Goal: Task Accomplishment & Management: Complete application form

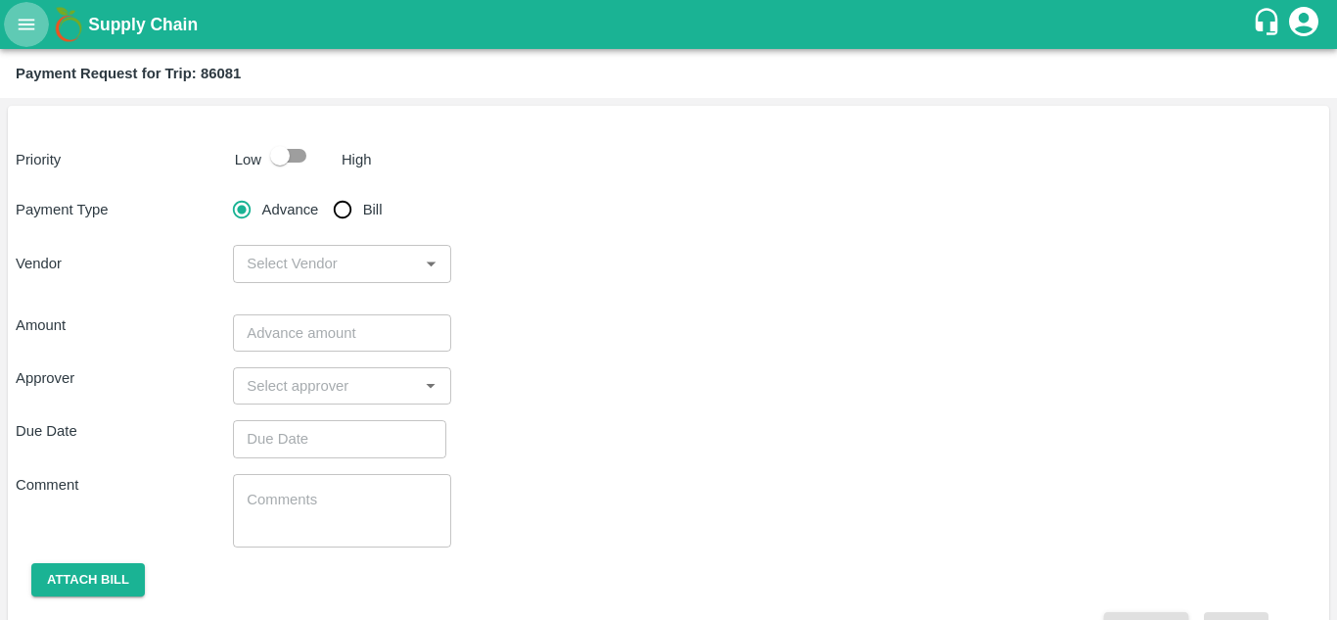
click at [28, 15] on icon "open drawer" at bounding box center [27, 25] width 22 height 22
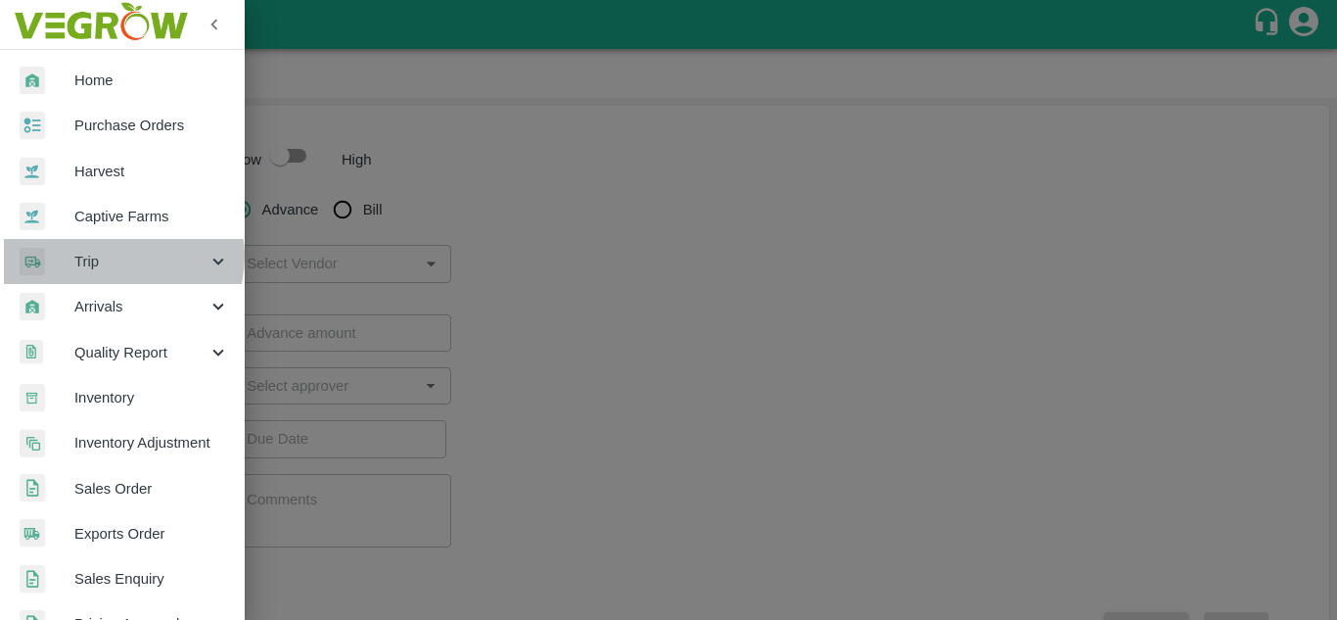
click at [120, 256] on span "Trip" at bounding box center [140, 262] width 133 height 22
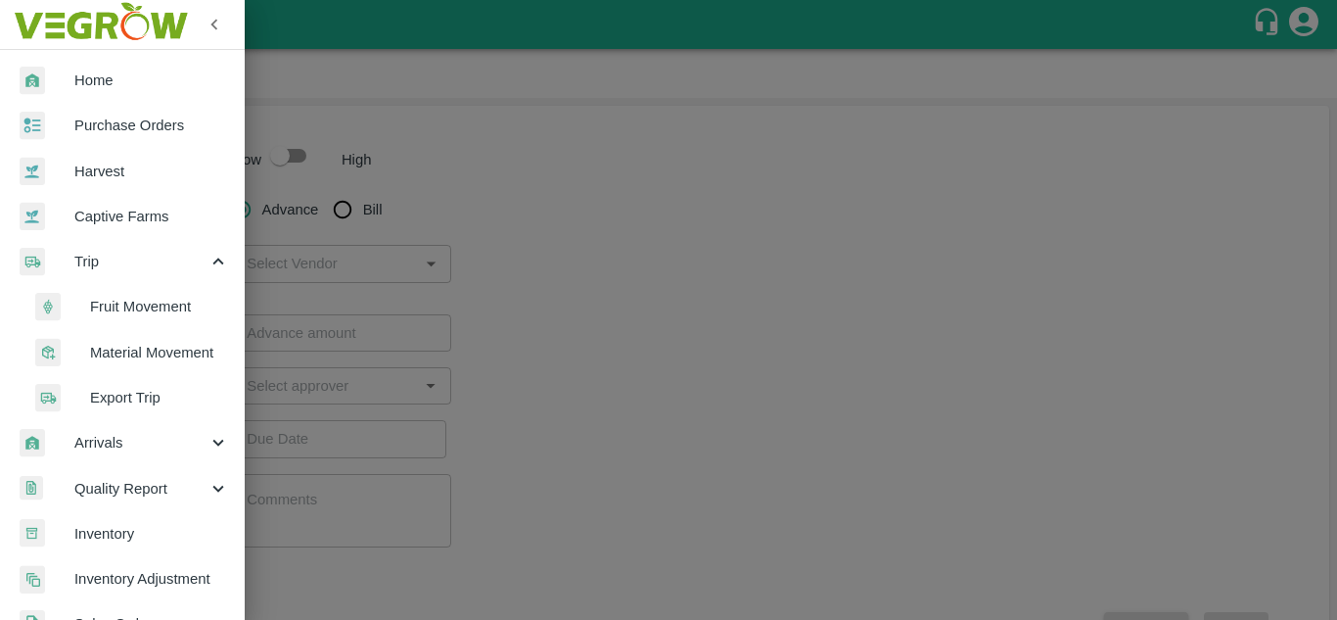
click at [137, 308] on span "Fruit Movement" at bounding box center [159, 307] width 139 height 22
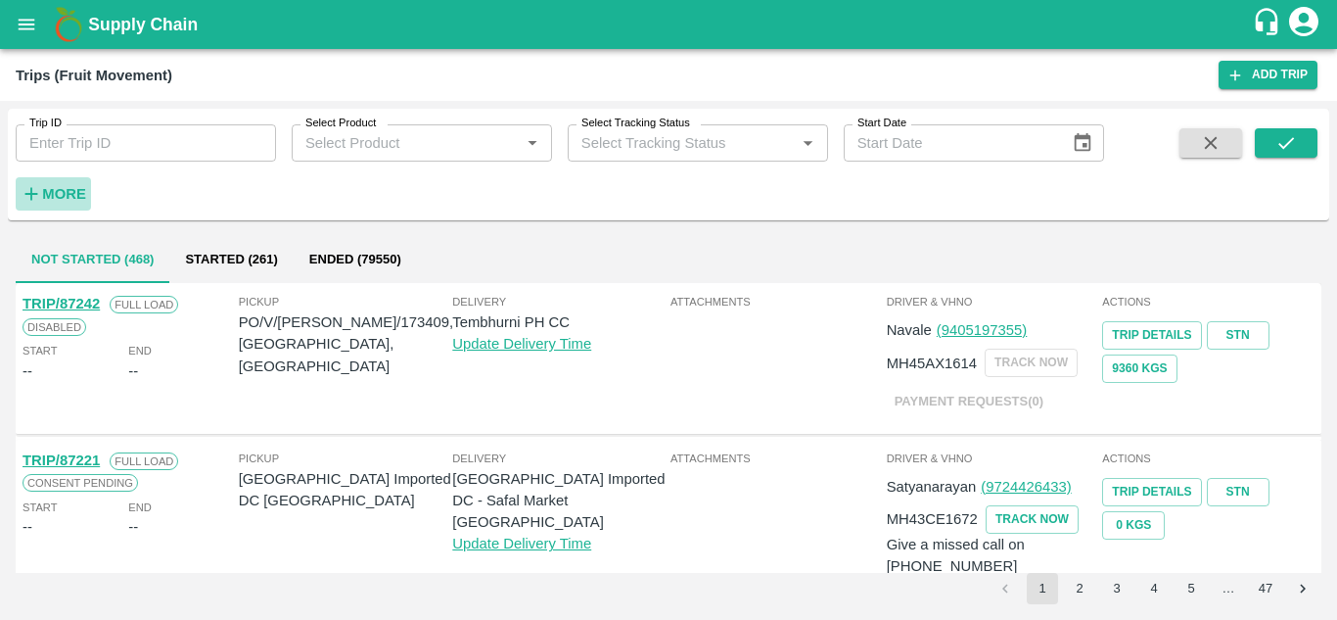
click at [55, 188] on strong "More" at bounding box center [64, 194] width 44 height 16
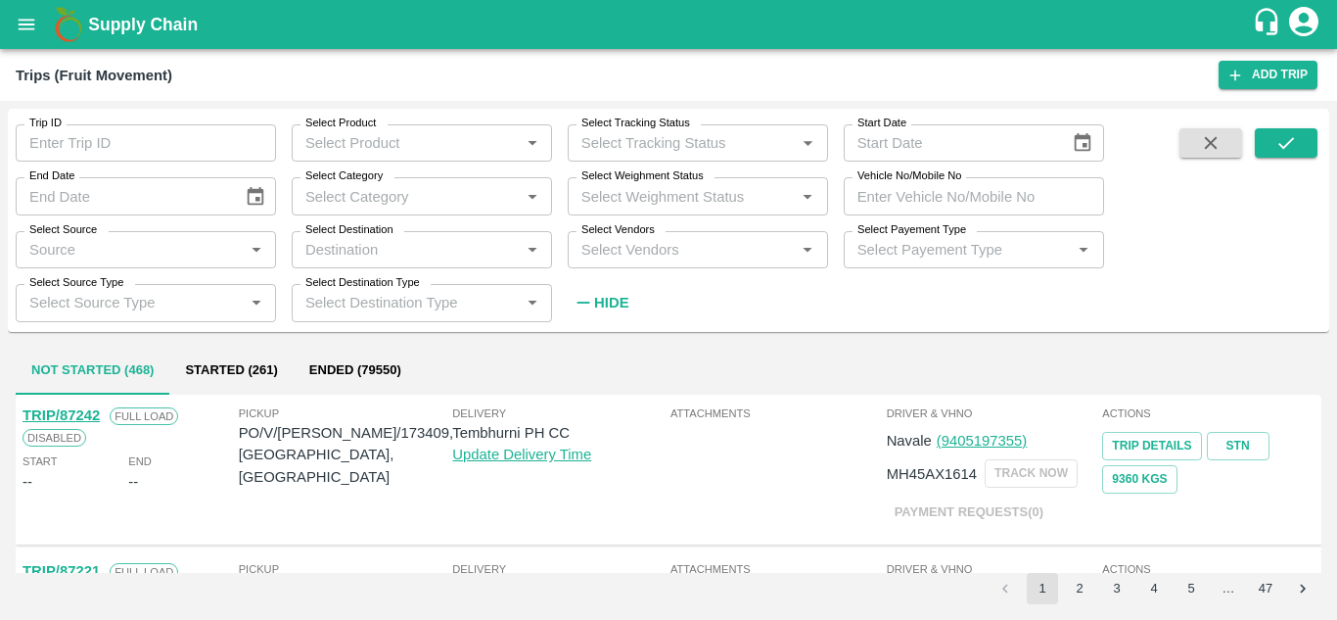
click at [625, 253] on input "Select Vendors" at bounding box center [682, 249] width 216 height 25
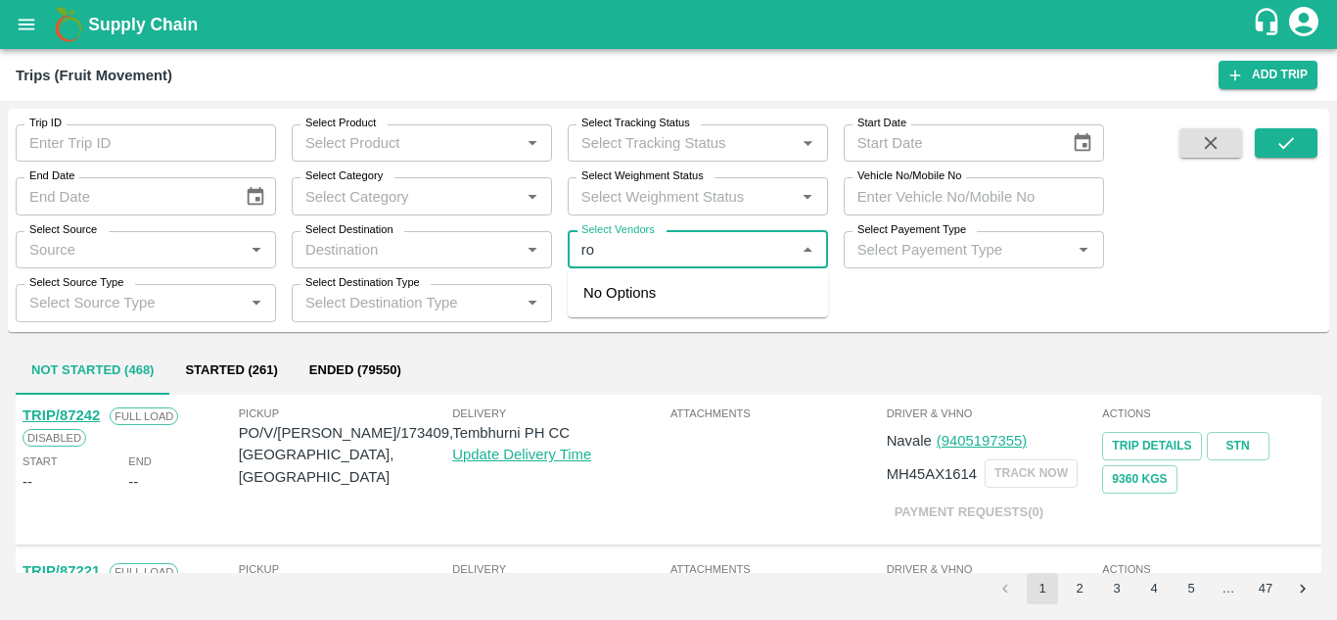
type input "r"
type input "ROYAL"
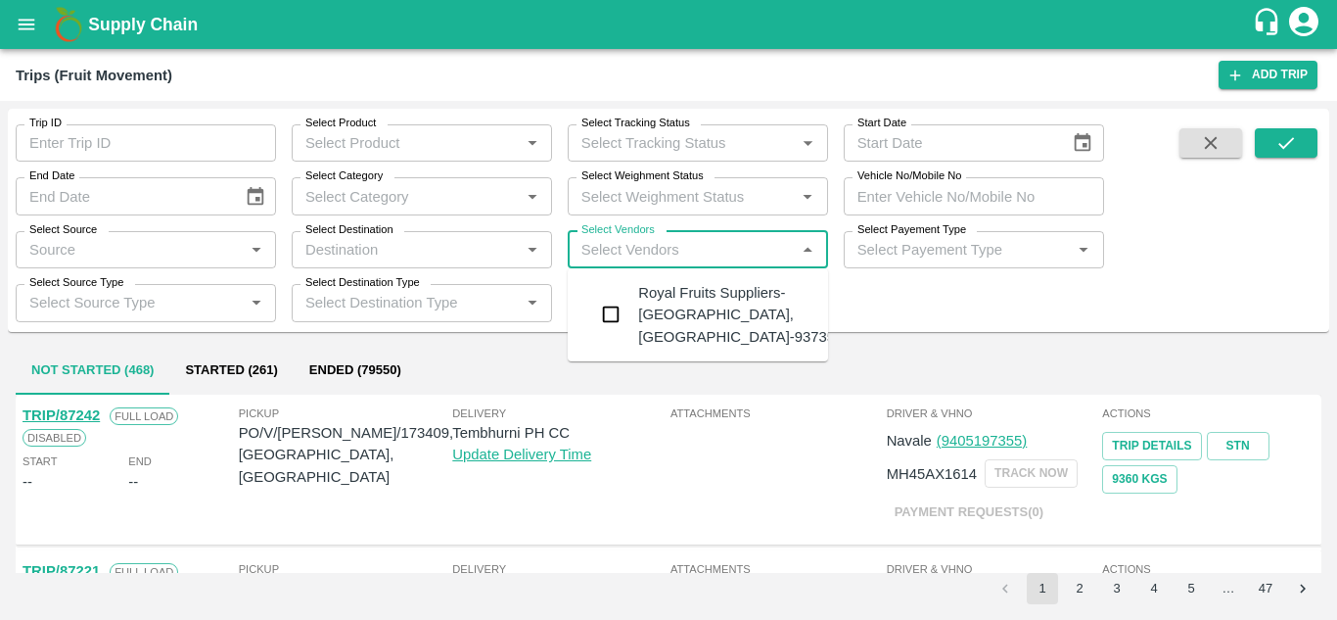
click at [712, 316] on div "Royal Fruits Suppliers-Surli, Solapur-9373530370" at bounding box center [756, 315] width 237 height 66
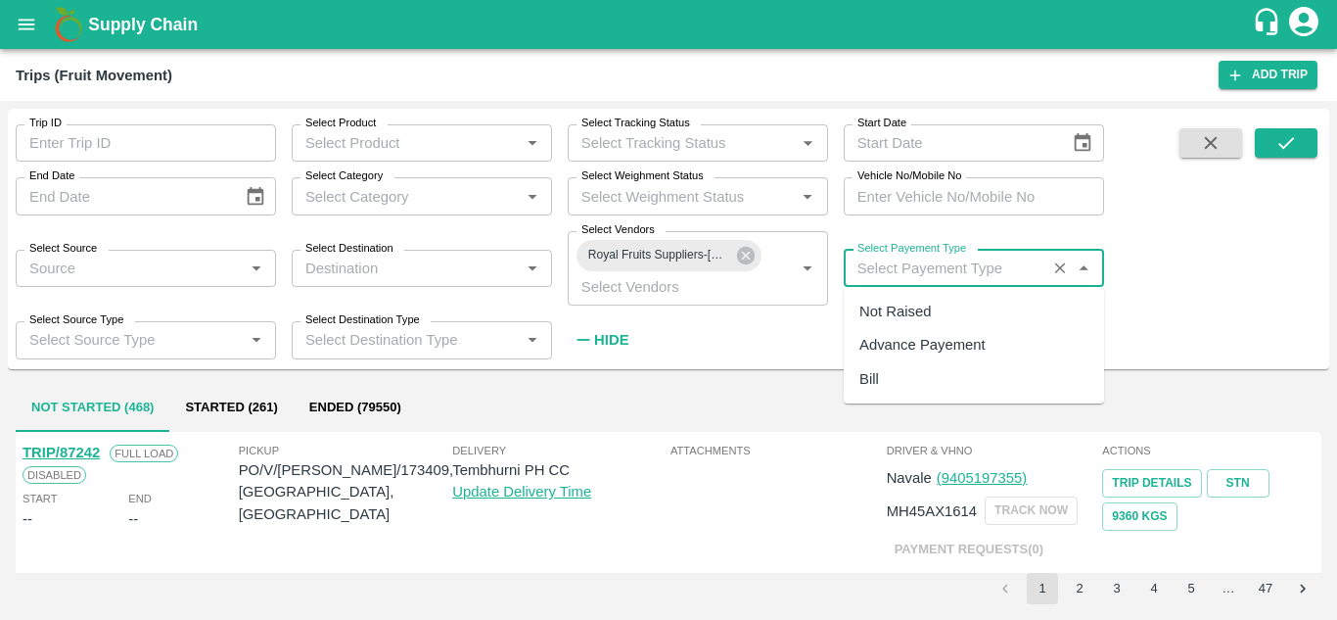
click at [889, 275] on input "Select Payement Type" at bounding box center [945, 267] width 191 height 25
click at [895, 305] on div "Not Raised" at bounding box center [894, 311] width 71 height 22
type input "Not Raised"
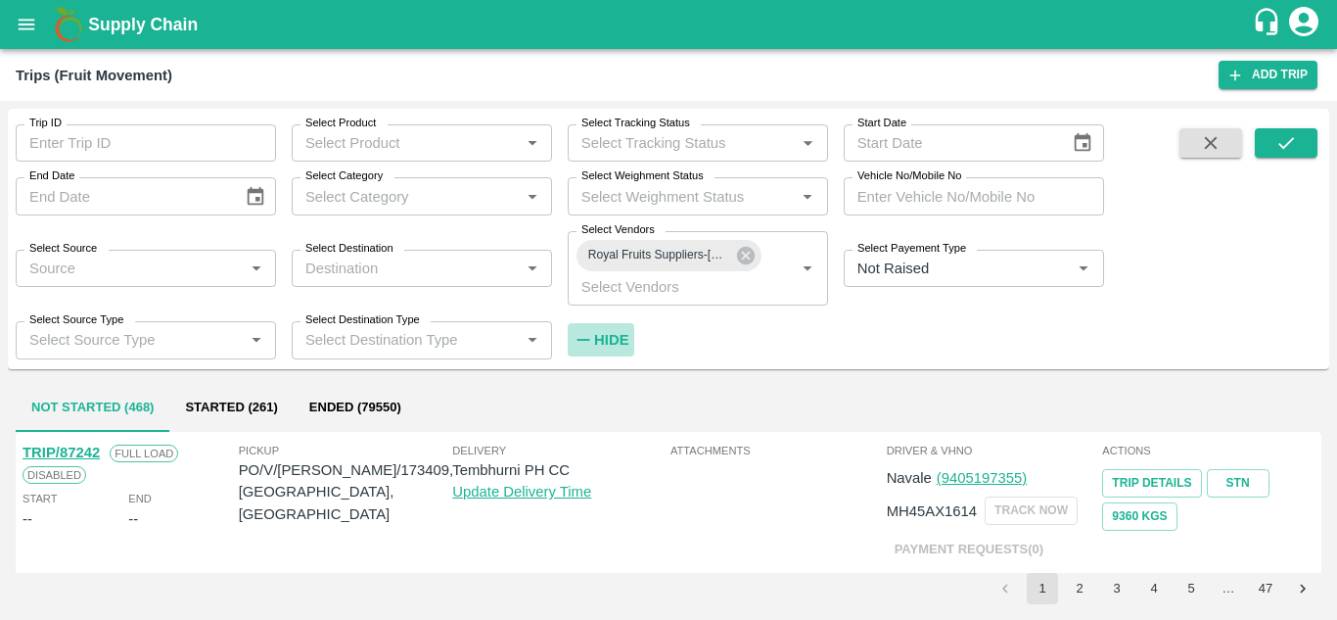
click at [607, 341] on strong "Hide" at bounding box center [611, 340] width 34 height 16
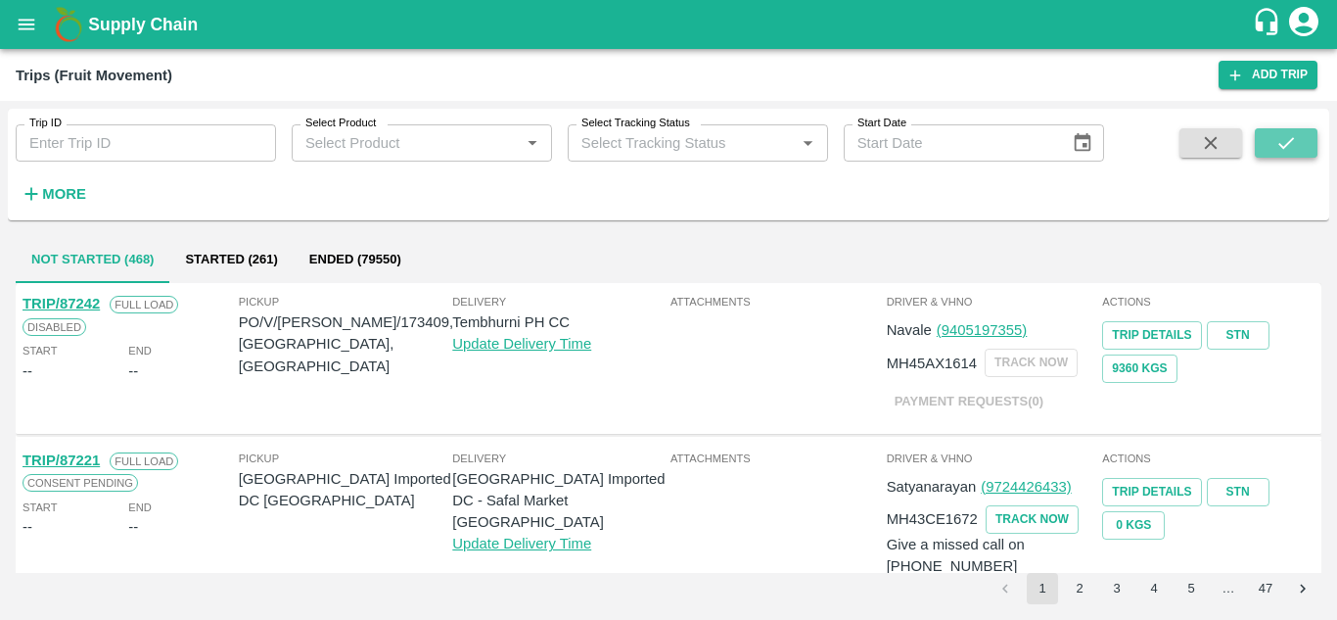
click at [1278, 140] on icon "submit" at bounding box center [1286, 143] width 22 height 22
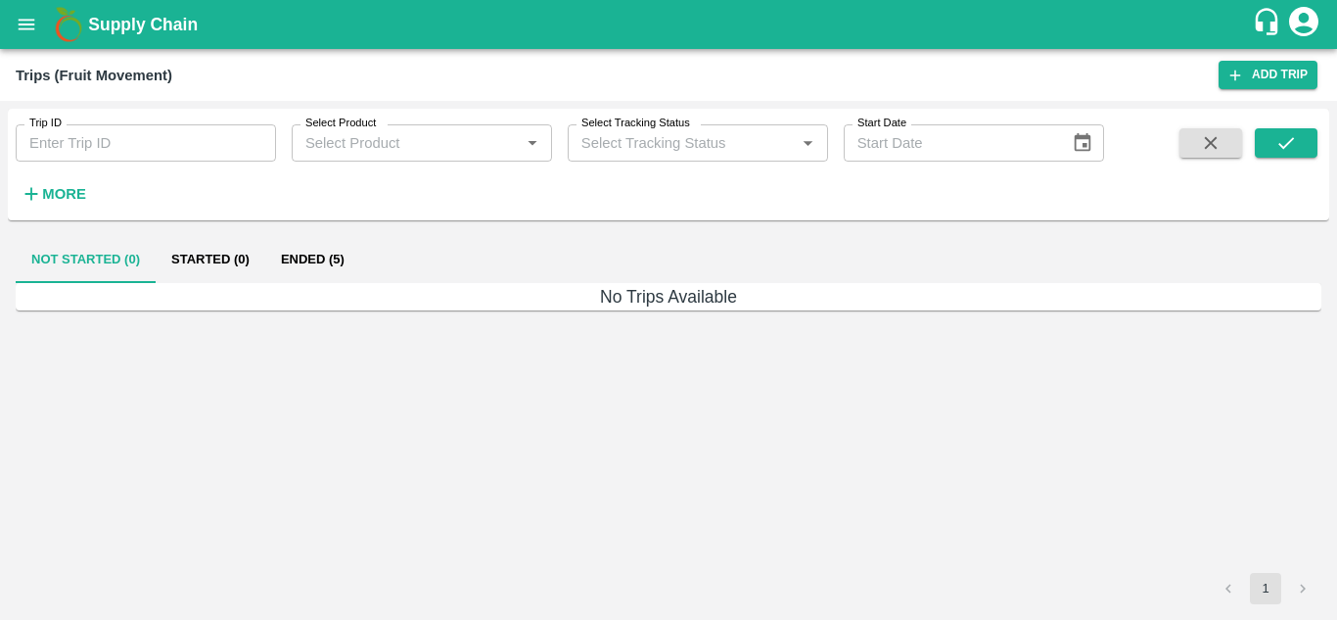
click at [328, 266] on button "Ended (5)" at bounding box center [312, 259] width 95 height 47
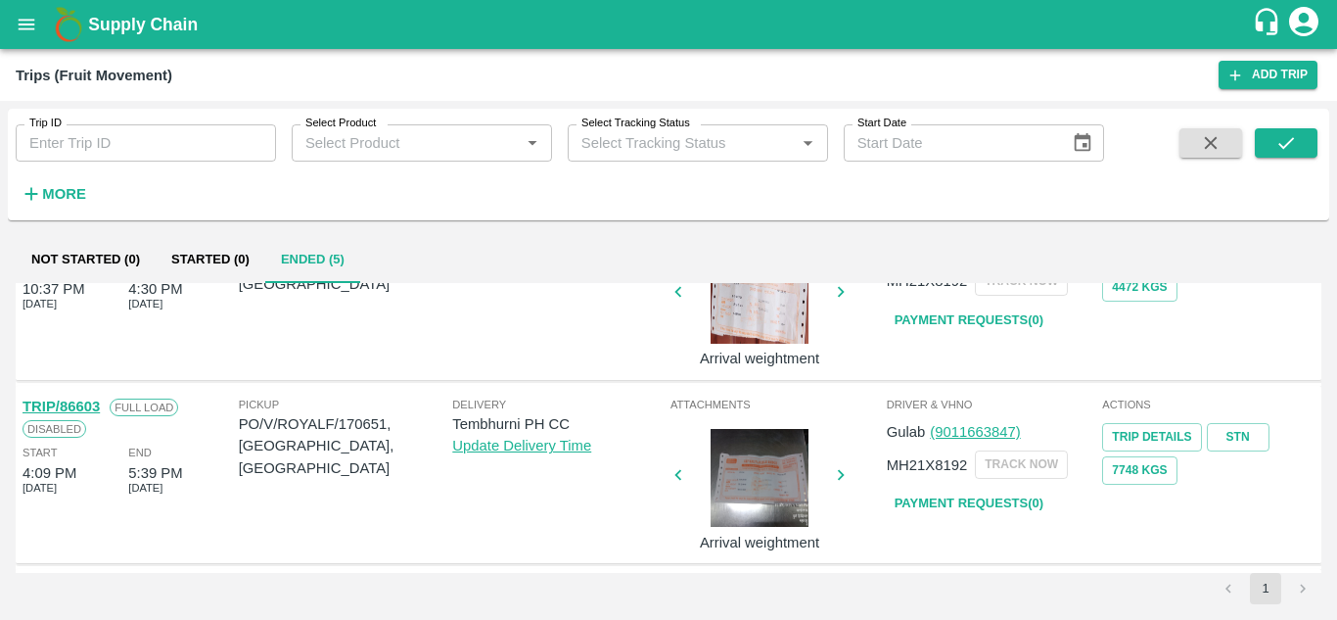
scroll to position [628, 0]
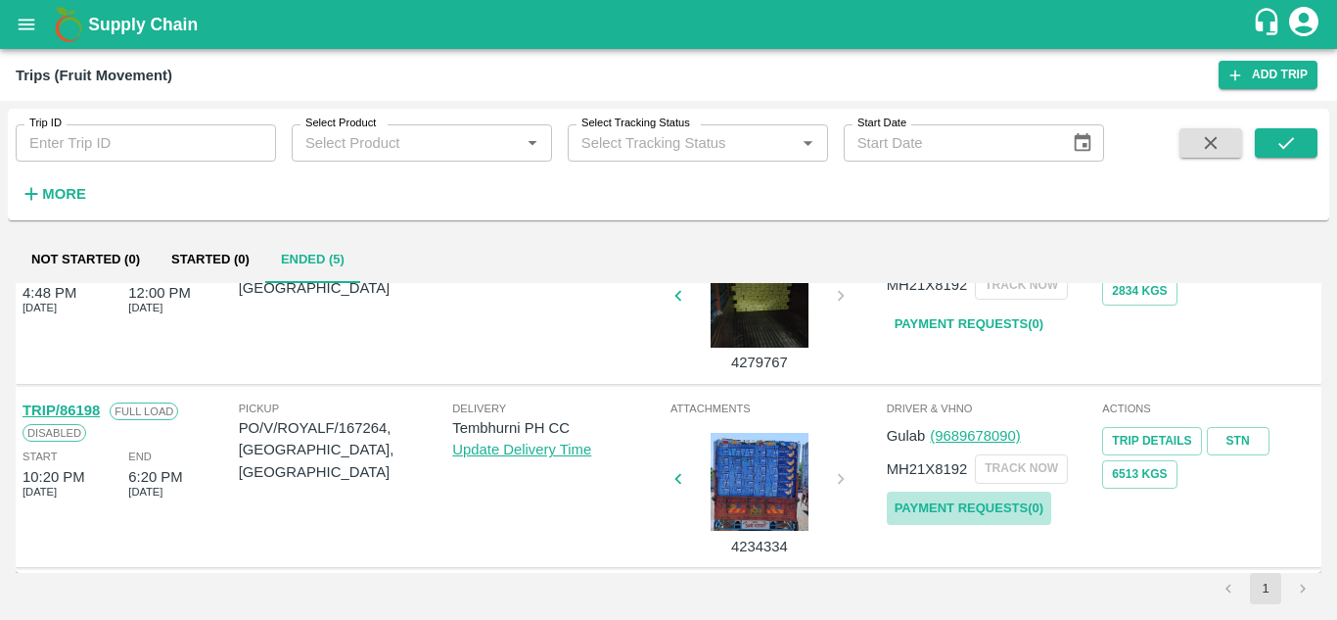
click at [950, 508] on link "Payment Requests( 0 )" at bounding box center [969, 508] width 164 height 34
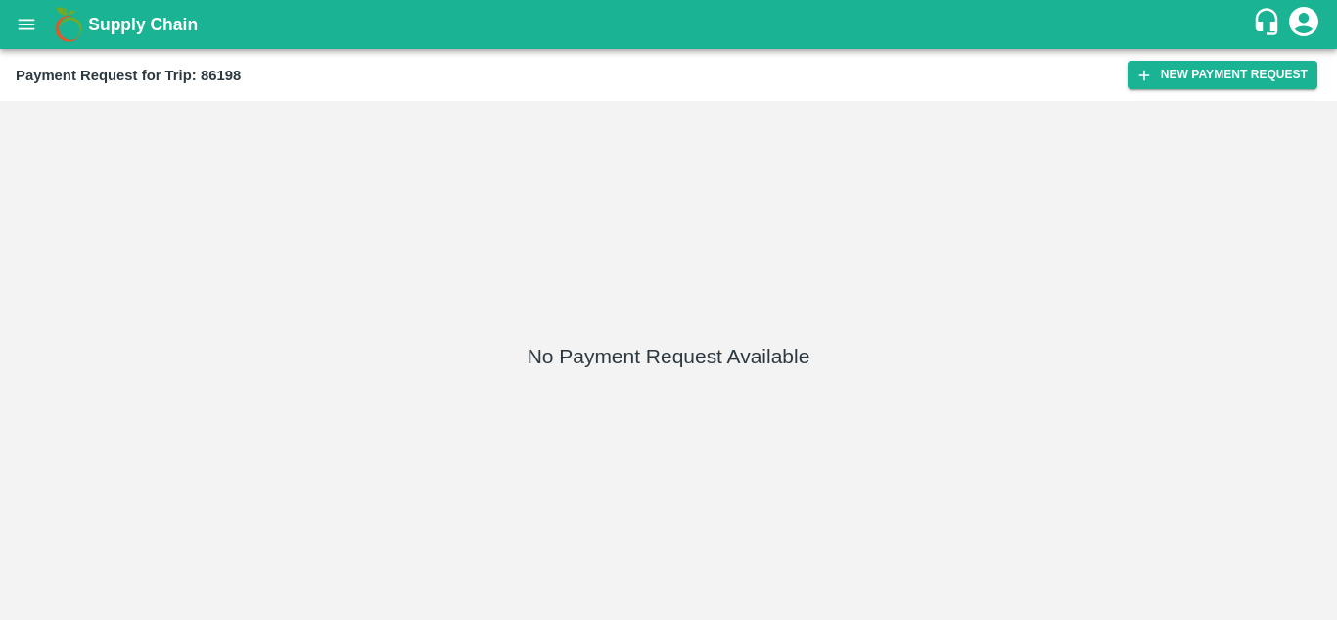
click at [1247, 57] on div "Payment Request for Trip: 86198 New Payment Request" at bounding box center [668, 75] width 1337 height 52
click at [1240, 62] on button "New Payment Request" at bounding box center [1222, 75] width 190 height 28
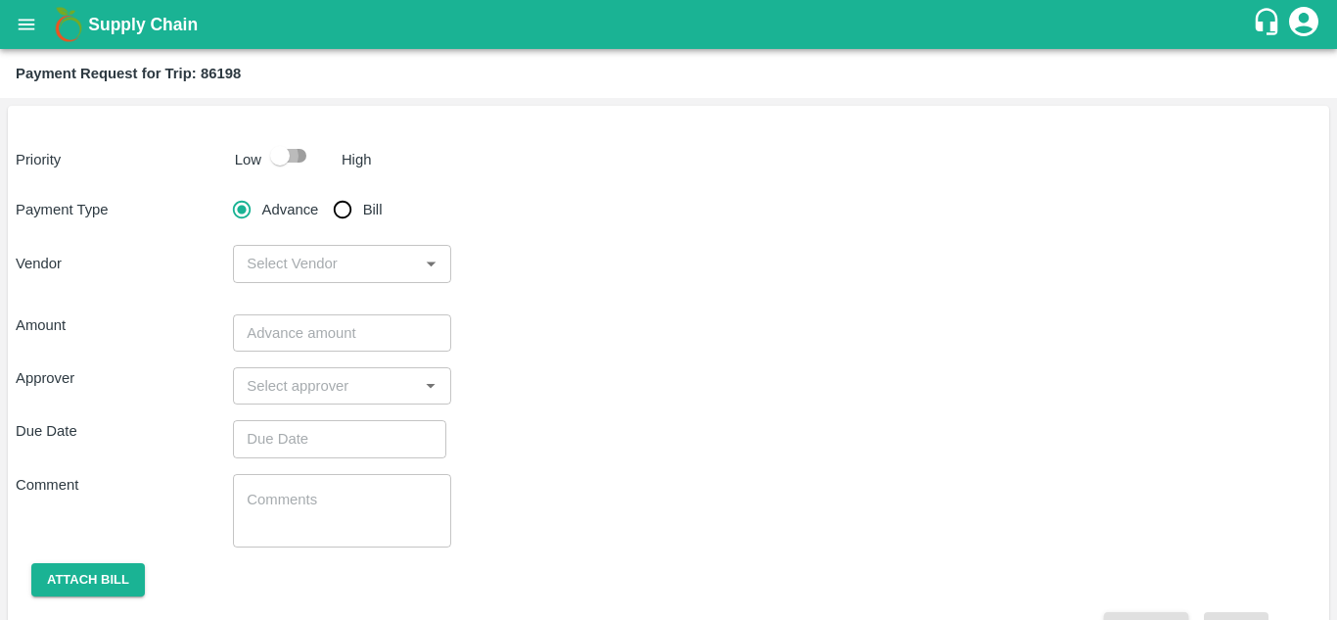
click at [291, 145] on input "checkbox" at bounding box center [280, 155] width 112 height 37
checkbox input "true"
click at [343, 220] on input "Bill" at bounding box center [342, 209] width 39 height 39
radio input "true"
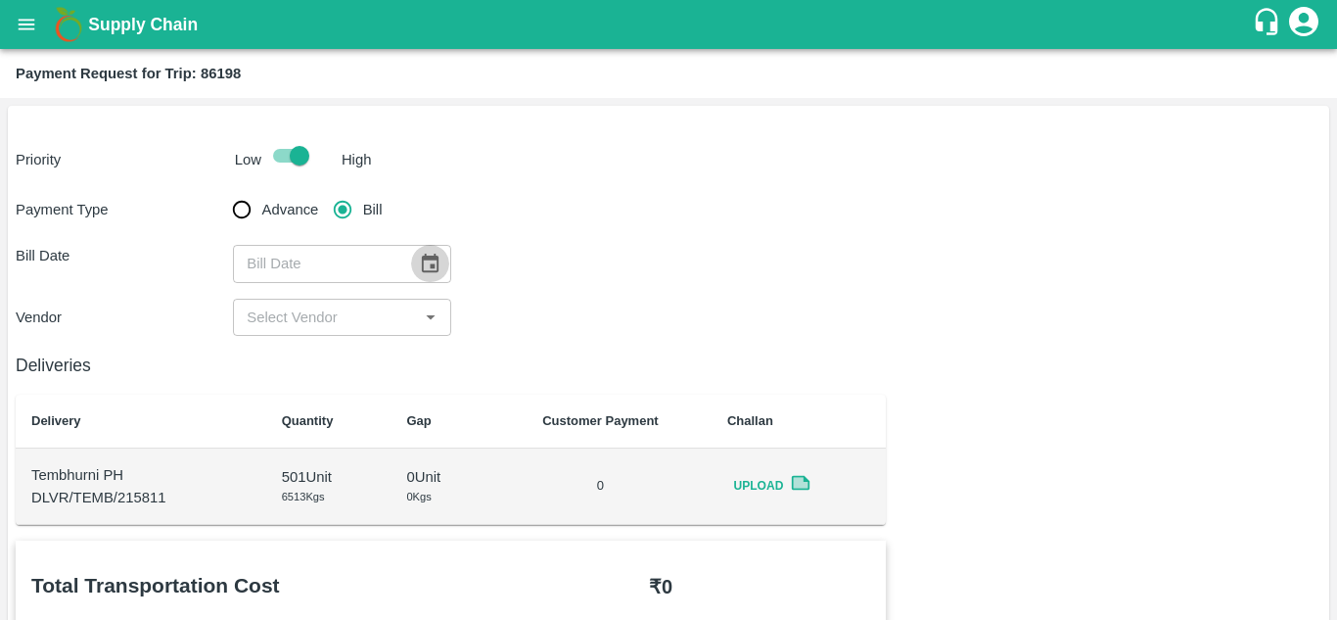
click at [426, 271] on icon "Choose date" at bounding box center [430, 262] width 17 height 19
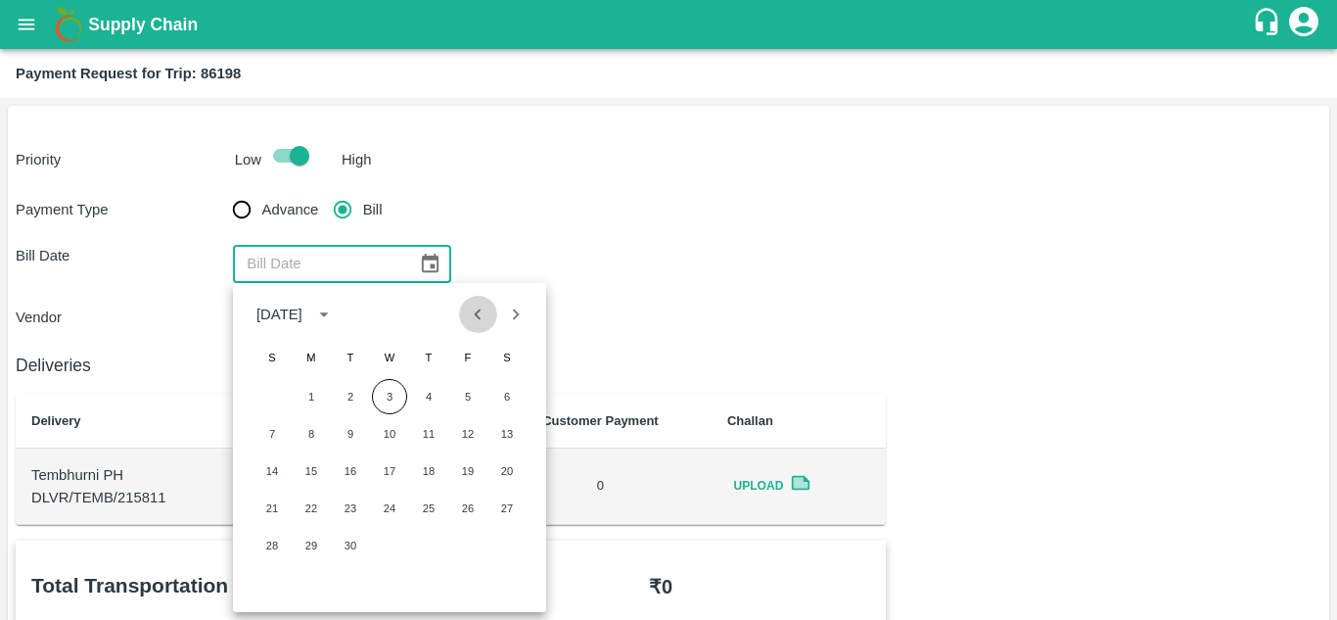
click at [481, 324] on icon "Previous month" at bounding box center [478, 314] width 22 height 22
click at [273, 427] on button "3" at bounding box center [271, 433] width 35 height 35
type input "03/08/2025"
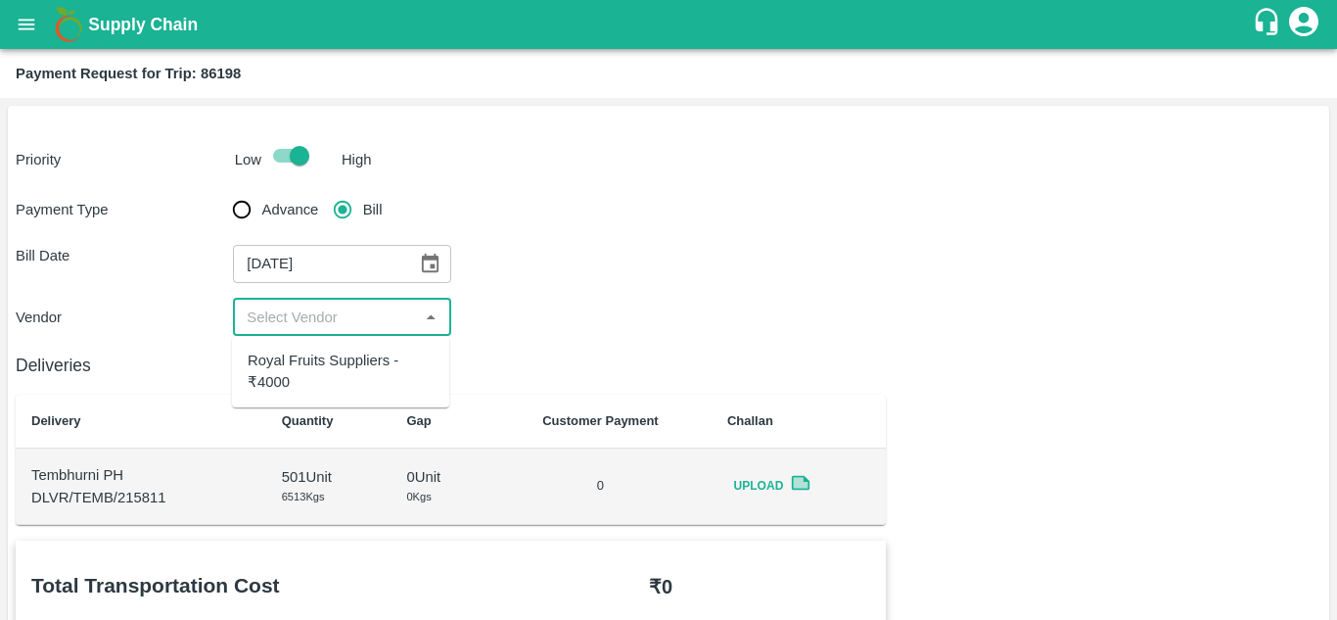
click at [328, 305] on input "input" at bounding box center [325, 316] width 173 height 25
click at [320, 351] on div "Royal Fruits Suppliers - ₹4000" at bounding box center [341, 371] width 186 height 44
type input "Royal Fruits Suppliers - ₹4000"
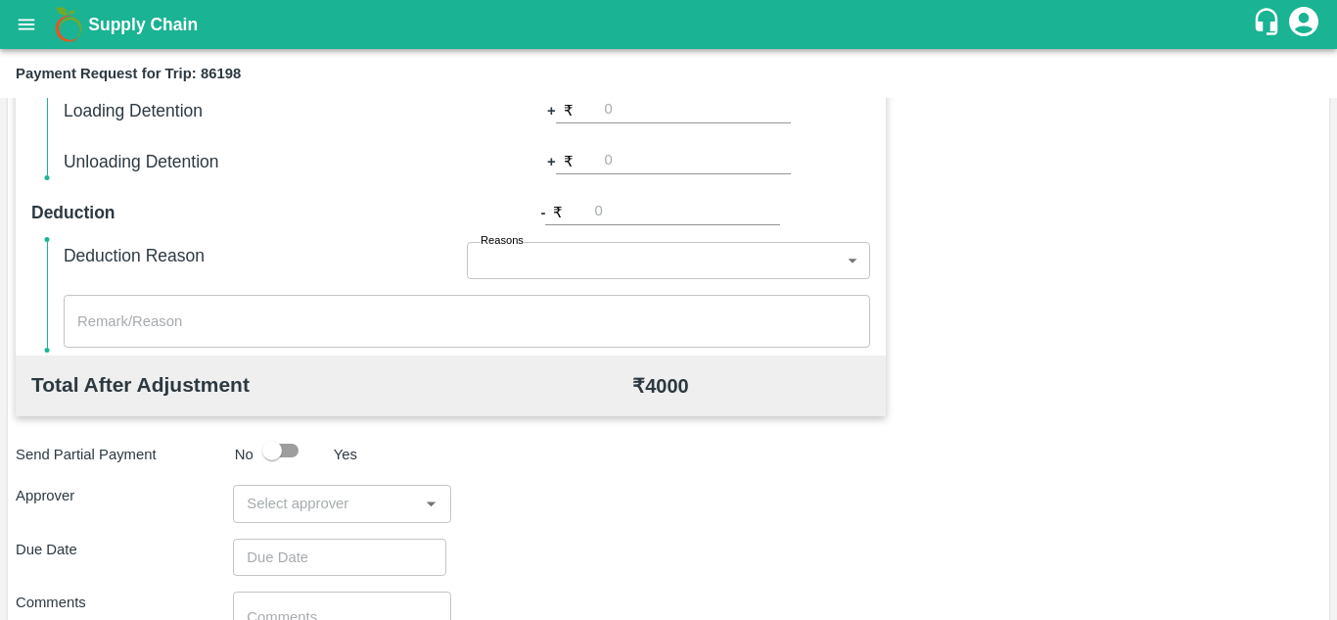
scroll to position [729, 0]
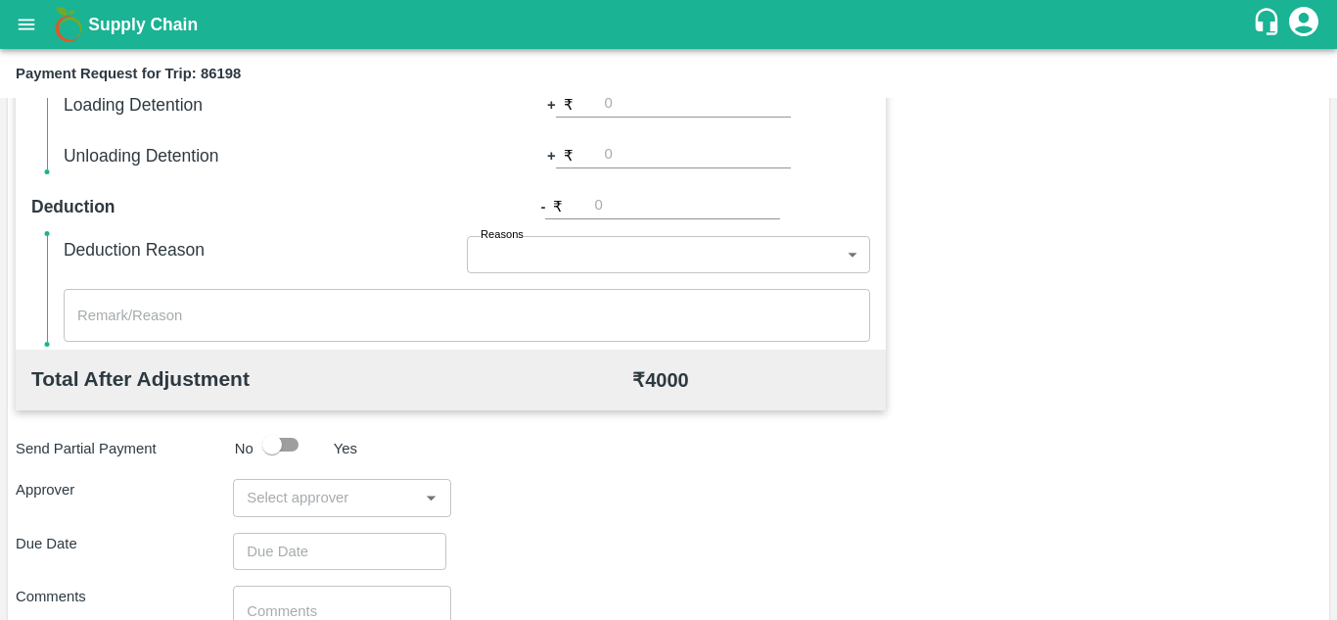
click at [298, 483] on div "​" at bounding box center [341, 497] width 217 height 37
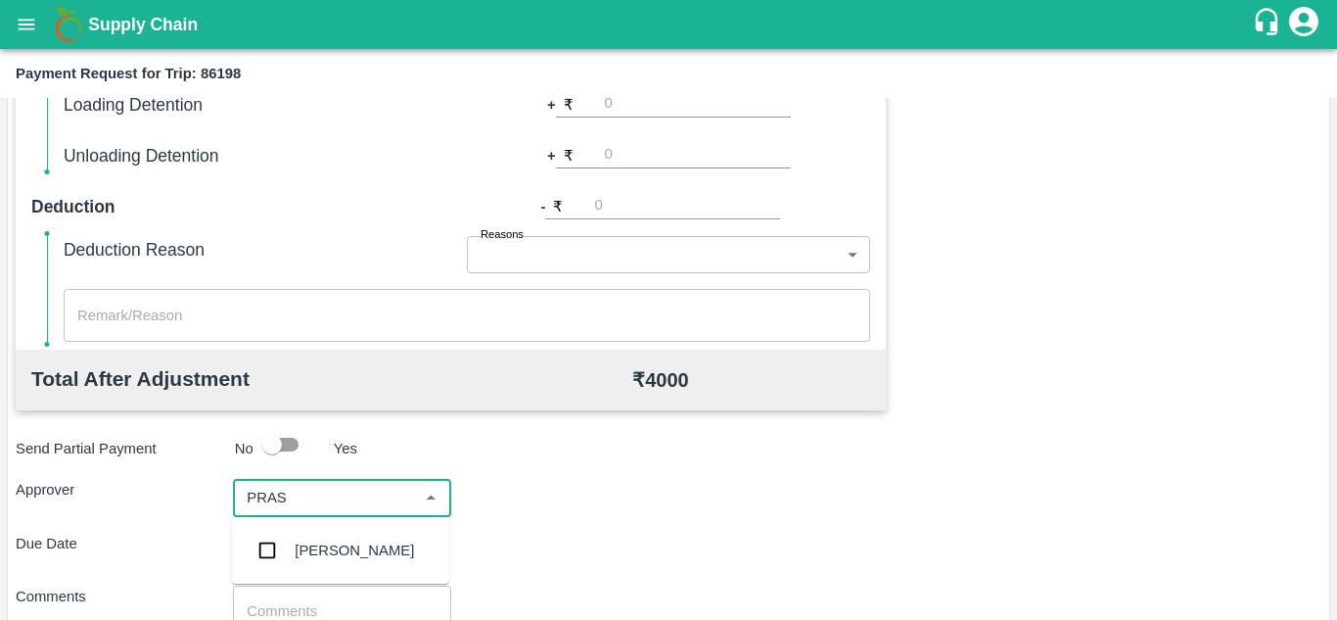
type input "PRASA"
click at [308, 539] on div "Prasad Waghade" at bounding box center [354, 550] width 119 height 22
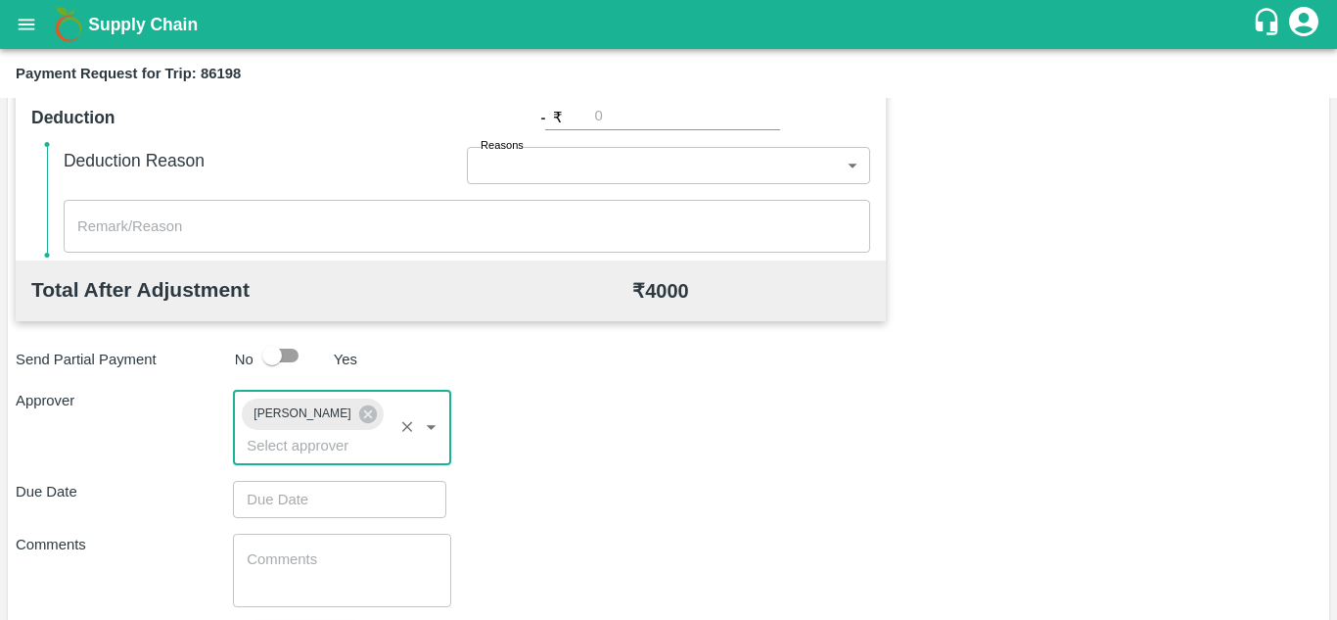
scroll to position [819, 0]
type input "DD/MM/YYYY hh:mm aa"
click at [290, 499] on input "DD/MM/YYYY hh:mm aa" at bounding box center [333, 498] width 200 height 37
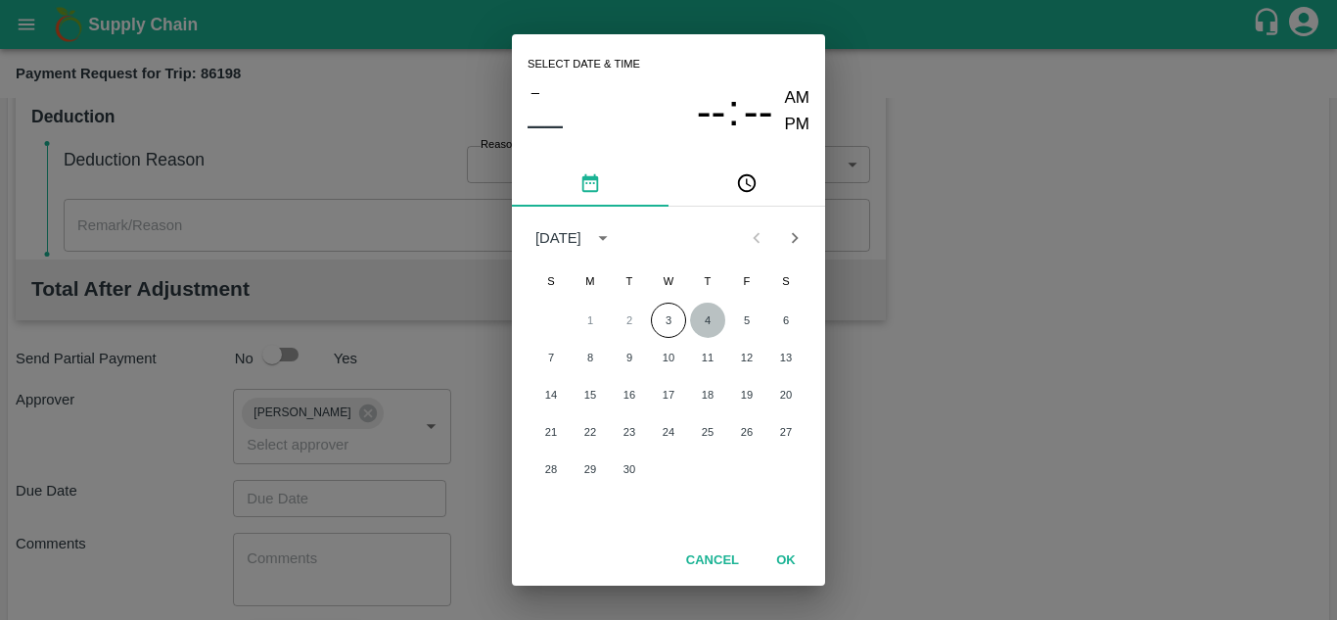
click at [712, 317] on button "4" at bounding box center [707, 319] width 35 height 35
type input "04/09/2025 12:00 AM"
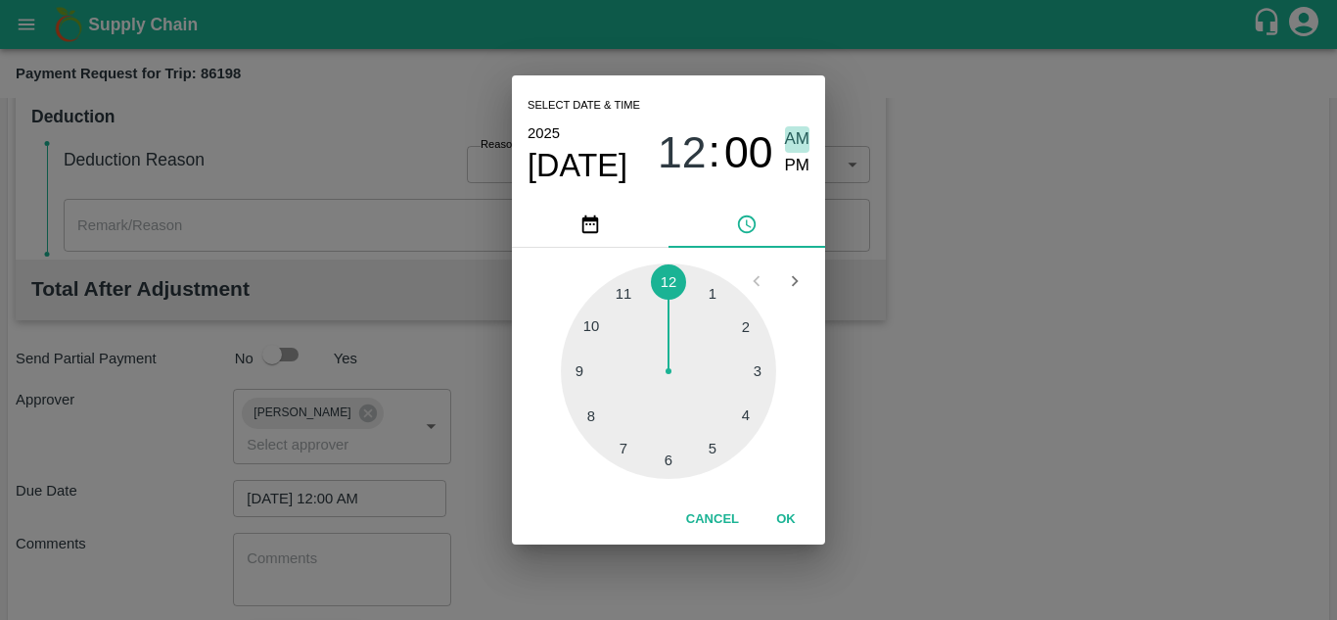
click at [801, 141] on span "AM" at bounding box center [797, 139] width 25 height 26
click at [780, 519] on button "OK" at bounding box center [786, 519] width 63 height 34
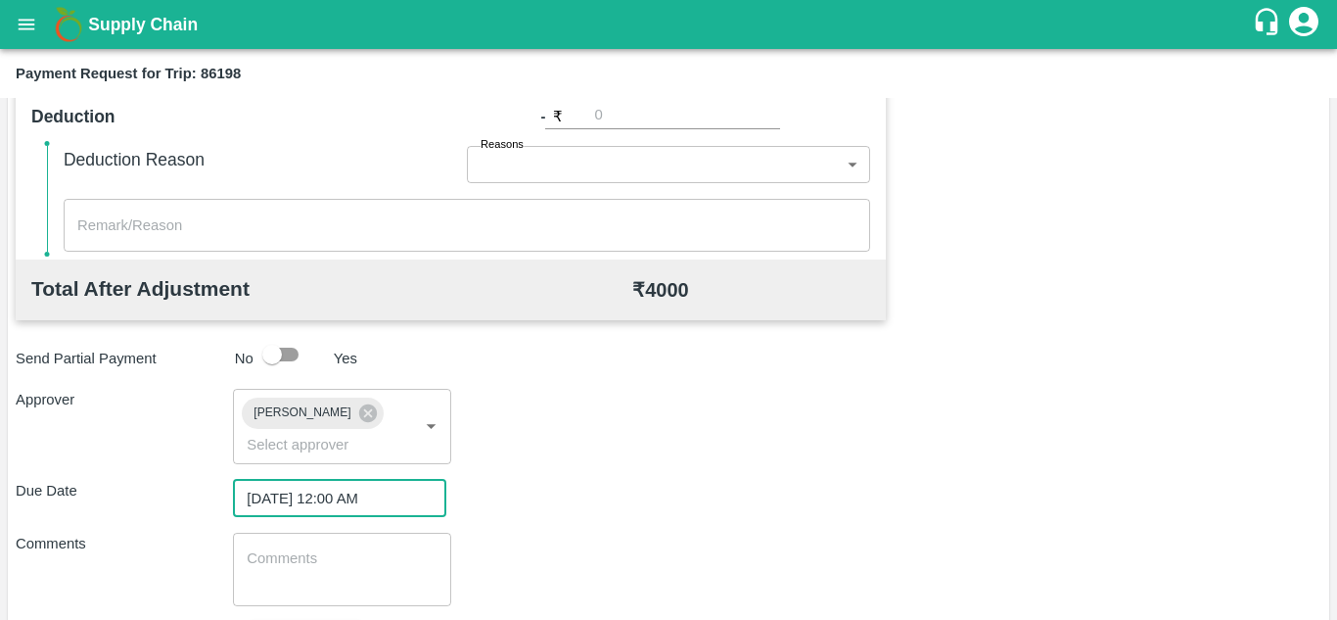
click at [255, 601] on div "x ​" at bounding box center [341, 568] width 217 height 73
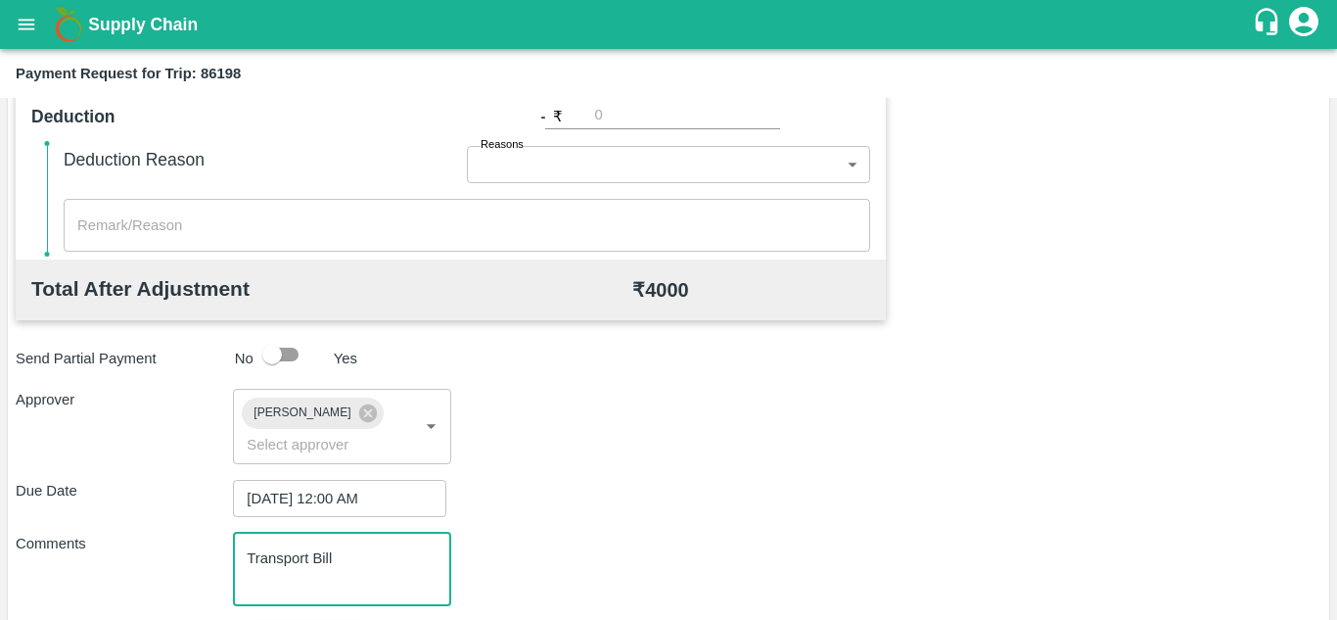
type textarea "Transport Bill"
click at [662, 475] on div "Total Transportation Cost ₹ 4000 Advance payment - ₹ Additional Charges(+) Inam…" at bounding box center [669, 213] width 1306 height 985
click at [345, 541] on div "Transport Bill x ​" at bounding box center [341, 568] width 217 height 73
click at [621, 535] on div "Comments Transport Bill x ​" at bounding box center [669, 568] width 1306 height 73
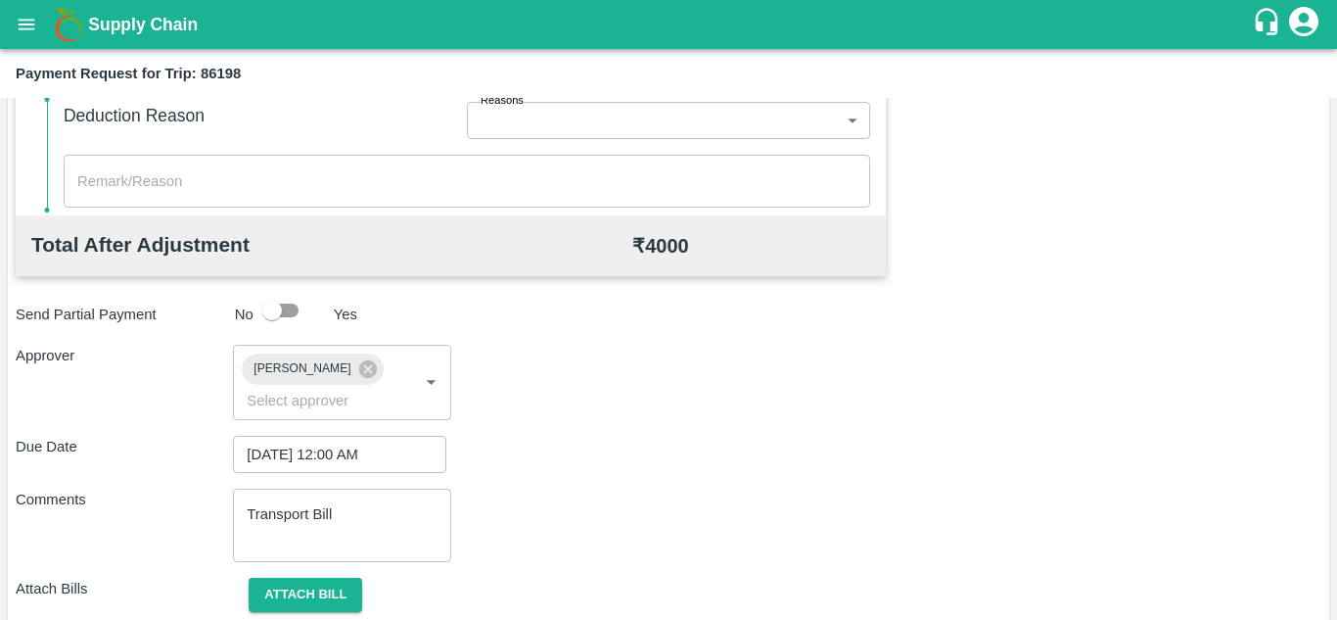
scroll to position [862, 0]
click at [326, 591] on button "Attach bill" at bounding box center [306, 595] width 114 height 34
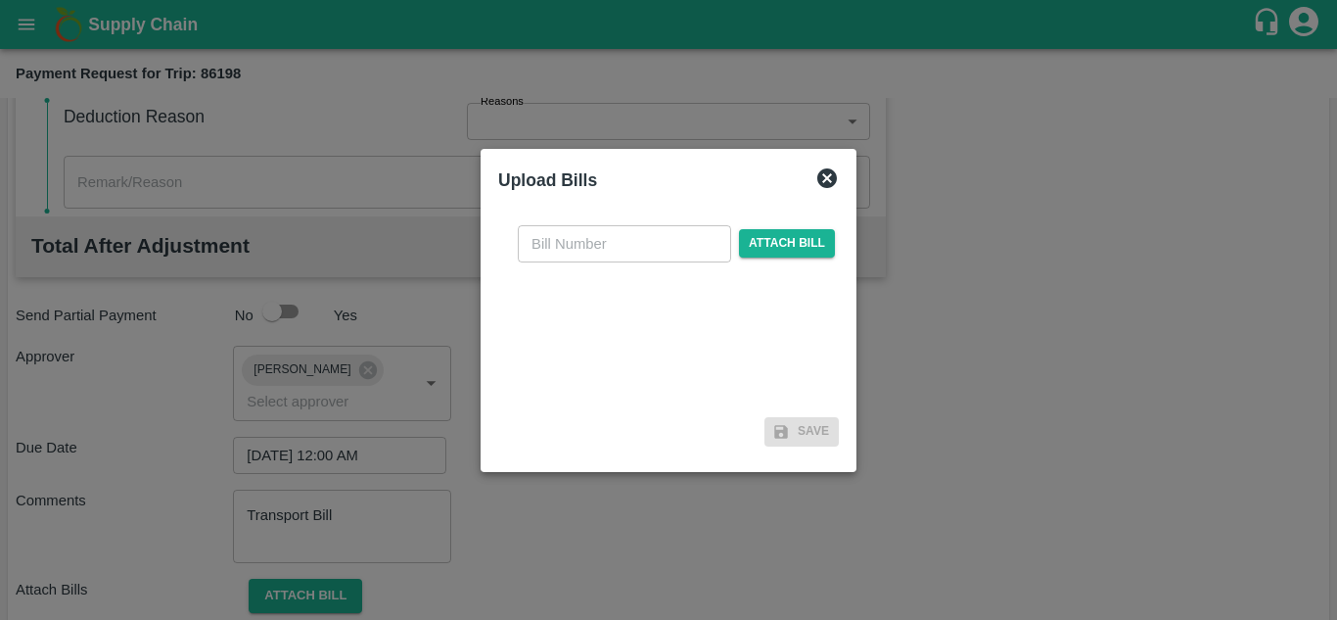
click at [547, 253] on input "text" at bounding box center [624, 243] width 213 height 37
type input "340"
click at [789, 235] on span "Attach bill" at bounding box center [787, 243] width 96 height 28
click at [0, 0] on input "Attach bill" at bounding box center [0, 0] width 0 height 0
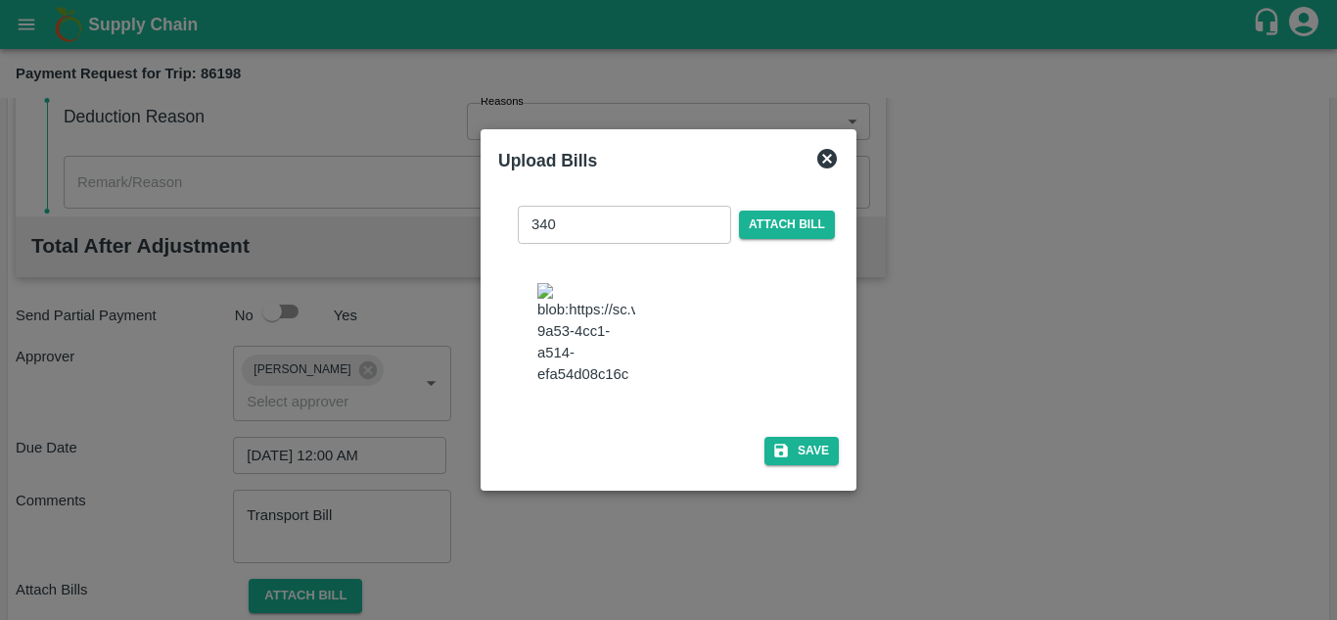
click at [807, 473] on div "340 ​ Attach bill Save" at bounding box center [668, 331] width 341 height 283
click at [810, 465] on button "Save" at bounding box center [801, 451] width 74 height 28
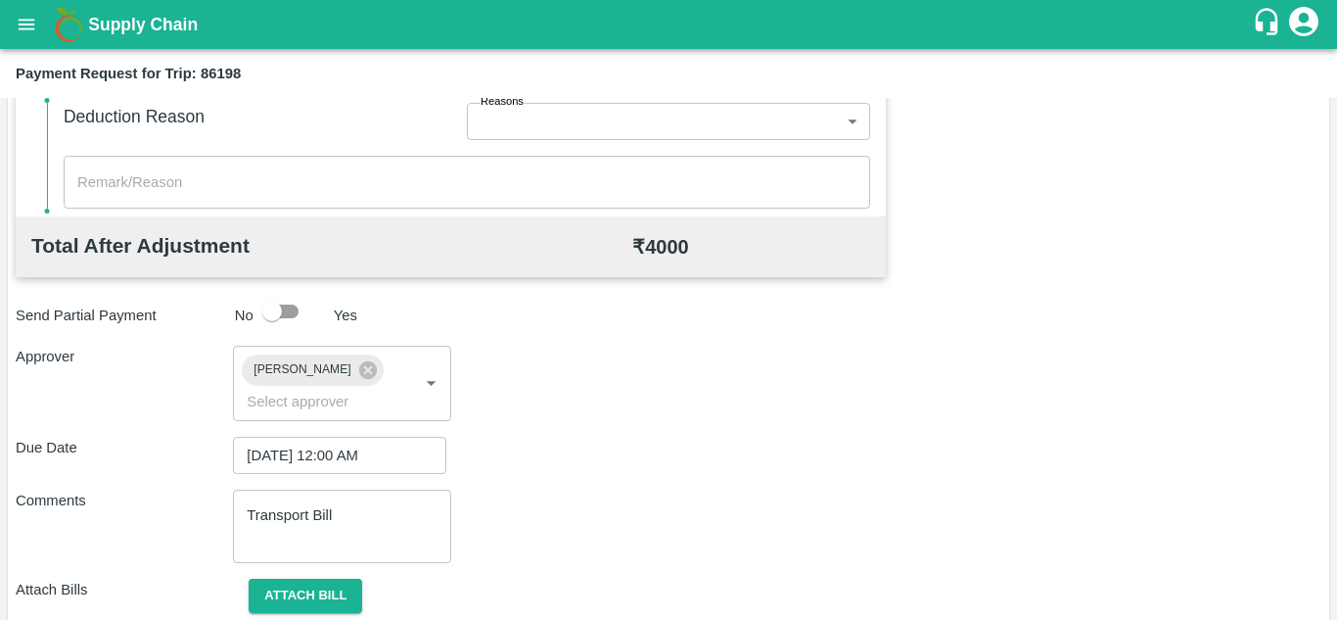
scroll to position [1062, 0]
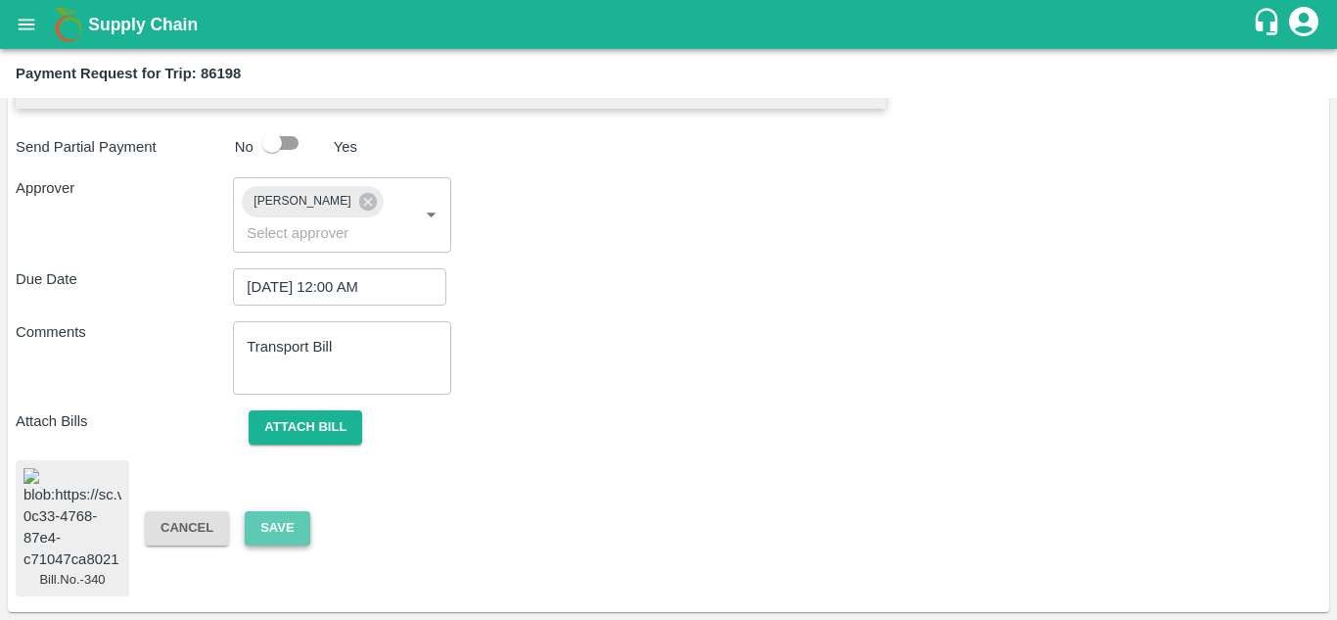
click at [275, 511] on button "Save" at bounding box center [277, 528] width 65 height 34
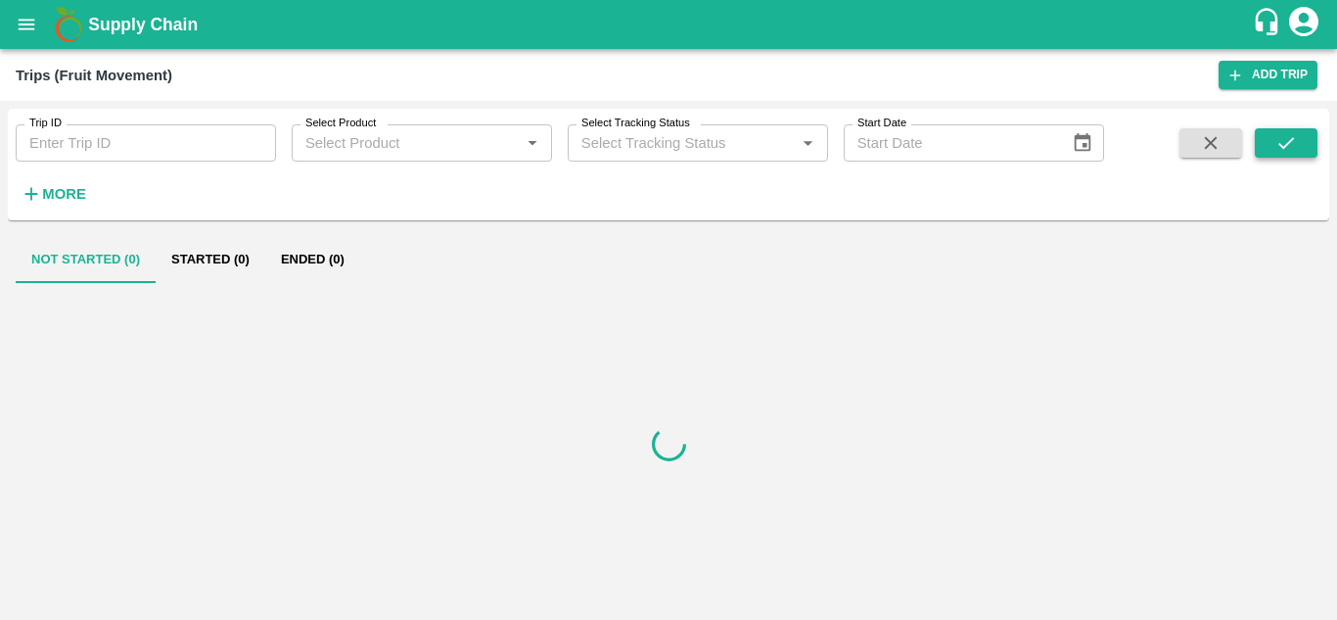
click at [1275, 147] on icon "submit" at bounding box center [1286, 143] width 22 height 22
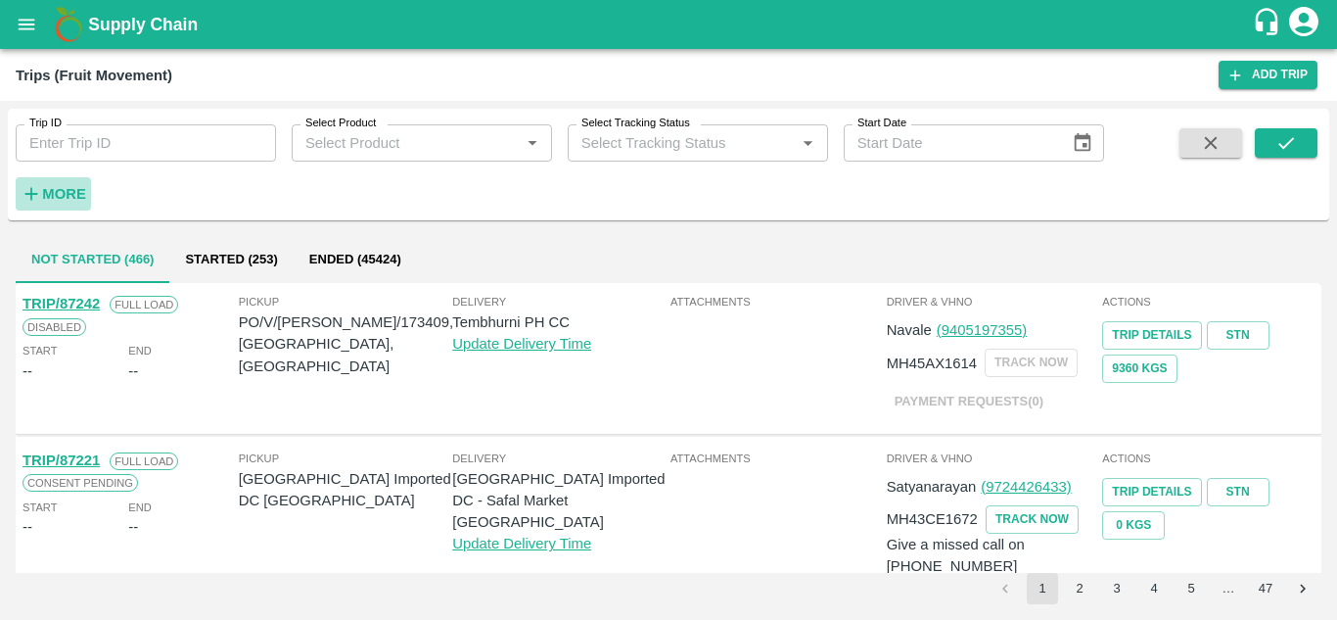
click at [47, 204] on h6 "More" at bounding box center [64, 193] width 44 height 25
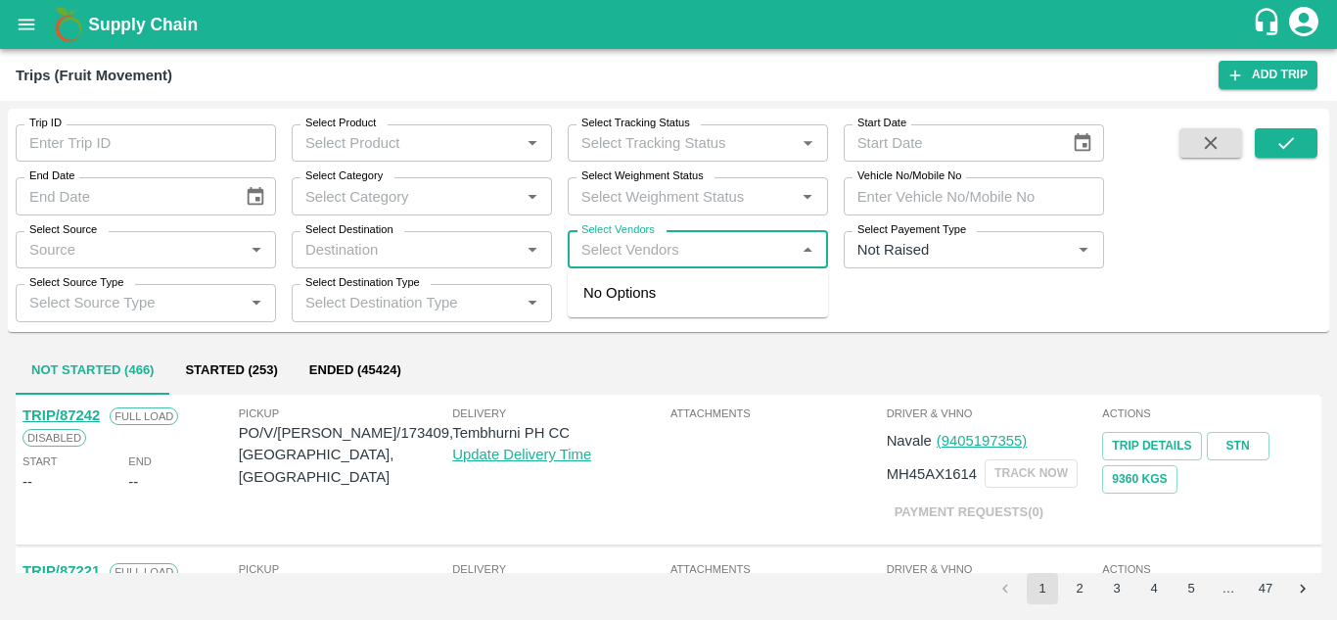
click at [623, 250] on input "Select Vendors" at bounding box center [682, 249] width 216 height 25
type input "VIVA"
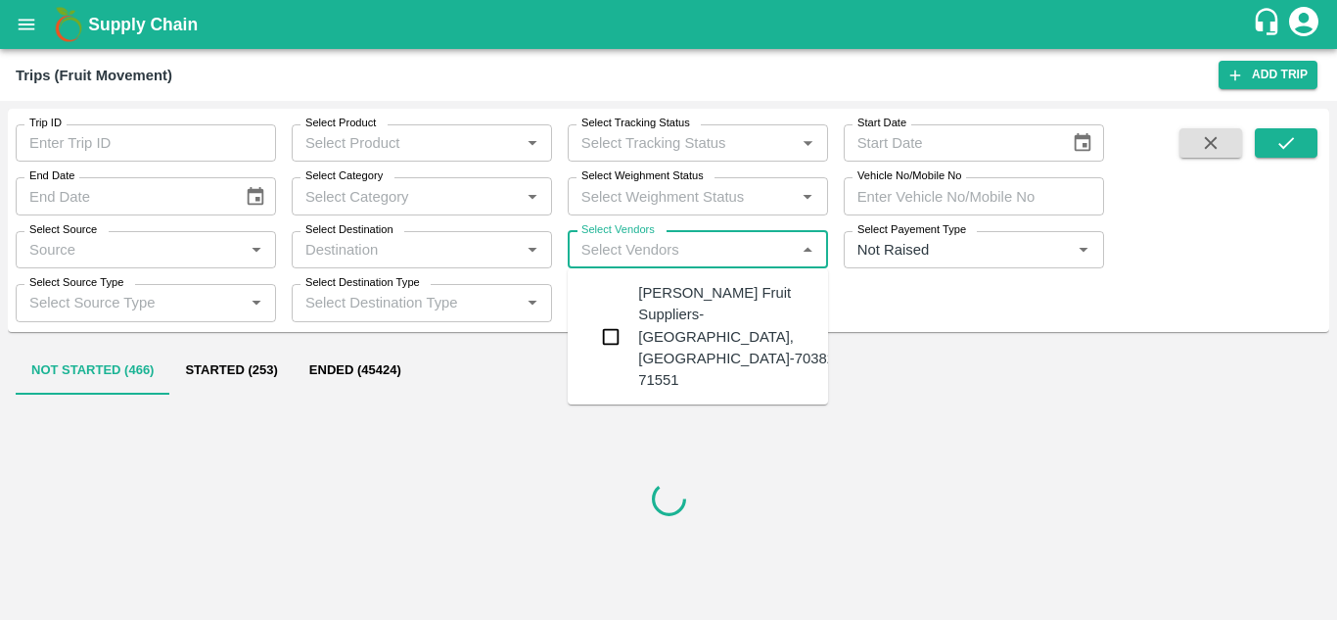
click at [690, 302] on div "Vivan Fruit Suppliers-Shetfal, Solapur-70382 71551" at bounding box center [736, 336] width 197 height 109
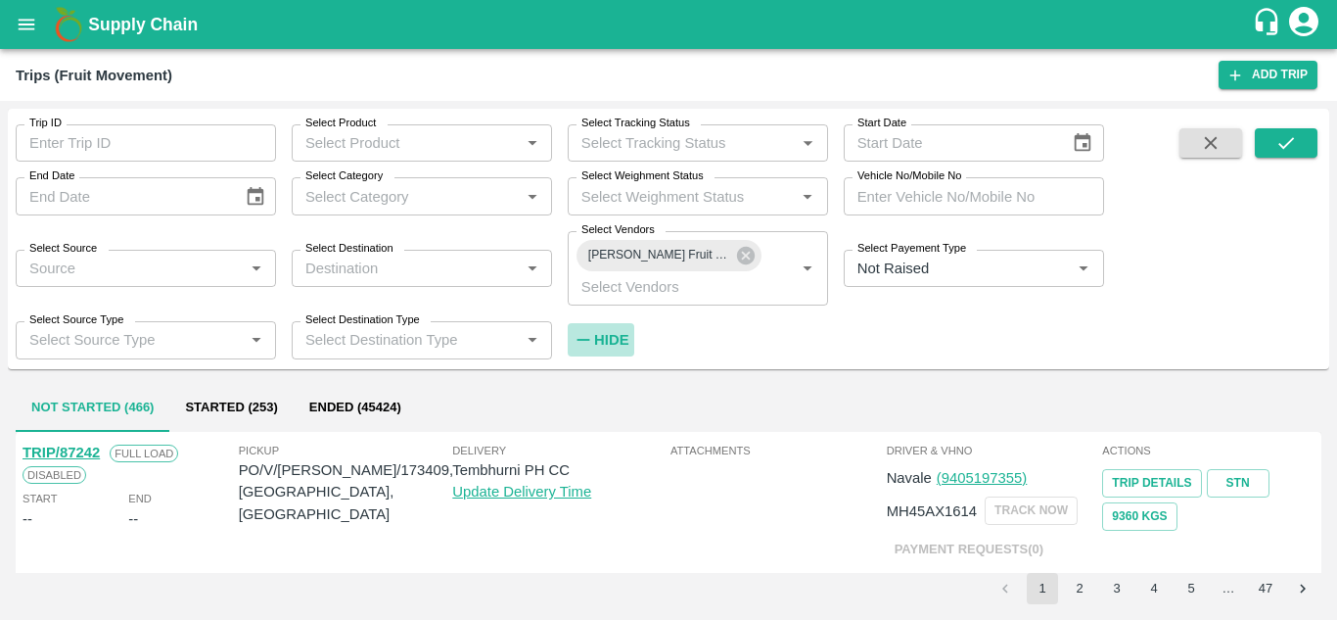
click at [610, 337] on strong "Hide" at bounding box center [611, 340] width 34 height 16
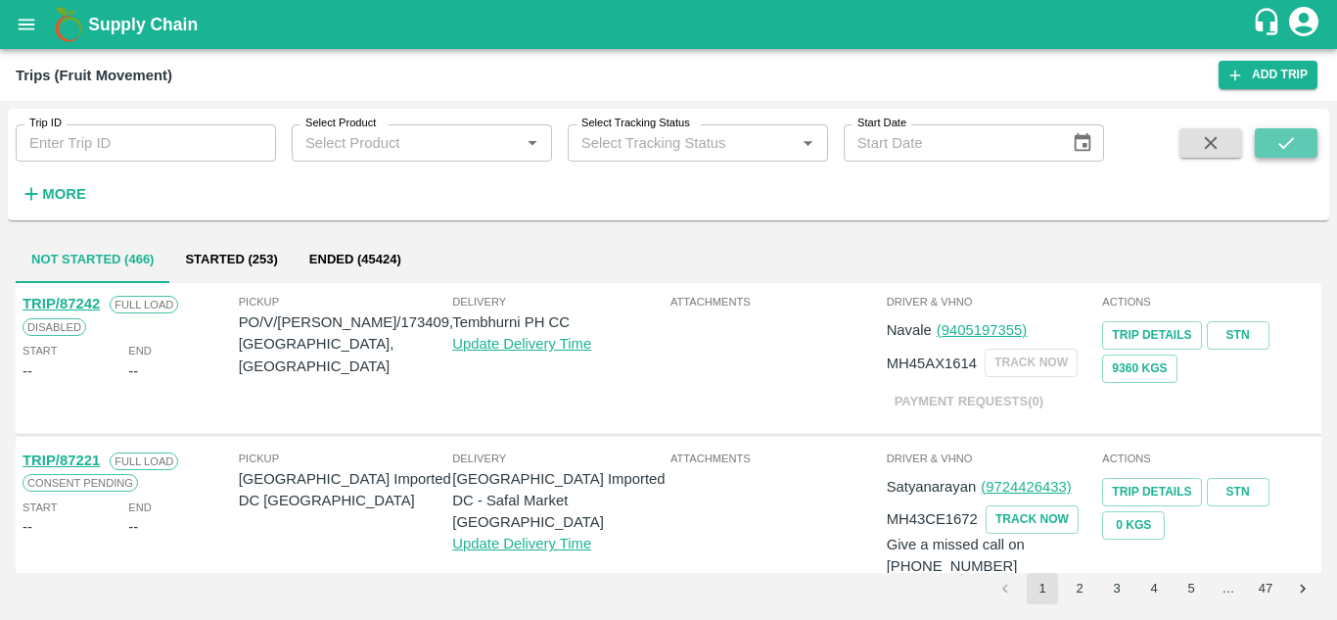
click at [1261, 137] on button "submit" at bounding box center [1286, 142] width 63 height 29
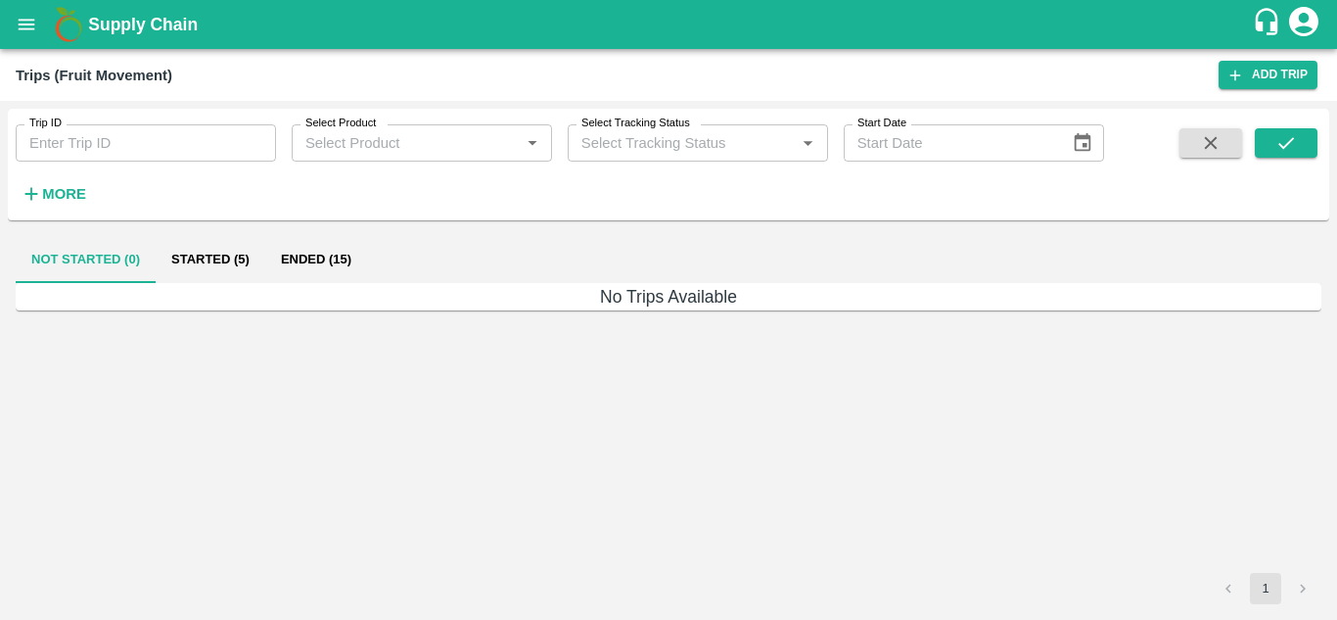
click at [292, 259] on button "Ended (15)" at bounding box center [316, 259] width 102 height 47
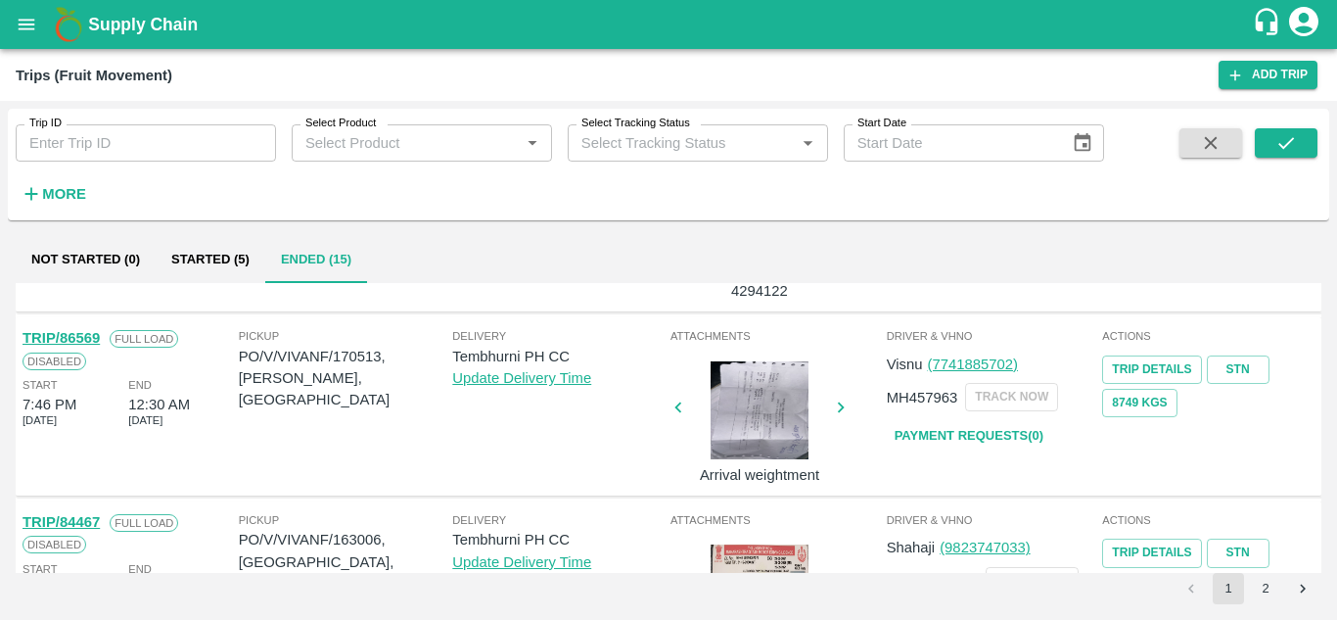
scroll to position [1546, 0]
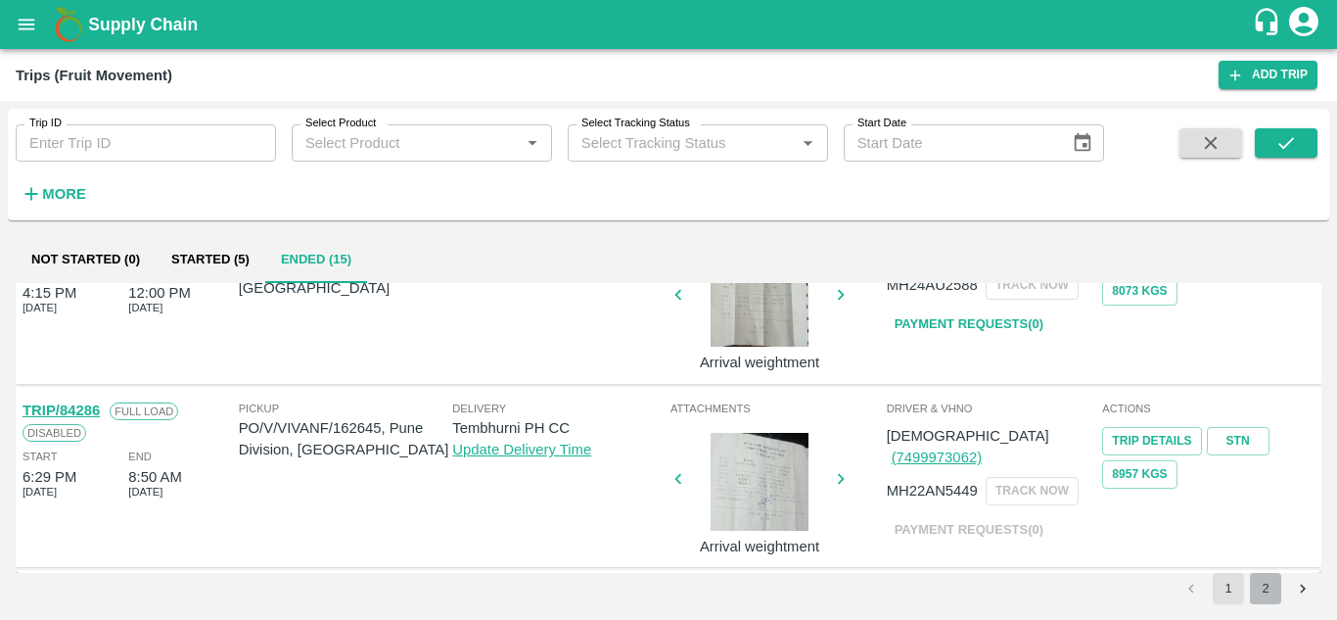
click at [1265, 589] on button "2" at bounding box center [1265, 588] width 31 height 31
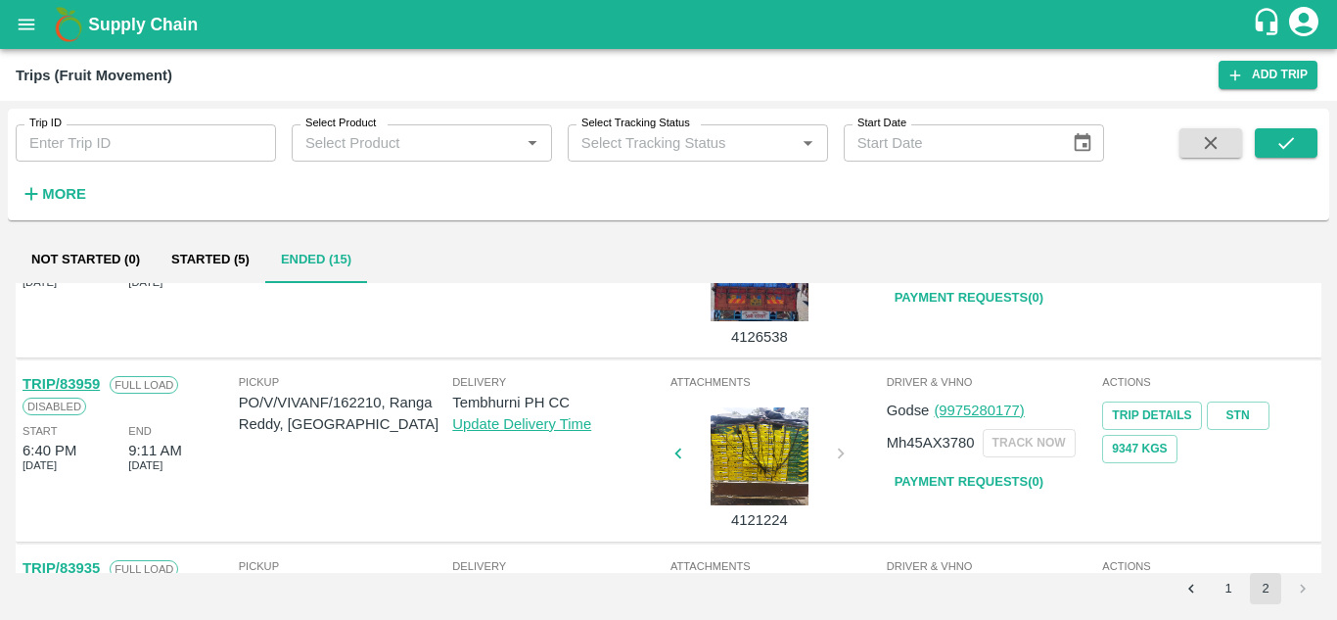
scroll to position [0, 0]
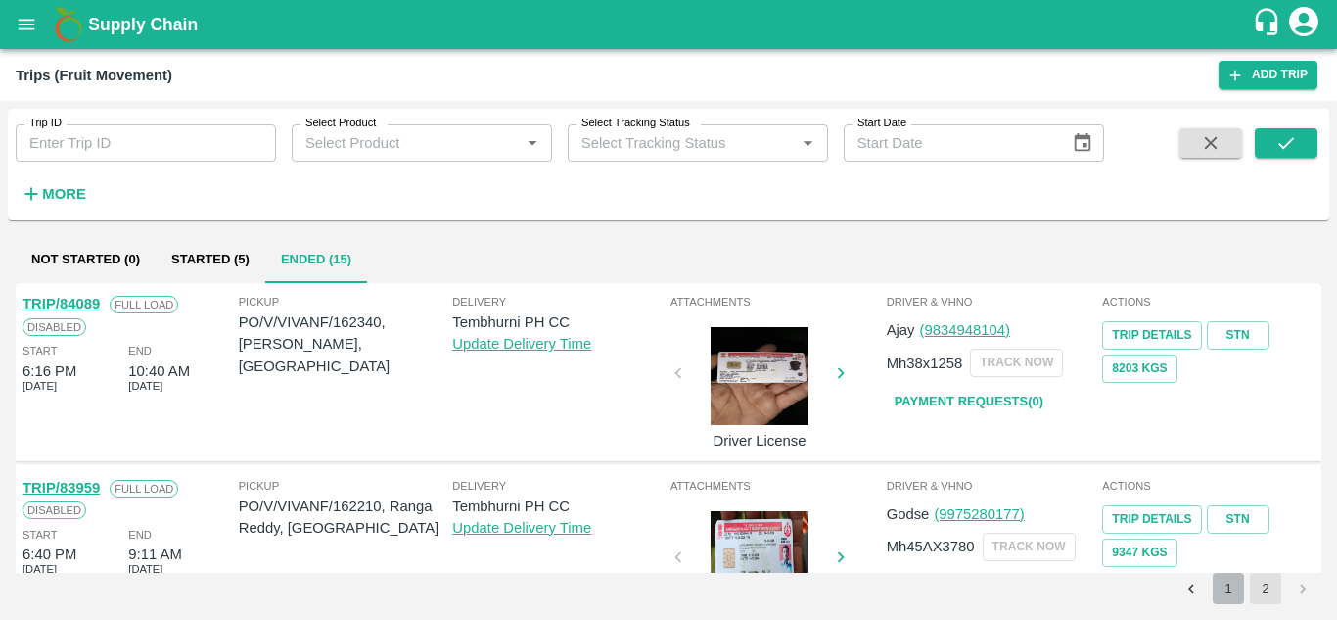
click at [1233, 590] on button "1" at bounding box center [1228, 588] width 31 height 31
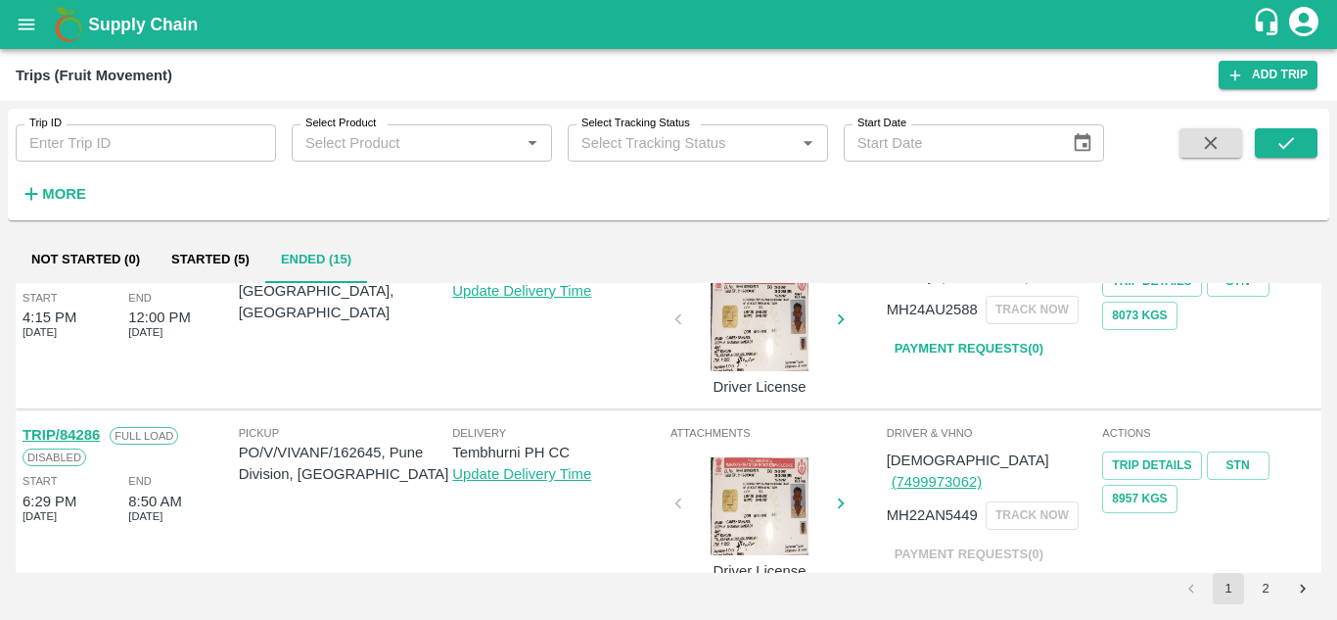
scroll to position [1546, 0]
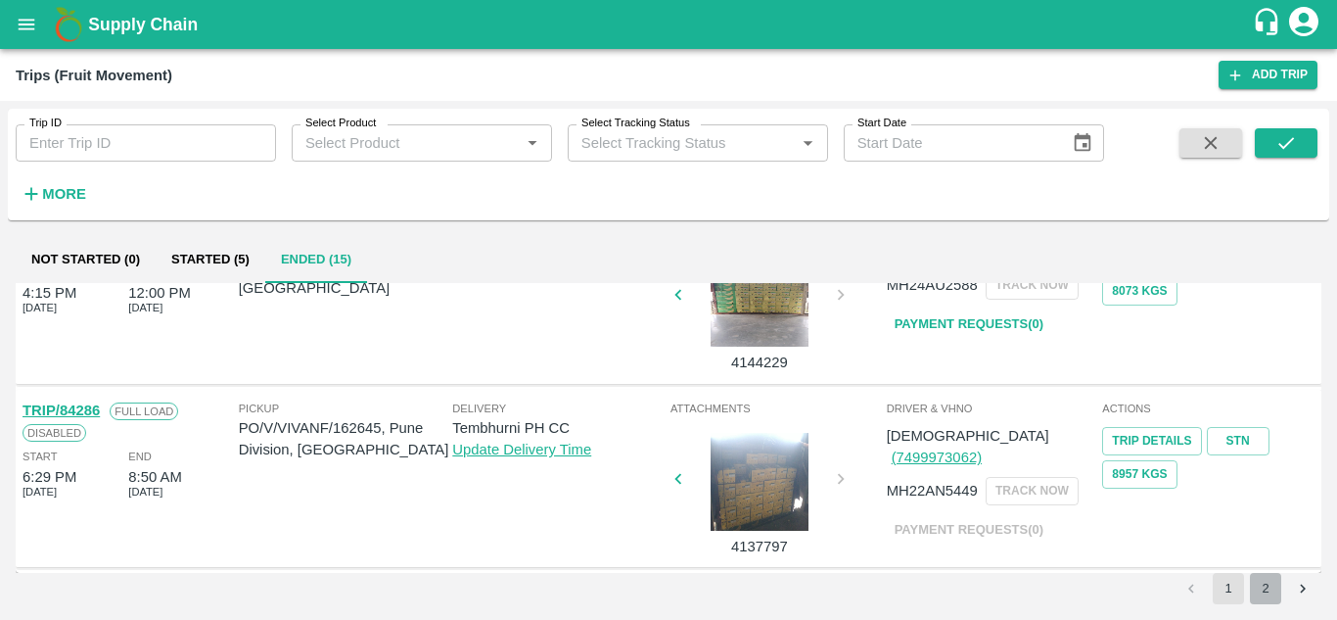
click at [1265, 589] on button "2" at bounding box center [1265, 588] width 31 height 31
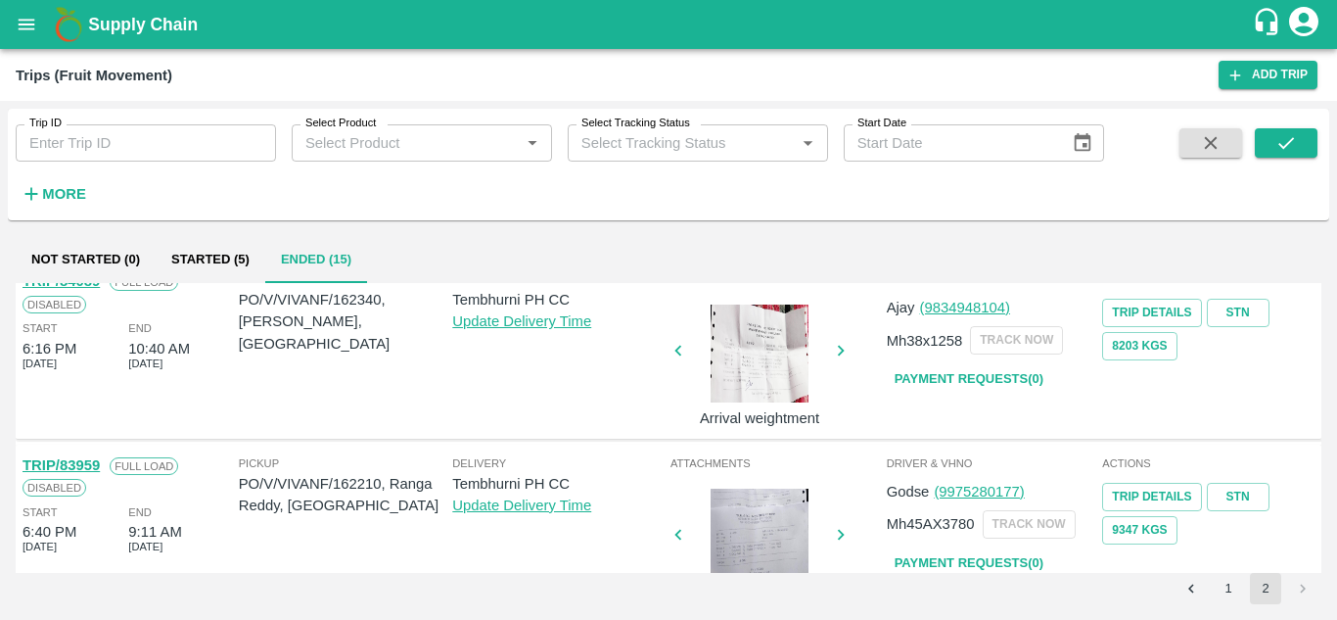
scroll to position [0, 0]
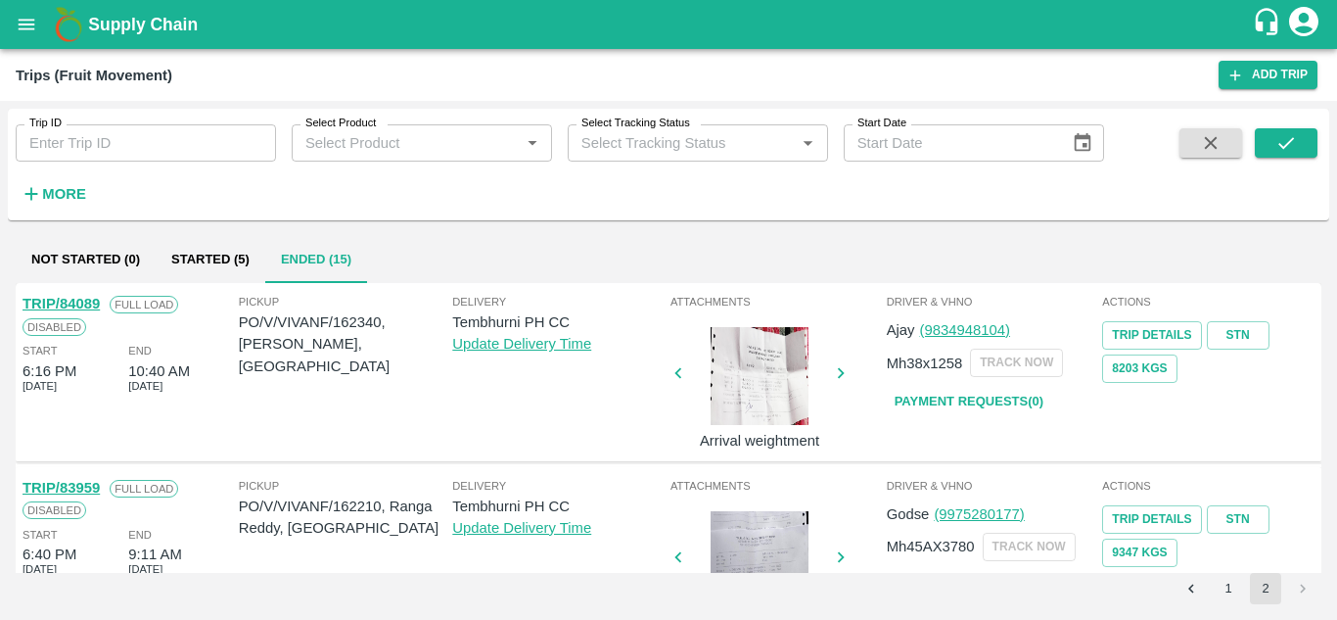
click at [1230, 584] on button "1" at bounding box center [1228, 588] width 31 height 31
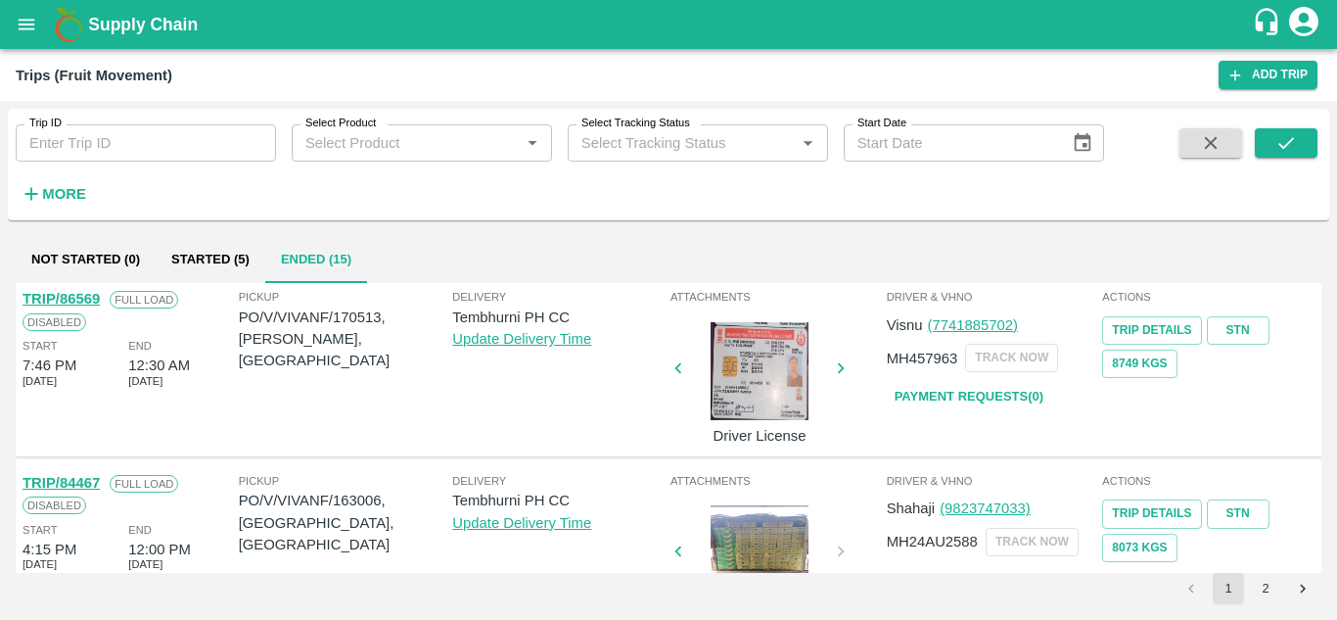
scroll to position [1243, 0]
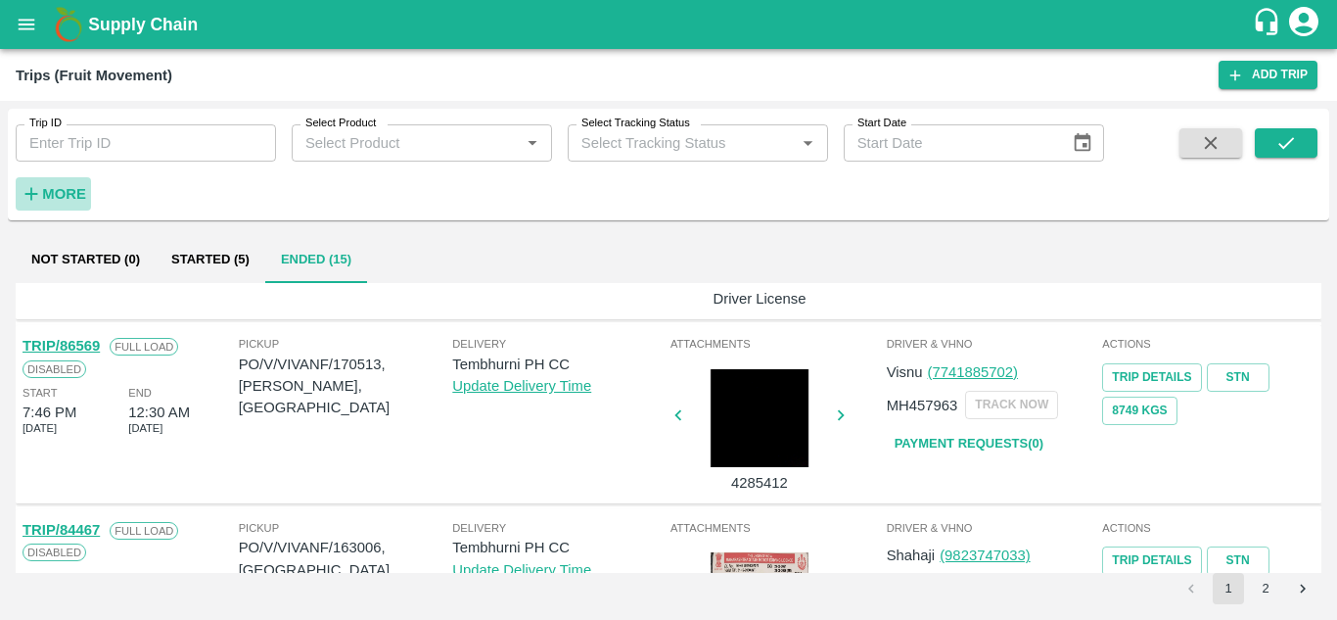
click at [76, 193] on strong "More" at bounding box center [64, 194] width 44 height 16
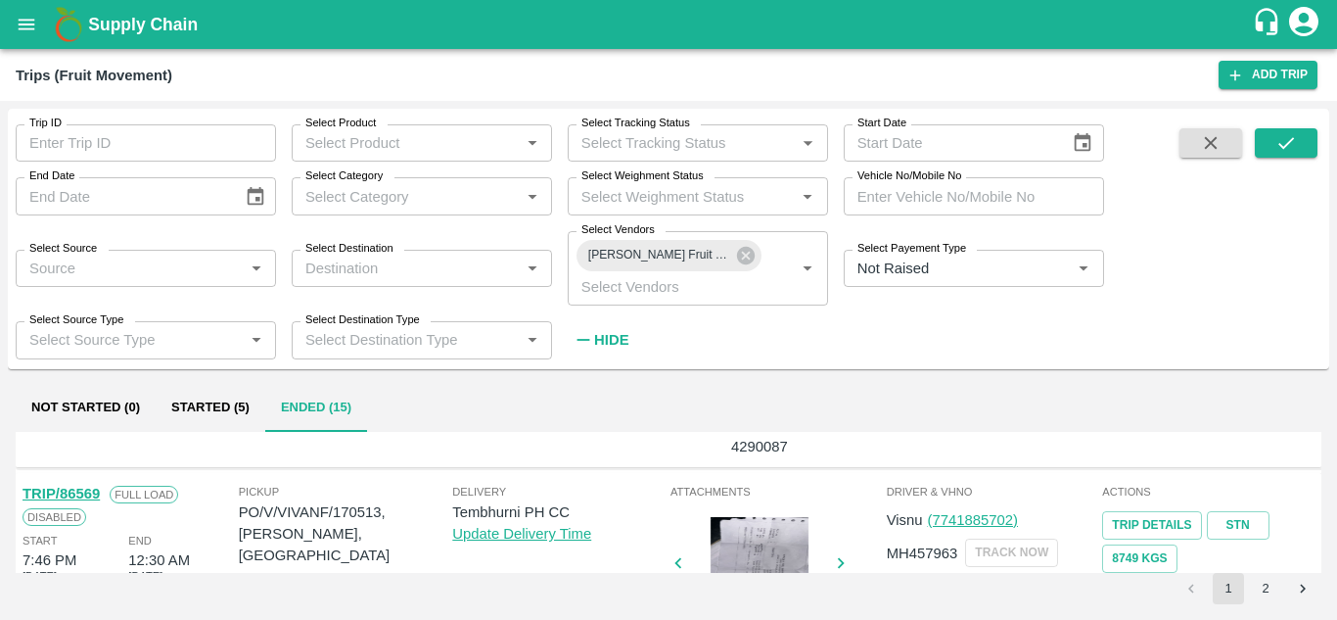
click at [587, 450] on div "Delivery Tembhurni PH CC Update Delivery Time" at bounding box center [559, 378] width 214 height 159
click at [591, 445] on div "Delivery Tembhurni PH CC Update Delivery Time" at bounding box center [559, 378] width 214 height 159
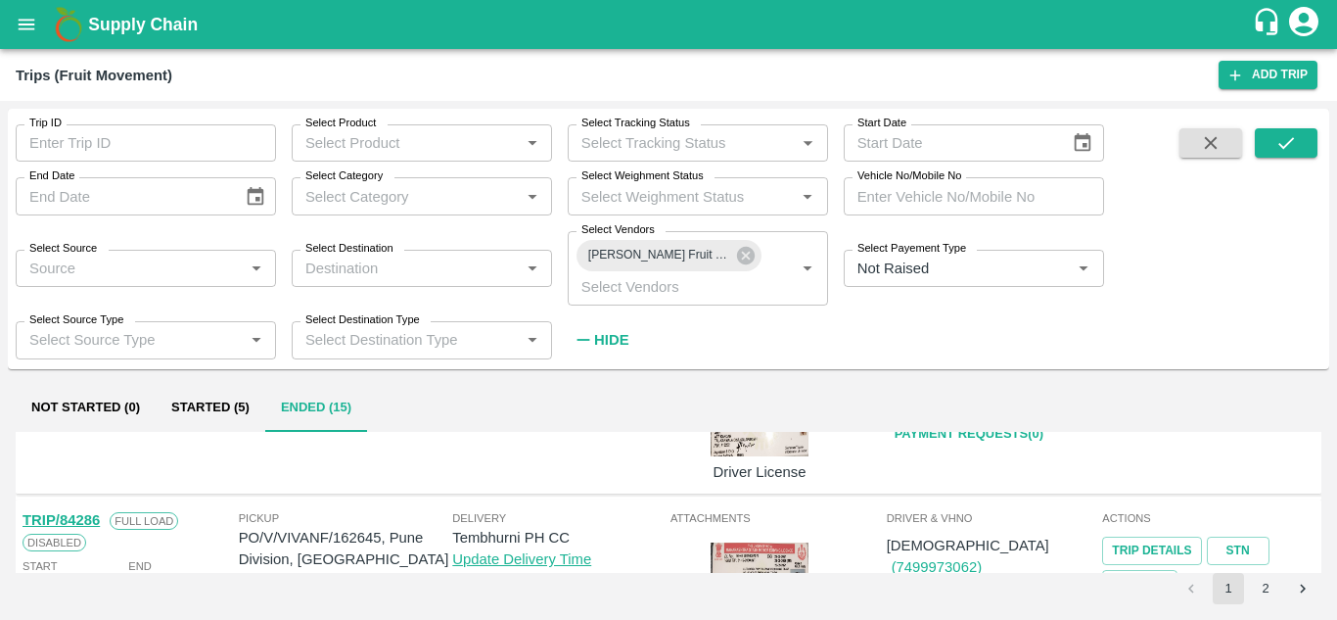
scroll to position [1586, 0]
click at [562, 441] on div "Delivery Tembhurni PH CC Update Delivery Time" at bounding box center [559, 403] width 214 height 159
click at [614, 335] on strong "Hide" at bounding box center [611, 340] width 34 height 16
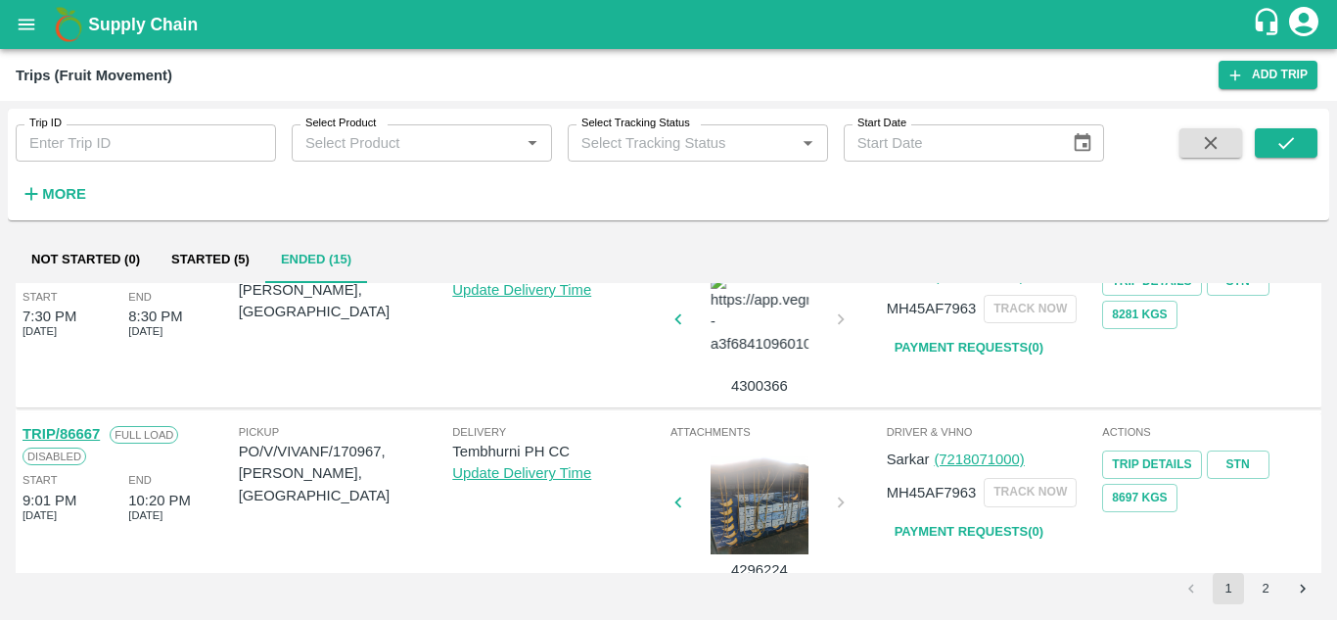
scroll to position [604, 0]
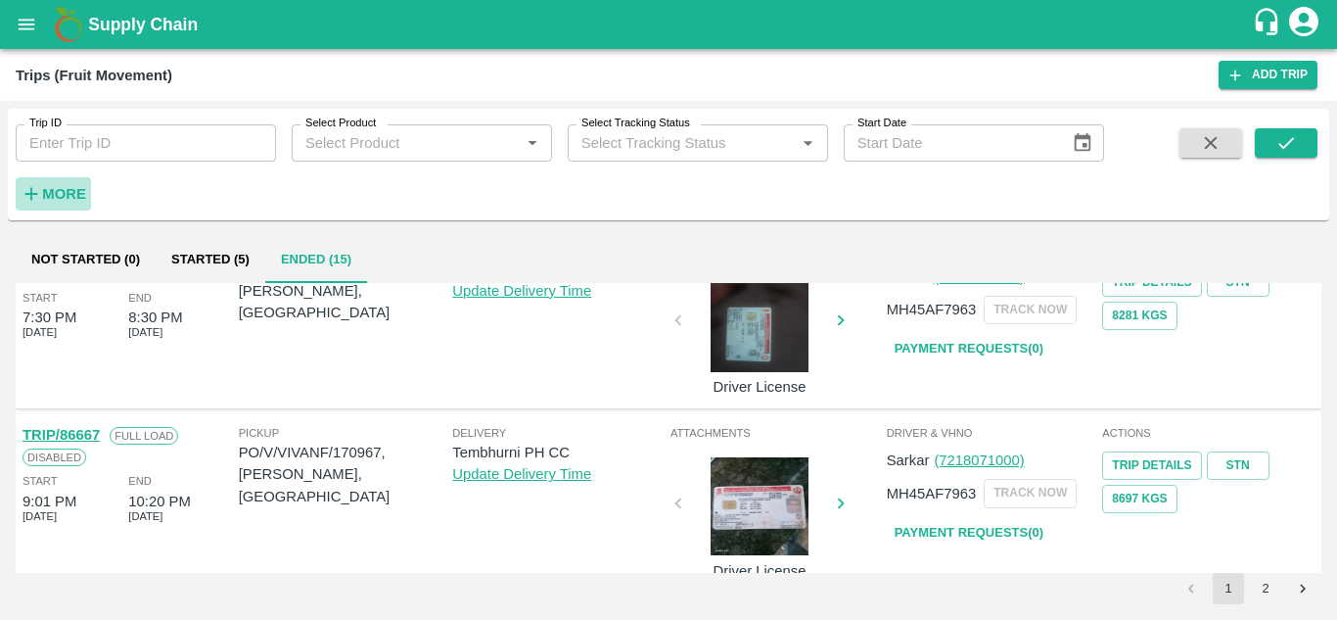
click at [76, 190] on strong "More" at bounding box center [64, 194] width 44 height 16
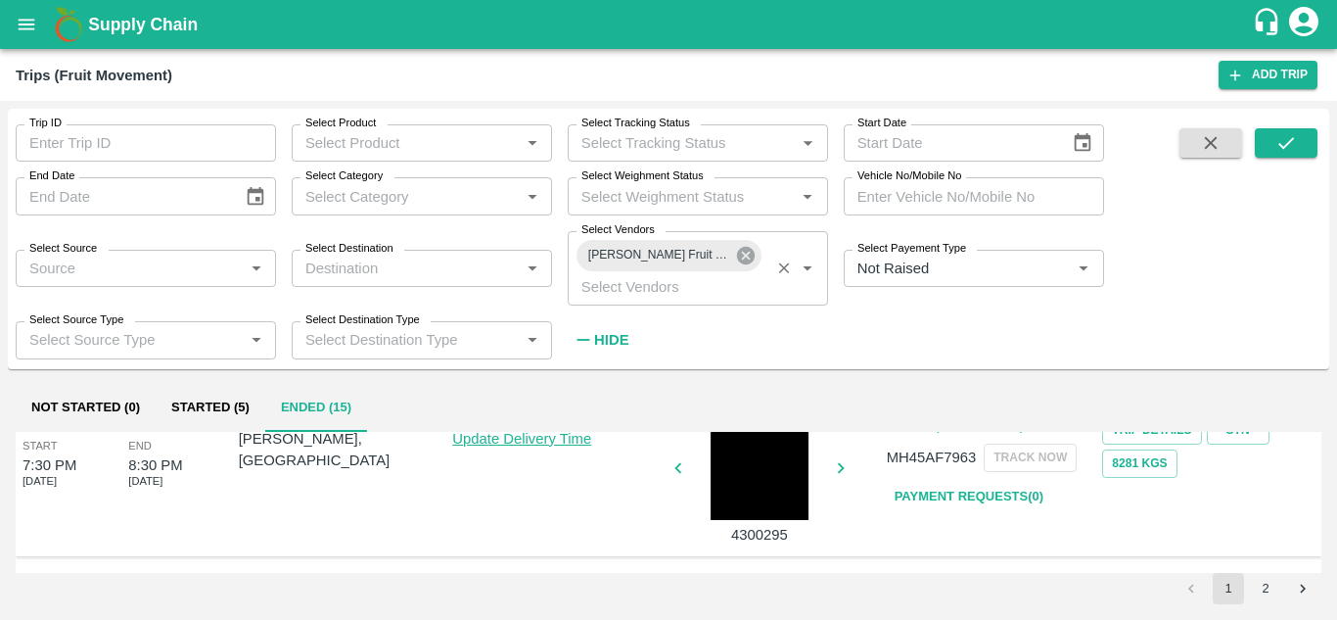
click at [749, 256] on icon at bounding box center [746, 256] width 18 height 18
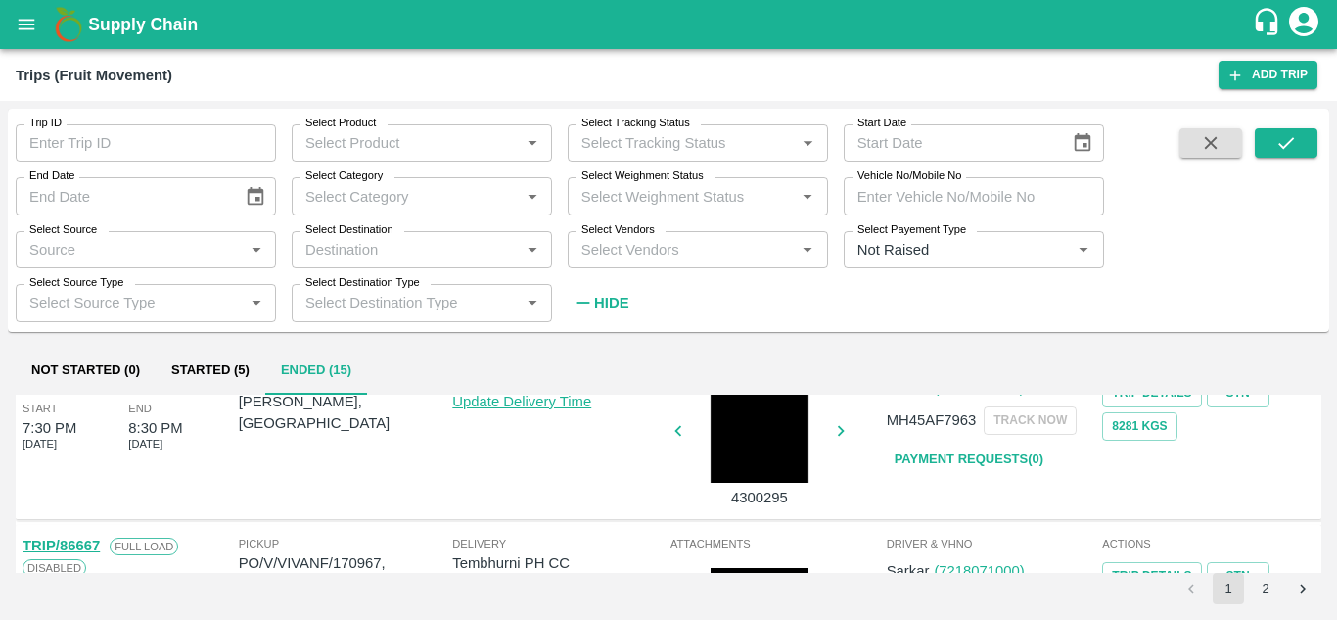
click at [621, 258] on input "Select Vendors" at bounding box center [682, 249] width 216 height 25
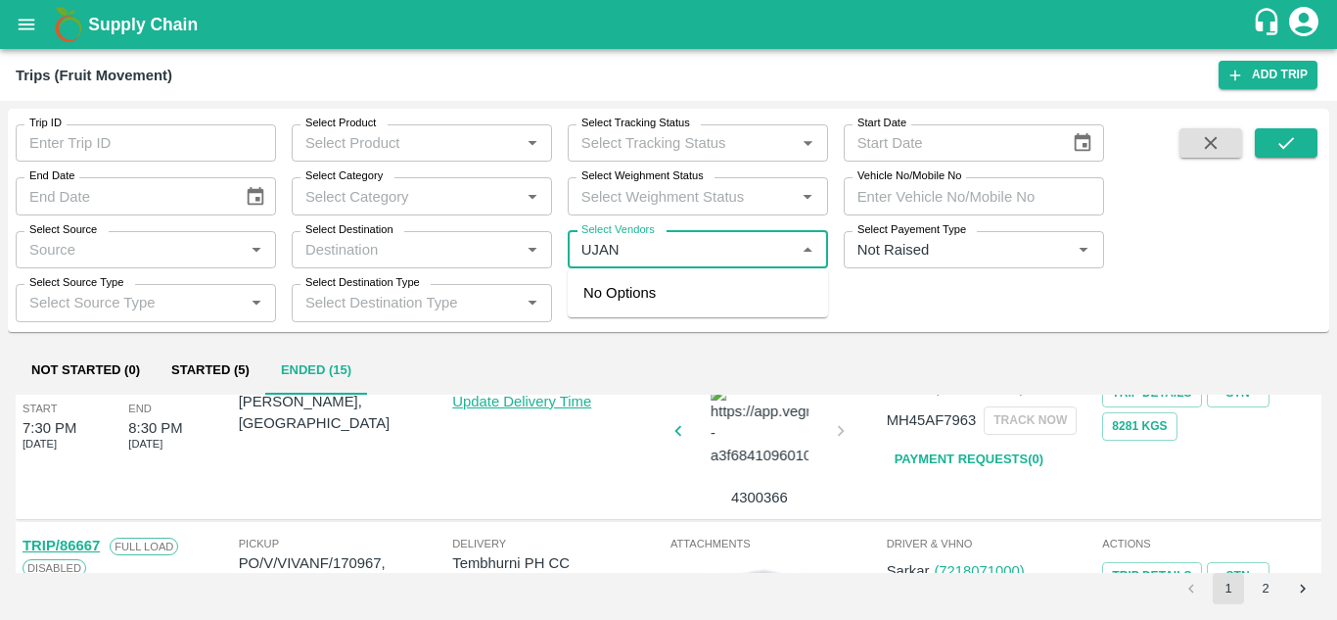
type input "UJANI"
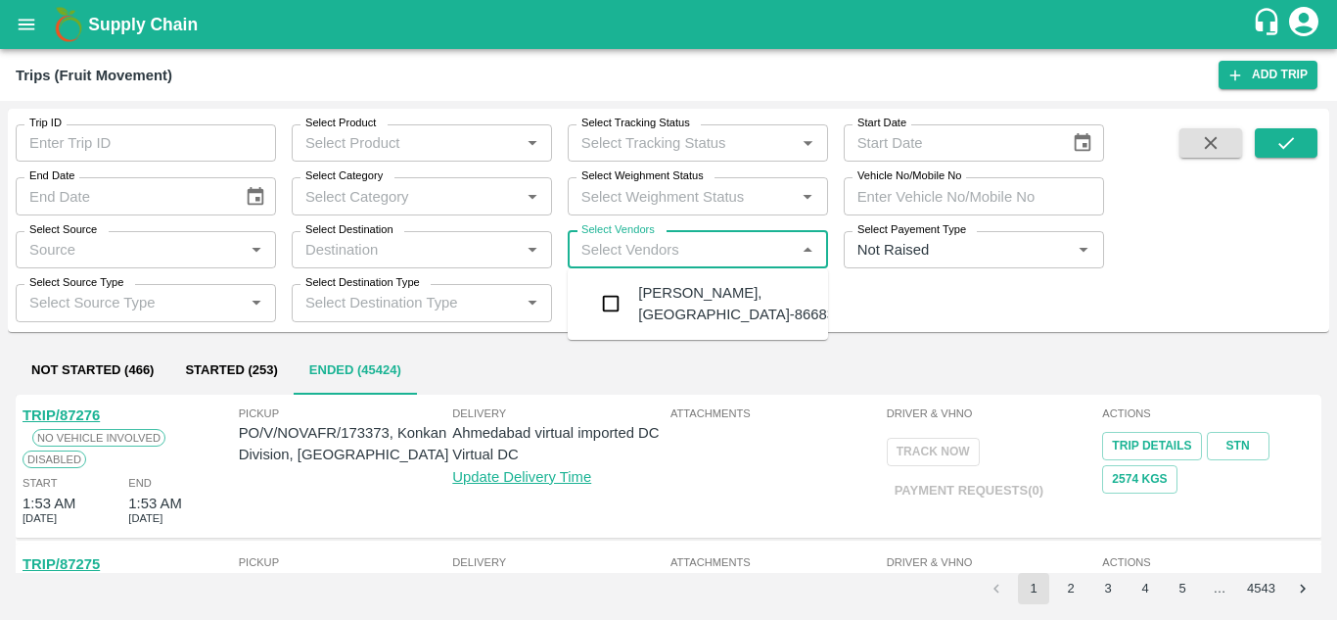
click at [699, 292] on div "Ujani Agro-Lavang, Solapur-8668391321" at bounding box center [756, 304] width 237 height 44
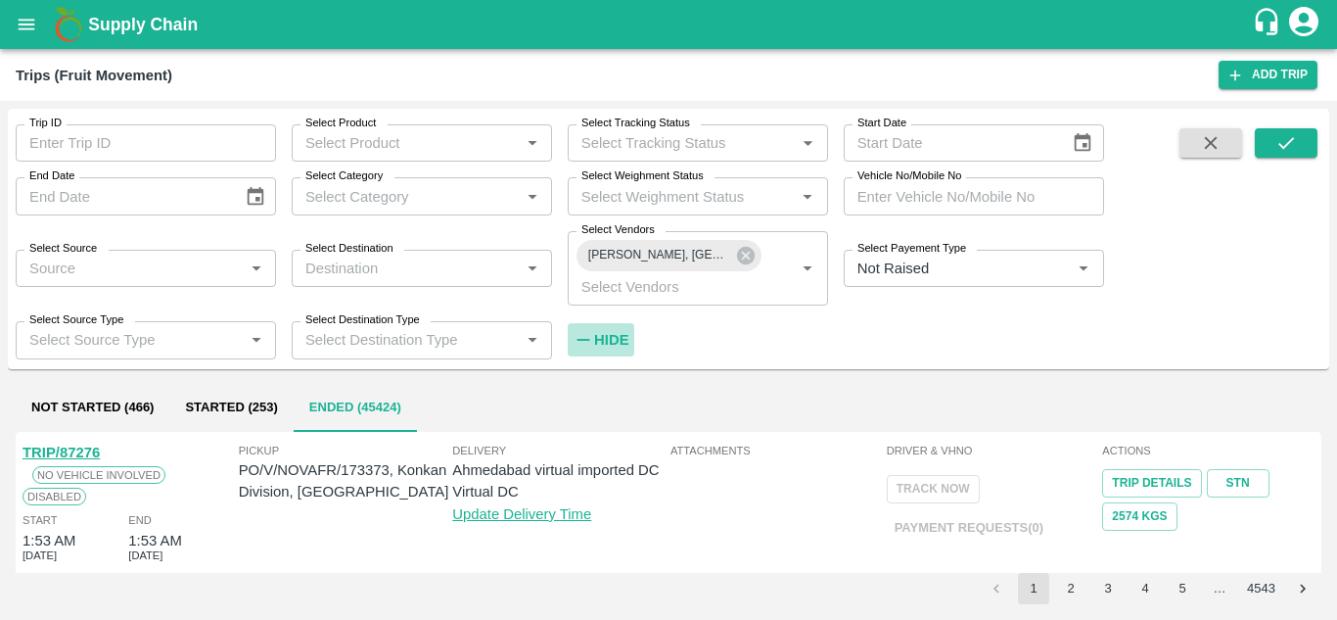
click at [606, 332] on strong "Hide" at bounding box center [611, 340] width 34 height 16
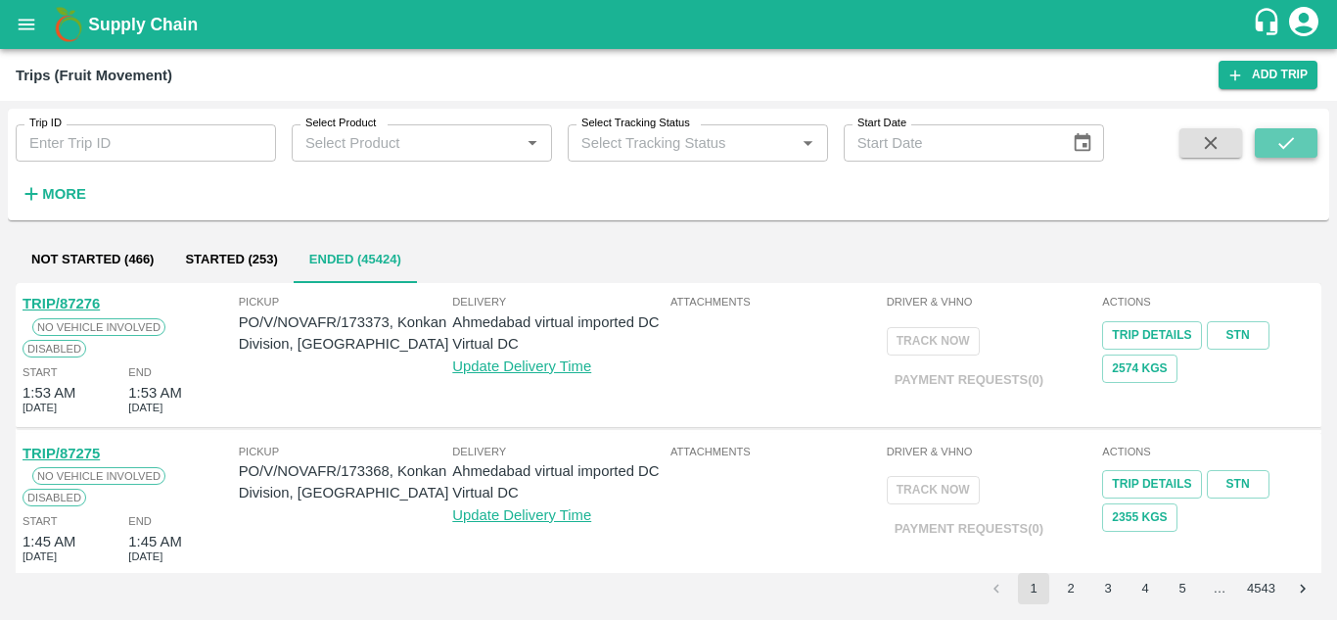
click at [1280, 135] on icon "submit" at bounding box center [1286, 143] width 22 height 22
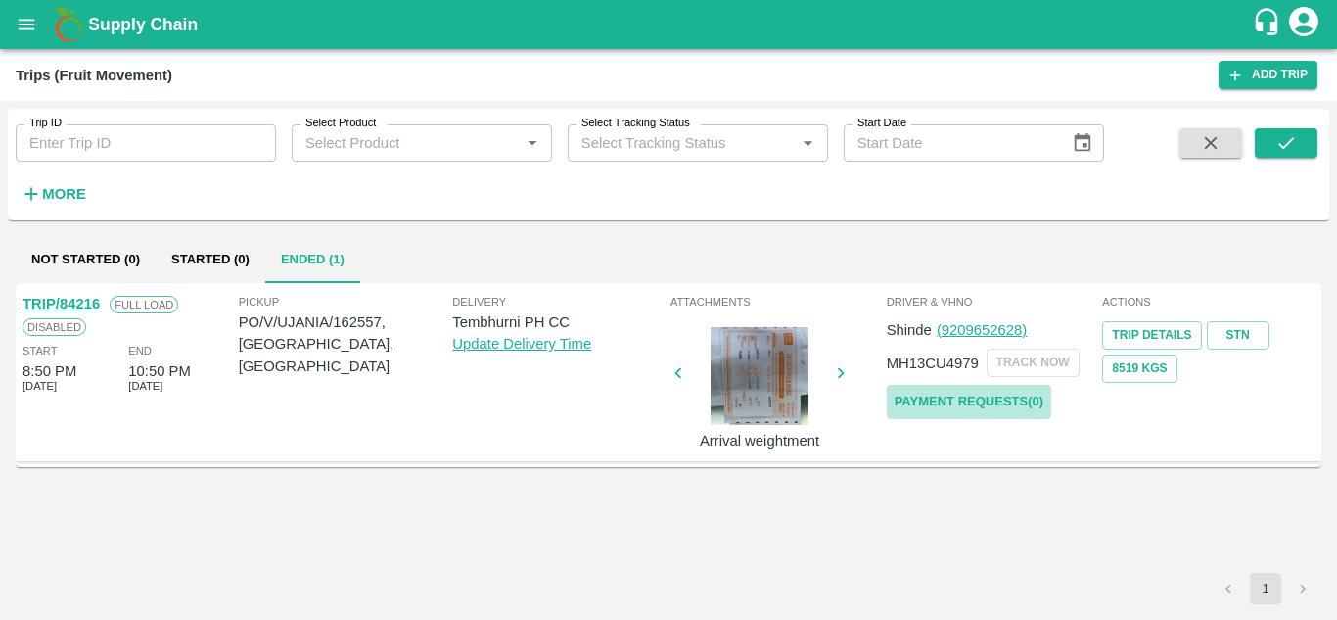
click at [984, 398] on link "Payment Requests( 0 )" at bounding box center [969, 402] width 164 height 34
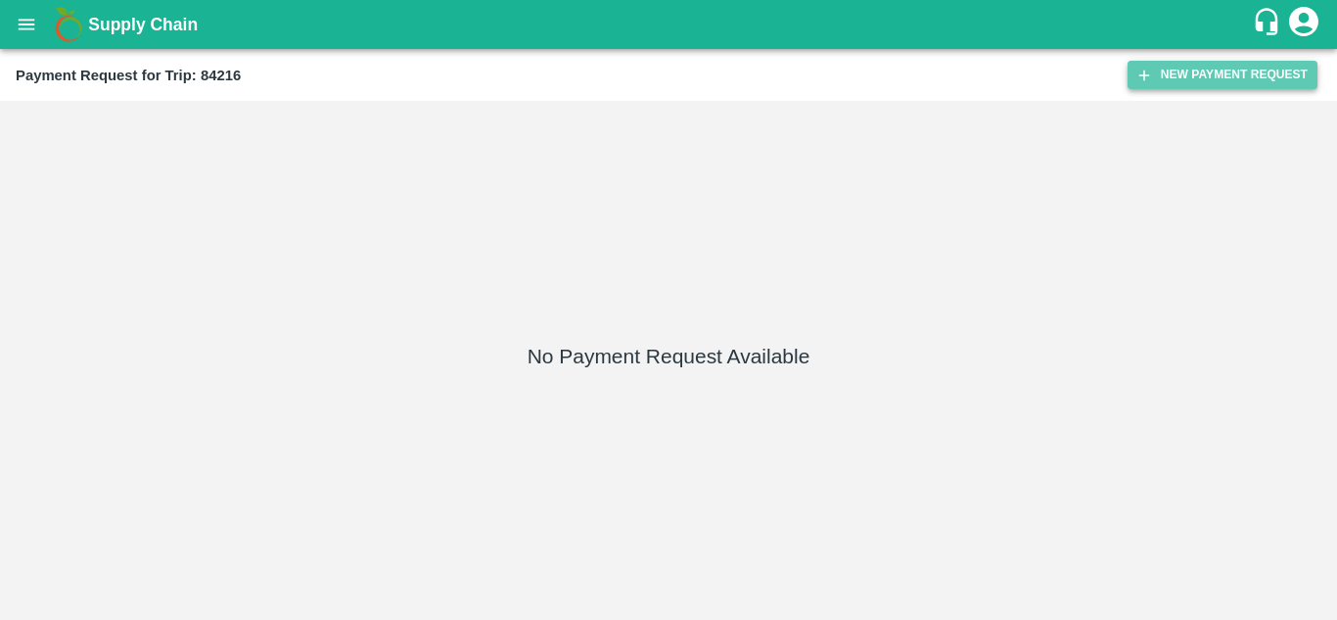
click at [1203, 78] on button "New Payment Request" at bounding box center [1222, 75] width 190 height 28
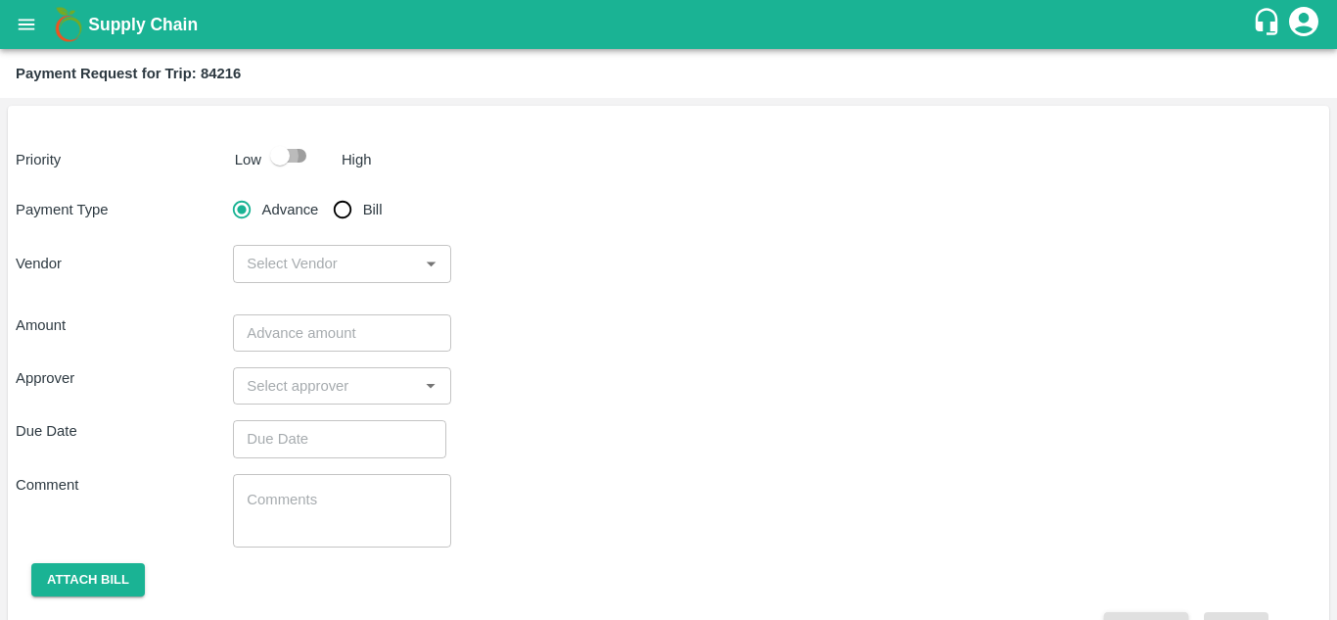
click at [292, 153] on input "checkbox" at bounding box center [280, 155] width 112 height 37
checkbox input "true"
click at [345, 204] on input "Bill" at bounding box center [342, 209] width 39 height 39
radio input "true"
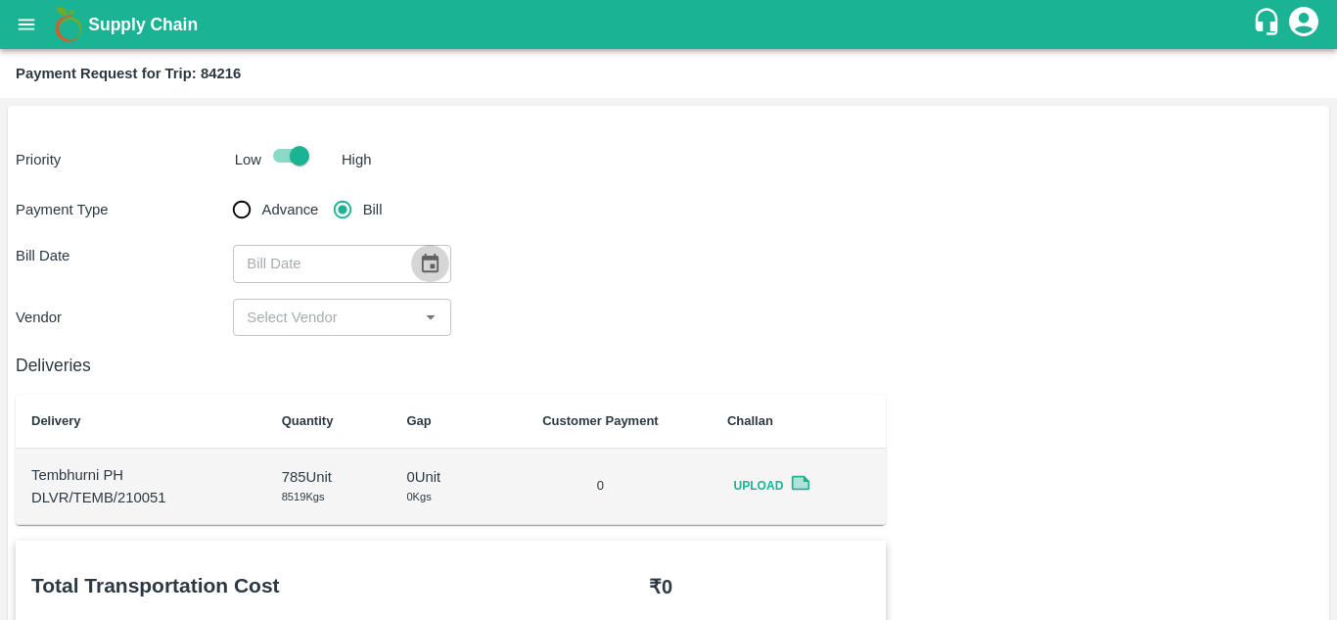
click at [422, 267] on icon "Choose date" at bounding box center [430, 262] width 17 height 19
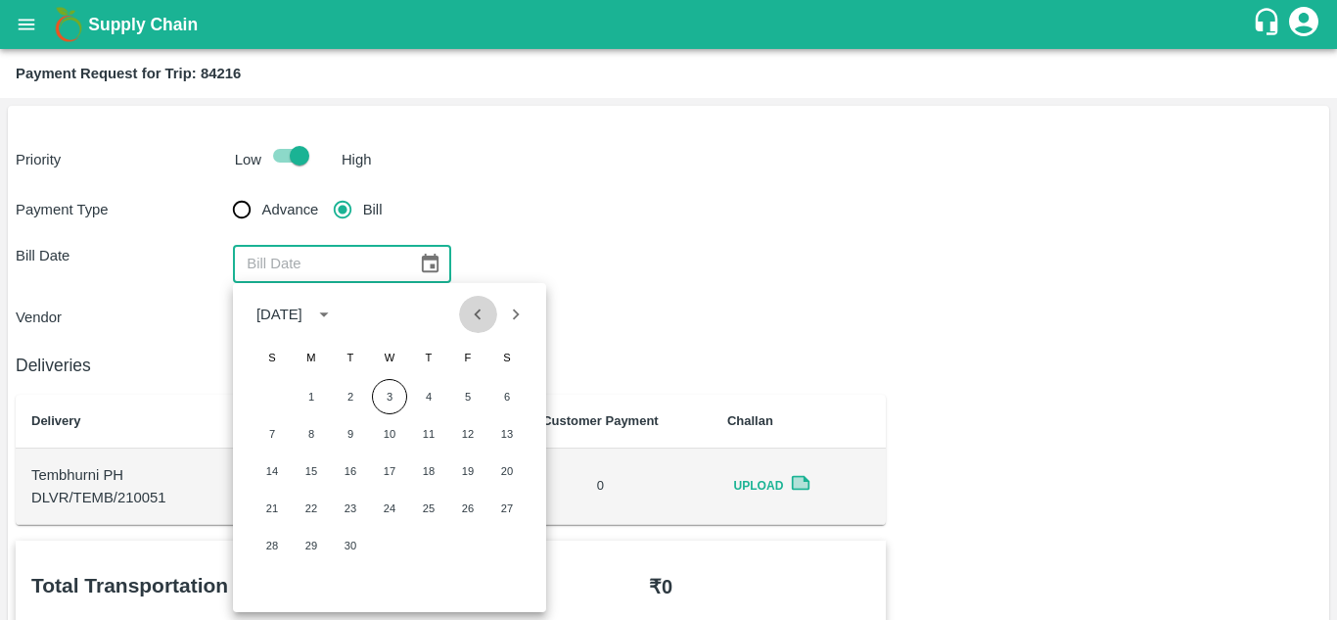
click at [471, 315] on icon "Previous month" at bounding box center [478, 314] width 22 height 22
click at [471, 390] on button "4" at bounding box center [467, 396] width 35 height 35
type input "04/07/2025"
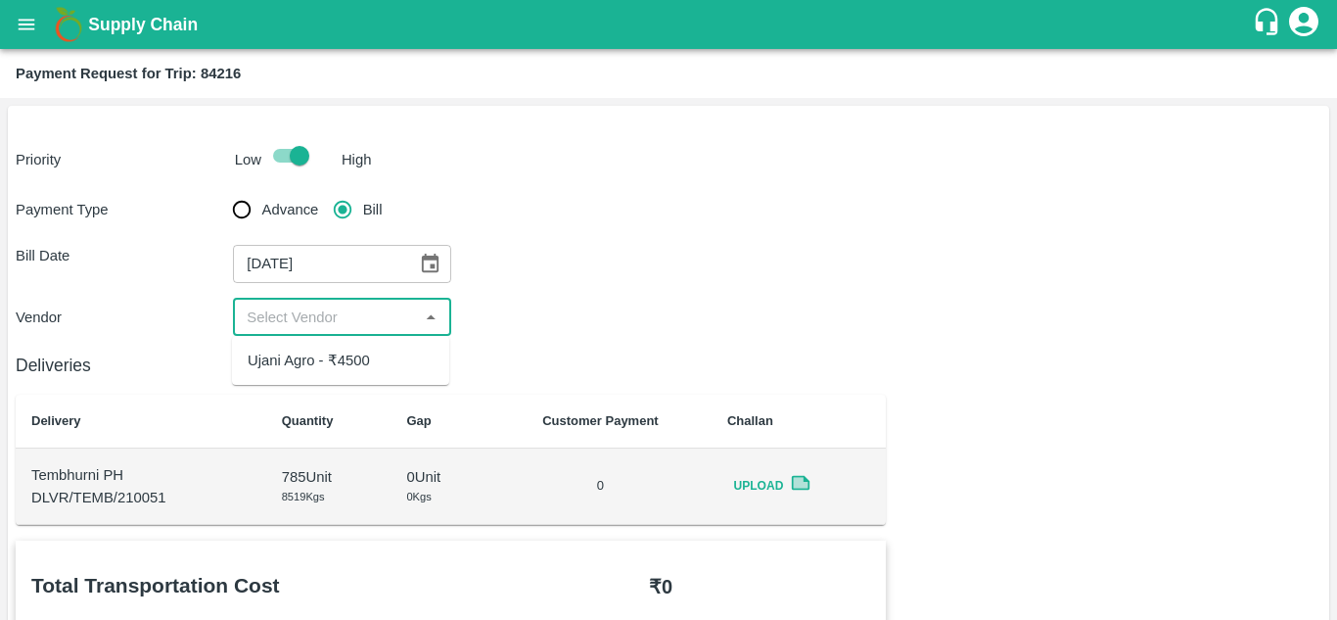
click at [381, 324] on input "input" at bounding box center [325, 316] width 173 height 25
click at [354, 354] on div "Ujani Agro - ₹4500" at bounding box center [309, 360] width 122 height 22
type input "Ujani Agro - ₹4500"
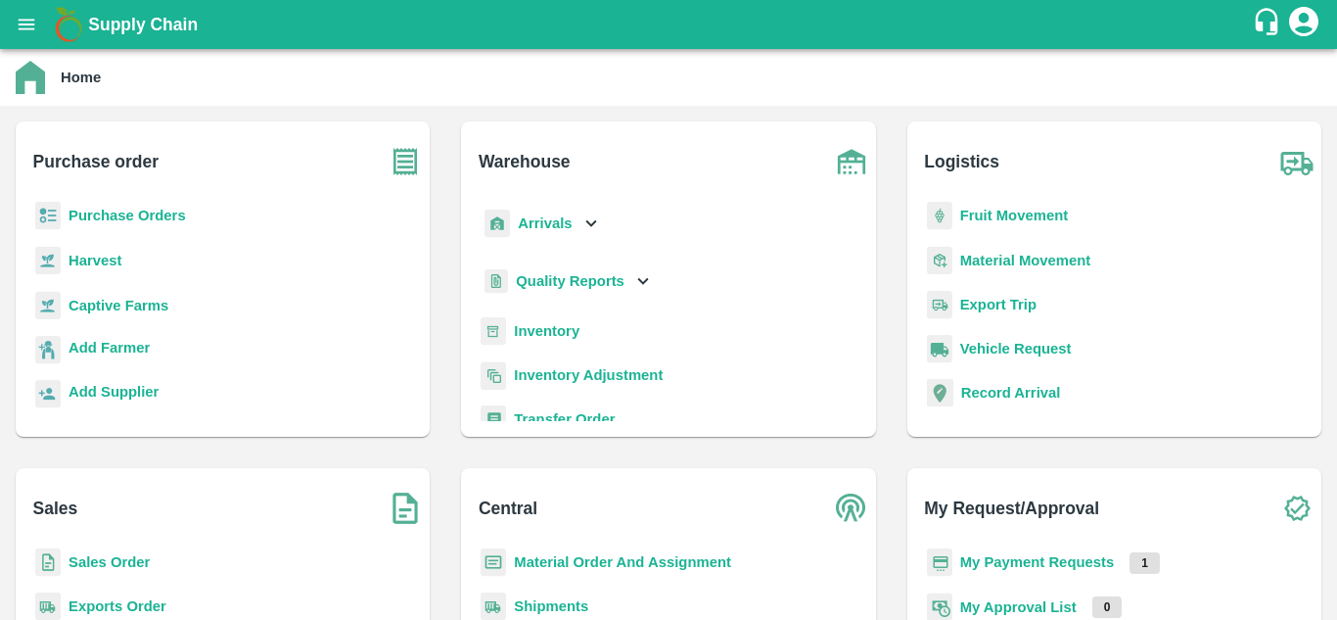
click at [91, 220] on b "Purchase Orders" at bounding box center [127, 215] width 117 height 16
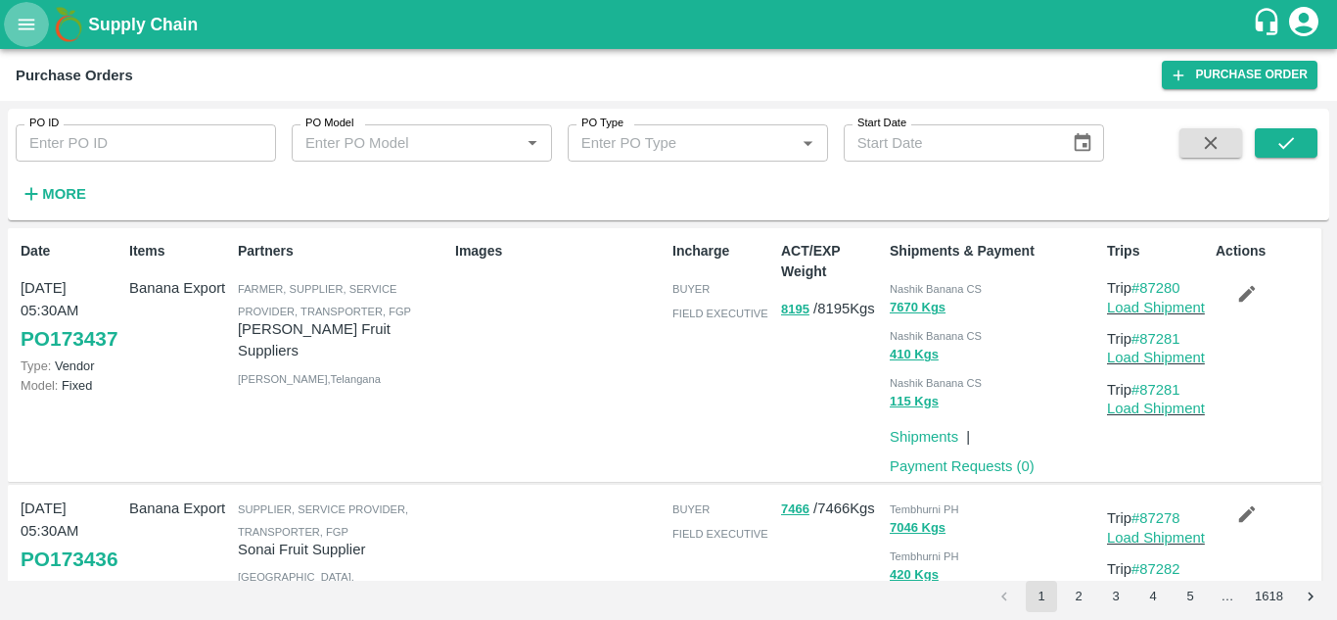
click at [25, 29] on icon "open drawer" at bounding box center [27, 24] width 17 height 11
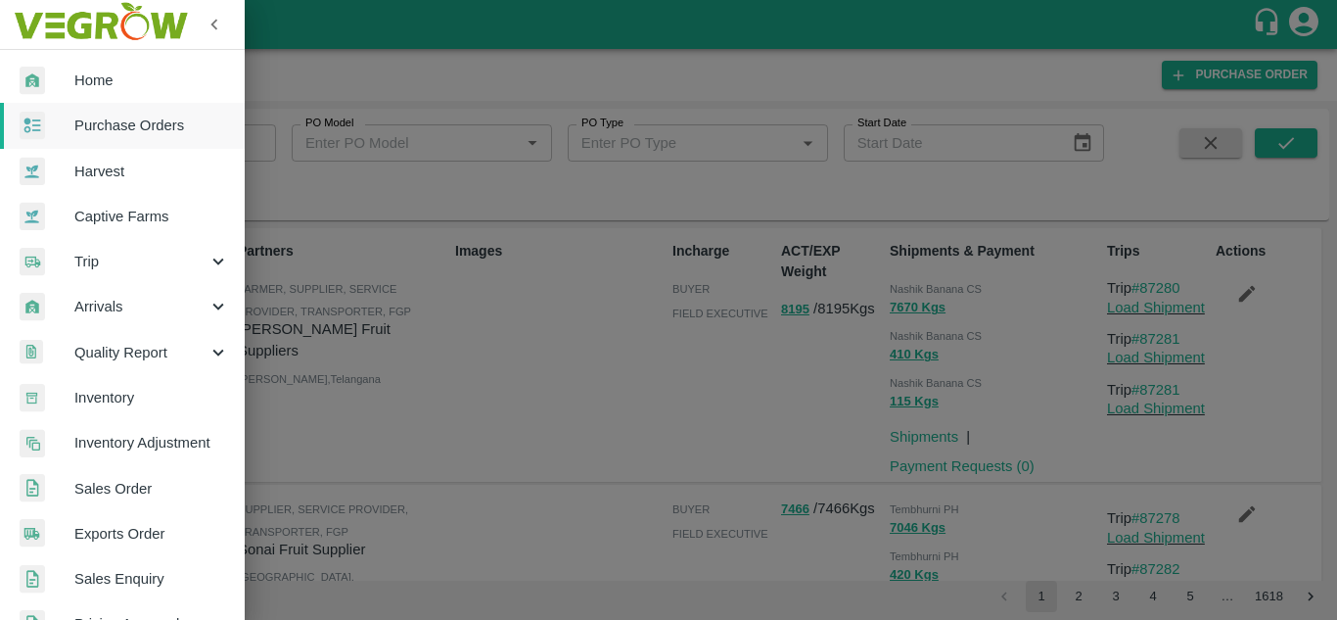
click at [95, 255] on span "Trip" at bounding box center [140, 262] width 133 height 22
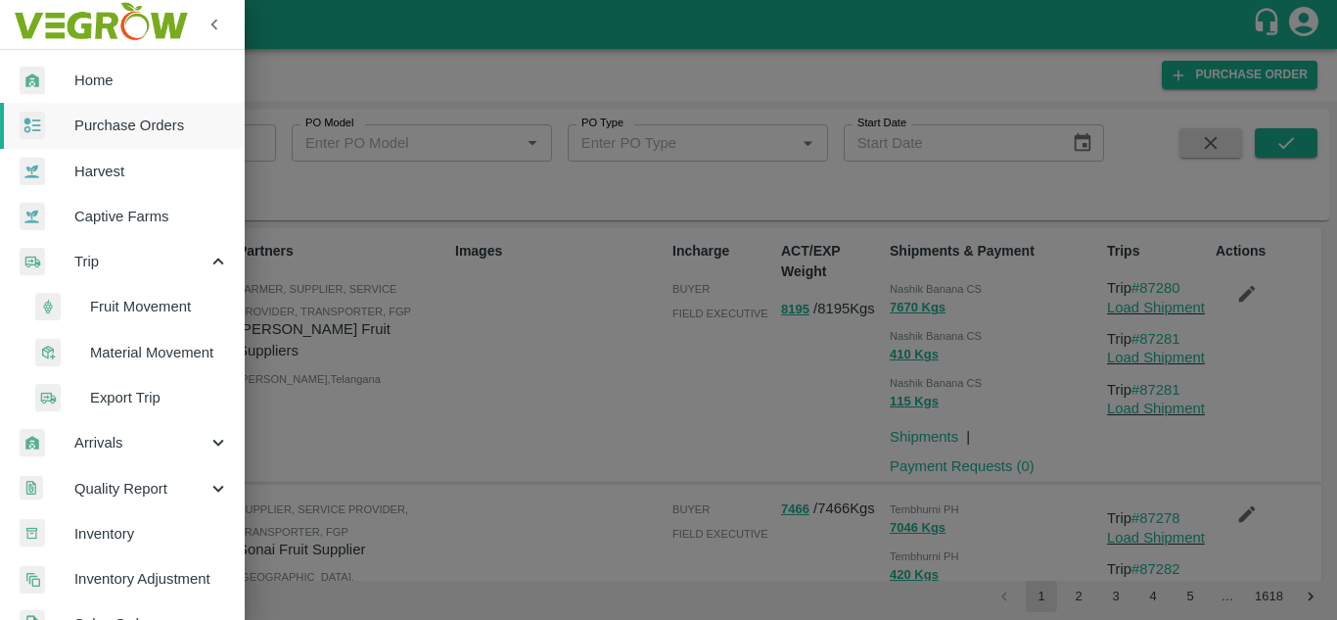
click at [121, 314] on span "Fruit Movement" at bounding box center [159, 307] width 139 height 22
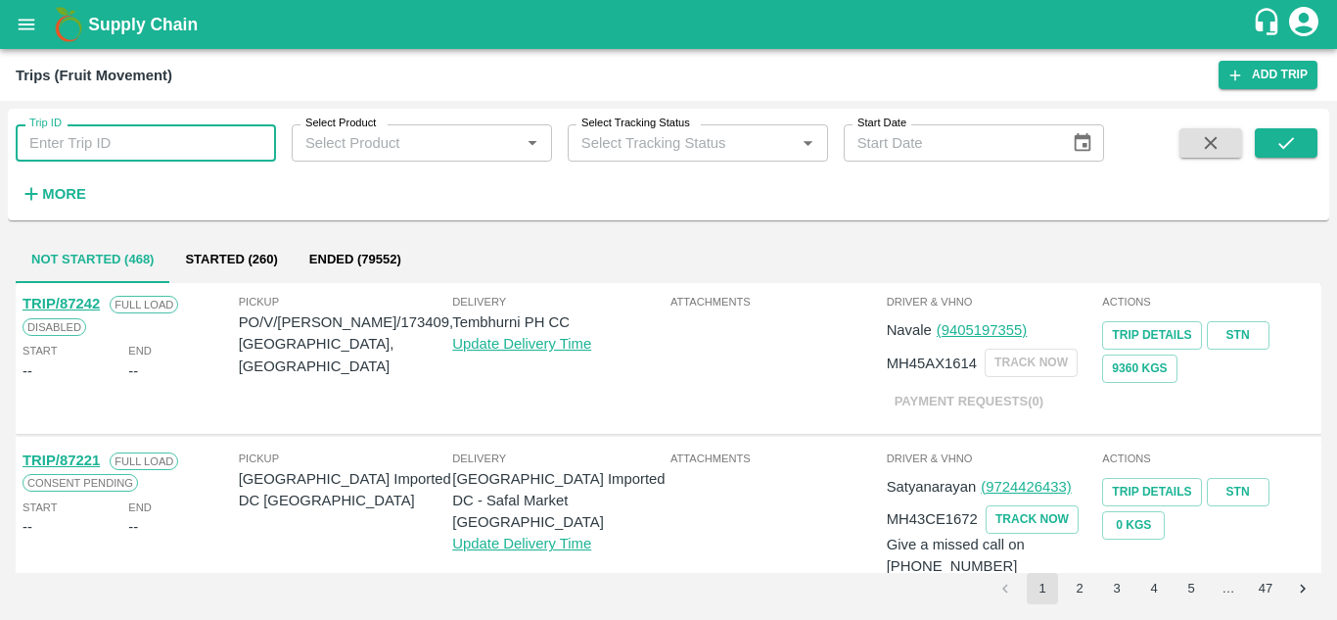
click at [61, 144] on input "Trip ID" at bounding box center [146, 142] width 260 height 37
type input "84216"
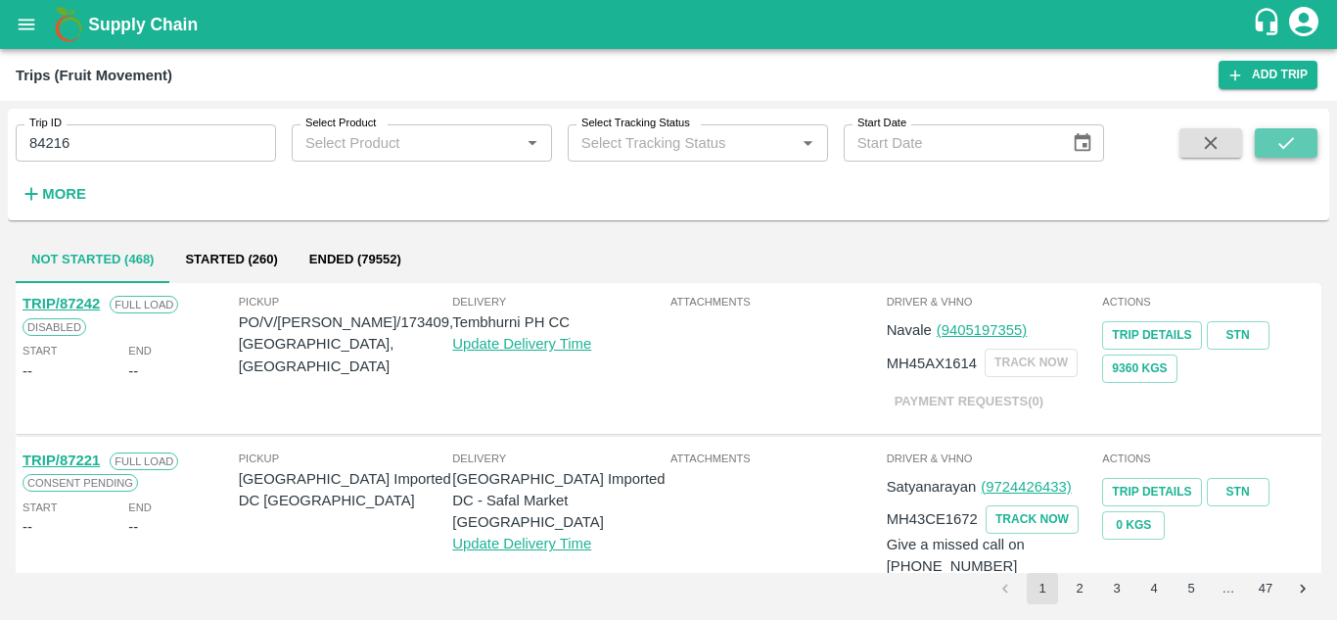
click at [1281, 139] on icon "submit" at bounding box center [1286, 143] width 22 height 22
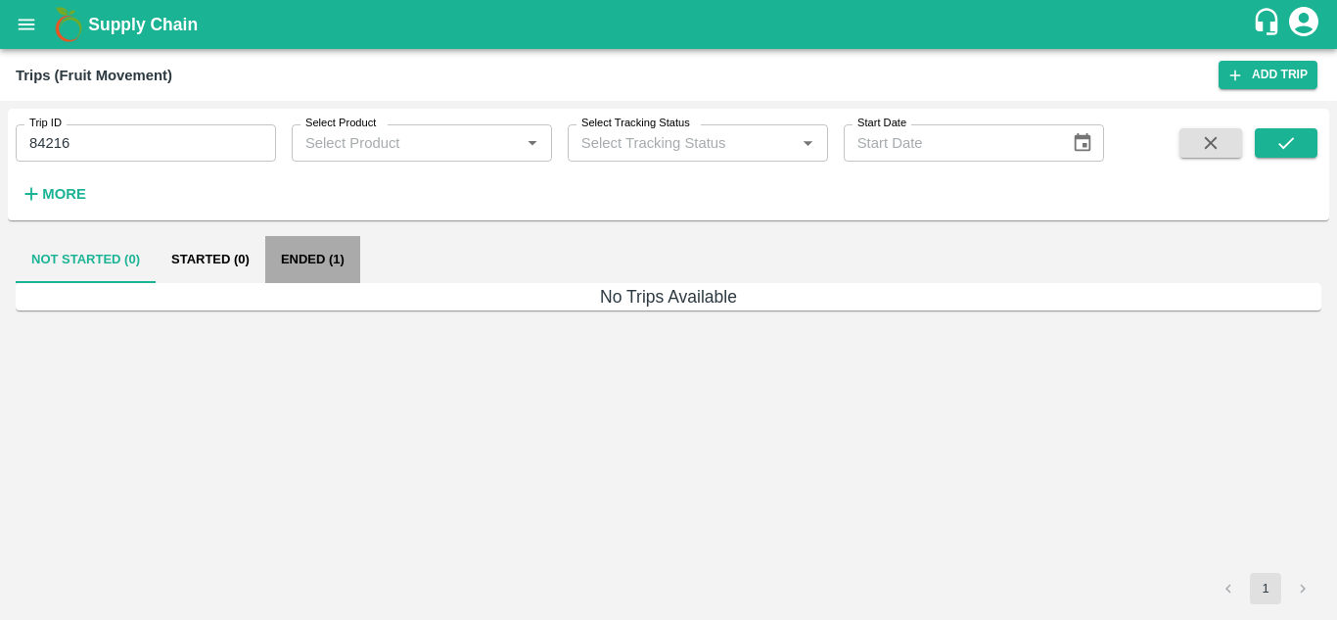
click at [312, 252] on button "Ended (1)" at bounding box center [312, 259] width 95 height 47
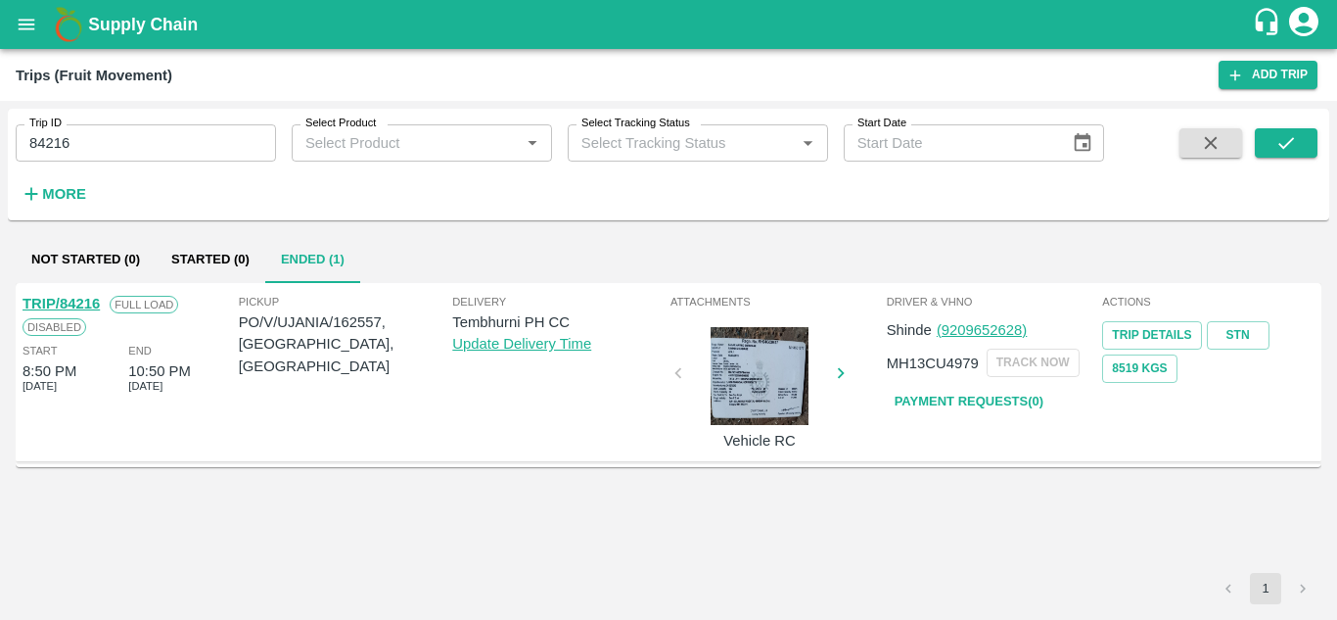
click at [75, 296] on link "TRIP/84216" at bounding box center [61, 304] width 77 height 16
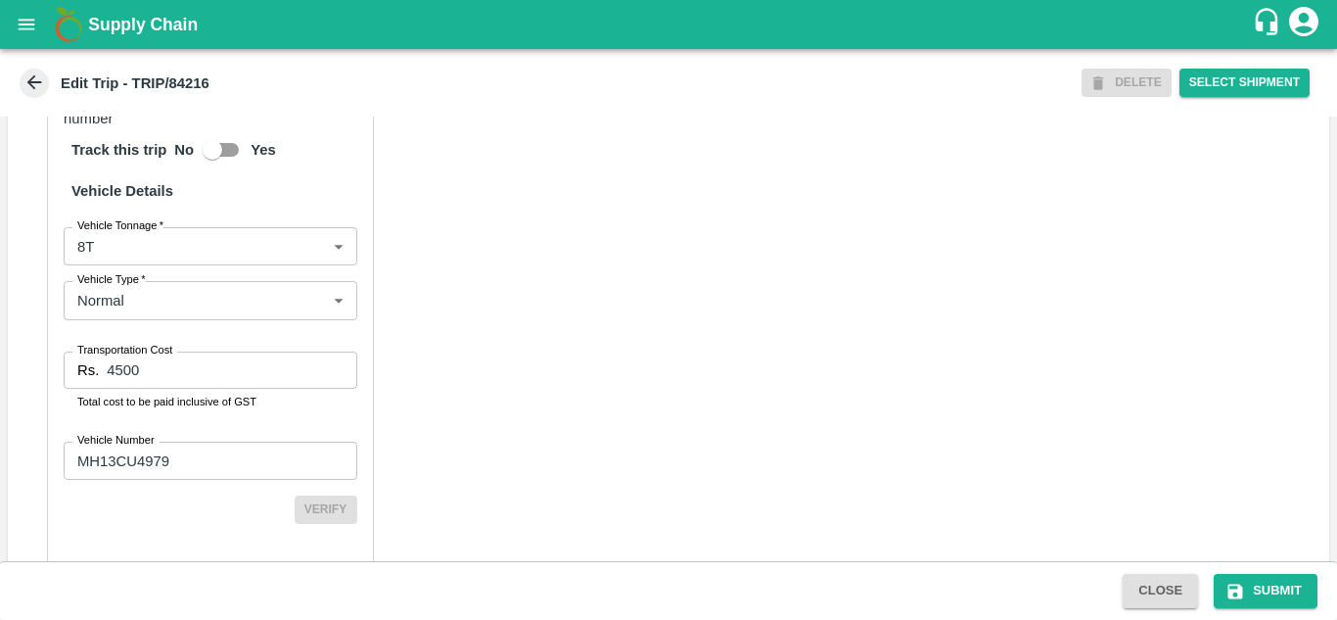
scroll to position [1411, 0]
click at [165, 388] on input "4500" at bounding box center [232, 368] width 250 height 37
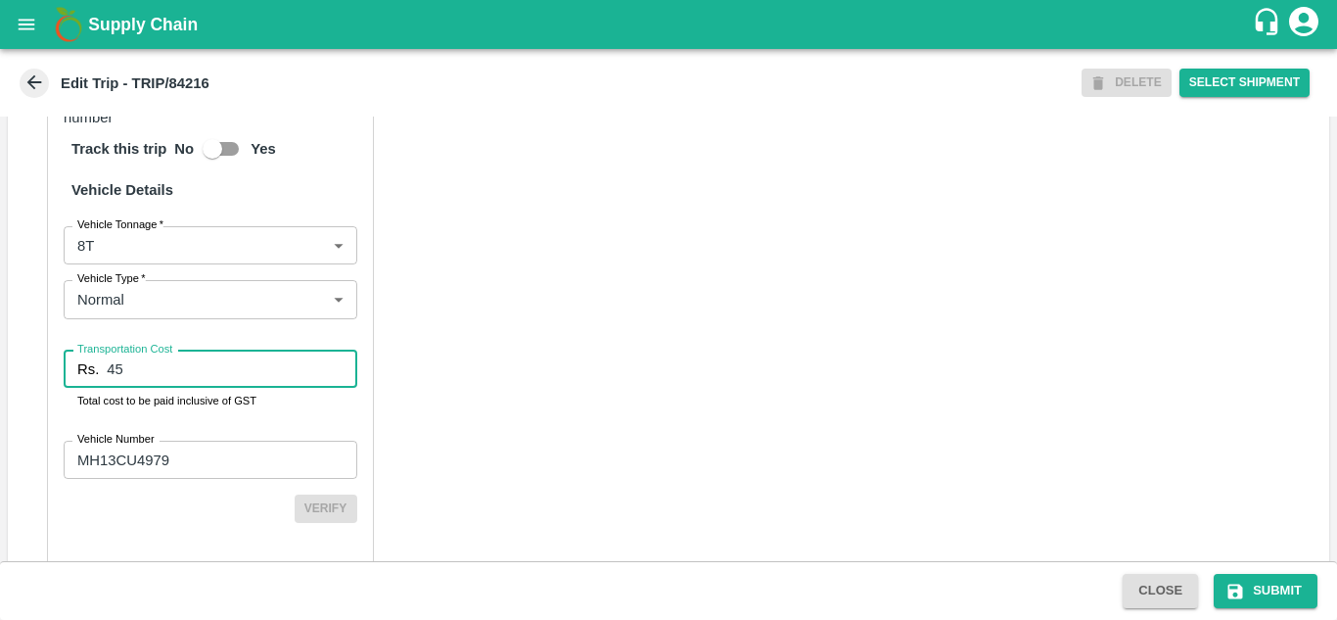
type input "4"
type input "5000"
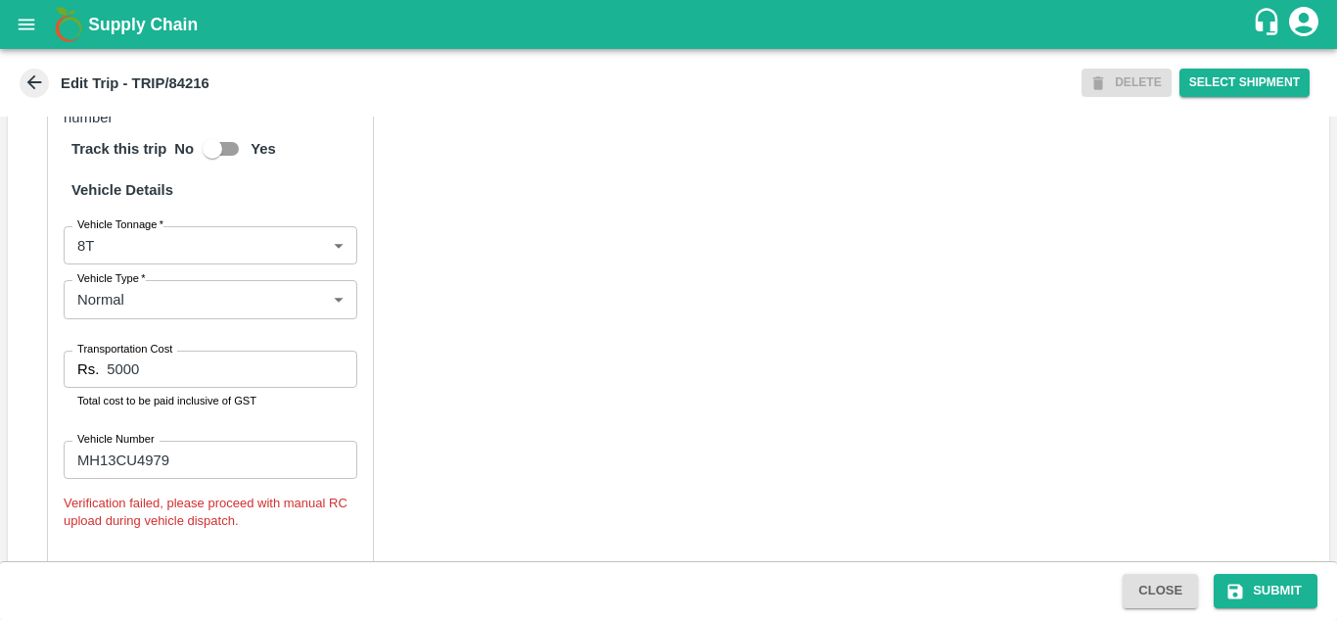
click at [639, 381] on div "Partner Details Partner   * Partner Add Transporter Driver 1 Details Driver Nam…" at bounding box center [668, 105] width 1321 height 993
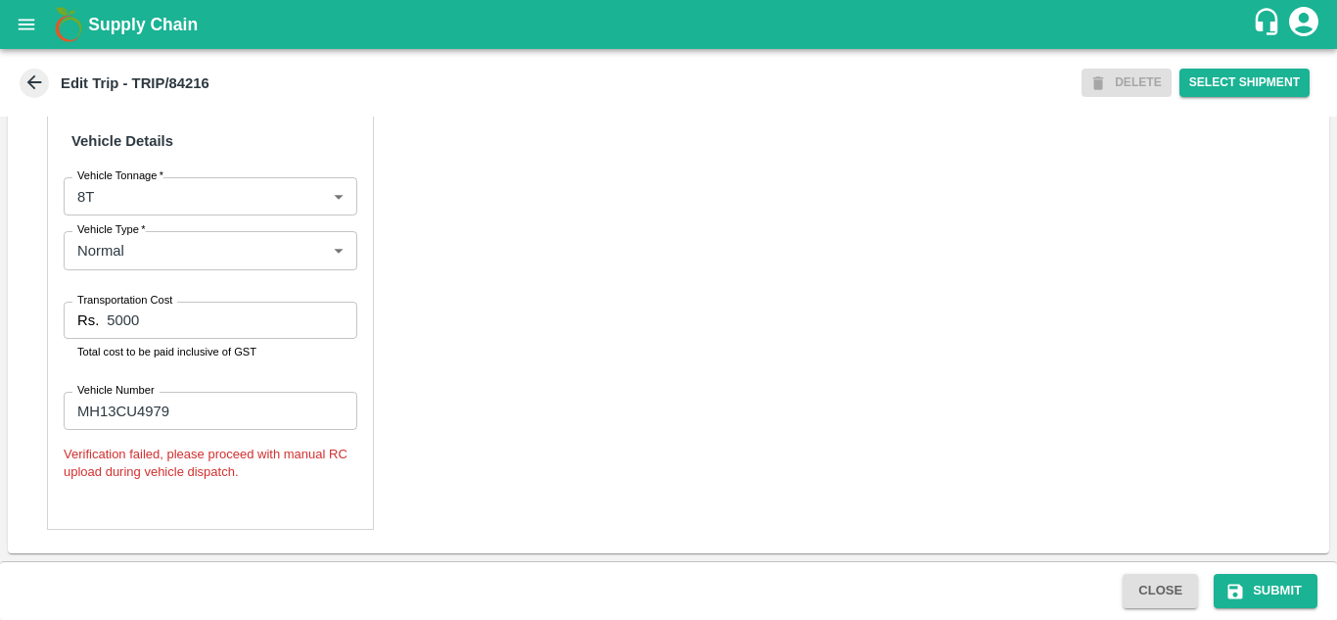
scroll to position [1482, 0]
click at [1281, 592] on button "Submit" at bounding box center [1266, 591] width 104 height 34
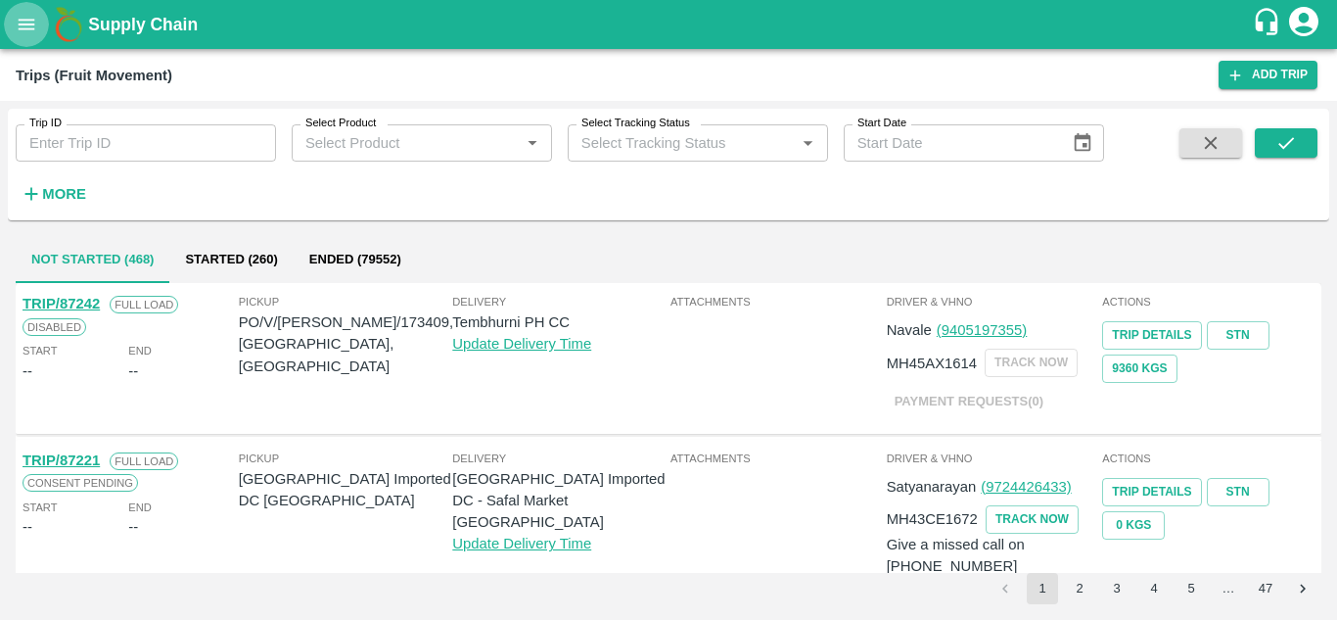
click at [26, 15] on icon "open drawer" at bounding box center [27, 25] width 22 height 22
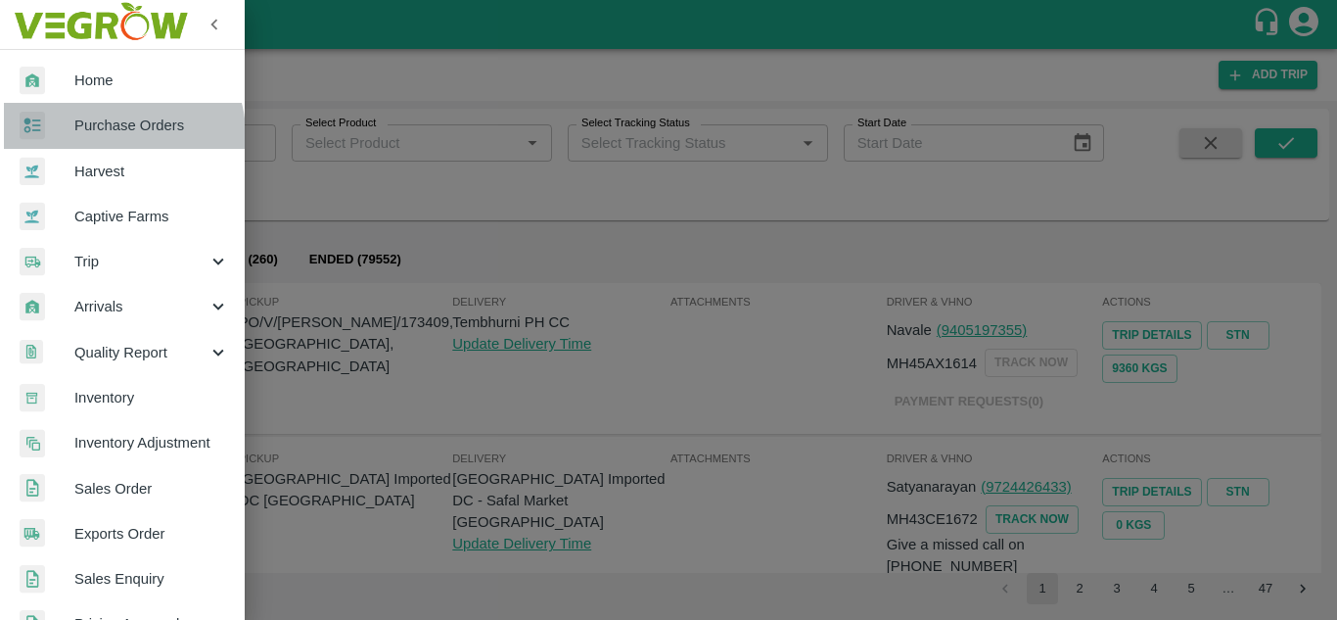
click at [119, 134] on span "Purchase Orders" at bounding box center [151, 126] width 155 height 22
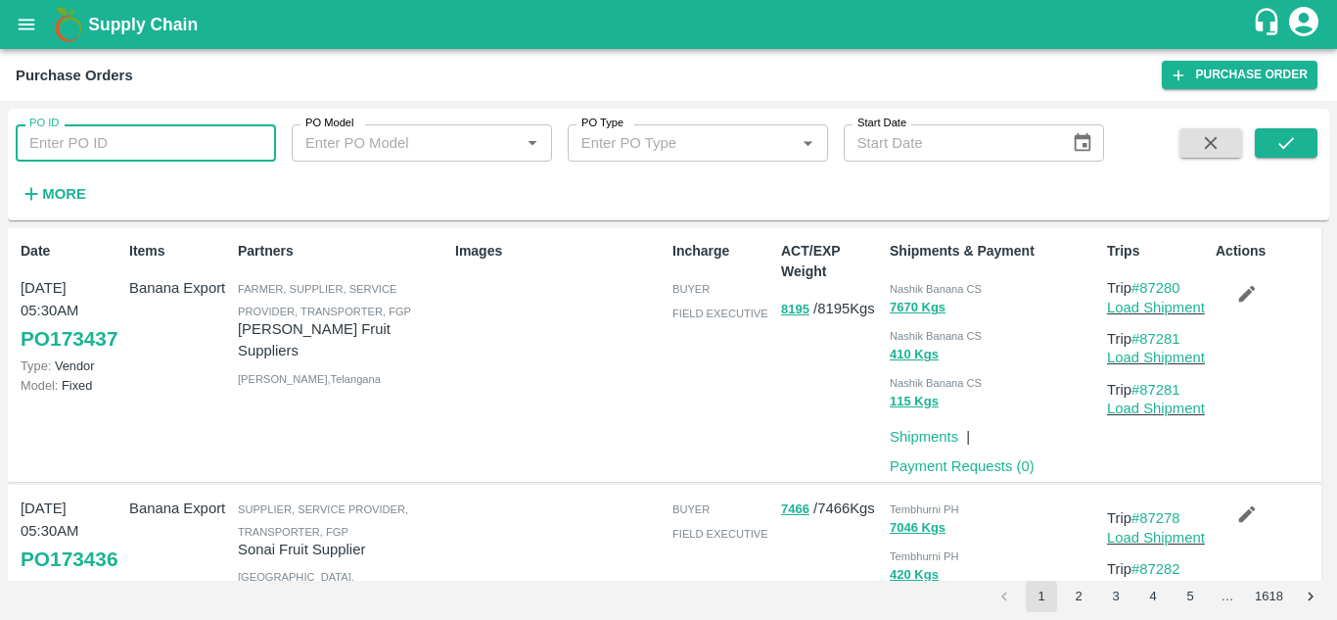
click at [84, 143] on input "PO ID" at bounding box center [146, 142] width 260 height 37
paste input "162557"
type input "162557"
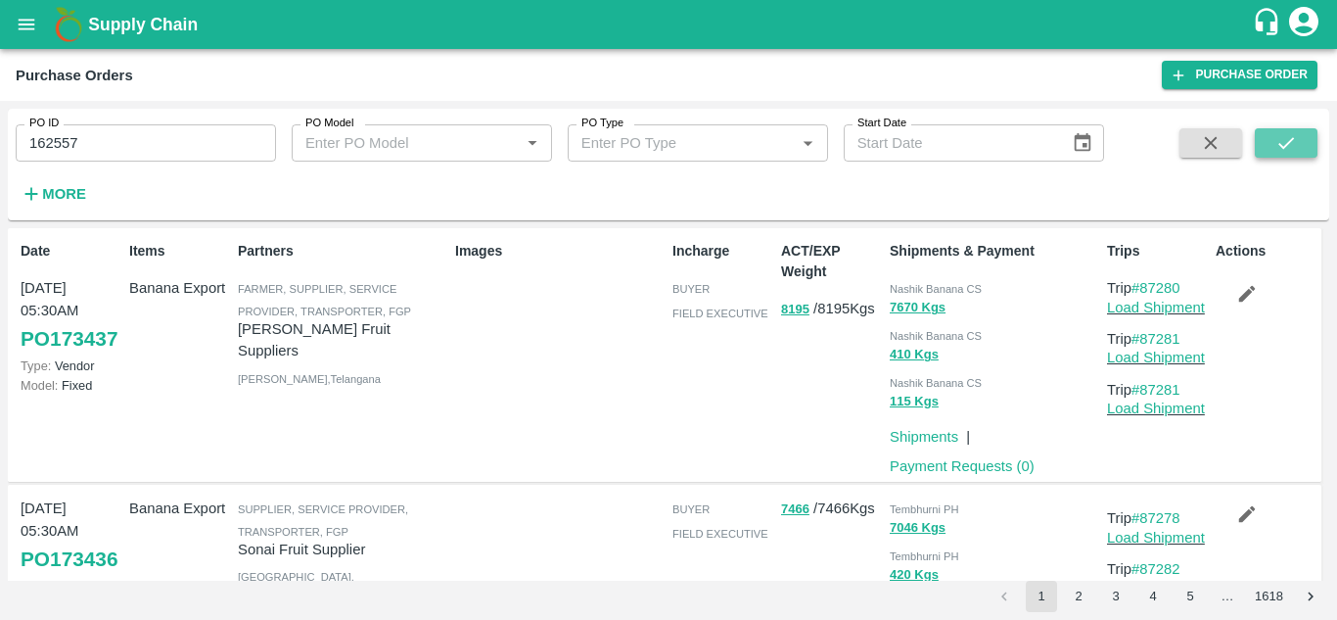
click at [1302, 153] on button "submit" at bounding box center [1286, 142] width 63 height 29
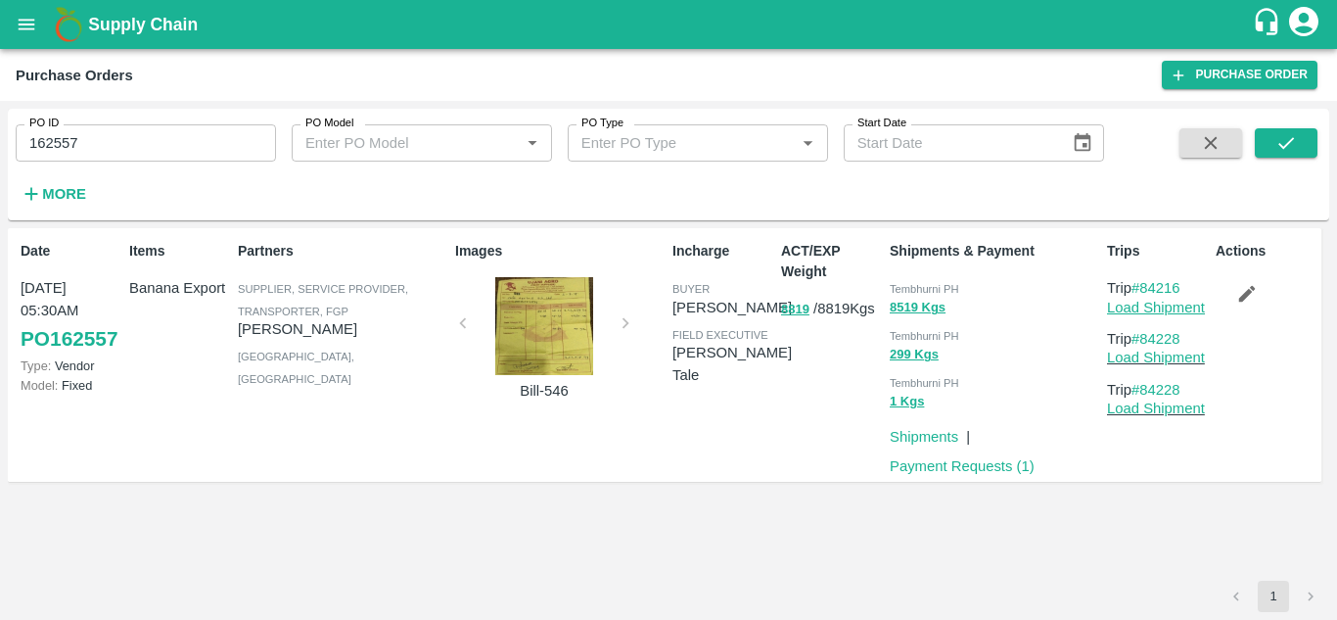
click at [1169, 305] on link "Load Shipment" at bounding box center [1156, 307] width 98 height 16
click at [1180, 305] on link "Load Shipment" at bounding box center [1156, 307] width 98 height 16
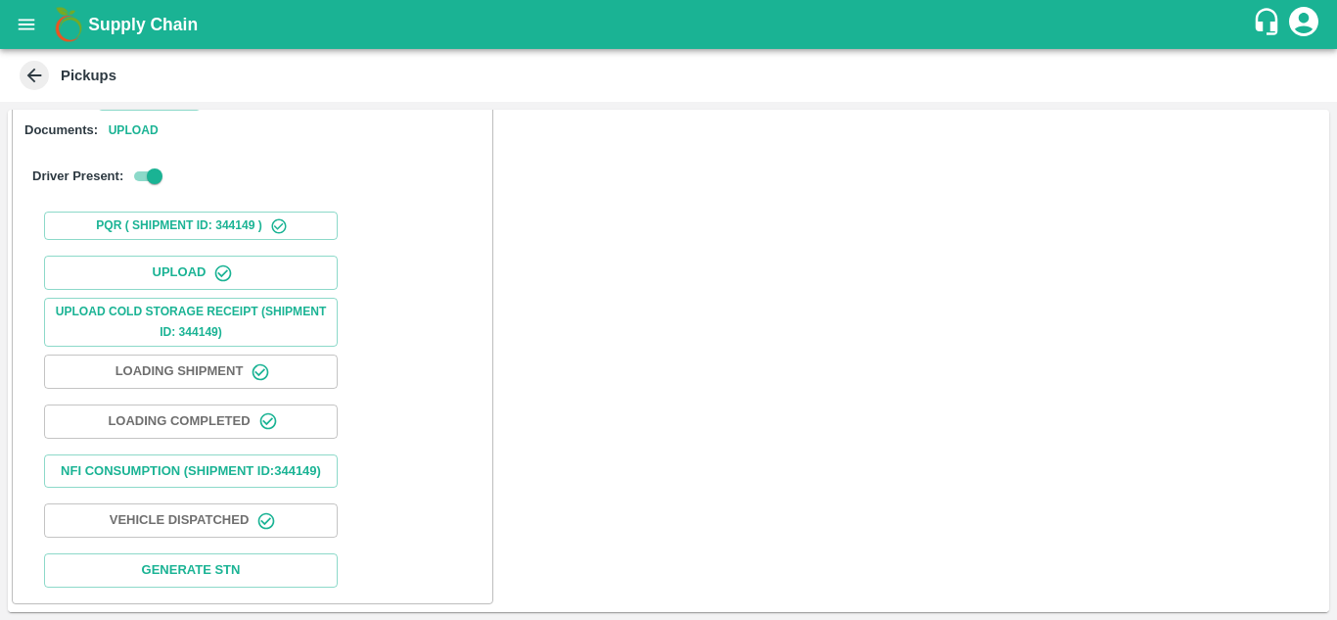
scroll to position [303, 0]
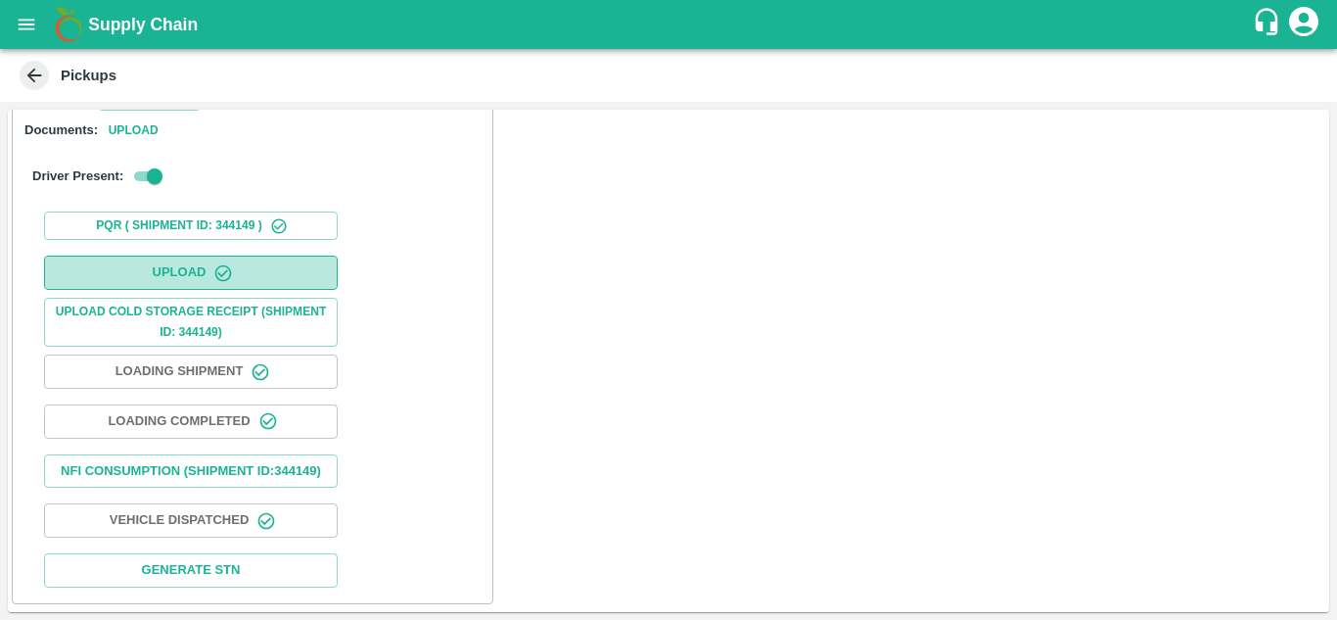
click at [202, 257] on button "Upload" at bounding box center [191, 272] width 294 height 34
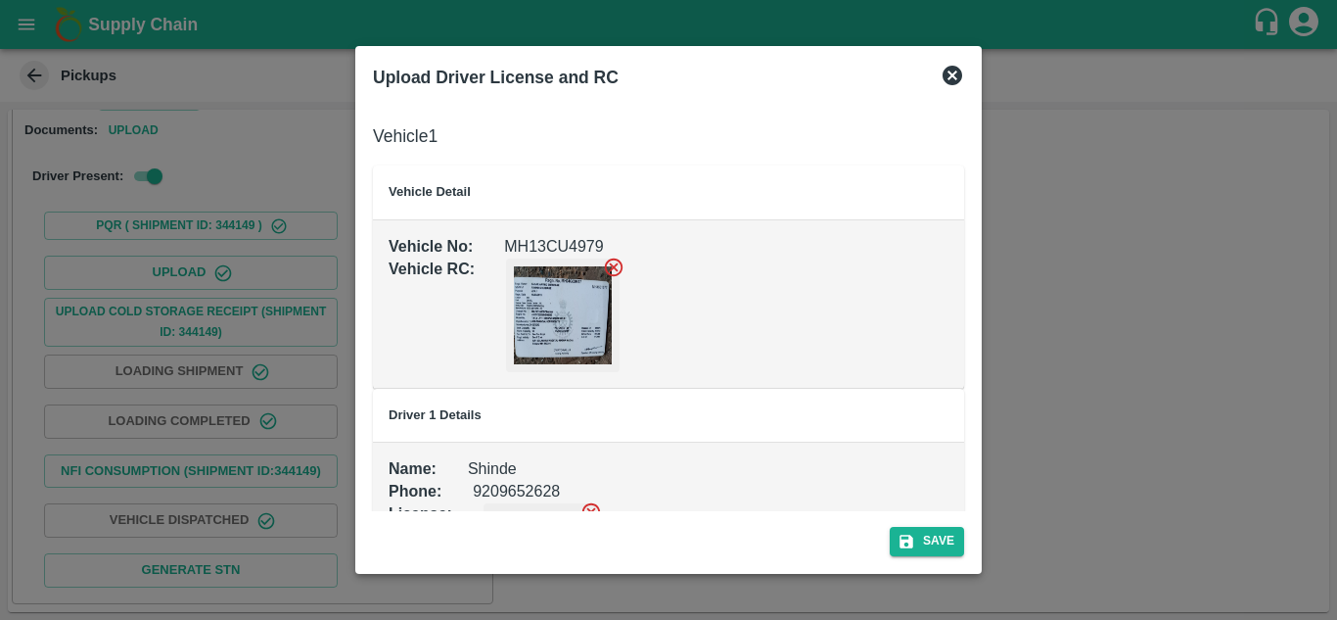
scroll to position [129, 0]
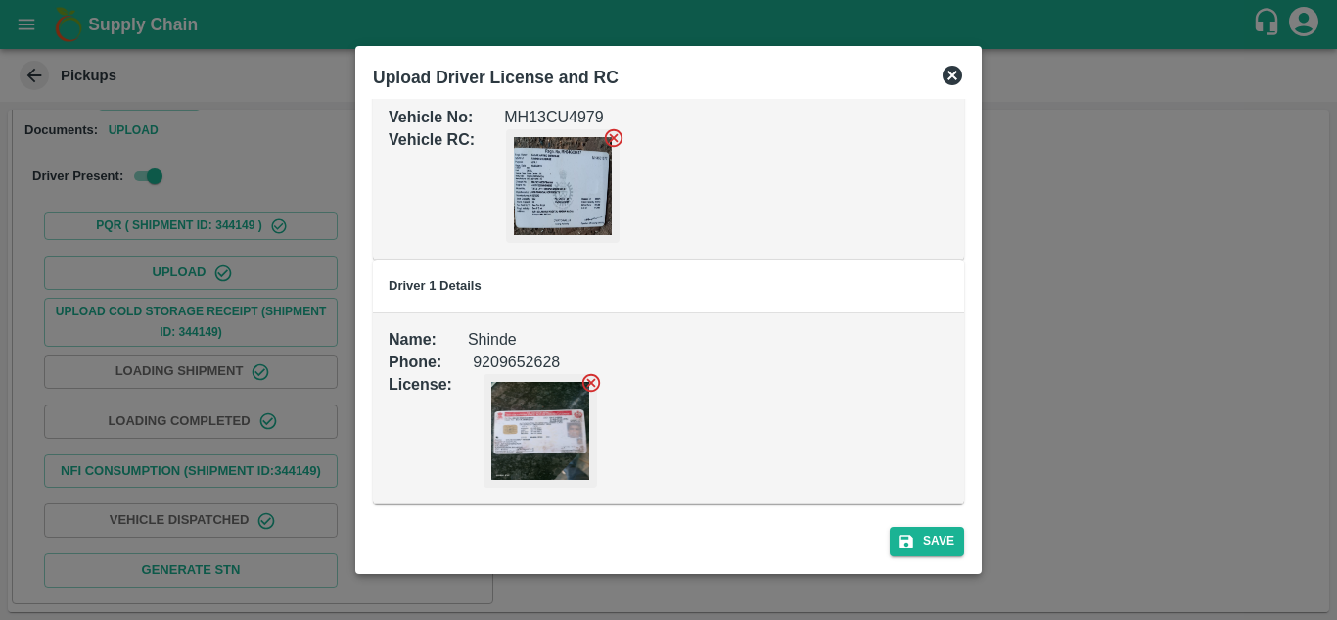
click at [945, 77] on icon at bounding box center [952, 76] width 20 height 20
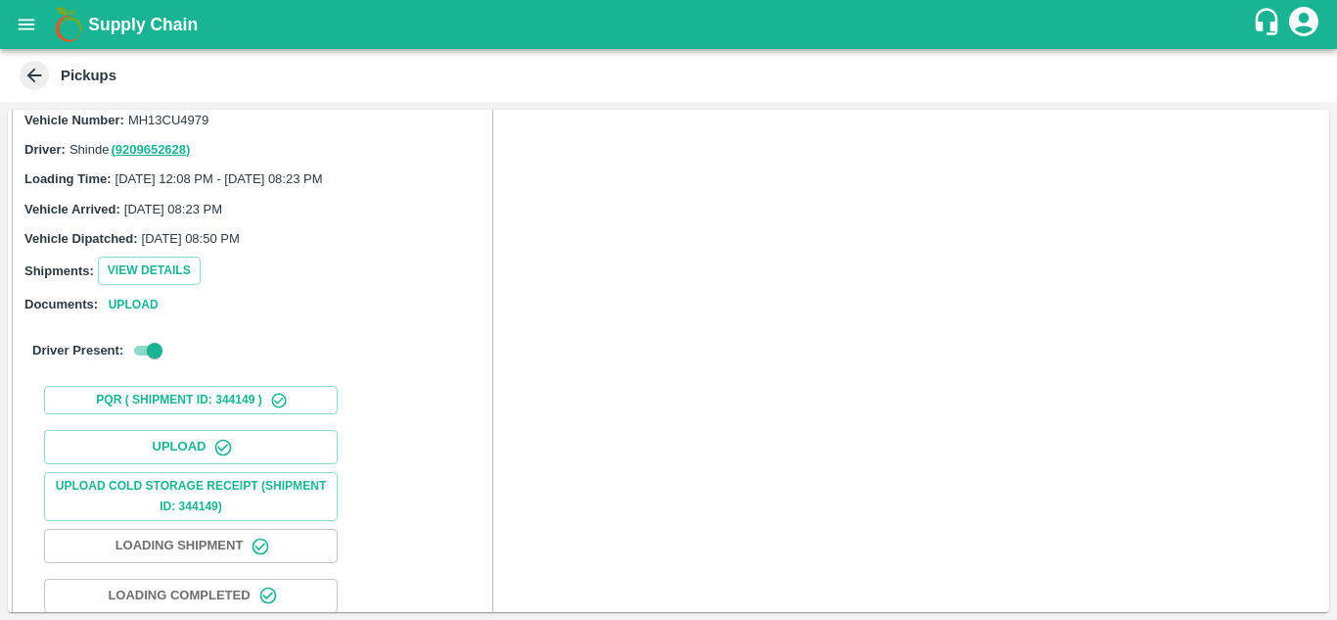
scroll to position [0, 0]
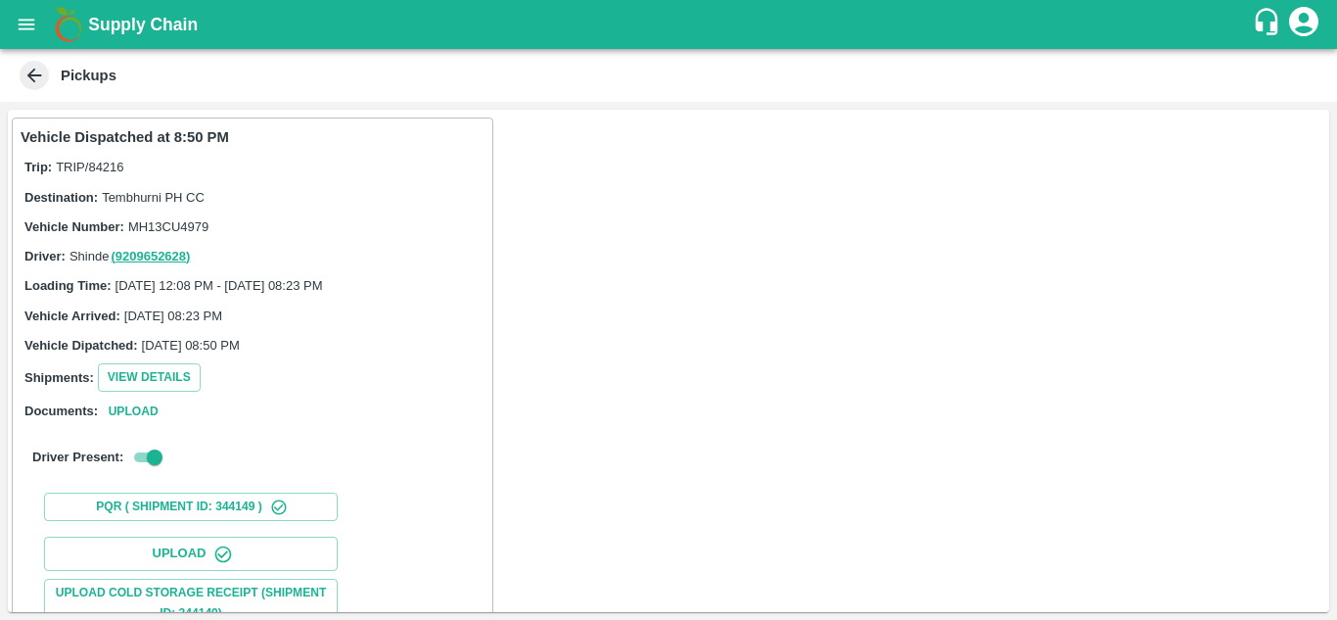
scroll to position [303, 0]
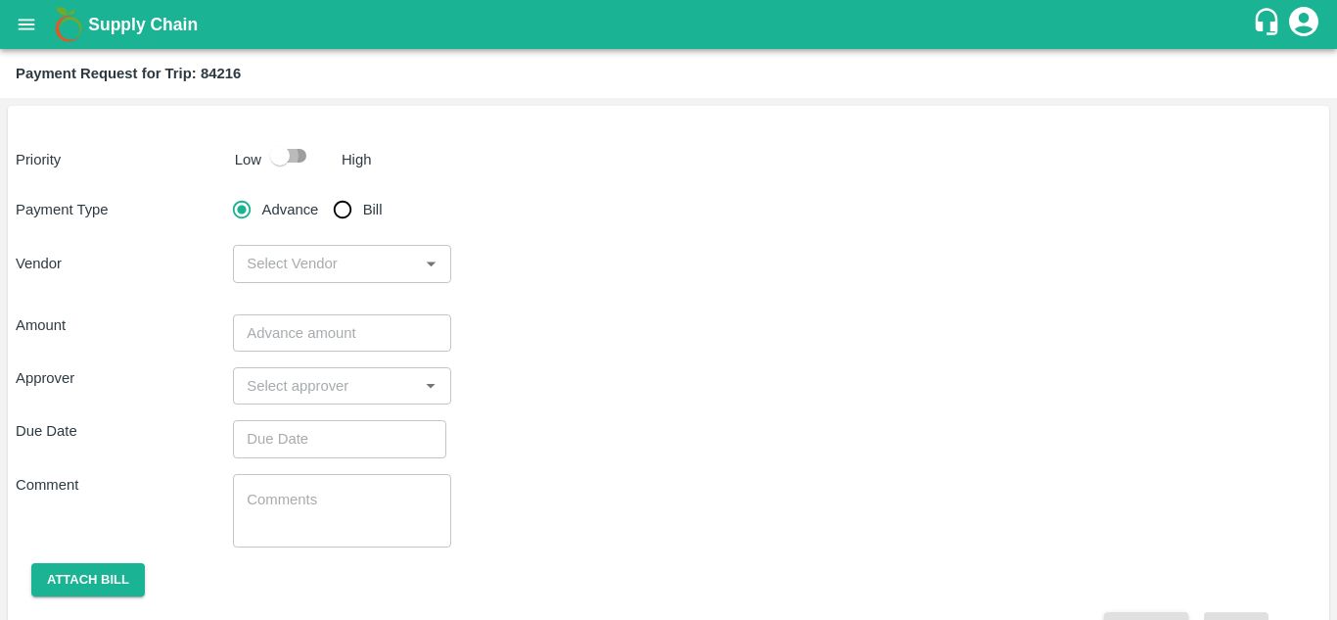
click at [297, 159] on input "checkbox" at bounding box center [280, 155] width 112 height 37
checkbox input "true"
click at [340, 202] on input "Bill" at bounding box center [342, 209] width 39 height 39
radio input "true"
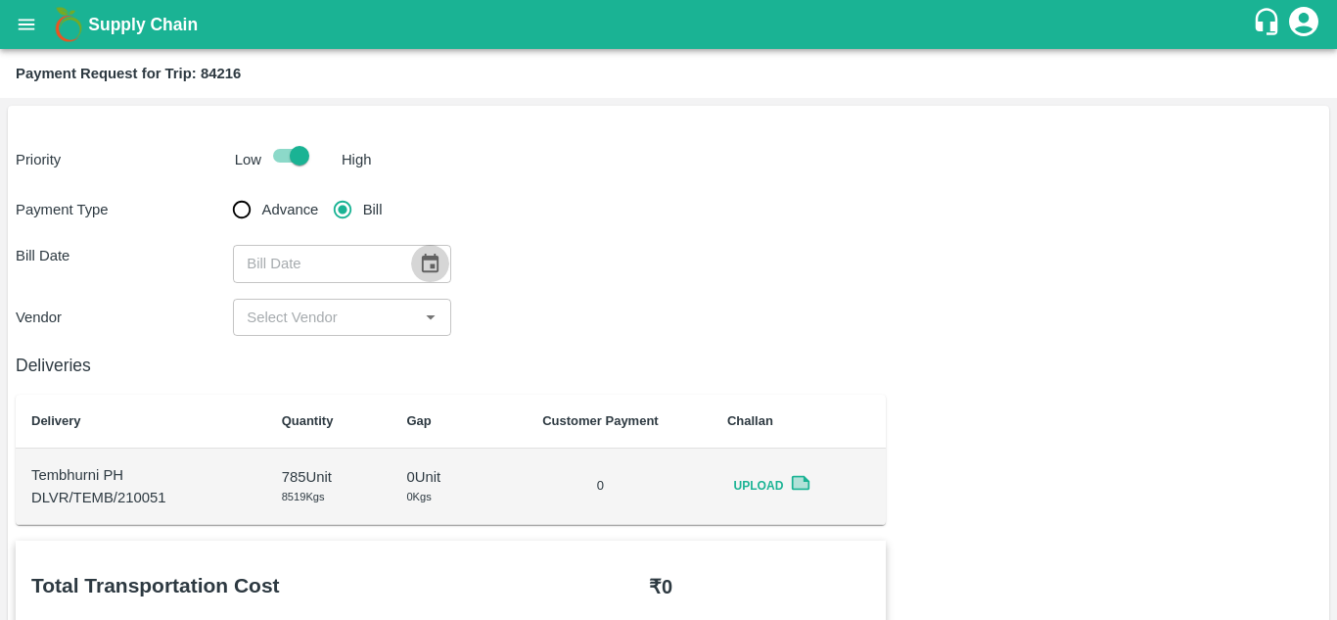
click at [436, 261] on icon "Choose date" at bounding box center [430, 262] width 17 height 19
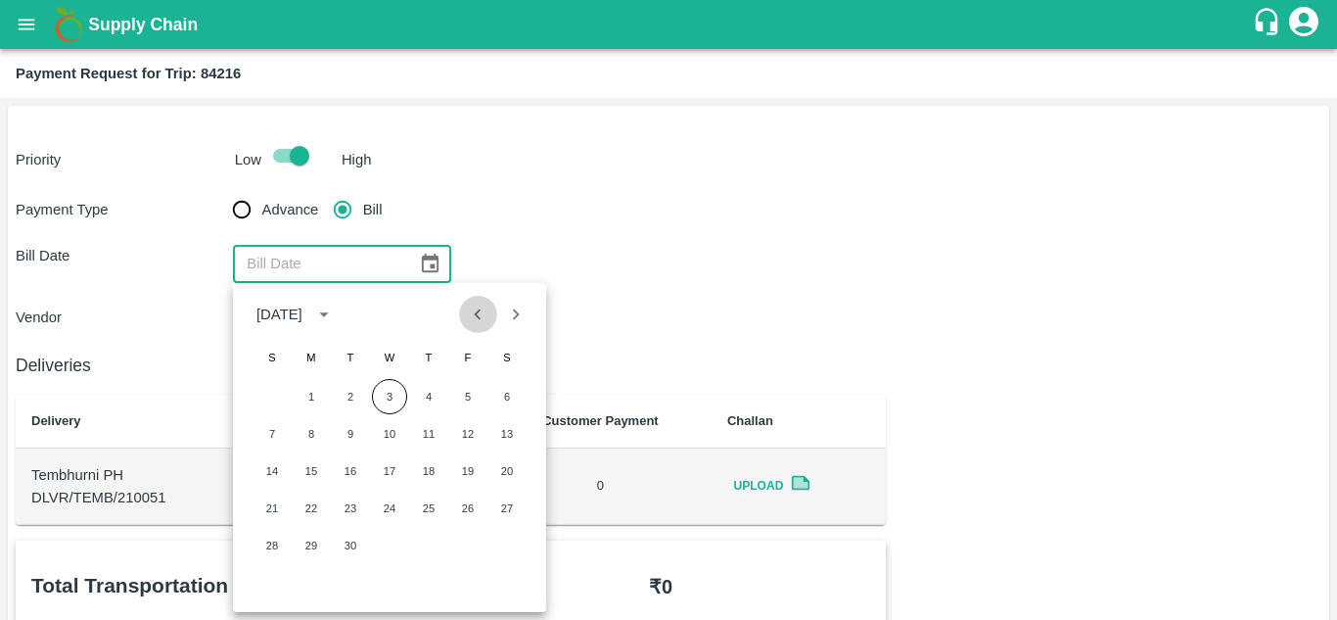
click at [482, 309] on icon "Previous month" at bounding box center [478, 314] width 22 height 22
click at [463, 391] on button "4" at bounding box center [467, 396] width 35 height 35
type input "04/07/2025"
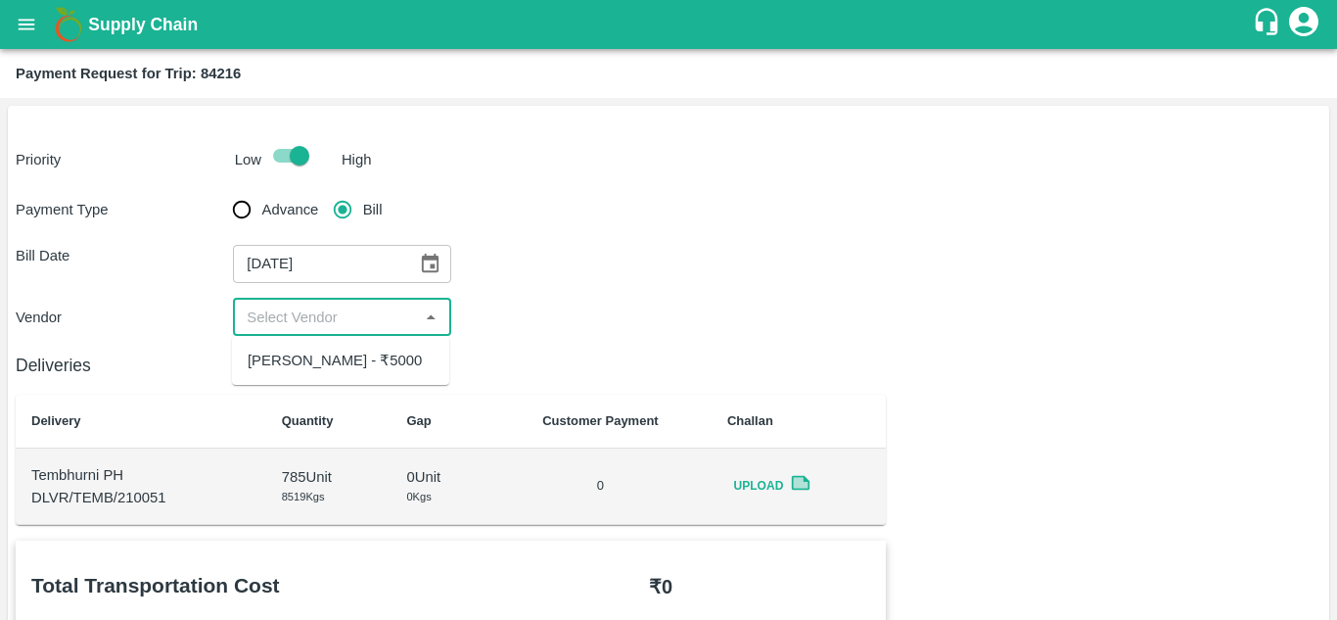
click at [361, 319] on input "input" at bounding box center [325, 316] width 173 height 25
click at [339, 351] on div "Ujani Agro - ₹5000" at bounding box center [335, 360] width 174 height 22
type input "Ujani Agro - ₹5000"
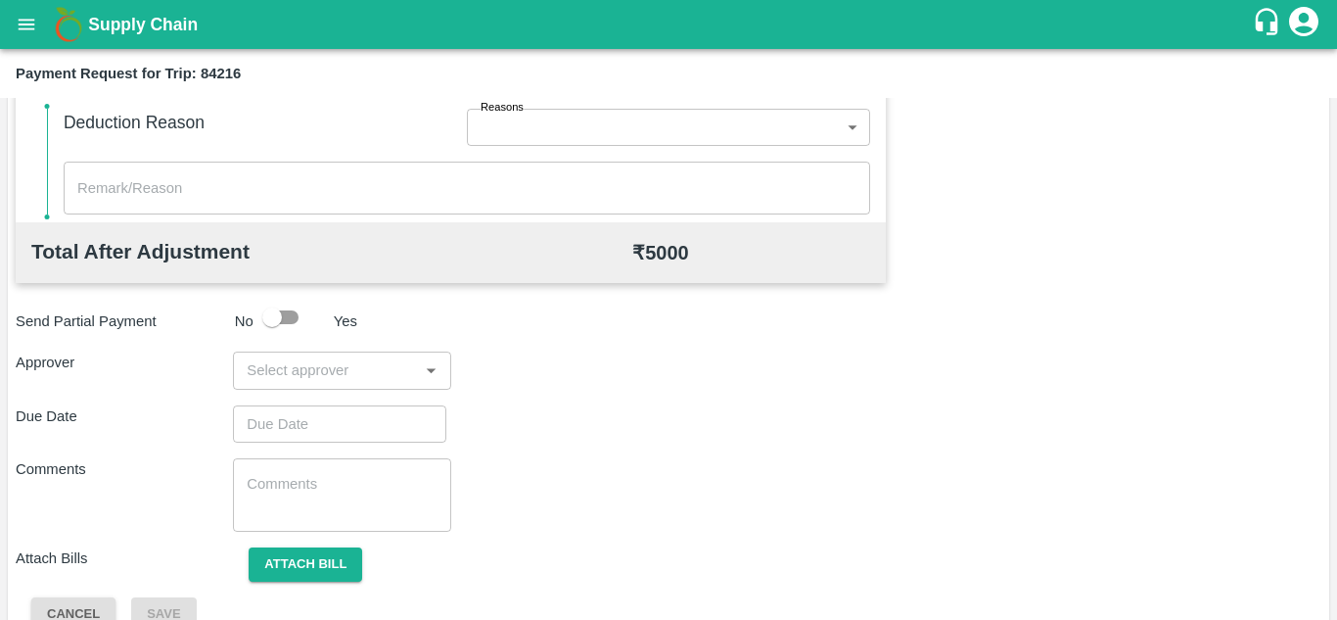
scroll to position [891, 0]
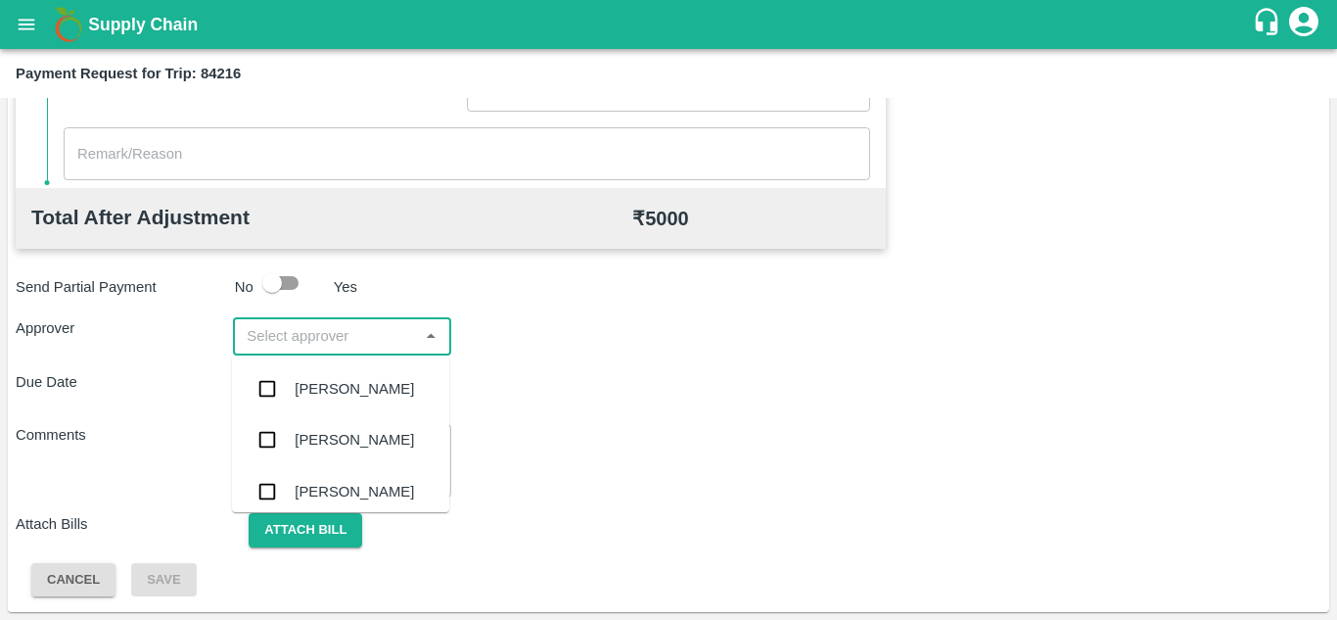
click at [292, 331] on input "input" at bounding box center [325, 335] width 173 height 25
type input "PRASA"
click at [350, 385] on div "Prasad Waghade" at bounding box center [354, 389] width 119 height 22
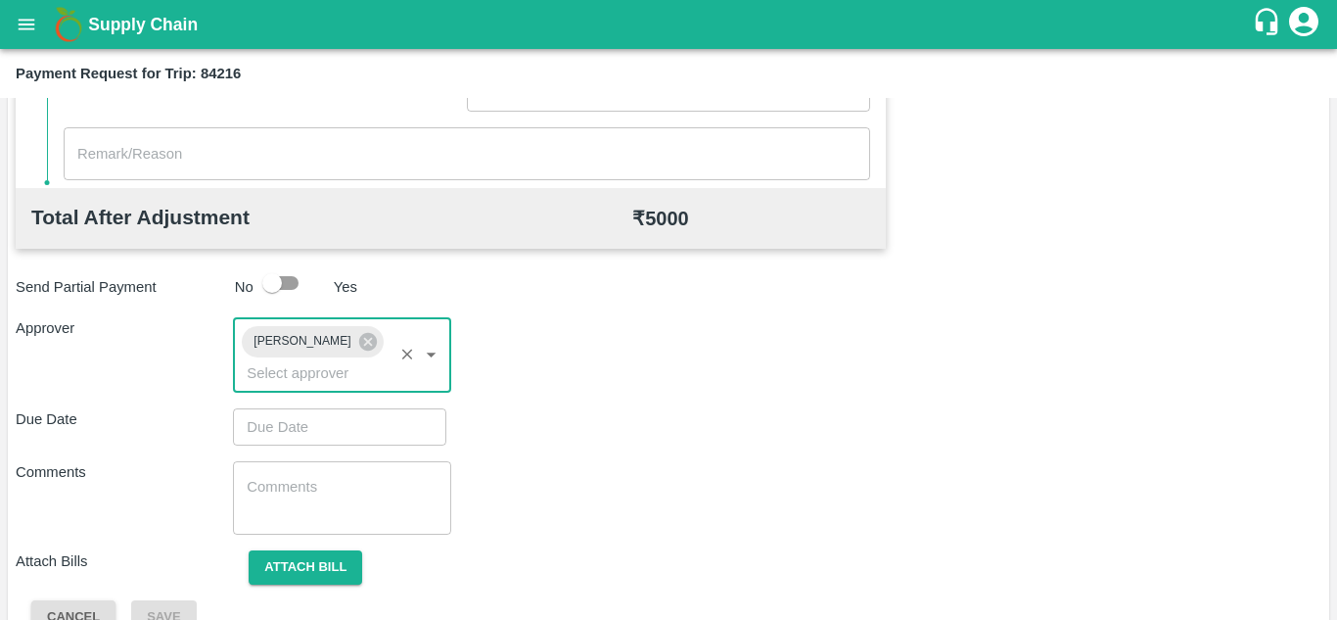
type input "DD/MM/YYYY hh:mm aa"
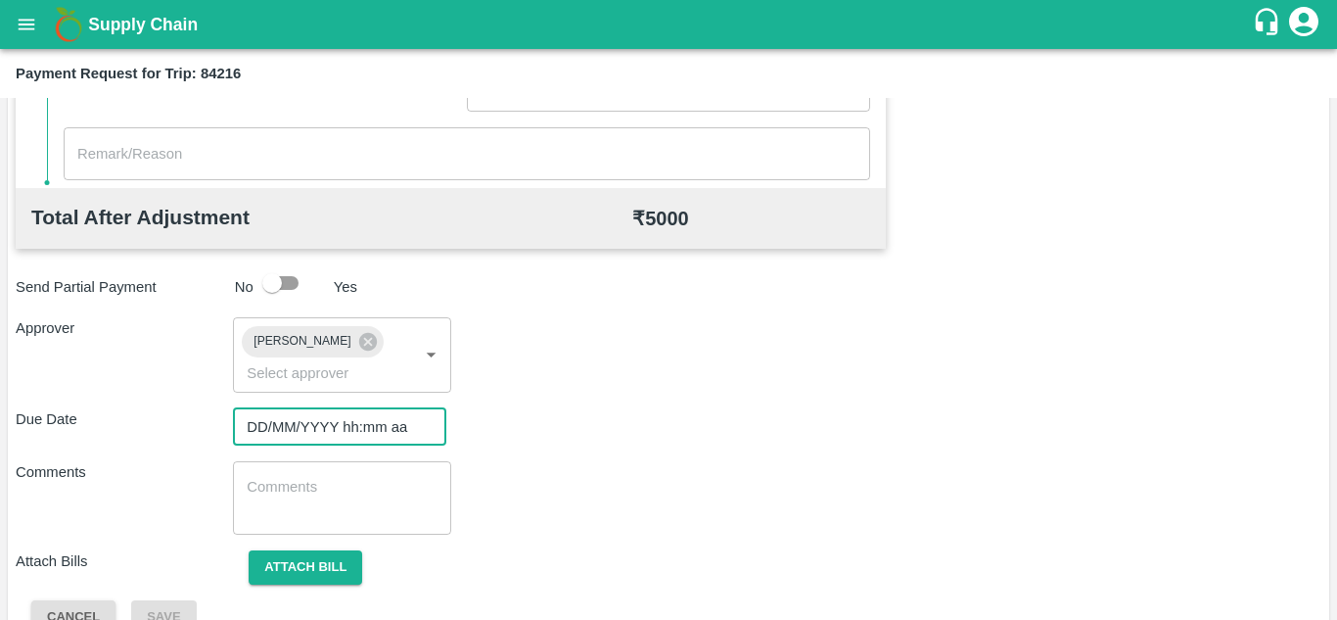
click at [278, 413] on input "DD/MM/YYYY hh:mm aa" at bounding box center [333, 426] width 200 height 37
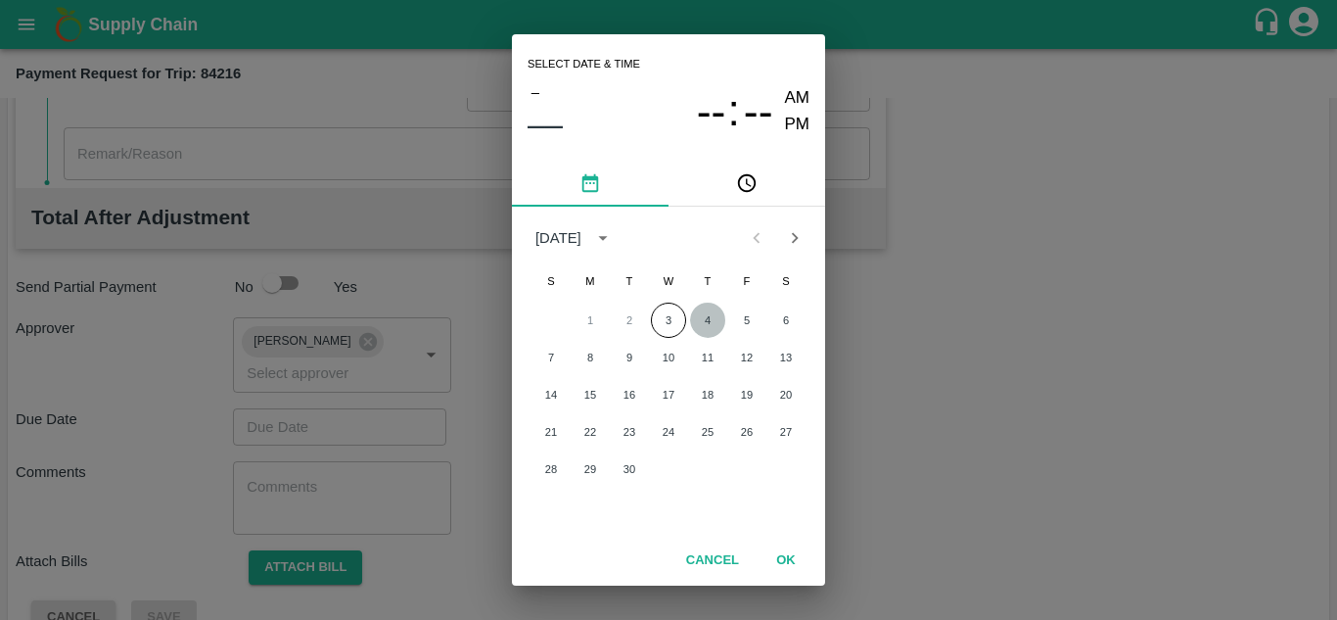
click at [707, 320] on button "4" at bounding box center [707, 319] width 35 height 35
type input "04/09/2025 12:00 AM"
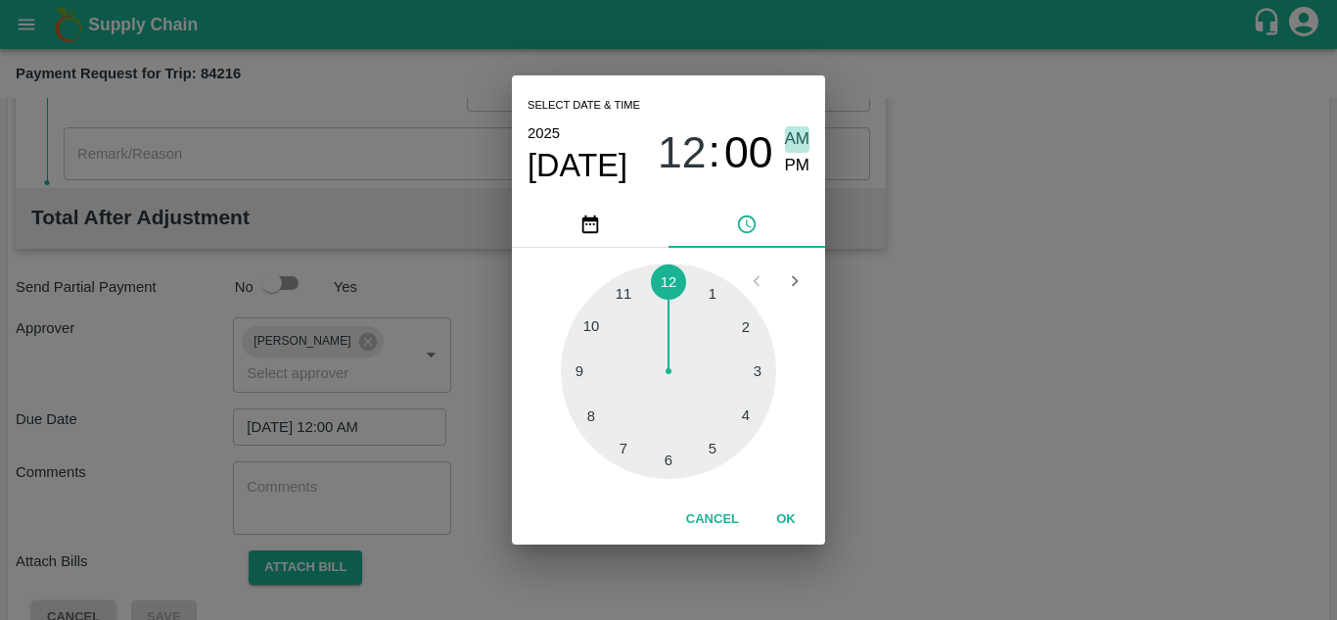
click at [799, 136] on span "AM" at bounding box center [797, 139] width 25 height 26
click at [782, 509] on button "OK" at bounding box center [786, 519] width 63 height 34
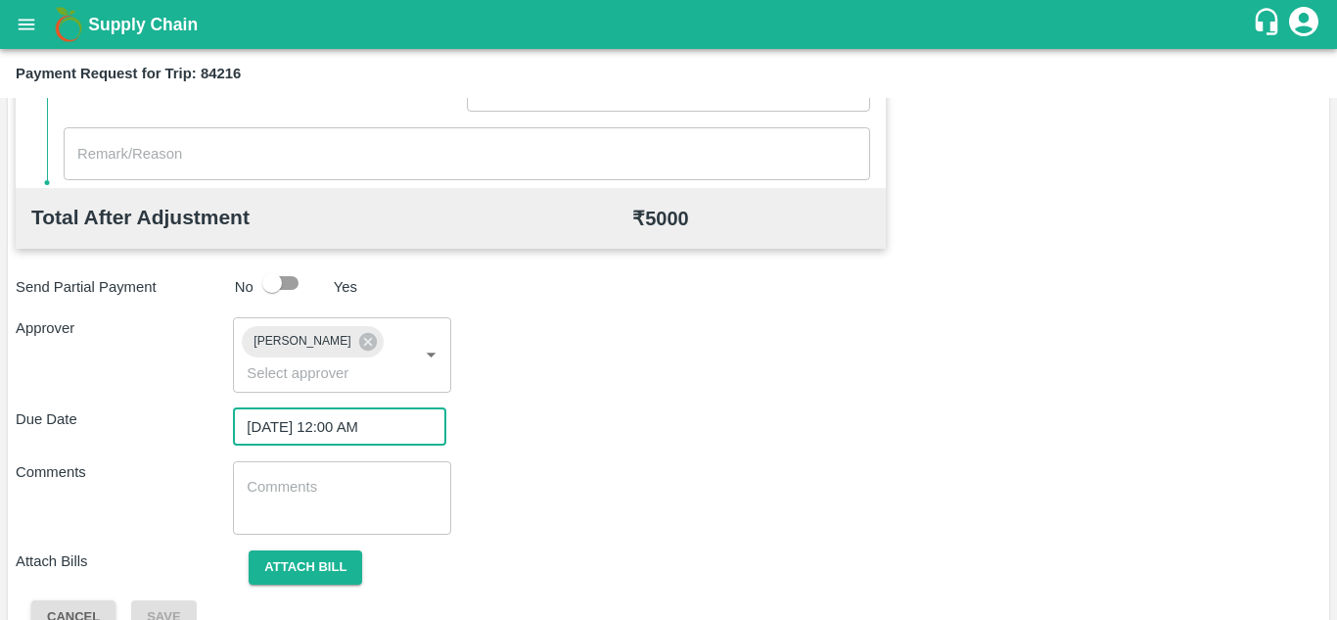
click at [323, 501] on textarea at bounding box center [342, 497] width 190 height 41
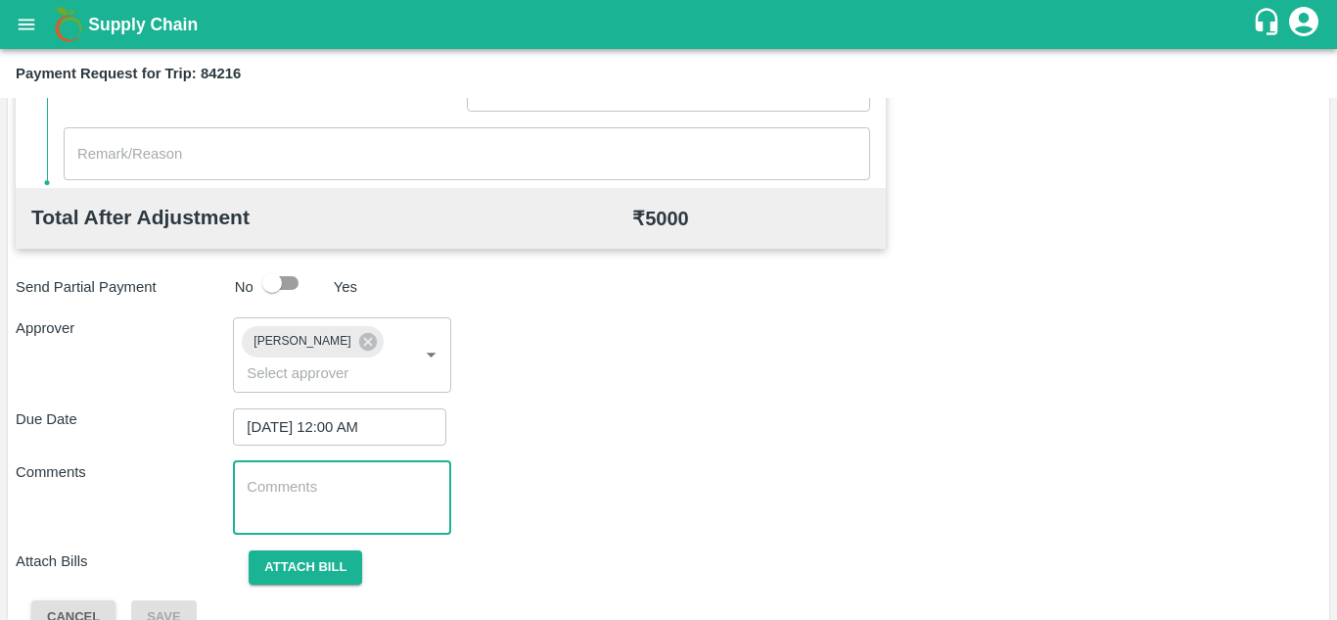
paste textarea "162557"
type textarea "1"
type textarea "Transport Bill"
click at [710, 452] on div "Total Transportation Cost ₹ 5000 Advance payment - ₹ Additional Charges(+) Inam…" at bounding box center [669, 142] width 1306 height 985
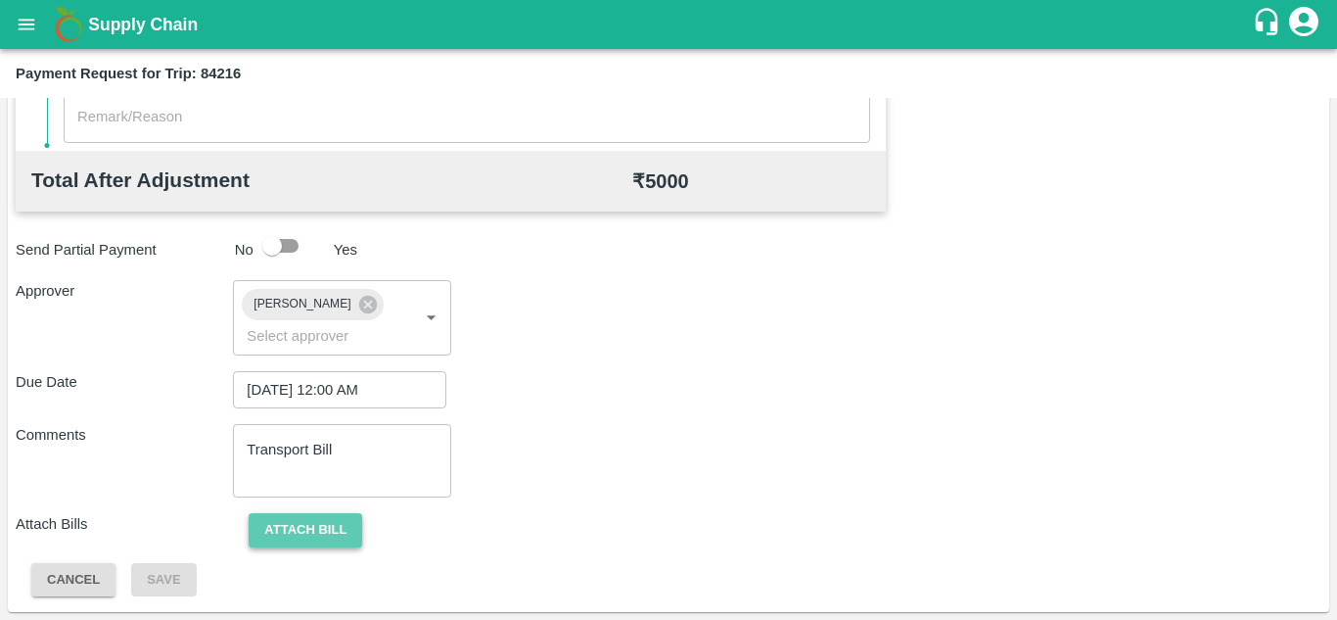
click at [335, 524] on button "Attach bill" at bounding box center [306, 530] width 114 height 34
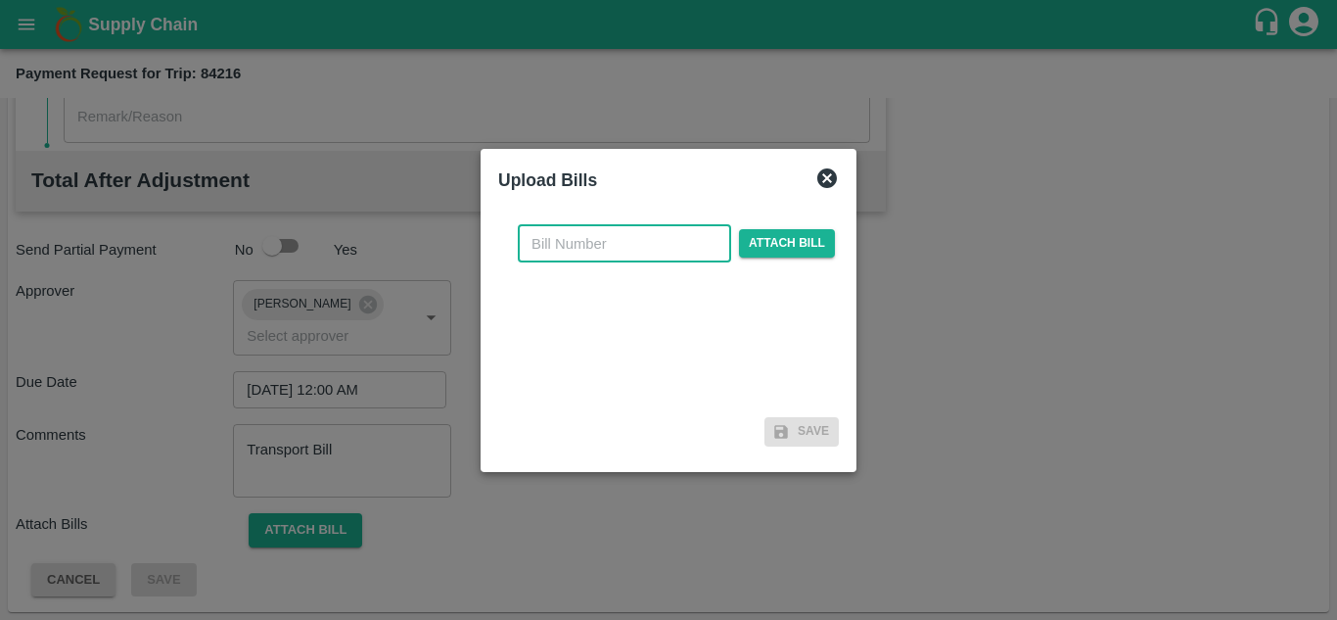
click at [533, 245] on input "text" at bounding box center [624, 243] width 213 height 37
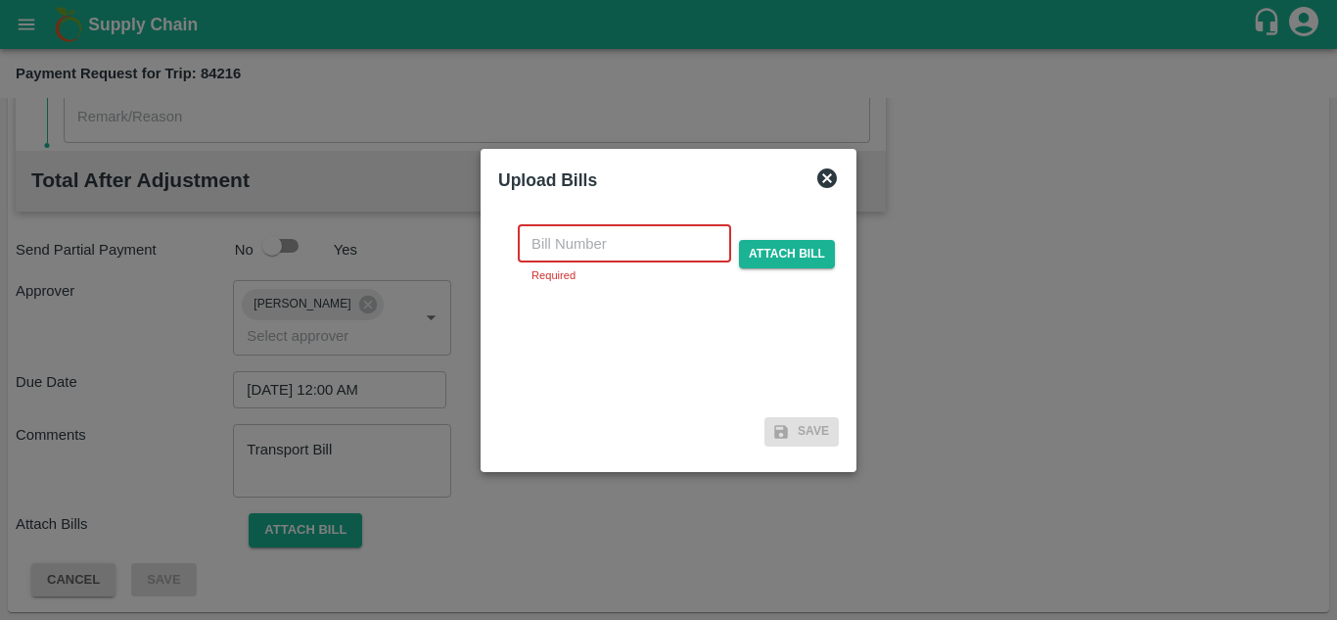
click at [546, 240] on input "text" at bounding box center [624, 243] width 213 height 37
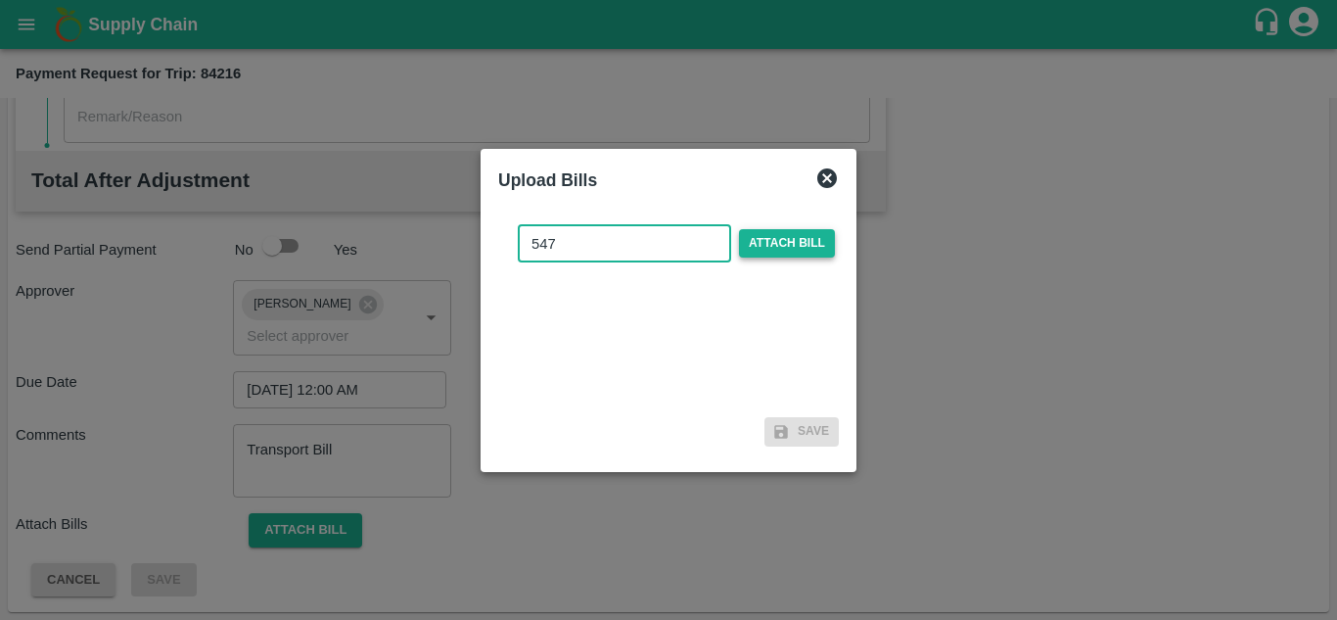
type input "547"
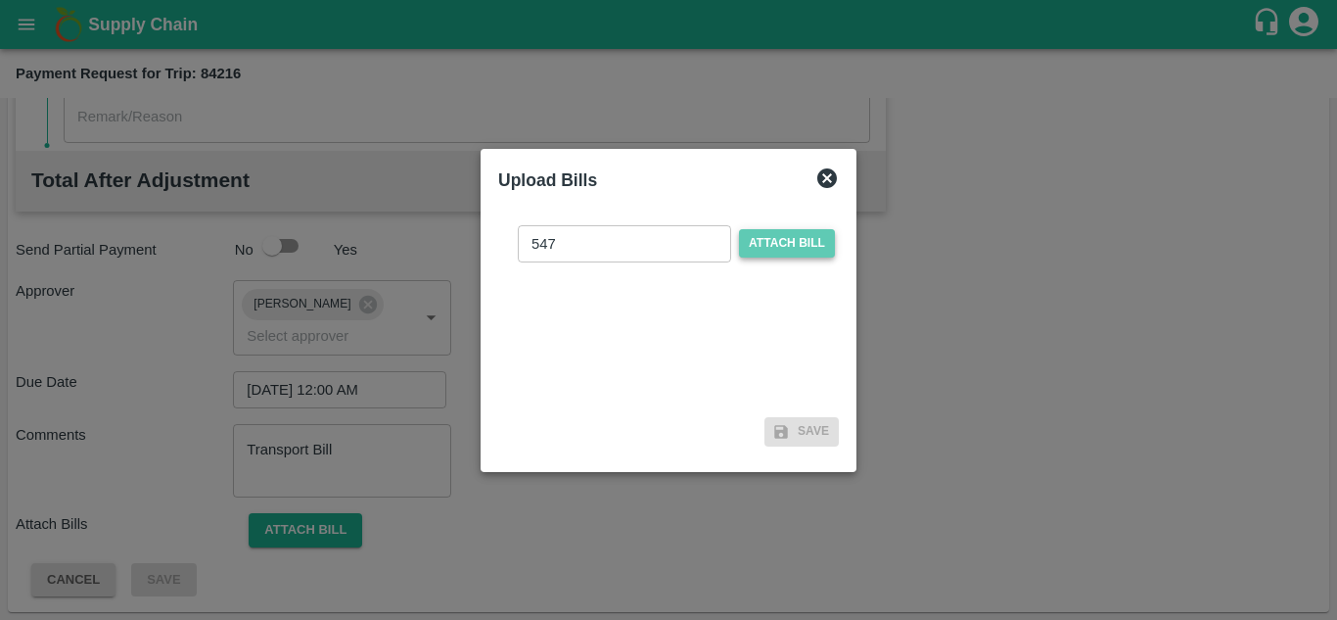
click at [769, 244] on span "Attach bill" at bounding box center [787, 243] width 96 height 28
click at [0, 0] on input "Attach bill" at bounding box center [0, 0] width 0 height 0
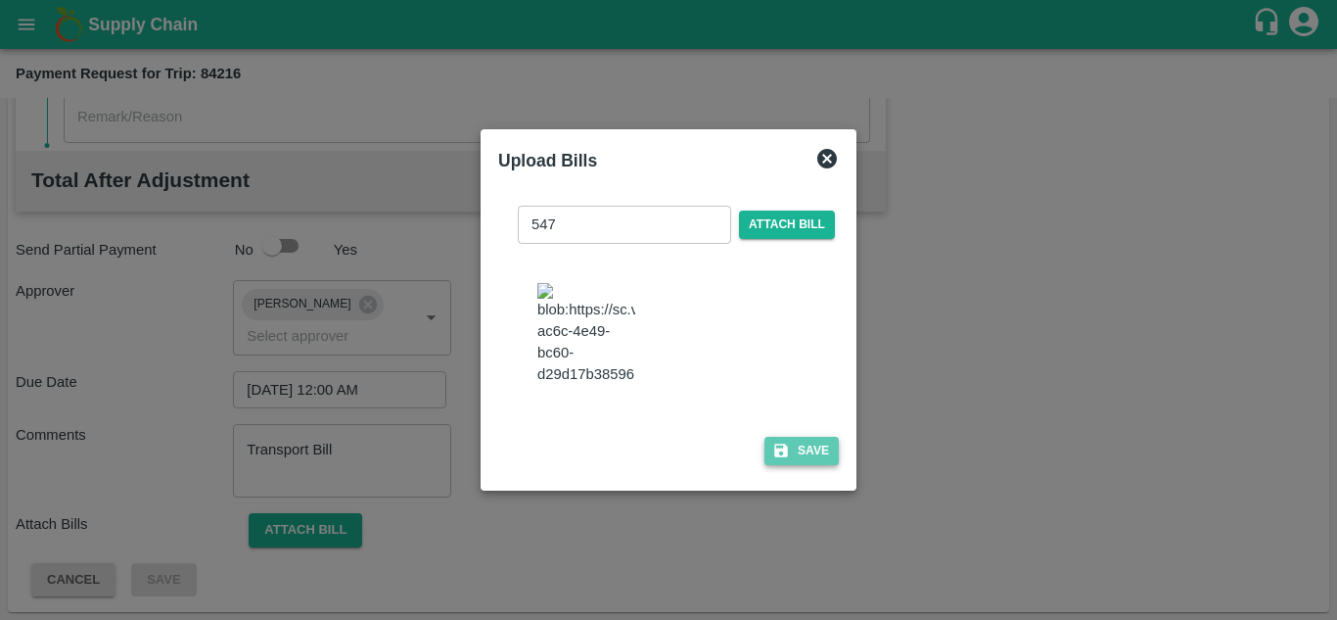
click at [815, 465] on button "Save" at bounding box center [801, 451] width 74 height 28
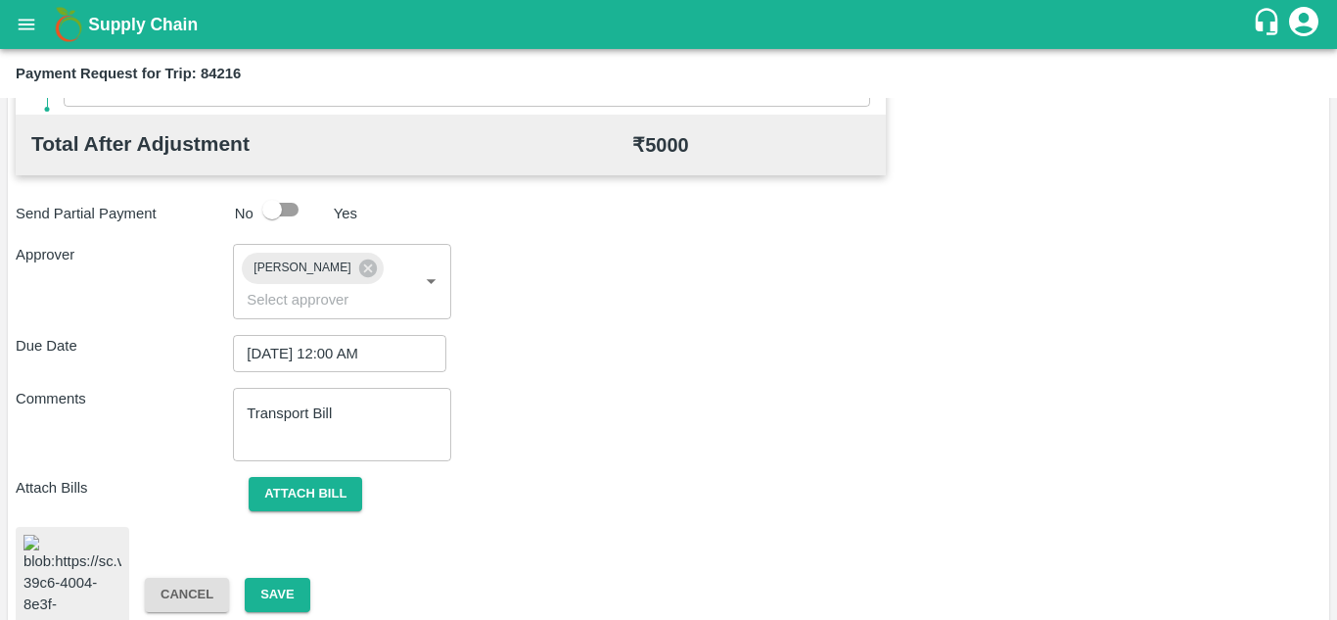
scroll to position [1057, 0]
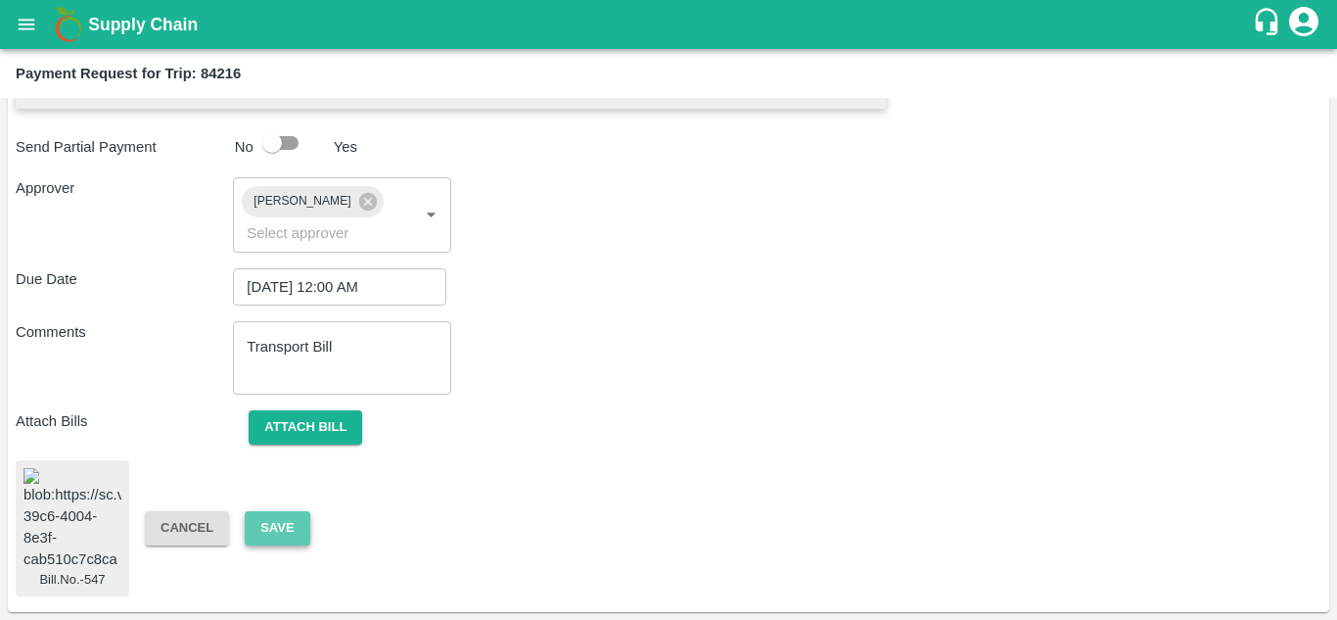
click at [276, 524] on button "Save" at bounding box center [277, 528] width 65 height 34
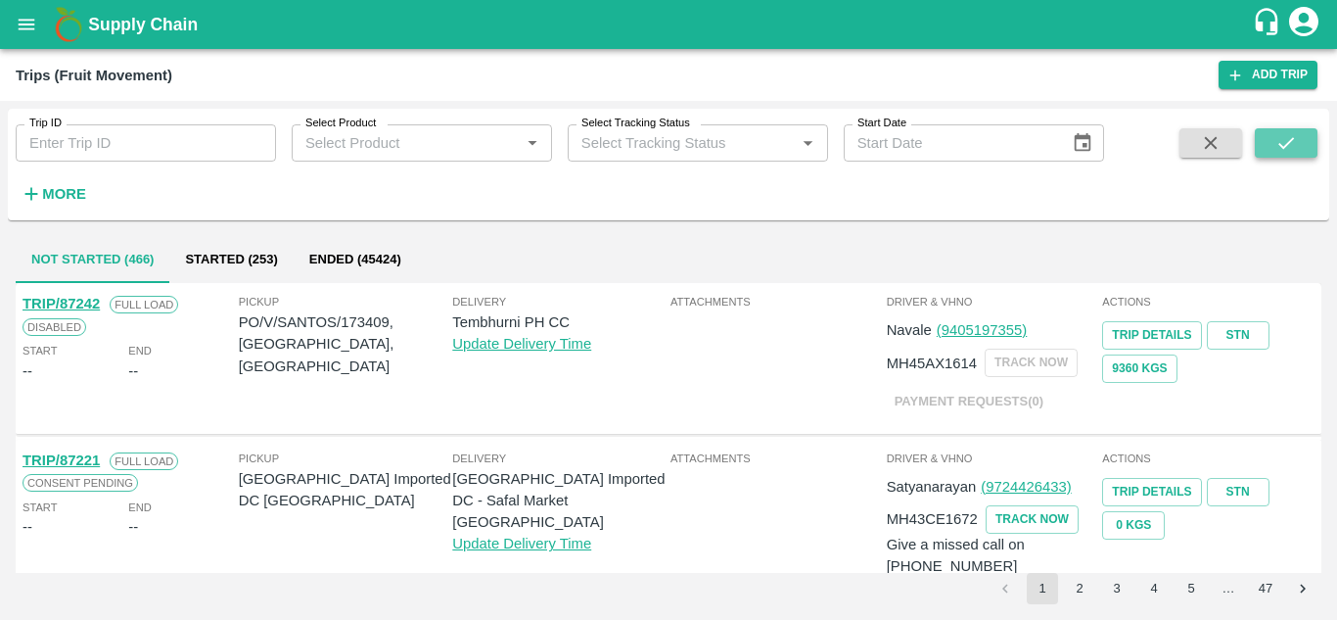
click at [1276, 143] on icon "submit" at bounding box center [1286, 143] width 22 height 22
click at [22, 25] on icon "open drawer" at bounding box center [27, 25] width 22 height 22
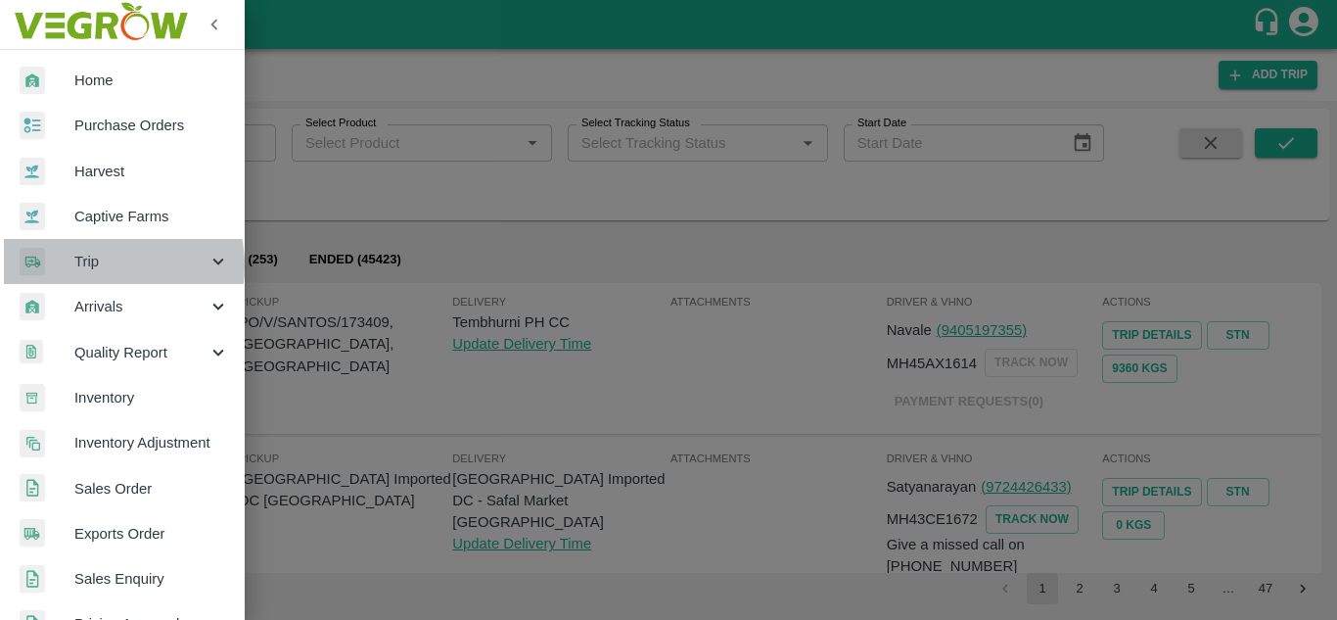
click at [104, 265] on span "Trip" at bounding box center [140, 262] width 133 height 22
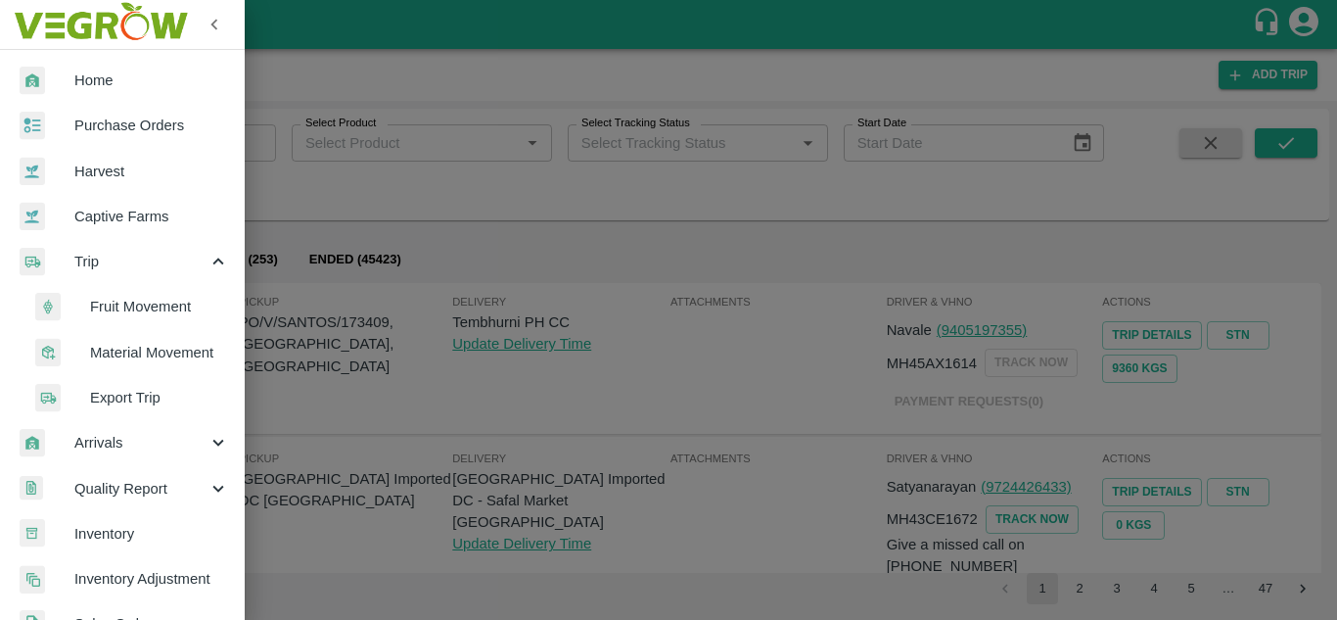
click at [116, 301] on span "Fruit Movement" at bounding box center [159, 307] width 139 height 22
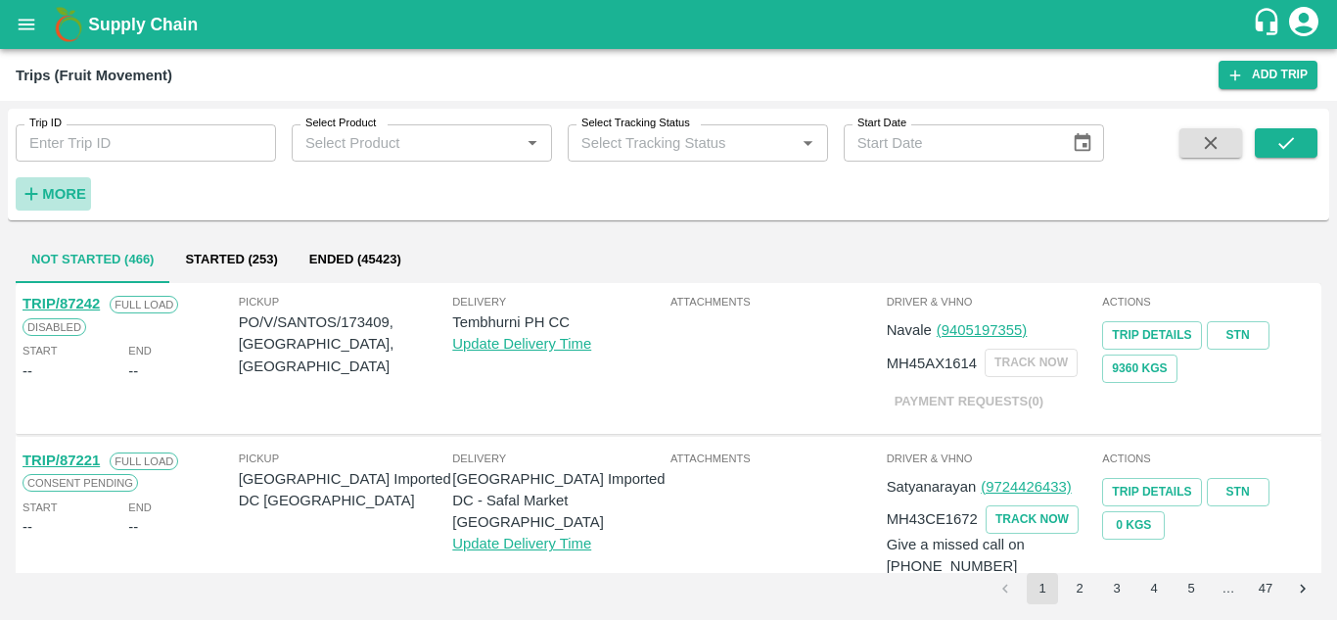
click at [68, 189] on strong "More" at bounding box center [64, 194] width 44 height 16
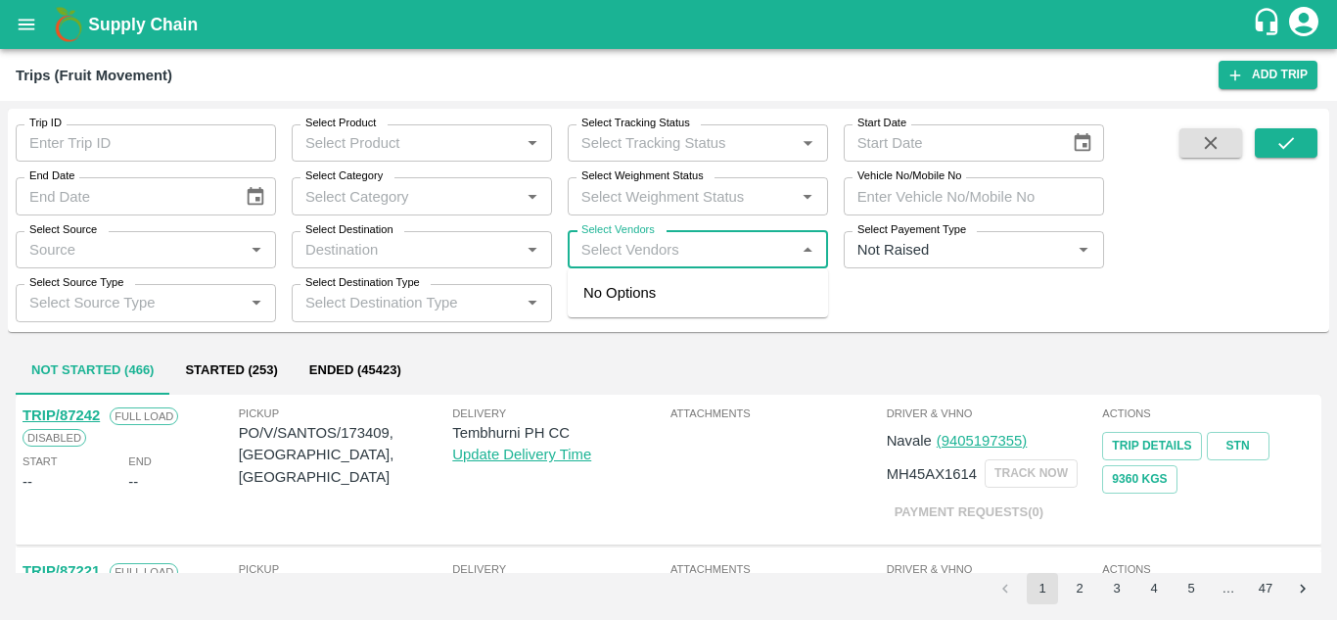
click at [601, 249] on input "Select Vendors" at bounding box center [682, 249] width 216 height 25
type input "VIVAN"
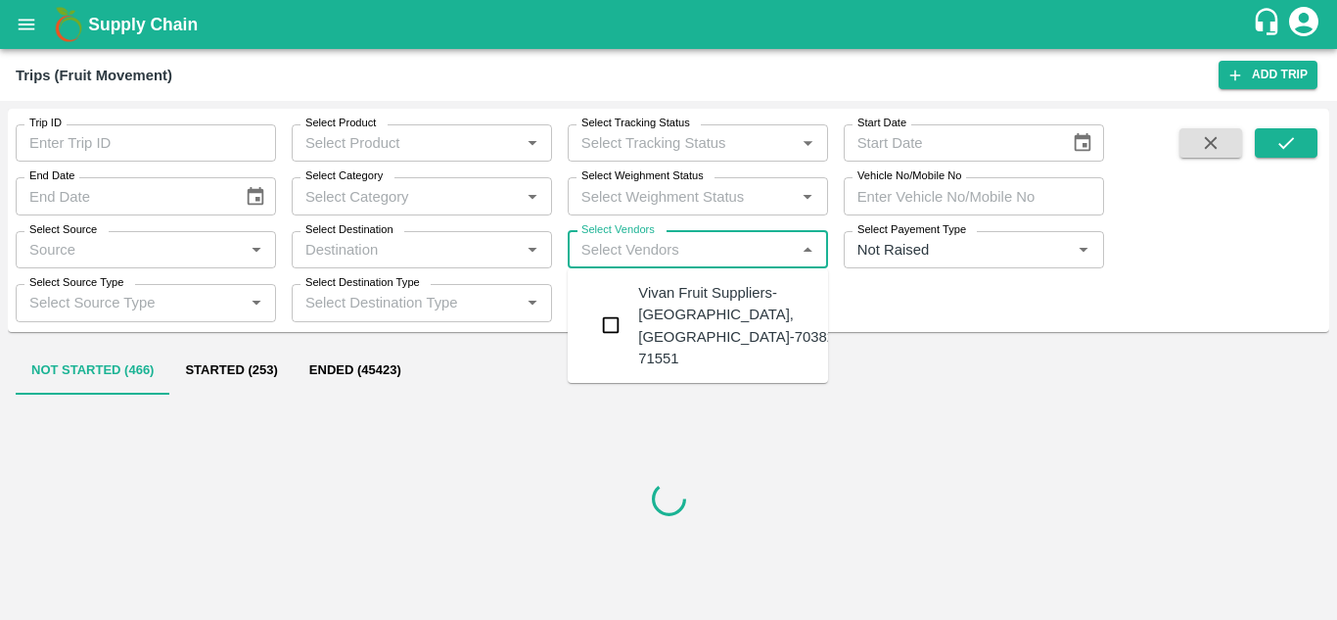
click at [707, 306] on div "Vivan Fruit Suppliers-Shetfal, Solapur-70382 71551" at bounding box center [736, 325] width 197 height 87
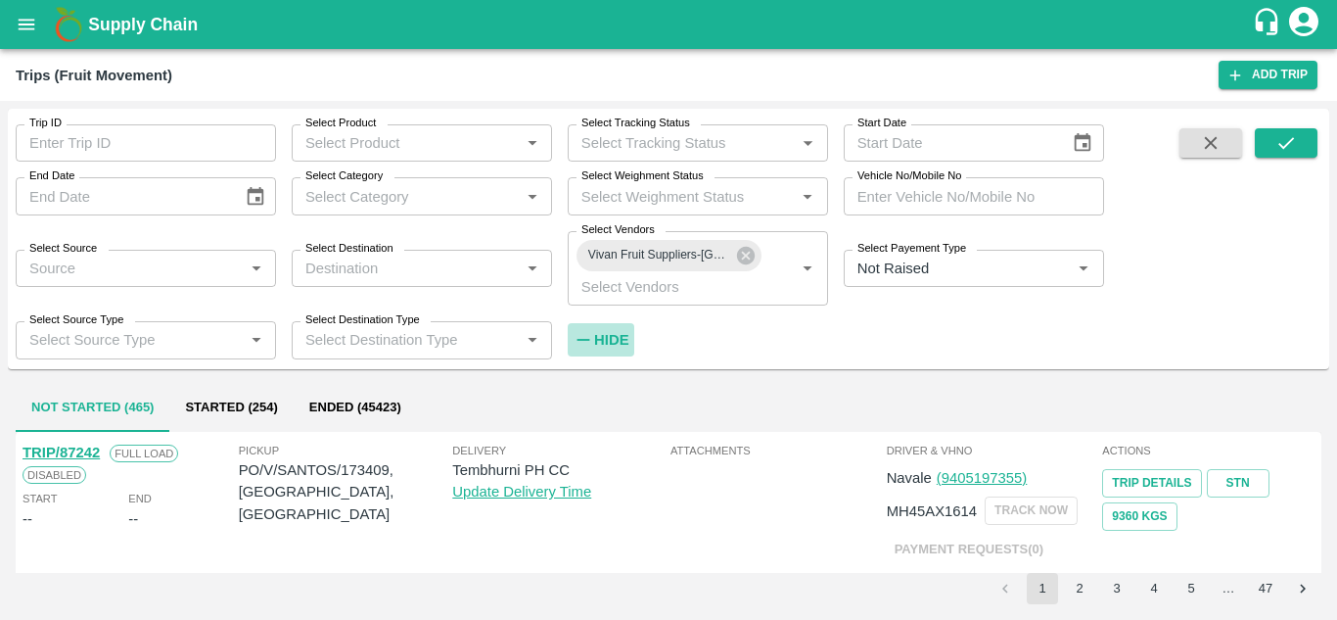
click at [614, 336] on strong "Hide" at bounding box center [611, 340] width 34 height 16
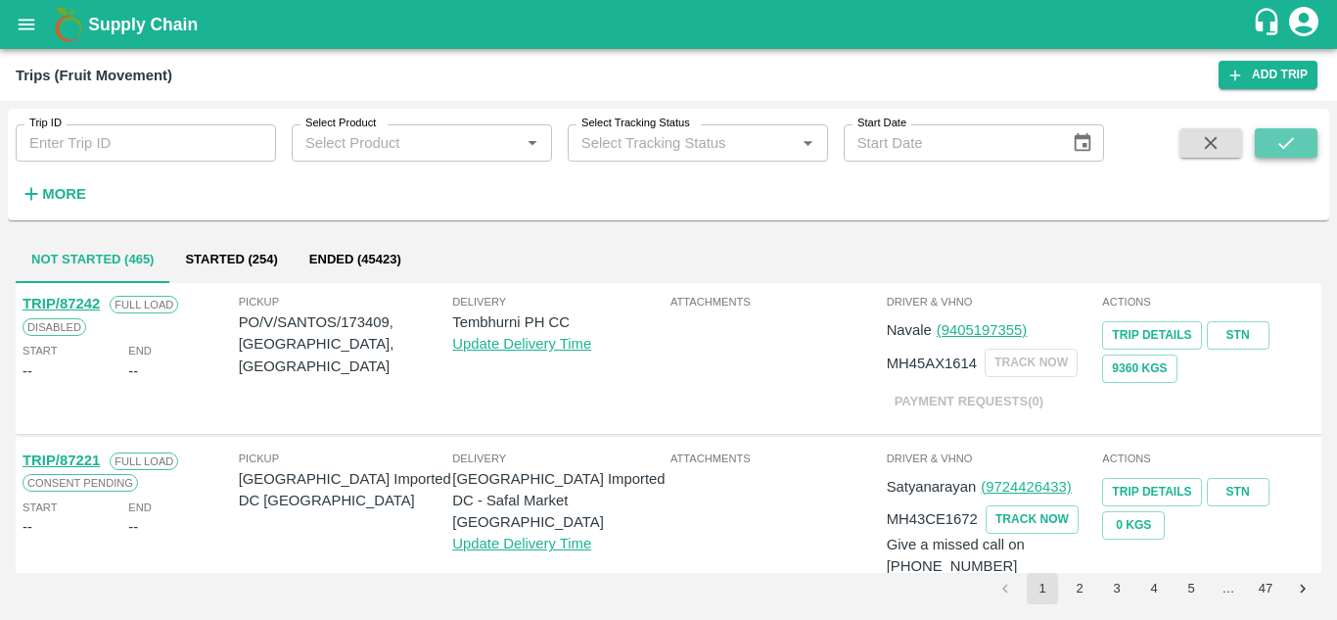
click at [1292, 134] on icon "submit" at bounding box center [1286, 143] width 22 height 22
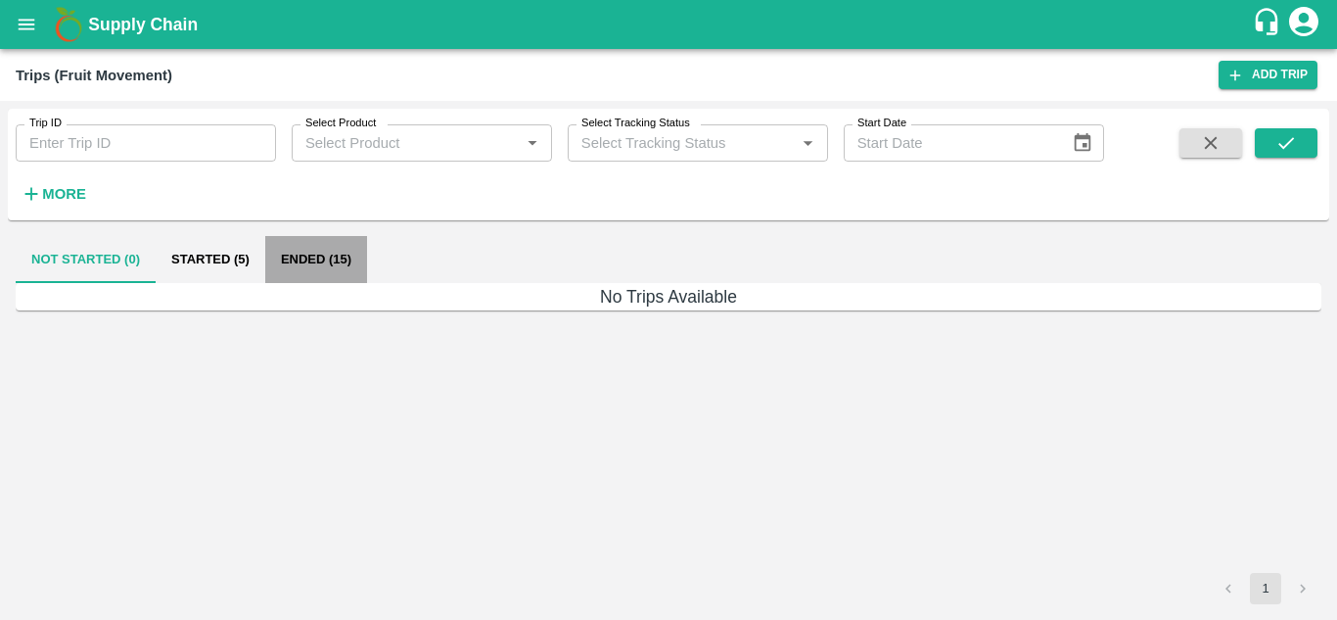
click at [322, 253] on button "Ended (15)" at bounding box center [316, 259] width 102 height 47
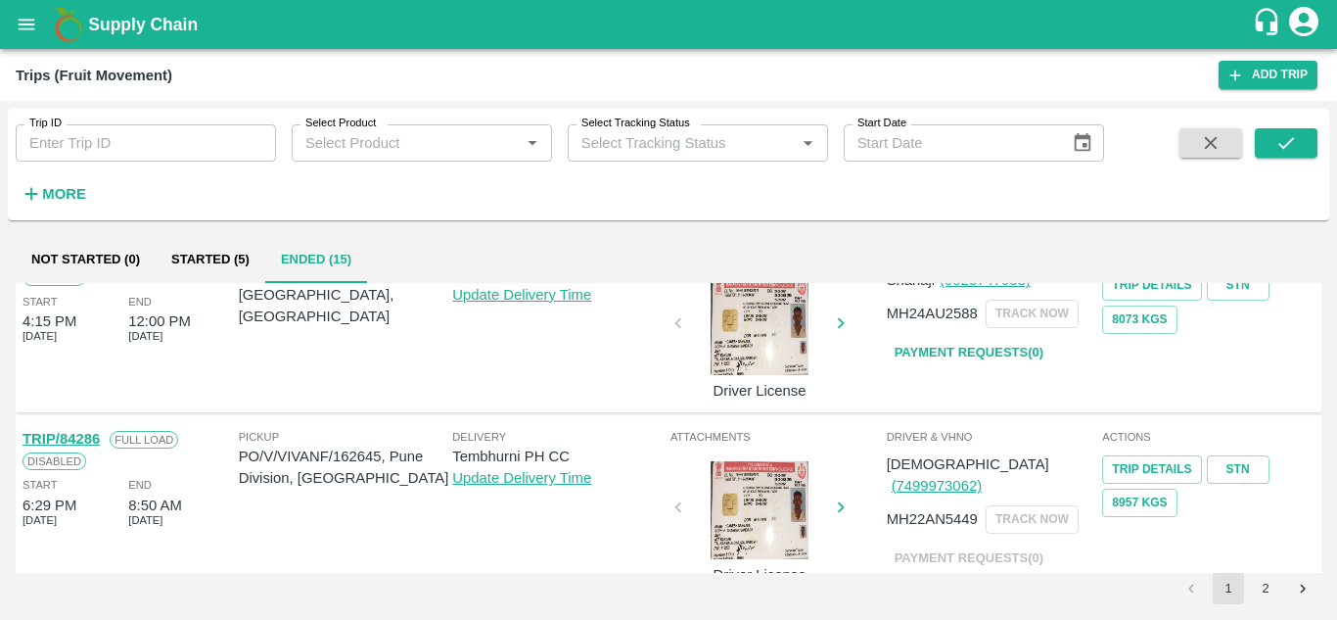
scroll to position [1546, 0]
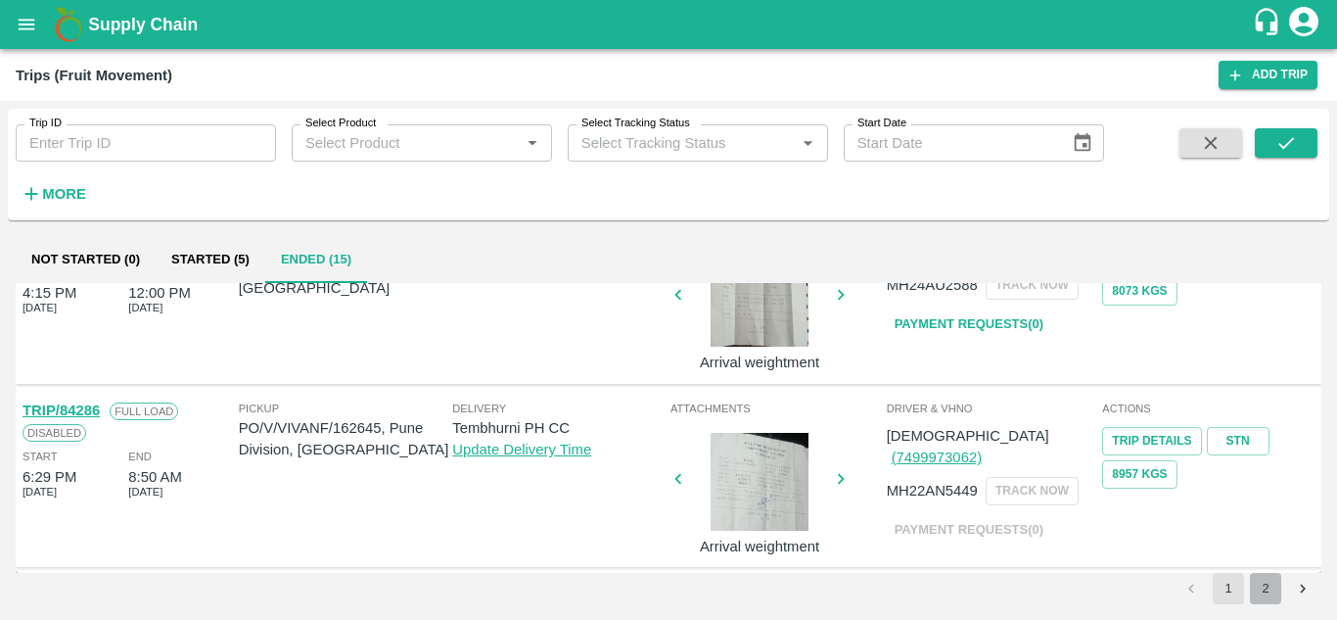
click at [1265, 586] on button "2" at bounding box center [1265, 588] width 31 height 31
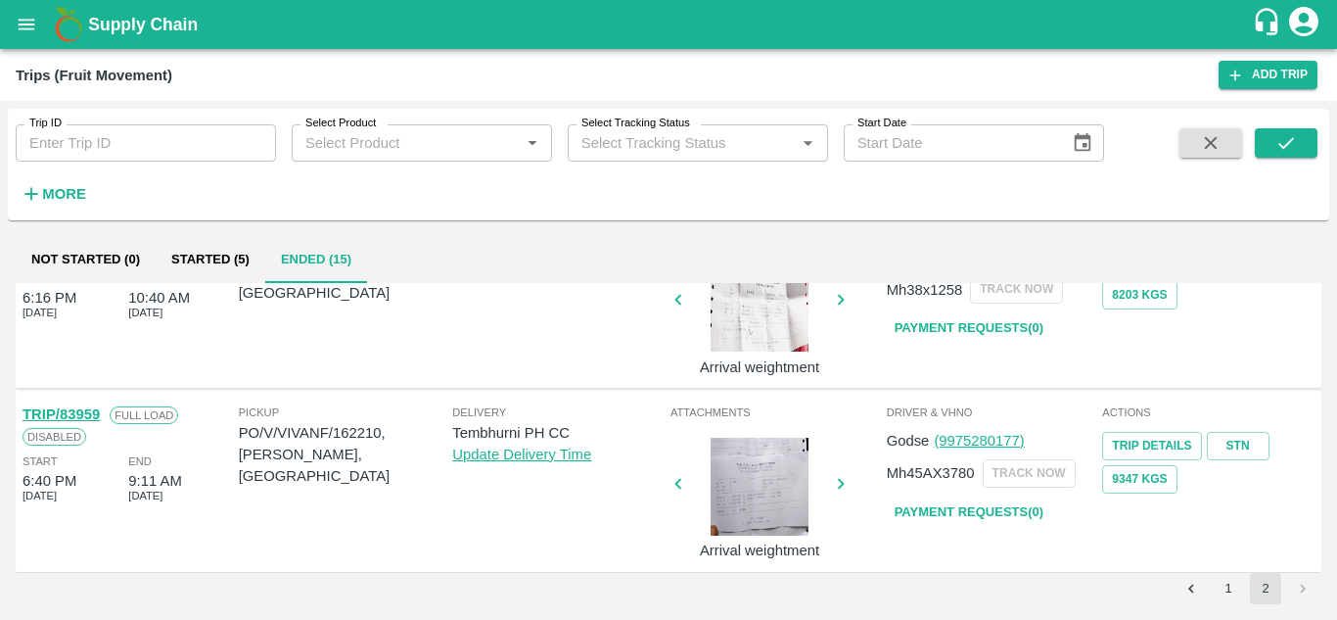
scroll to position [0, 0]
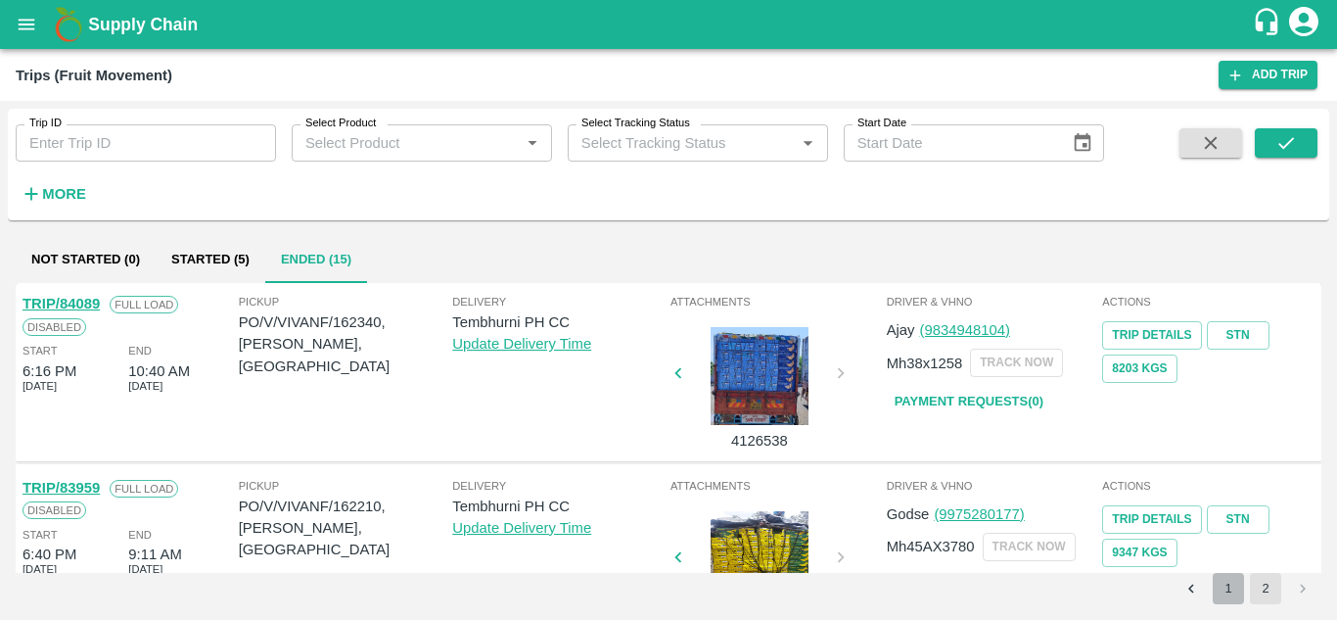
click at [1232, 591] on button "1" at bounding box center [1228, 588] width 31 height 31
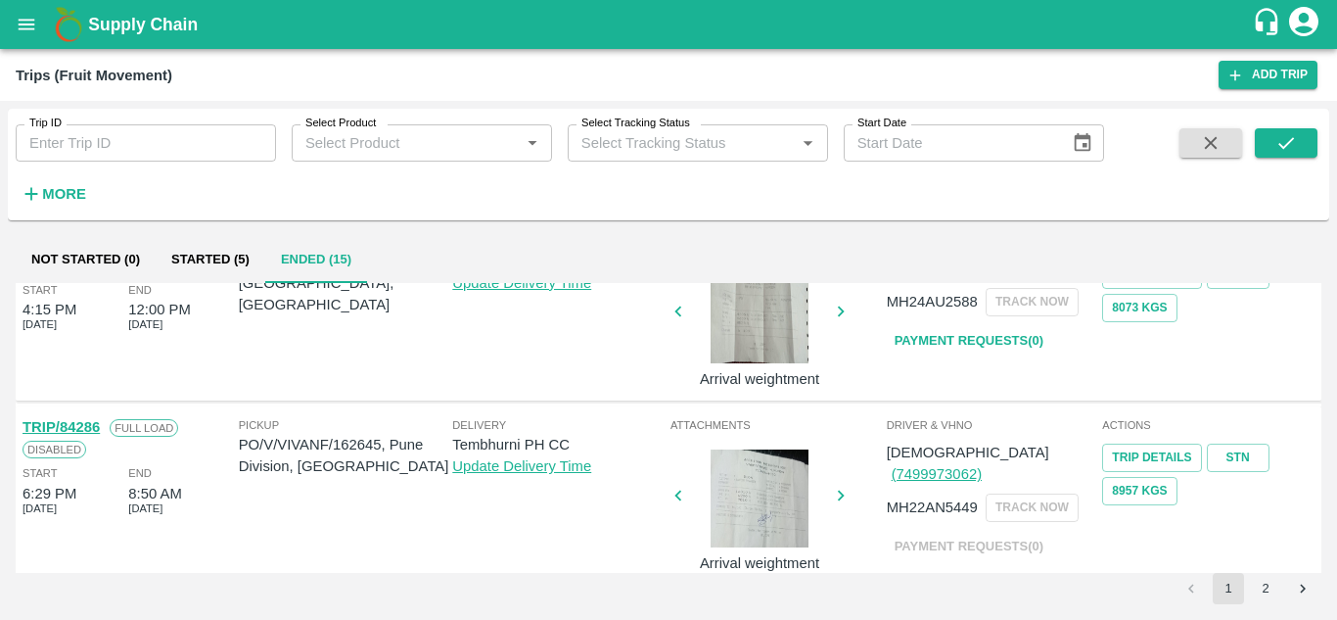
scroll to position [1546, 0]
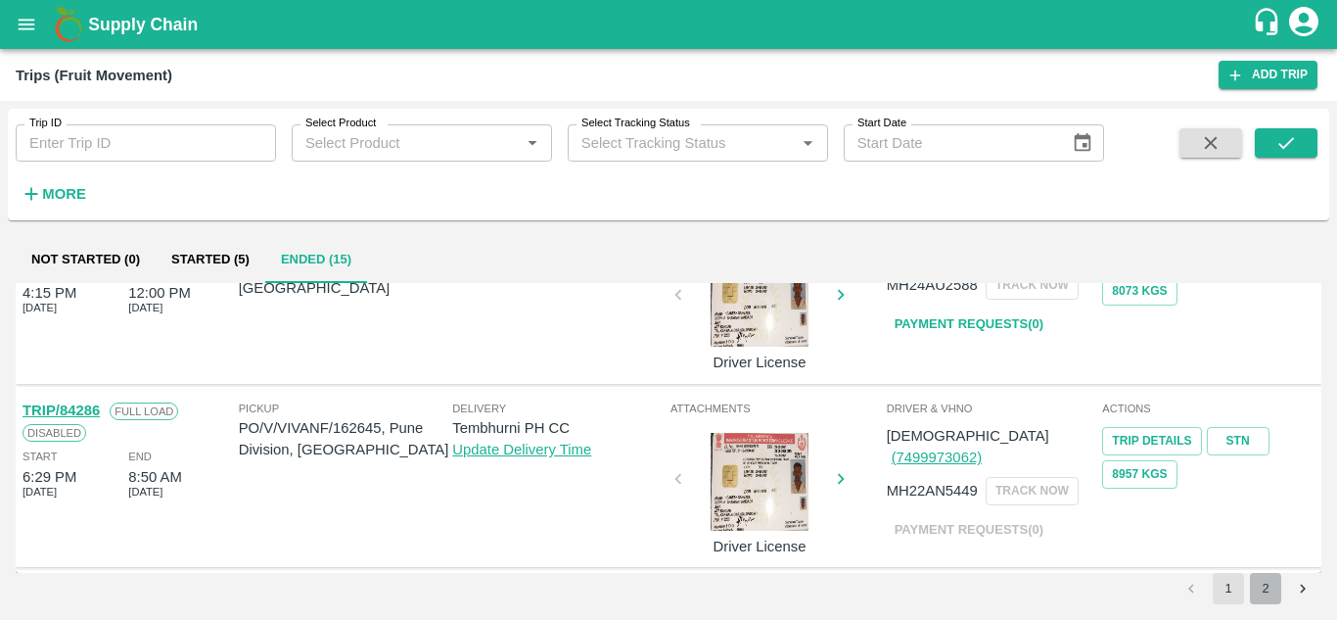
click at [1262, 587] on button "2" at bounding box center [1265, 588] width 31 height 31
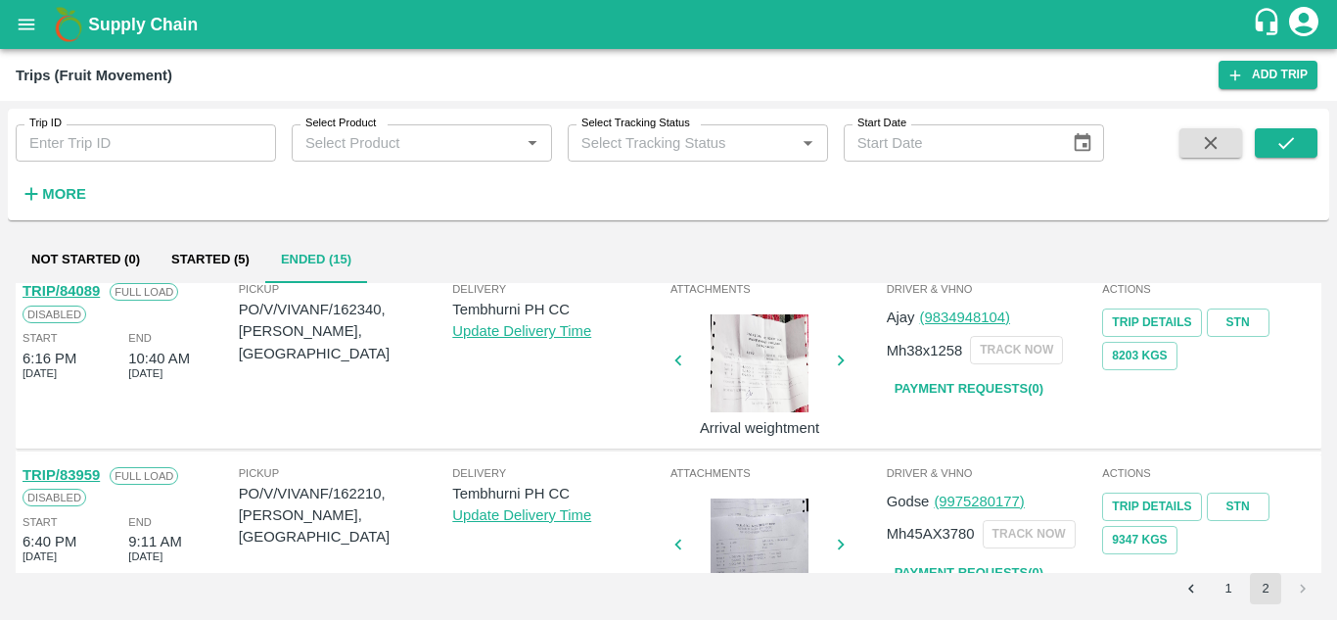
scroll to position [0, 0]
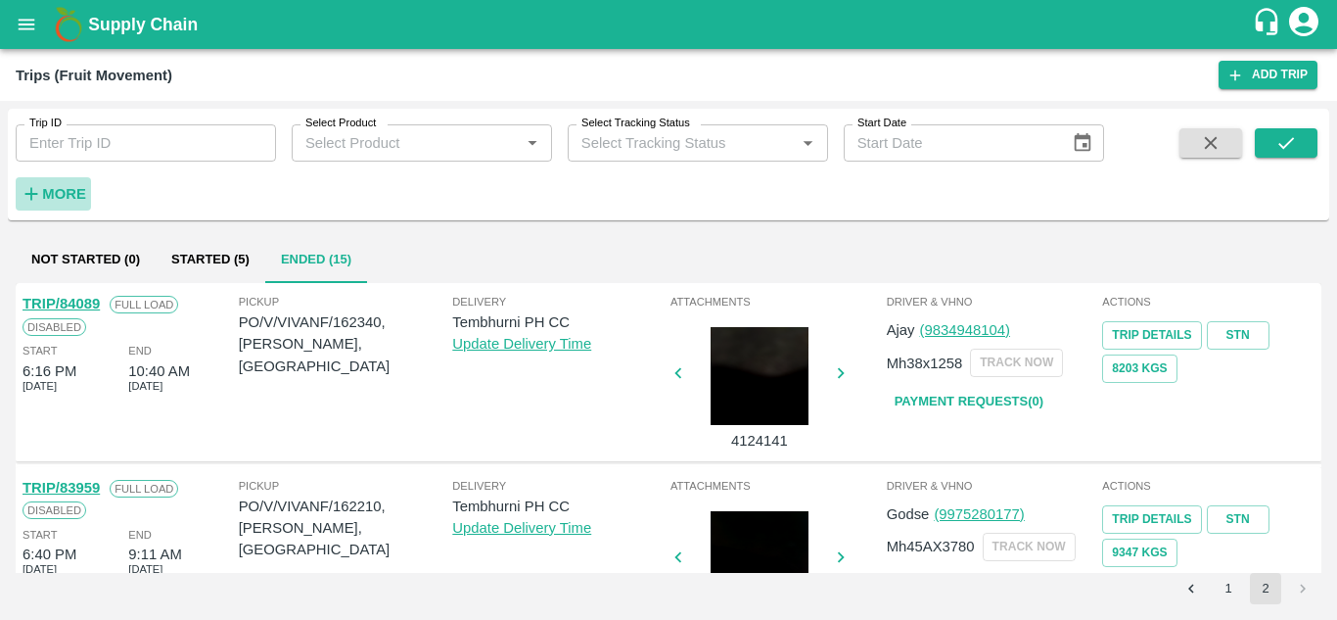
click at [64, 184] on h6 "More" at bounding box center [64, 193] width 44 height 25
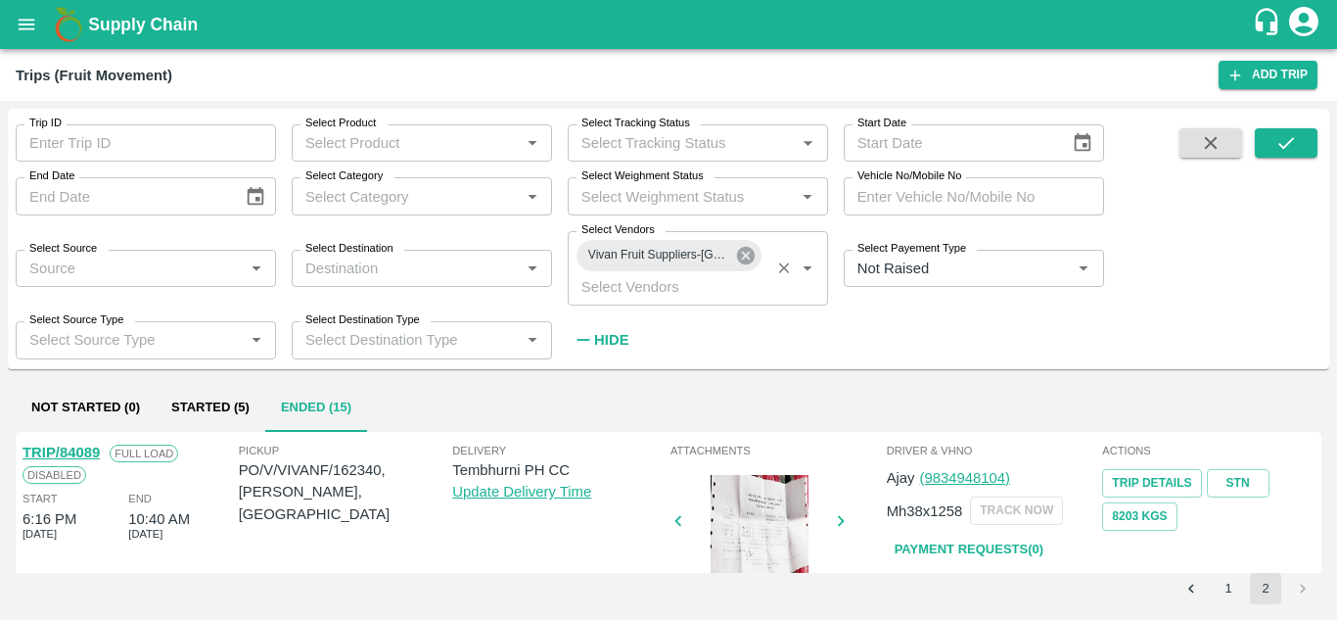
click at [740, 261] on icon at bounding box center [746, 256] width 18 height 18
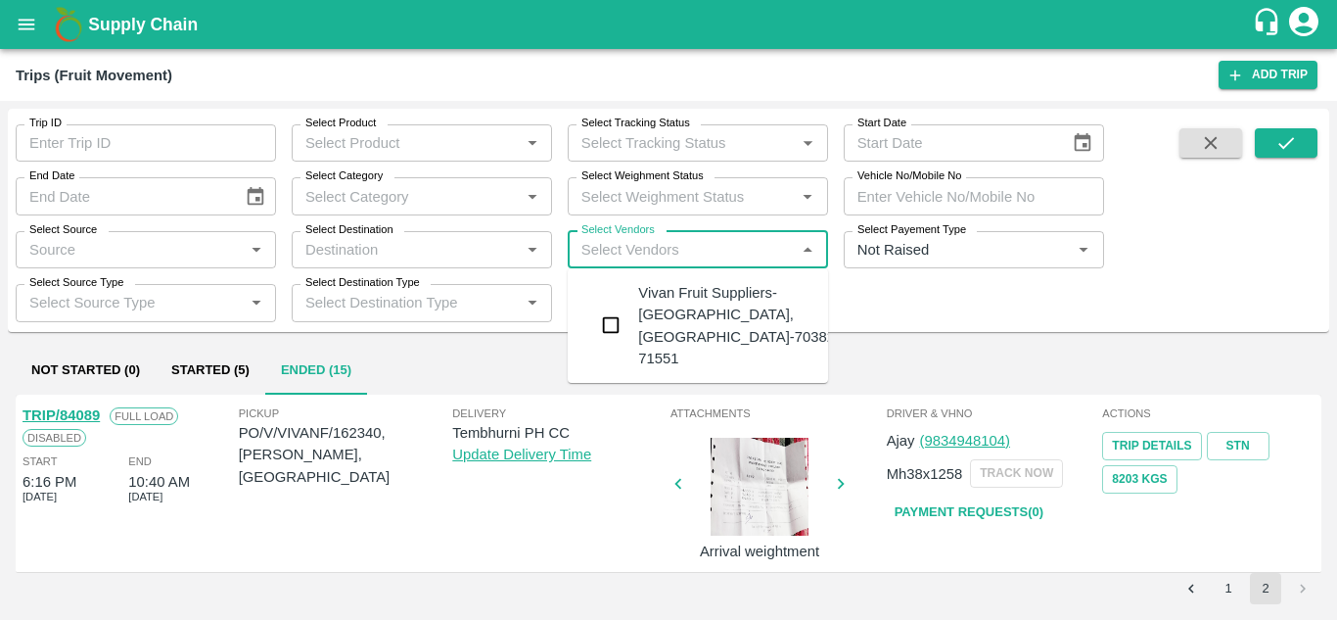
click at [646, 248] on input "Select Vendors" at bounding box center [682, 249] width 216 height 25
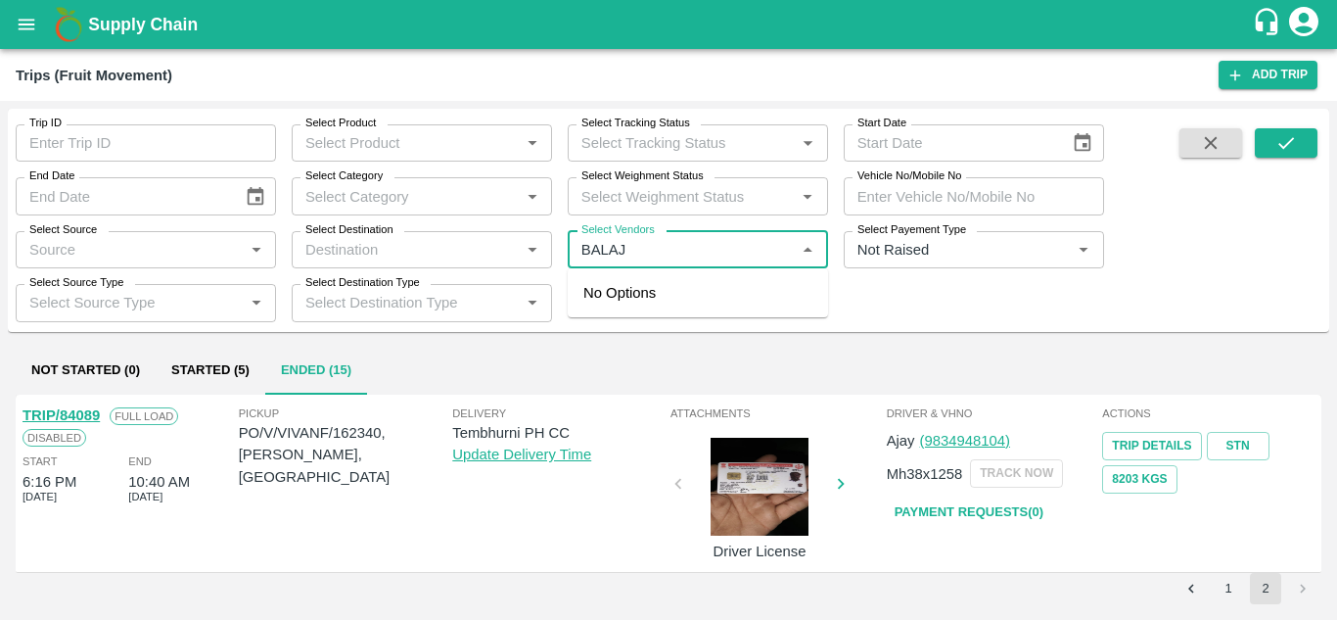
type input "BALAJI"
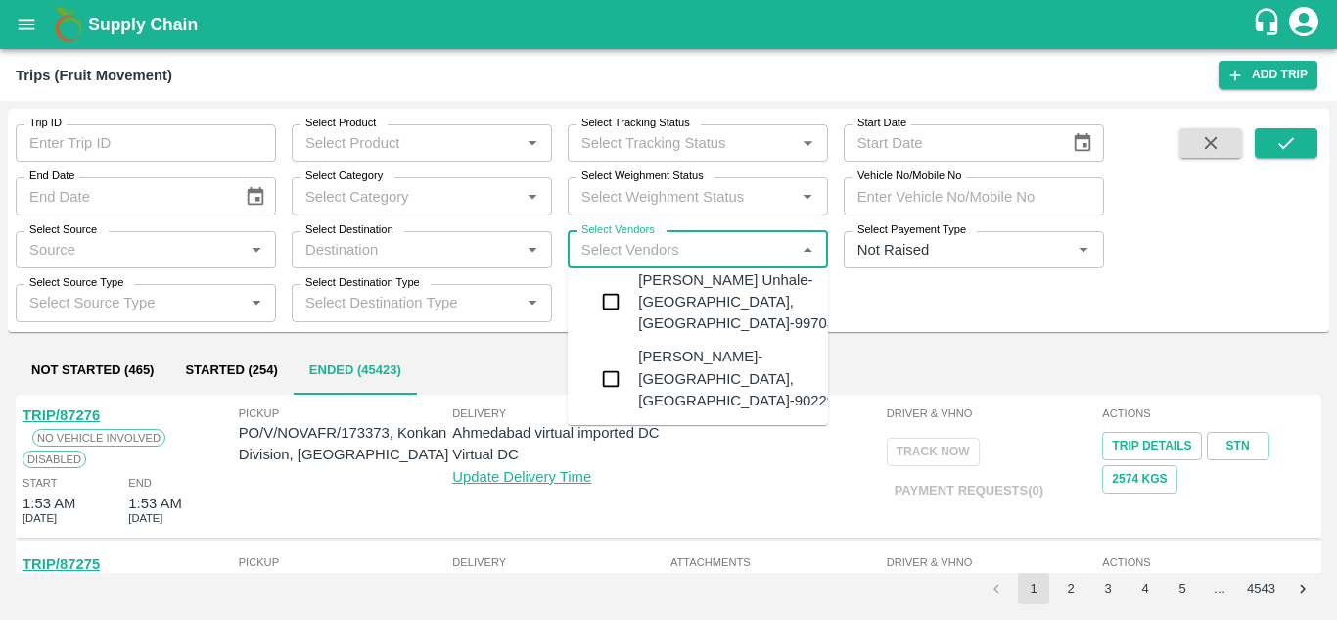
scroll to position [1257, 0]
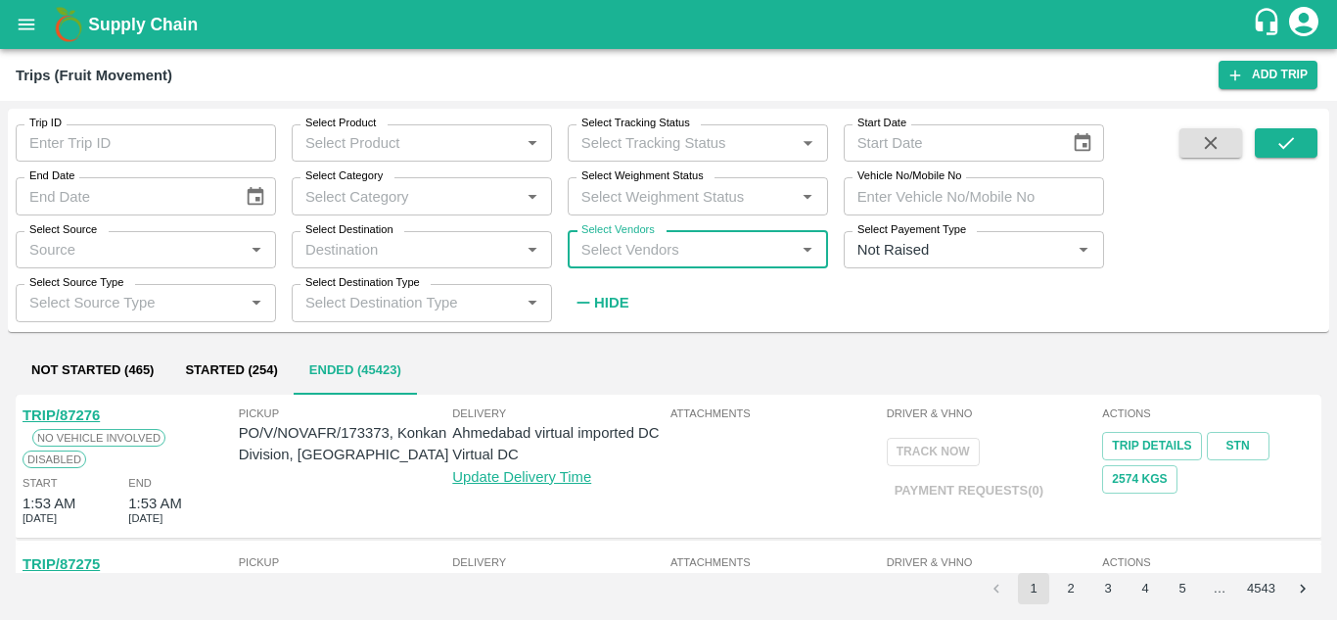
click at [611, 246] on input "Select Vendors" at bounding box center [682, 249] width 216 height 25
type input "VIGH"
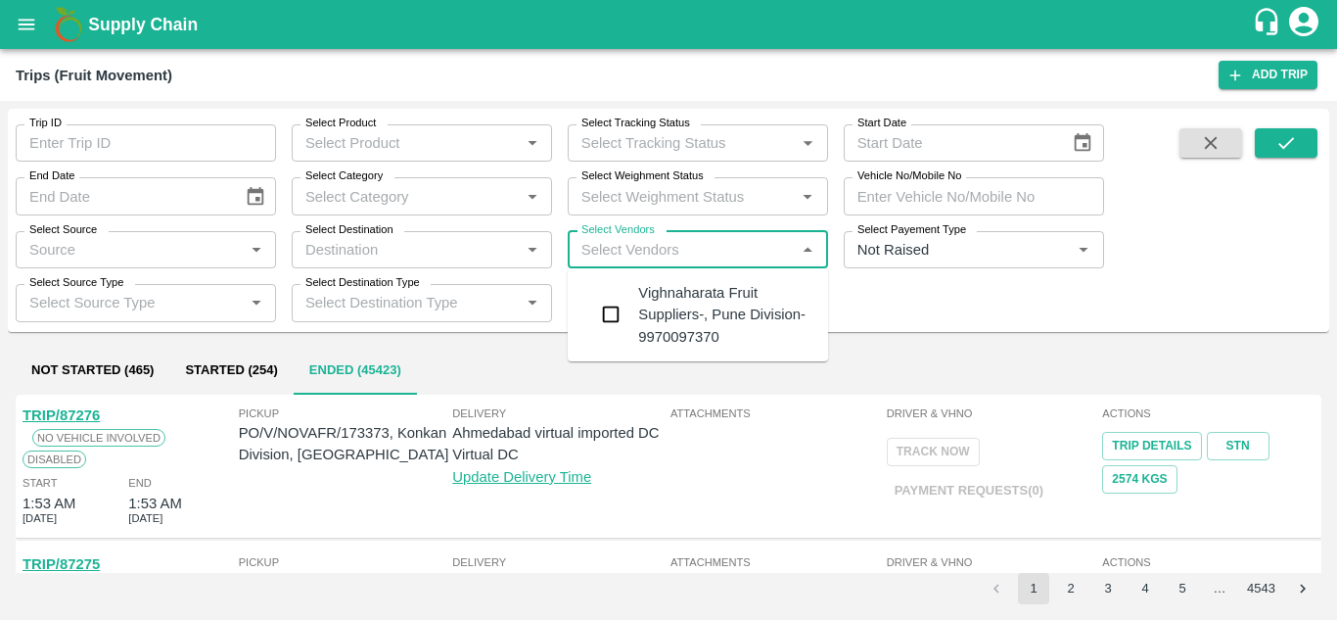
click at [698, 315] on div "Vighnaharata Fruit Suppliers-, Pune Division-9970097370" at bounding box center [725, 315] width 174 height 66
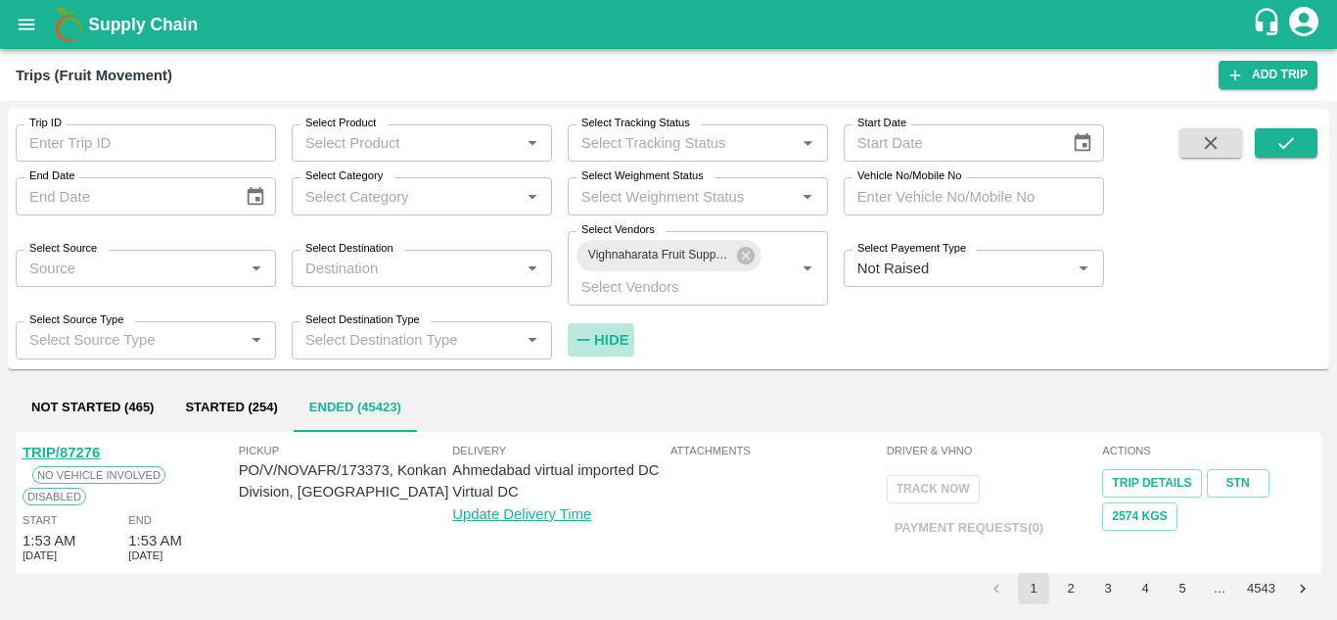
click at [604, 336] on strong "Hide" at bounding box center [611, 340] width 34 height 16
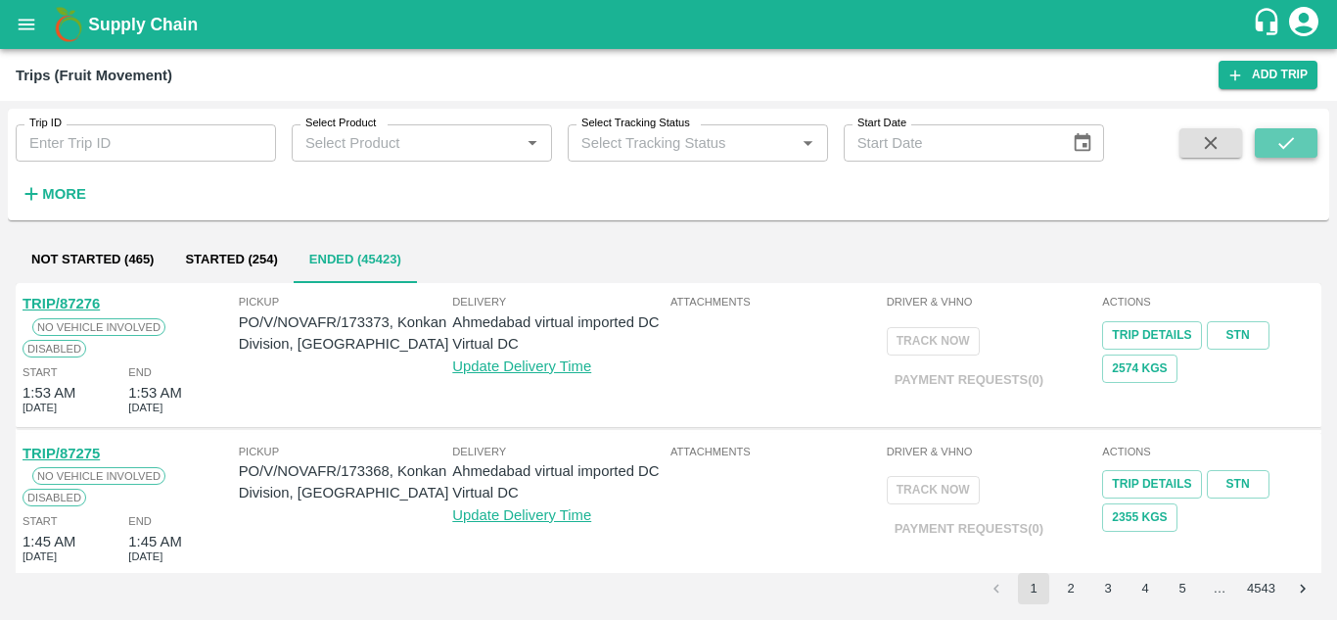
click at [1278, 139] on icon "submit" at bounding box center [1286, 143] width 22 height 22
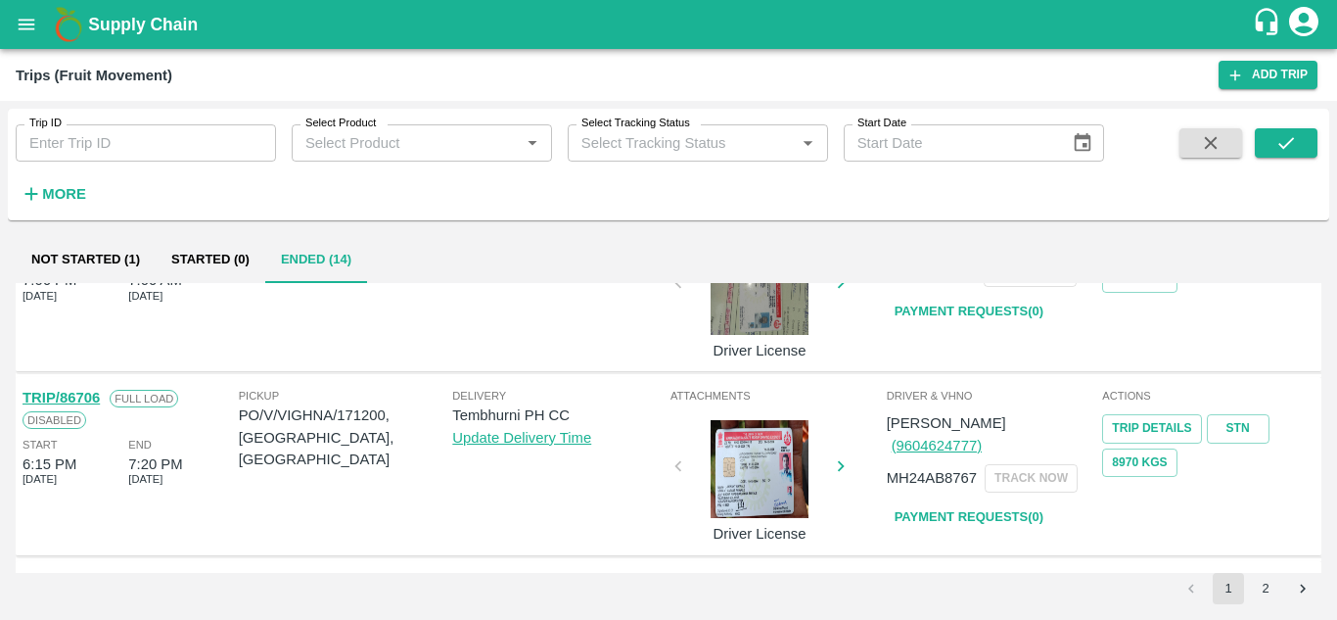
scroll to position [1546, 0]
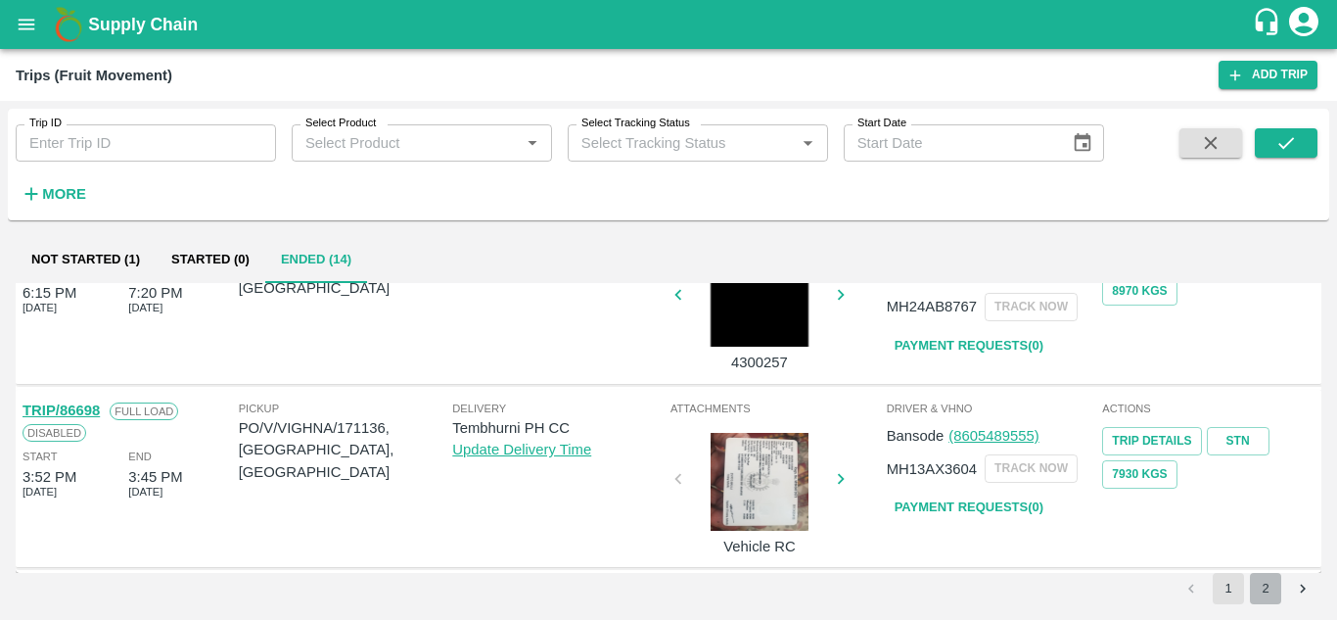
click at [1259, 586] on button "2" at bounding box center [1265, 588] width 31 height 31
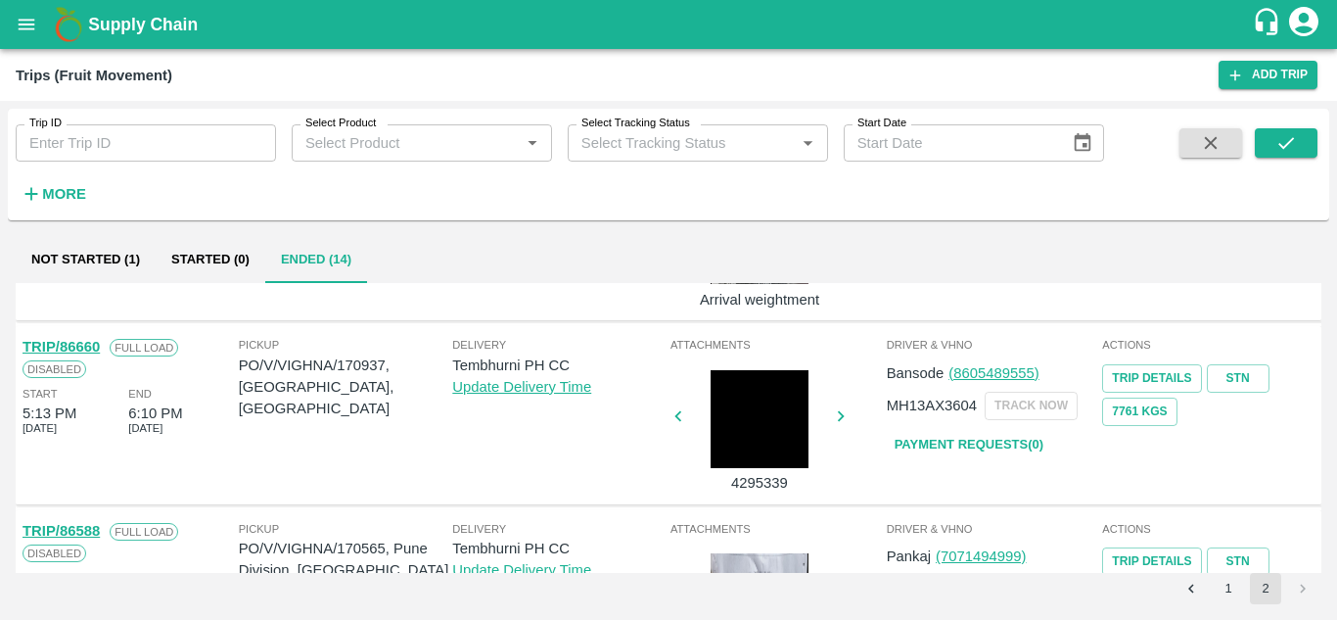
scroll to position [142, 0]
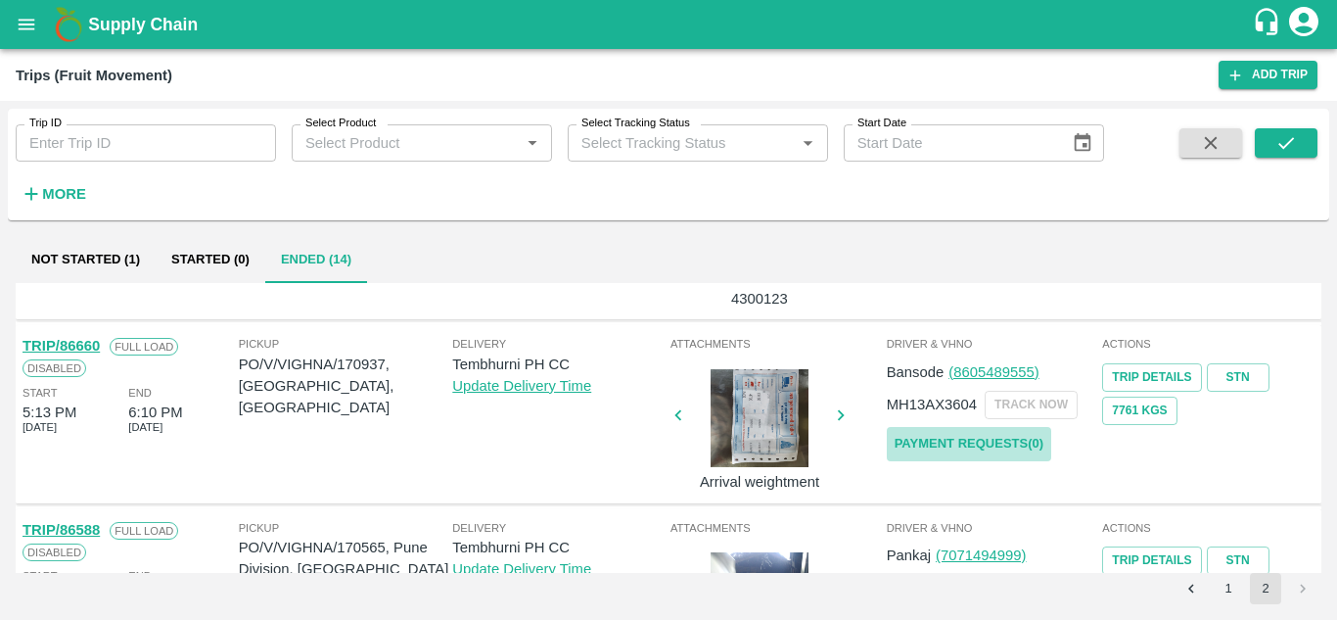
click at [964, 446] on link "Payment Requests( 0 )" at bounding box center [969, 444] width 164 height 34
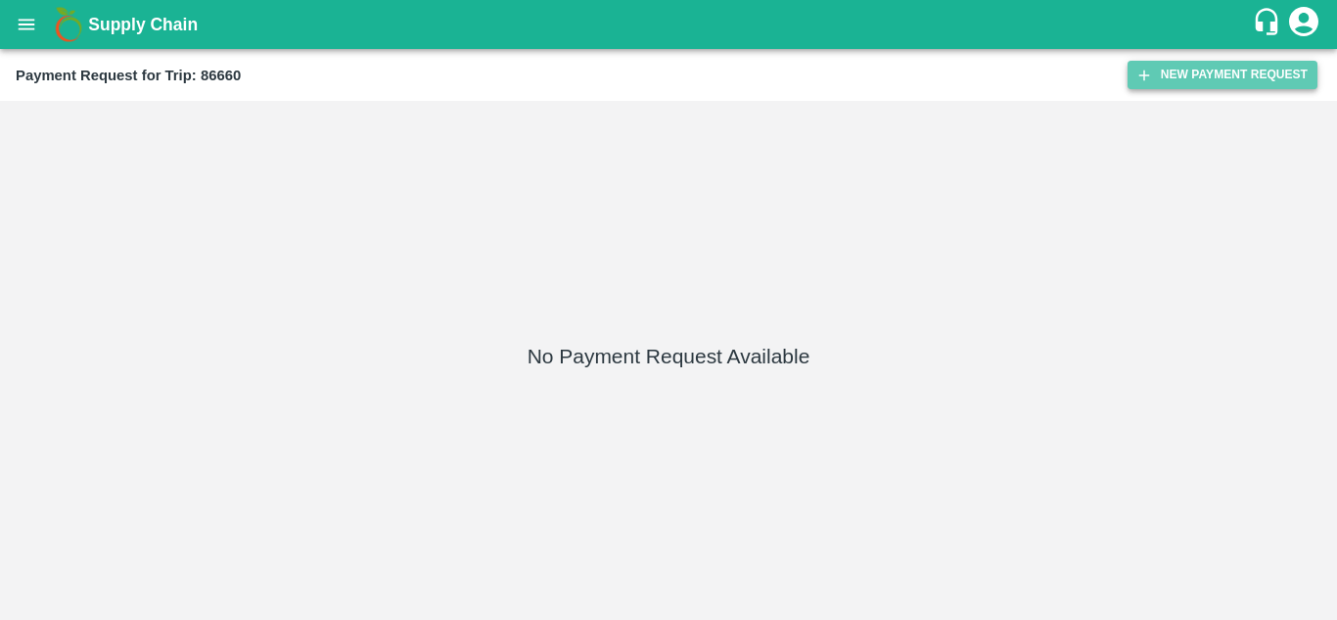
click at [1170, 70] on button "New Payment Request" at bounding box center [1222, 75] width 190 height 28
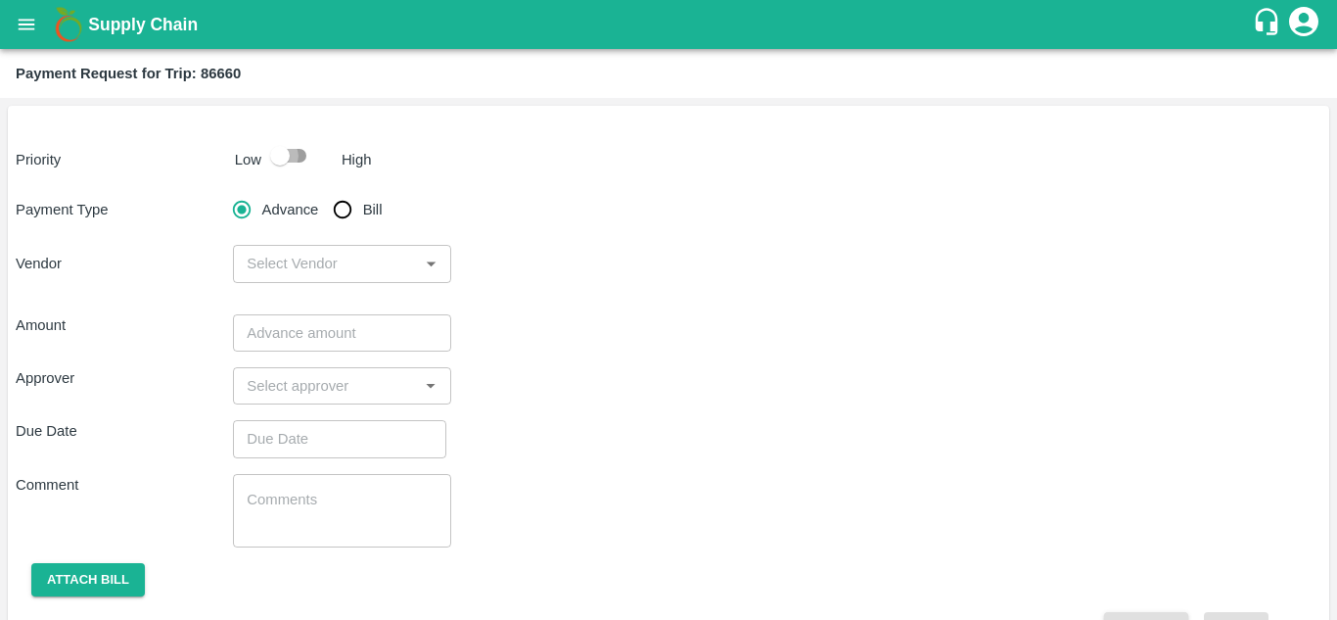
click at [296, 146] on input "checkbox" at bounding box center [280, 155] width 112 height 37
checkbox input "true"
click at [345, 205] on input "Bill" at bounding box center [342, 209] width 39 height 39
radio input "true"
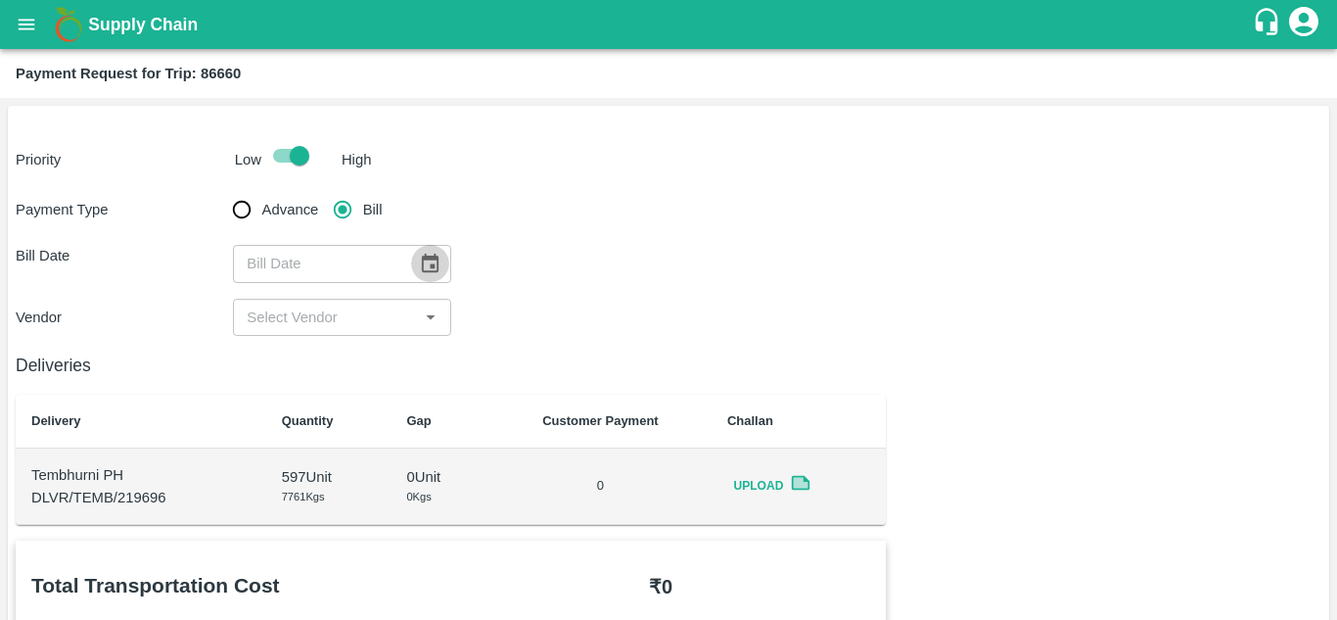
click at [433, 256] on icon "Choose date" at bounding box center [430, 262] width 17 height 19
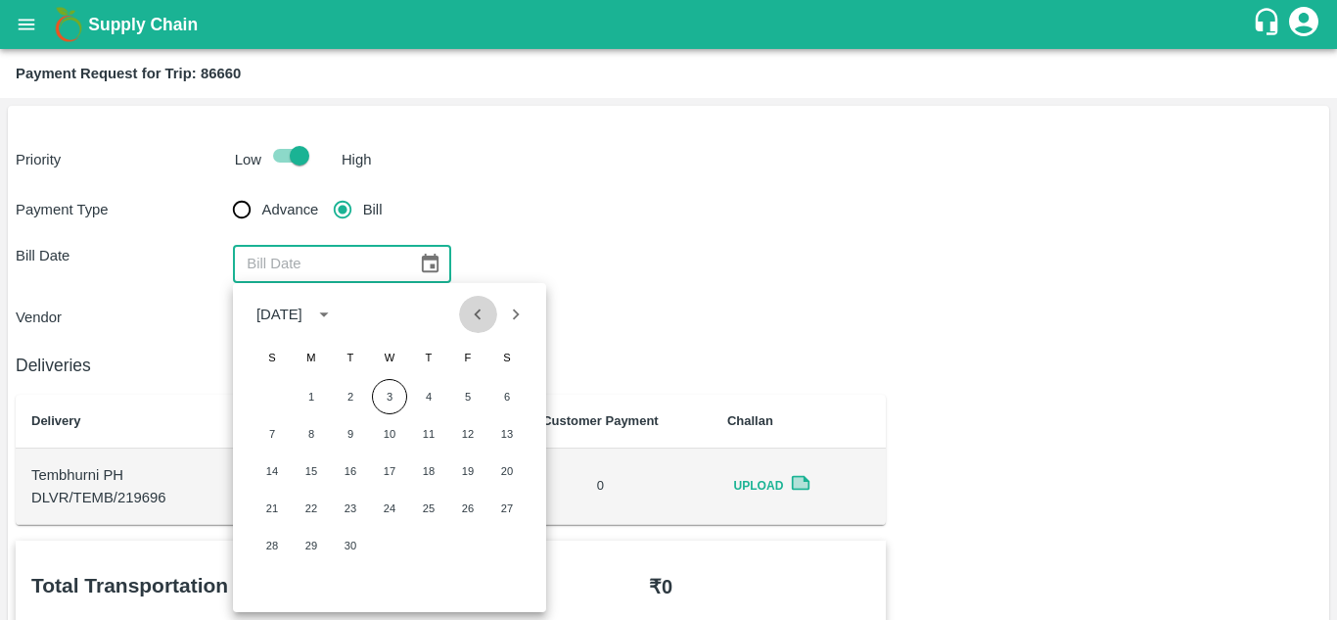
click at [475, 327] on button "Previous month" at bounding box center [477, 314] width 37 height 37
click at [466, 496] on button "22" at bounding box center [467, 507] width 35 height 35
type input "22/08/2025"
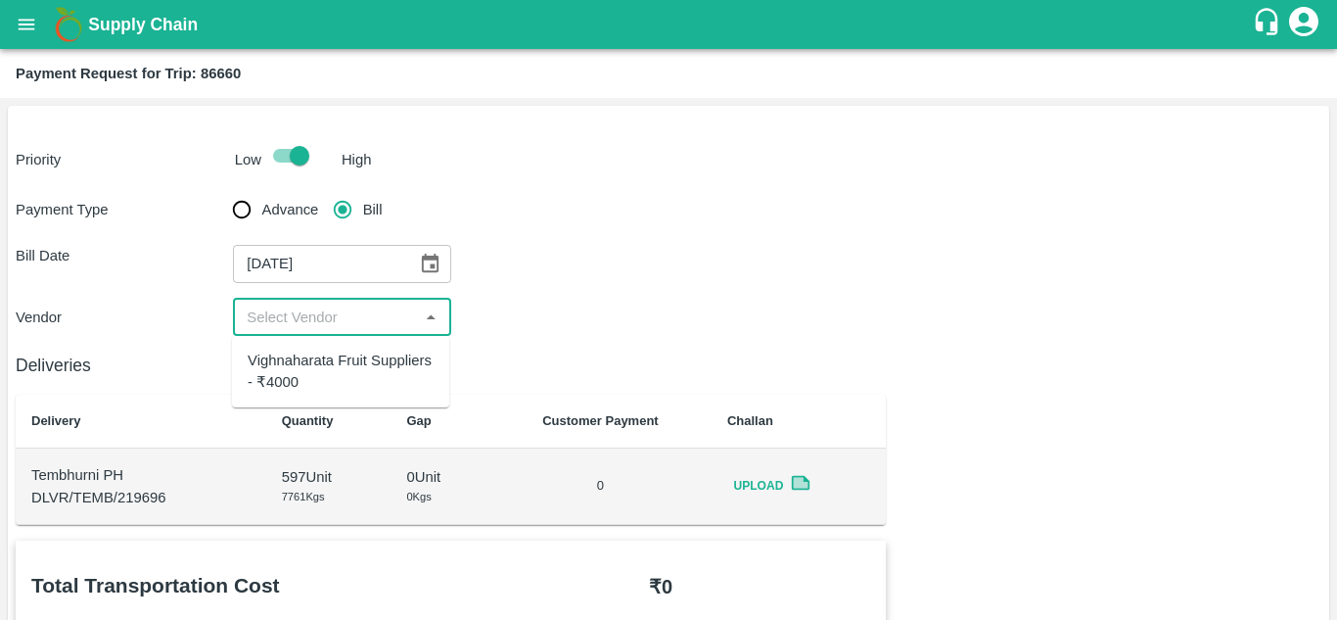
click at [324, 319] on input "input" at bounding box center [325, 316] width 173 height 25
click at [322, 365] on div "Vighnaharata Fruit Suppliers - ₹4000" at bounding box center [341, 371] width 186 height 44
type input "Vighnaharata Fruit Suppliers - ₹4000"
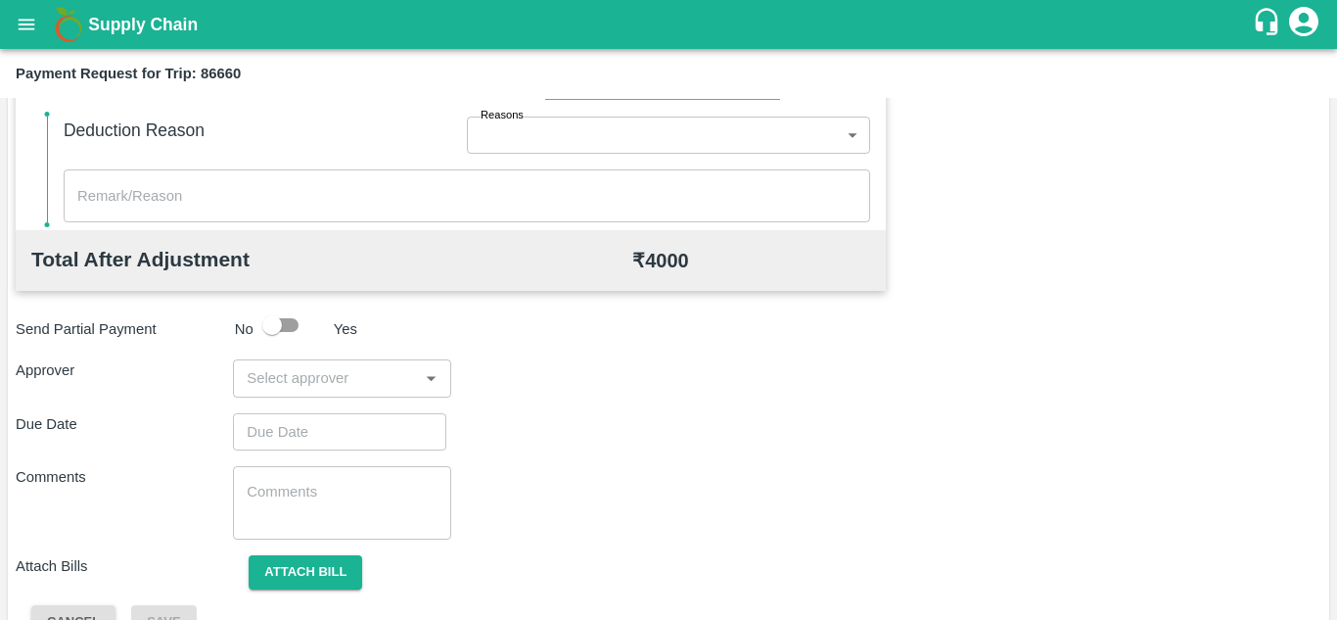
scroll to position [850, 0]
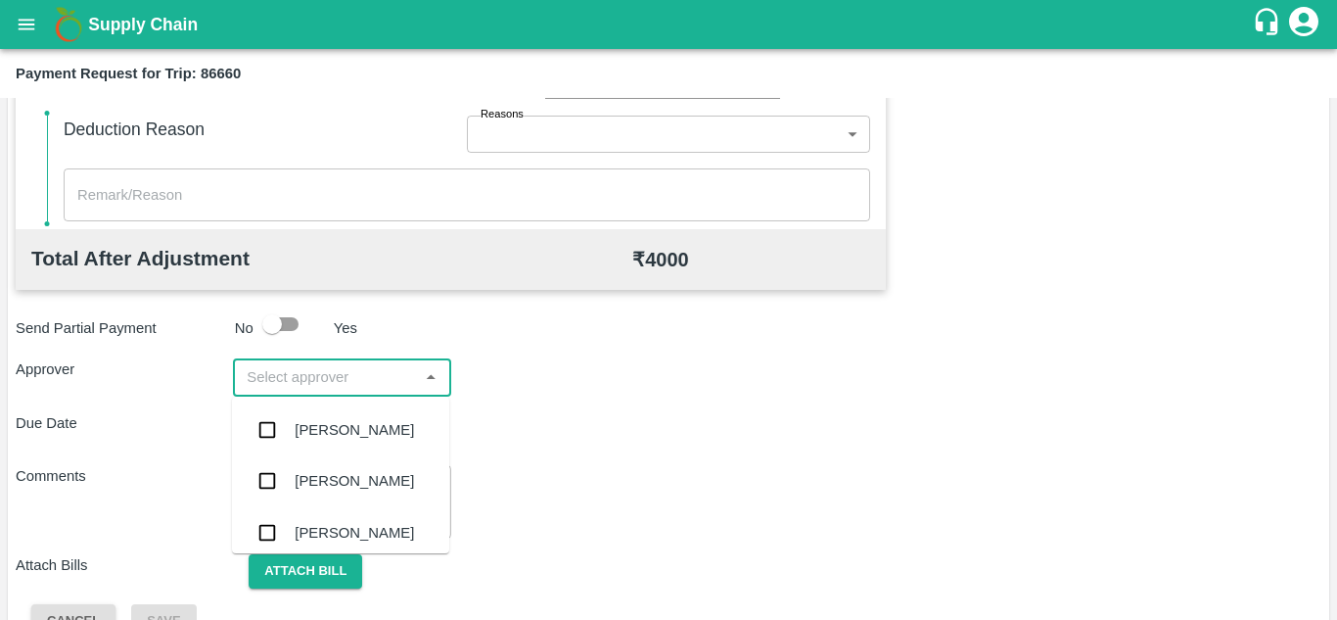
click at [295, 386] on input "input" at bounding box center [325, 376] width 173 height 25
type input "PRASA"
click at [320, 440] on div "Prasad Waghade" at bounding box center [354, 430] width 119 height 22
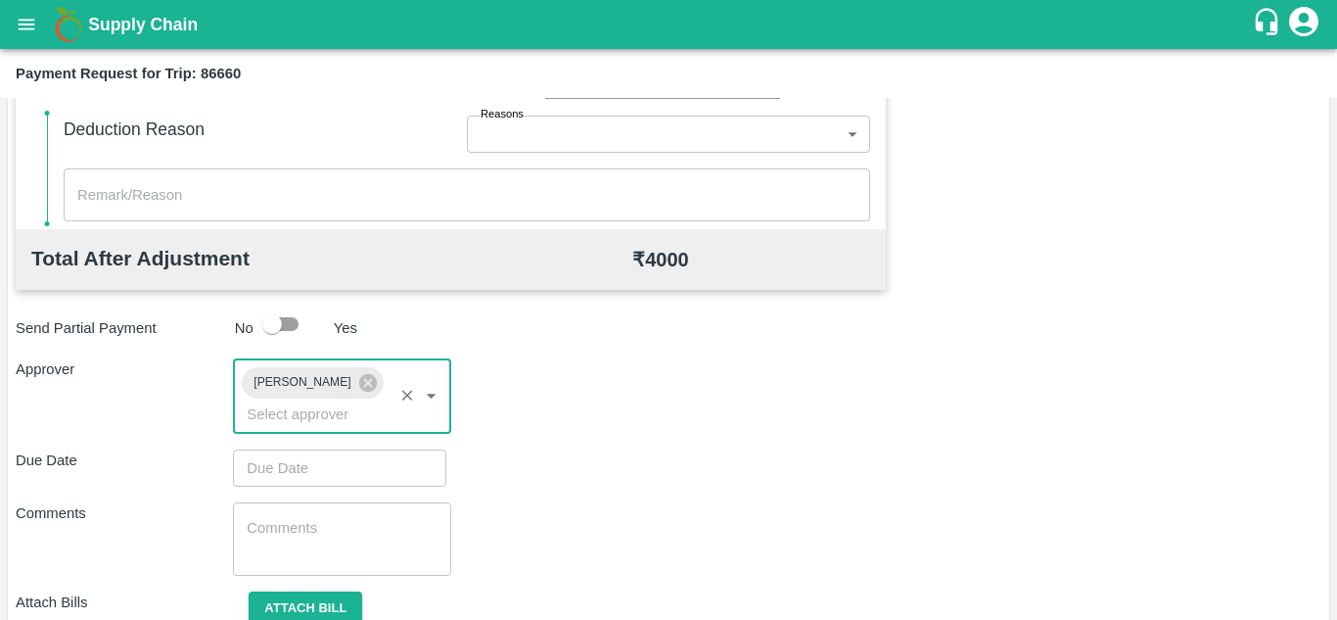
type input "DD/MM/YYYY hh:mm aa"
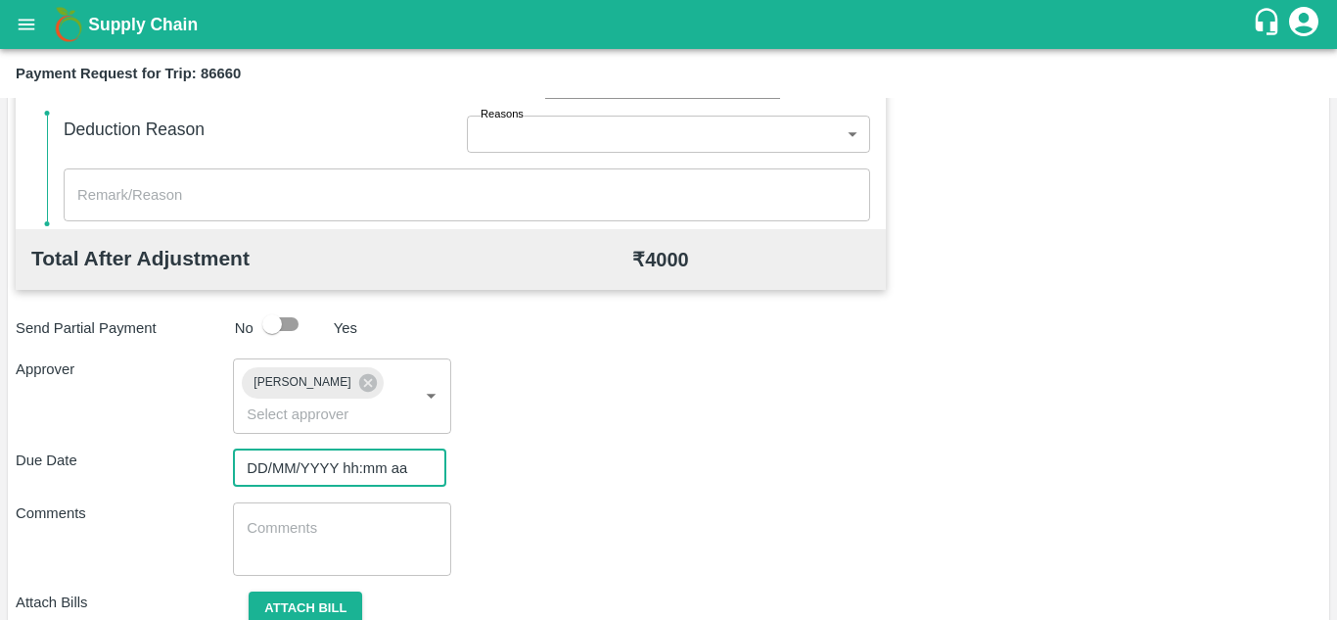
click at [286, 467] on input "DD/MM/YYYY hh:mm aa" at bounding box center [333, 467] width 200 height 37
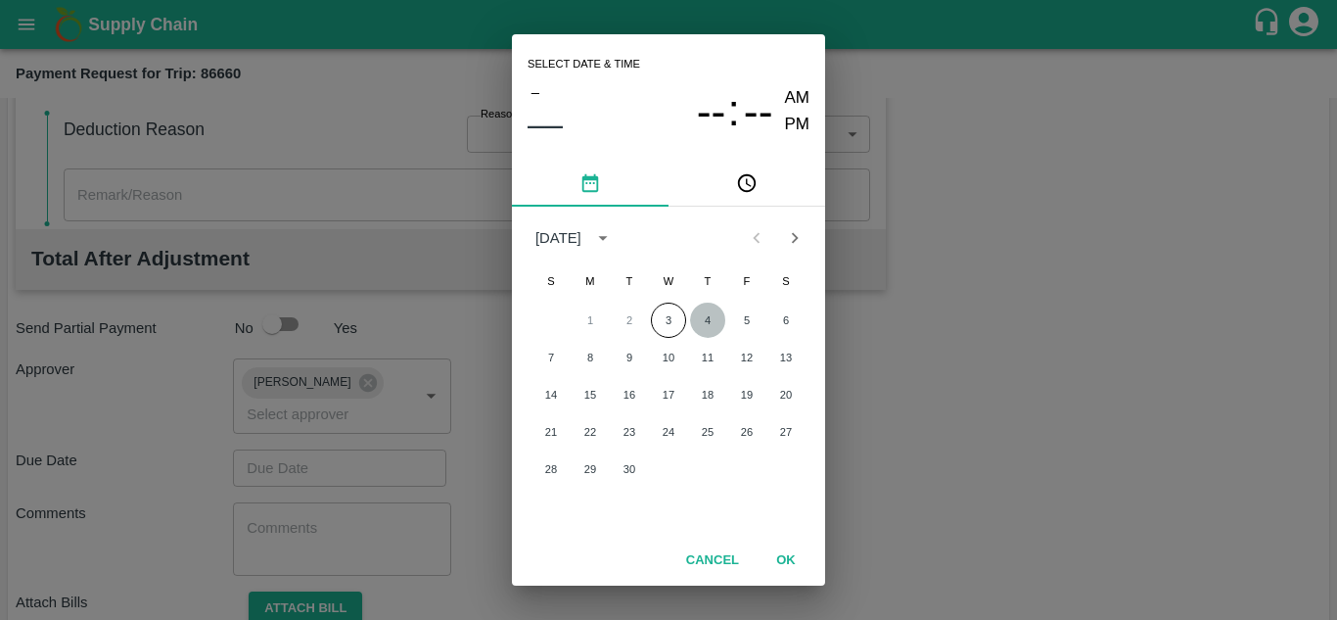
click at [709, 322] on button "4" at bounding box center [707, 319] width 35 height 35
type input "[DATE] 12:00 AM"
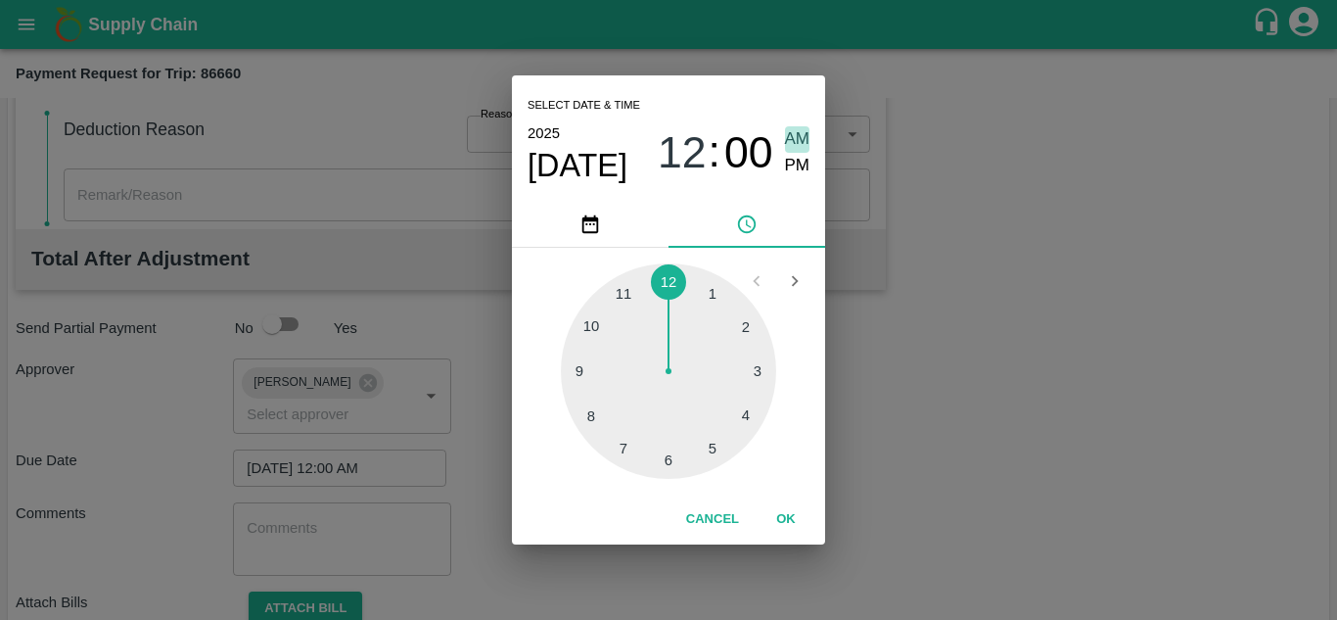
click at [785, 137] on span "AM" at bounding box center [797, 139] width 25 height 26
click at [792, 522] on button "OK" at bounding box center [786, 519] width 63 height 34
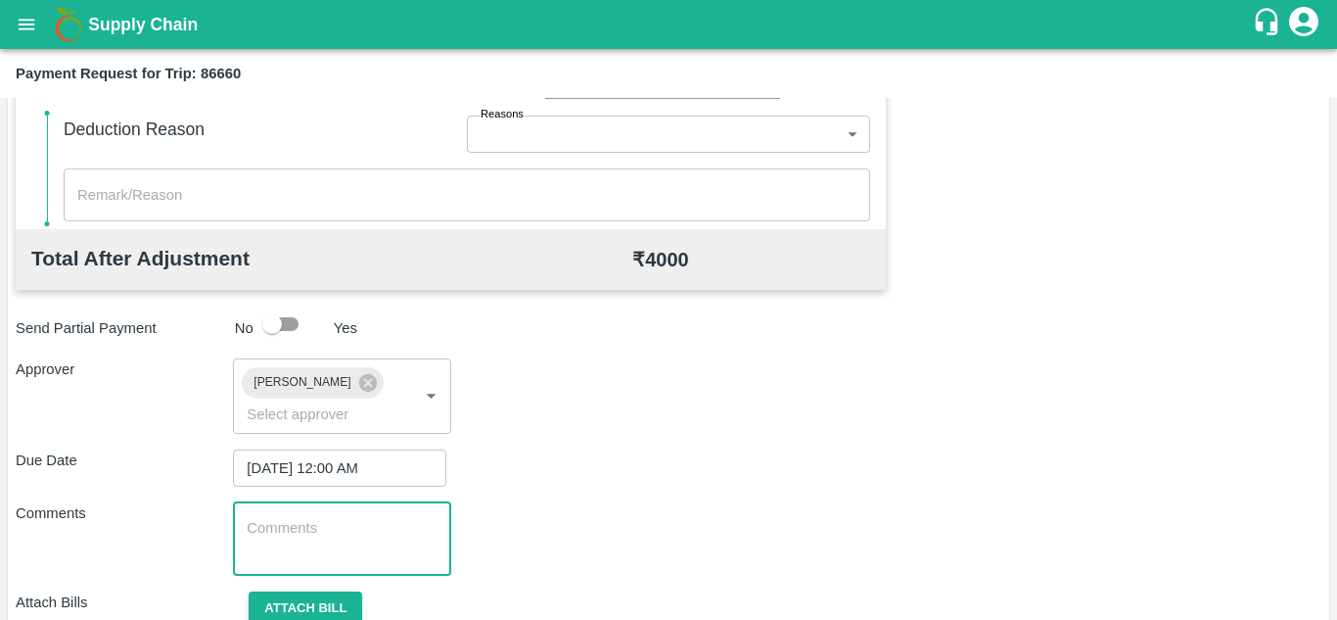
click at [346, 532] on textarea at bounding box center [342, 538] width 190 height 41
paste textarea "162557"
type textarea "1"
type textarea "t"
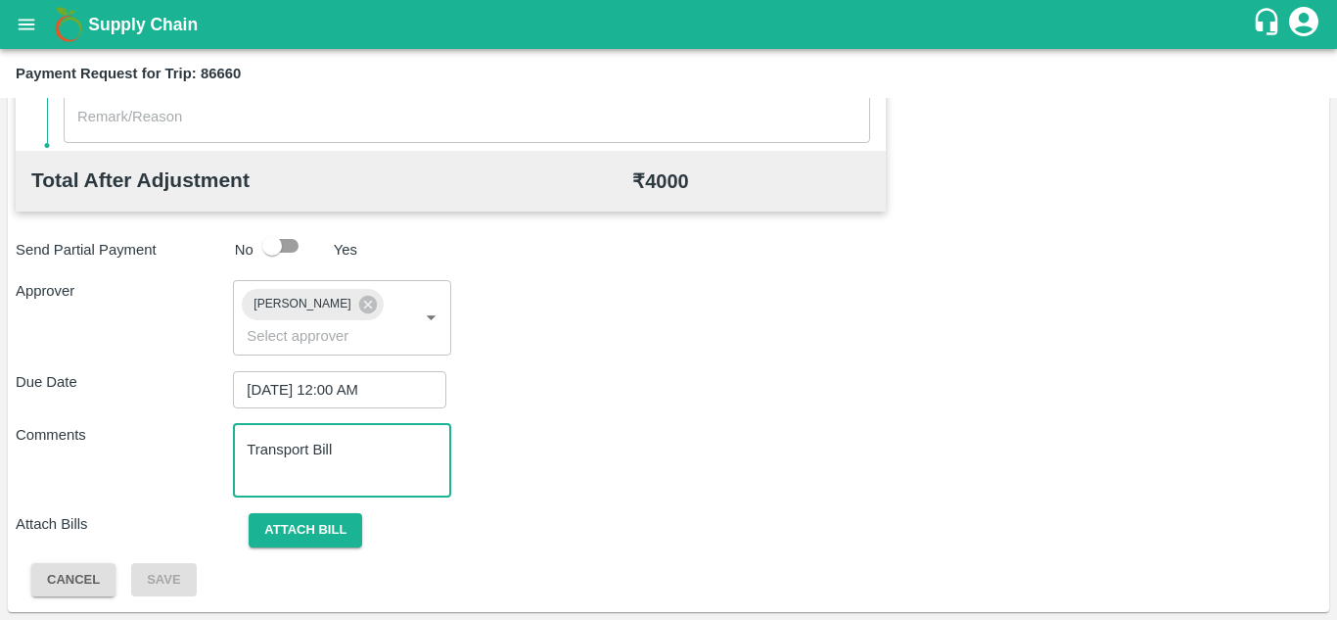
type textarea "Transport Bill"
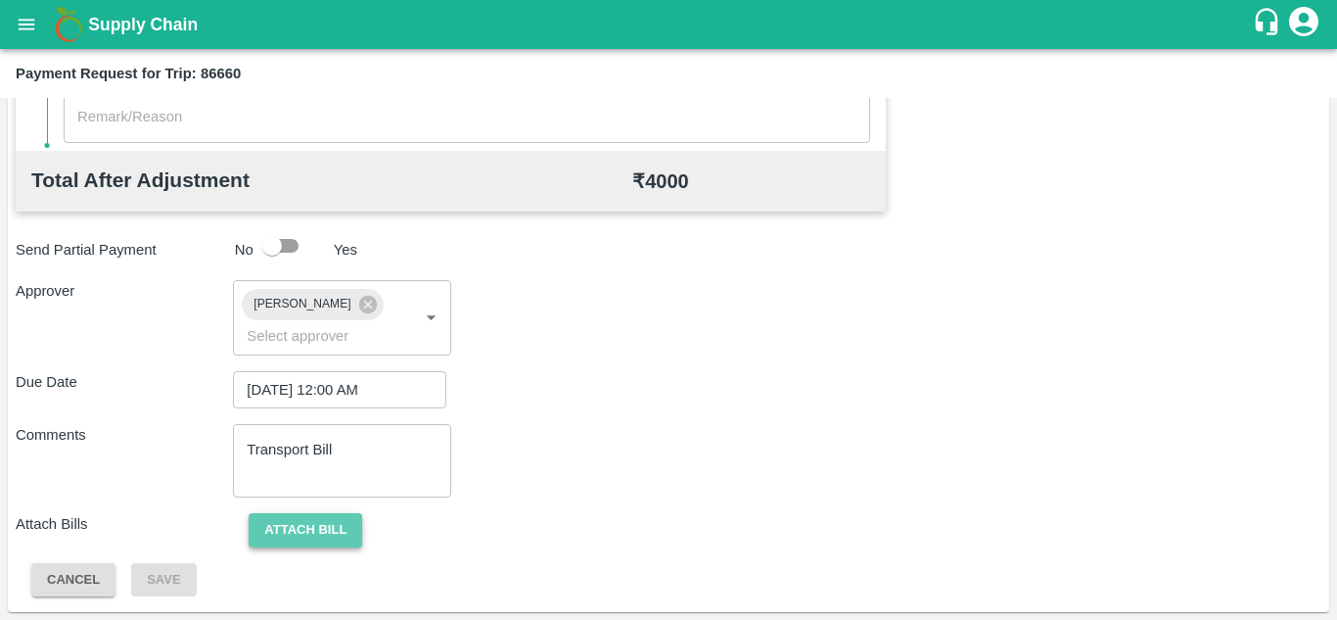
click at [333, 525] on button "Attach bill" at bounding box center [306, 530] width 114 height 34
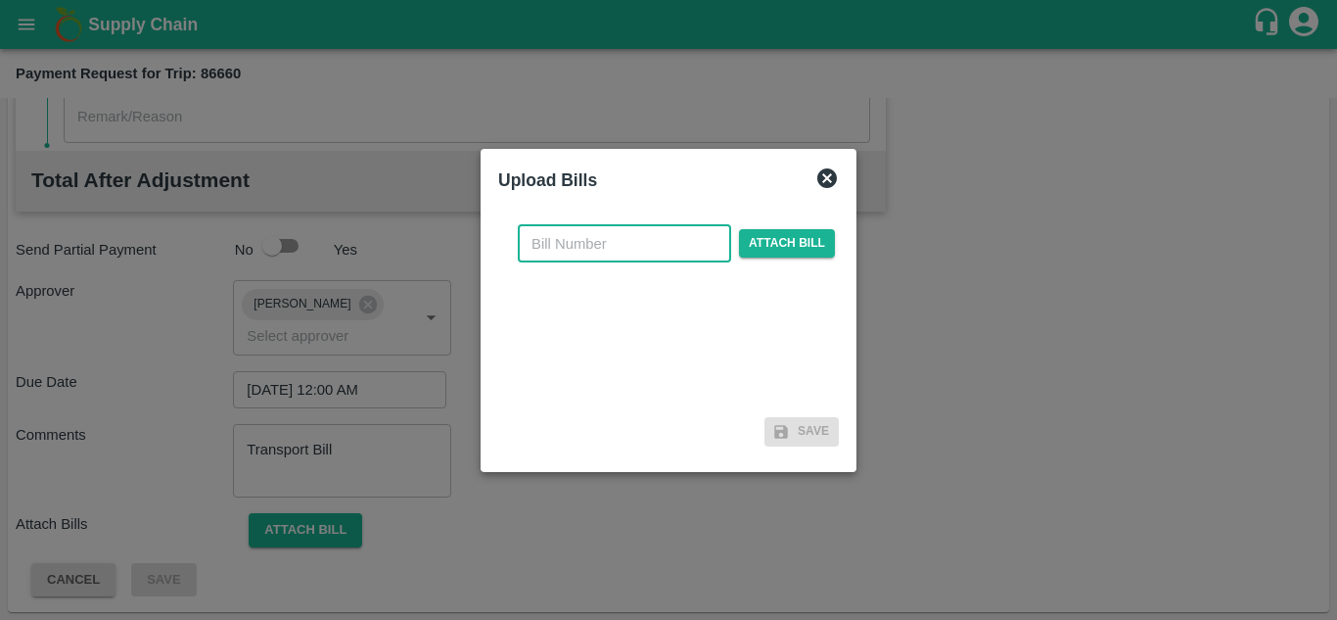
click at [554, 252] on input "text" at bounding box center [624, 243] width 213 height 37
type input "909"
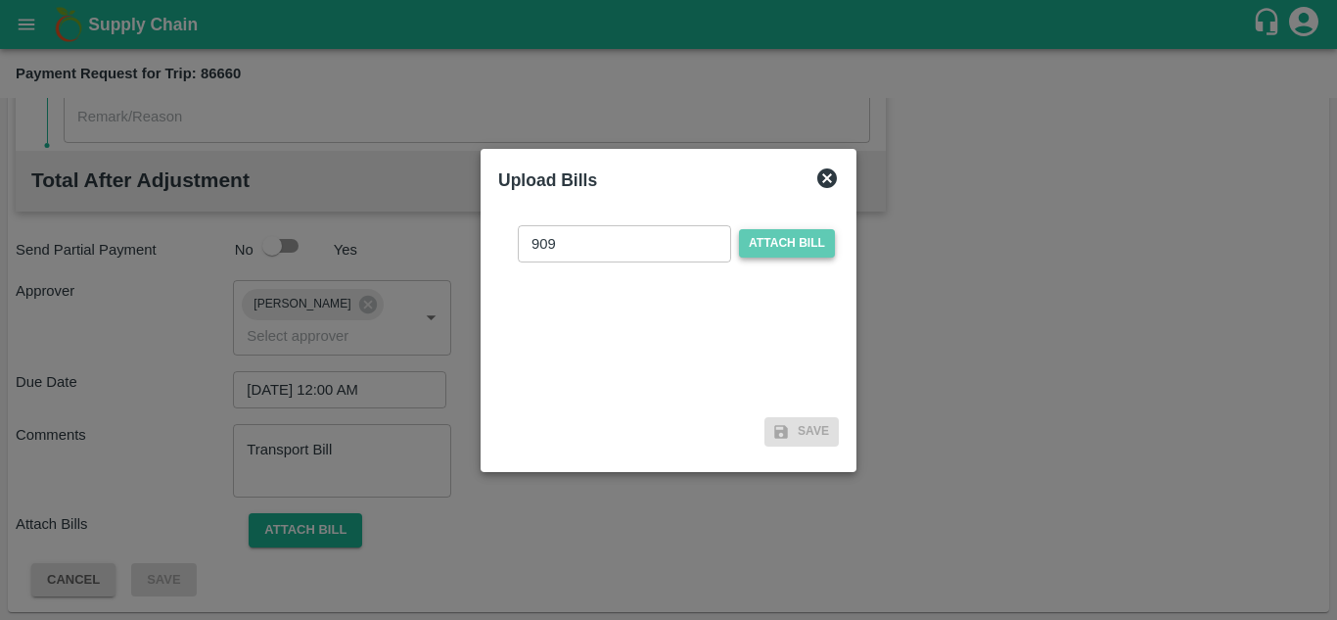
click at [778, 242] on span "Attach bill" at bounding box center [787, 243] width 96 height 28
click at [0, 0] on input "Attach bill" at bounding box center [0, 0] width 0 height 0
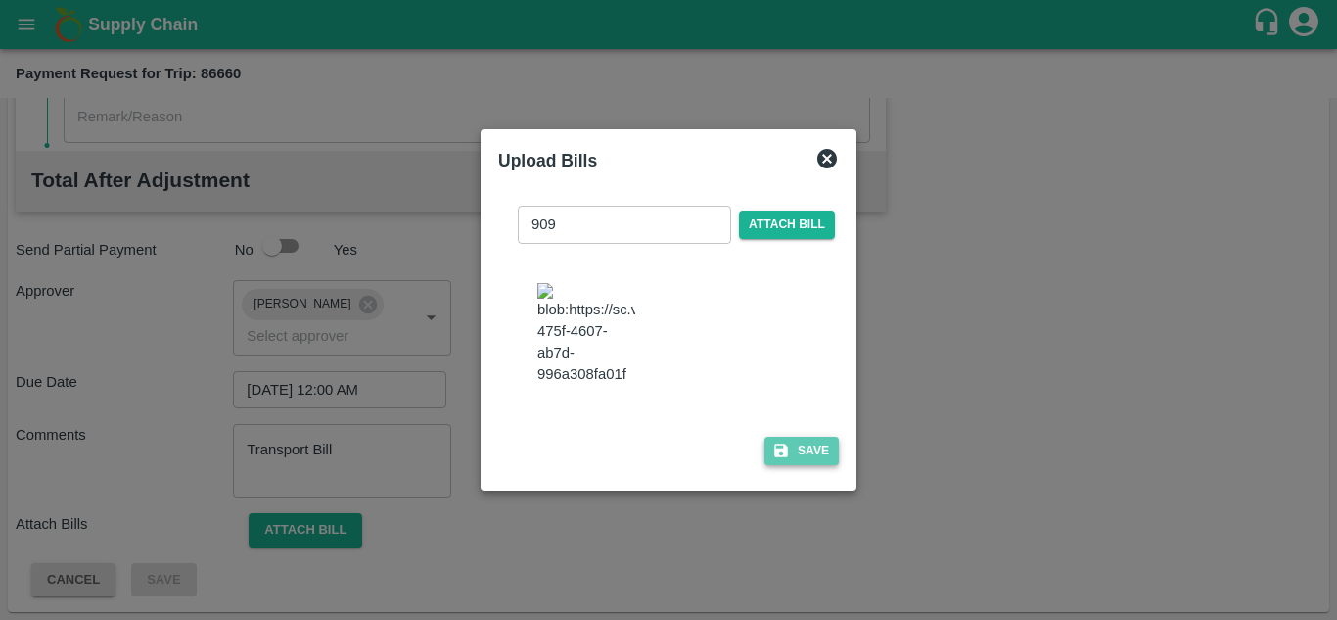
click at [802, 465] on button "Save" at bounding box center [801, 451] width 74 height 28
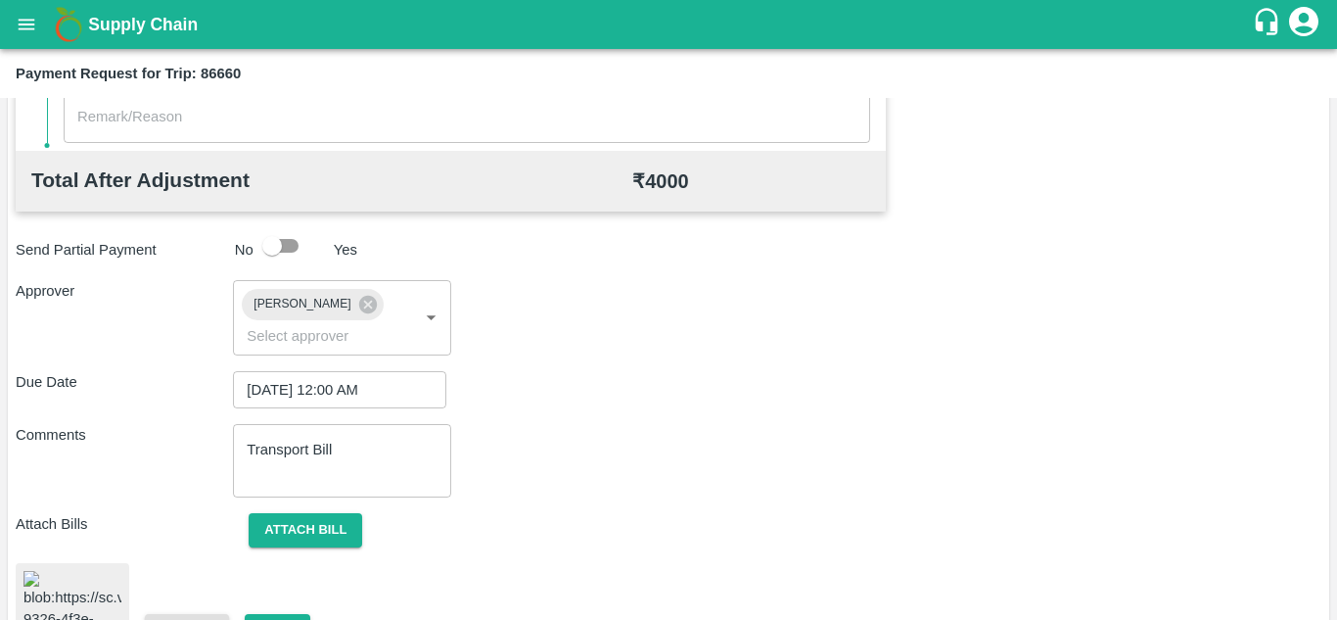
scroll to position [1061, 0]
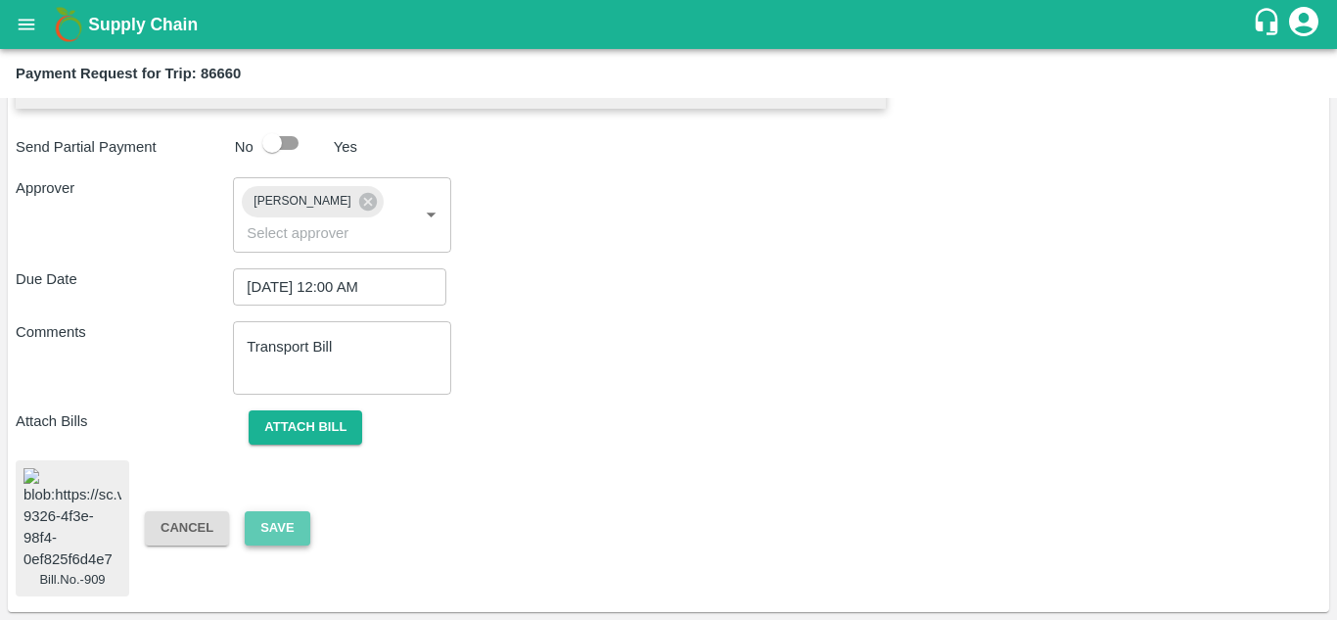
click at [271, 511] on button "Save" at bounding box center [277, 528] width 65 height 34
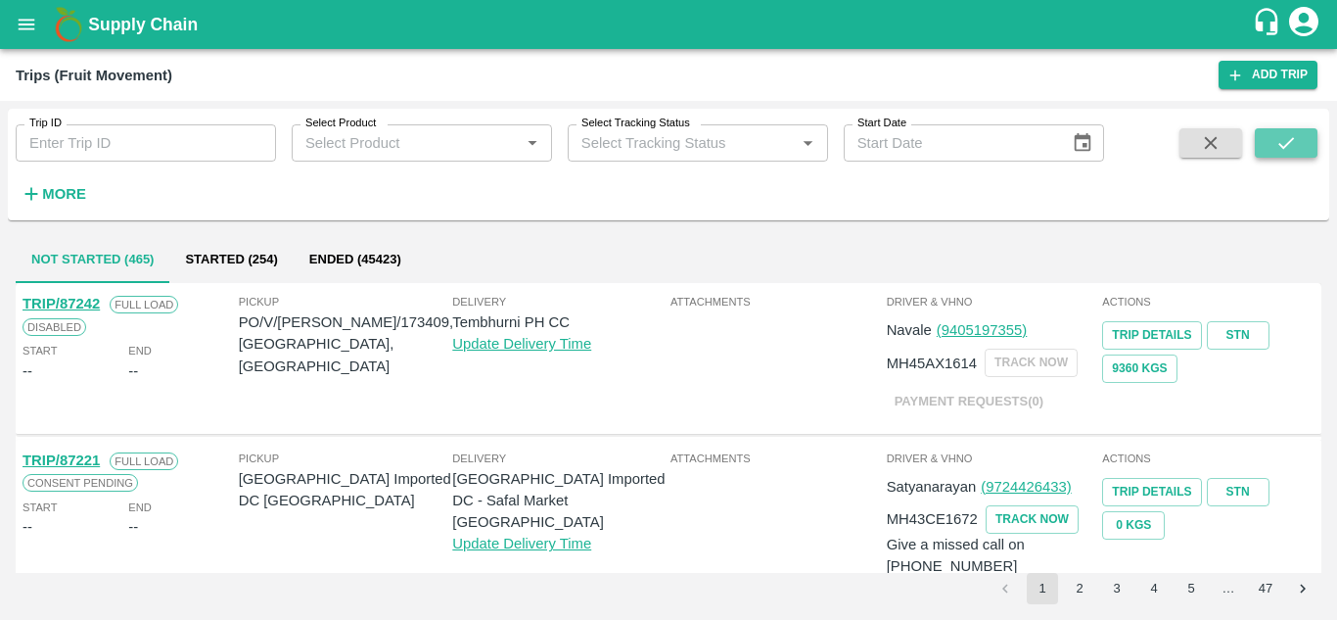
click at [1295, 143] on icon "submit" at bounding box center [1286, 143] width 22 height 22
click at [62, 187] on strong "More" at bounding box center [64, 194] width 44 height 16
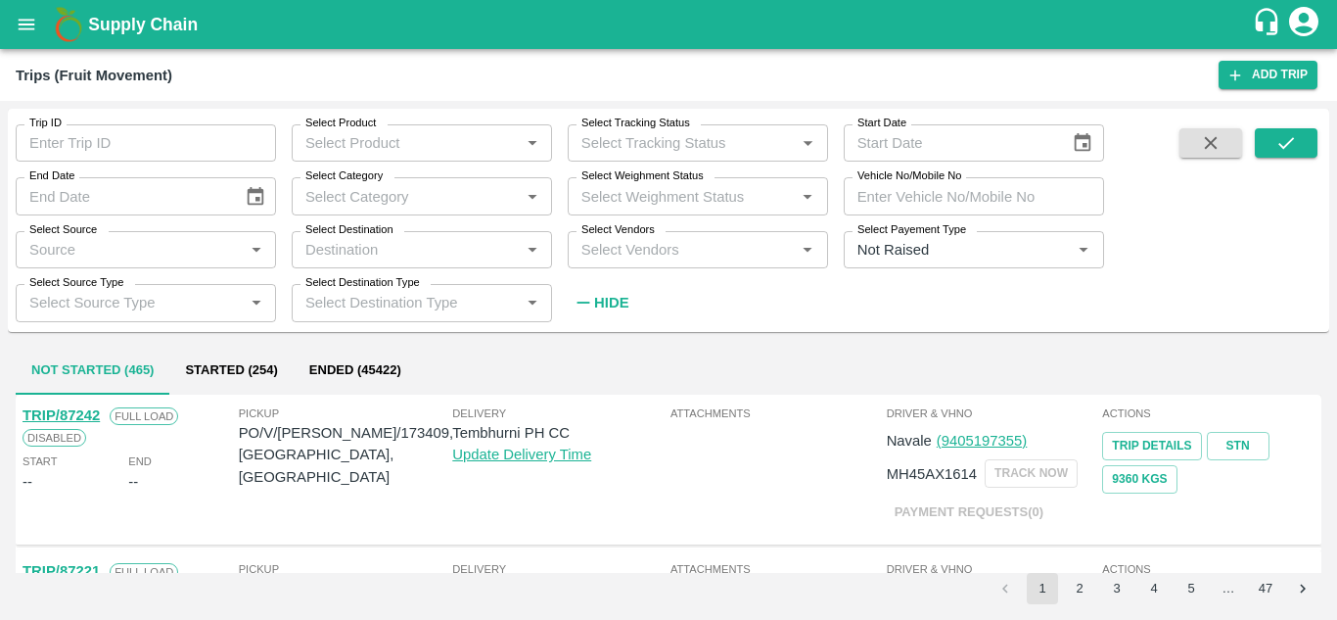
click at [631, 268] on div "Select Vendors   *" at bounding box center [698, 249] width 260 height 37
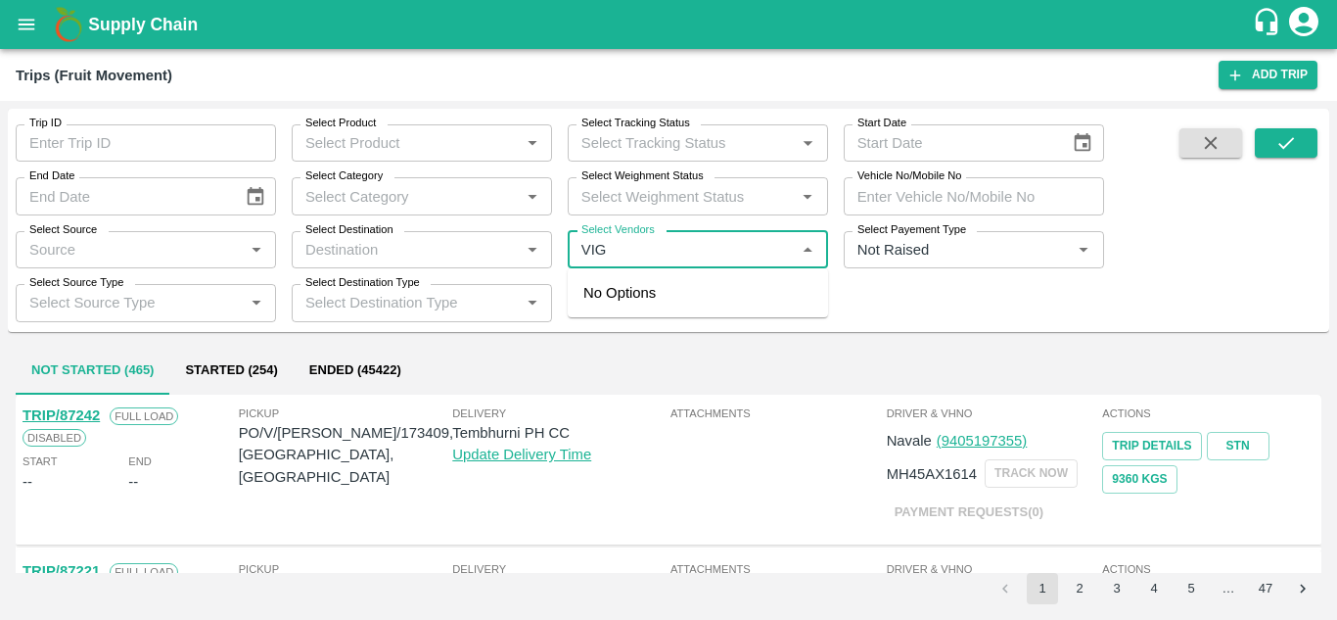
type input "VIGH"
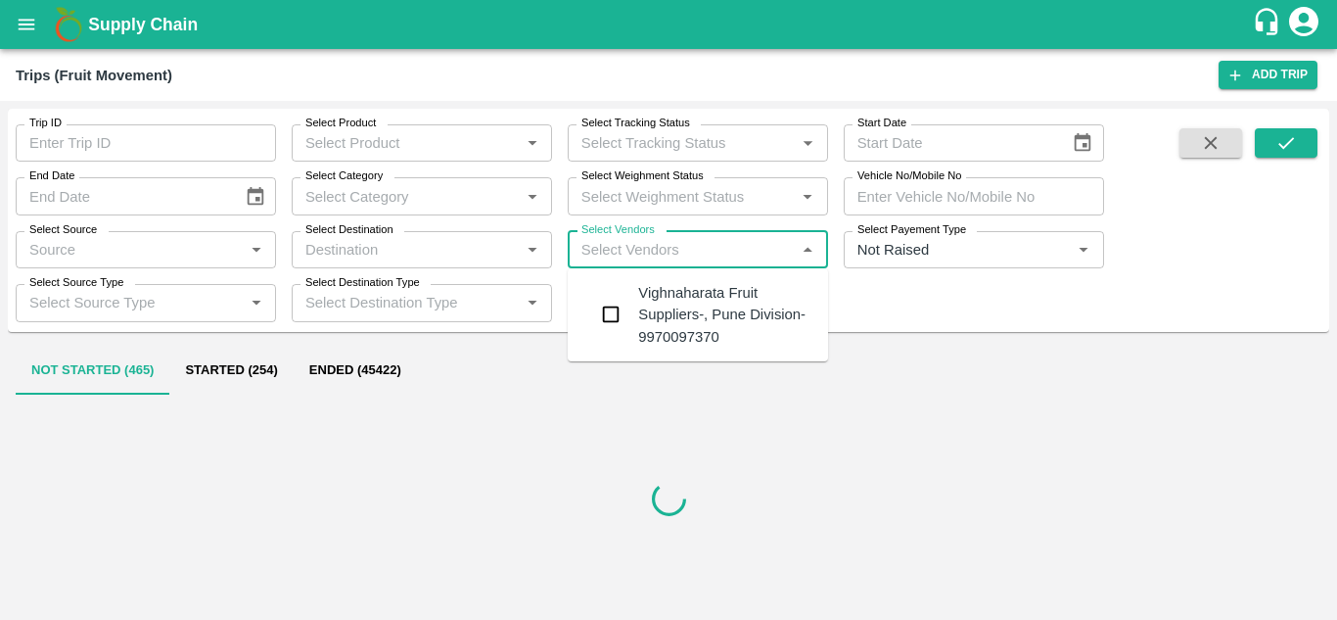
click at [690, 298] on div "Vighnaharata Fruit Suppliers-, Pune Division-9970097370" at bounding box center [725, 315] width 174 height 66
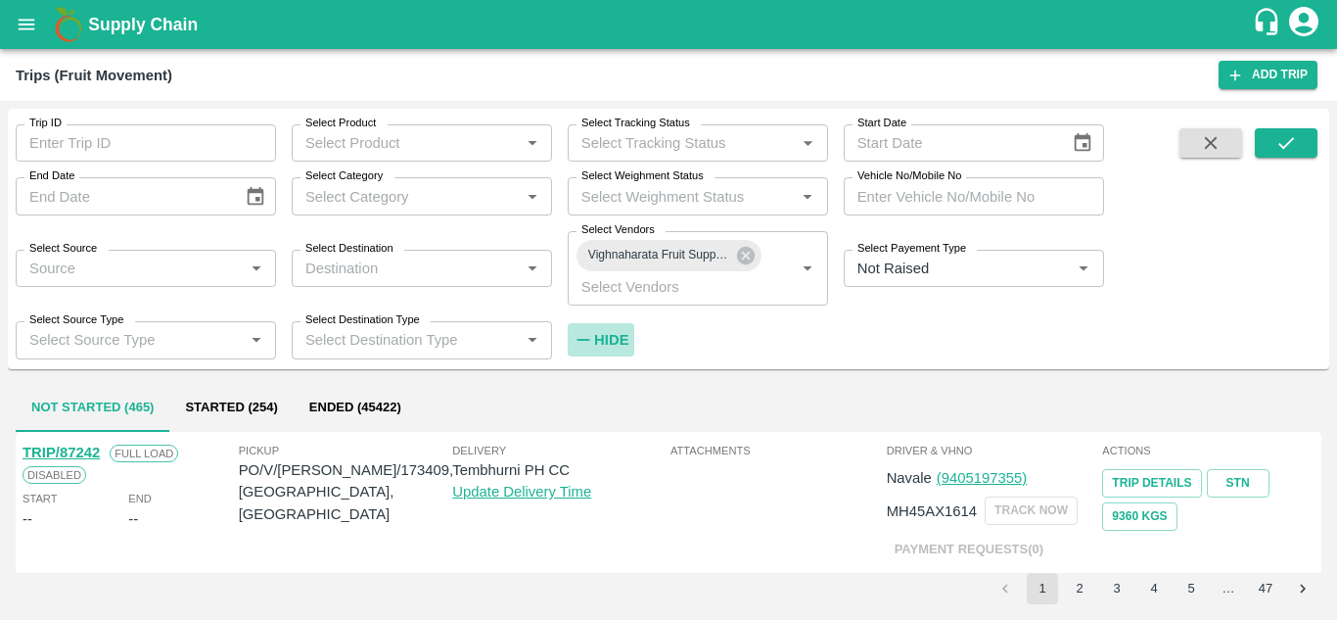
click at [604, 332] on strong "Hide" at bounding box center [611, 340] width 34 height 16
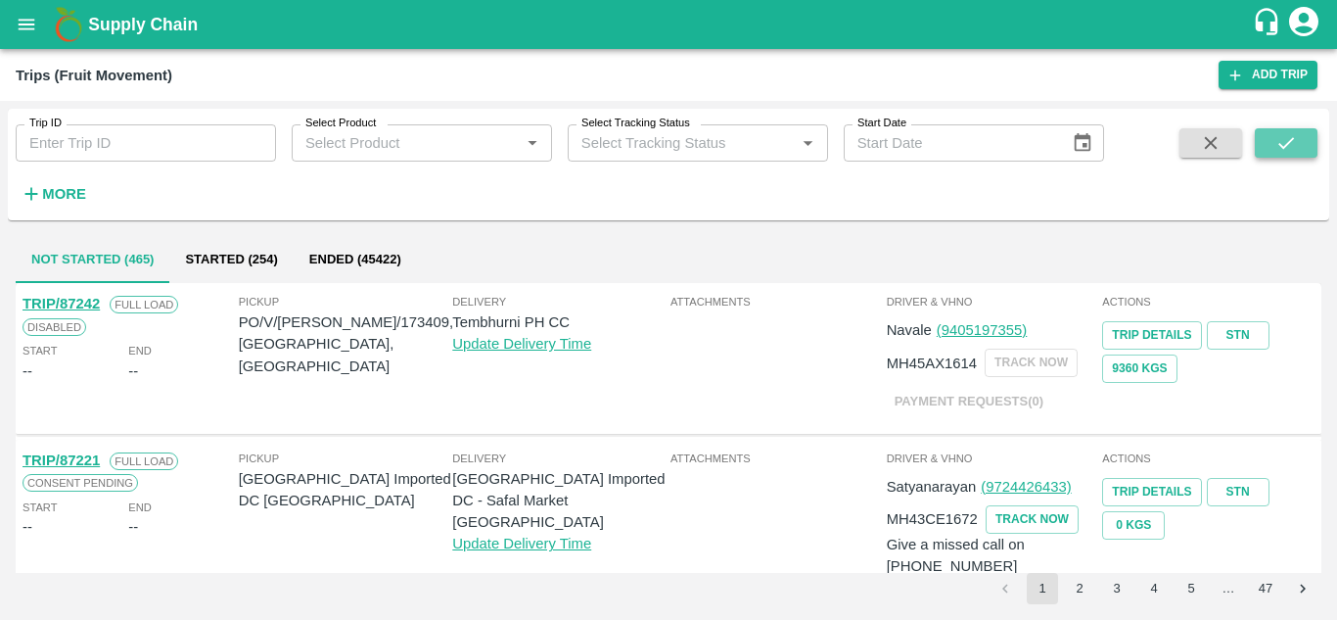
click at [1298, 128] on button "submit" at bounding box center [1286, 142] width 63 height 29
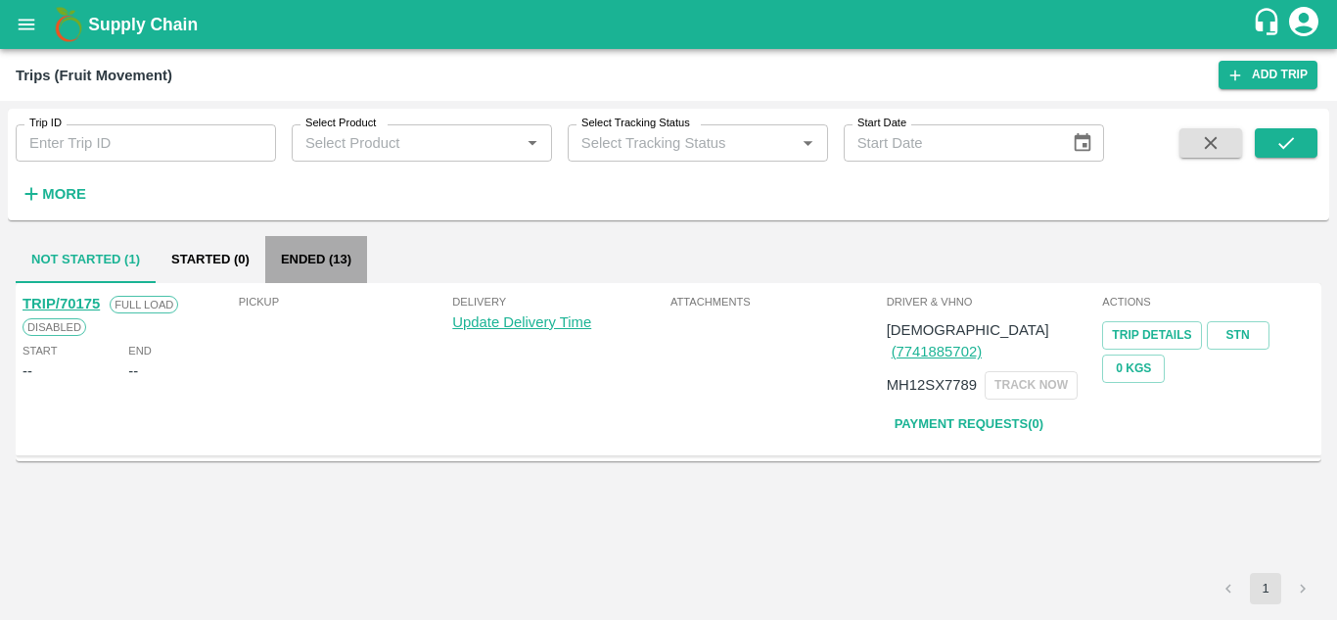
click at [348, 253] on button "Ended (13)" at bounding box center [316, 259] width 102 height 47
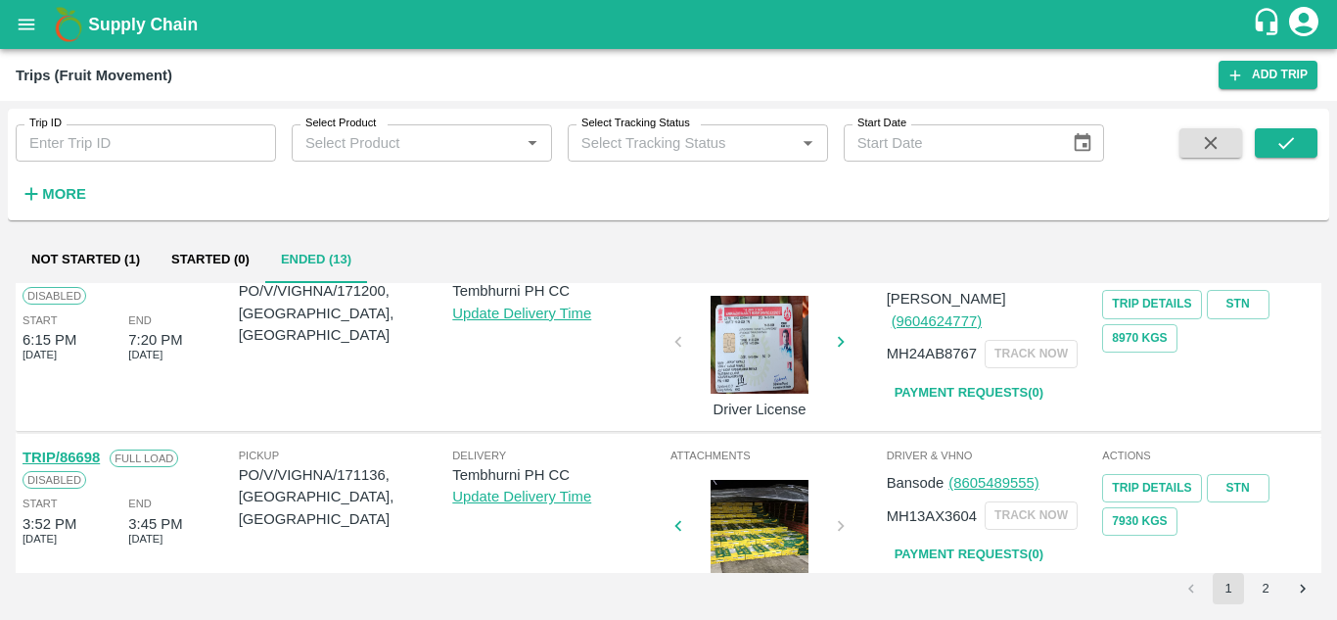
scroll to position [1487, 0]
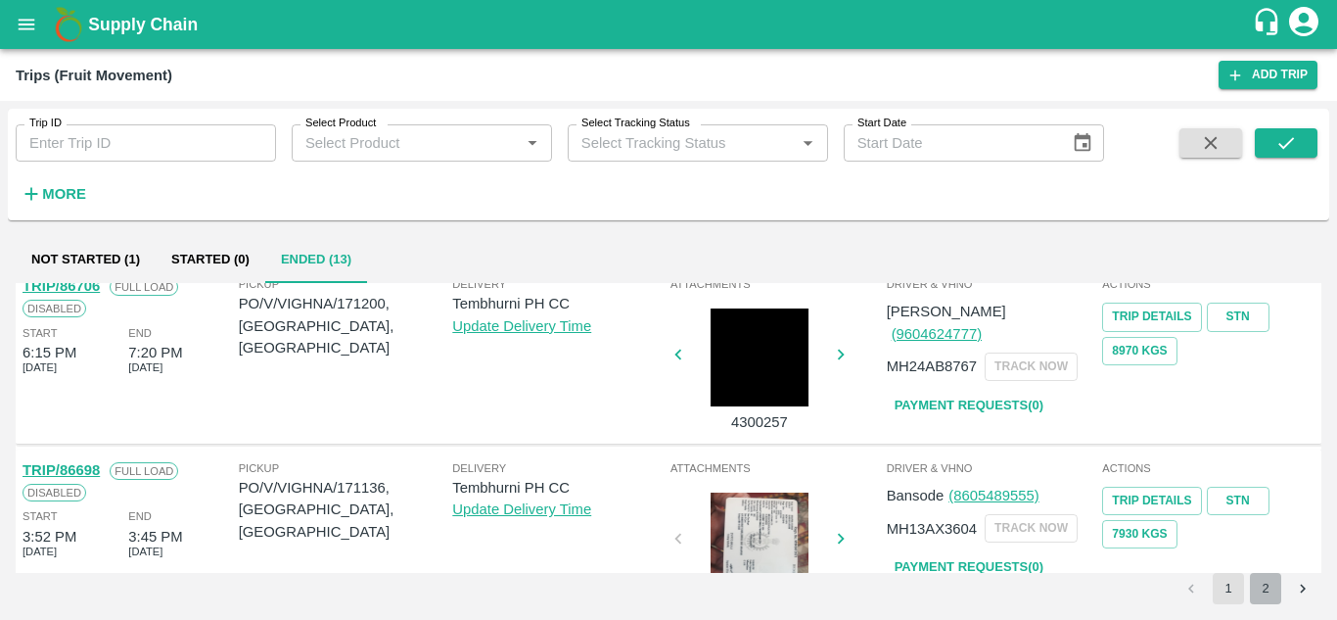
click at [1264, 588] on button "2" at bounding box center [1265, 588] width 31 height 31
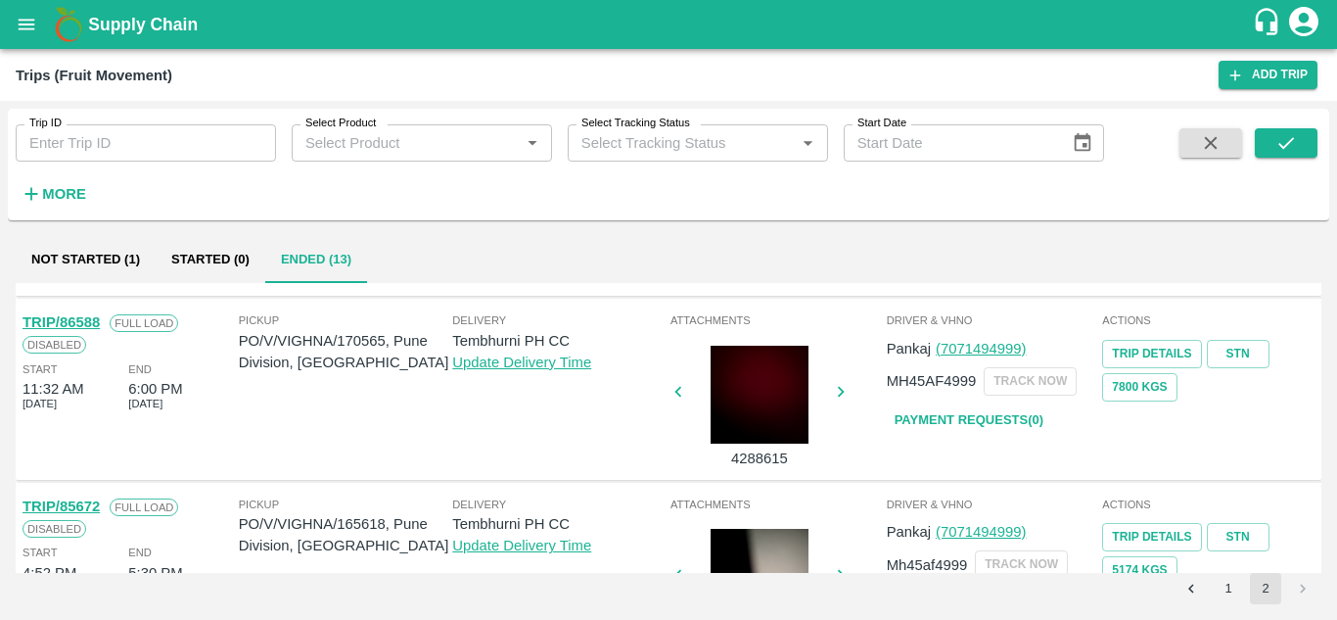
scroll to position [164, 0]
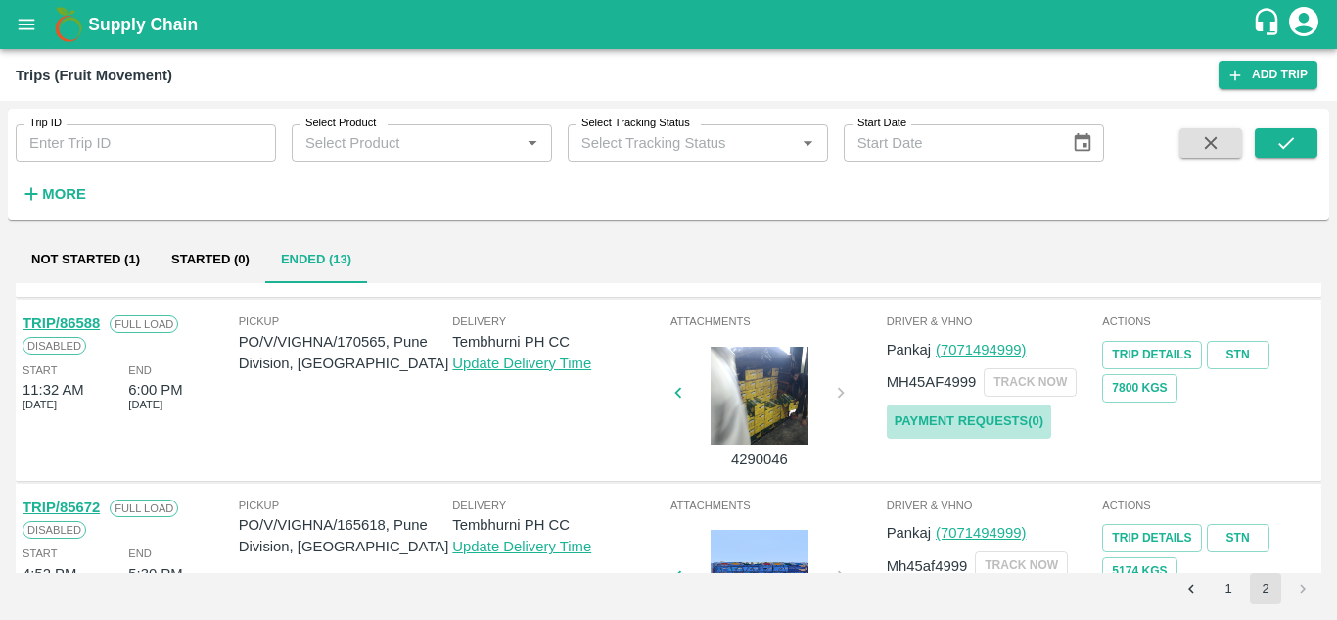
click at [955, 427] on link "Payment Requests( 0 )" at bounding box center [969, 421] width 164 height 34
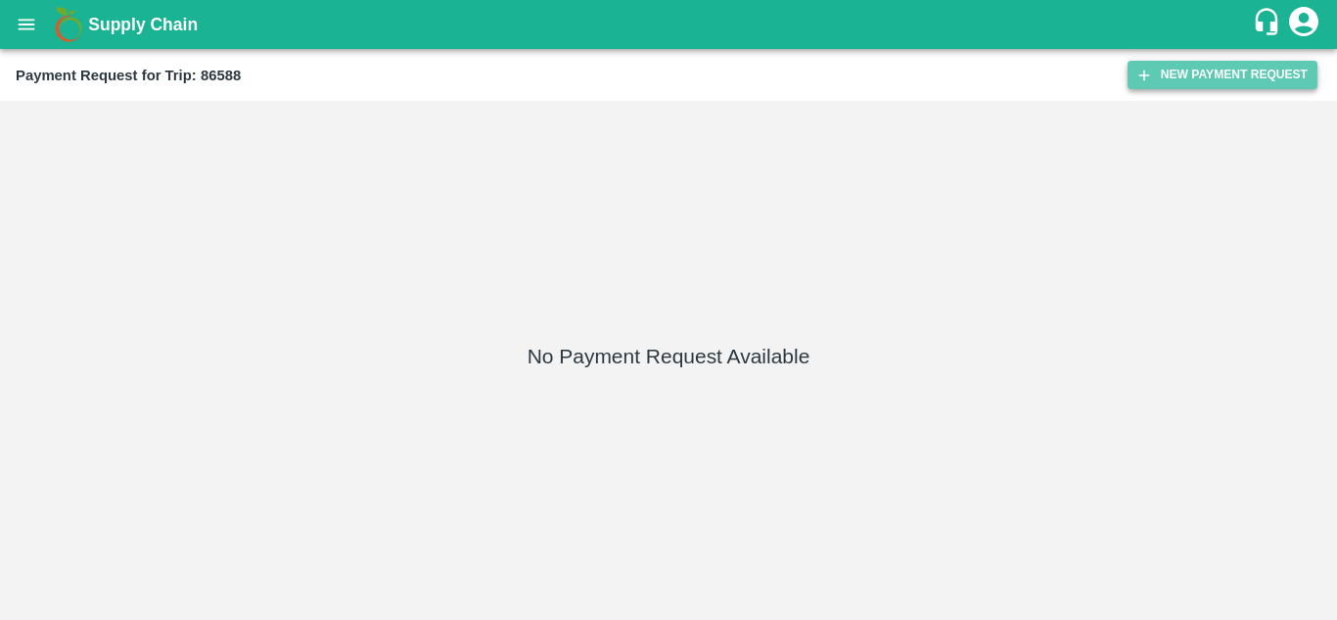
click at [1207, 83] on button "New Payment Request" at bounding box center [1222, 75] width 190 height 28
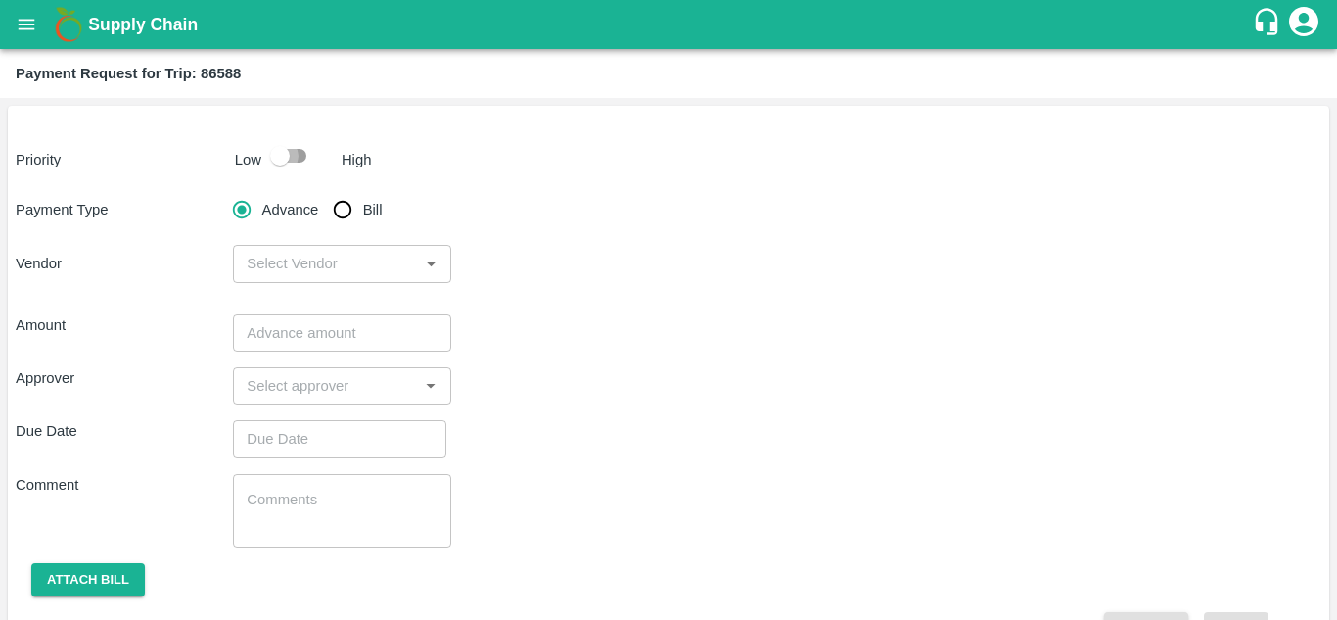
click at [288, 141] on input "checkbox" at bounding box center [280, 155] width 112 height 37
checkbox input "true"
click at [335, 207] on input "Bill" at bounding box center [342, 209] width 39 height 39
radio input "true"
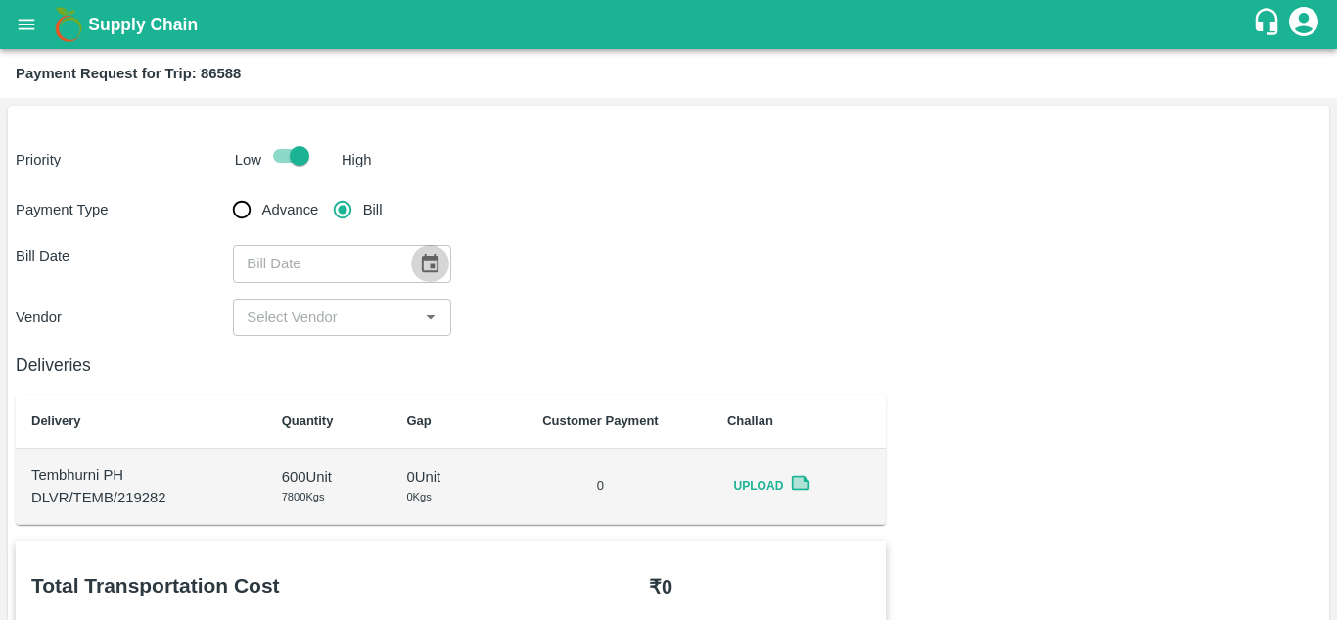
click at [430, 263] on icon "Choose date" at bounding box center [430, 264] width 22 height 22
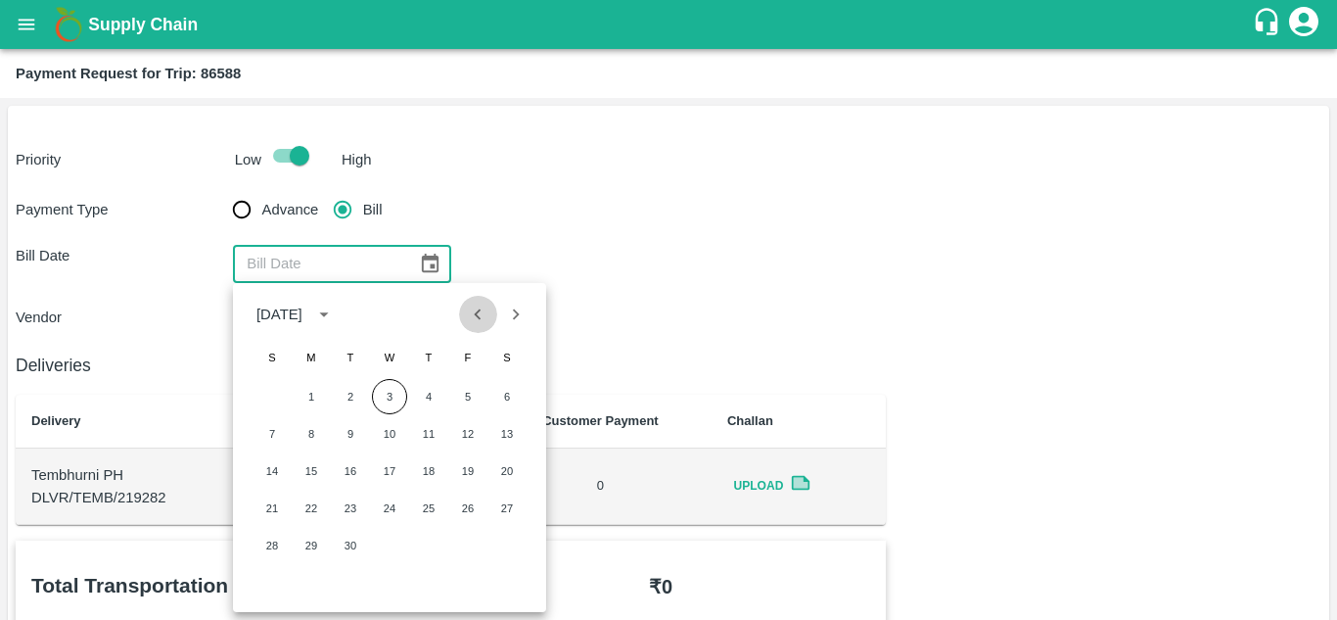
click at [488, 307] on icon "Previous month" at bounding box center [478, 314] width 22 height 22
click at [385, 511] on button "20" at bounding box center [389, 507] width 35 height 35
type input "[DATE]"
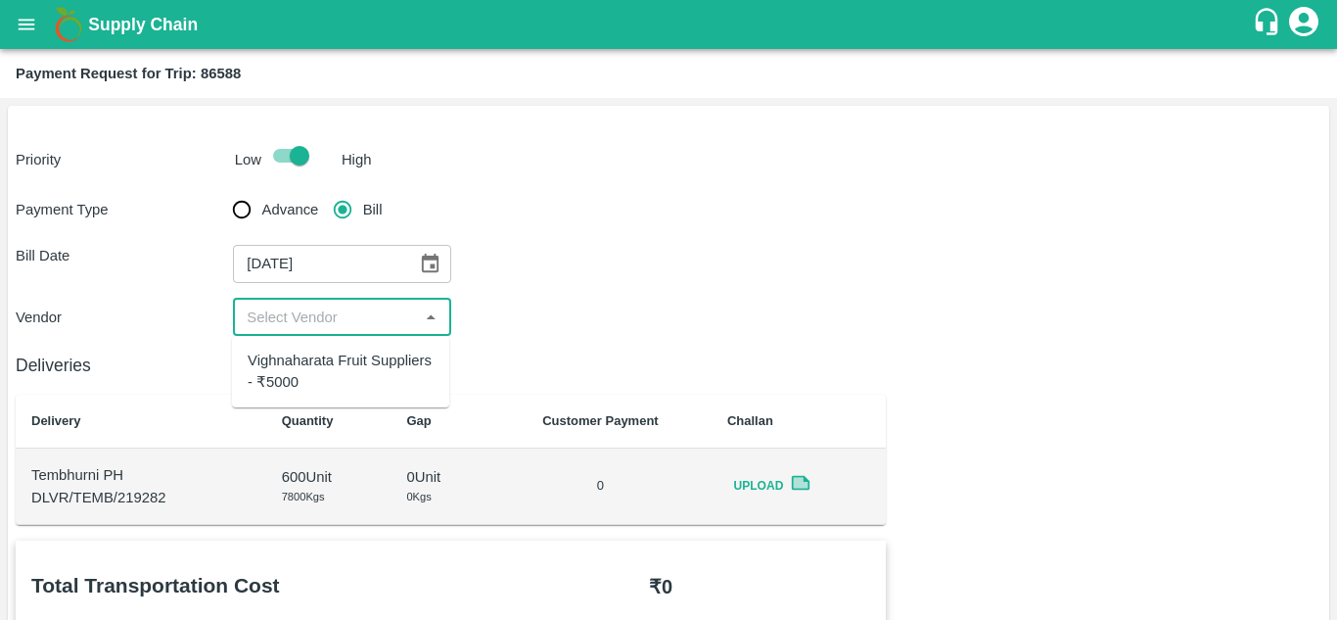
click at [331, 320] on input "input" at bounding box center [325, 316] width 173 height 25
click at [306, 355] on div "Vighnaharata Fruit Suppliers - ₹5000" at bounding box center [341, 371] width 186 height 44
type input "Vighnaharata Fruit Suppliers - ₹5000"
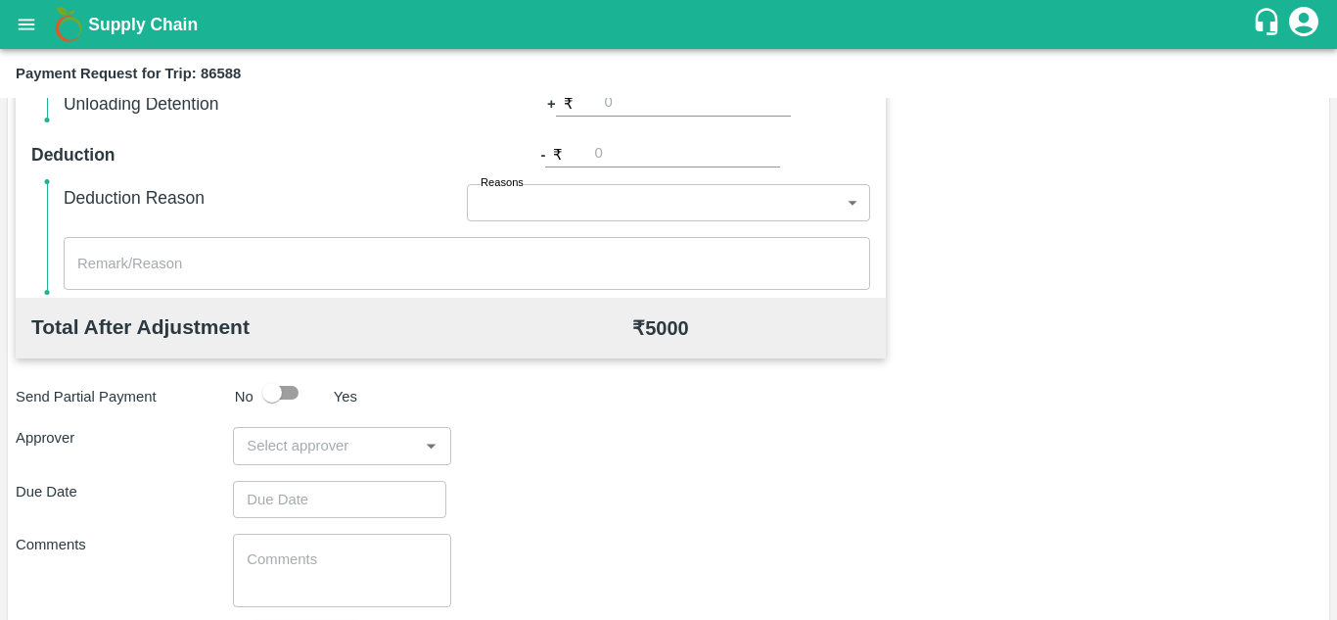
scroll to position [850, 0]
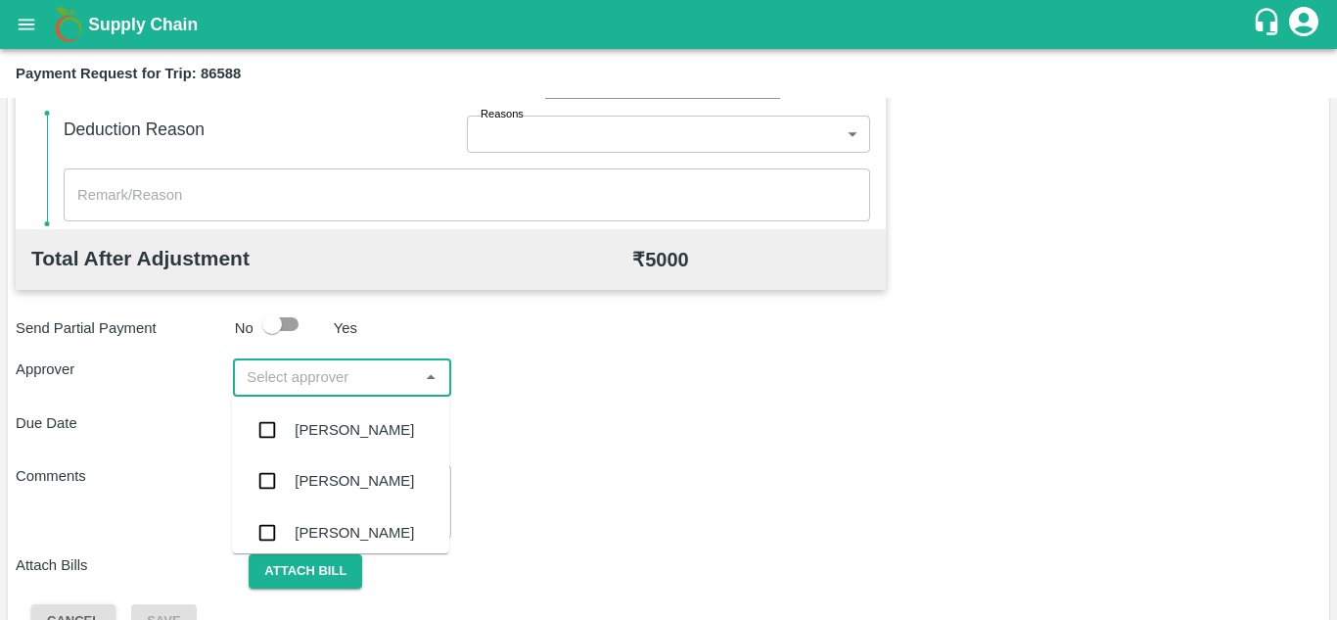
click at [308, 369] on input "input" at bounding box center [325, 376] width 173 height 25
type input "PRASA"
click at [318, 421] on div "Prasad Waghade" at bounding box center [354, 430] width 119 height 22
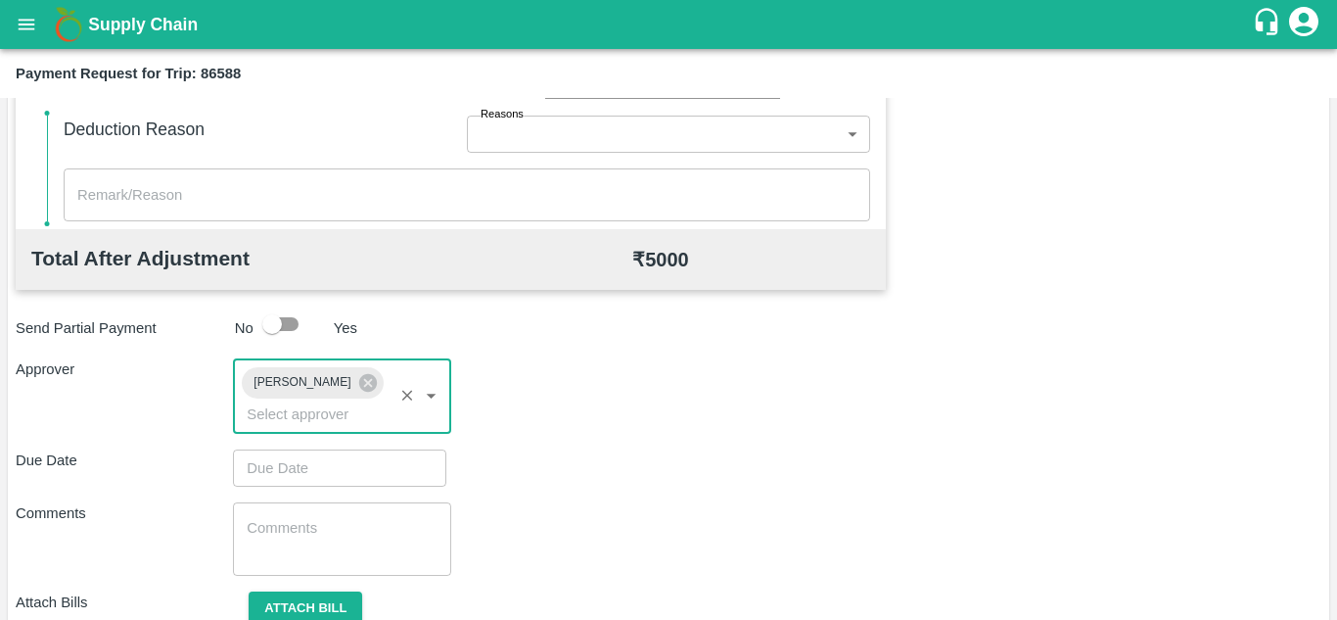
type input "DD/MM/YYYY hh:mm aa"
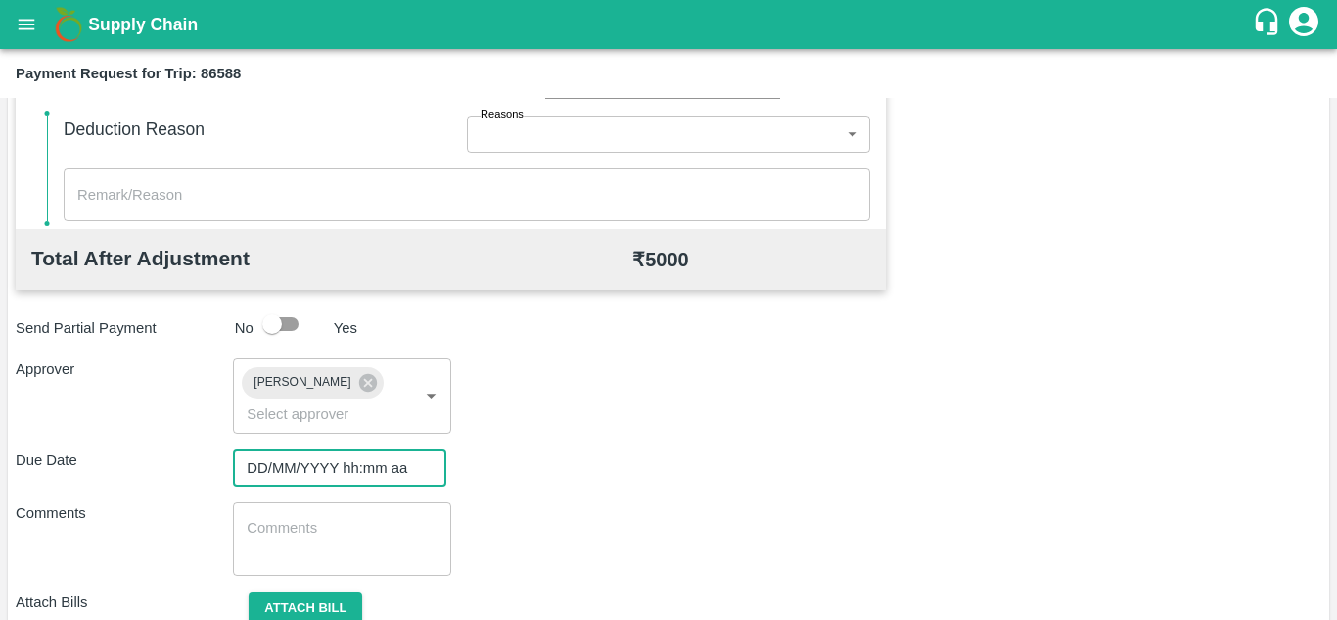
click at [295, 475] on input "DD/MM/YYYY hh:mm aa" at bounding box center [333, 467] width 200 height 37
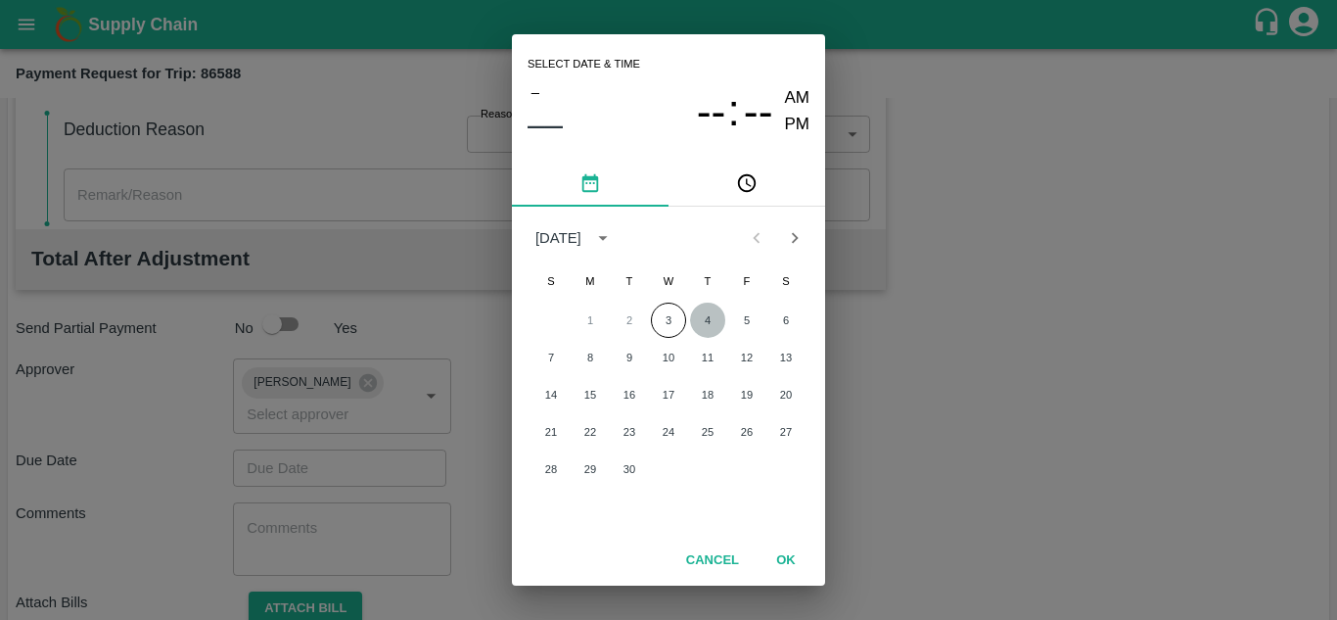
click at [706, 325] on button "4" at bounding box center [707, 319] width 35 height 35
type input "04/09/2025 12:00 AM"
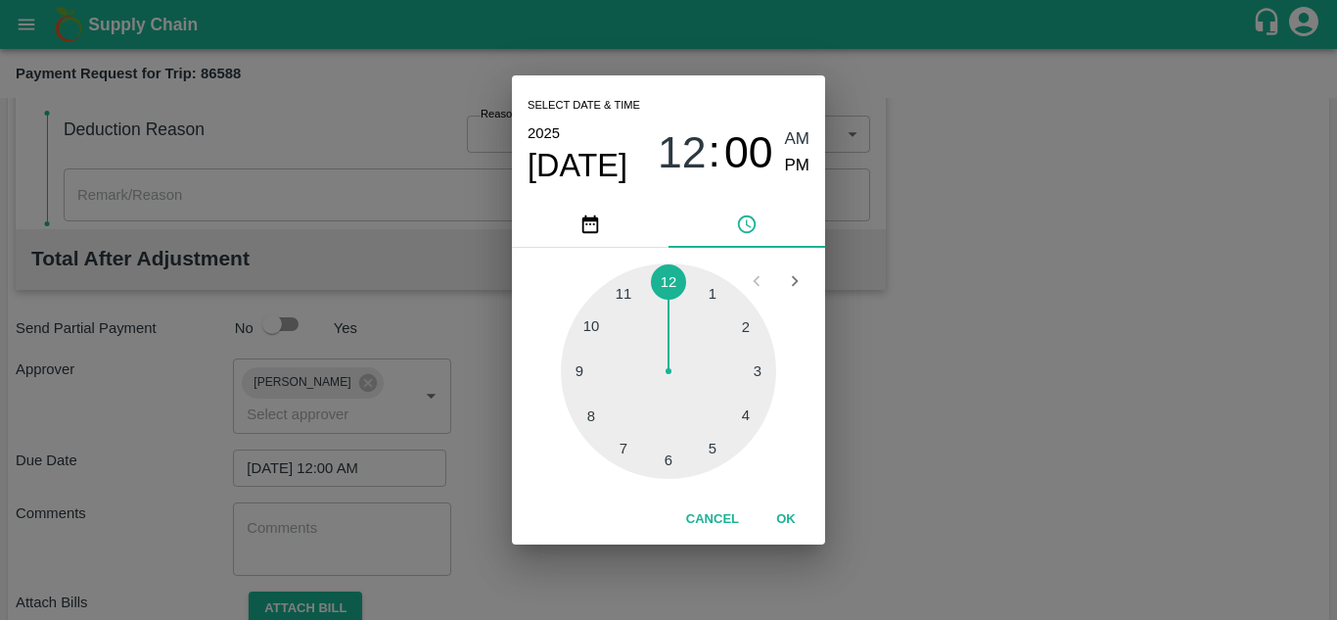
click at [792, 136] on span "AM" at bounding box center [797, 139] width 25 height 26
click at [792, 517] on button "OK" at bounding box center [786, 519] width 63 height 34
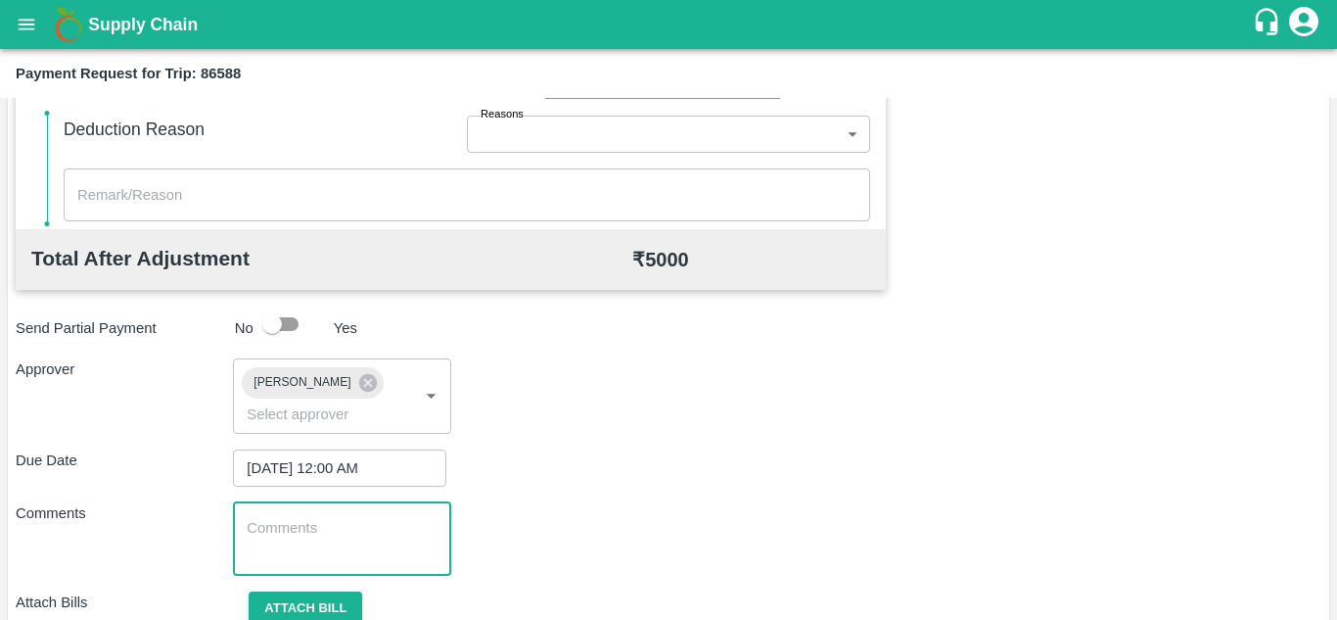
click at [329, 522] on textarea at bounding box center [342, 538] width 190 height 41
paste textarea "162557"
type textarea "1"
type textarea "t"
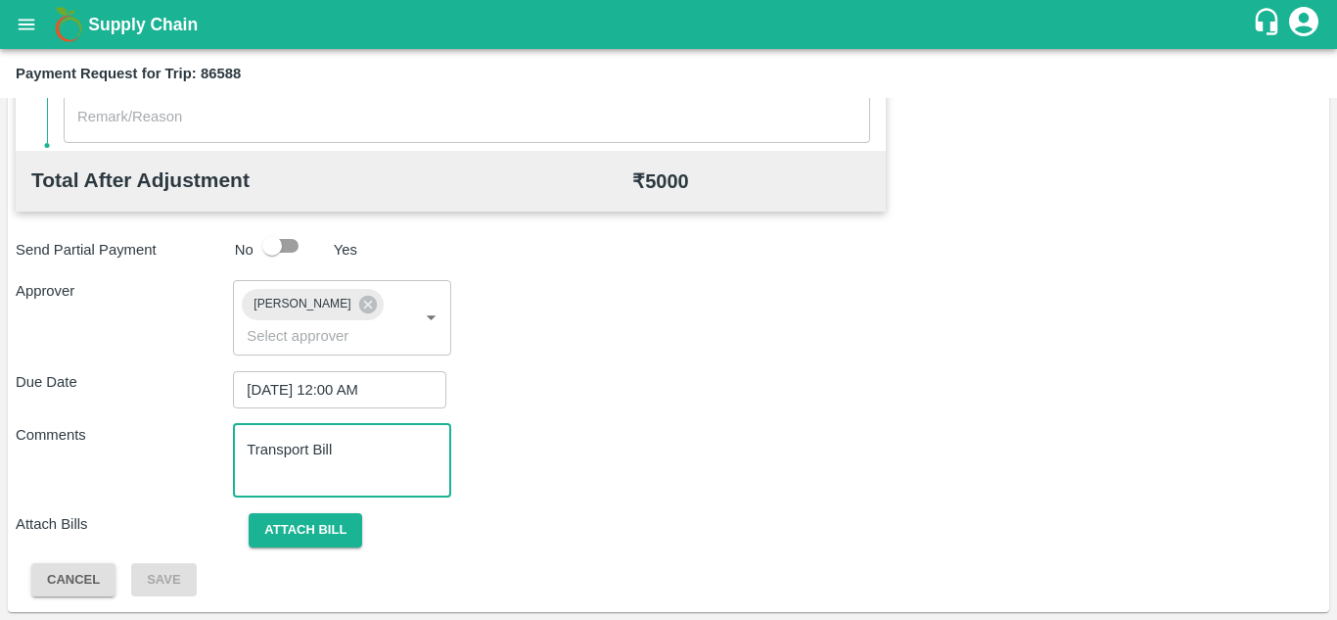
type textarea "Transport Bill"
click at [623, 489] on div "Comments Transport Bill x ​" at bounding box center [669, 460] width 1306 height 73
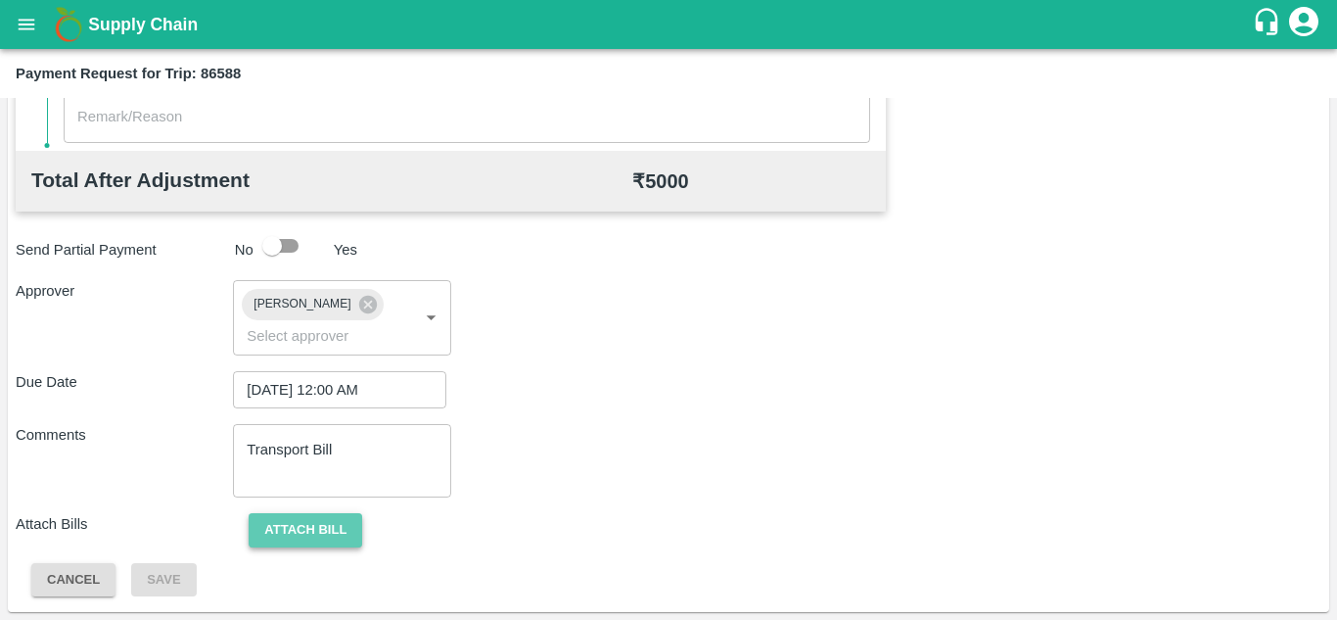
click at [318, 530] on button "Attach bill" at bounding box center [306, 530] width 114 height 34
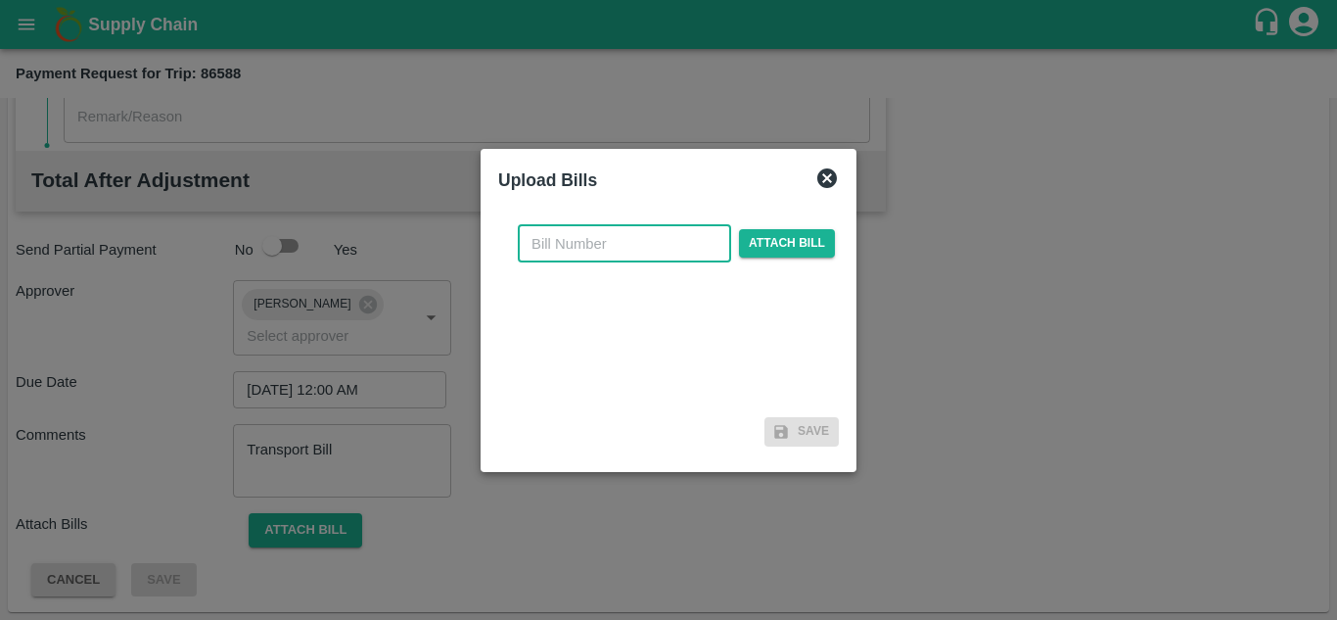
click at [568, 241] on input "text" at bounding box center [624, 243] width 213 height 37
type input "906"
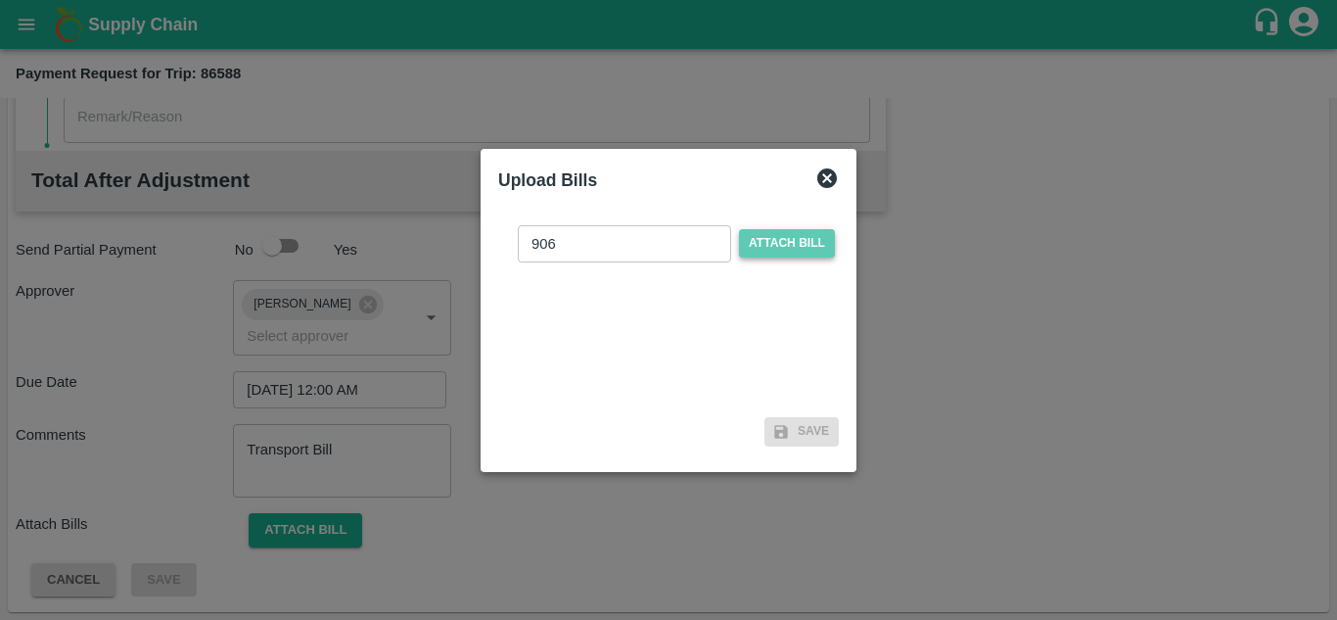
click at [769, 244] on span "Attach bill" at bounding box center [787, 243] width 96 height 28
click at [0, 0] on input "Attach bill" at bounding box center [0, 0] width 0 height 0
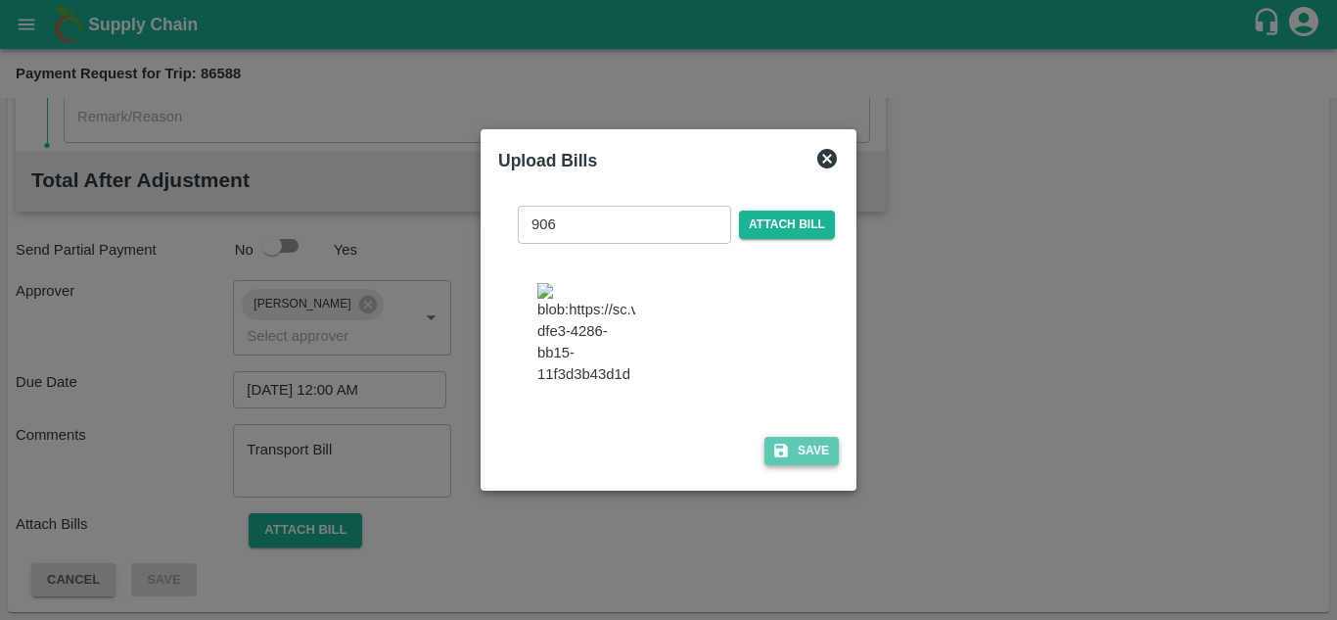
click at [814, 463] on button "Save" at bounding box center [801, 451] width 74 height 28
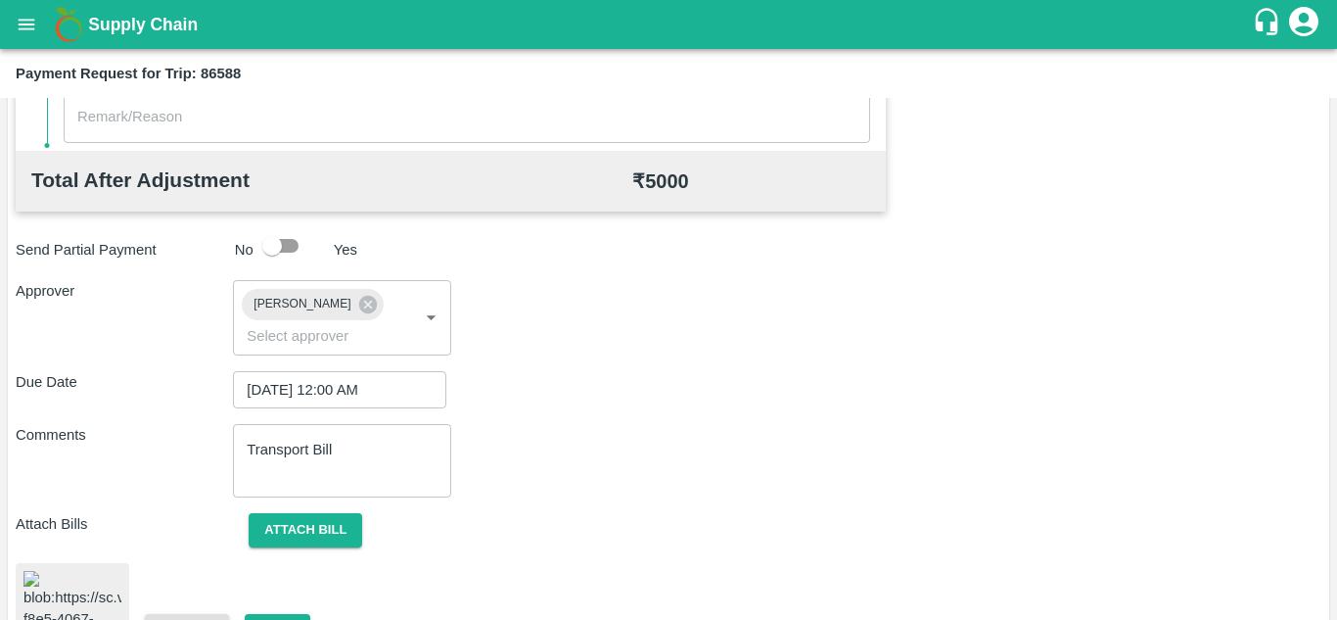
scroll to position [1066, 0]
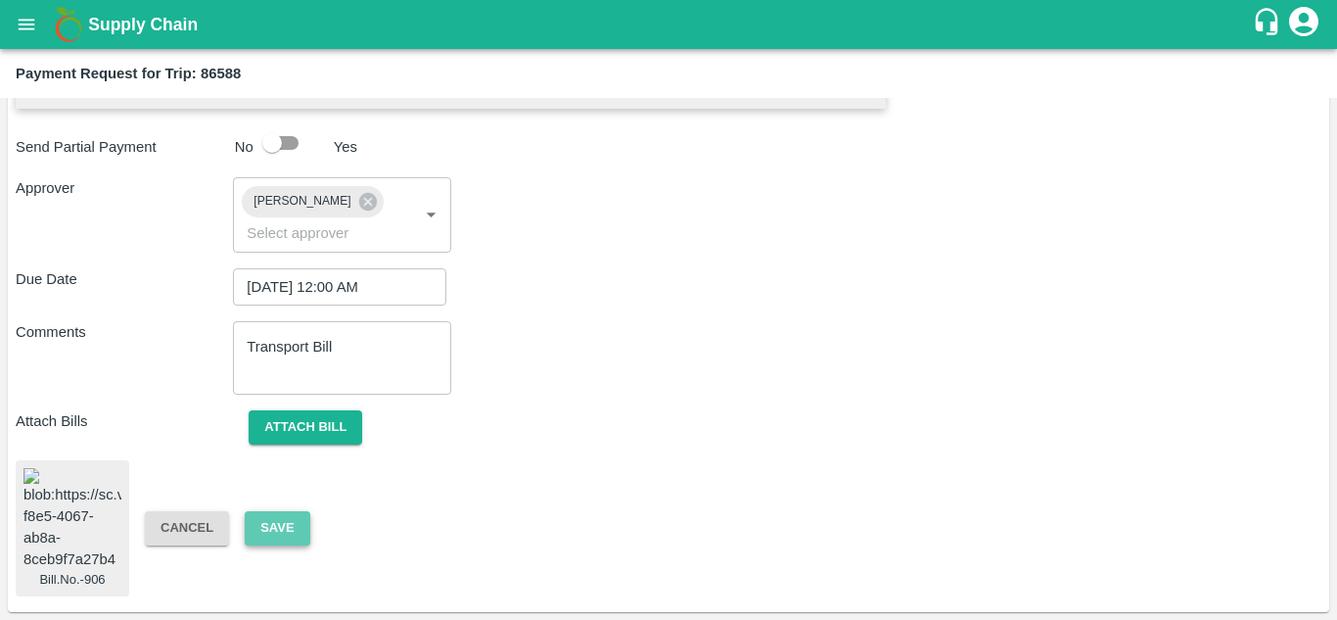
click at [277, 511] on button "Save" at bounding box center [277, 528] width 65 height 34
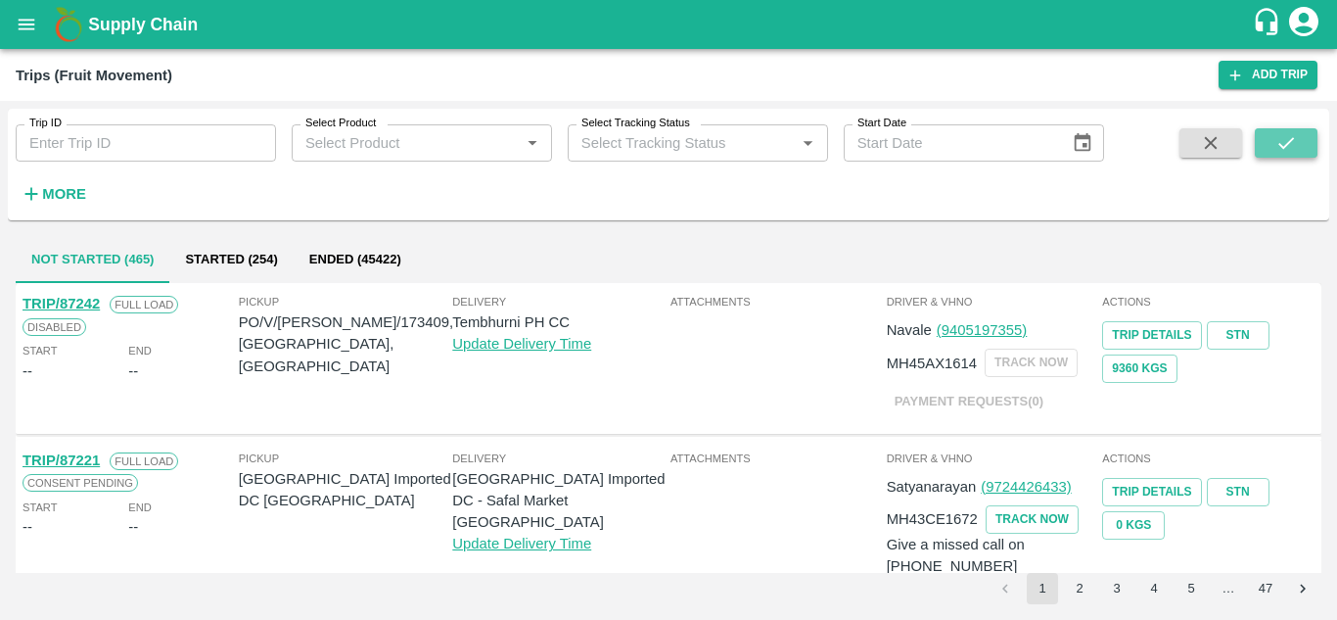
click at [1294, 136] on icon "submit" at bounding box center [1286, 143] width 22 height 22
click at [615, 223] on div "Trip ID Trip ID Select Product Select Product   * Select Tracking Status Select…" at bounding box center [668, 168] width 1321 height 119
click at [64, 187] on strong "More" at bounding box center [64, 194] width 44 height 16
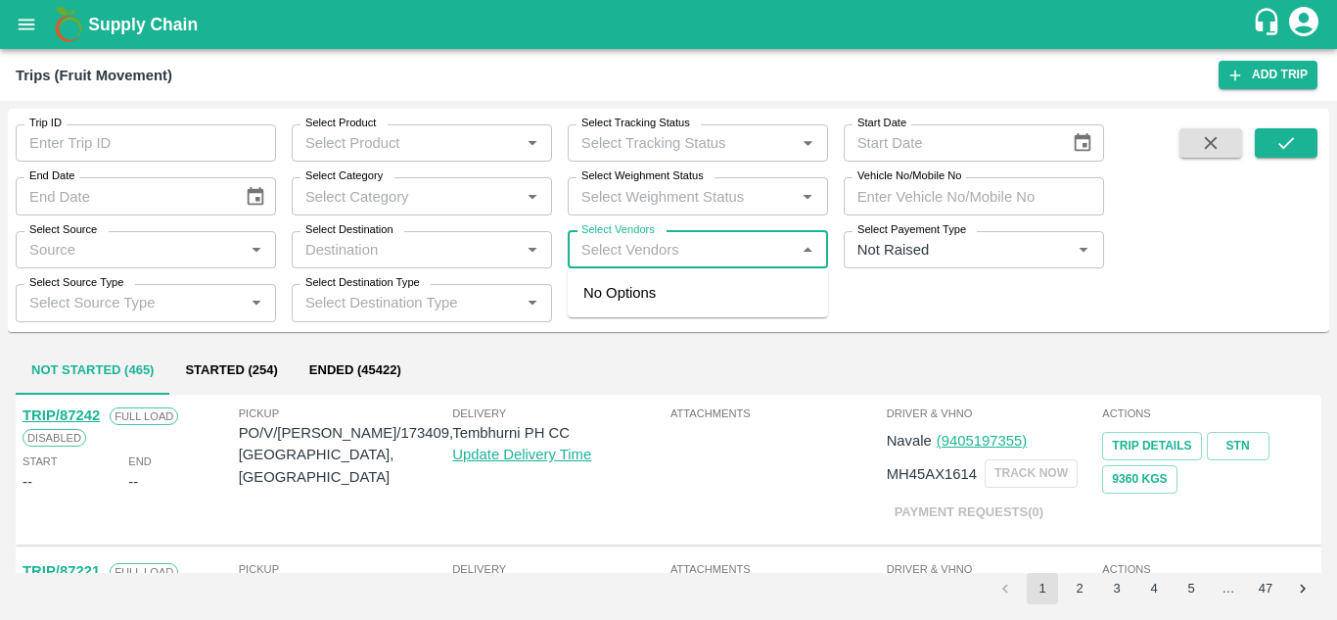
click at [629, 254] on input "Select Vendors" at bounding box center [682, 249] width 216 height 25
type input "k"
type input "KRUSH"
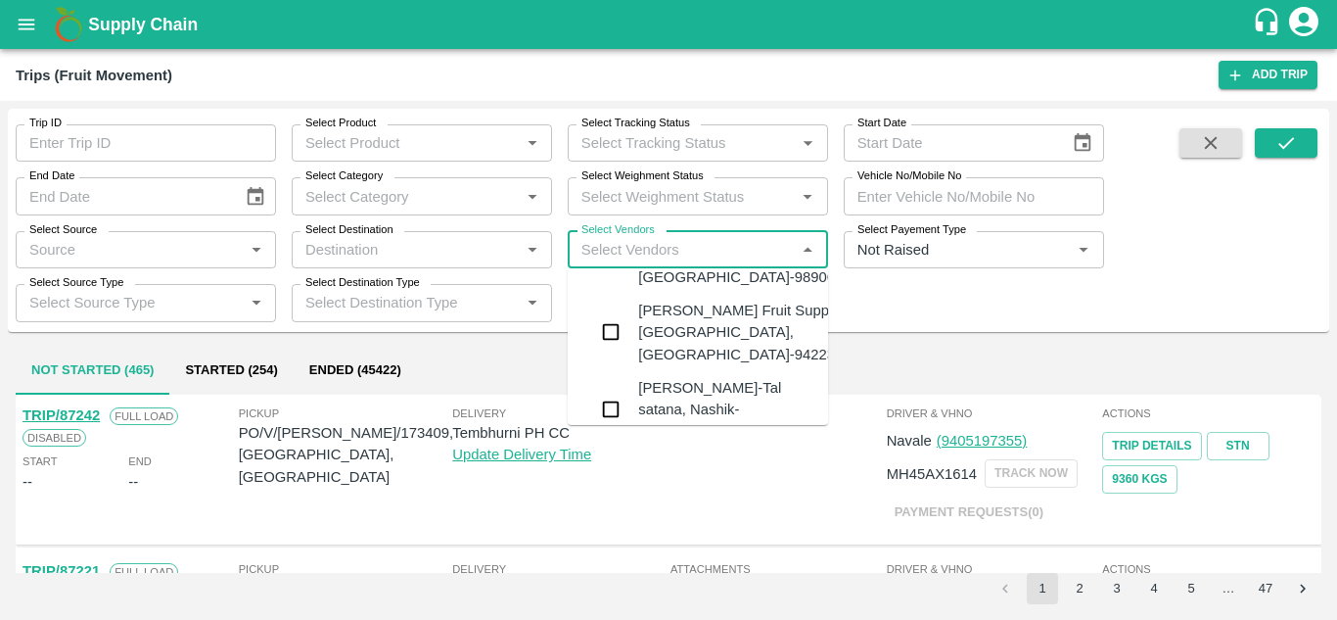
scroll to position [160, 0]
click at [682, 339] on div "Krushna Fruit Suppliers-Kanhergaon, Solapur-9422396907" at bounding box center [756, 332] width 237 height 66
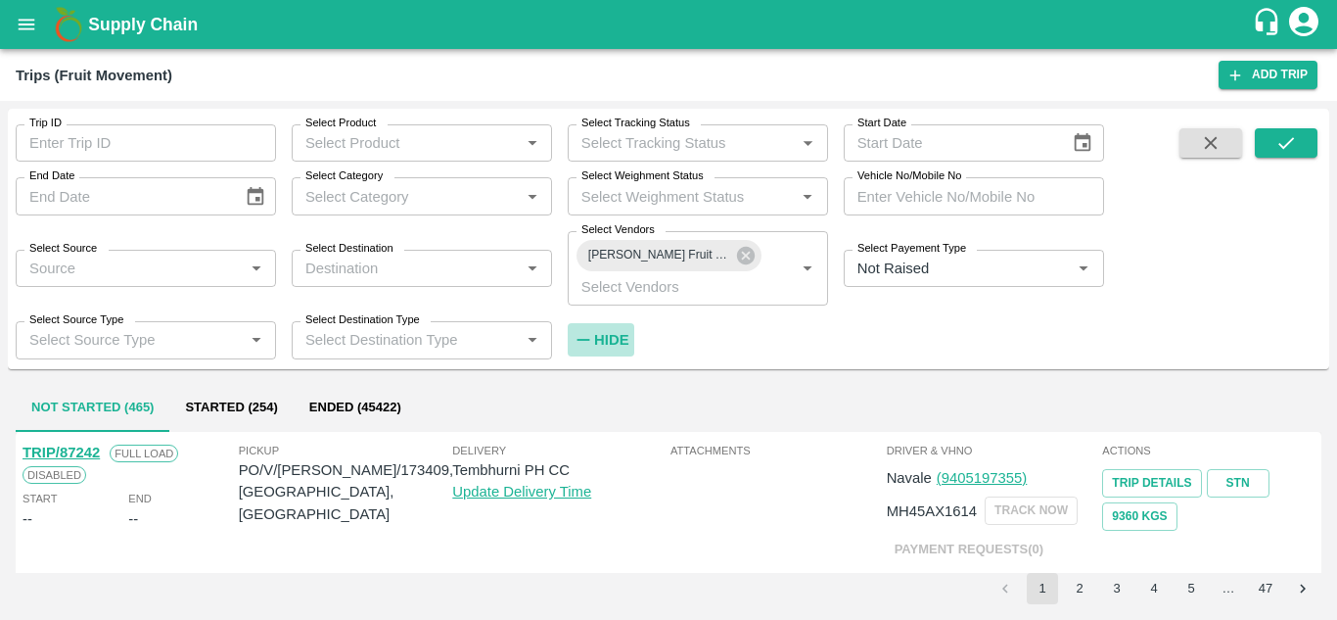
click at [599, 343] on strong "Hide" at bounding box center [611, 340] width 34 height 16
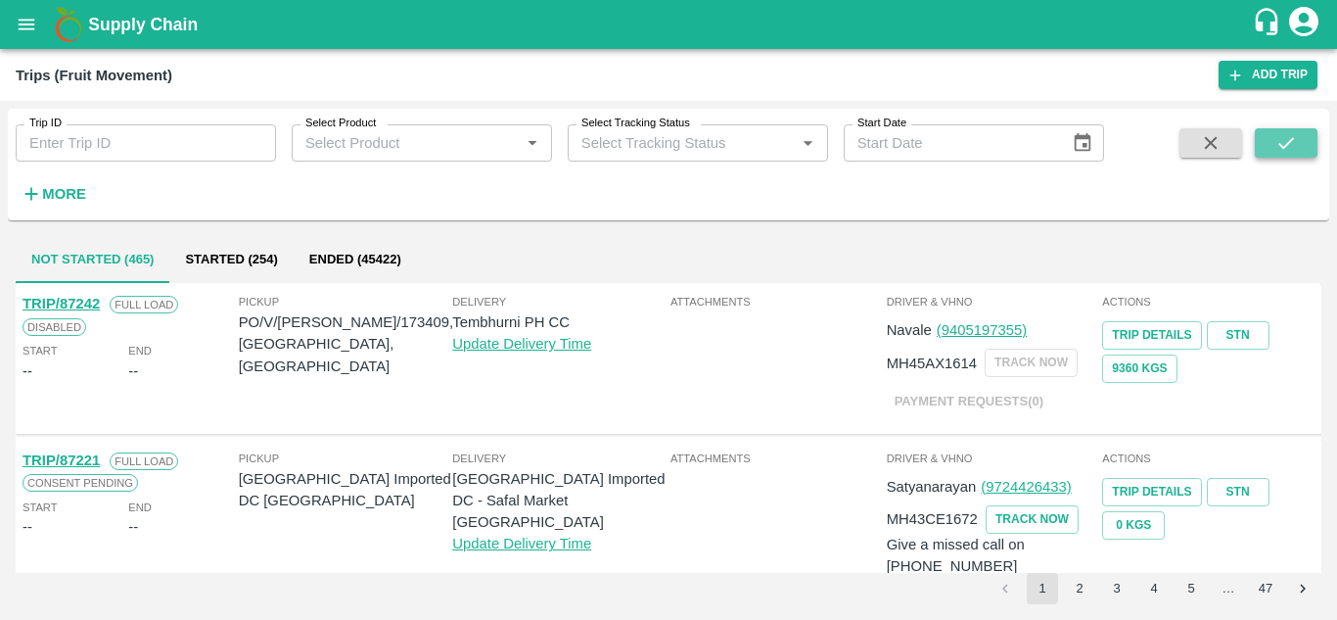
click at [1289, 142] on icon "submit" at bounding box center [1286, 143] width 16 height 12
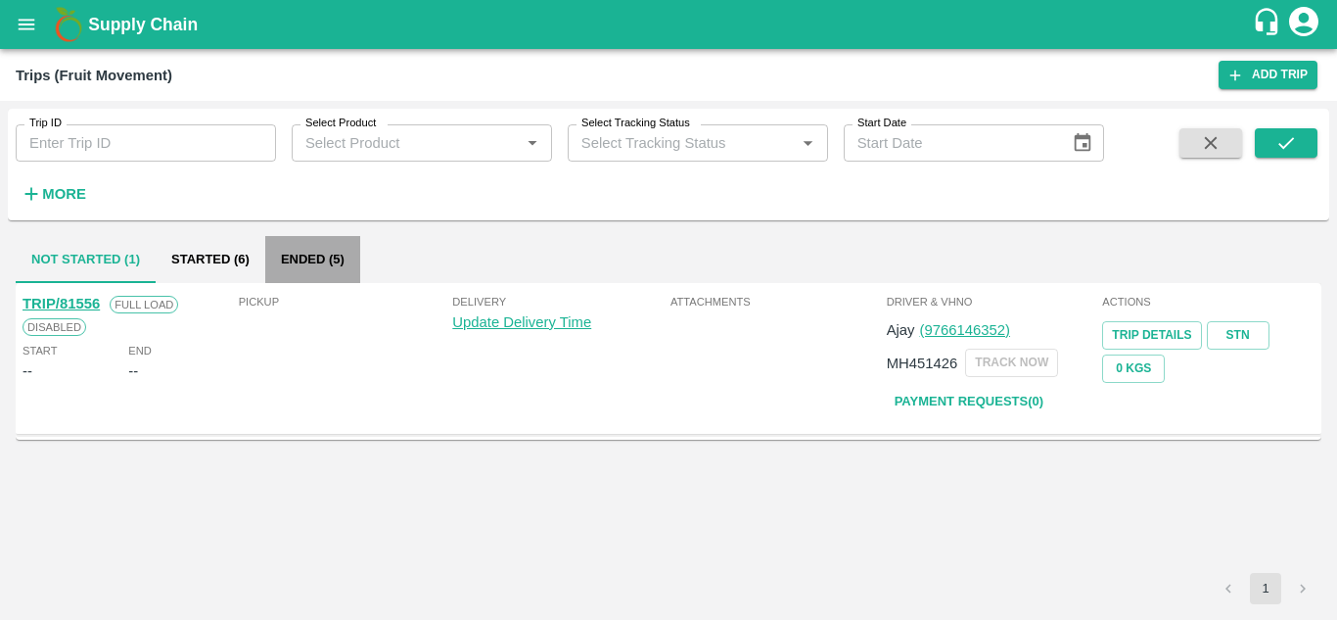
click at [305, 258] on button "Ended (5)" at bounding box center [312, 259] width 95 height 47
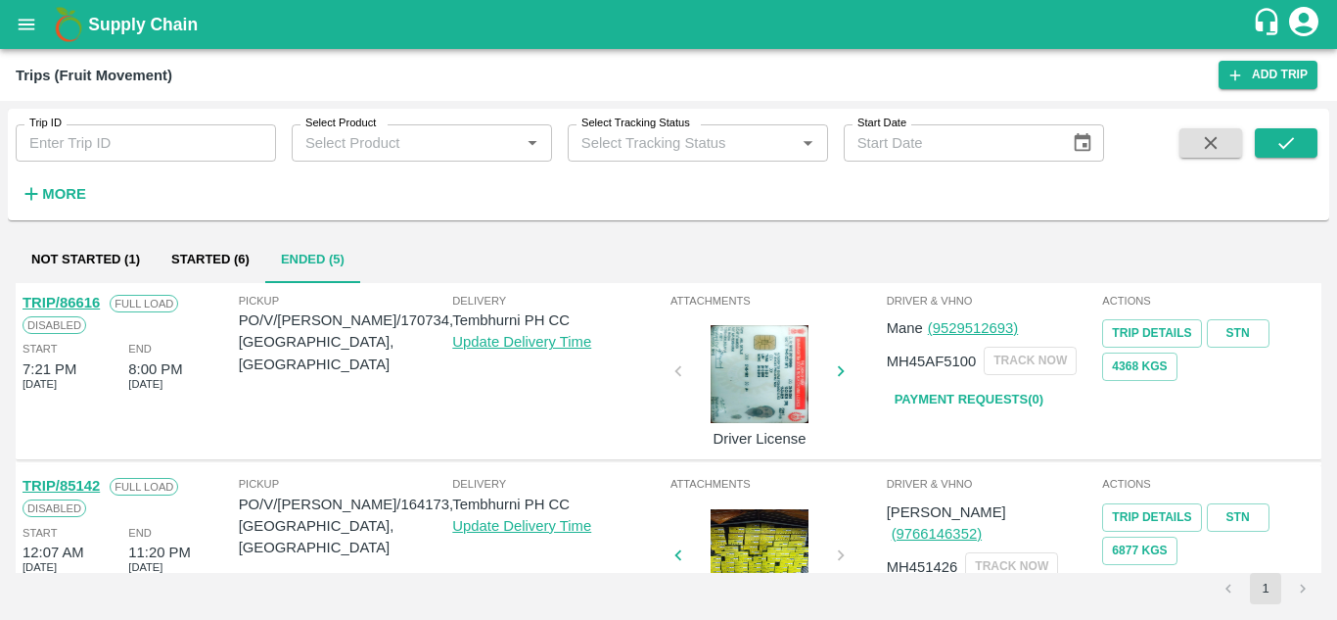
scroll to position [366, 0]
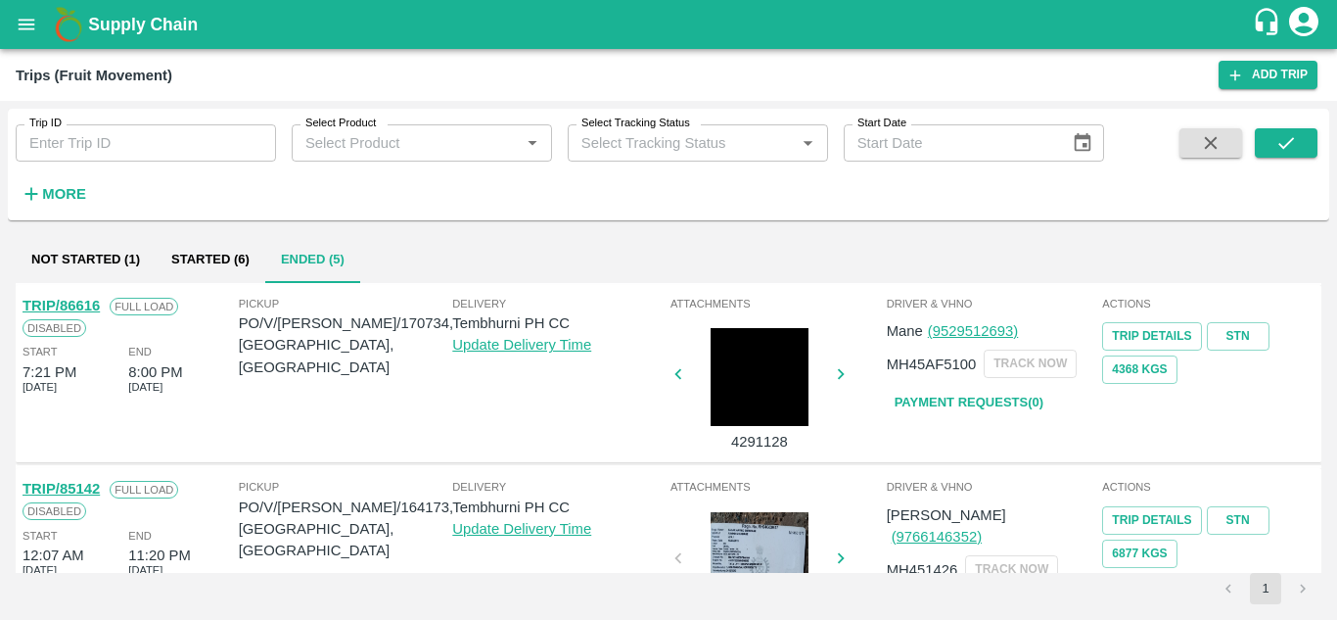
click at [963, 399] on link "Payment Requests( 0 )" at bounding box center [969, 403] width 164 height 34
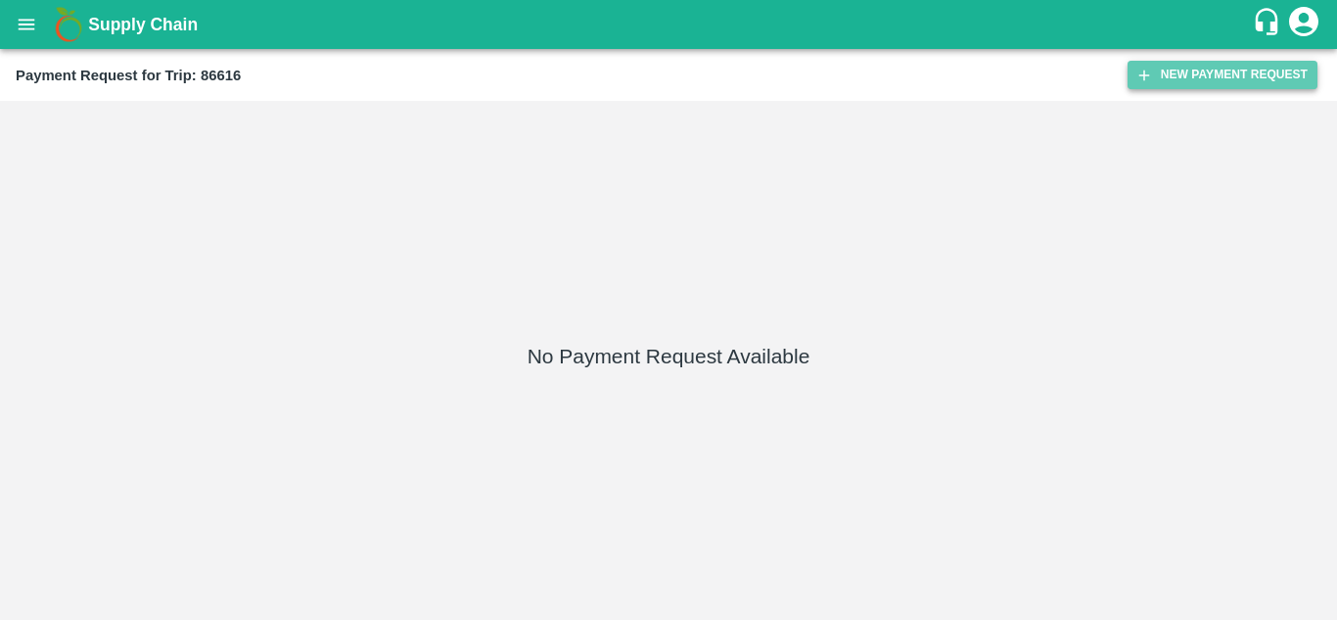
click at [1225, 70] on button "New Payment Request" at bounding box center [1222, 75] width 190 height 28
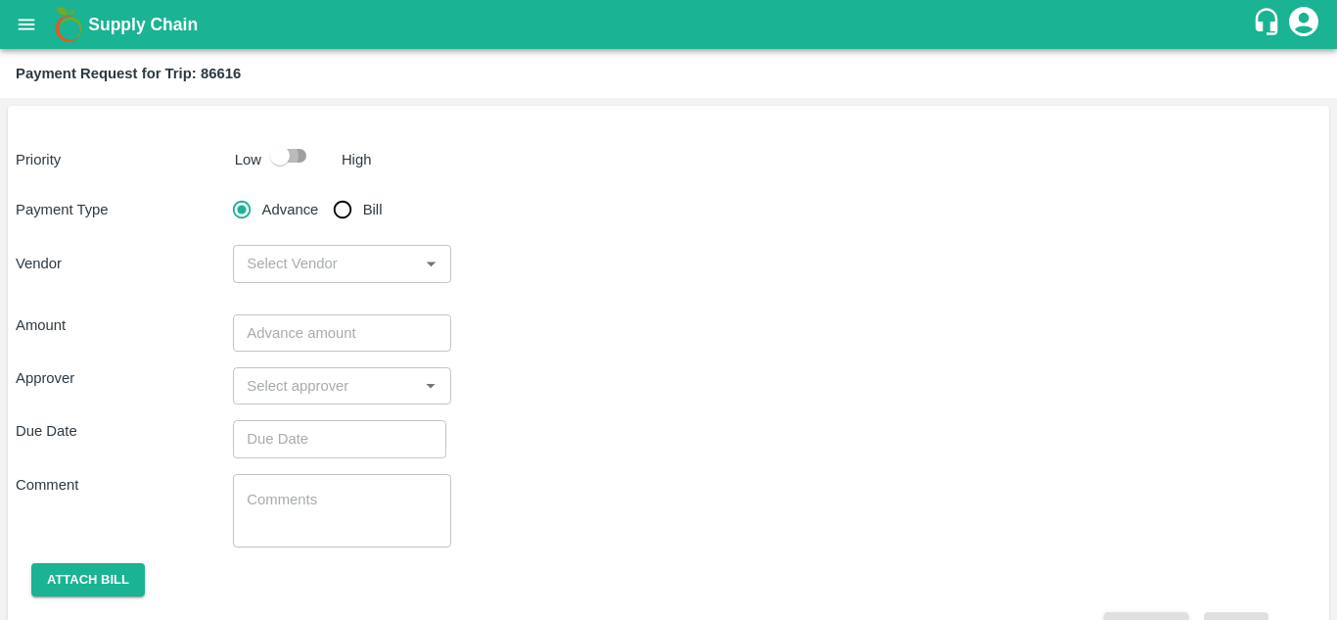
click at [296, 148] on input "checkbox" at bounding box center [280, 155] width 112 height 37
checkbox input "true"
click at [345, 211] on input "Bill" at bounding box center [342, 209] width 39 height 39
radio input "true"
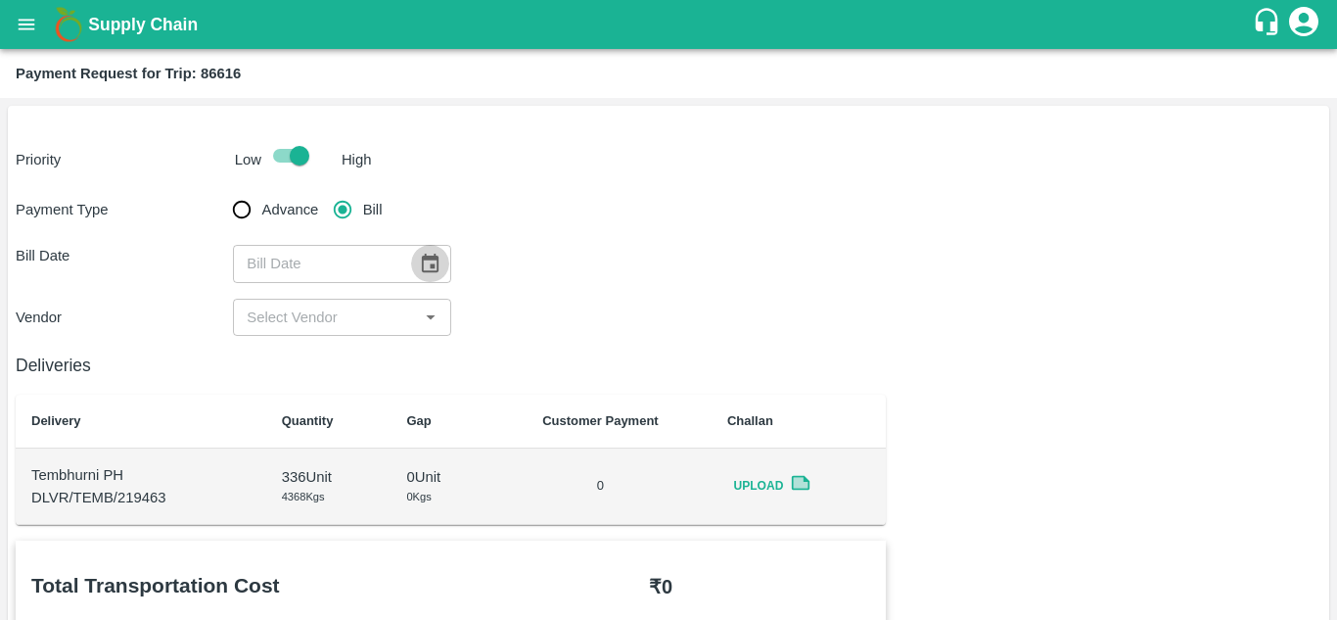
click at [431, 263] on icon "Choose date" at bounding box center [430, 264] width 22 height 22
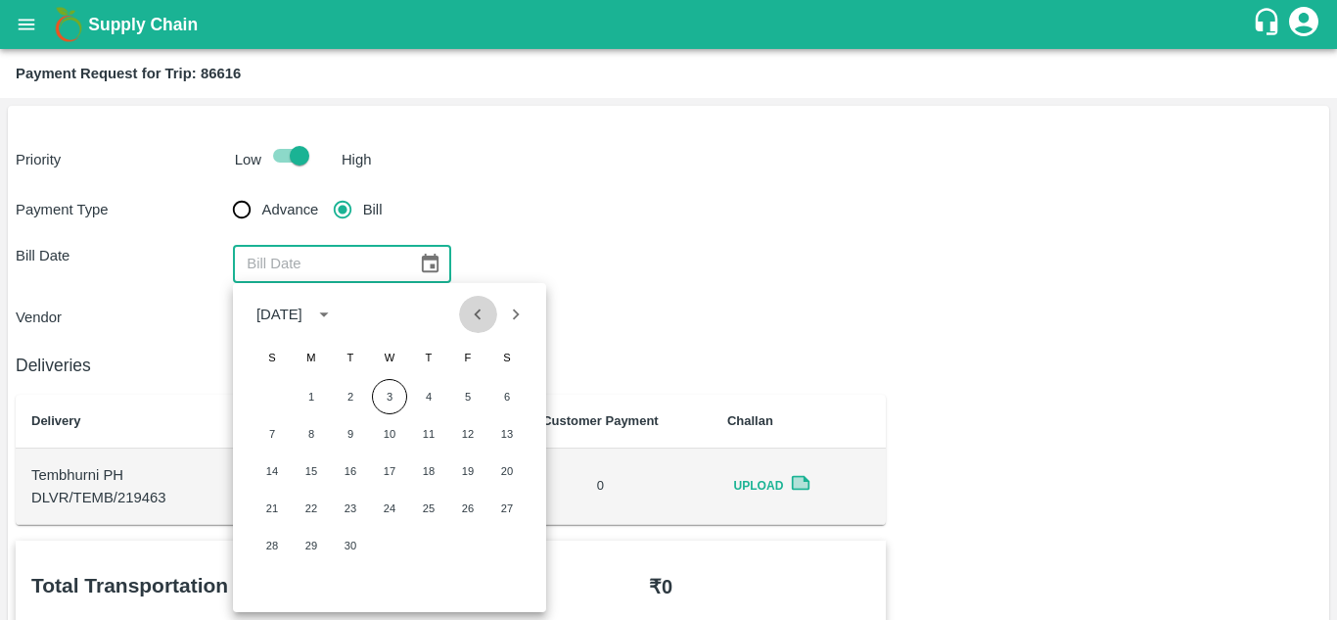
click at [475, 317] on icon "Previous month" at bounding box center [478, 314] width 22 height 22
click at [420, 509] on button "21" at bounding box center [428, 507] width 35 height 35
type input "21/08/2025"
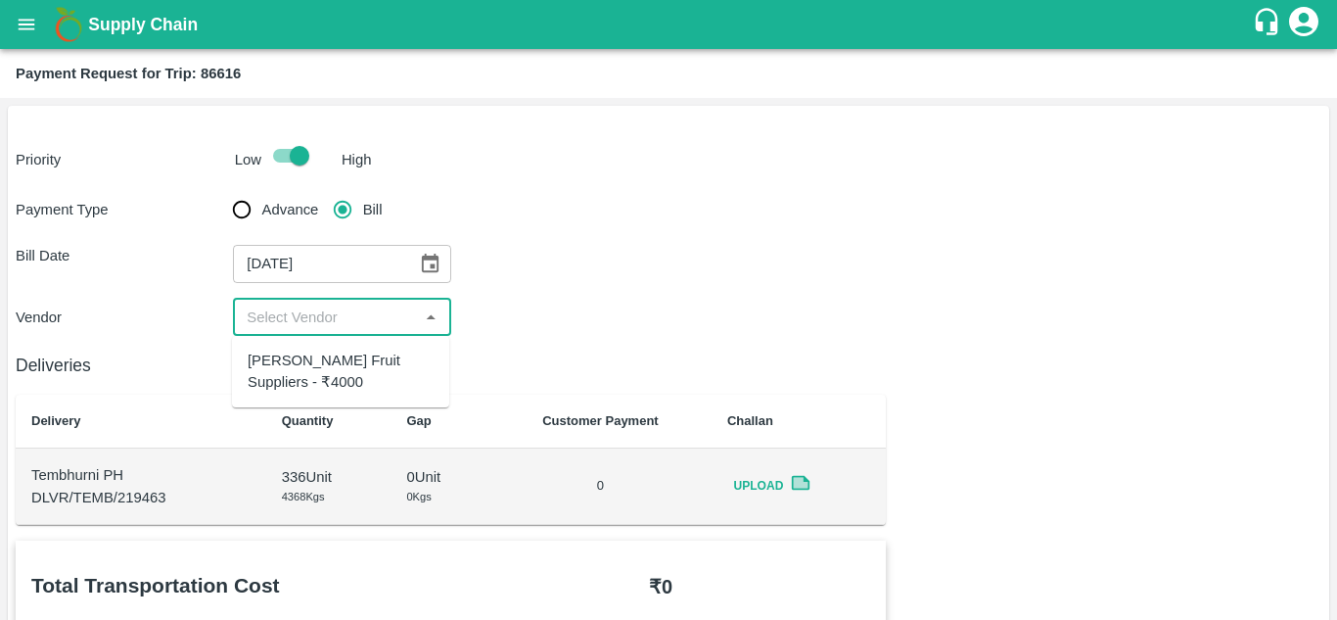
click at [350, 308] on input "input" at bounding box center [325, 316] width 173 height 25
click at [324, 351] on div "Krushna Fruit Suppliers - ₹4000" at bounding box center [341, 371] width 186 height 44
type input "Krushna Fruit Suppliers - ₹4000"
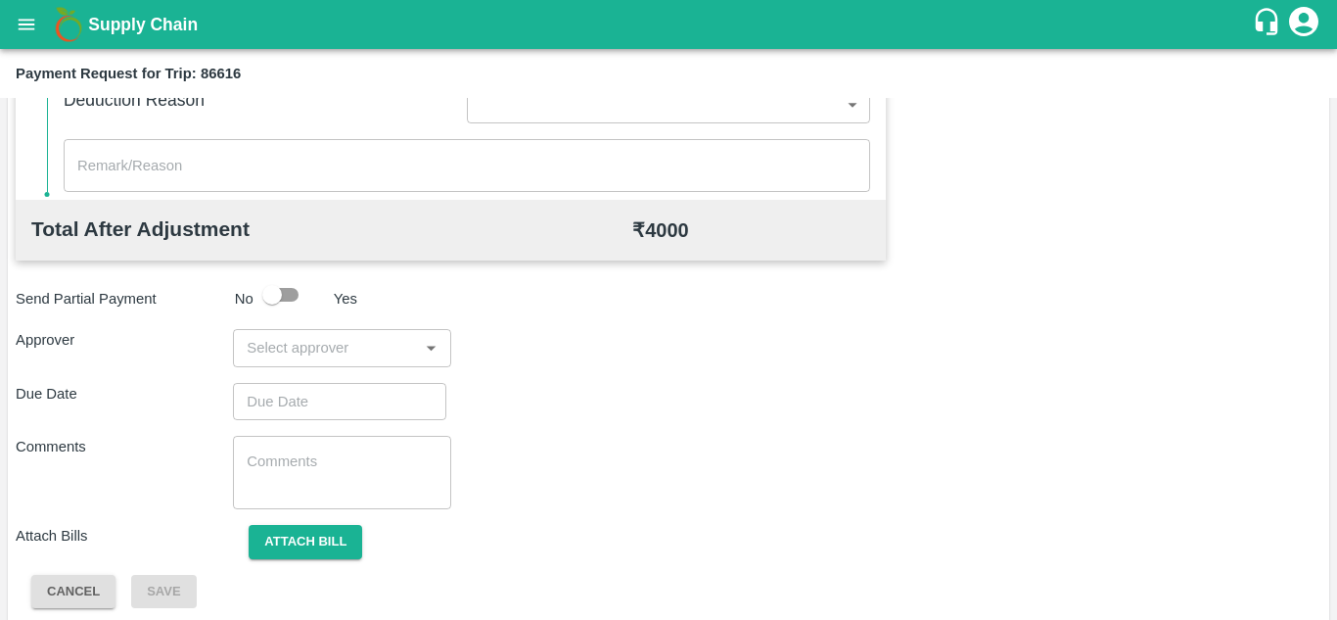
scroll to position [891, 0]
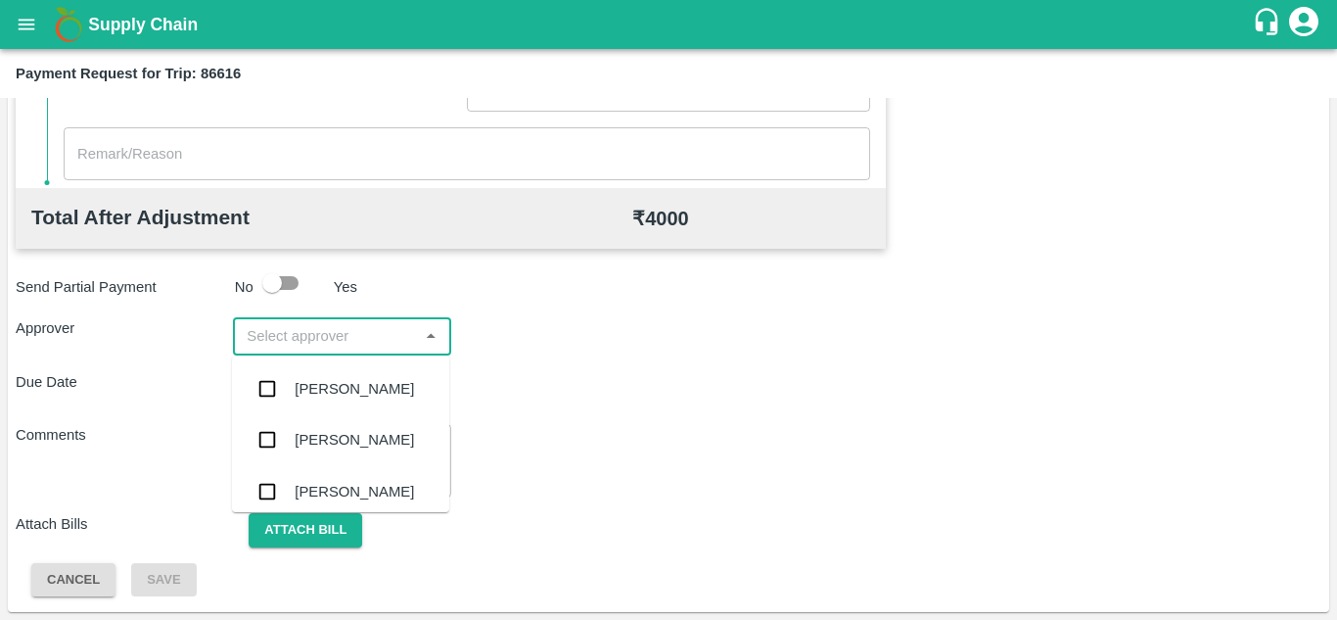
click at [332, 338] on input "input" at bounding box center [325, 335] width 173 height 25
type input "PRASA"
click at [338, 386] on div "Prasad Waghade" at bounding box center [354, 389] width 119 height 22
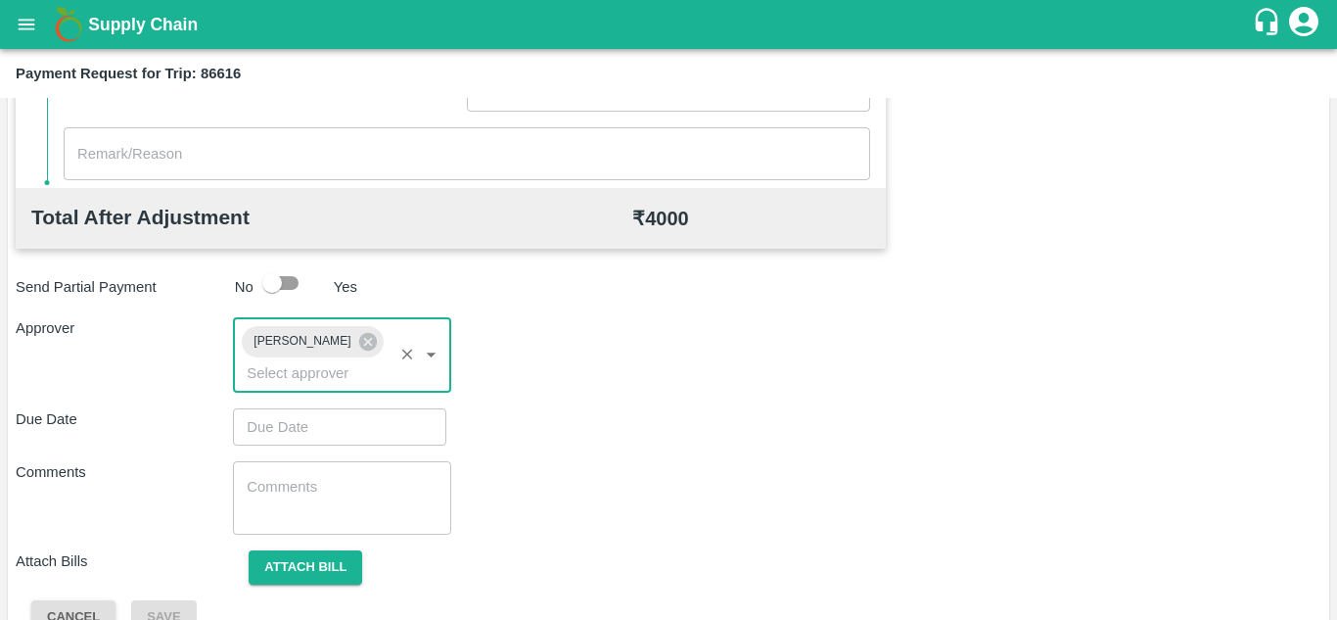
type input "DD/MM/YYYY hh:mm aa"
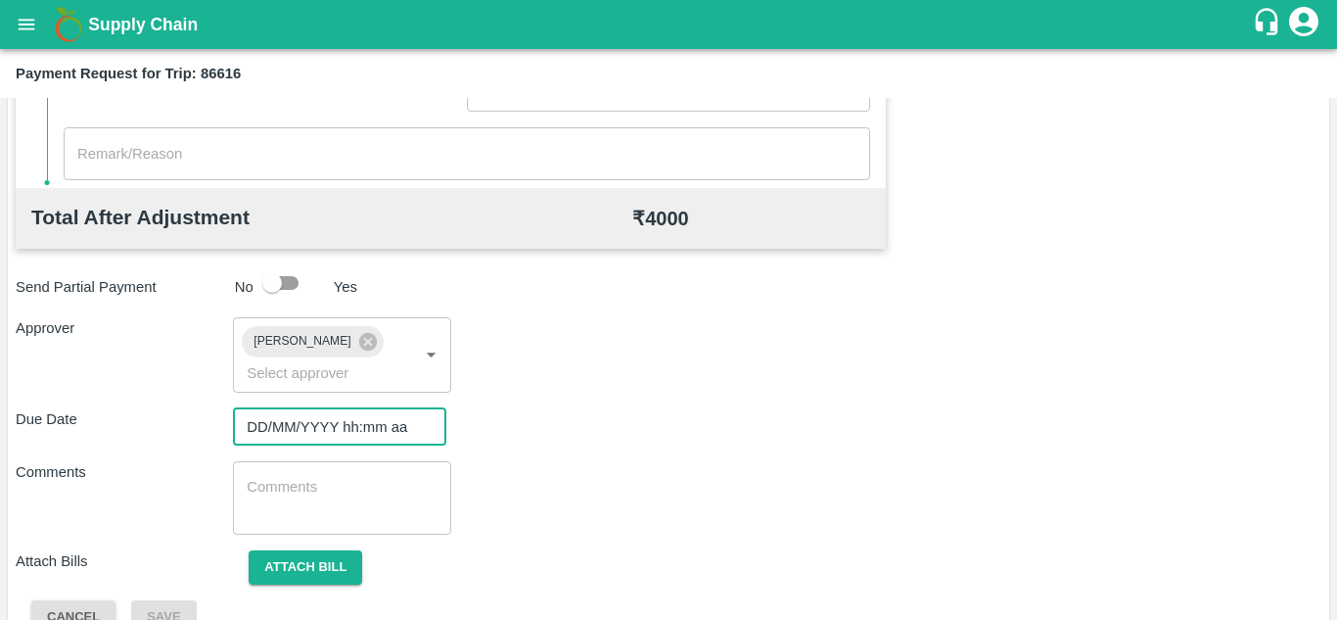
click at [306, 434] on input "DD/MM/YYYY hh:mm aa" at bounding box center [333, 426] width 200 height 37
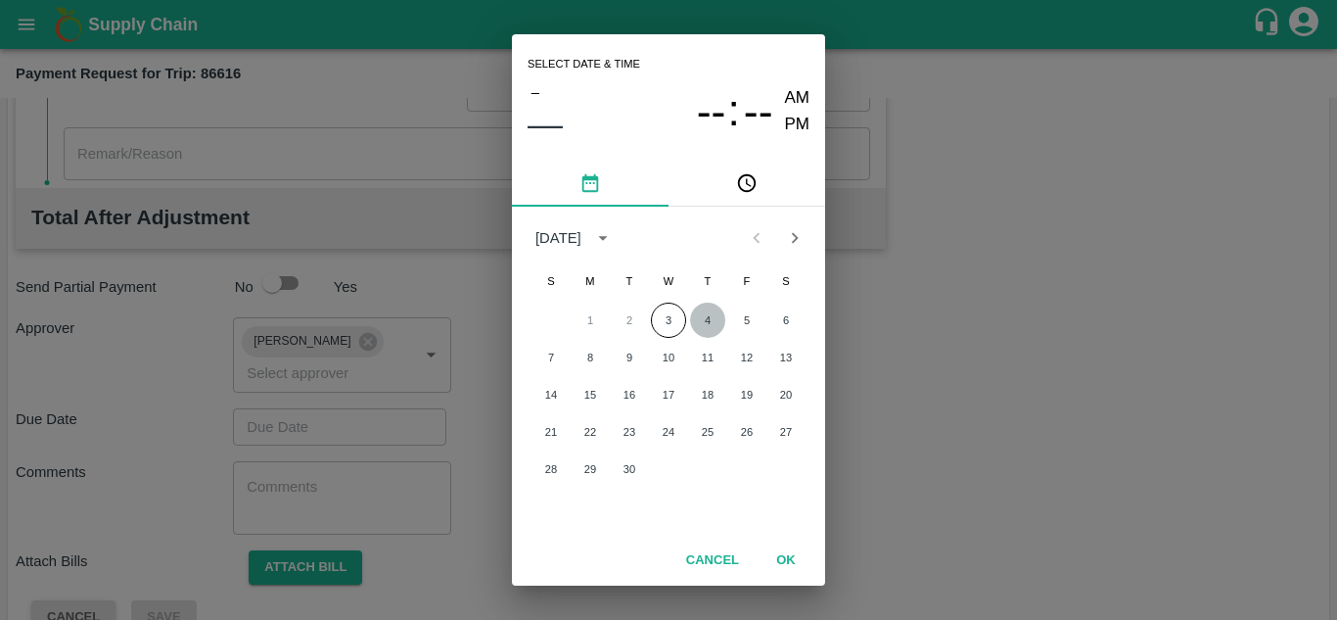
click at [709, 324] on button "4" at bounding box center [707, 319] width 35 height 35
type input "04/09/2025 12:00 AM"
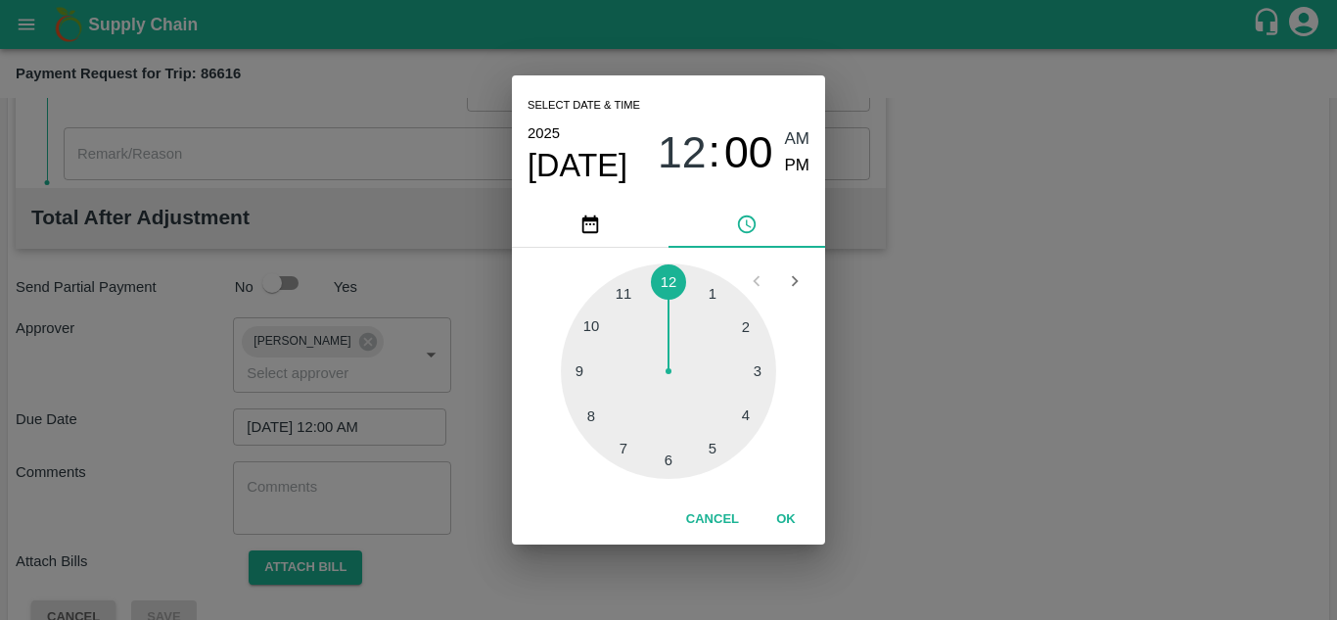
click at [785, 130] on span "AM" at bounding box center [797, 139] width 25 height 26
click at [782, 513] on button "OK" at bounding box center [786, 519] width 63 height 34
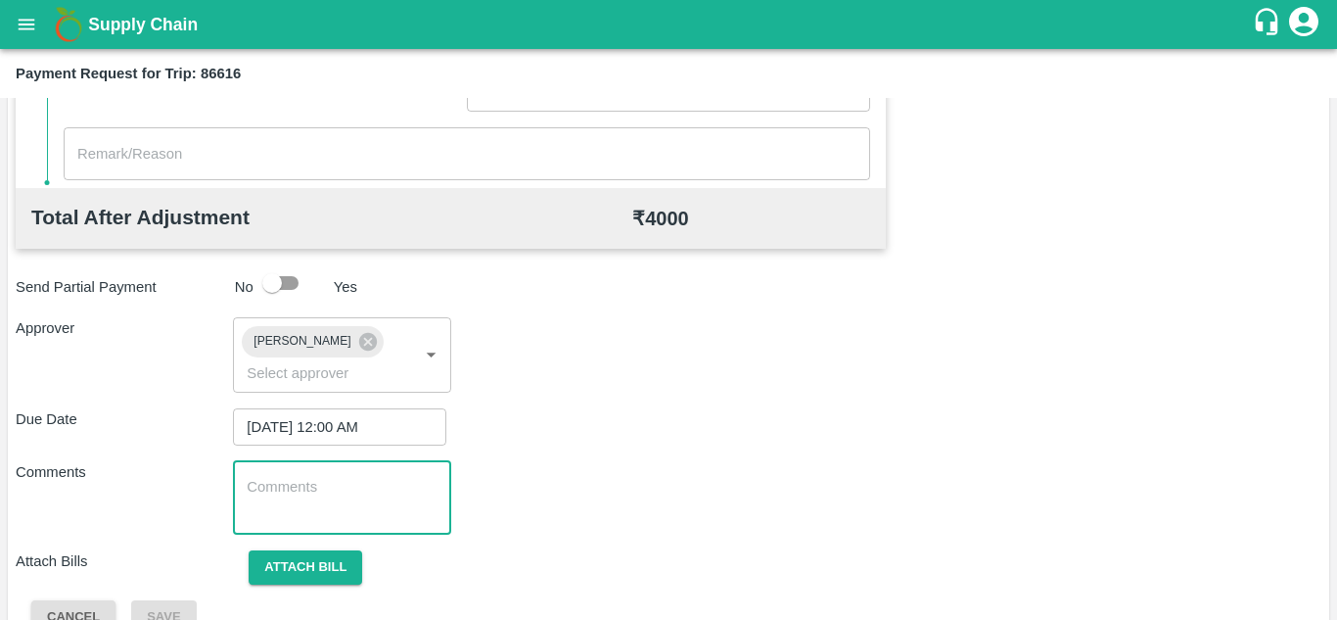
click at [283, 502] on textarea at bounding box center [342, 497] width 190 height 41
type textarea "Transport Bill"
click at [548, 501] on div "Comments Transport Bill x ​" at bounding box center [669, 497] width 1306 height 73
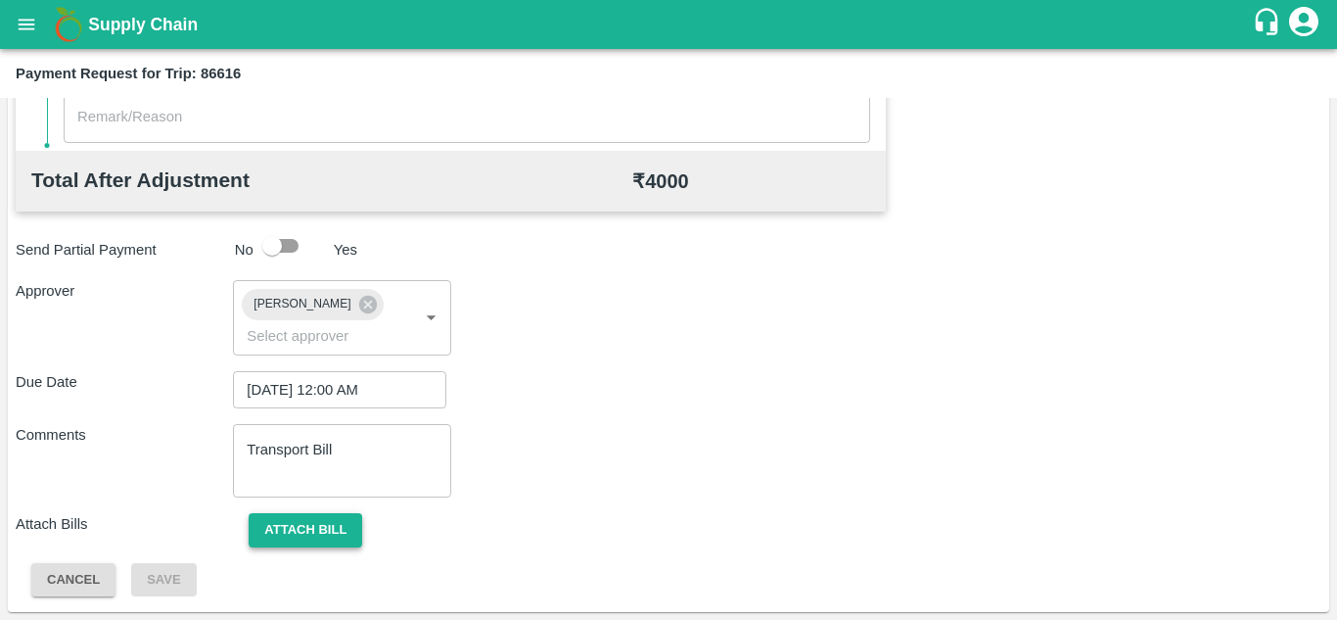
click at [318, 529] on button "Attach bill" at bounding box center [306, 530] width 114 height 34
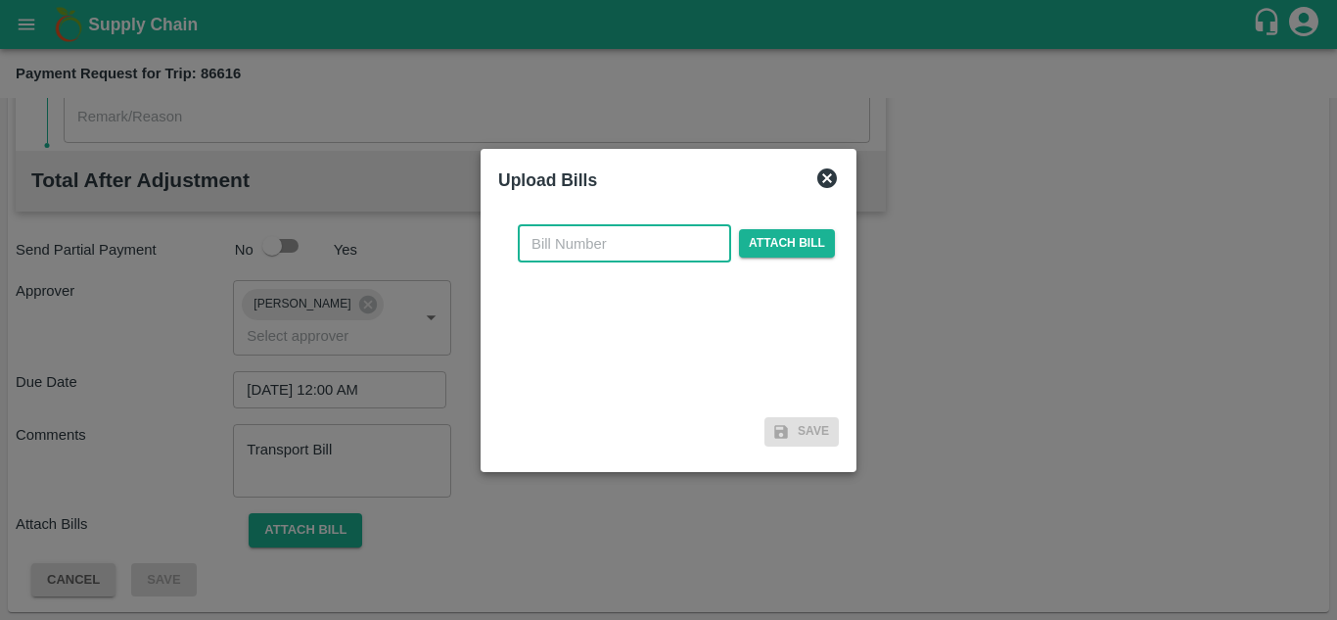
click at [572, 250] on input "text" at bounding box center [624, 243] width 213 height 37
type input "1211"
click at [788, 249] on span "Attach bill" at bounding box center [787, 243] width 96 height 28
click at [0, 0] on input "Attach bill" at bounding box center [0, 0] width 0 height 0
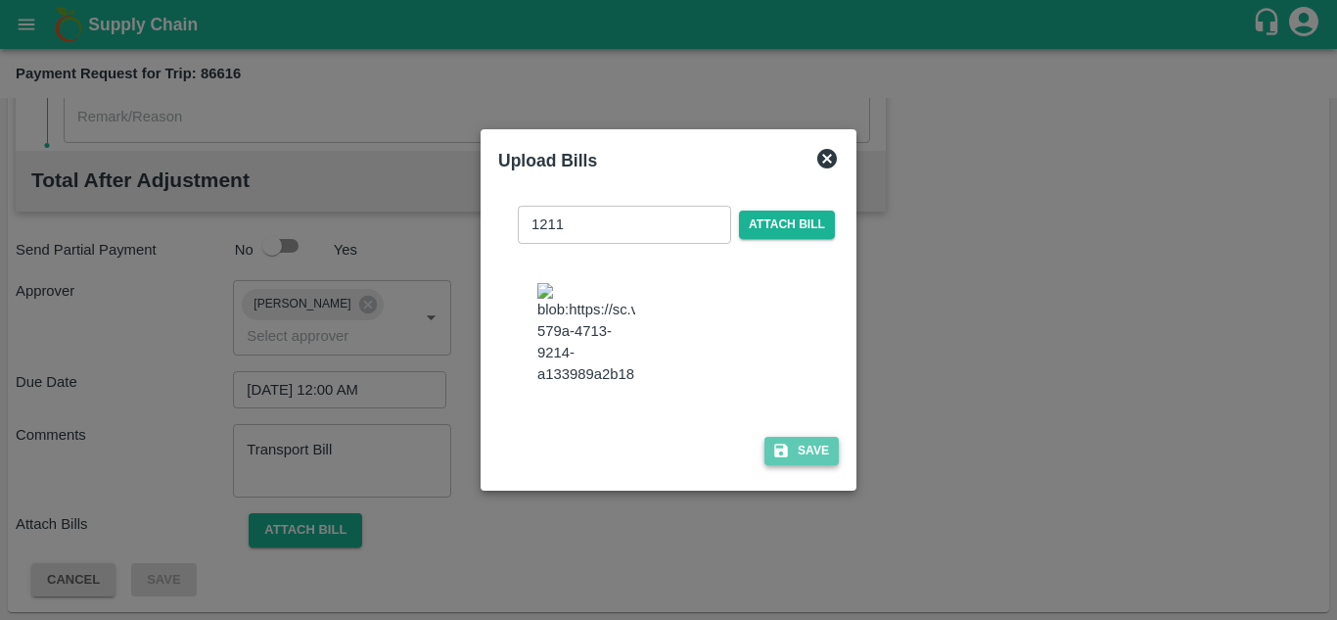
click at [804, 461] on button "Save" at bounding box center [801, 451] width 74 height 28
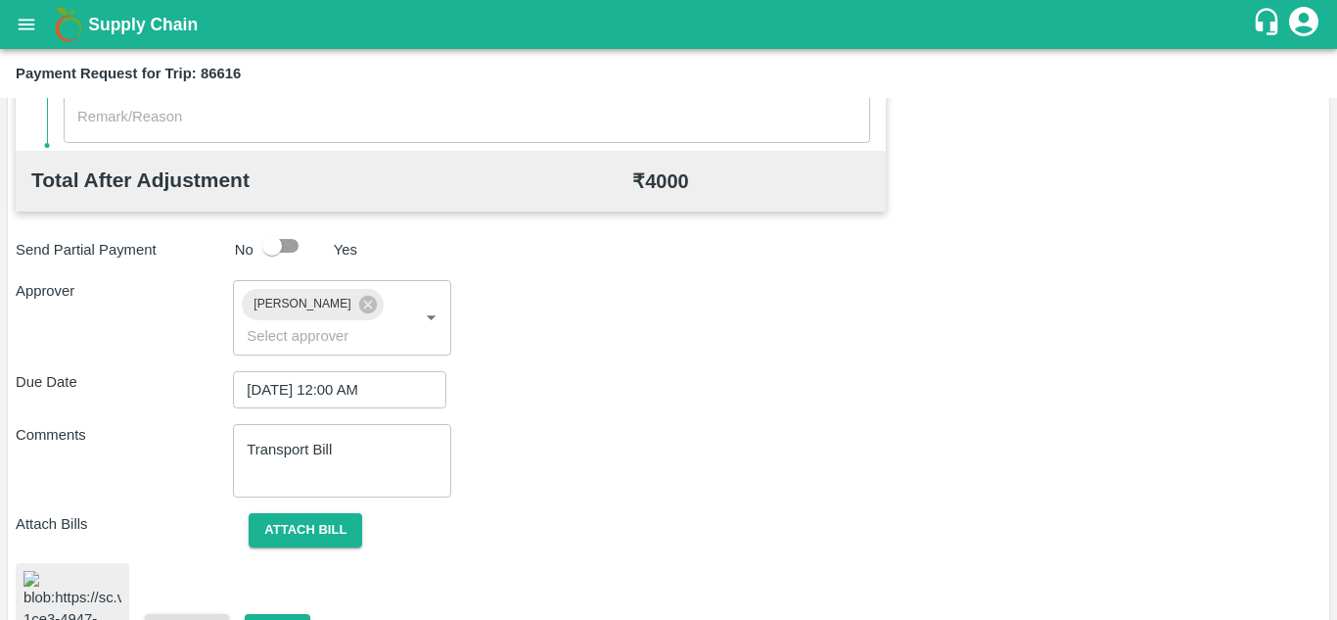
scroll to position [1060, 0]
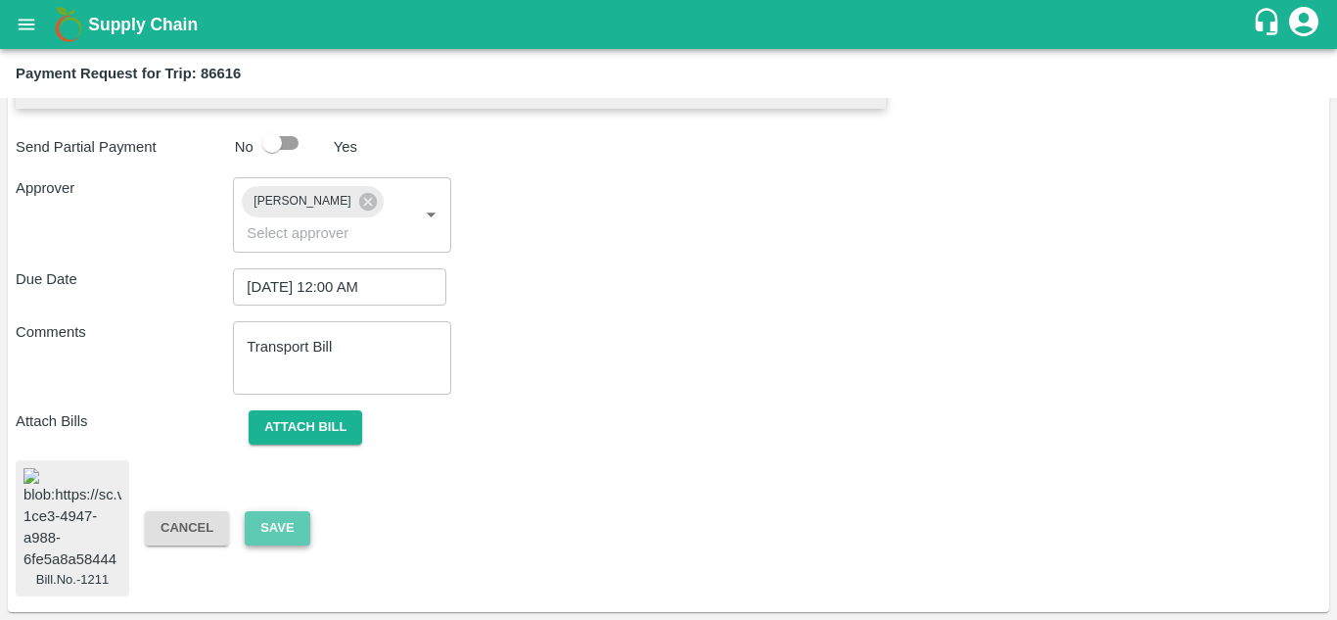
click at [276, 511] on button "Save" at bounding box center [277, 528] width 65 height 34
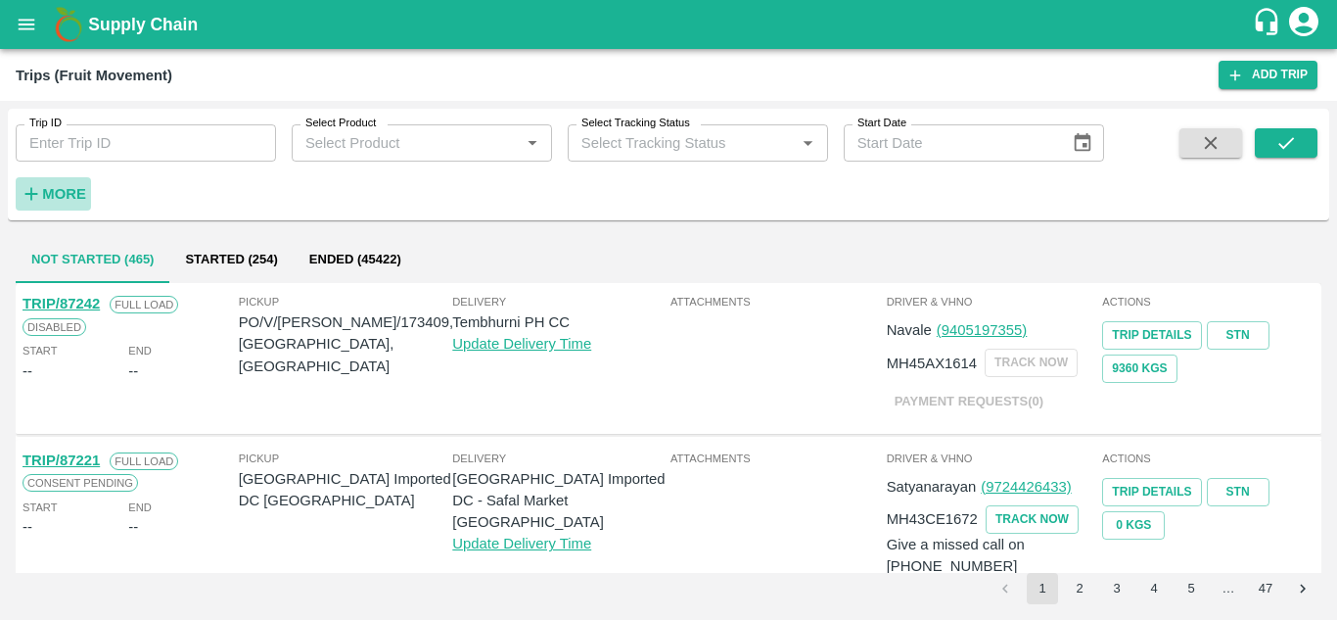
click at [73, 191] on strong "More" at bounding box center [64, 194] width 44 height 16
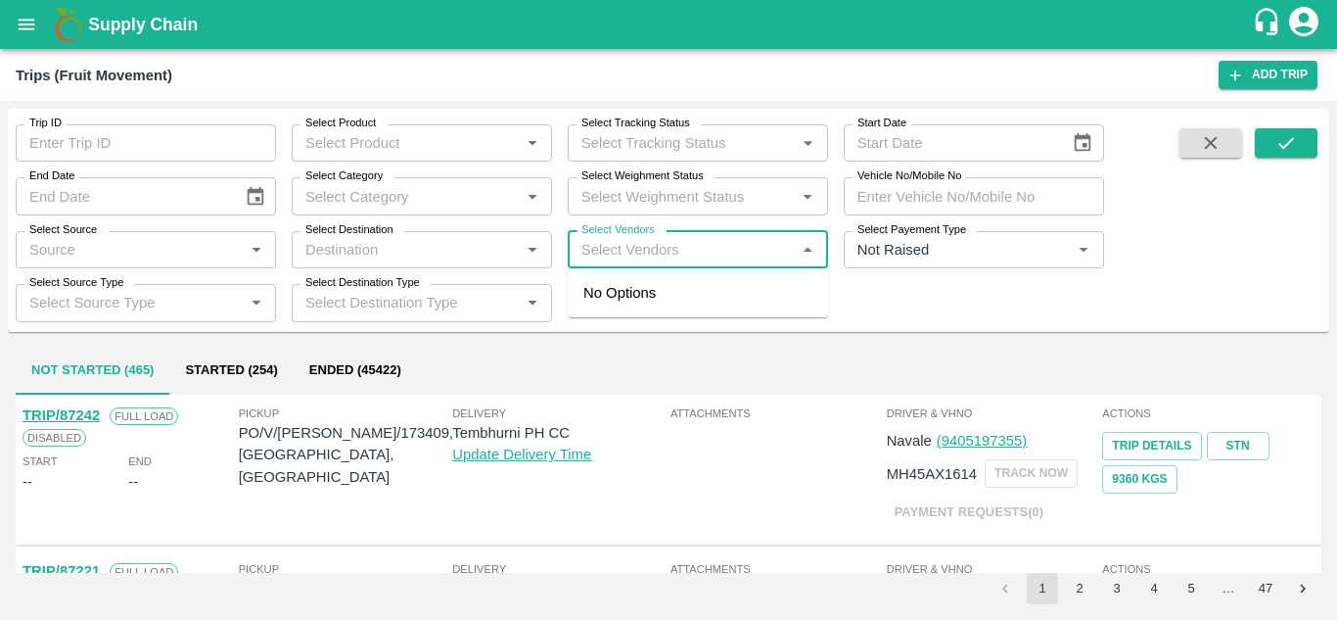
click at [646, 242] on input "Select Vendors" at bounding box center [682, 249] width 216 height 25
type input "PRASHA"
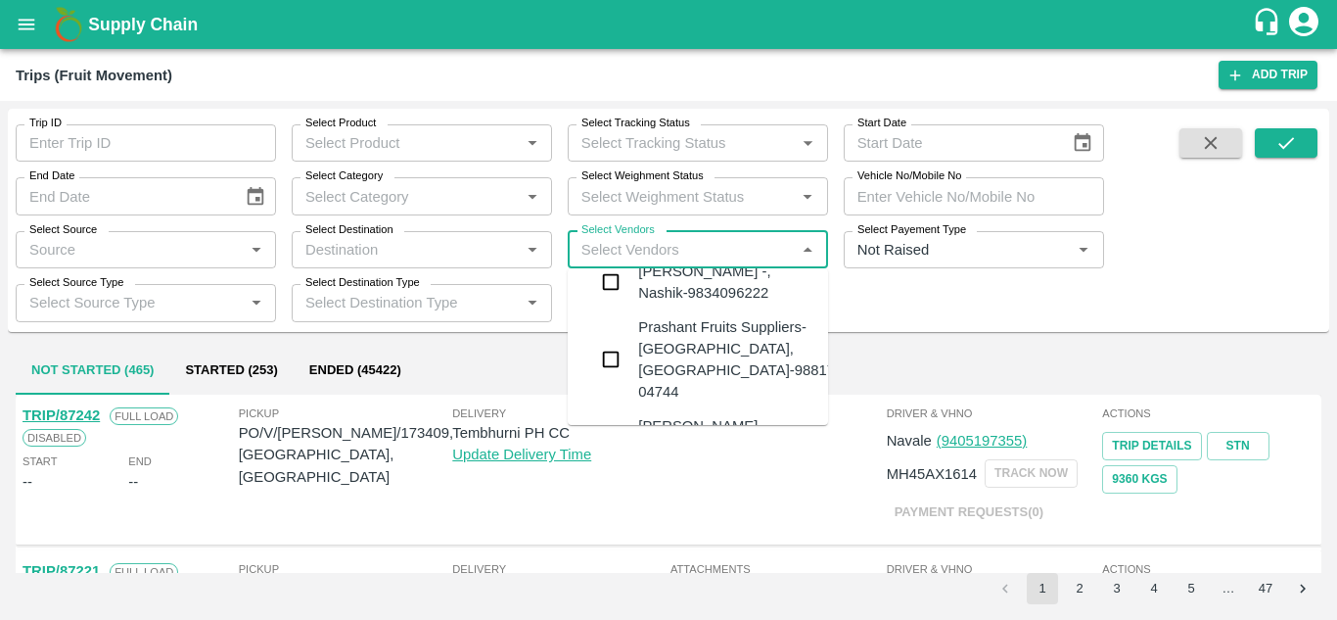
scroll to position [211, 0]
click at [705, 360] on div "Prashant Fruits Suppliers-[GEOGRAPHIC_DATA], [GEOGRAPHIC_DATA]-98817 04744" at bounding box center [736, 357] width 197 height 87
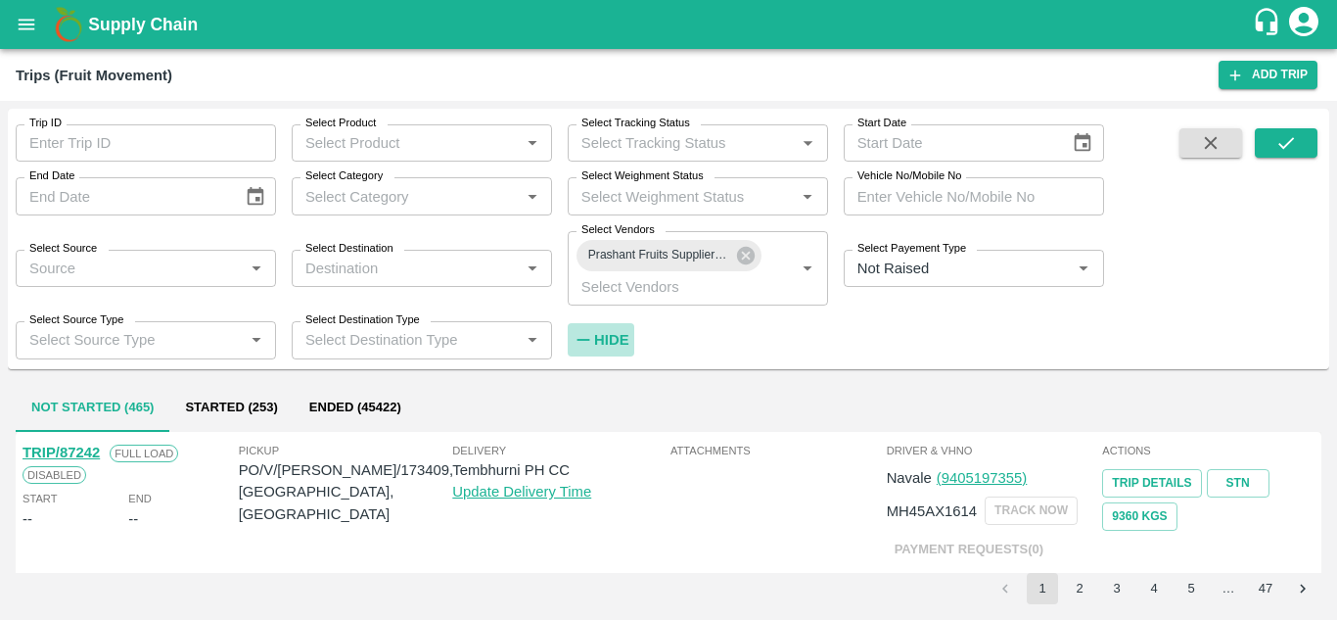
click at [587, 340] on icon "button" at bounding box center [582, 340] width 13 height 2
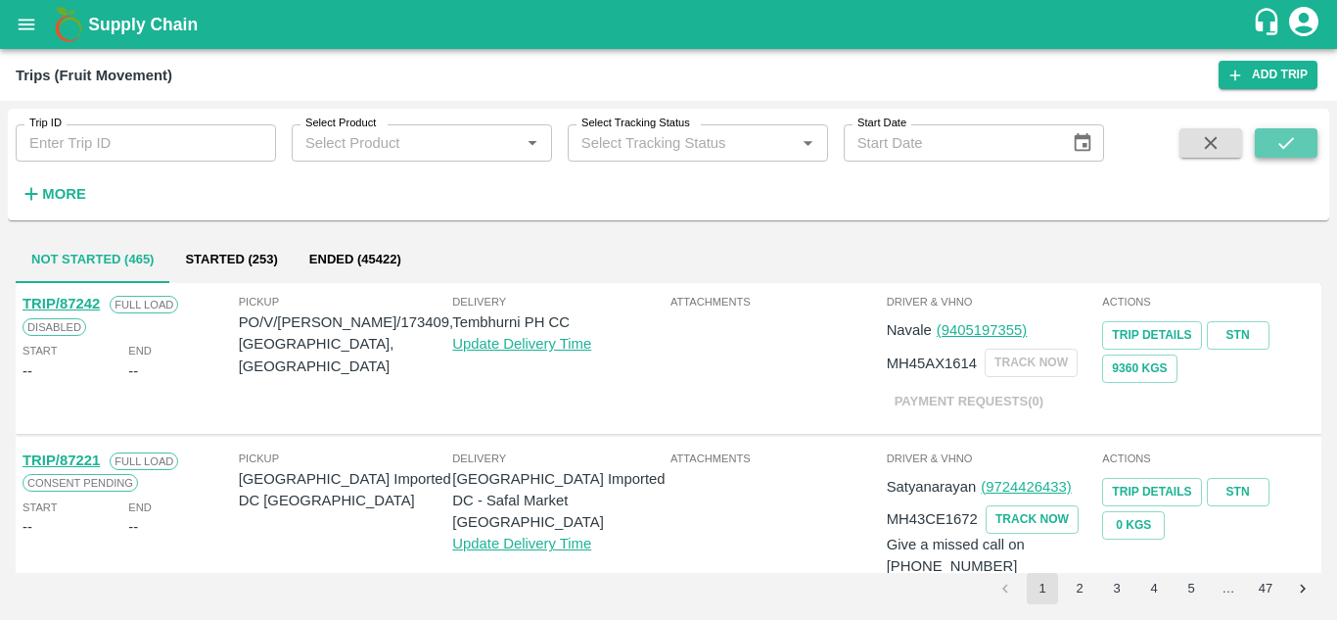
click at [1297, 143] on icon "submit" at bounding box center [1286, 143] width 22 height 22
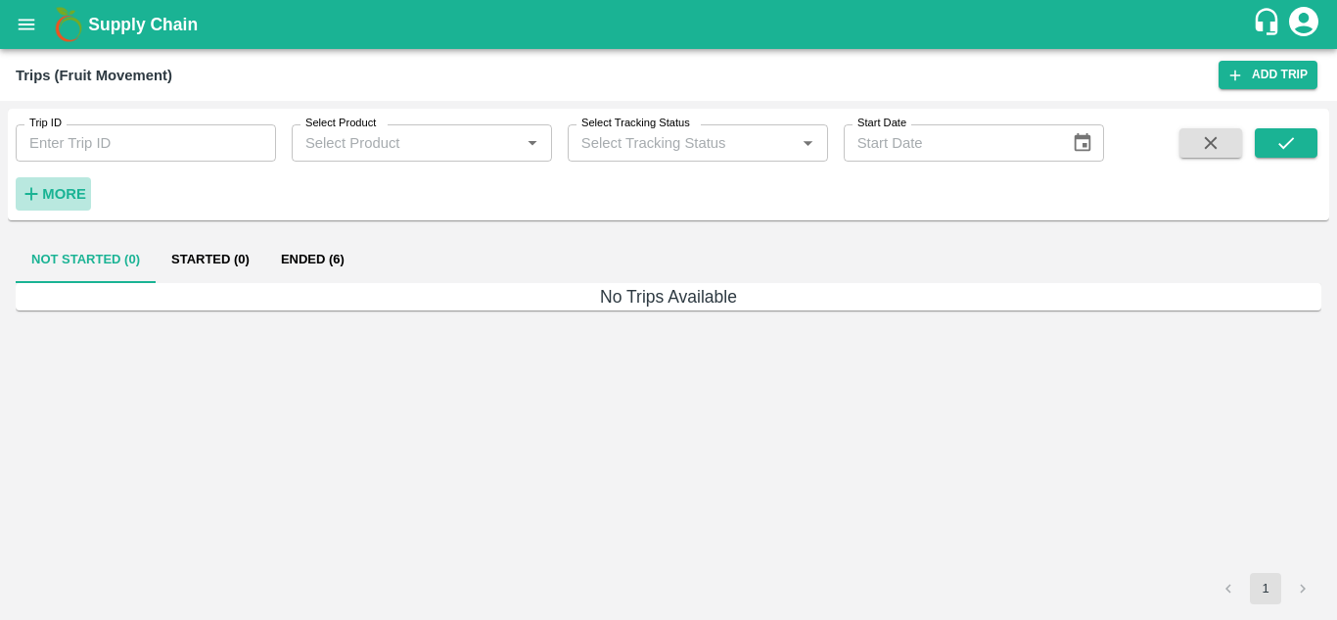
click at [67, 198] on strong "More" at bounding box center [64, 194] width 44 height 16
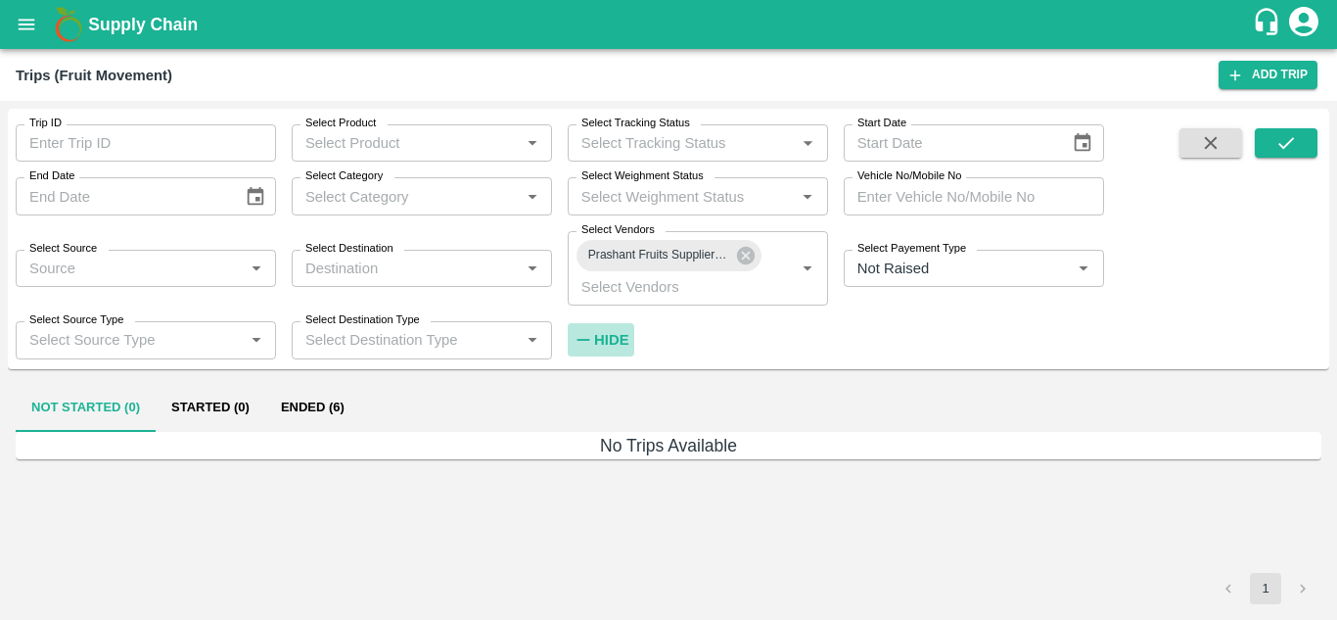
click at [614, 337] on strong "Hide" at bounding box center [611, 340] width 34 height 16
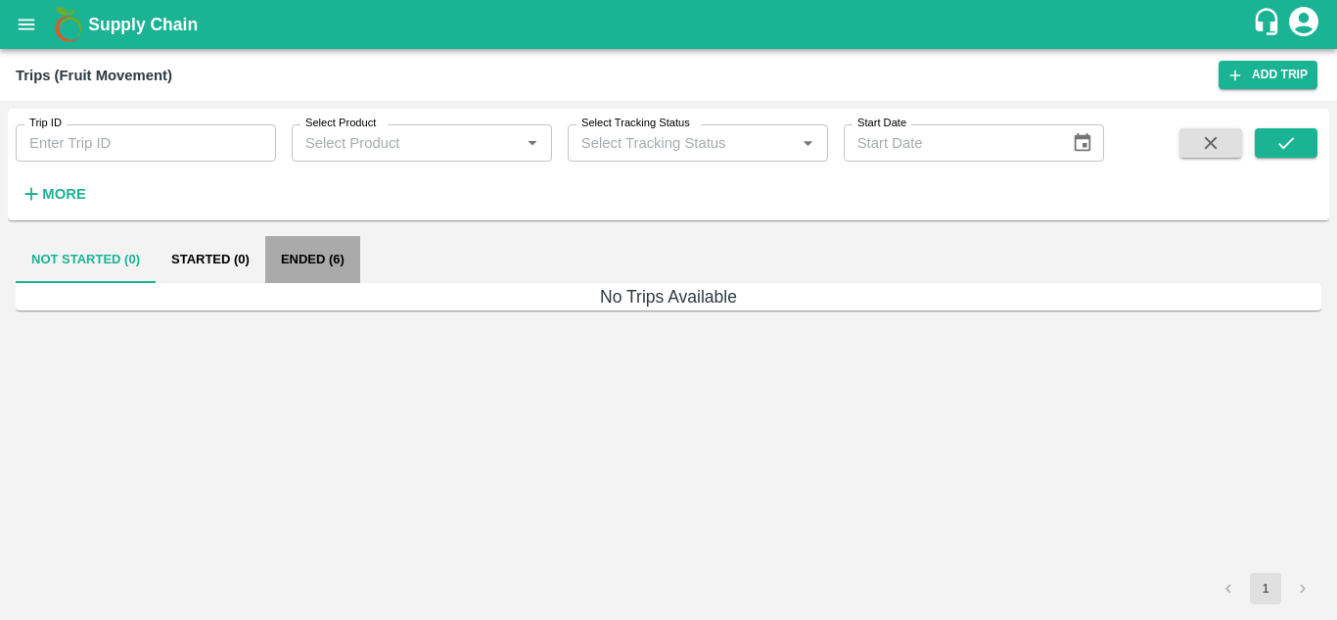
click at [301, 259] on button "Ended (6)" at bounding box center [312, 259] width 95 height 47
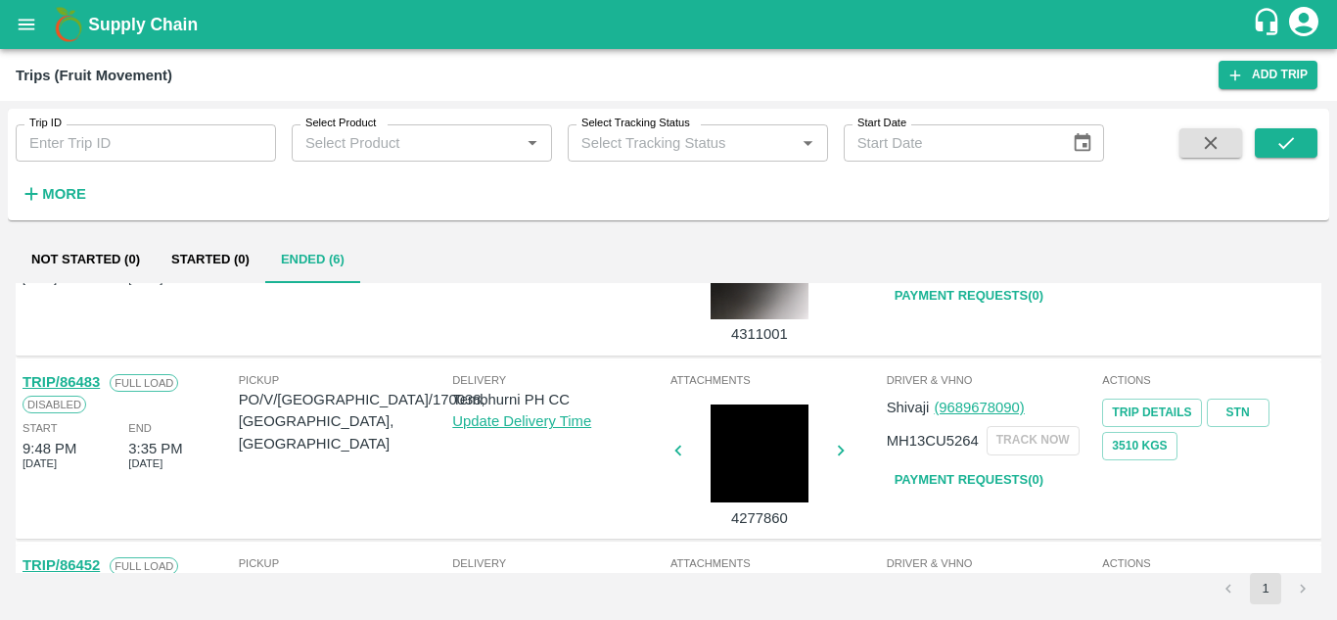
scroll to position [811, 0]
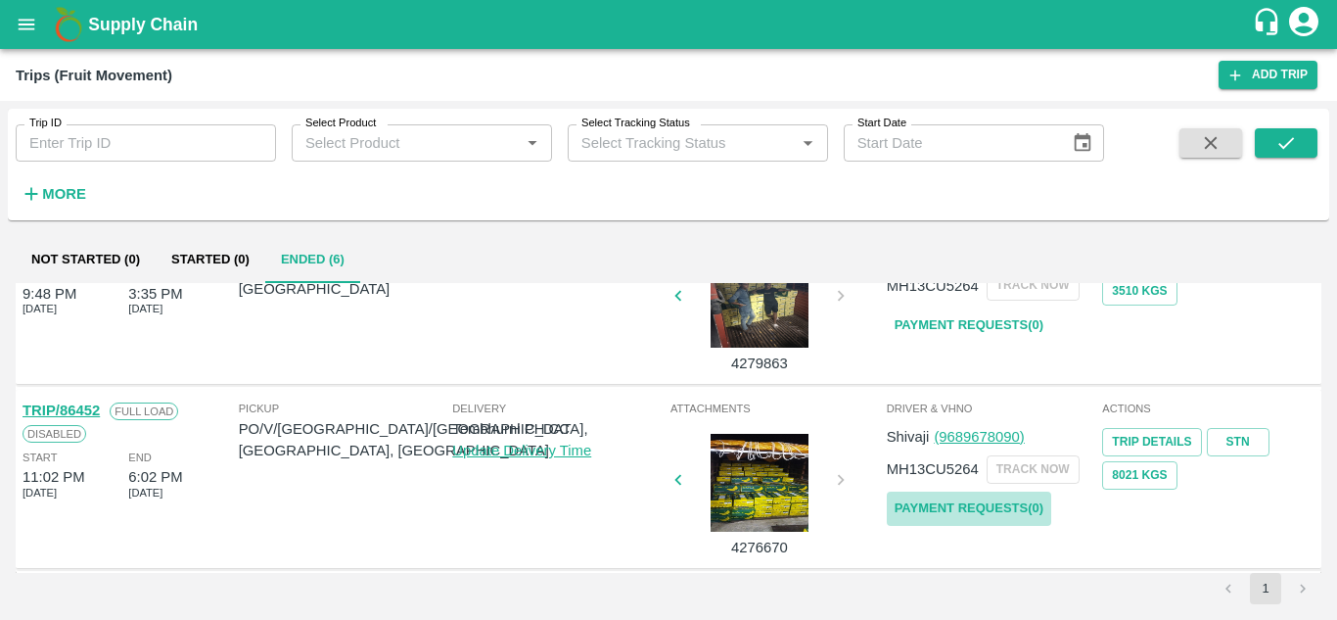
click at [959, 505] on link "Payment Requests( 0 )" at bounding box center [969, 508] width 164 height 34
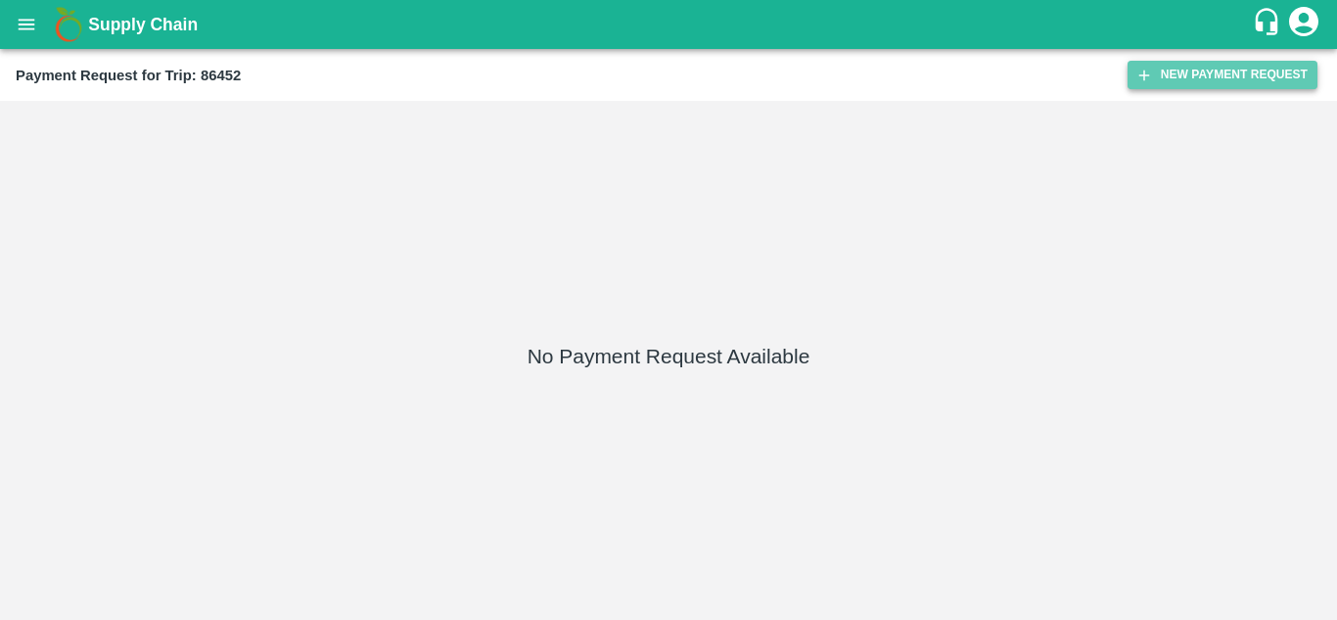
click at [1194, 70] on button "New Payment Request" at bounding box center [1222, 75] width 190 height 28
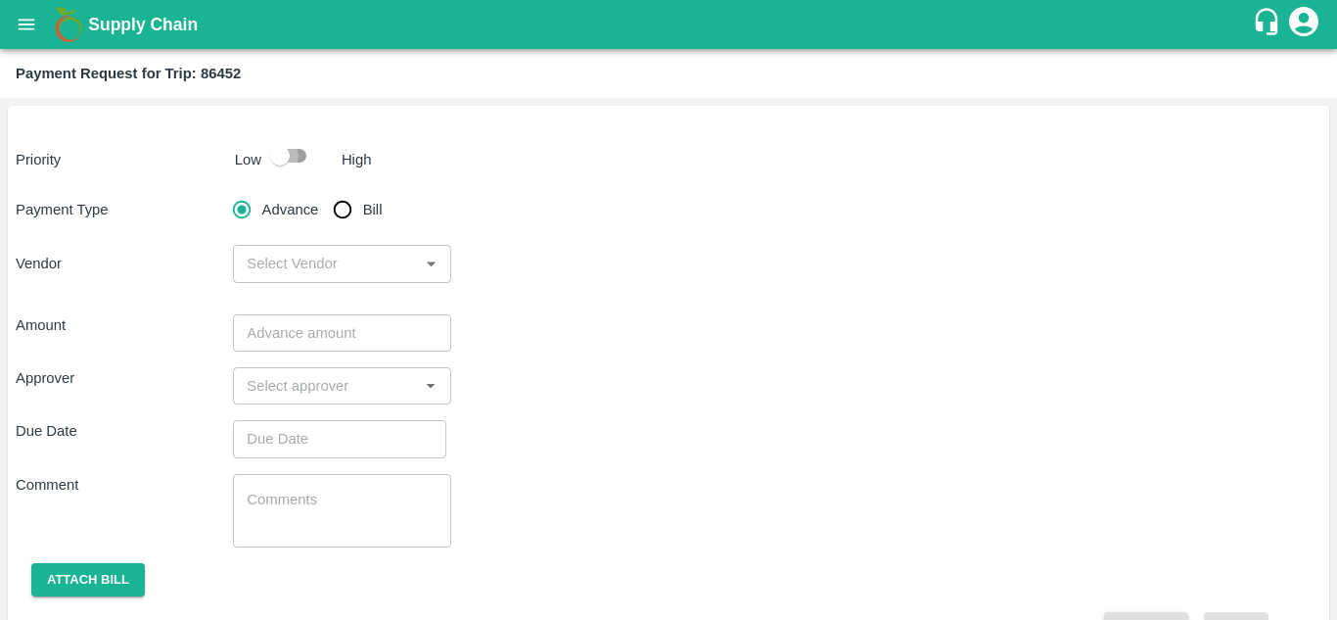
click at [291, 162] on input "checkbox" at bounding box center [280, 155] width 112 height 37
checkbox input "true"
click at [341, 203] on input "Bill" at bounding box center [342, 209] width 39 height 39
radio input "true"
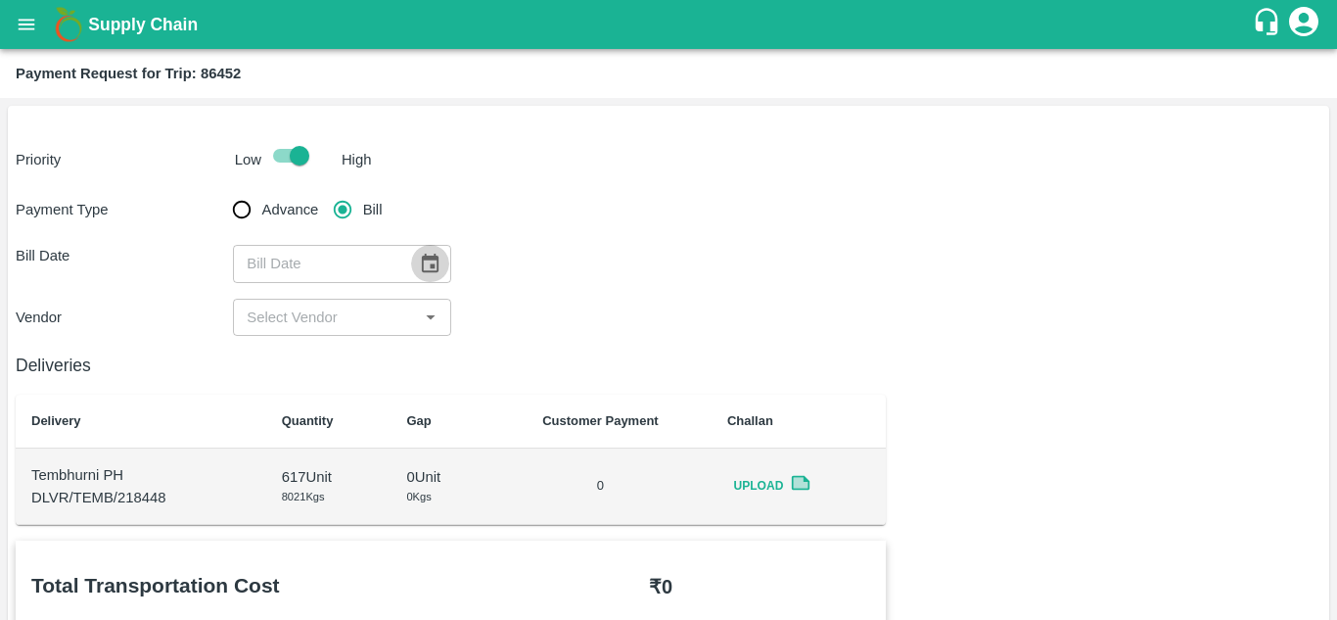
click at [420, 267] on icon "Choose date" at bounding box center [430, 264] width 22 height 22
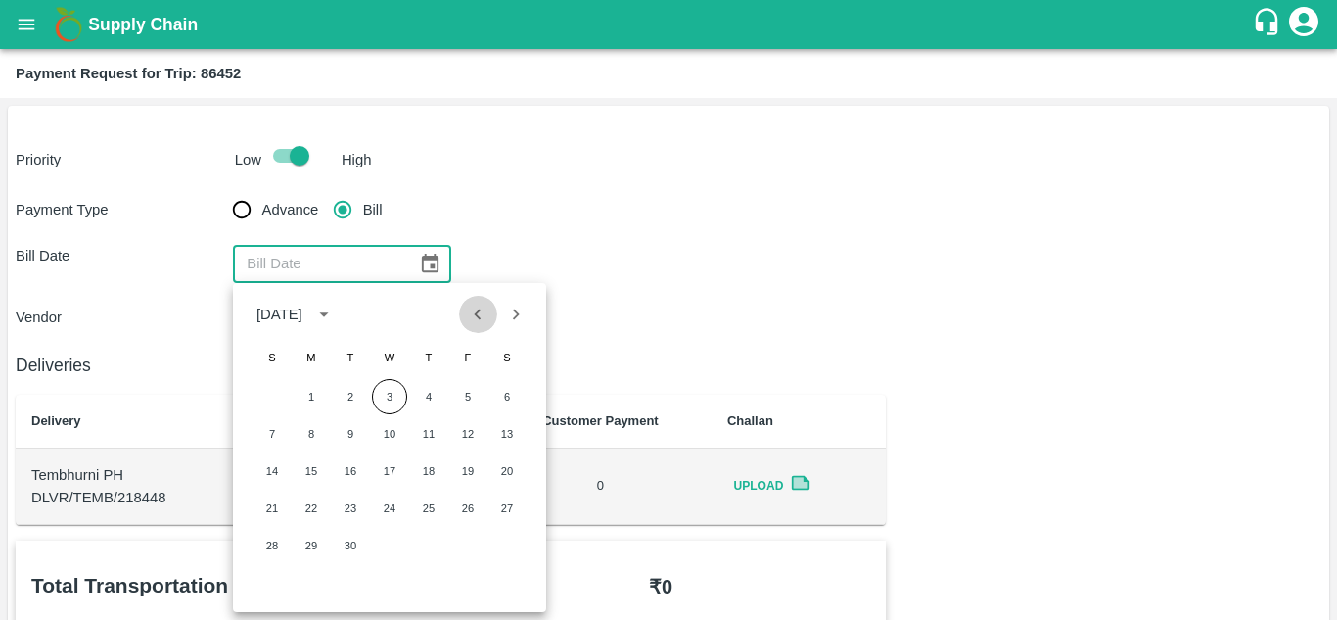
click at [477, 327] on button "Previous month" at bounding box center [477, 314] width 37 height 37
click at [274, 508] on button "17" at bounding box center [271, 507] width 35 height 35
type input "17/08/2025"
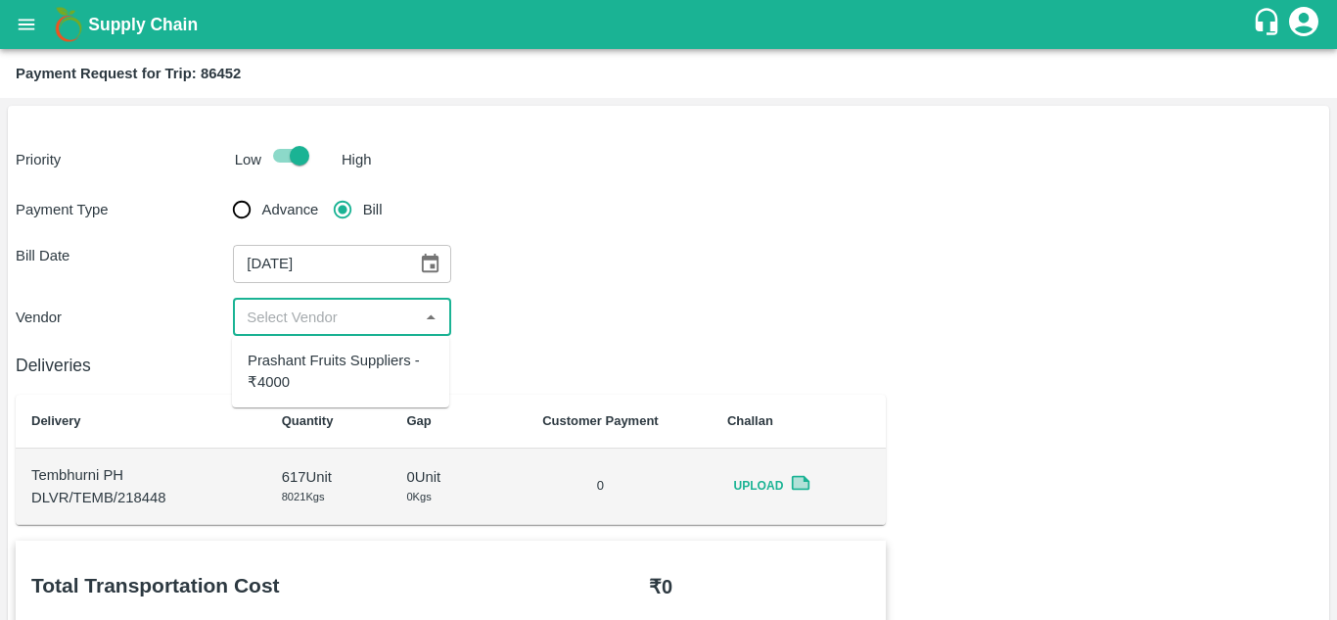
click at [356, 311] on input "input" at bounding box center [325, 316] width 173 height 25
click at [338, 374] on div "Prashant Fruits Suppliers - ₹4000" at bounding box center [341, 371] width 186 height 44
type input "Prashant Fruits Suppliers - ₹4000"
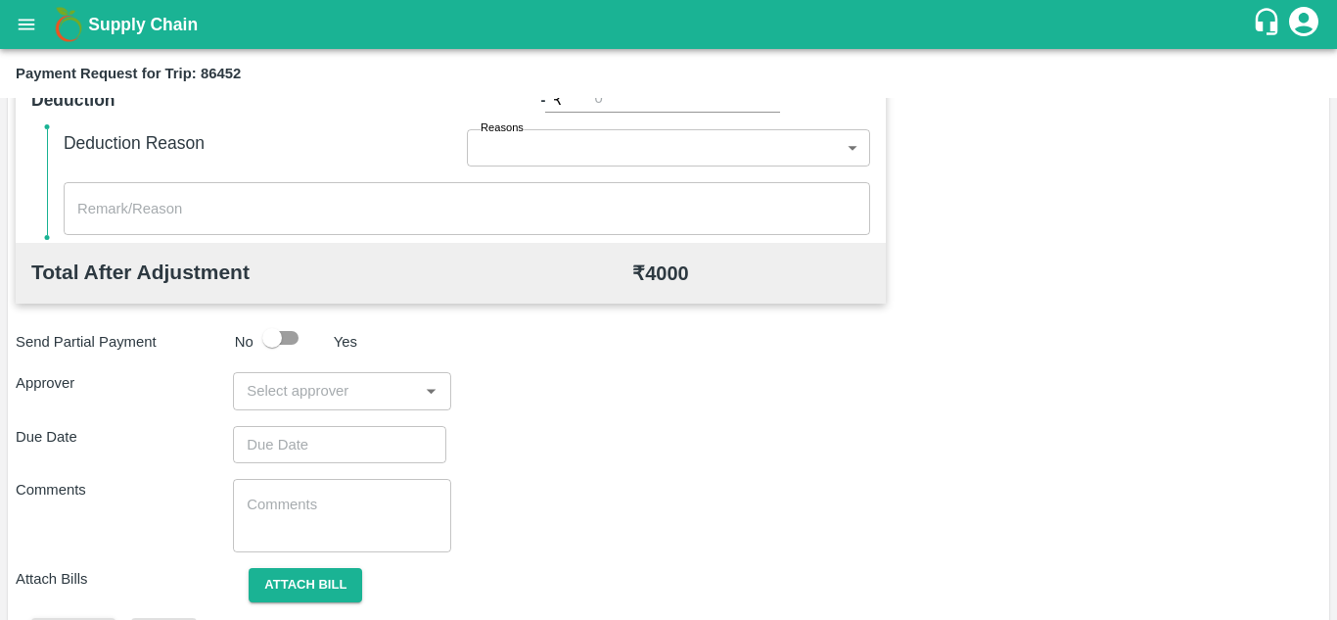
scroll to position [838, 0]
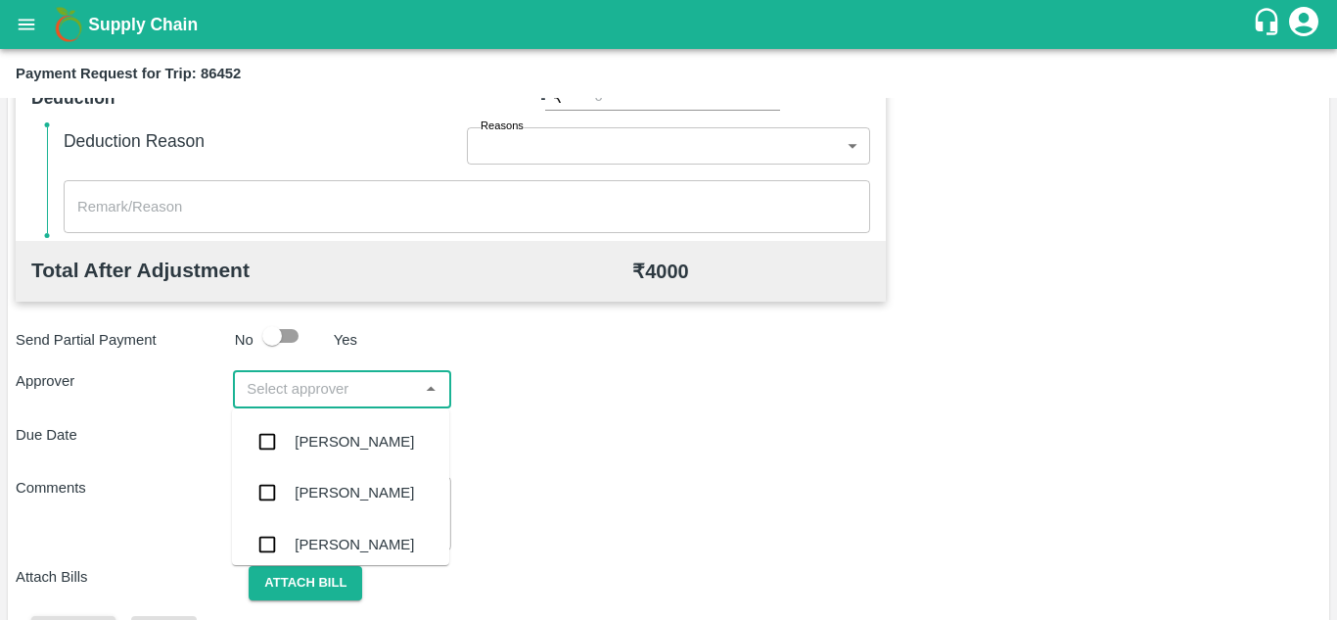
click at [348, 398] on input "input" at bounding box center [325, 388] width 173 height 25
type input "PRASA"
click at [345, 449] on div "Prasad Waghade" at bounding box center [354, 442] width 119 height 22
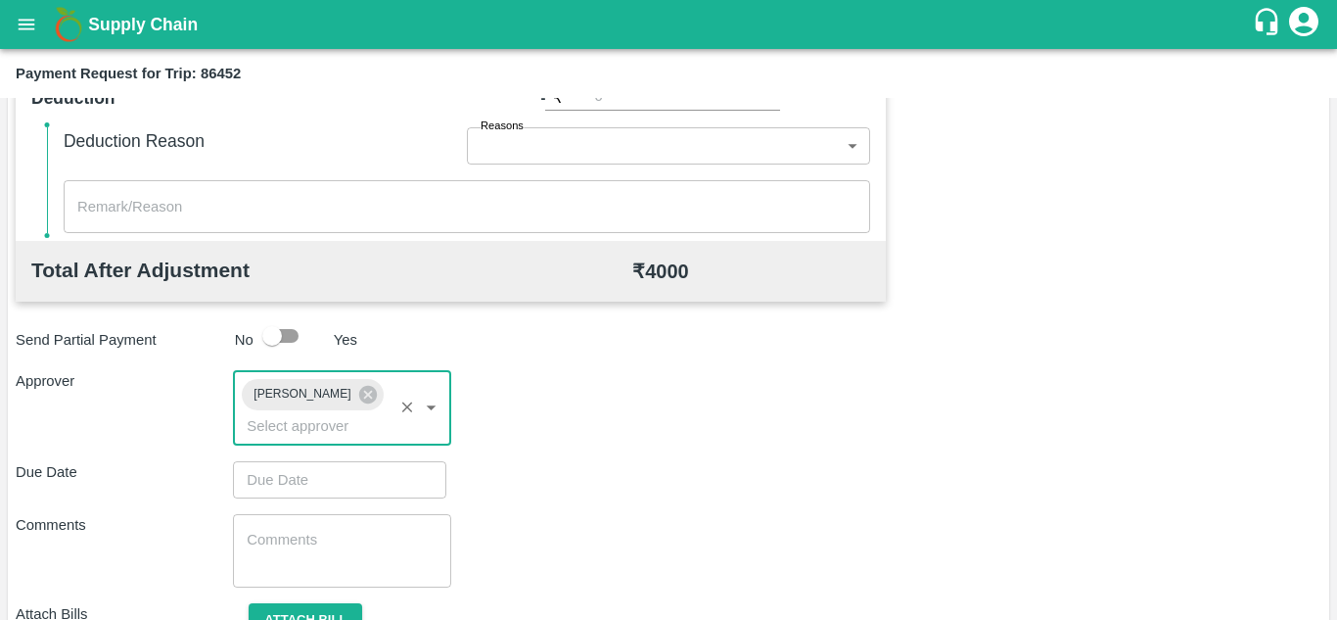
type input "DD/MM/YYYY hh:mm aa"
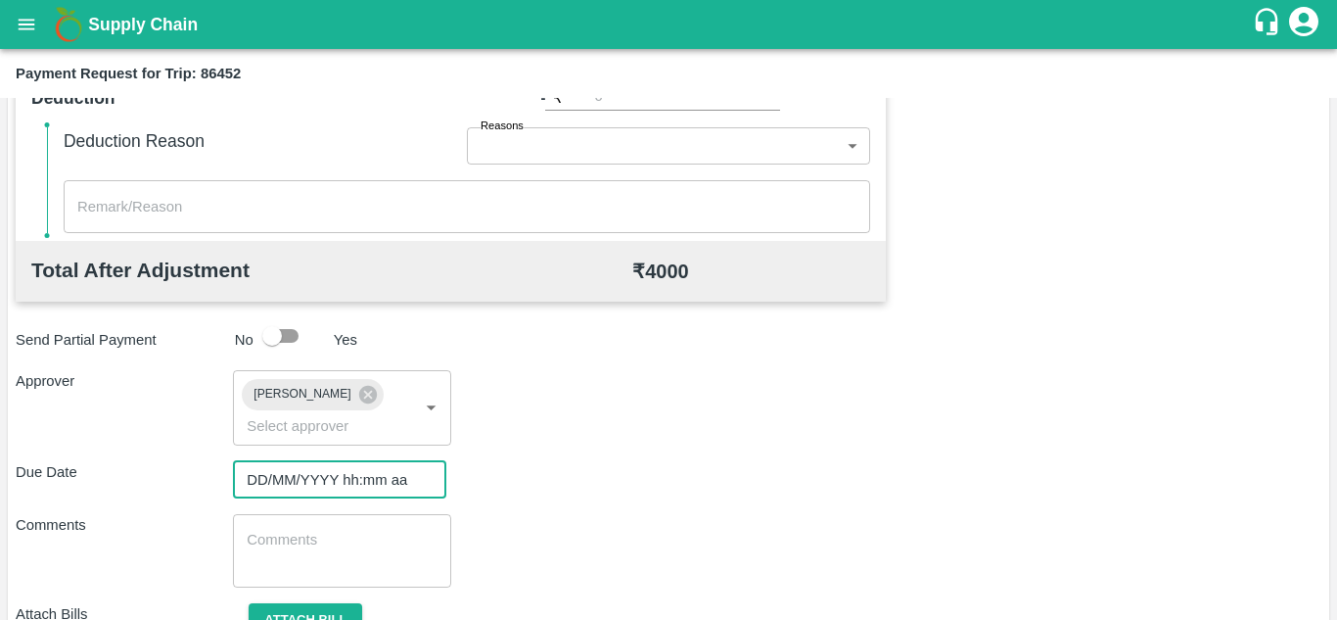
click at [299, 479] on input "DD/MM/YYYY hh:mm aa" at bounding box center [333, 479] width 200 height 37
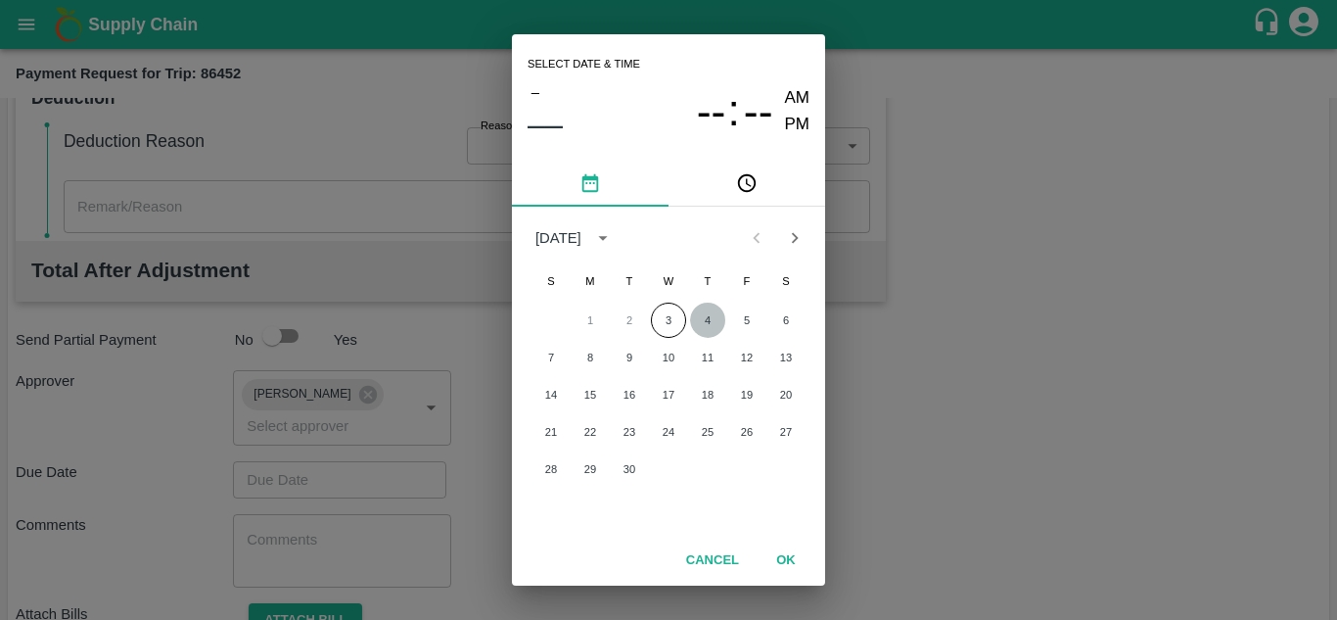
click at [705, 327] on button "4" at bounding box center [707, 319] width 35 height 35
type input "04/09/2025 12:00 AM"
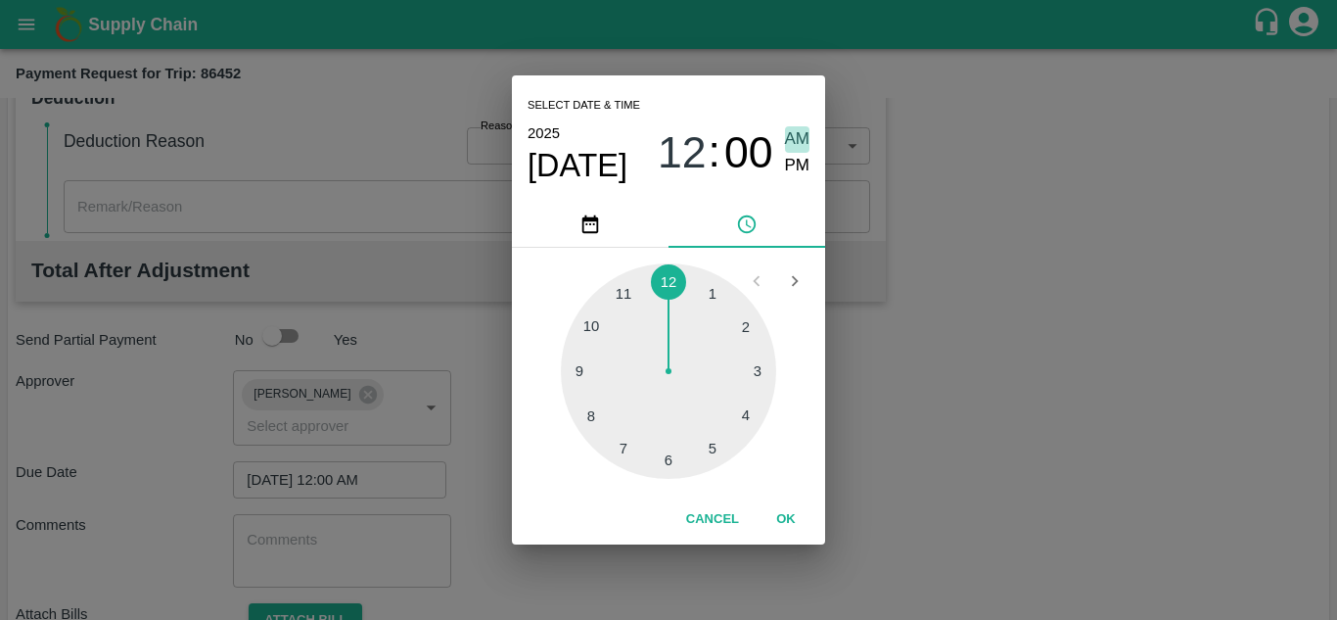
click at [799, 144] on span "AM" at bounding box center [797, 139] width 25 height 26
click at [790, 518] on button "OK" at bounding box center [786, 519] width 63 height 34
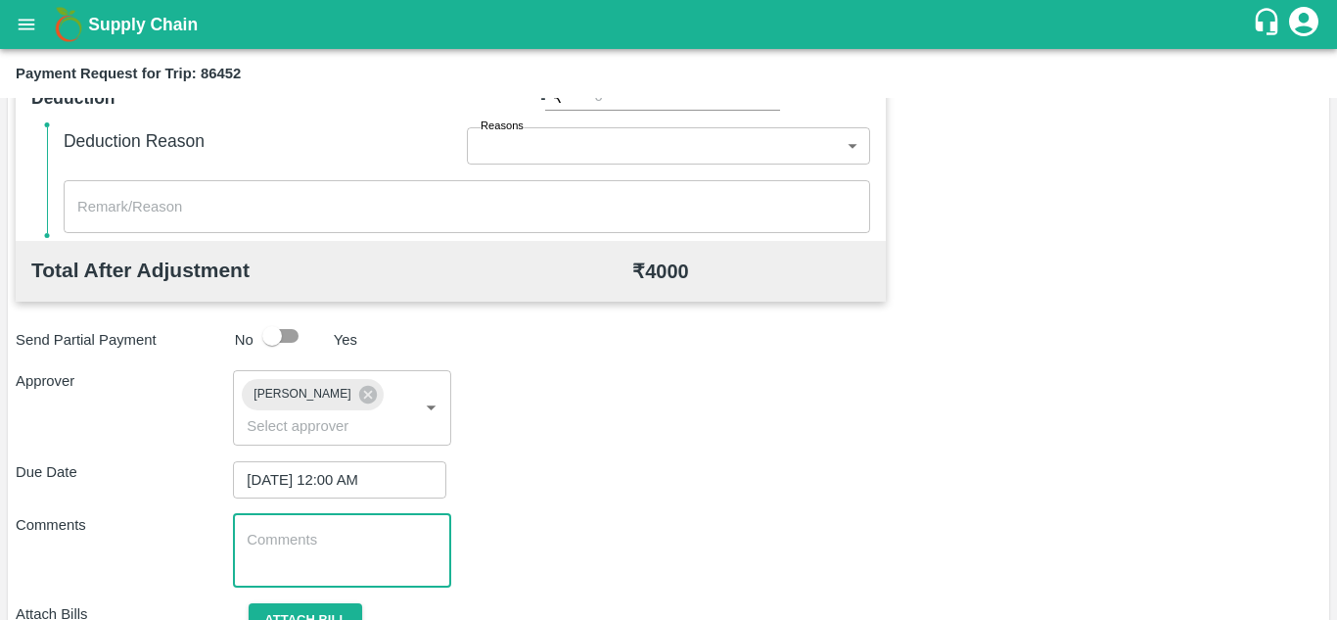
click at [322, 549] on textarea at bounding box center [342, 549] width 190 height 41
paste textarea "Transport Bill"
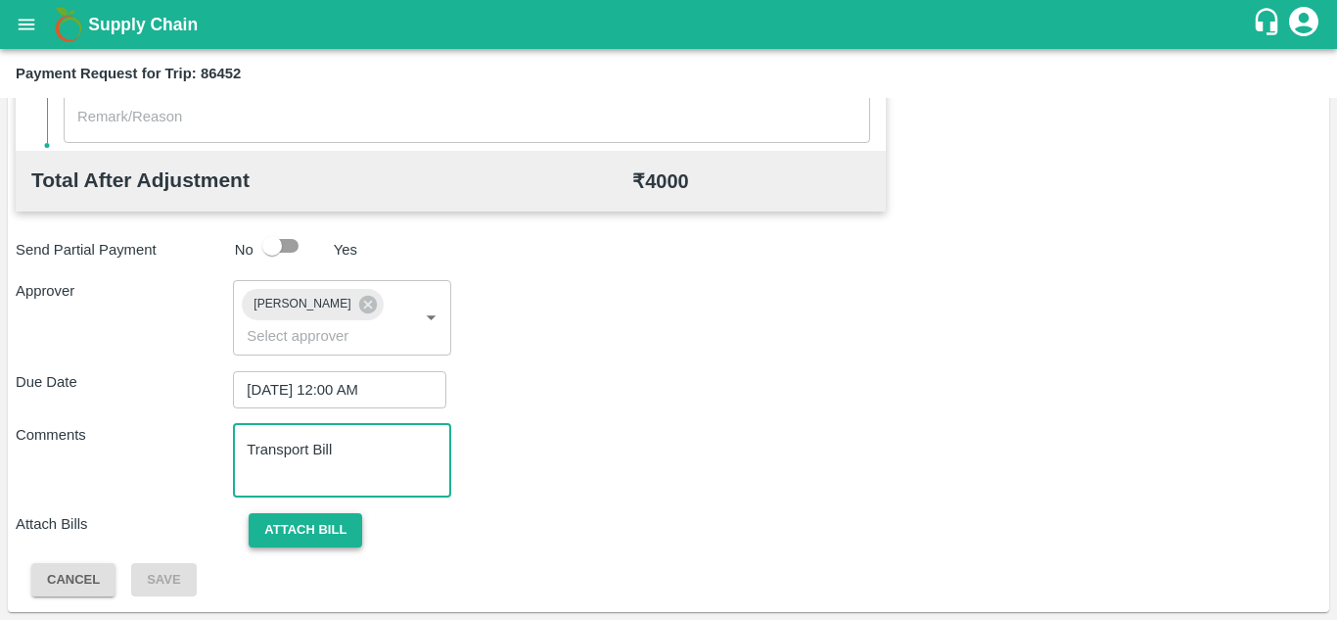
type textarea "Transport Bill"
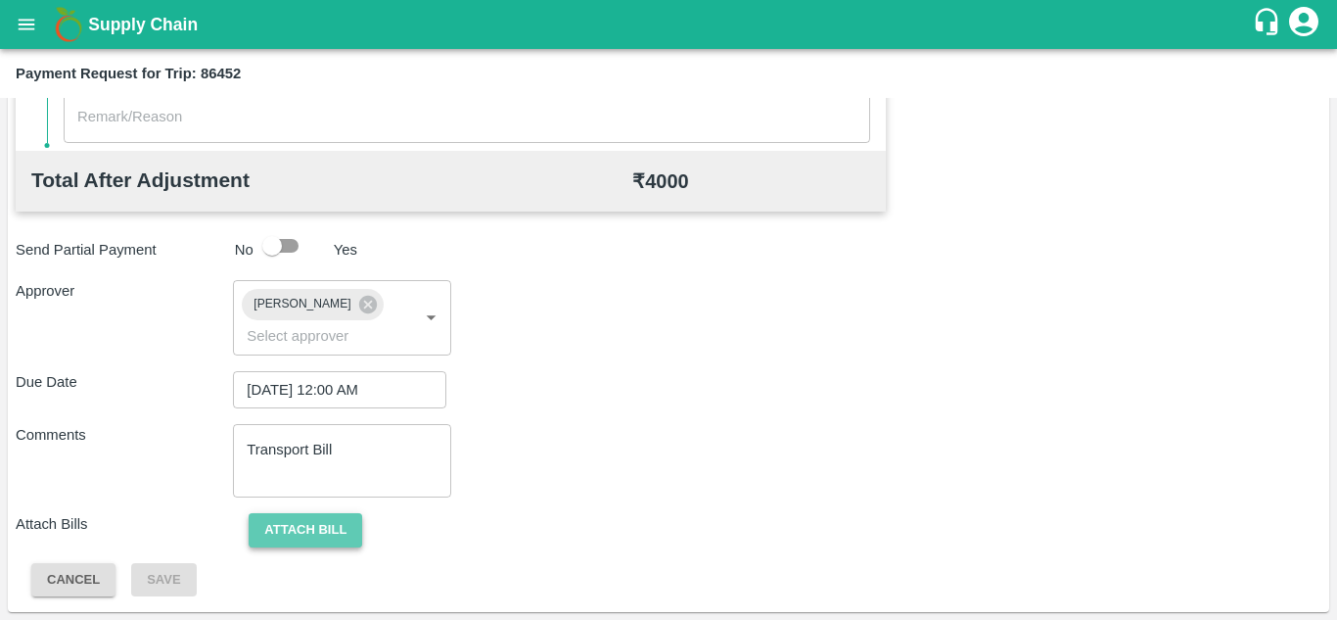
click at [322, 524] on button "Attach bill" at bounding box center [306, 530] width 114 height 34
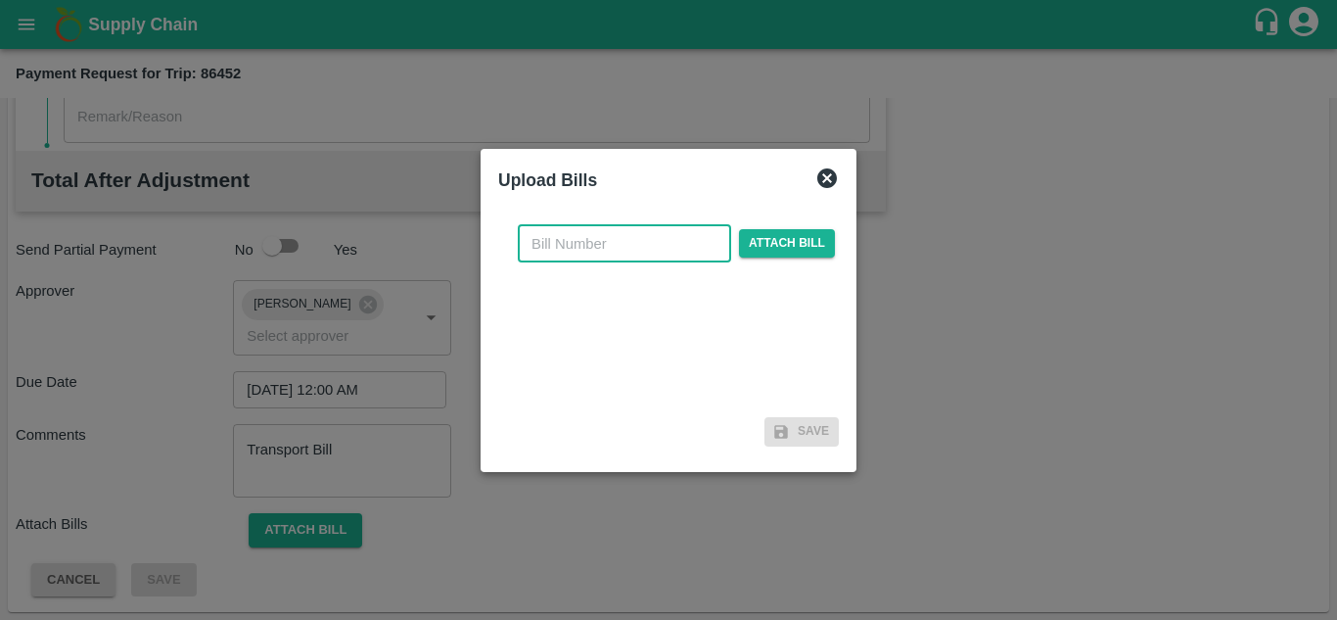
click at [619, 250] on input "text" at bounding box center [624, 243] width 213 height 37
type input "485"
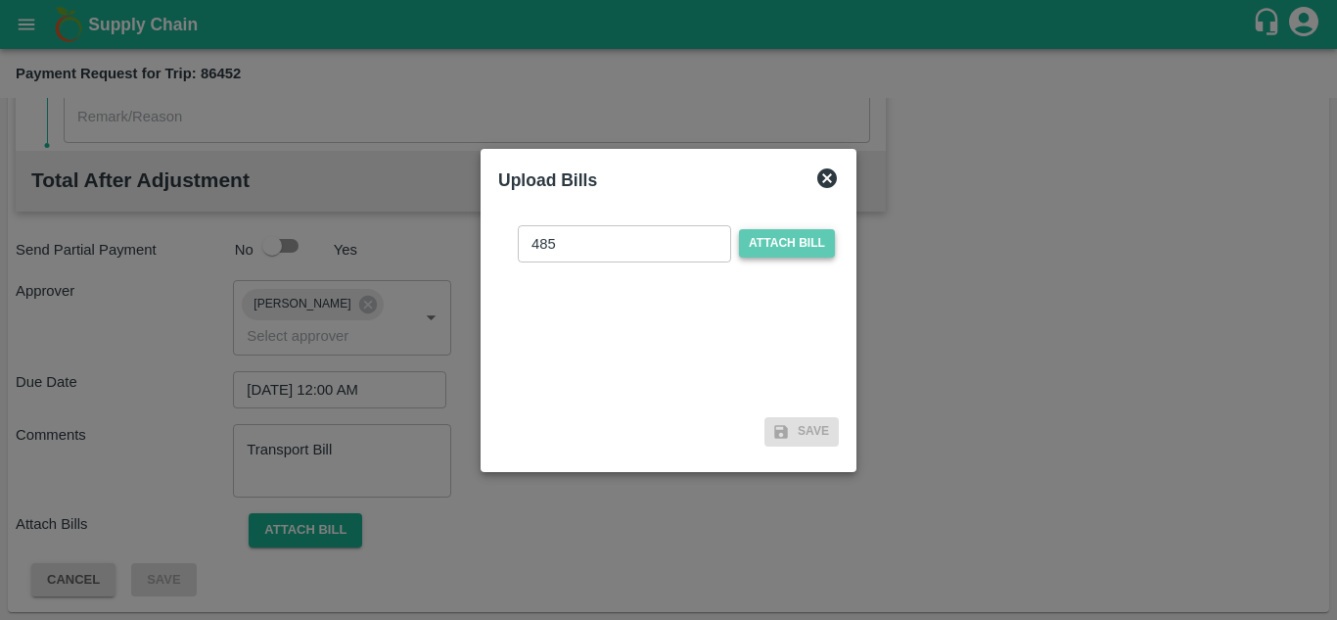
click at [801, 232] on span "Attach bill" at bounding box center [787, 243] width 96 height 28
click at [0, 0] on input "Attach bill" at bounding box center [0, 0] width 0 height 0
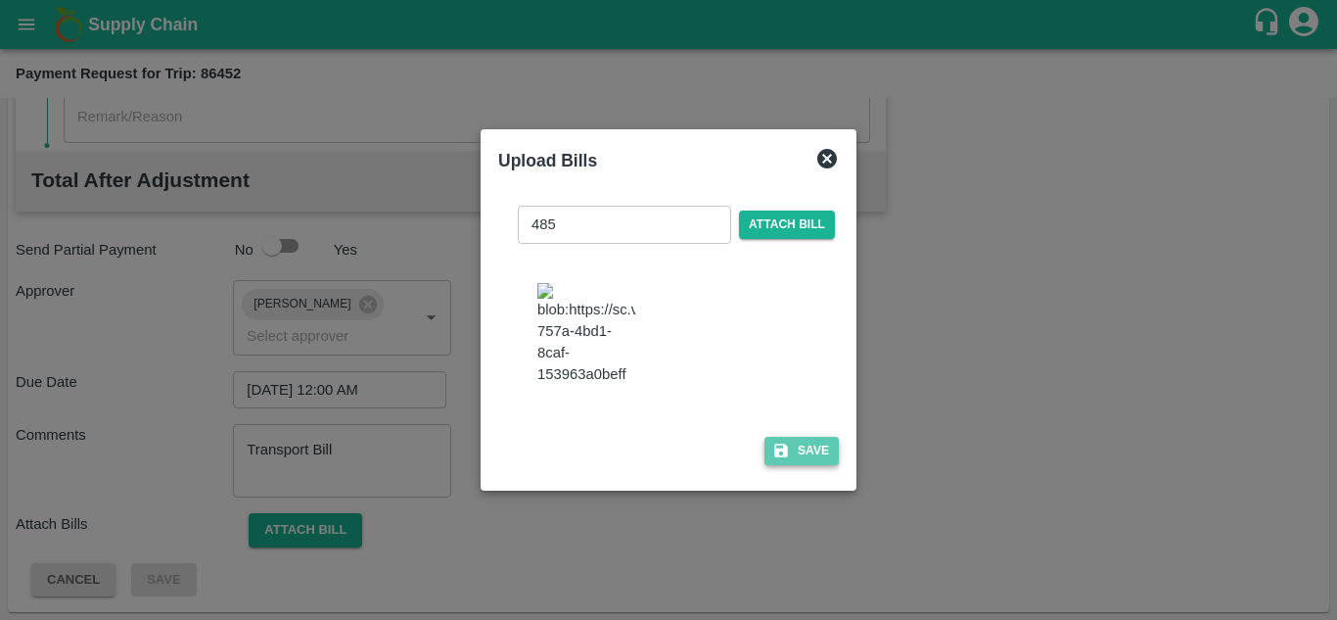
click at [817, 458] on button "Save" at bounding box center [801, 451] width 74 height 28
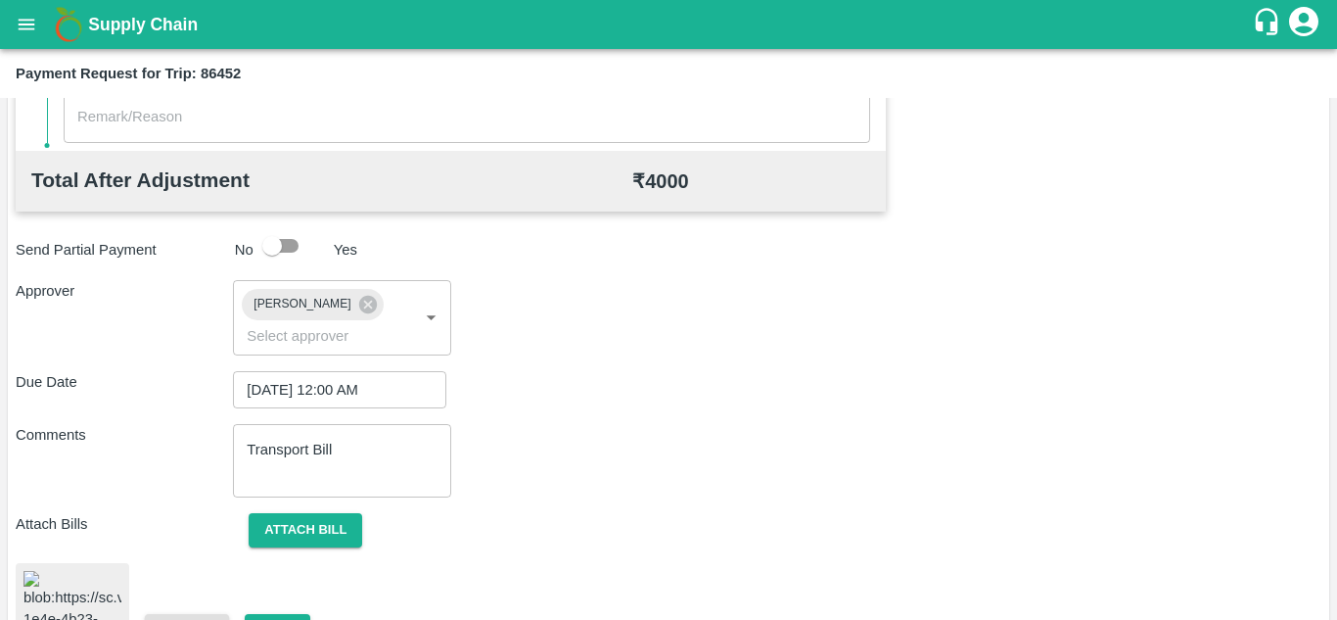
scroll to position [1074, 0]
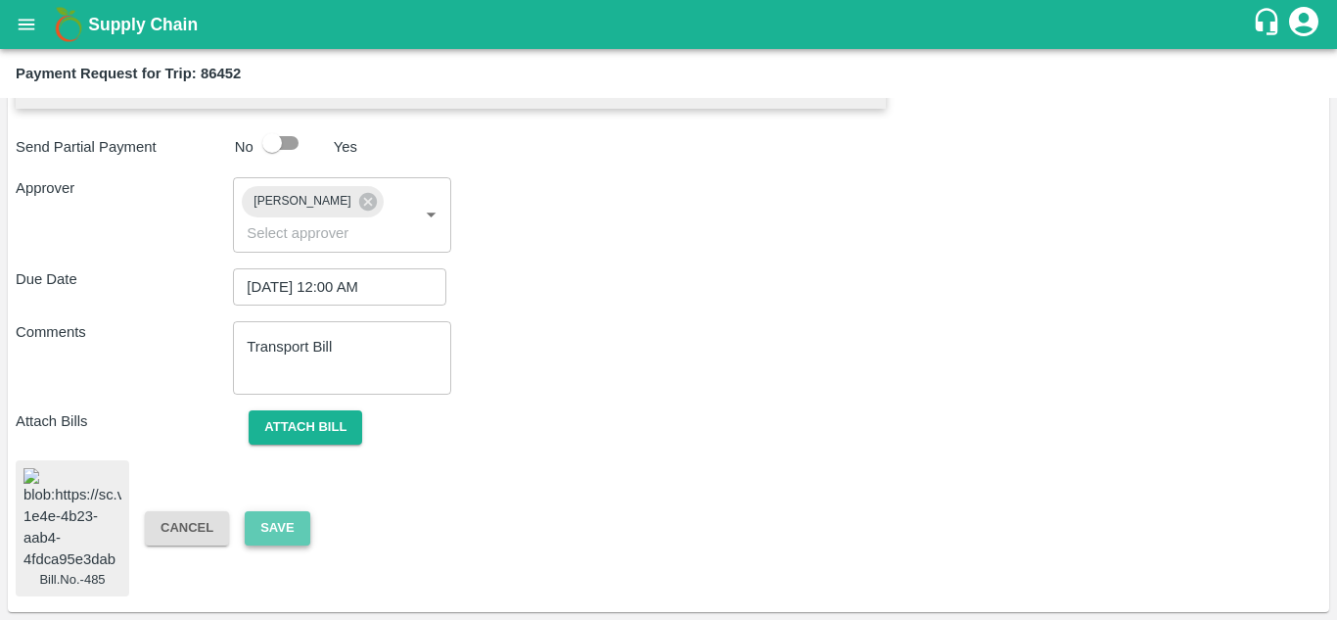
click at [269, 511] on button "Save" at bounding box center [277, 528] width 65 height 34
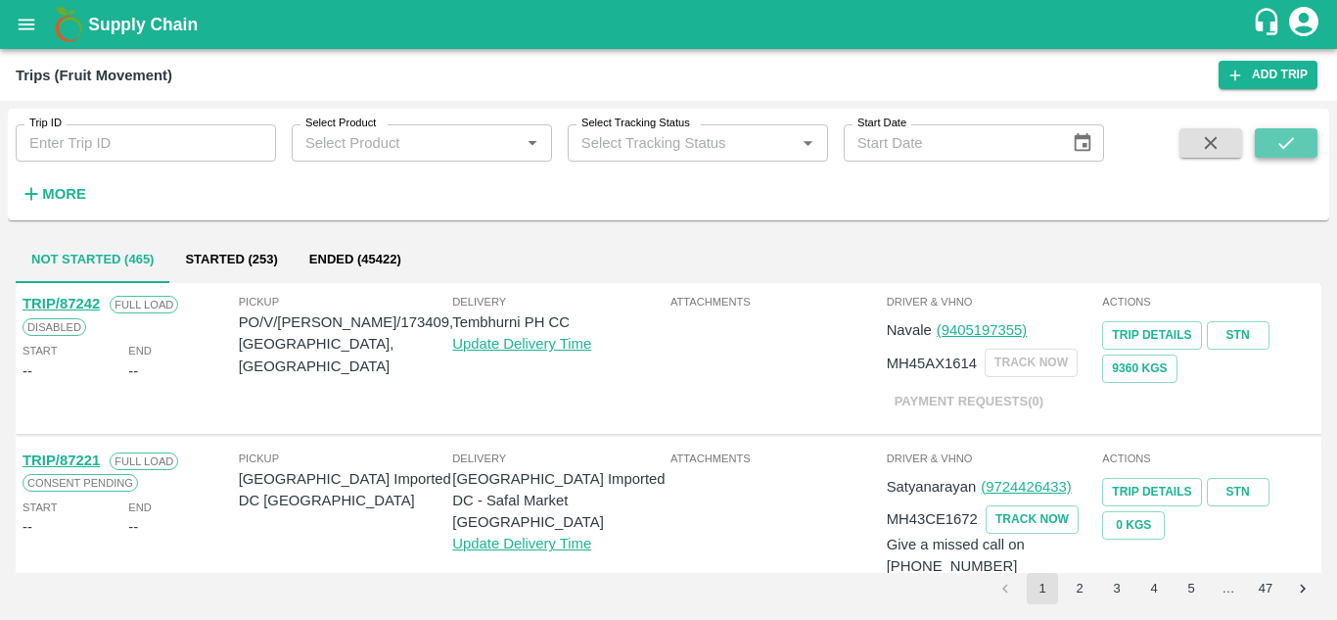
click at [1295, 149] on icon "submit" at bounding box center [1286, 143] width 22 height 22
click at [69, 192] on strong "More" at bounding box center [64, 194] width 44 height 16
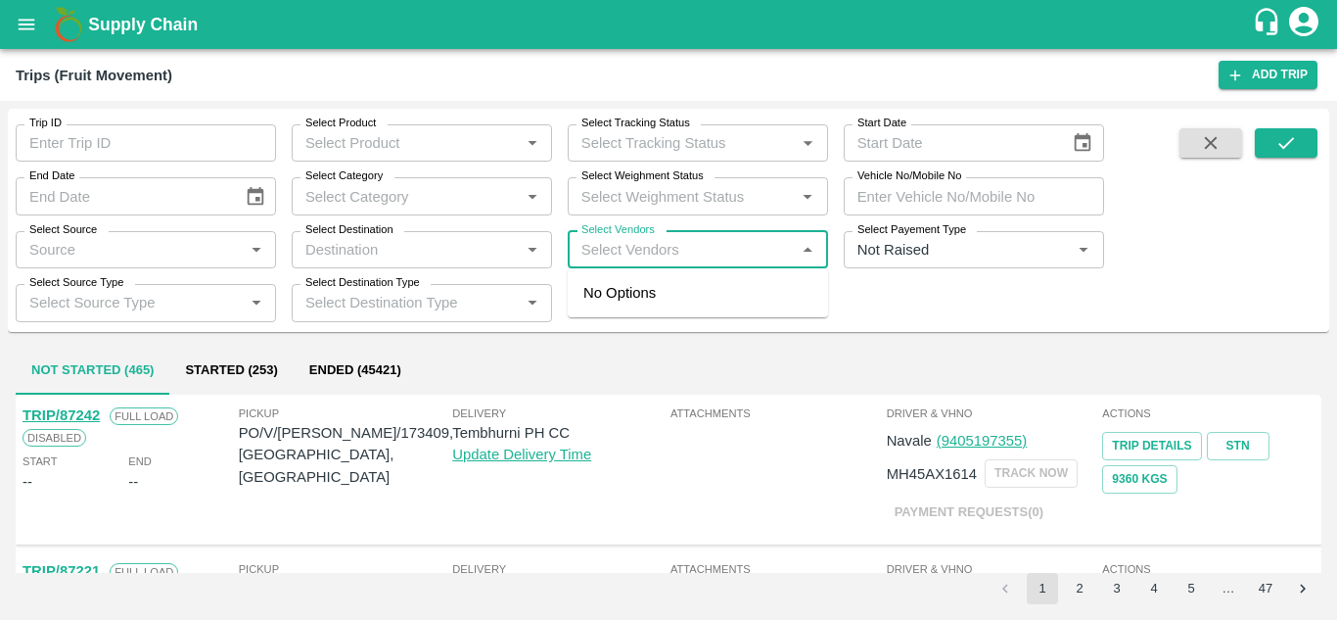
click at [639, 244] on input "Select Vendors" at bounding box center [682, 249] width 216 height 25
type input "PRASA"
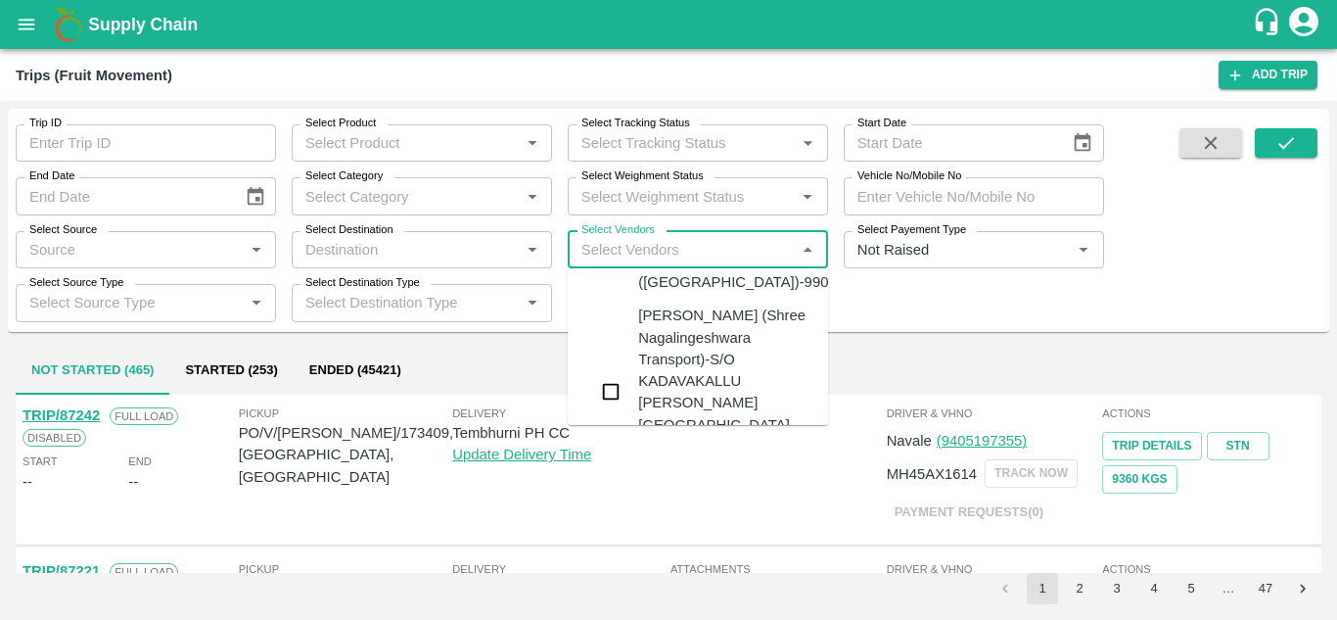
scroll to position [369, 0]
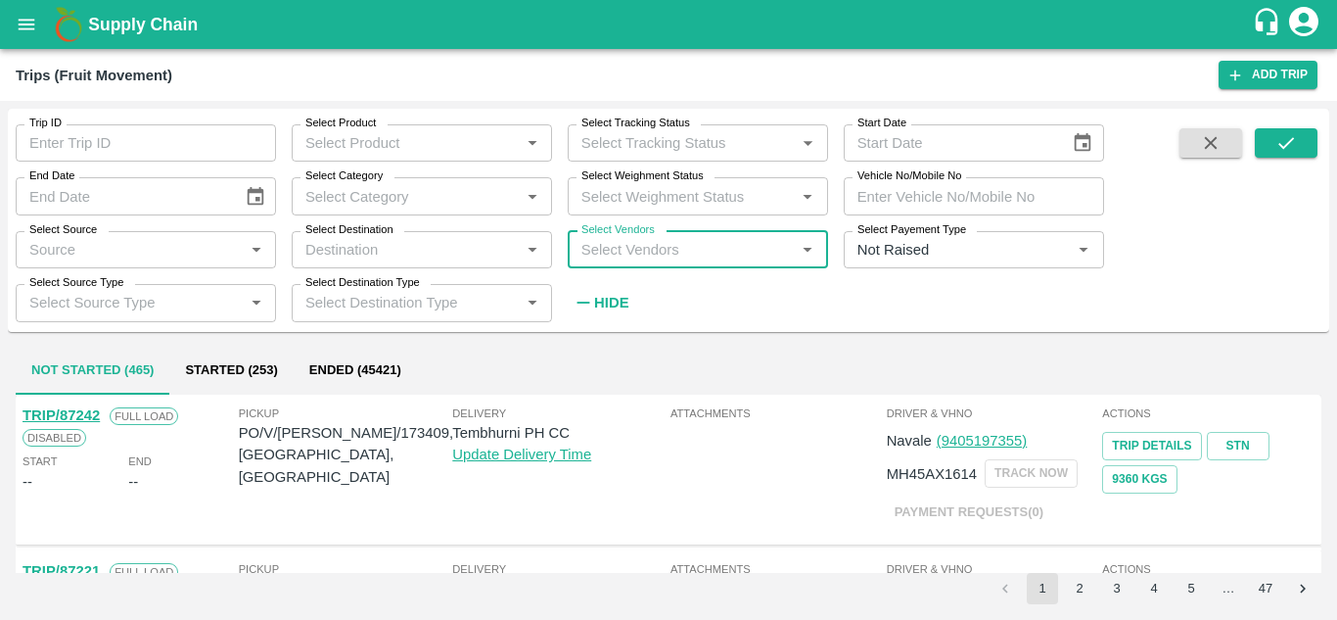
click at [609, 250] on input "Select Vendors" at bounding box center [682, 249] width 216 height 25
type input "PRASHA"
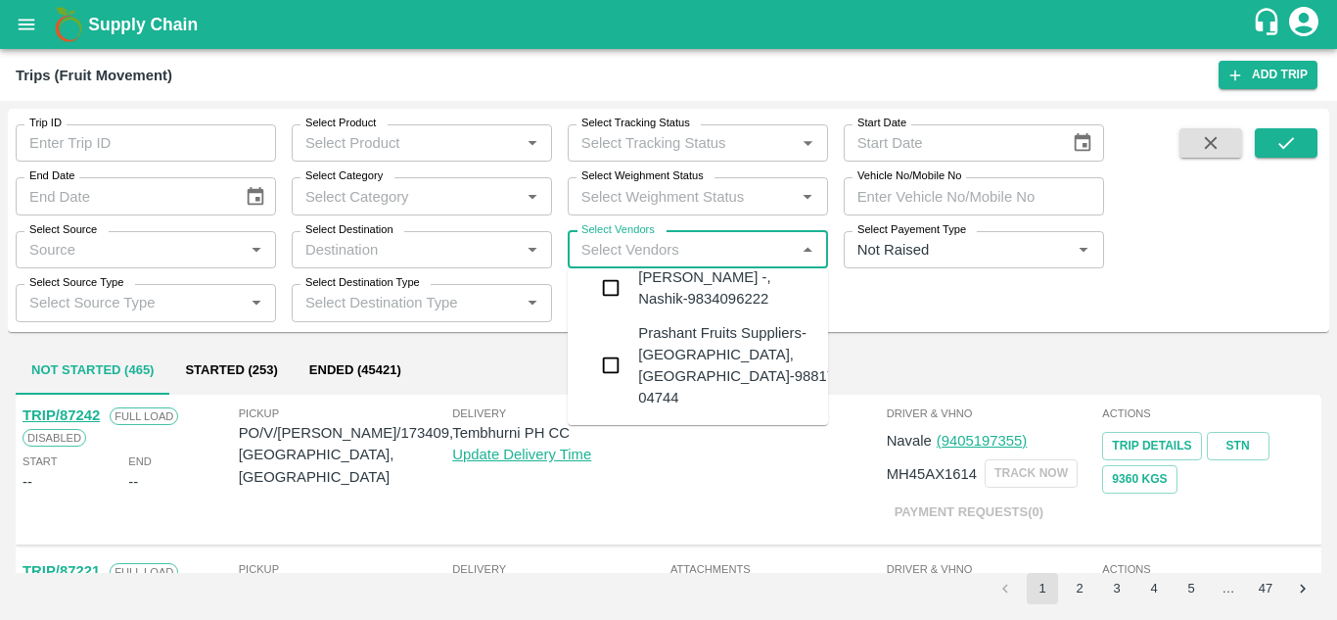
scroll to position [253, 0]
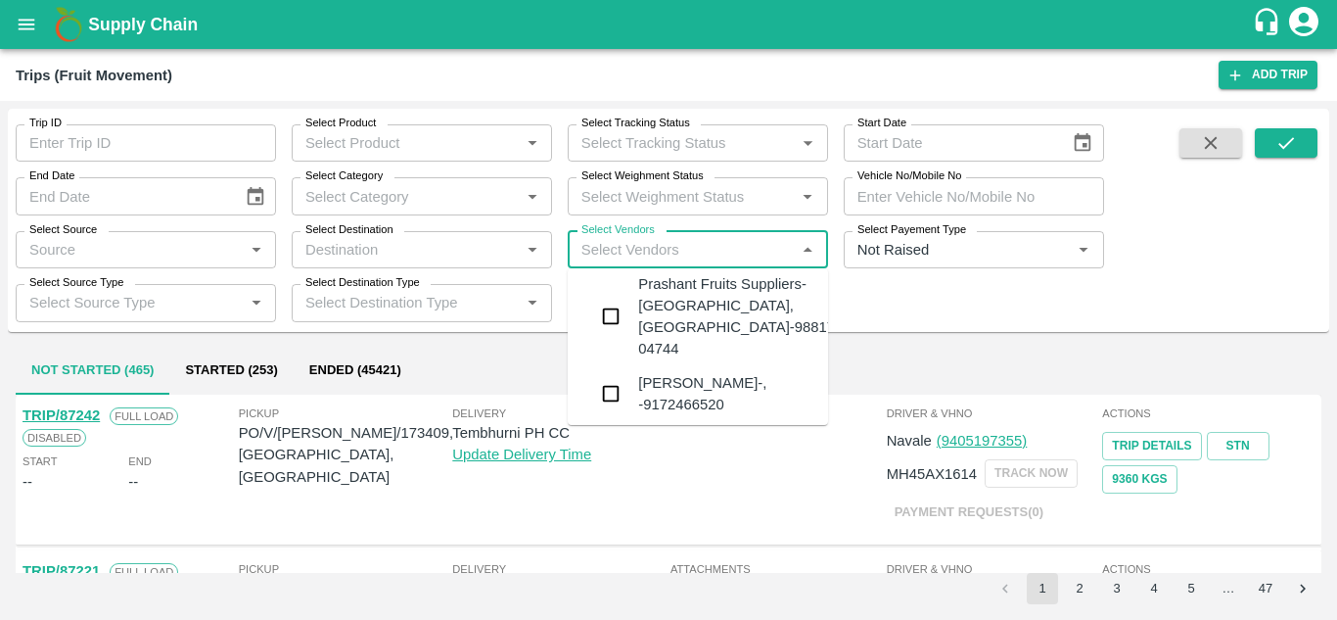
click at [709, 332] on div "Prashant Fruits Suppliers-[GEOGRAPHIC_DATA], [GEOGRAPHIC_DATA]-98817 04744" at bounding box center [736, 316] width 197 height 87
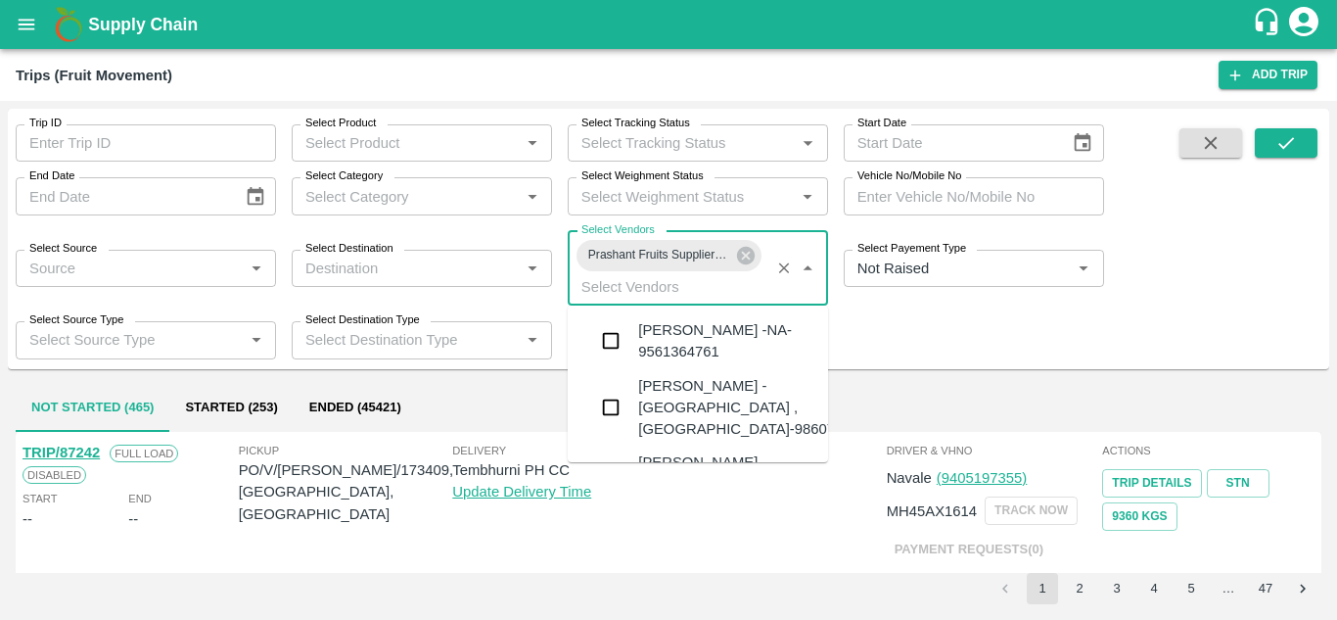
click at [647, 278] on input "Select Vendors" at bounding box center [669, 286] width 191 height 25
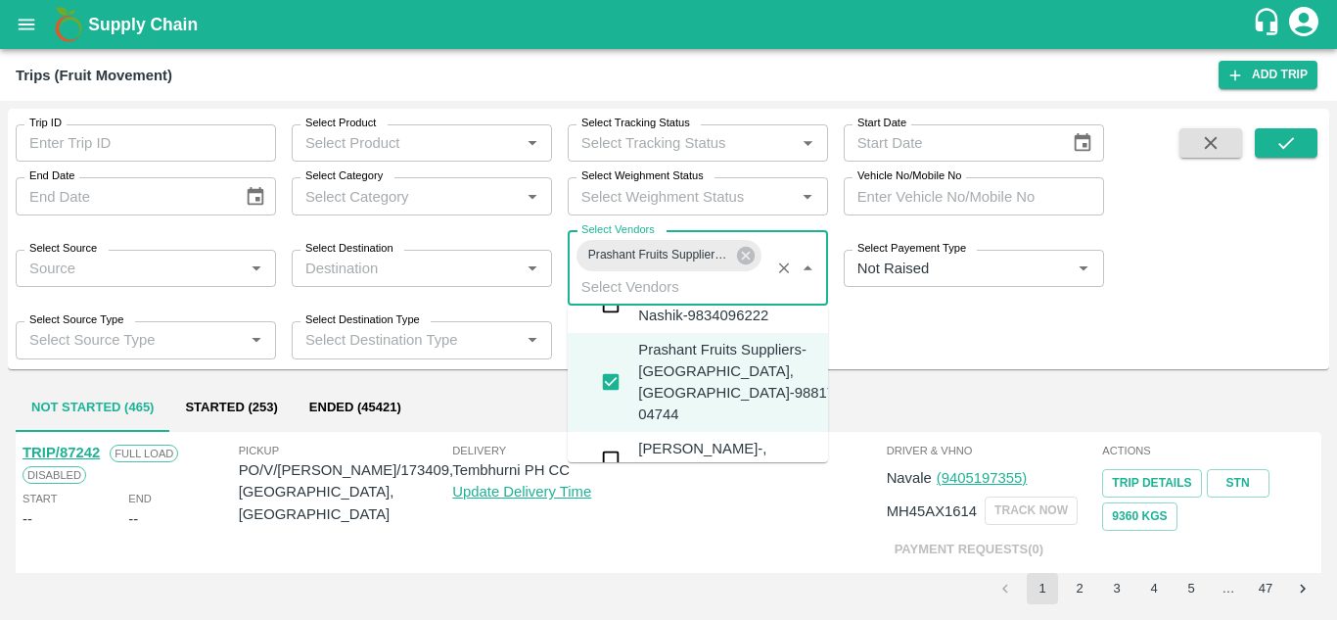
scroll to position [245, 0]
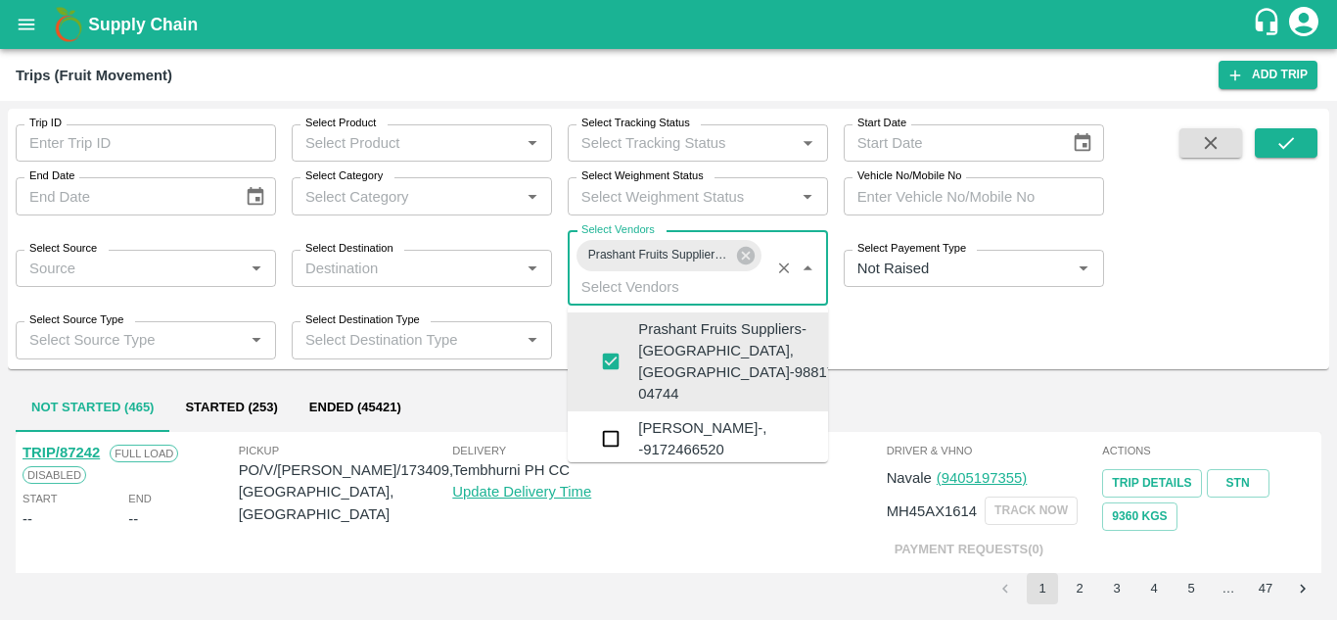
click at [672, 381] on div "Prashant Fruits Suppliers-Shiral, Solapur-98817 04744" at bounding box center [736, 361] width 197 height 87
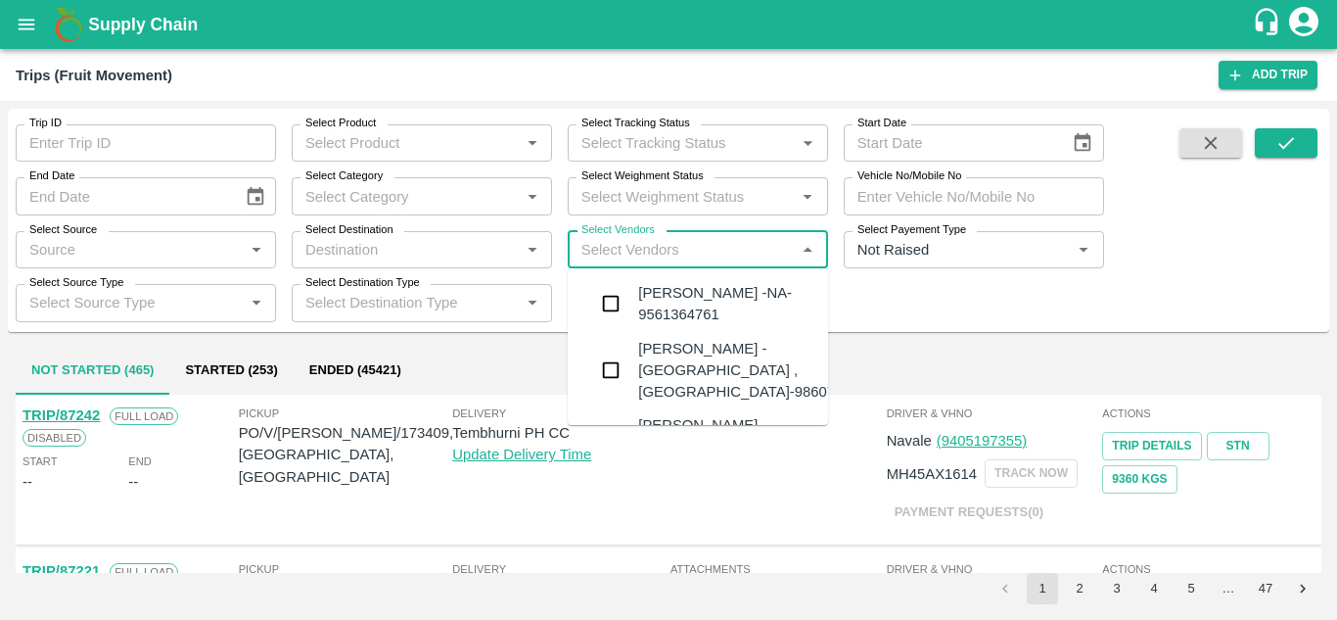
click at [632, 254] on input "Select Vendors" at bounding box center [682, 249] width 216 height 25
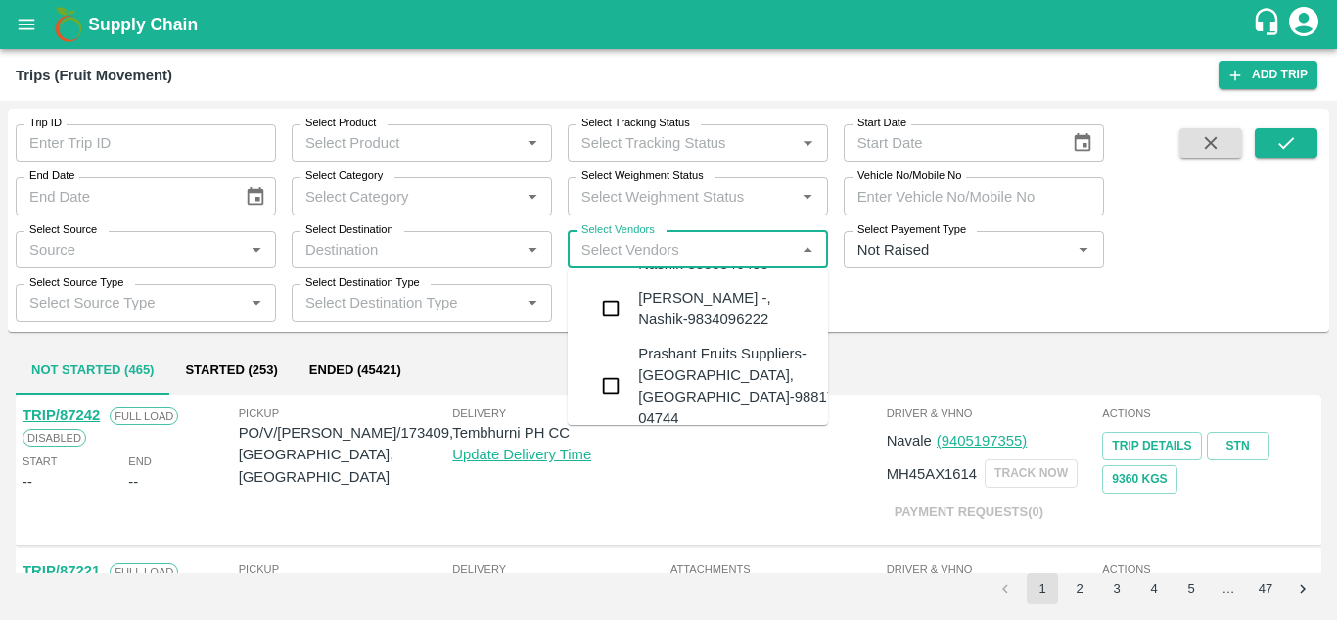
scroll to position [183, 0]
click at [688, 372] on div "Prashant Fruits Suppliers-Shiral, Solapur-98817 04744" at bounding box center [736, 386] width 197 height 87
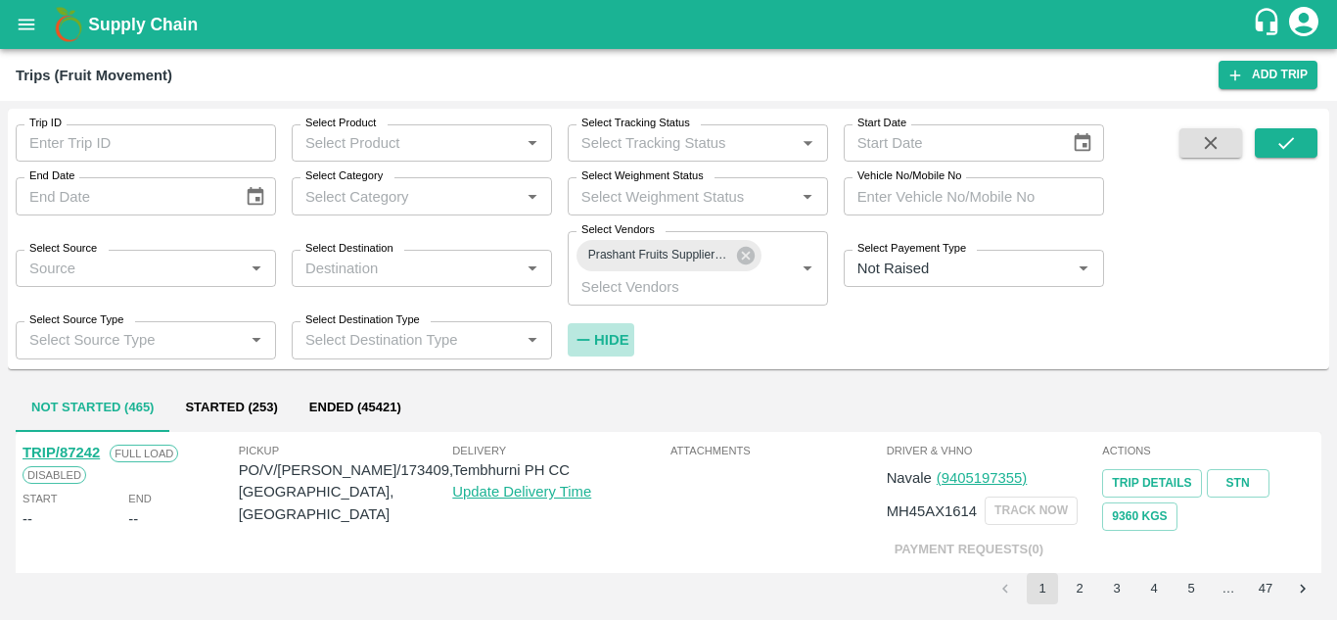
click at [600, 338] on strong "Hide" at bounding box center [611, 340] width 34 height 16
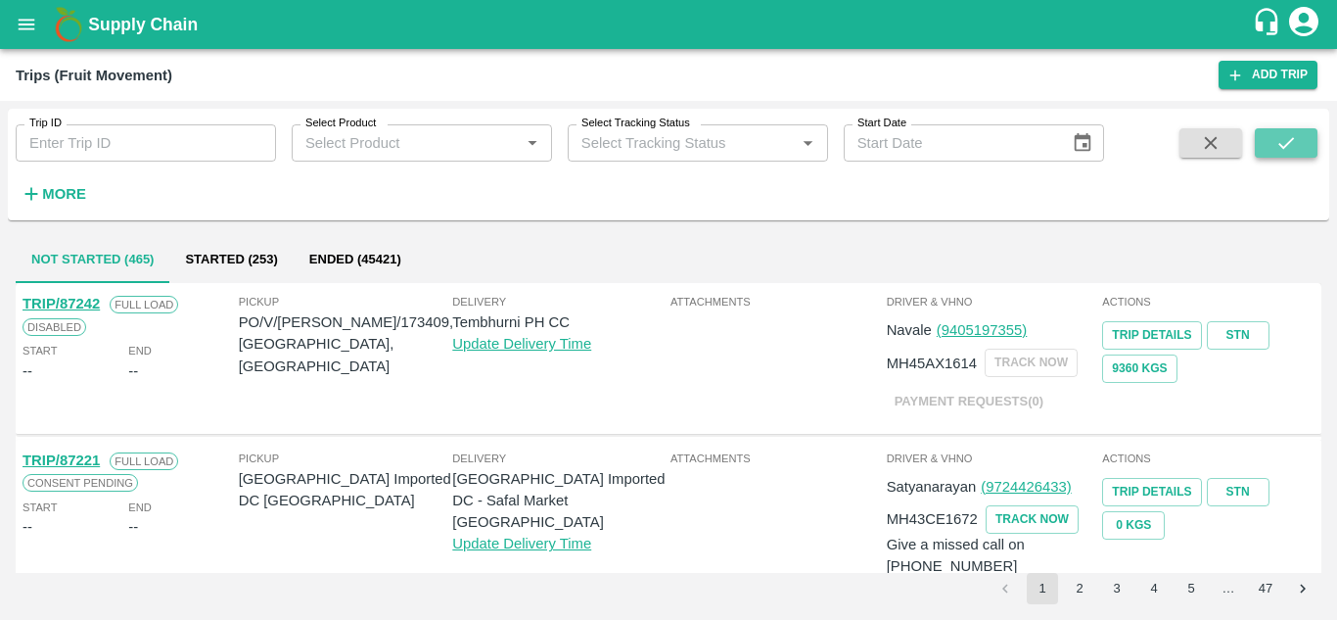
click at [1280, 128] on button "submit" at bounding box center [1286, 142] width 63 height 29
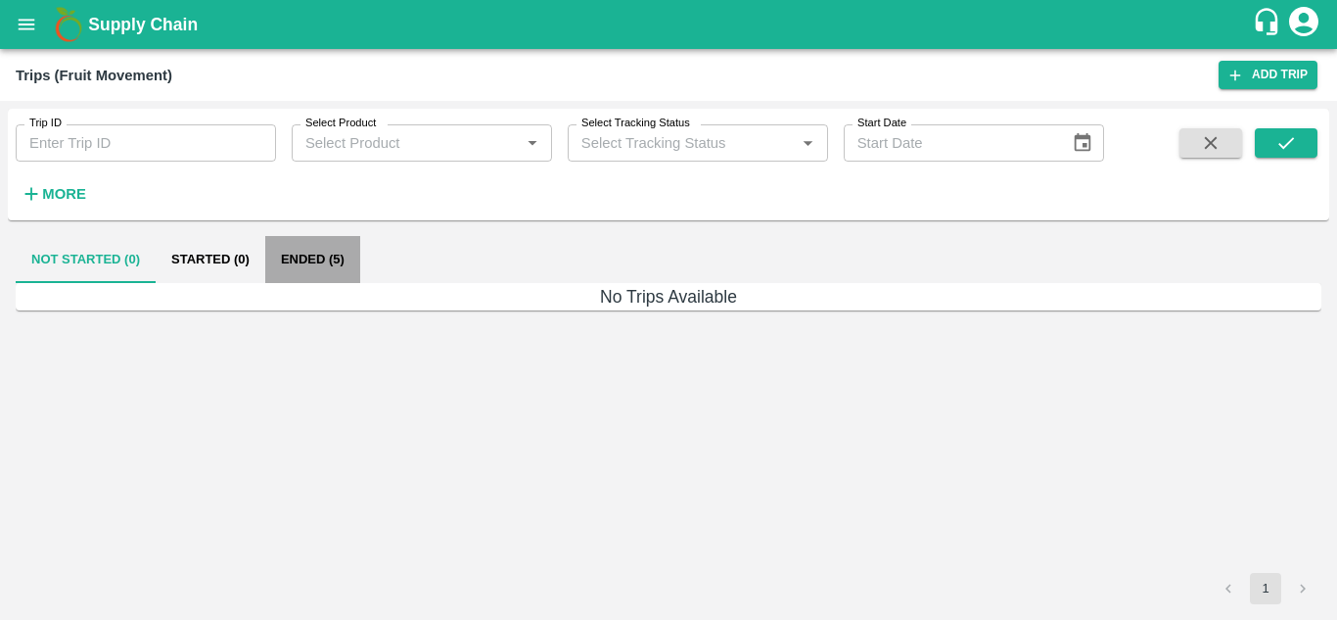
click at [314, 246] on button "Ended (5)" at bounding box center [312, 259] width 95 height 47
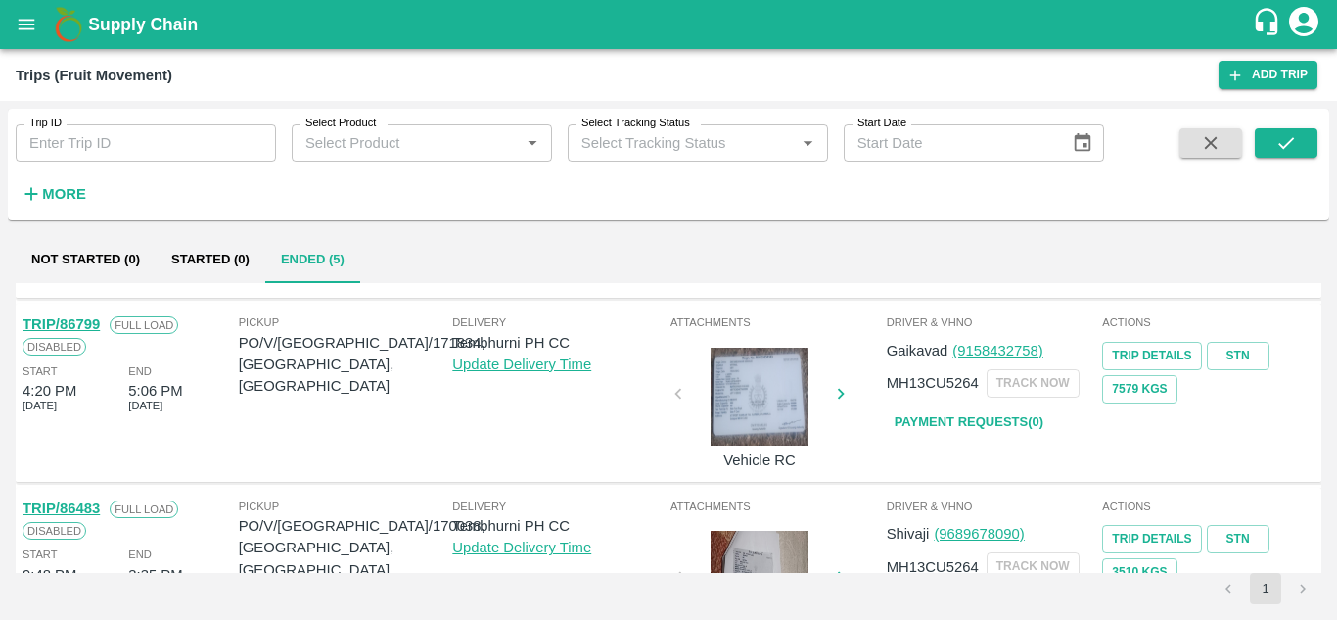
scroll to position [628, 0]
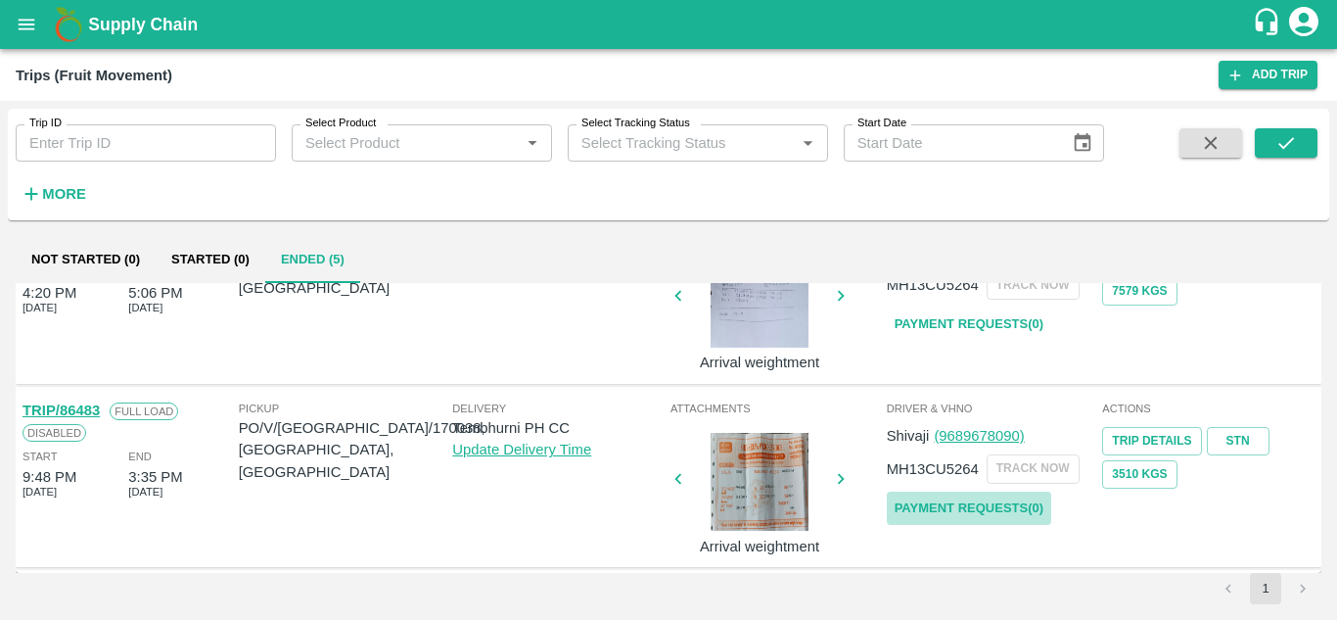
click at [945, 503] on link "Payment Requests( 0 )" at bounding box center [969, 508] width 164 height 34
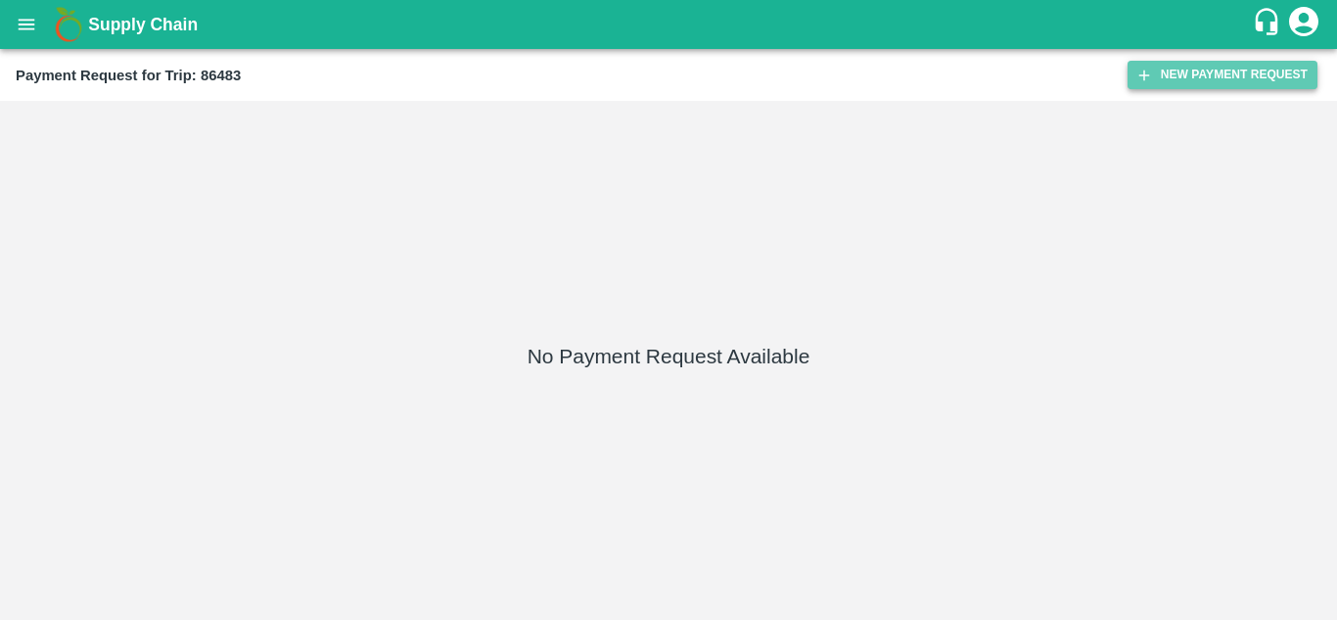
click at [1183, 79] on button "New Payment Request" at bounding box center [1222, 75] width 190 height 28
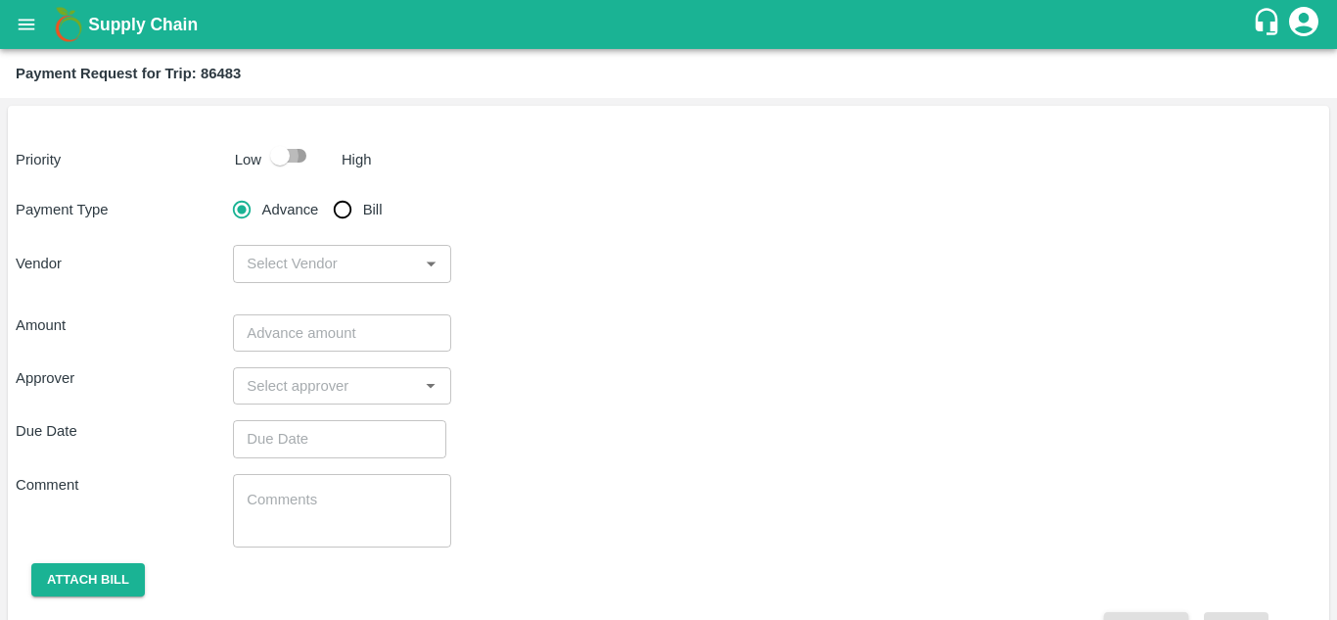
click at [297, 162] on input "checkbox" at bounding box center [280, 155] width 112 height 37
checkbox input "true"
click at [334, 209] on input "Bill" at bounding box center [342, 209] width 39 height 39
radio input "true"
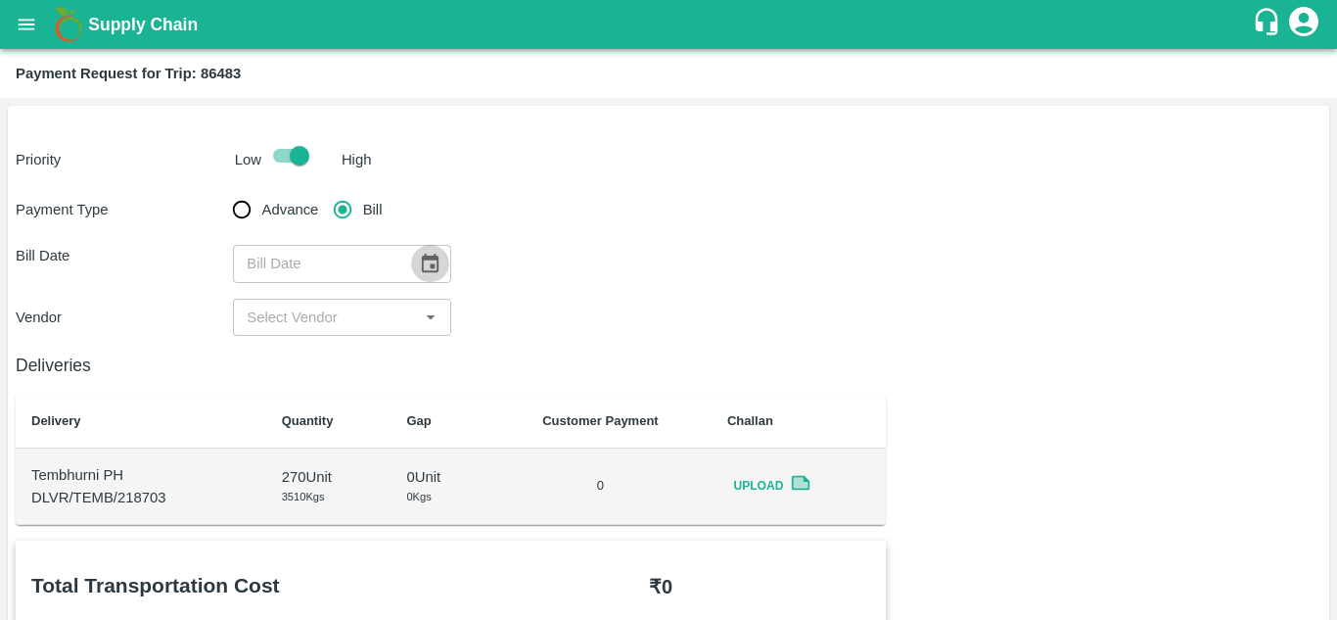
click at [428, 262] on icon "Choose date" at bounding box center [430, 264] width 22 height 22
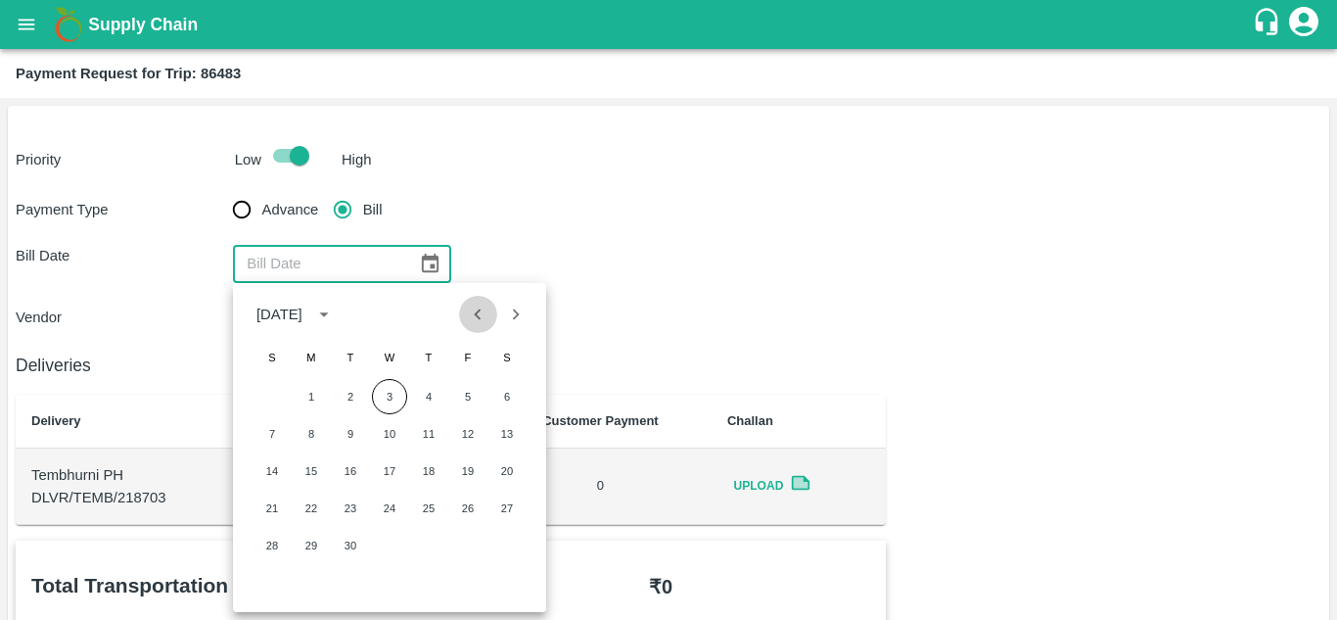
click at [477, 314] on icon "Previous month" at bounding box center [478, 313] width 7 height 11
click at [315, 519] on button "18" at bounding box center [311, 507] width 35 height 35
type input "18/08/2025"
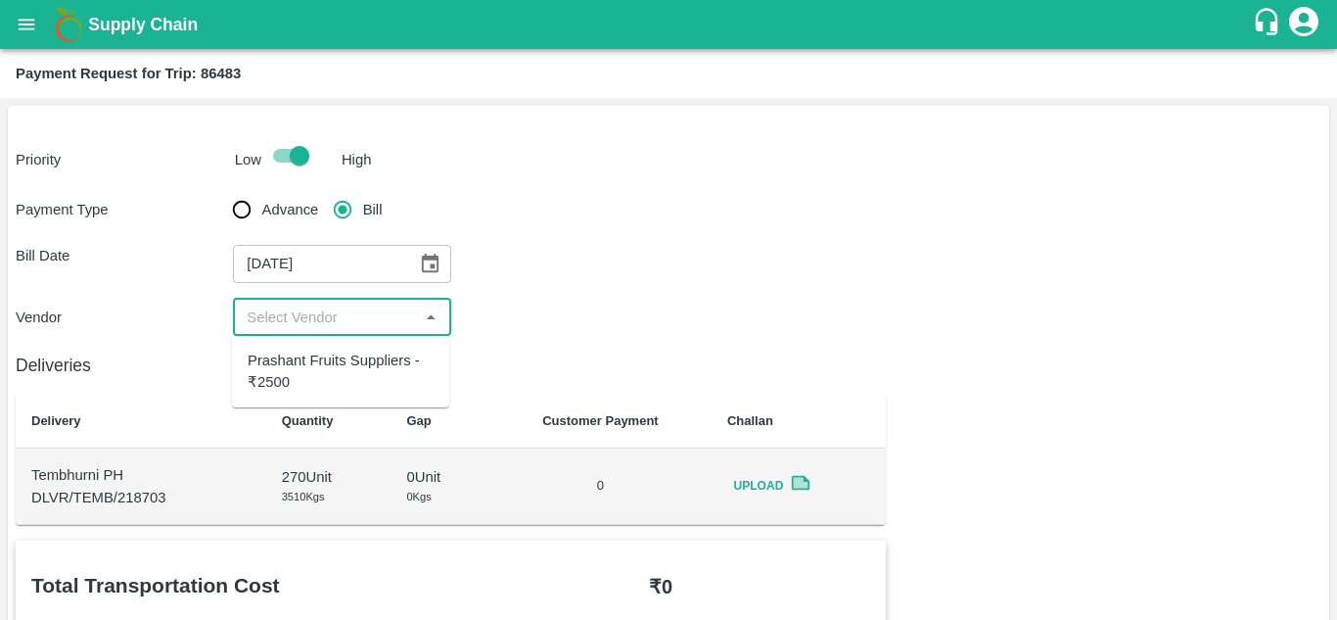
click at [285, 315] on input "input" at bounding box center [325, 316] width 173 height 25
click at [314, 376] on div "Prashant Fruits Suppliers - ₹2500" at bounding box center [341, 371] width 186 height 44
type input "Prashant Fruits Suppliers - ₹2500"
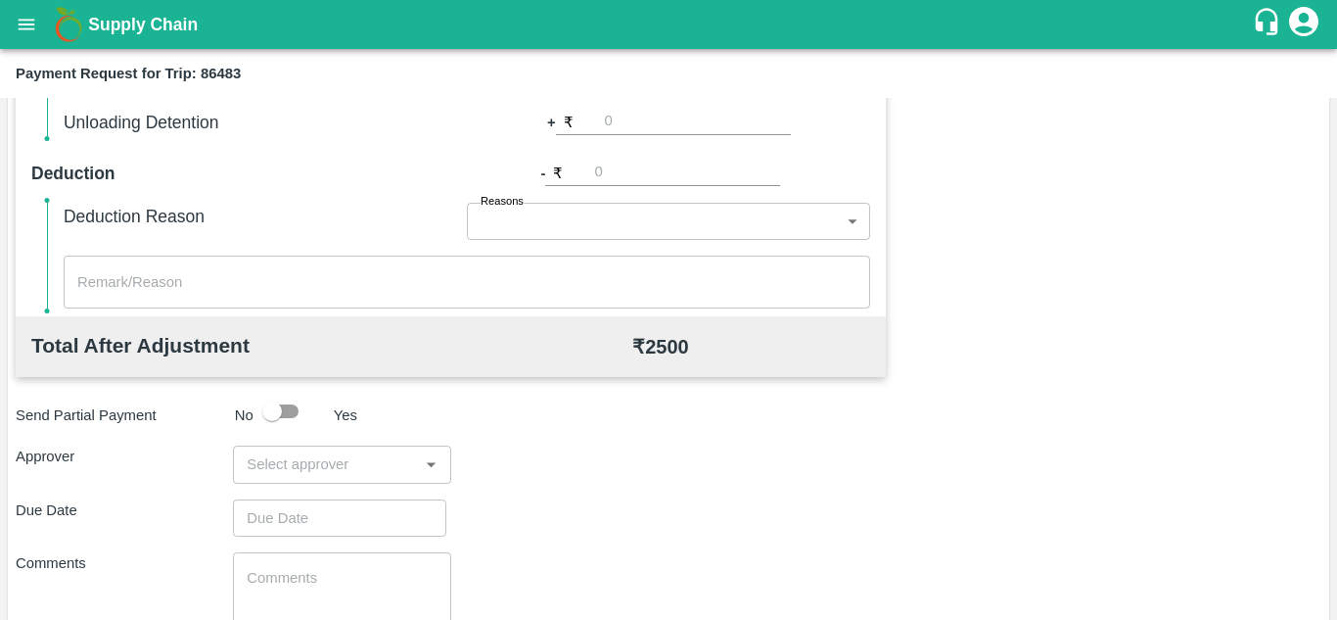
scroll to position [891, 0]
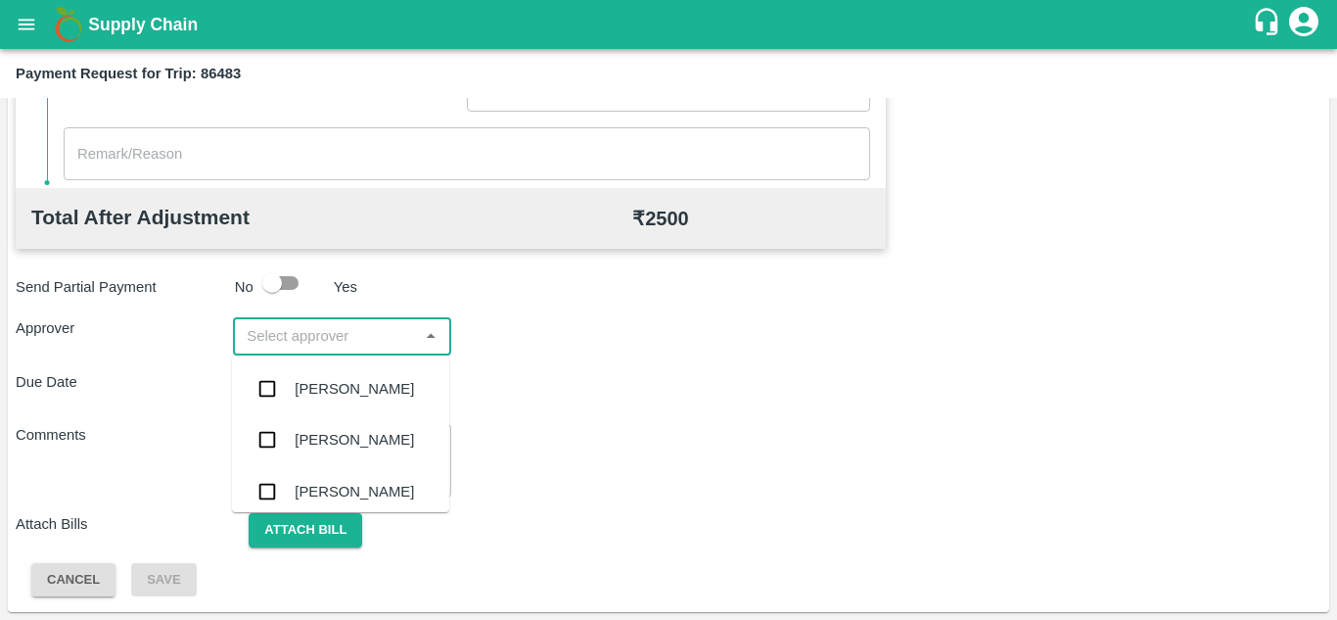
click at [312, 327] on input "input" at bounding box center [325, 335] width 173 height 25
type input "PRASA"
click at [348, 392] on div "Prasad Waghade" at bounding box center [354, 389] width 119 height 22
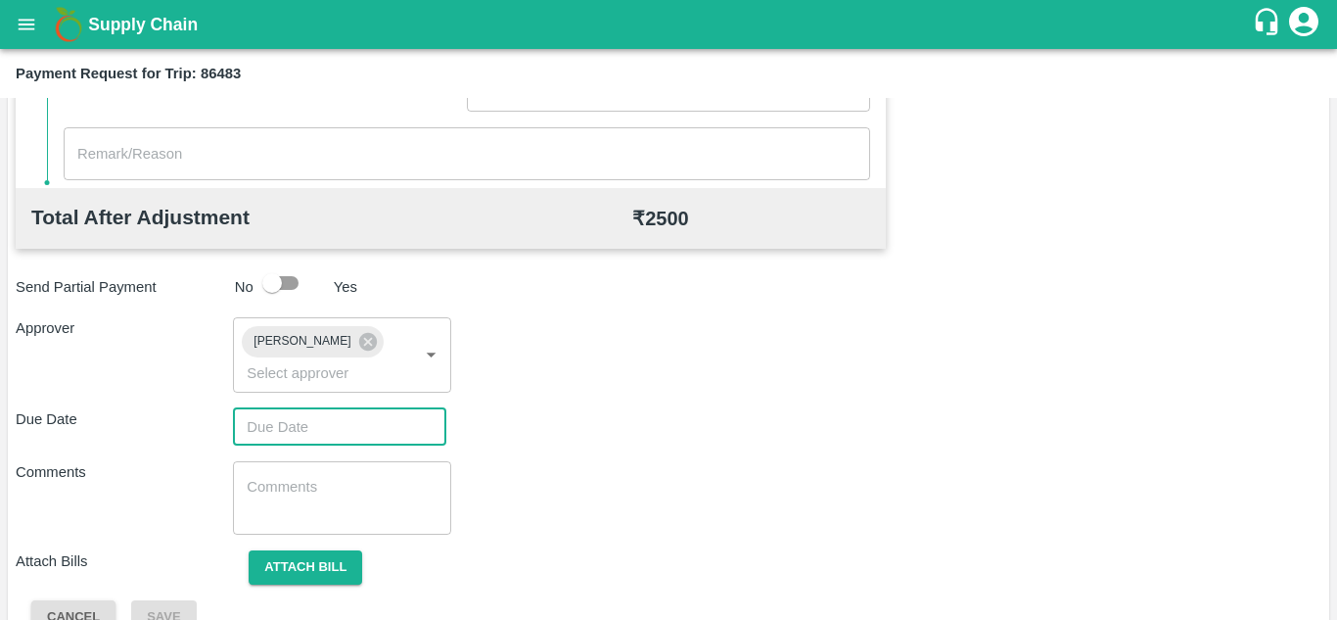
type input "DD/MM/YYYY hh:mm aa"
click at [312, 433] on input "DD/MM/YYYY hh:mm aa" at bounding box center [333, 426] width 200 height 37
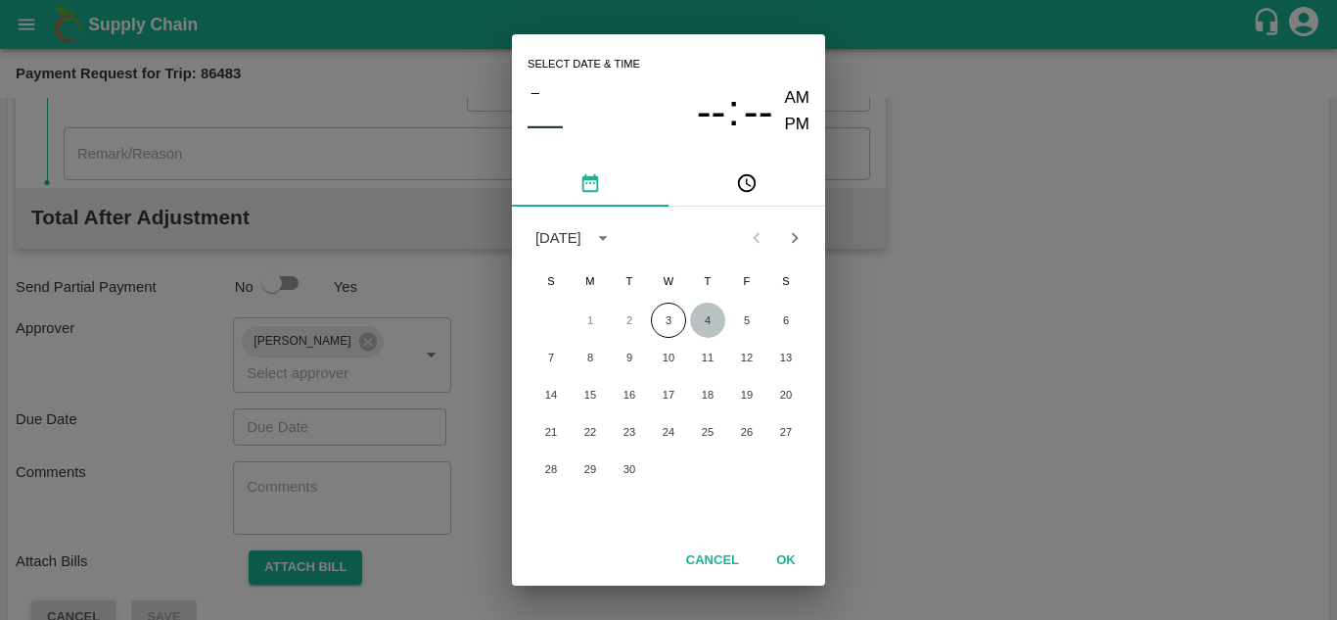
click at [705, 315] on button "4" at bounding box center [707, 319] width 35 height 35
type input "04/09/2025 12:00 AM"
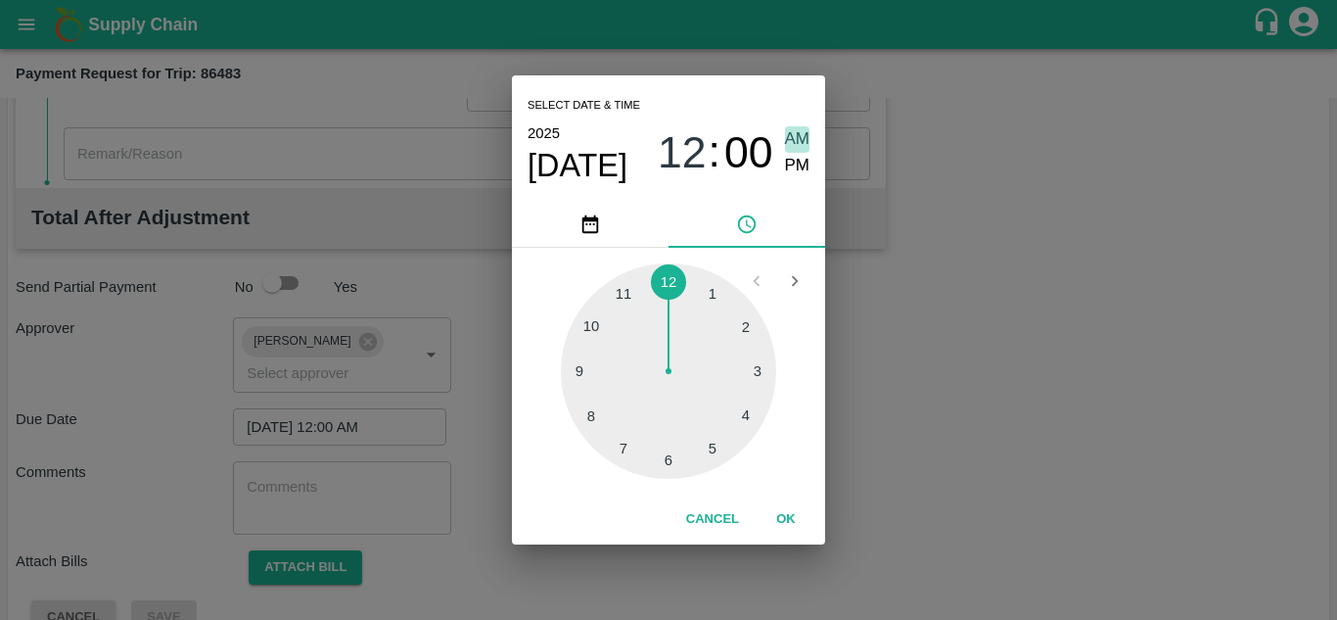
click at [801, 141] on span "AM" at bounding box center [797, 139] width 25 height 26
click at [790, 516] on button "OK" at bounding box center [786, 519] width 63 height 34
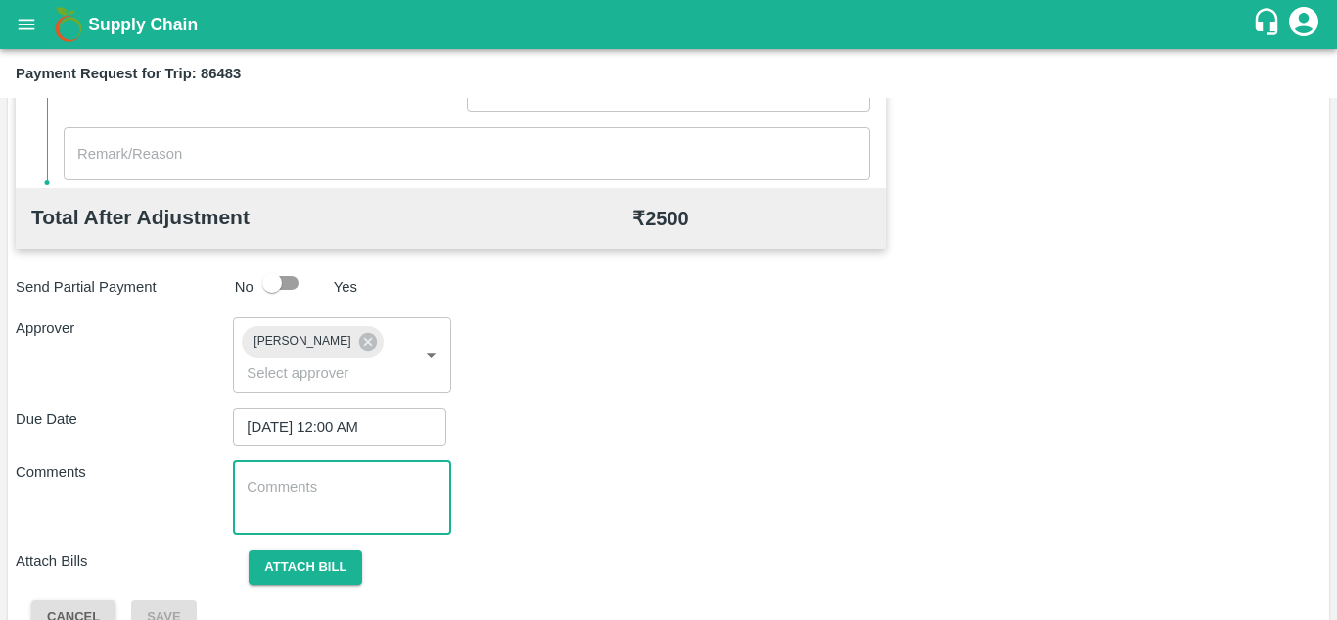
click at [291, 484] on textarea at bounding box center [342, 497] width 190 height 41
paste textarea "Transport Bill"
type textarea "Transport Bill"
click at [637, 477] on div "Comments Transport Bill x ​" at bounding box center [669, 497] width 1306 height 73
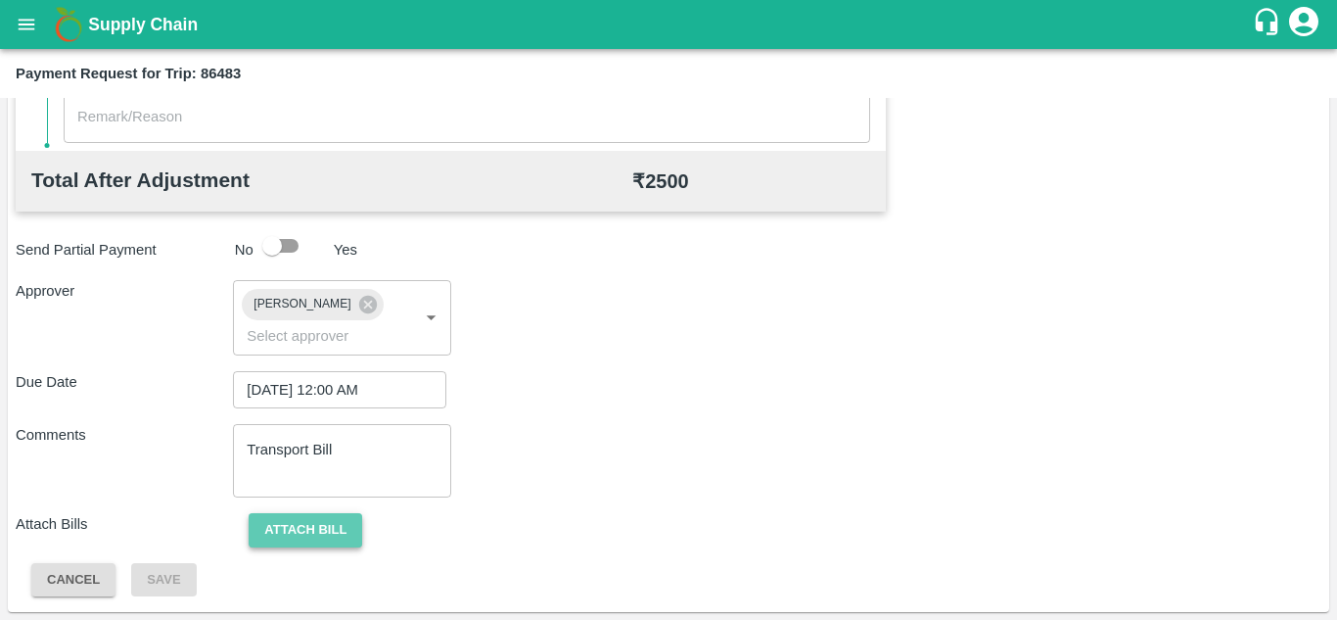
click at [334, 538] on button "Attach bill" at bounding box center [306, 530] width 114 height 34
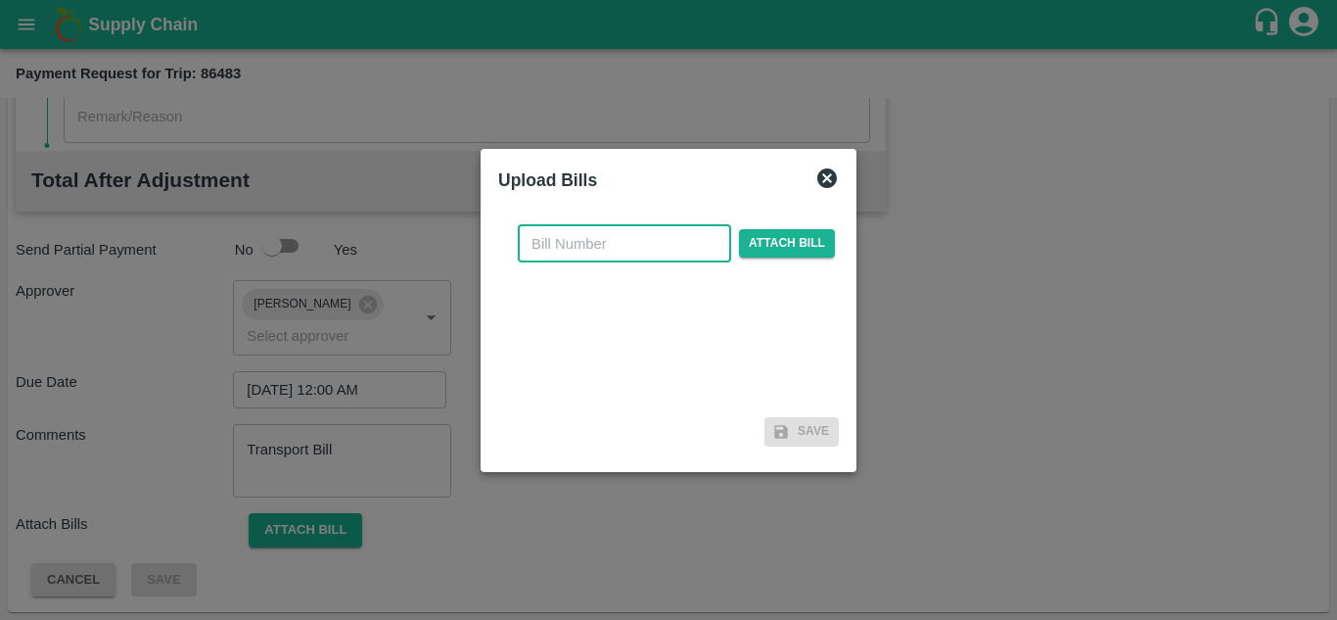
click at [579, 249] on input "text" at bounding box center [624, 243] width 213 height 37
type input "487"
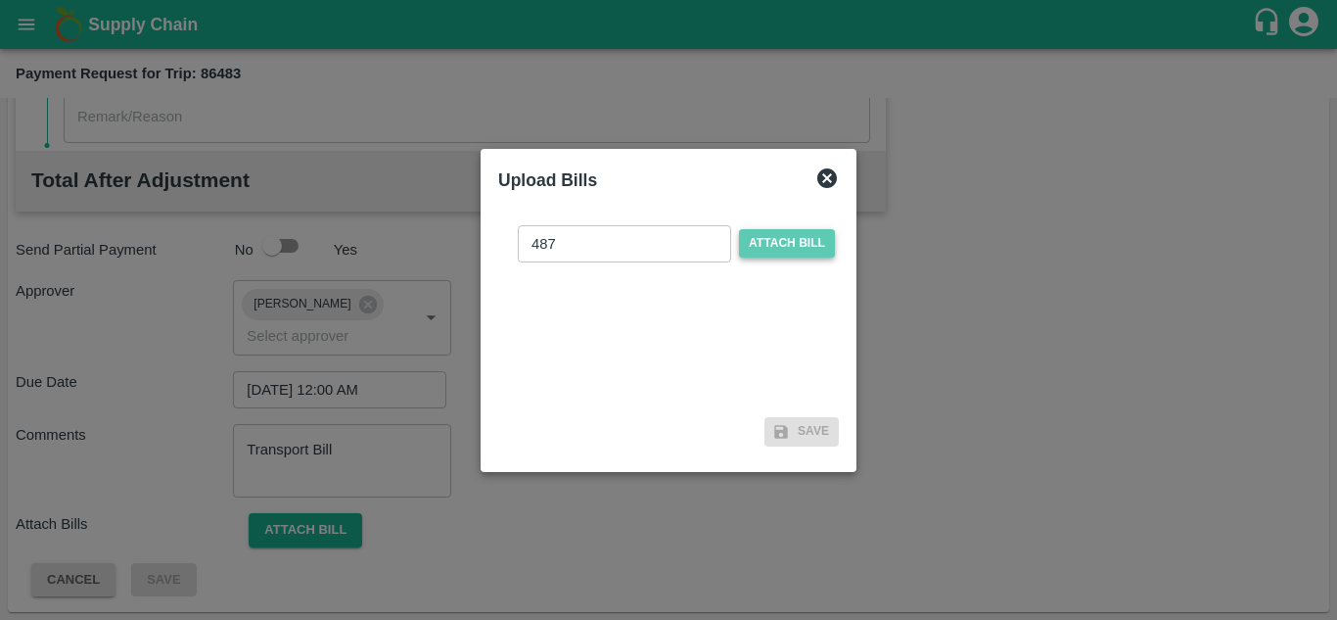
click at [795, 237] on span "Attach bill" at bounding box center [787, 243] width 96 height 28
click at [0, 0] on input "Attach bill" at bounding box center [0, 0] width 0 height 0
click at [764, 241] on span "Attach bill" at bounding box center [787, 243] width 96 height 28
click at [0, 0] on input "Attach bill" at bounding box center [0, 0] width 0 height 0
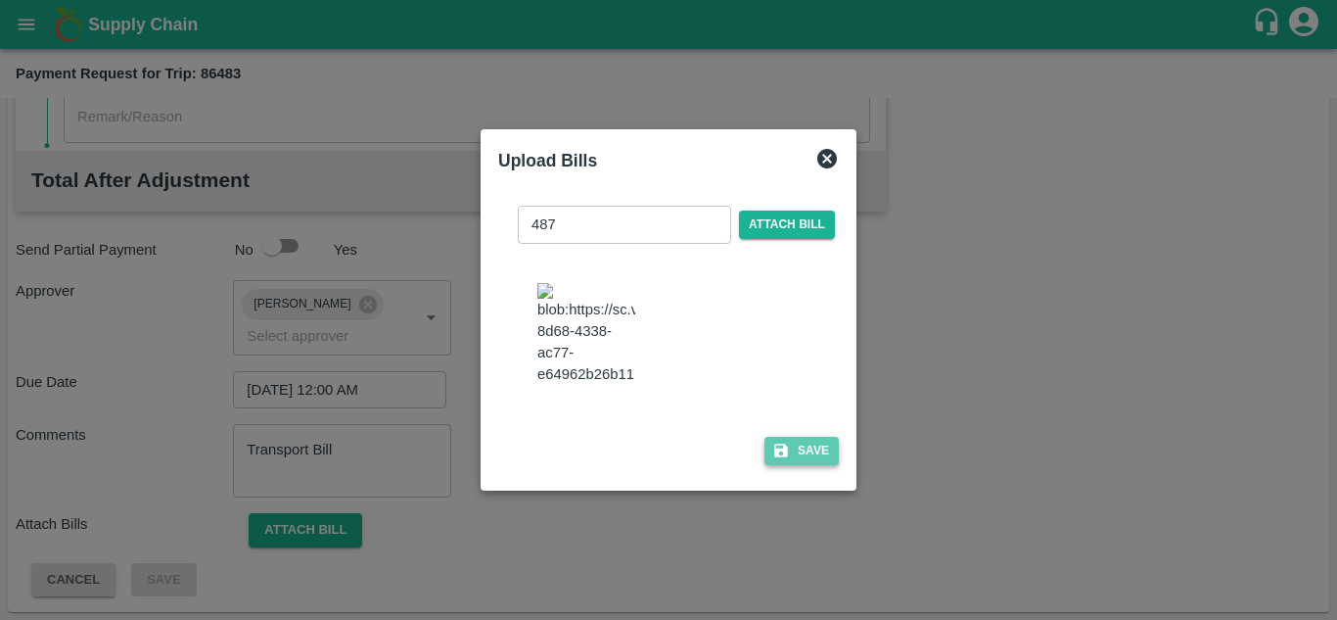
click at [807, 465] on button "Save" at bounding box center [801, 451] width 74 height 28
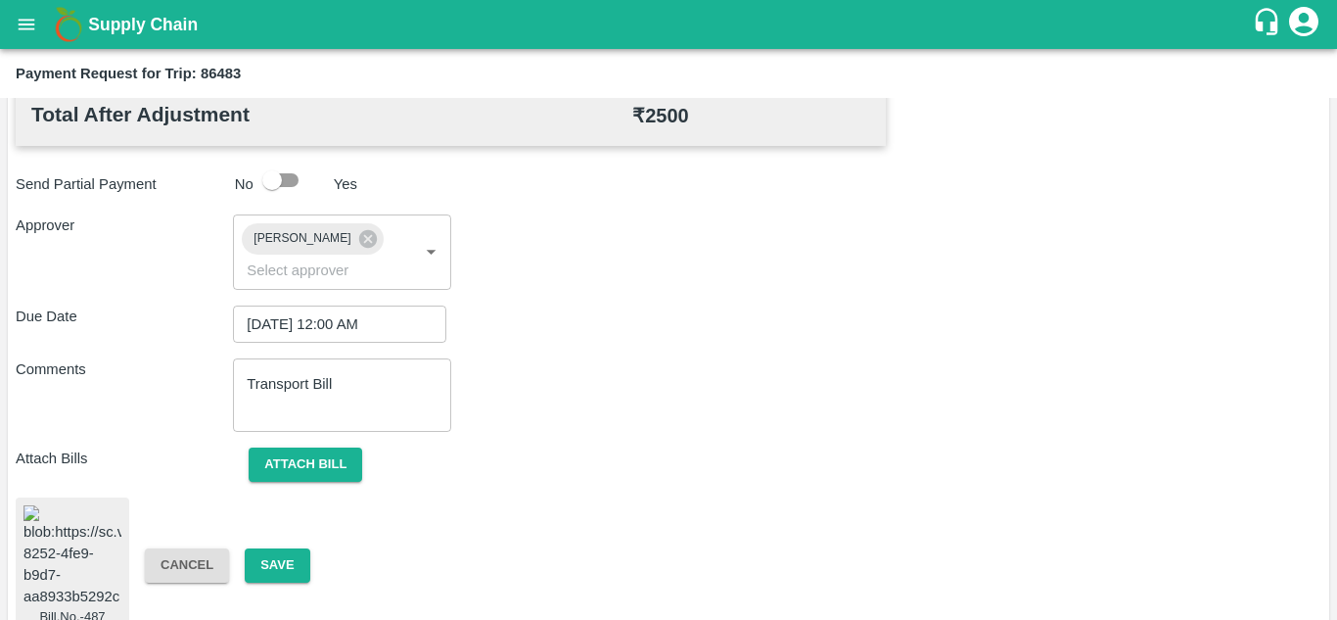
scroll to position [1031, 0]
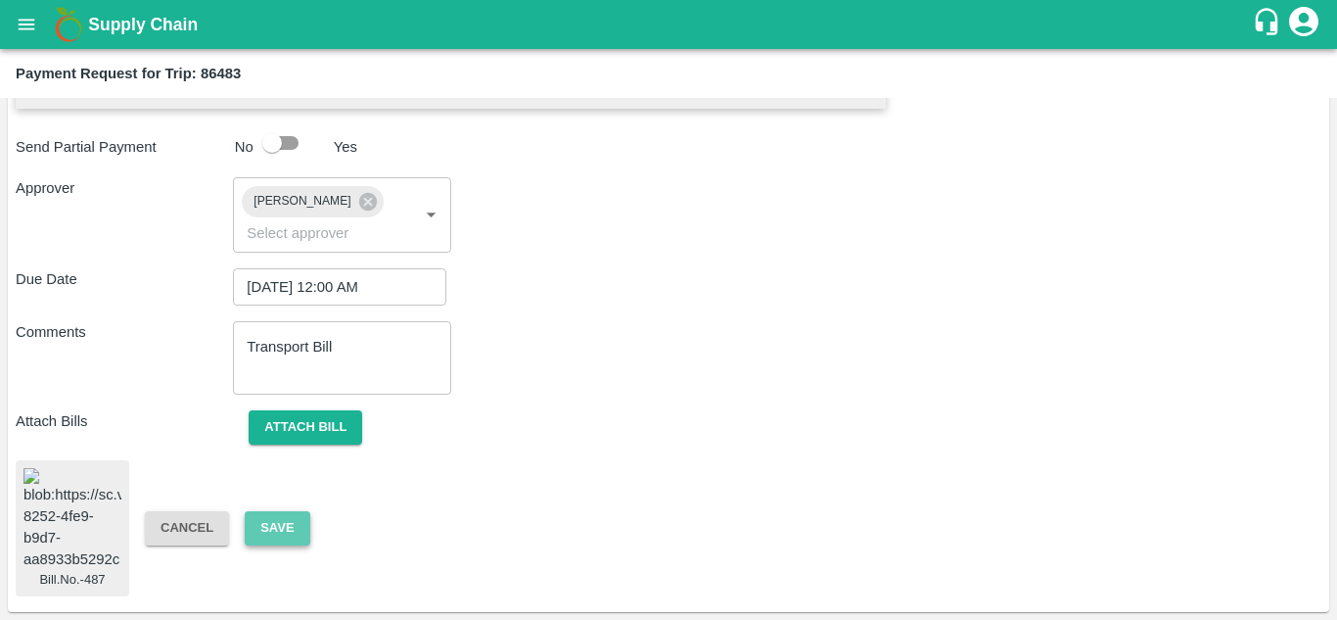
click at [267, 529] on button "Save" at bounding box center [277, 528] width 65 height 34
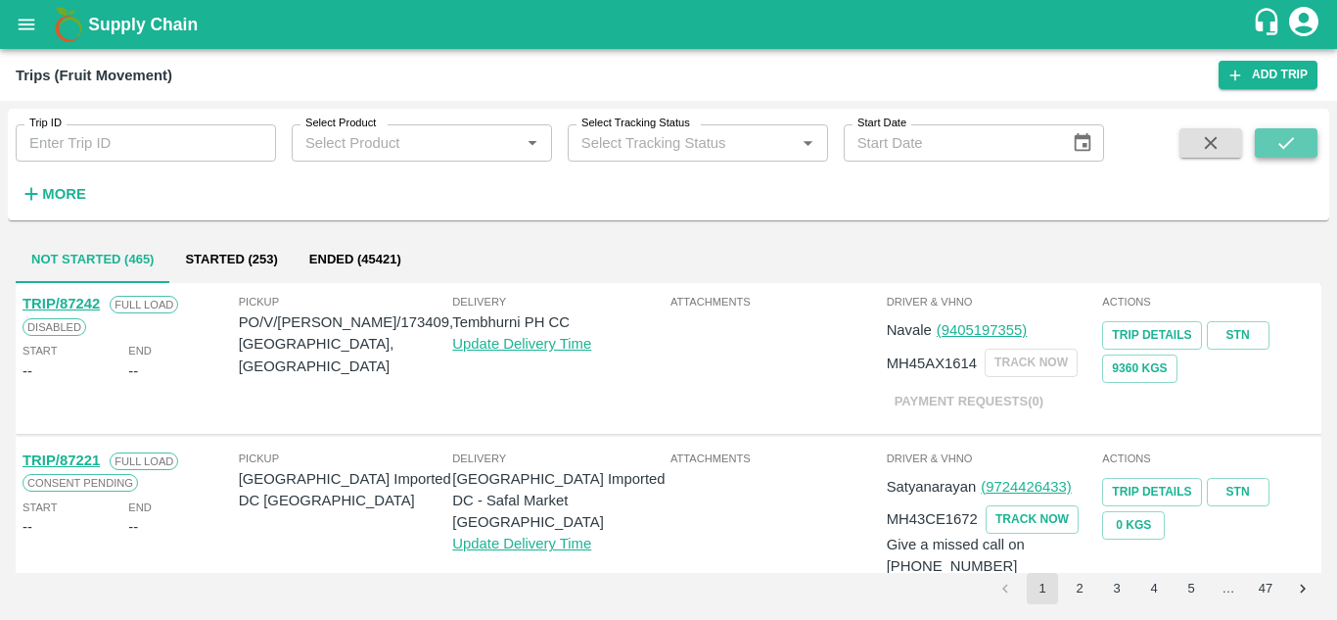
click at [1280, 151] on icon "submit" at bounding box center [1286, 143] width 22 height 22
click at [30, 18] on icon "open drawer" at bounding box center [27, 25] width 22 height 22
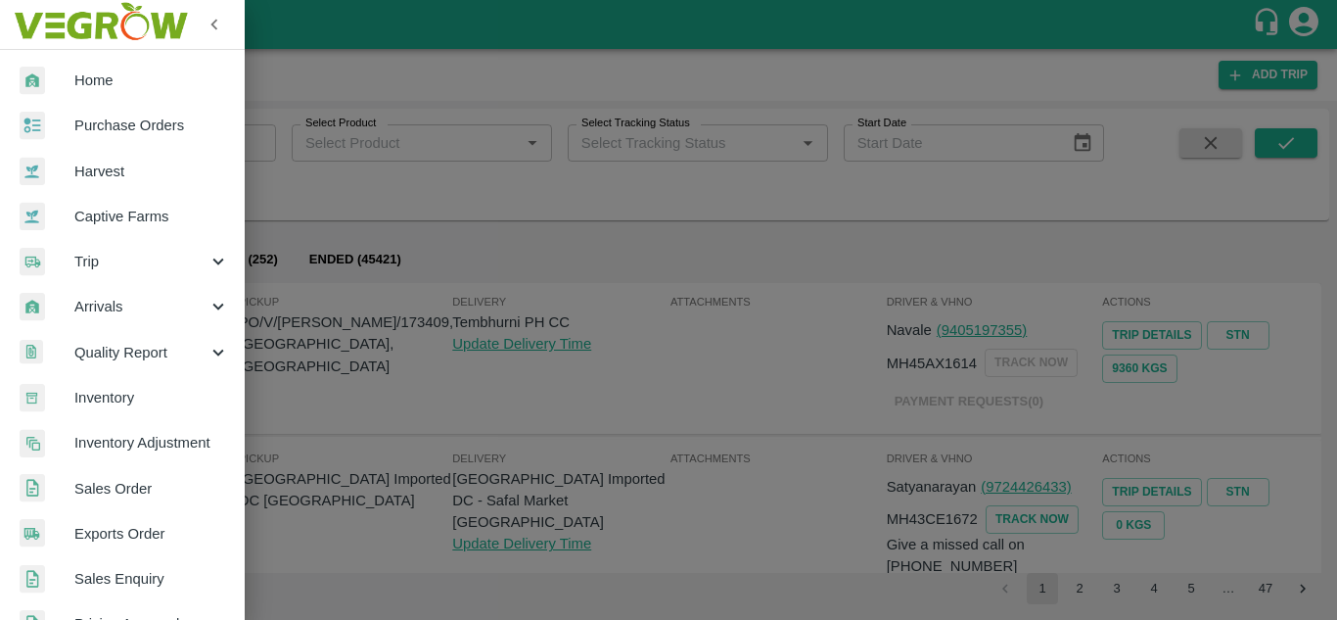
click at [441, 161] on div at bounding box center [668, 310] width 1337 height 620
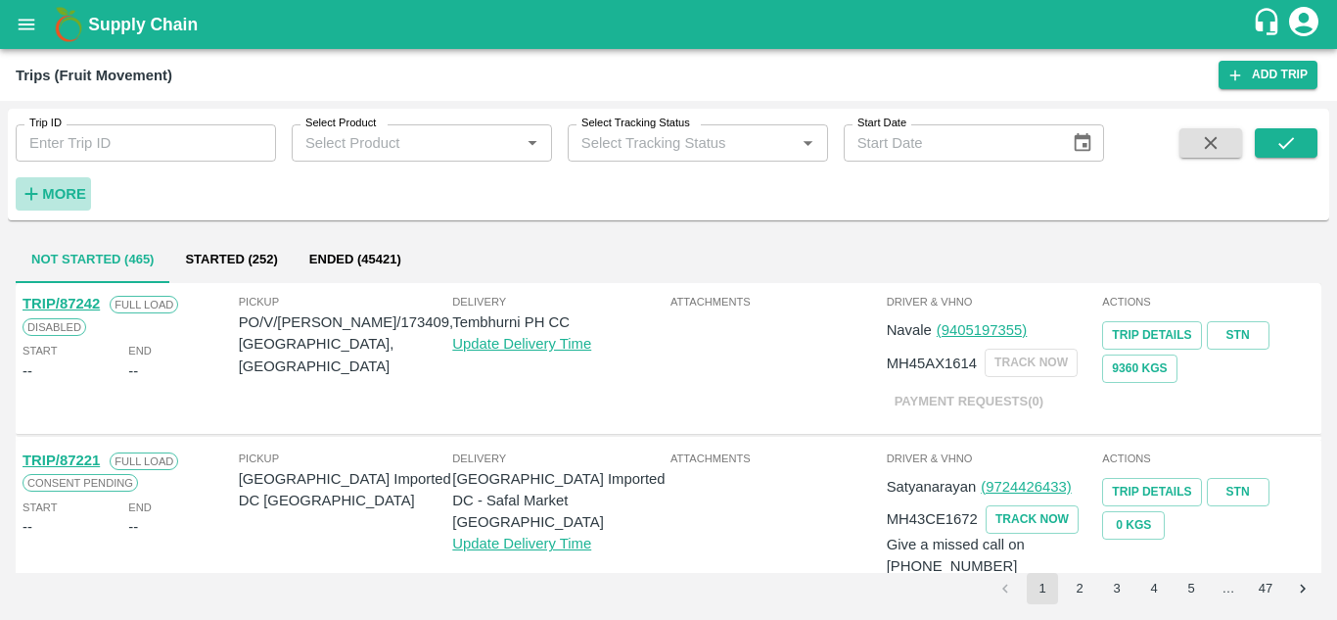
click at [67, 189] on strong "More" at bounding box center [64, 194] width 44 height 16
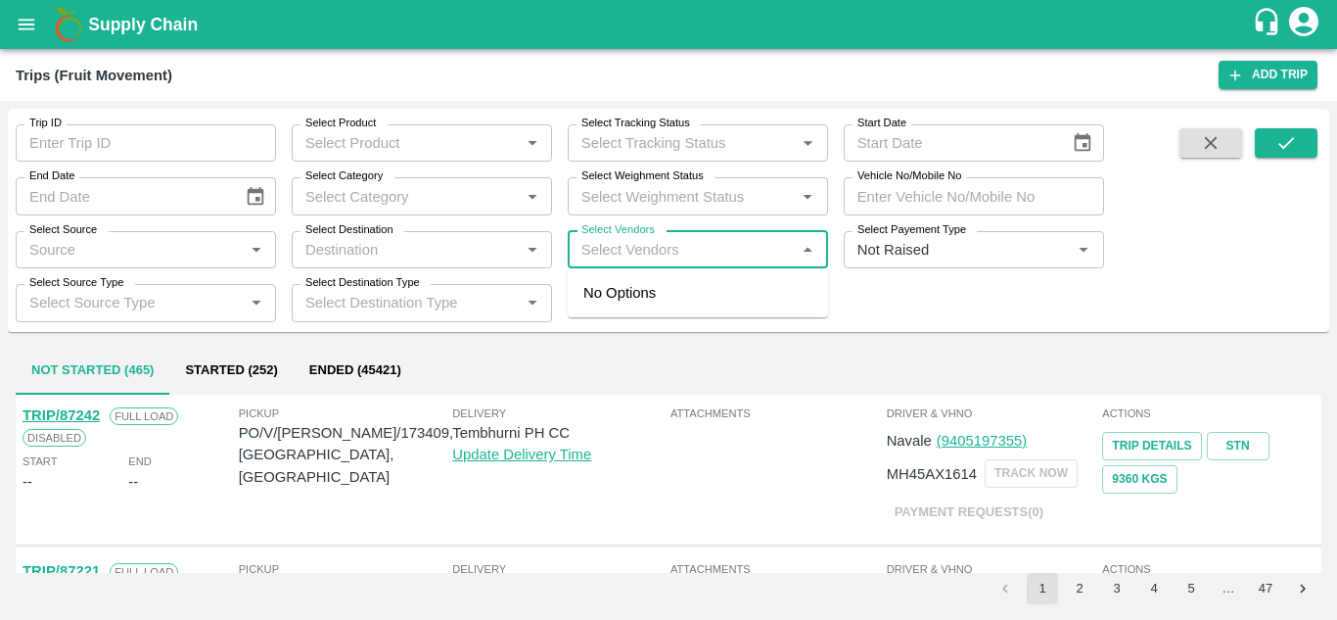
click at [634, 253] on input "Select Vendors" at bounding box center [682, 249] width 216 height 25
type input "S P F"
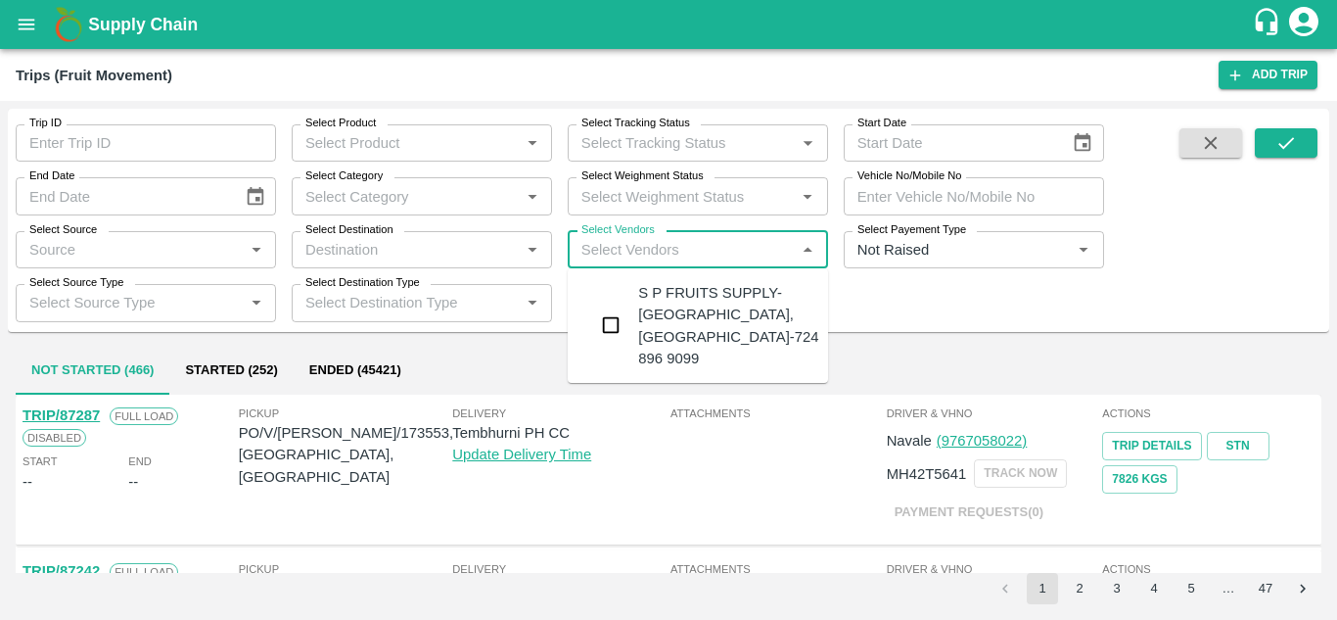
click at [698, 311] on div "S P FRUITS SUPPLY-[GEOGRAPHIC_DATA], [GEOGRAPHIC_DATA]-724 896 9099" at bounding box center [728, 325] width 180 height 87
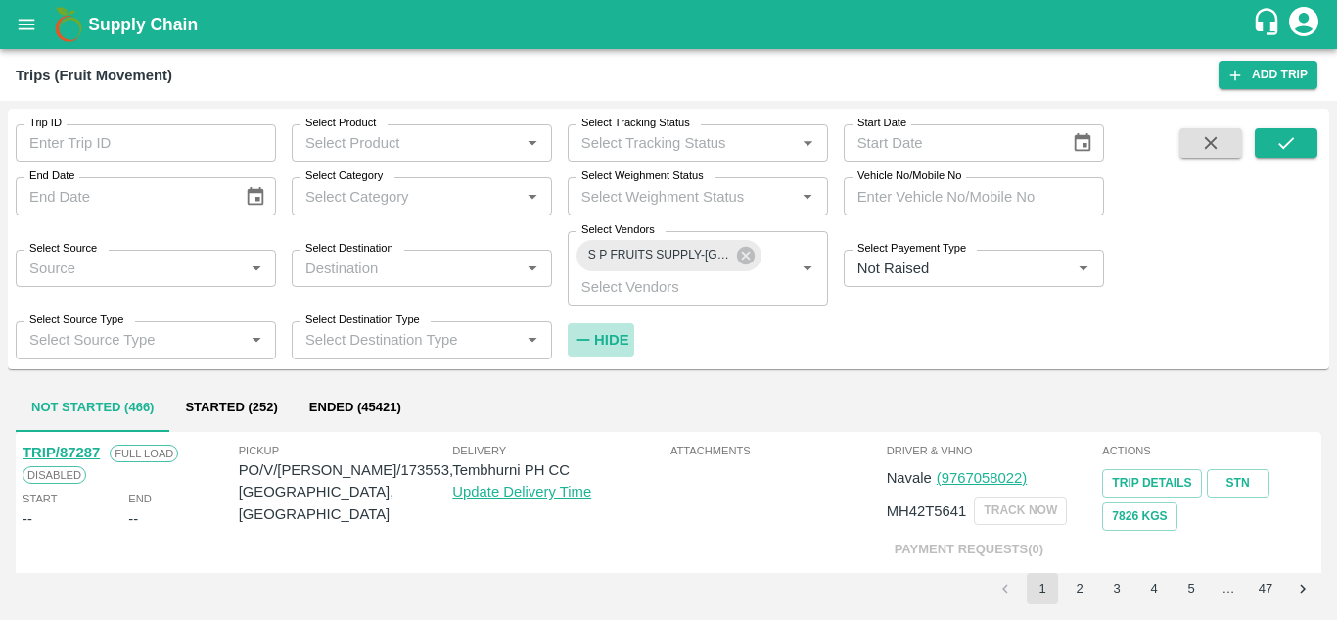
click at [614, 342] on strong "Hide" at bounding box center [611, 340] width 34 height 16
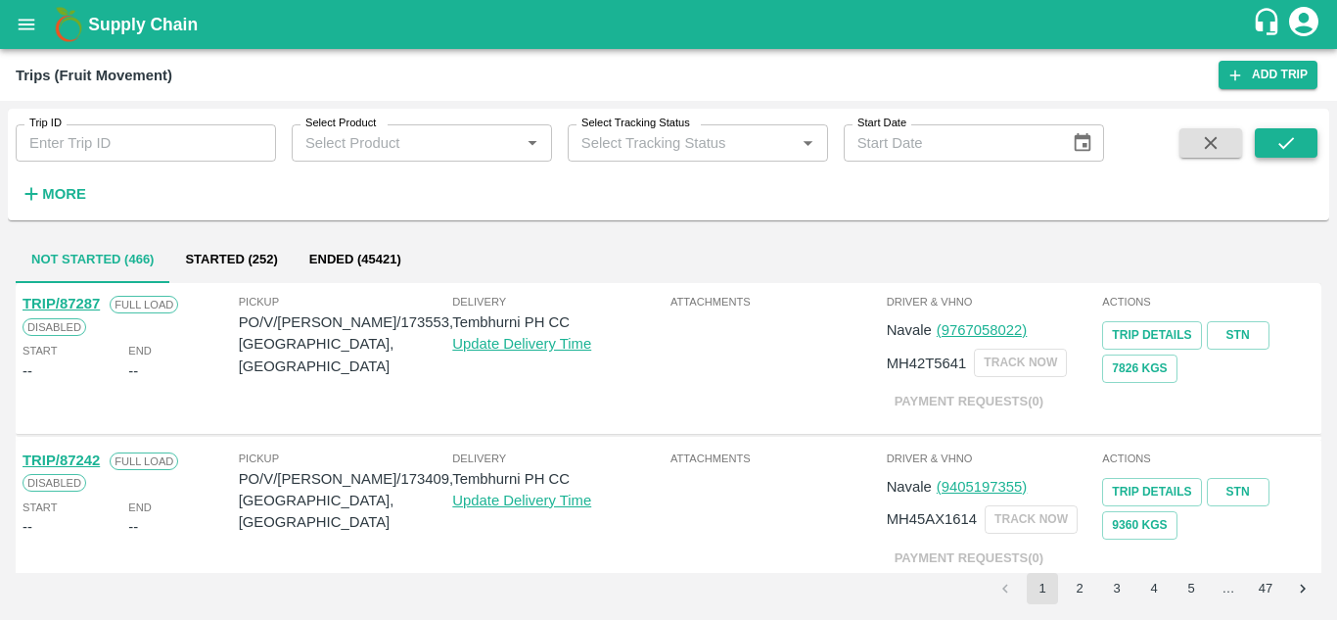
click at [1291, 149] on icon "submit" at bounding box center [1286, 143] width 22 height 22
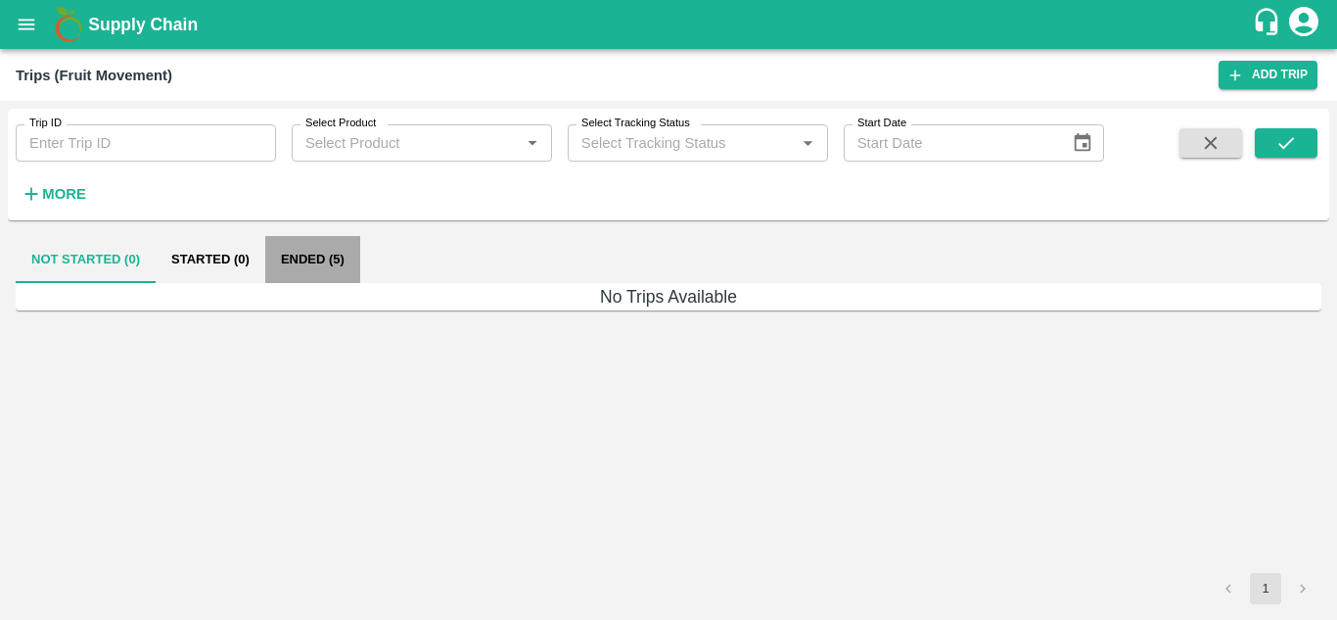
click at [307, 265] on button "Ended (5)" at bounding box center [312, 259] width 95 height 47
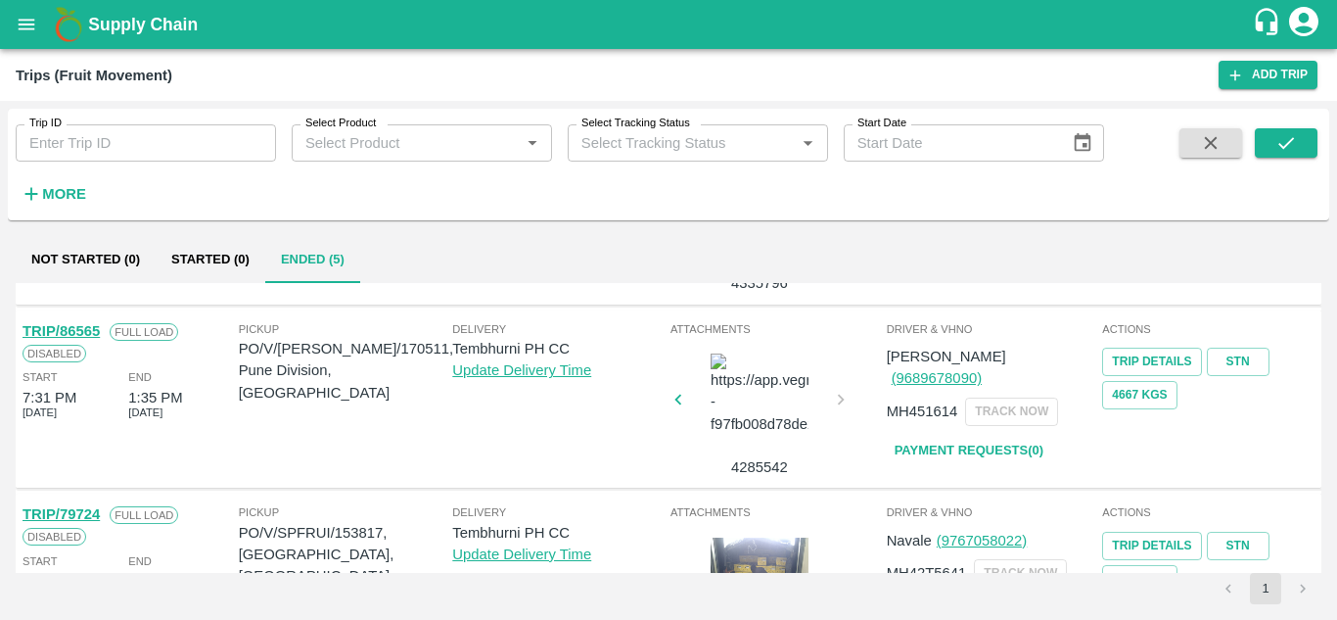
scroll to position [340, 0]
click at [979, 435] on link "Payment Requests( 0 )" at bounding box center [969, 452] width 164 height 34
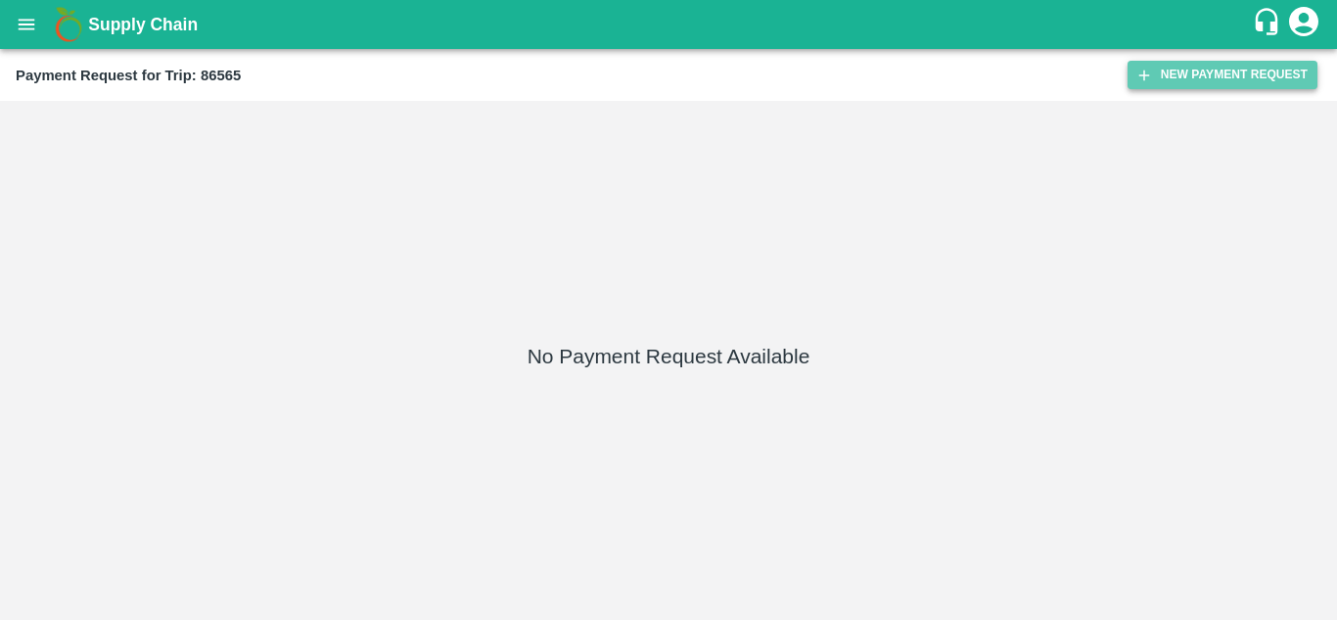
click at [1198, 82] on button "New Payment Request" at bounding box center [1222, 75] width 190 height 28
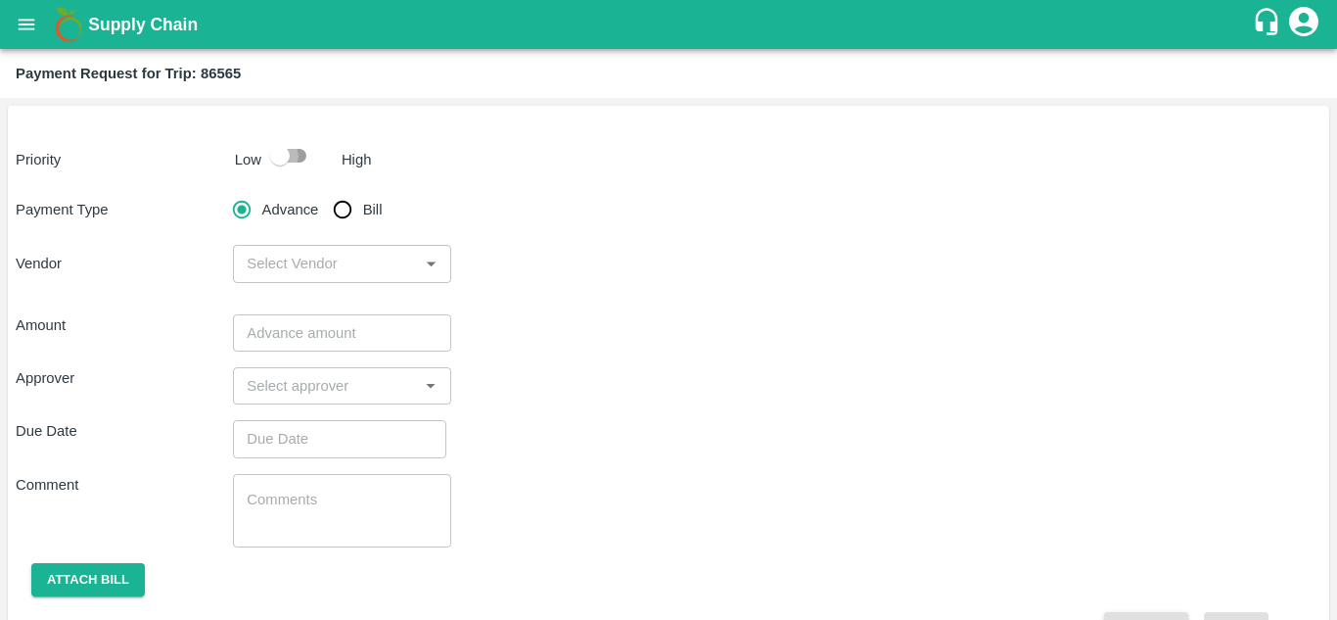
click at [302, 150] on input "checkbox" at bounding box center [280, 155] width 112 height 37
checkbox input "true"
click at [343, 207] on input "Bill" at bounding box center [342, 209] width 39 height 39
radio input "true"
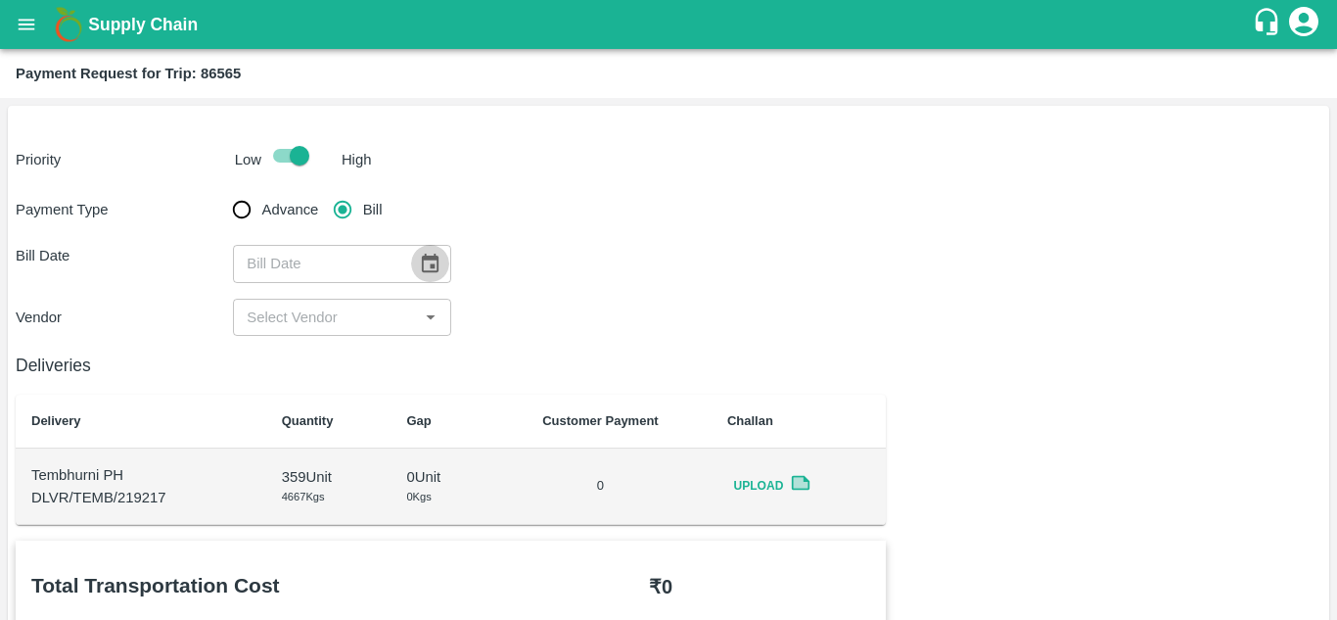
click at [436, 256] on icon "Choose date" at bounding box center [430, 262] width 17 height 19
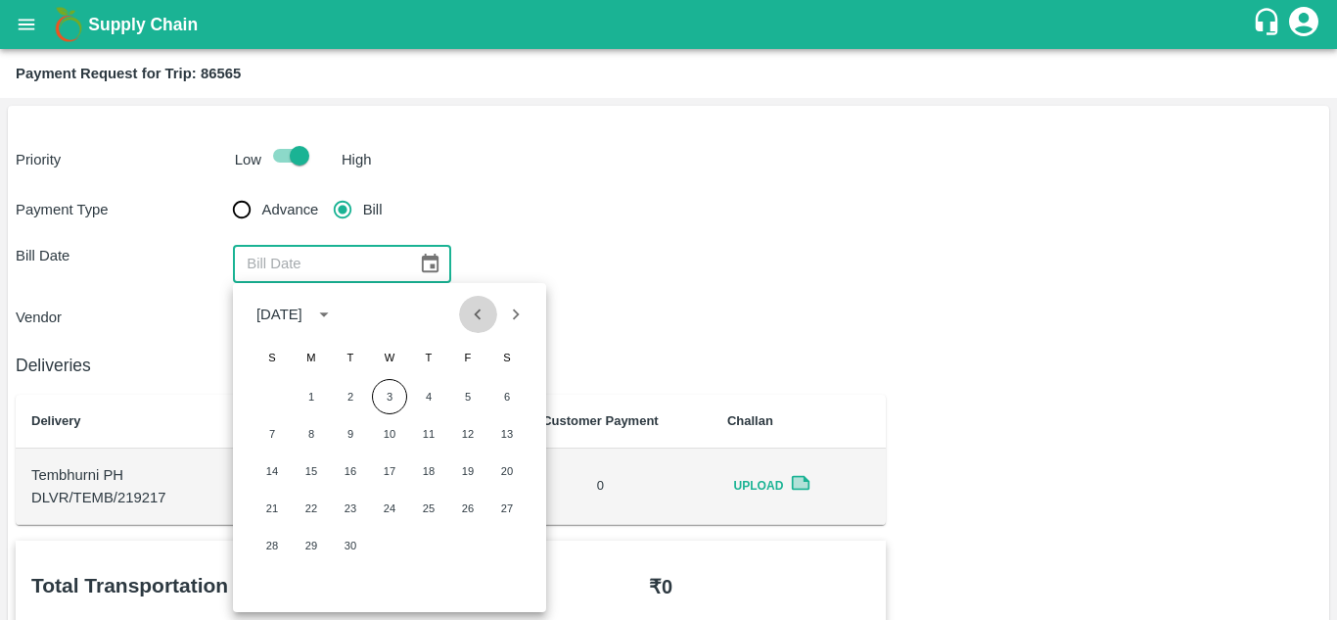
click at [470, 315] on icon "Previous month" at bounding box center [478, 314] width 22 height 22
click at [397, 500] on button "20" at bounding box center [389, 507] width 35 height 35
type input "20/08/2025"
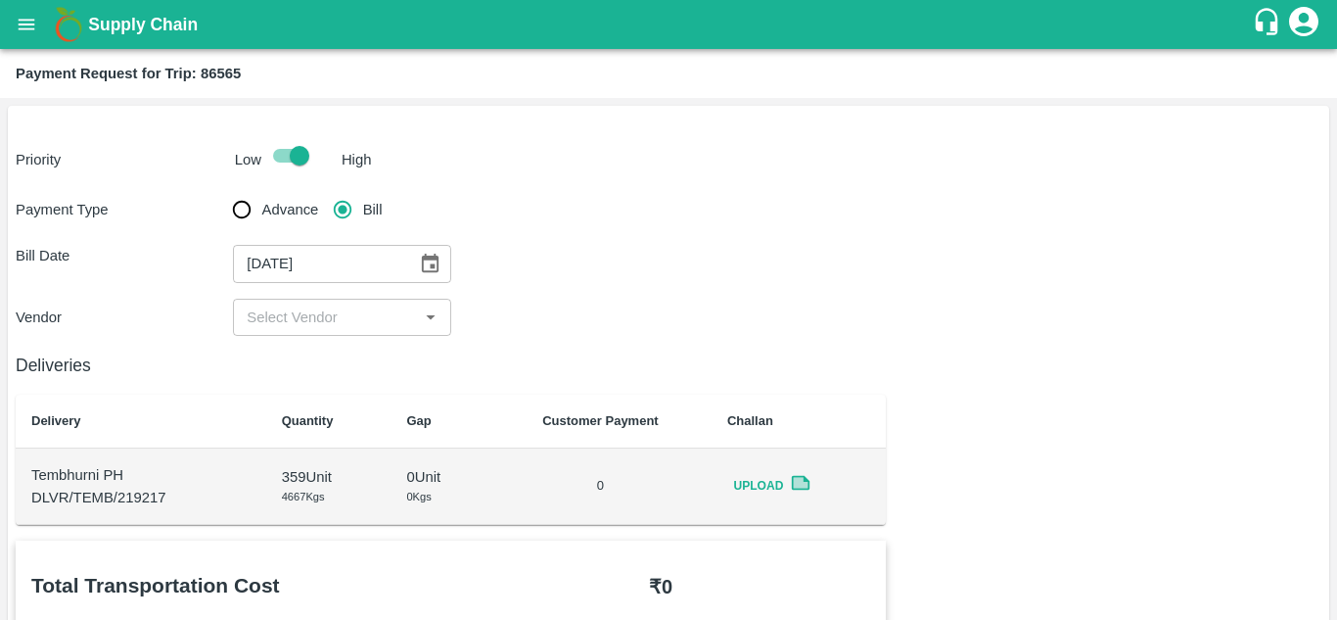
click at [367, 315] on input "input" at bounding box center [325, 316] width 173 height 25
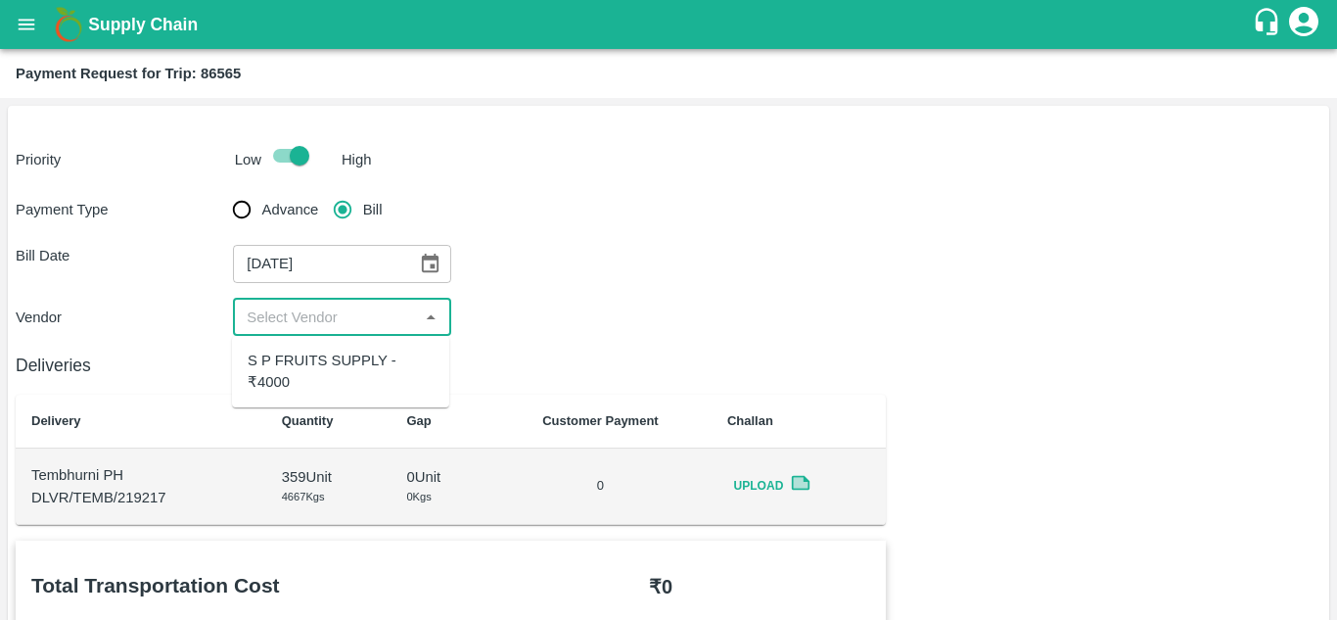
click at [327, 373] on div "S P FRUITS SUPPLY - ₹4000" at bounding box center [341, 371] width 186 height 44
type input "S P FRUITS SUPPLY - ₹4000"
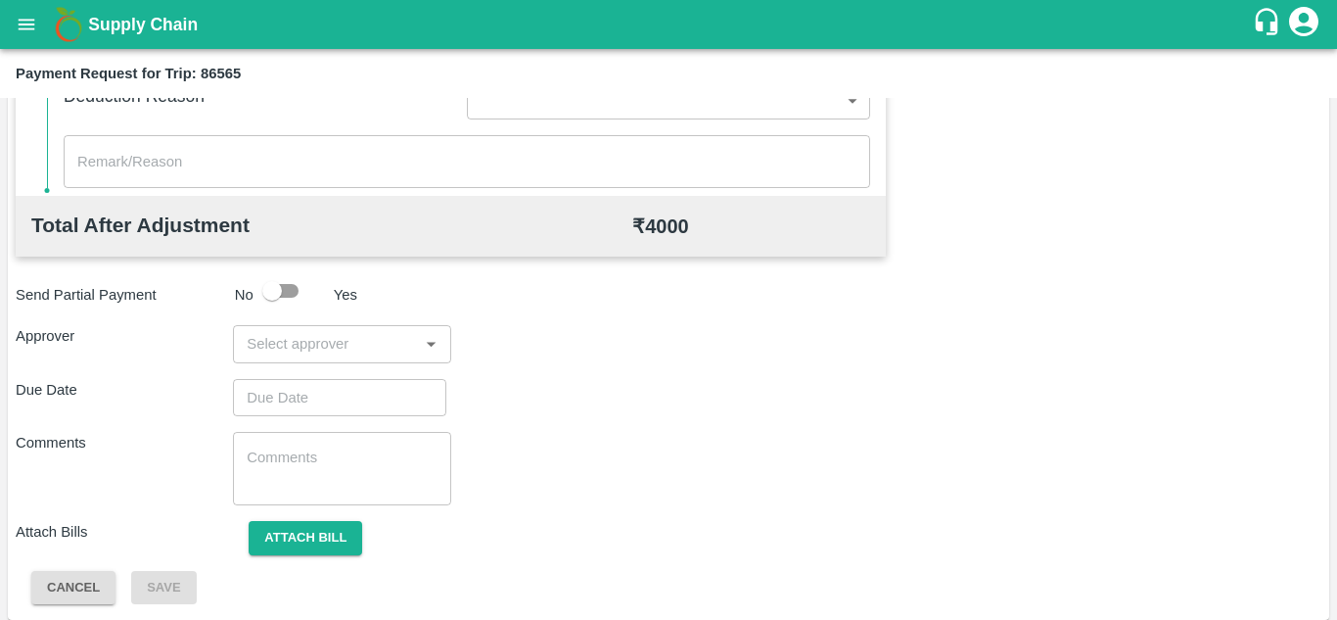
scroll to position [891, 0]
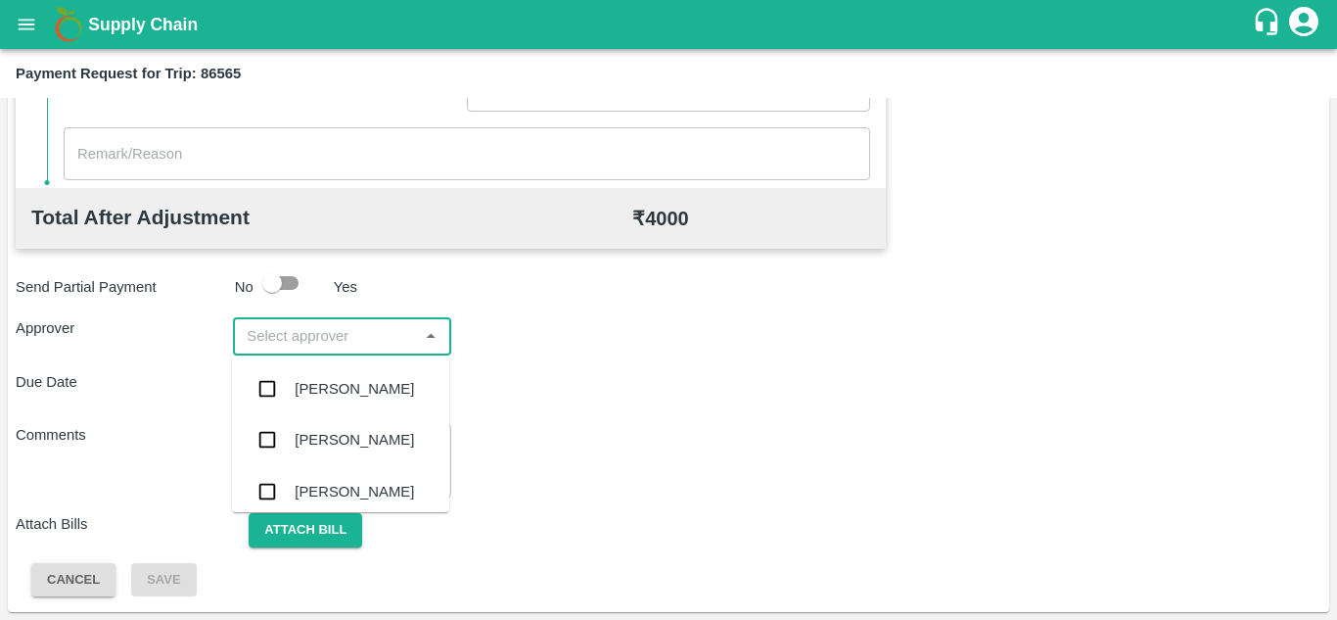
click at [292, 325] on input "input" at bounding box center [325, 335] width 173 height 25
type input "PRASA"
click at [335, 383] on div "Prasad Waghade" at bounding box center [354, 389] width 119 height 22
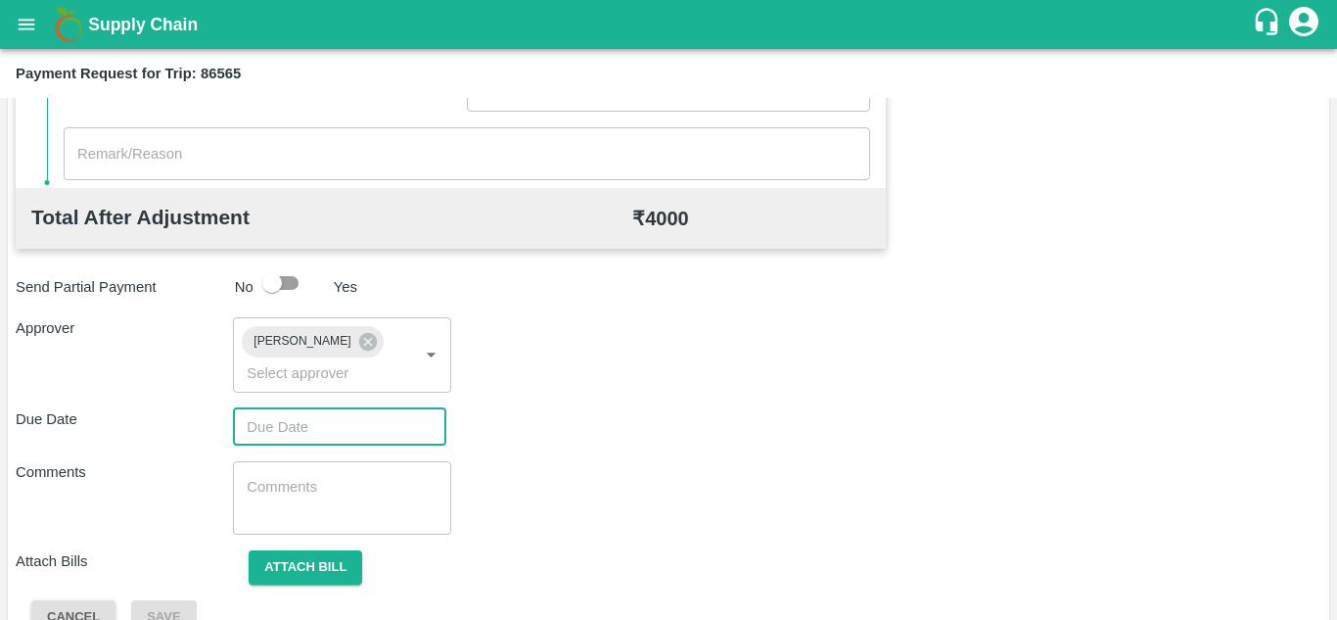
type input "DD/MM/YYYY hh:mm aa"
click at [299, 416] on input "DD/MM/YYYY hh:mm aa" at bounding box center [333, 426] width 200 height 37
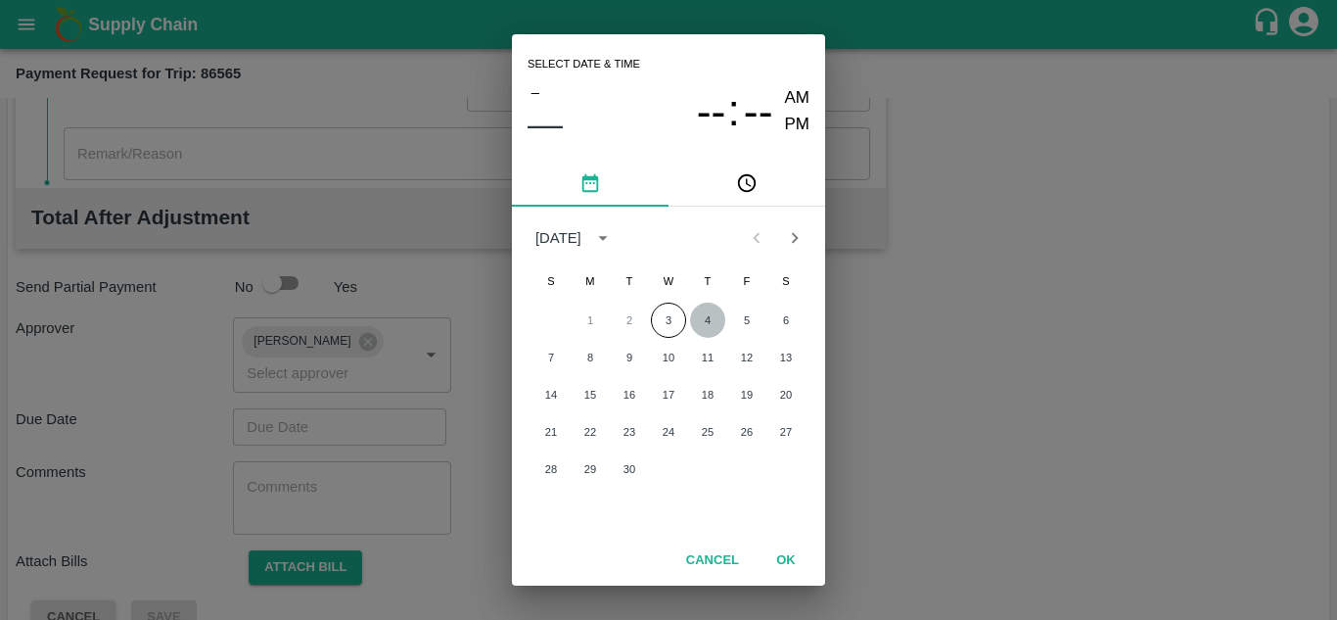
click at [709, 318] on button "4" at bounding box center [707, 319] width 35 height 35
type input "04/09/2025 12:00 AM"
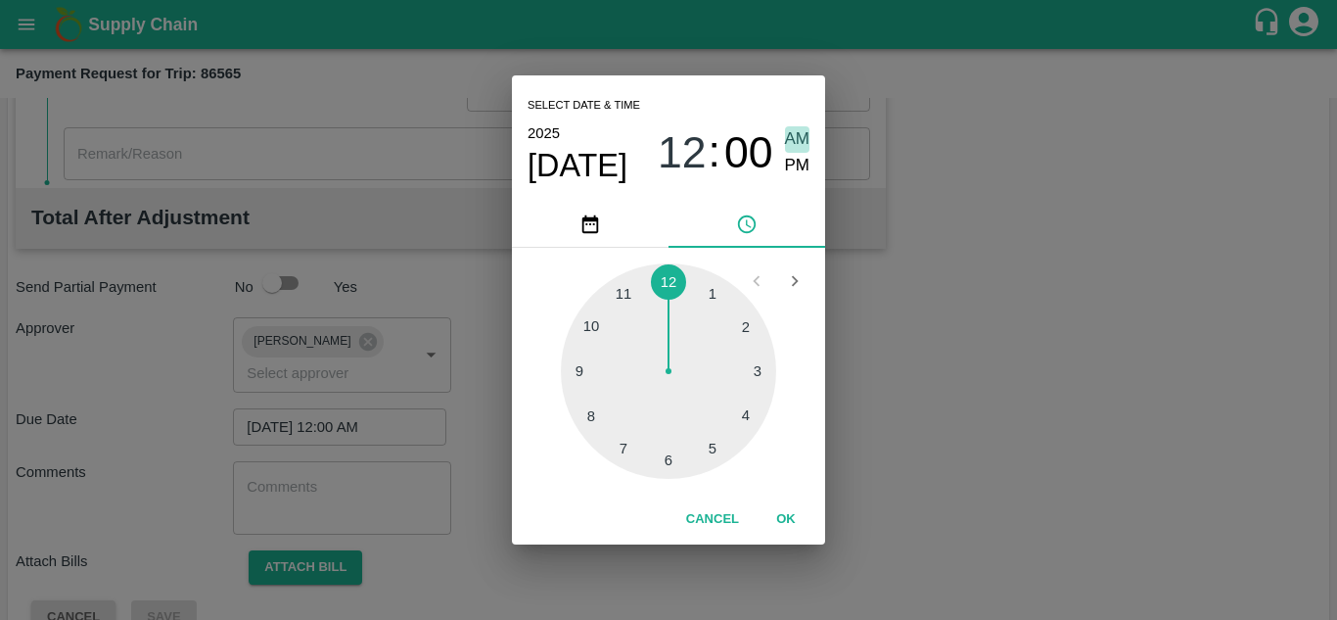
click at [796, 136] on span "AM" at bounding box center [797, 139] width 25 height 26
click at [788, 520] on button "OK" at bounding box center [786, 519] width 63 height 34
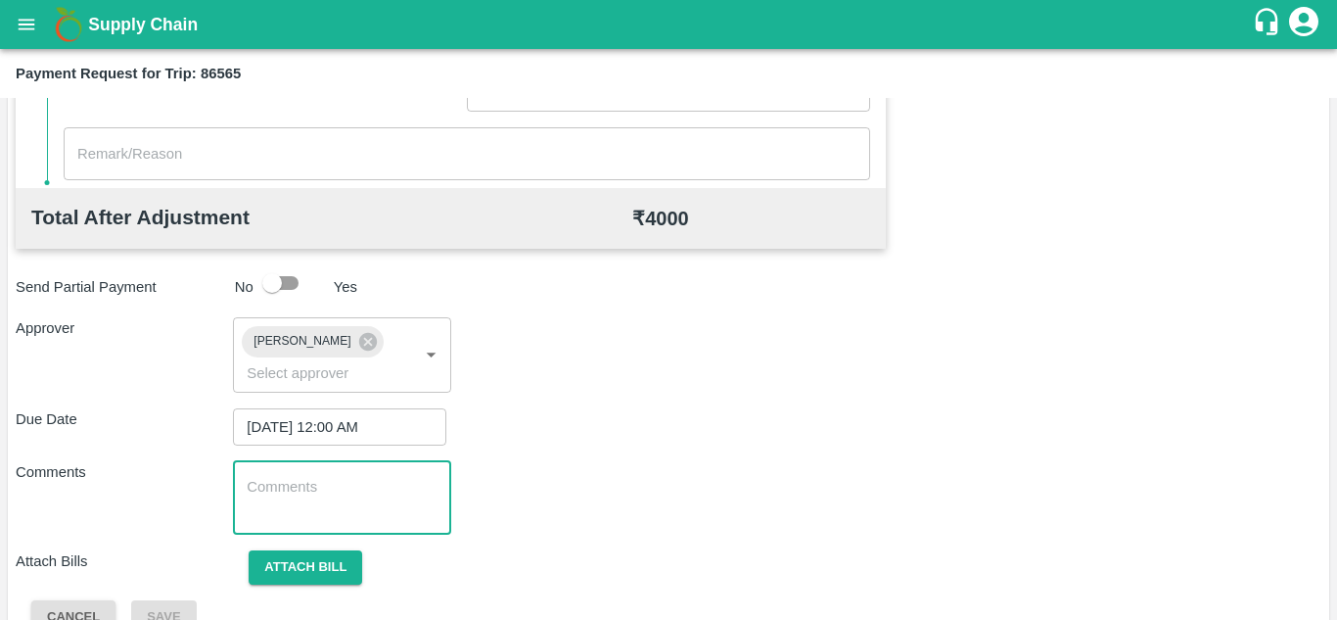
click at [271, 482] on textarea at bounding box center [342, 497] width 190 height 41
paste textarea "Transport Bill"
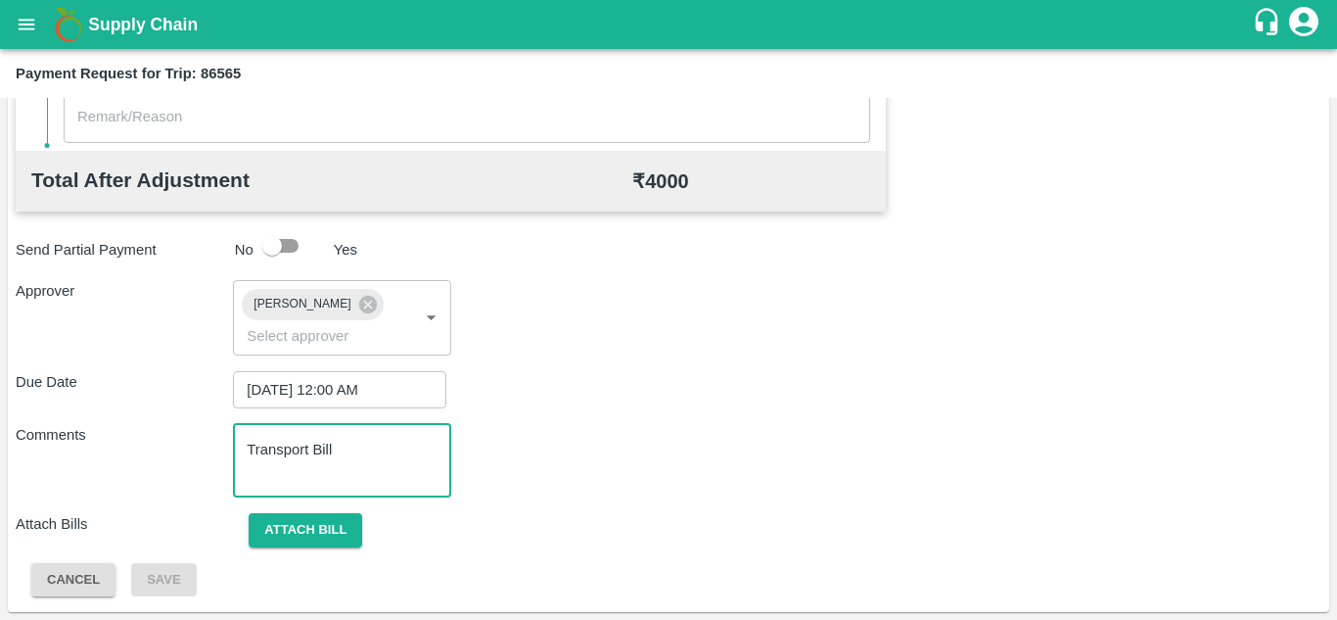
type textarea "Transport Bill"
click at [599, 508] on div "Total Transportation Cost ₹ 4000 Advance payment - ₹ Additional Charges(+) Inam…" at bounding box center [669, 104] width 1306 height 985
click at [334, 531] on button "Attach bill" at bounding box center [306, 530] width 114 height 34
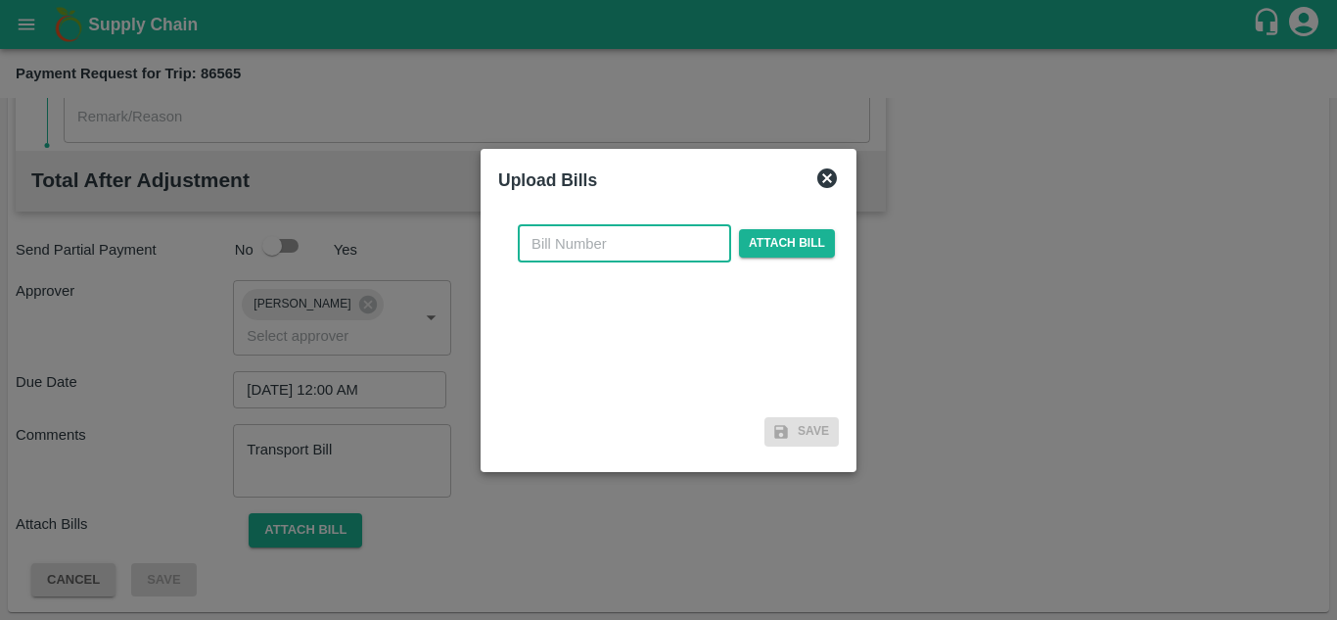
click at [592, 250] on input "text" at bounding box center [624, 243] width 213 height 37
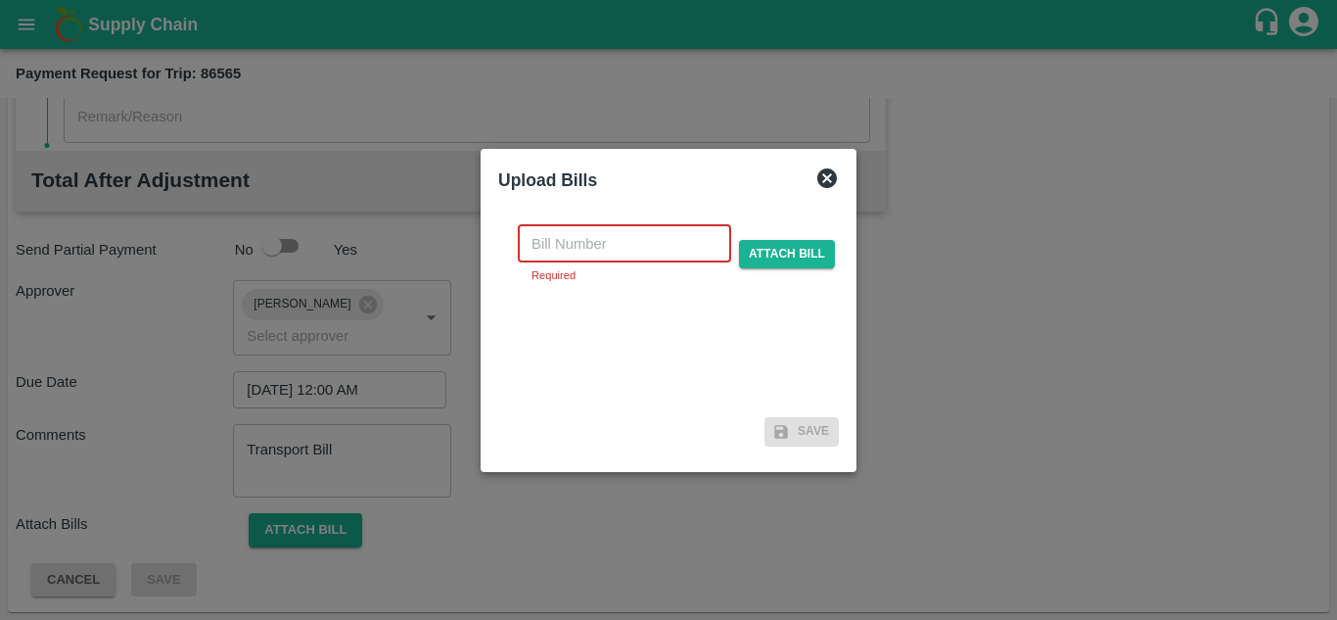
click at [557, 252] on input "text" at bounding box center [624, 243] width 213 height 37
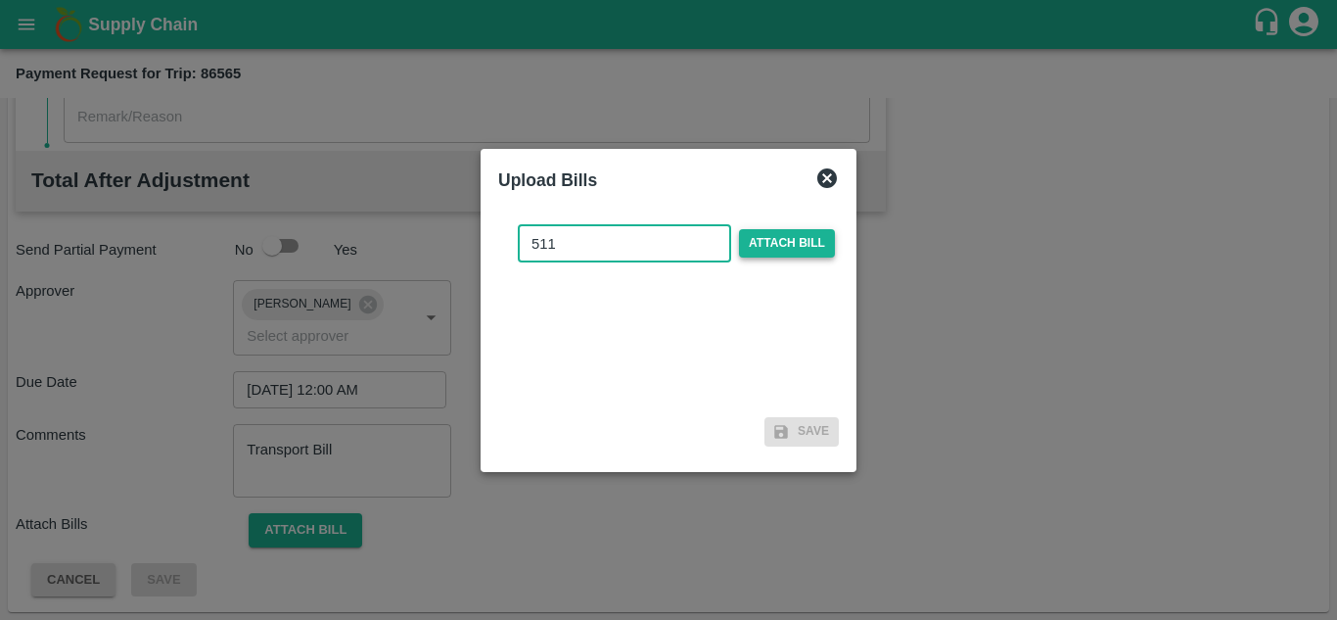
type input "511"
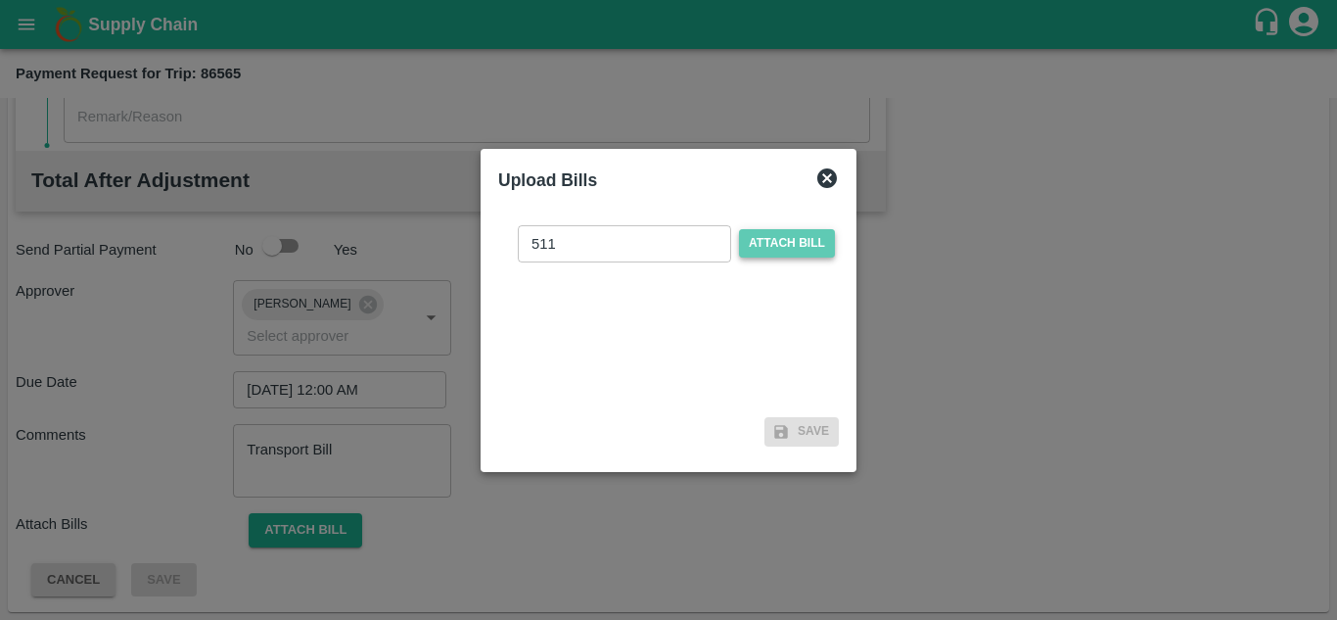
click at [765, 240] on span "Attach bill" at bounding box center [787, 243] width 96 height 28
click at [0, 0] on input "Attach bill" at bounding box center [0, 0] width 0 height 0
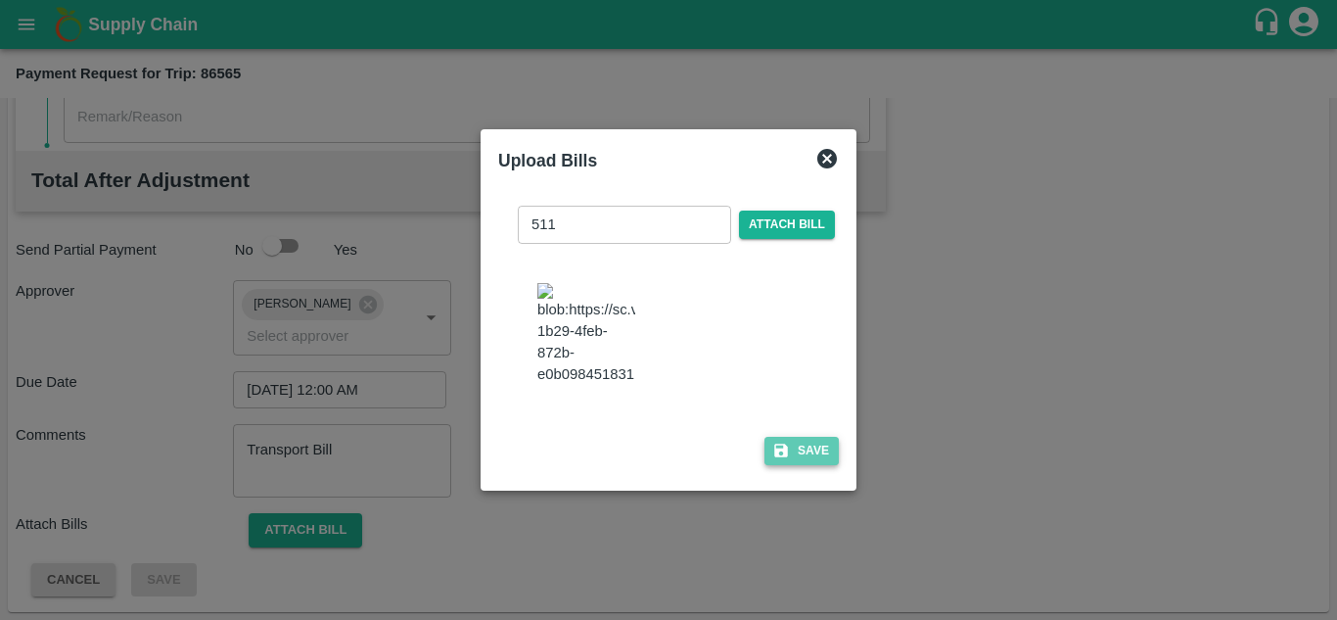
click at [816, 458] on button "Save" at bounding box center [801, 451] width 74 height 28
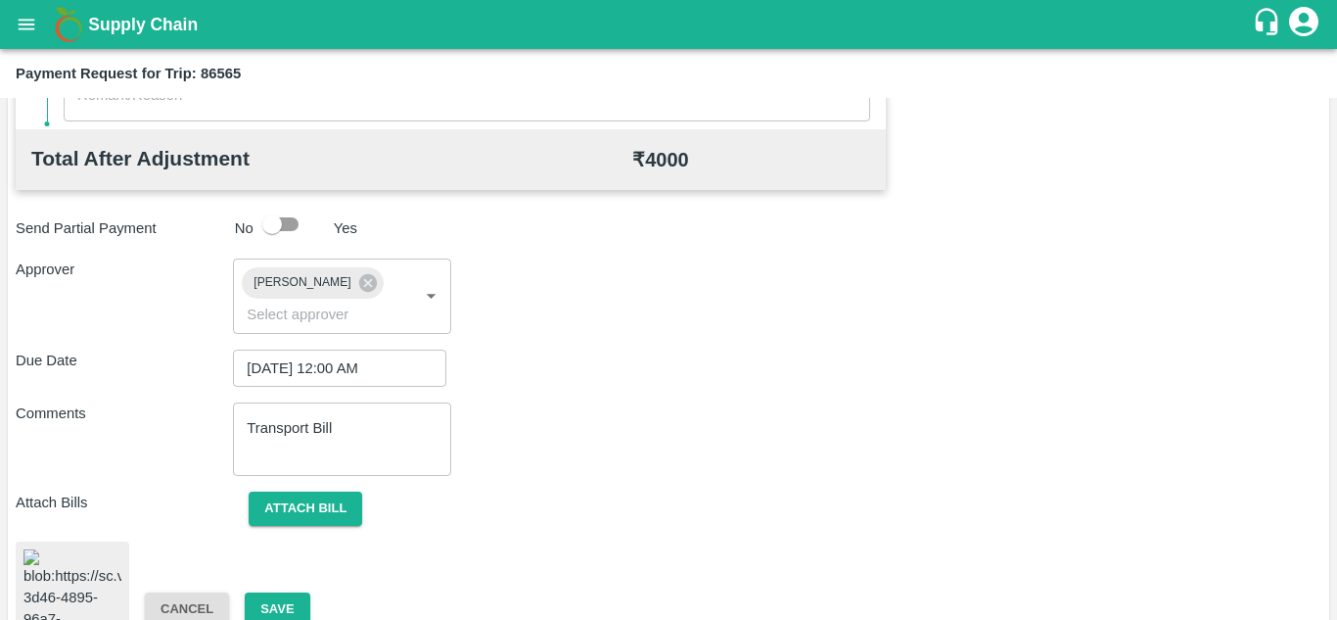
scroll to position [1055, 0]
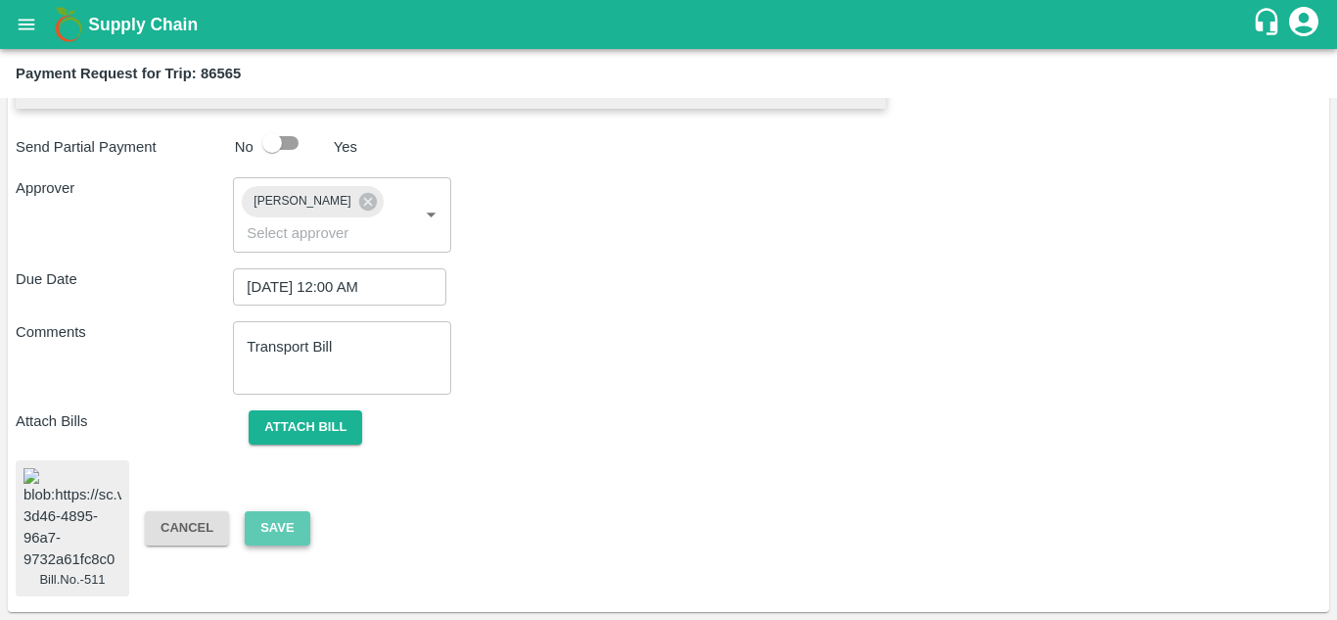
click at [286, 511] on button "Save" at bounding box center [277, 528] width 65 height 34
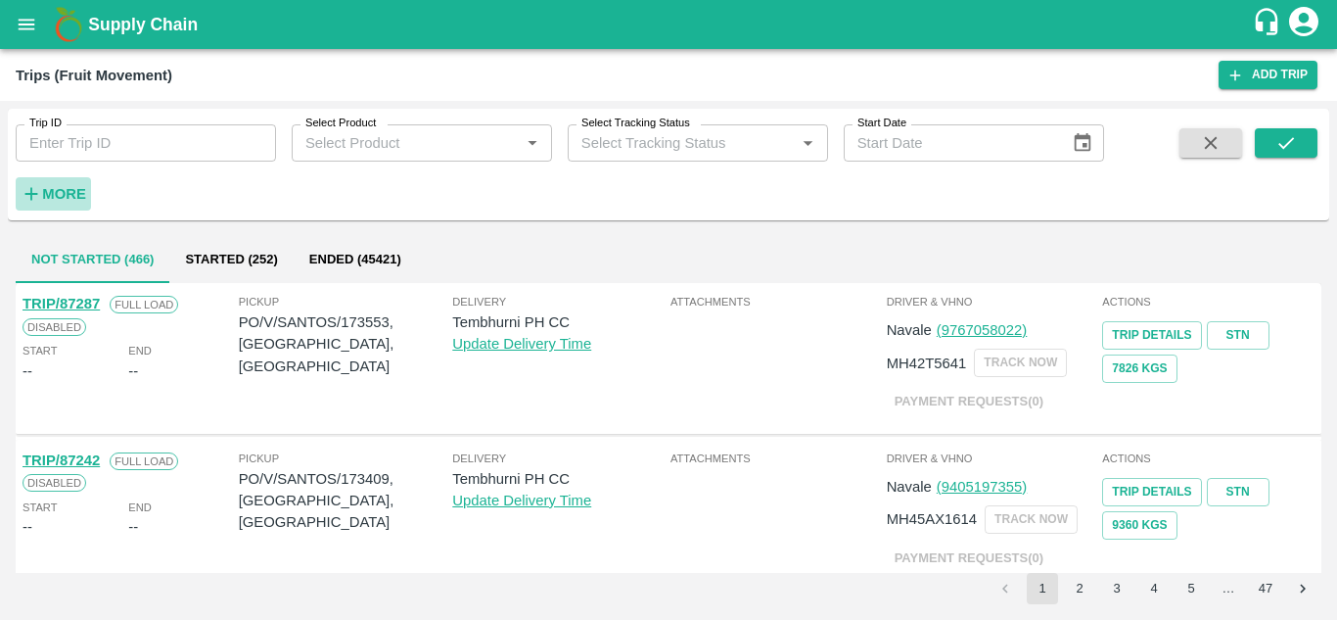
click at [59, 190] on strong "More" at bounding box center [64, 194] width 44 height 16
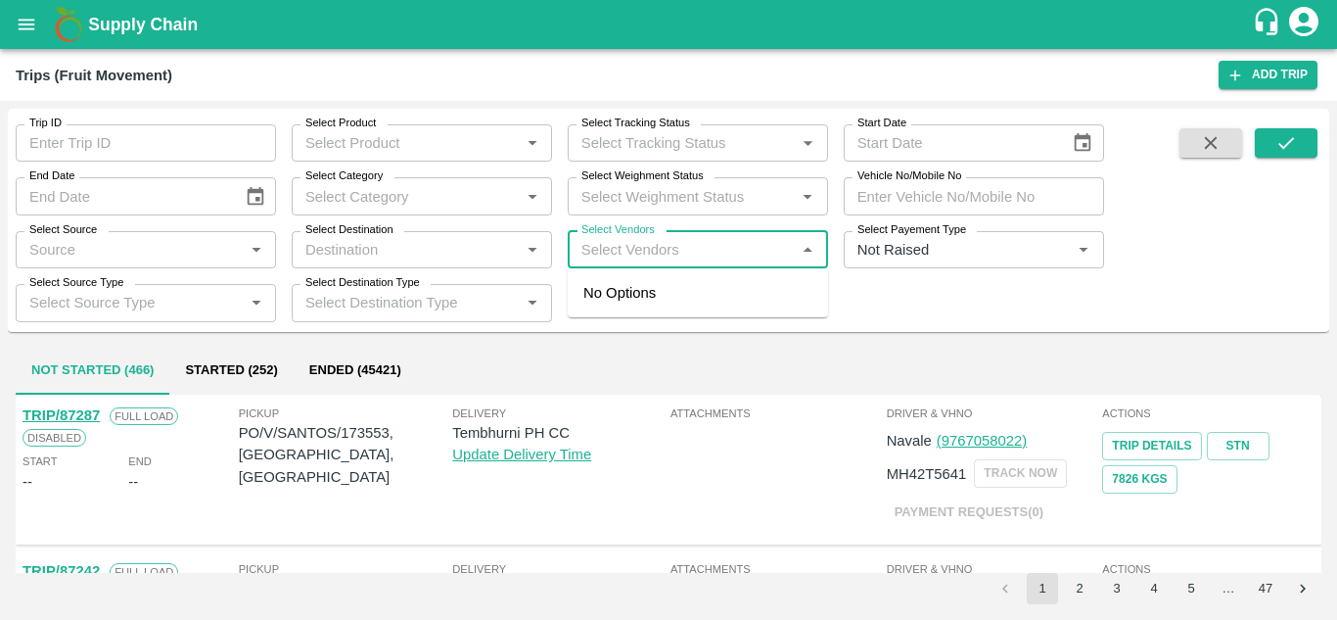
click at [612, 253] on input "Select Vendors" at bounding box center [682, 249] width 216 height 25
type input "SAFAL"
click at [696, 302] on div "Safal Fruit Supplier-[GEOGRAPHIC_DATA], [GEOGRAPHIC_DATA]-8432377401" at bounding box center [756, 315] width 237 height 66
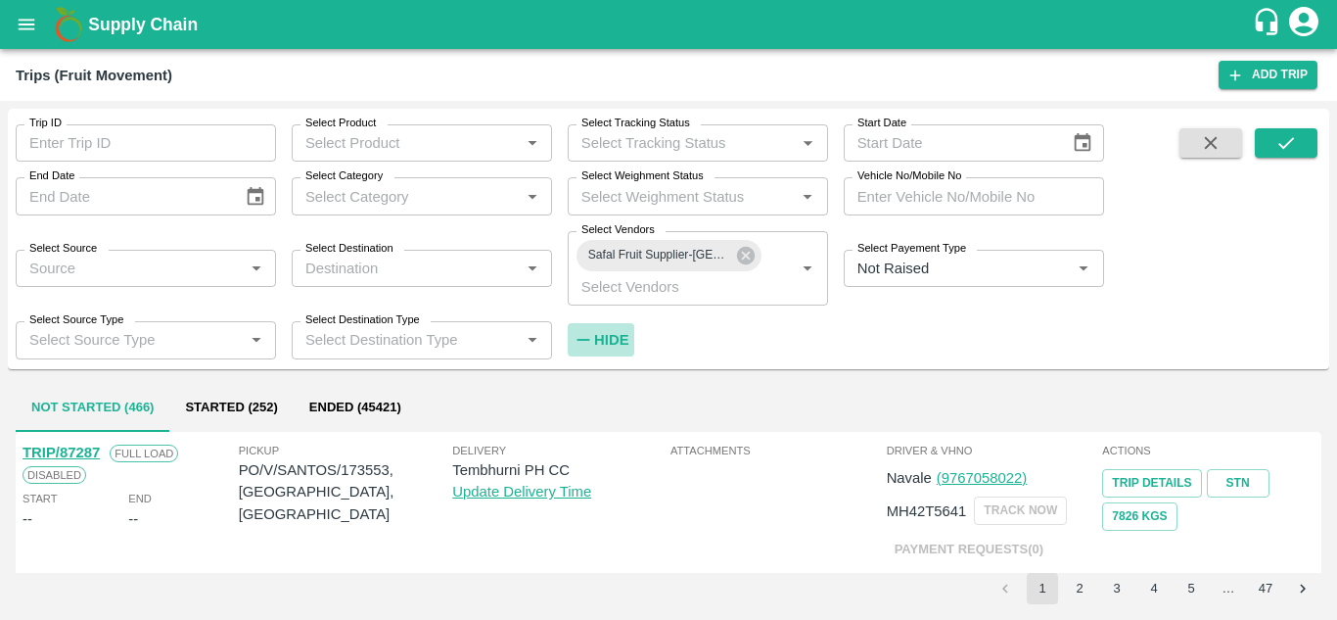
click at [597, 340] on strong "Hide" at bounding box center [611, 340] width 34 height 16
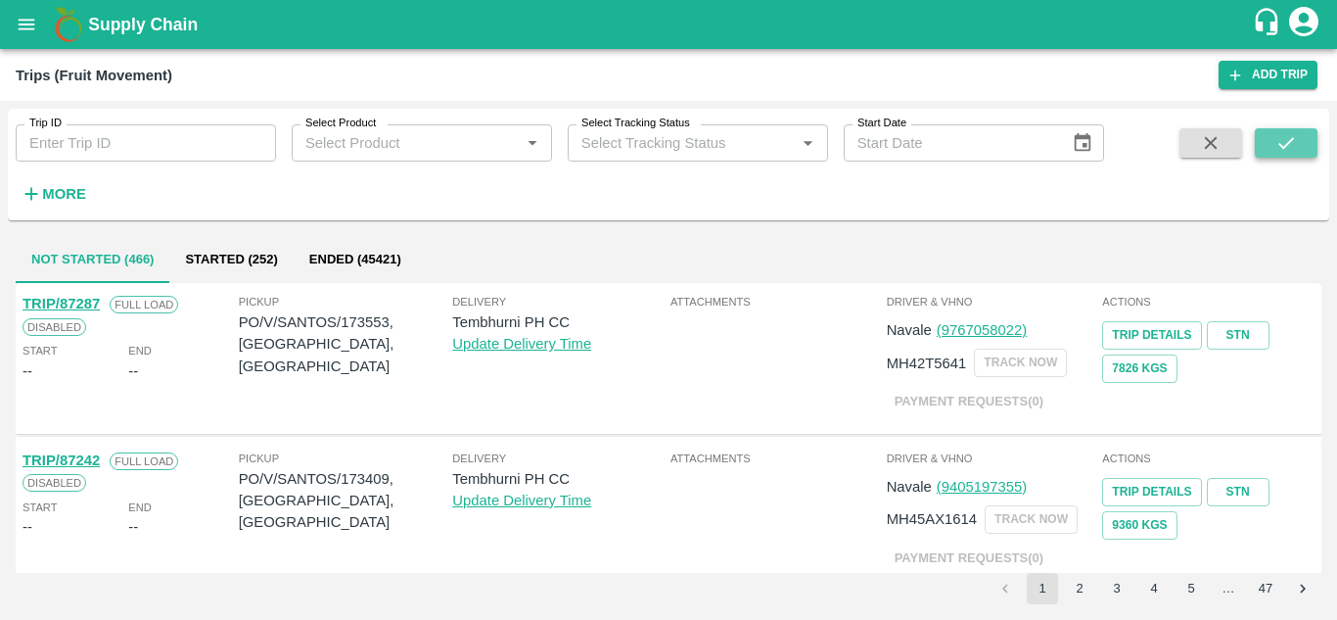
click at [1298, 133] on button "submit" at bounding box center [1286, 142] width 63 height 29
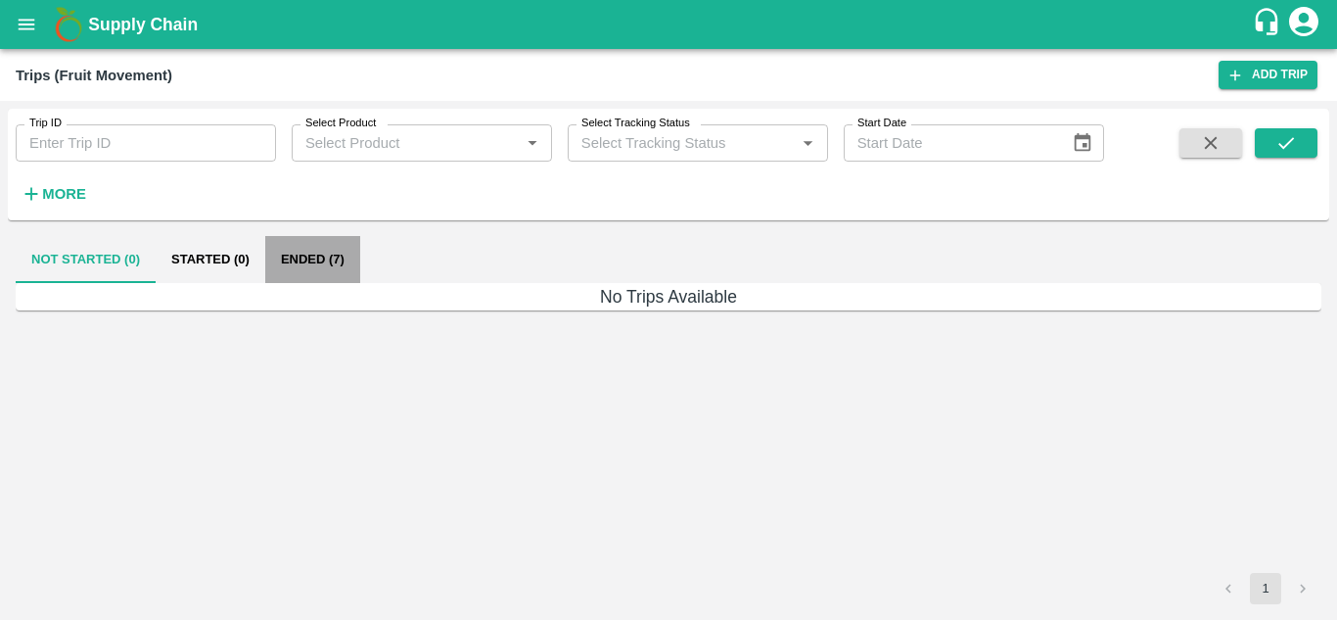
click at [319, 252] on button "Ended (7)" at bounding box center [312, 259] width 95 height 47
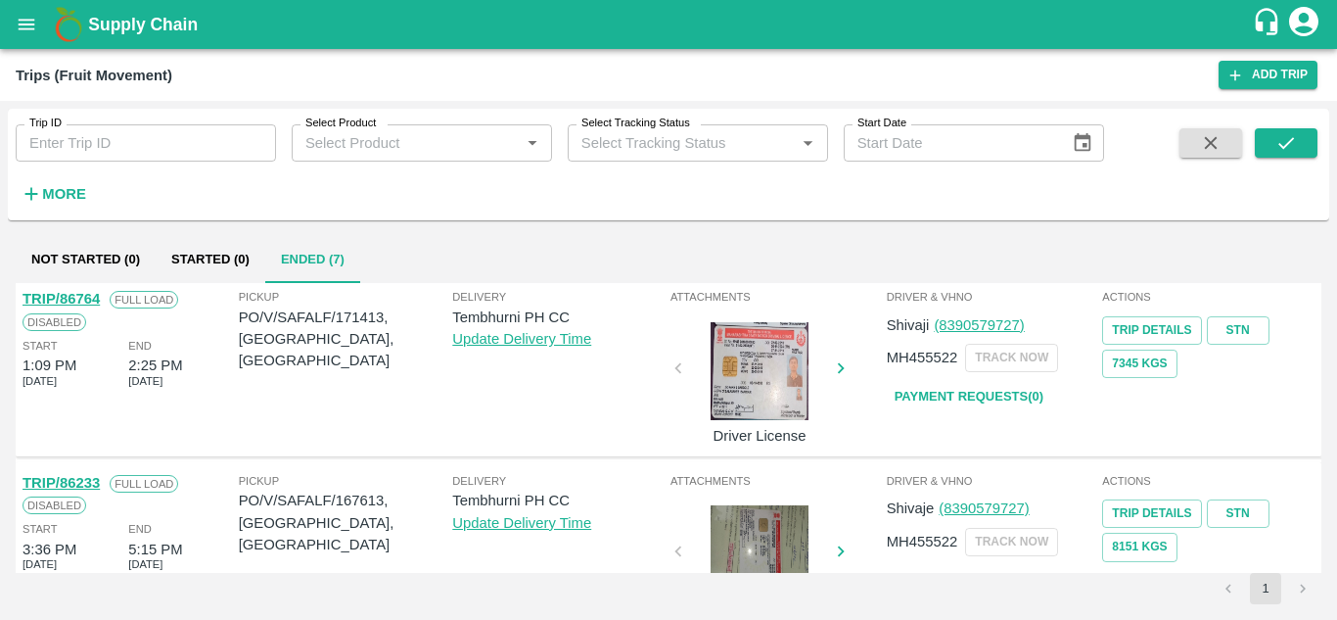
scroll to position [995, 0]
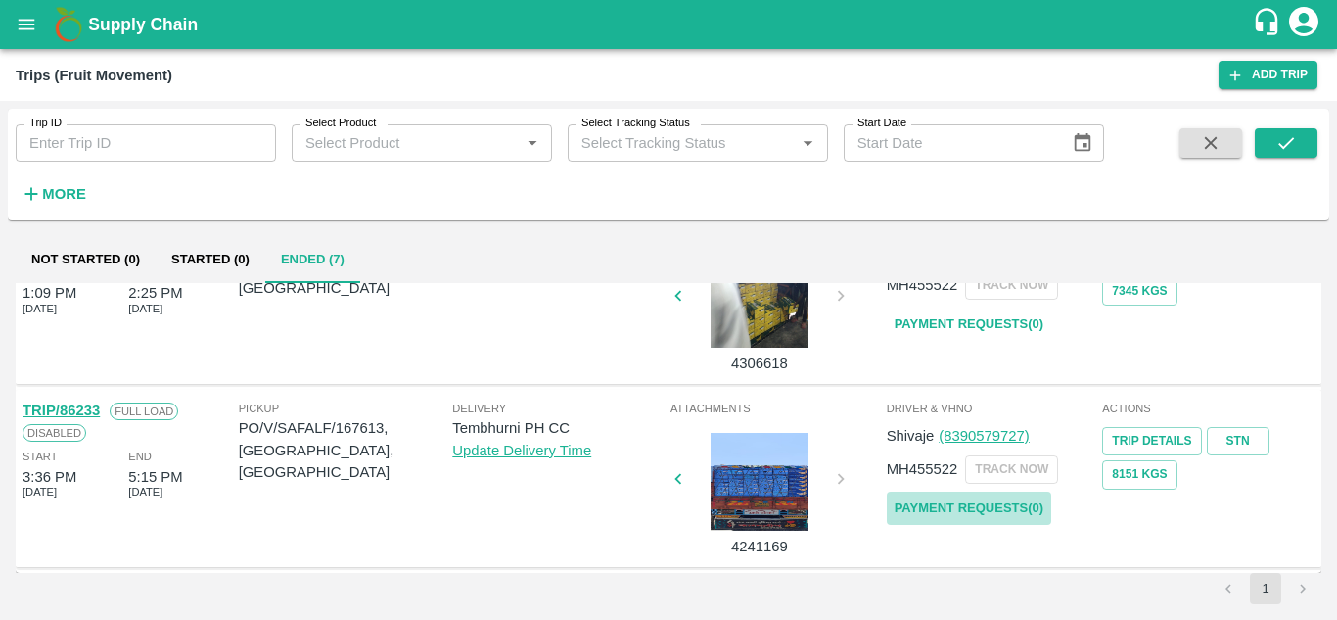
click at [984, 508] on link "Payment Requests( 0 )" at bounding box center [969, 508] width 164 height 34
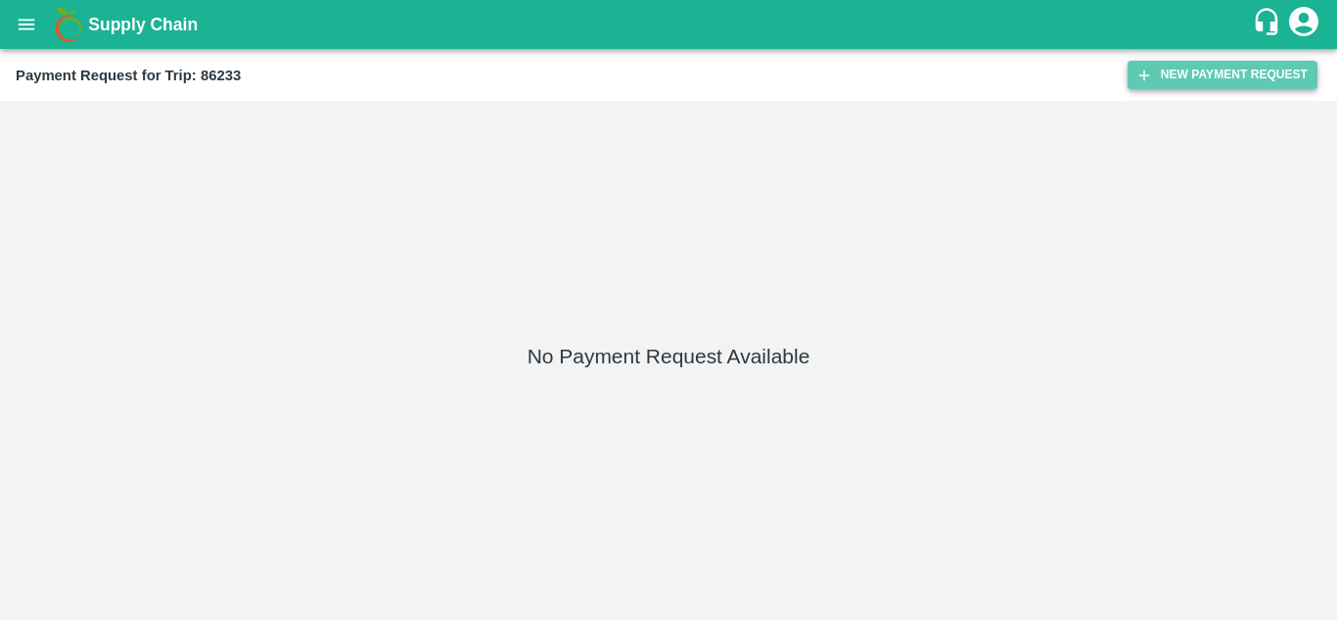
click at [1206, 80] on button "New Payment Request" at bounding box center [1222, 75] width 190 height 28
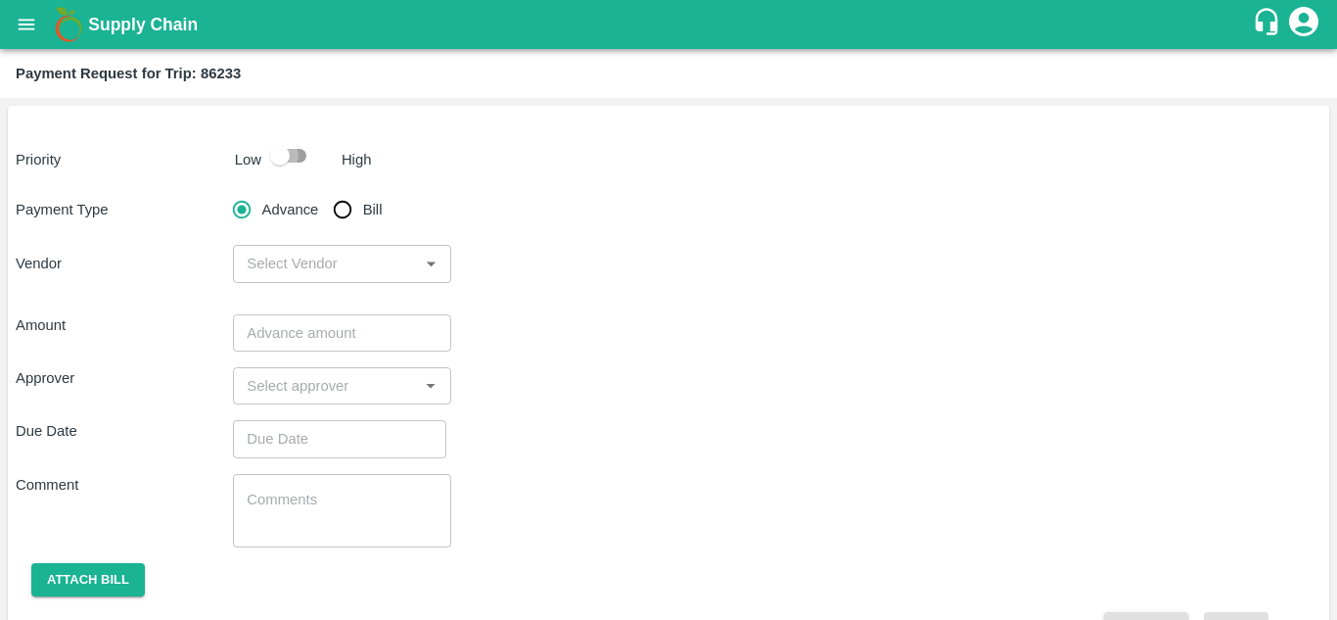
click at [299, 159] on input "checkbox" at bounding box center [280, 155] width 112 height 37
checkbox input "true"
click at [342, 213] on input "Bill" at bounding box center [342, 209] width 39 height 39
radio input "true"
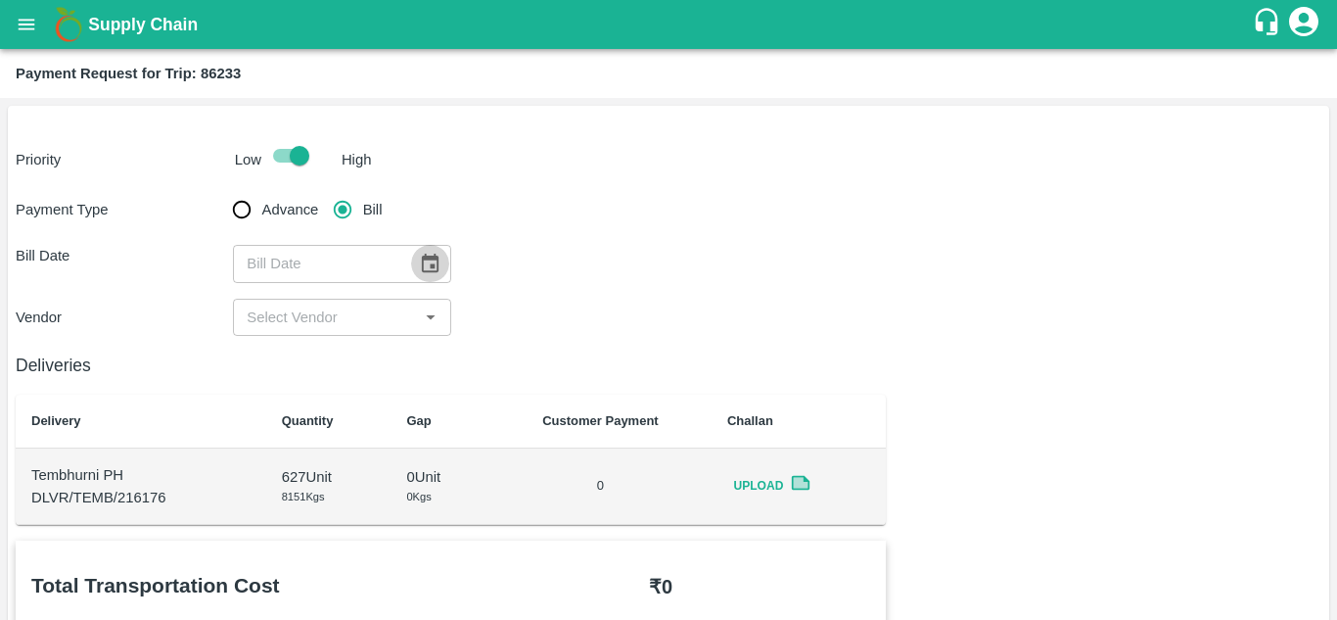
click at [420, 268] on icon "Choose date" at bounding box center [430, 264] width 22 height 22
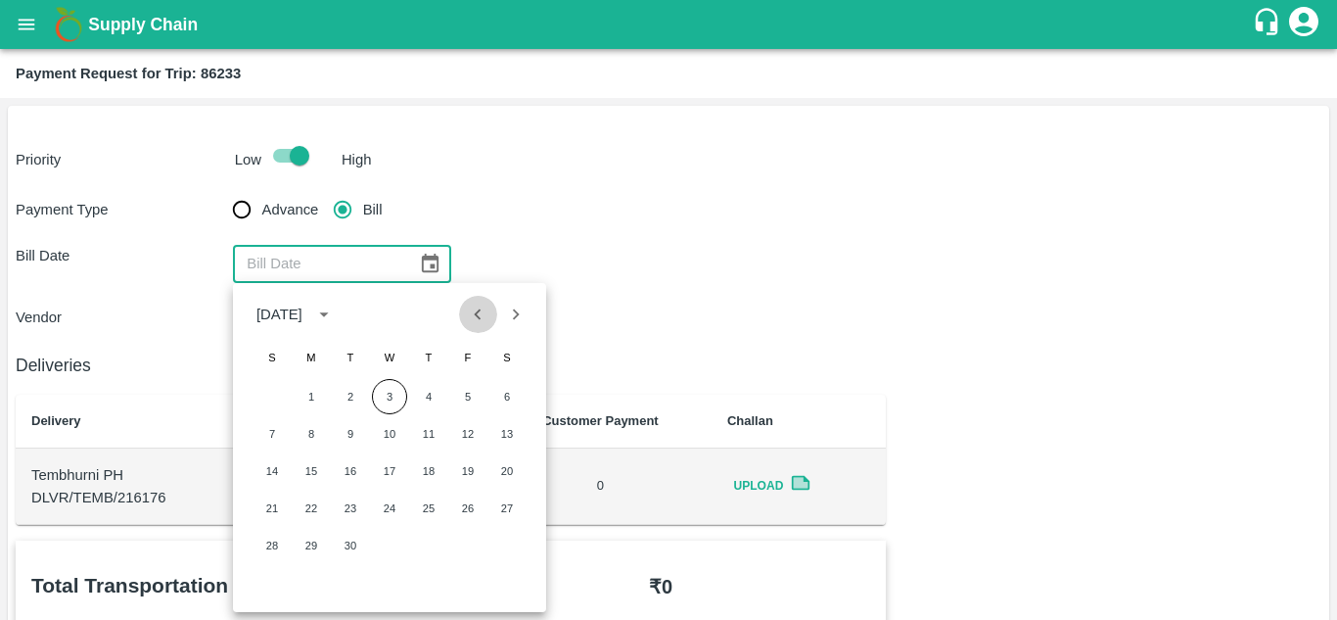
click at [476, 329] on button "Previous month" at bounding box center [477, 314] width 37 height 37
click at [356, 430] on button "5" at bounding box center [350, 433] width 35 height 35
type input "[DATE]"
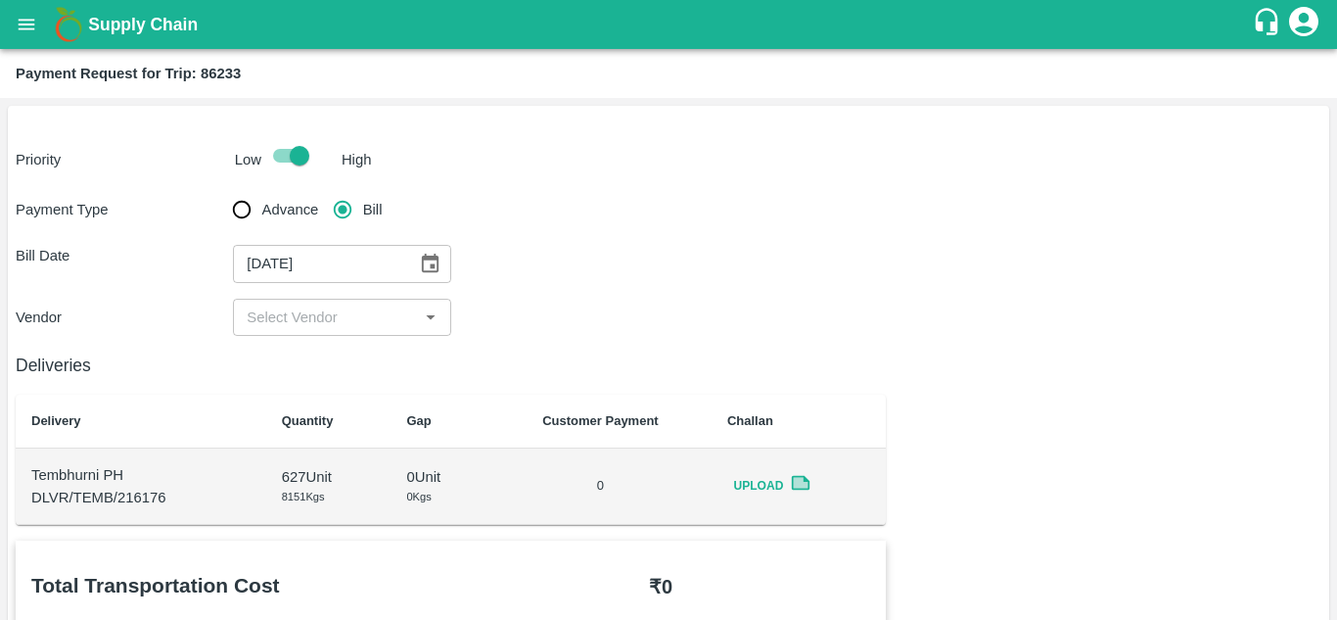
click at [345, 300] on div "​" at bounding box center [341, 317] width 217 height 37
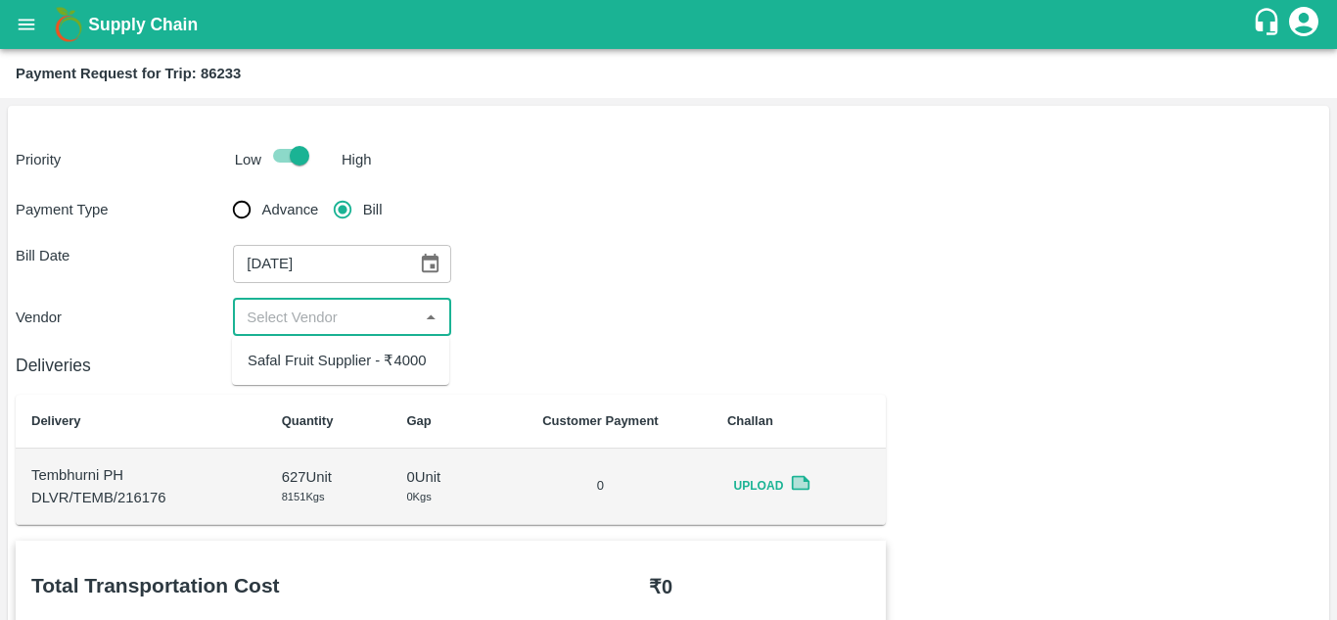
click at [349, 360] on div "Safal Fruit Supplier - ₹4000" at bounding box center [337, 360] width 178 height 22
type input "Safal Fruit Supplier - ₹4000"
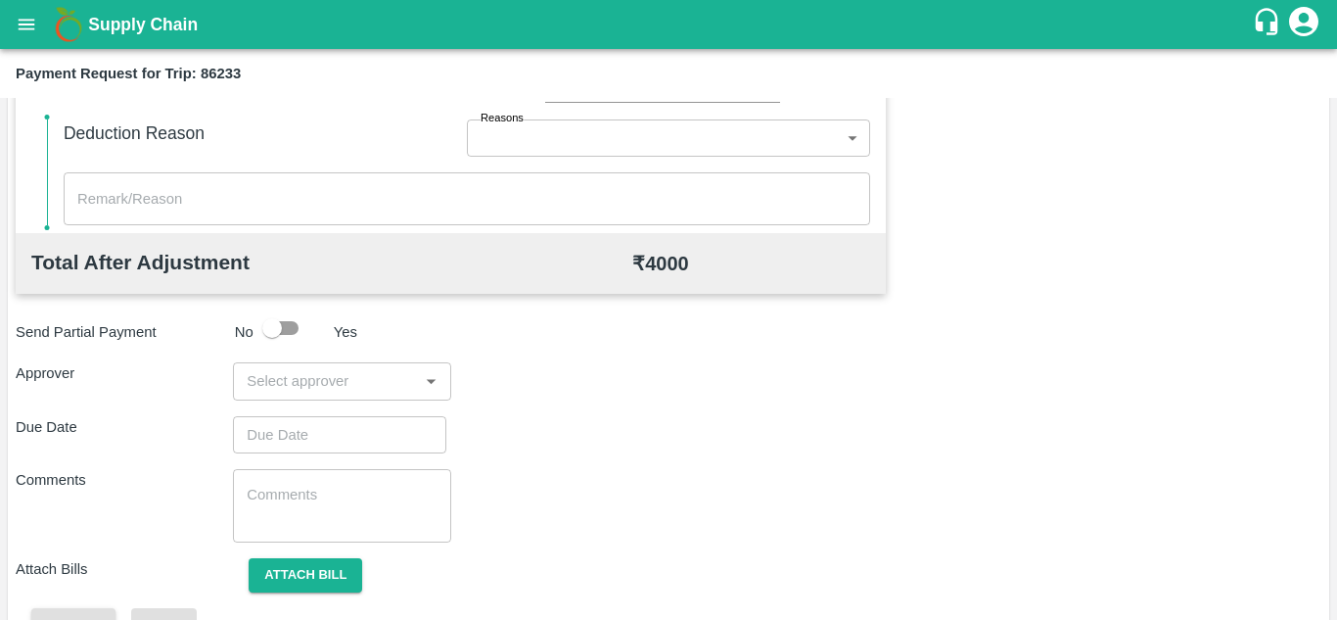
scroll to position [850, 0]
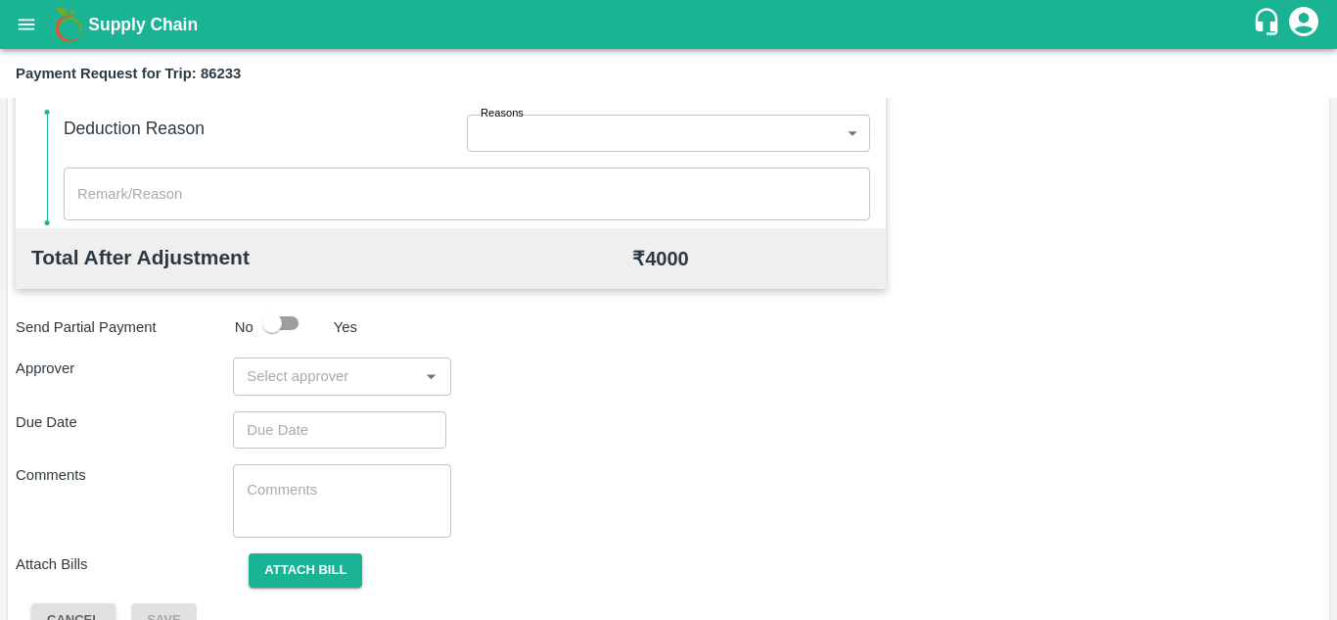
click at [353, 385] on input "input" at bounding box center [325, 375] width 173 height 25
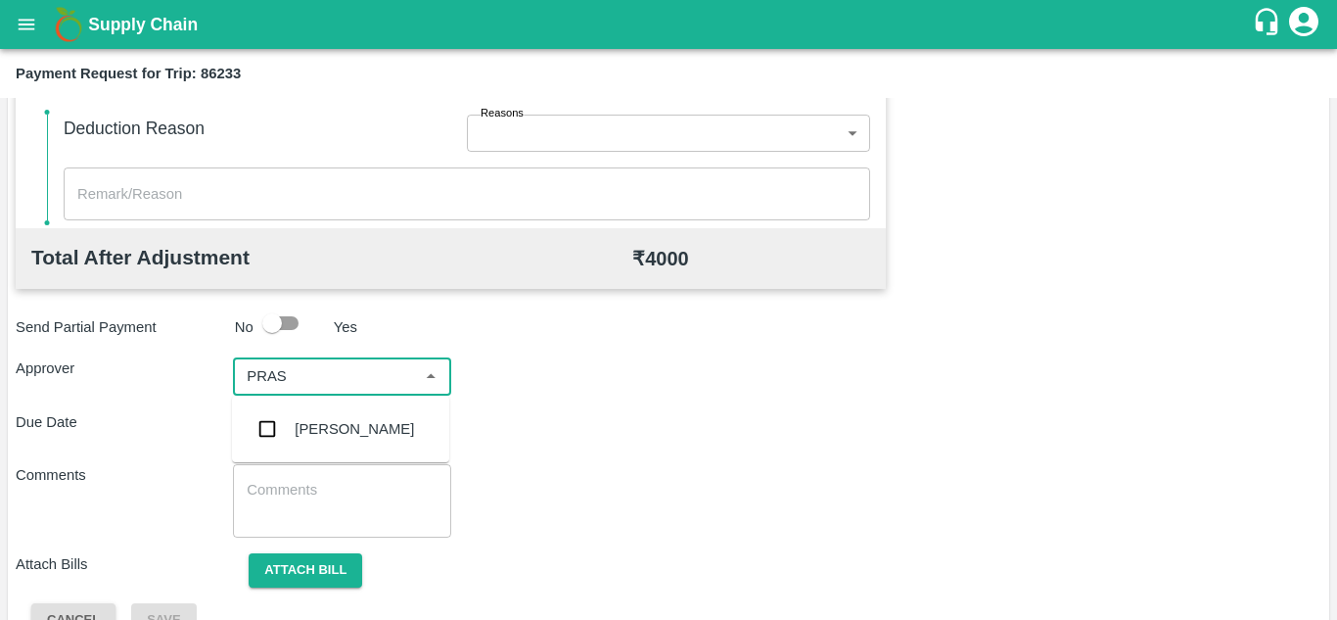
type input "PRASA"
click at [350, 426] on div "Prasad Waghade" at bounding box center [354, 429] width 119 height 22
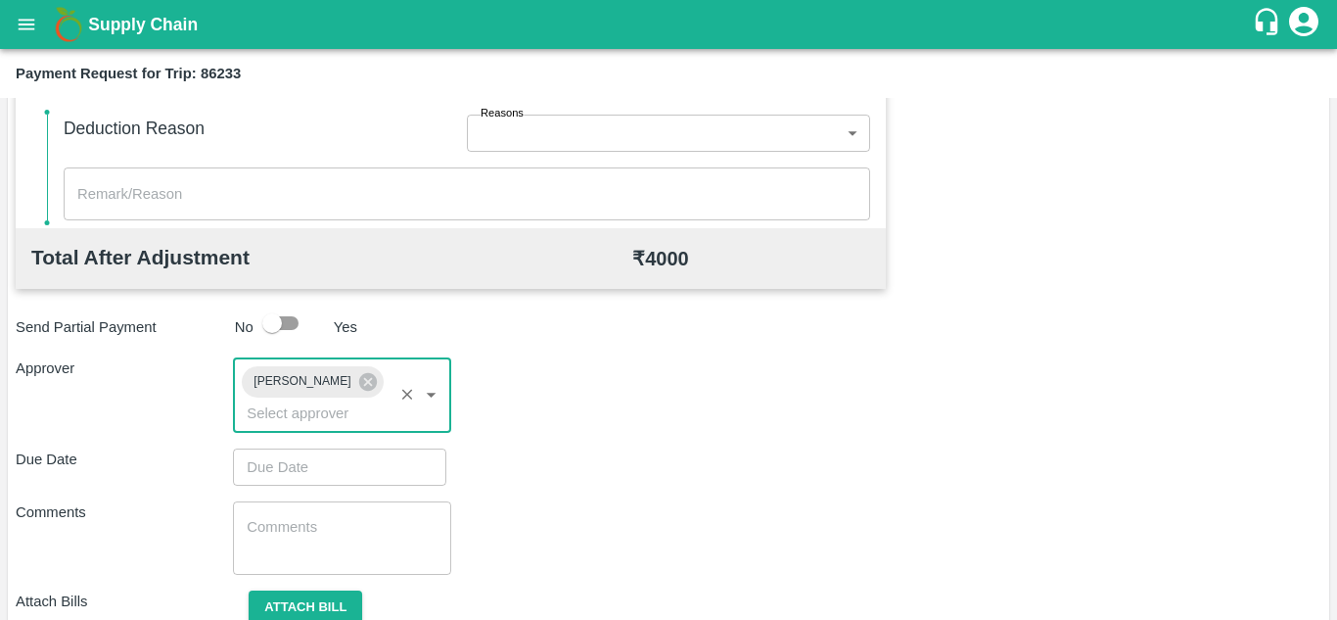
type input "DD/MM/YYYY hh:mm aa"
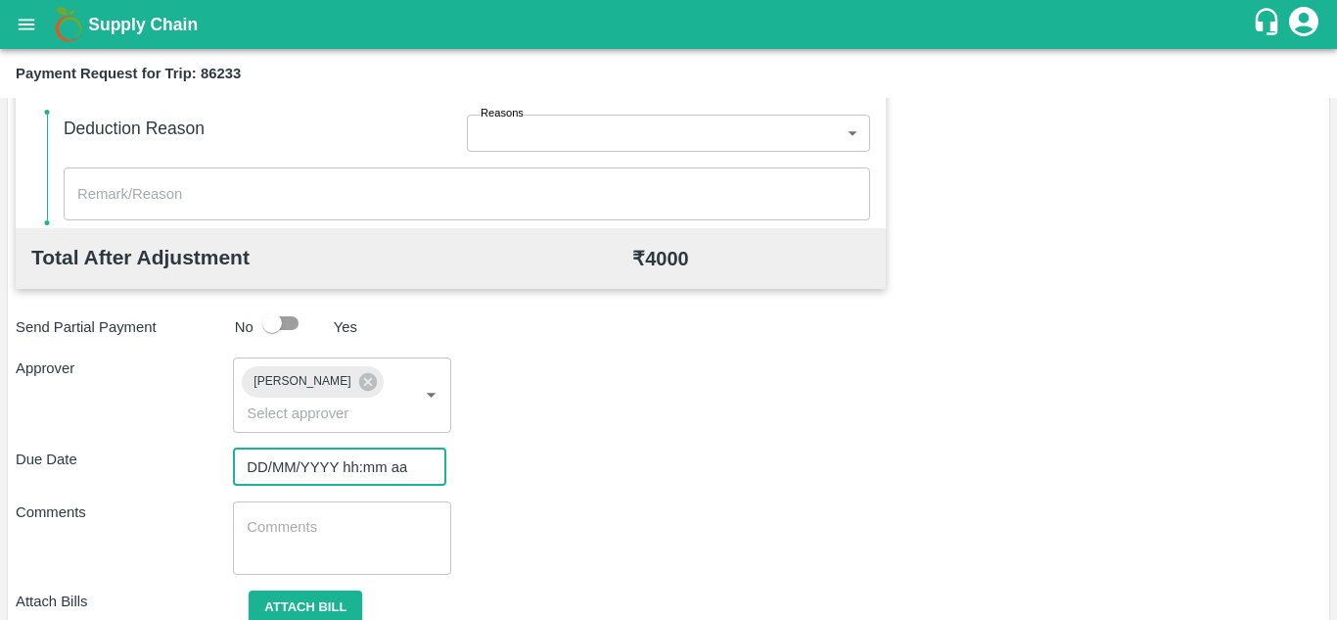
click at [299, 477] on input "DD/MM/YYYY hh:mm aa" at bounding box center [333, 466] width 200 height 37
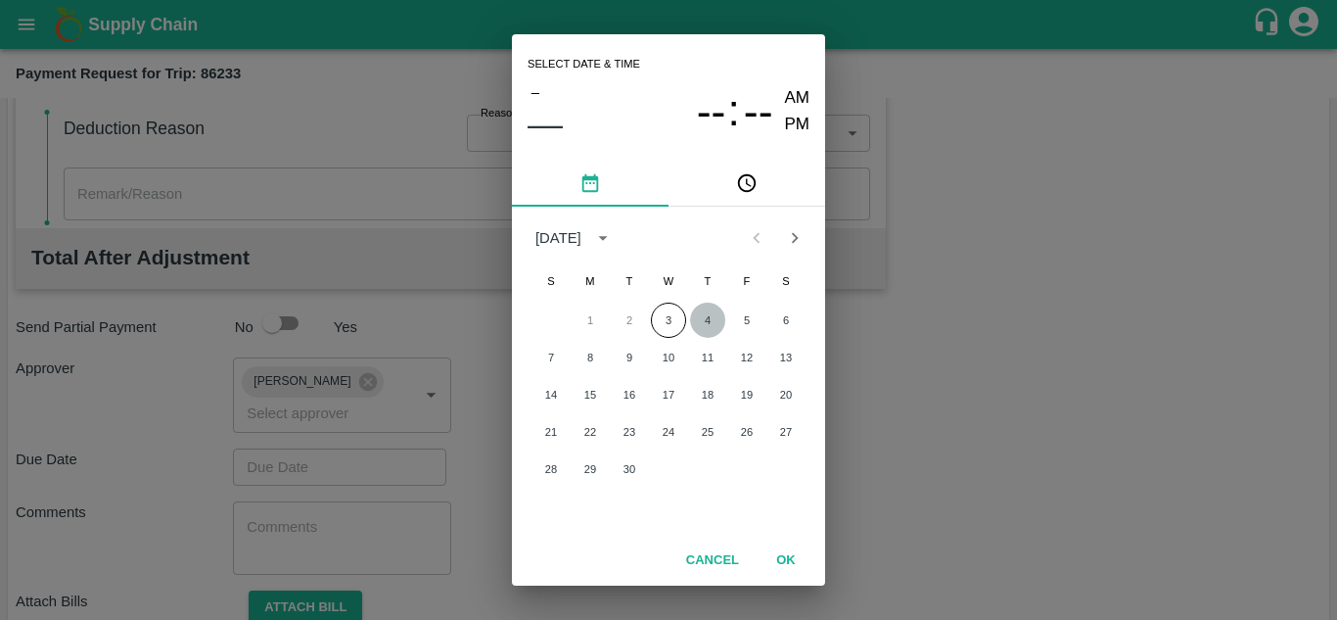
click at [704, 317] on button "4" at bounding box center [707, 319] width 35 height 35
type input "04/09/2025 12:00 AM"
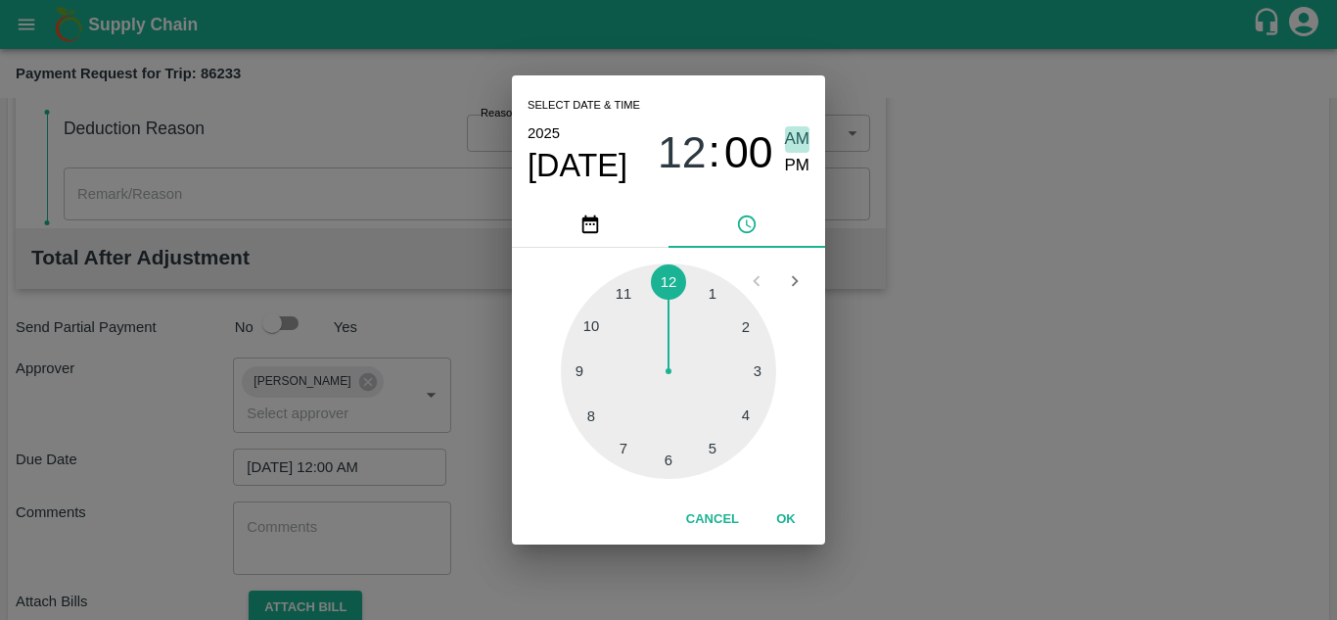
click at [789, 142] on span "AM" at bounding box center [797, 139] width 25 height 26
click at [784, 521] on button "OK" at bounding box center [786, 519] width 63 height 34
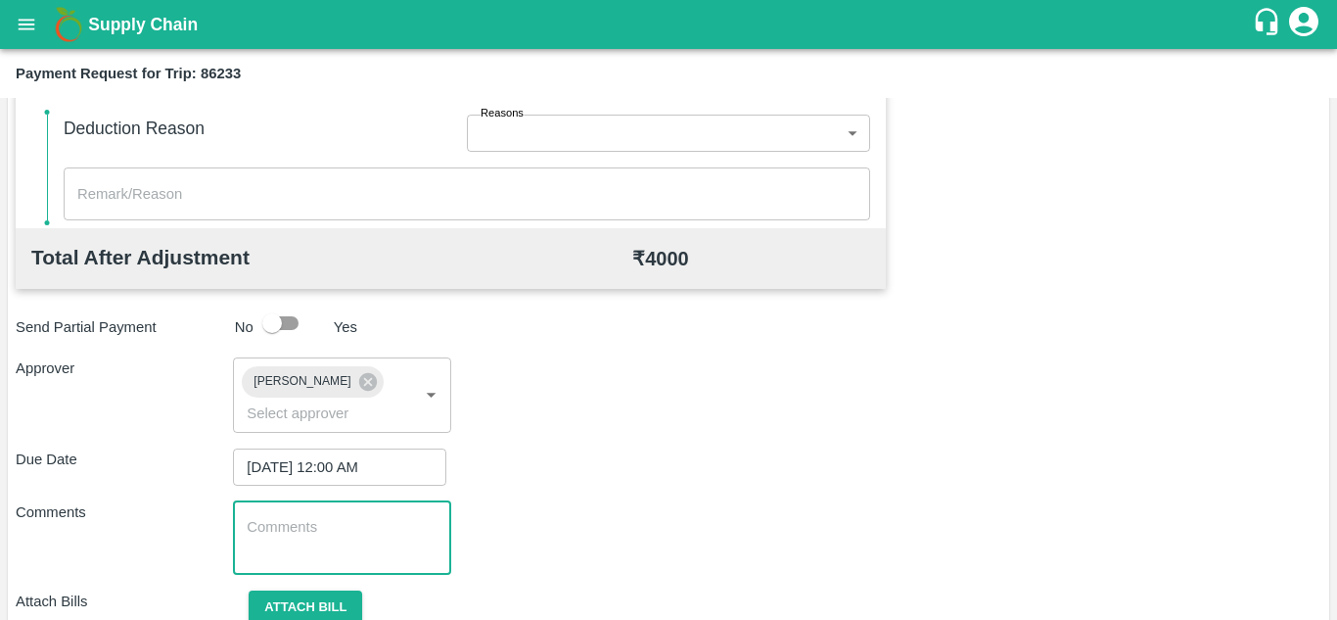
click at [357, 534] on textarea at bounding box center [342, 537] width 190 height 41
paste textarea "Transport Bill"
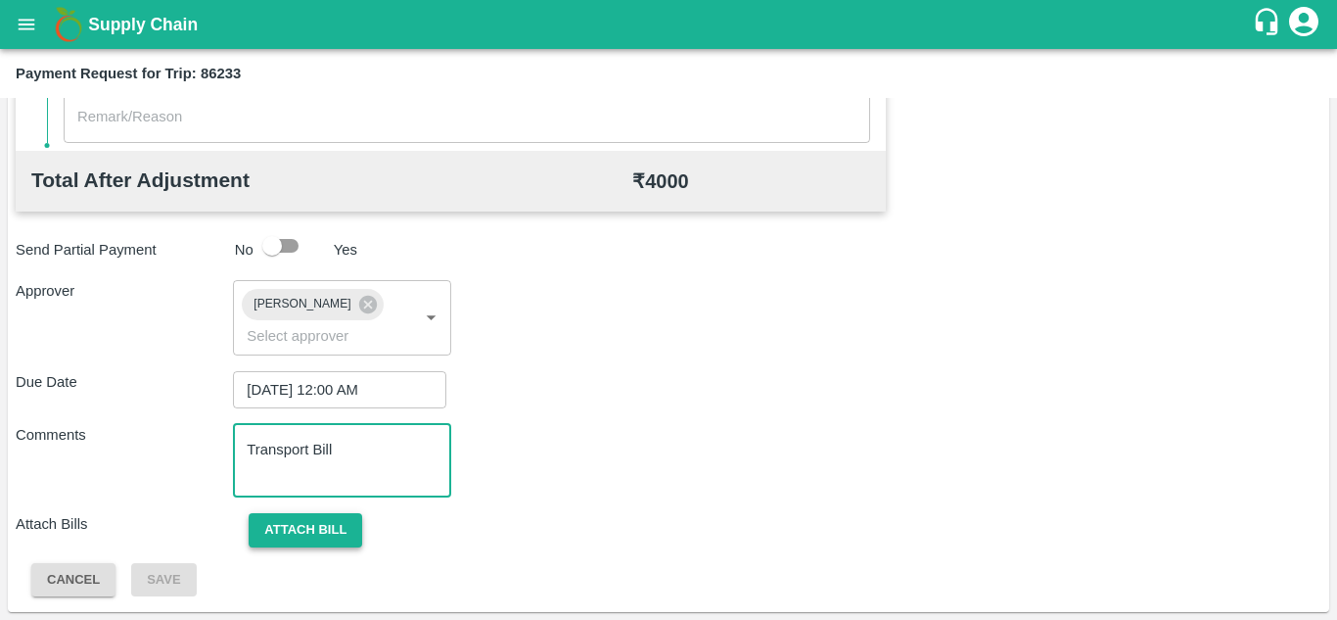
type textarea "Transport Bill"
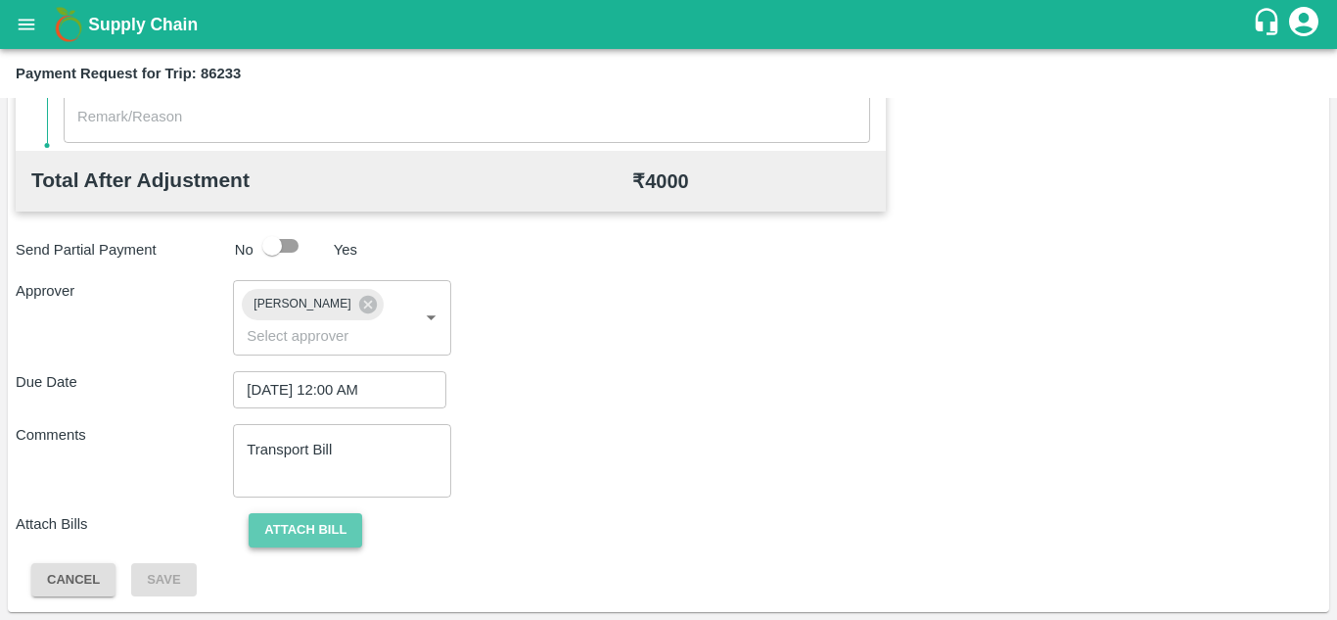
click at [312, 535] on button "Attach bill" at bounding box center [306, 530] width 114 height 34
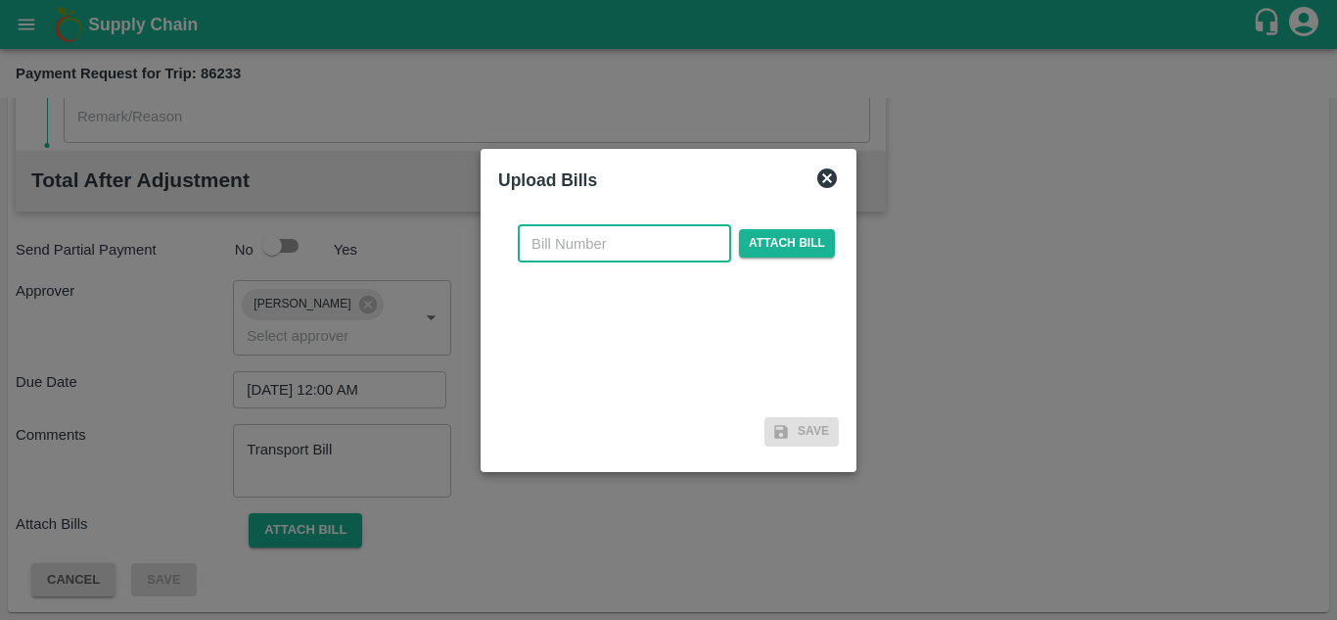
click at [567, 243] on input "text" at bounding box center [624, 243] width 213 height 37
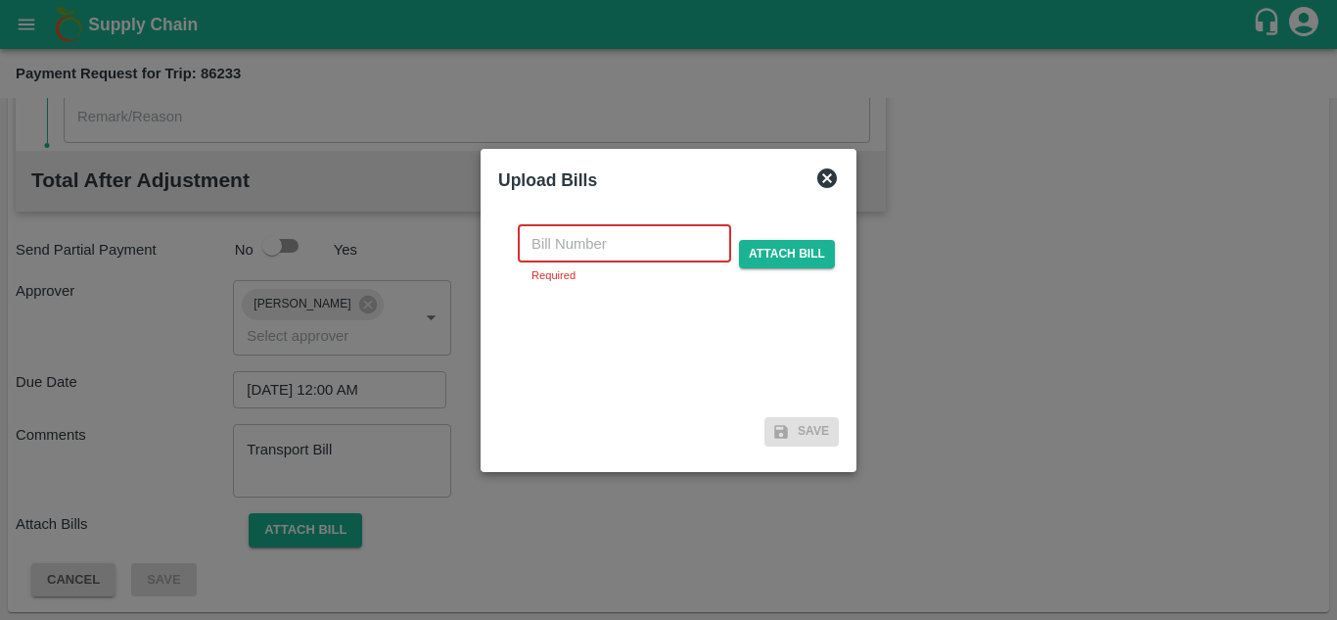
click at [566, 248] on input "text" at bounding box center [624, 243] width 213 height 37
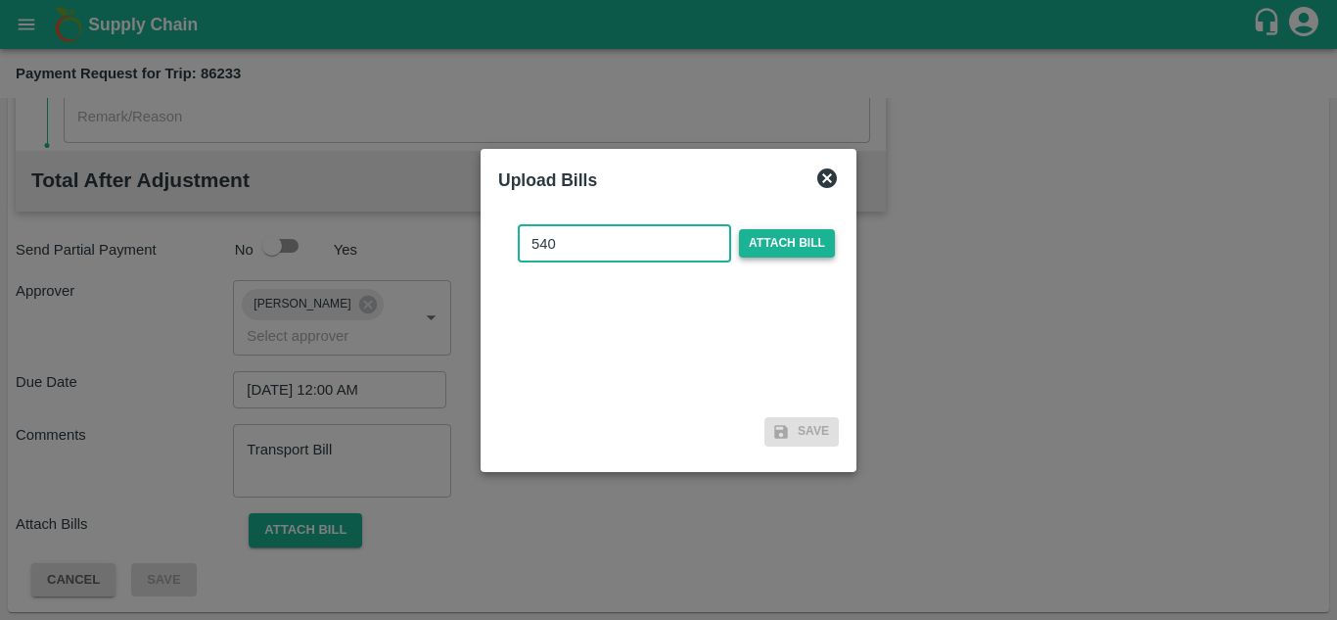
type input "540"
click at [775, 241] on span "Attach bill" at bounding box center [787, 243] width 96 height 28
click at [0, 0] on input "Attach bill" at bounding box center [0, 0] width 0 height 0
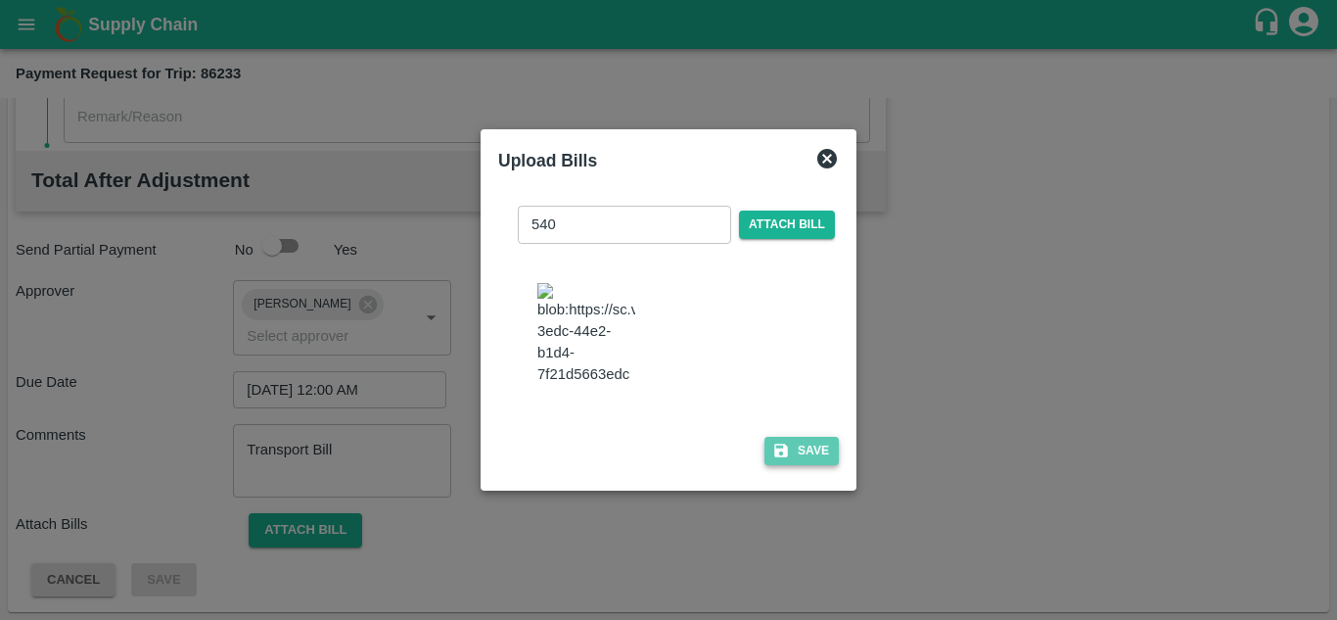
click at [813, 455] on button "Save" at bounding box center [801, 451] width 74 height 28
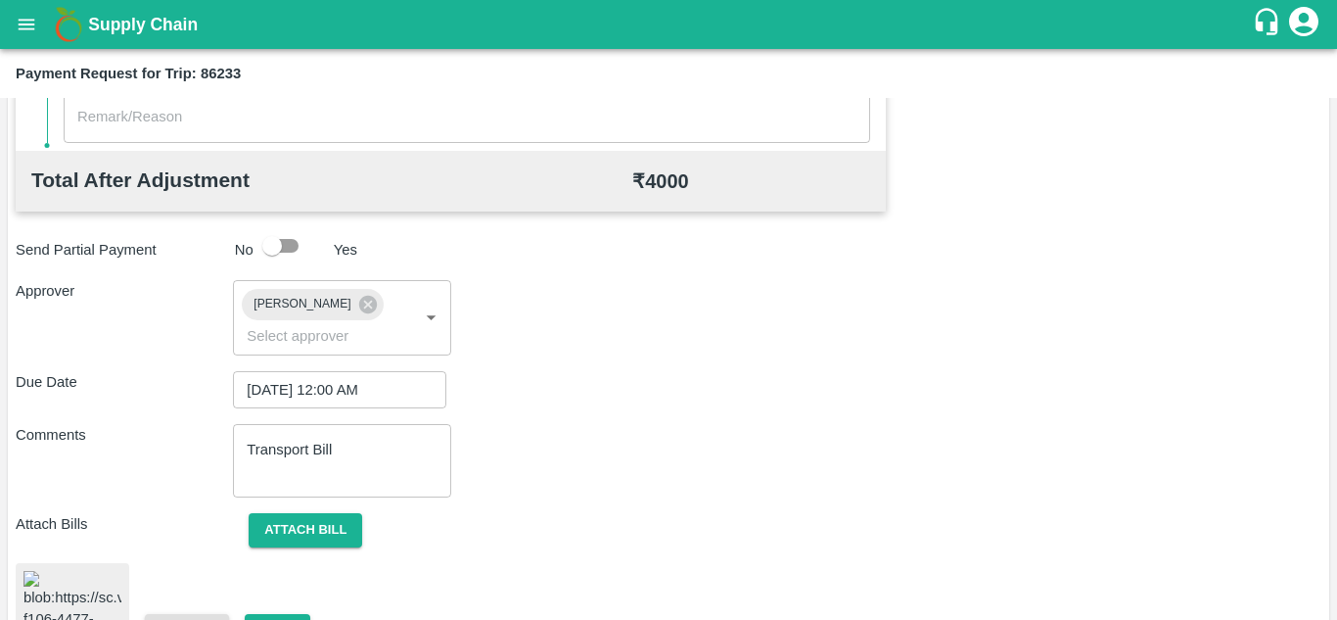
scroll to position [1063, 0]
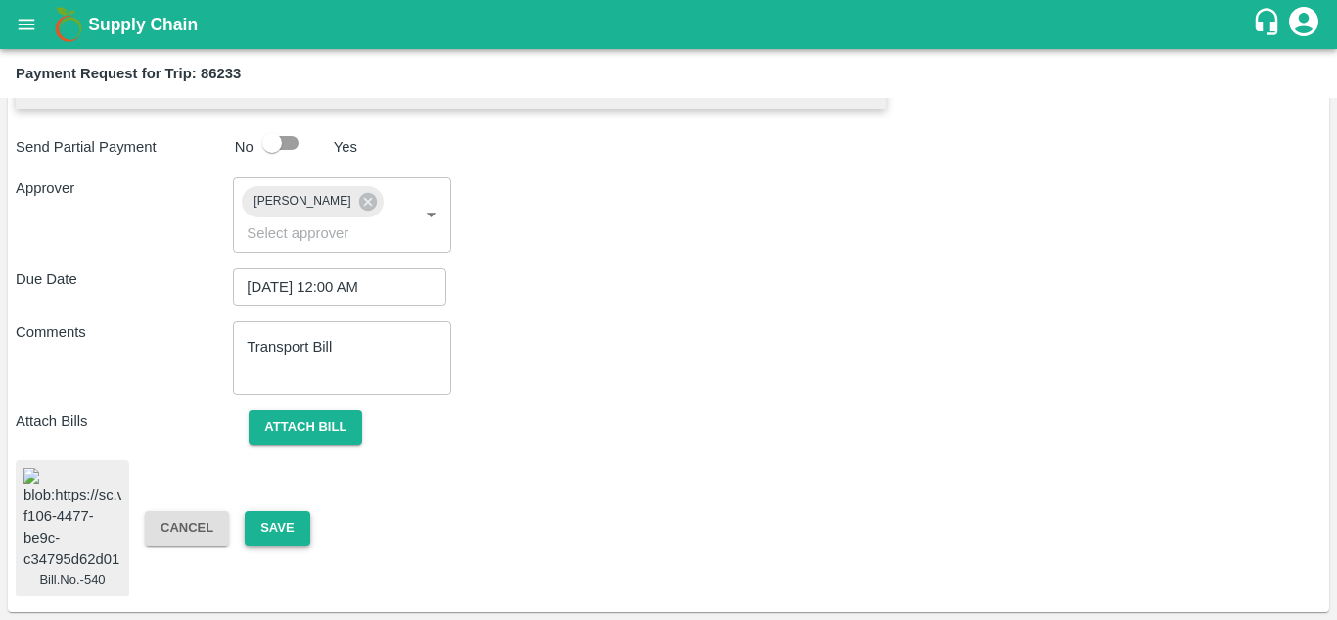
click at [276, 516] on button "Save" at bounding box center [277, 528] width 65 height 34
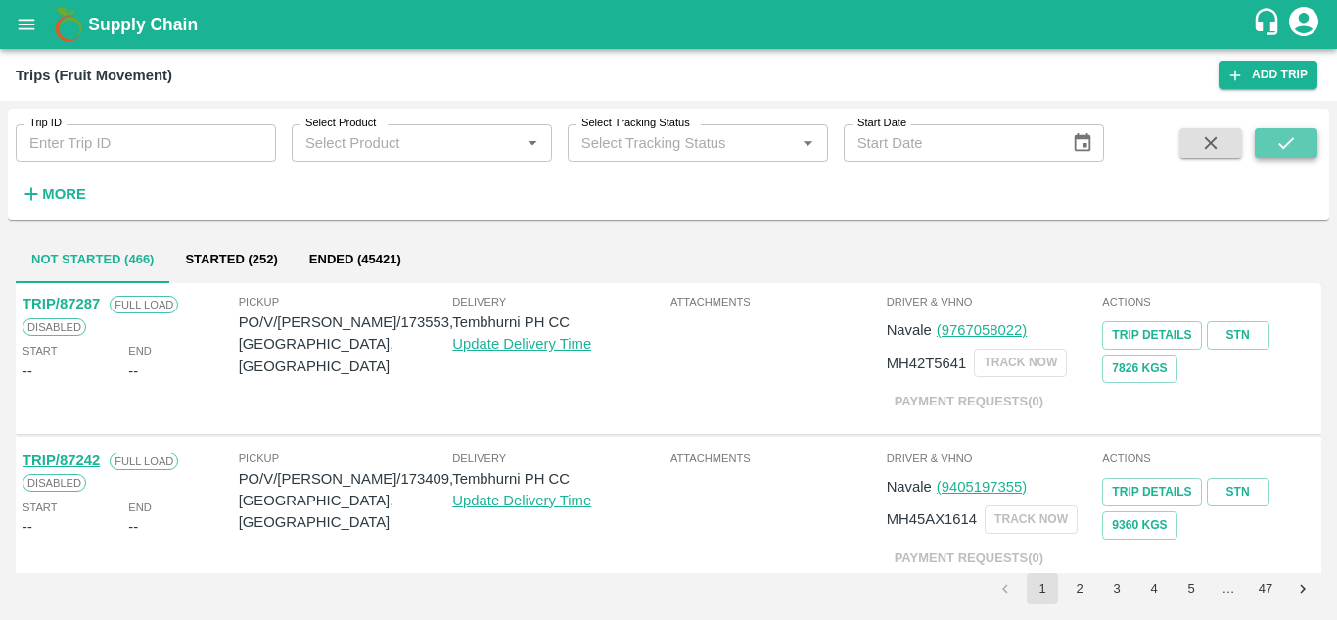
click at [1300, 134] on button "submit" at bounding box center [1286, 142] width 63 height 29
click at [48, 186] on strong "More" at bounding box center [64, 194] width 44 height 16
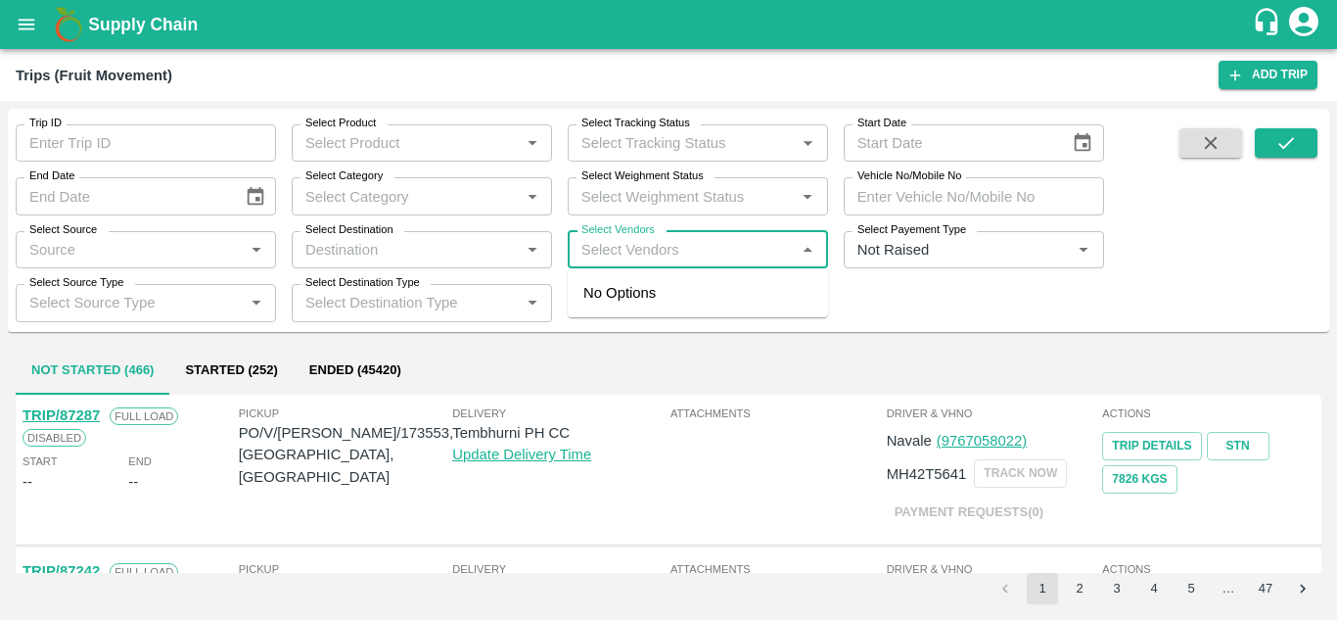
click at [583, 258] on input "Select Vendors" at bounding box center [682, 249] width 216 height 25
type input "SHIVN"
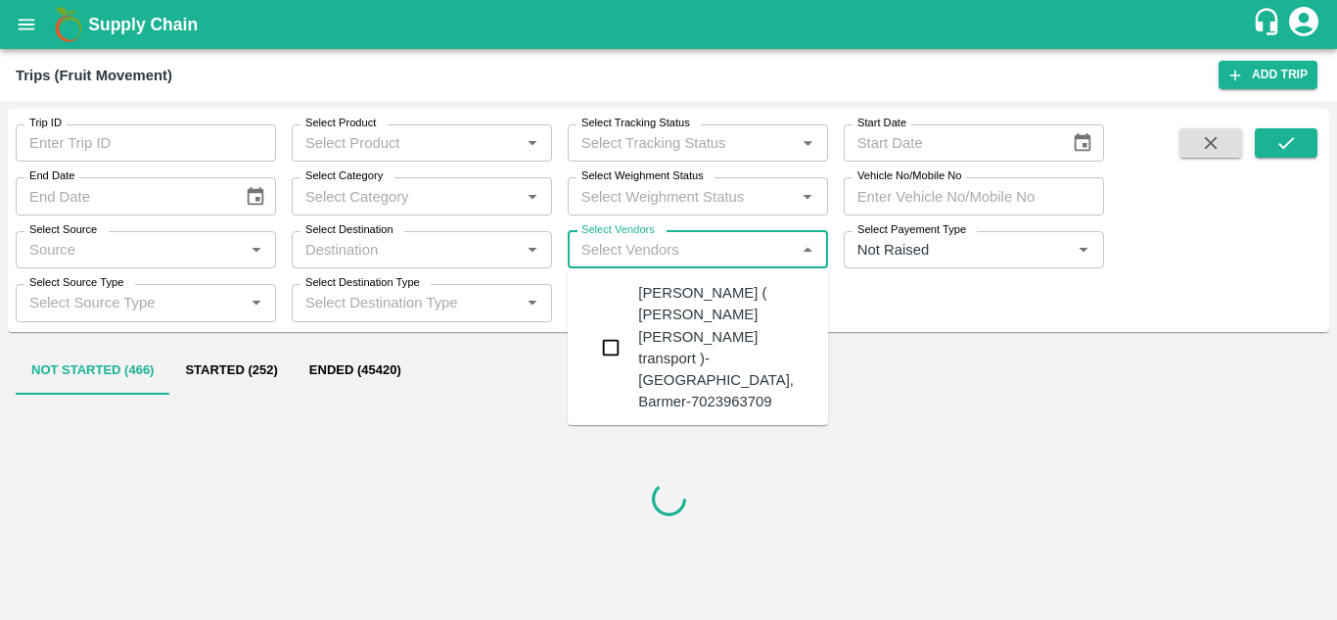
type input "E"
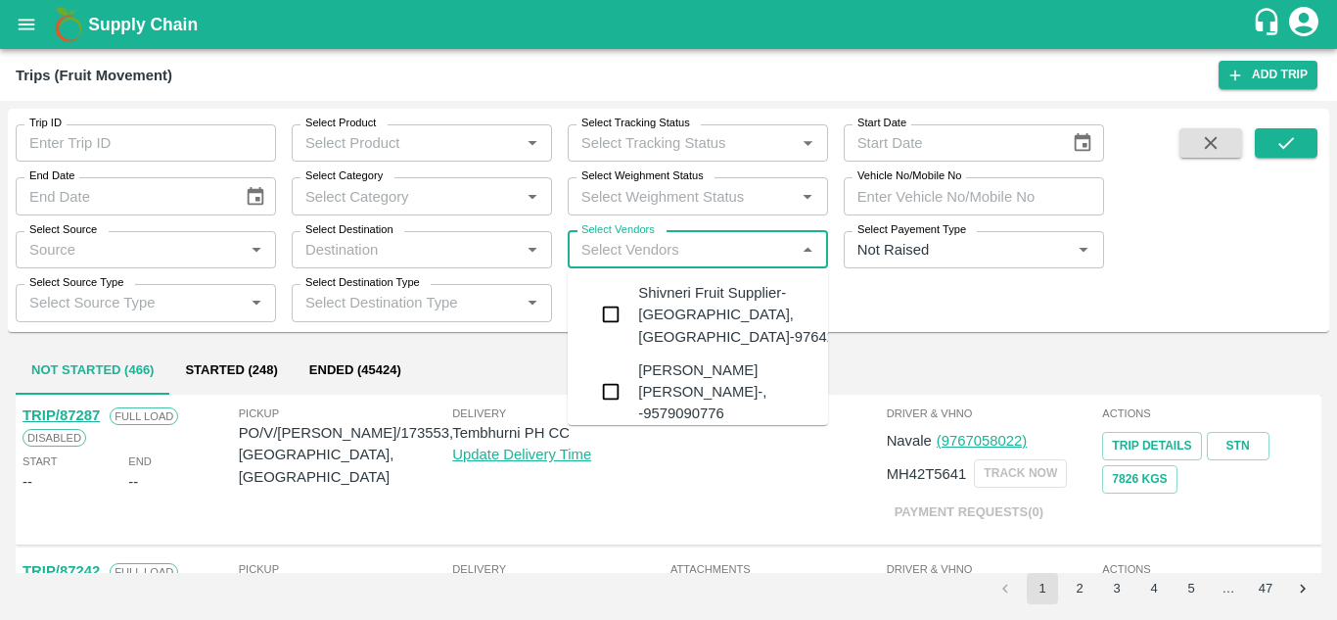
click at [696, 318] on div "Shivneri Fruit Supplier-Surli, Solapur-9764240949" at bounding box center [756, 315] width 237 height 66
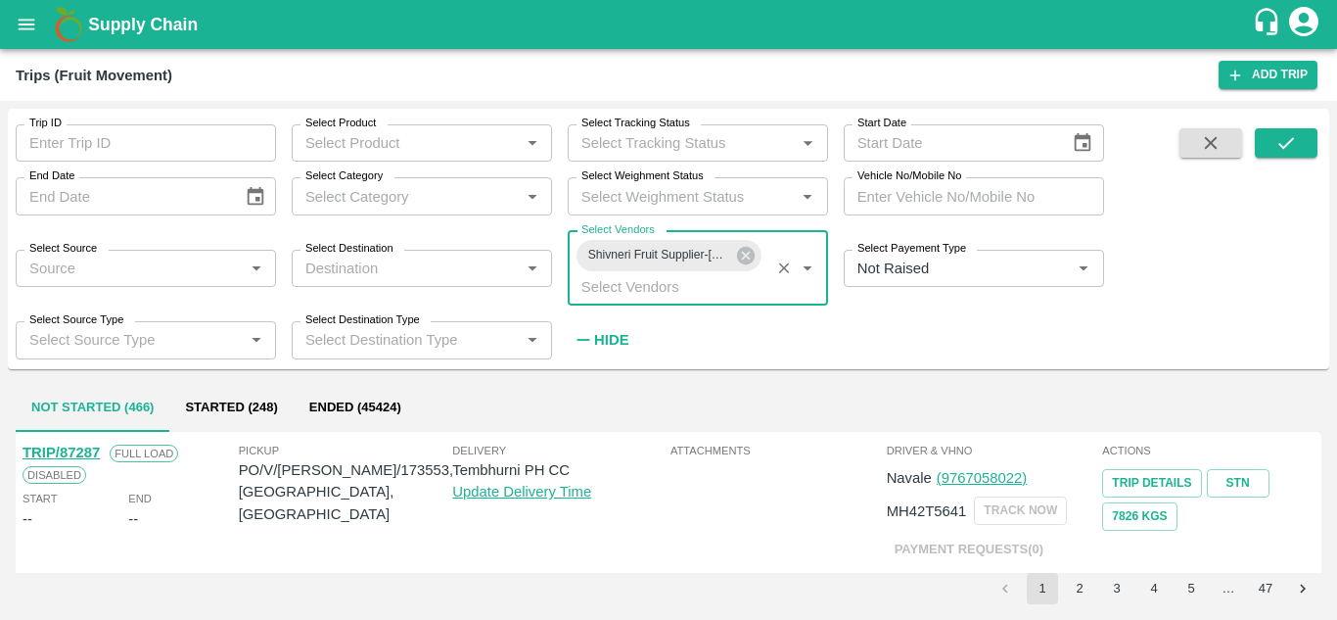
click at [629, 287] on input "Select Vendors" at bounding box center [669, 286] width 191 height 25
click at [918, 346] on div "Trip ID Trip ID Select Product Select Product   * Select Tracking Status Select…" at bounding box center [552, 234] width 1104 height 250
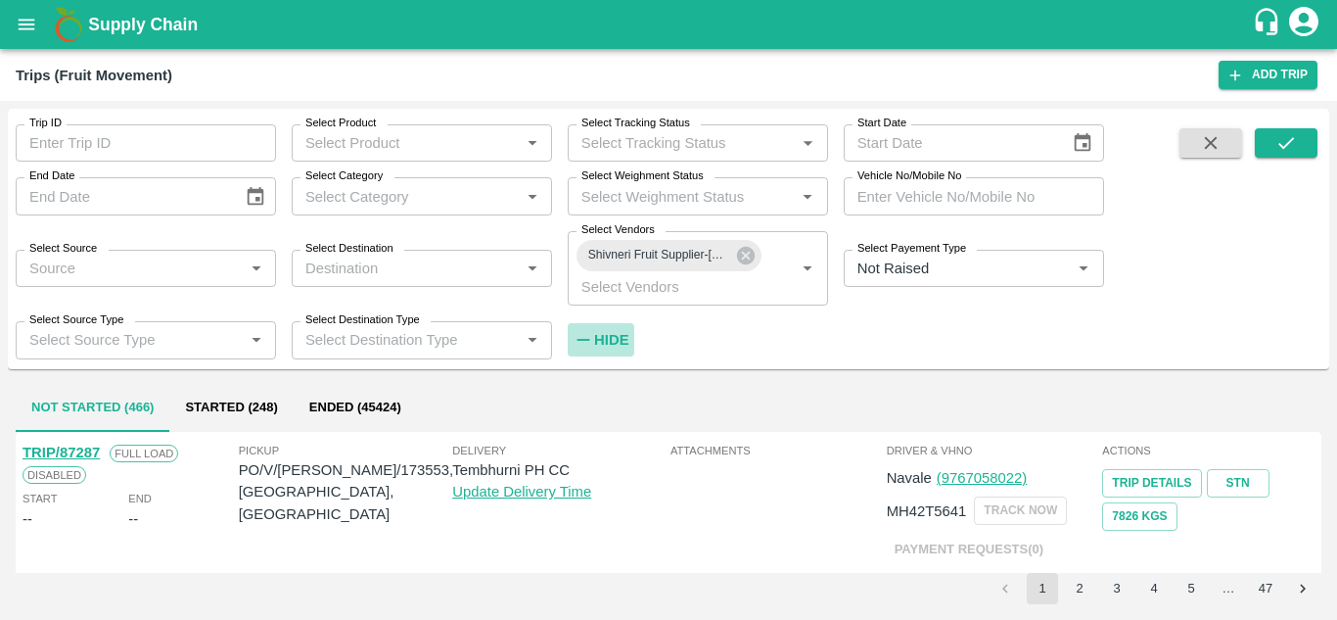
click at [617, 341] on strong "Hide" at bounding box center [611, 340] width 34 height 16
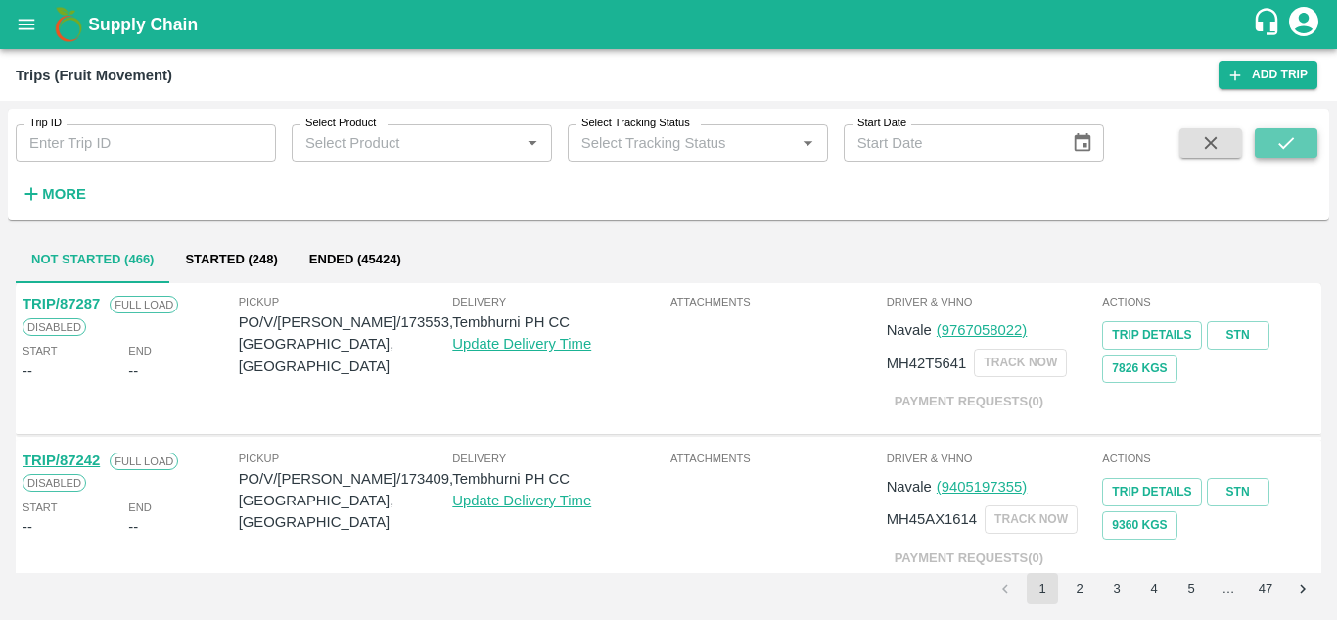
click at [1287, 130] on button "submit" at bounding box center [1286, 142] width 63 height 29
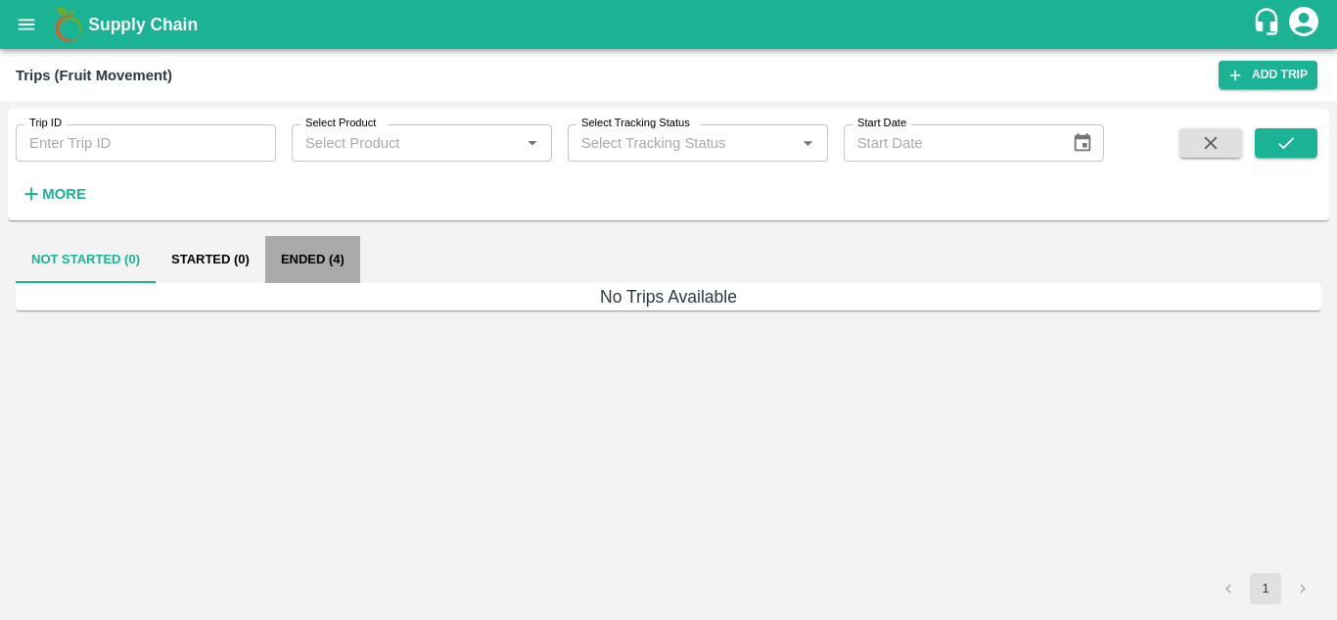
click at [297, 257] on button "Ended (4)" at bounding box center [312, 259] width 95 height 47
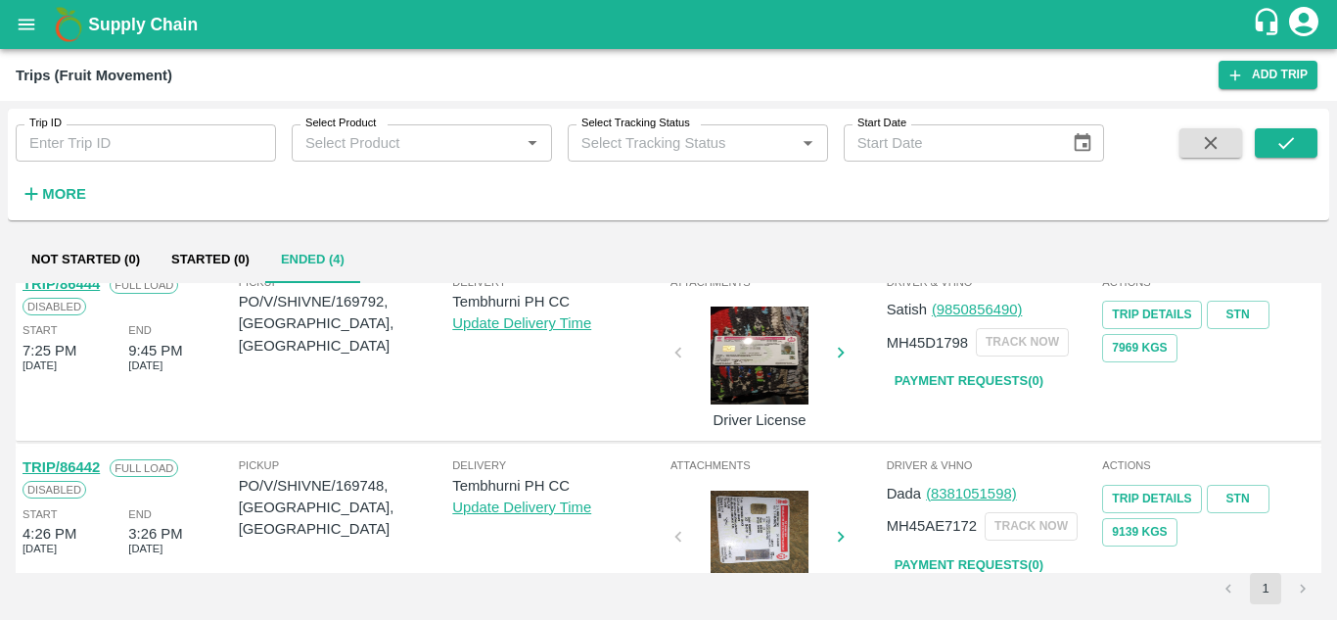
scroll to position [339, 0]
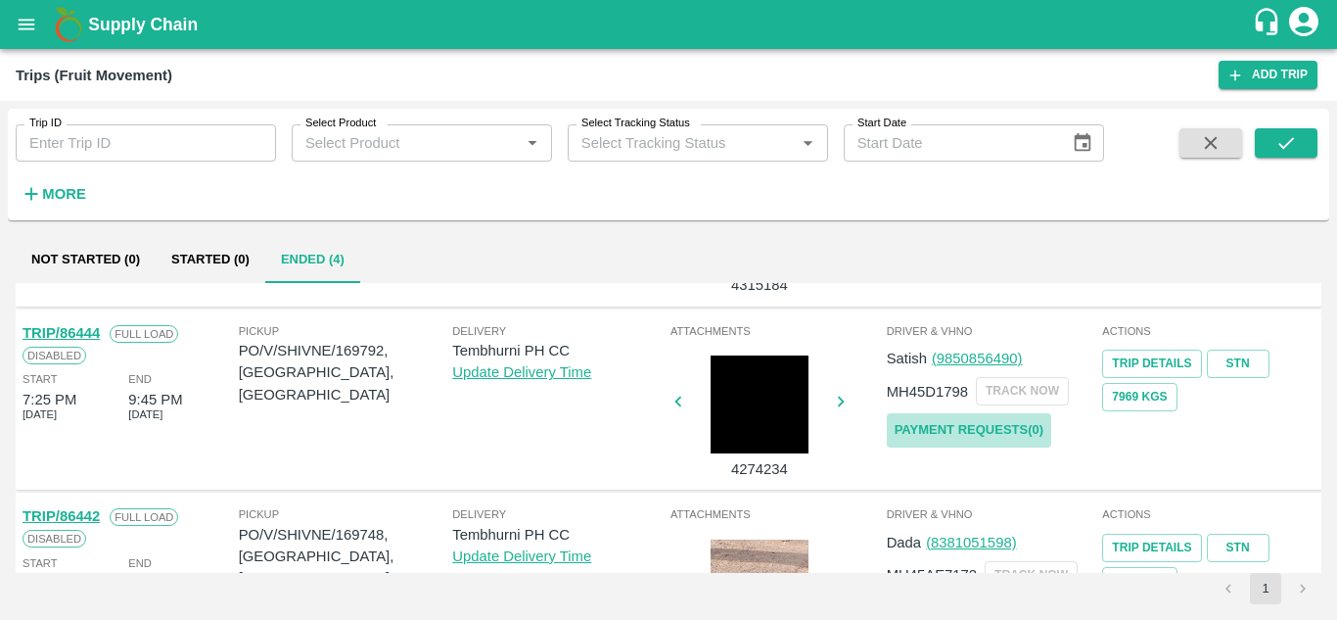
click at [961, 428] on link "Payment Requests( 0 )" at bounding box center [969, 430] width 164 height 34
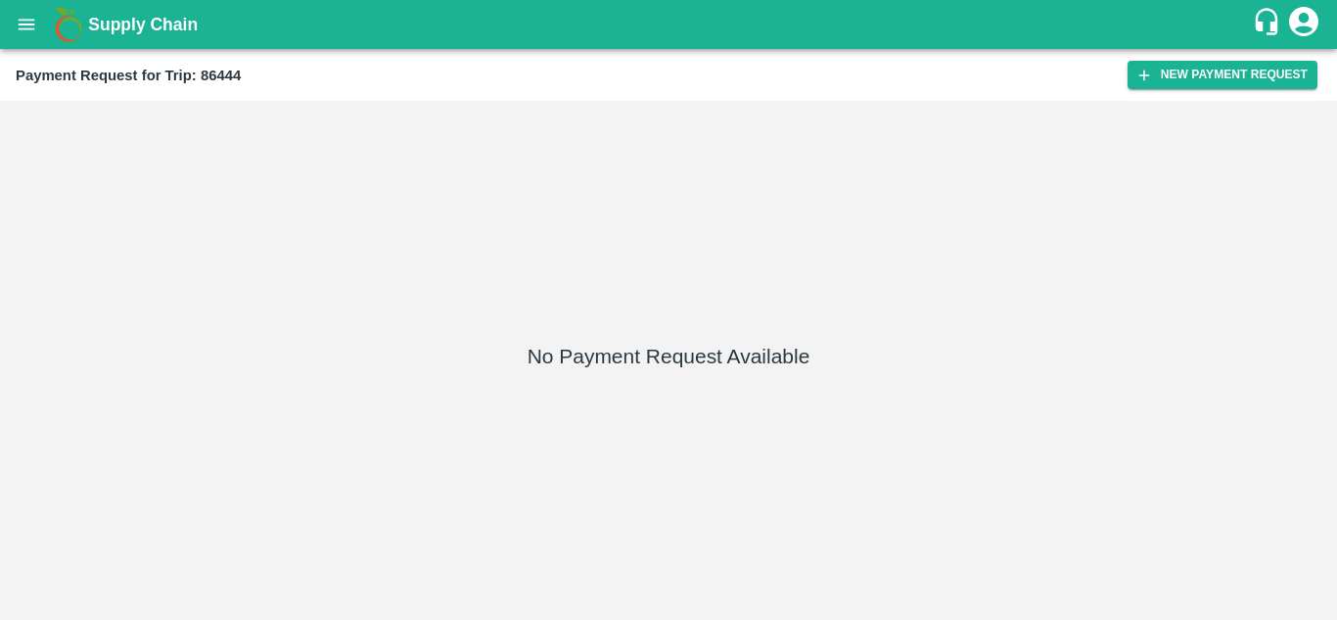
click at [1184, 60] on div "Payment Request for Trip: 86444 New Payment Request" at bounding box center [668, 75] width 1337 height 52
click at [1177, 68] on button "New Payment Request" at bounding box center [1222, 75] width 190 height 28
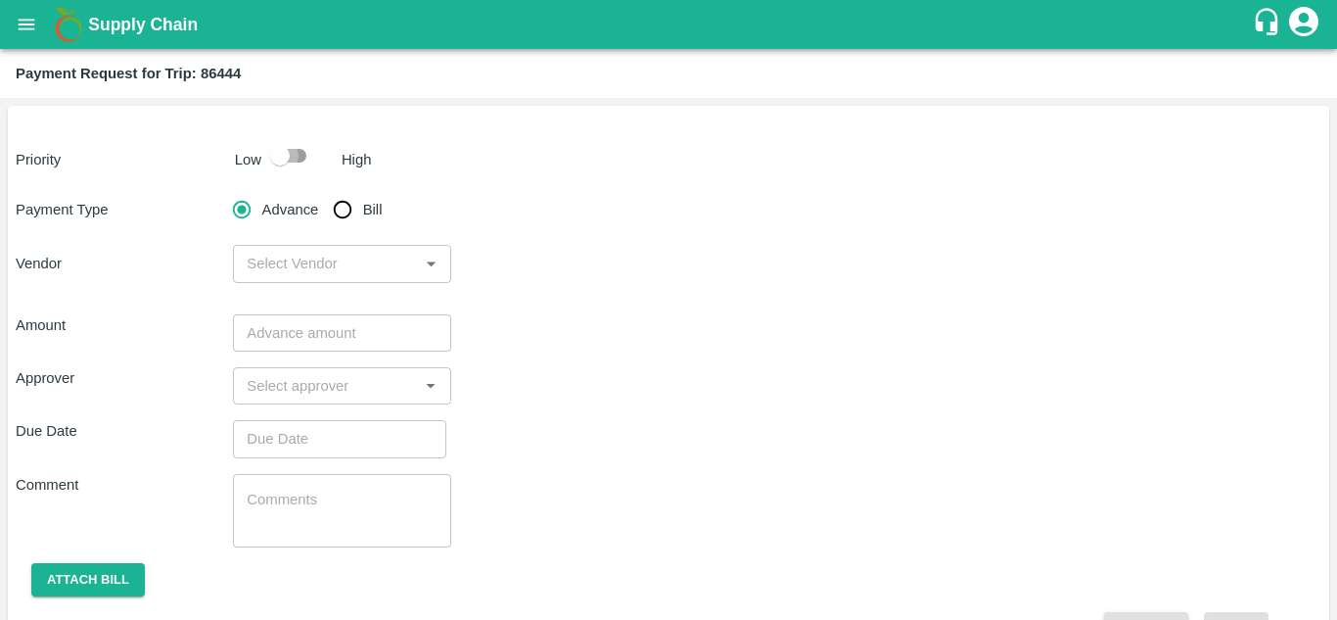
click at [294, 147] on input "checkbox" at bounding box center [280, 155] width 112 height 37
checkbox input "true"
click at [338, 207] on input "Bill" at bounding box center [342, 209] width 39 height 39
radio input "true"
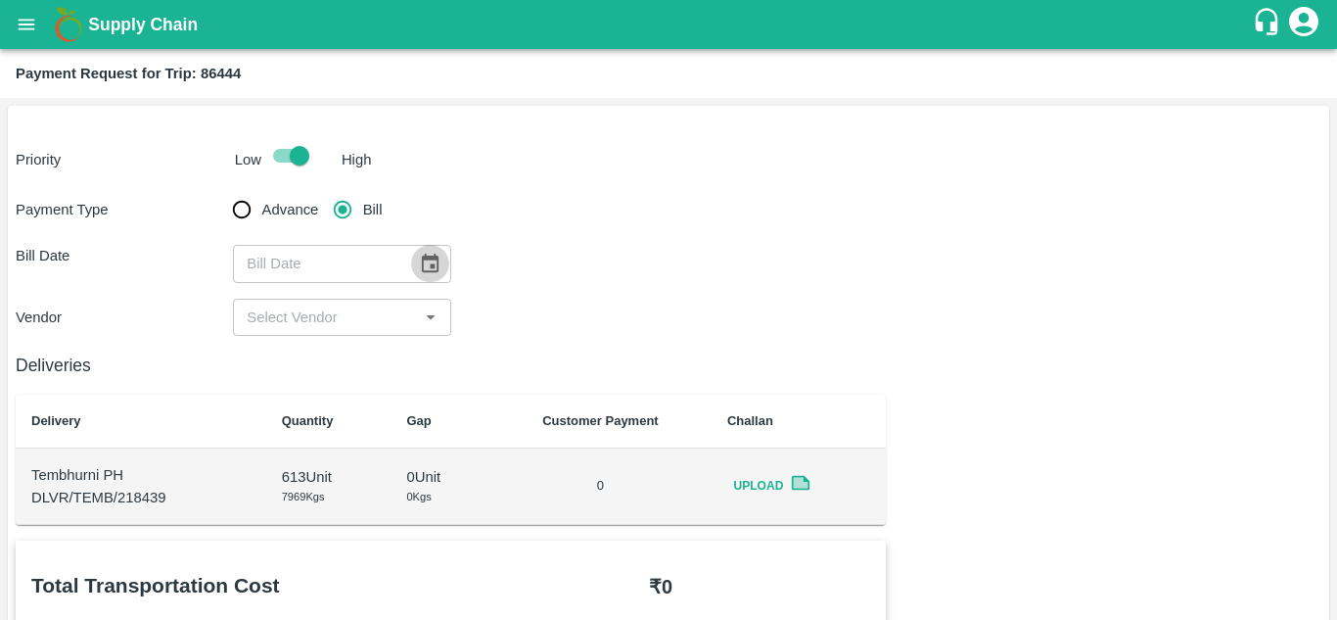
click at [433, 273] on icon "Choose date" at bounding box center [430, 264] width 22 height 22
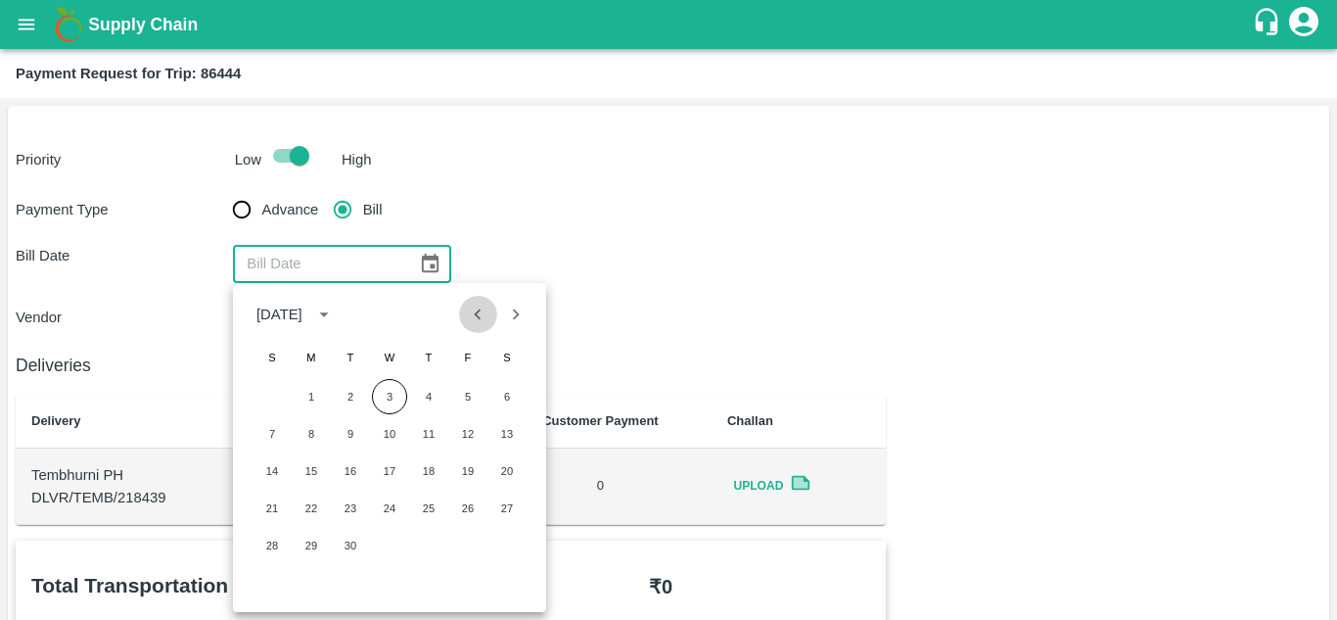
click at [474, 314] on icon "Previous month" at bounding box center [478, 314] width 22 height 22
click at [279, 515] on button "17" at bounding box center [271, 507] width 35 height 35
type input "[DATE]"
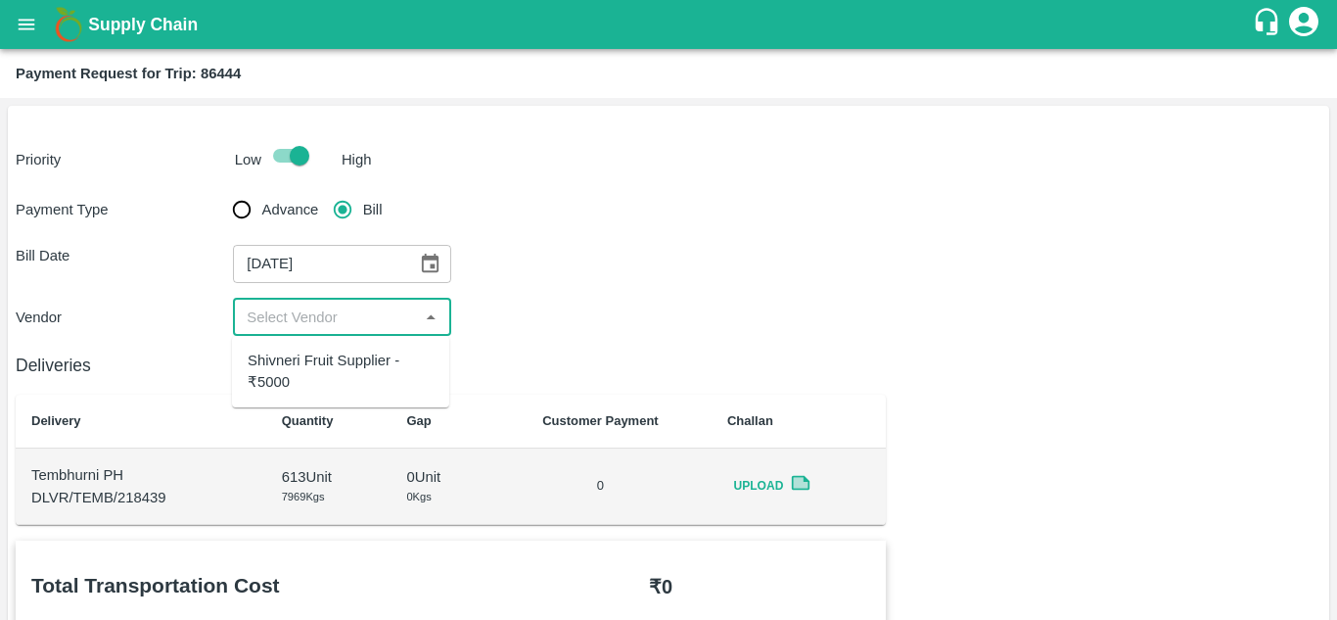
click at [330, 317] on input "input" at bounding box center [325, 316] width 173 height 25
click at [329, 381] on div "Shivneri Fruit Supplier - ₹5000" at bounding box center [341, 371] width 186 height 44
type input "Shivneri Fruit Supplier - ₹5000"
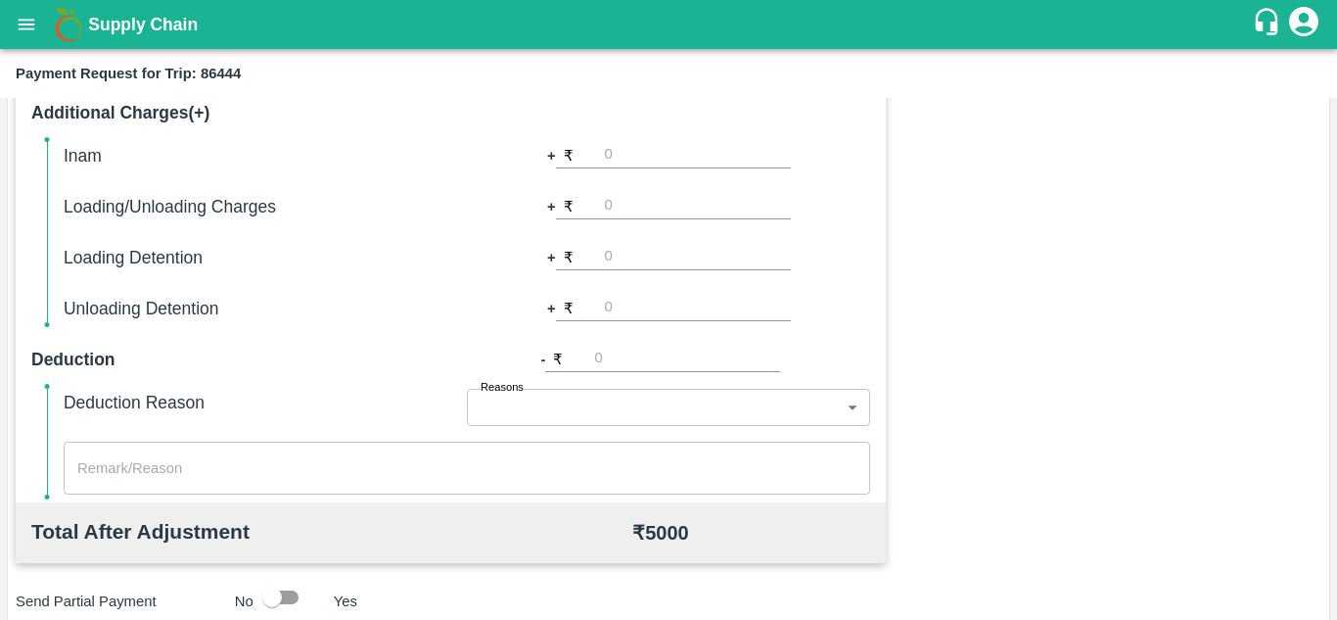
scroll to position [891, 0]
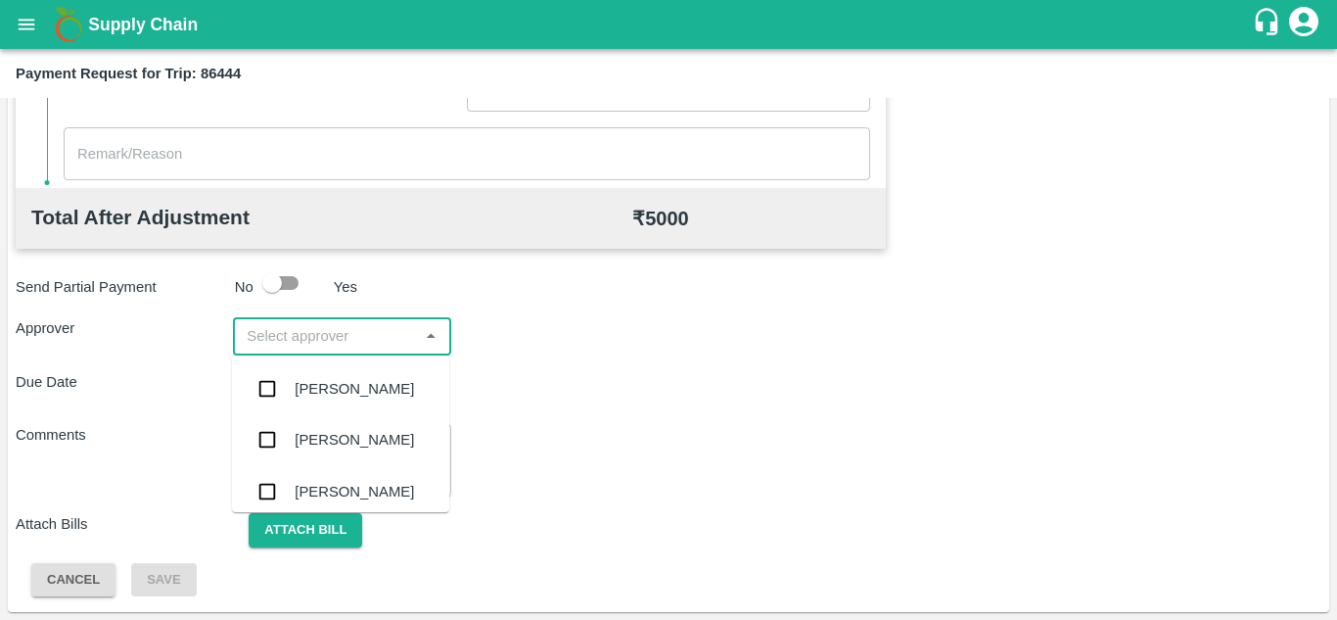
click at [315, 347] on input "input" at bounding box center [325, 335] width 173 height 25
type input "PRASA"
click at [379, 375] on div "Prasad Waghade" at bounding box center [340, 388] width 217 height 51
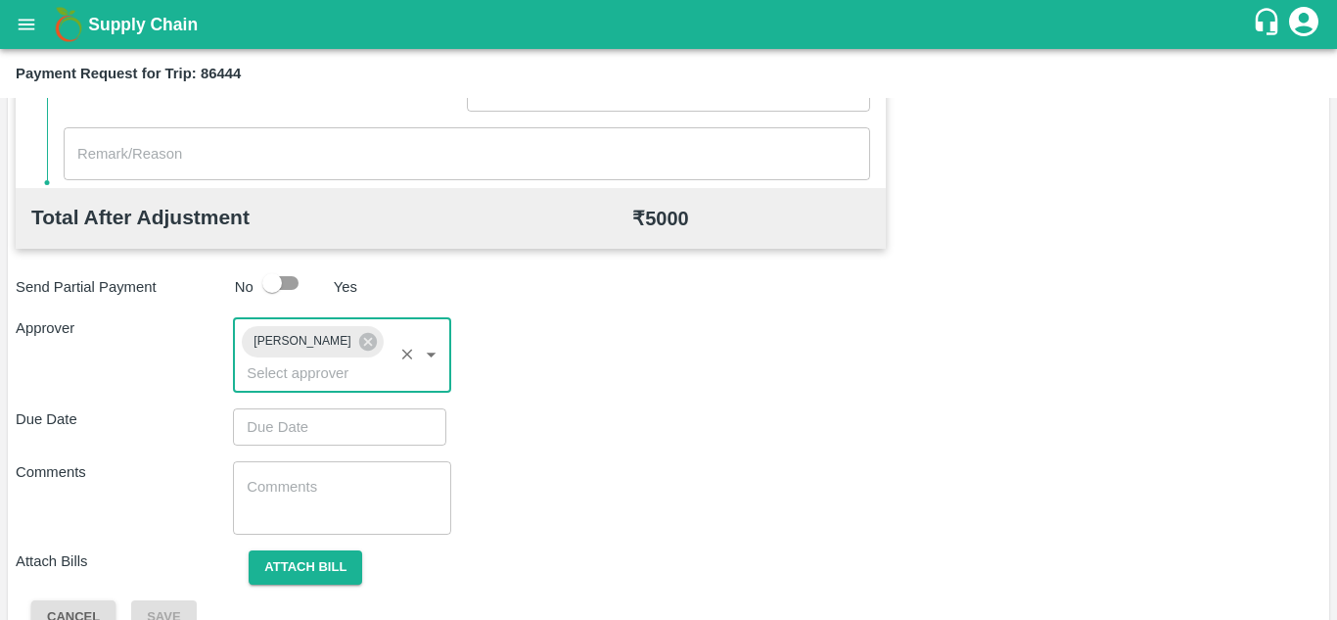
type input "DD/MM/YYYY hh:mm aa"
click at [285, 425] on input "DD/MM/YYYY hh:mm aa" at bounding box center [333, 426] width 200 height 37
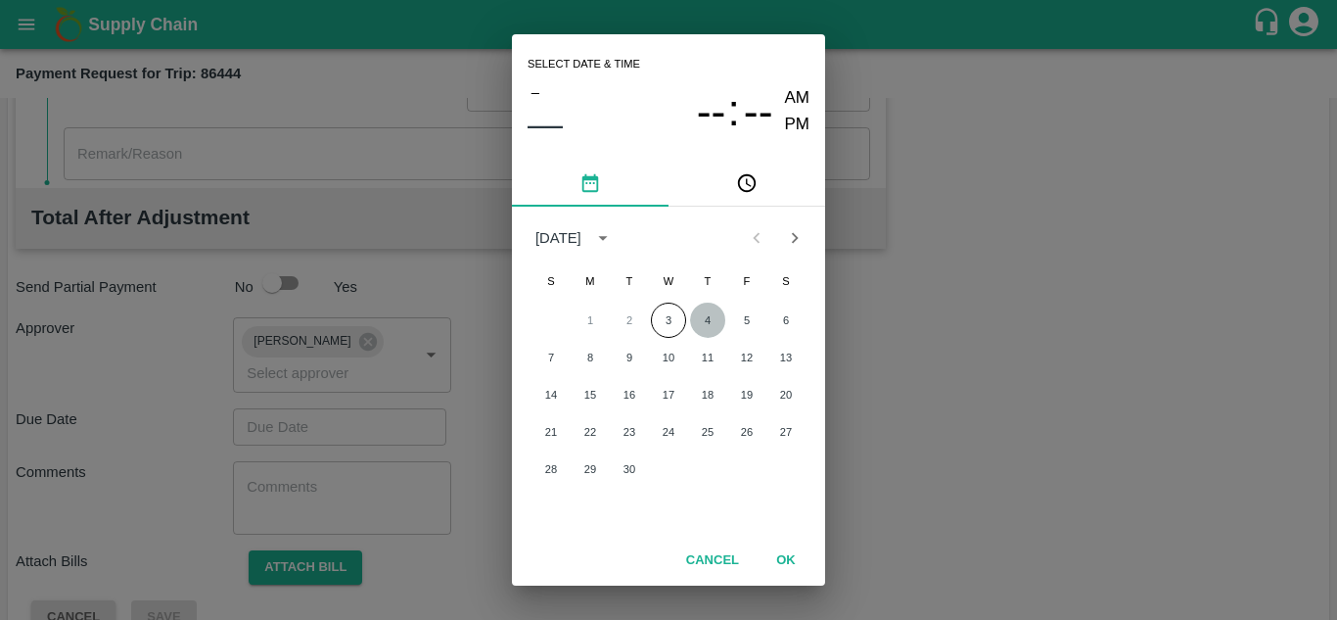
click at [706, 324] on button "4" at bounding box center [707, 319] width 35 height 35
type input "04/09/2025 12:00 AM"
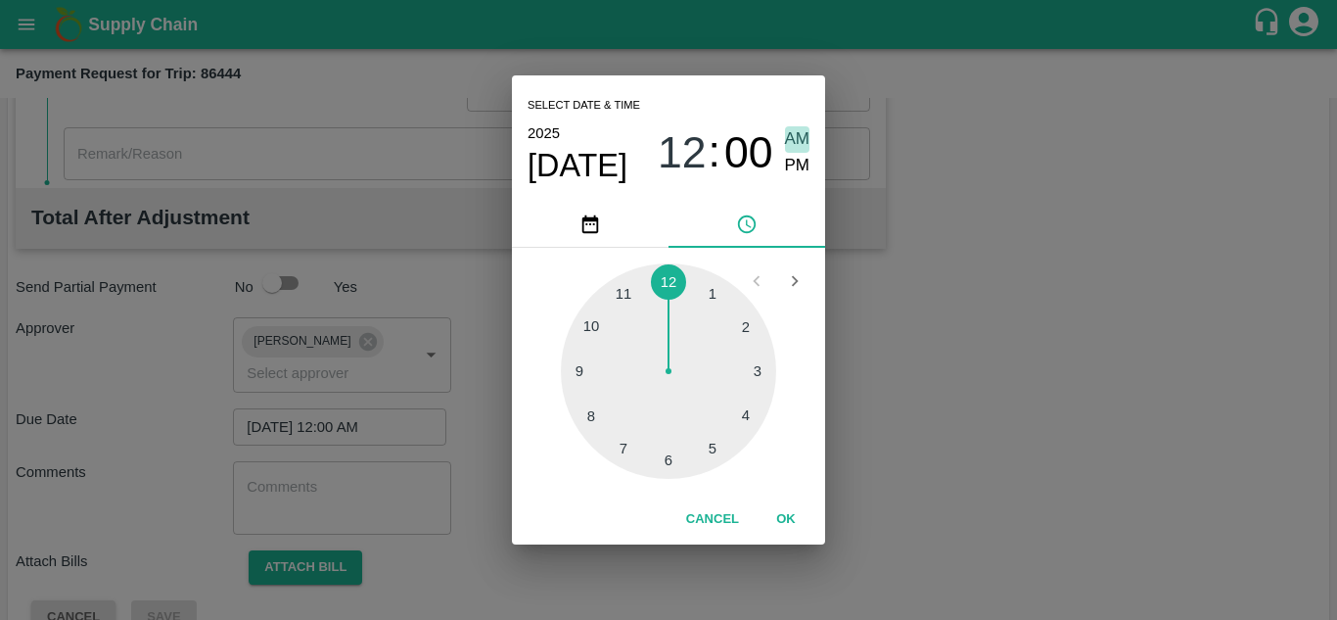
click at [795, 142] on span "AM" at bounding box center [797, 139] width 25 height 26
click at [788, 523] on button "OK" at bounding box center [786, 519] width 63 height 34
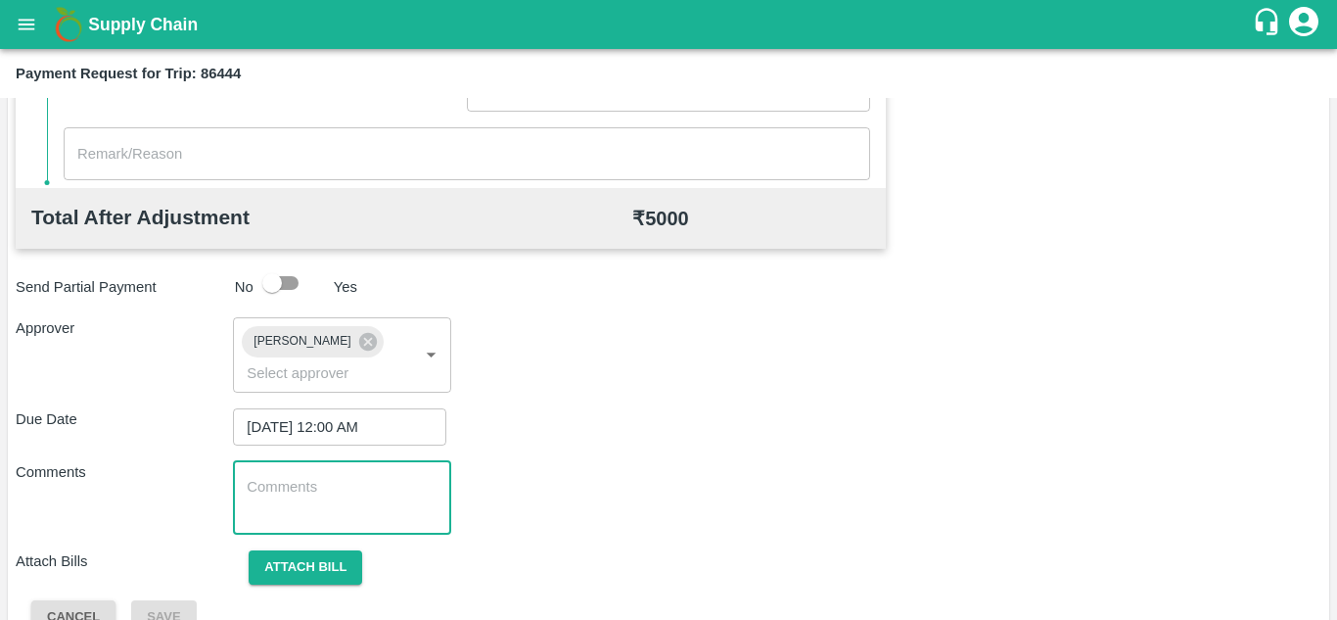
click at [274, 484] on textarea at bounding box center [342, 497] width 190 height 41
paste textarea "Transport Bill"
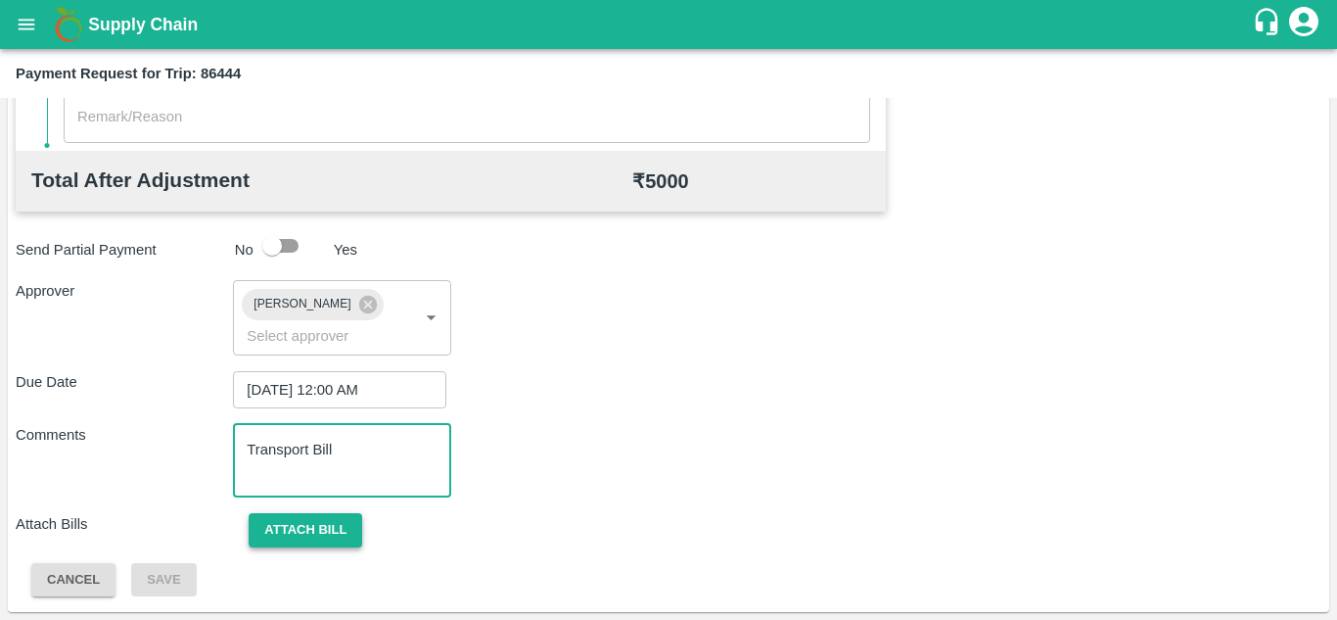
type textarea "Transport Bill"
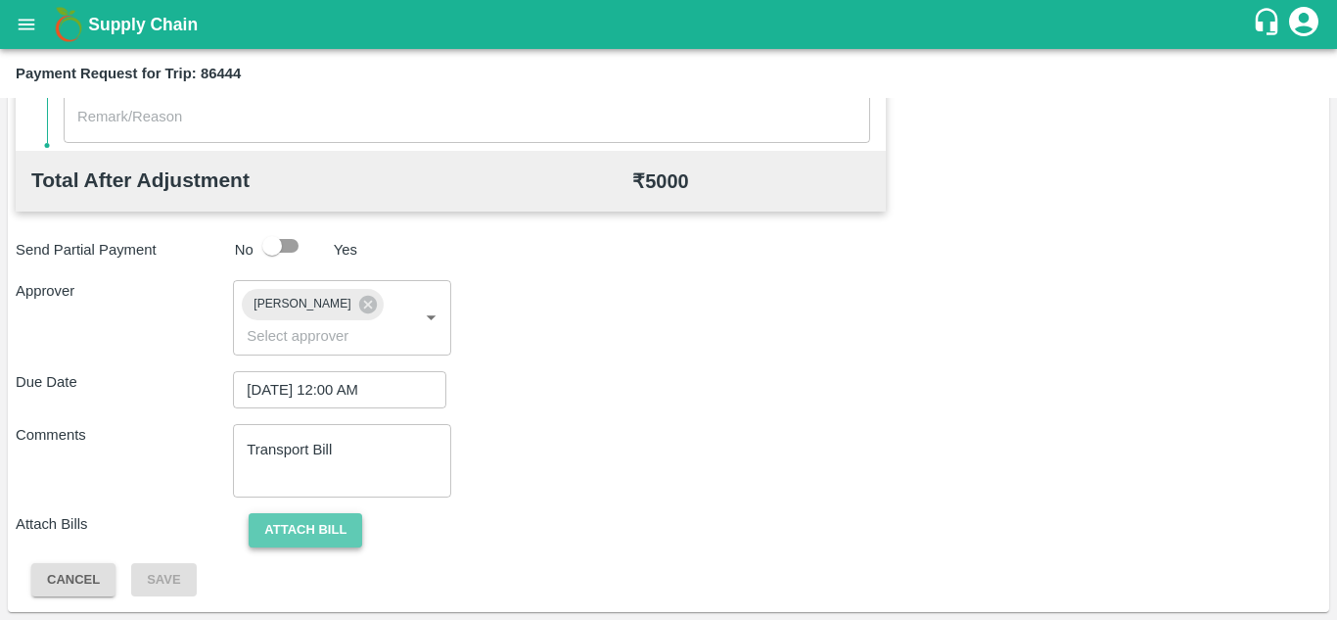
click at [291, 540] on button "Attach bill" at bounding box center [306, 530] width 114 height 34
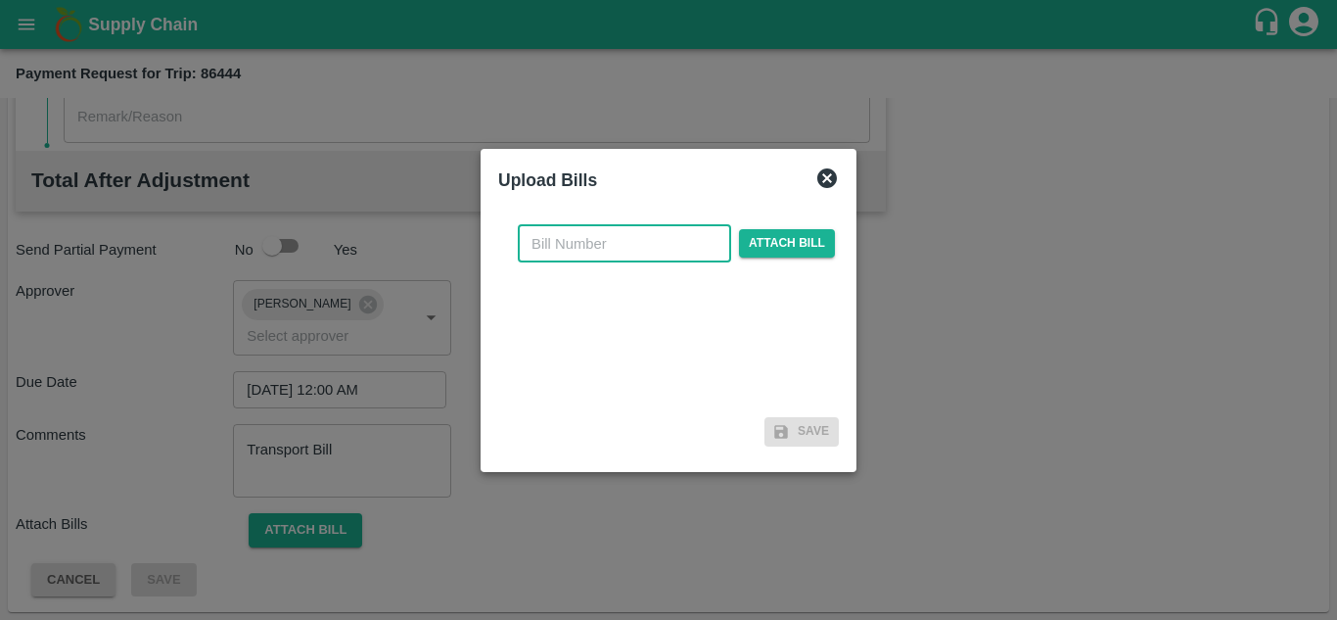
click at [562, 234] on input "text" at bounding box center [624, 243] width 213 height 37
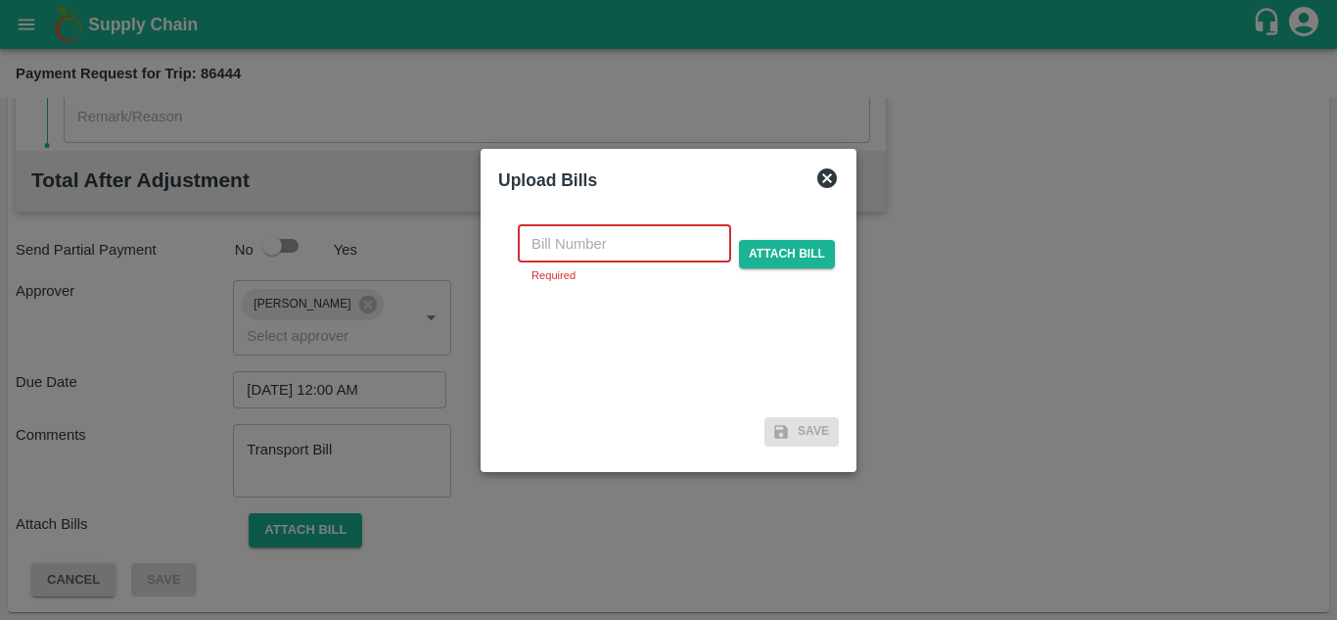
click at [598, 242] on input "text" at bounding box center [624, 243] width 213 height 37
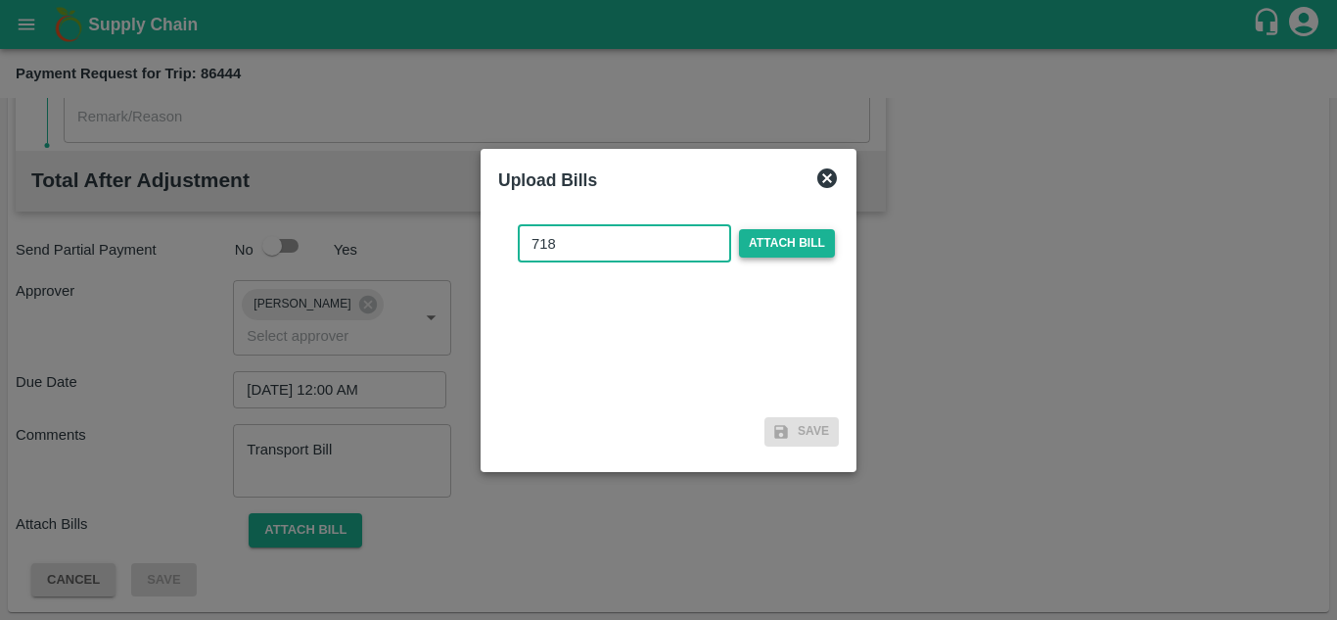
type input "718"
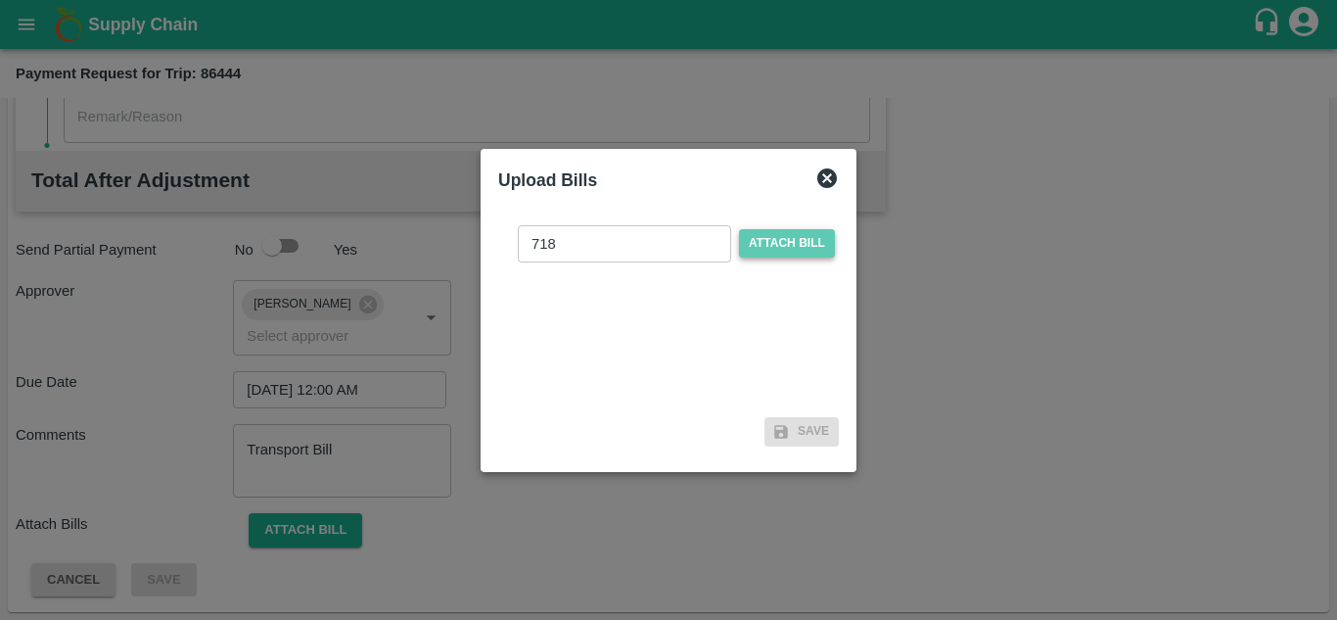
click at [778, 239] on span "Attach bill" at bounding box center [787, 243] width 96 height 28
click at [0, 0] on input "Attach bill" at bounding box center [0, 0] width 0 height 0
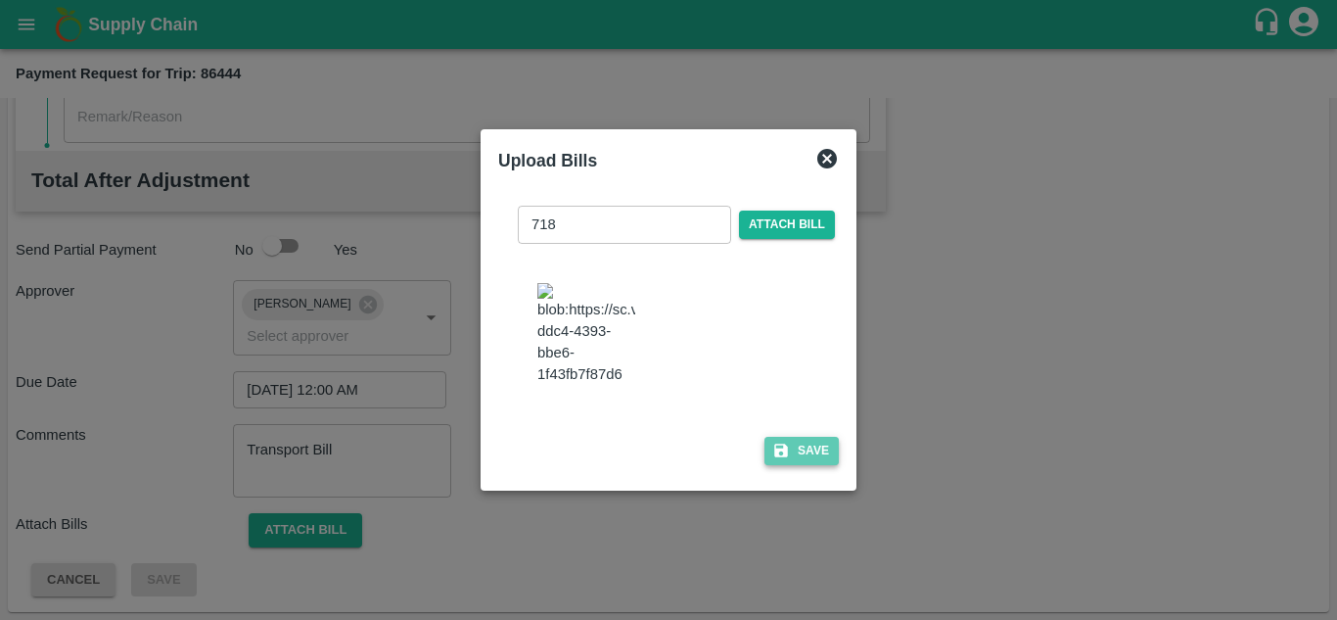
click at [813, 465] on button "Save" at bounding box center [801, 451] width 74 height 28
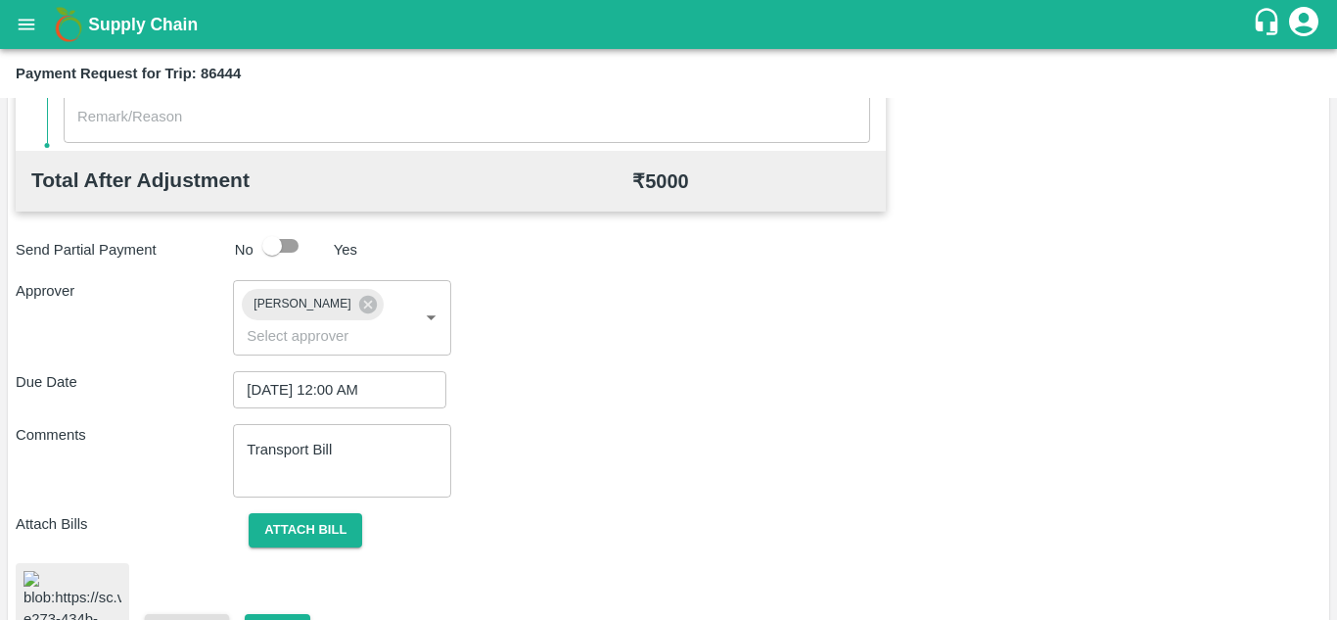
scroll to position [1061, 0]
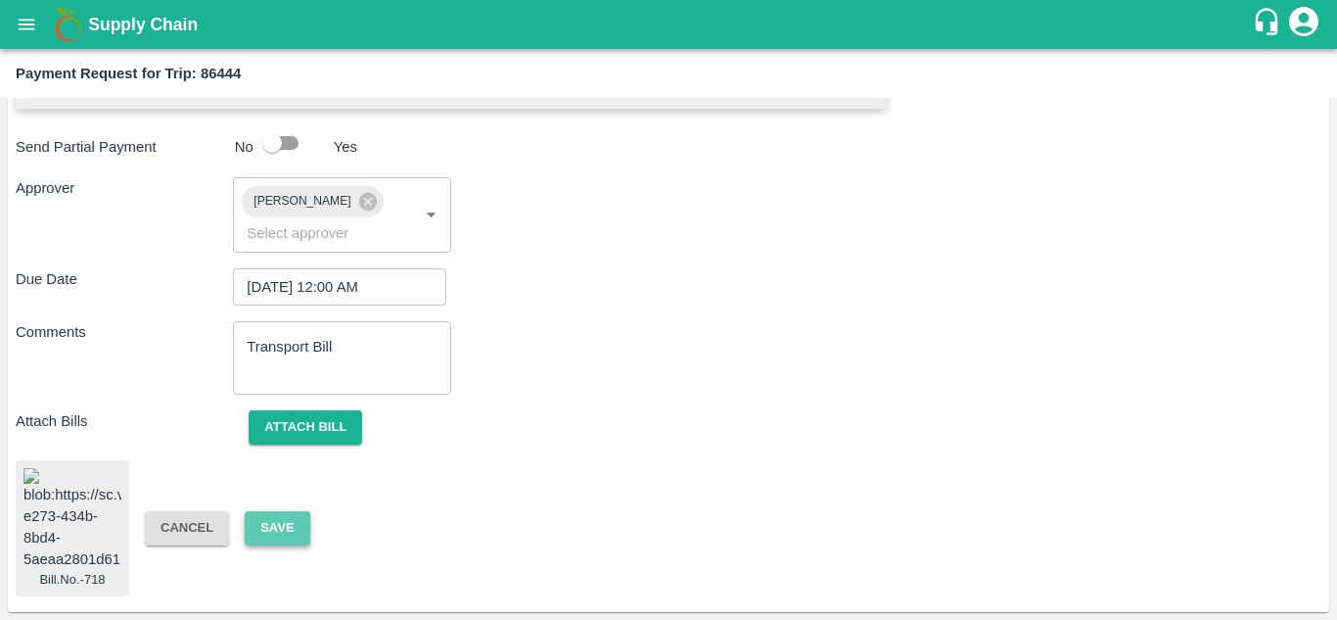
click at [276, 511] on button "Save" at bounding box center [277, 528] width 65 height 34
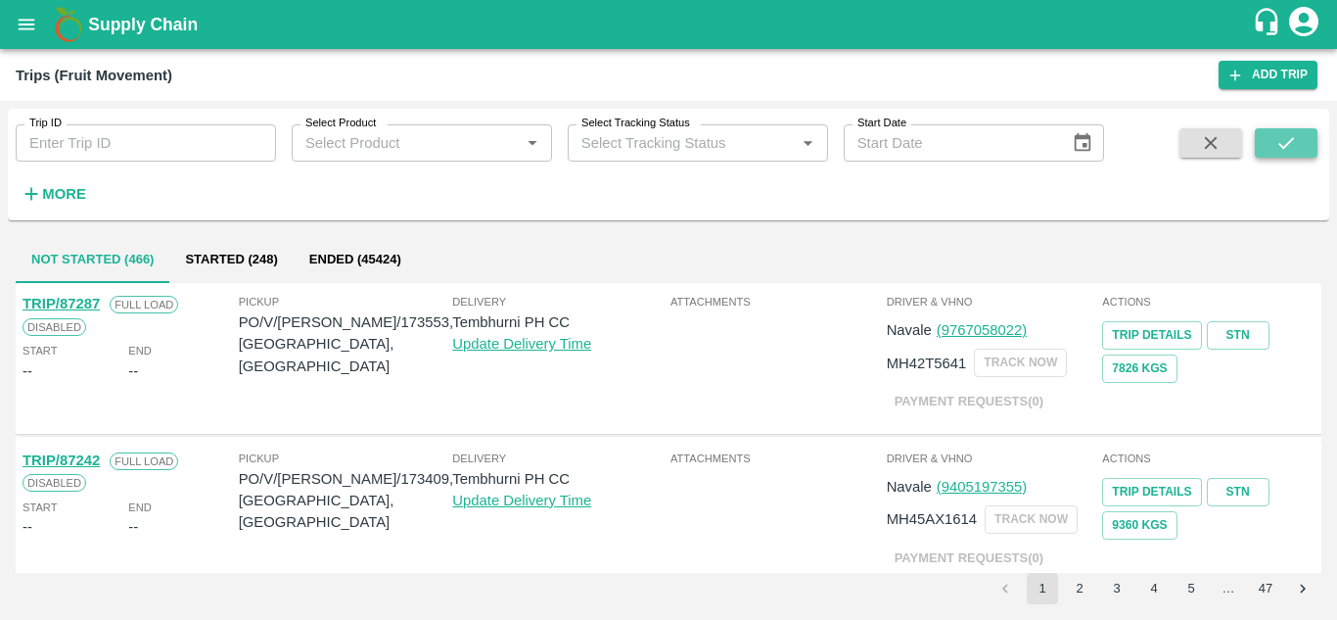
click at [1294, 138] on icon "submit" at bounding box center [1286, 143] width 22 height 22
click at [56, 191] on strong "More" at bounding box center [64, 194] width 44 height 16
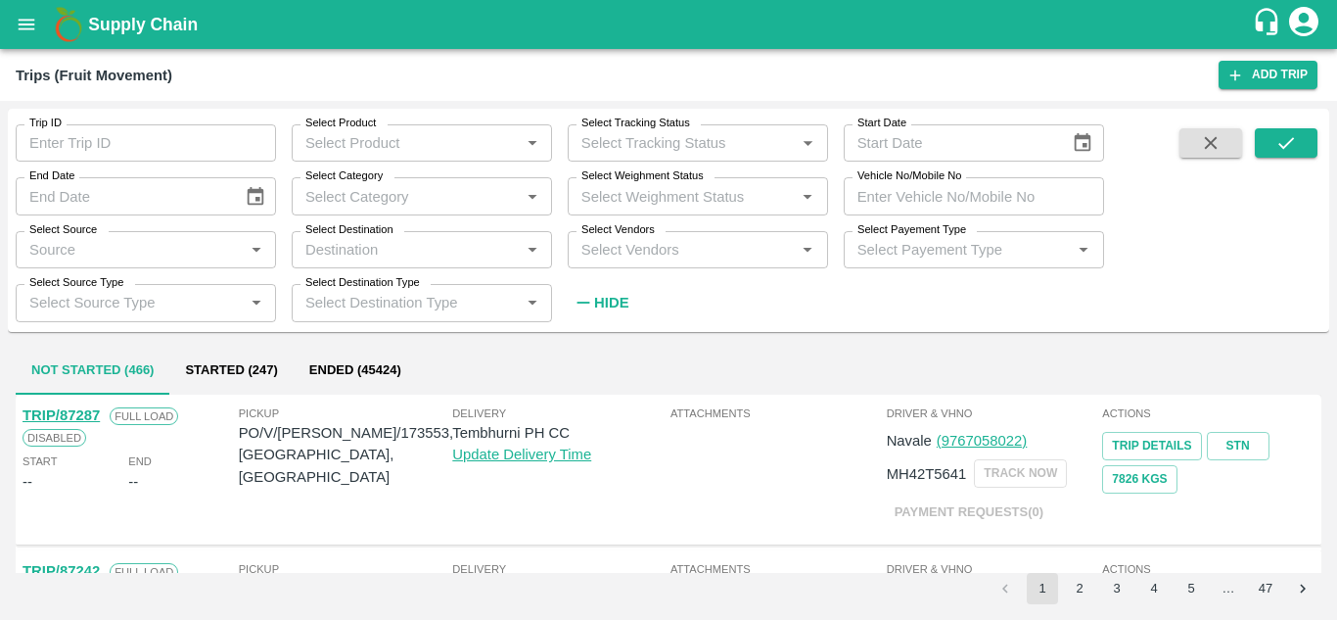
type input "Not Raised"
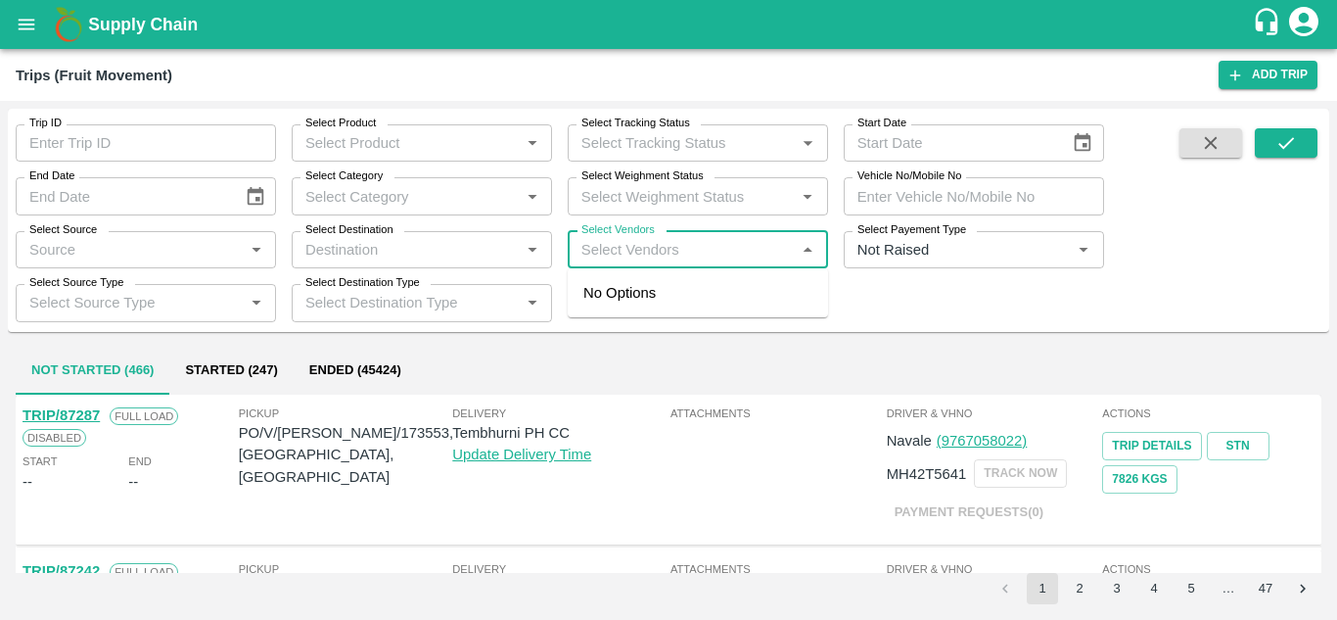
click at [619, 241] on input "Select Vendors" at bounding box center [682, 249] width 216 height 25
type input "[DEMOGRAPHIC_DATA]"
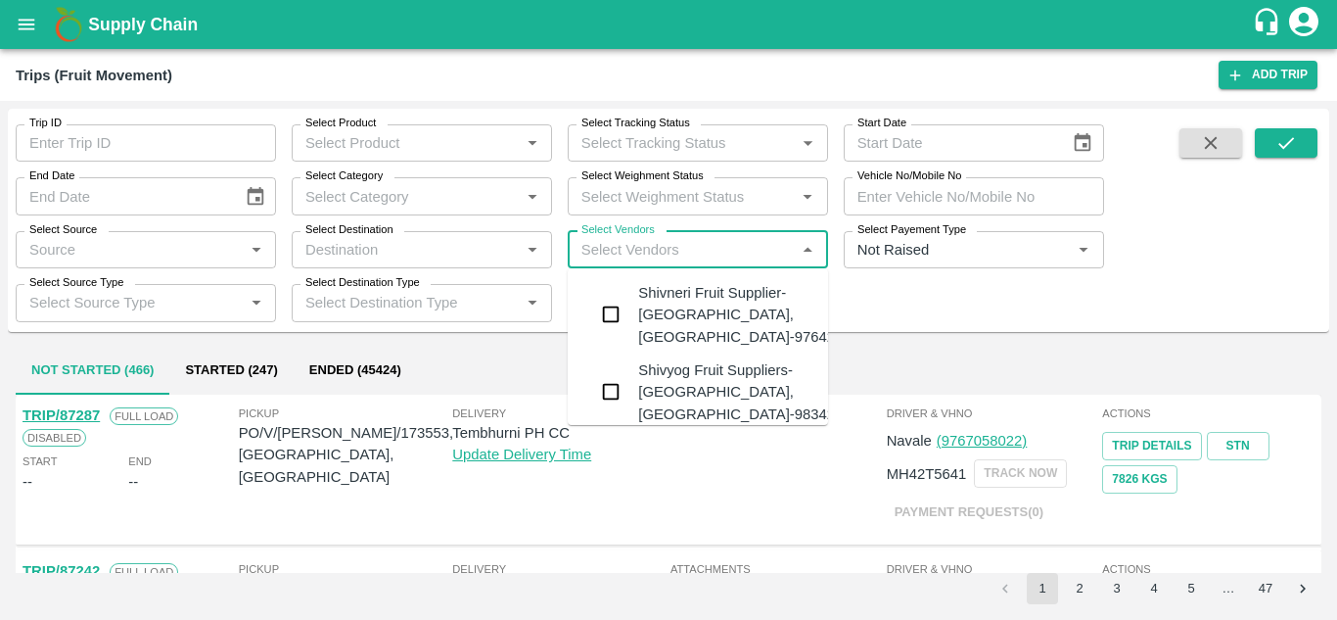
scroll to position [662, 0]
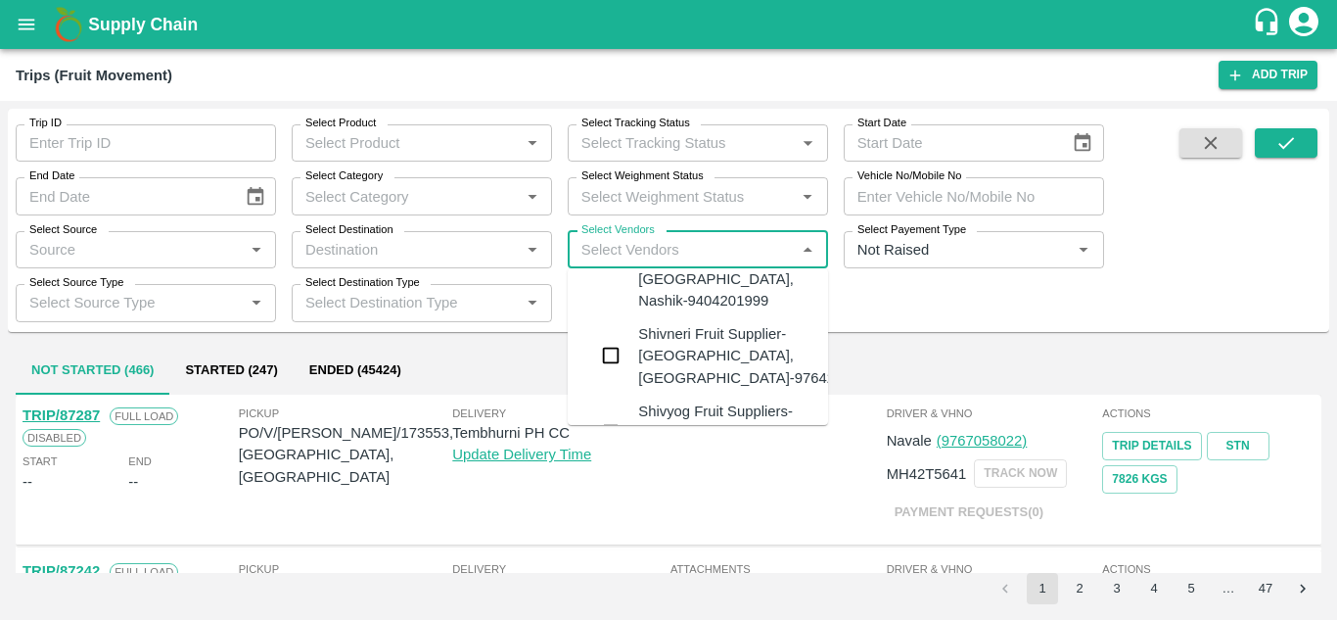
click at [682, 345] on div "Shivneri Fruit Supplier-[GEOGRAPHIC_DATA], [GEOGRAPHIC_DATA]-9764240949" at bounding box center [756, 356] width 237 height 66
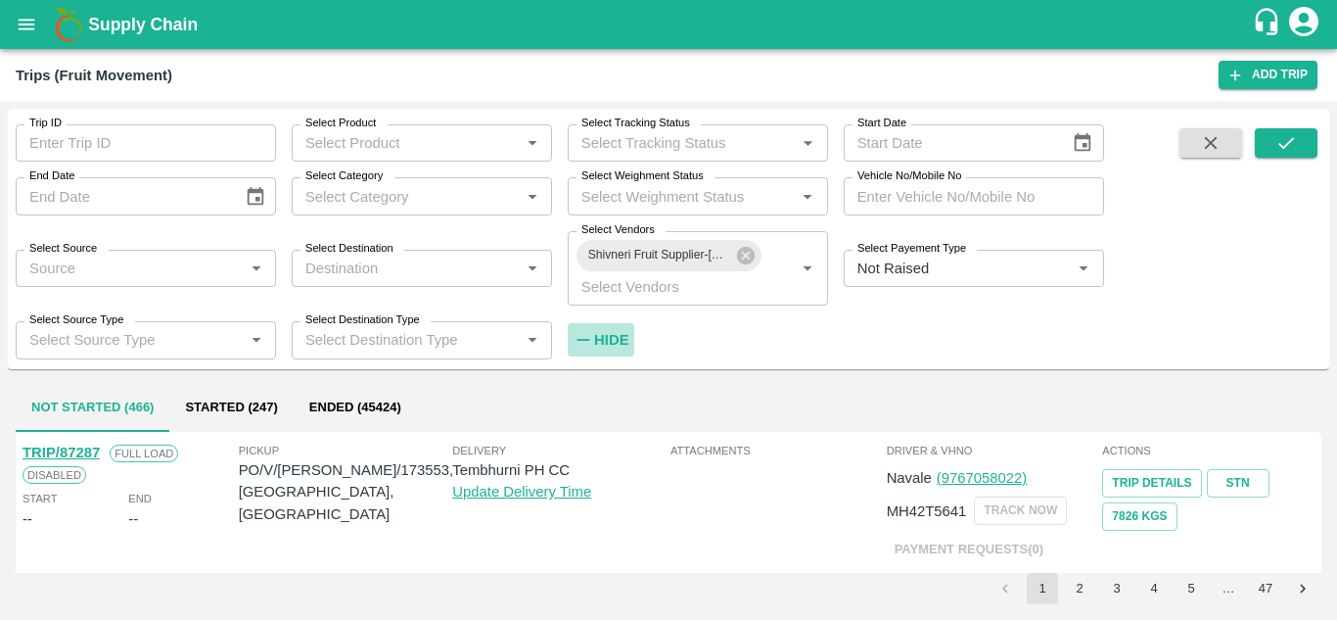
click at [619, 333] on strong "Hide" at bounding box center [611, 340] width 34 height 16
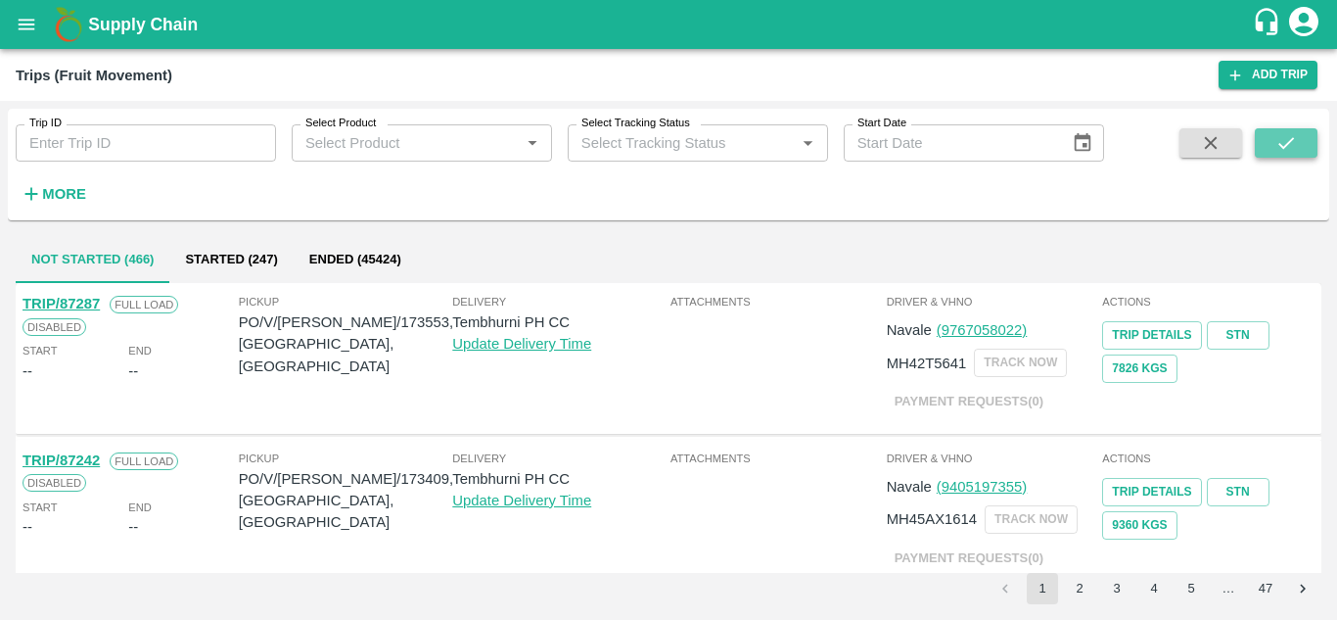
click at [1272, 140] on button "submit" at bounding box center [1286, 142] width 63 height 29
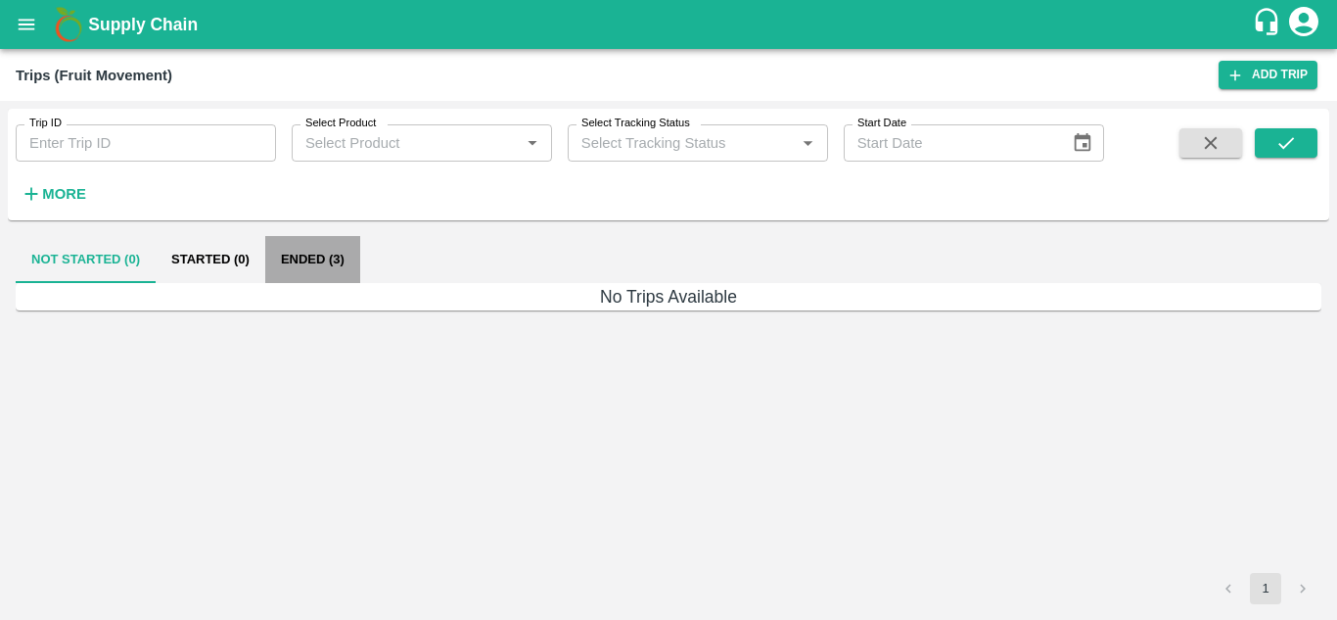
click at [305, 251] on button "Ended (3)" at bounding box center [312, 259] width 95 height 47
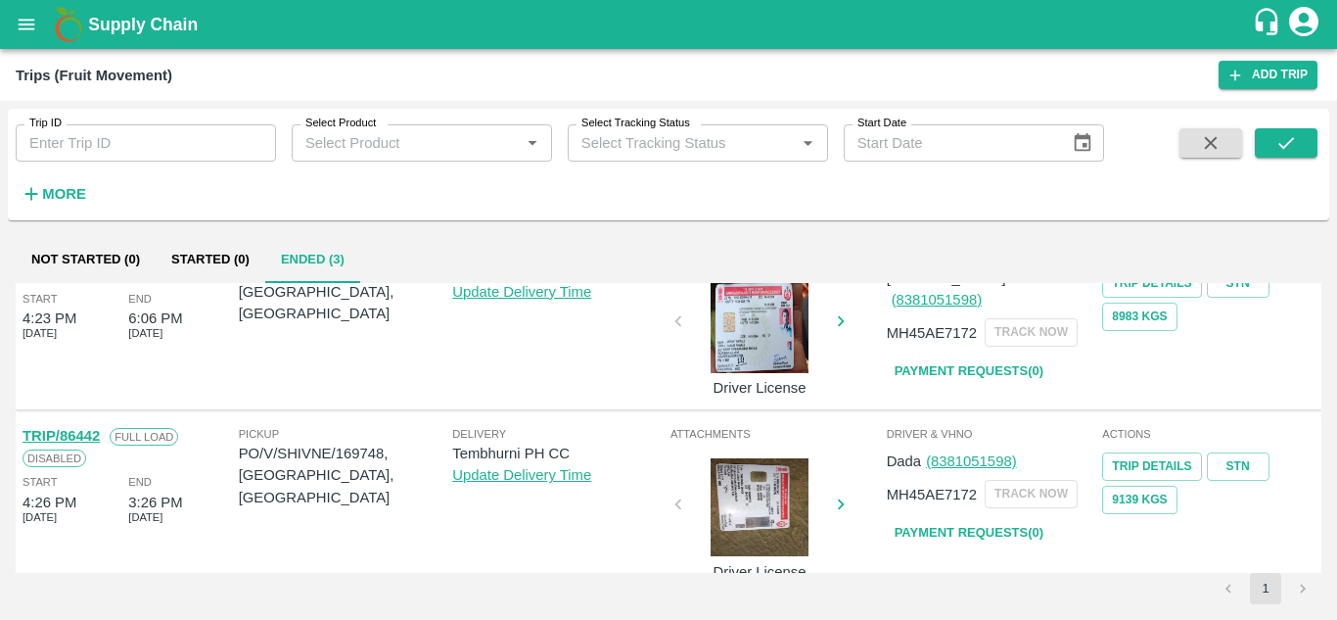
scroll to position [261, 0]
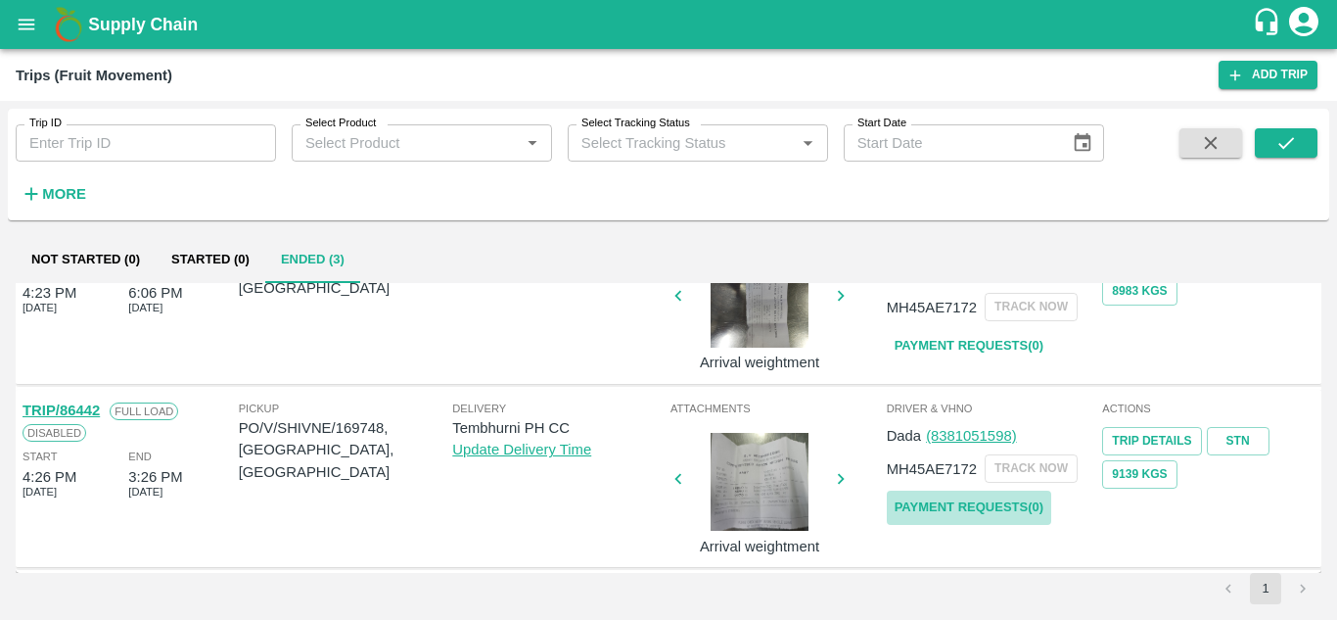
click at [969, 505] on link "Payment Requests( 0 )" at bounding box center [969, 507] width 164 height 34
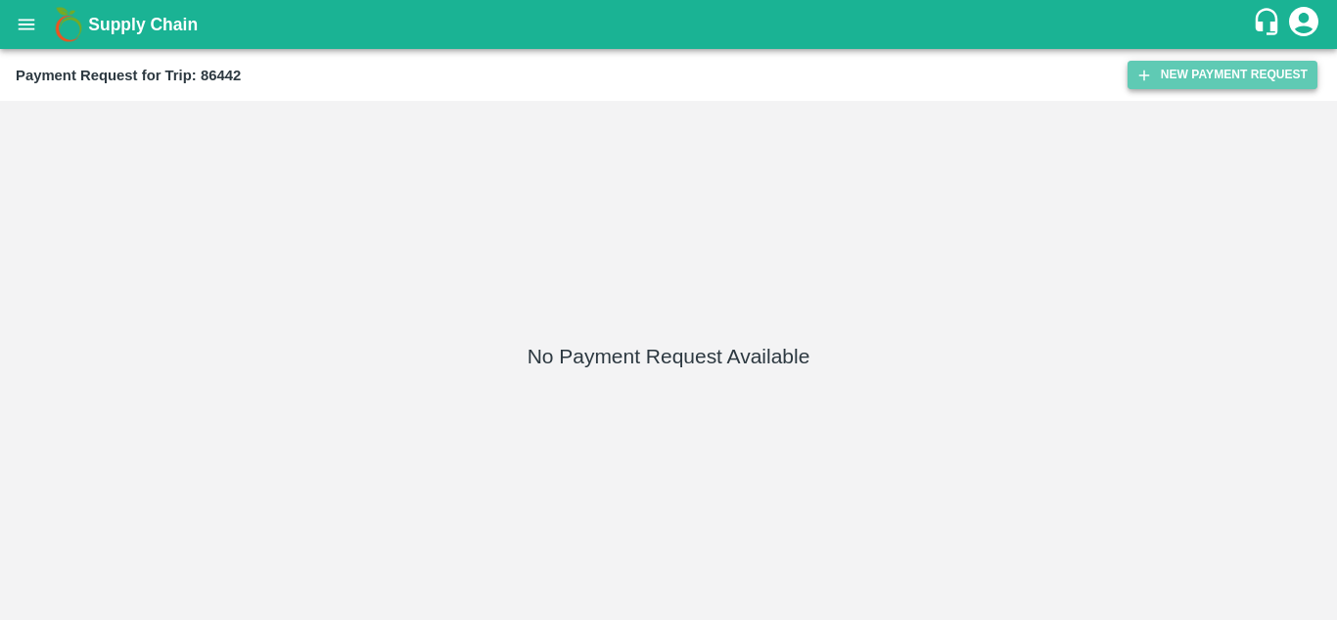
click at [1191, 70] on button "New Payment Request" at bounding box center [1222, 75] width 190 height 28
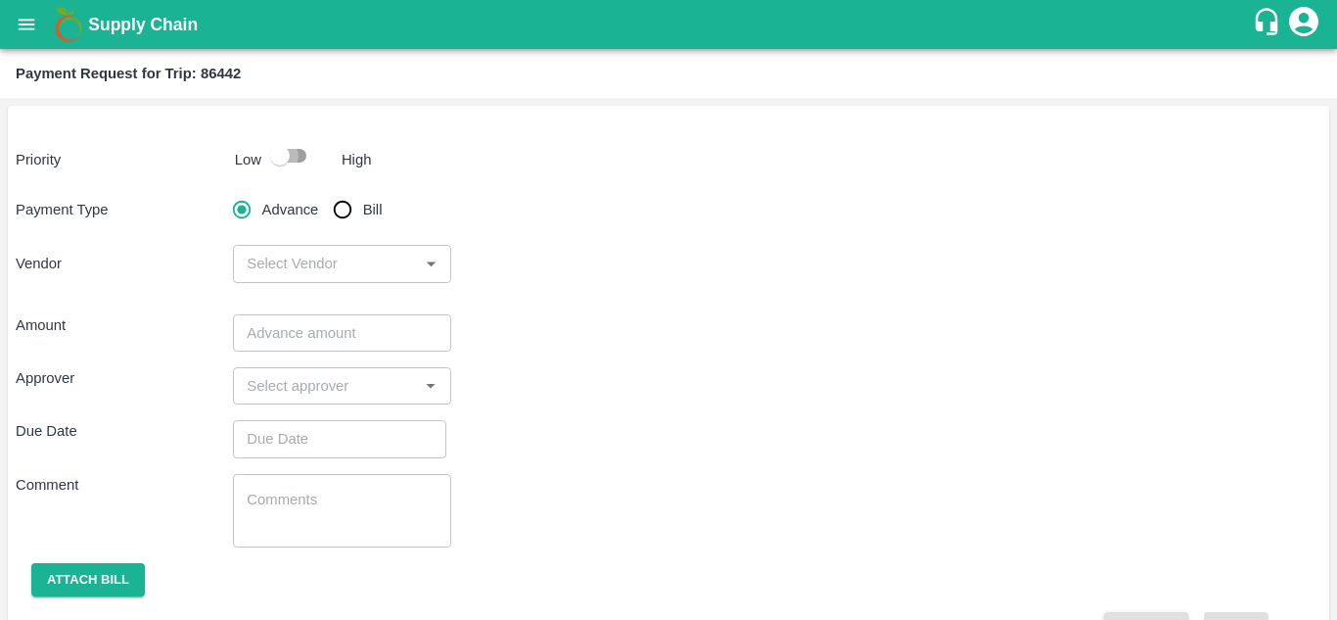
click at [296, 159] on input "checkbox" at bounding box center [280, 155] width 112 height 37
checkbox input "true"
click at [346, 205] on input "Bill" at bounding box center [342, 209] width 39 height 39
radio input "true"
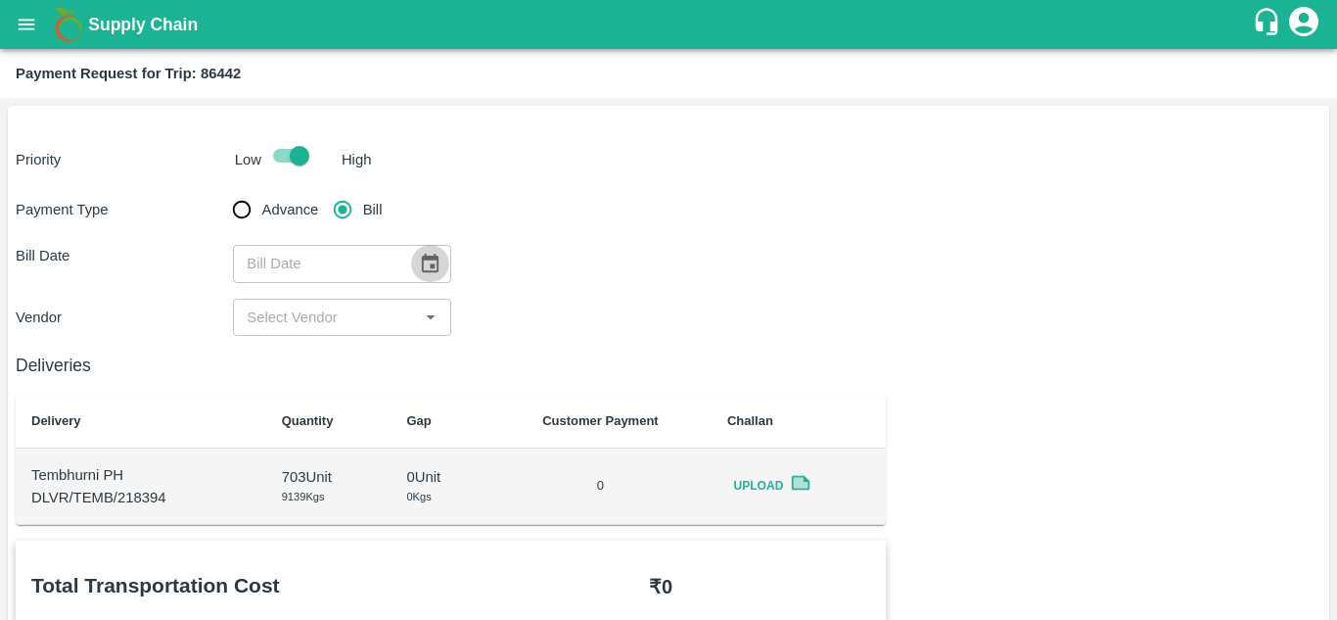
click at [430, 260] on icon "Choose date" at bounding box center [430, 264] width 22 height 22
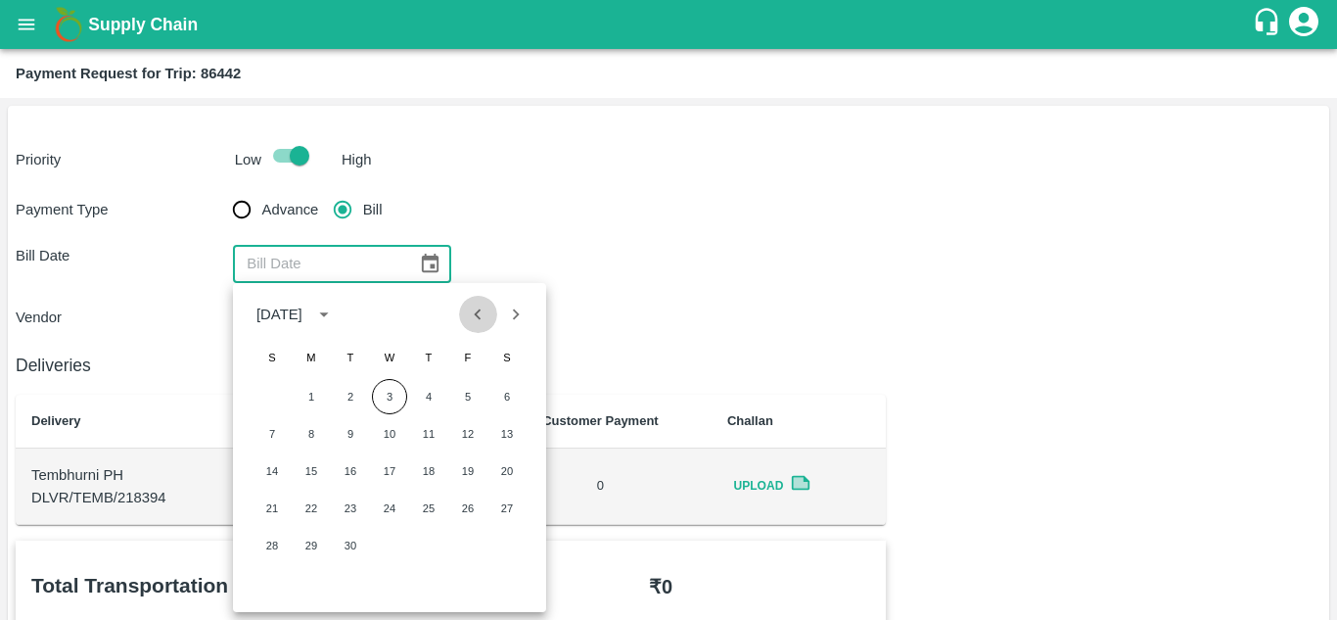
click at [476, 317] on icon "Previous month" at bounding box center [478, 314] width 22 height 22
click at [267, 508] on button "17" at bounding box center [271, 507] width 35 height 35
type input "17/08/2025"
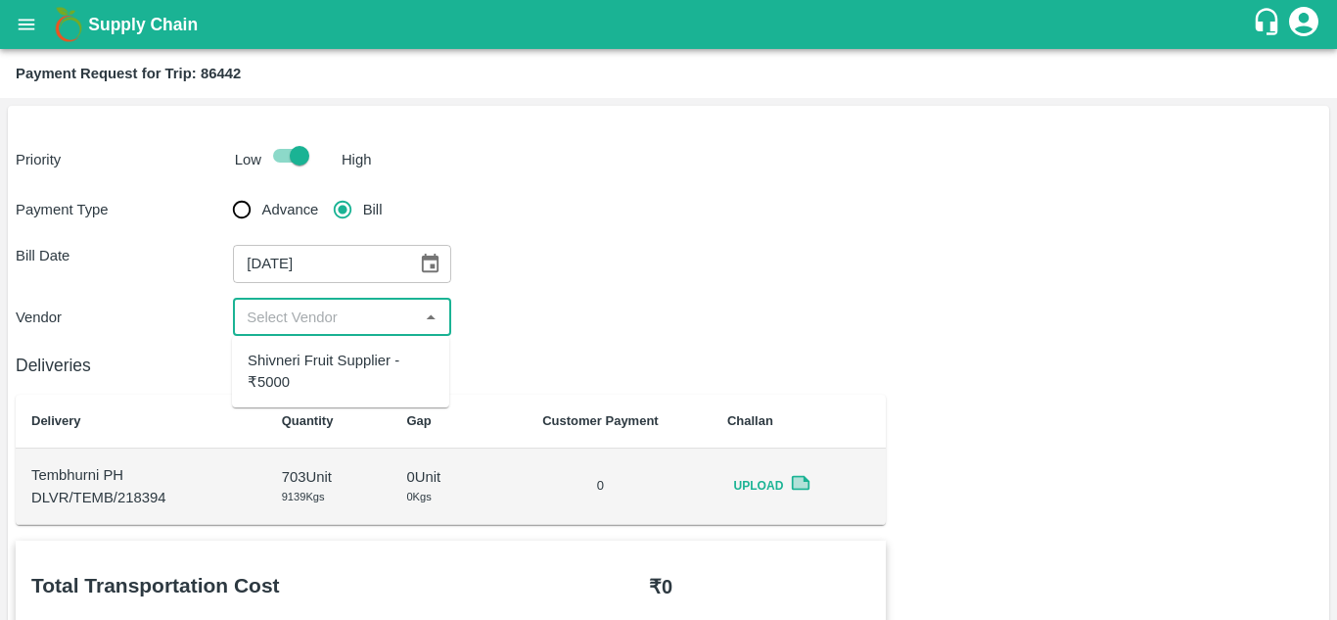
click at [340, 323] on input "input" at bounding box center [325, 316] width 173 height 25
click at [319, 363] on div "Shivneri Fruit Supplier - ₹5000" at bounding box center [341, 371] width 186 height 44
type input "Shivneri Fruit Supplier - ₹5000"
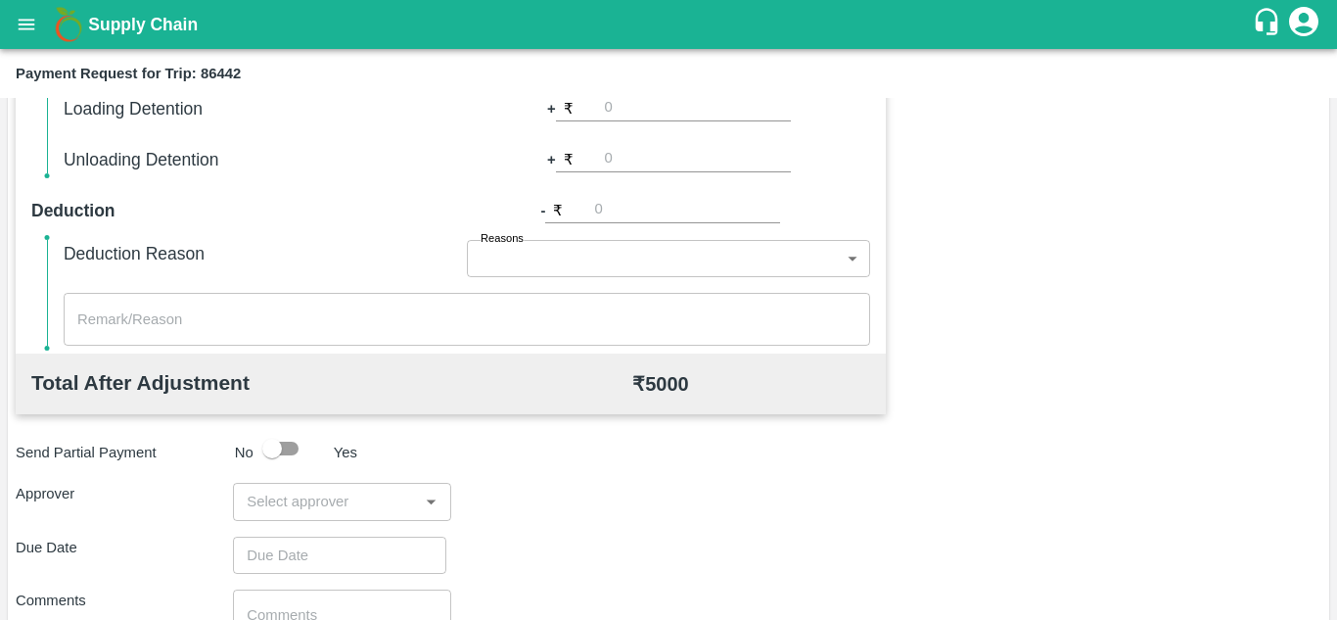
scroll to position [891, 0]
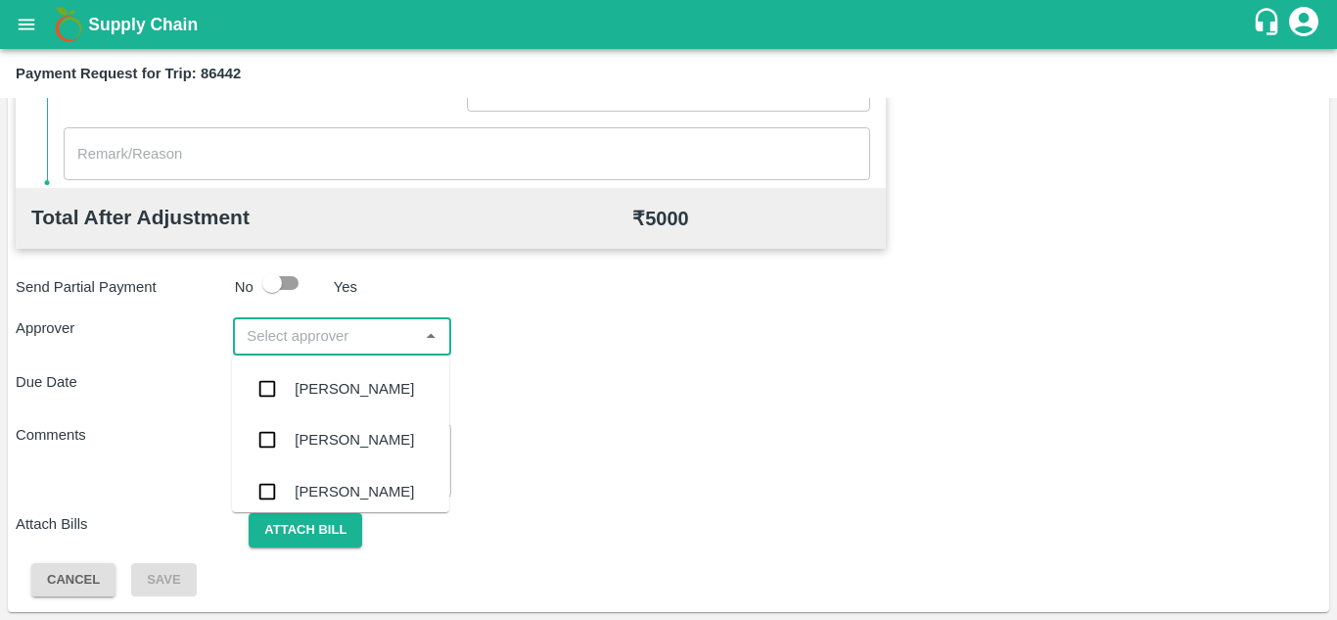
click at [332, 331] on input "input" at bounding box center [325, 335] width 173 height 25
type input "PRASA"
click at [338, 369] on div "[PERSON_NAME]" at bounding box center [340, 388] width 217 height 51
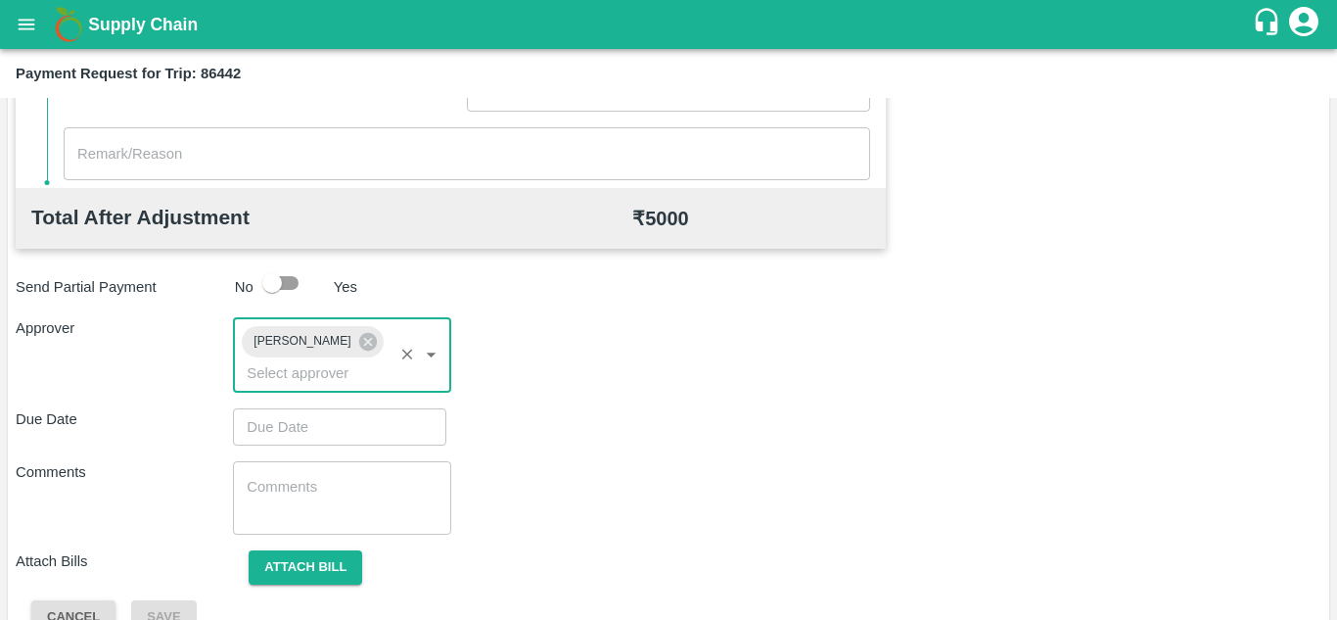
type input "DD/MM/YYYY hh:mm aa"
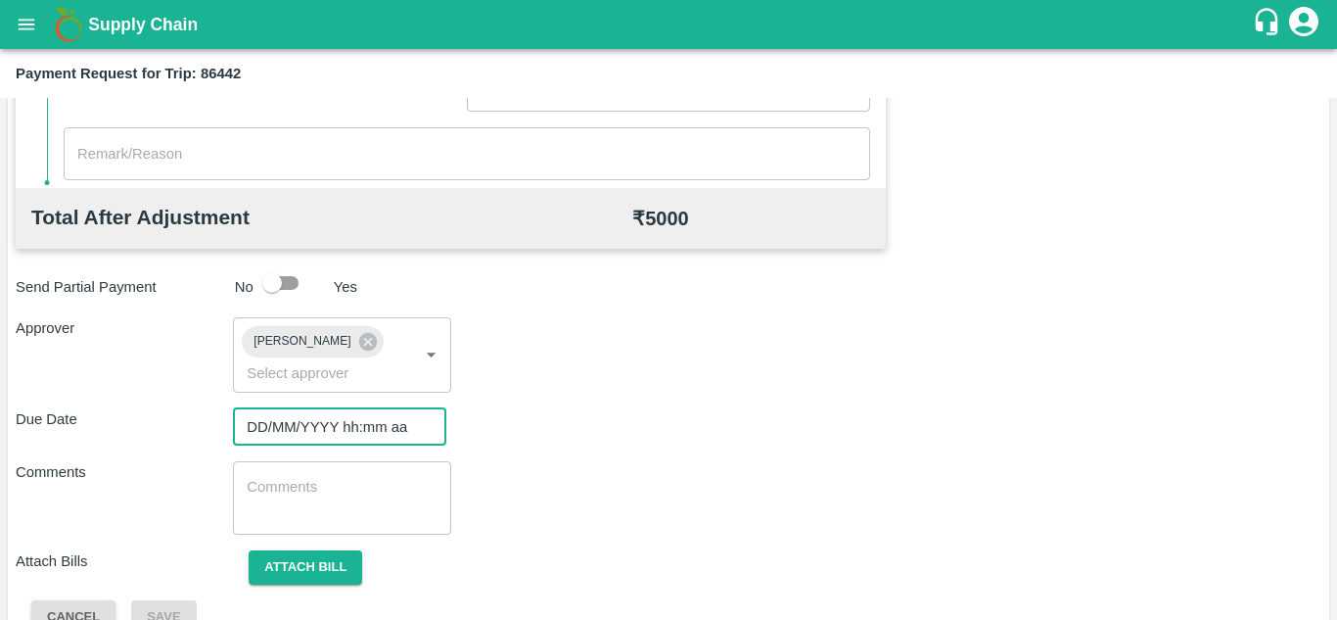
click at [304, 436] on input "DD/MM/YYYY hh:mm aa" at bounding box center [333, 426] width 200 height 37
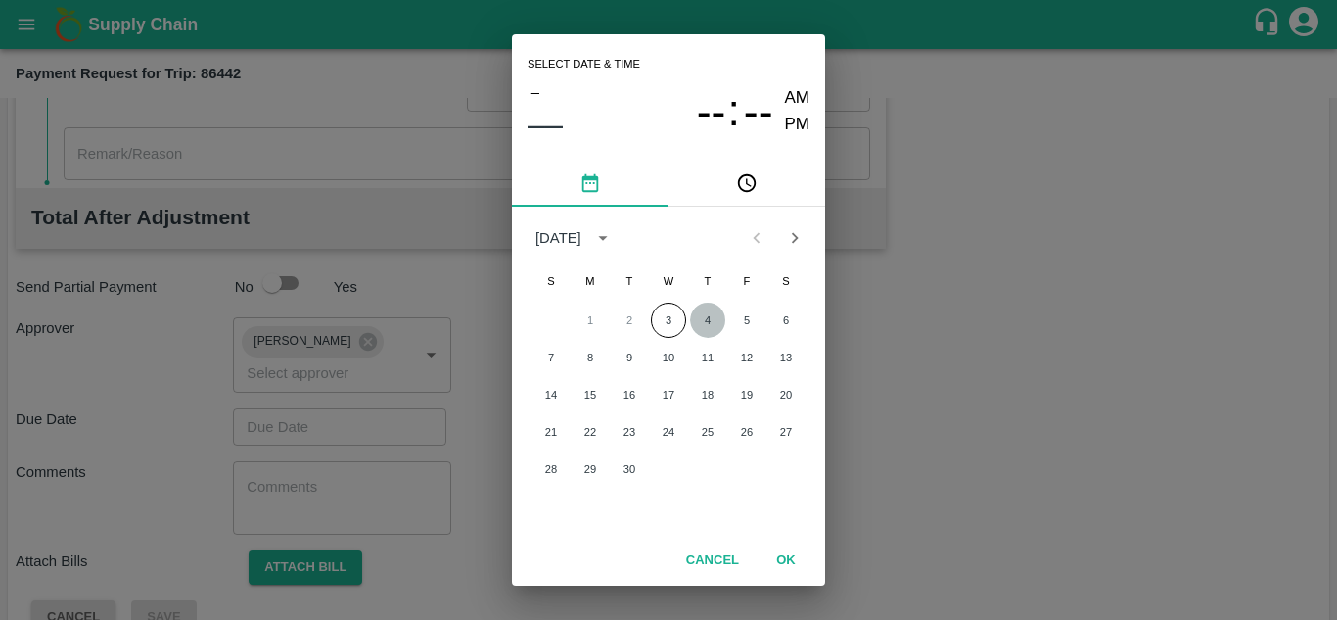
click at [705, 320] on button "4" at bounding box center [707, 319] width 35 height 35
type input "[DATE] 12:00 AM"
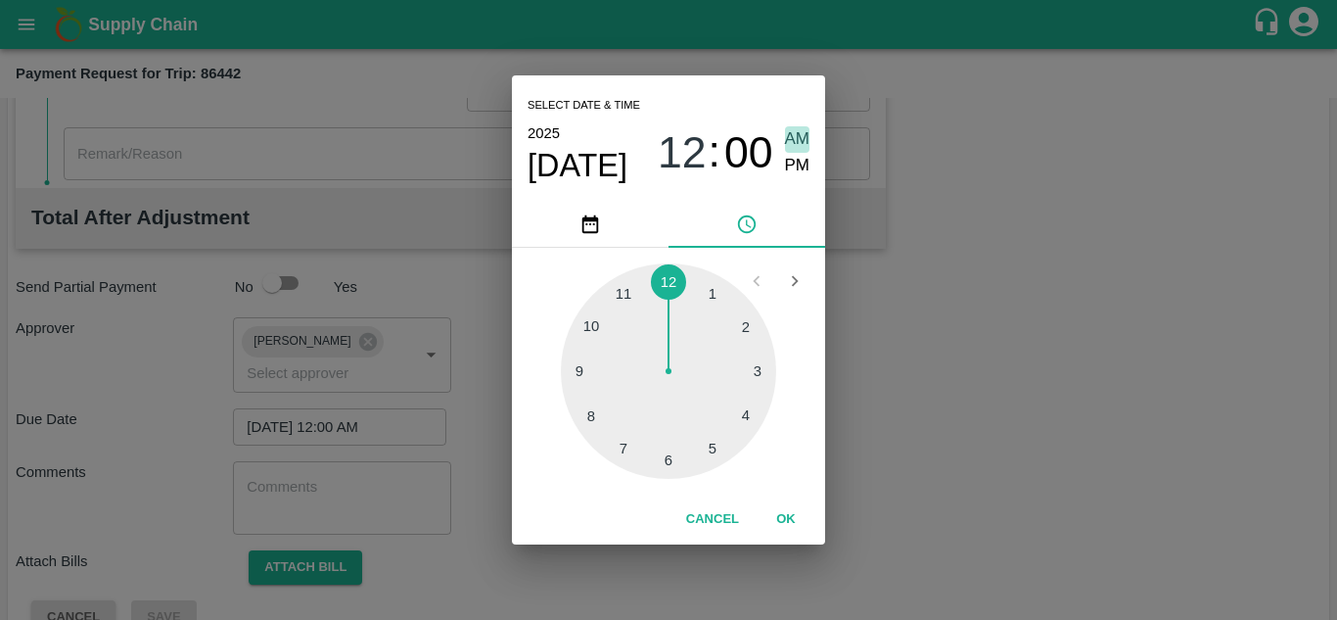
click at [796, 138] on span "AM" at bounding box center [797, 139] width 25 height 26
click at [780, 513] on button "OK" at bounding box center [786, 519] width 63 height 34
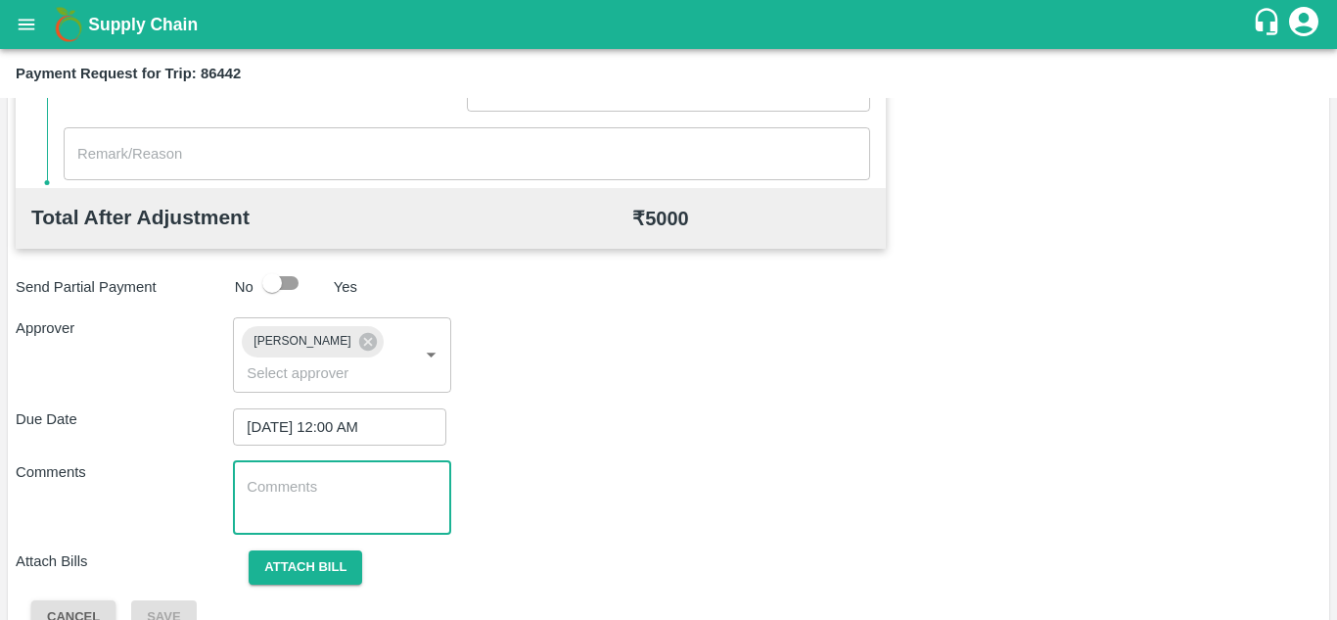
click at [331, 513] on textarea at bounding box center [342, 497] width 190 height 41
paste textarea "Transport Bill"
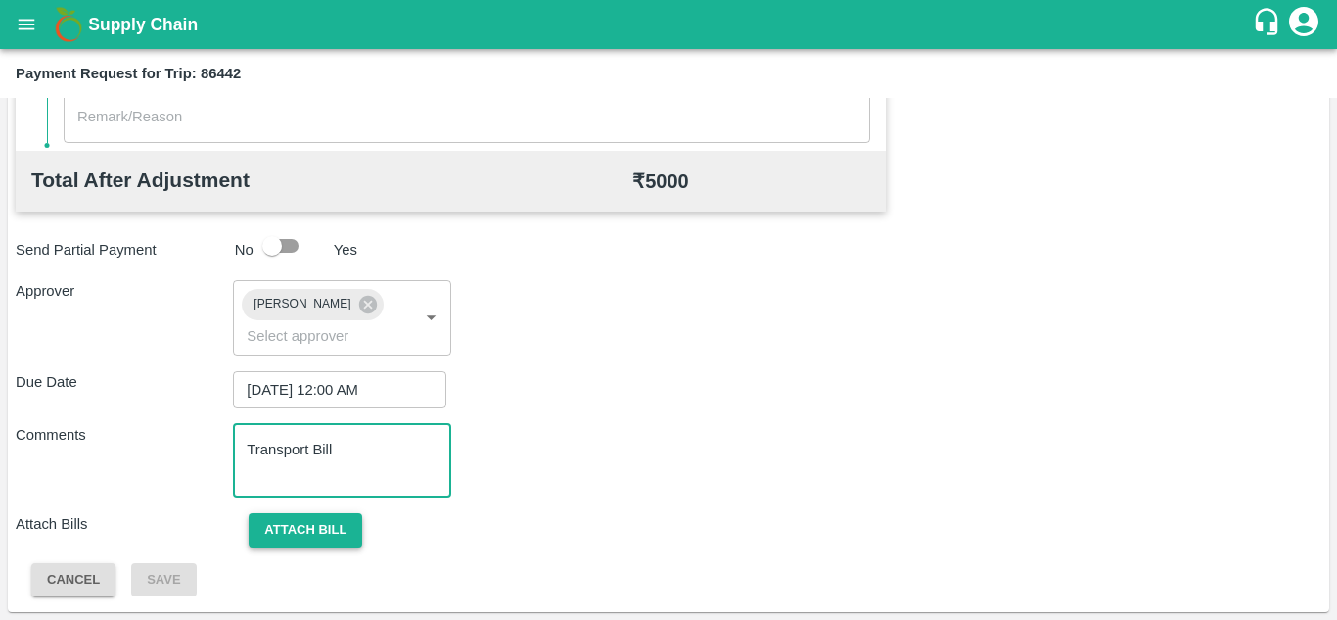
type textarea "Transport Bill"
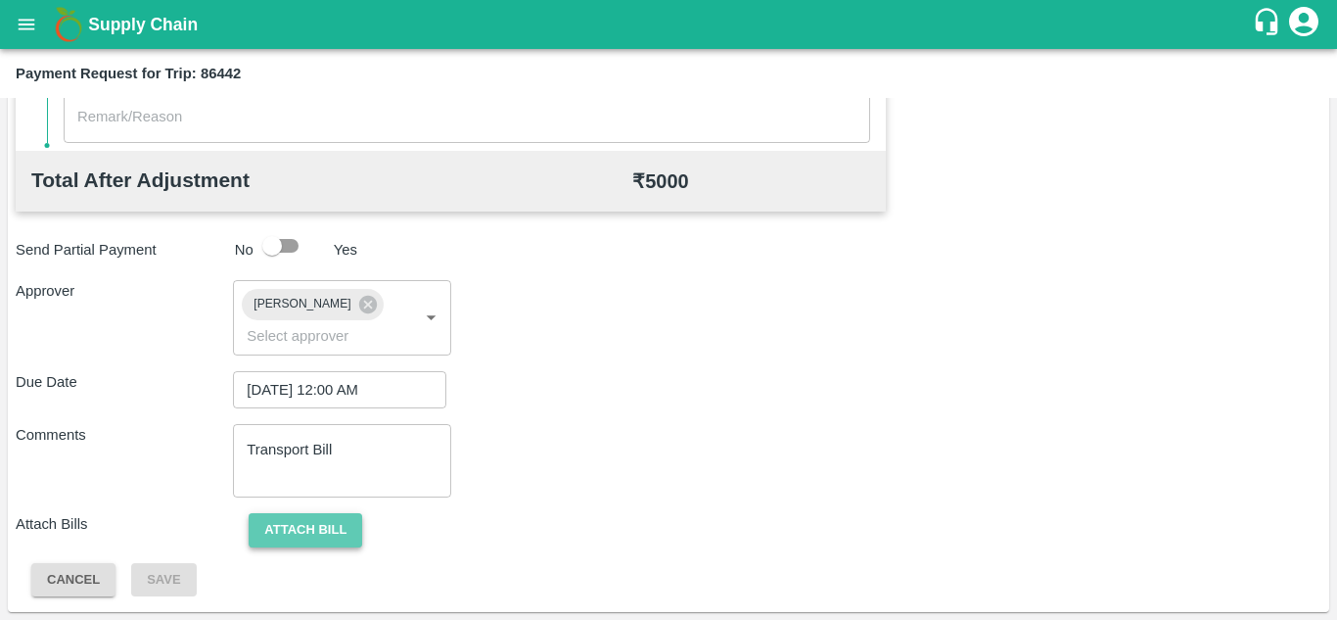
click at [317, 516] on button "Attach bill" at bounding box center [306, 530] width 114 height 34
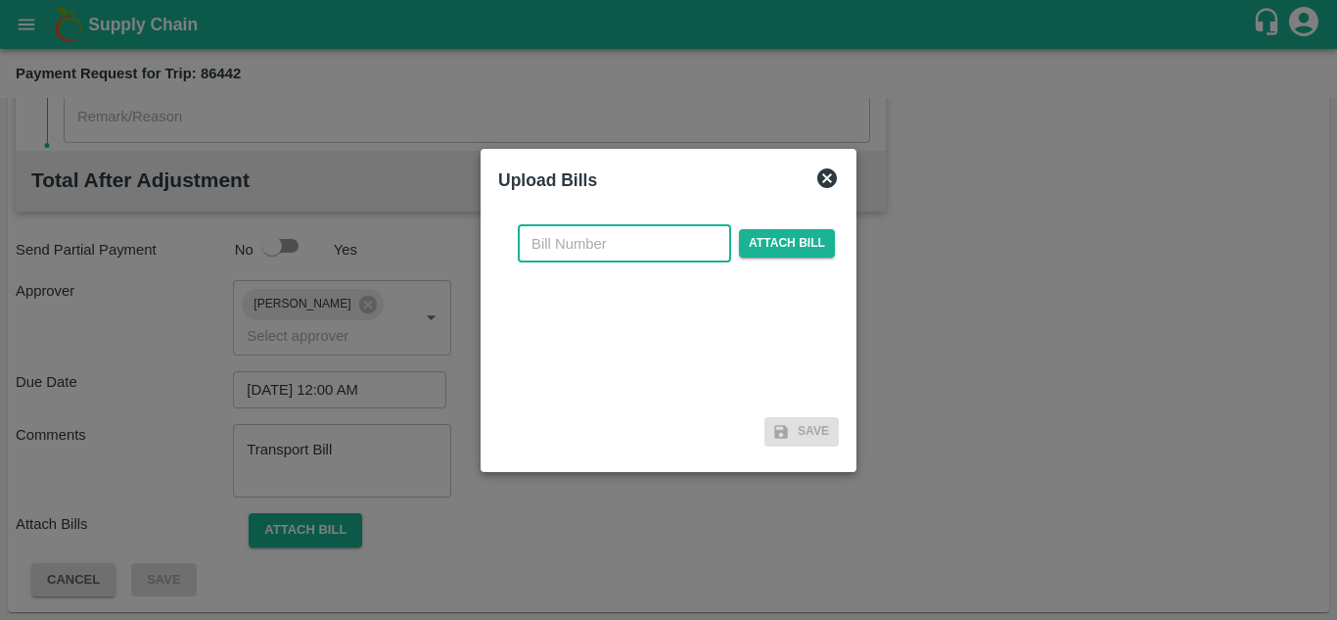
click at [570, 241] on input "text" at bounding box center [624, 243] width 213 height 37
type input "716"
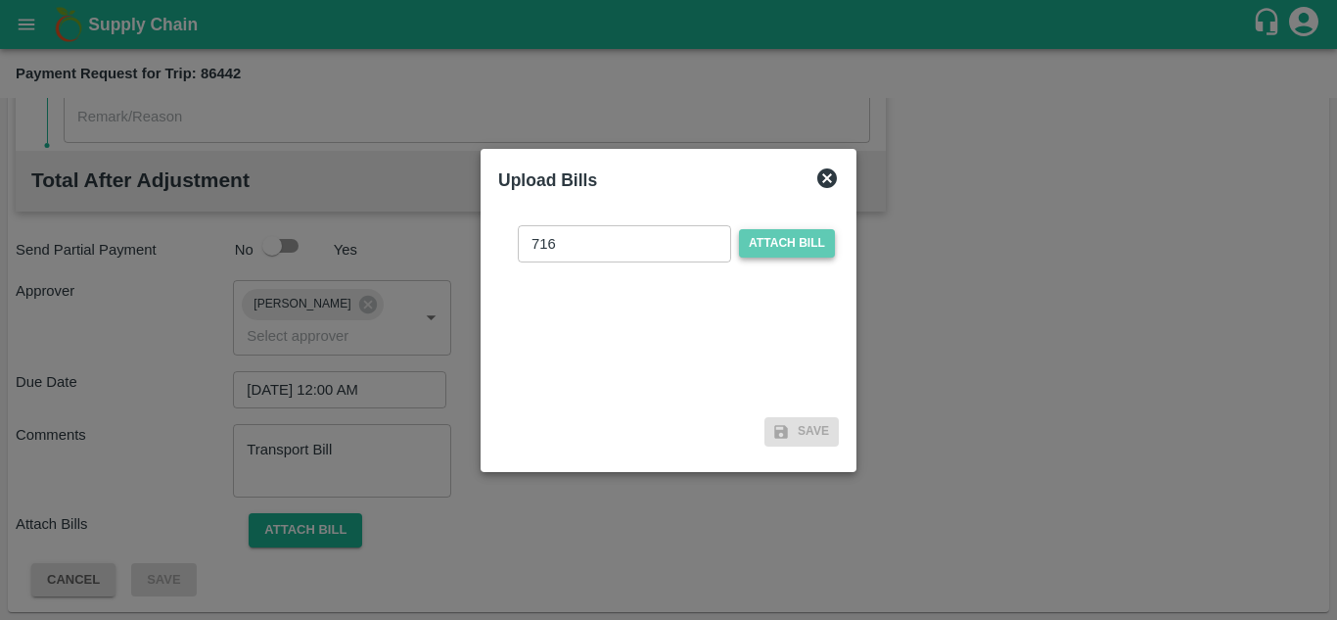
click at [767, 249] on span "Attach bill" at bounding box center [787, 243] width 96 height 28
click at [0, 0] on input "Attach bill" at bounding box center [0, 0] width 0 height 0
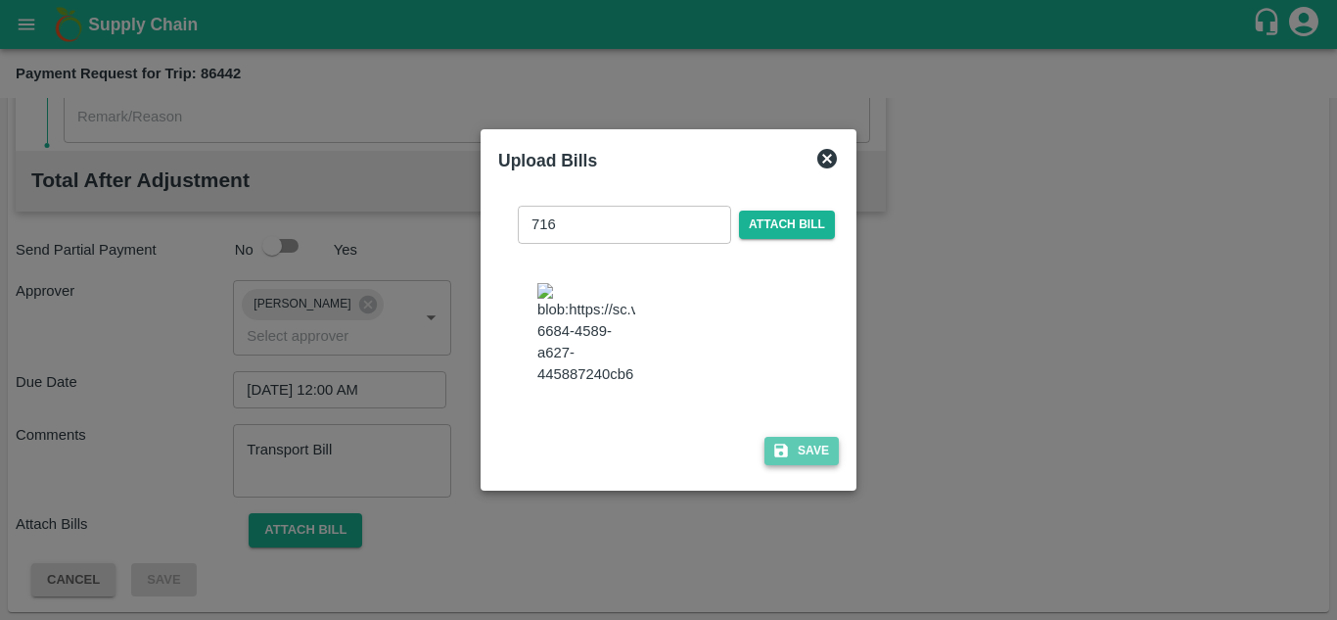
click at [813, 462] on button "Save" at bounding box center [801, 451] width 74 height 28
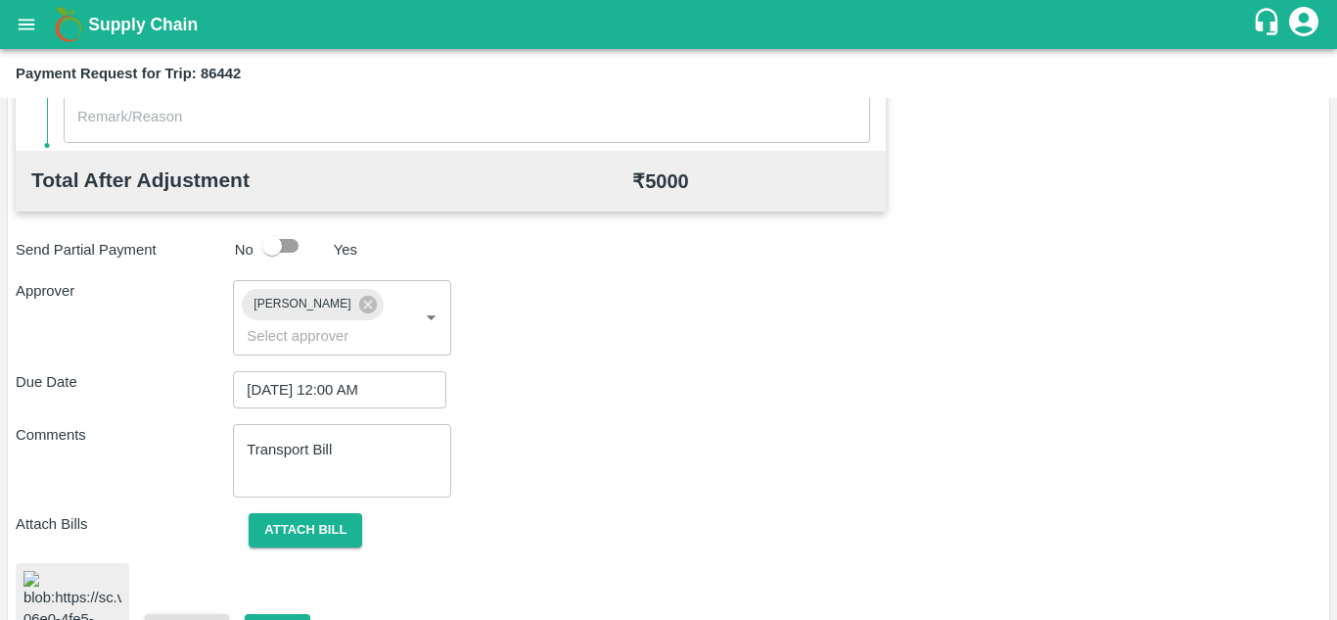
scroll to position [1071, 0]
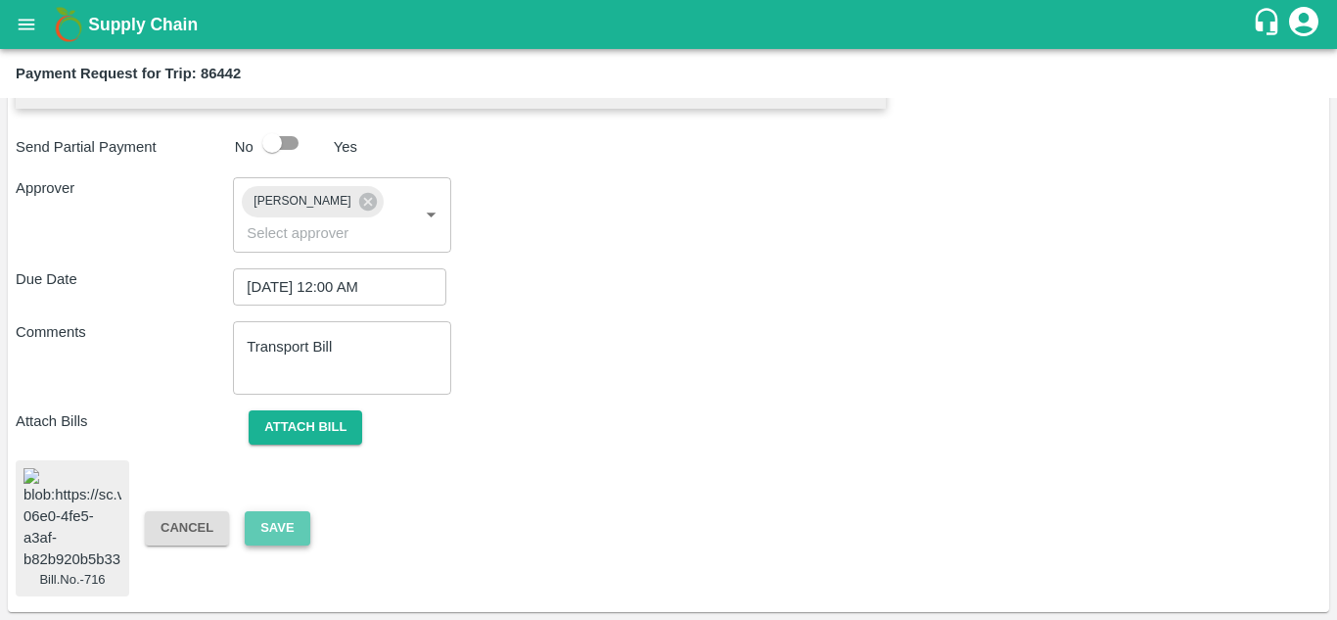
click at [285, 511] on button "Save" at bounding box center [277, 528] width 65 height 34
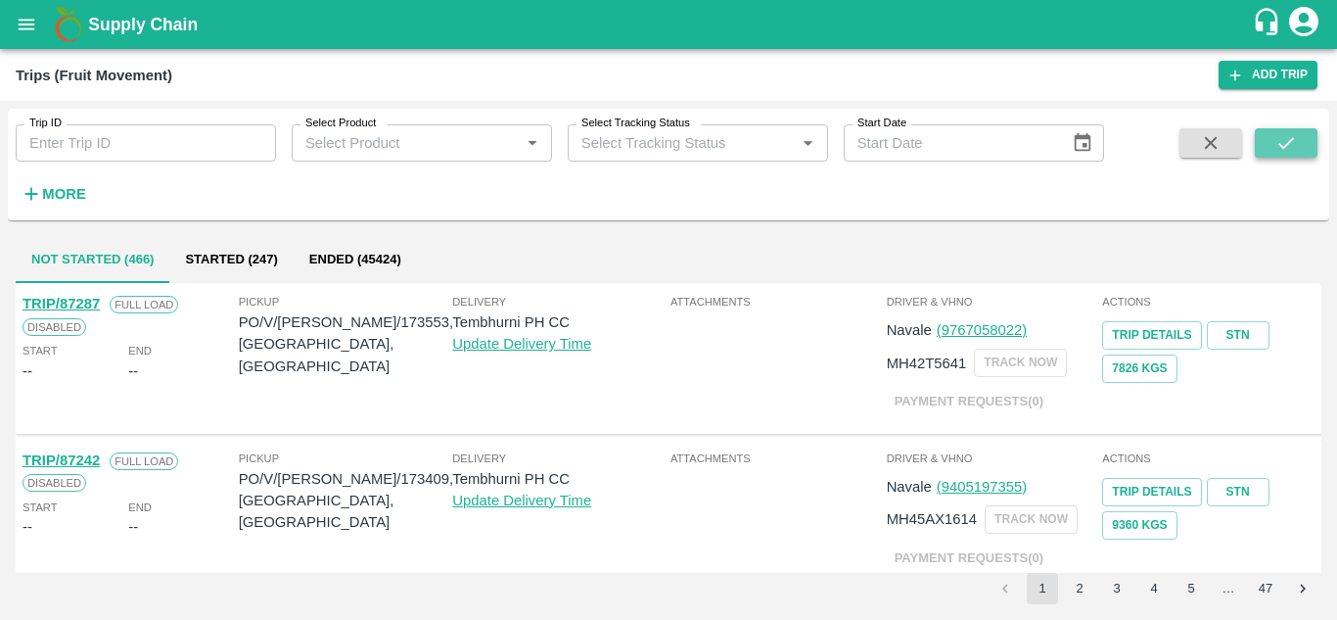
click at [1283, 138] on icon "submit" at bounding box center [1286, 143] width 22 height 22
click at [56, 194] on strong "More" at bounding box center [64, 194] width 44 height 16
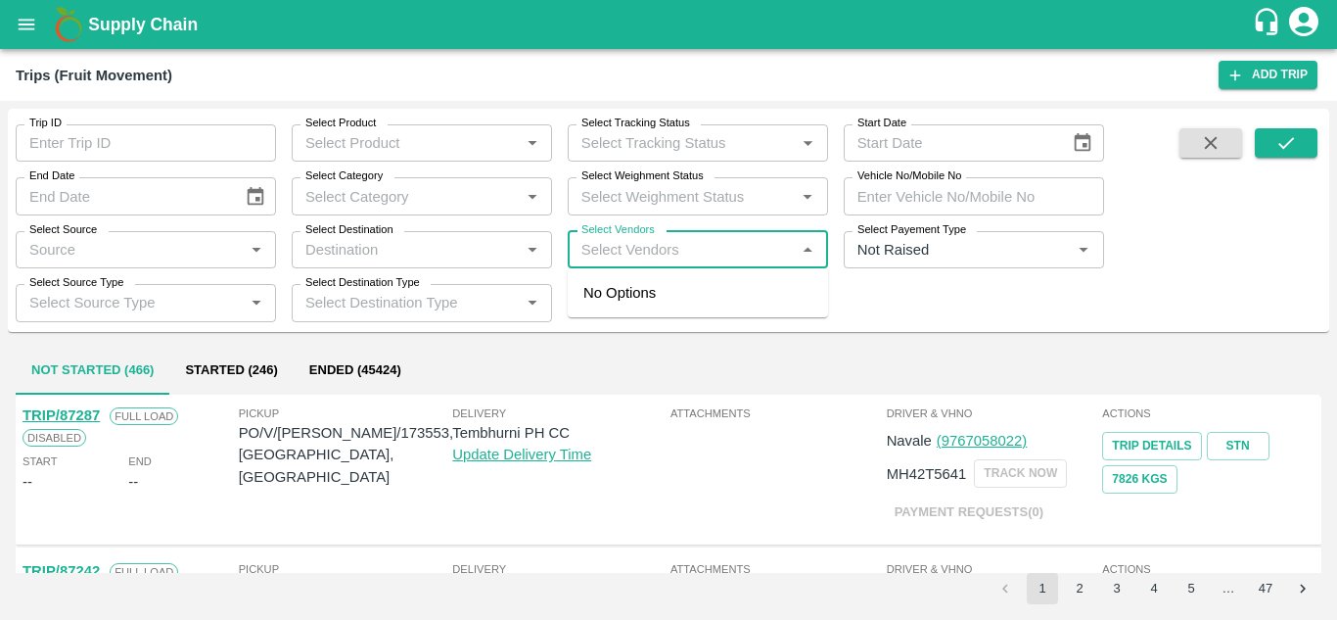
click at [620, 246] on input "Select Vendors" at bounding box center [682, 249] width 216 height 25
type input "SONAI"
click at [705, 320] on div "Sonai Fruit Supplier-[GEOGRAPHIC_DATA], [GEOGRAPHIC_DATA]-9881584443" at bounding box center [756, 315] width 237 height 66
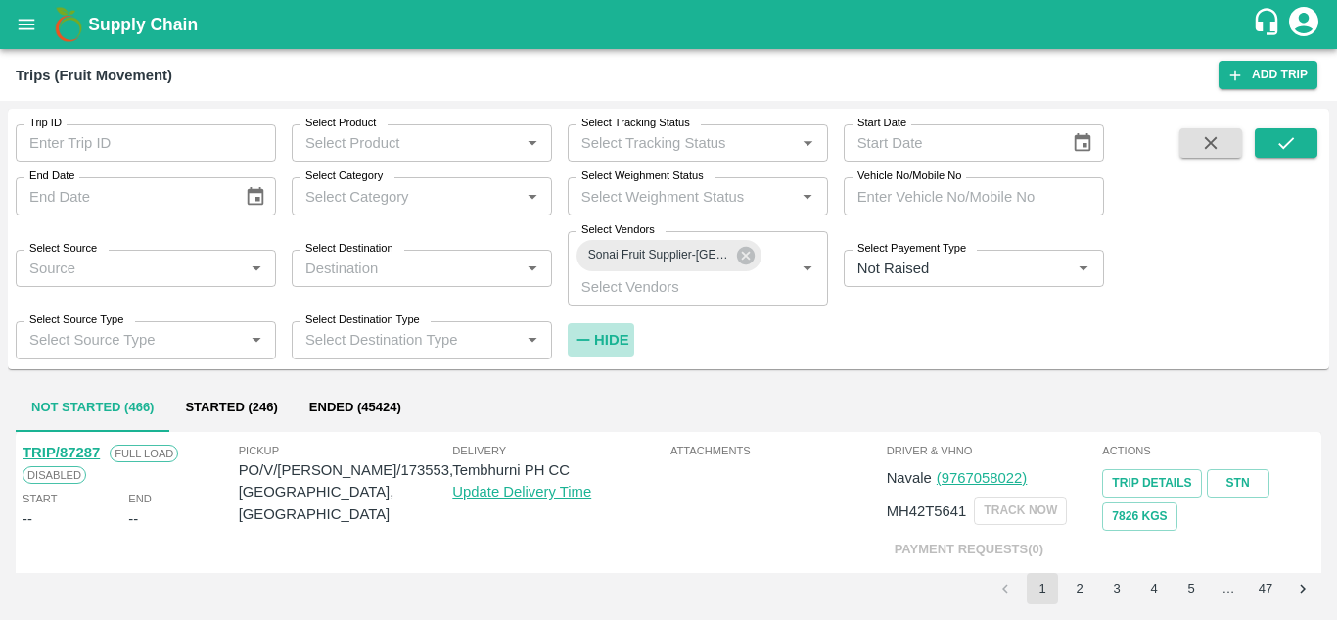
click at [602, 335] on strong "Hide" at bounding box center [611, 340] width 34 height 16
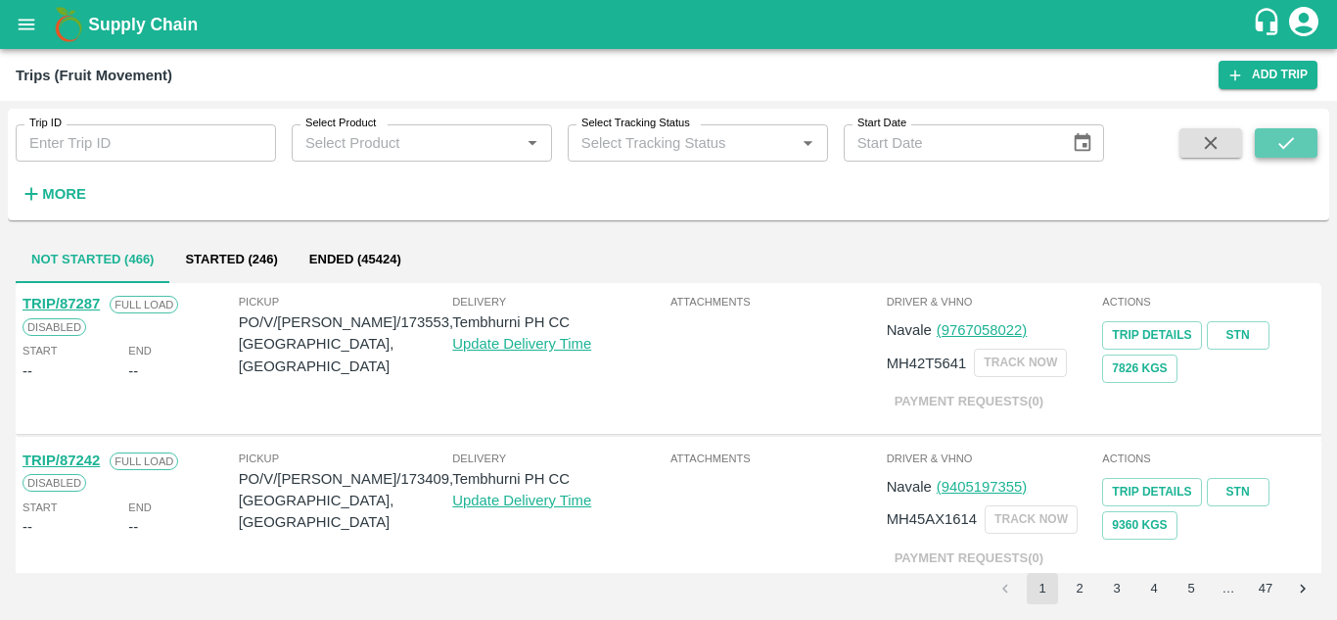
click at [1280, 138] on icon "submit" at bounding box center [1286, 143] width 22 height 22
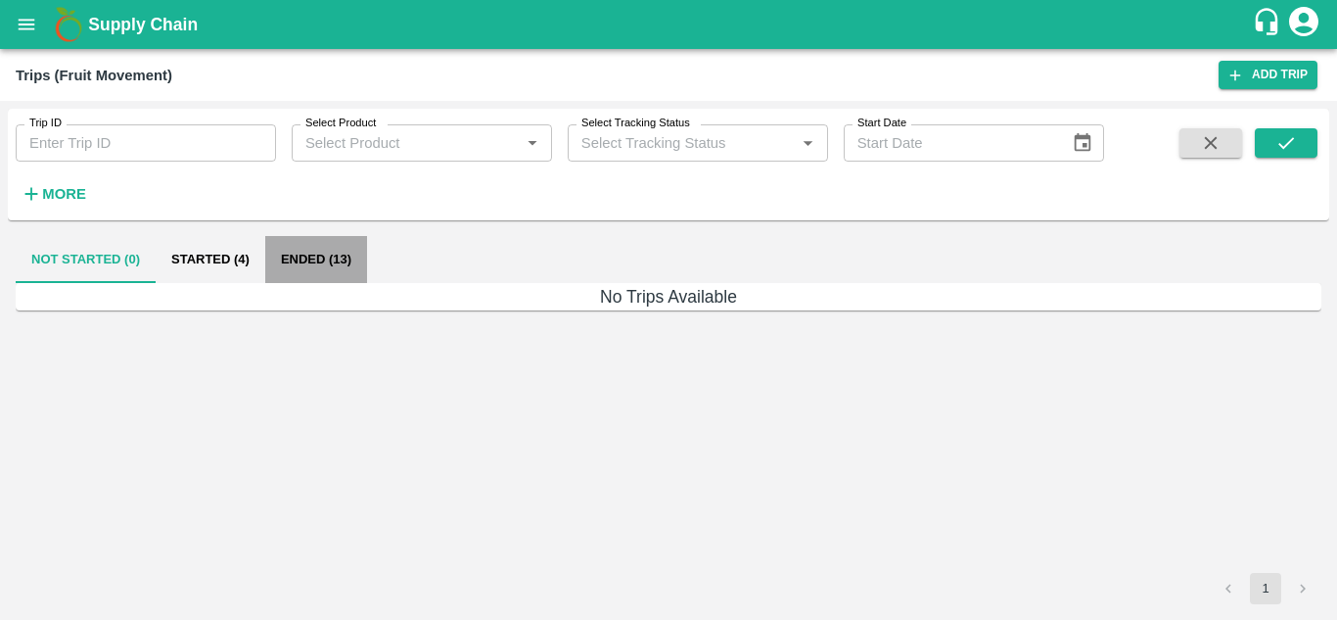
click at [304, 265] on button "Ended (13)" at bounding box center [316, 259] width 102 height 47
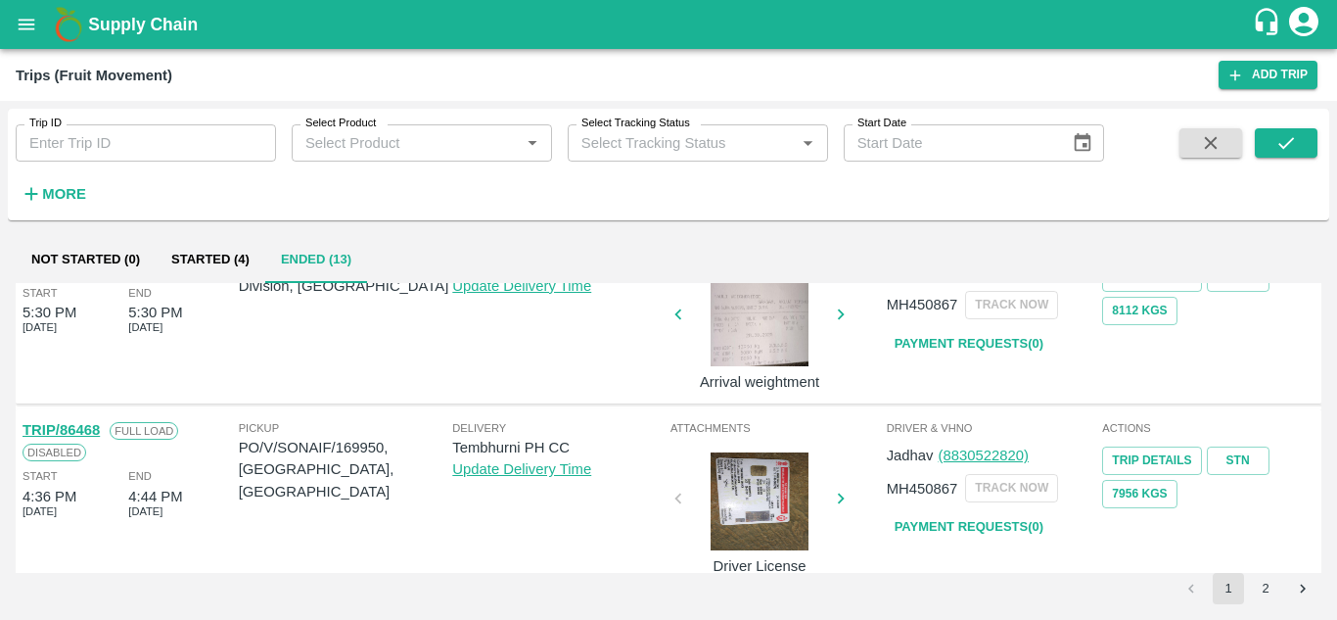
scroll to position [1546, 0]
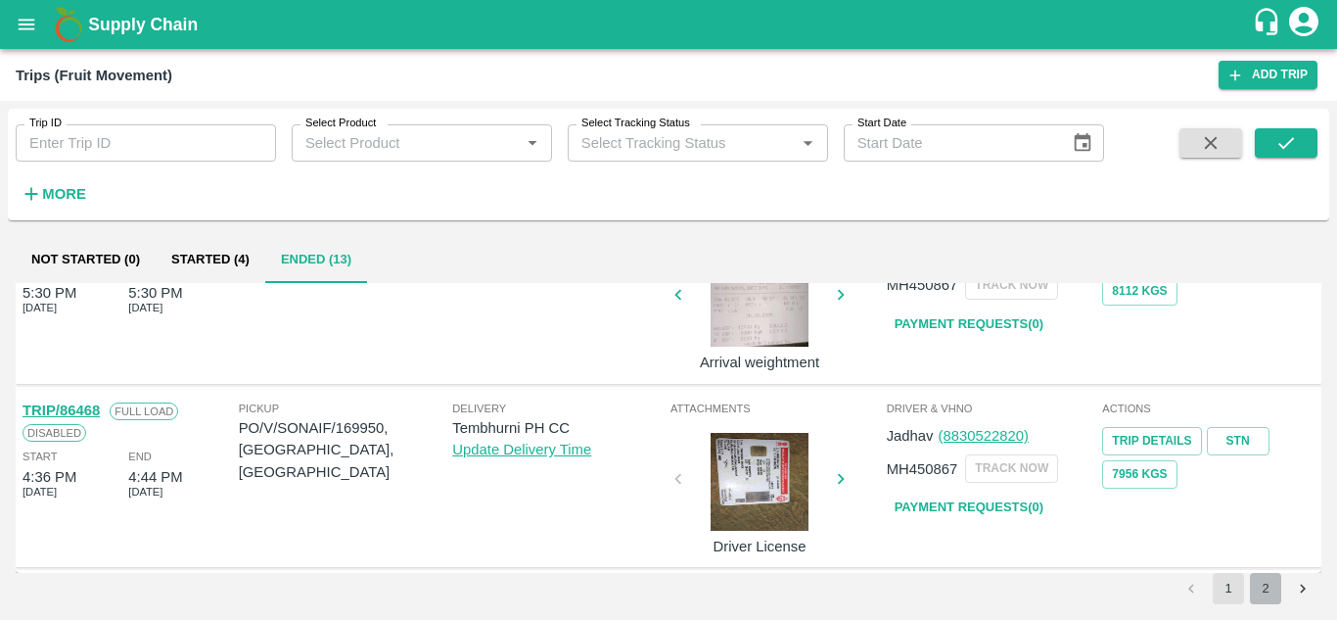
click at [1271, 597] on button "2" at bounding box center [1265, 588] width 31 height 31
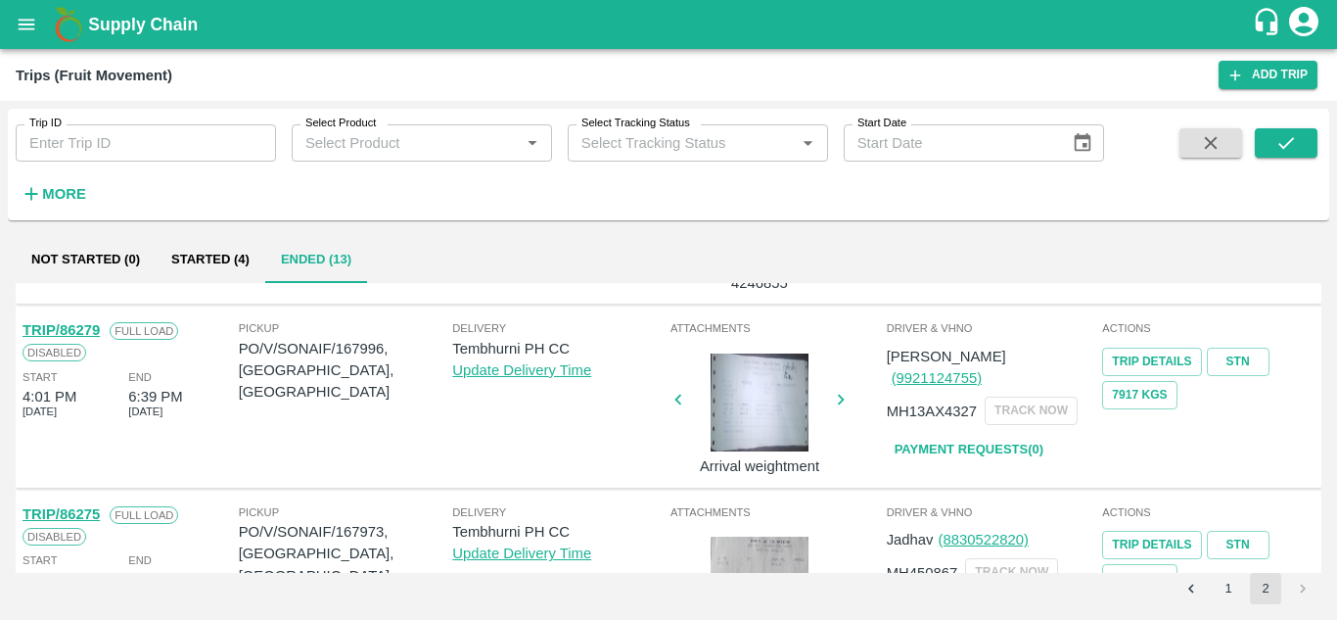
scroll to position [159, 0]
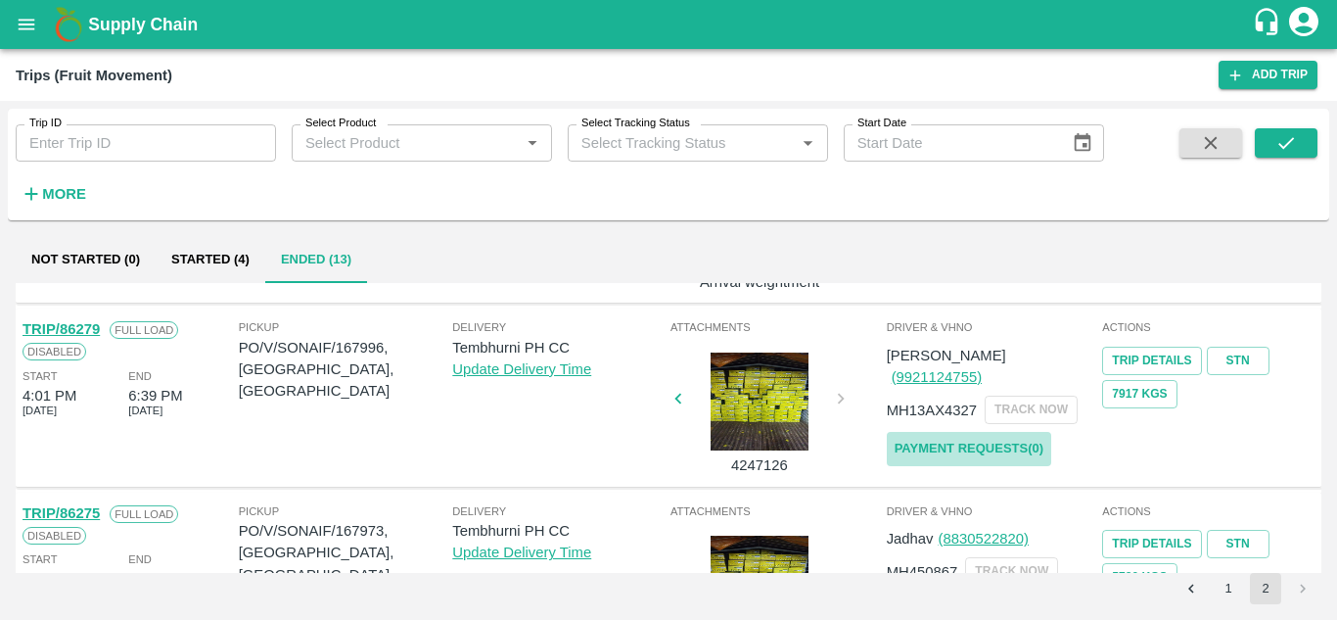
click at [970, 432] on link "Payment Requests( 0 )" at bounding box center [969, 449] width 164 height 34
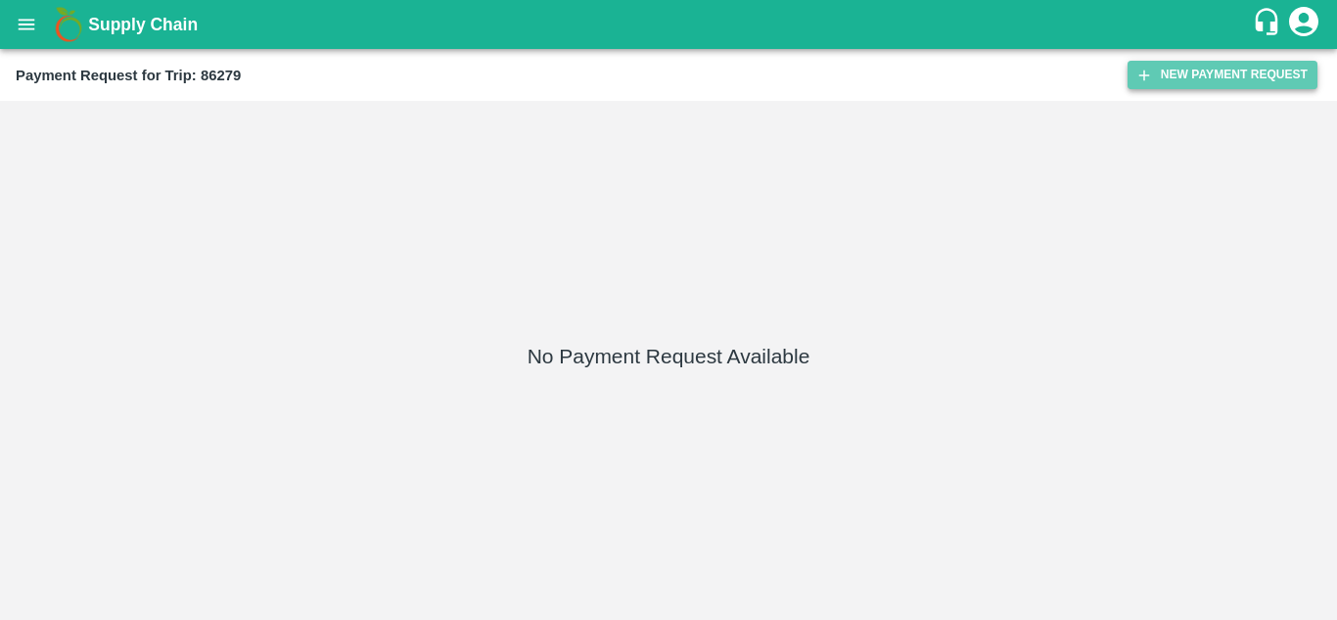
click at [1197, 69] on button "New Payment Request" at bounding box center [1222, 75] width 190 height 28
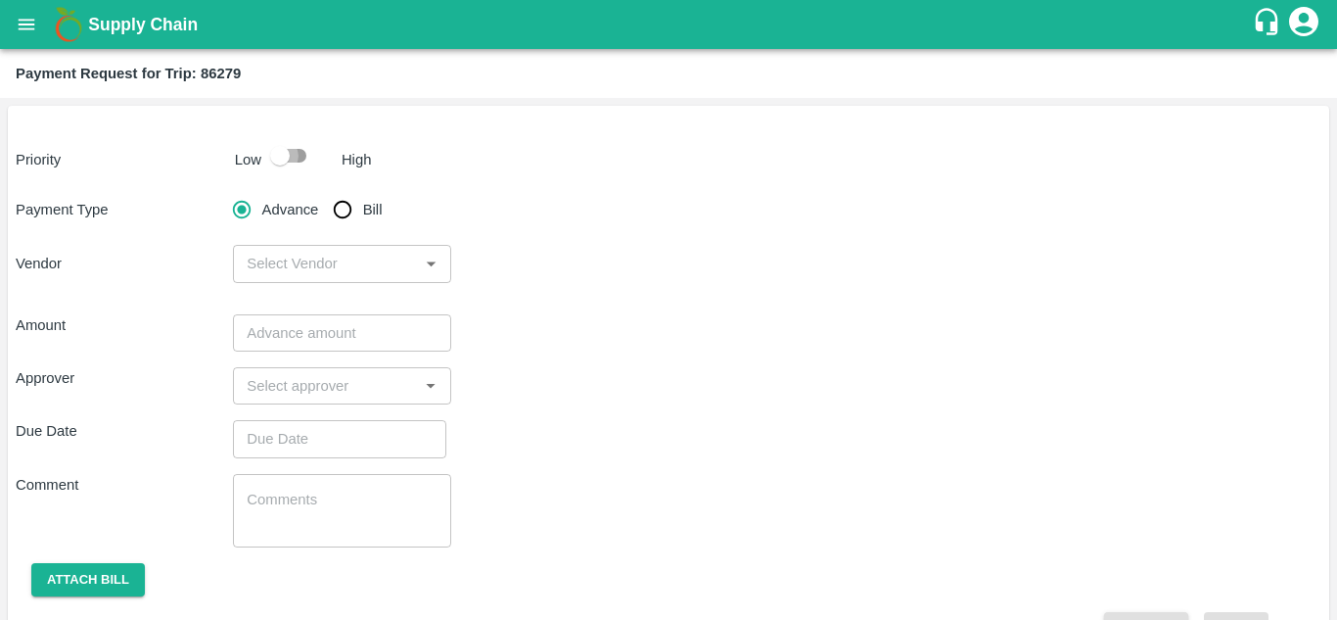
click at [291, 154] on input "checkbox" at bounding box center [280, 155] width 112 height 37
checkbox input "true"
click at [348, 213] on input "Bill" at bounding box center [342, 209] width 39 height 39
radio input "true"
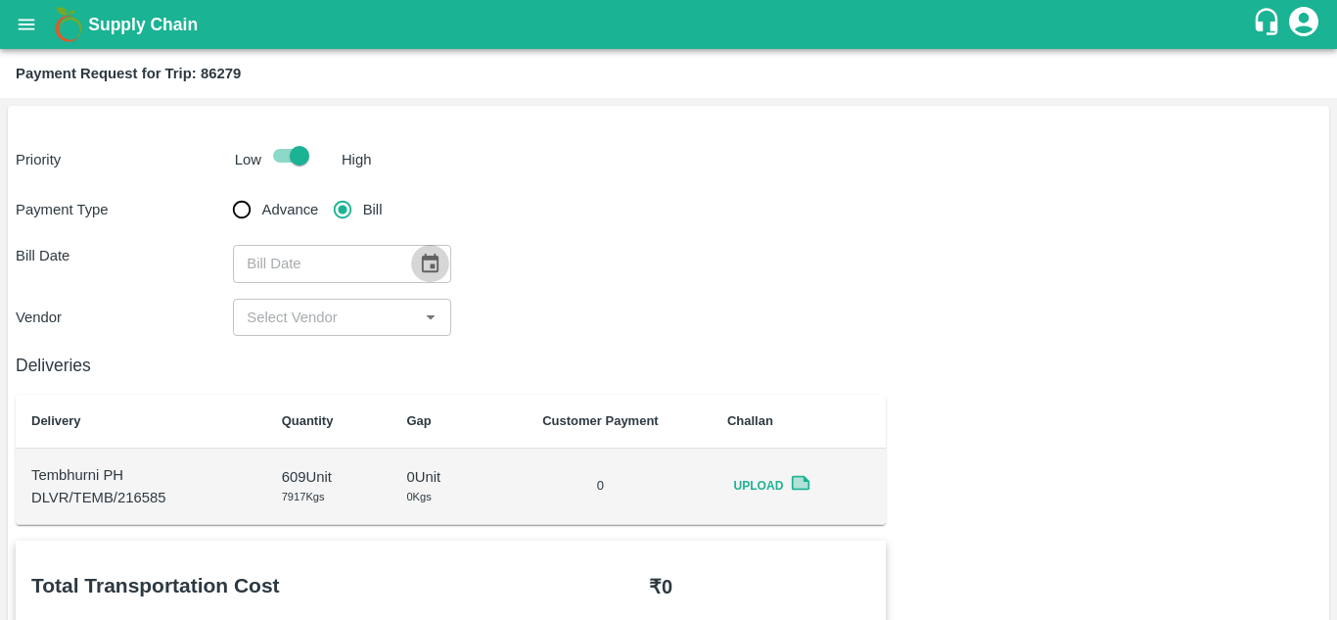
click at [427, 268] on icon "Choose date" at bounding box center [430, 264] width 22 height 22
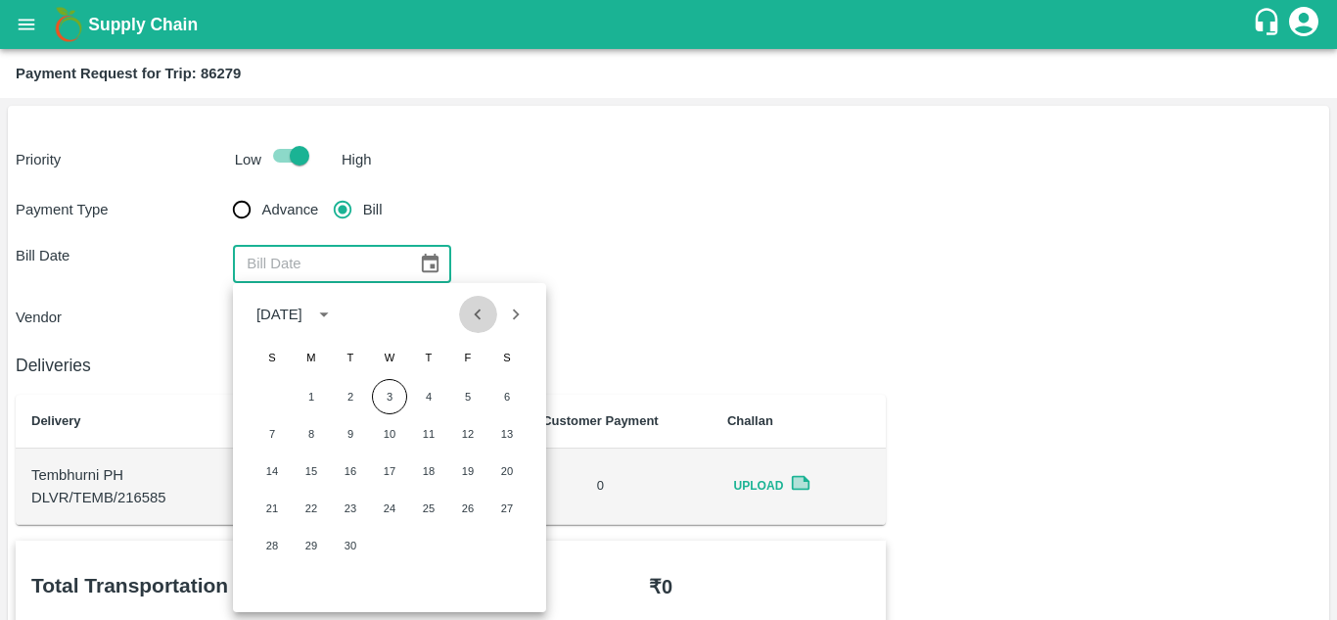
click at [480, 303] on icon "Previous month" at bounding box center [478, 314] width 22 height 22
click at [431, 437] on button "7" at bounding box center [428, 433] width 35 height 35
type input "[DATE]"
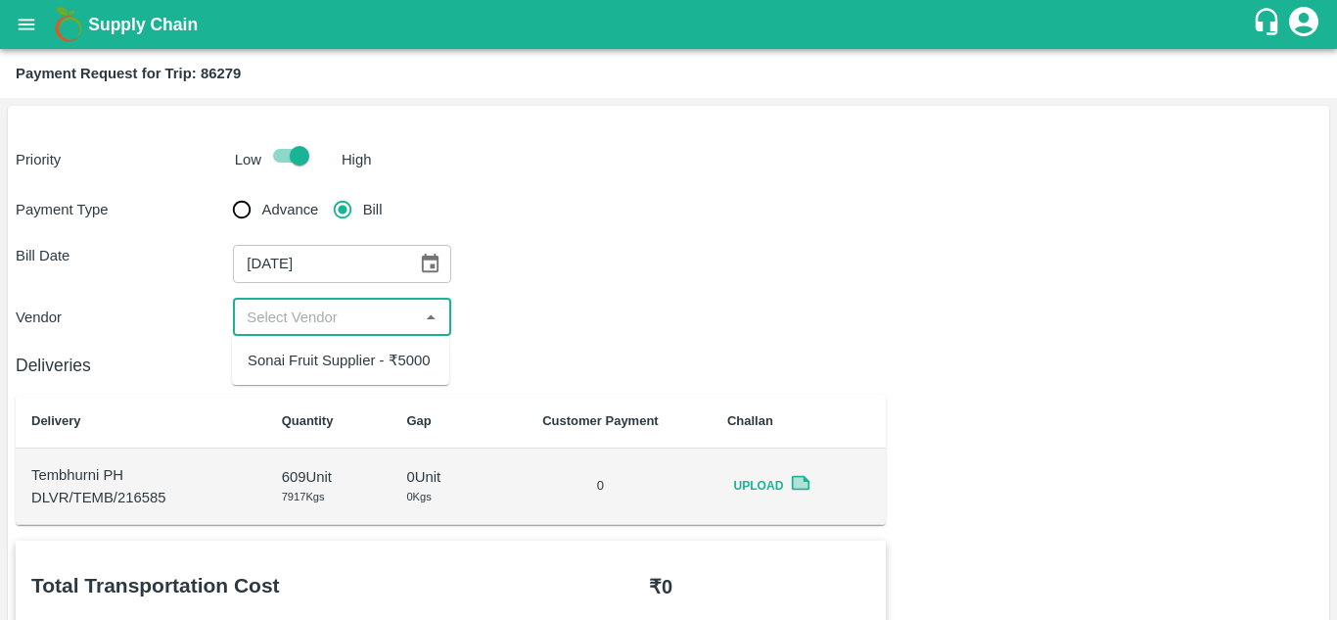
click at [329, 317] on input "input" at bounding box center [325, 316] width 173 height 25
click at [367, 361] on div "Sonai Fruit Supplier - ₹5000" at bounding box center [339, 360] width 183 height 22
type input "Sonai Fruit Supplier - ₹5000"
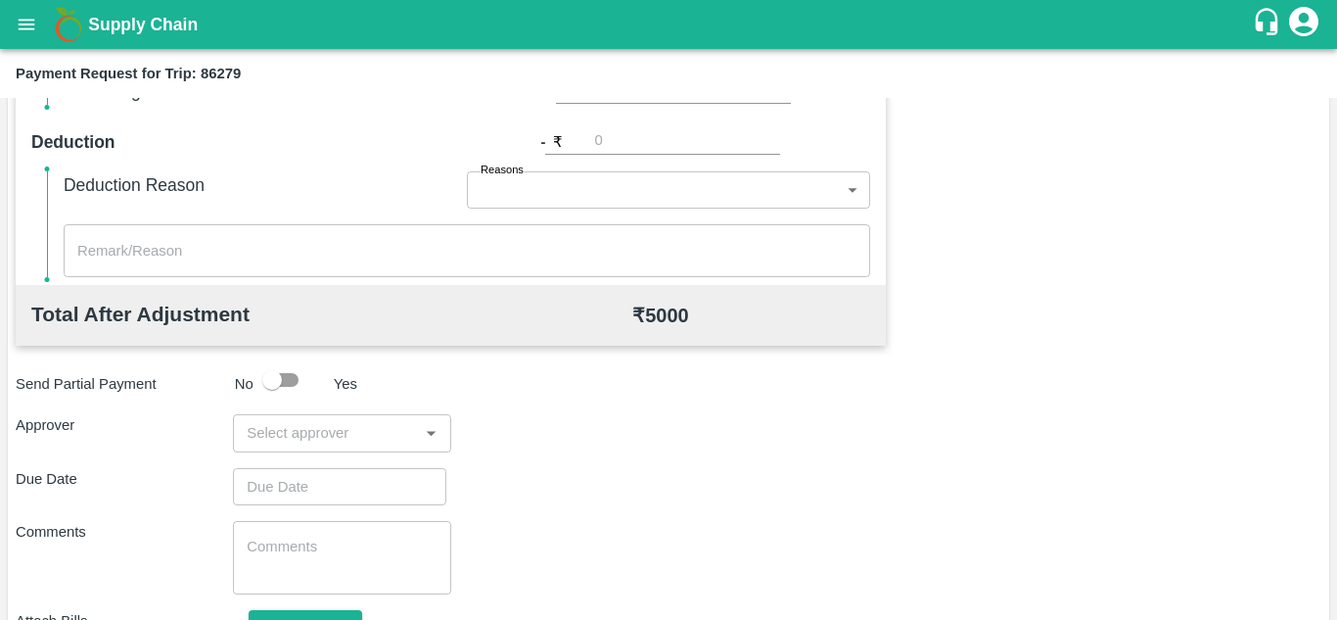
scroll to position [862, 0]
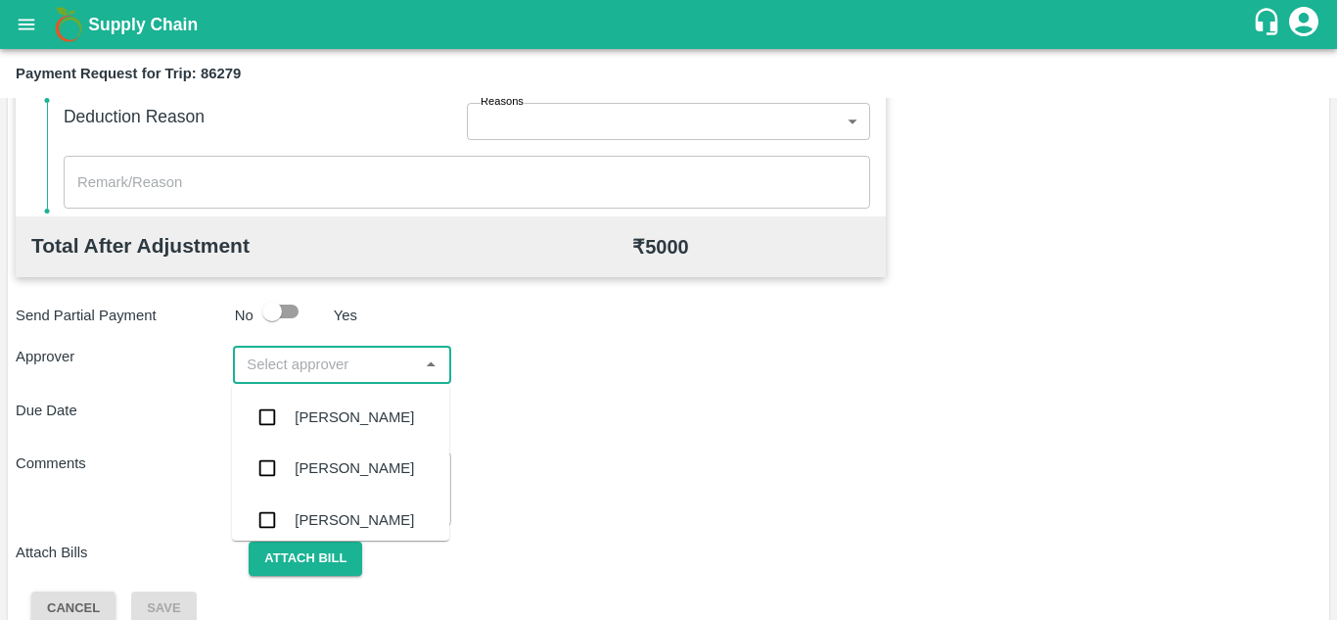
click at [281, 368] on input "input" at bounding box center [325, 363] width 173 height 25
type input "PRASA"
click at [331, 423] on div "[PERSON_NAME]" at bounding box center [354, 417] width 119 height 22
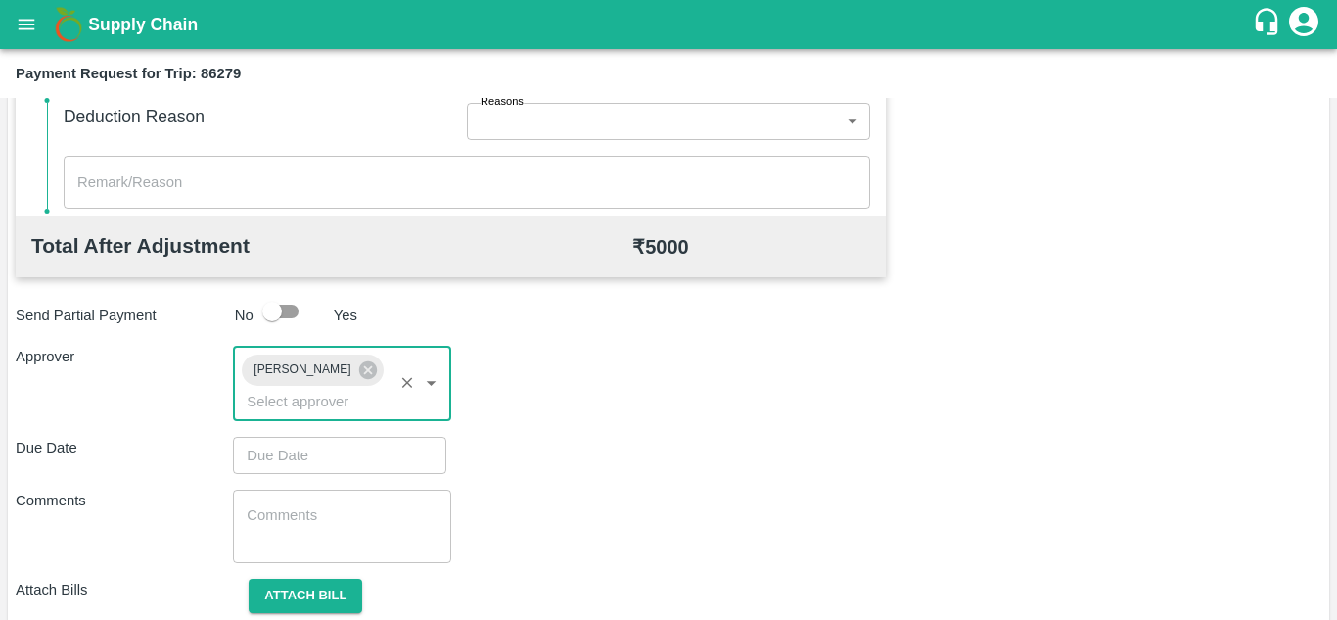
type input "DD/MM/YYYY hh:mm aa"
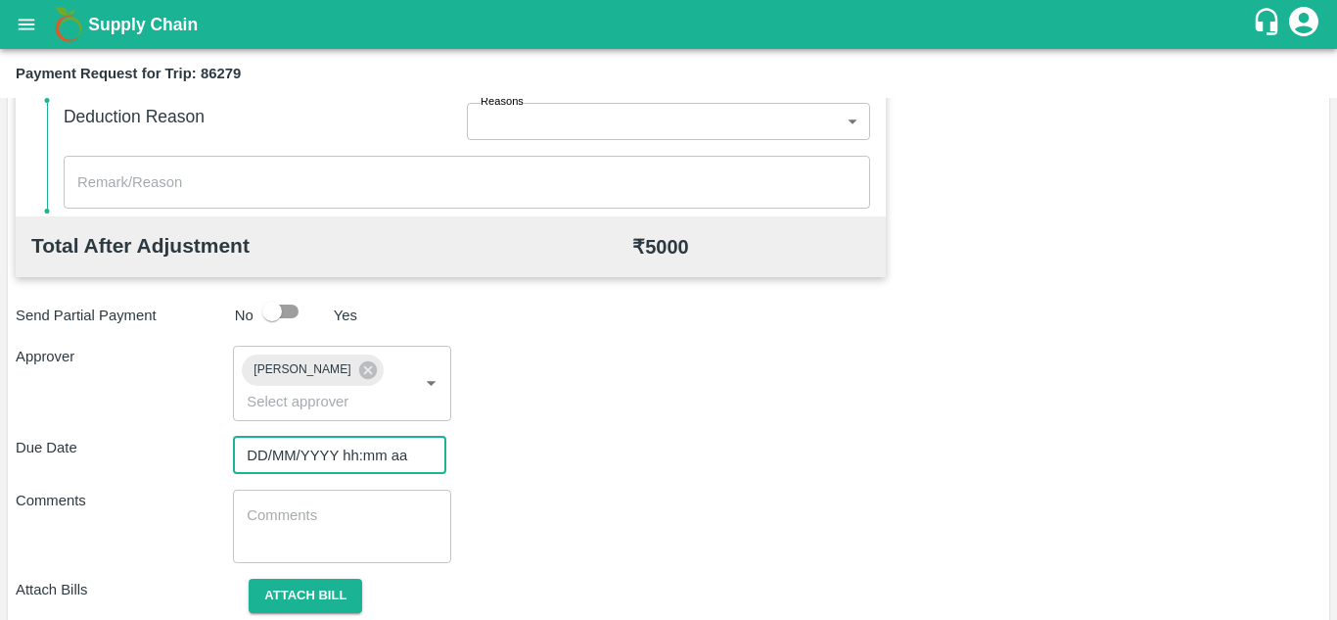
click at [295, 454] on input "DD/MM/YYYY hh:mm aa" at bounding box center [333, 455] width 200 height 37
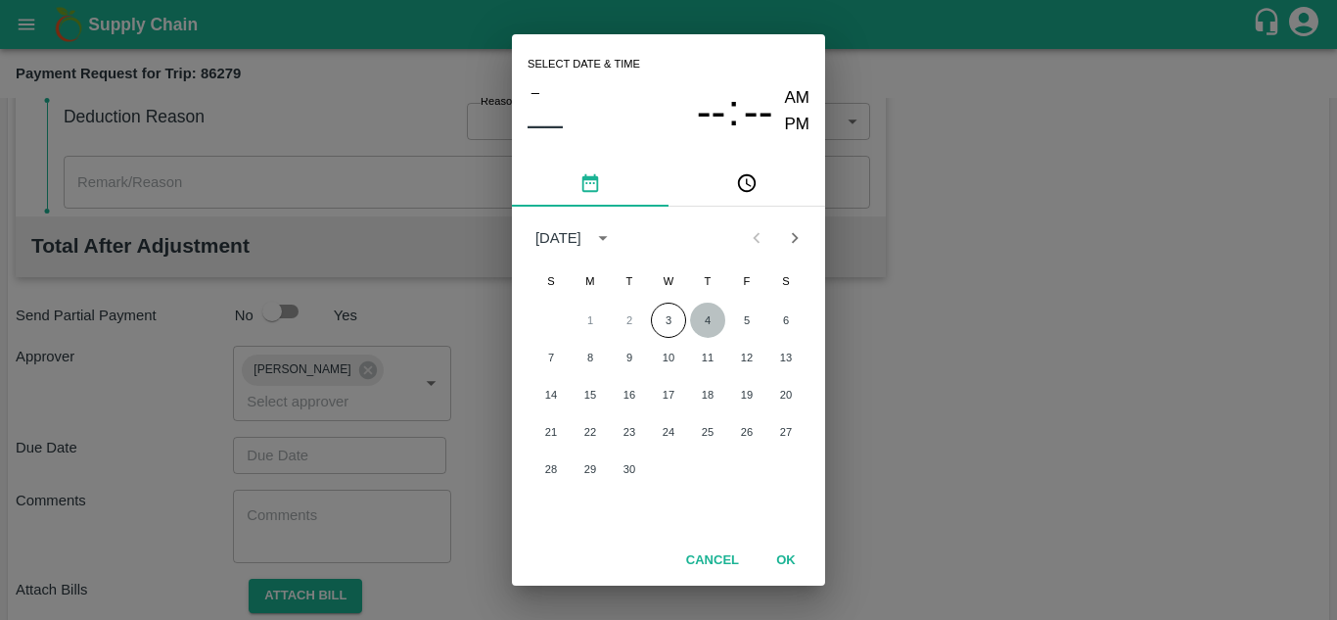
click at [711, 321] on button "4" at bounding box center [707, 319] width 35 height 35
type input "04/09/2025 12:00 AM"
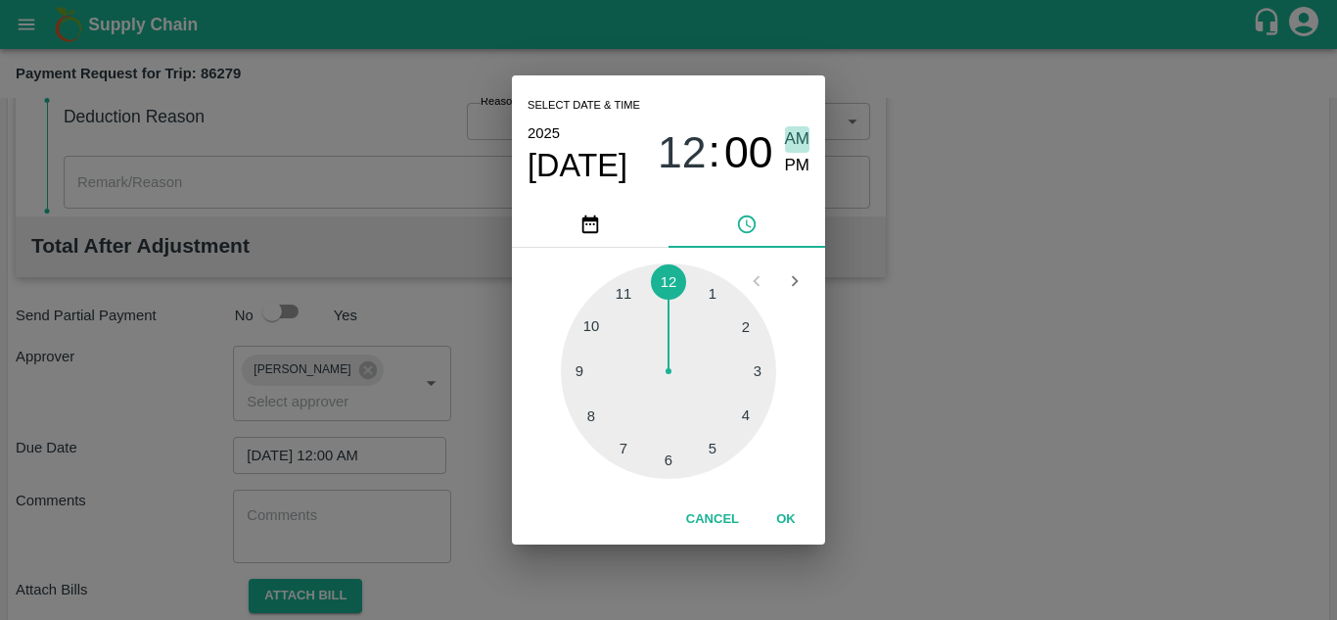
click at [787, 140] on span "AM" at bounding box center [797, 139] width 25 height 26
click at [788, 516] on button "OK" at bounding box center [786, 519] width 63 height 34
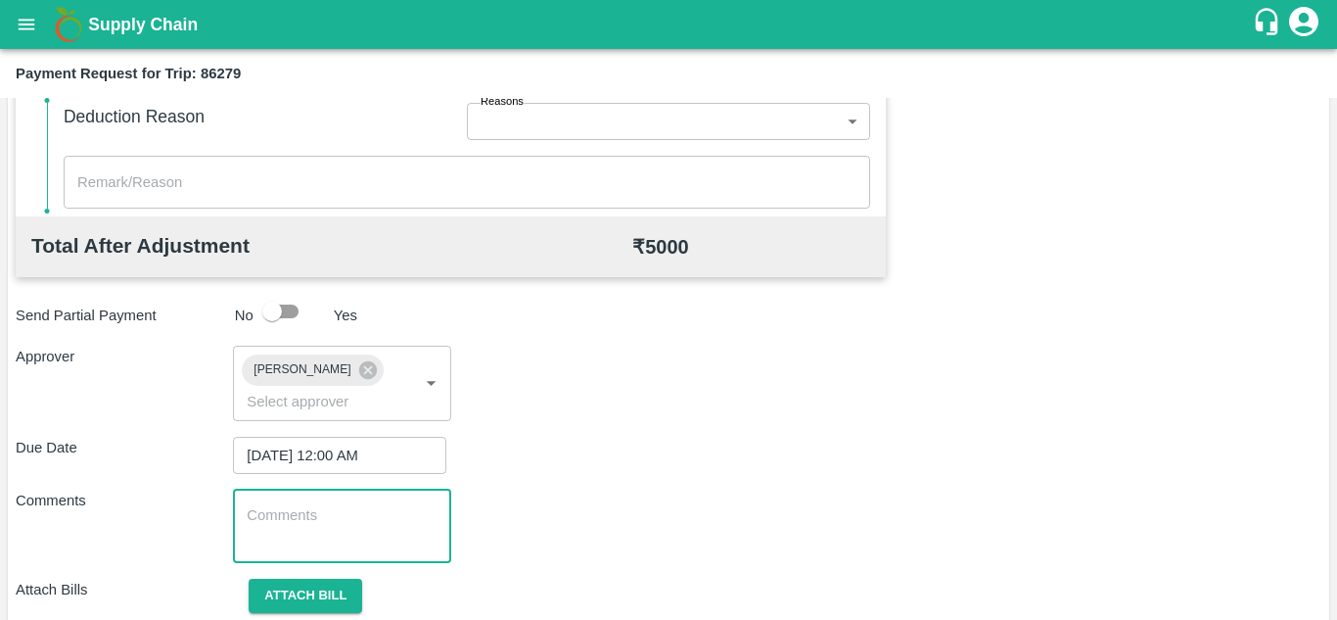
click at [341, 507] on textarea at bounding box center [342, 525] width 190 height 41
paste textarea "Transport Bill"
type textarea "Transport Bill"
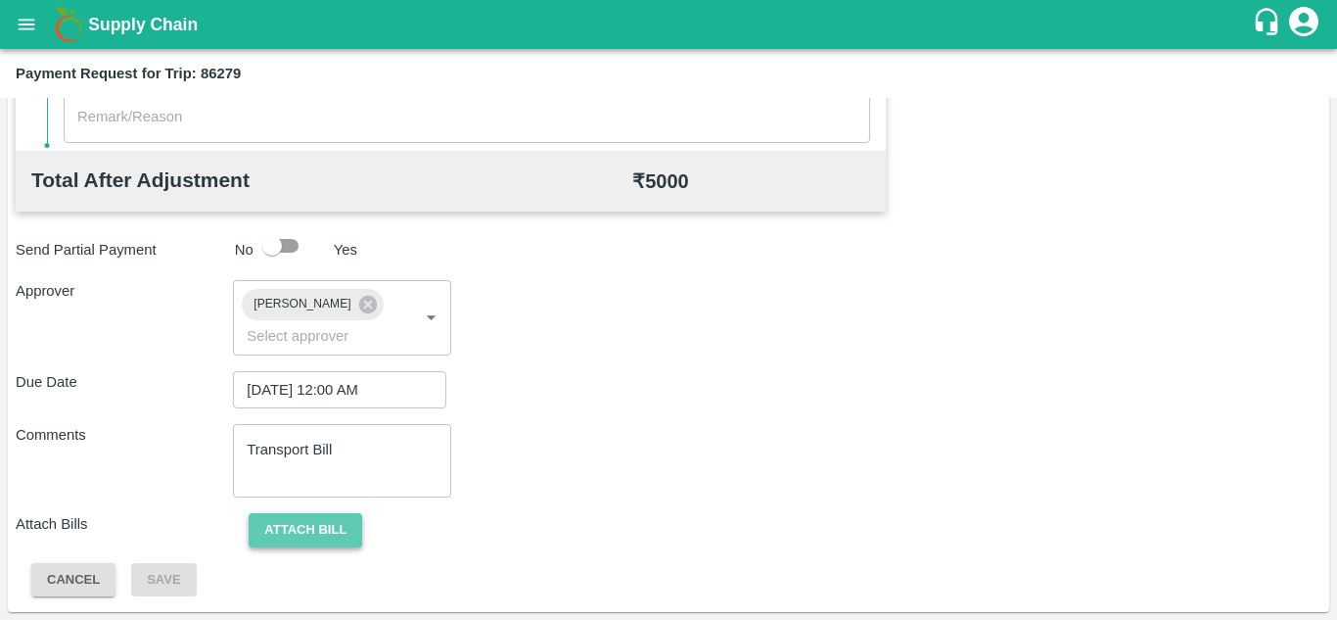
click at [344, 529] on button "Attach bill" at bounding box center [306, 530] width 114 height 34
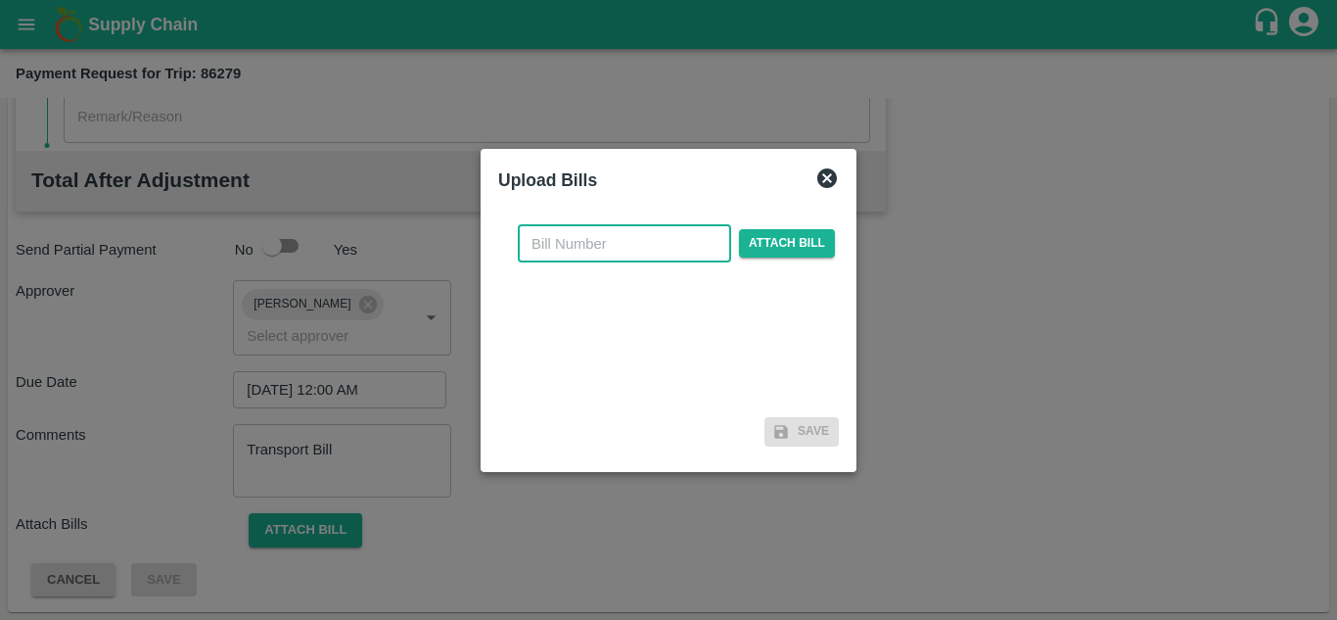
click at [573, 253] on input "text" at bounding box center [624, 243] width 213 height 37
type input "1191"
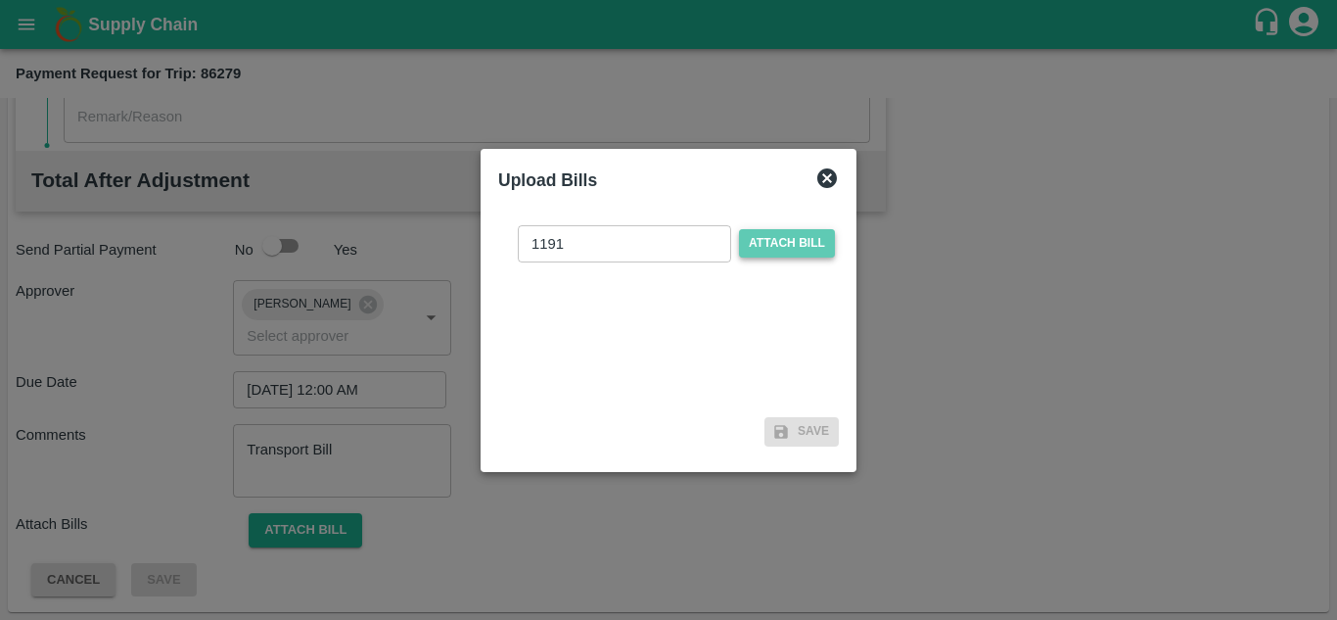
click at [778, 239] on span "Attach bill" at bounding box center [787, 243] width 96 height 28
click at [0, 0] on input "Attach bill" at bounding box center [0, 0] width 0 height 0
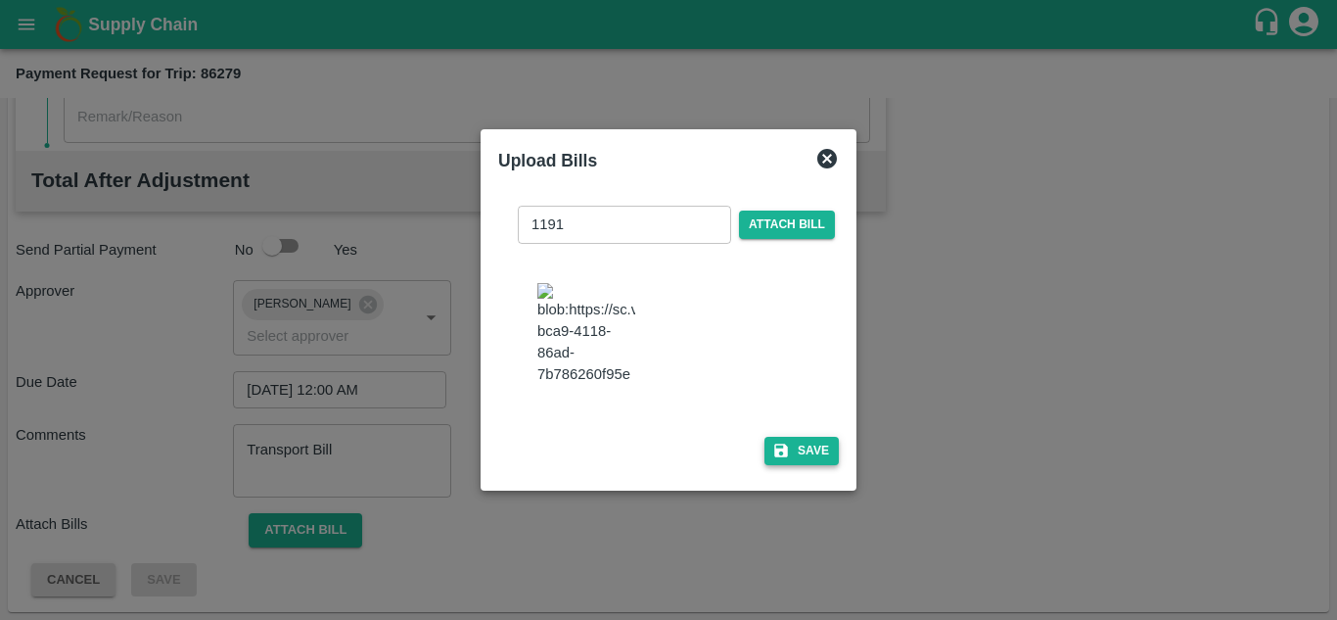
click at [826, 460] on button "Save" at bounding box center [801, 451] width 74 height 28
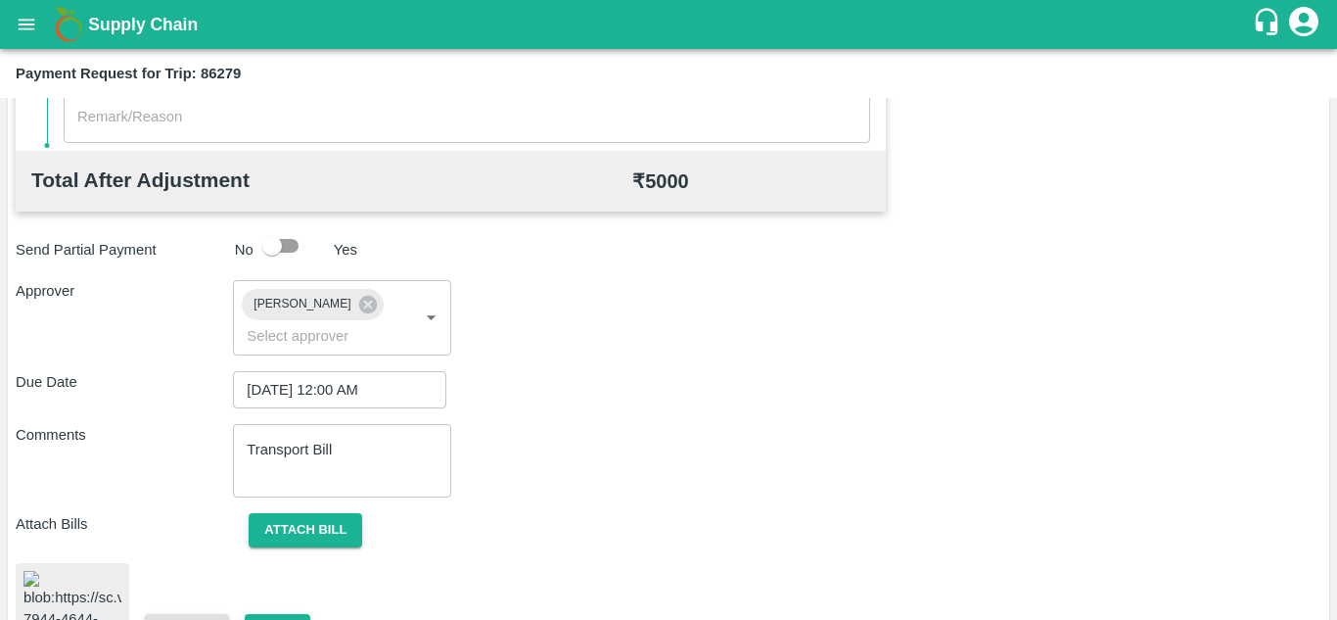
scroll to position [1044, 0]
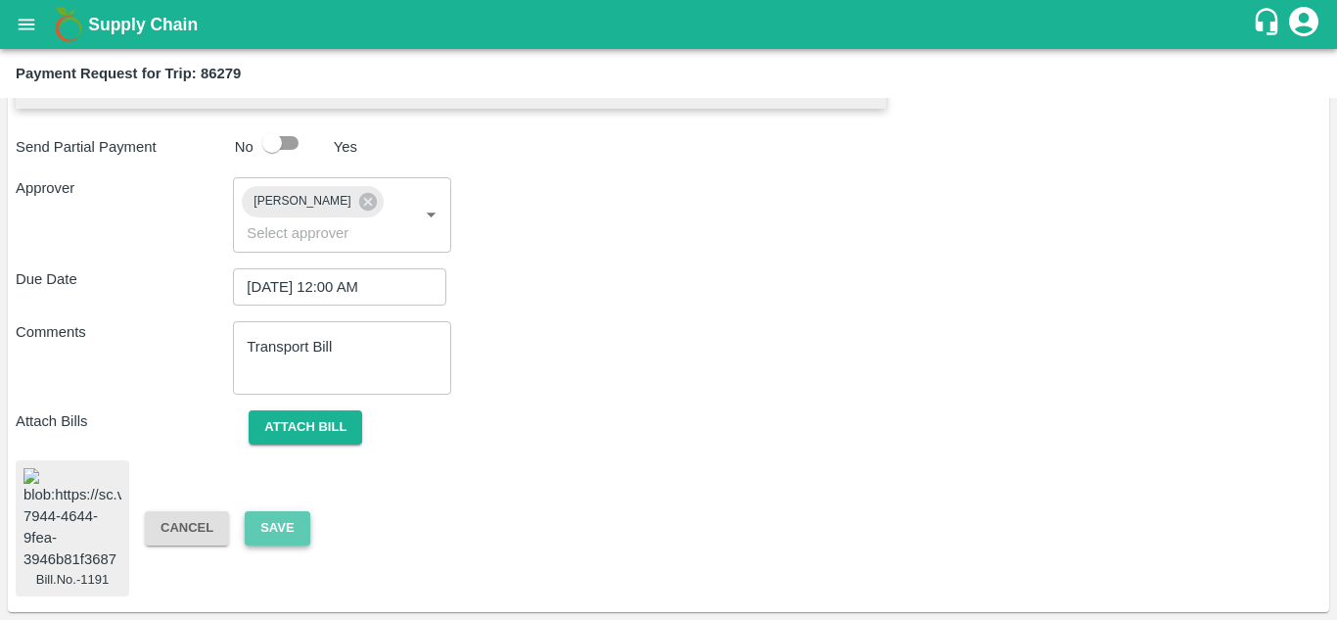
click at [276, 511] on button "Save" at bounding box center [277, 528] width 65 height 34
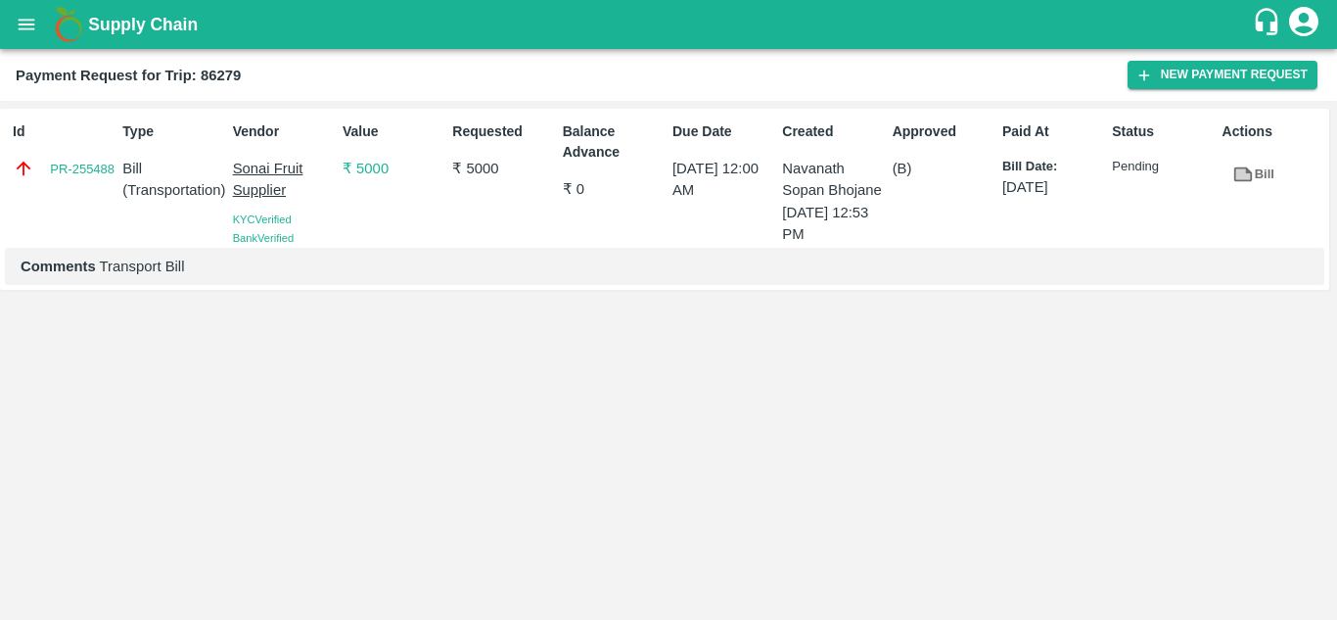
click at [7, 1] on div "Supply Chain" at bounding box center [668, 24] width 1337 height 49
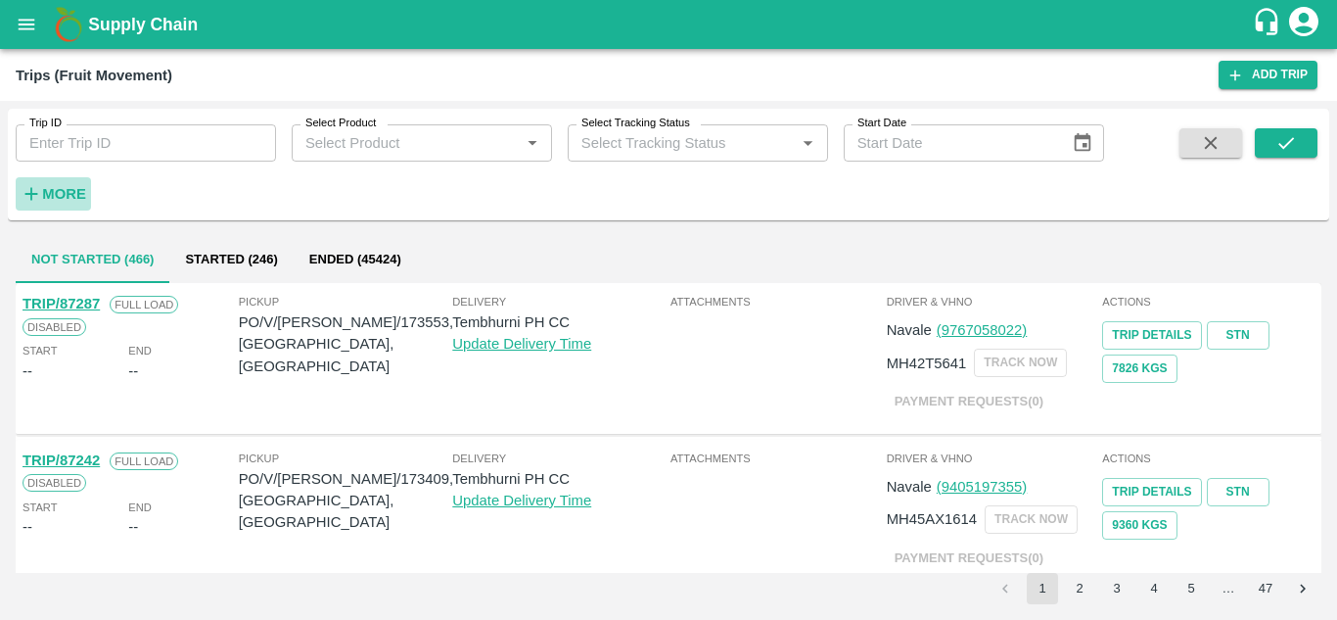
click at [67, 197] on strong "More" at bounding box center [64, 194] width 44 height 16
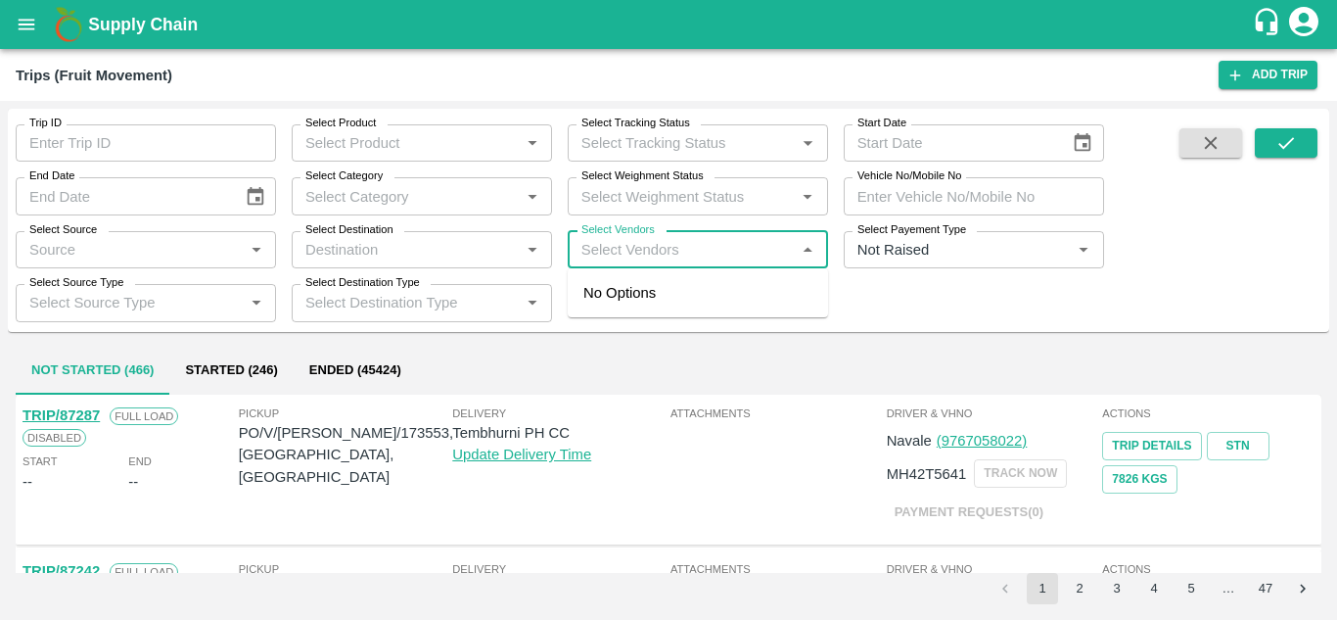
click at [617, 247] on input "Select Vendors" at bounding box center [682, 249] width 216 height 25
type input "SONAI"
click at [682, 299] on div "Sonai Fruit Supplier-Babhulgaon, Solapur-9881584443" at bounding box center [756, 315] width 237 height 66
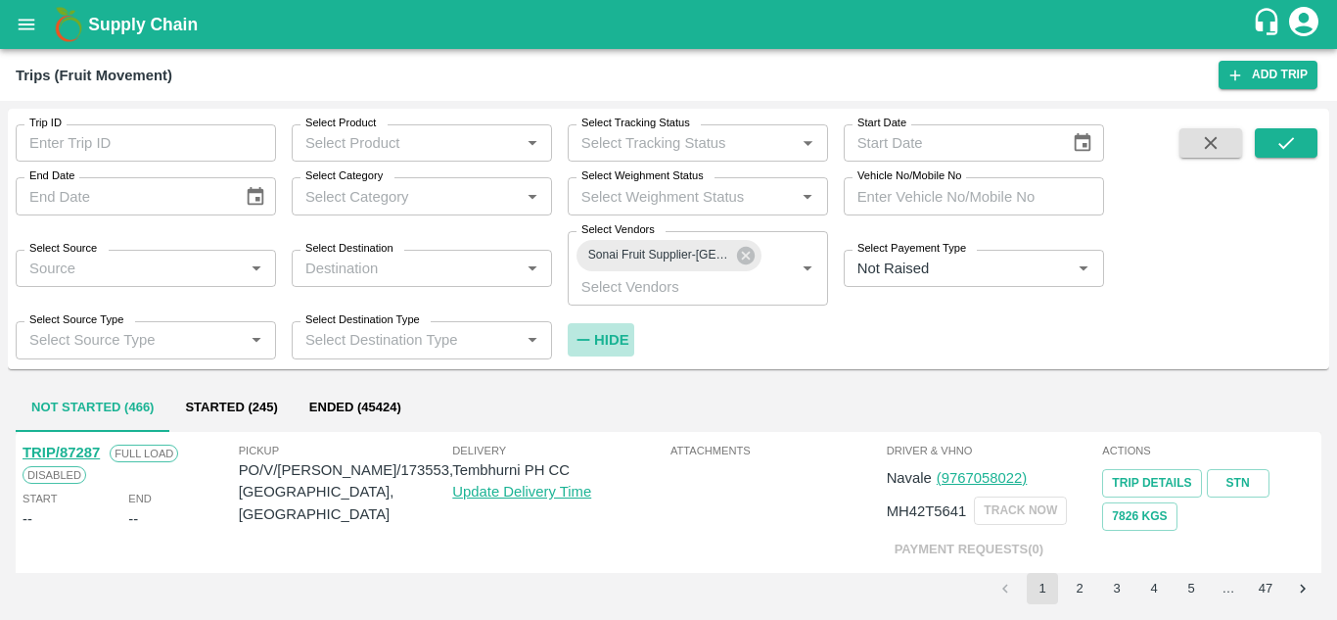
click at [607, 340] on strong "Hide" at bounding box center [611, 340] width 34 height 16
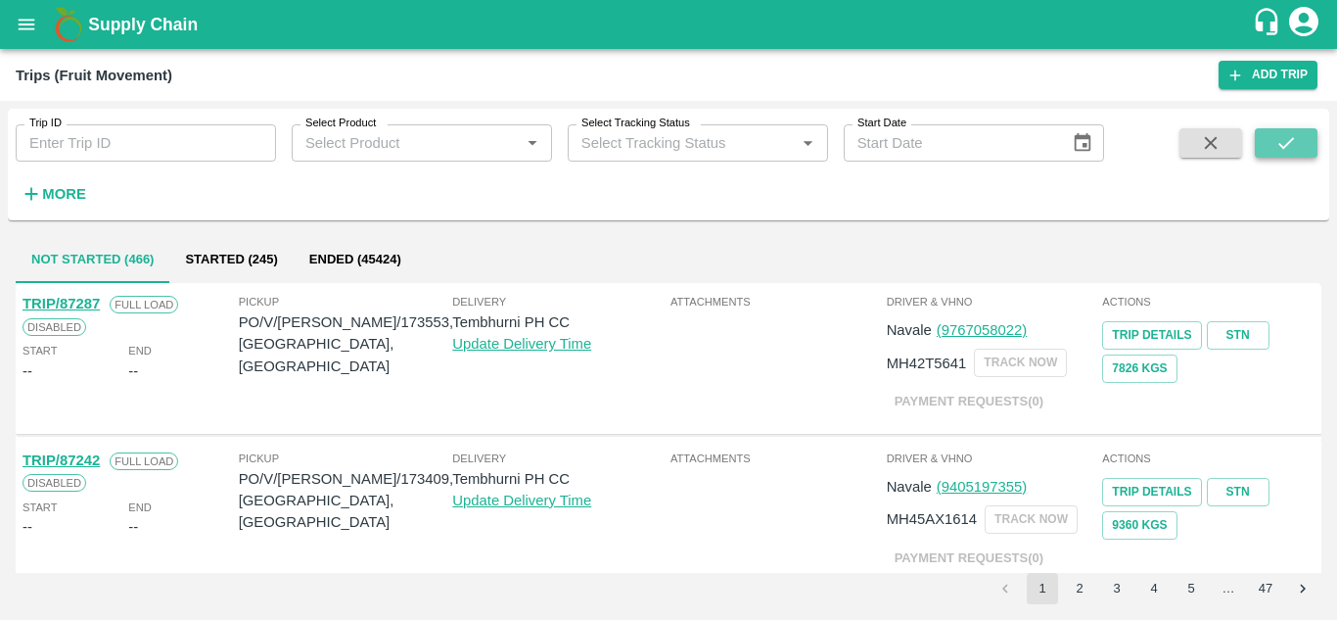
click at [1306, 137] on button "submit" at bounding box center [1286, 142] width 63 height 29
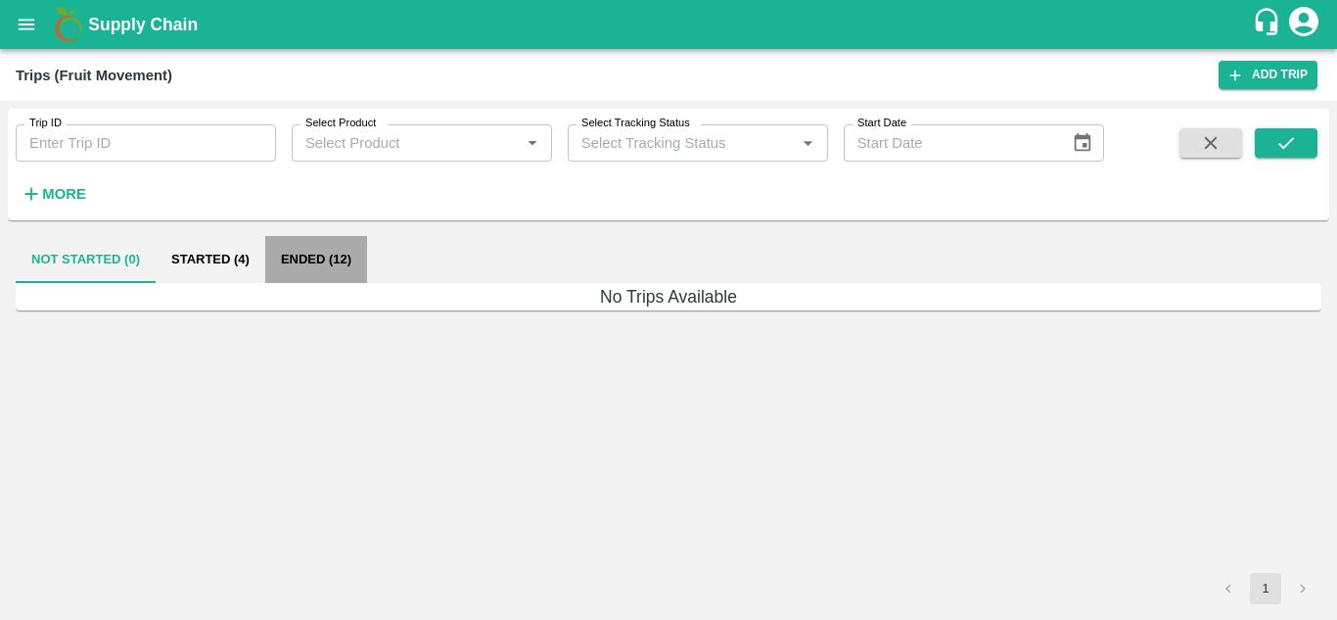
click at [300, 270] on button "Ended (12)" at bounding box center [316, 259] width 102 height 47
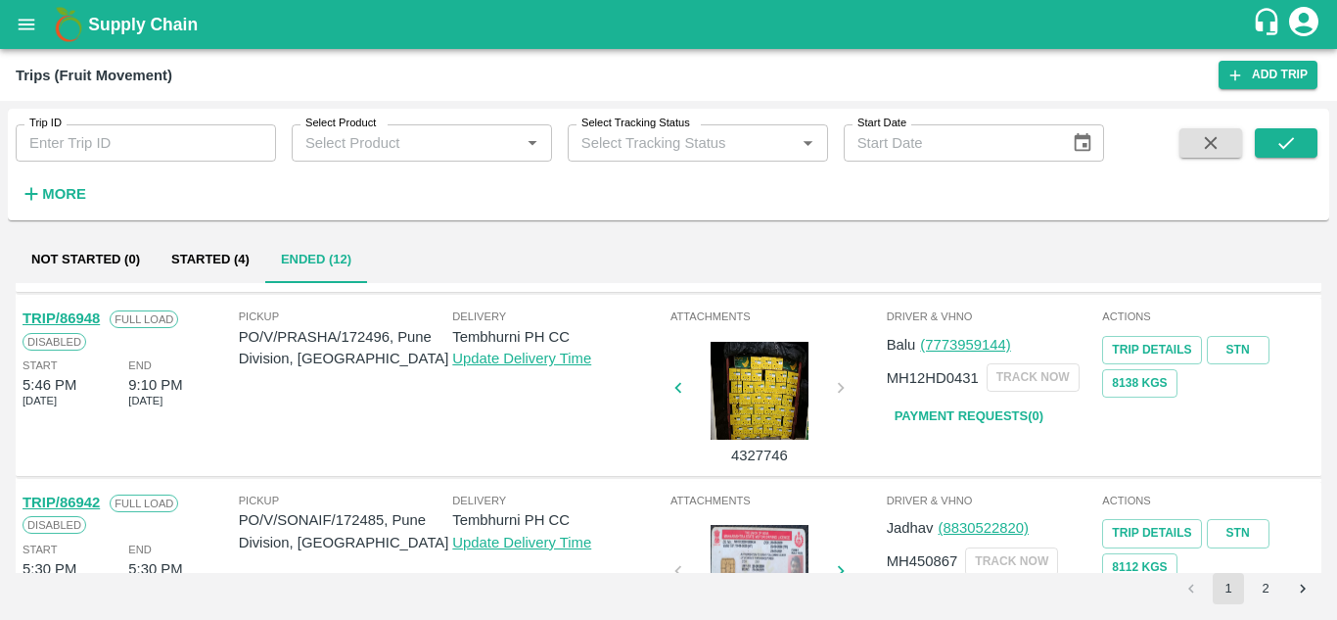
scroll to position [1546, 0]
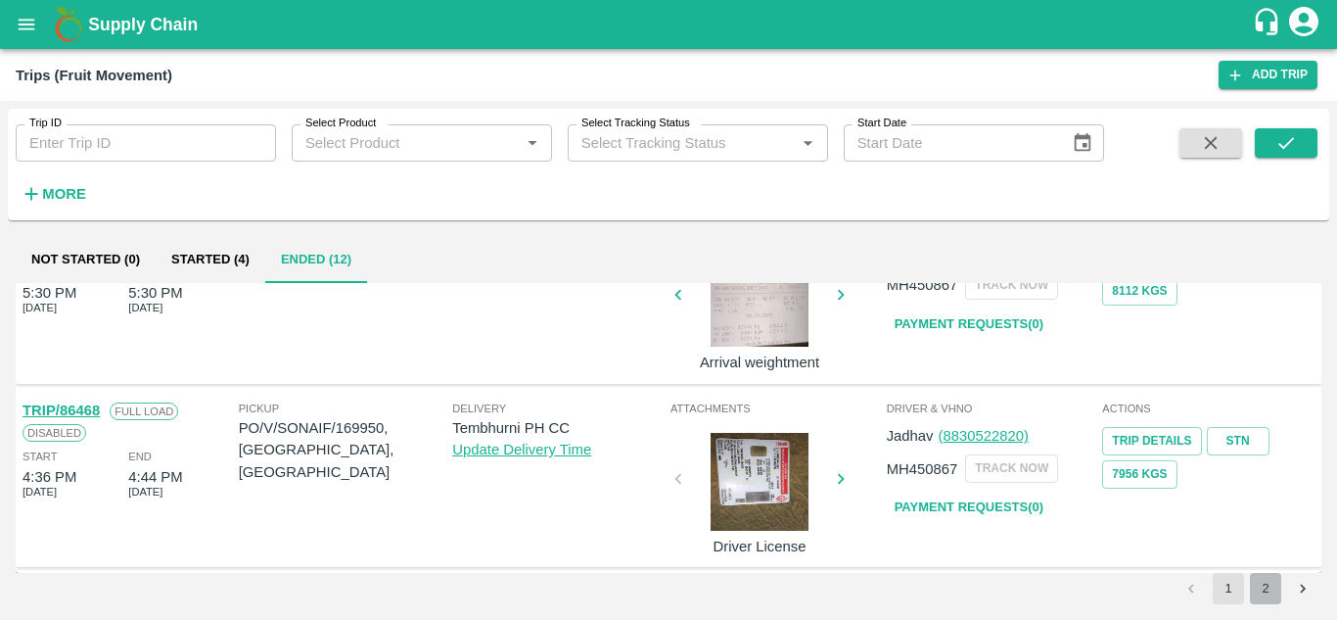
click at [1265, 588] on button "2" at bounding box center [1265, 588] width 31 height 31
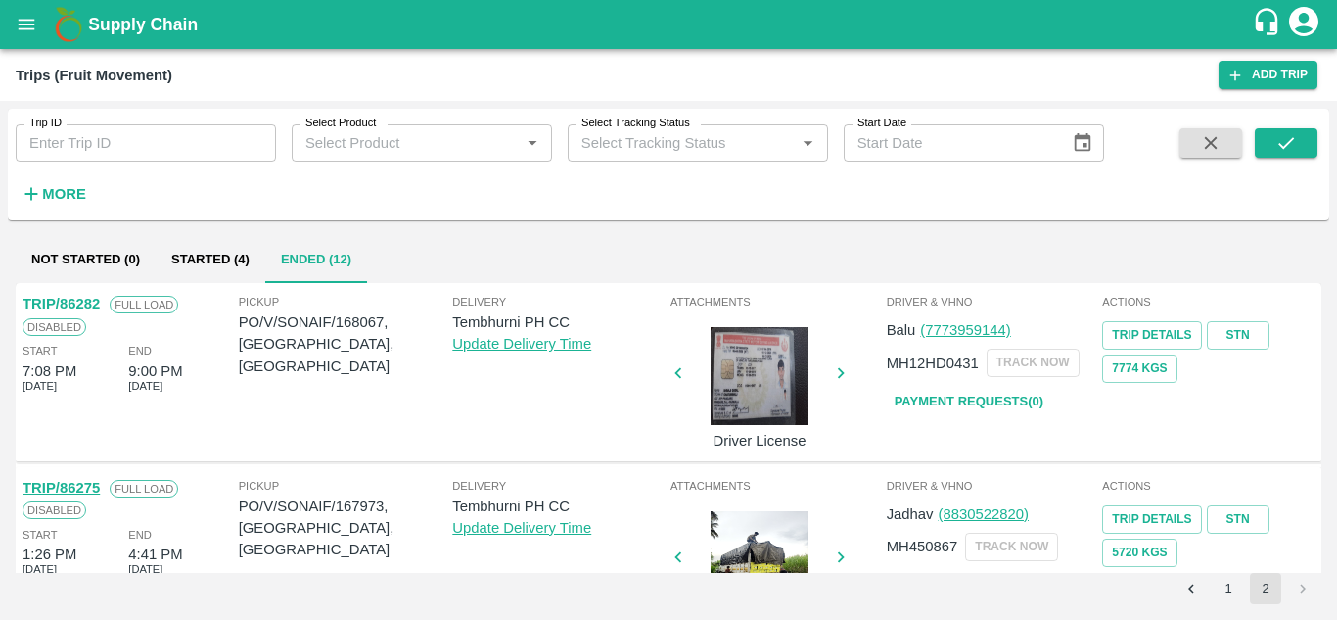
scroll to position [77, 0]
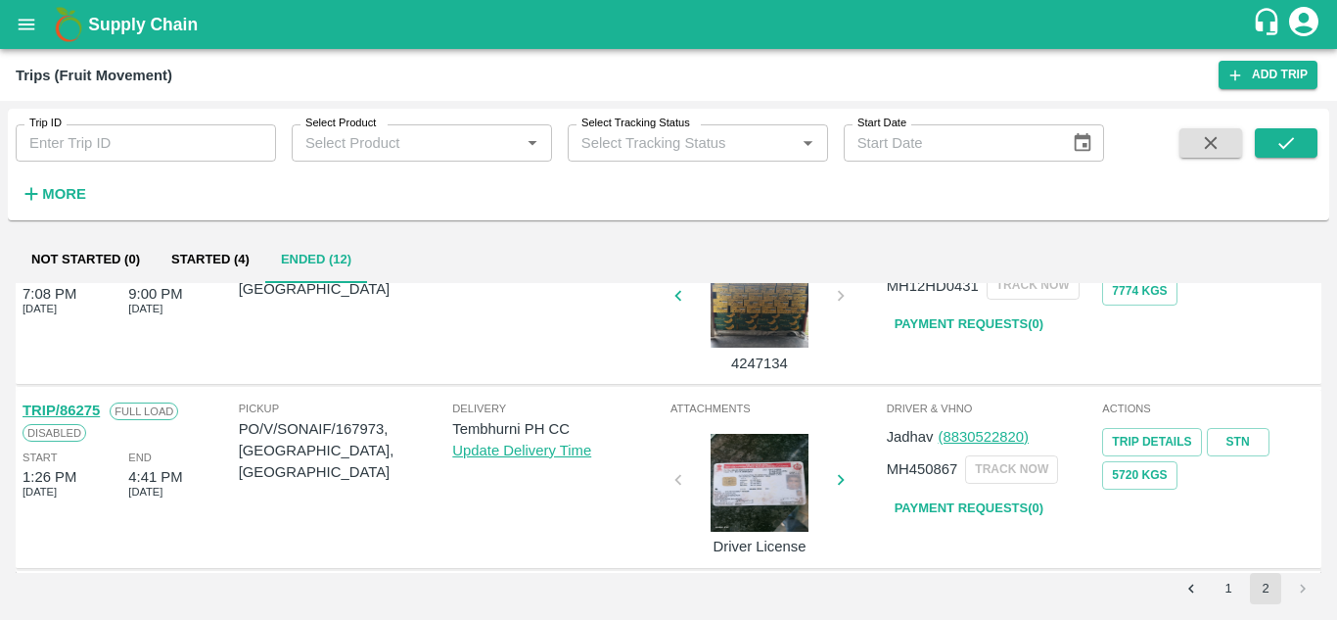
click at [963, 505] on link "Payment Requests( 0 )" at bounding box center [969, 508] width 164 height 34
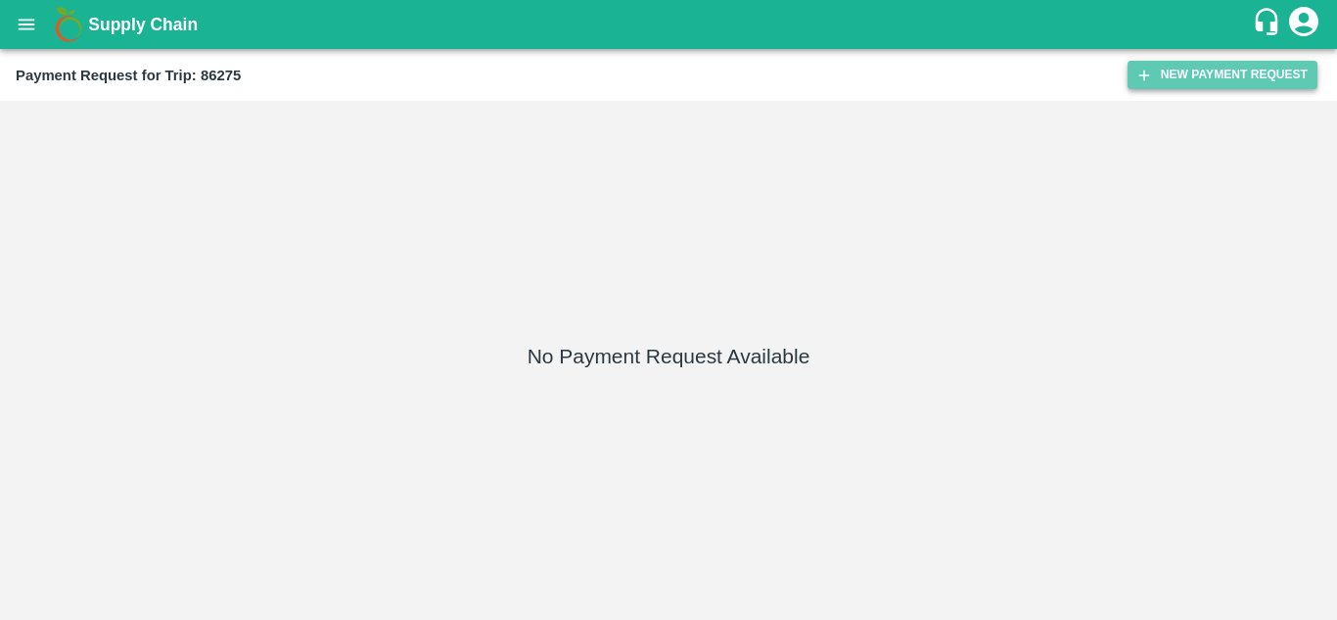
click at [1217, 72] on button "New Payment Request" at bounding box center [1222, 75] width 190 height 28
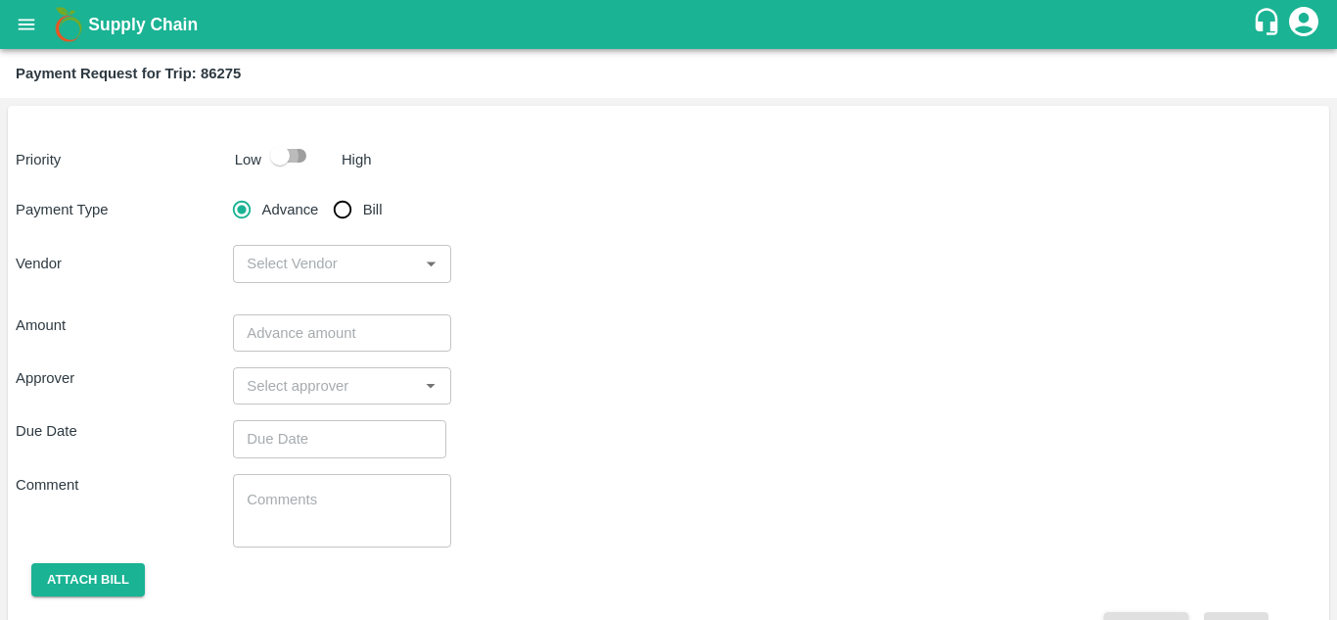
click at [300, 161] on input "checkbox" at bounding box center [280, 155] width 112 height 37
checkbox input "true"
click at [341, 204] on input "Bill" at bounding box center [342, 209] width 39 height 39
radio input "true"
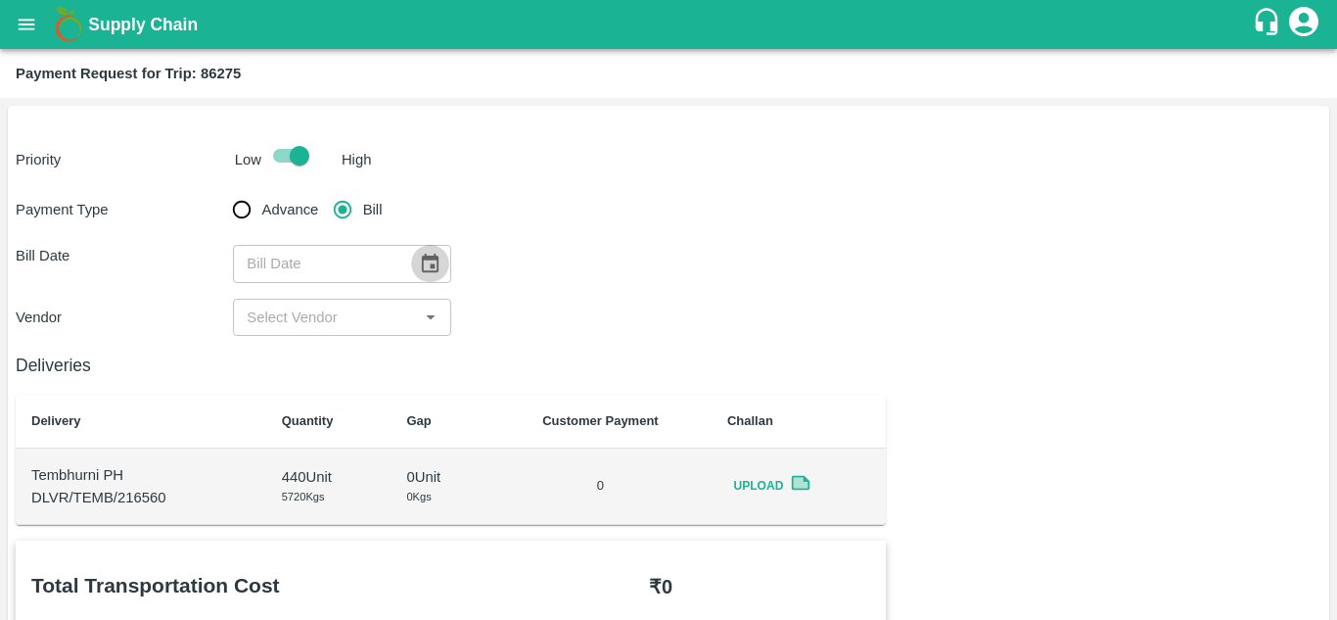
click at [422, 254] on icon "Choose date" at bounding box center [430, 264] width 22 height 22
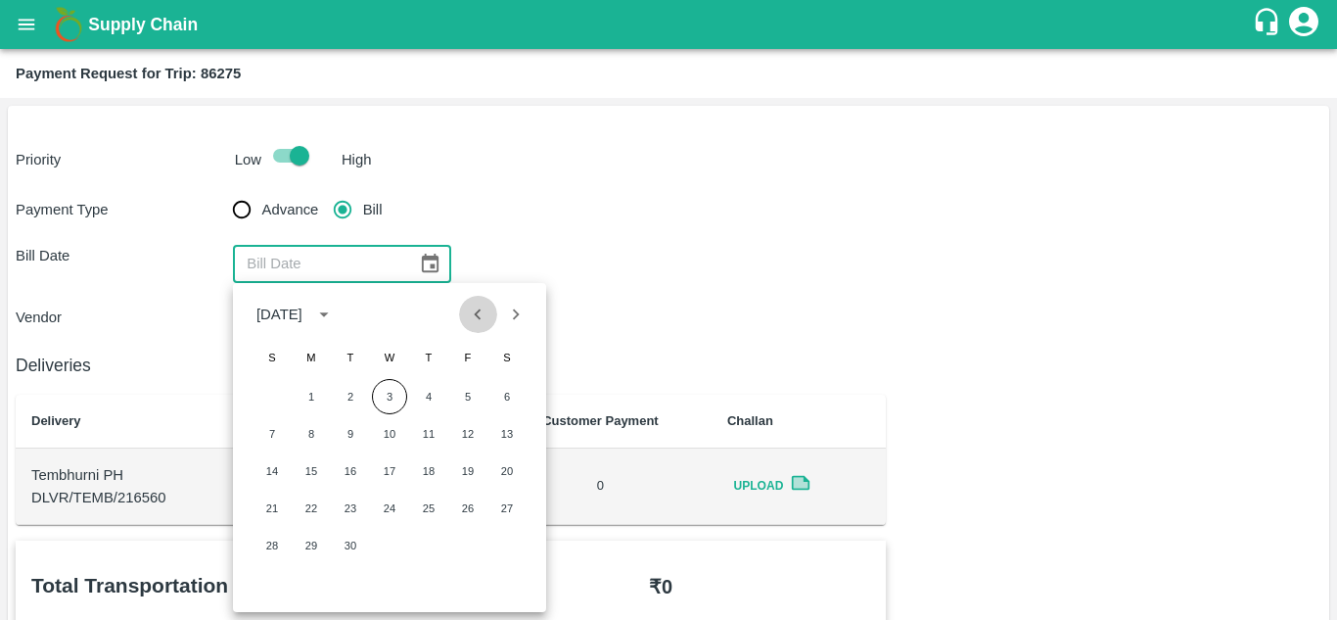
click at [475, 312] on icon "Previous month" at bounding box center [478, 314] width 22 height 22
click at [428, 422] on button "7" at bounding box center [428, 433] width 35 height 35
type input "[DATE]"
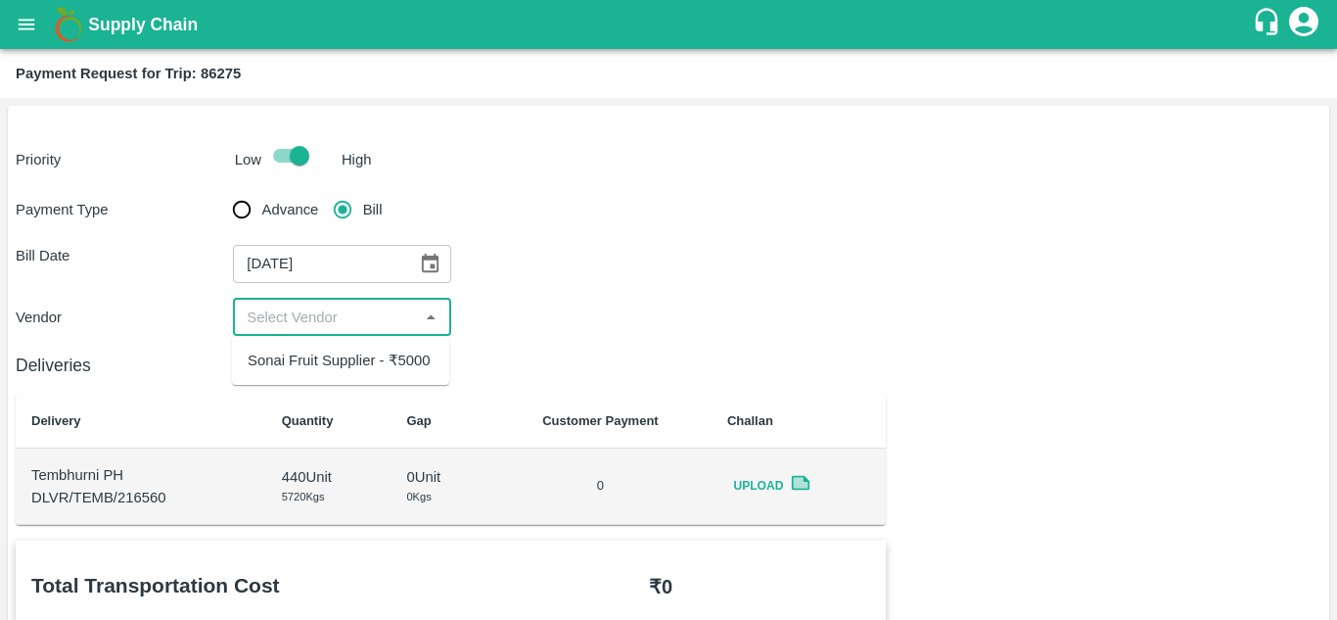
click at [339, 304] on input "input" at bounding box center [325, 316] width 173 height 25
click at [346, 355] on div "Sonai Fruit Supplier - ₹5000" at bounding box center [339, 360] width 183 height 22
type input "Sonai Fruit Supplier - ₹5000"
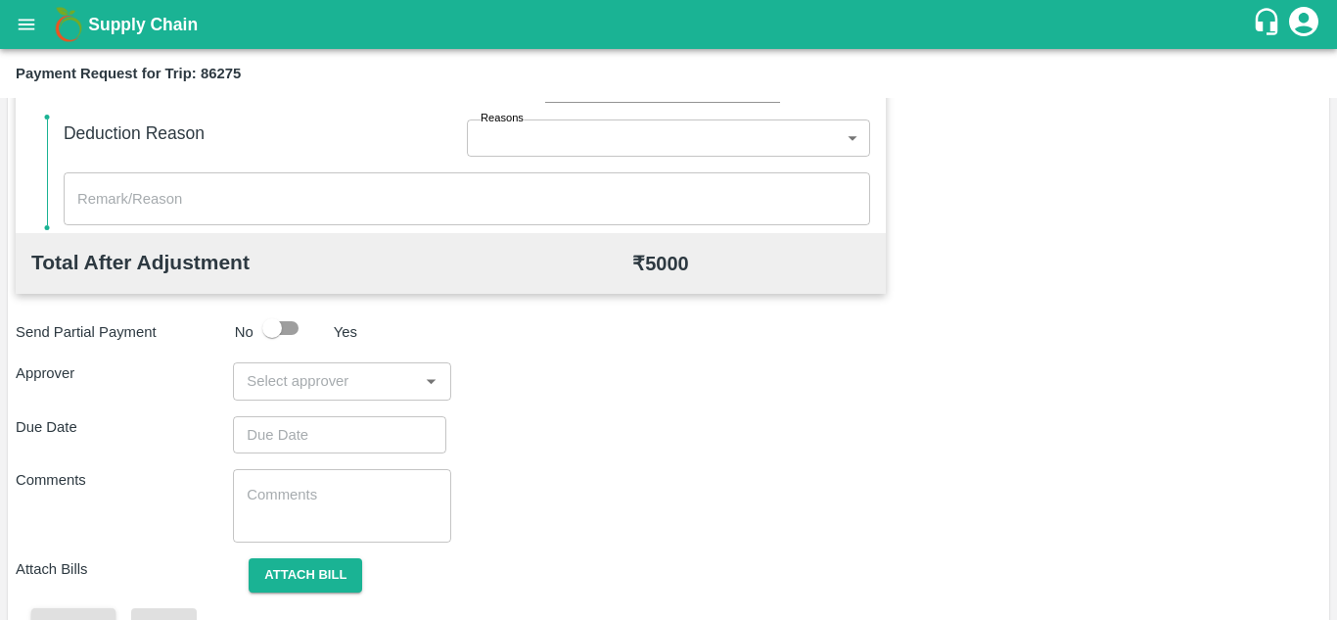
scroll to position [854, 0]
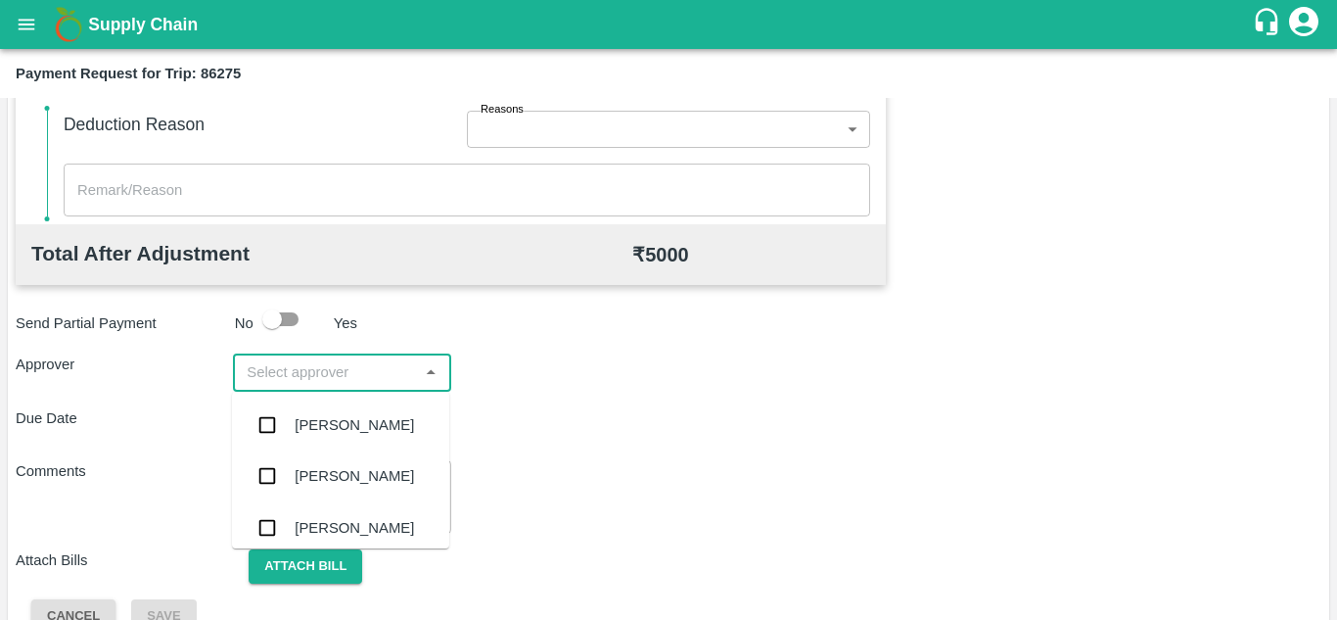
click at [305, 380] on input "input" at bounding box center [325, 371] width 173 height 25
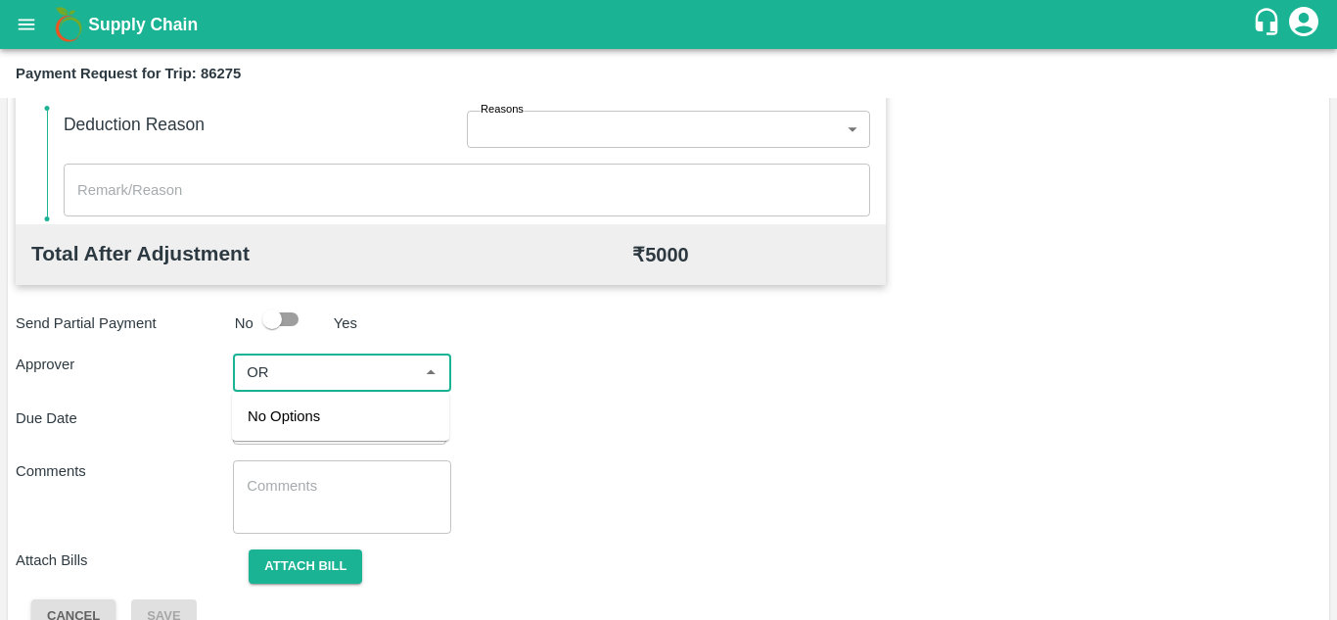
type input "O"
type input "PRASA"
click at [346, 437] on div "Prasad Waghade" at bounding box center [340, 424] width 217 height 51
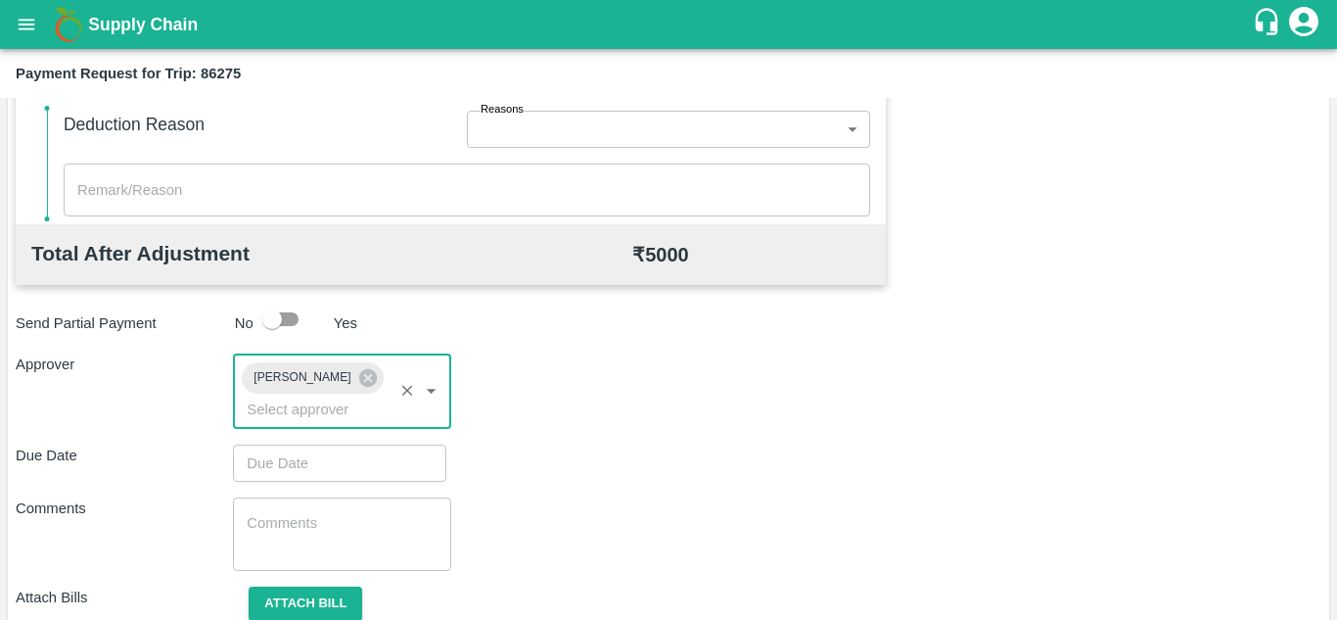
type input "DD/MM/YYYY hh:mm aa"
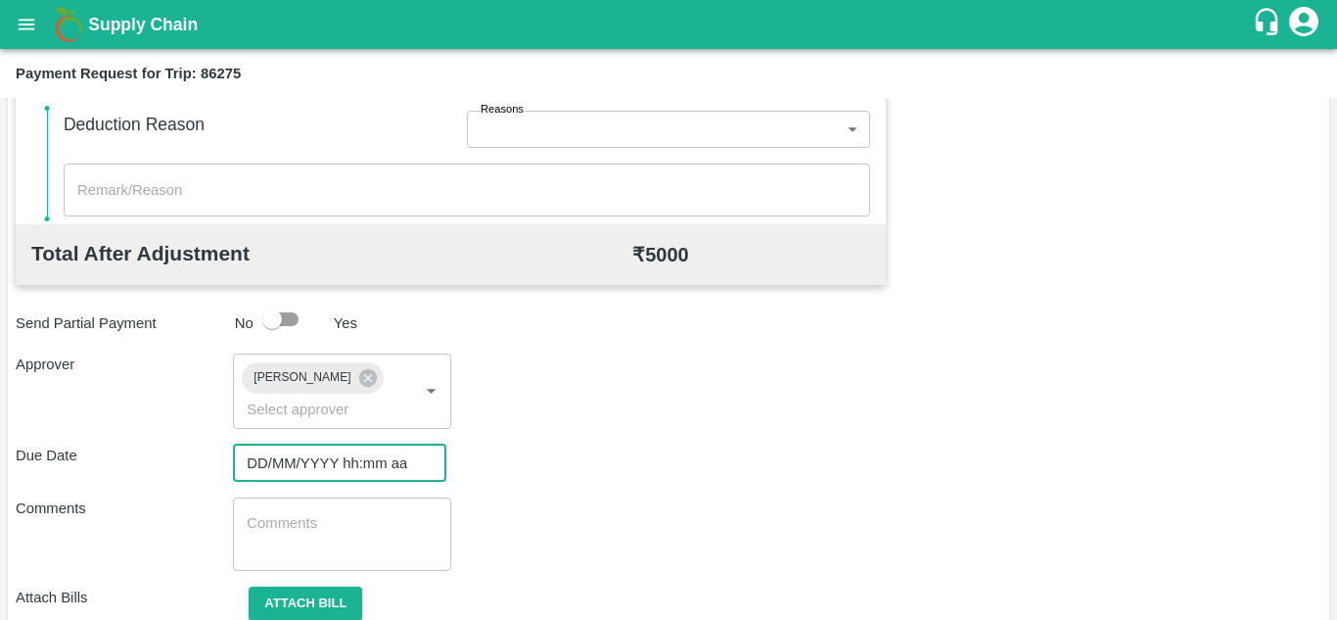
click at [297, 463] on input "DD/MM/YYYY hh:mm aa" at bounding box center [333, 462] width 200 height 37
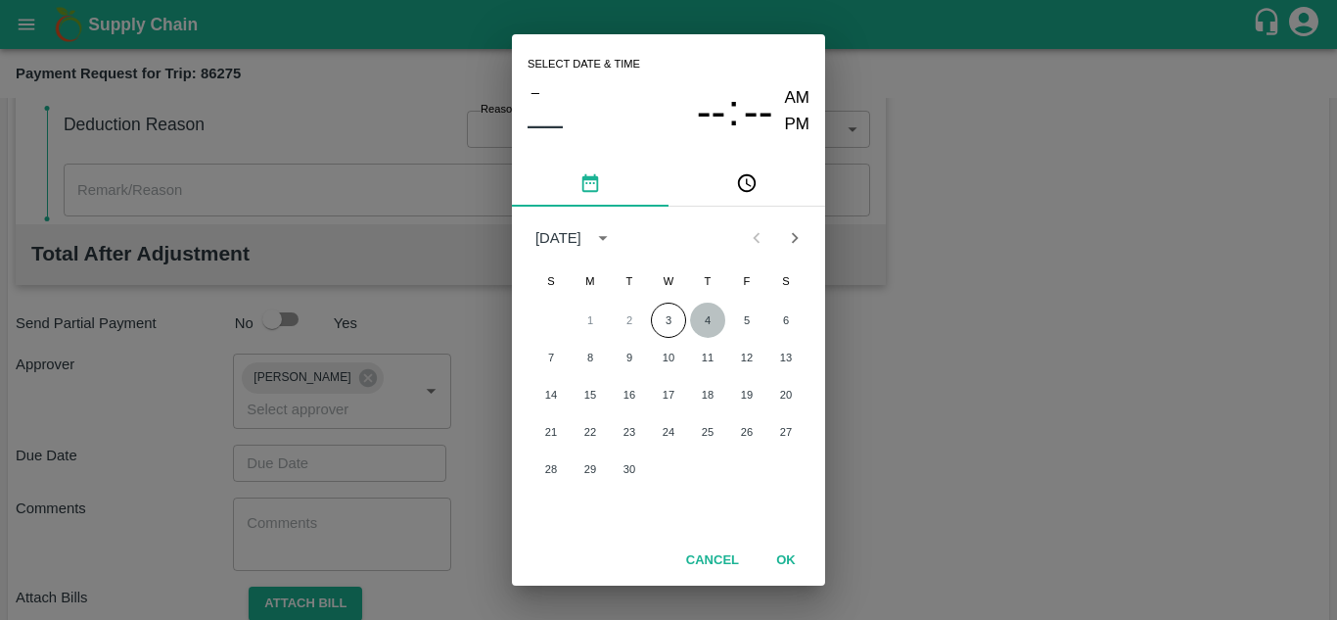
click at [706, 312] on button "4" at bounding box center [707, 319] width 35 height 35
type input "04/09/2025 12:00 AM"
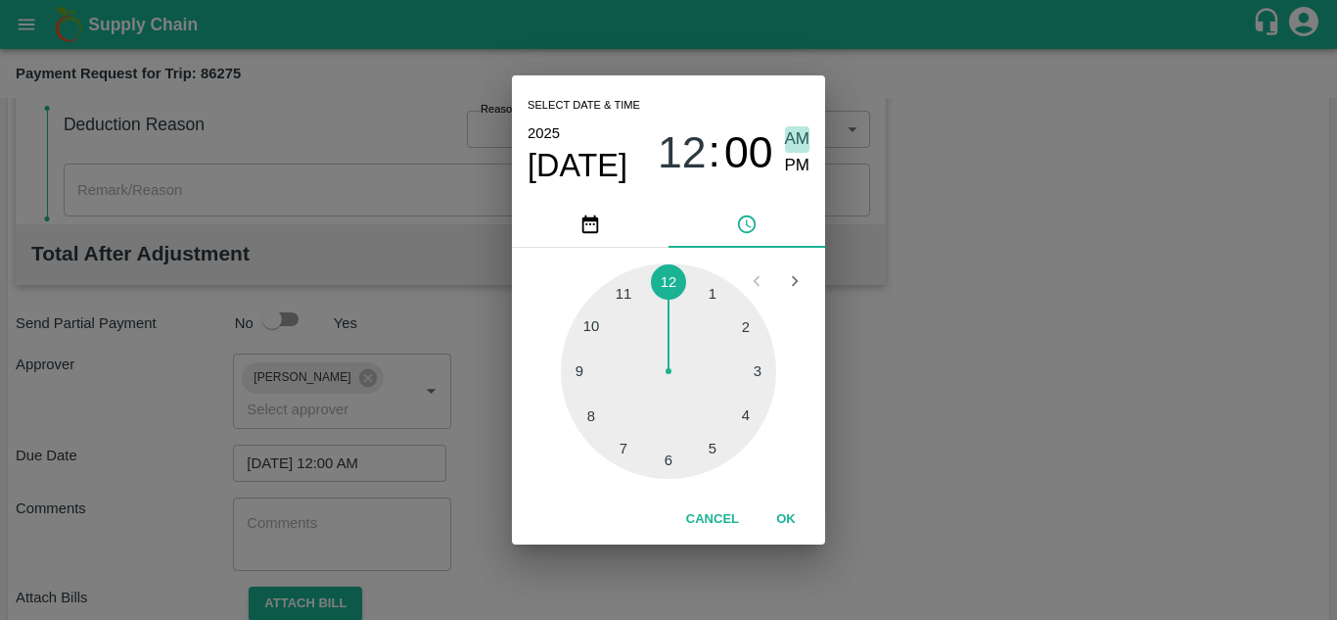
click at [798, 137] on span "AM" at bounding box center [797, 139] width 25 height 26
click at [784, 511] on button "OK" at bounding box center [786, 519] width 63 height 34
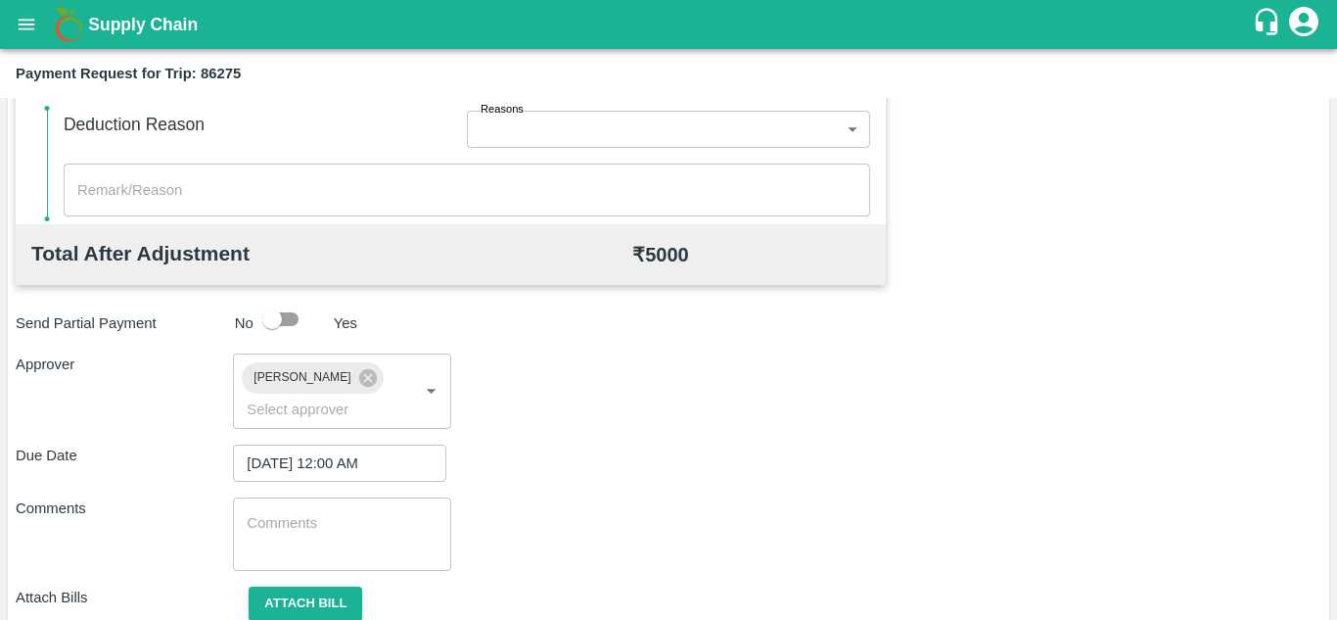
click at [293, 556] on div "x ​" at bounding box center [341, 533] width 217 height 73
paste textarea "Transport Bill"
type textarea "Transport Bill"
click at [564, 497] on div "Comments Transport Bill x ​" at bounding box center [669, 533] width 1306 height 73
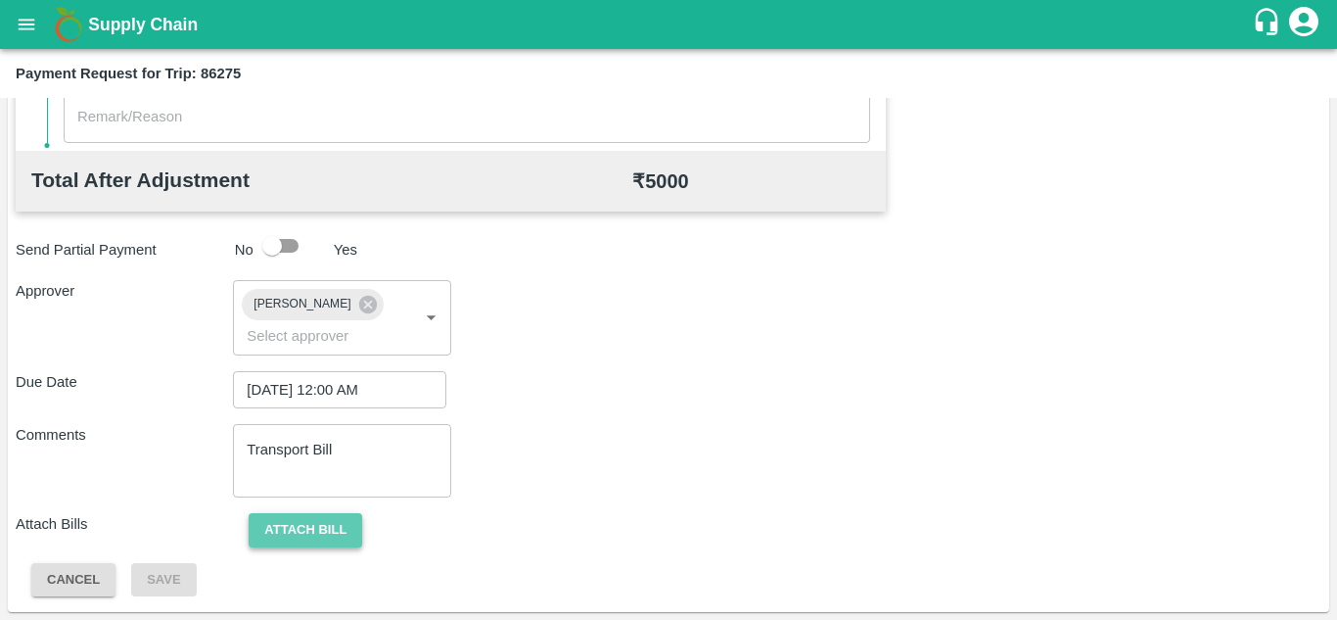
click at [286, 539] on button "Attach bill" at bounding box center [306, 530] width 114 height 34
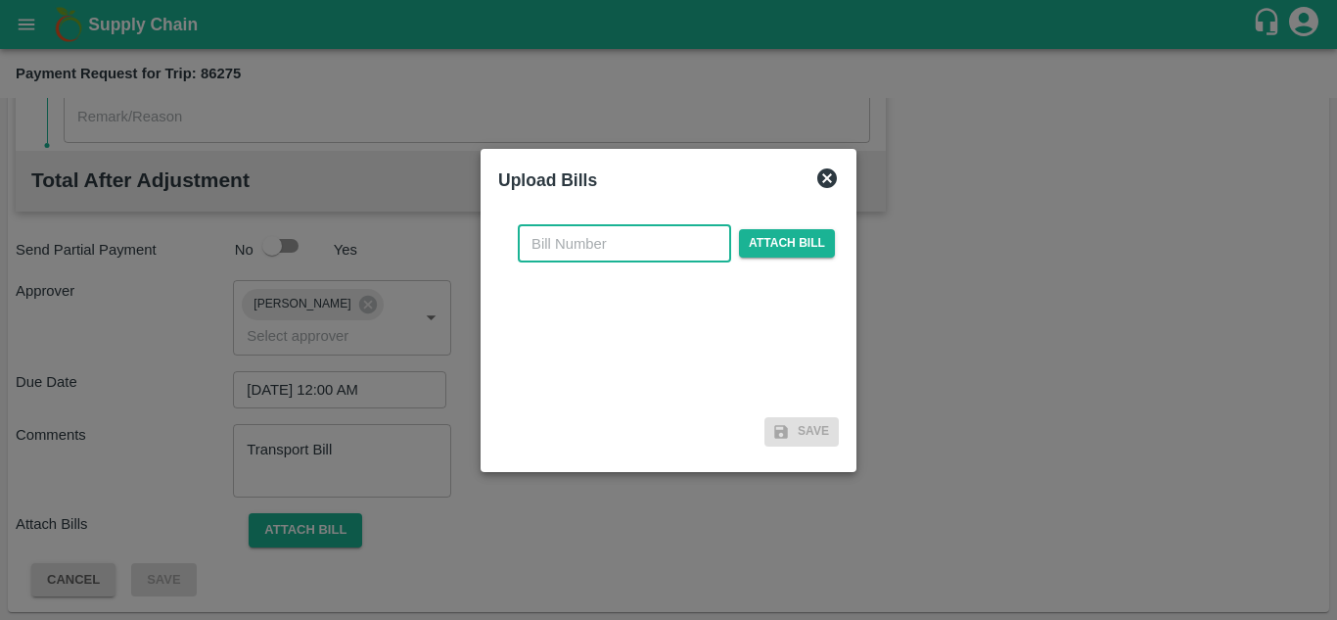
click at [565, 253] on input "text" at bounding box center [624, 243] width 213 height 37
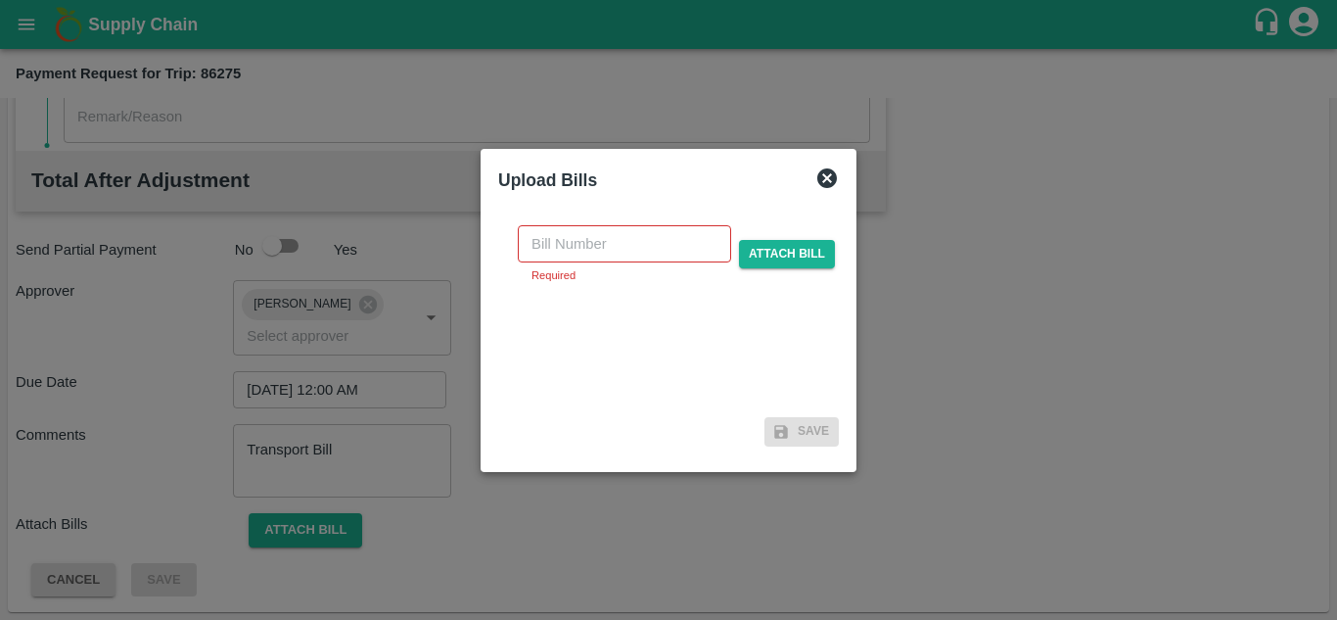
click at [983, 265] on div at bounding box center [668, 310] width 1337 height 620
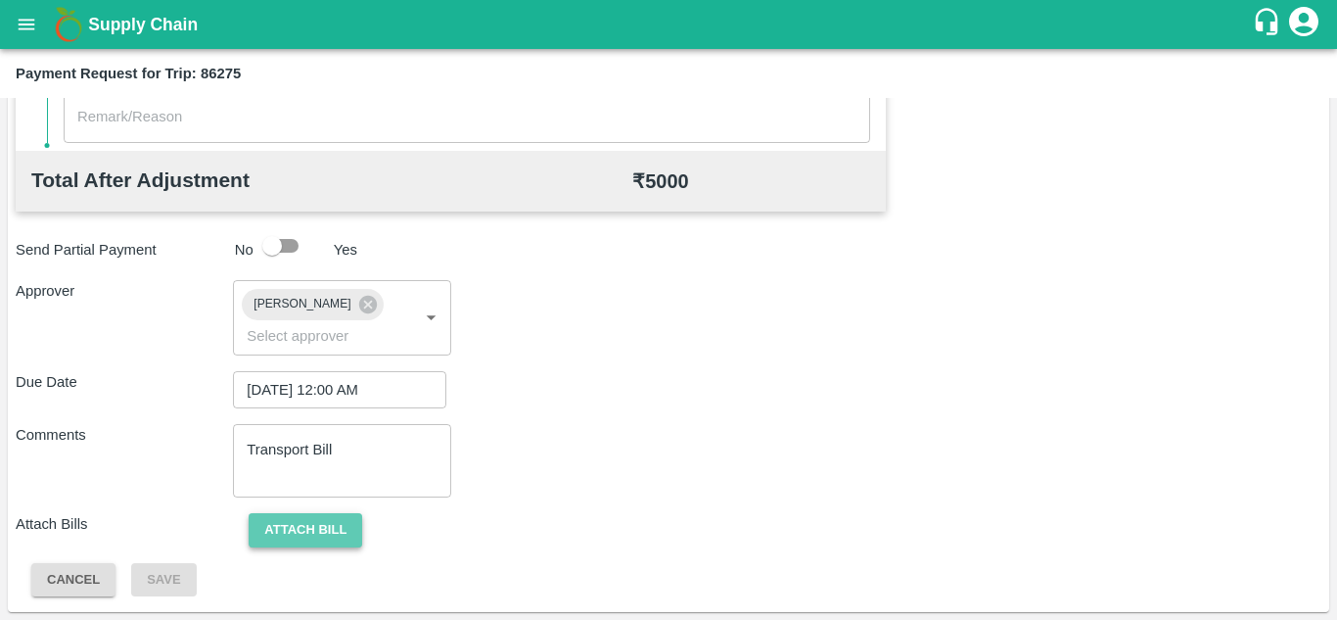
click at [325, 535] on button "Attach bill" at bounding box center [306, 530] width 114 height 34
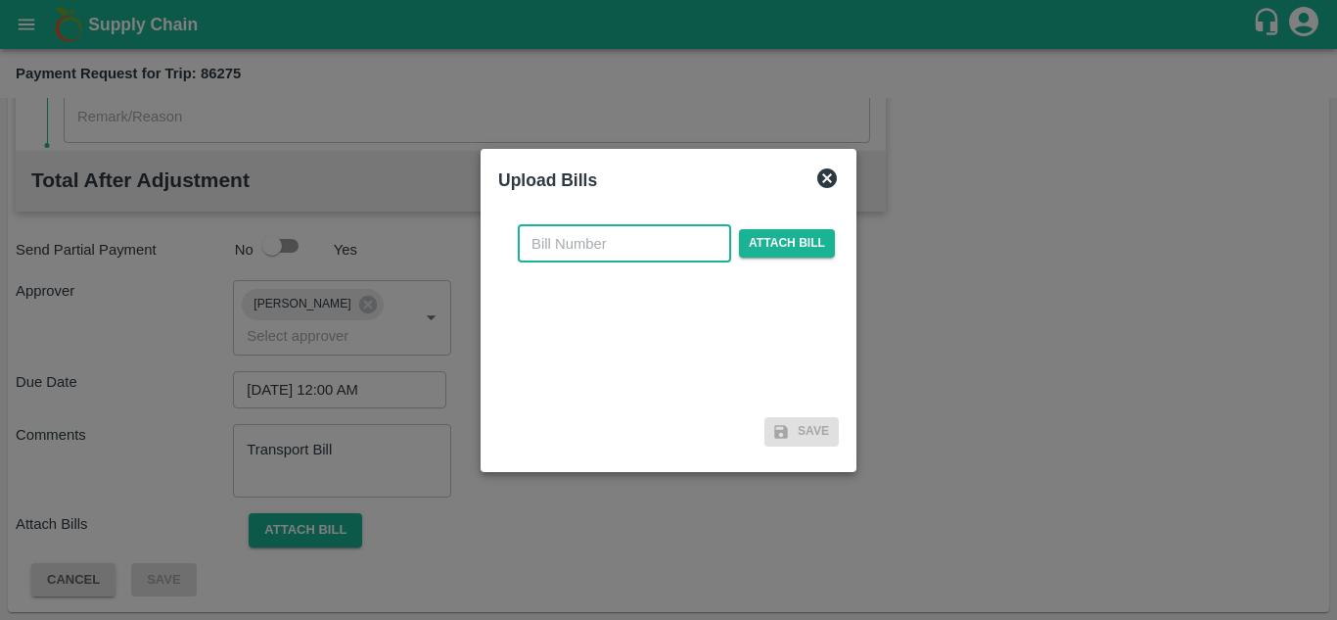
click at [613, 257] on input "text" at bounding box center [624, 243] width 213 height 37
type input "1189"
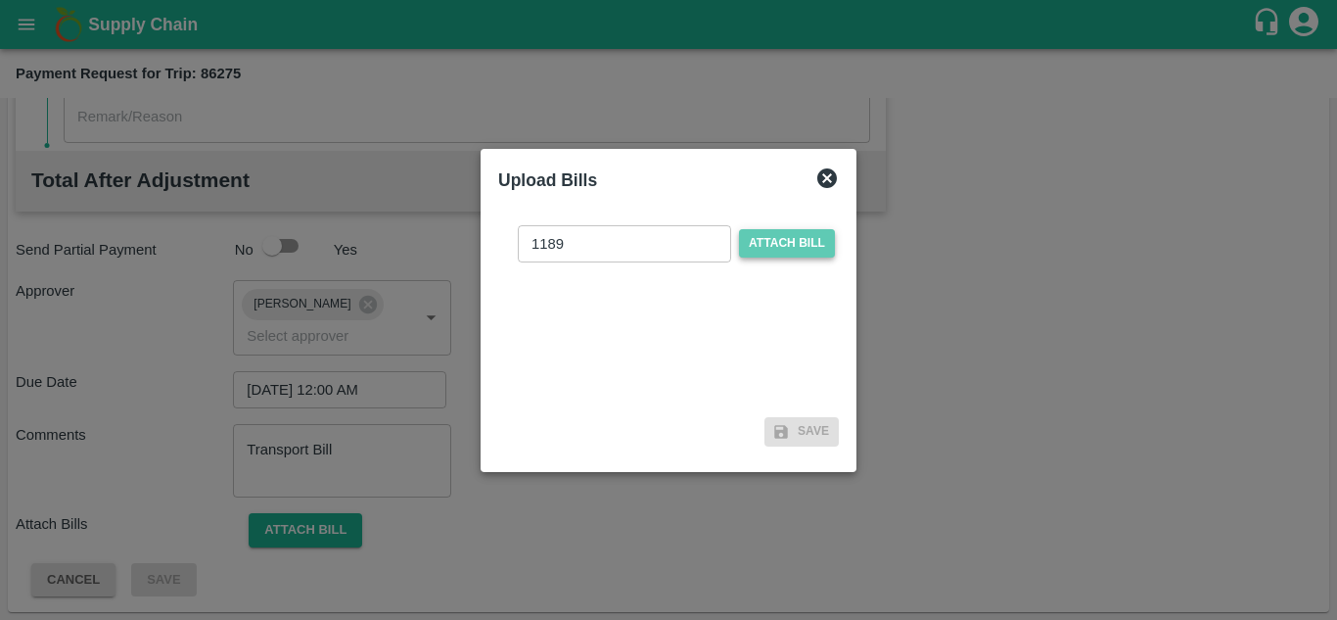
click at [787, 244] on span "Attach bill" at bounding box center [787, 243] width 96 height 28
click at [0, 0] on input "Attach bill" at bounding box center [0, 0] width 0 height 0
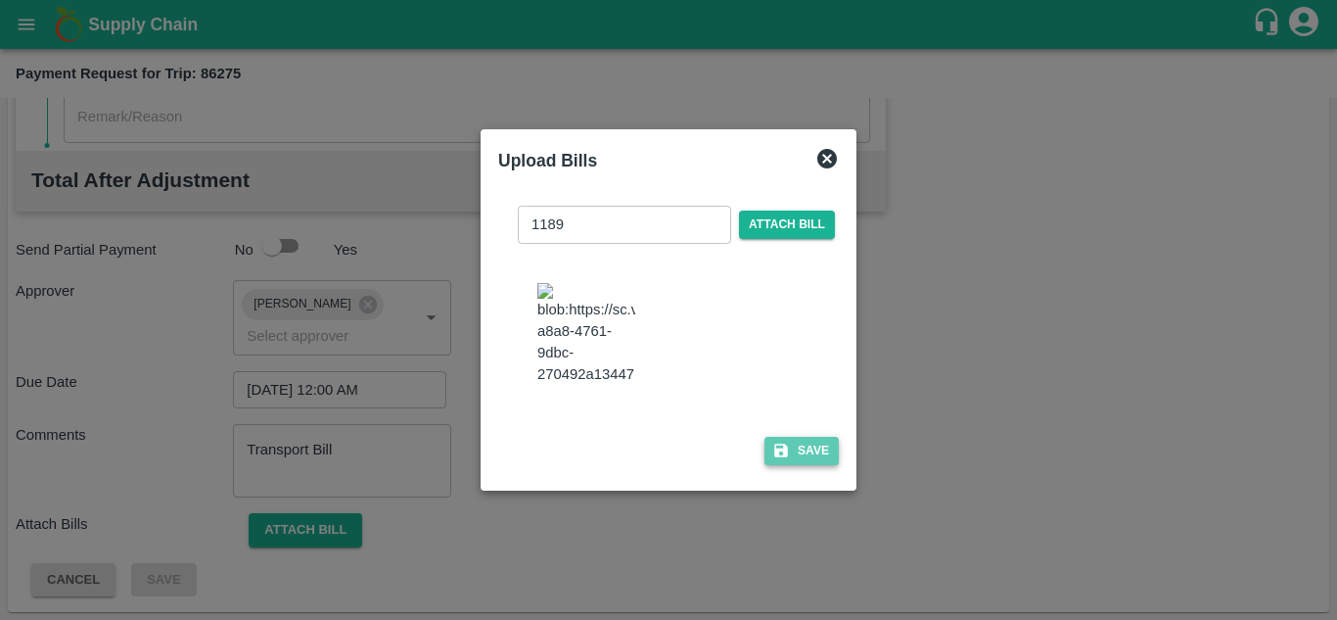
click at [796, 448] on button "Save" at bounding box center [801, 451] width 74 height 28
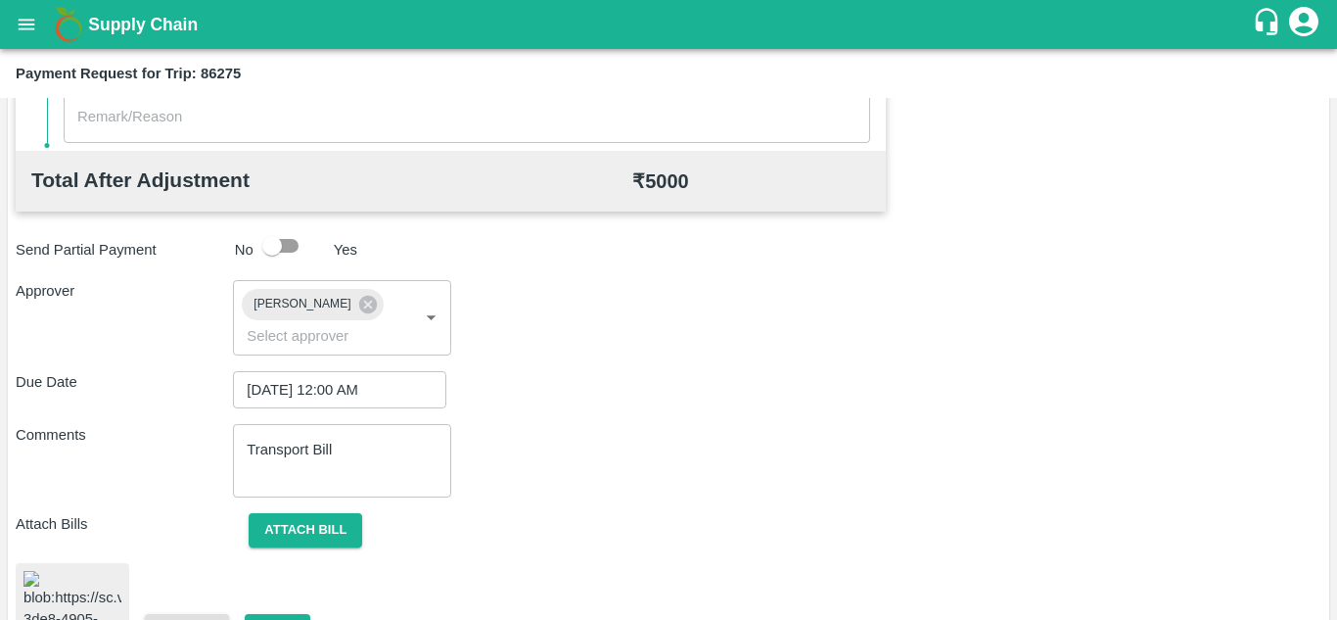
scroll to position [1051, 0]
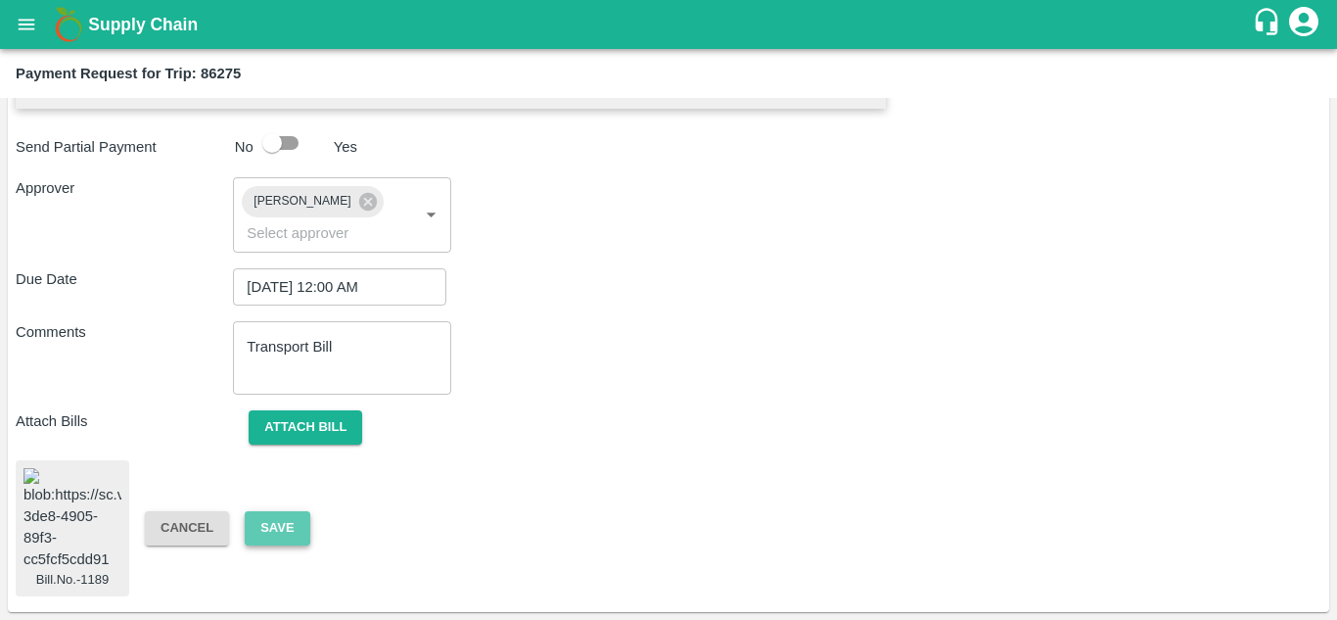
click at [293, 512] on button "Save" at bounding box center [277, 528] width 65 height 34
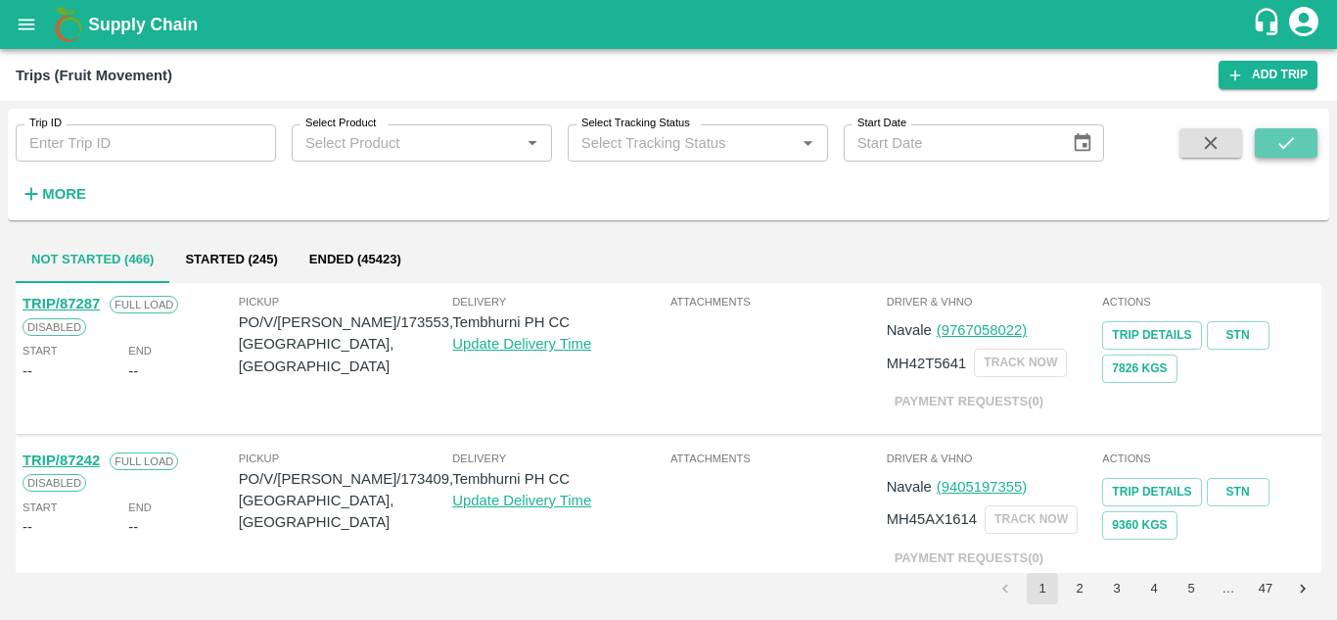
click at [1276, 142] on icon "submit" at bounding box center [1286, 143] width 22 height 22
click at [64, 180] on button "More" at bounding box center [53, 193] width 75 height 33
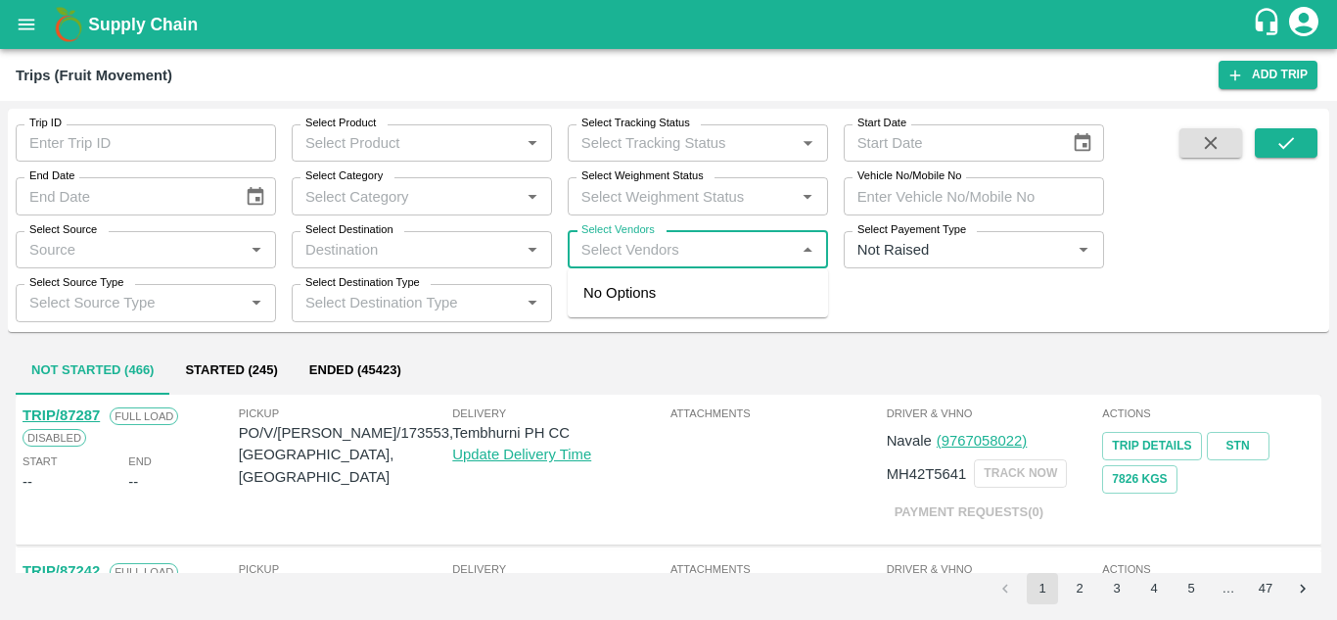
click at [621, 255] on input "Select Vendors" at bounding box center [682, 249] width 216 height 25
type input "SONAI"
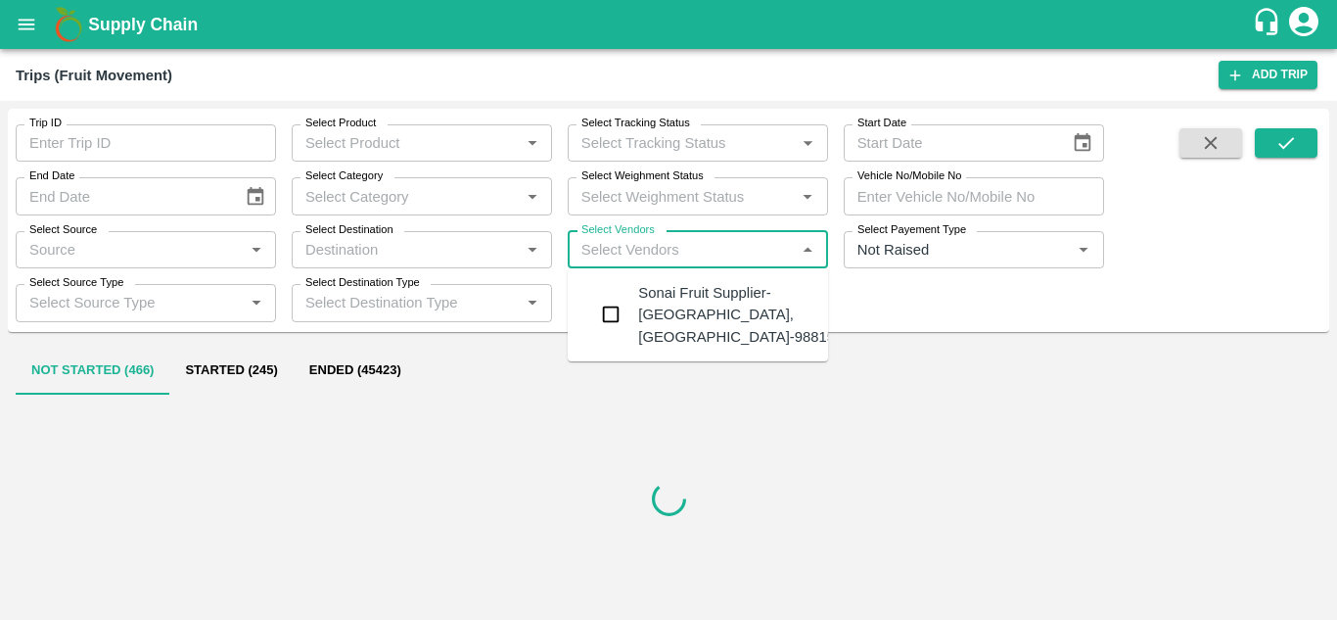
click at [684, 317] on div "Sonai Fruit Supplier-Babhulgaon, Solapur-9881584443" at bounding box center [756, 315] width 237 height 66
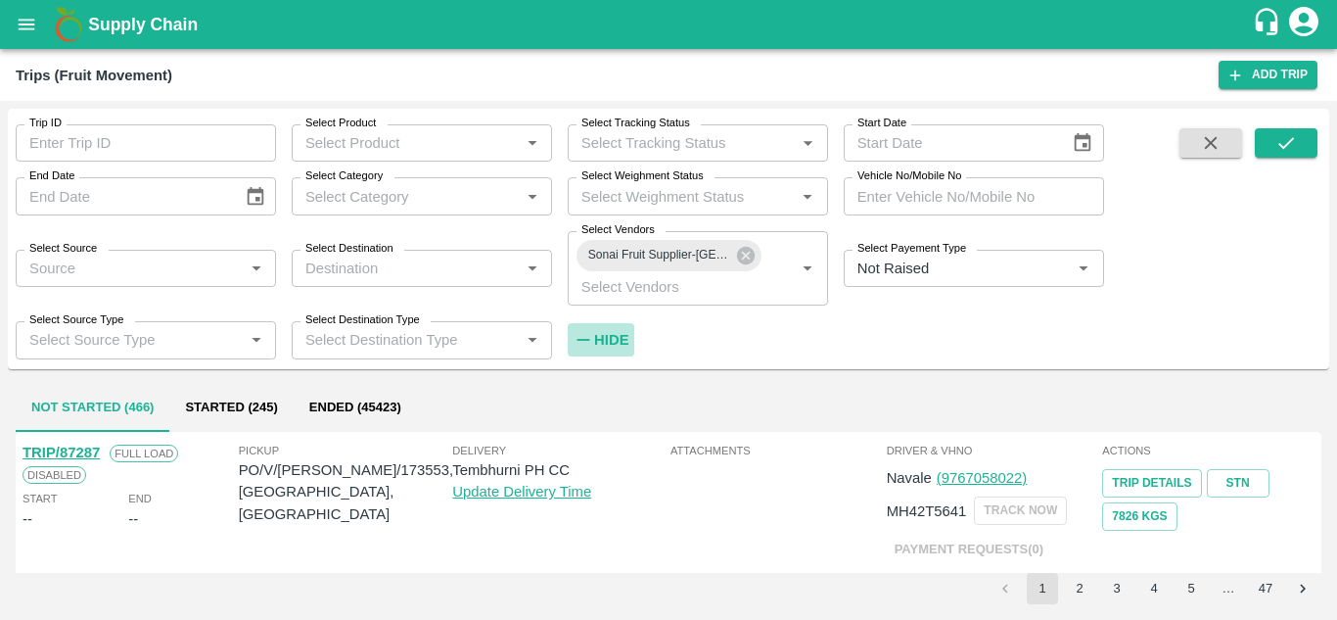
click at [609, 345] on strong "Hide" at bounding box center [611, 340] width 34 height 16
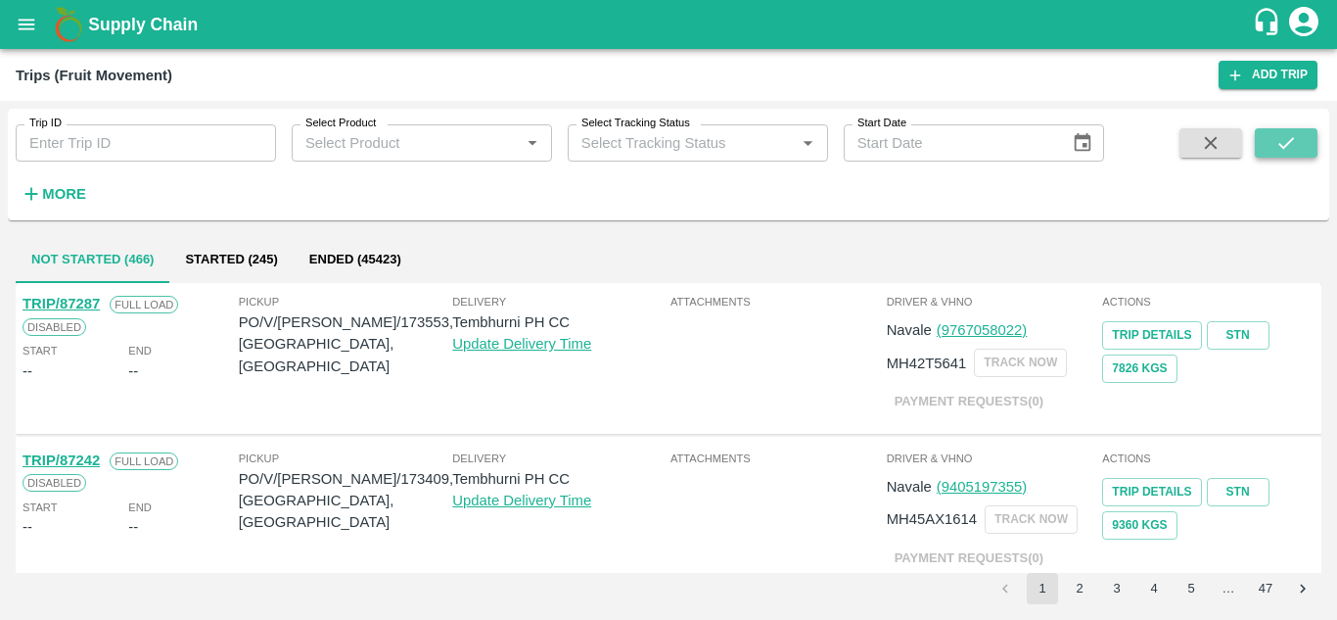
click at [1296, 141] on icon "submit" at bounding box center [1286, 143] width 22 height 22
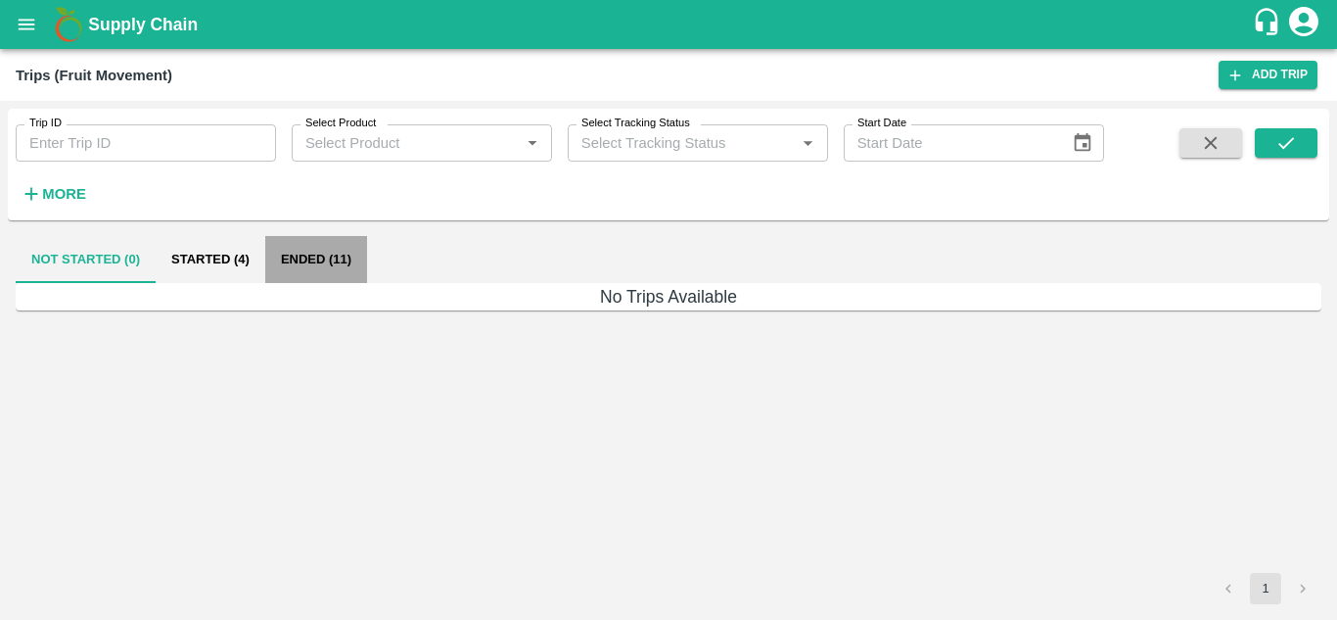
click at [301, 259] on button "Ended (11)" at bounding box center [316, 259] width 102 height 47
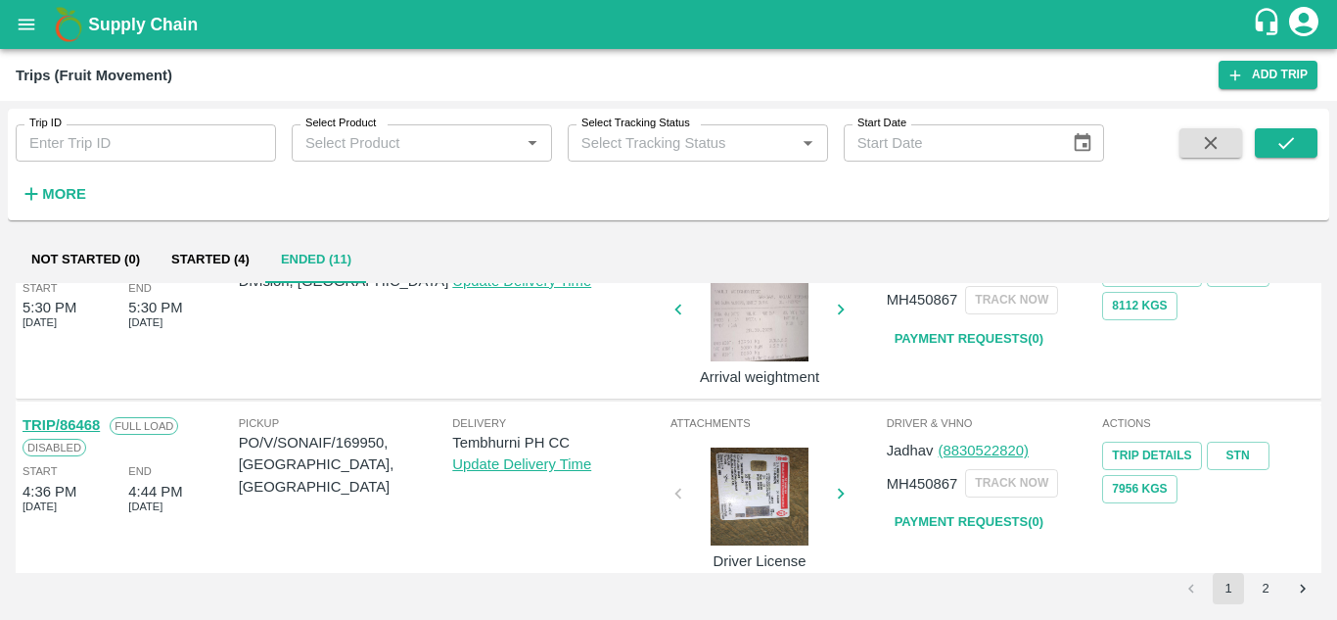
scroll to position [1546, 0]
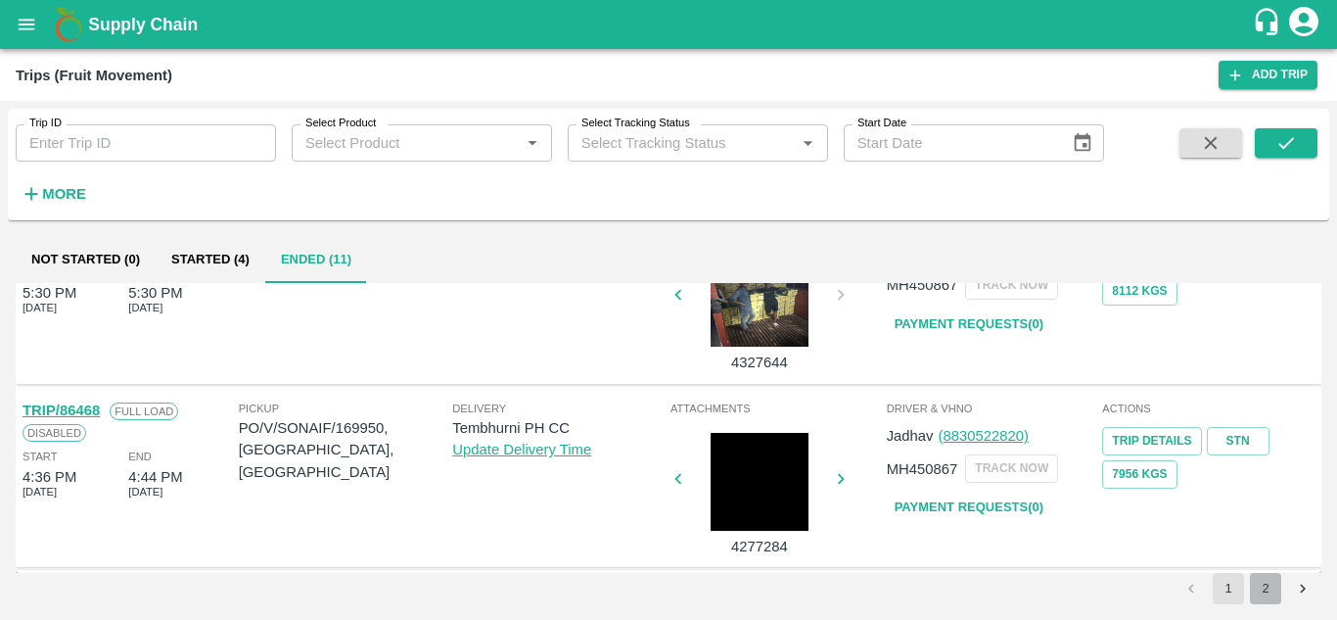
click at [1265, 580] on button "2" at bounding box center [1265, 588] width 31 height 31
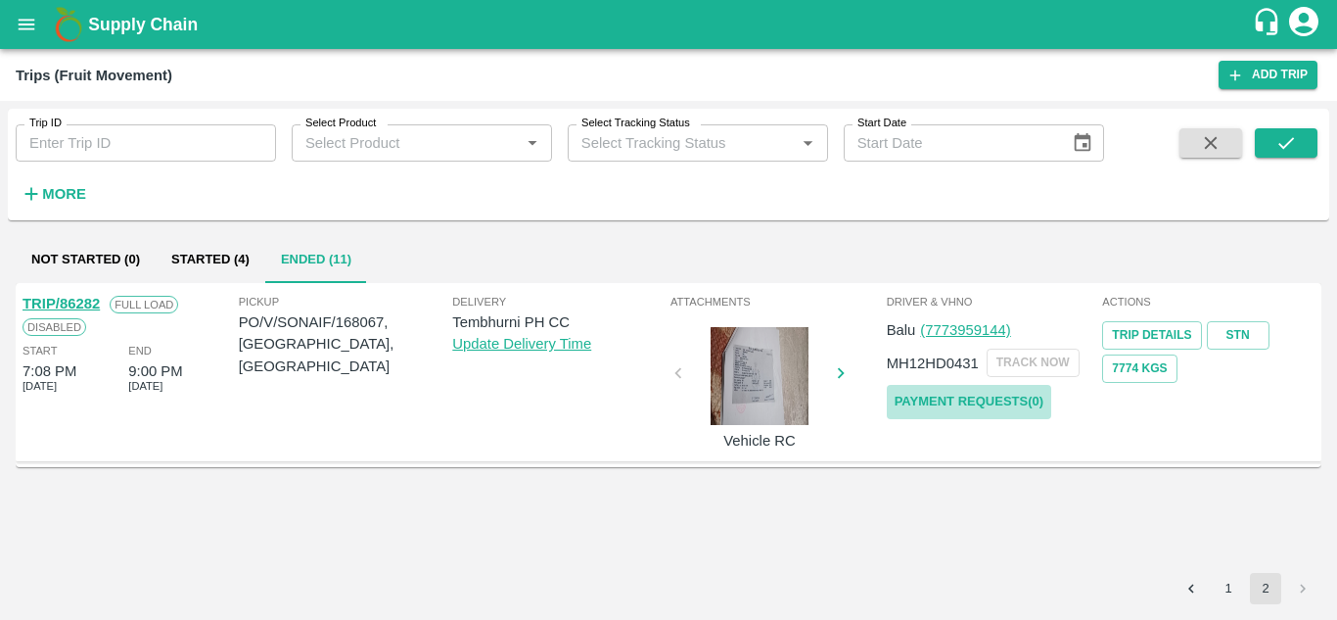
click at [968, 400] on link "Payment Requests( 0 )" at bounding box center [969, 402] width 164 height 34
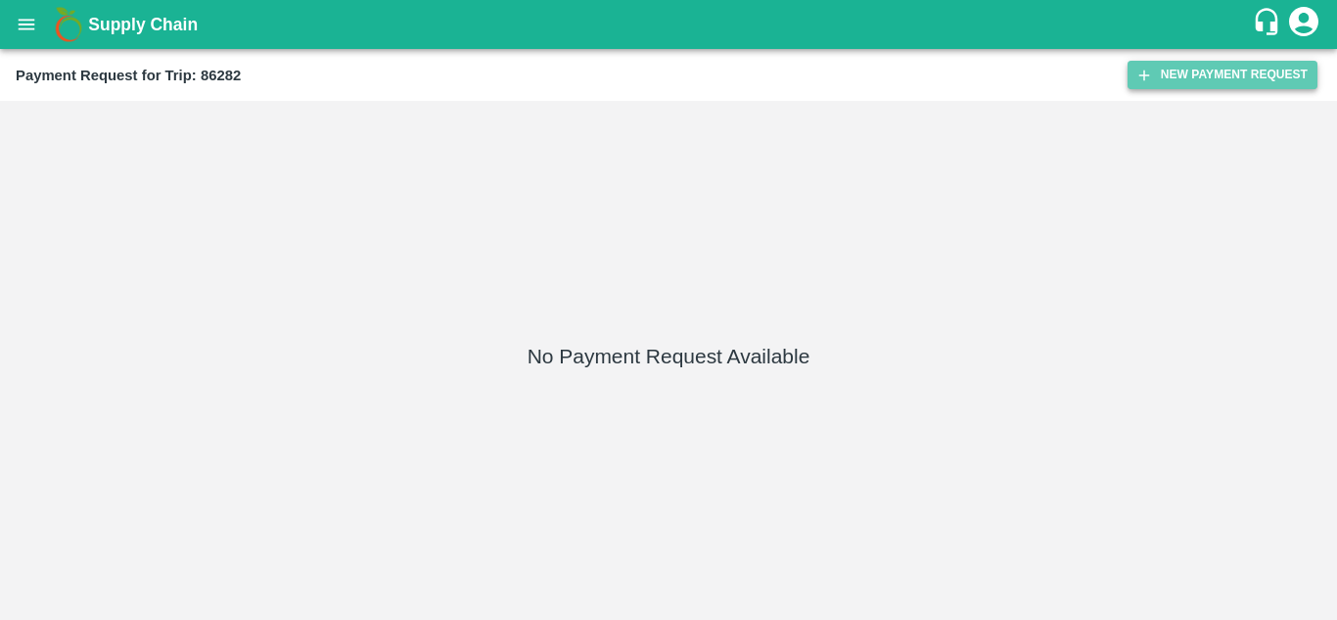
click at [1208, 61] on button "New Payment Request" at bounding box center [1222, 75] width 190 height 28
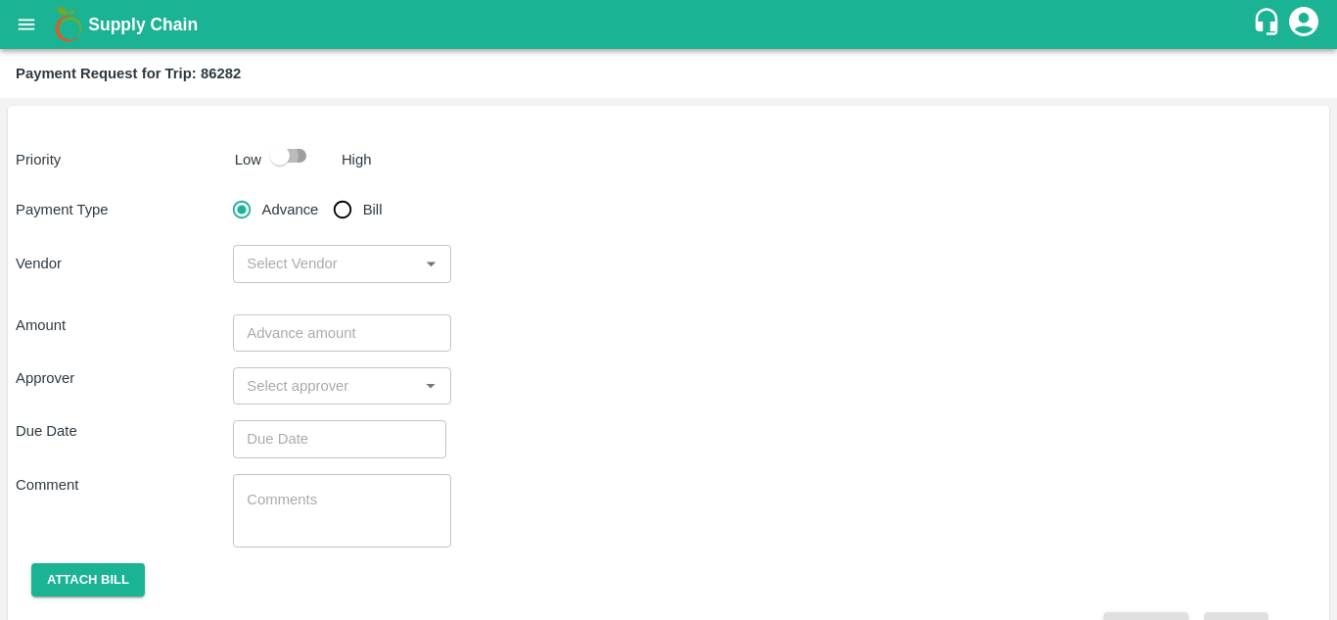
click at [302, 158] on input "checkbox" at bounding box center [280, 155] width 112 height 37
checkbox input "true"
click at [344, 207] on input "Bill" at bounding box center [342, 209] width 39 height 39
radio input "true"
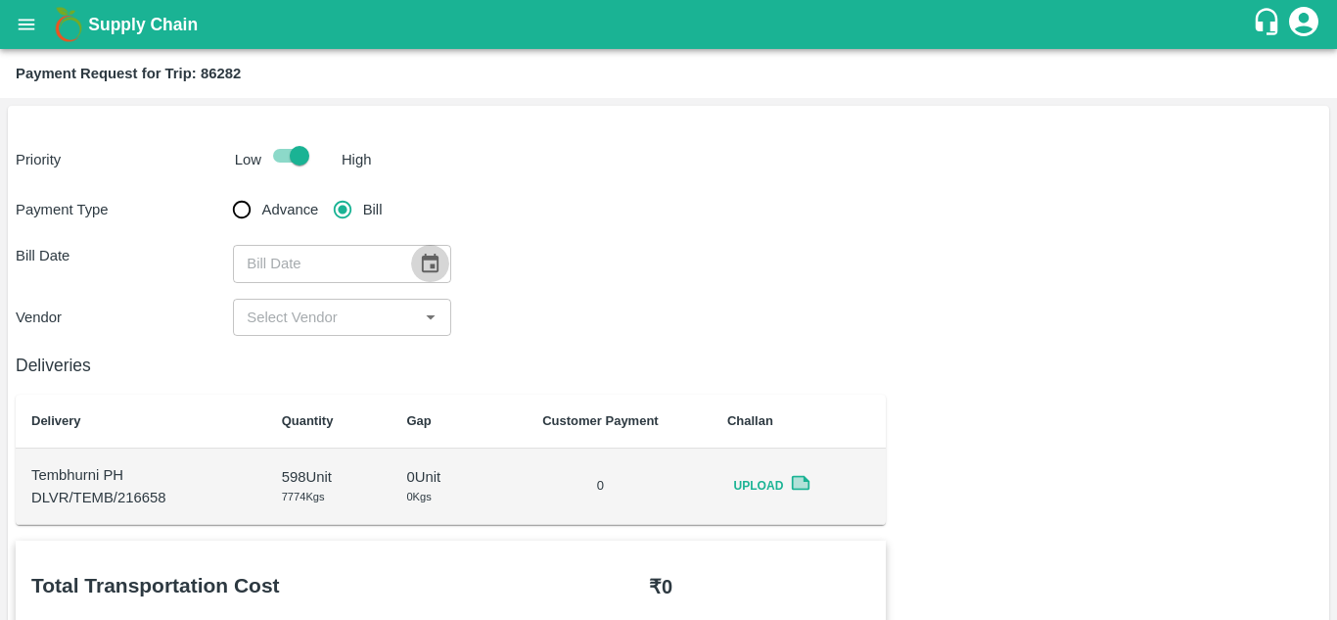
click at [432, 265] on icon "Choose date" at bounding box center [430, 262] width 17 height 19
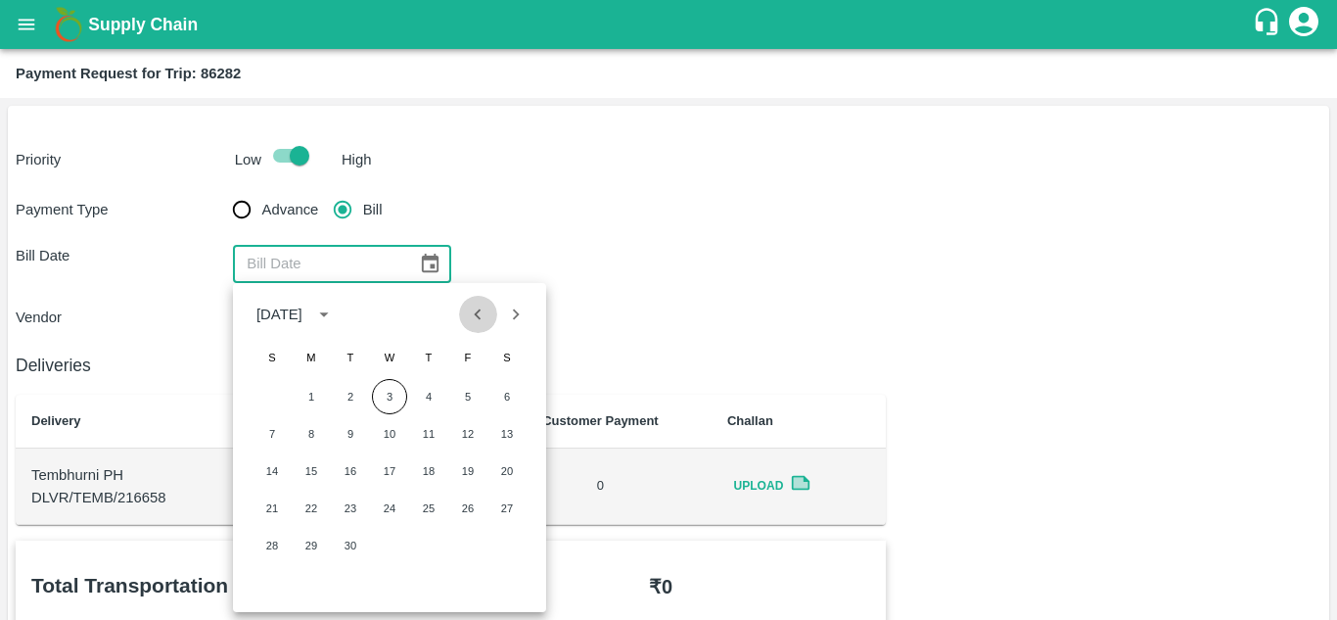
click at [477, 321] on icon "Previous month" at bounding box center [478, 314] width 22 height 22
click at [431, 434] on button "7" at bounding box center [428, 433] width 35 height 35
type input "07/08/2025"
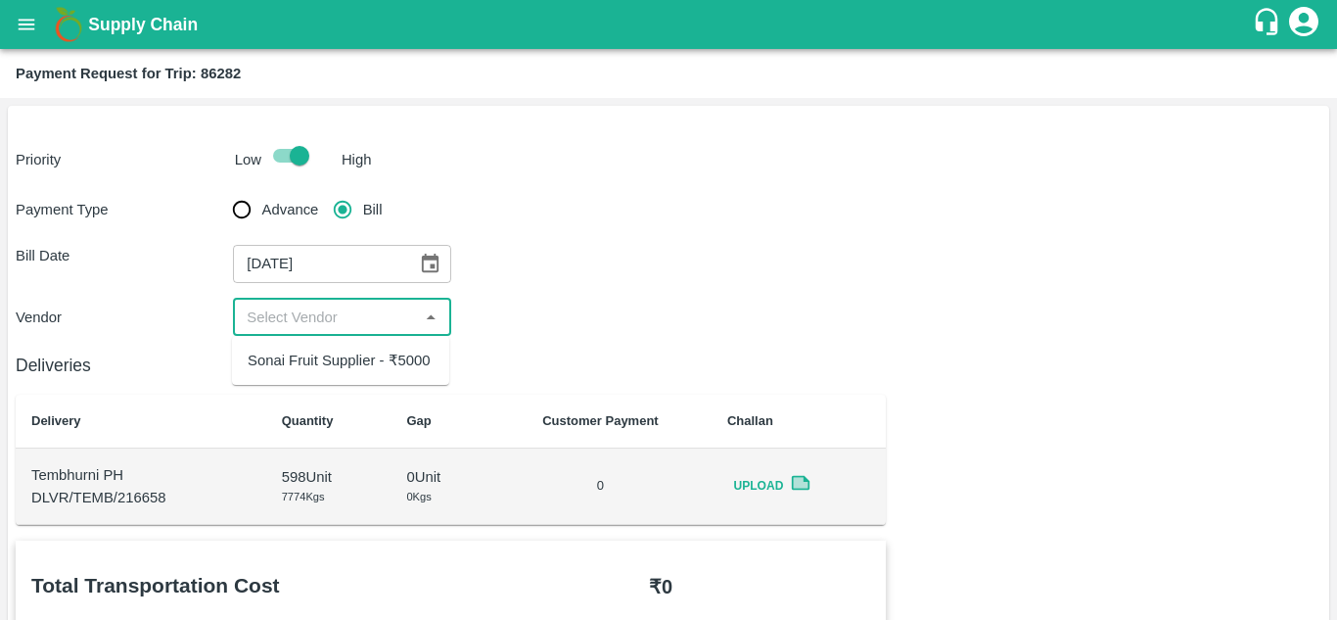
click at [314, 316] on input "input" at bounding box center [325, 316] width 173 height 25
click at [328, 365] on div "Sonai Fruit Supplier - ₹5000" at bounding box center [339, 360] width 183 height 22
type input "Sonai Fruit Supplier - ₹5000"
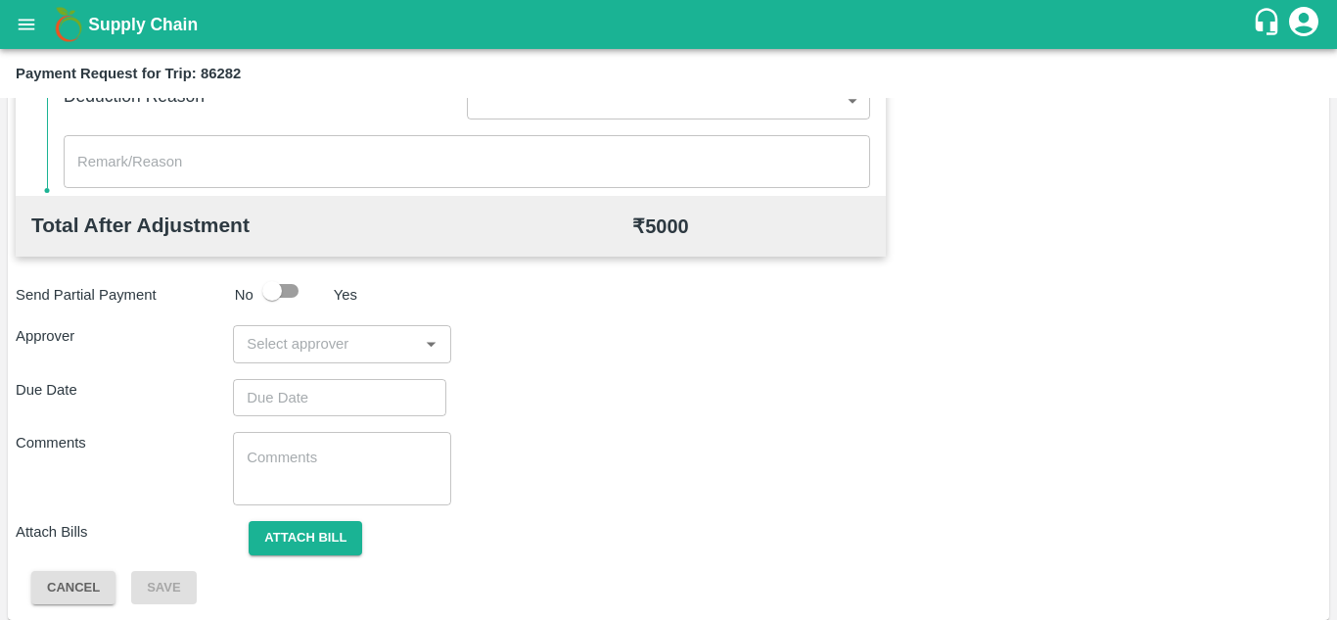
scroll to position [891, 0]
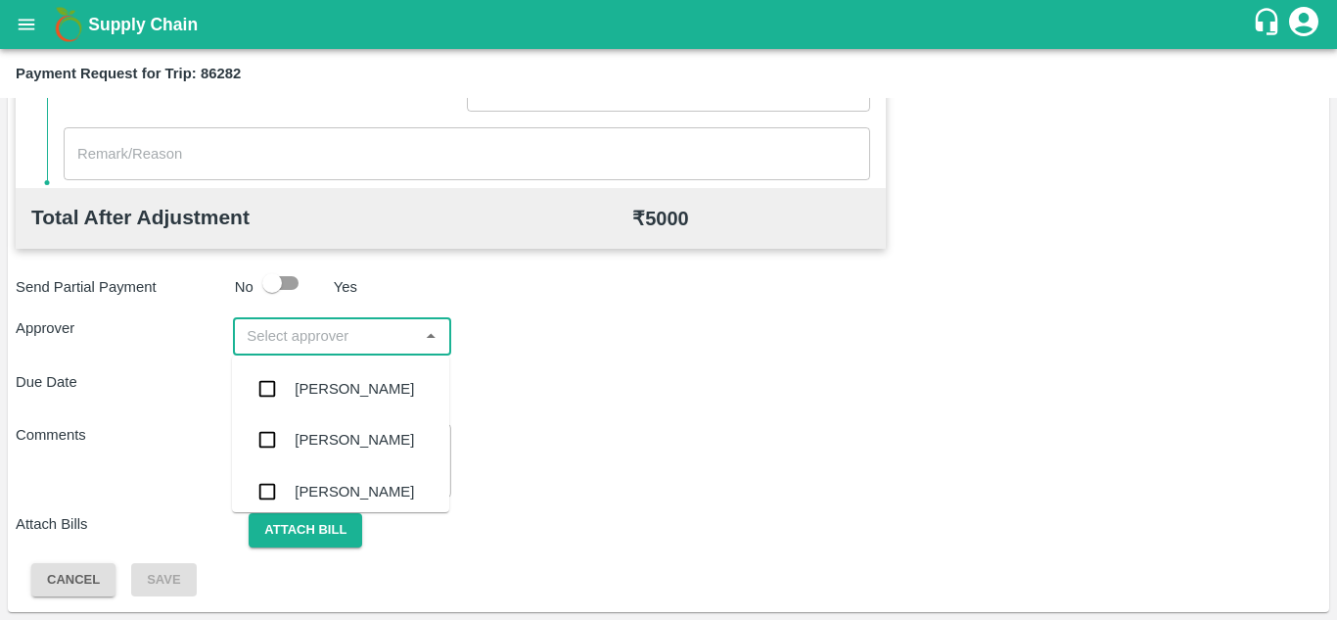
click at [326, 343] on input "input" at bounding box center [325, 335] width 173 height 25
type input "PRASA"
click at [333, 390] on div "[PERSON_NAME]" at bounding box center [354, 389] width 119 height 22
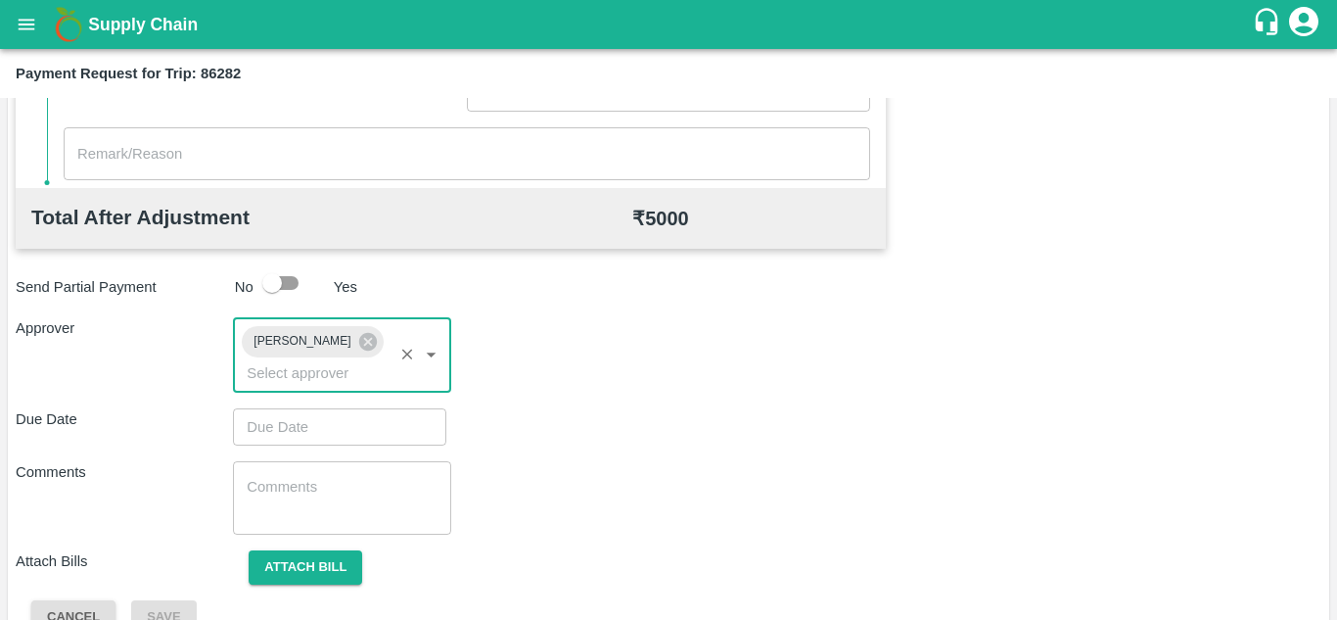
type input "DD/MM/YYYY hh:mm aa"
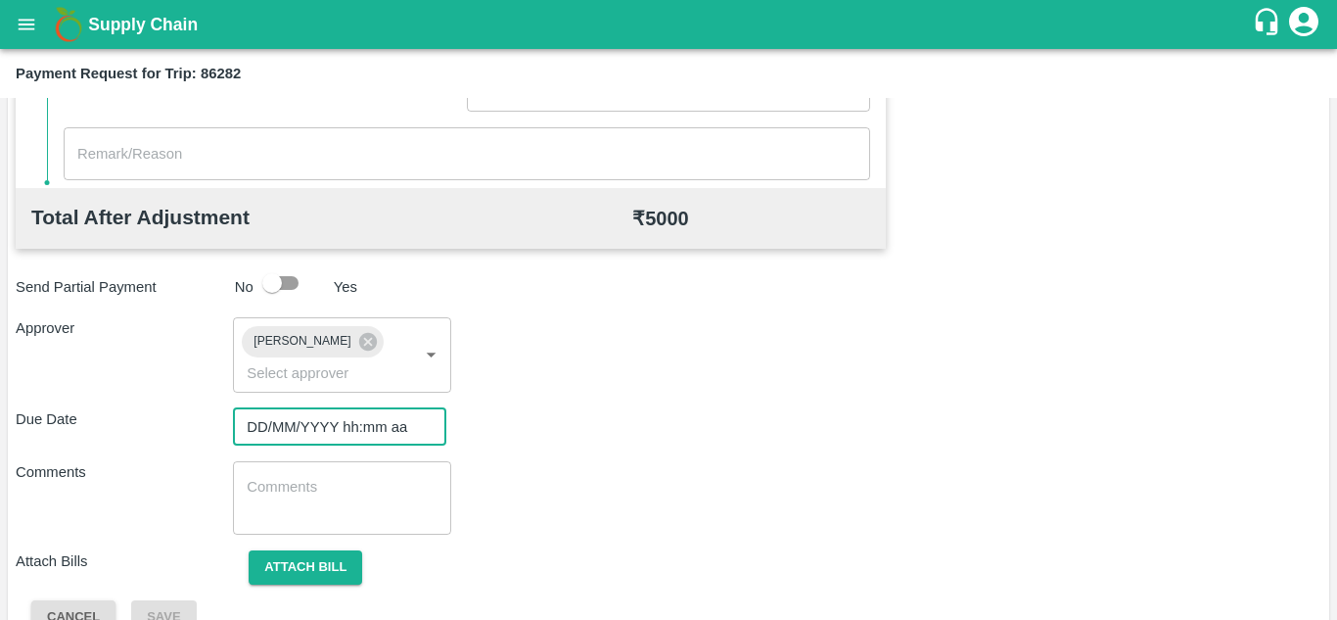
click at [308, 416] on input "DD/MM/YYYY hh:mm aa" at bounding box center [333, 426] width 200 height 37
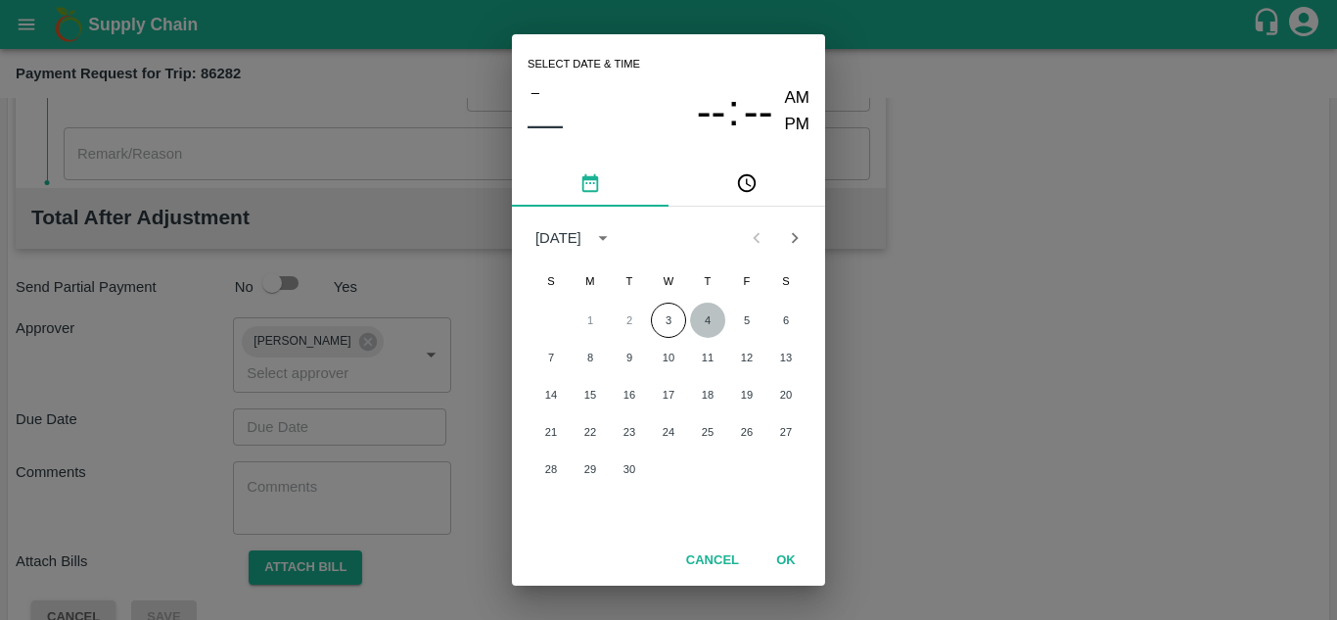
click at [699, 324] on button "4" at bounding box center [707, 319] width 35 height 35
type input "04/09/2025 12:00 AM"
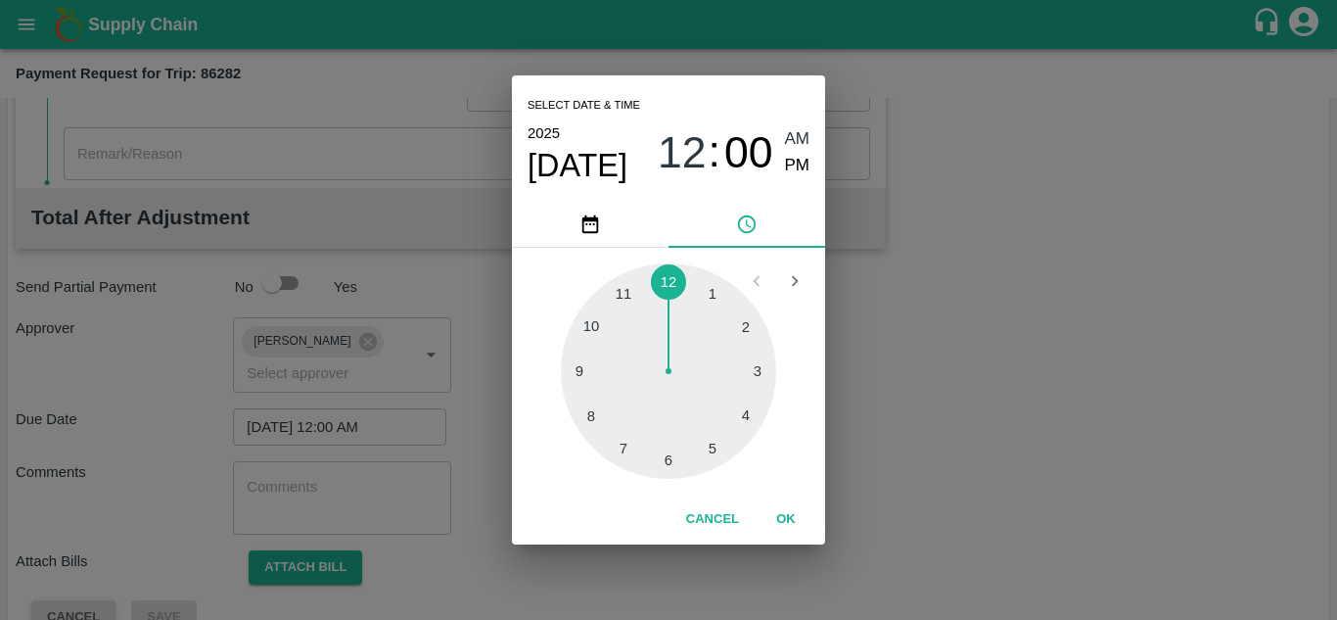
click at [802, 138] on span "AM" at bounding box center [797, 139] width 25 height 26
click at [781, 523] on button "OK" at bounding box center [786, 519] width 63 height 34
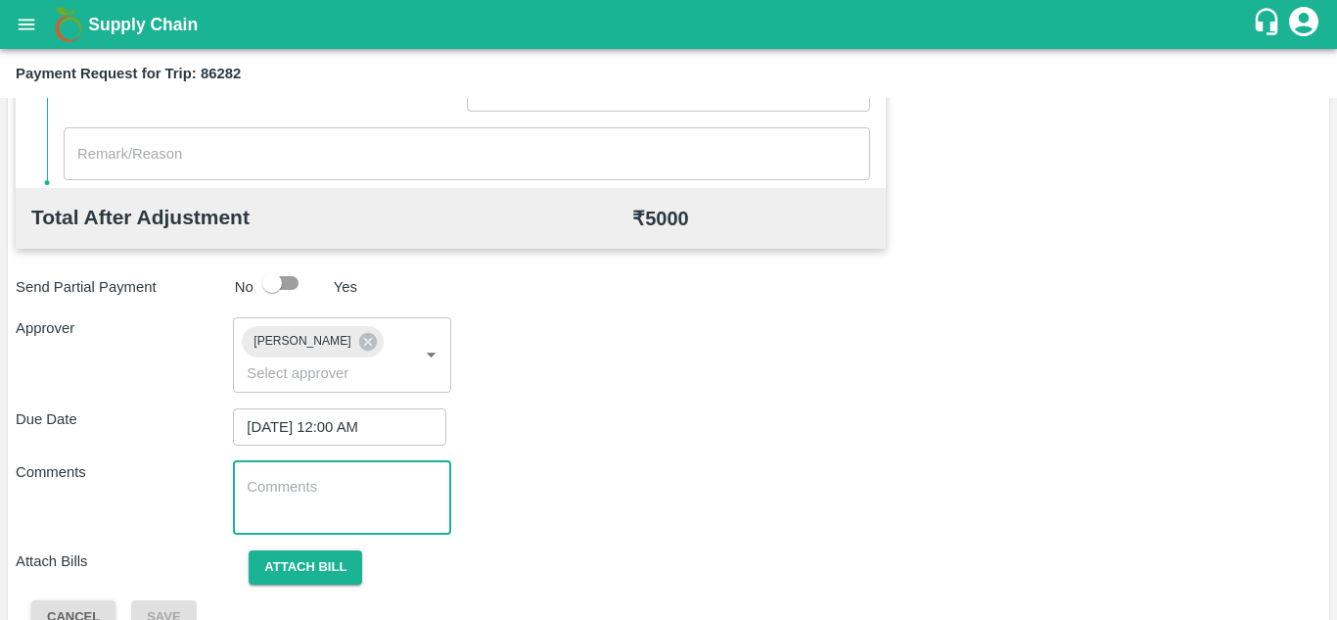
click at [272, 507] on textarea at bounding box center [342, 497] width 190 height 41
paste textarea "Transport Bill"
type textarea "Transport Bill"
click at [602, 441] on div "Due Date [DATE] 12:00 AM ​" at bounding box center [669, 426] width 1306 height 37
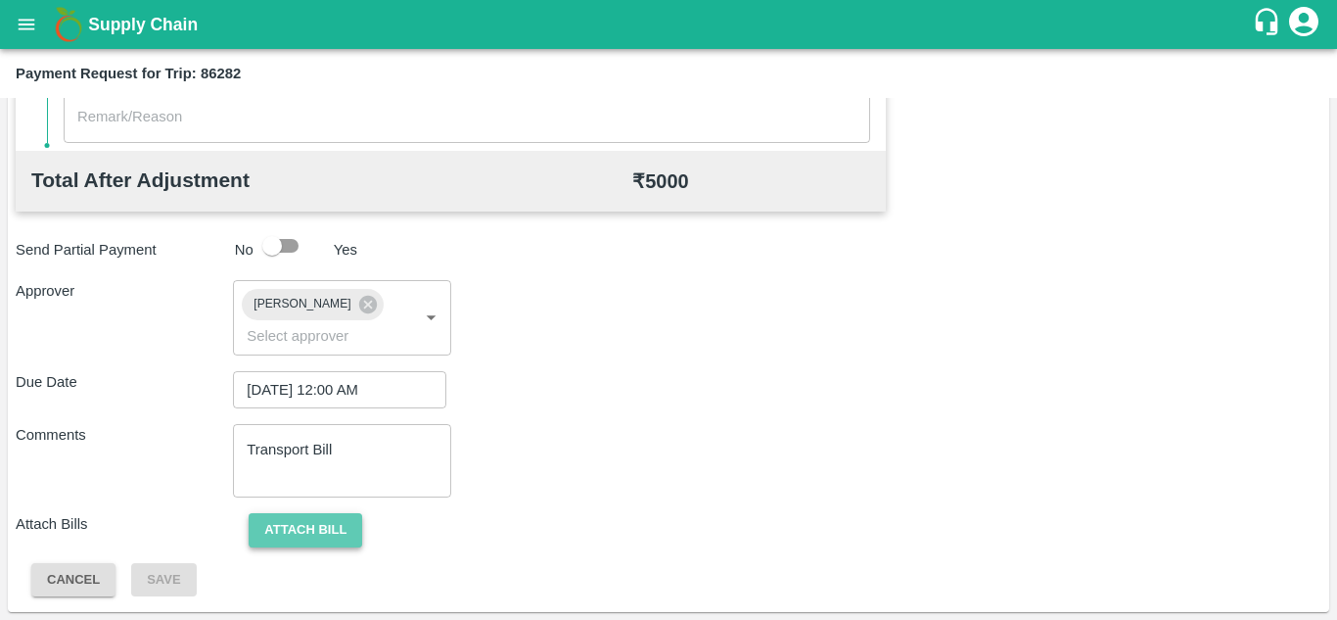
click at [314, 529] on button "Attach bill" at bounding box center [306, 530] width 114 height 34
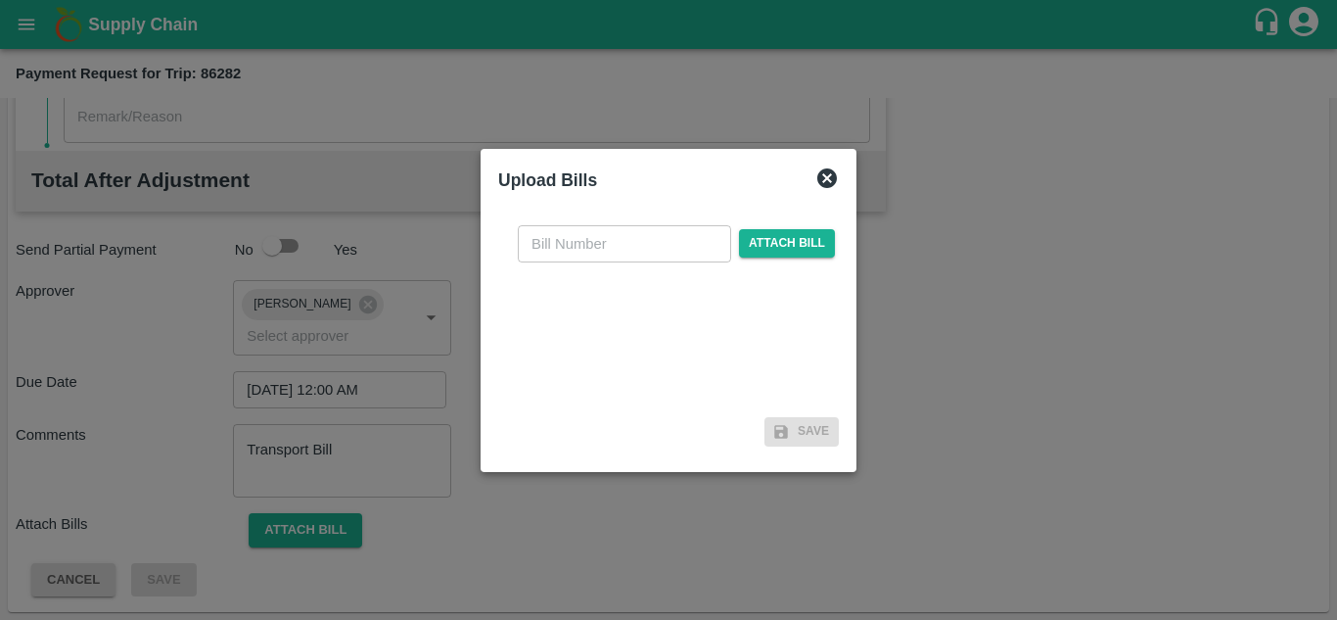
click at [552, 262] on div "​ Attach bill" at bounding box center [668, 309] width 341 height 201
click at [558, 239] on input "text" at bounding box center [624, 243] width 213 height 37
type input "1194"
click at [789, 235] on span "Attach bill" at bounding box center [787, 243] width 96 height 28
click at [0, 0] on input "Attach bill" at bounding box center [0, 0] width 0 height 0
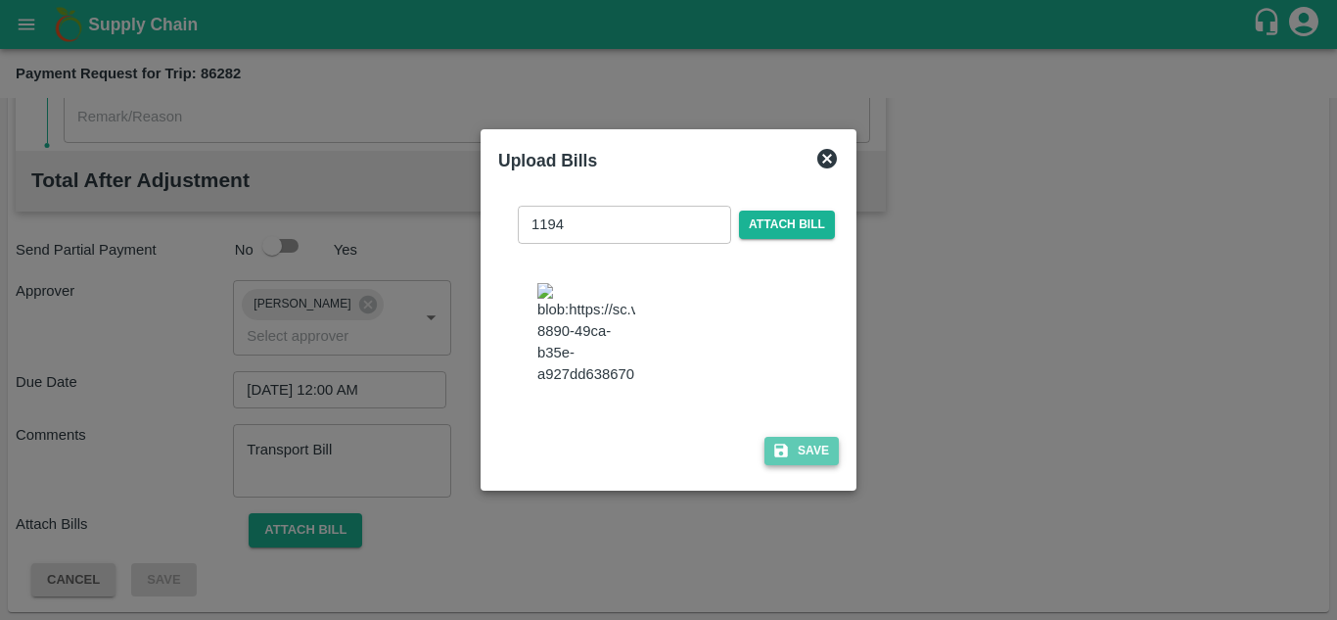
click at [810, 458] on button "Save" at bounding box center [801, 451] width 74 height 28
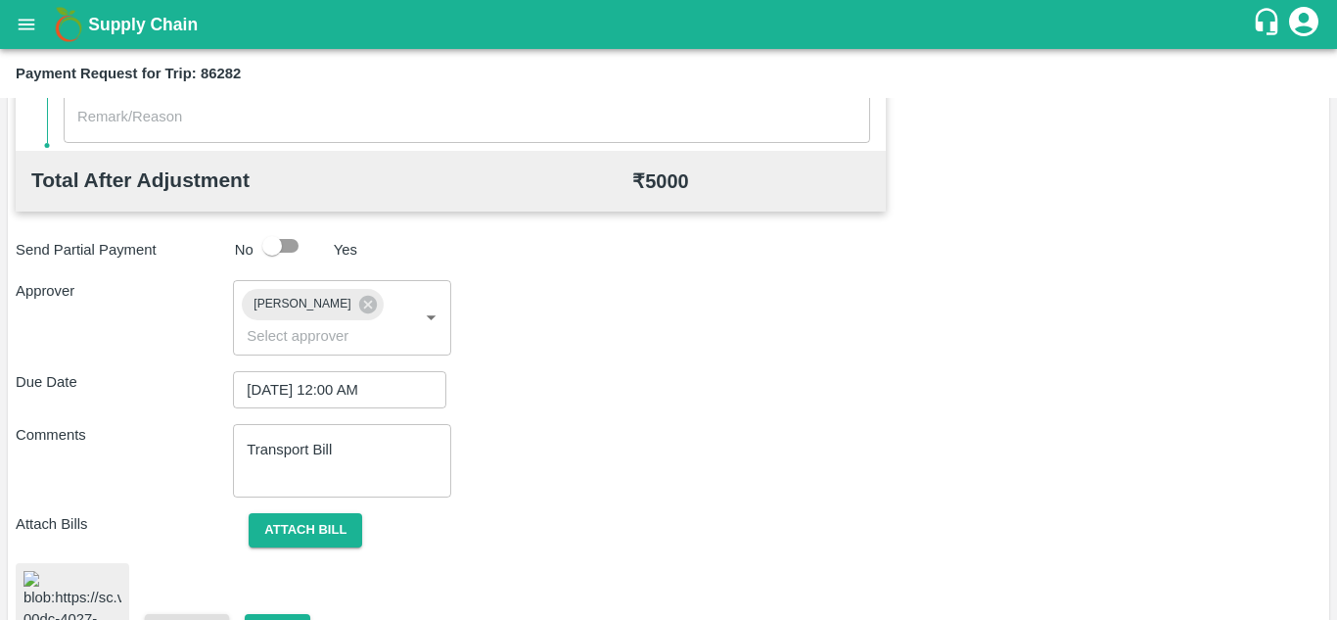
scroll to position [1047, 0]
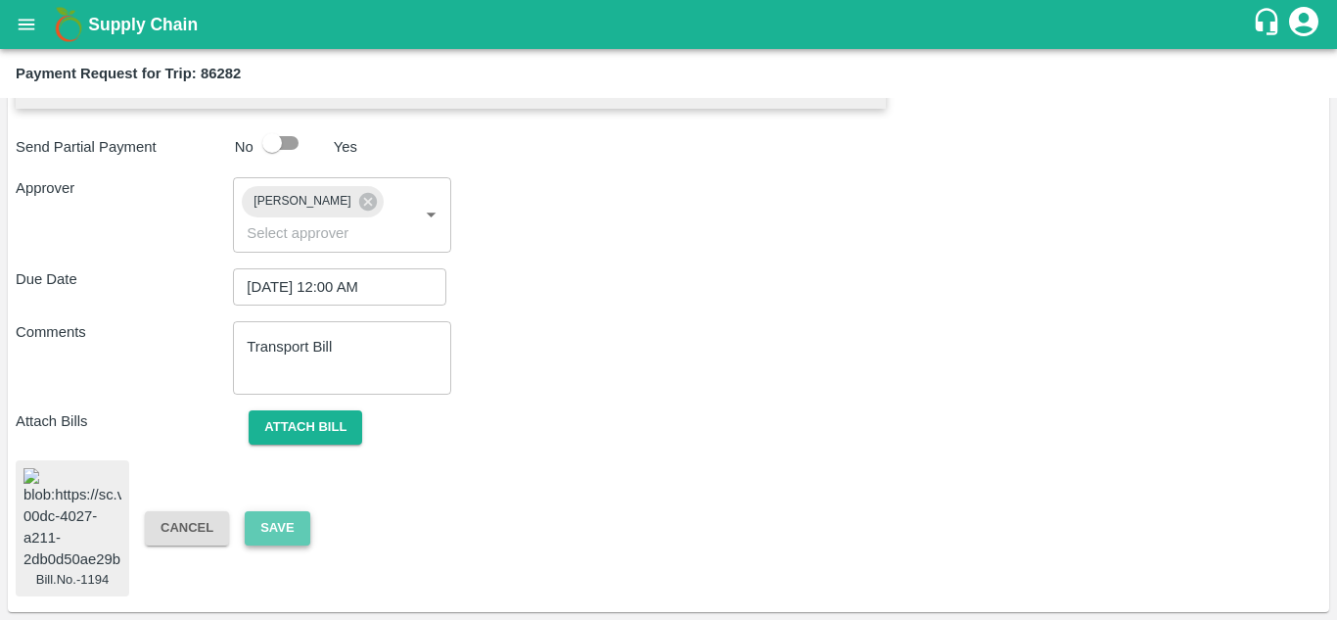
click at [284, 511] on button "Save" at bounding box center [277, 528] width 65 height 34
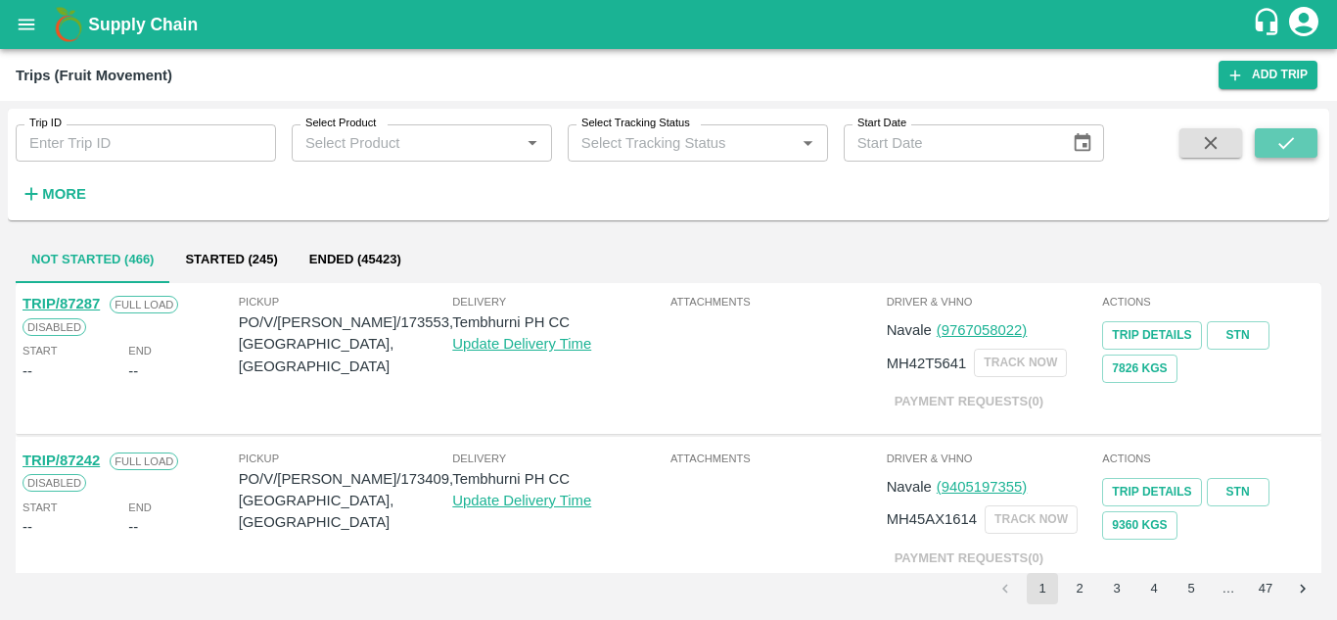
click at [1295, 143] on icon "submit" at bounding box center [1286, 143] width 22 height 22
click at [52, 180] on button "More" at bounding box center [53, 193] width 75 height 33
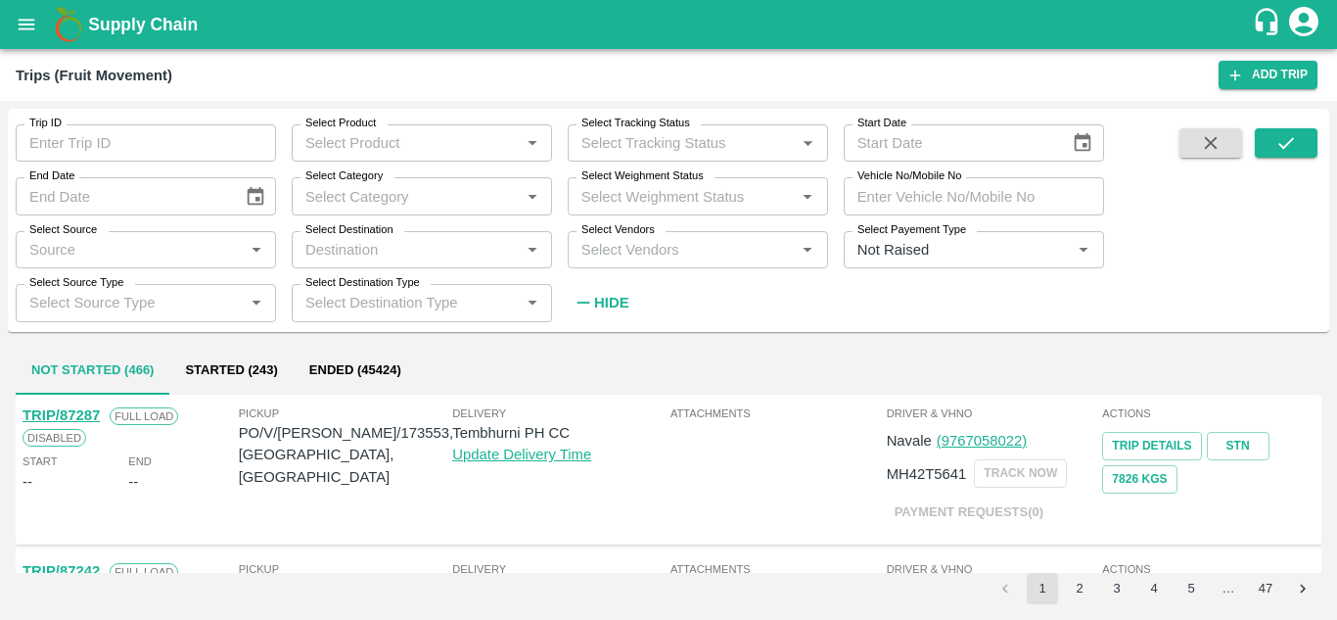
click at [671, 242] on input "Select Vendors" at bounding box center [682, 249] width 216 height 25
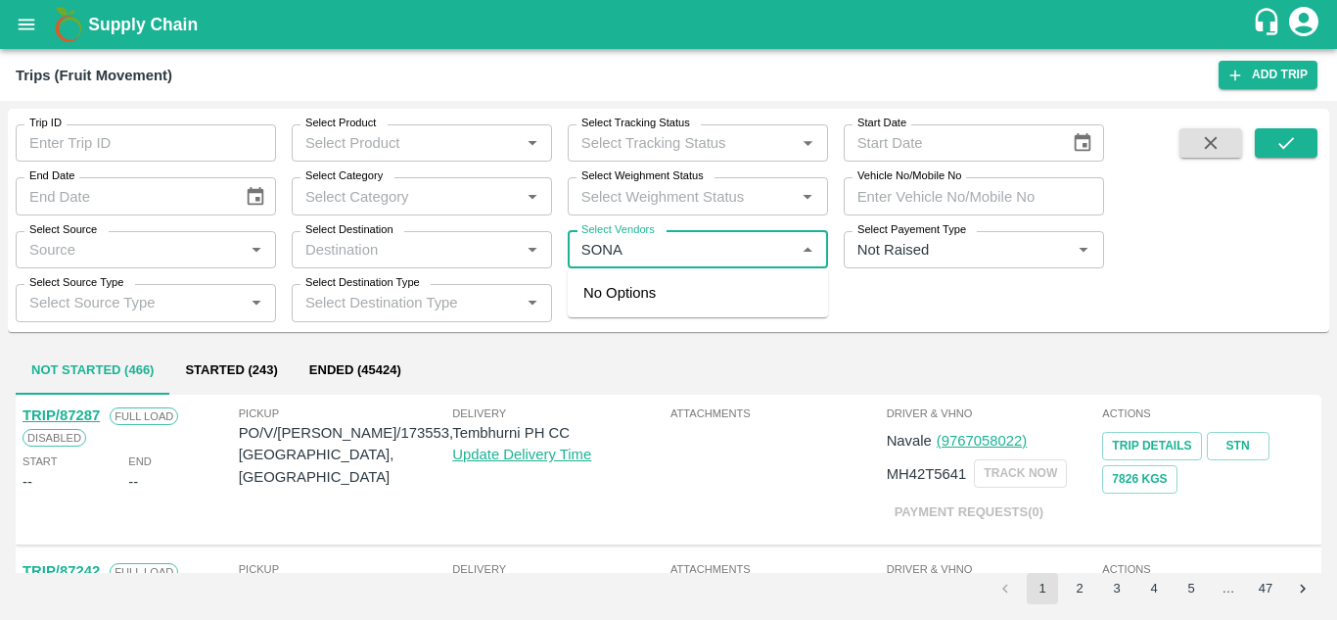
type input "SONAI"
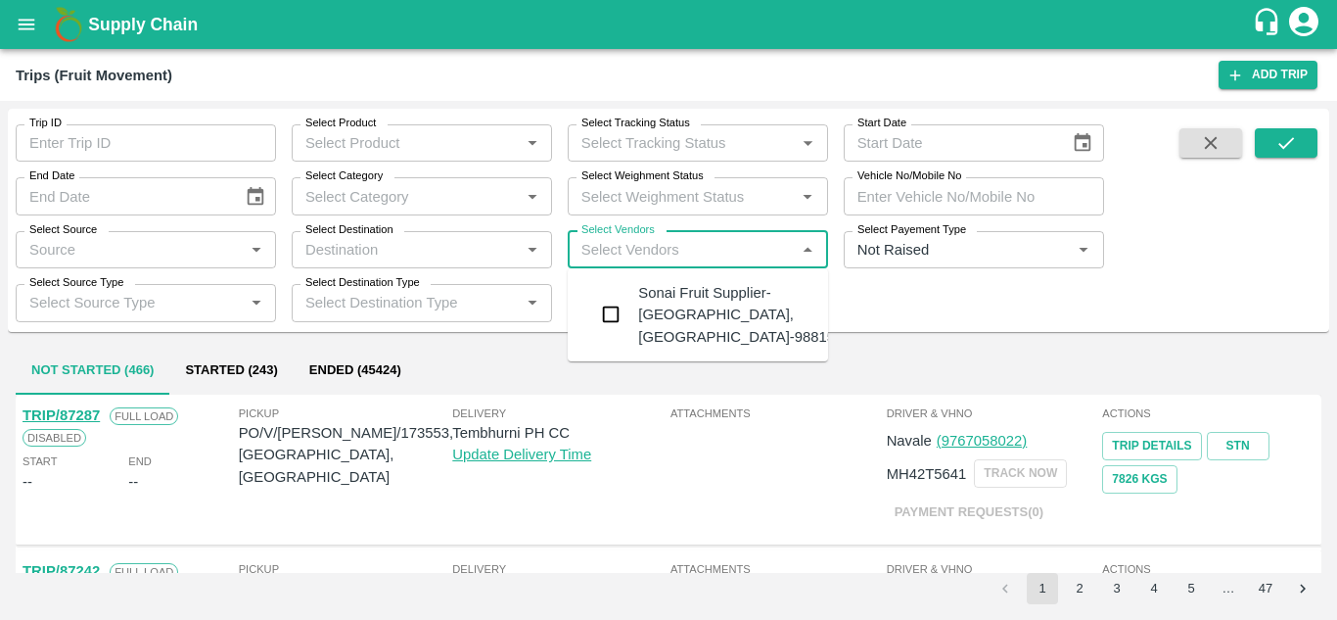
click at [698, 315] on div "Sonai Fruit Supplier-[GEOGRAPHIC_DATA], [GEOGRAPHIC_DATA]-9881584443" at bounding box center [756, 315] width 237 height 66
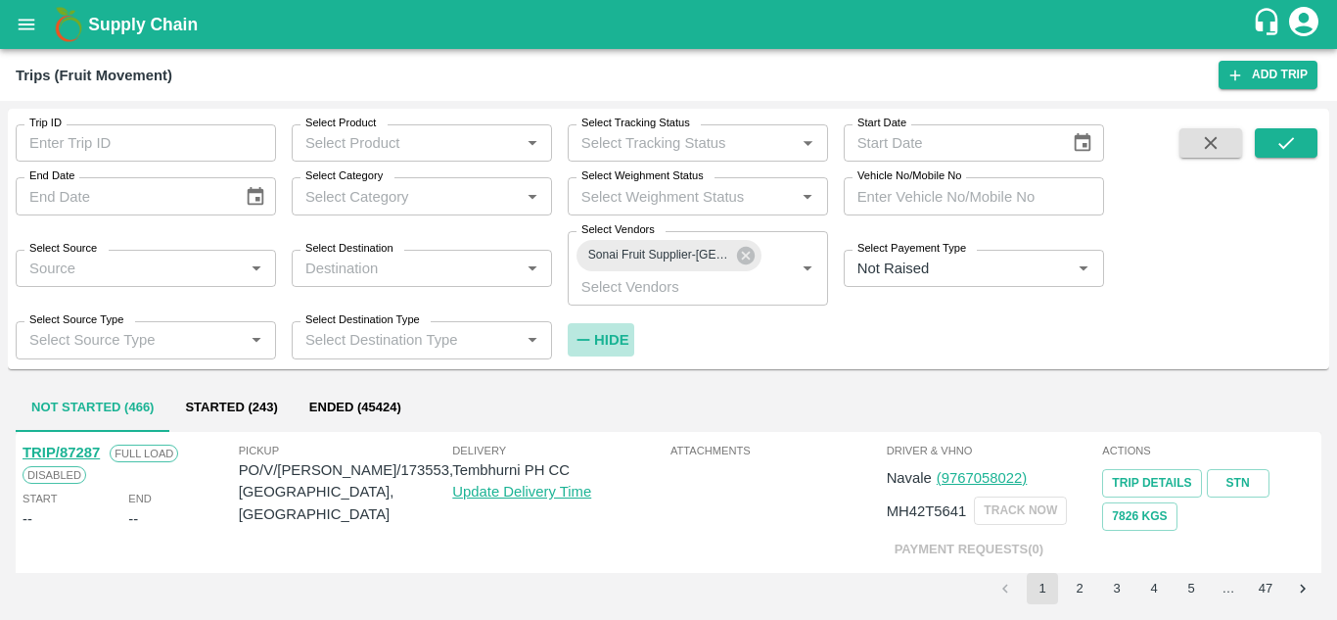
click at [611, 337] on strong "Hide" at bounding box center [611, 340] width 34 height 16
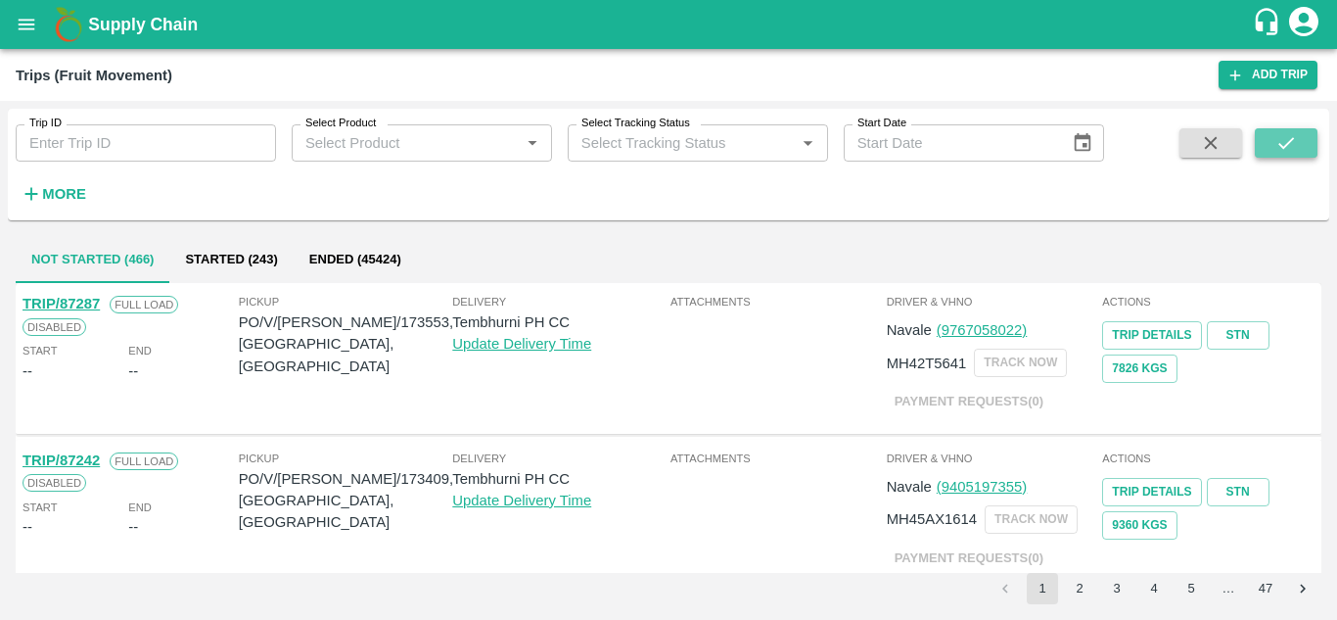
click at [1286, 141] on icon "submit" at bounding box center [1286, 143] width 22 height 22
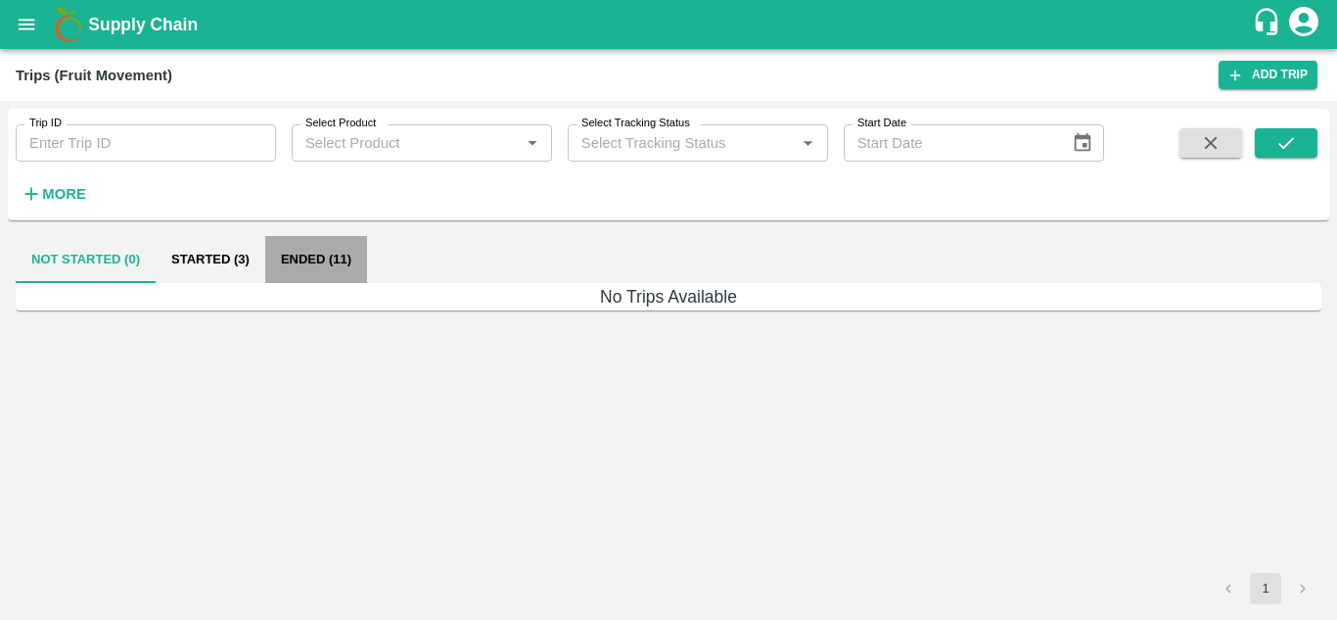
click at [334, 244] on button "Ended (11)" at bounding box center [316, 259] width 102 height 47
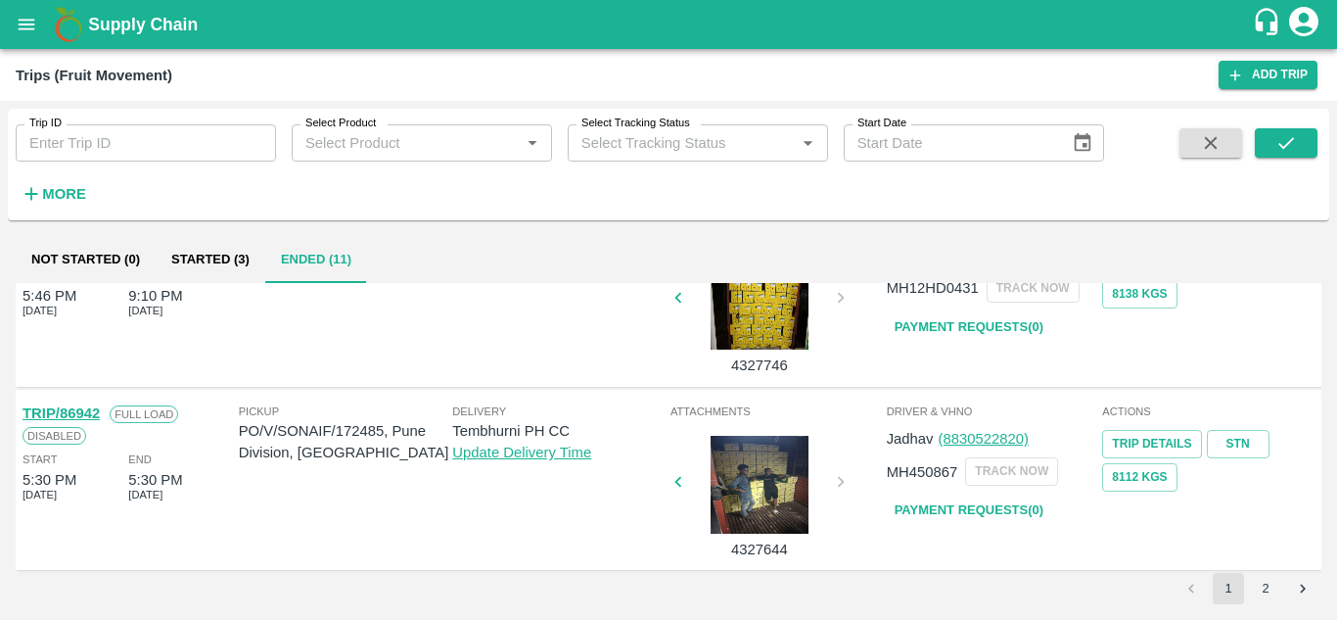
scroll to position [1546, 0]
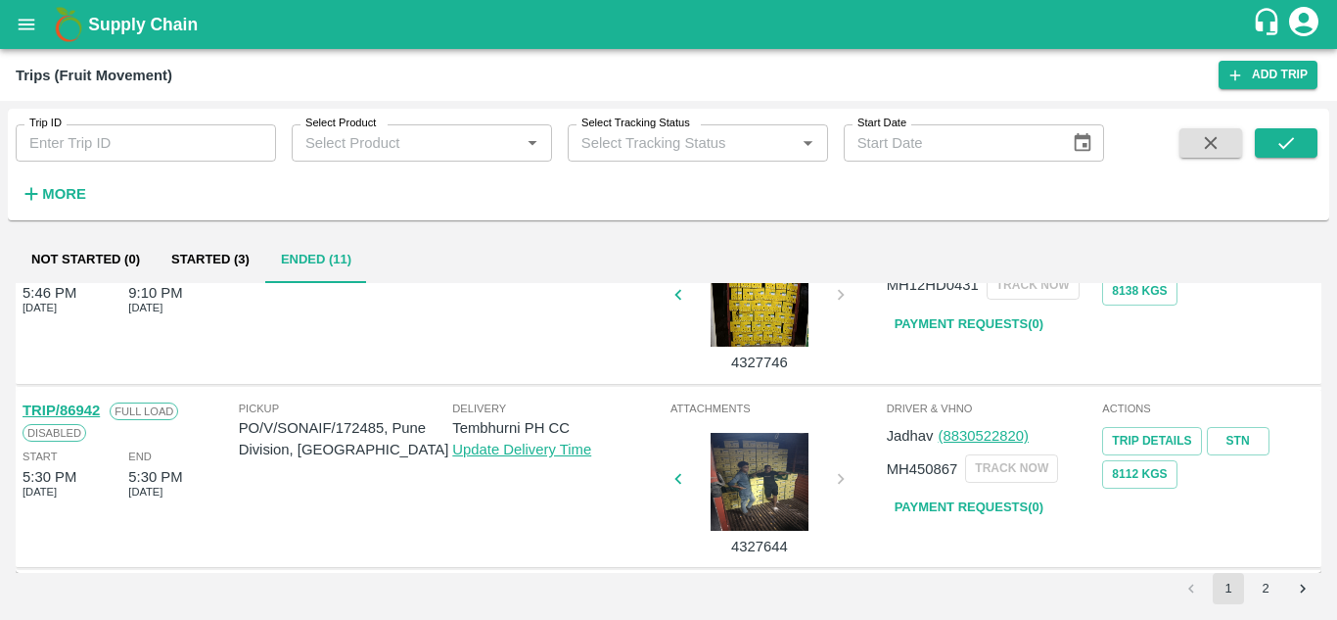
click at [1271, 595] on button "2" at bounding box center [1265, 588] width 31 height 31
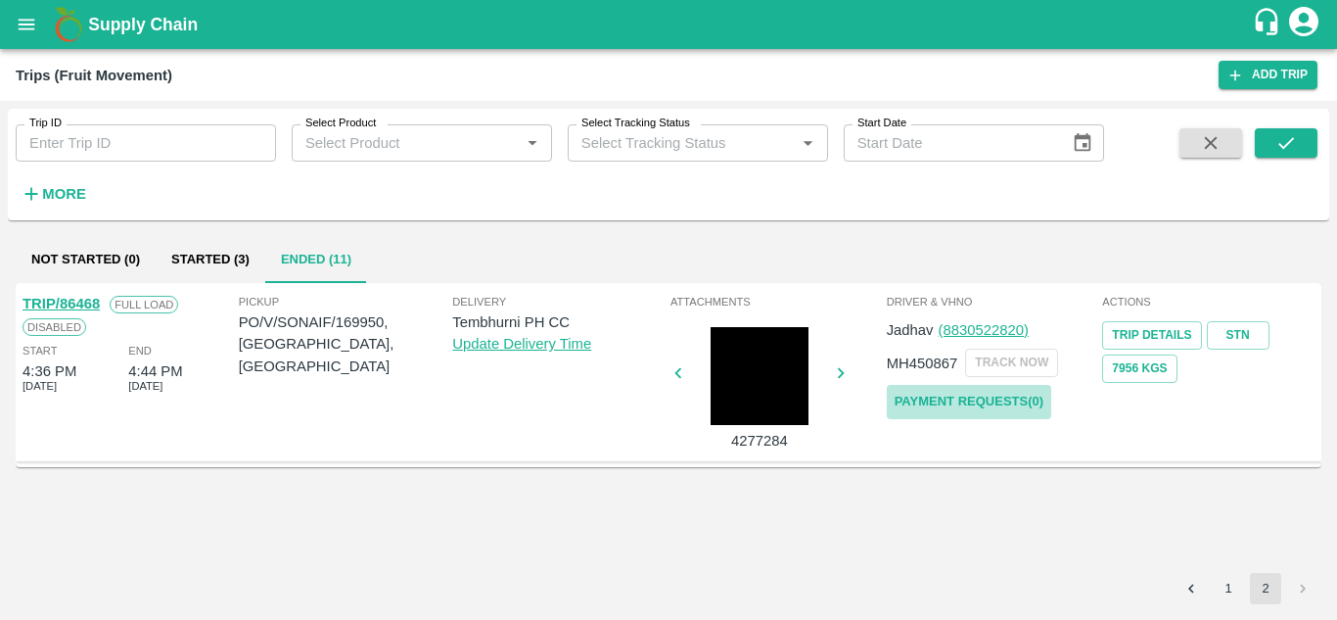
click at [926, 396] on link "Payment Requests( 0 )" at bounding box center [969, 402] width 164 height 34
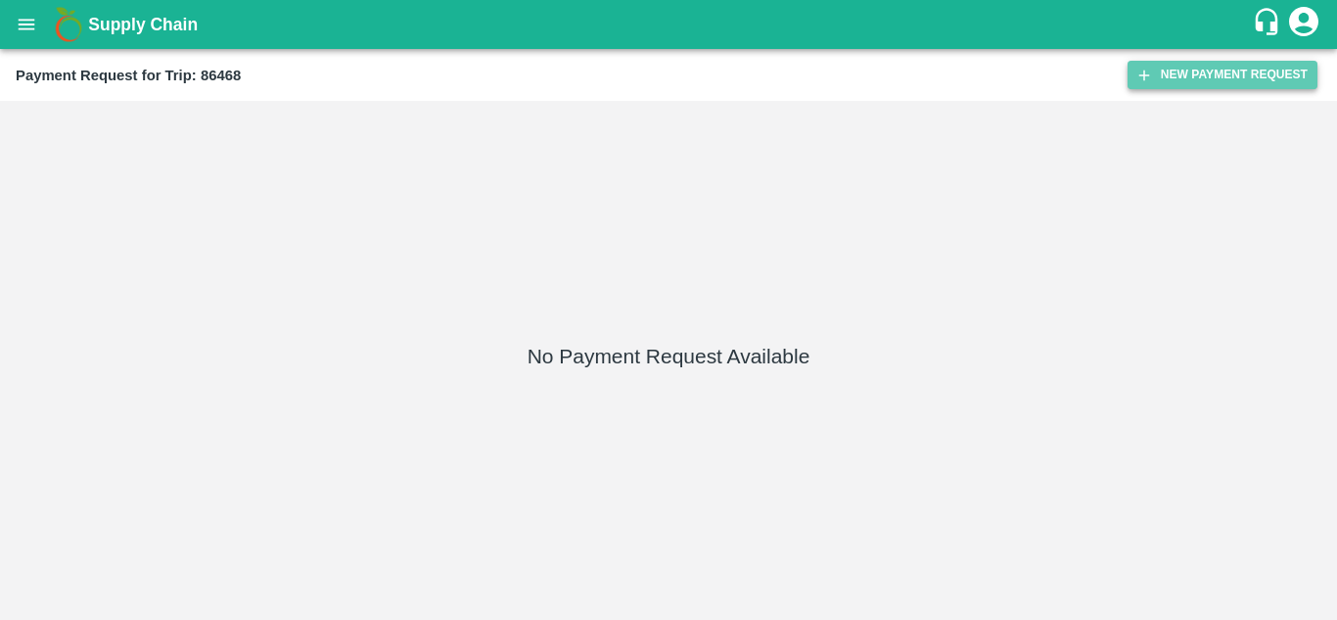
click at [1211, 72] on button "New Payment Request" at bounding box center [1222, 75] width 190 height 28
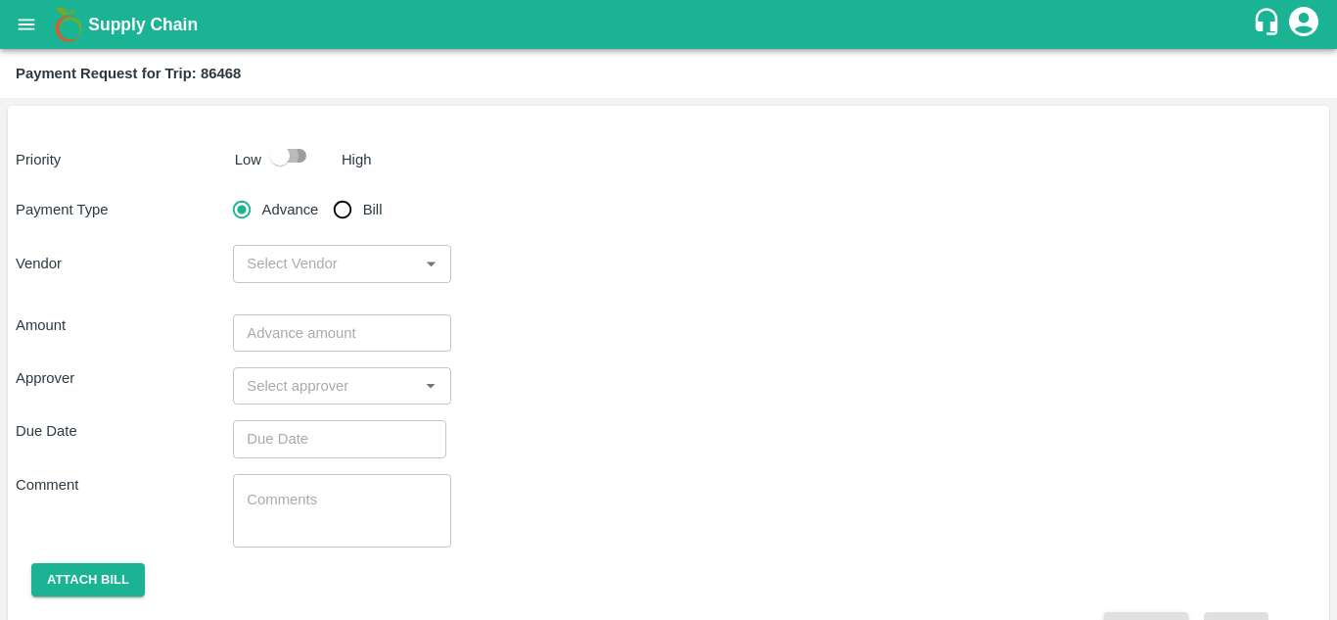
click at [290, 152] on input "checkbox" at bounding box center [280, 155] width 112 height 37
checkbox input "true"
click at [344, 210] on input "Bill" at bounding box center [342, 209] width 39 height 39
radio input "true"
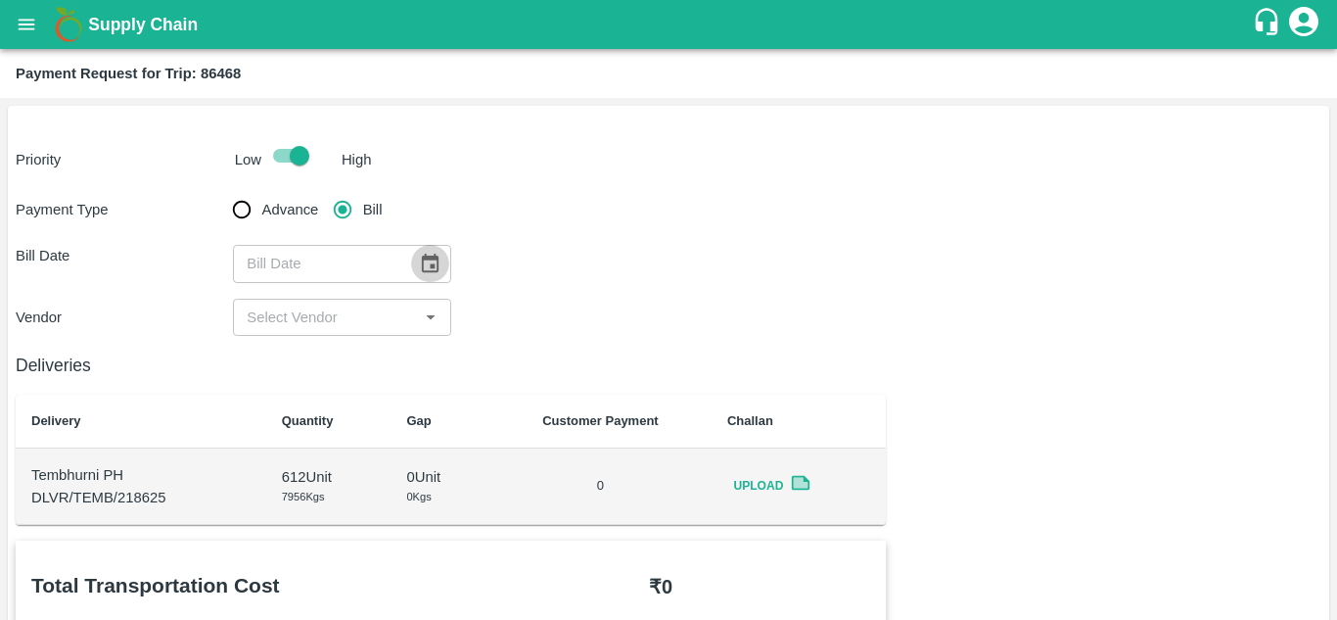
click at [431, 268] on icon "Choose date" at bounding box center [430, 262] width 17 height 19
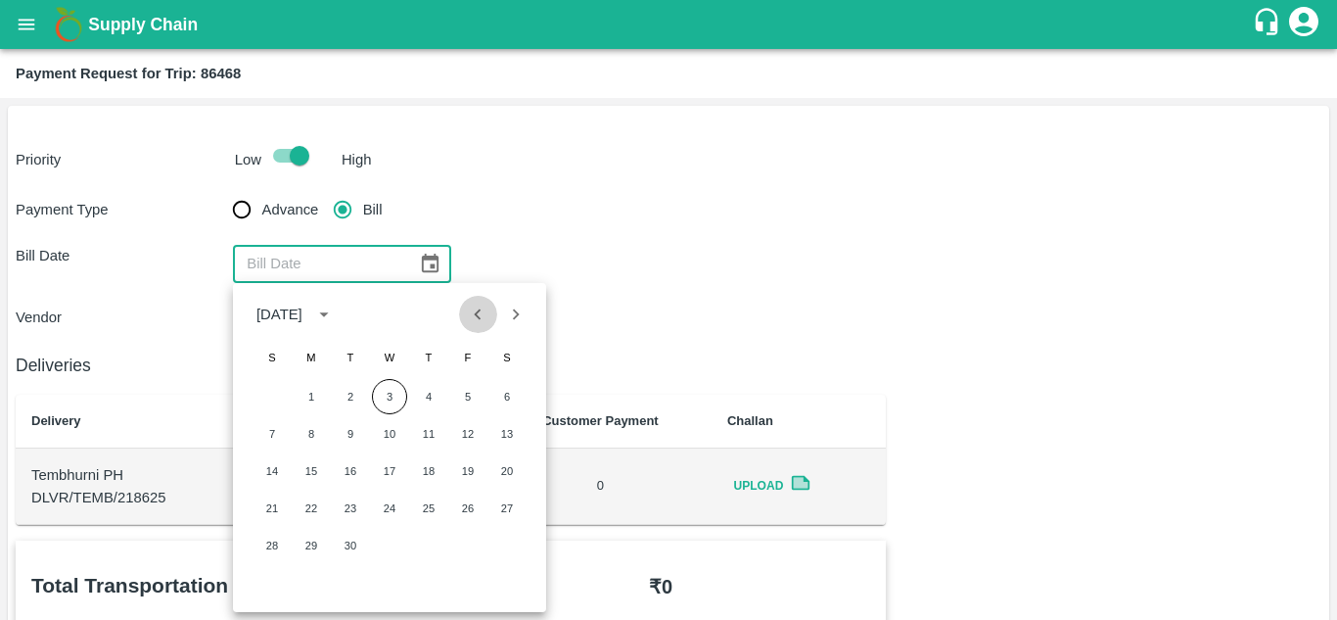
click at [482, 323] on icon "Previous month" at bounding box center [478, 314] width 22 height 22
click at [309, 512] on button "18" at bounding box center [311, 507] width 35 height 35
type input "18/08/2025"
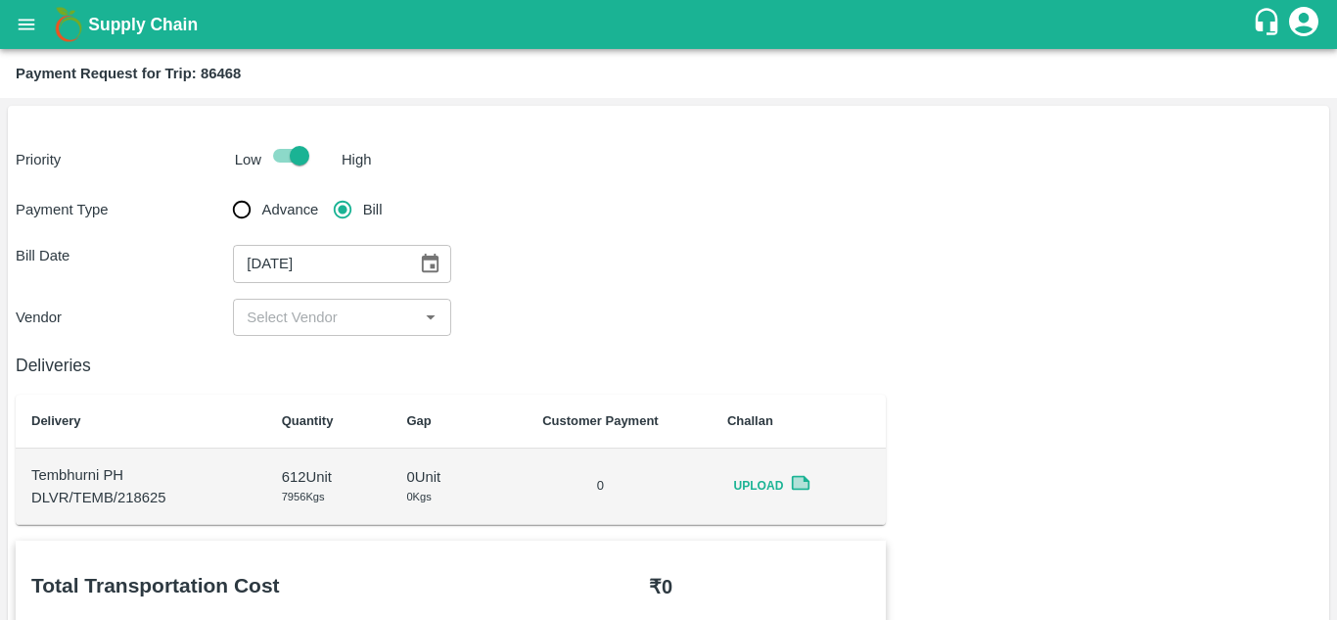
click at [350, 333] on div "​" at bounding box center [341, 317] width 217 height 37
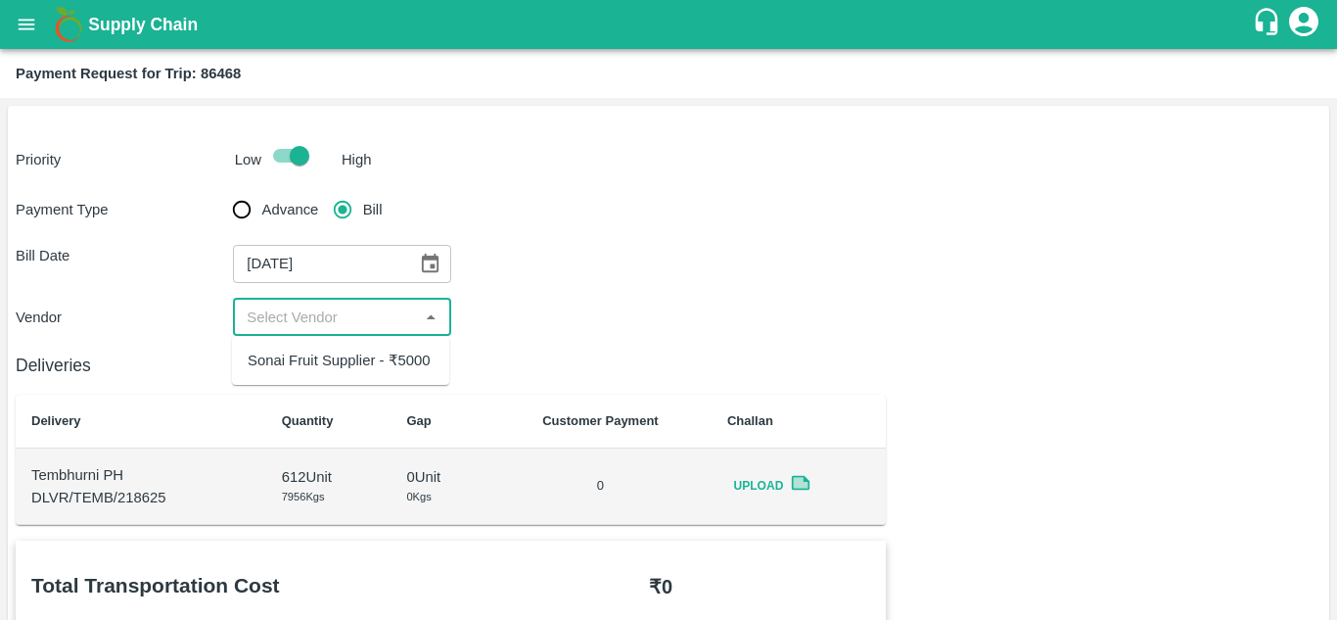
click at [361, 363] on div "Sonai Fruit Supplier - ₹5000" at bounding box center [339, 360] width 183 height 22
type input "Sonai Fruit Supplier - ₹5000"
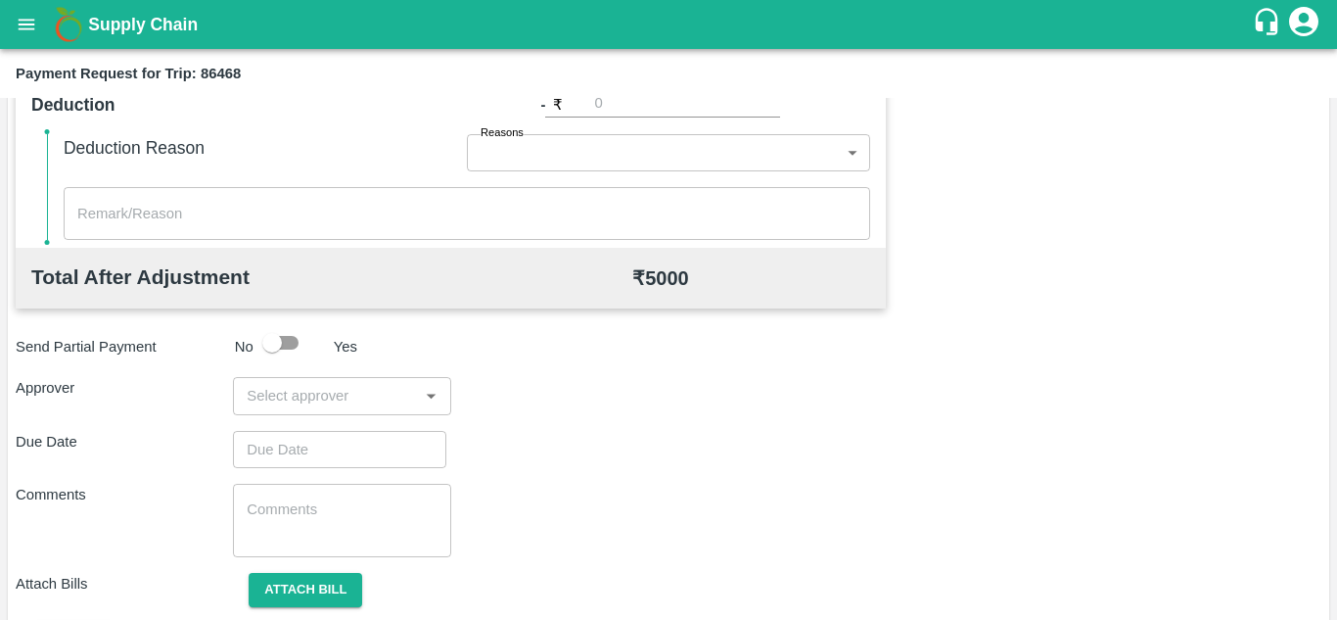
scroll to position [822, 0]
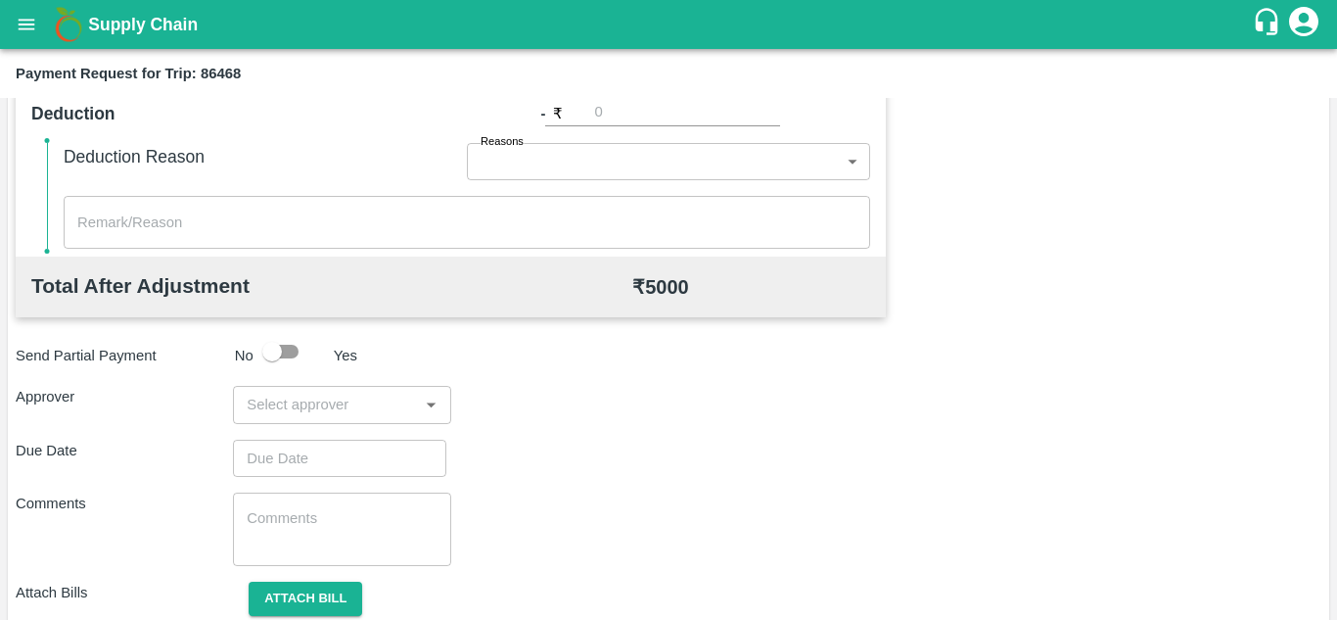
click at [348, 420] on div "​" at bounding box center [341, 404] width 217 height 37
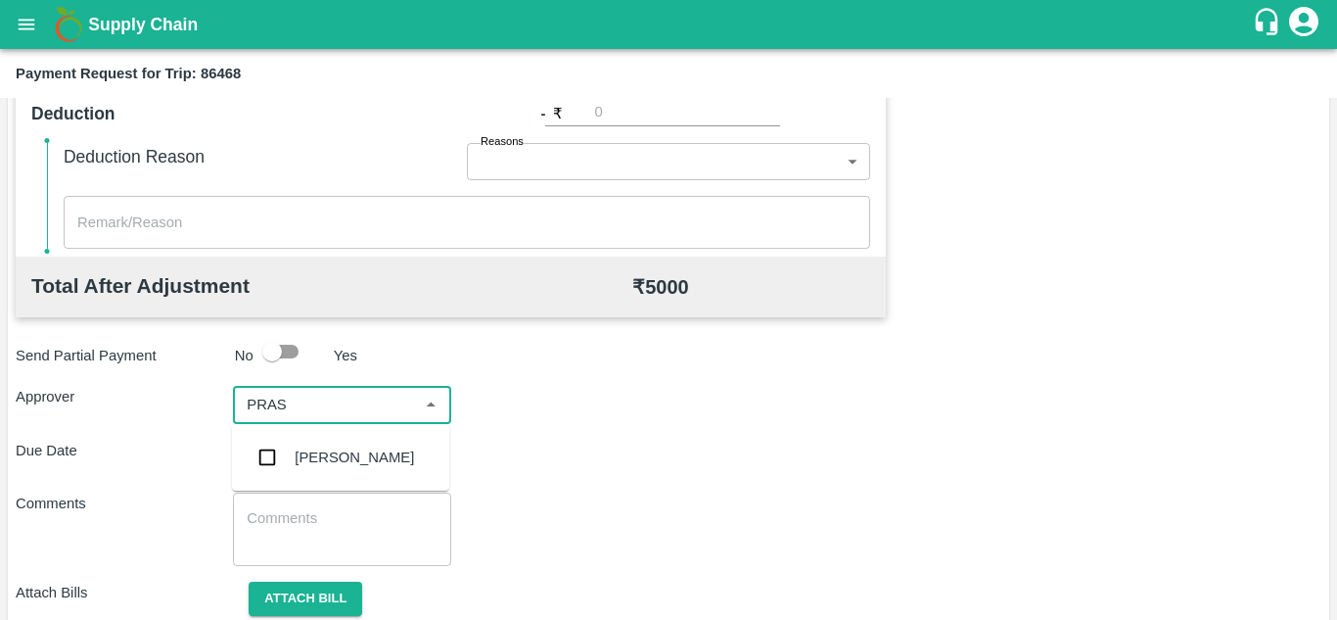
type input "PRASA"
click at [347, 464] on div "[PERSON_NAME]" at bounding box center [354, 457] width 119 height 22
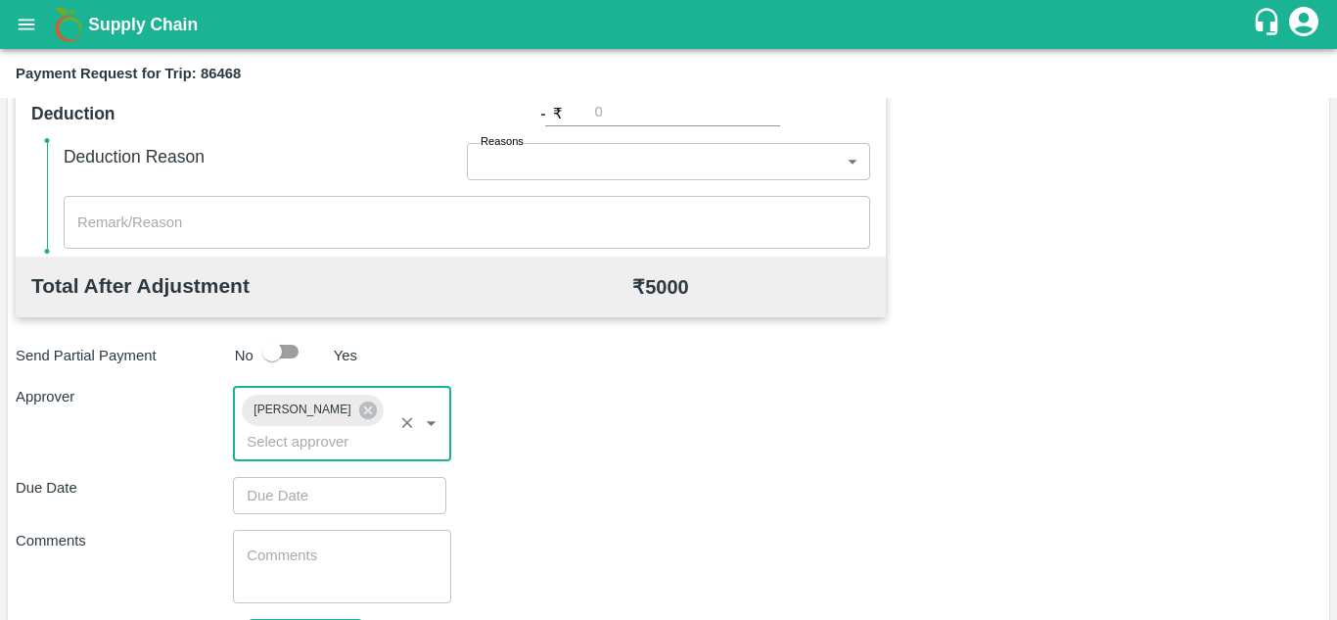
type input "DD/MM/YYYY hh:mm aa"
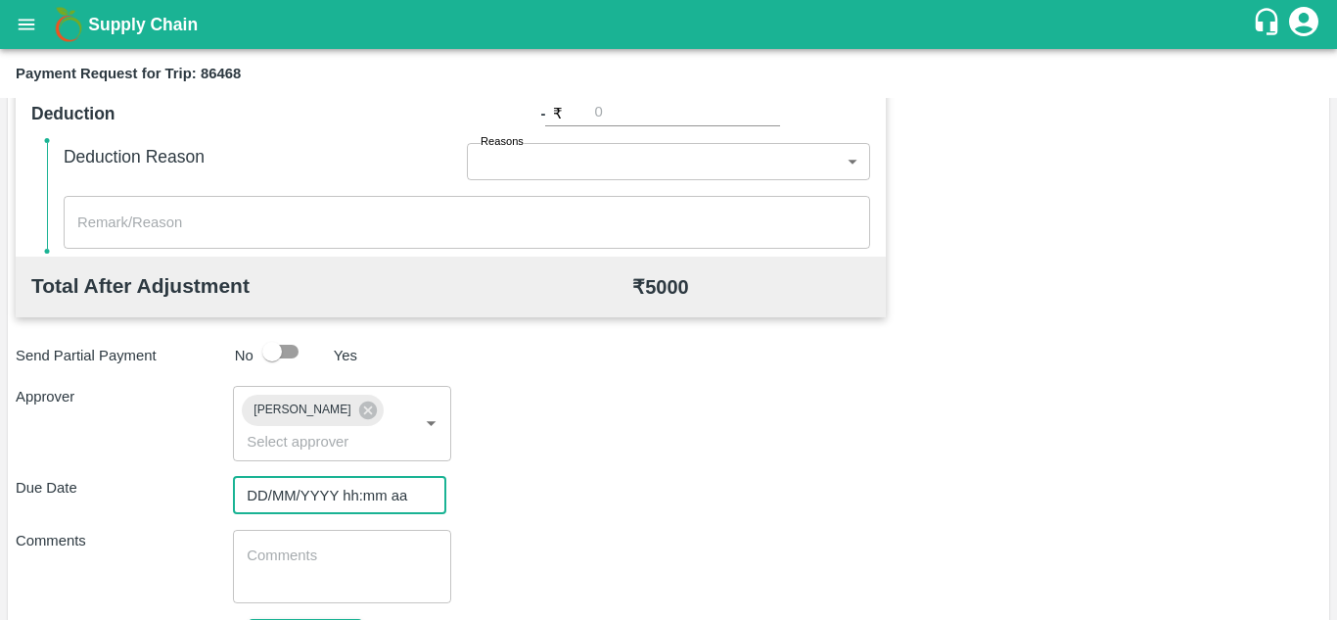
click at [297, 483] on input "DD/MM/YYYY hh:mm aa" at bounding box center [333, 495] width 200 height 37
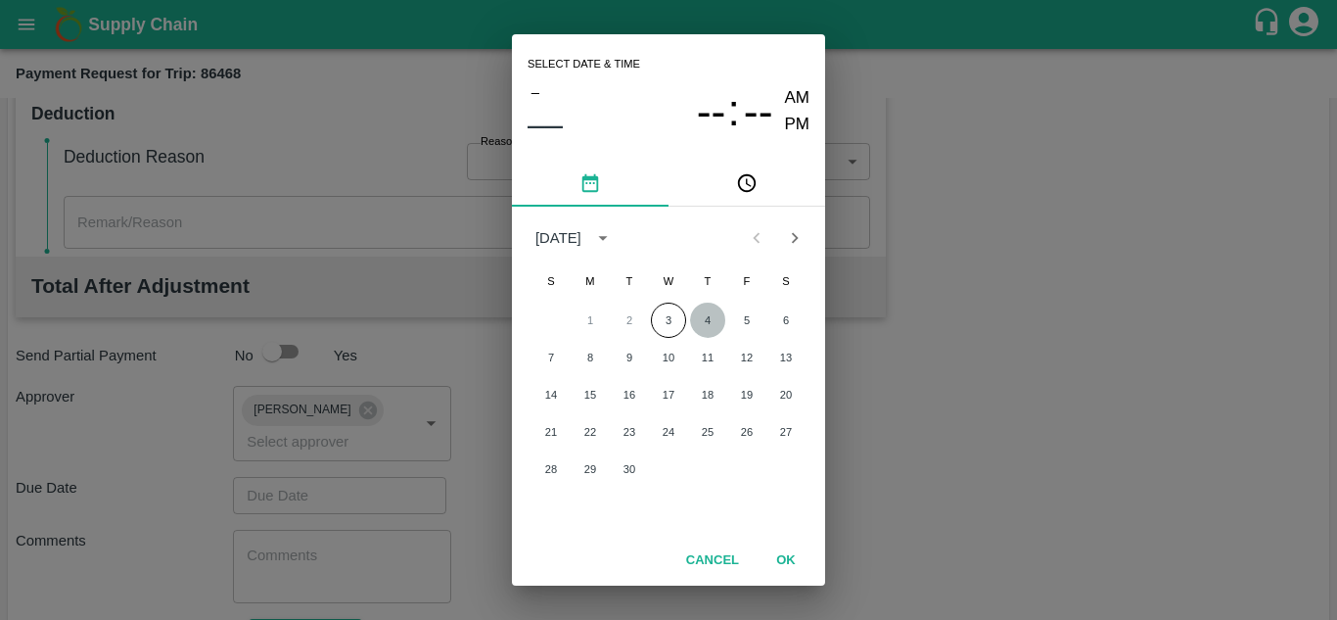
click at [703, 317] on button "4" at bounding box center [707, 319] width 35 height 35
type input "[DATE] 12:00 AM"
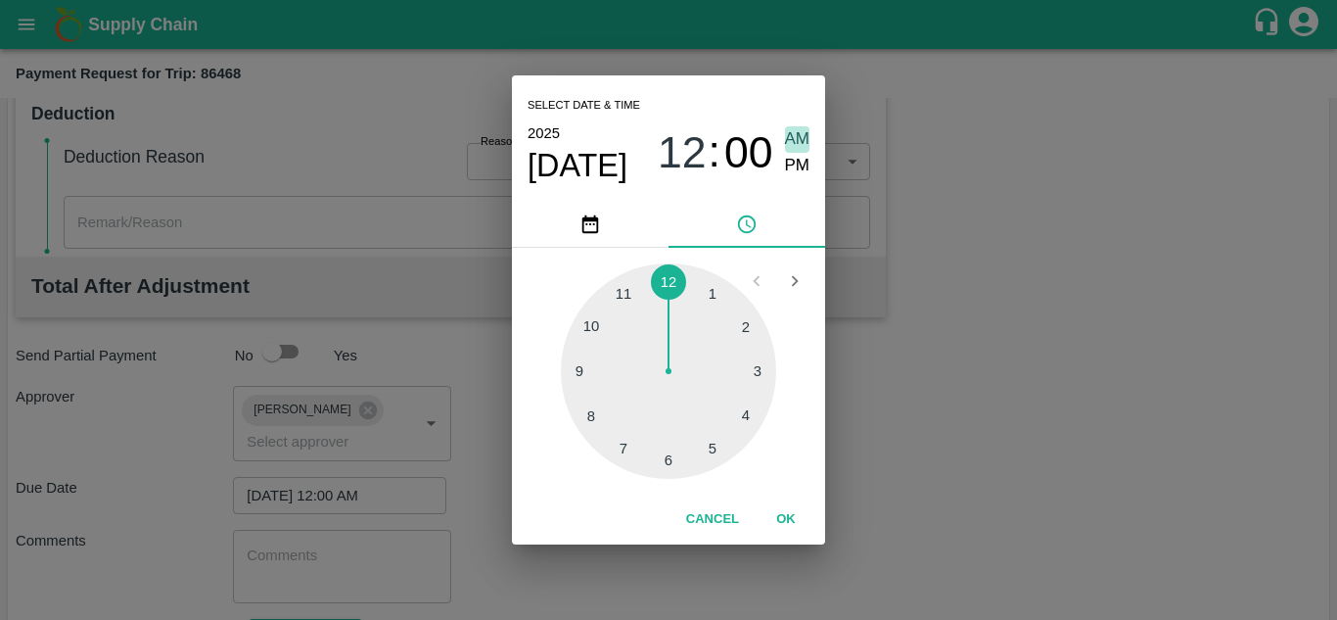
click at [793, 141] on span "AM" at bounding box center [797, 139] width 25 height 26
click at [785, 512] on button "OK" at bounding box center [786, 519] width 63 height 34
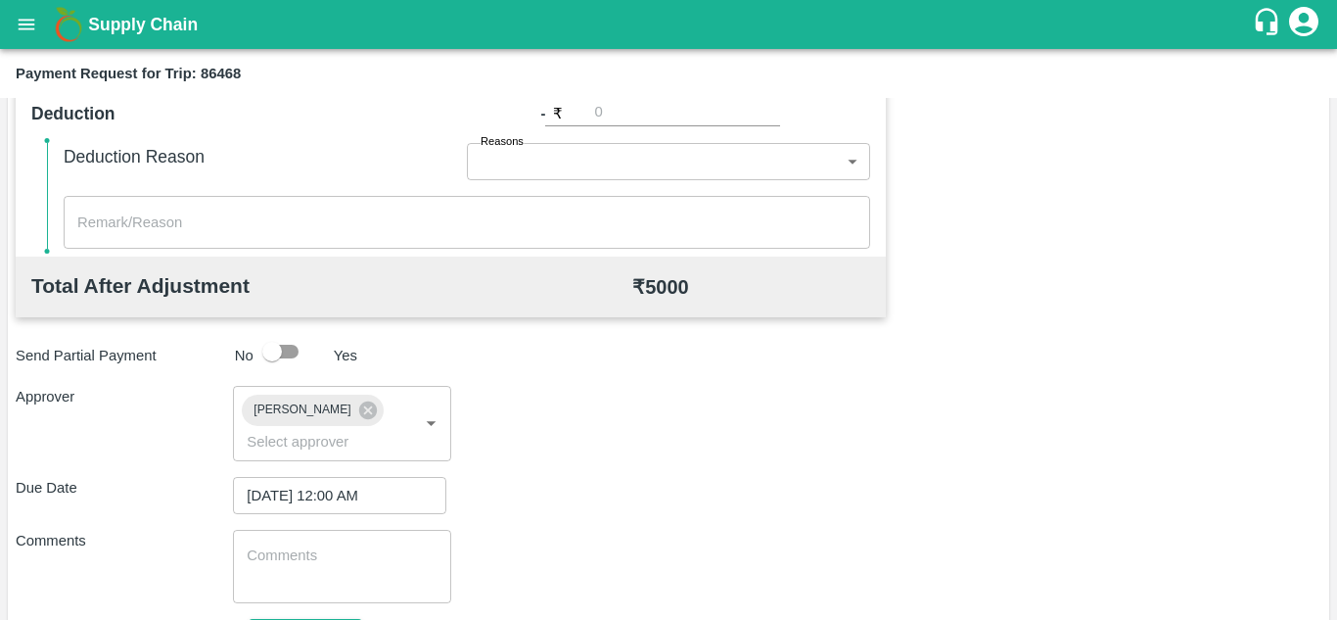
click at [305, 533] on div "x ​" at bounding box center [341, 565] width 217 height 73
click at [288, 561] on textarea at bounding box center [342, 565] width 190 height 41
paste textarea "Transport Bill"
type textarea "Transport Bill"
click at [551, 527] on div "Total Transportation Cost ₹ 5000 Advance payment - ₹ Additional Charges(+) Inam…" at bounding box center [669, 210] width 1306 height 985
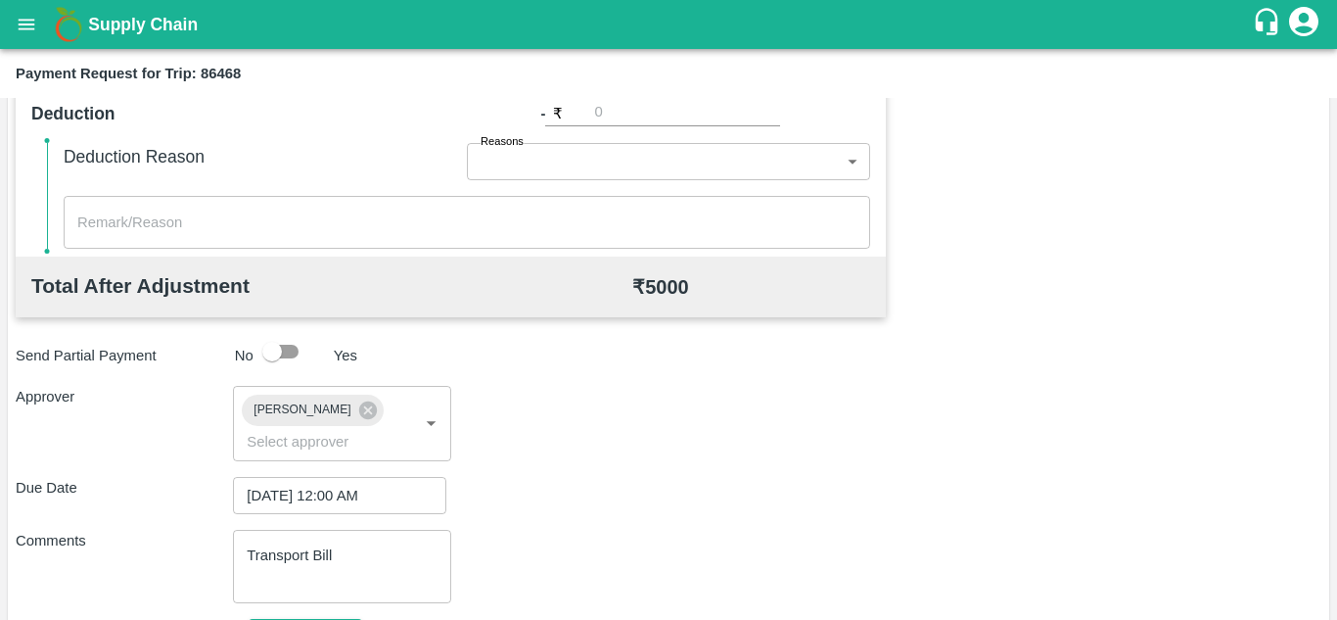
scroll to position [928, 0]
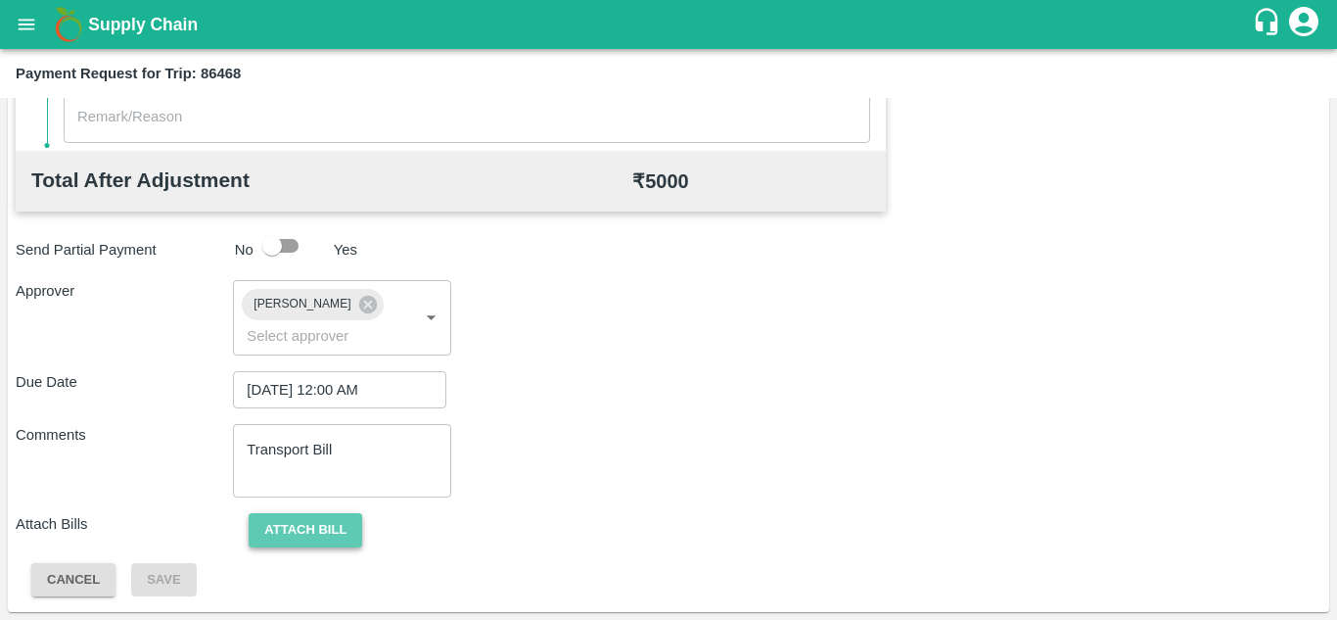
click at [310, 525] on button "Attach bill" at bounding box center [306, 530] width 114 height 34
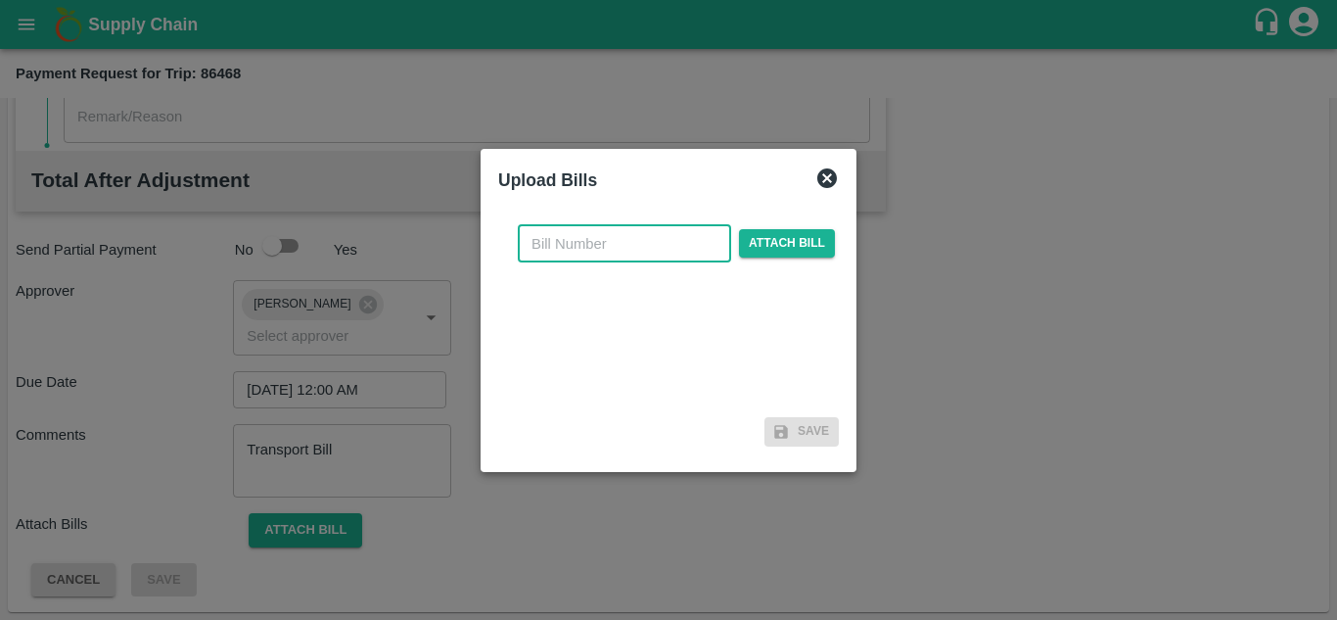
click at [556, 243] on input "text" at bounding box center [624, 243] width 213 height 37
type input "1195"
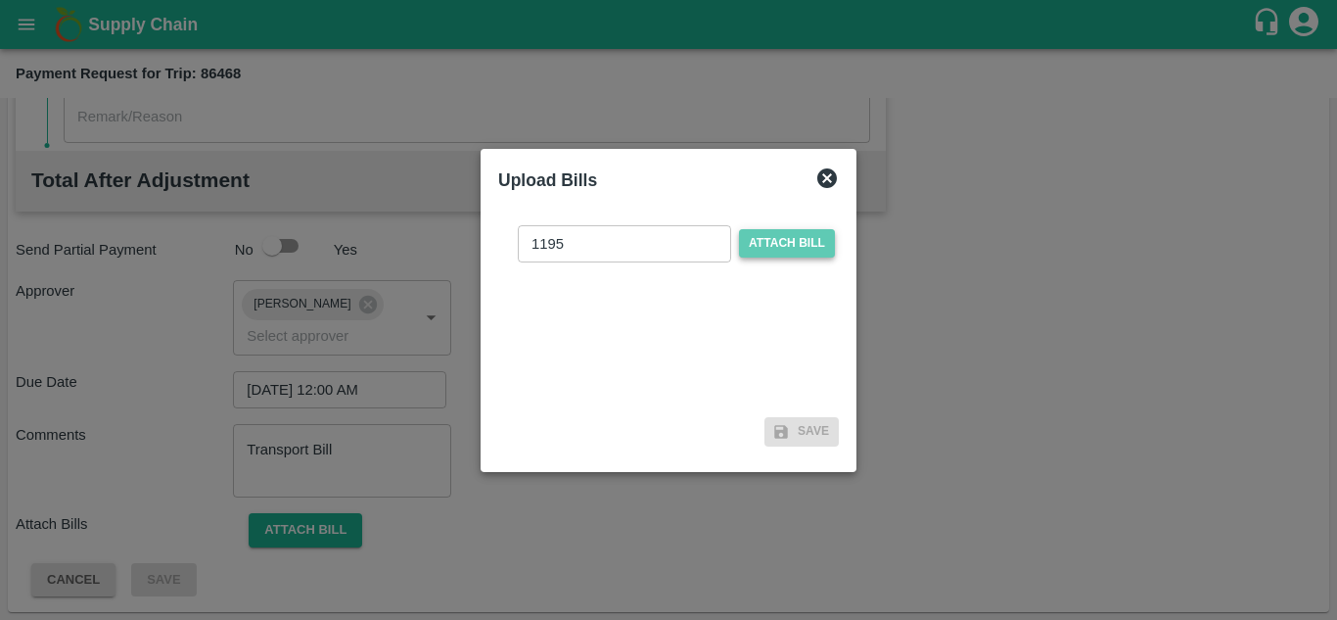
click at [806, 241] on span "Attach bill" at bounding box center [787, 243] width 96 height 28
click at [0, 0] on input "Attach bill" at bounding box center [0, 0] width 0 height 0
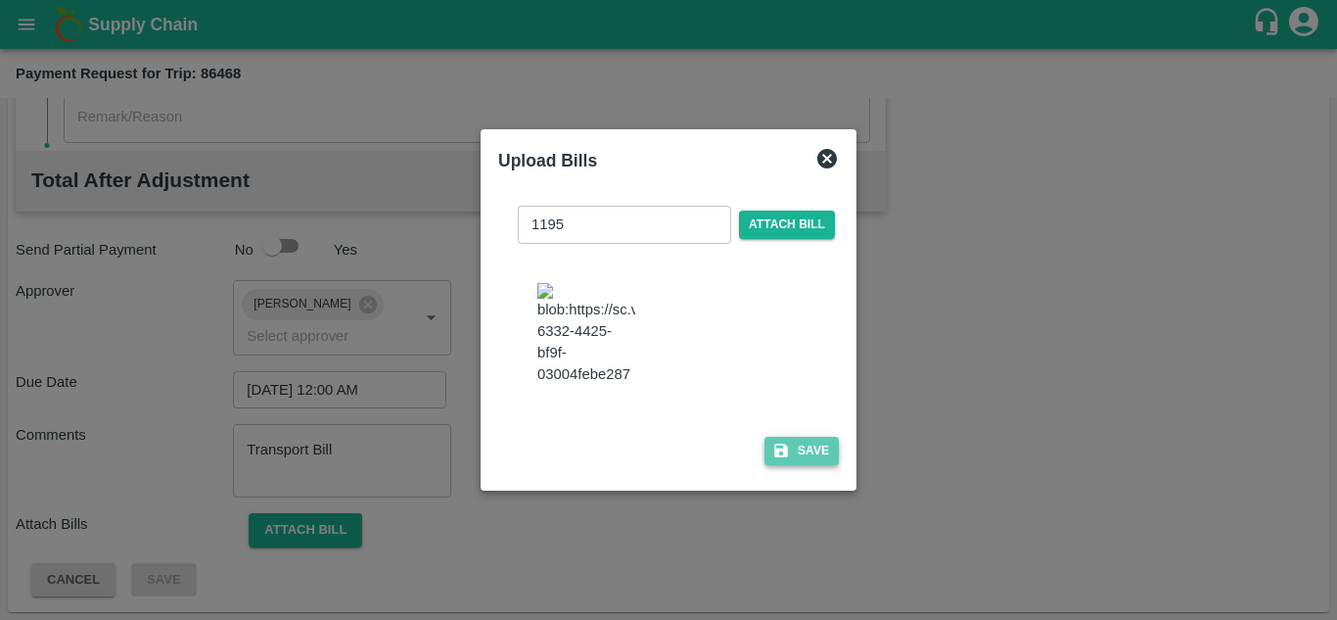
click at [803, 456] on button "Save" at bounding box center [801, 451] width 74 height 28
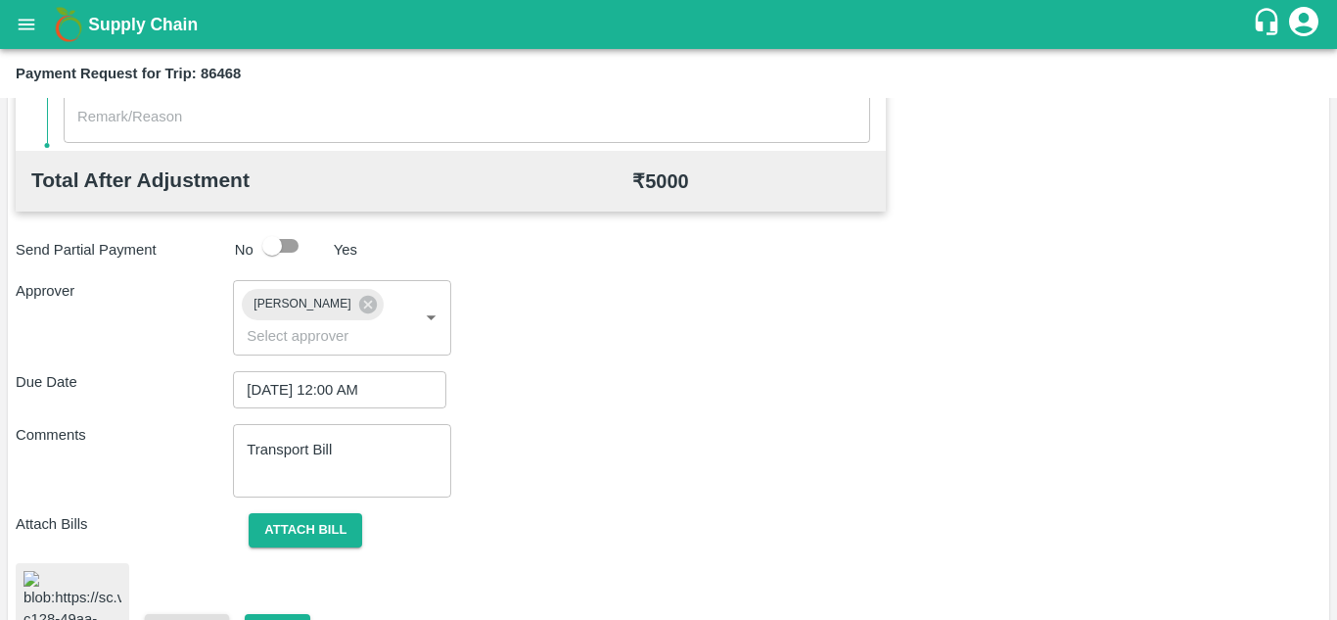
scroll to position [1052, 0]
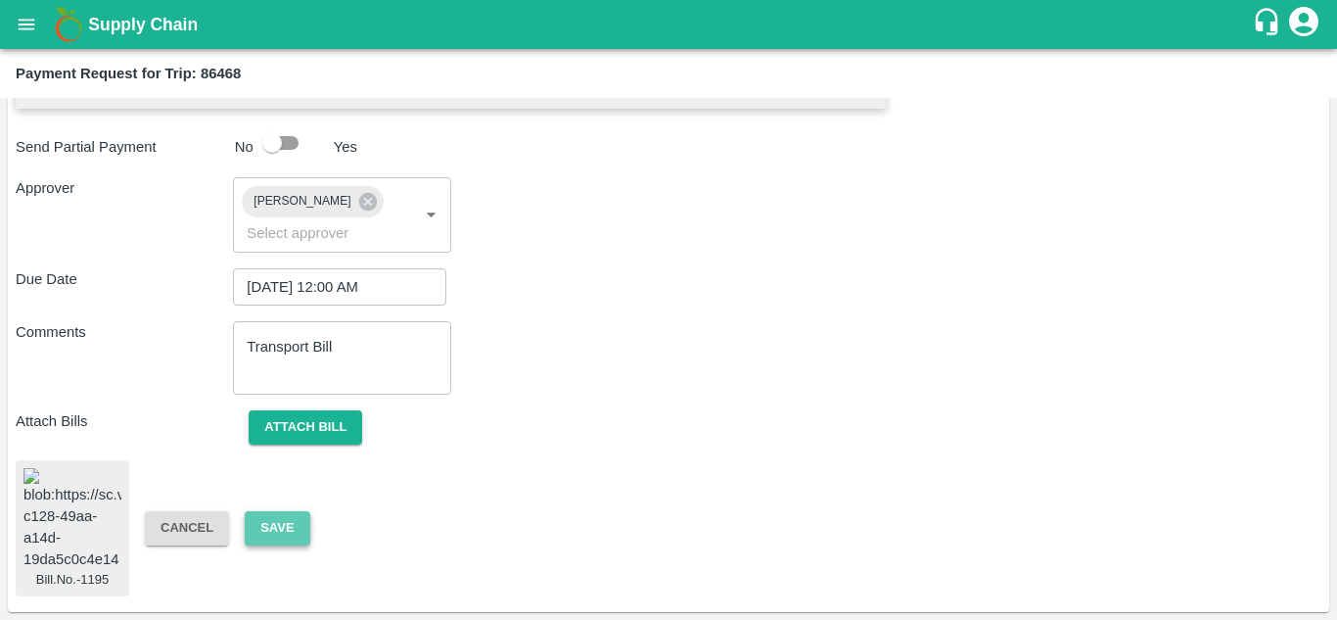
click at [290, 511] on button "Save" at bounding box center [277, 528] width 65 height 34
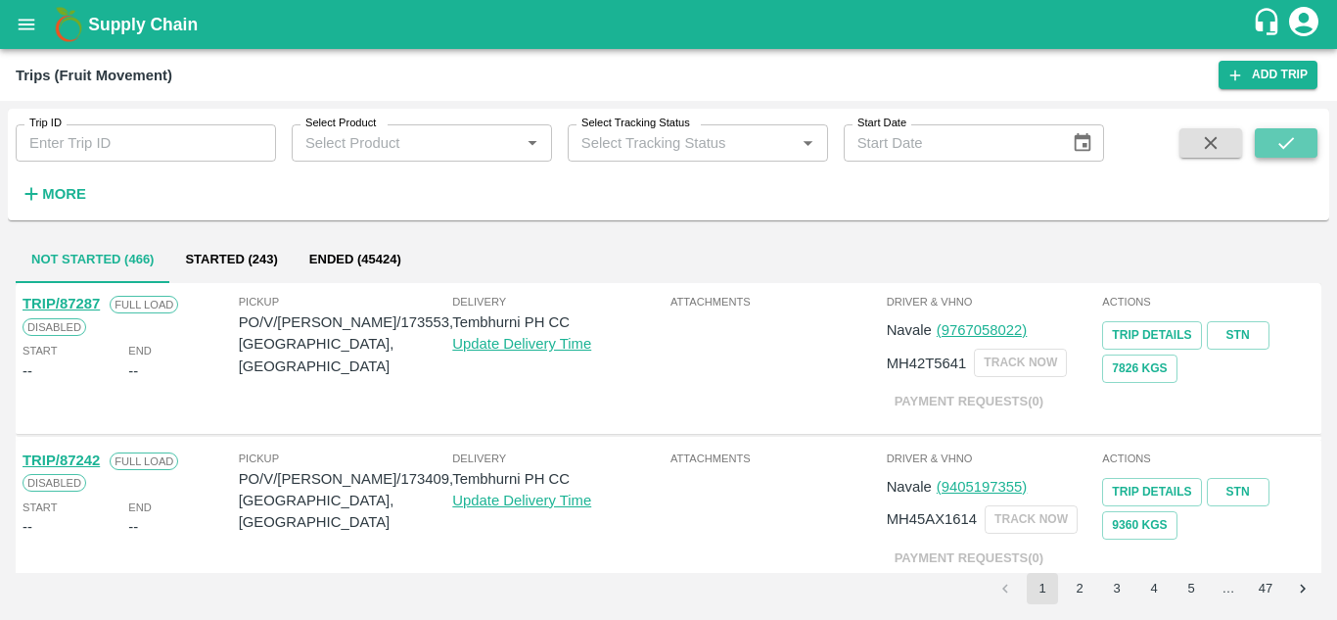
click at [1291, 140] on icon "submit" at bounding box center [1286, 143] width 16 height 12
click at [63, 194] on strong "More" at bounding box center [64, 194] width 44 height 16
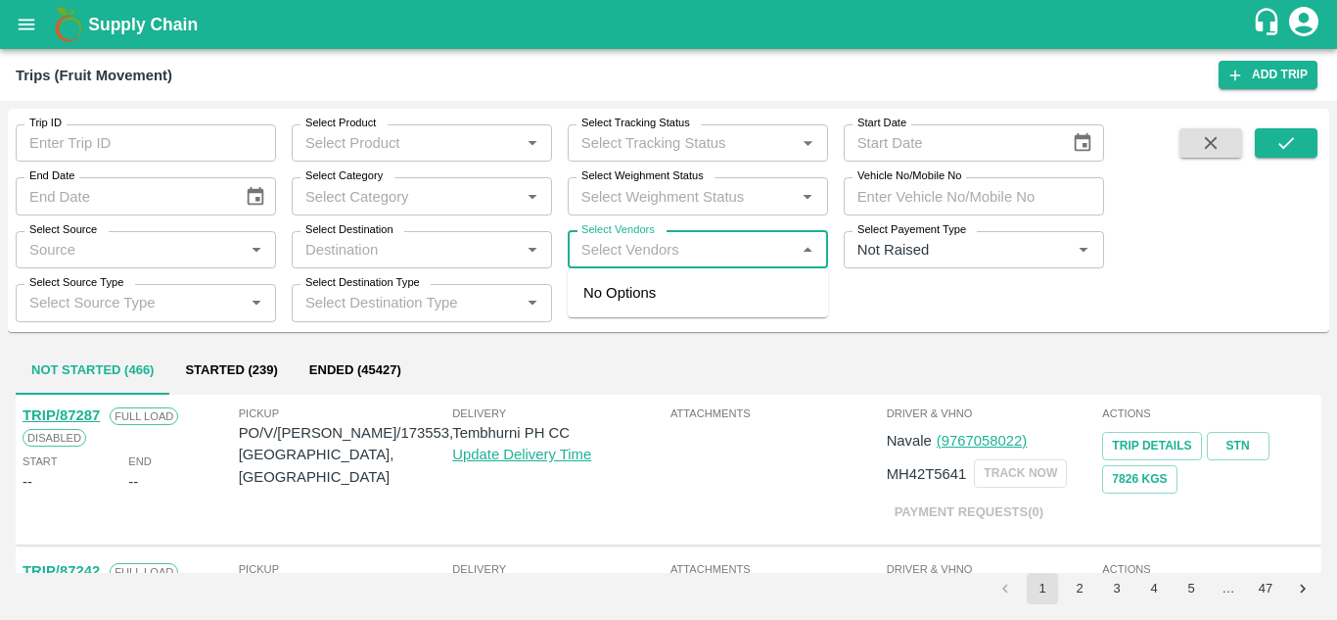
click at [594, 249] on input "Select Vendors" at bounding box center [682, 249] width 216 height 25
type input "P Y E"
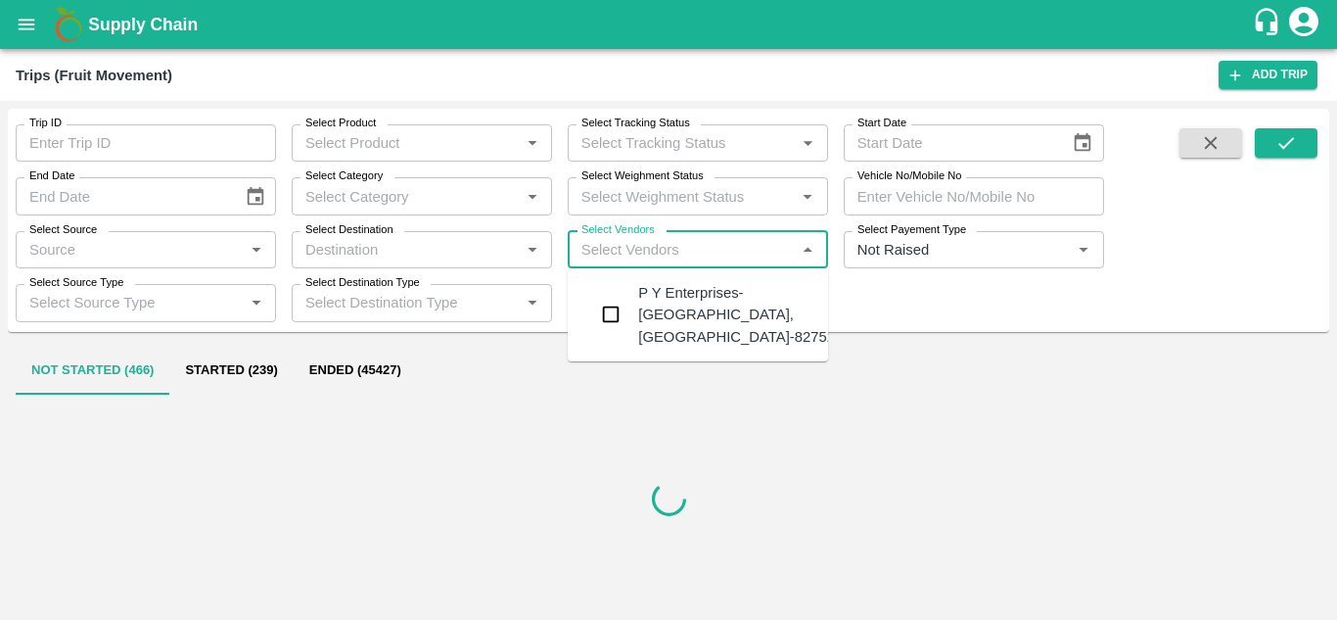
click at [681, 316] on div "P Y Enterprises-[GEOGRAPHIC_DATA], [GEOGRAPHIC_DATA]-8275274400" at bounding box center [756, 315] width 237 height 66
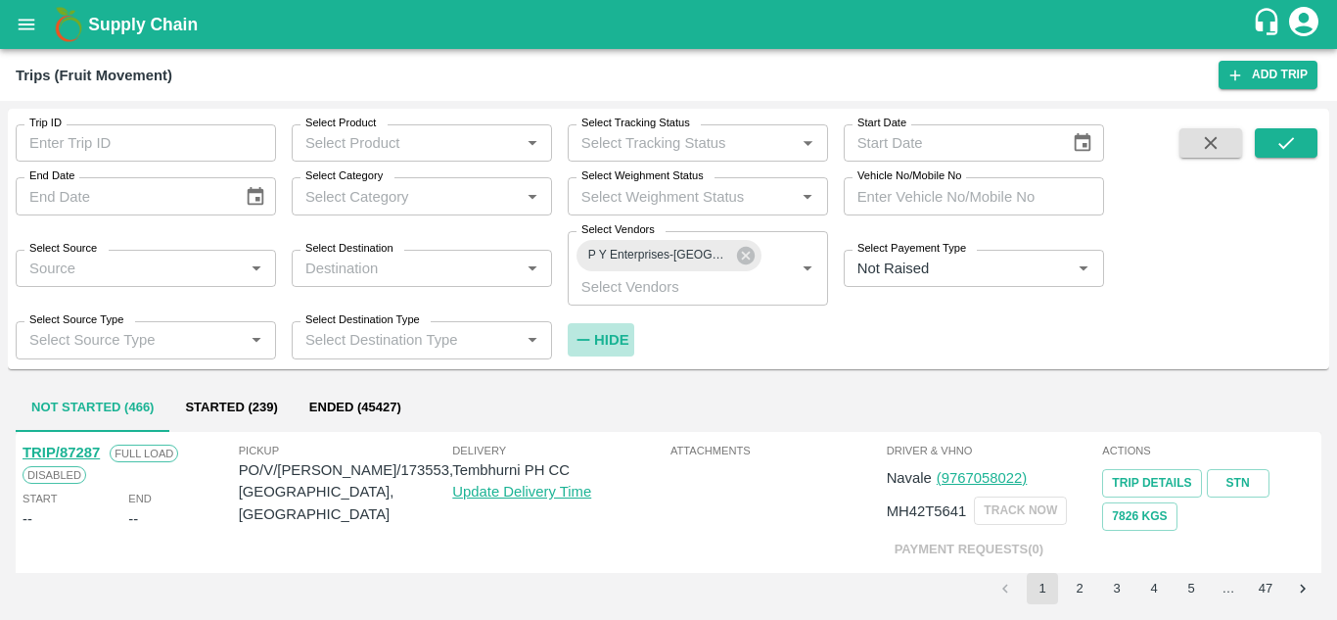
click at [616, 335] on strong "Hide" at bounding box center [611, 340] width 34 height 16
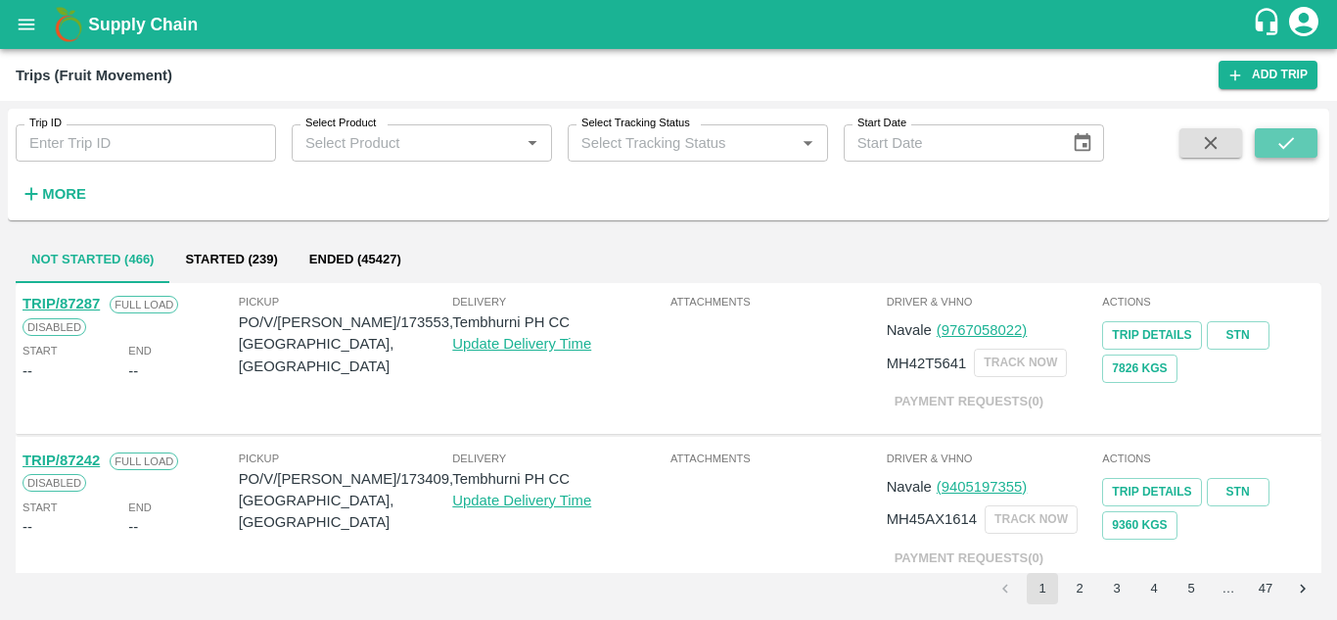
click at [1282, 143] on icon "submit" at bounding box center [1286, 143] width 22 height 22
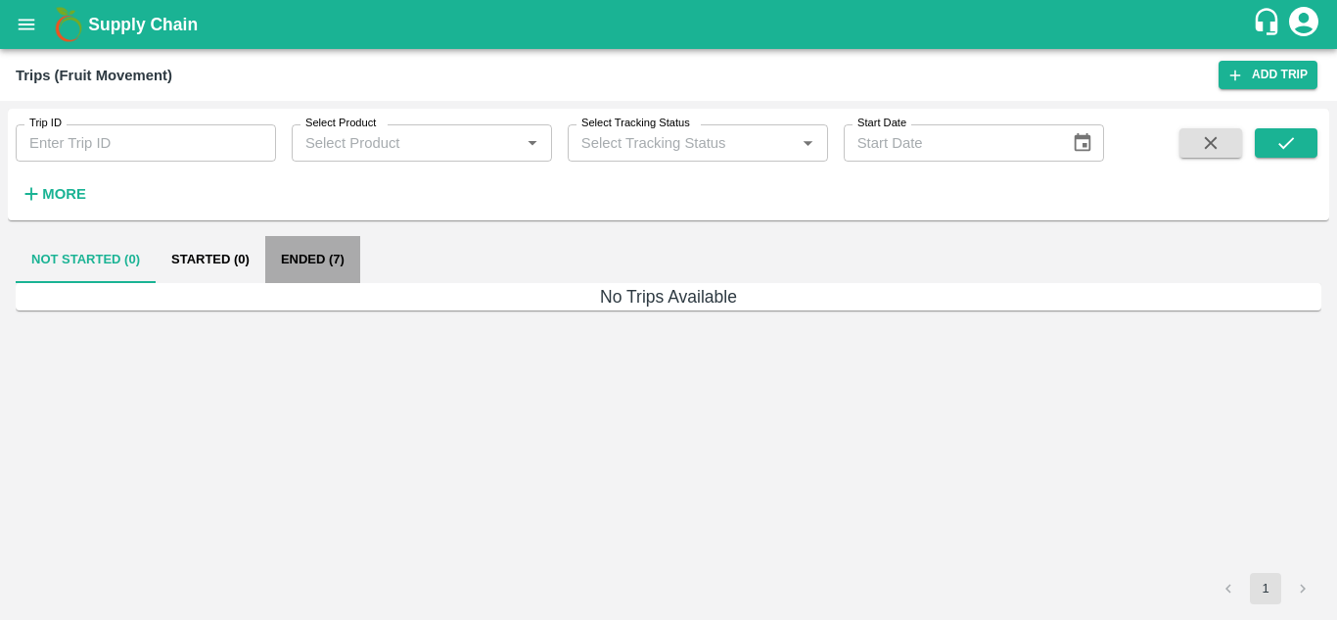
click at [308, 254] on button "Ended (7)" at bounding box center [312, 259] width 95 height 47
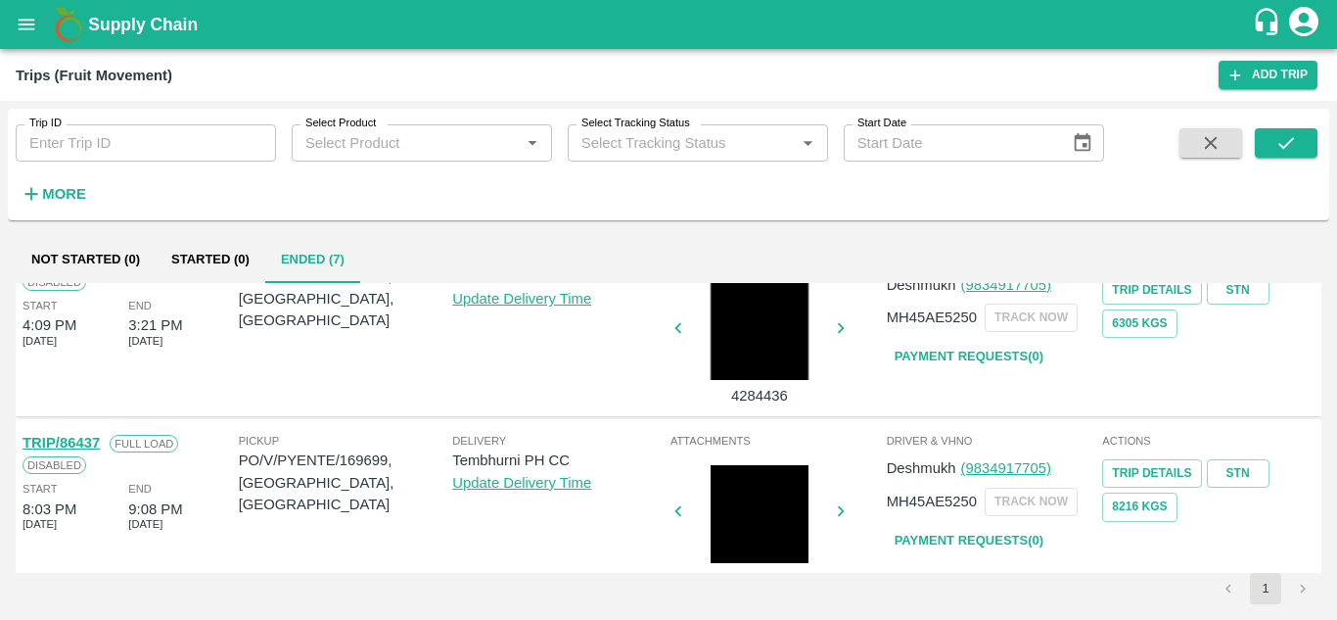
scroll to position [995, 0]
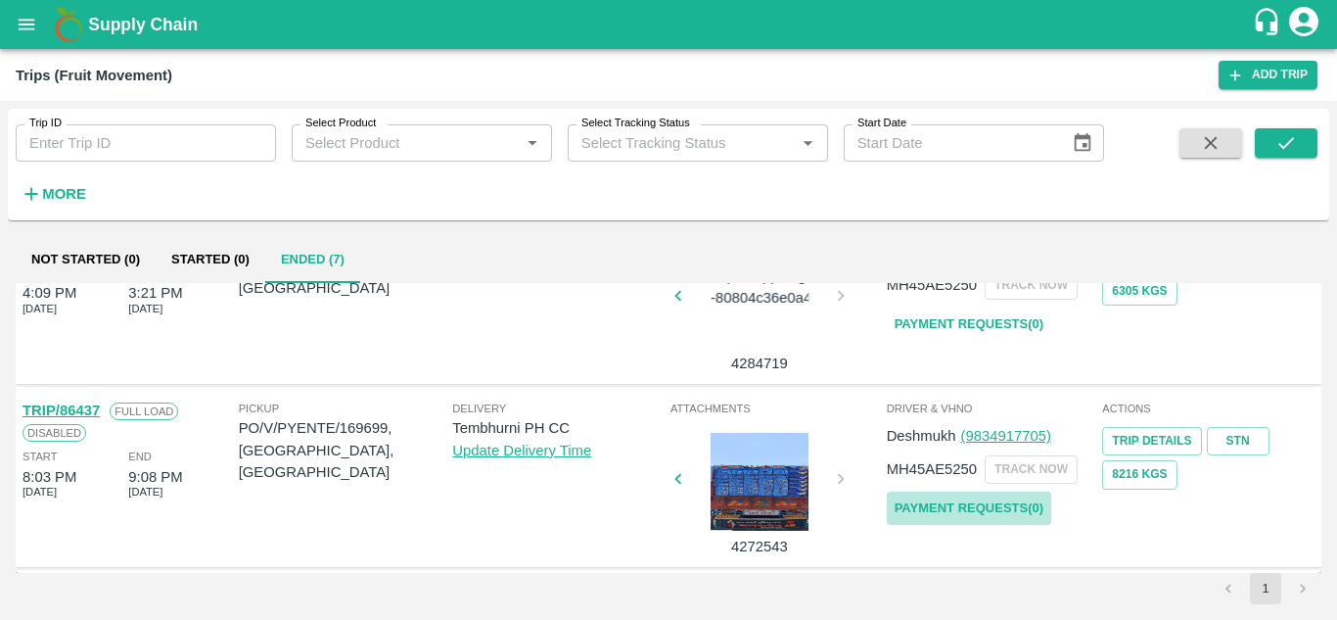
click at [935, 507] on link "Payment Requests( 0 )" at bounding box center [969, 508] width 164 height 34
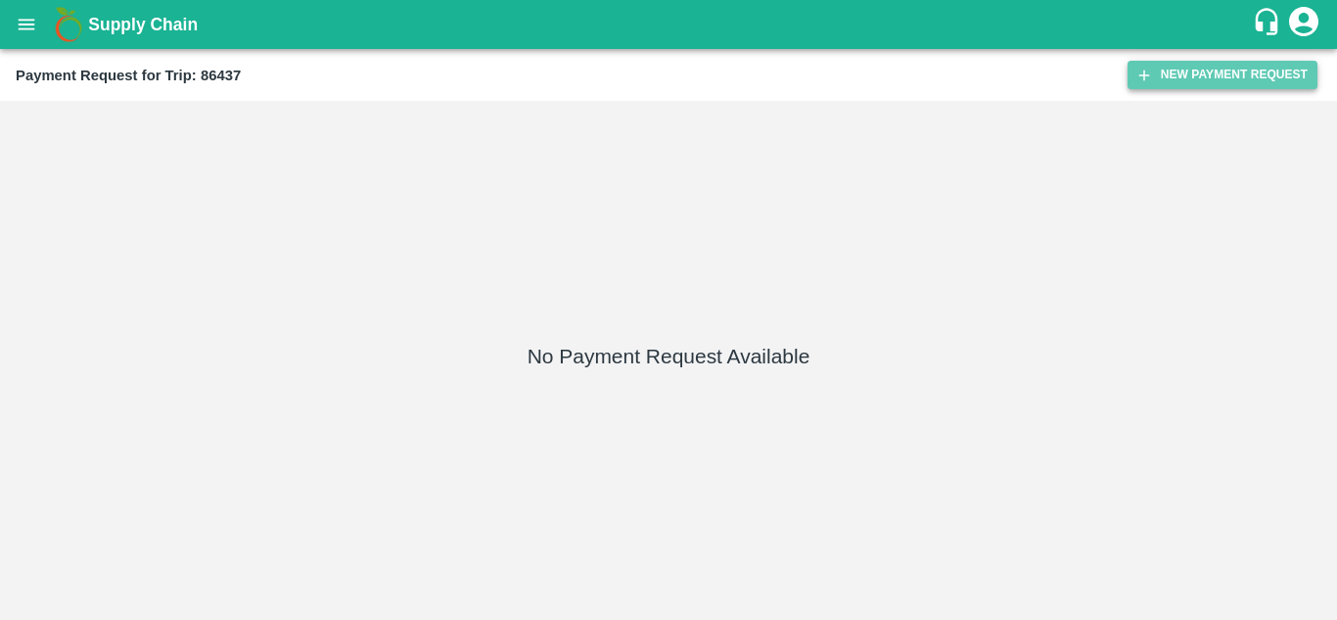
click at [1226, 78] on button "New Payment Request" at bounding box center [1222, 75] width 190 height 28
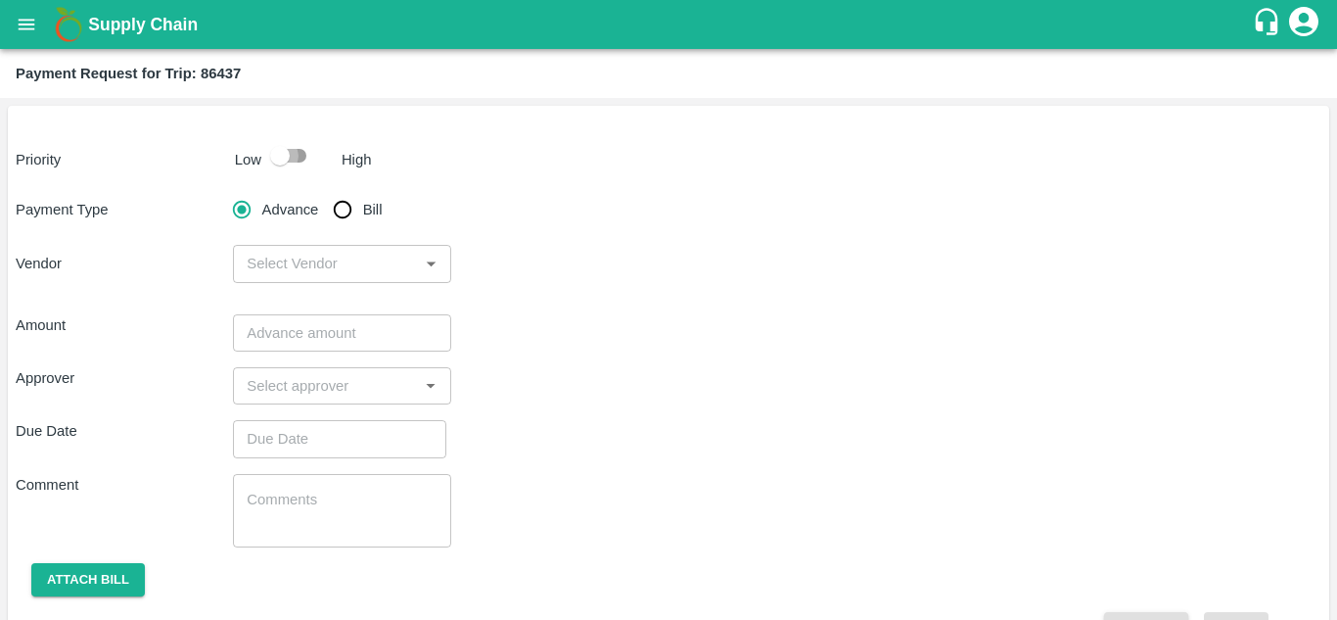
click at [292, 154] on input "checkbox" at bounding box center [280, 155] width 112 height 37
checkbox input "true"
click at [345, 211] on input "Bill" at bounding box center [342, 209] width 39 height 39
radio input "true"
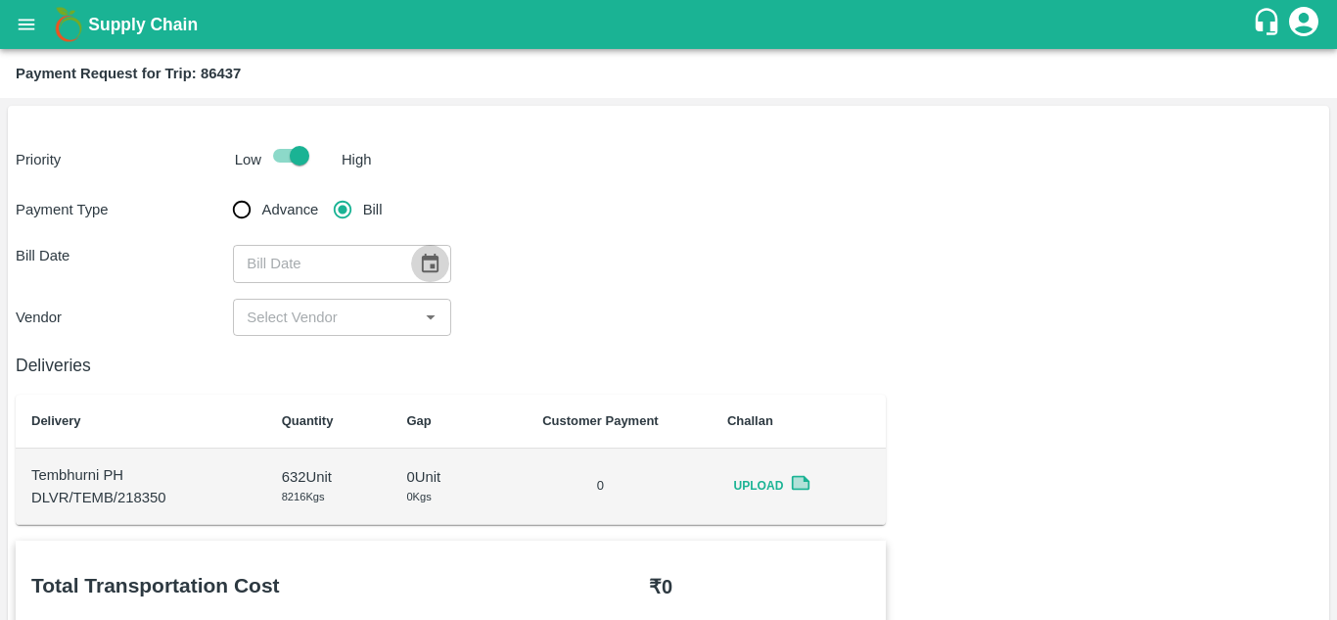
click at [430, 272] on icon "Choose date" at bounding box center [430, 264] width 22 height 22
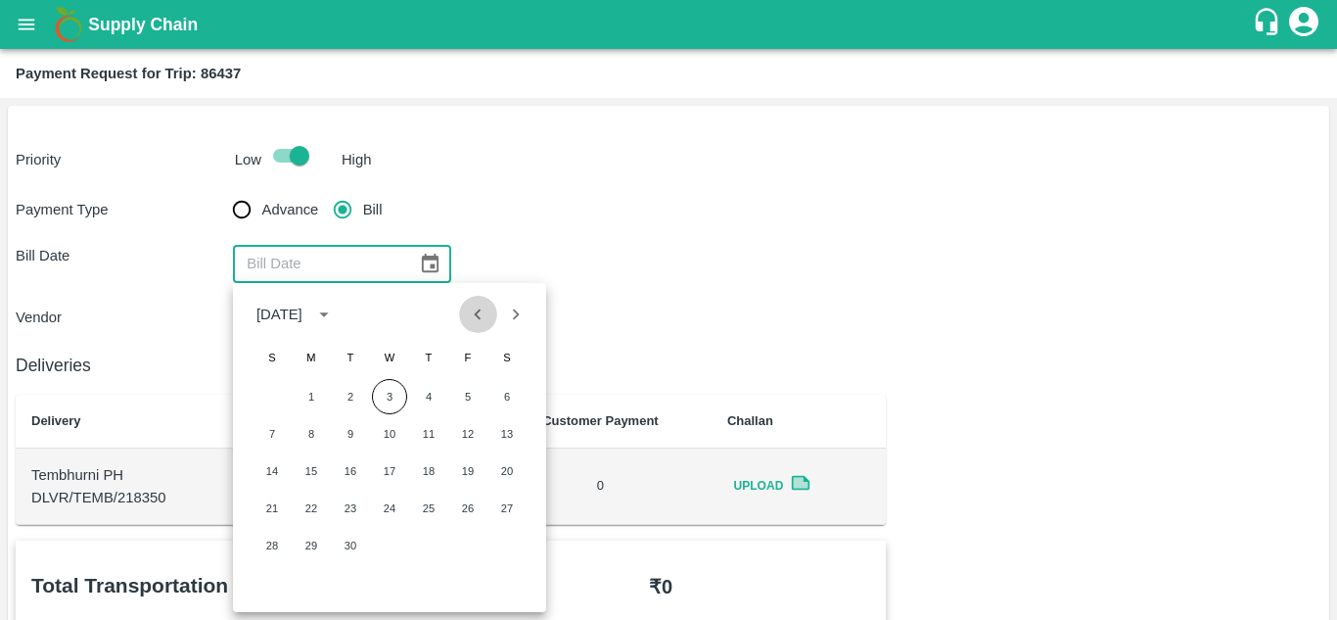
click at [469, 306] on icon "Previous month" at bounding box center [478, 314] width 22 height 22
click at [508, 468] on button "16" at bounding box center [506, 470] width 35 height 35
type input "[DATE]"
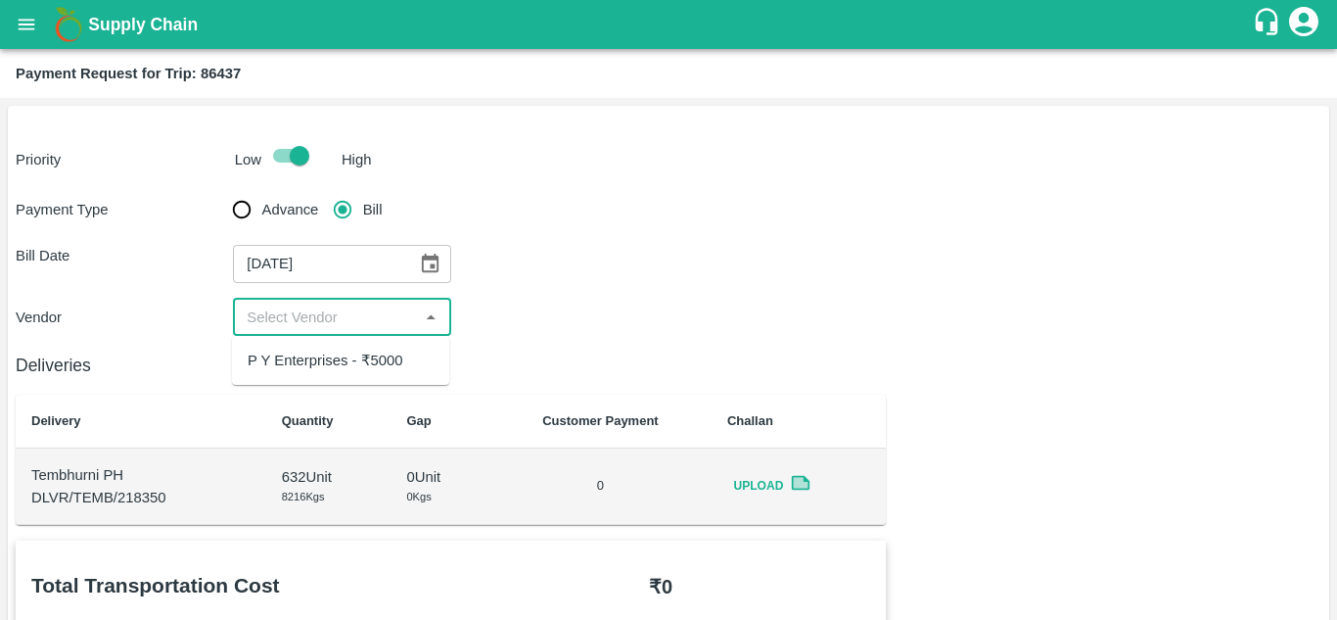
click at [337, 309] on input "input" at bounding box center [325, 316] width 173 height 25
click at [332, 356] on div "P Y Enterprises - ₹5000" at bounding box center [326, 360] width 156 height 22
type input "P Y Enterprises - ₹5000"
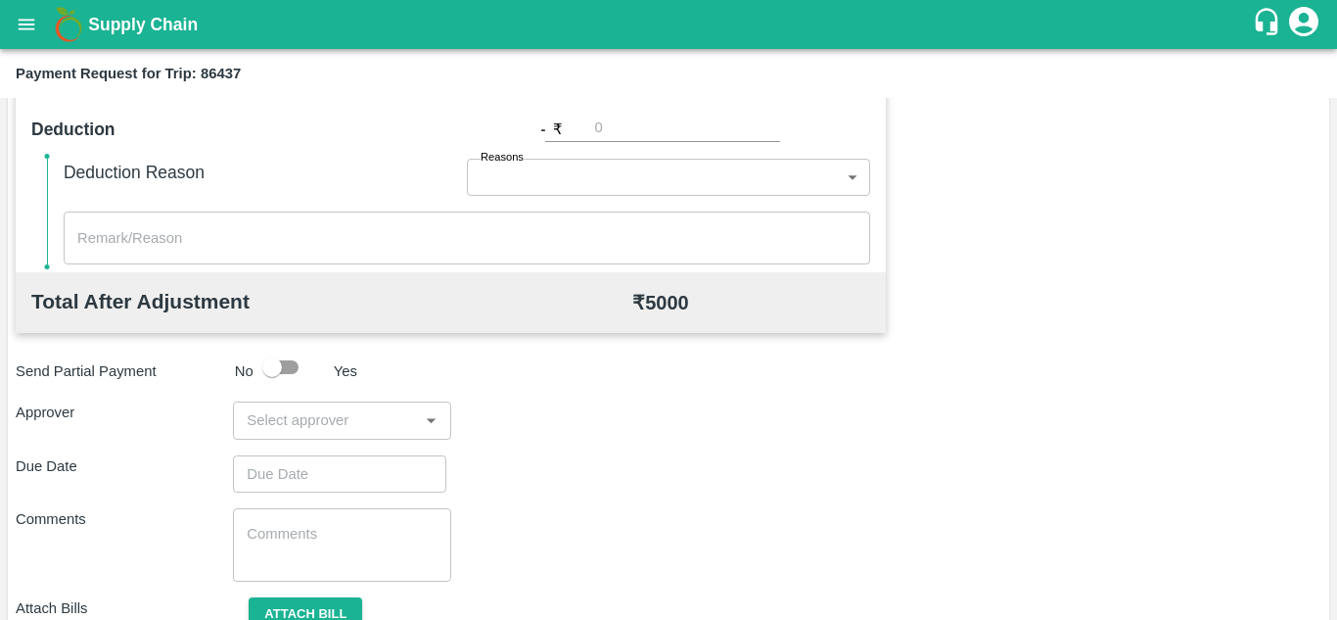
scroll to position [891, 0]
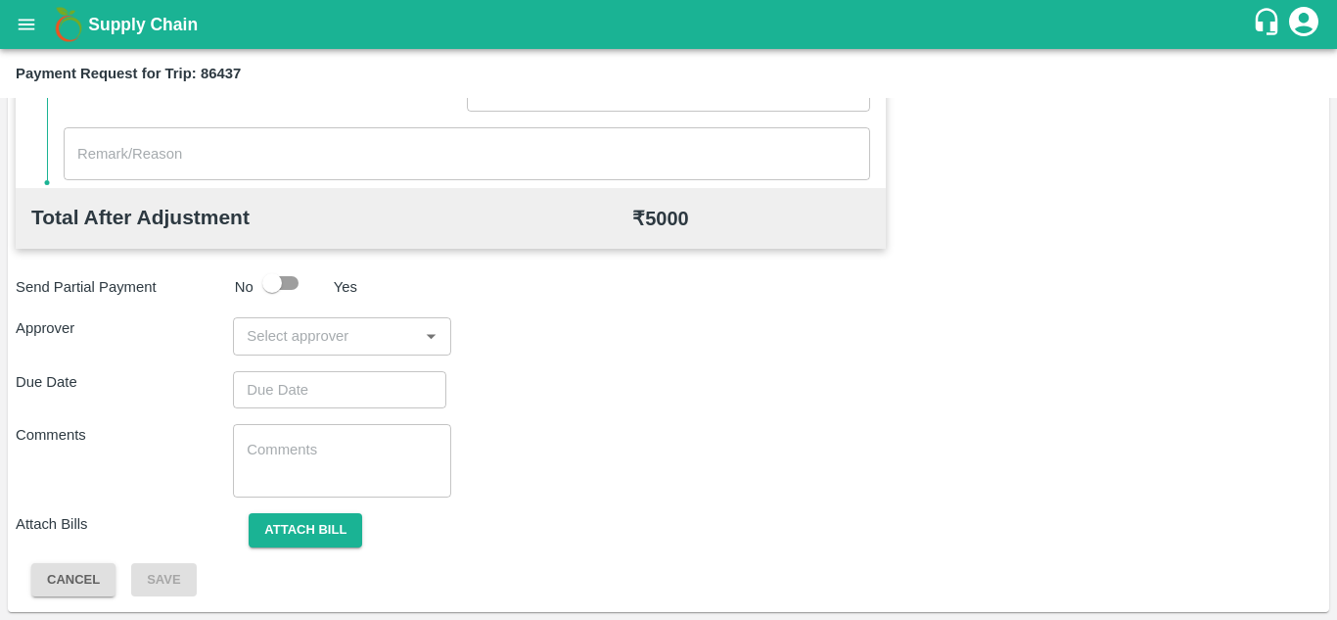
click at [328, 346] on input "input" at bounding box center [325, 335] width 173 height 25
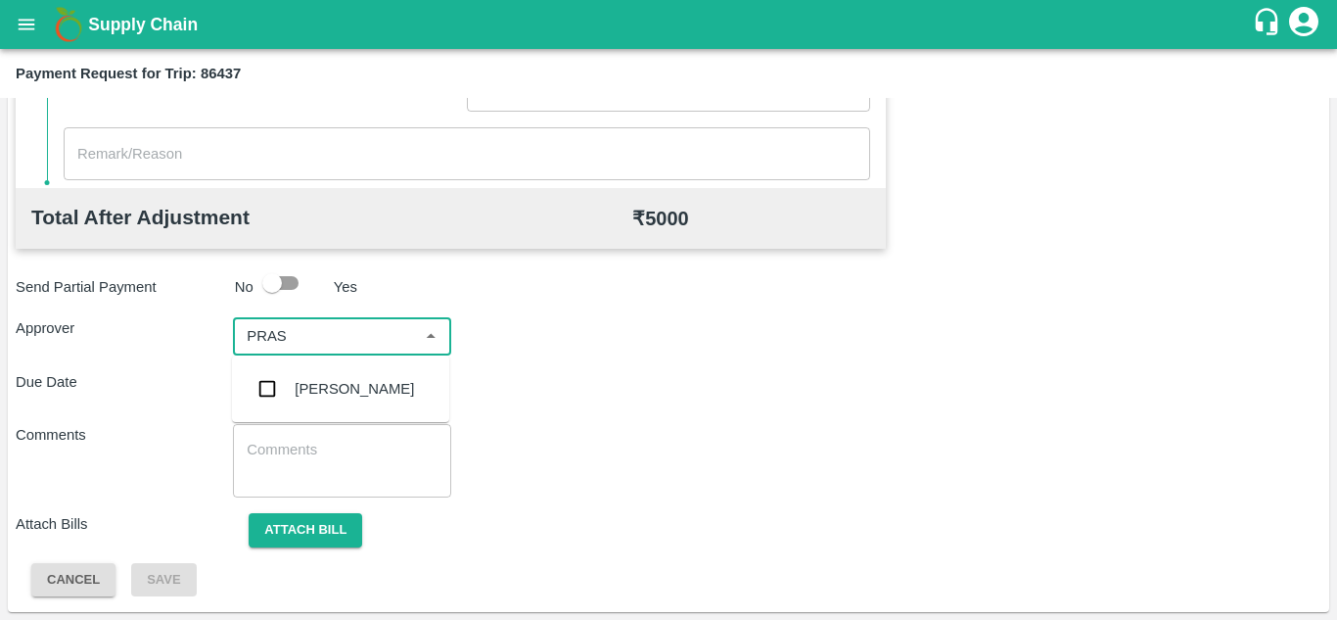
type input "PRASA"
click at [336, 383] on div "[PERSON_NAME]" at bounding box center [354, 389] width 119 height 22
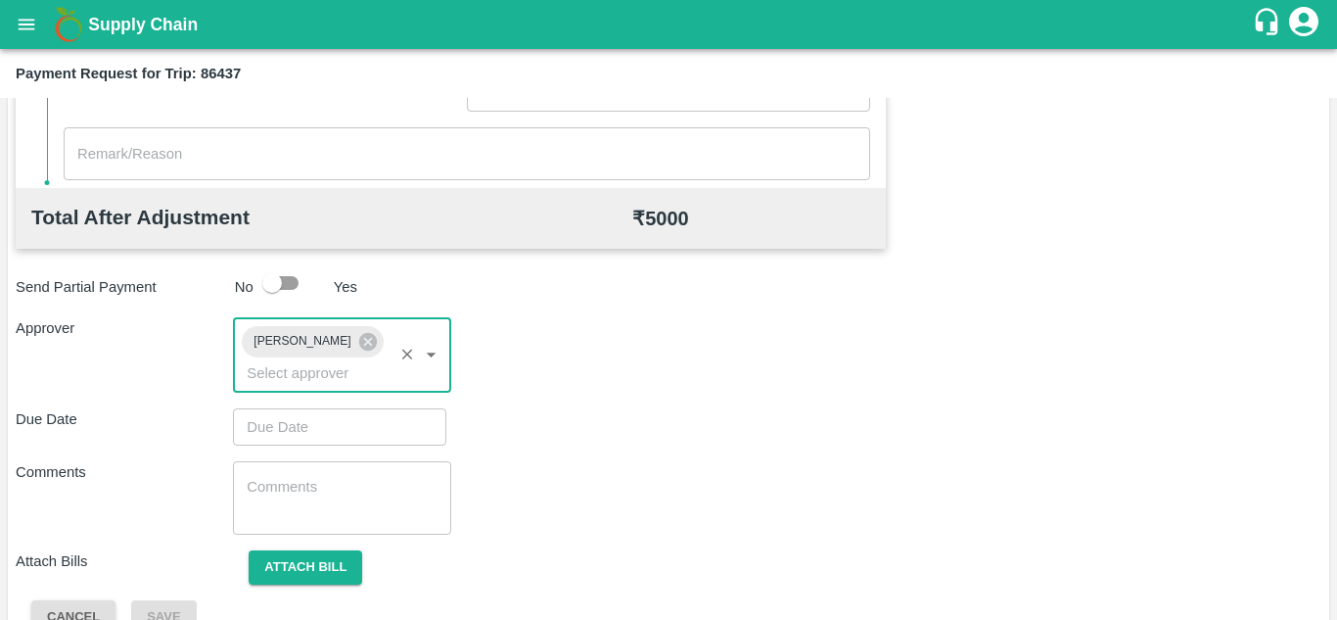
type input "DD/MM/YYYY hh:mm aa"
click at [308, 423] on input "DD/MM/YYYY hh:mm aa" at bounding box center [333, 426] width 200 height 37
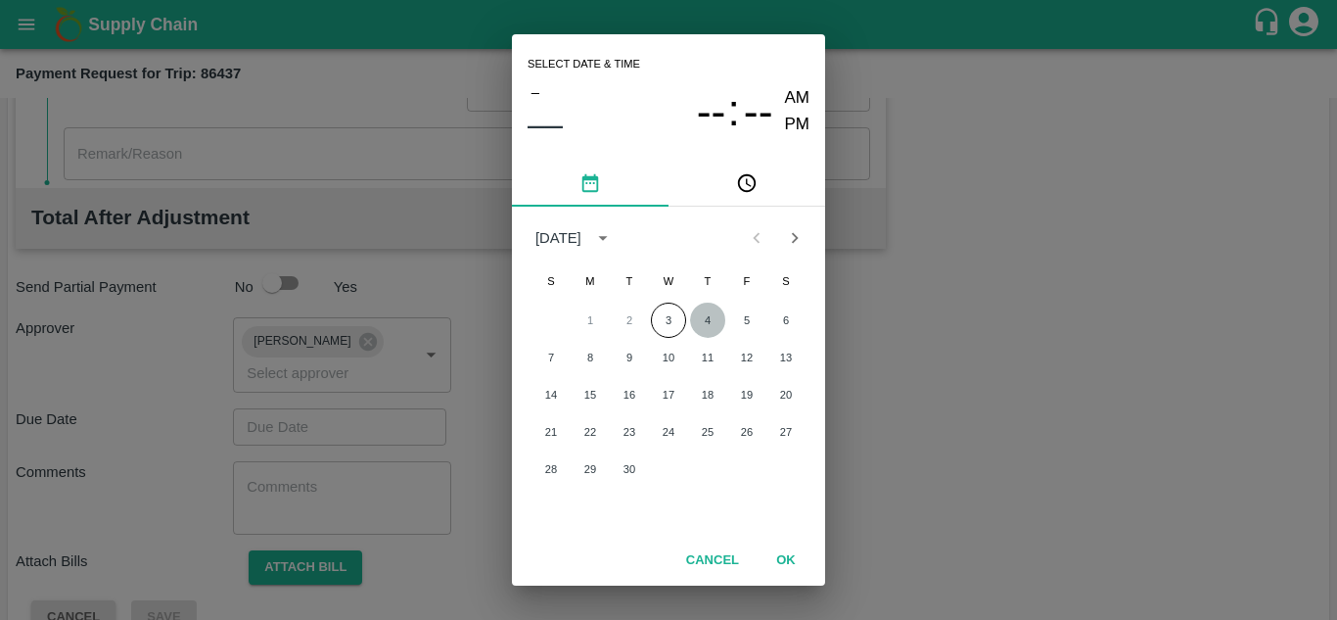
click at [707, 326] on button "4" at bounding box center [707, 319] width 35 height 35
type input "[DATE] 12:00 AM"
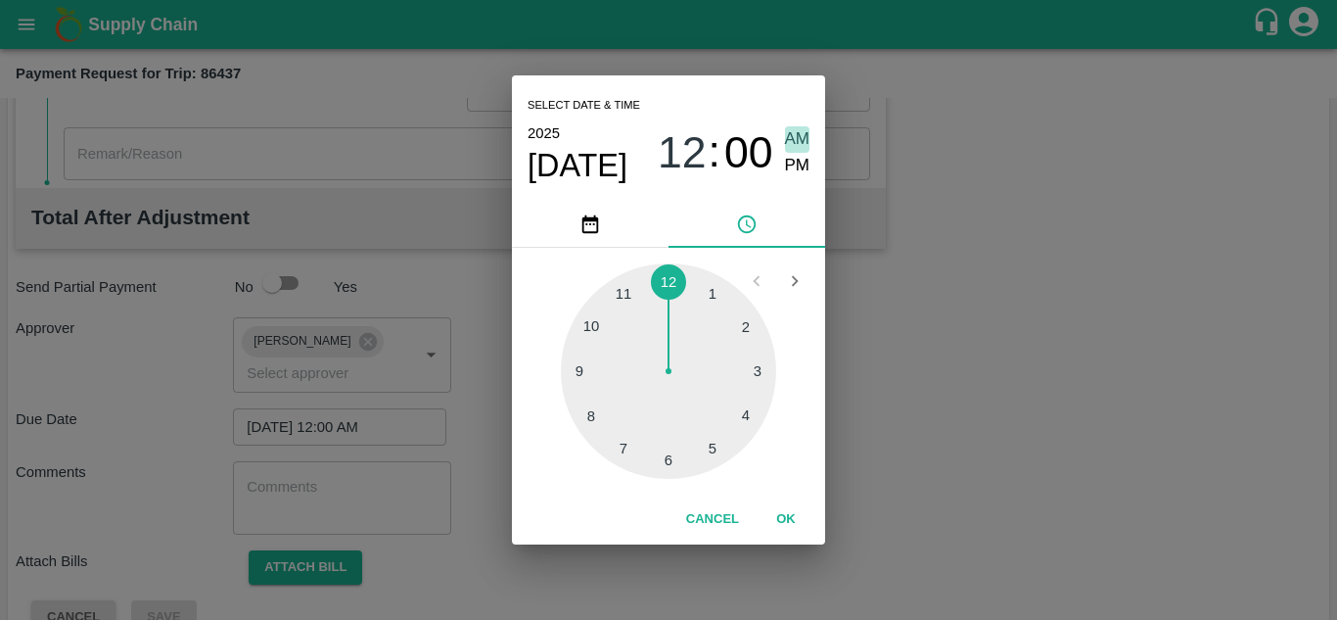
click at [796, 129] on span "AM" at bounding box center [797, 139] width 25 height 26
click at [783, 514] on button "OK" at bounding box center [786, 519] width 63 height 34
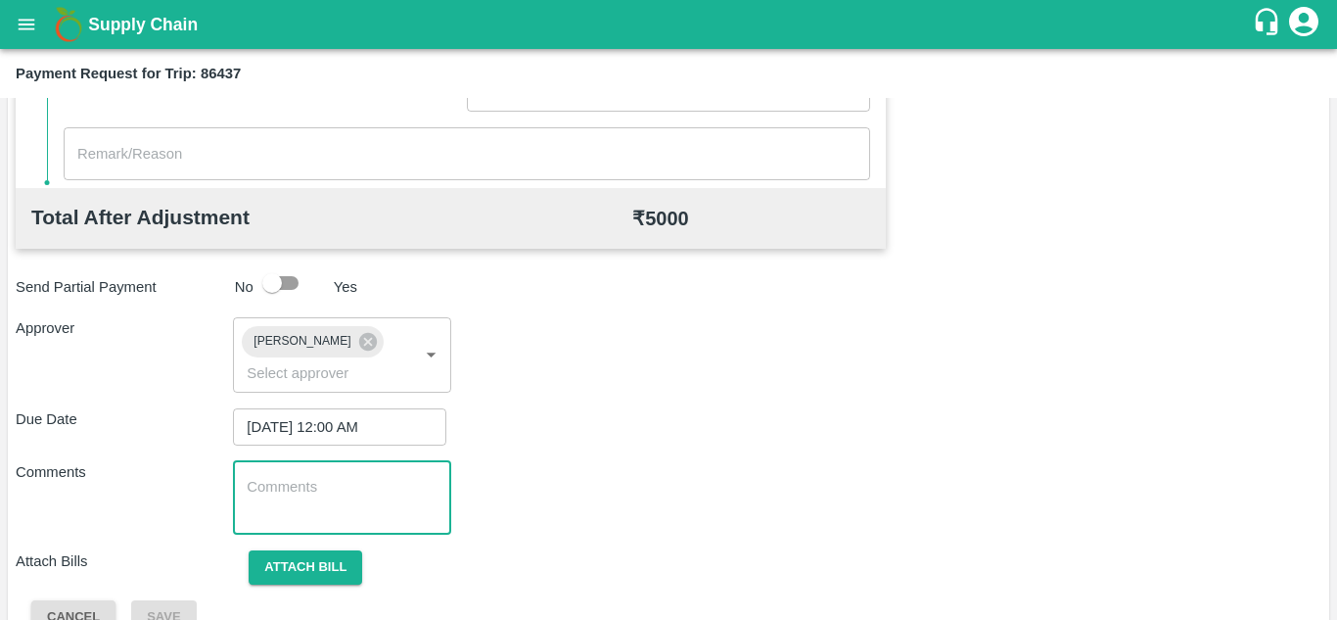
click at [310, 493] on textarea at bounding box center [342, 497] width 190 height 41
paste textarea "Transport Bill"
type textarea "Transport Bill"
click at [814, 523] on div "Comments Transport Bill x ​" at bounding box center [669, 497] width 1306 height 73
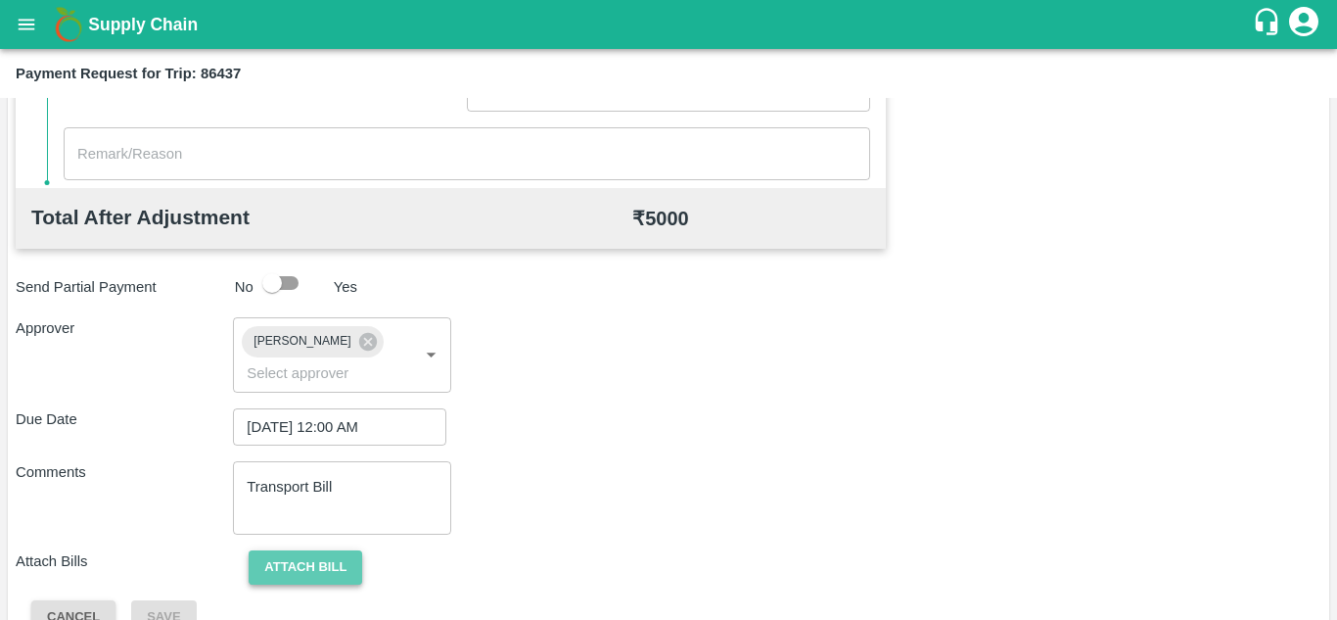
click at [342, 556] on button "Attach bill" at bounding box center [306, 567] width 114 height 34
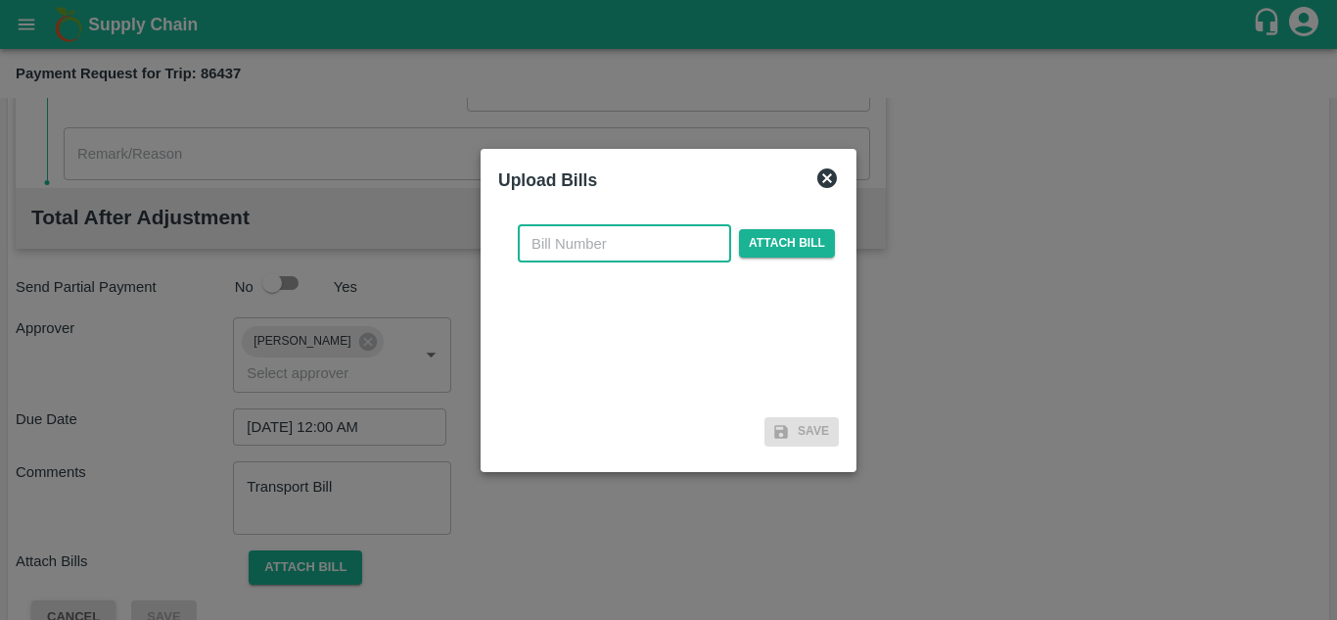
click at [546, 250] on input "text" at bounding box center [624, 243] width 213 height 37
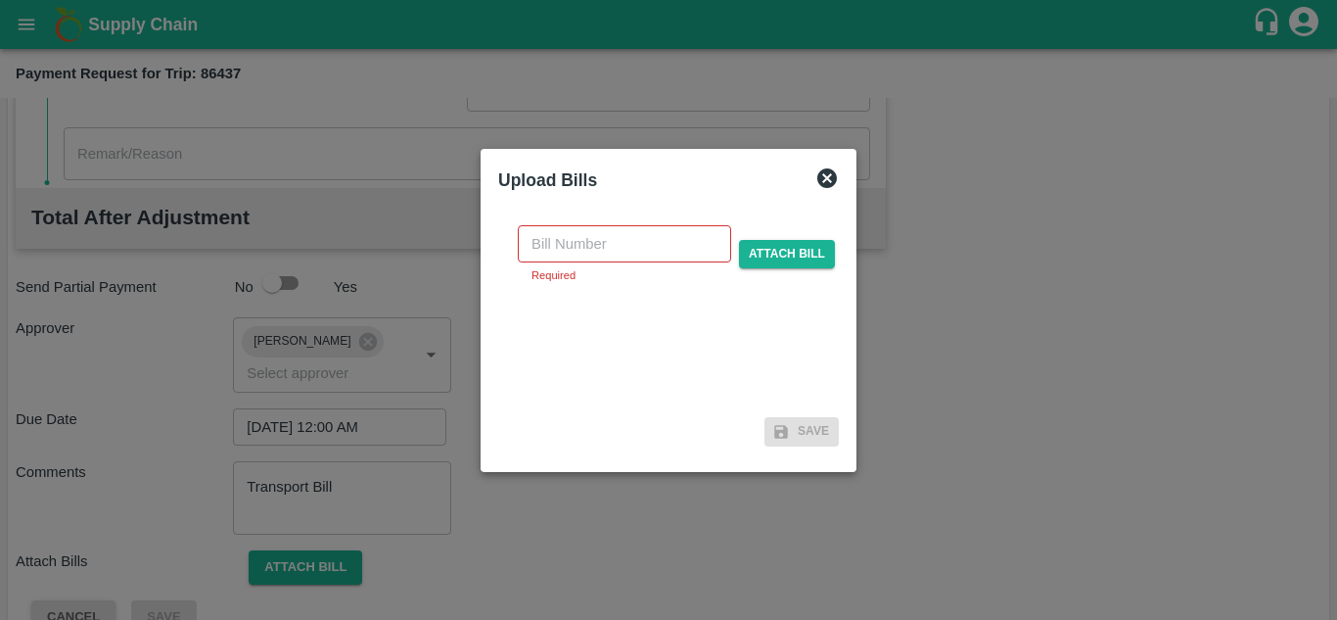
click at [1005, 299] on div at bounding box center [668, 310] width 1337 height 620
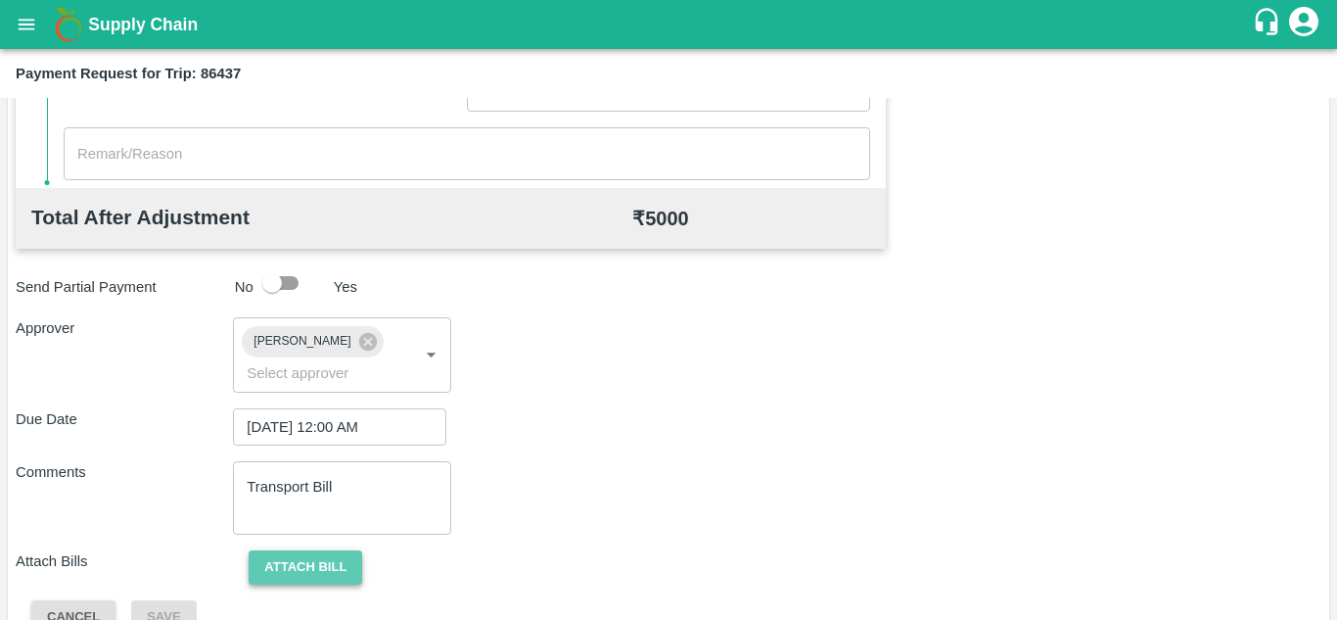
click at [320, 559] on button "Attach bill" at bounding box center [306, 567] width 114 height 34
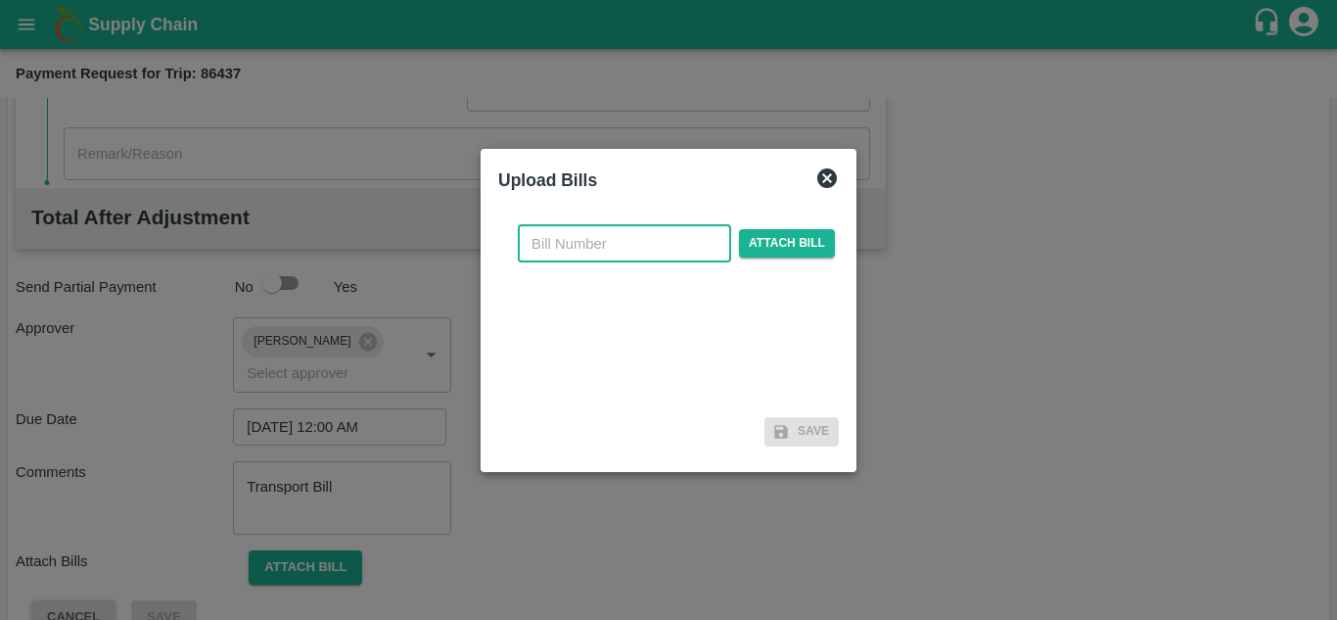
click at [593, 251] on input "text" at bounding box center [624, 243] width 213 height 37
type input "850"
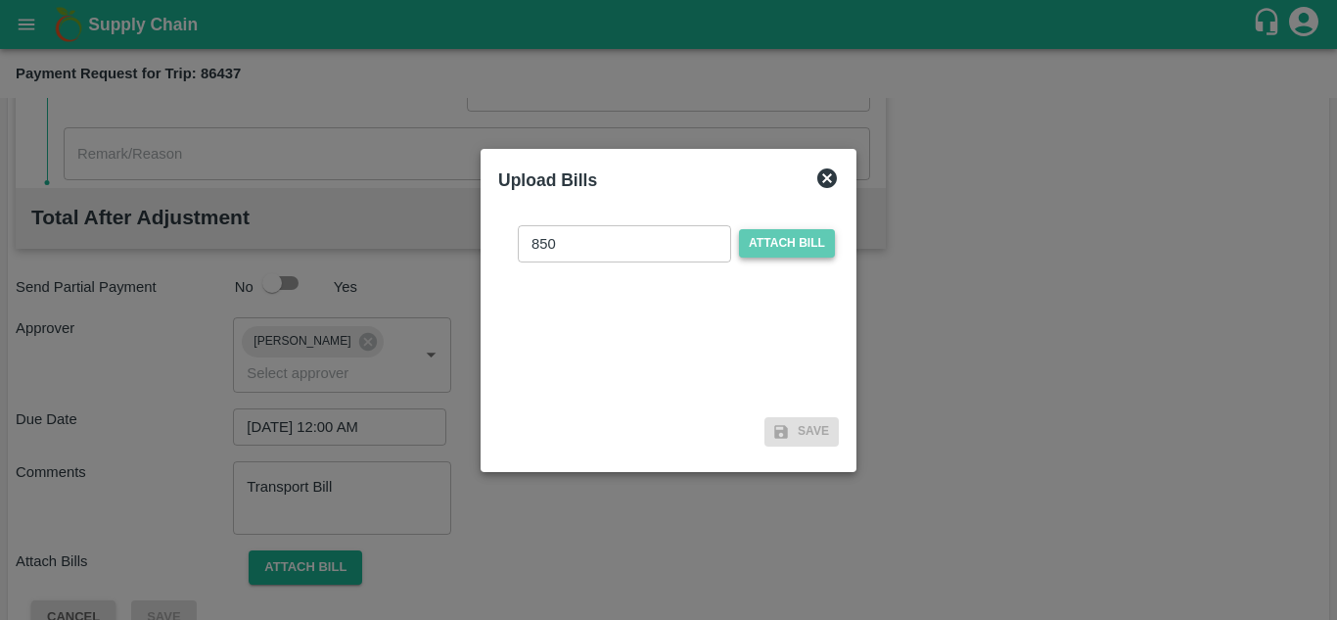
click at [792, 245] on span "Attach bill" at bounding box center [787, 243] width 96 height 28
click at [0, 0] on input "Attach bill" at bounding box center [0, 0] width 0 height 0
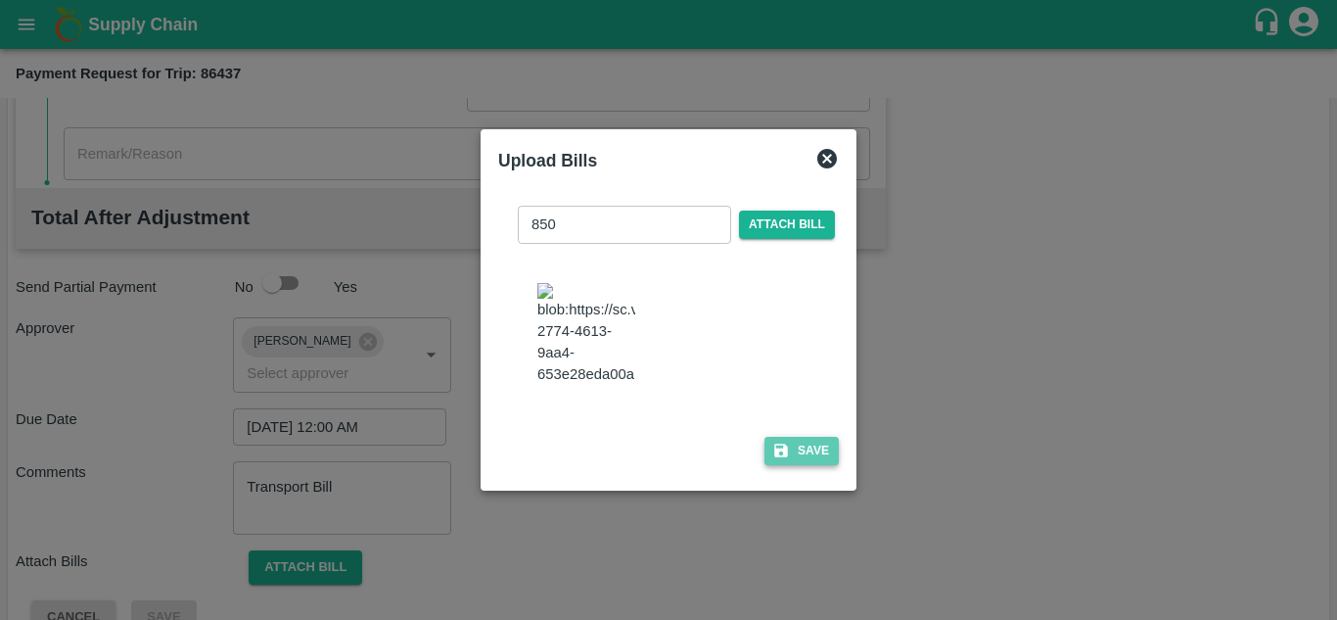
click at [811, 462] on button "Save" at bounding box center [801, 451] width 74 height 28
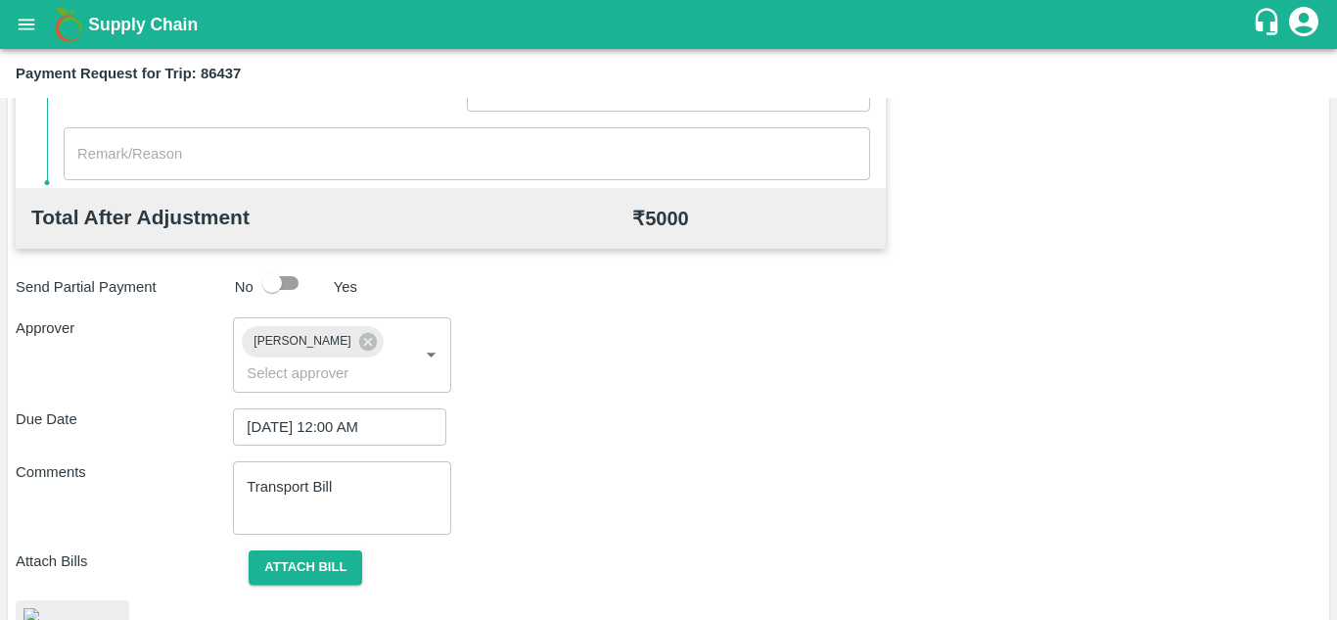
scroll to position [1060, 0]
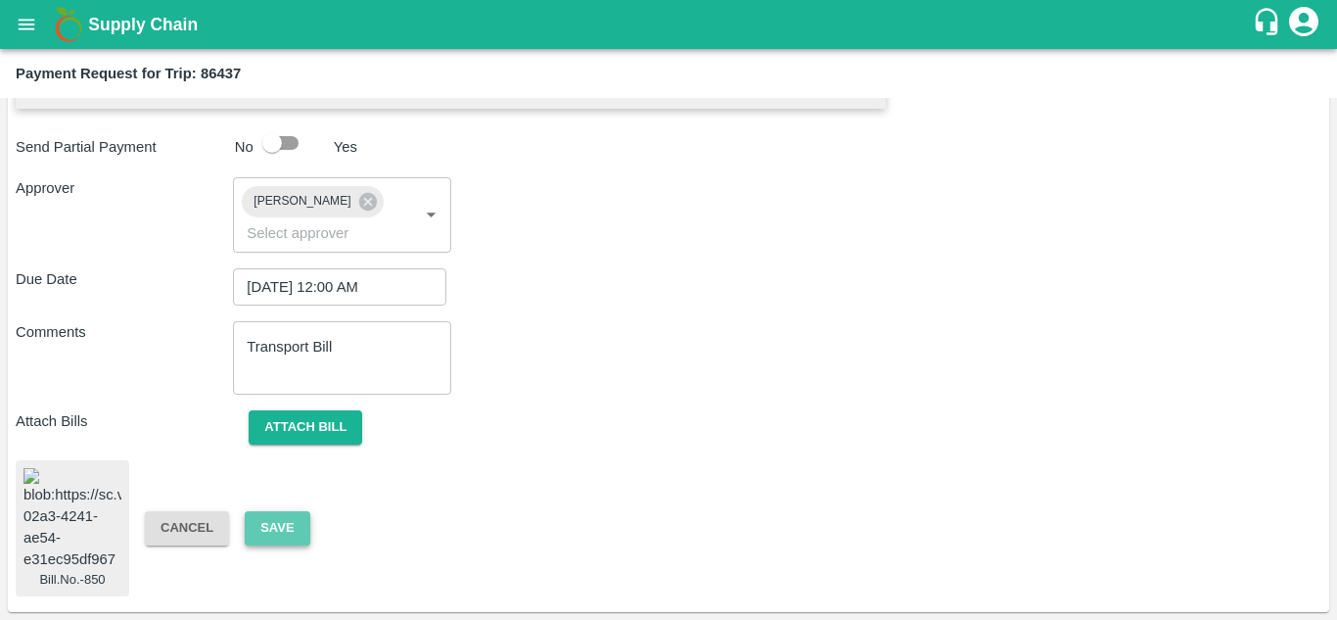
click at [287, 511] on button "Save" at bounding box center [277, 528] width 65 height 34
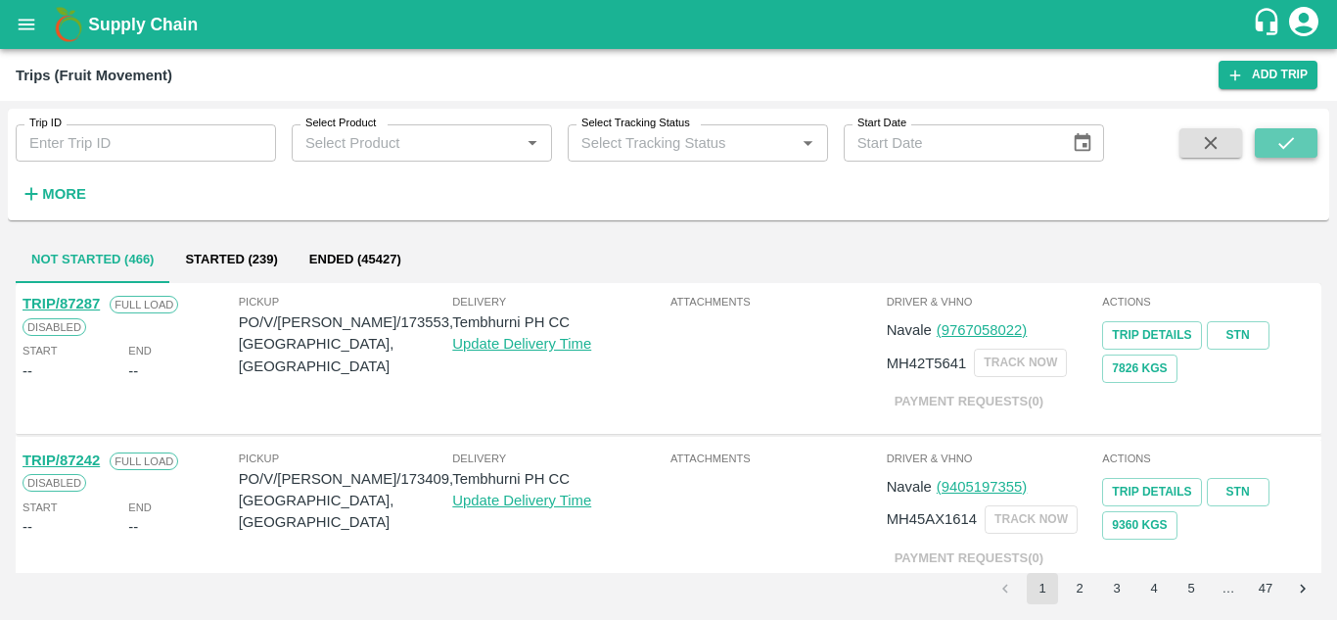
click at [1303, 135] on button "submit" at bounding box center [1286, 142] width 63 height 29
click at [231, 258] on button "Started (239)" at bounding box center [230, 259] width 123 height 47
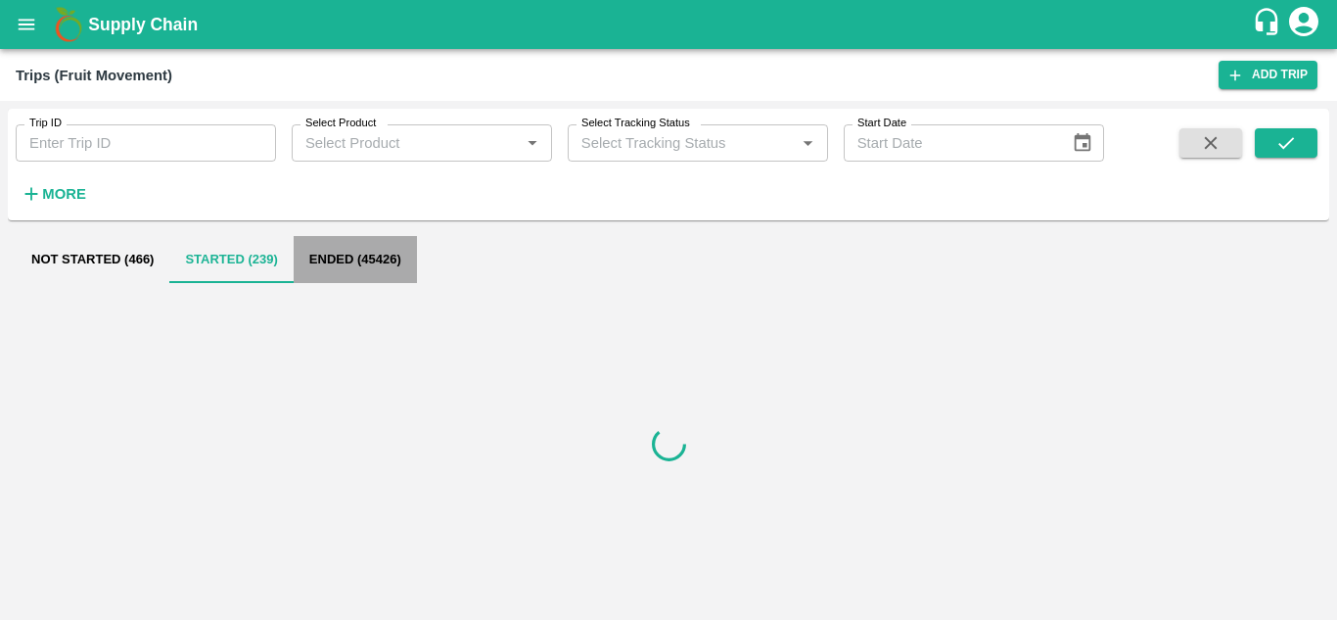
click at [339, 253] on button "Ended (45426)" at bounding box center [355, 259] width 123 height 47
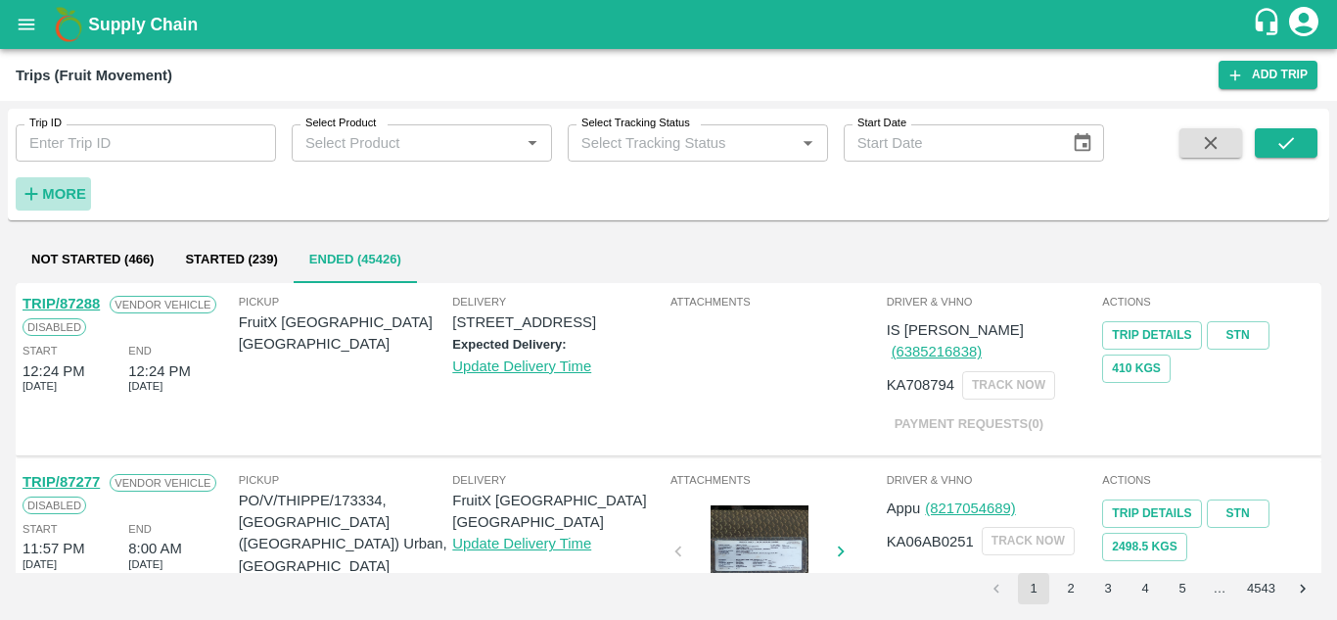
click at [66, 207] on button "More" at bounding box center [53, 193] width 75 height 33
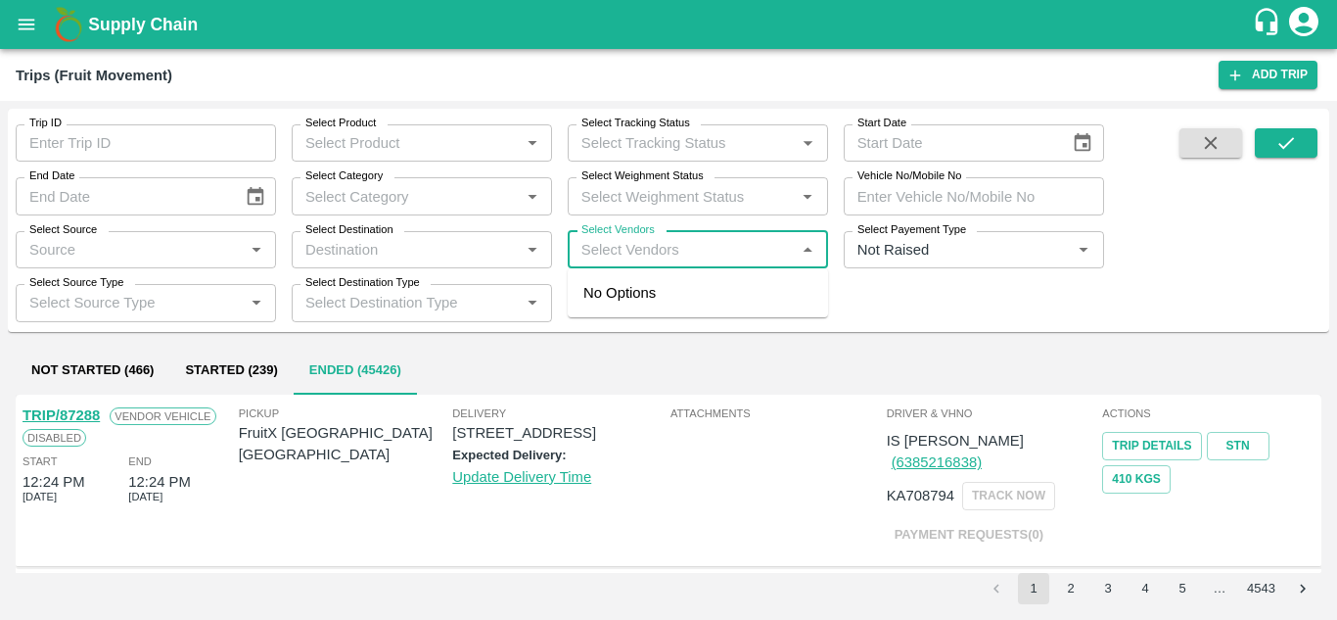
click at [593, 258] on input "Select Vendors" at bounding box center [682, 249] width 216 height 25
type input "MORY"
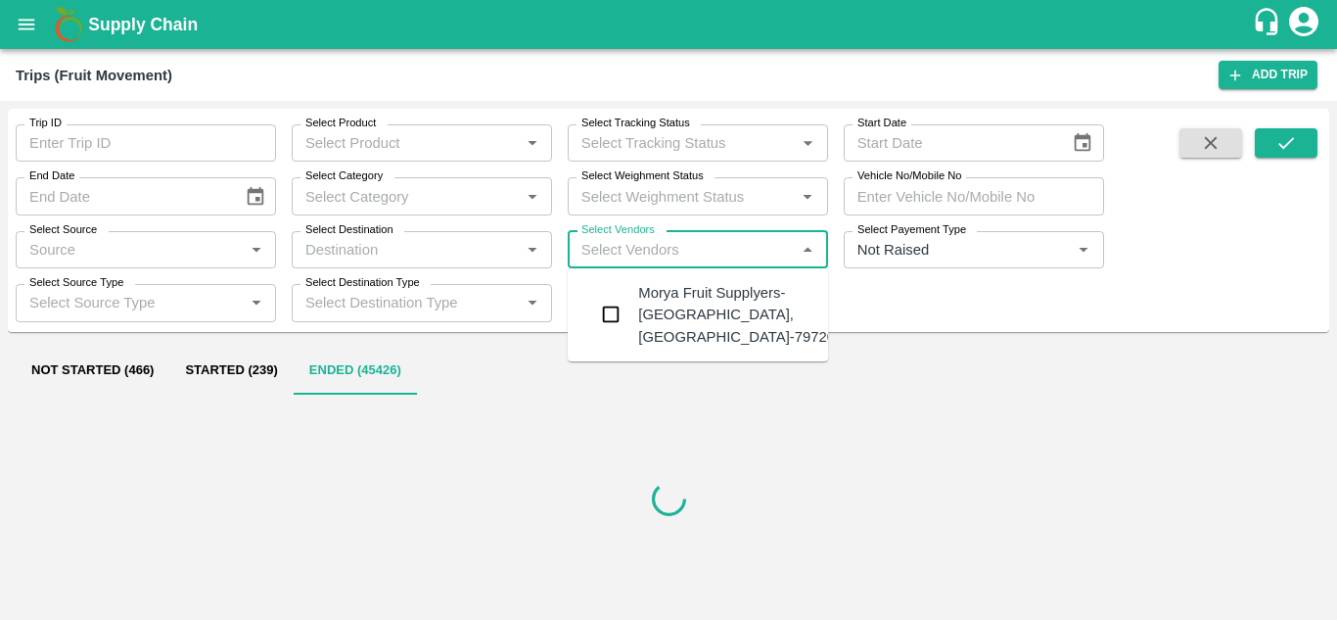
type input "A"
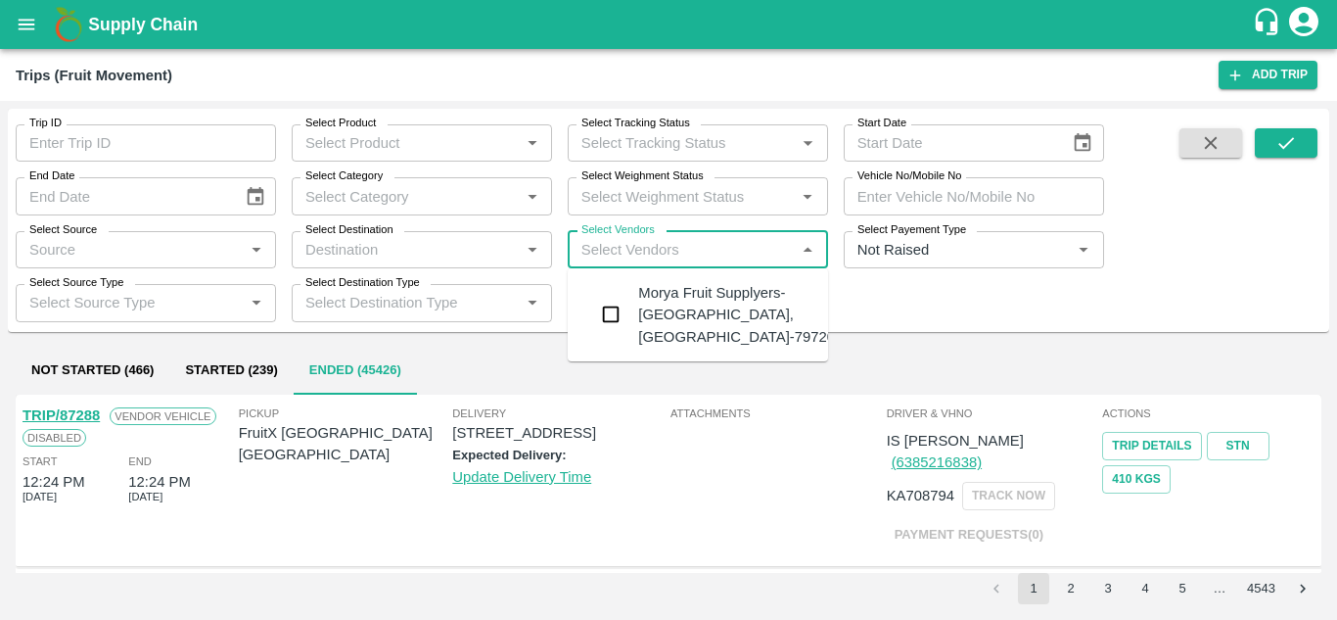
click at [731, 307] on div "Morya Fruit Supplyers-[GEOGRAPHIC_DATA], [GEOGRAPHIC_DATA]-797208941" at bounding box center [752, 315] width 229 height 66
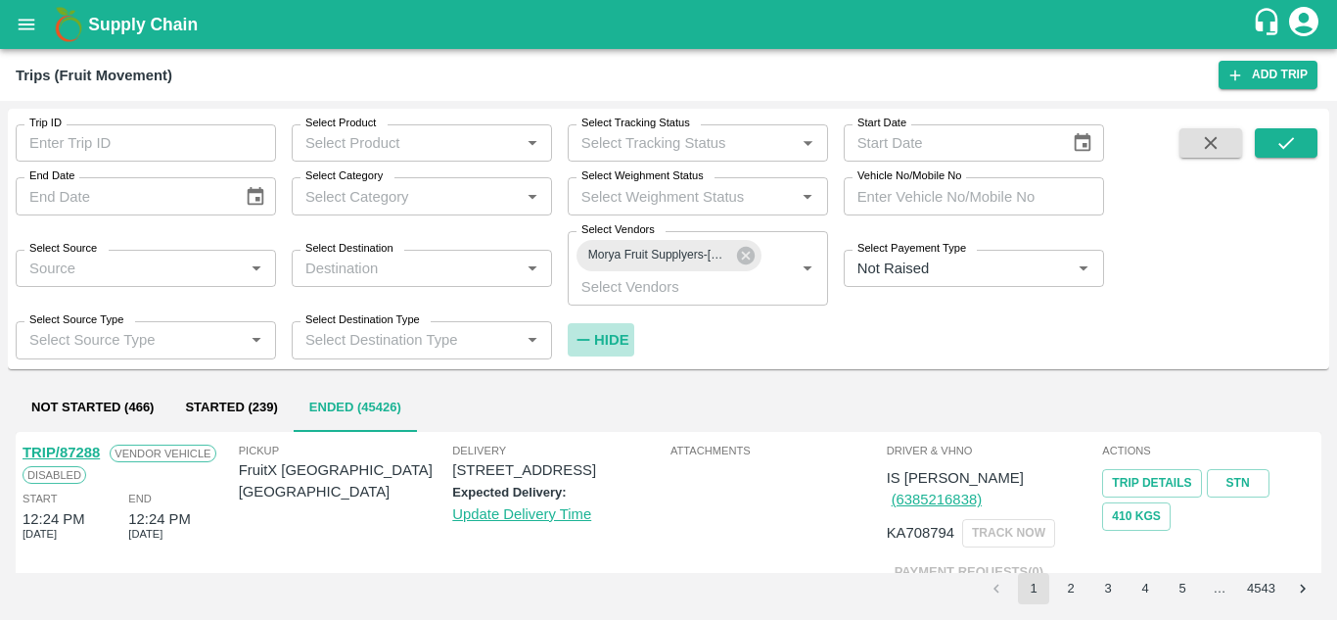
click at [613, 333] on strong "Hide" at bounding box center [611, 340] width 34 height 16
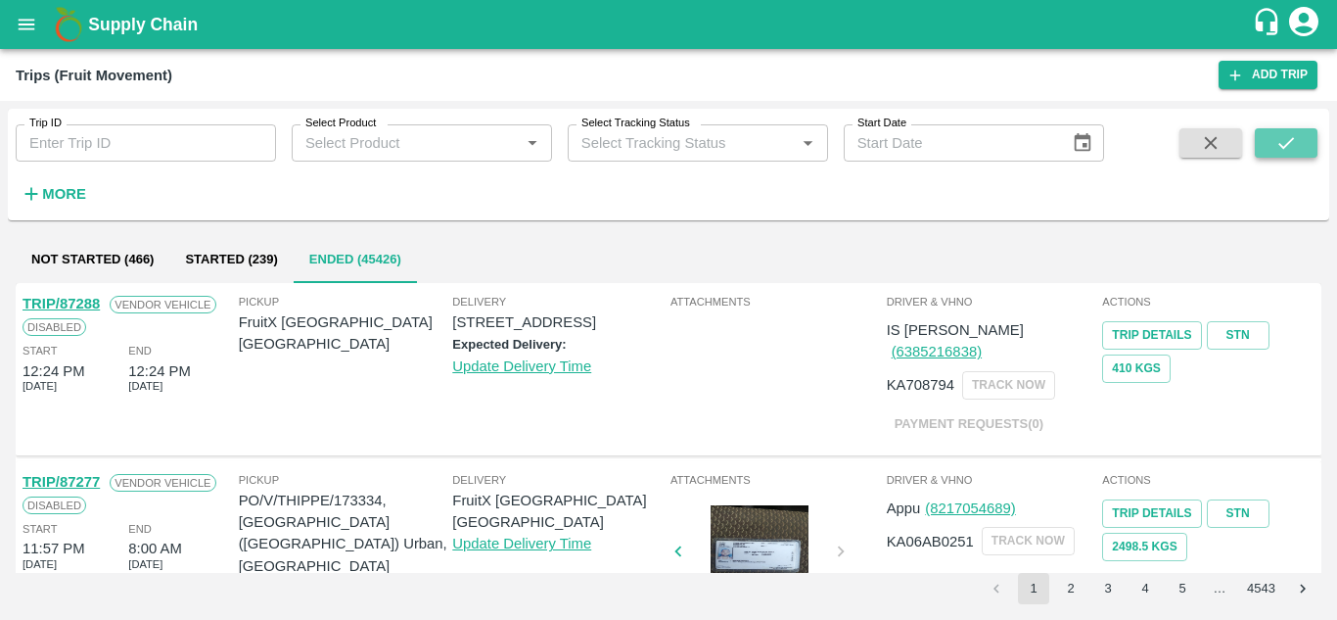
click at [1282, 134] on icon "submit" at bounding box center [1286, 143] width 22 height 22
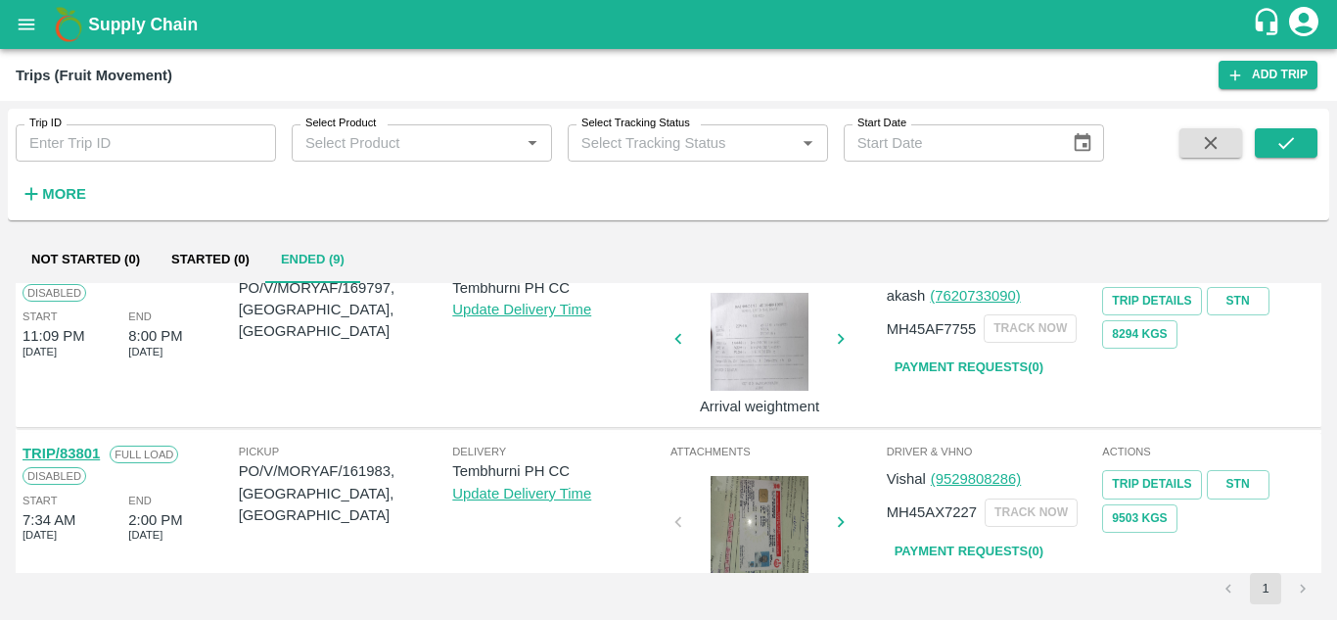
scroll to position [1320, 0]
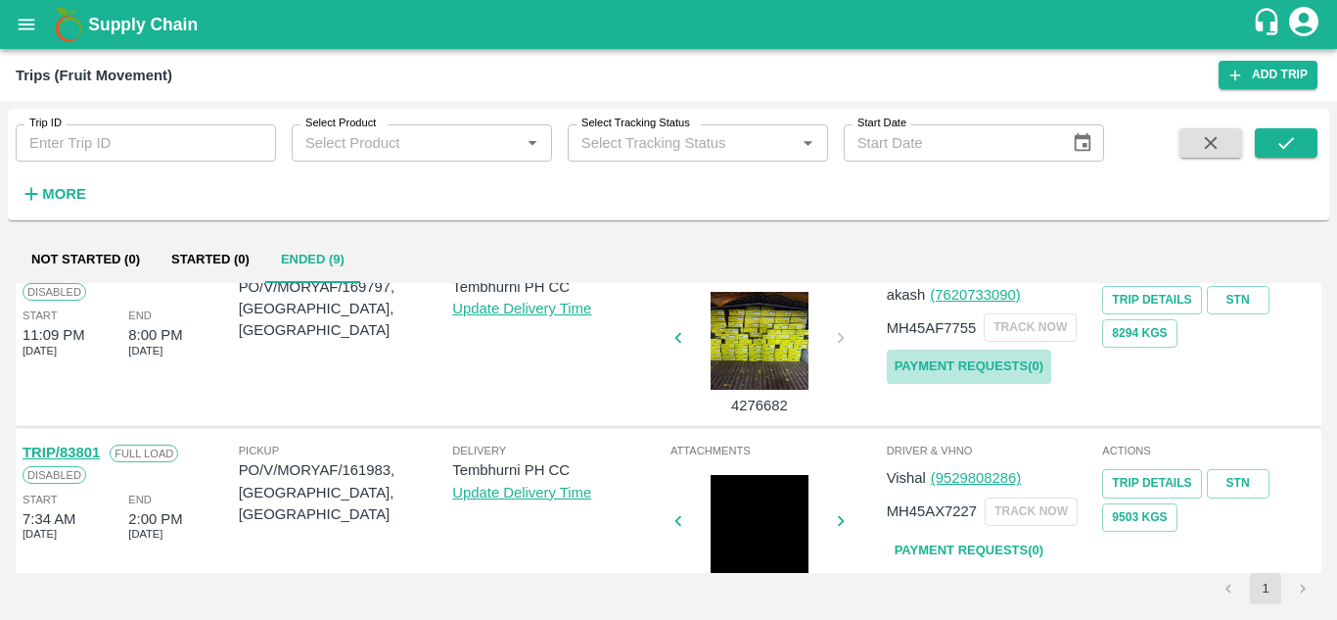
click at [949, 359] on link "Payment Requests( 0 )" at bounding box center [969, 366] width 164 height 34
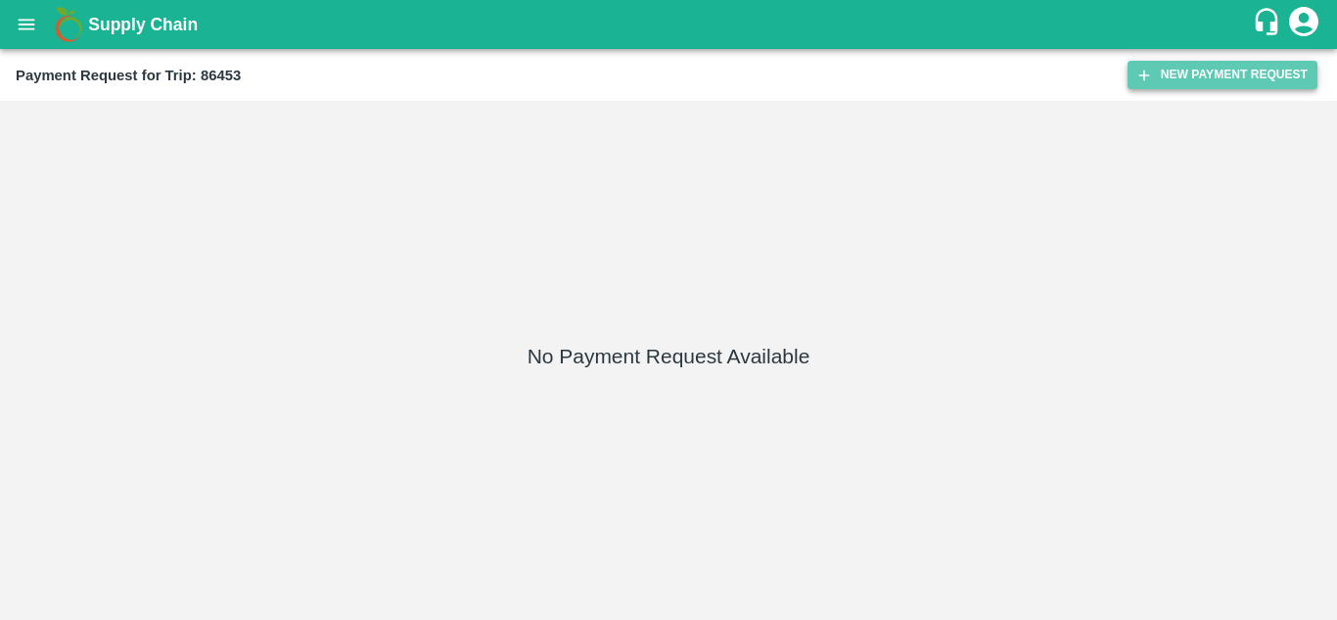
click at [1221, 62] on button "New Payment Request" at bounding box center [1222, 75] width 190 height 28
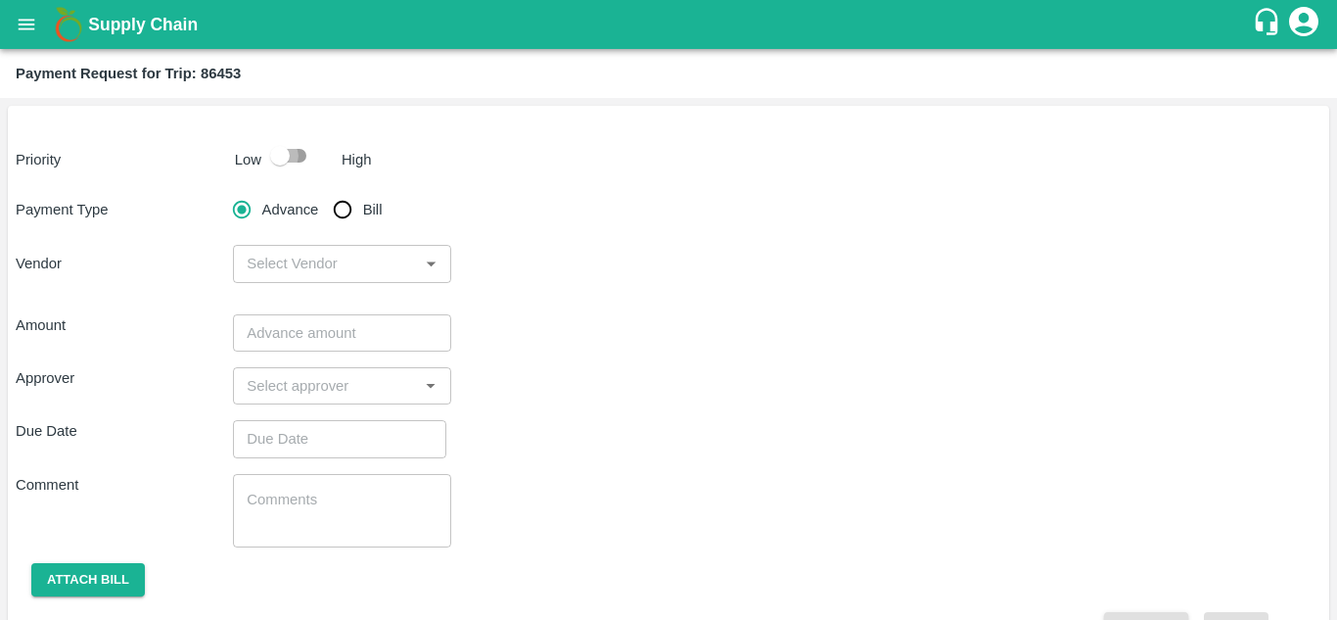
click at [297, 151] on input "checkbox" at bounding box center [280, 155] width 112 height 37
checkbox input "true"
click at [345, 216] on input "Bill" at bounding box center [342, 209] width 39 height 39
radio input "true"
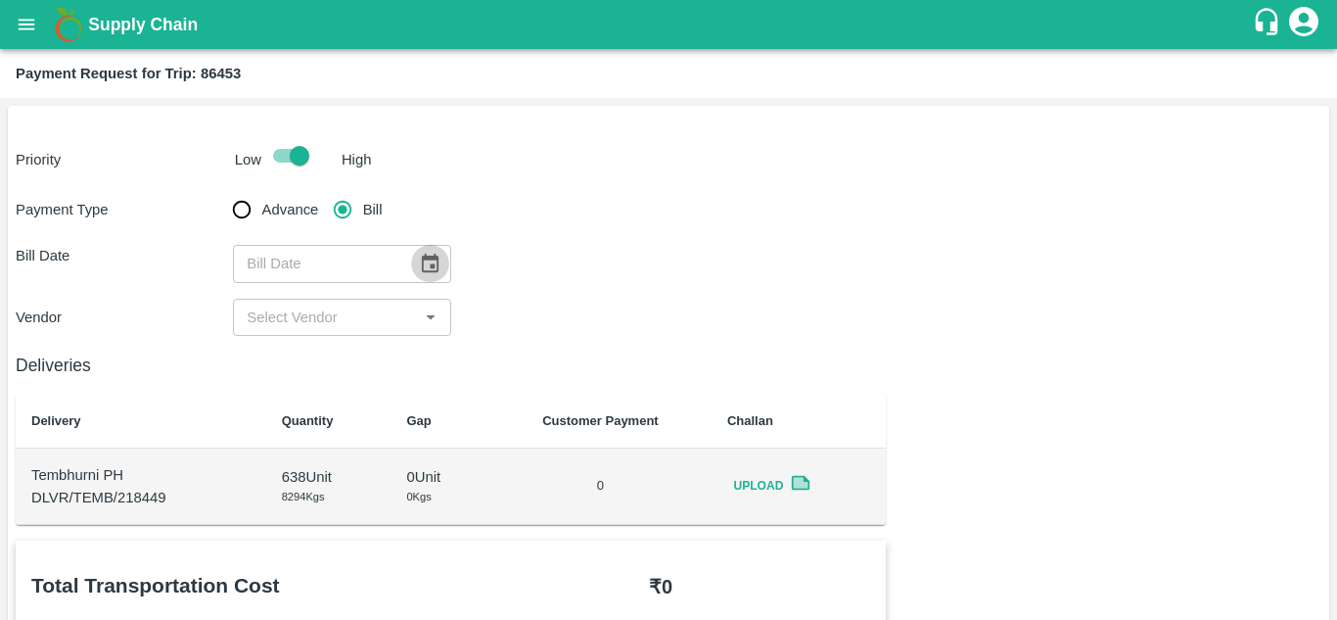
click at [427, 263] on icon "Choose date" at bounding box center [430, 264] width 22 height 22
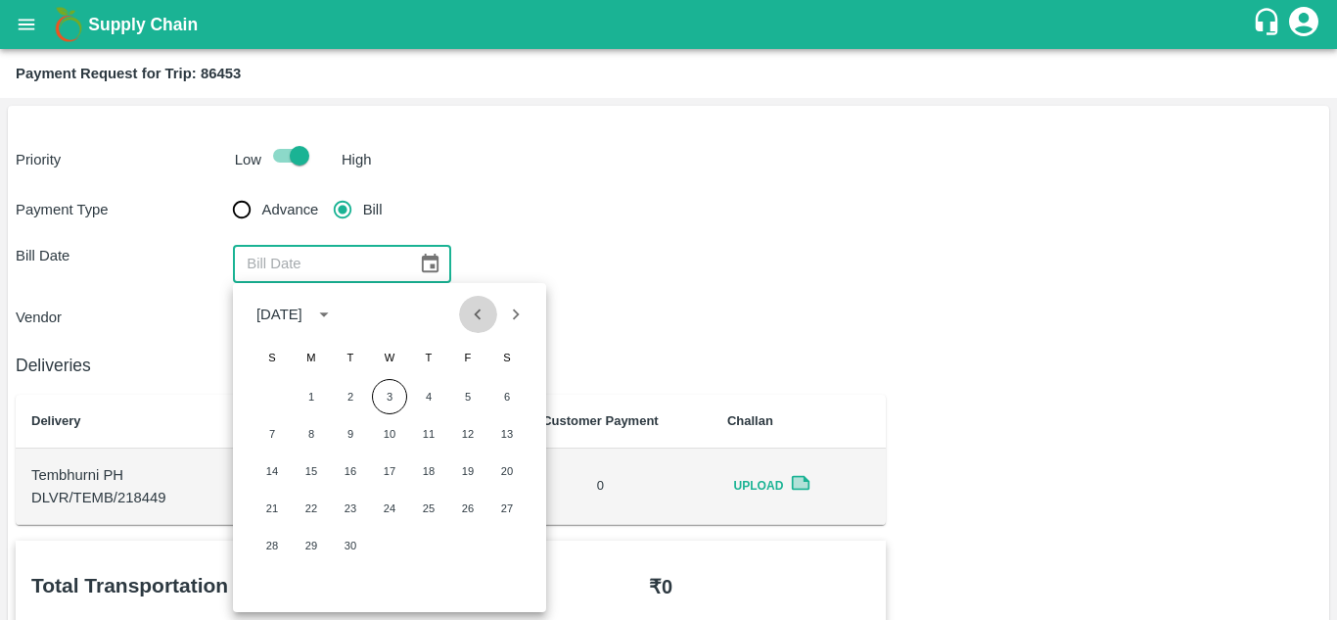
click at [480, 314] on icon "Previous month" at bounding box center [478, 314] width 22 height 22
click at [271, 514] on button "17" at bounding box center [271, 507] width 35 height 35
type input "[DATE]"
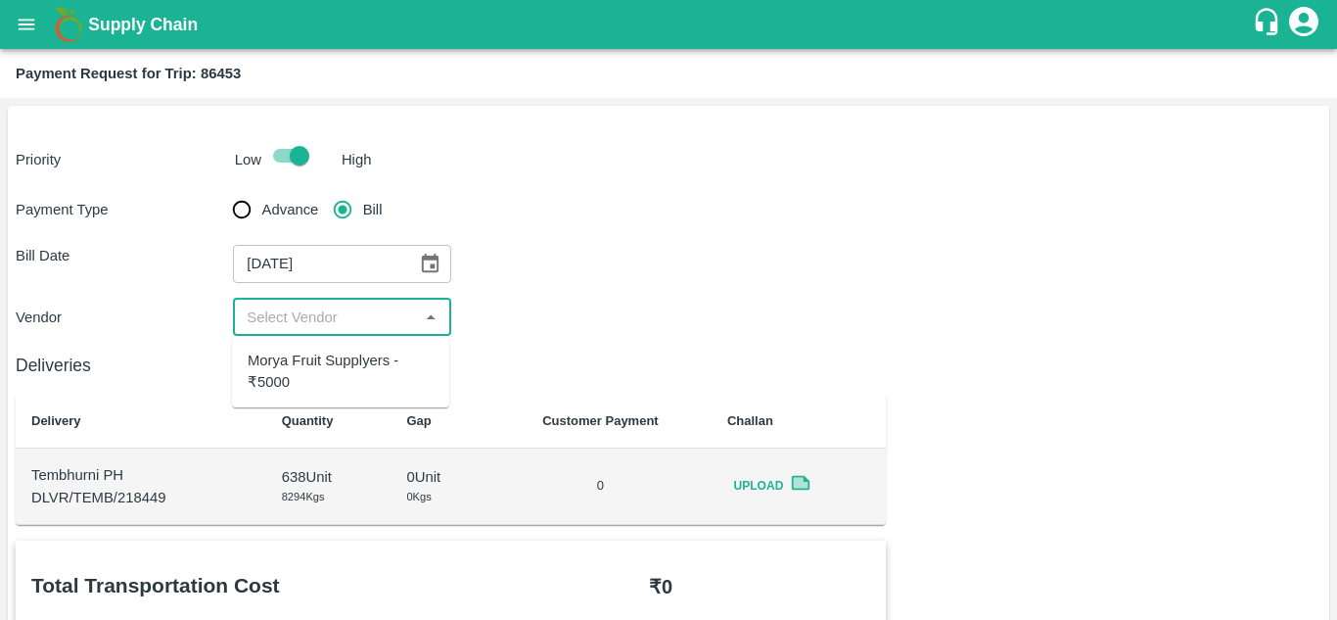
click at [348, 320] on input "input" at bounding box center [325, 316] width 173 height 25
click at [331, 353] on div "Morya Fruit Supplyers - ₹5000" at bounding box center [341, 371] width 186 height 44
type input "Morya Fruit Supplyers - ₹5000"
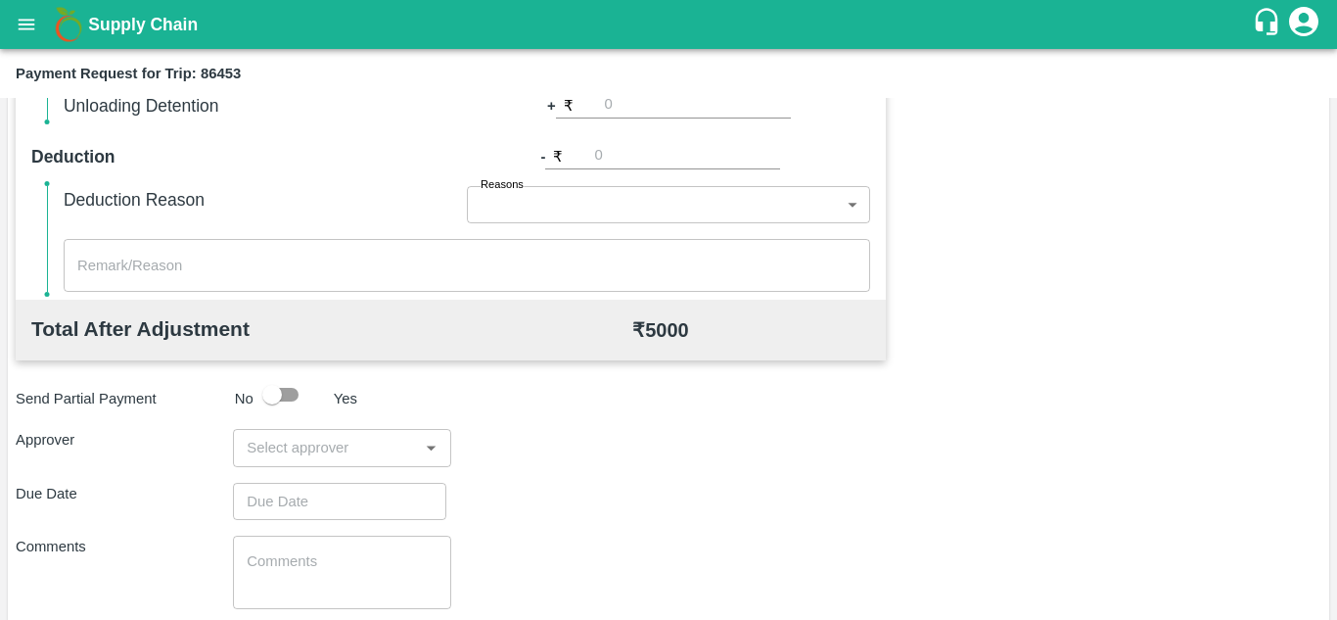
scroll to position [780, 0]
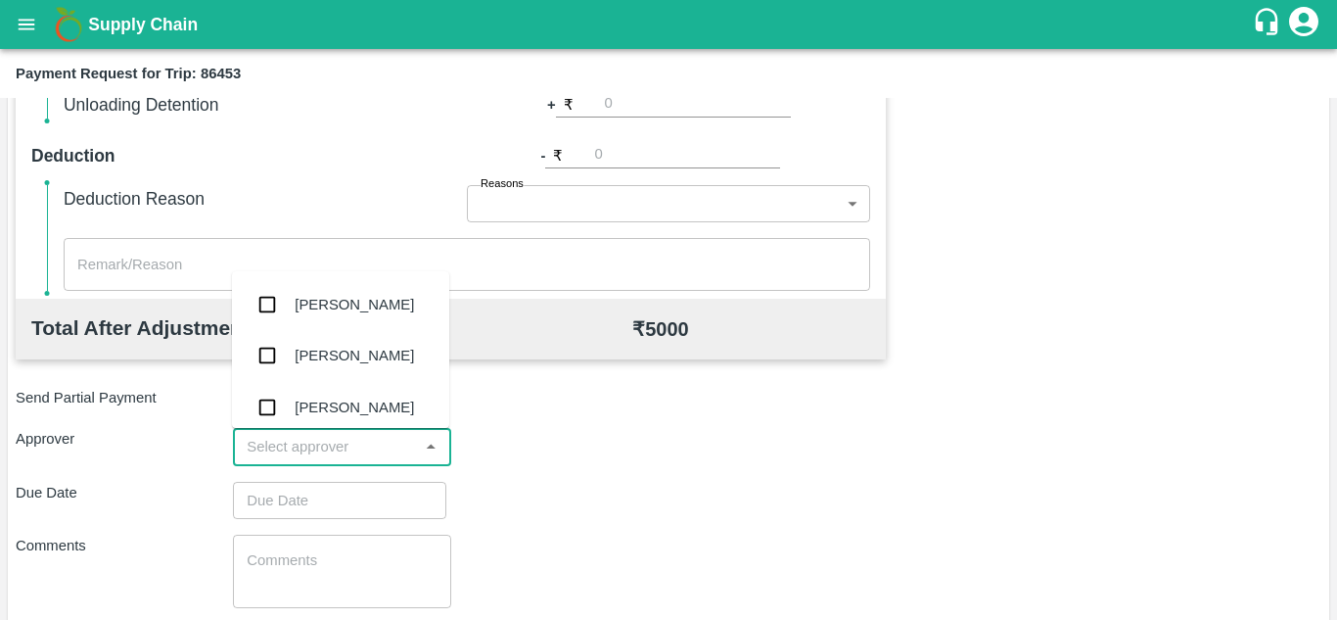
click at [327, 454] on input "input" at bounding box center [325, 446] width 173 height 25
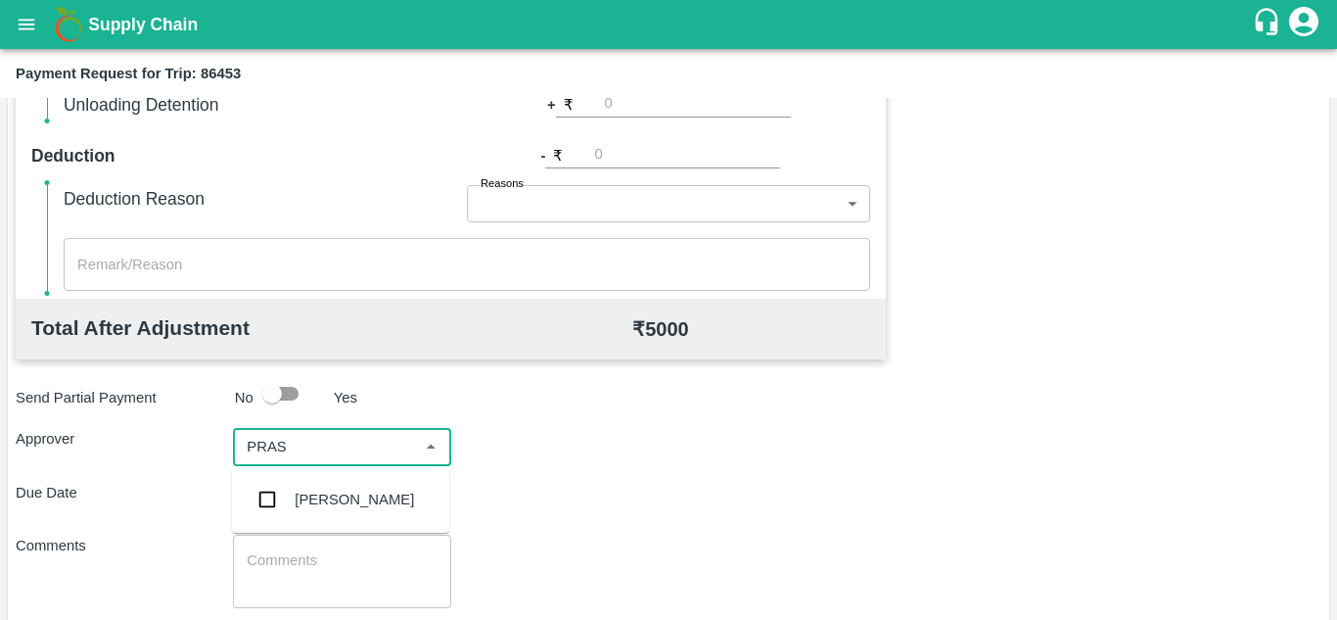
type input "PRASA"
click at [378, 496] on div "[PERSON_NAME]" at bounding box center [354, 499] width 119 height 22
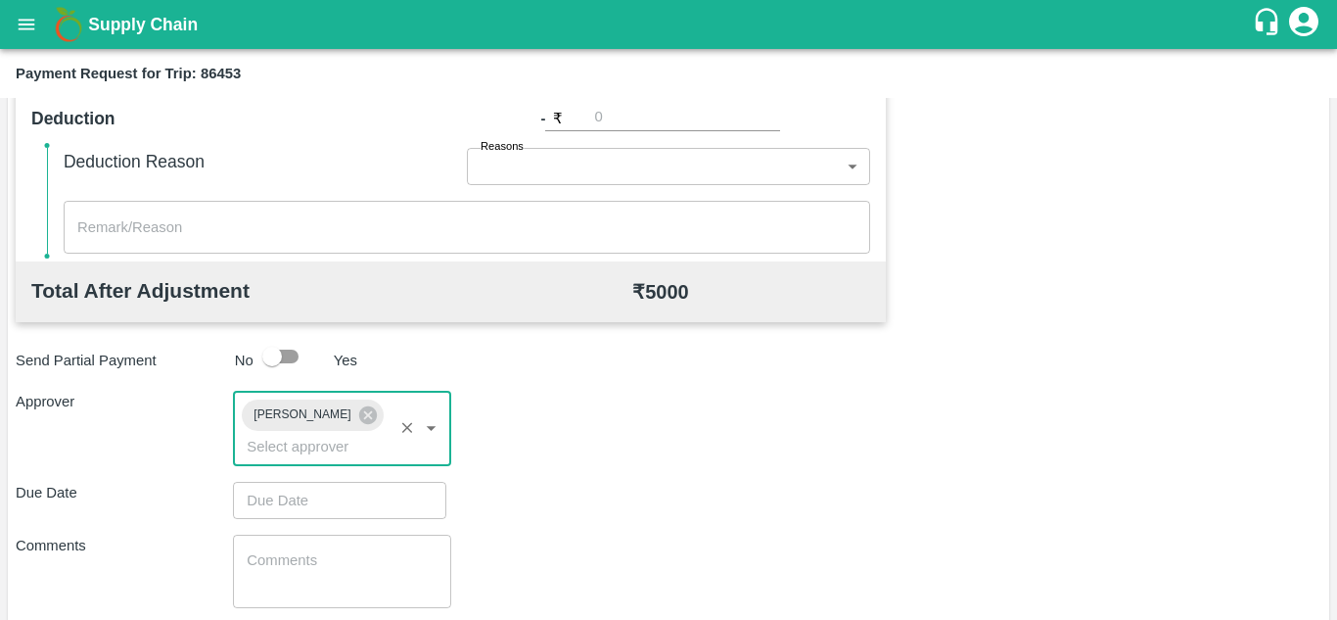
scroll to position [819, 0]
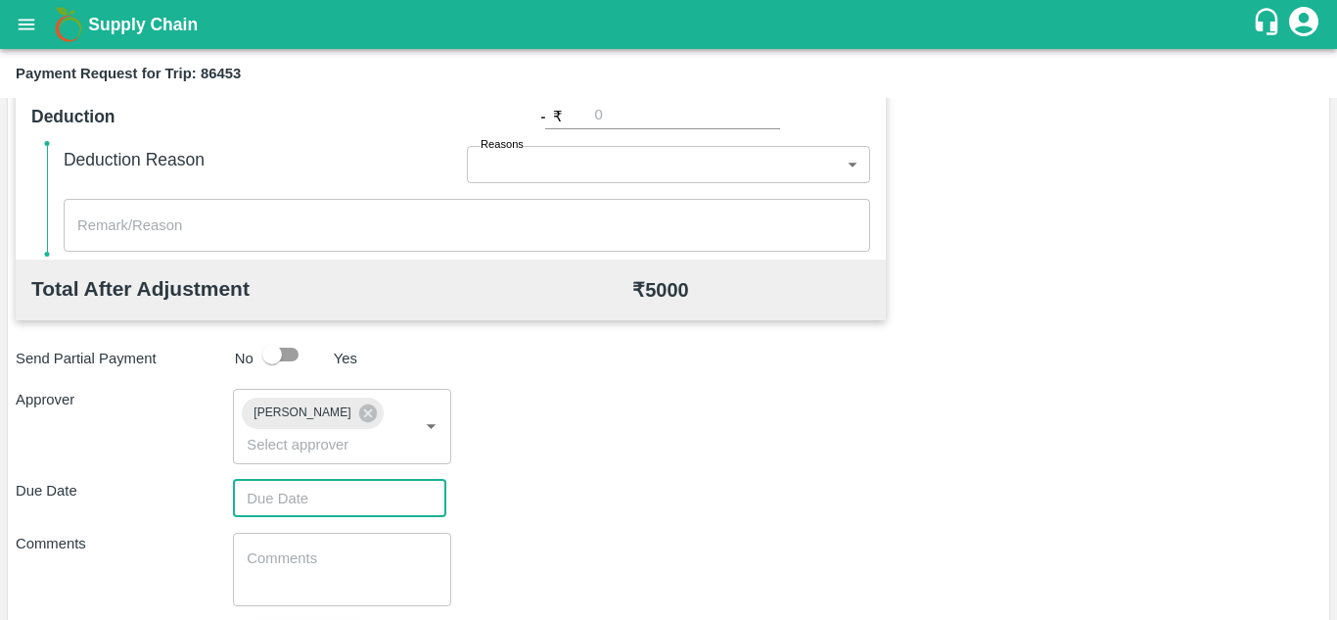
type input "DD/MM/YYYY hh:mm aa"
click at [324, 495] on input "DD/MM/YYYY hh:mm aa" at bounding box center [333, 498] width 200 height 37
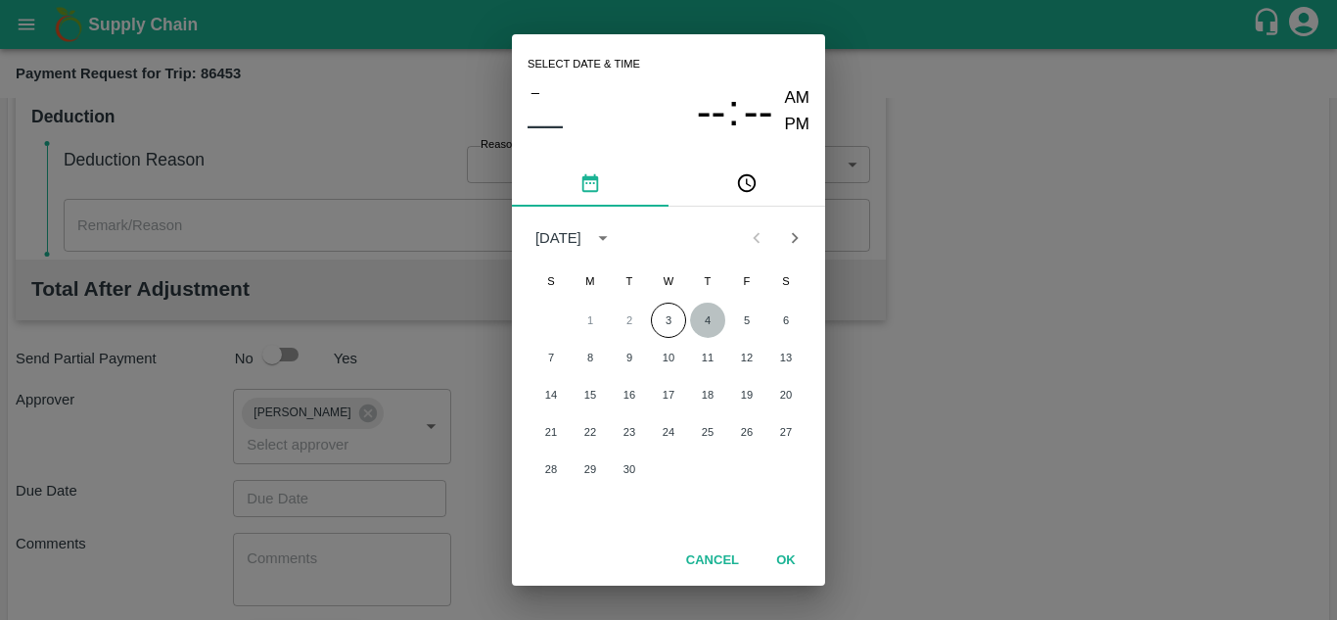
click at [703, 316] on button "4" at bounding box center [707, 319] width 35 height 35
type input "[DATE] 12:00 AM"
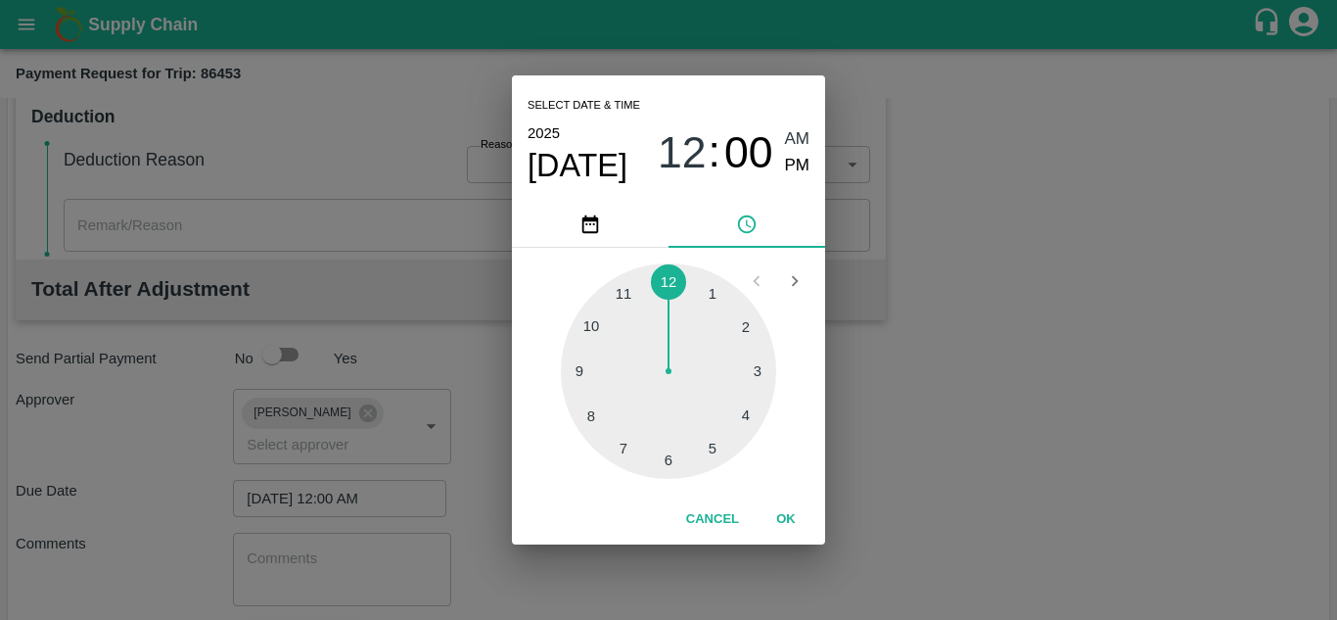
click at [794, 144] on span "AM" at bounding box center [797, 139] width 25 height 26
click at [786, 524] on button "OK" at bounding box center [786, 519] width 63 height 34
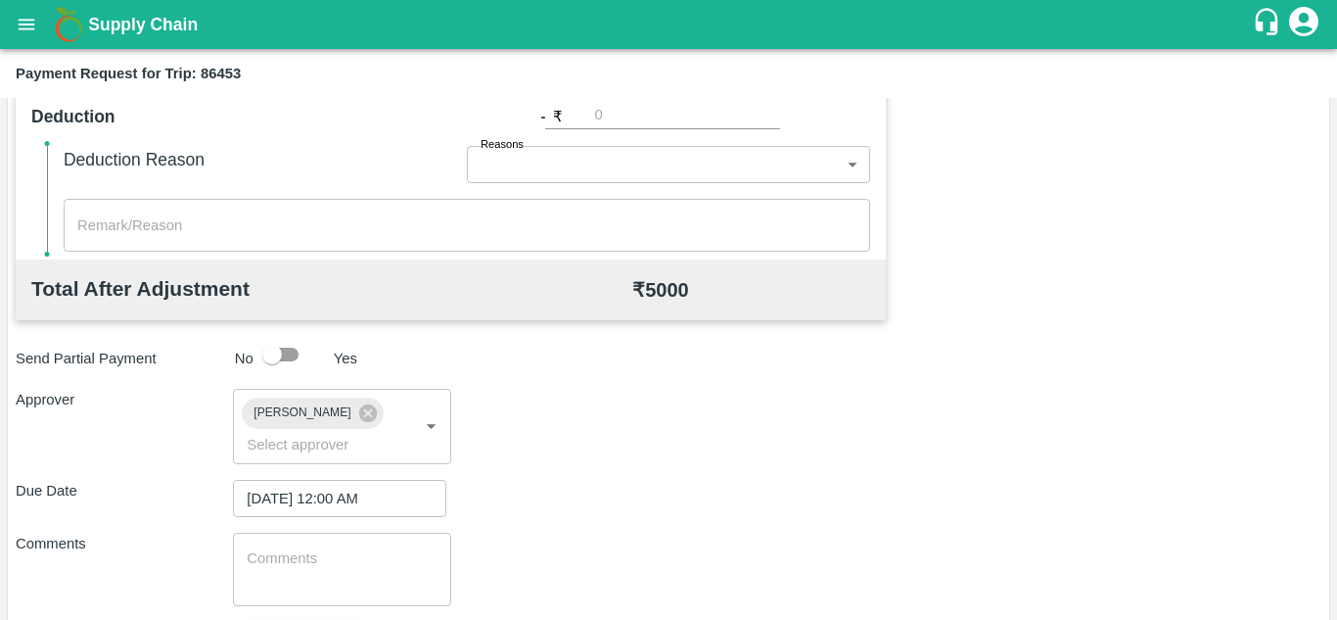
click at [347, 541] on div "x ​" at bounding box center [341, 568] width 217 height 73
paste textarea "Transport Bill"
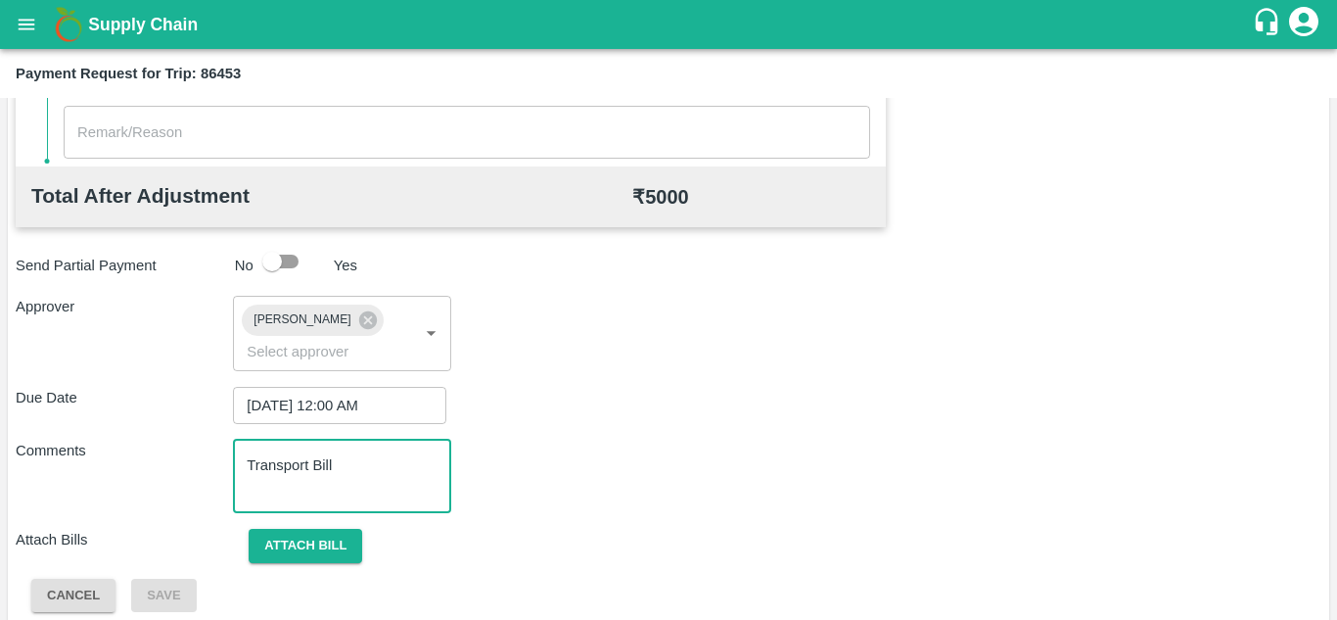
scroll to position [928, 0]
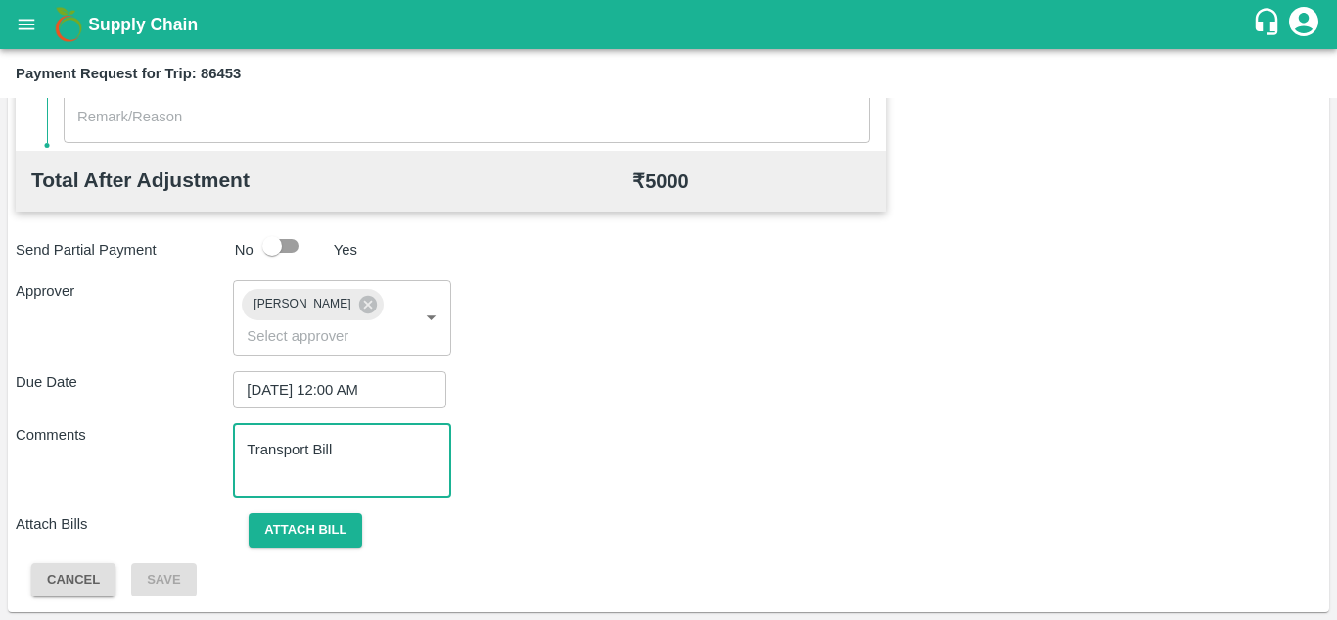
type textarea "Transport Bill"
click at [566, 526] on div "Attach Bills Attach bill" at bounding box center [669, 530] width 1306 height 34
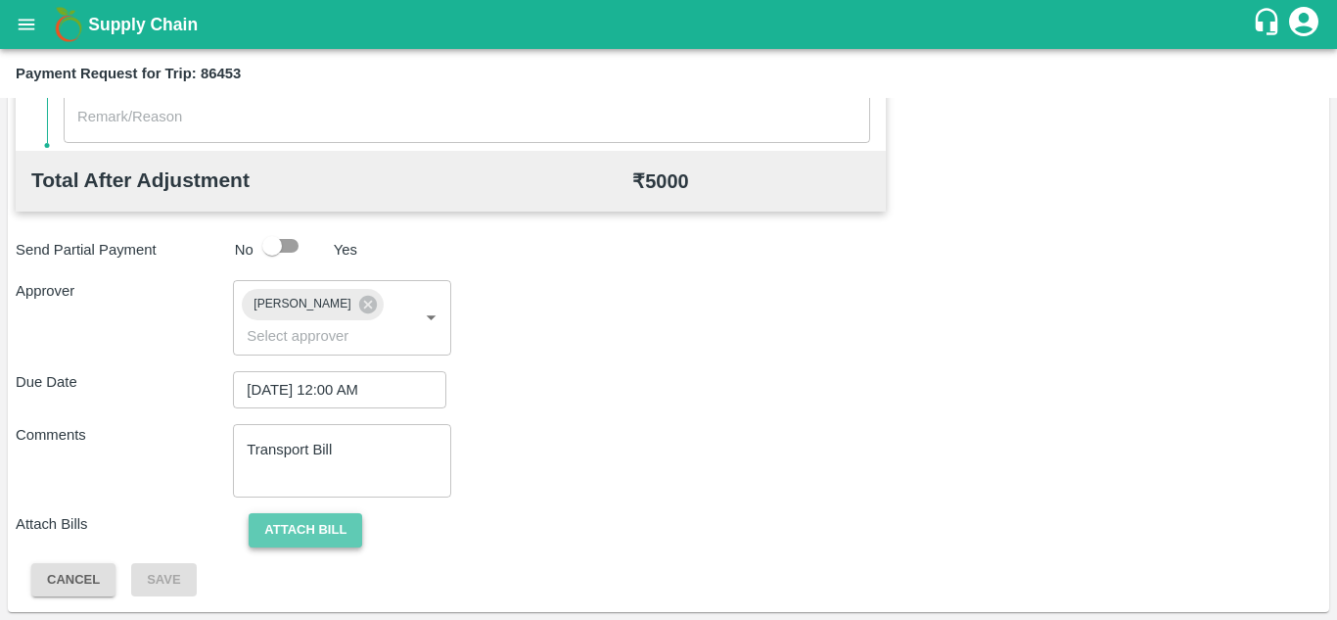
click at [303, 515] on button "Attach bill" at bounding box center [306, 530] width 114 height 34
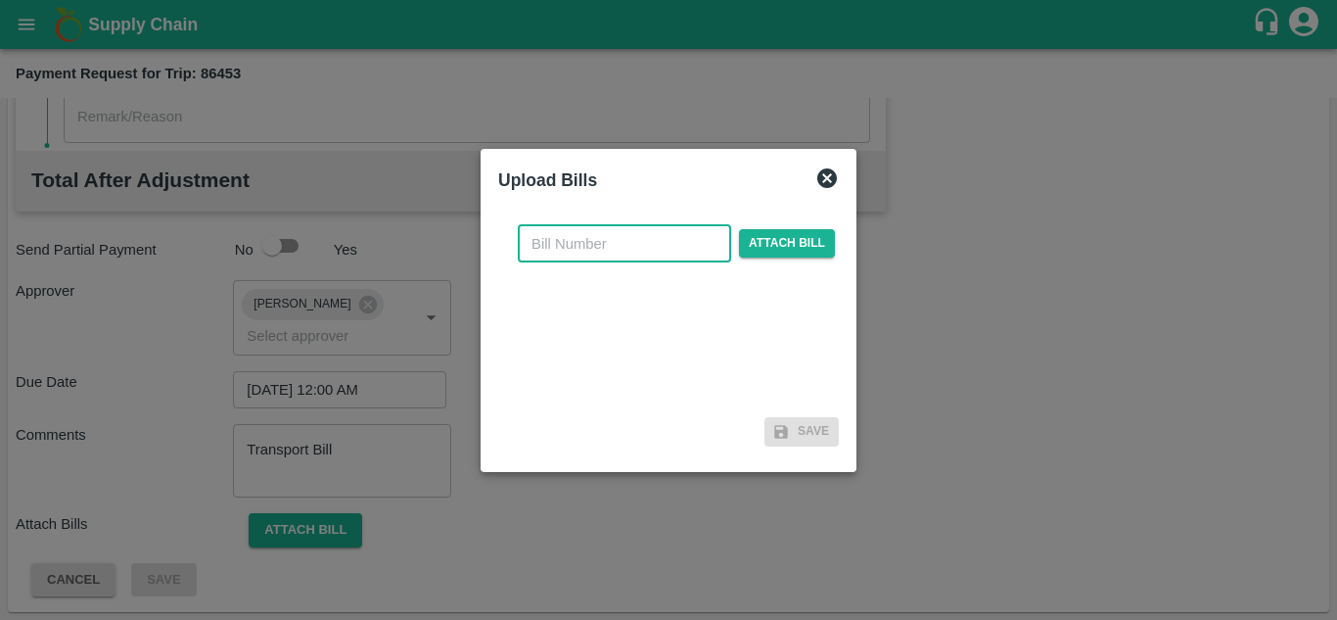
click at [577, 236] on input "text" at bounding box center [624, 243] width 213 height 37
type input "825"
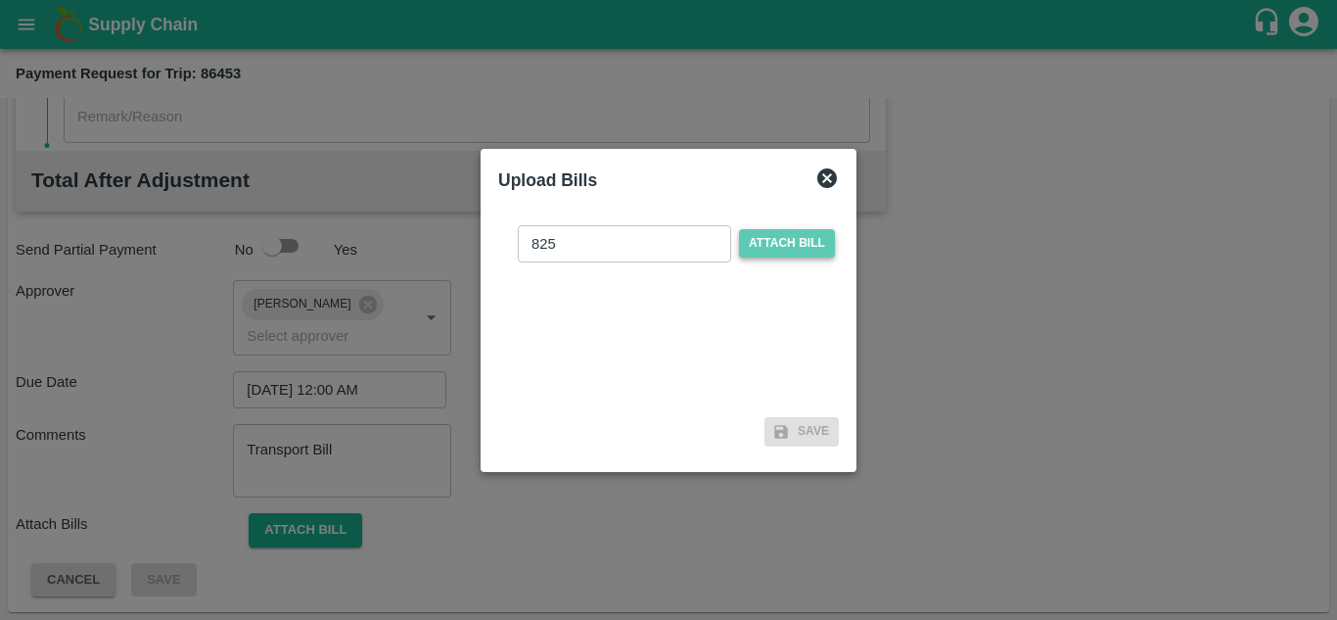
click at [789, 239] on span "Attach bill" at bounding box center [787, 243] width 96 height 28
click at [0, 0] on input "Attach bill" at bounding box center [0, 0] width 0 height 0
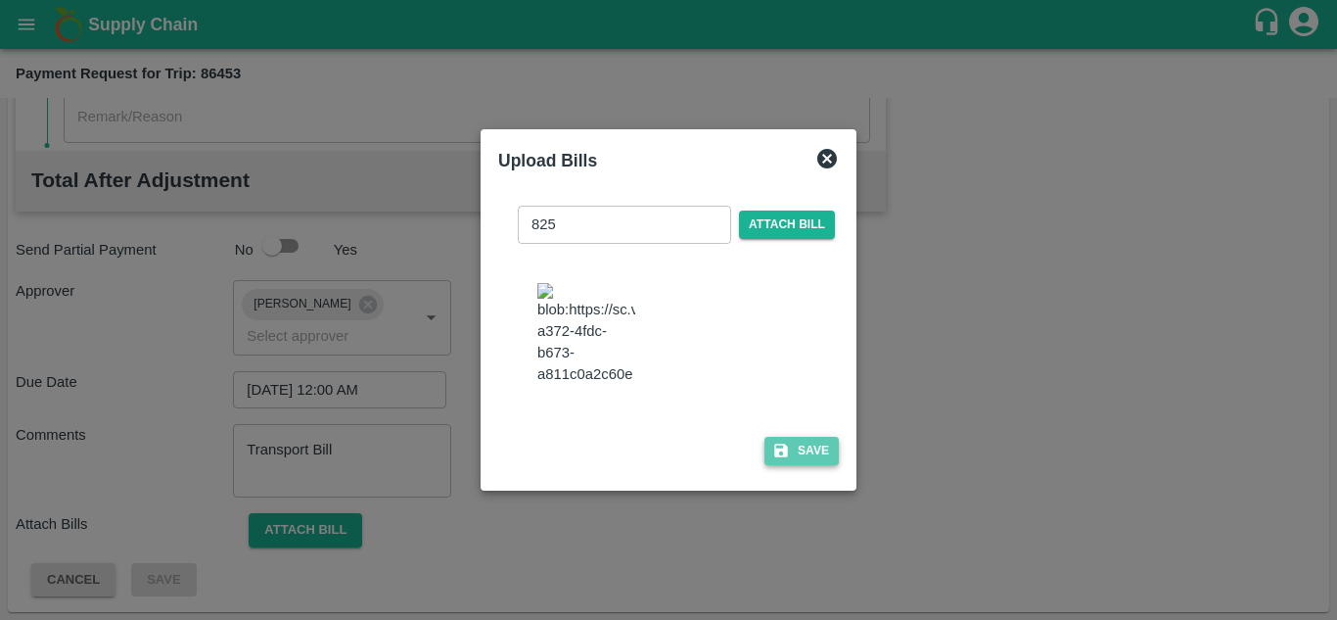
click at [808, 448] on button "Save" at bounding box center [801, 451] width 74 height 28
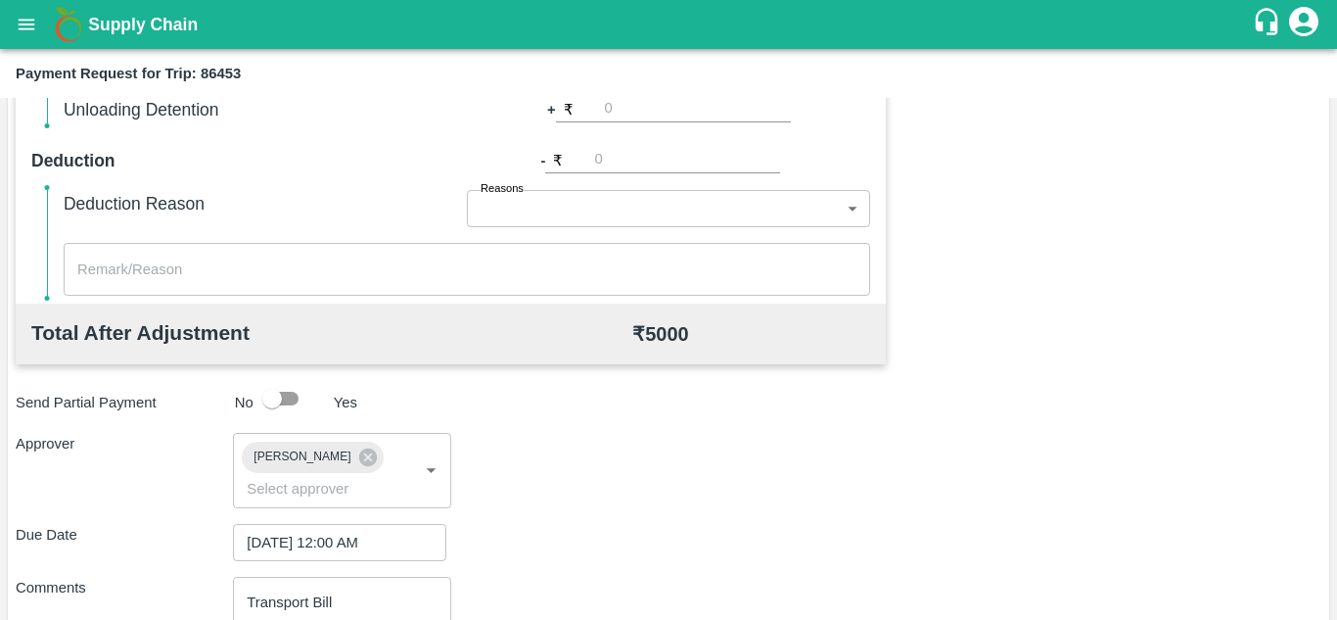
scroll to position [1040, 0]
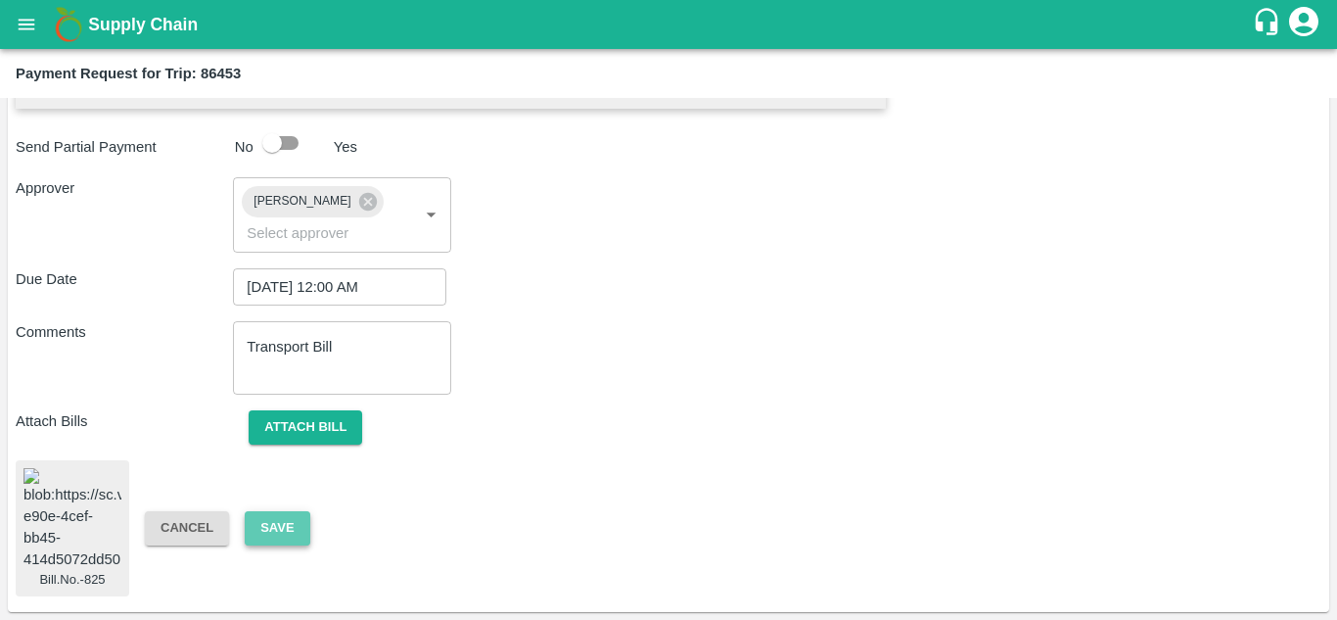
click at [287, 529] on button "Save" at bounding box center [277, 528] width 65 height 34
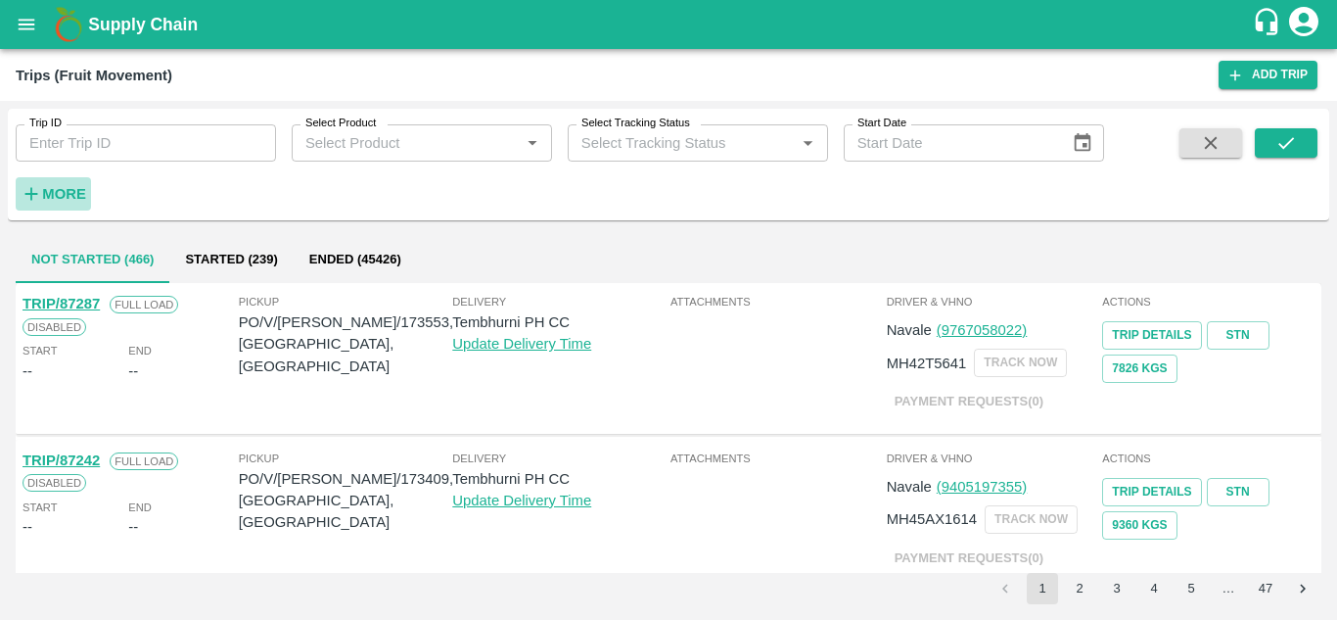
click at [41, 192] on icon "button" at bounding box center [32, 194] width 22 height 22
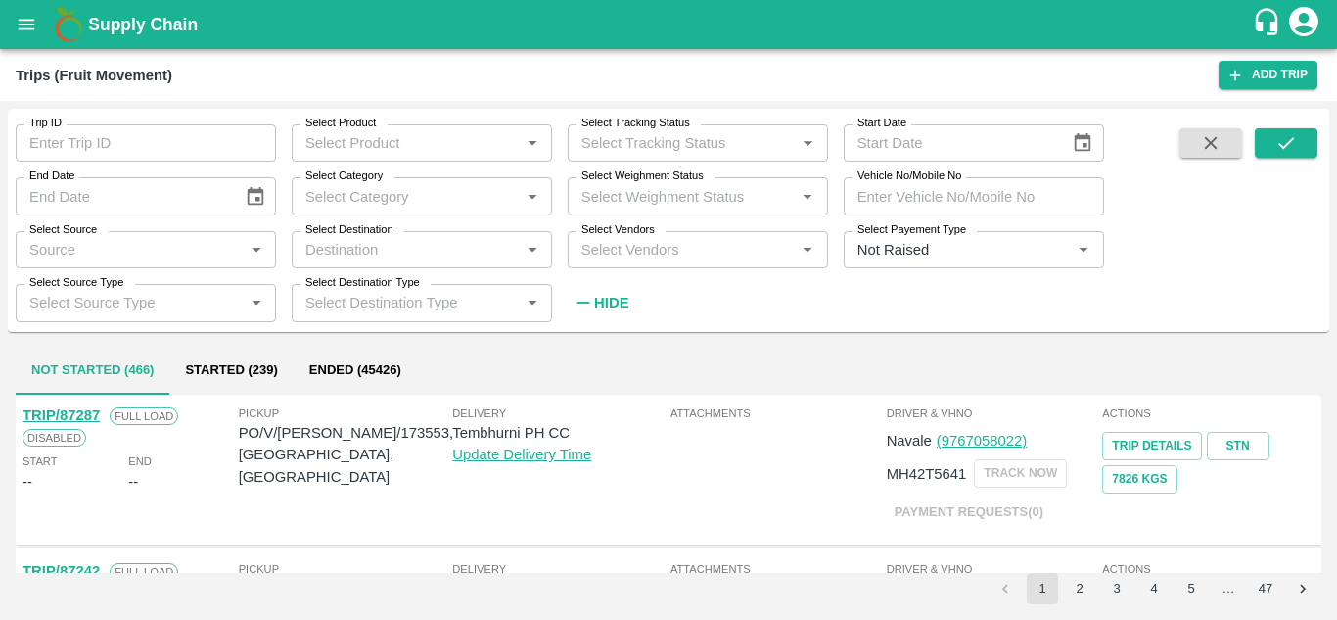
click at [609, 264] on div "Select Vendors   *" at bounding box center [698, 249] width 260 height 37
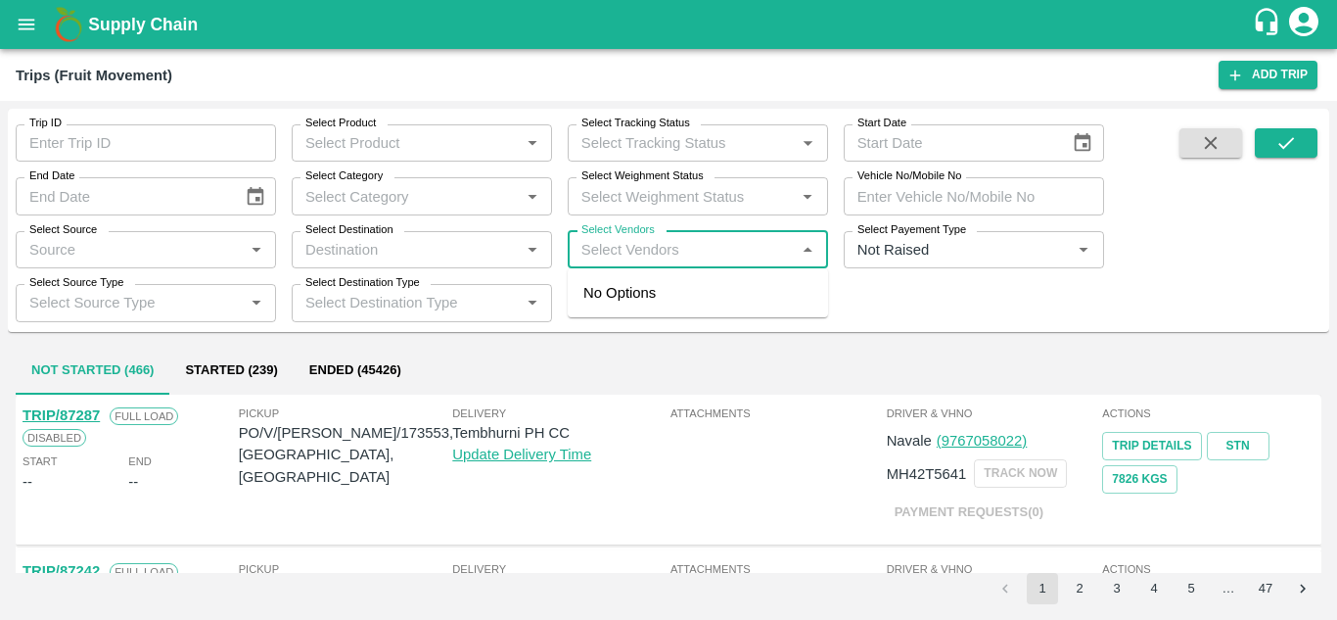
click at [609, 239] on input "Select Vendors" at bounding box center [682, 249] width 216 height 25
type input "P Y E"
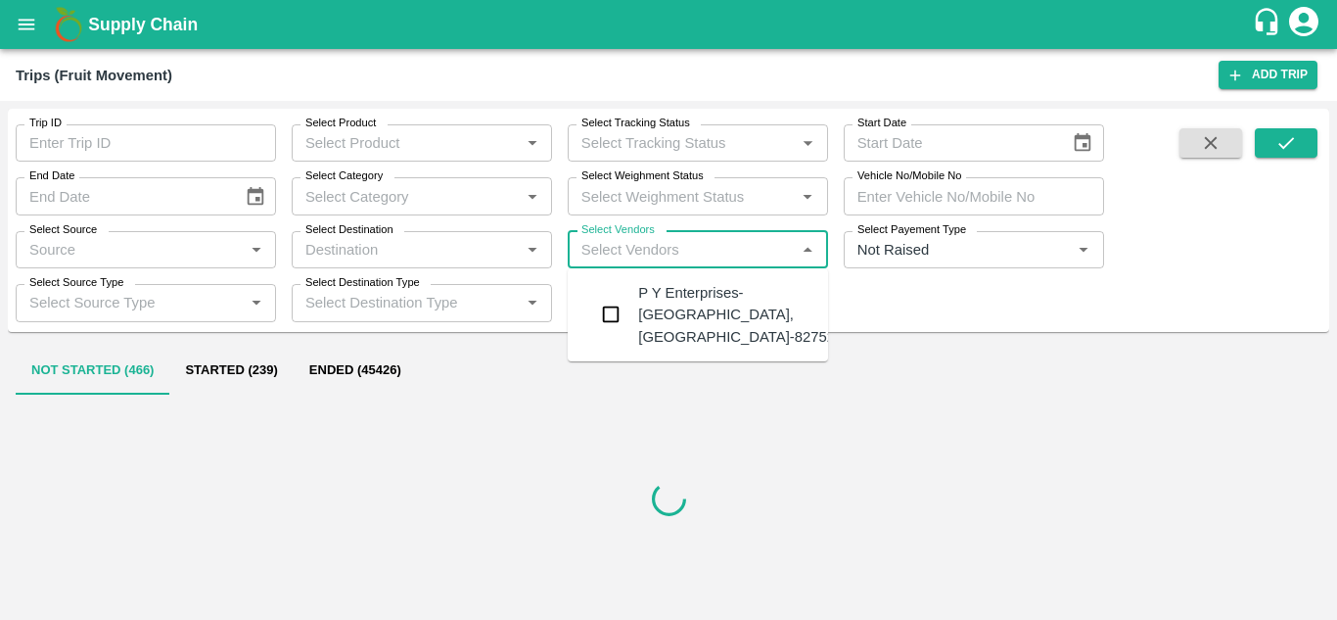
click at [710, 307] on div "P Y Enterprises-Kandar, Solapur-8275274400" at bounding box center [756, 315] width 237 height 66
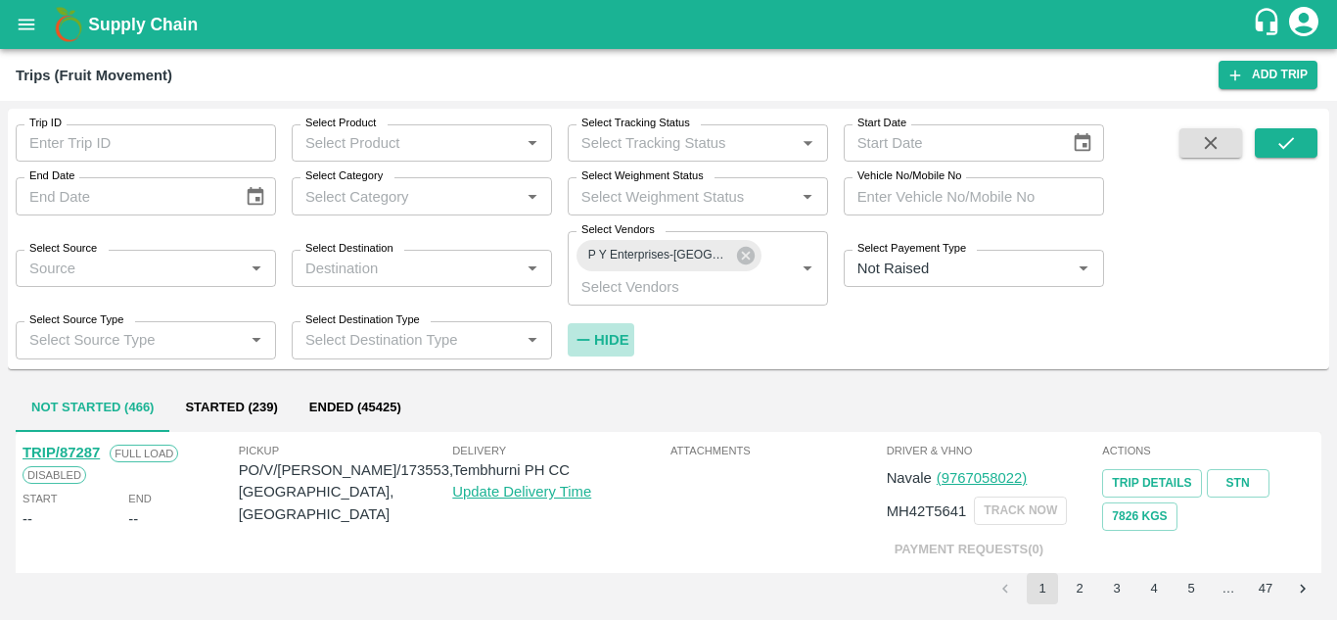
click at [613, 340] on strong "Hide" at bounding box center [611, 340] width 34 height 16
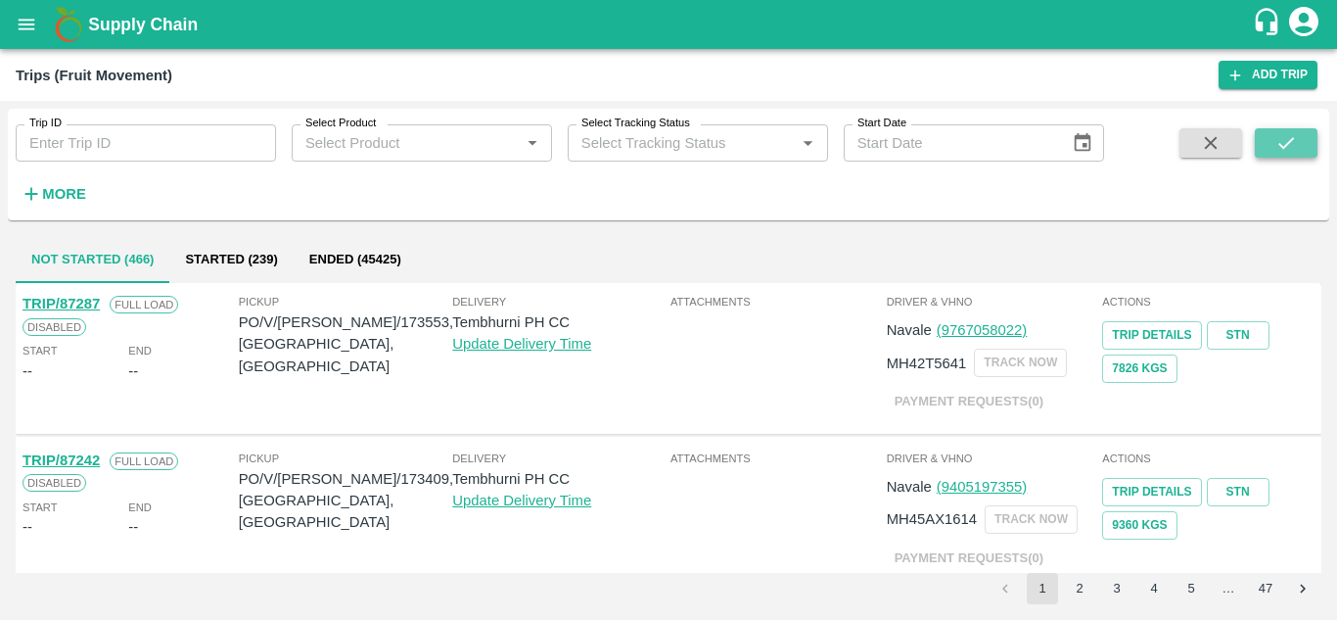
click at [1283, 146] on icon "submit" at bounding box center [1286, 143] width 22 height 22
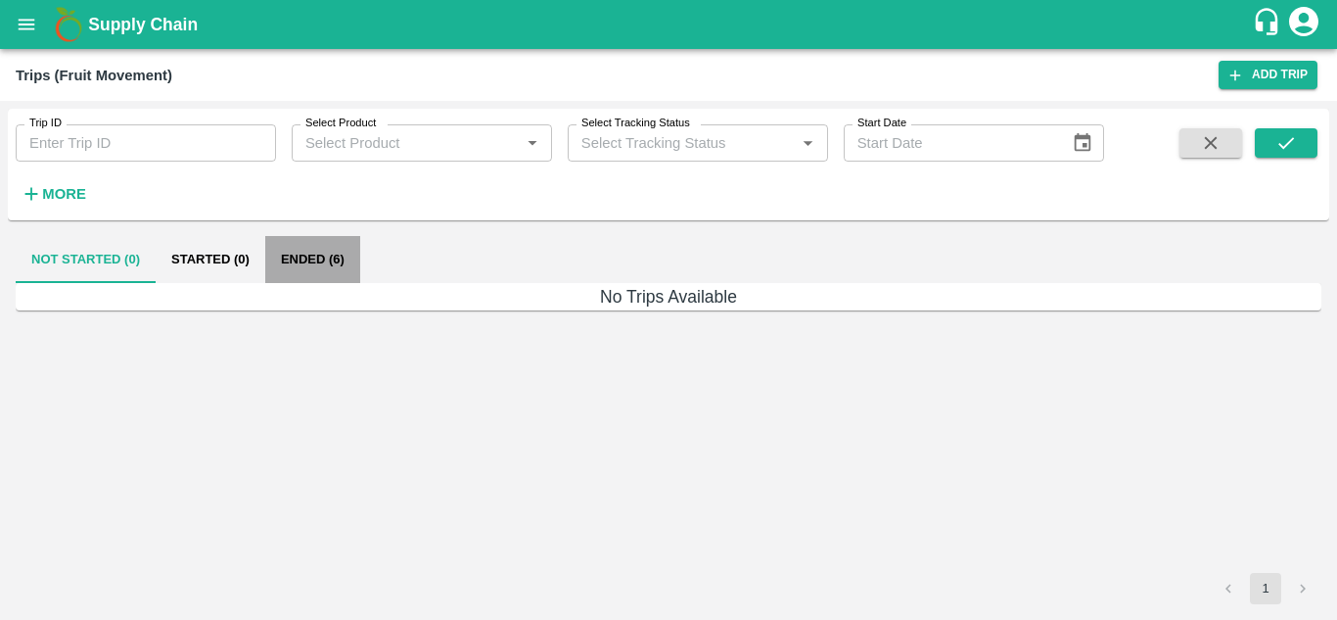
click at [313, 255] on button "Ended (6)" at bounding box center [312, 259] width 95 height 47
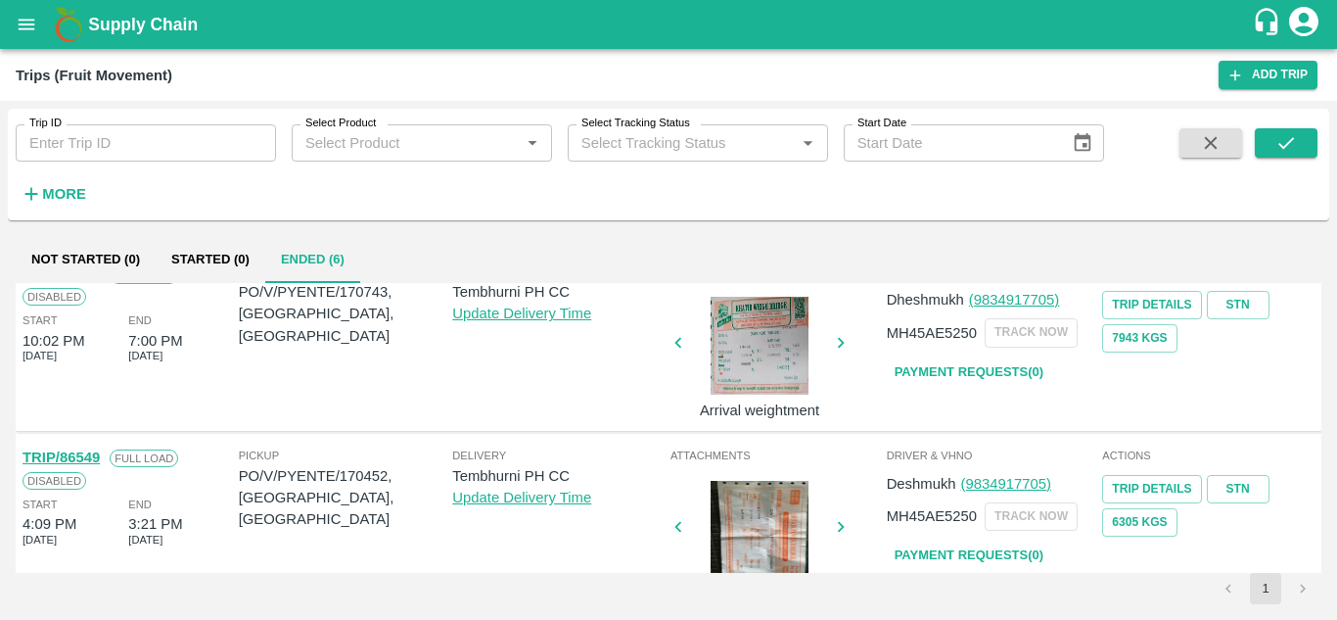
scroll to position [763, 0]
click at [964, 377] on link "Payment Requests( 0 )" at bounding box center [969, 373] width 164 height 34
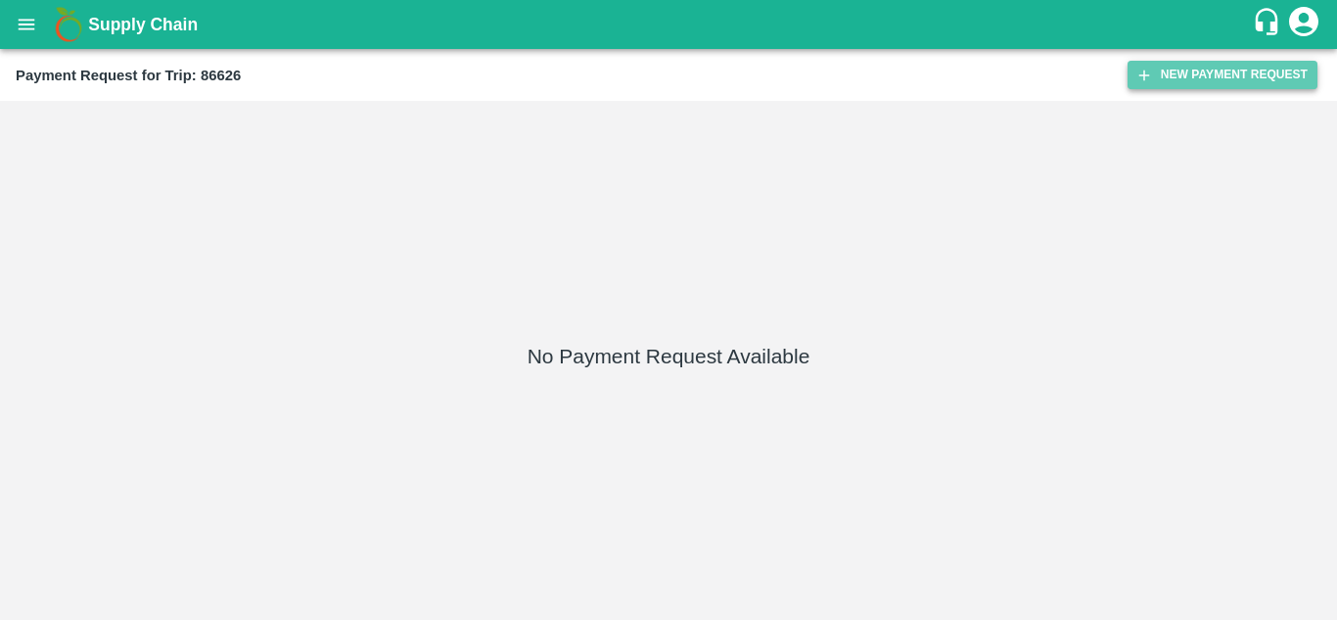
click at [1194, 70] on button "New Payment Request" at bounding box center [1222, 75] width 190 height 28
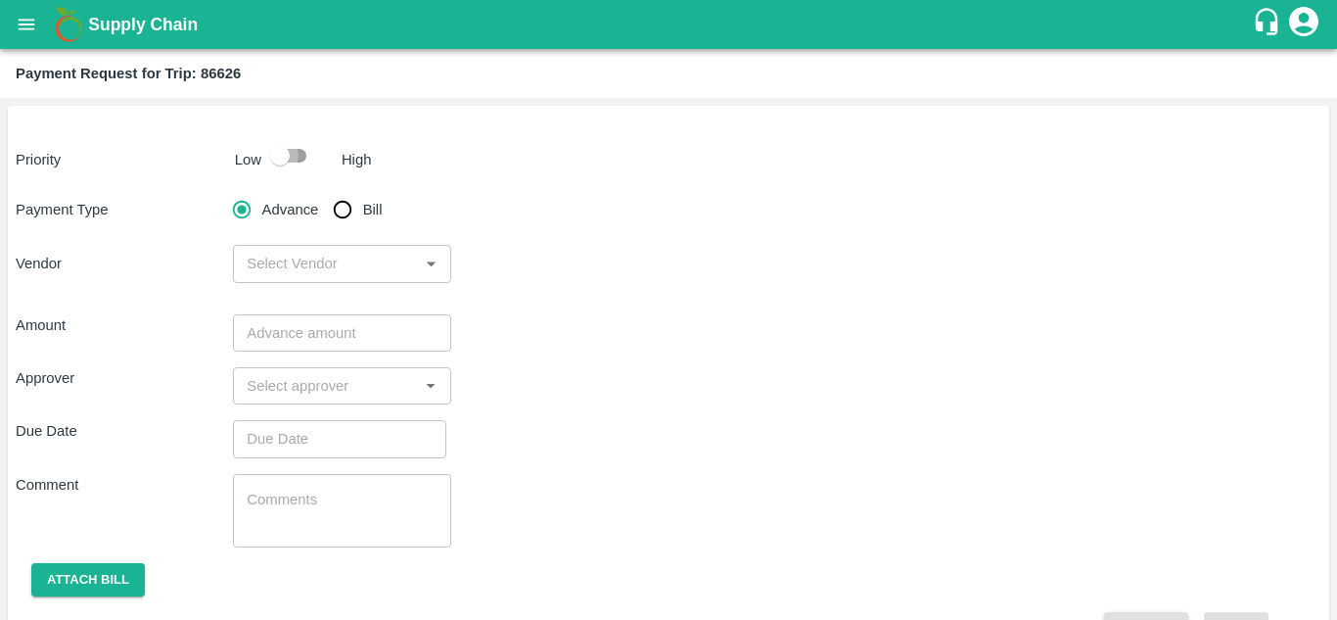
click at [299, 156] on input "checkbox" at bounding box center [280, 155] width 112 height 37
checkbox input "true"
click at [341, 209] on input "Bill" at bounding box center [342, 209] width 39 height 39
radio input "true"
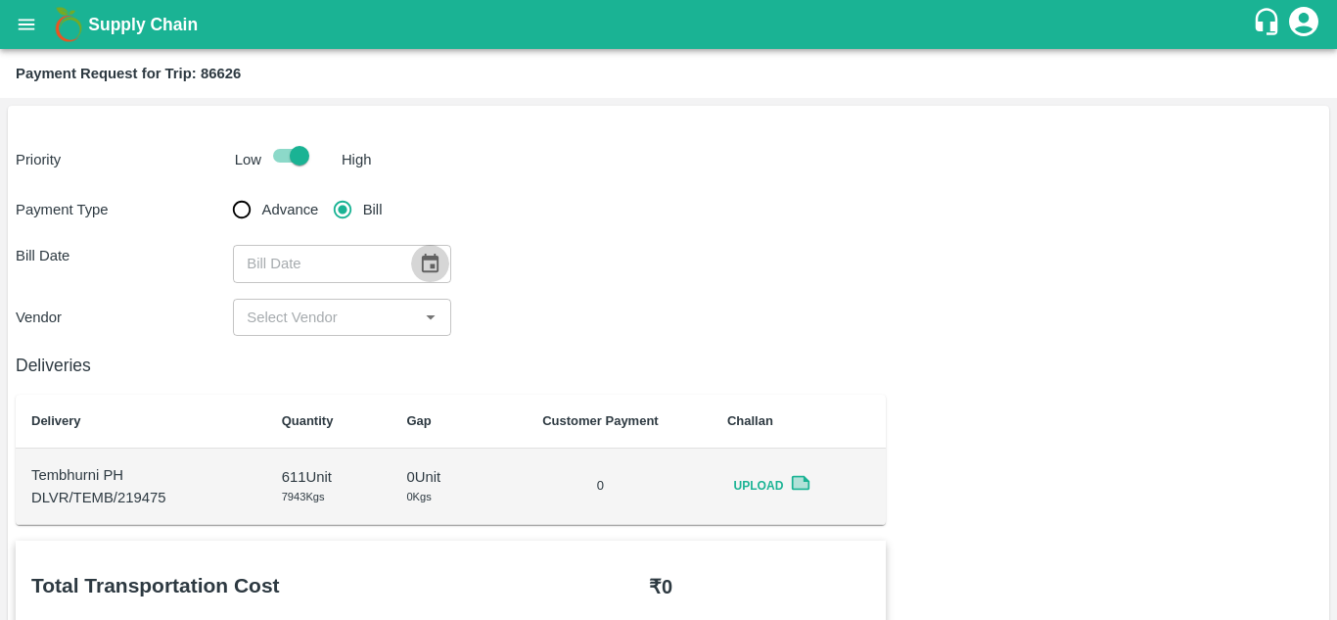
click at [430, 255] on icon "Choose date" at bounding box center [430, 264] width 22 height 22
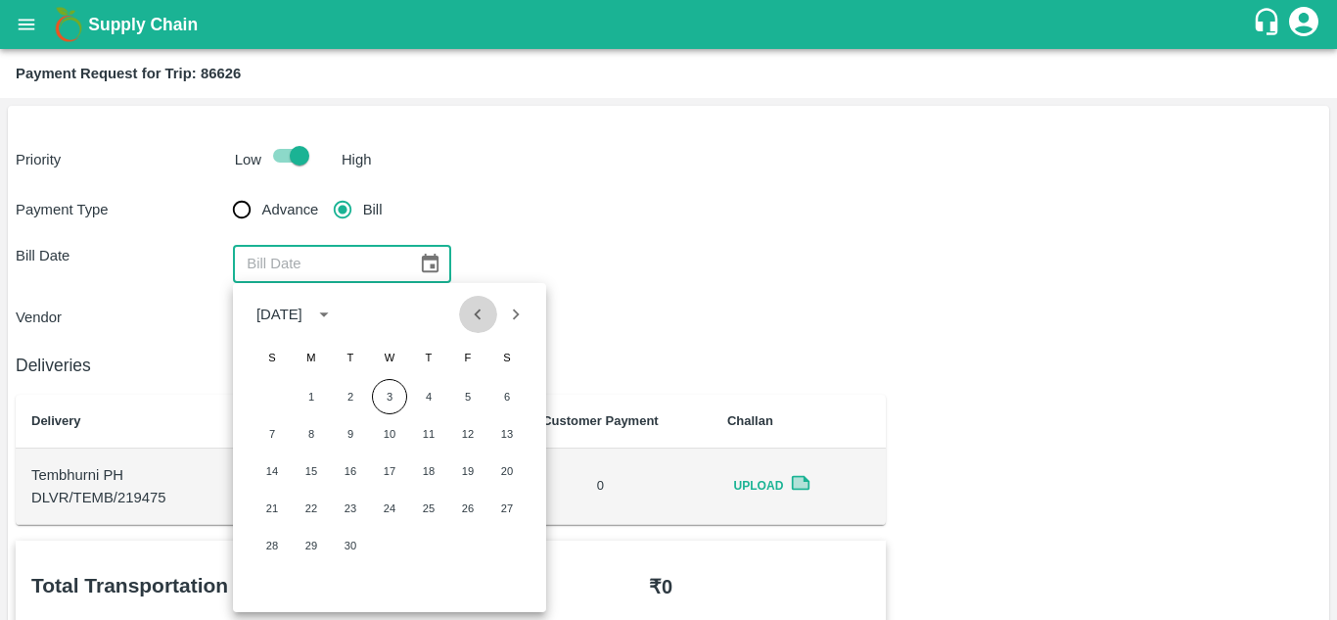
click at [478, 321] on icon "Previous month" at bounding box center [478, 314] width 22 height 22
click at [422, 516] on button "21" at bounding box center [428, 507] width 35 height 35
type input "[DATE]"
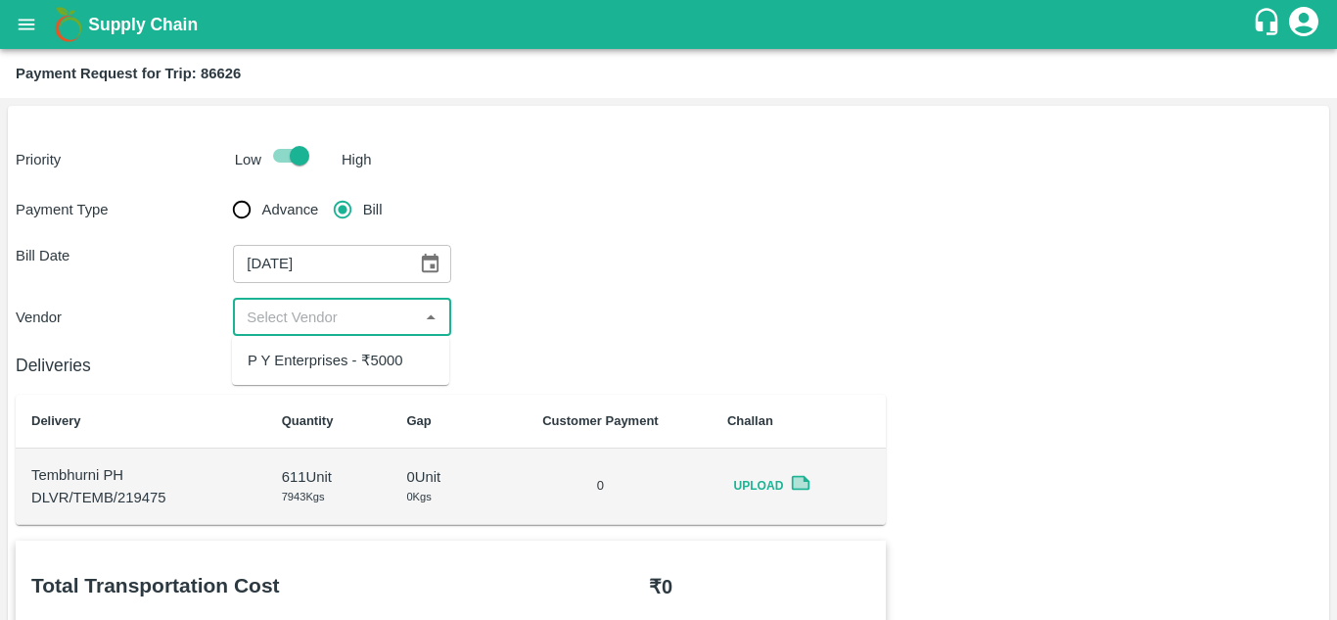
click at [330, 322] on input "input" at bounding box center [325, 316] width 173 height 25
click at [339, 361] on div "P Y Enterprises - ₹5000" at bounding box center [326, 360] width 156 height 22
type input "P Y Enterprises - ₹5000"
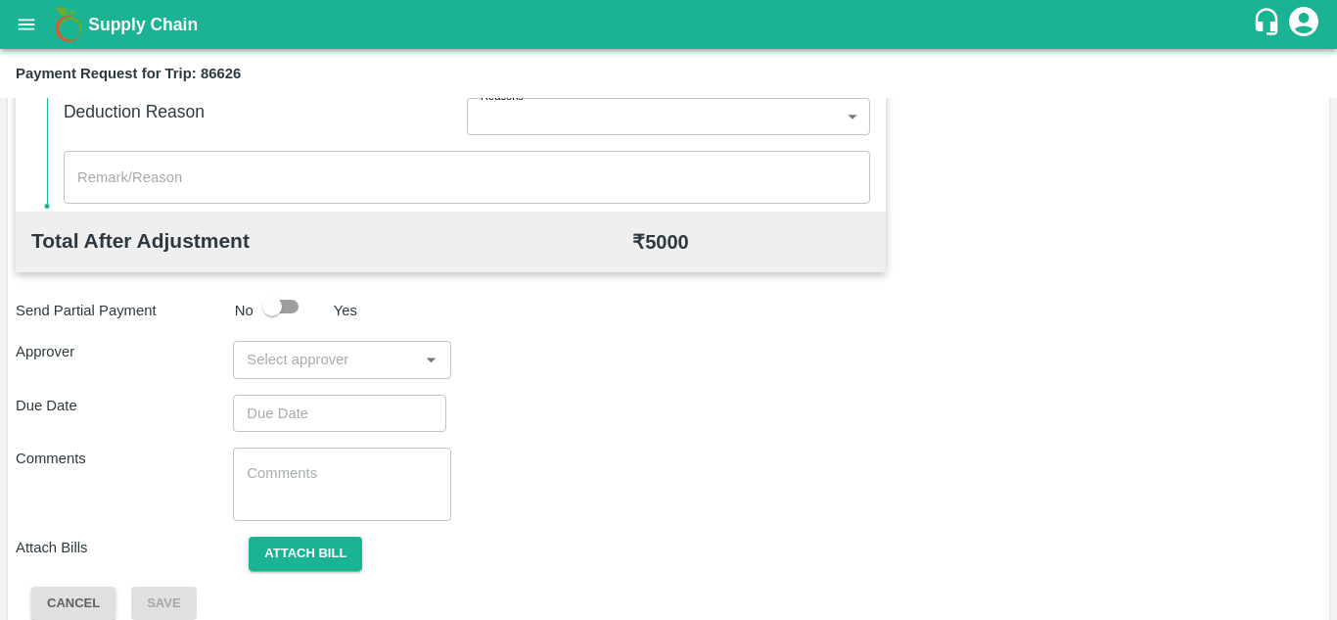
scroll to position [891, 0]
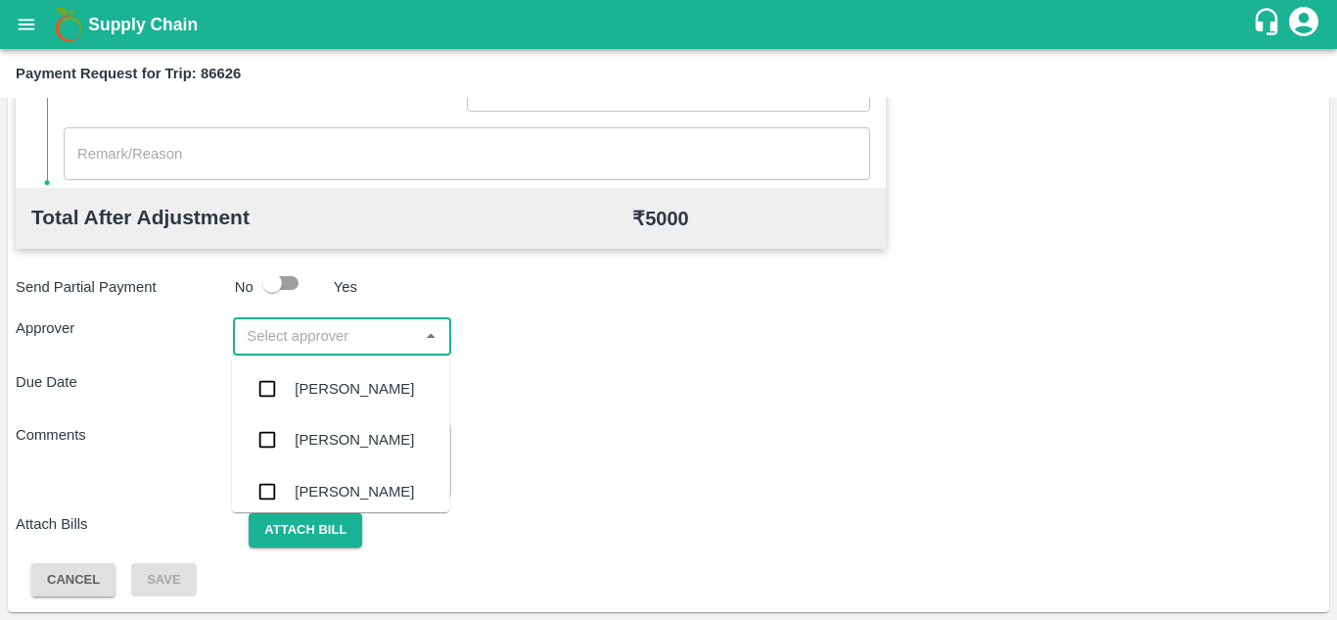
click at [309, 340] on input "input" at bounding box center [325, 335] width 173 height 25
type input "PRASA"
click at [320, 394] on div "Prasad Waghade" at bounding box center [354, 389] width 119 height 22
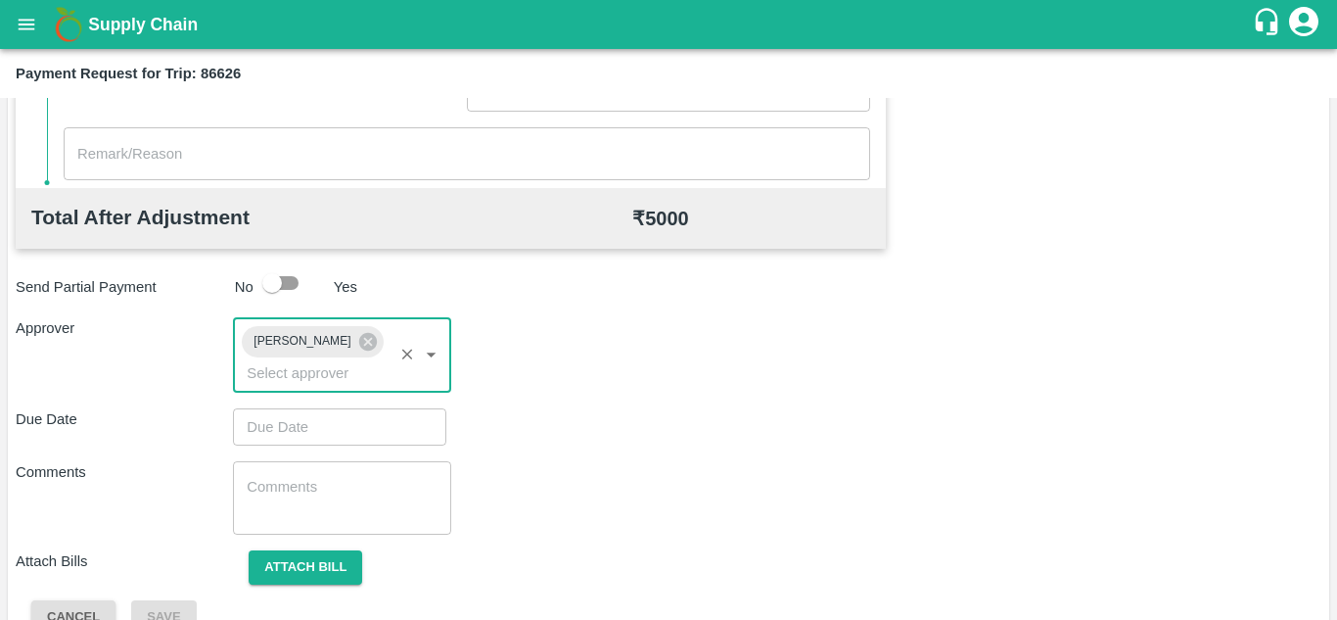
type input "DD/MM/YYYY hh:mm aa"
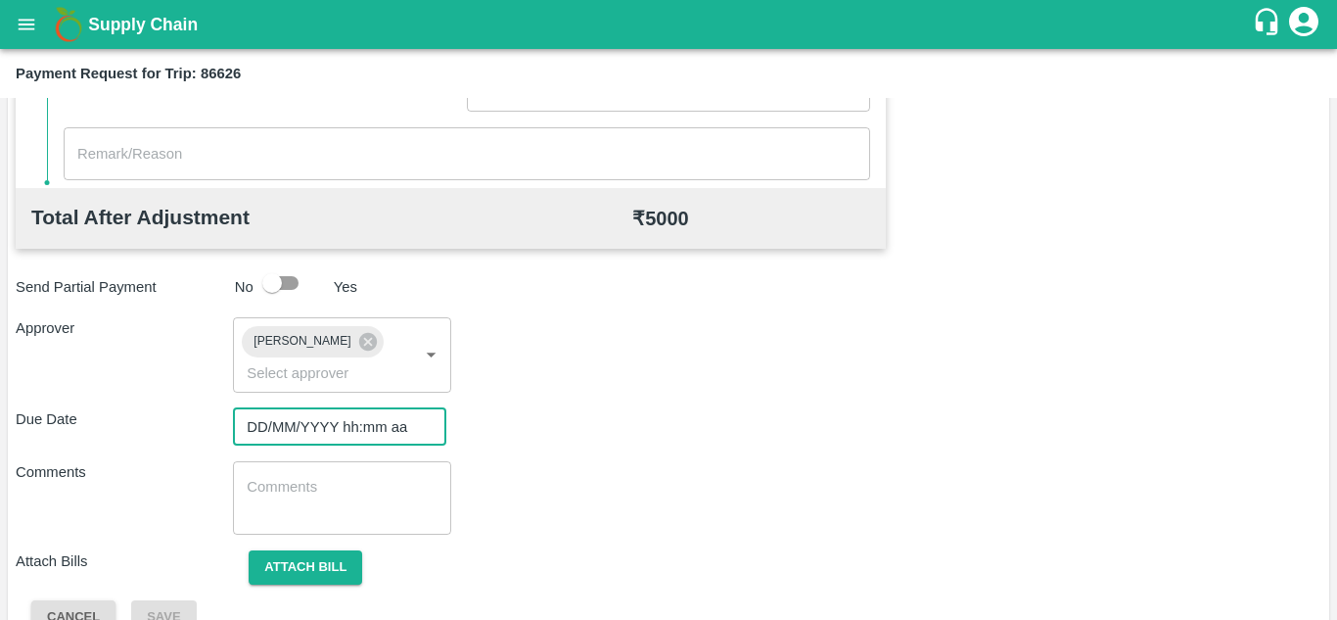
click at [285, 421] on input "DD/MM/YYYY hh:mm aa" at bounding box center [333, 426] width 200 height 37
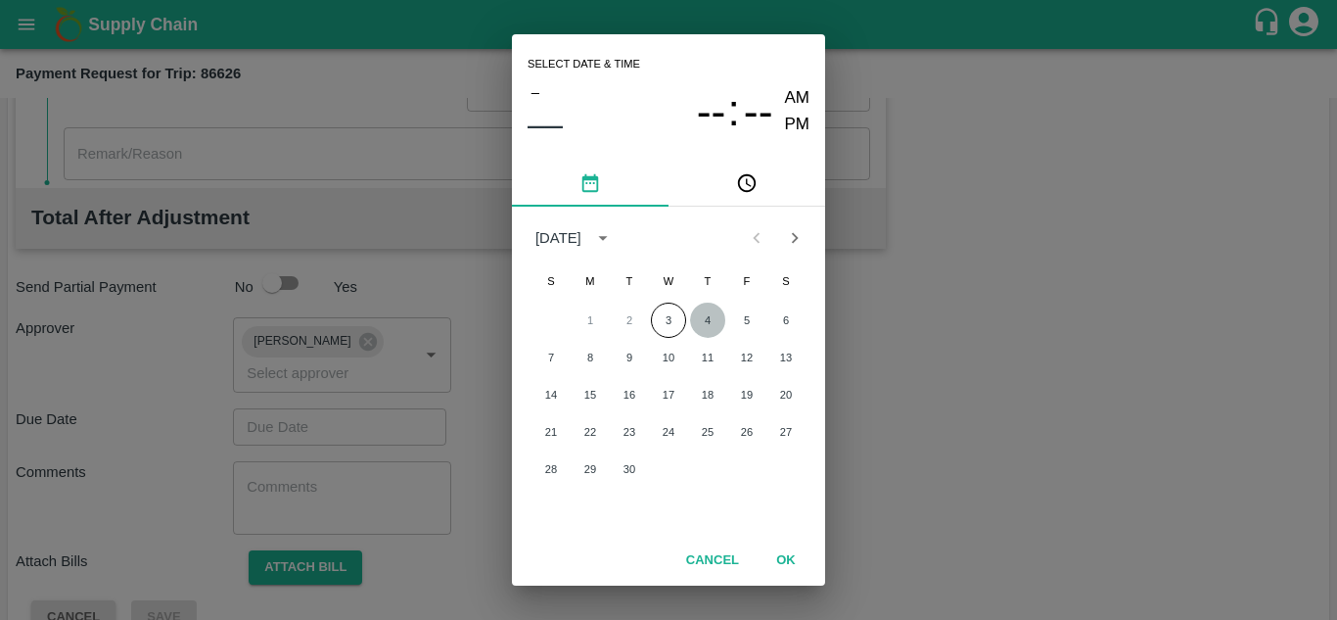
click at [705, 315] on button "4" at bounding box center [707, 319] width 35 height 35
type input "04/09/2025 12:00 AM"
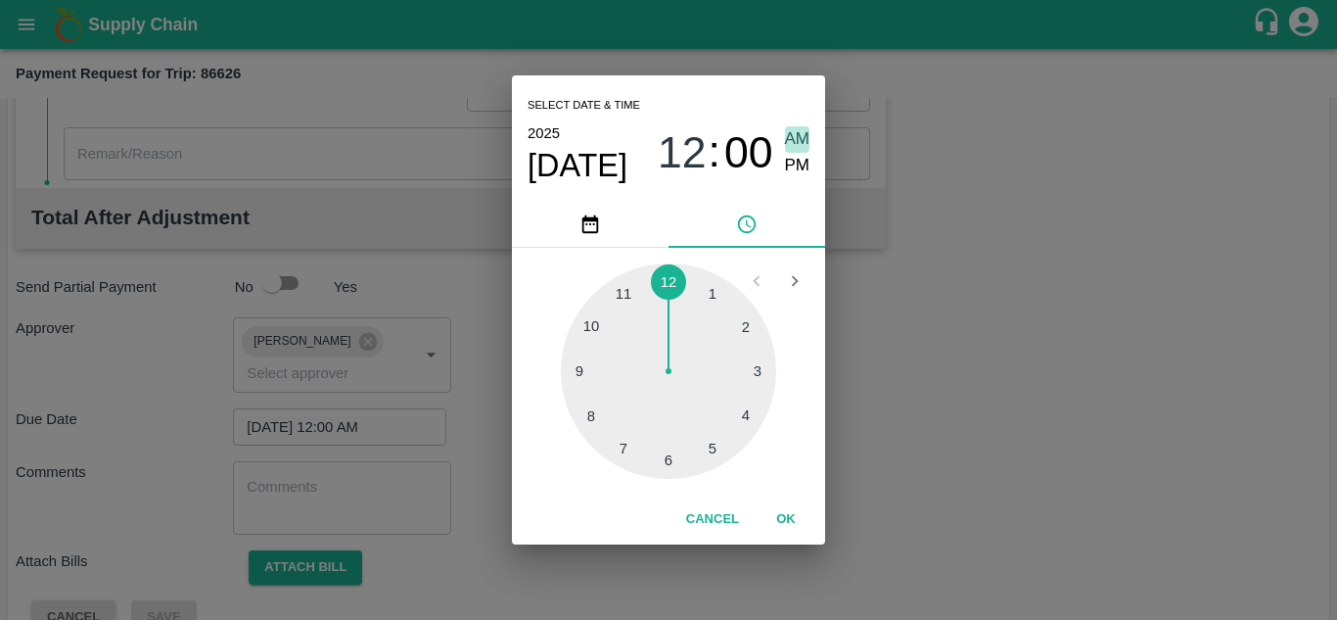
click at [801, 135] on span "AM" at bounding box center [797, 139] width 25 height 26
click at [782, 521] on button "OK" at bounding box center [786, 519] width 63 height 34
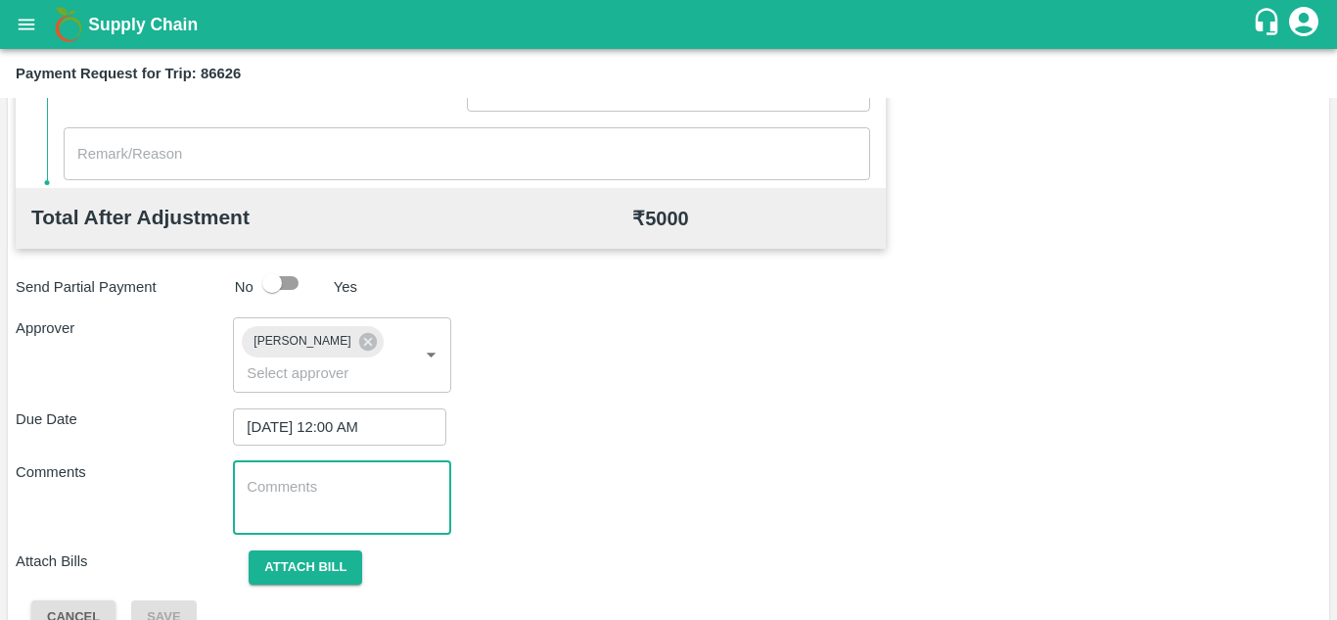
click at [284, 491] on textarea at bounding box center [342, 497] width 190 height 41
paste textarea "Transport Bill"
type textarea "Transport Bill"
click at [625, 418] on div "Due Date 04/09/2025 12:00 AM ​" at bounding box center [669, 426] width 1306 height 37
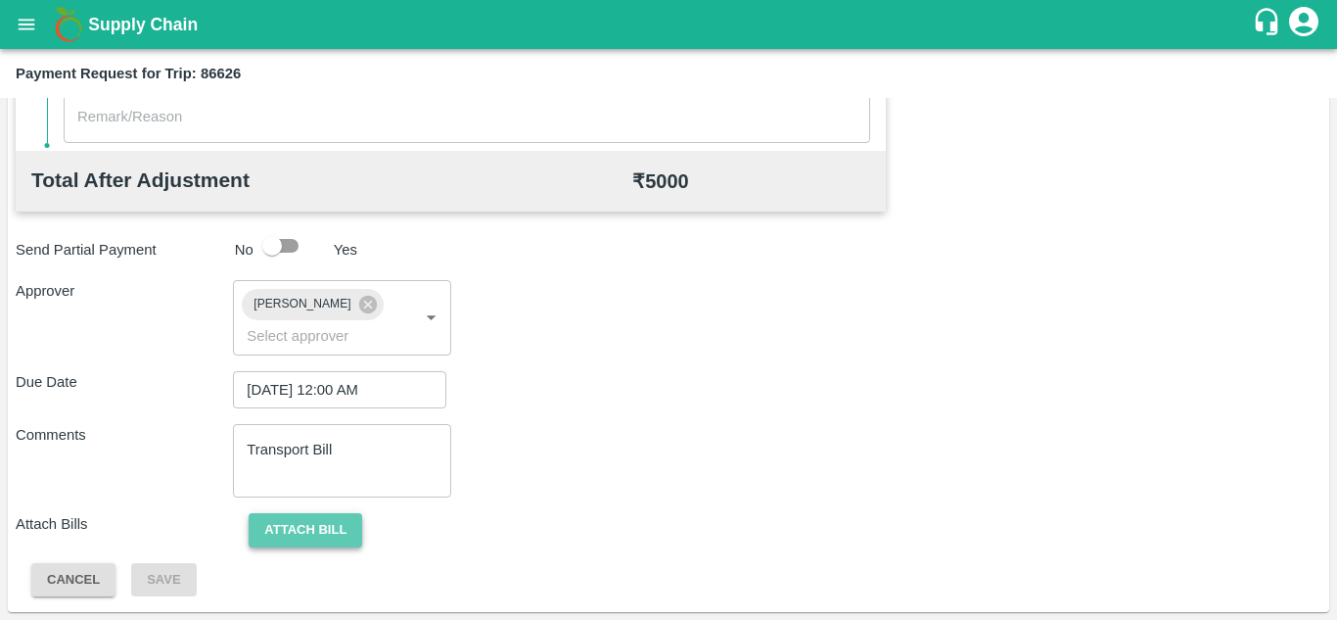
click at [313, 534] on button "Attach bill" at bounding box center [306, 530] width 114 height 34
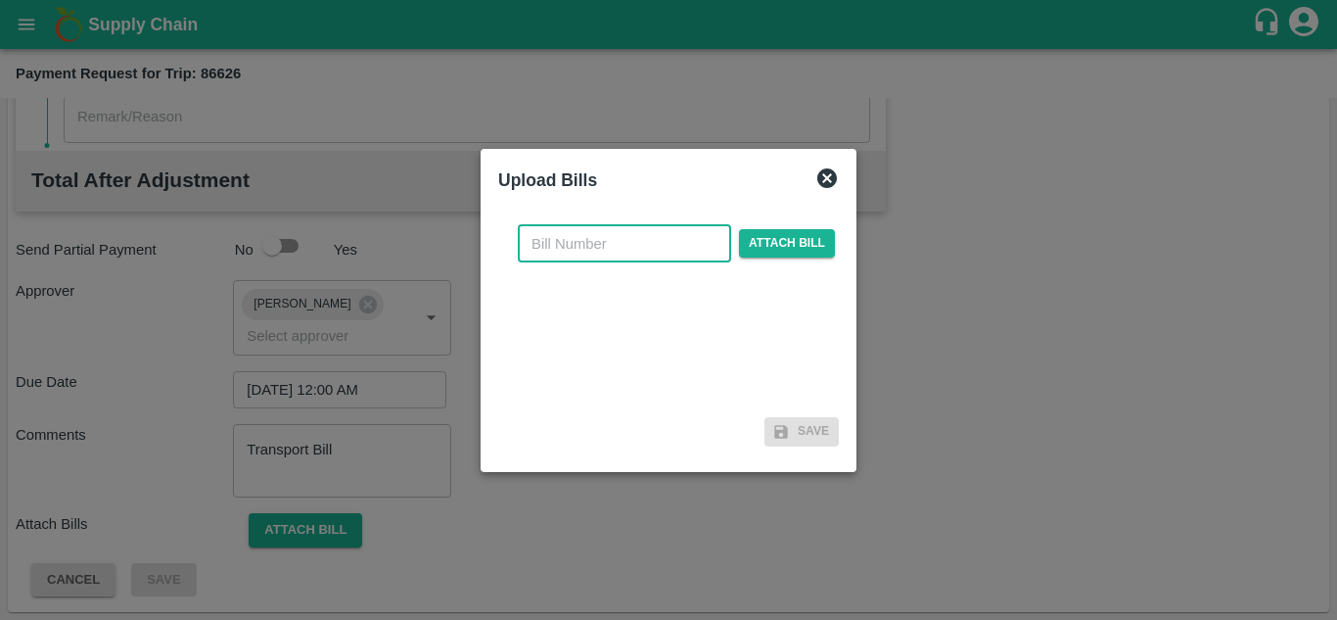
click at [540, 249] on input "text" at bounding box center [624, 243] width 213 height 37
type input "855"
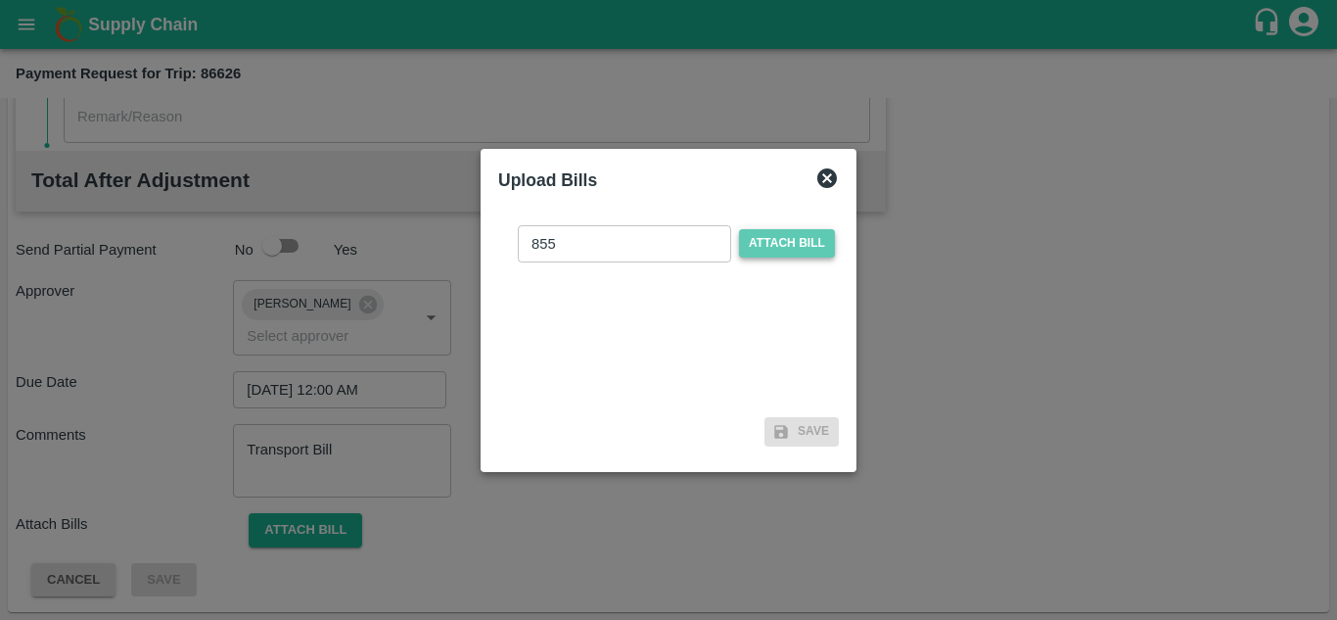
click at [785, 240] on span "Attach bill" at bounding box center [787, 243] width 96 height 28
click at [0, 0] on input "Attach bill" at bounding box center [0, 0] width 0 height 0
click at [782, 240] on span "Attach bill" at bounding box center [787, 243] width 96 height 28
click at [0, 0] on input "Attach bill" at bounding box center [0, 0] width 0 height 0
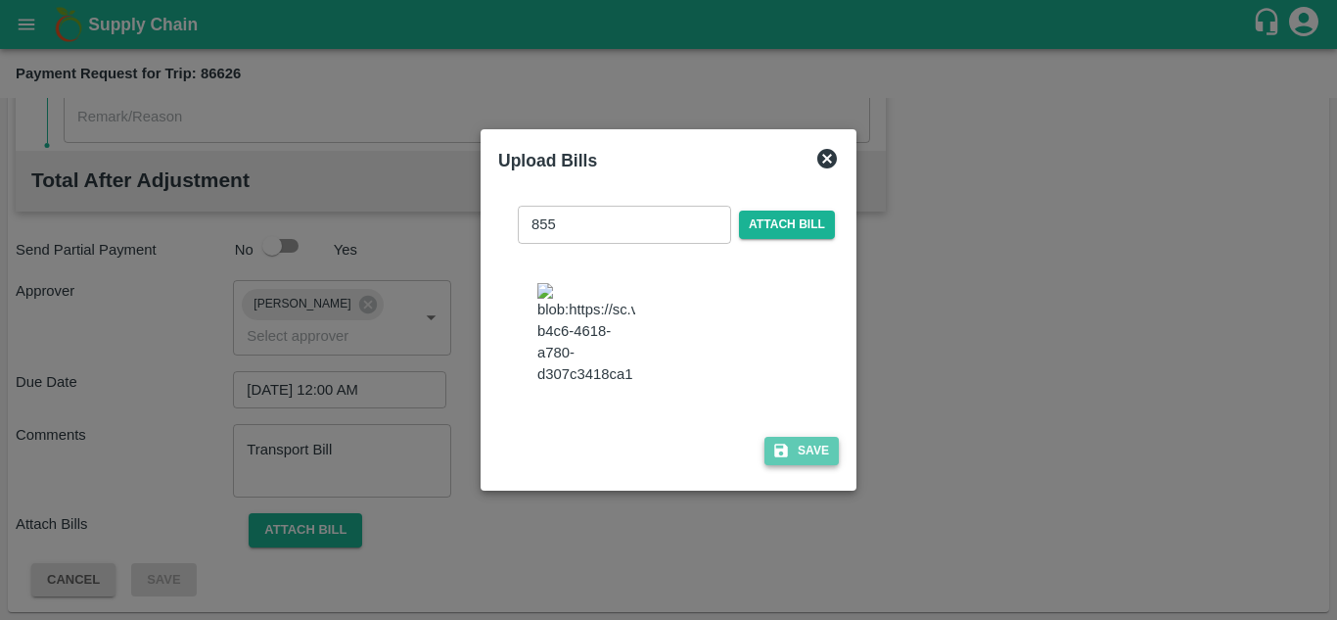
click at [796, 454] on button "Save" at bounding box center [801, 451] width 74 height 28
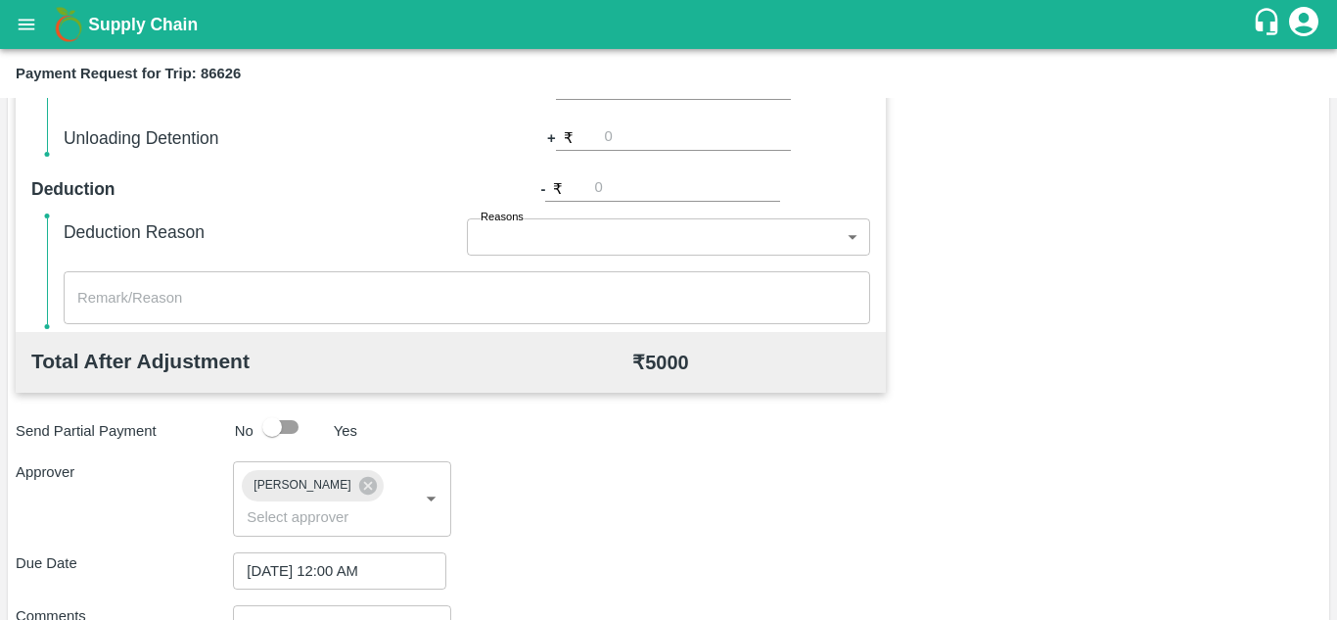
scroll to position [1057, 0]
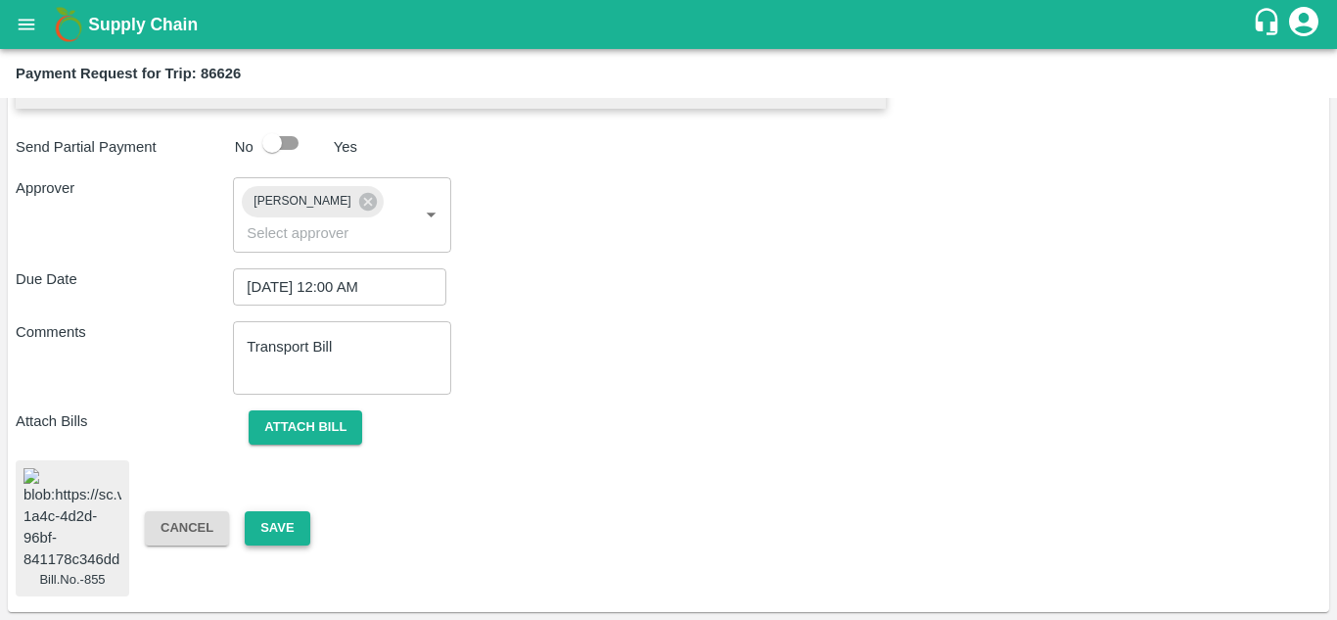
click at [278, 511] on button "Save" at bounding box center [277, 528] width 65 height 34
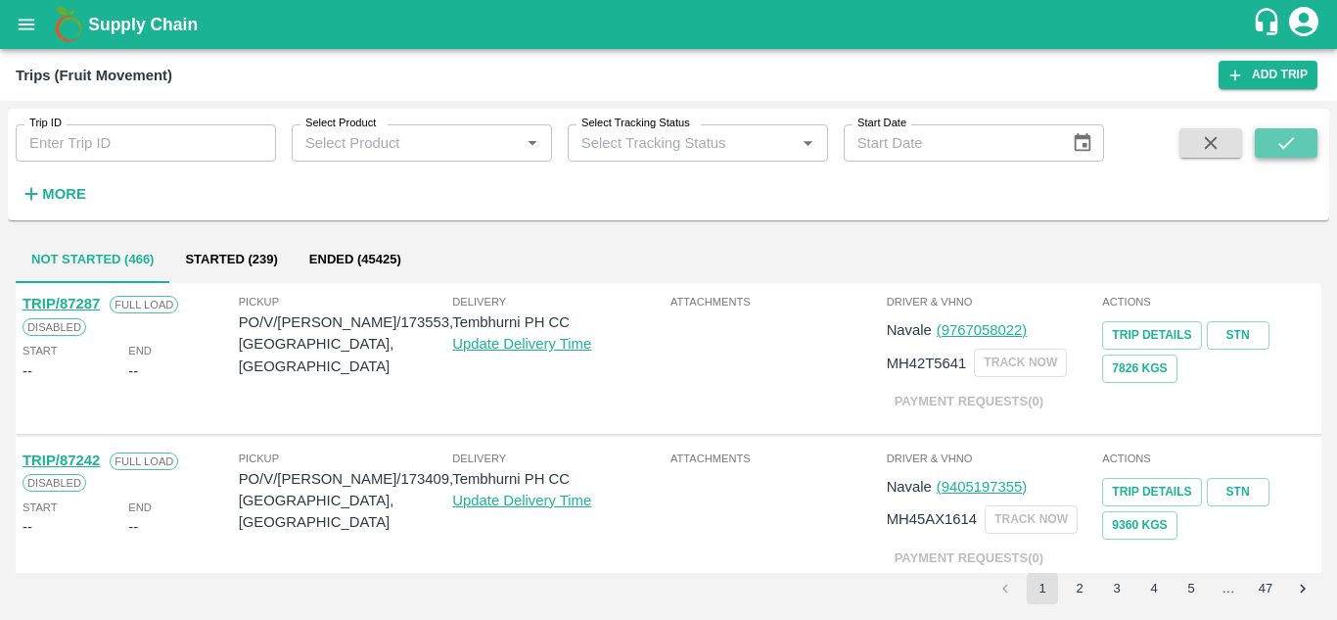
click at [1288, 139] on icon "submit" at bounding box center [1286, 143] width 22 height 22
click at [64, 191] on strong "More" at bounding box center [64, 194] width 44 height 16
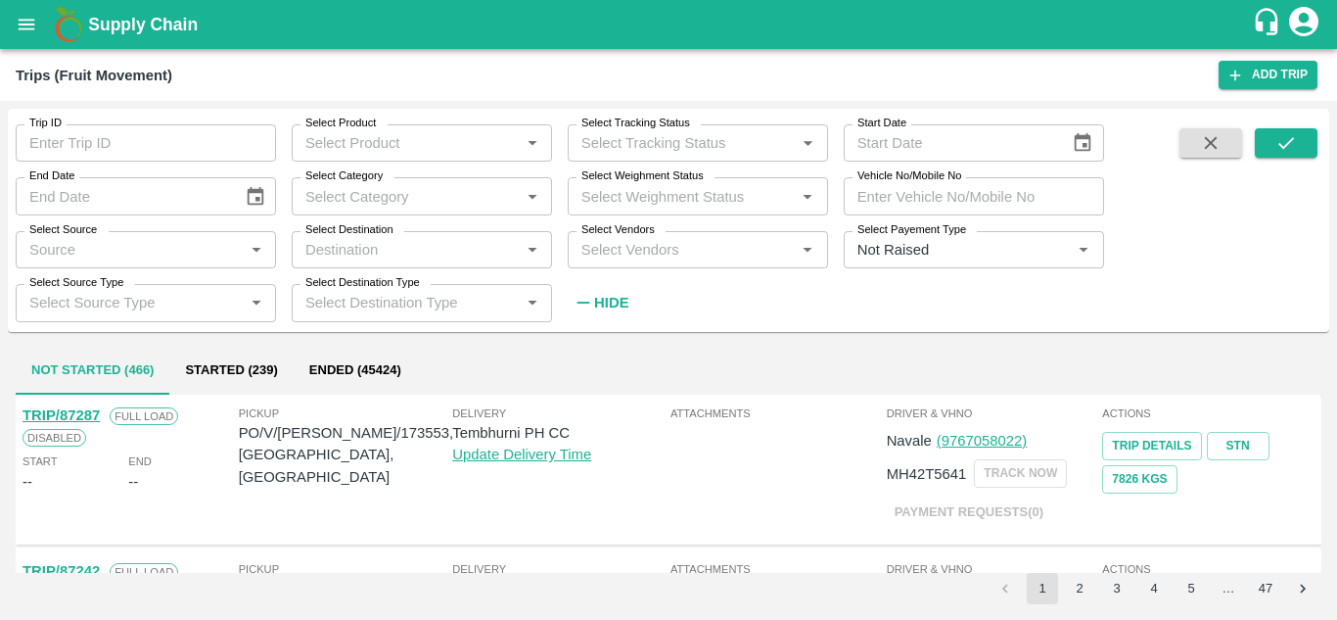
click at [586, 263] on div "Select Vendors   *" at bounding box center [698, 249] width 260 height 37
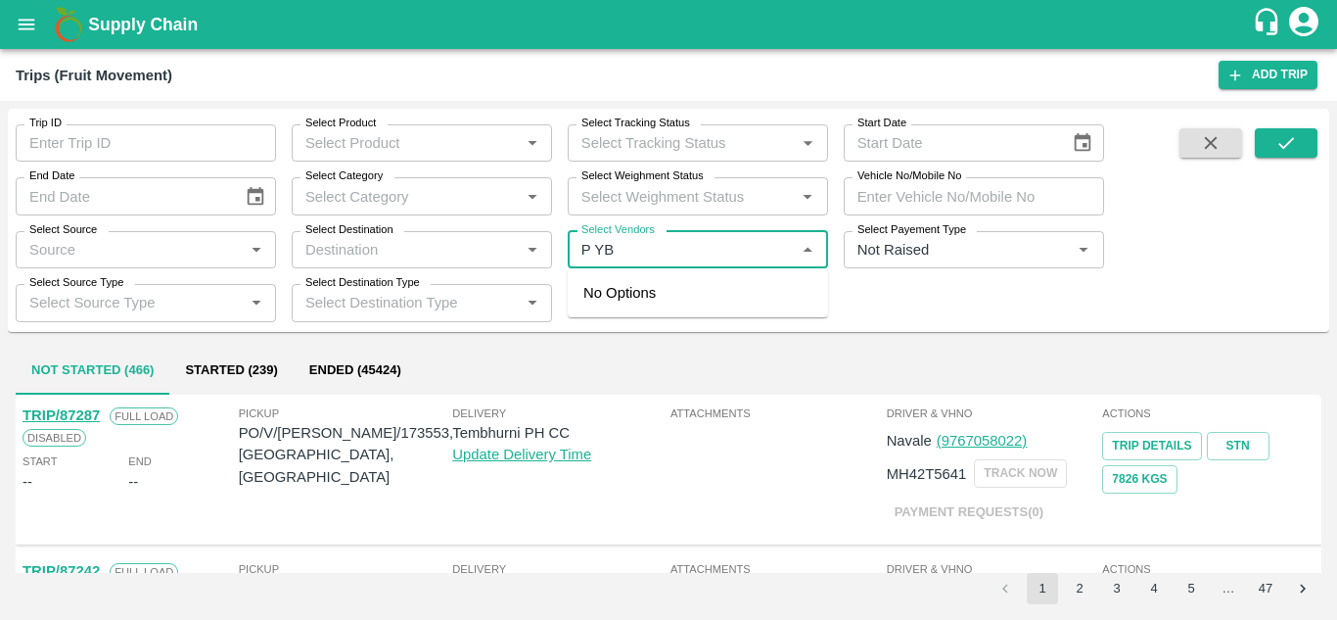
type input "P YB"
type input "P Y"
type input "E"
type input "P Y E"
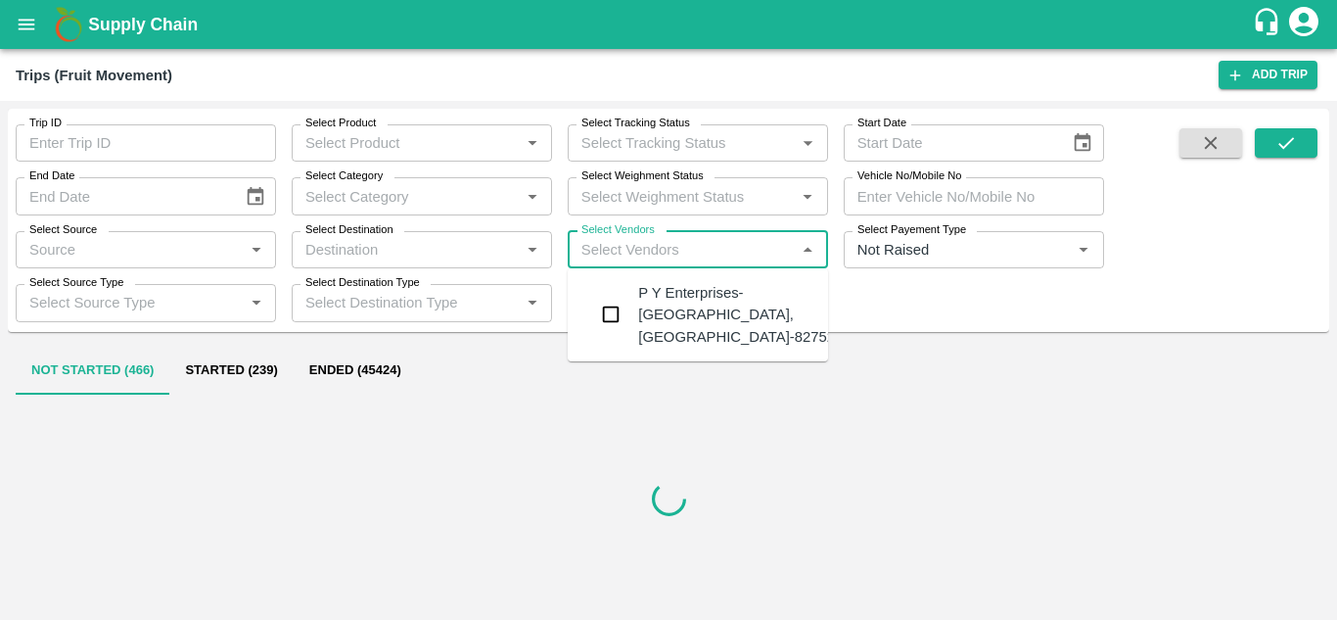
click at [691, 292] on div "P Y Enterprises-[GEOGRAPHIC_DATA], [GEOGRAPHIC_DATA]-8275274400" at bounding box center [756, 315] width 237 height 66
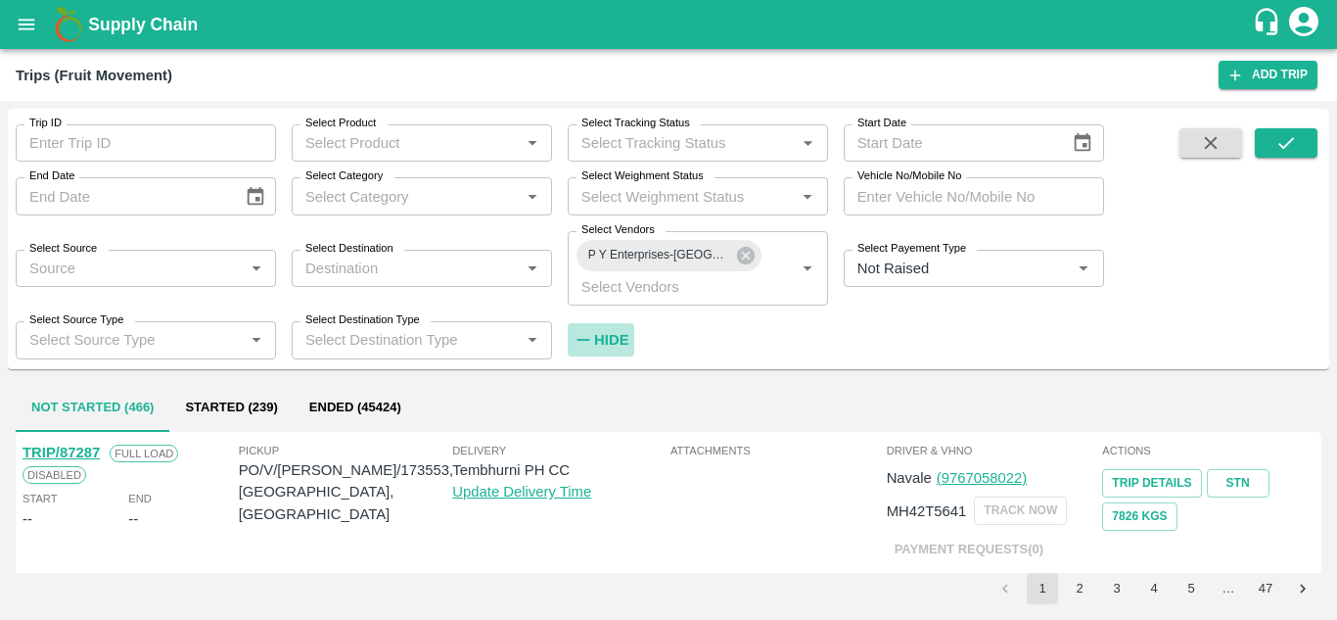
click at [607, 339] on strong "Hide" at bounding box center [611, 340] width 34 height 16
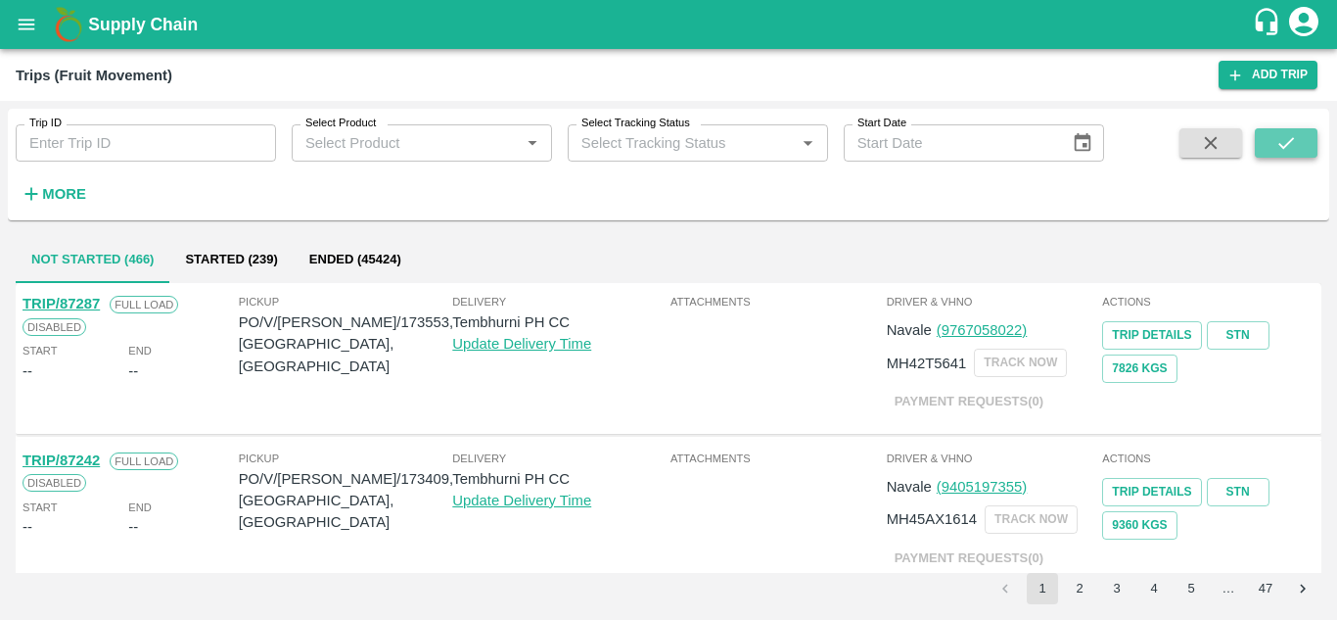
click at [1295, 143] on icon "submit" at bounding box center [1286, 143] width 22 height 22
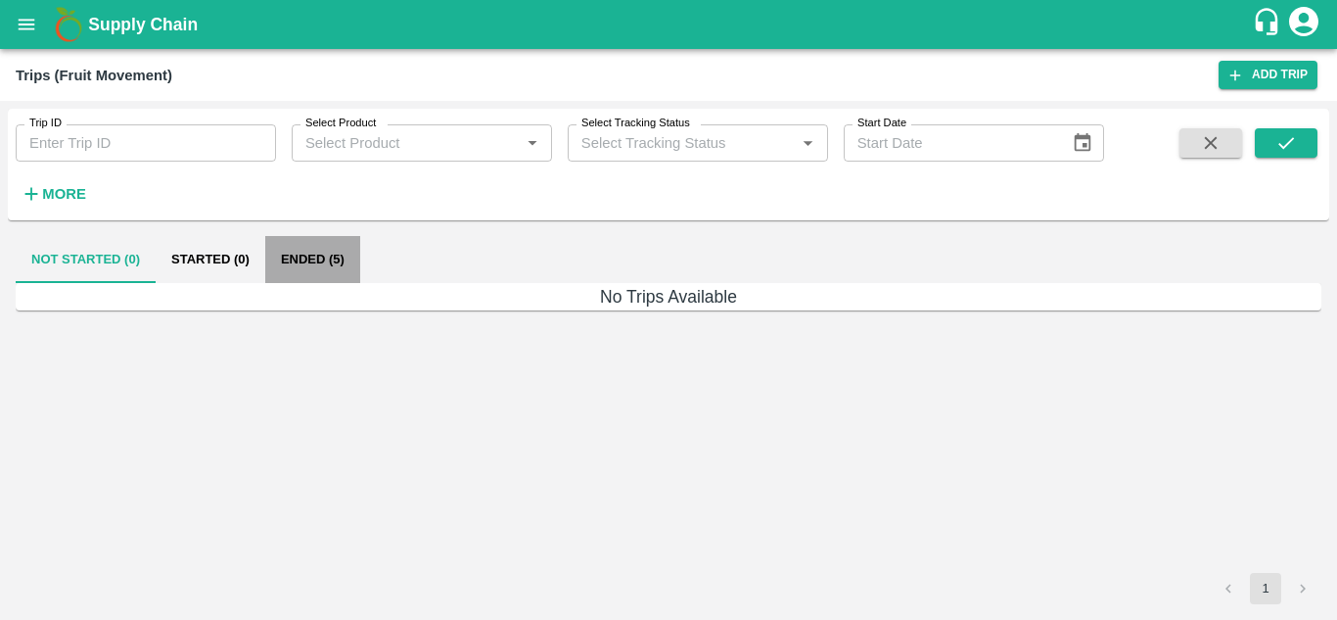
click at [319, 251] on button "Ended (5)" at bounding box center [312, 259] width 95 height 47
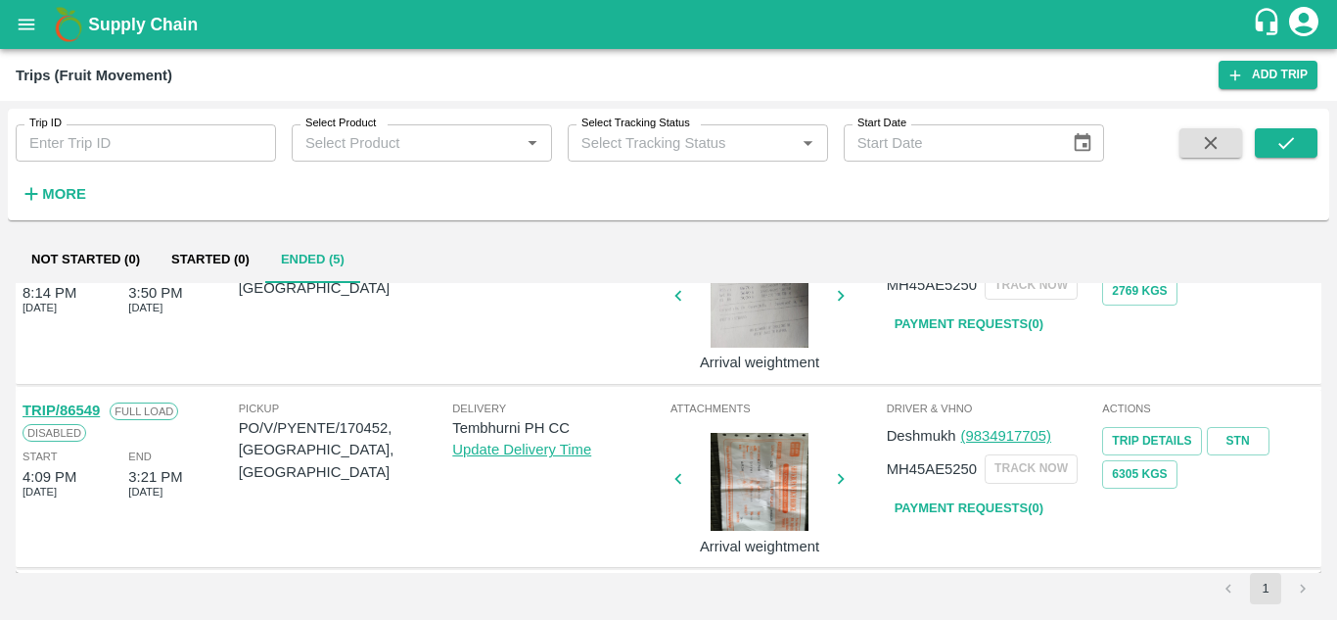
scroll to position [628, 0]
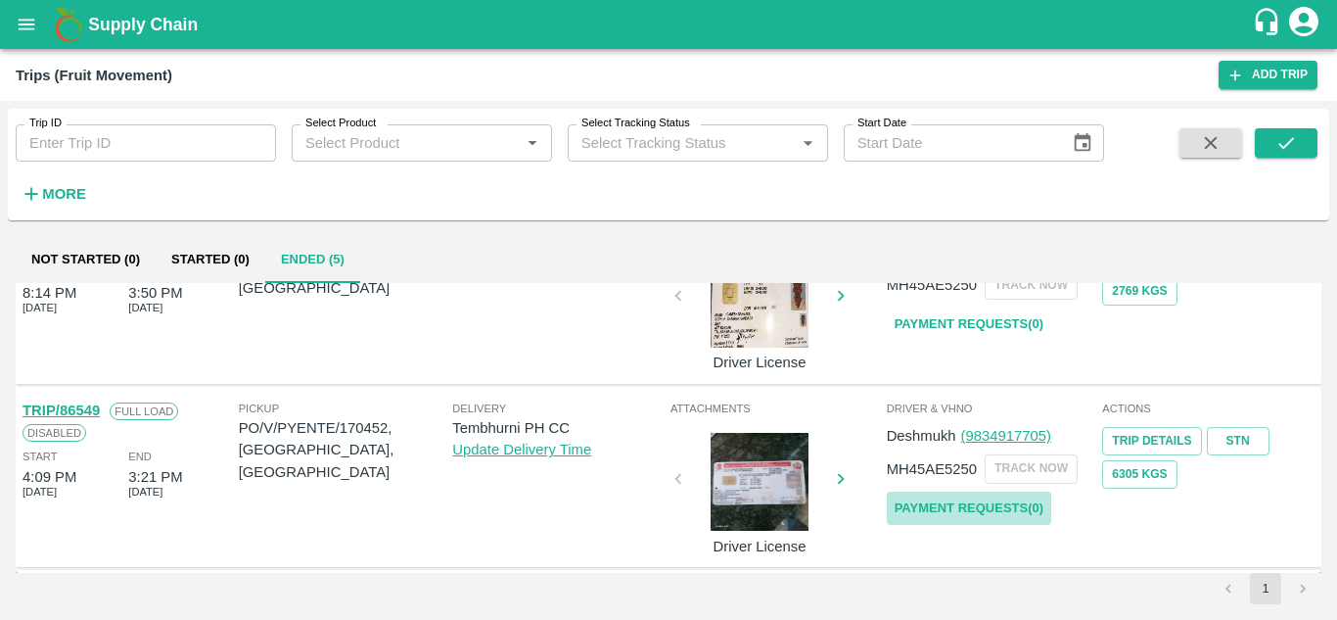
click at [965, 509] on link "Payment Requests( 0 )" at bounding box center [969, 508] width 164 height 34
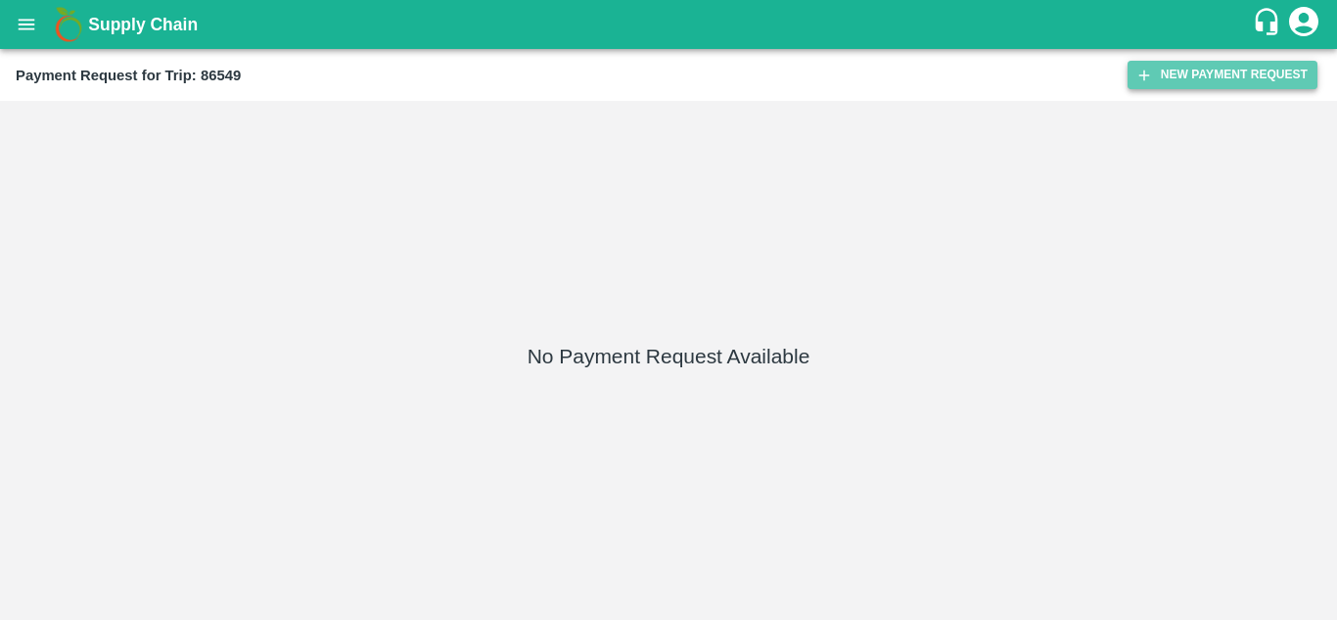
click at [1189, 83] on button "New Payment Request" at bounding box center [1222, 75] width 190 height 28
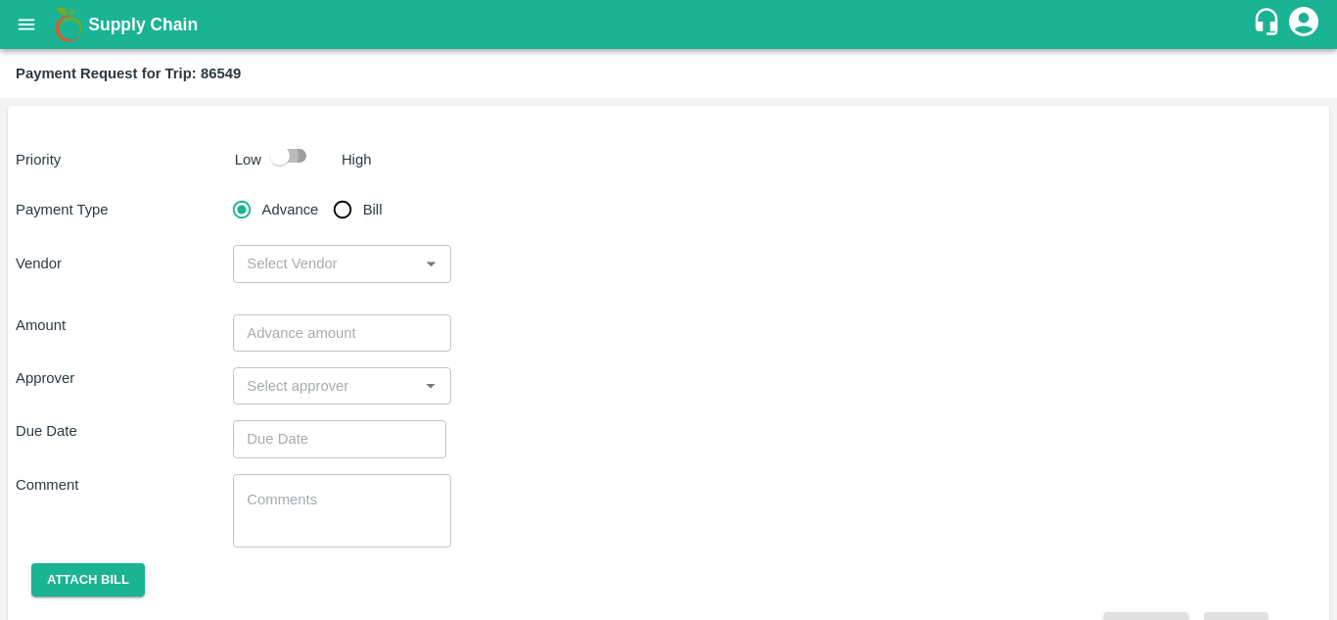
click at [304, 161] on input "checkbox" at bounding box center [280, 155] width 112 height 37
checkbox input "true"
click at [355, 215] on input "Bill" at bounding box center [342, 209] width 39 height 39
radio input "true"
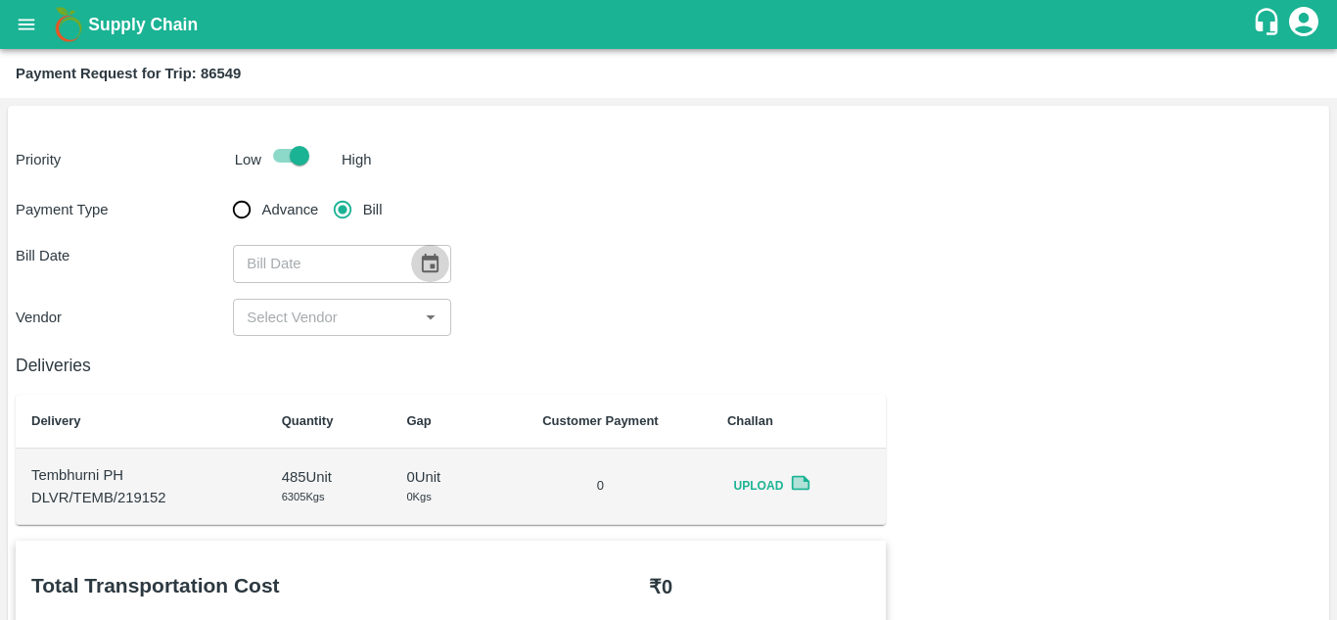
click at [424, 262] on icon "Choose date" at bounding box center [430, 264] width 22 height 22
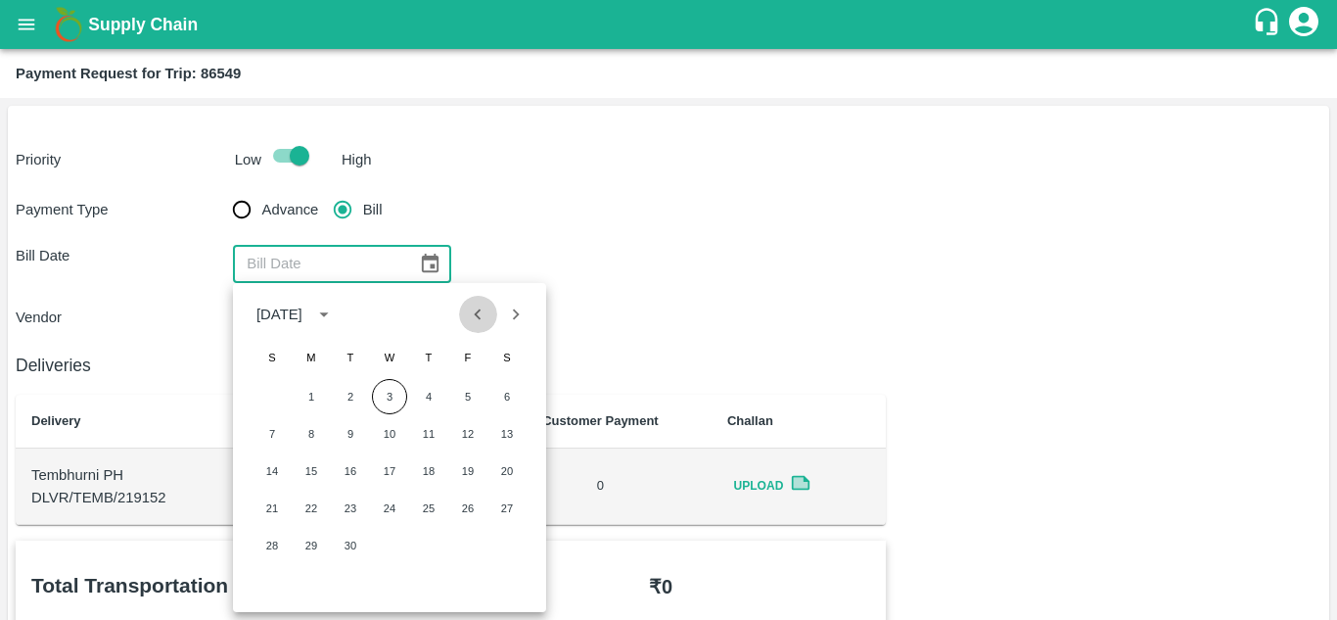
click at [483, 316] on icon "Previous month" at bounding box center [478, 314] width 22 height 22
click at [392, 510] on button "20" at bounding box center [389, 507] width 35 height 35
type input "20/08/2025"
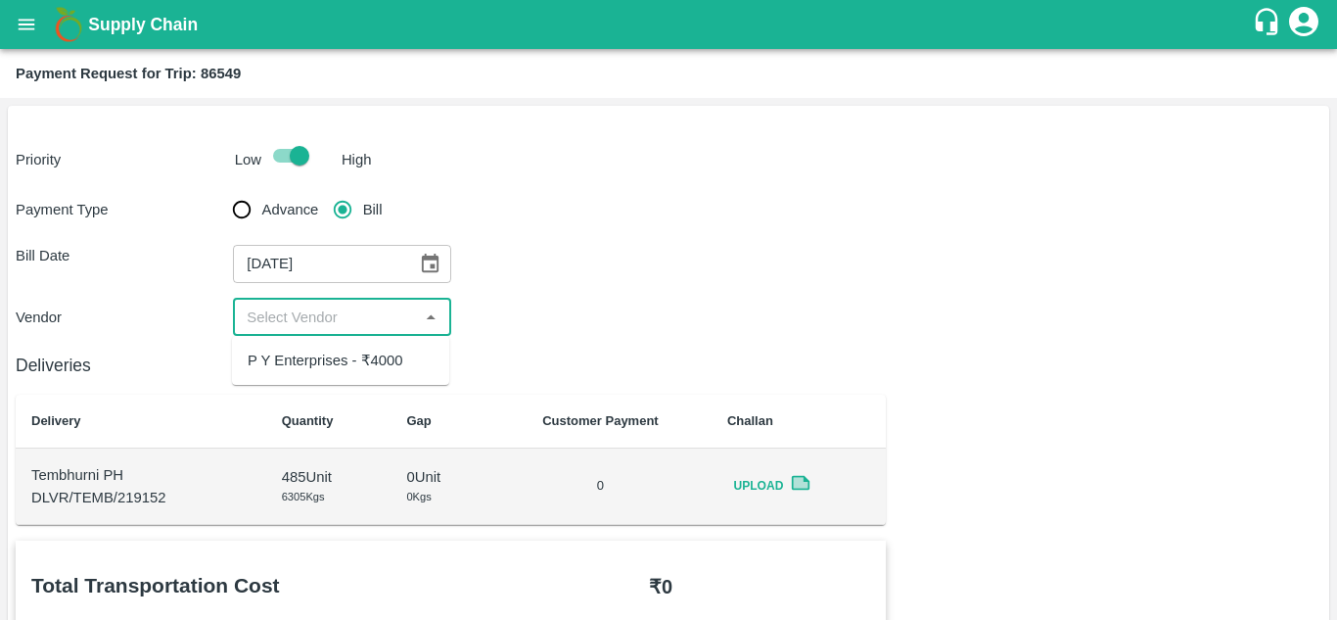
click at [373, 313] on input "input" at bounding box center [325, 316] width 173 height 25
click at [366, 359] on div "P Y Enterprises - ₹4000" at bounding box center [326, 360] width 156 height 22
type input "P Y Enterprises - ₹4000"
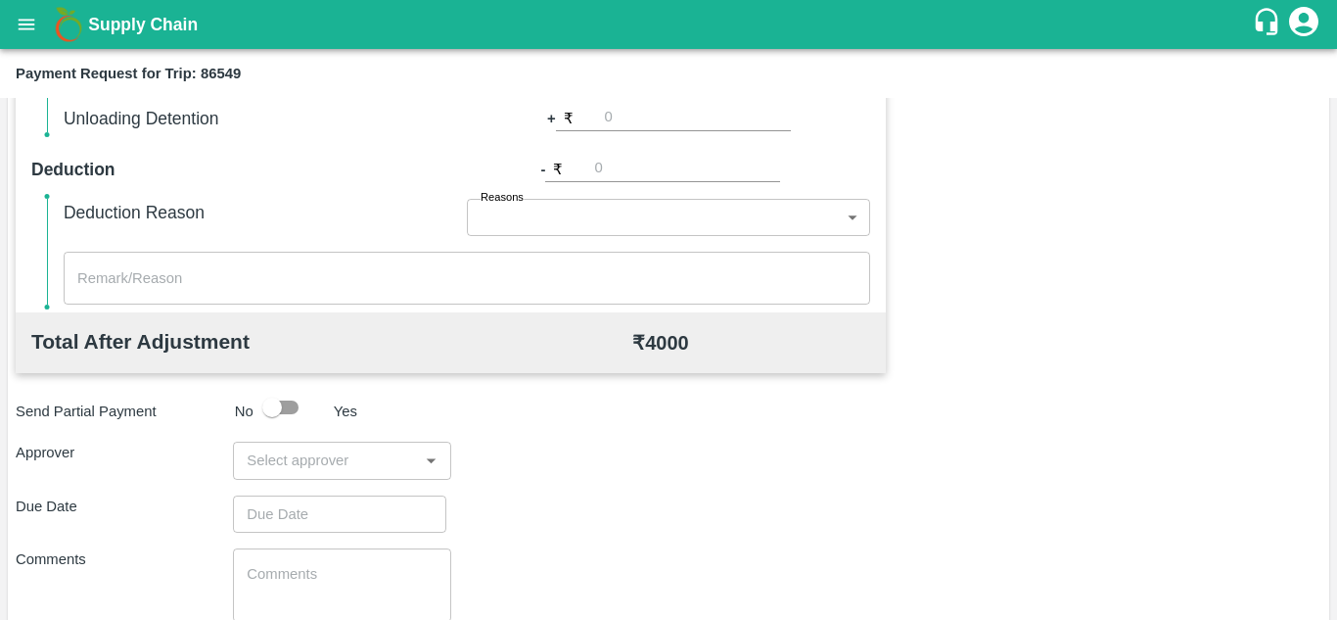
scroll to position [771, 0]
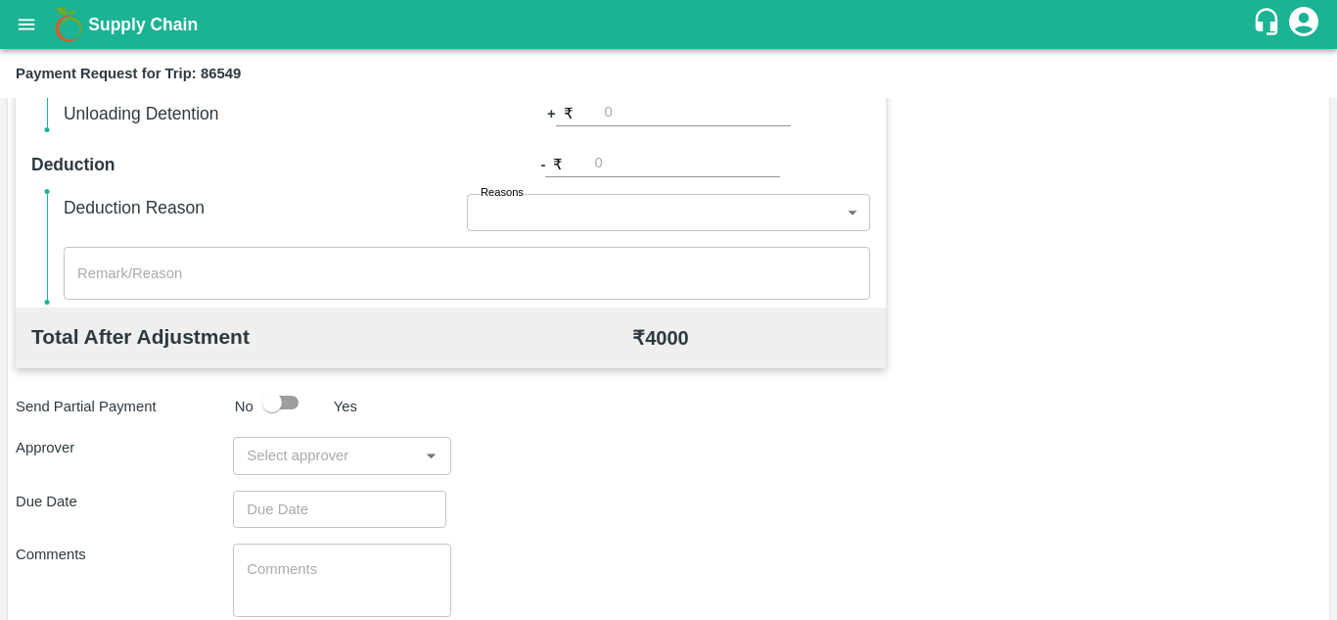
click at [346, 475] on div "Total Transportation Cost ₹ 4000 Advance payment - ₹ Additional Charges(+) Inam…" at bounding box center [669, 242] width 1306 height 947
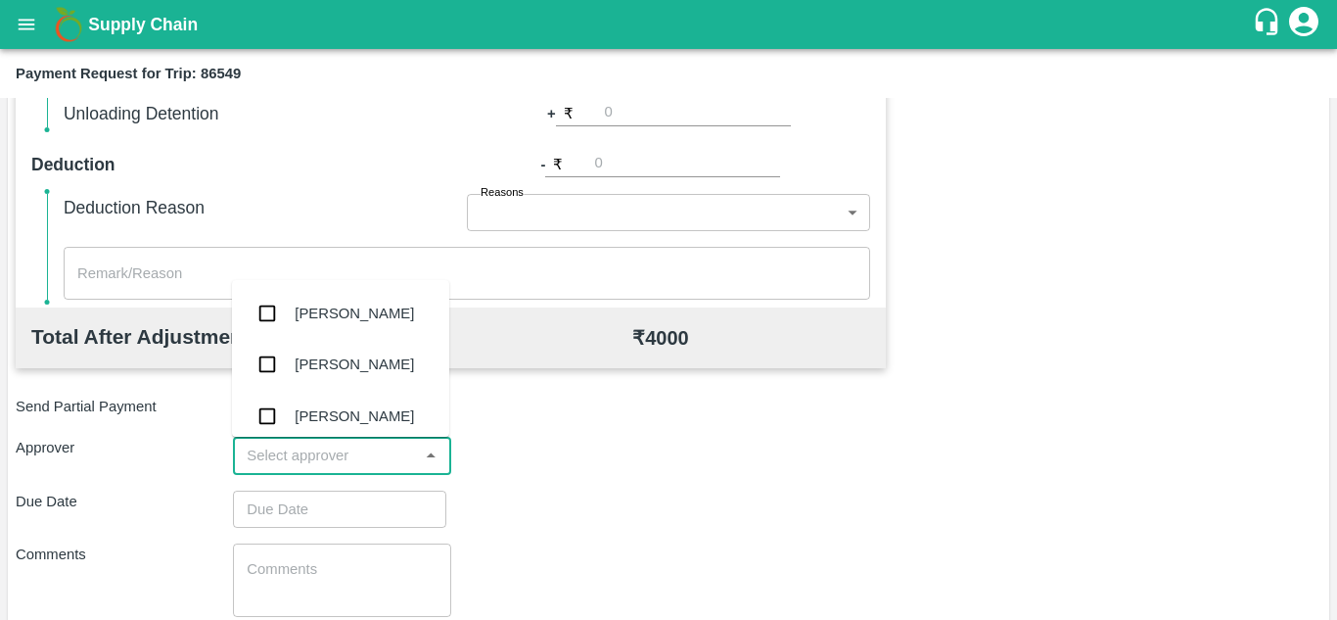
click at [321, 454] on input "input" at bounding box center [325, 454] width 173 height 25
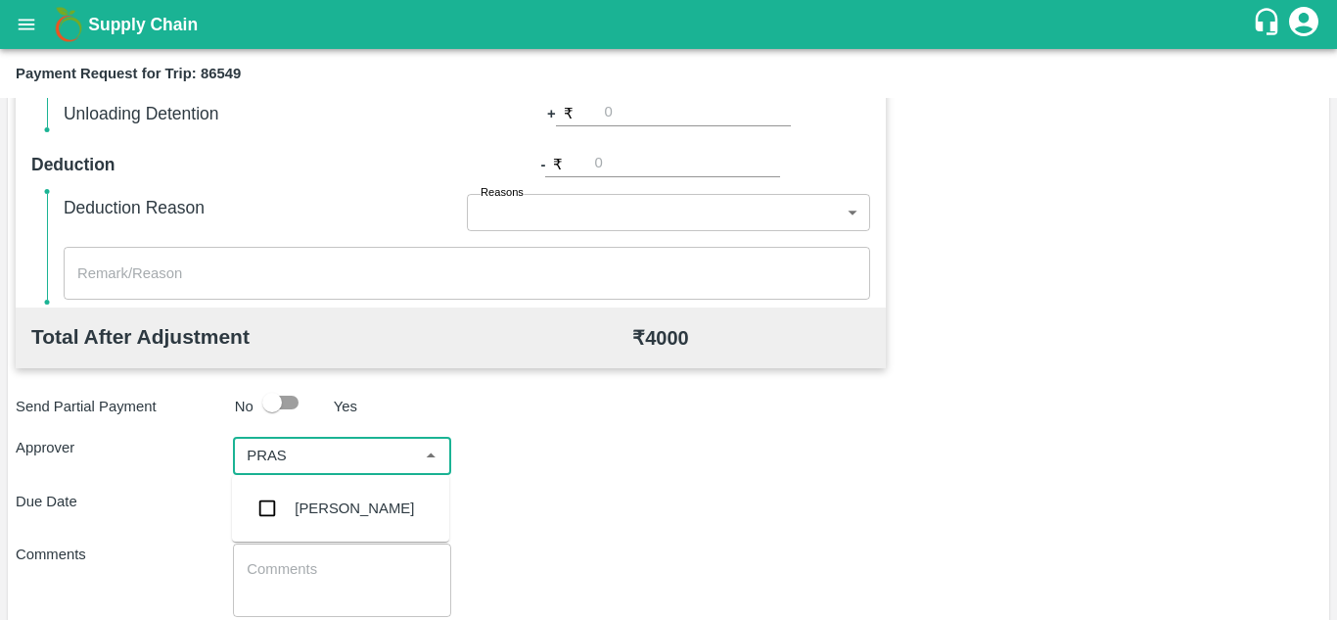
type input "PRASA"
click at [356, 502] on div "[PERSON_NAME]" at bounding box center [354, 508] width 119 height 22
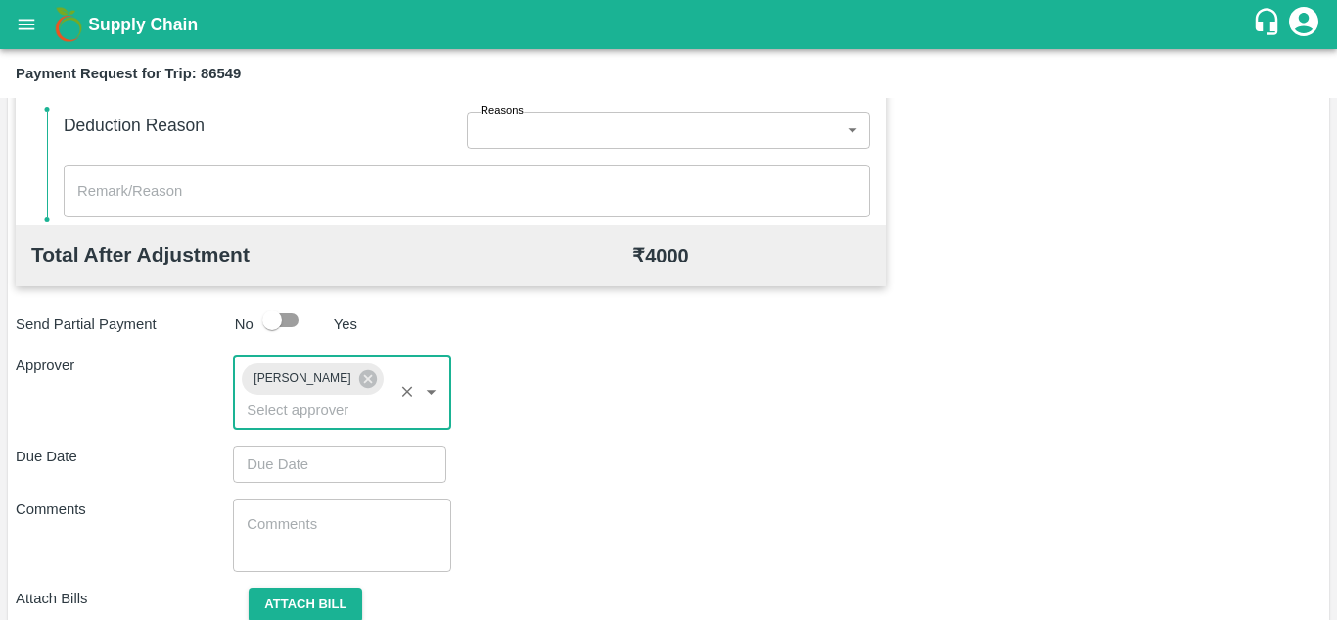
scroll to position [854, 0]
type input "DD/MM/YYYY hh:mm aa"
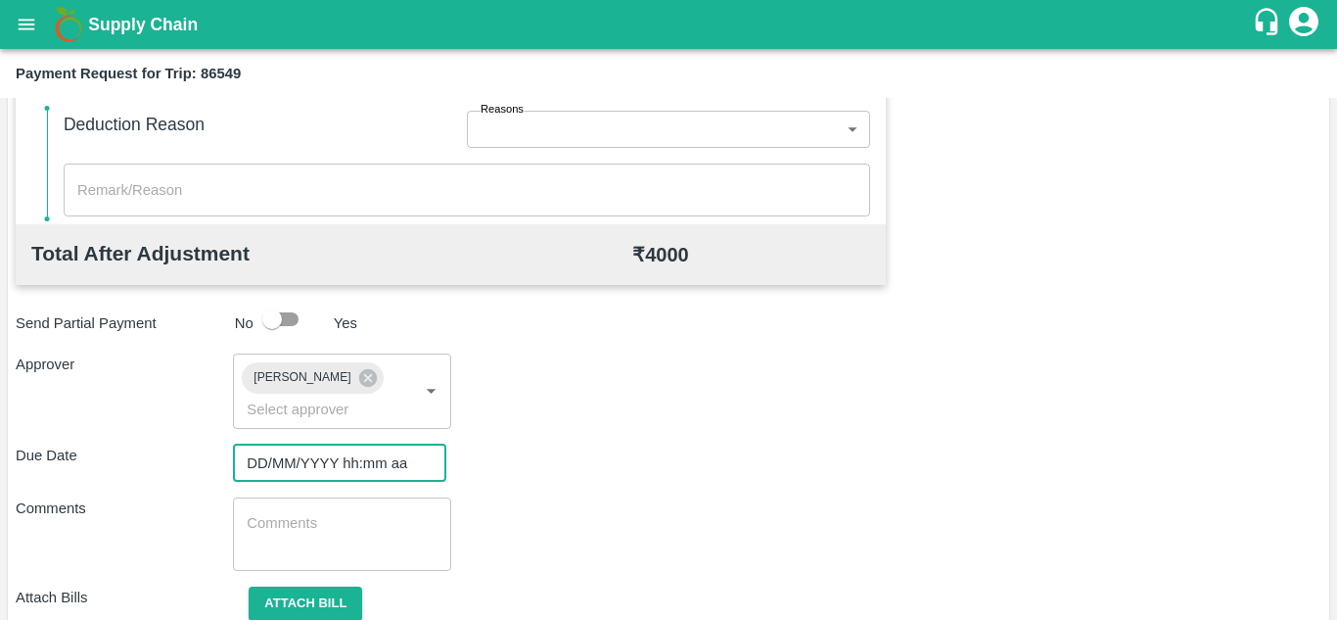
click at [302, 463] on input "DD/MM/YYYY hh:mm aa" at bounding box center [333, 462] width 200 height 37
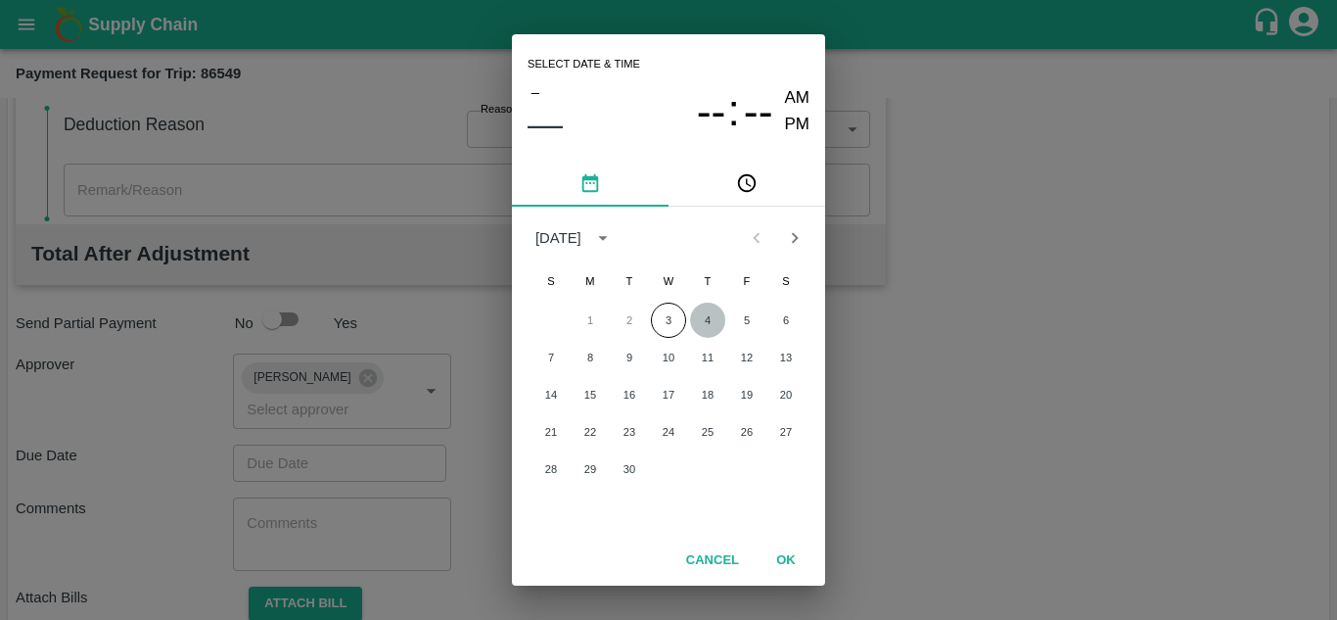
click at [711, 316] on button "4" at bounding box center [707, 319] width 35 height 35
type input "[DATE] 12:00 AM"
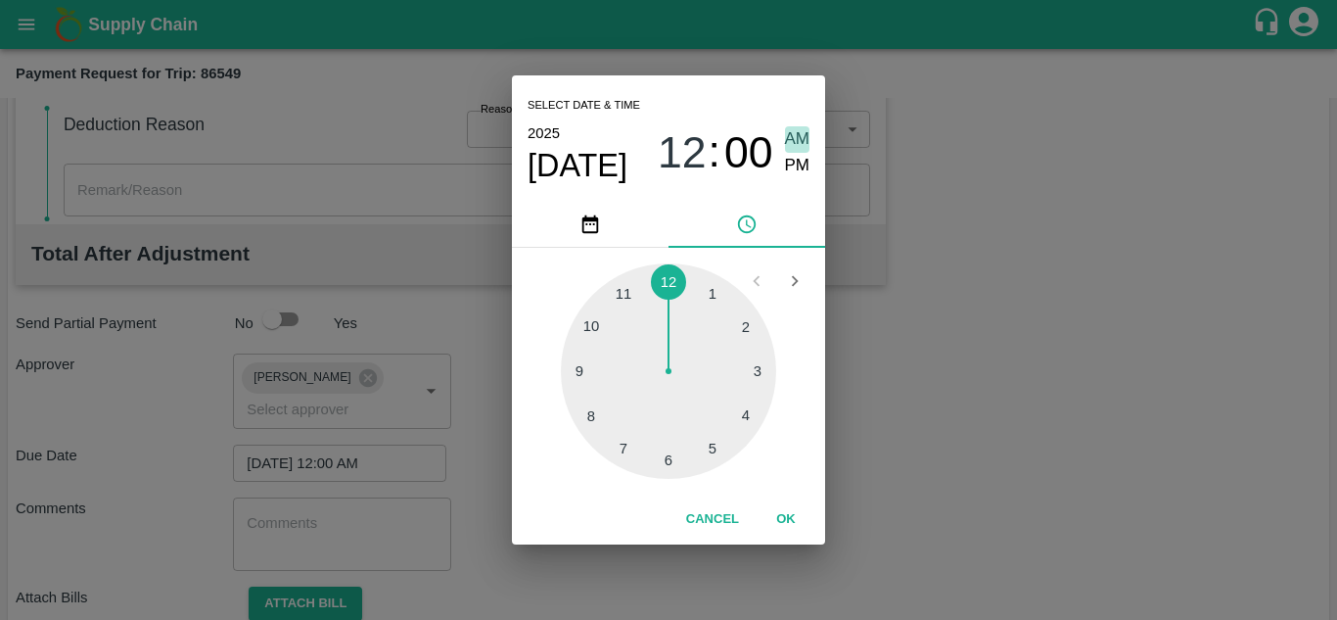
click at [791, 130] on span "AM" at bounding box center [797, 139] width 25 height 26
click at [785, 513] on button "OK" at bounding box center [786, 519] width 63 height 34
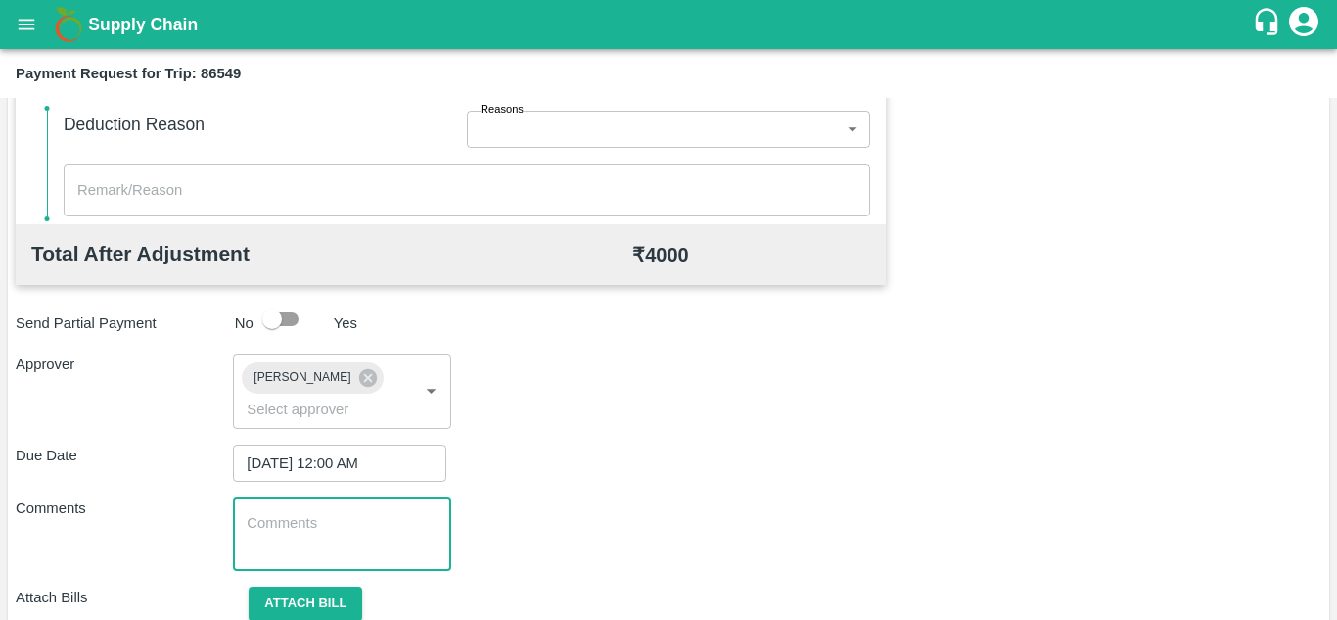
click at [303, 528] on textarea at bounding box center [342, 533] width 190 height 41
paste textarea "Transport Bill"
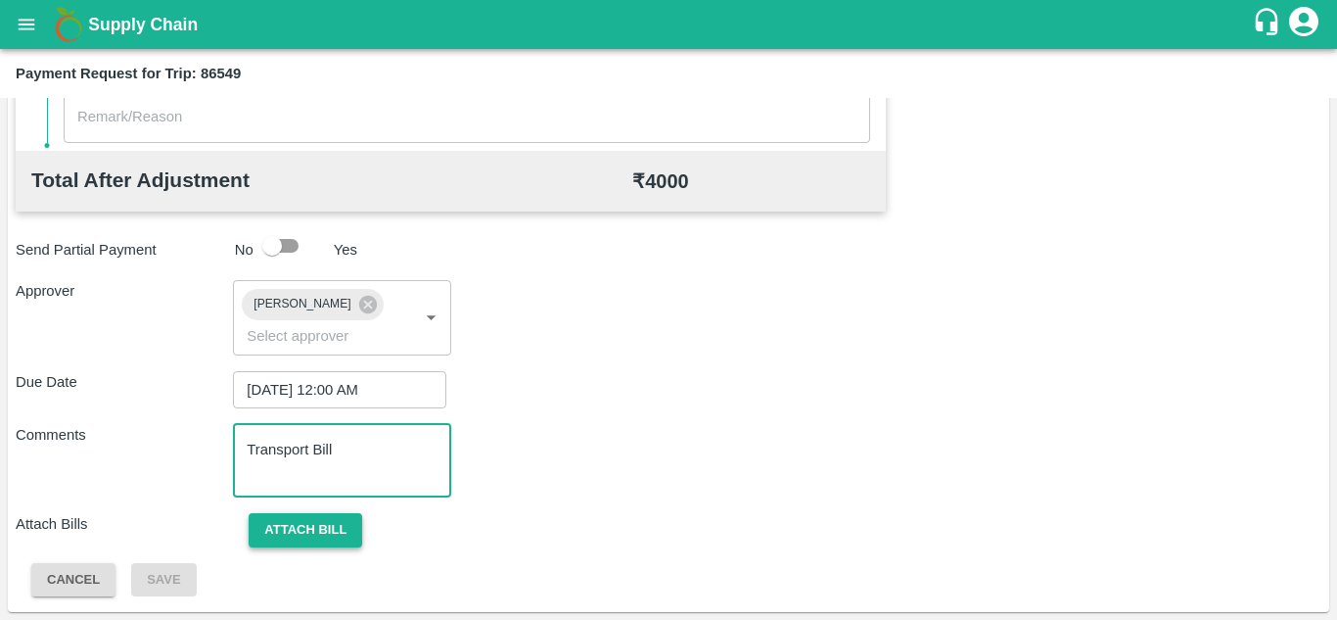
type textarea "Transport Bill"
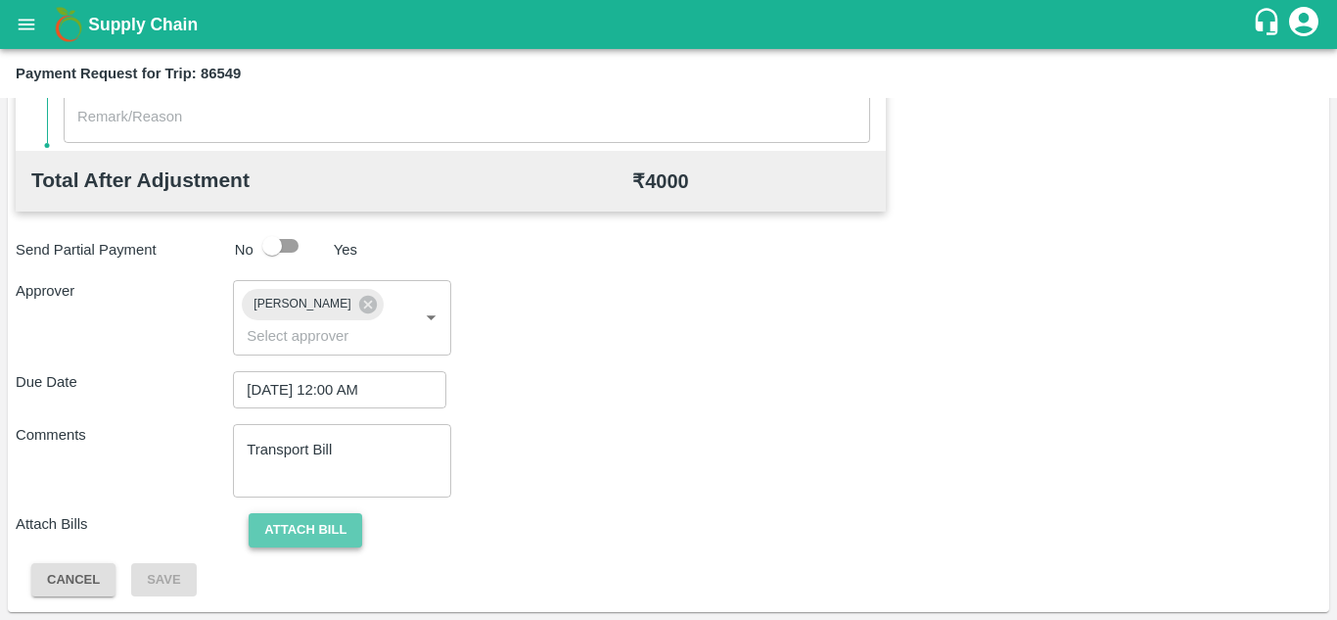
click at [330, 530] on button "Attach bill" at bounding box center [306, 530] width 114 height 34
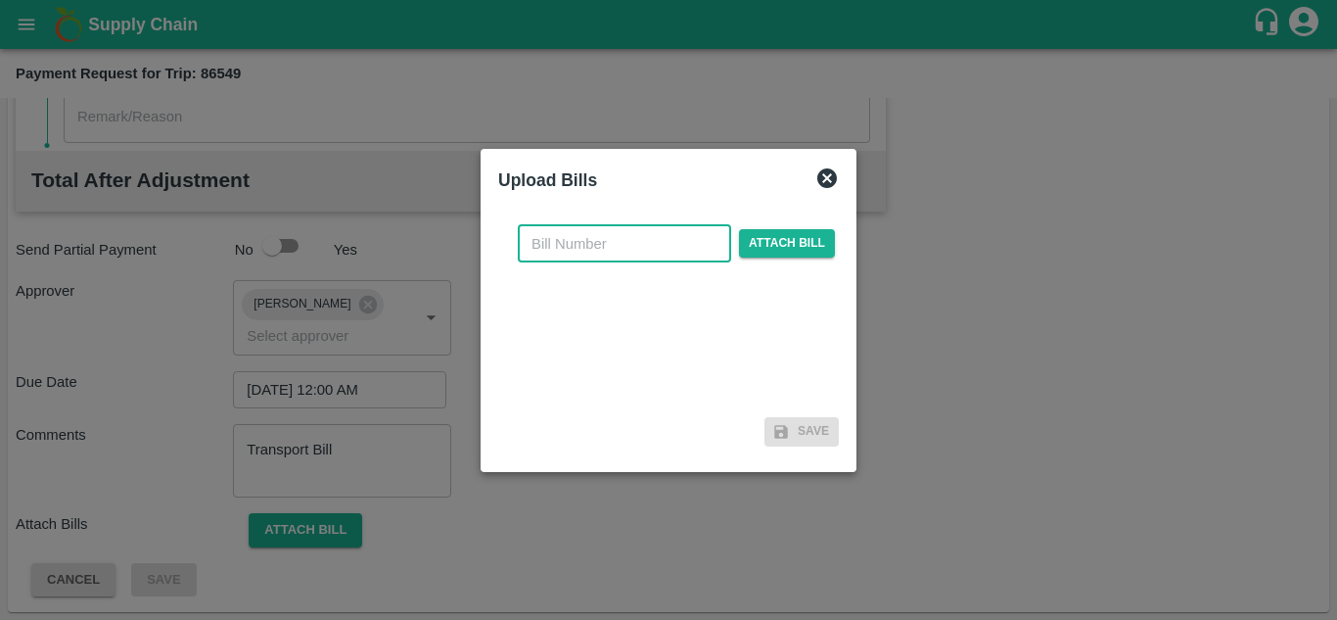
click at [586, 253] on input "text" at bounding box center [624, 243] width 213 height 37
type input "853"
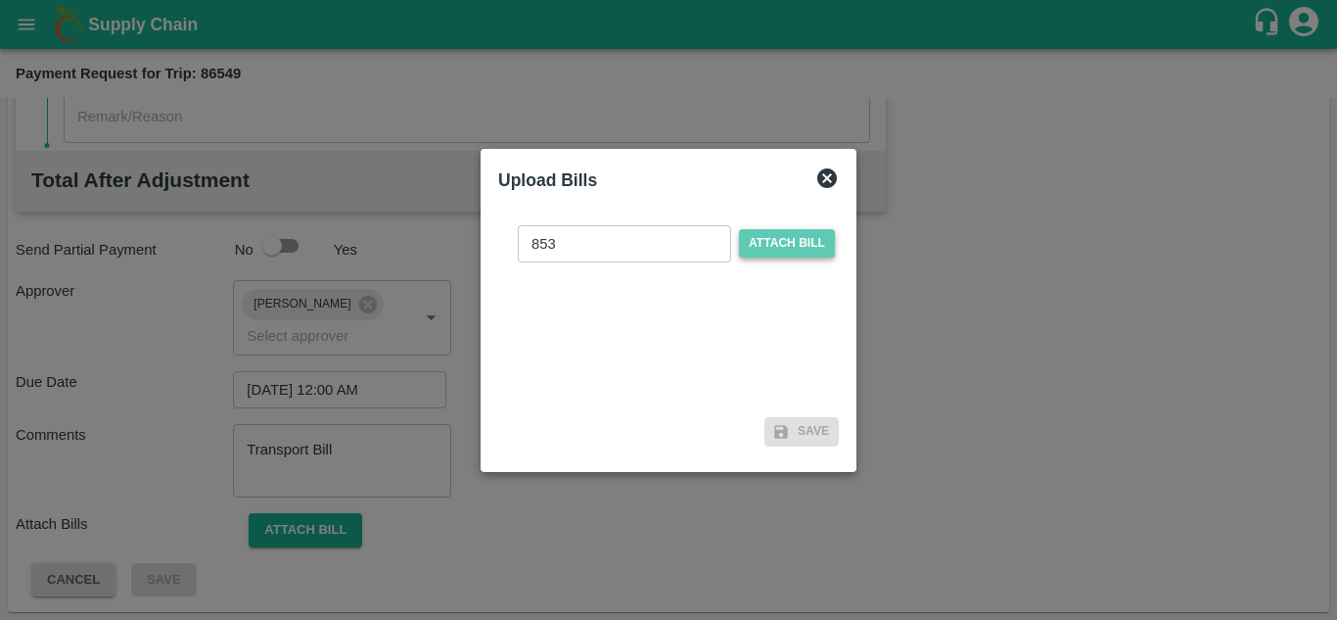
click at [783, 231] on span "Attach bill" at bounding box center [787, 243] width 96 height 28
click at [0, 0] on input "Attach bill" at bounding box center [0, 0] width 0 height 0
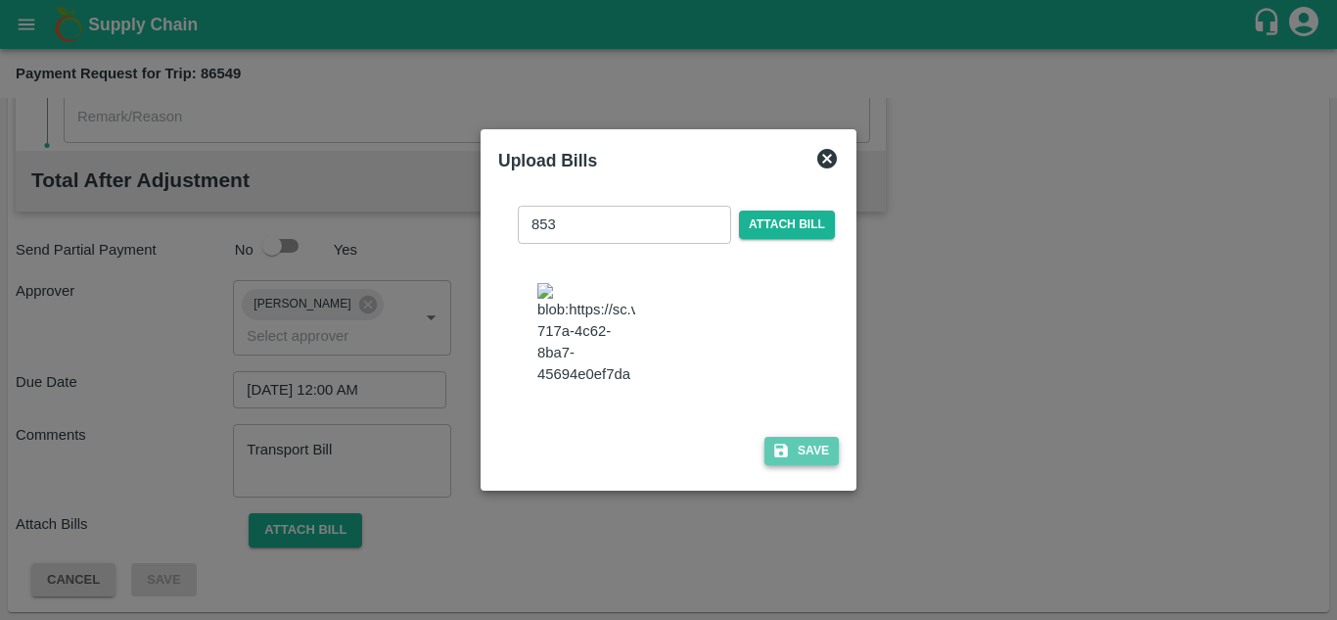
click at [804, 465] on button "Save" at bounding box center [801, 451] width 74 height 28
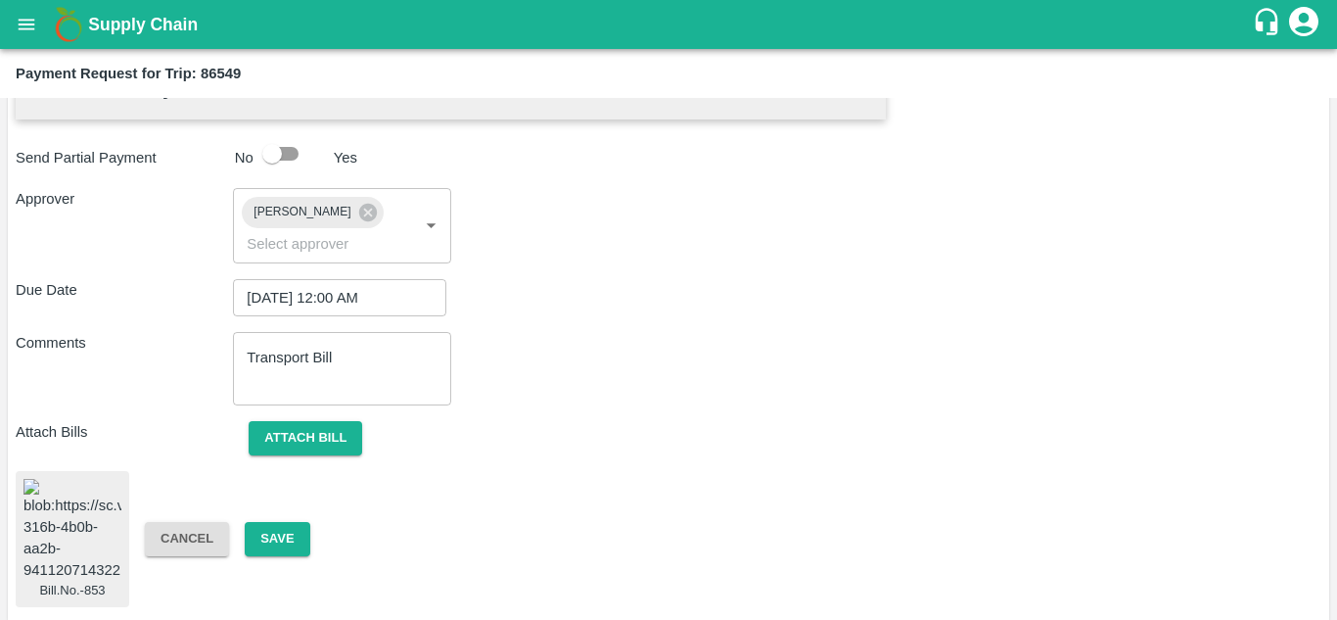
scroll to position [1057, 0]
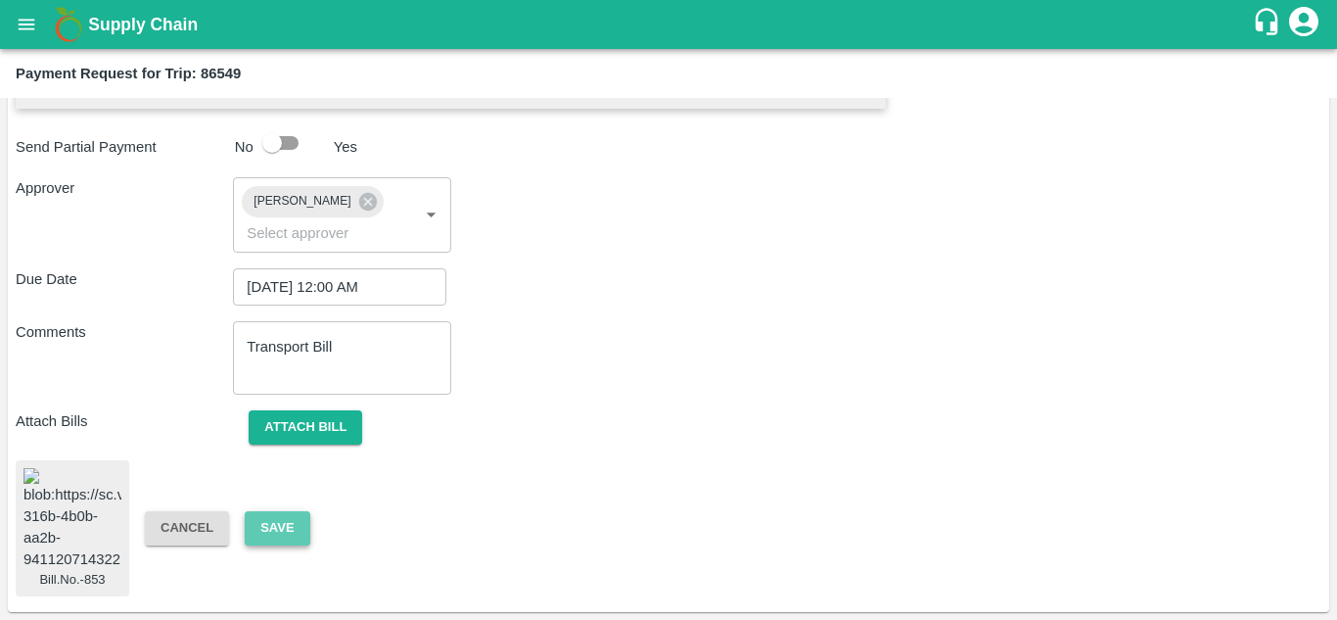
click at [272, 511] on button "Save" at bounding box center [277, 528] width 65 height 34
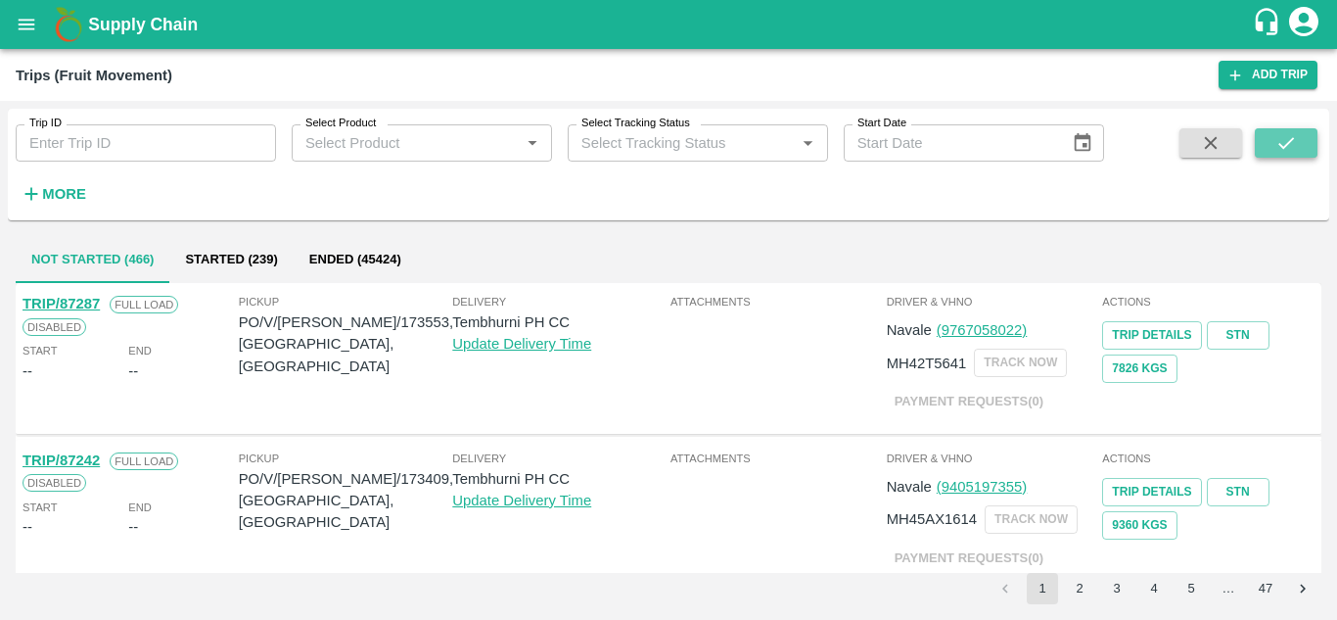
click at [1284, 137] on icon "submit" at bounding box center [1286, 143] width 22 height 22
click at [53, 192] on strong "More" at bounding box center [64, 194] width 44 height 16
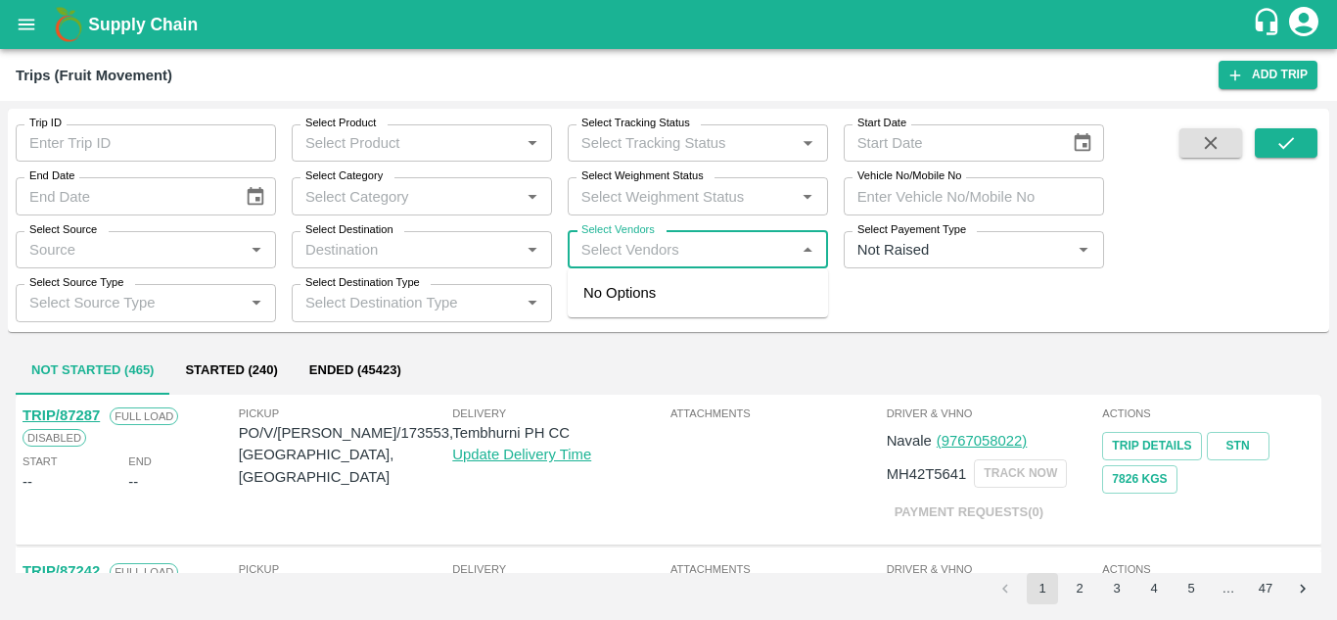
click at [617, 248] on input "Select Vendors" at bounding box center [682, 249] width 216 height 25
type input "ROYA"
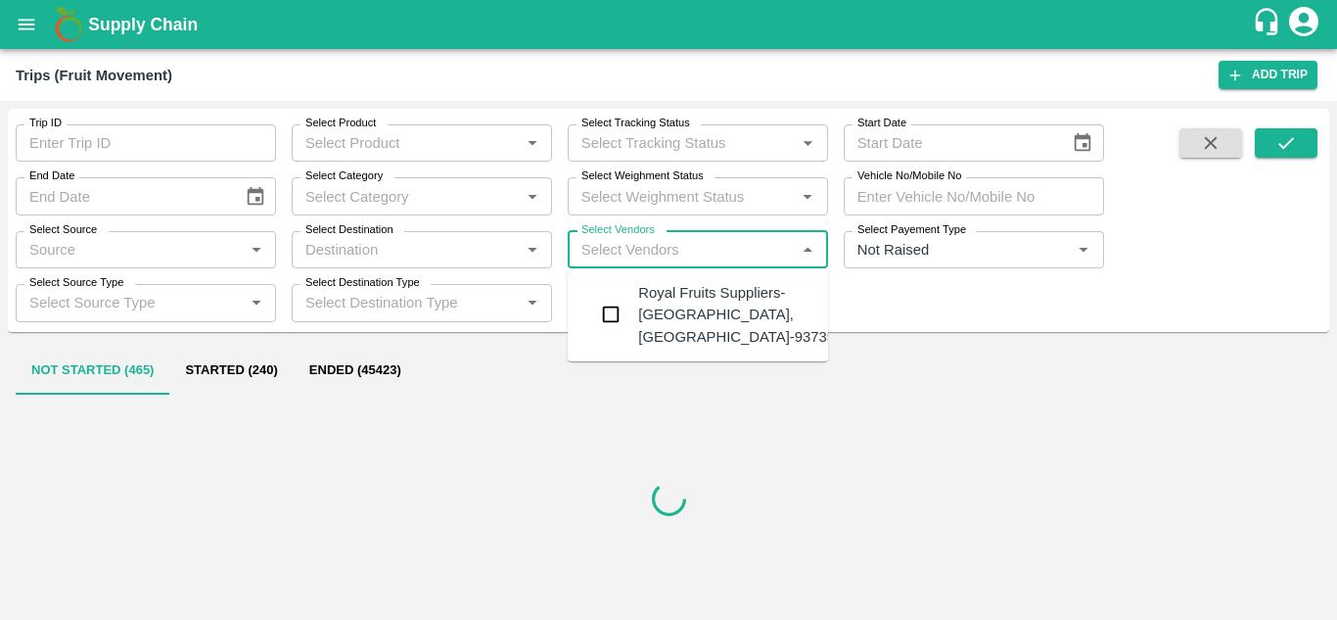
type input "L"
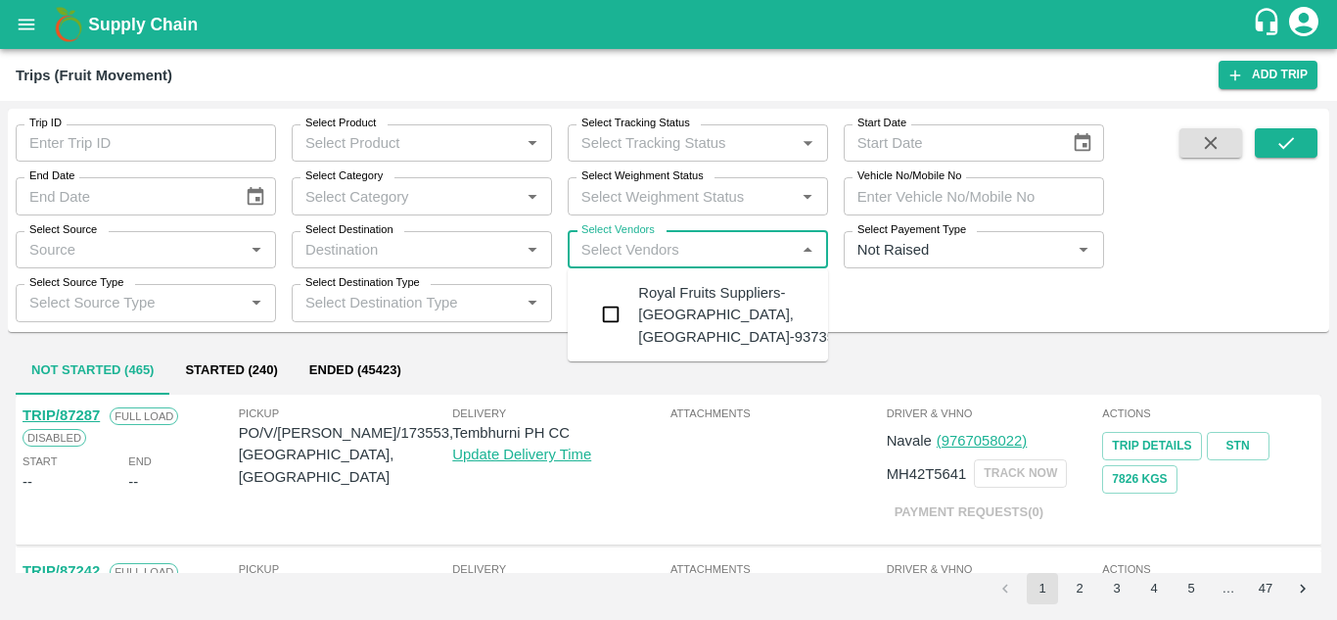
click at [713, 310] on div "Royal Fruits Suppliers-[GEOGRAPHIC_DATA], [GEOGRAPHIC_DATA]-9373530370" at bounding box center [756, 315] width 237 height 66
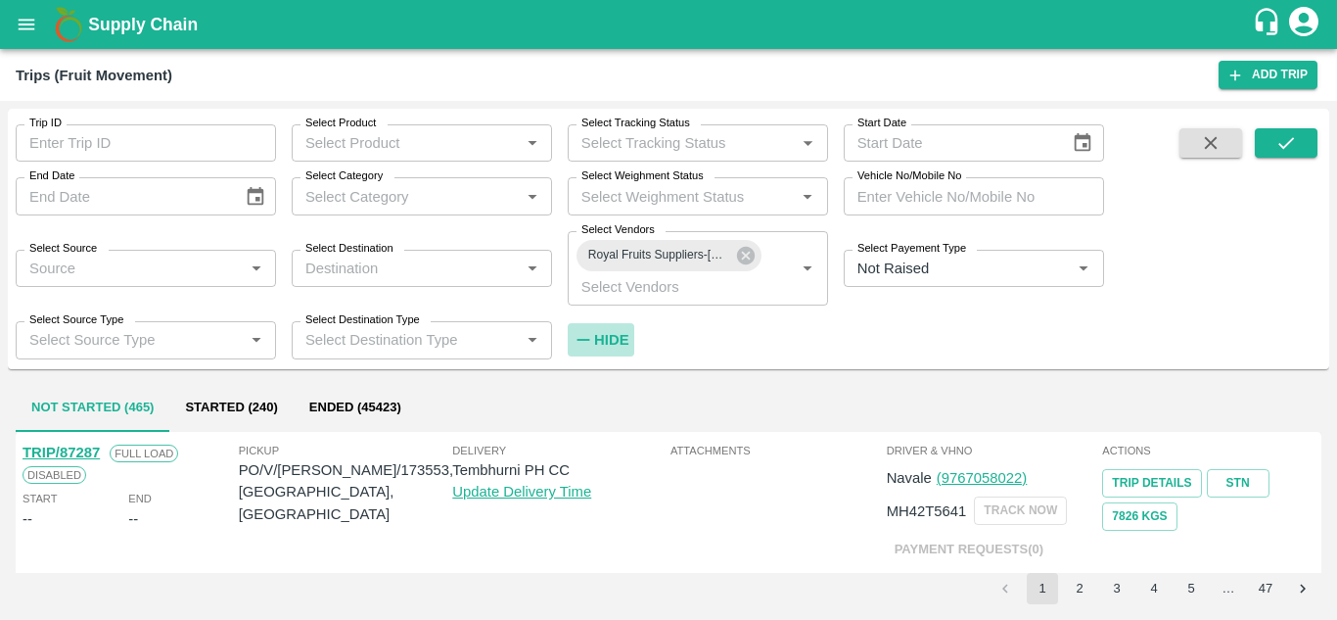
click at [599, 337] on strong "Hide" at bounding box center [611, 340] width 34 height 16
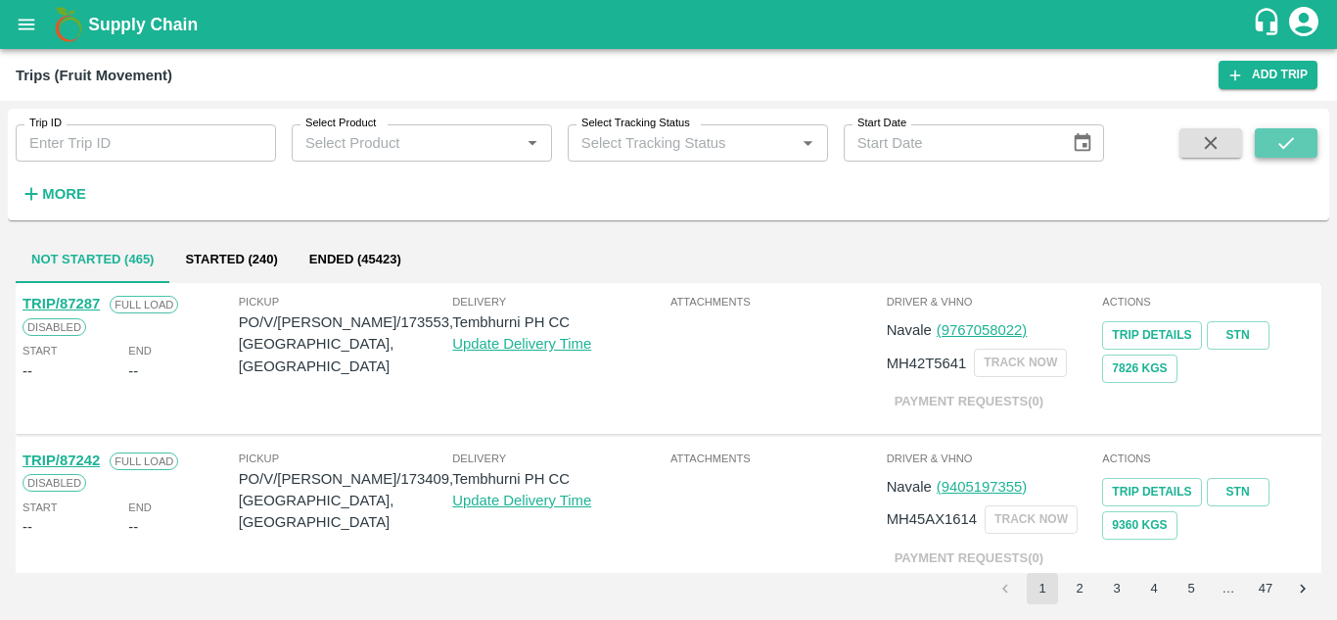
click at [1296, 136] on icon "submit" at bounding box center [1286, 143] width 22 height 22
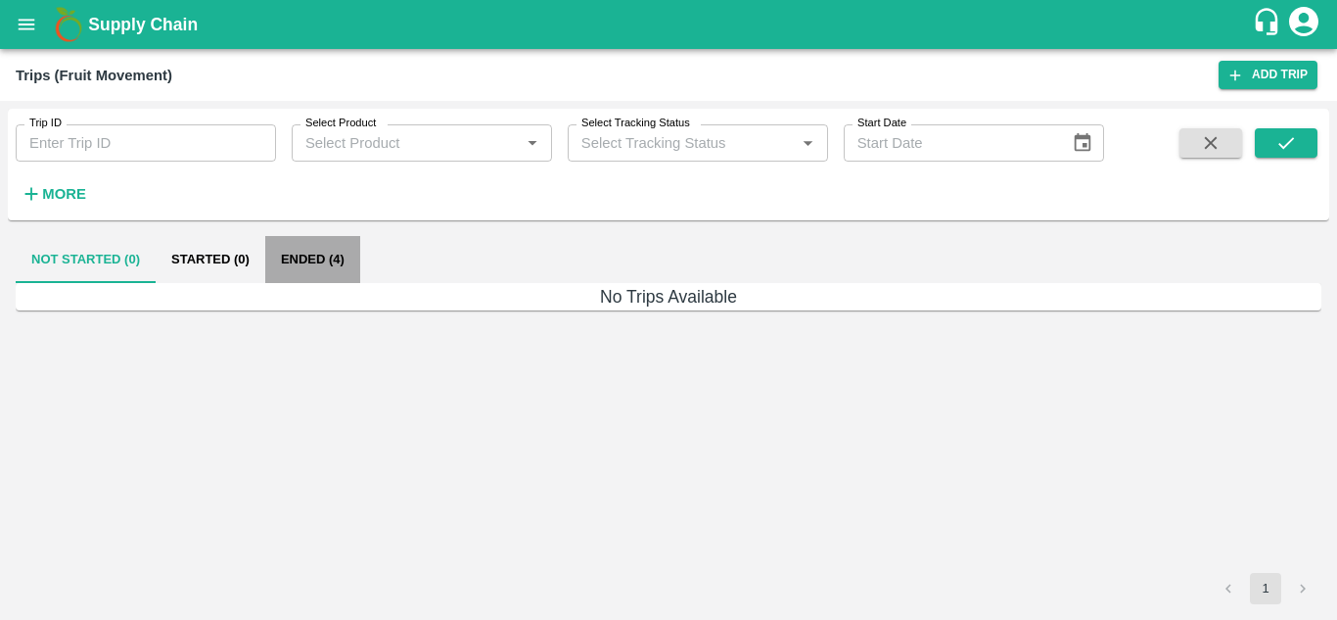
click at [312, 250] on button "Ended (4)" at bounding box center [312, 259] width 95 height 47
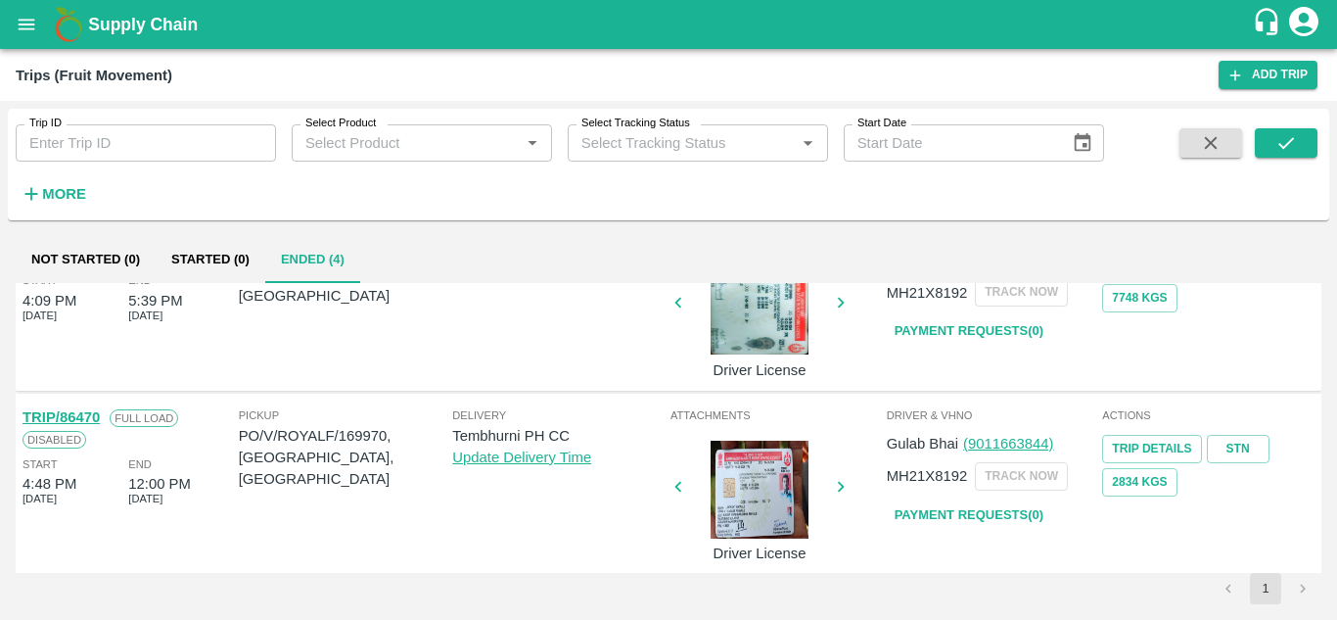
scroll to position [444, 0]
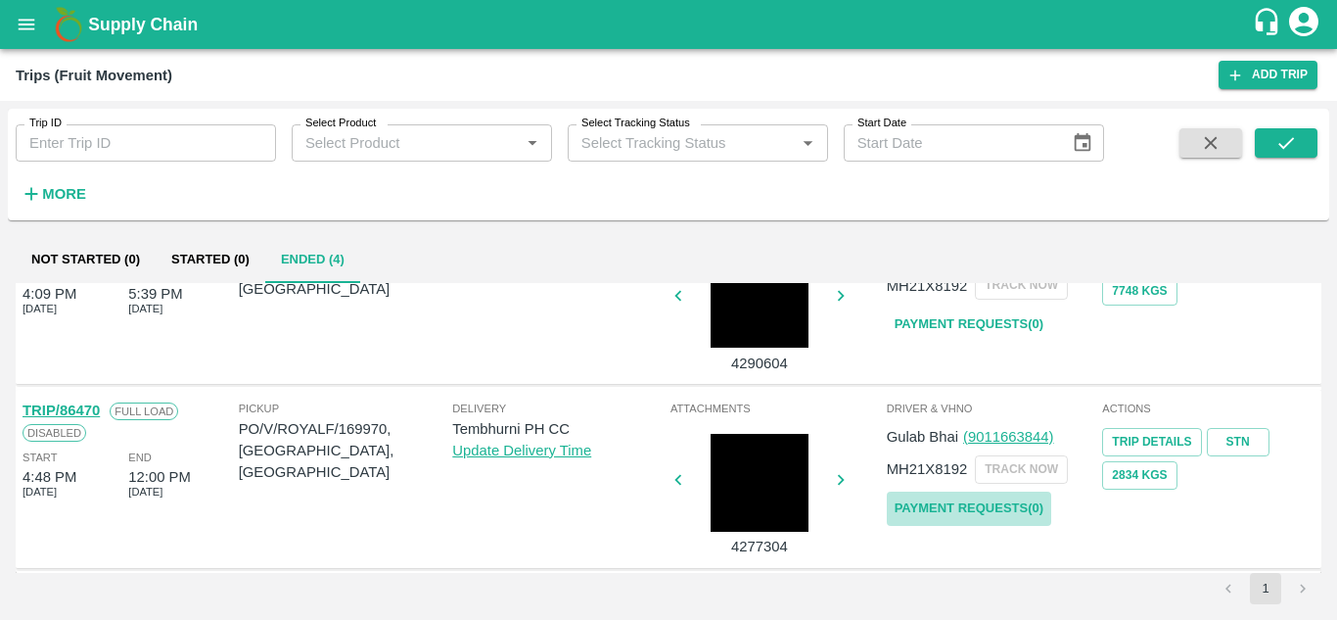
click at [967, 510] on link "Payment Requests( 0 )" at bounding box center [969, 508] width 164 height 34
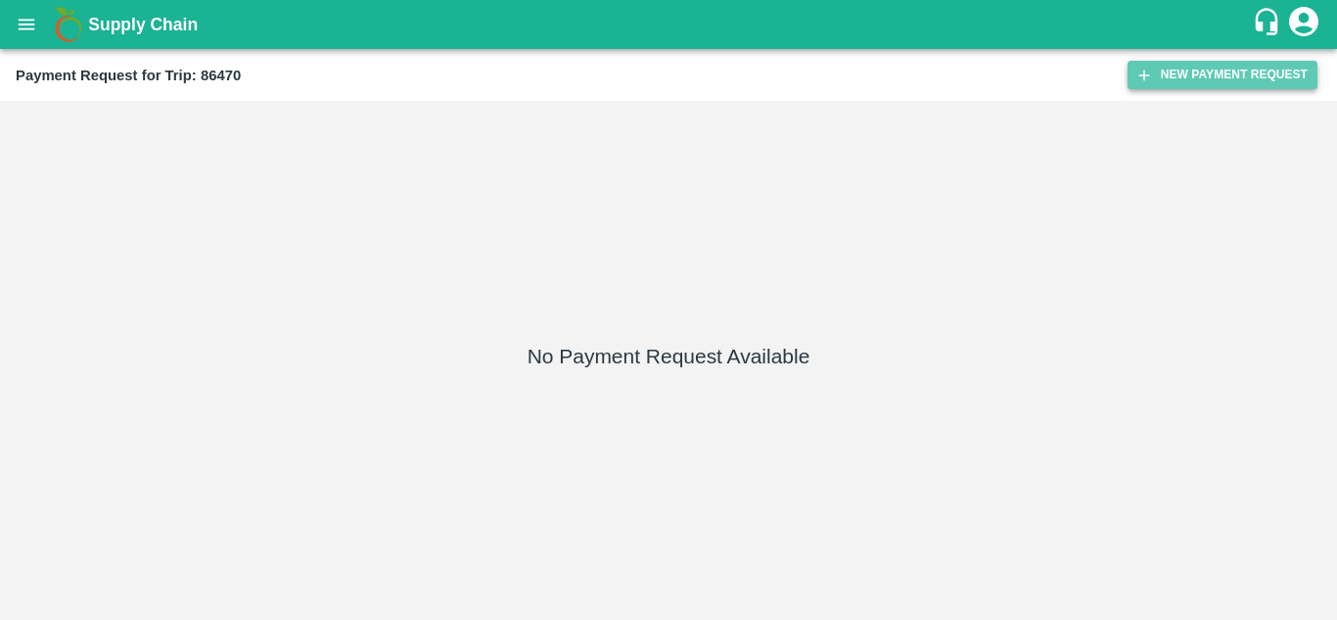
click at [1224, 73] on button "New Payment Request" at bounding box center [1222, 75] width 190 height 28
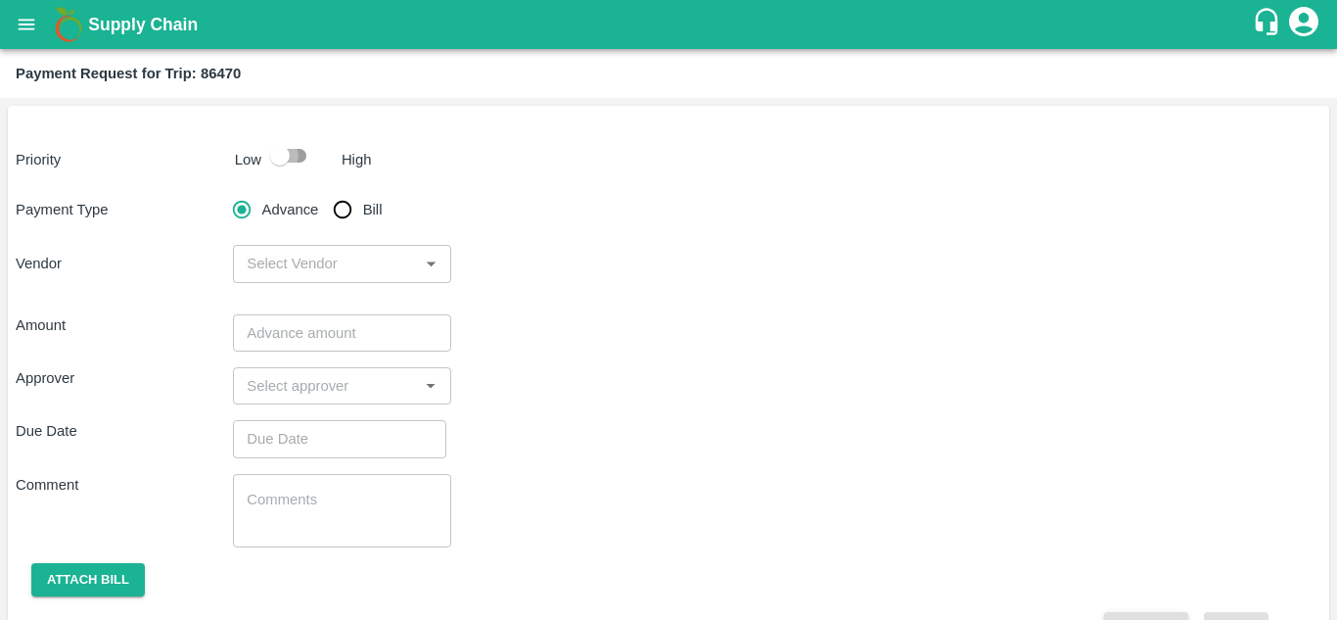
click at [304, 147] on input "checkbox" at bounding box center [280, 155] width 112 height 37
checkbox input "true"
click at [345, 206] on input "Bill" at bounding box center [342, 209] width 39 height 39
radio input "true"
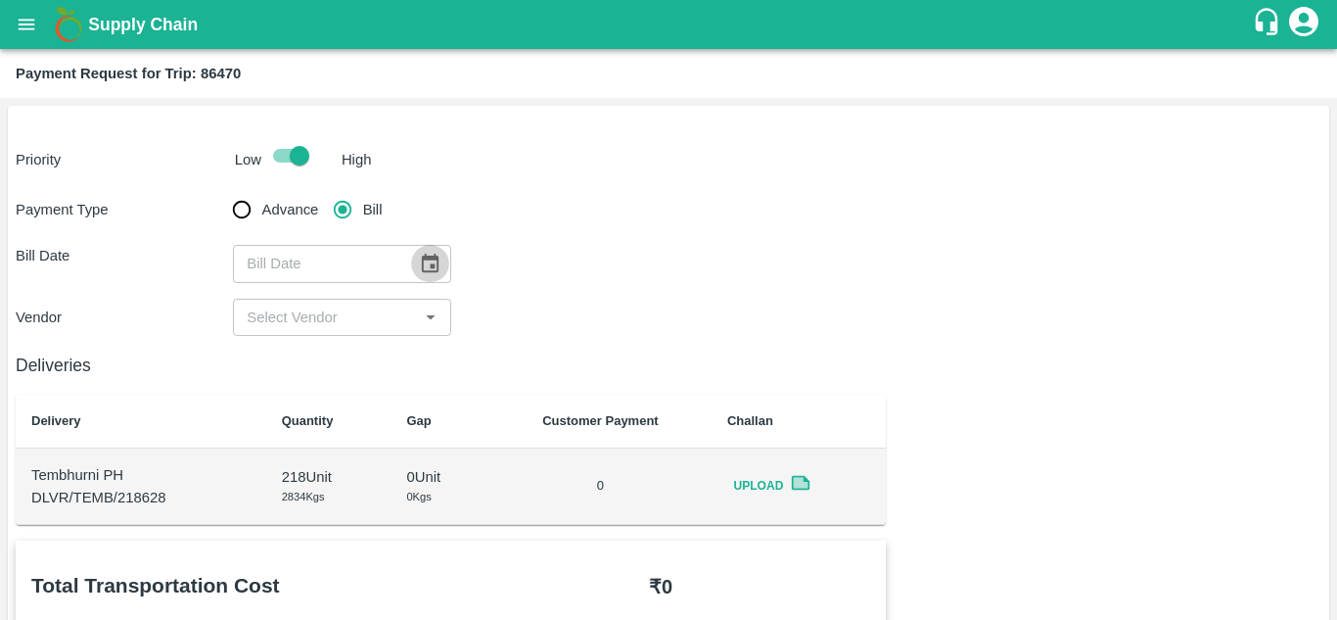
click at [430, 262] on icon "Choose date" at bounding box center [430, 264] width 22 height 22
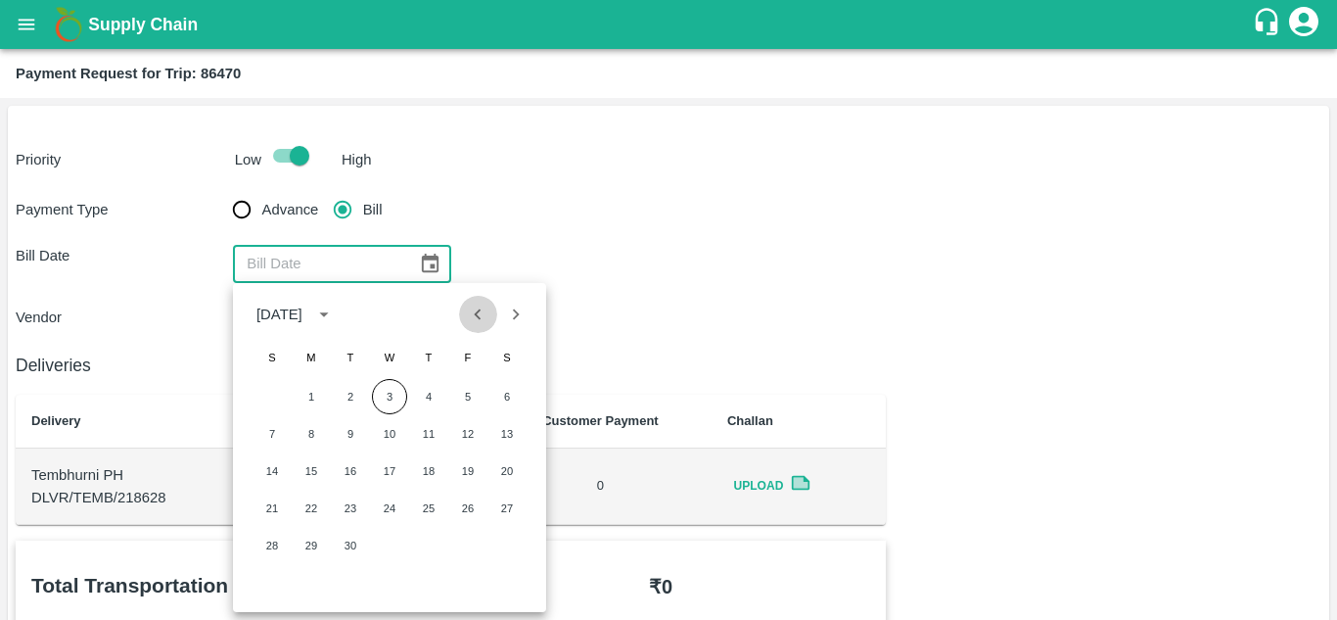
click at [469, 316] on icon "Previous month" at bounding box center [478, 314] width 22 height 22
click at [306, 511] on button "18" at bounding box center [311, 507] width 35 height 35
type input "[DATE]"
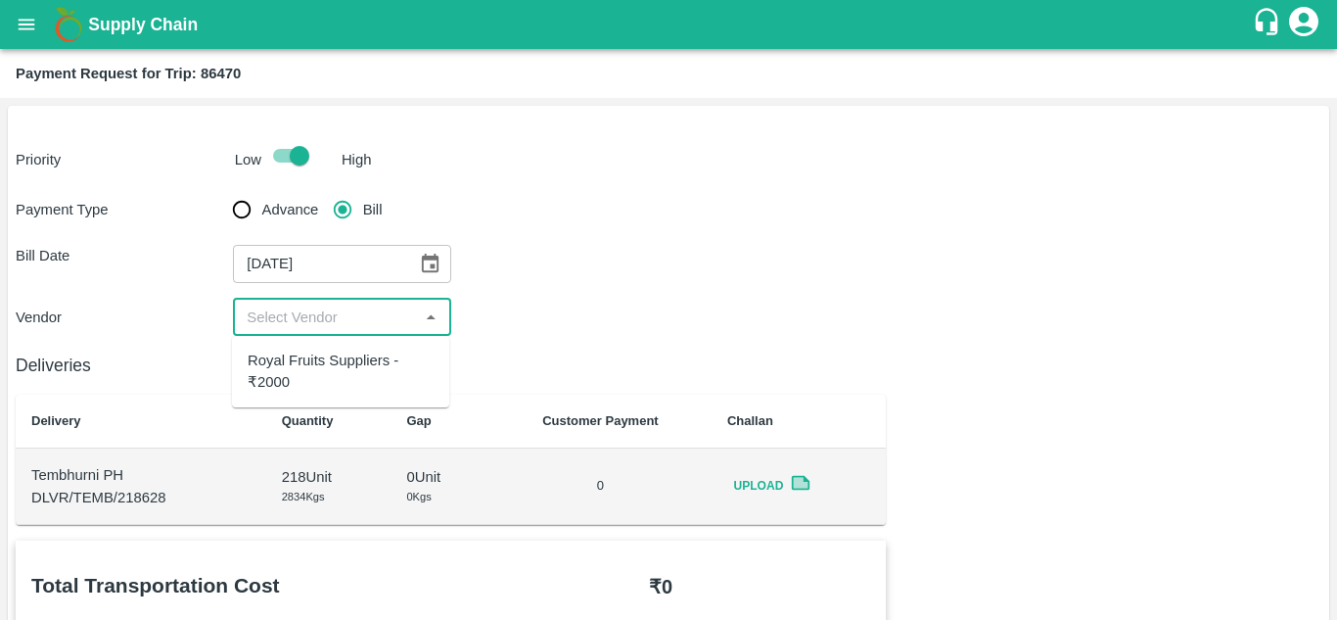
click at [320, 326] on input "input" at bounding box center [325, 316] width 173 height 25
click at [308, 360] on div "Royal Fruits Suppliers - ₹2000" at bounding box center [341, 371] width 186 height 44
type input "Royal Fruits Suppliers - ₹2000"
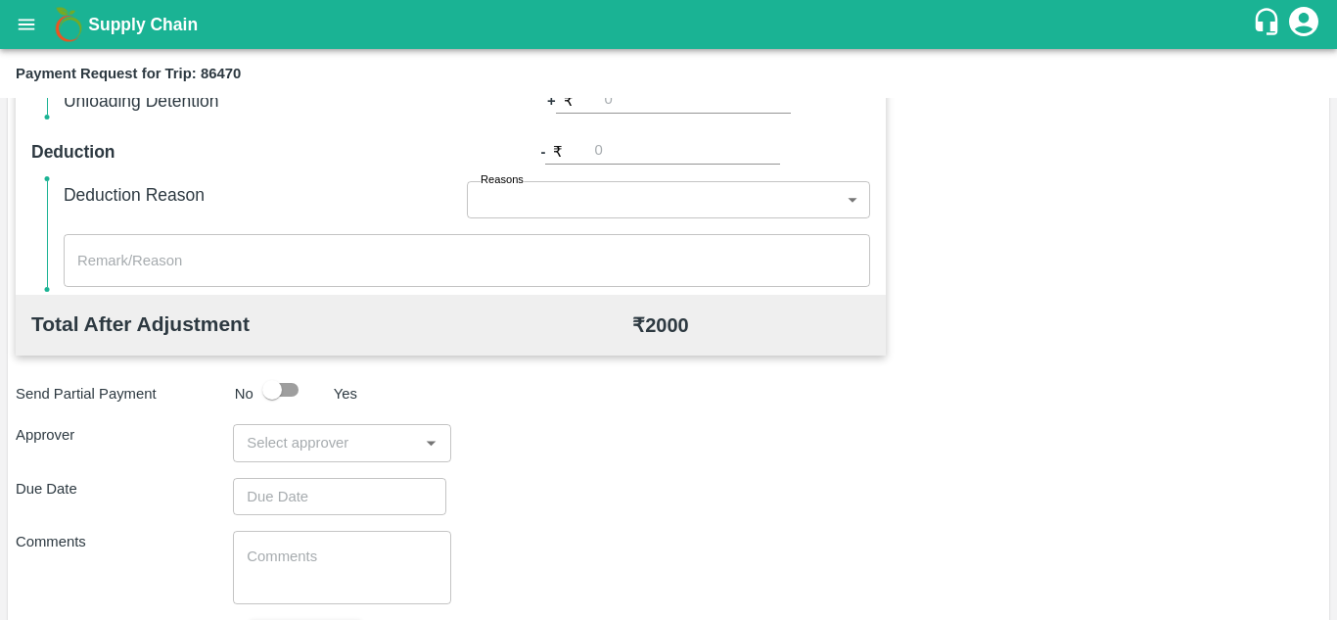
scroll to position [785, 0]
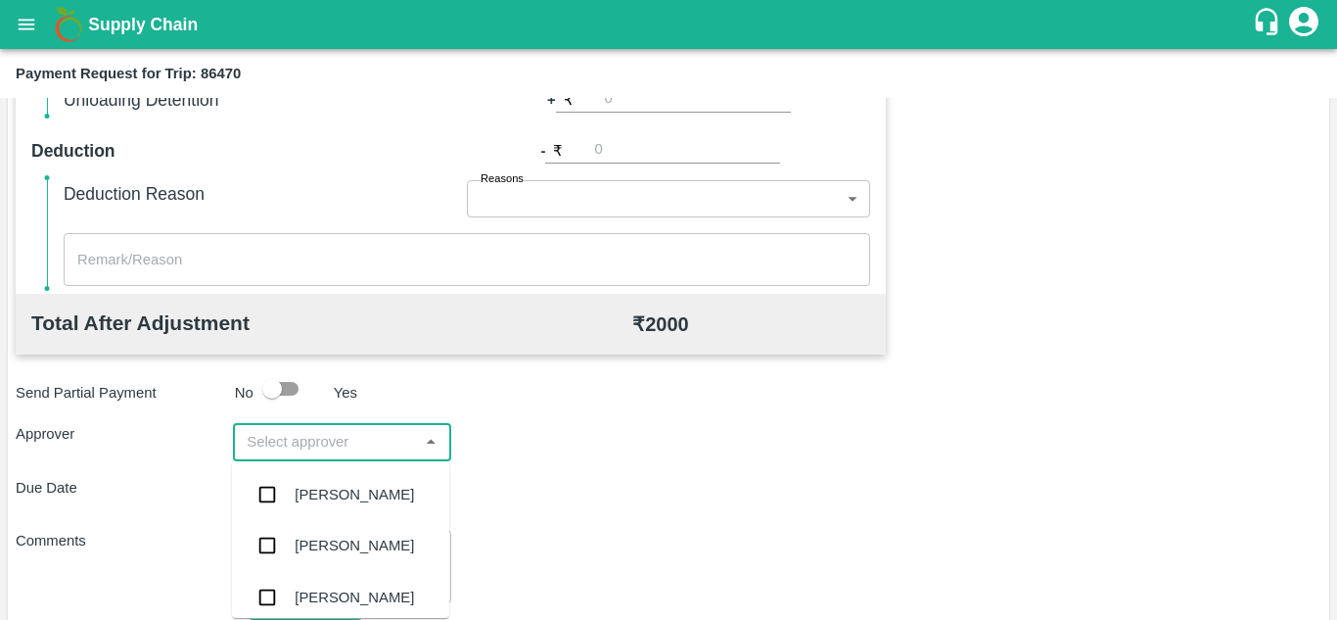
click at [291, 437] on input "input" at bounding box center [325, 441] width 173 height 25
type input "PRASA"
click at [367, 499] on div "[PERSON_NAME]" at bounding box center [354, 494] width 119 height 22
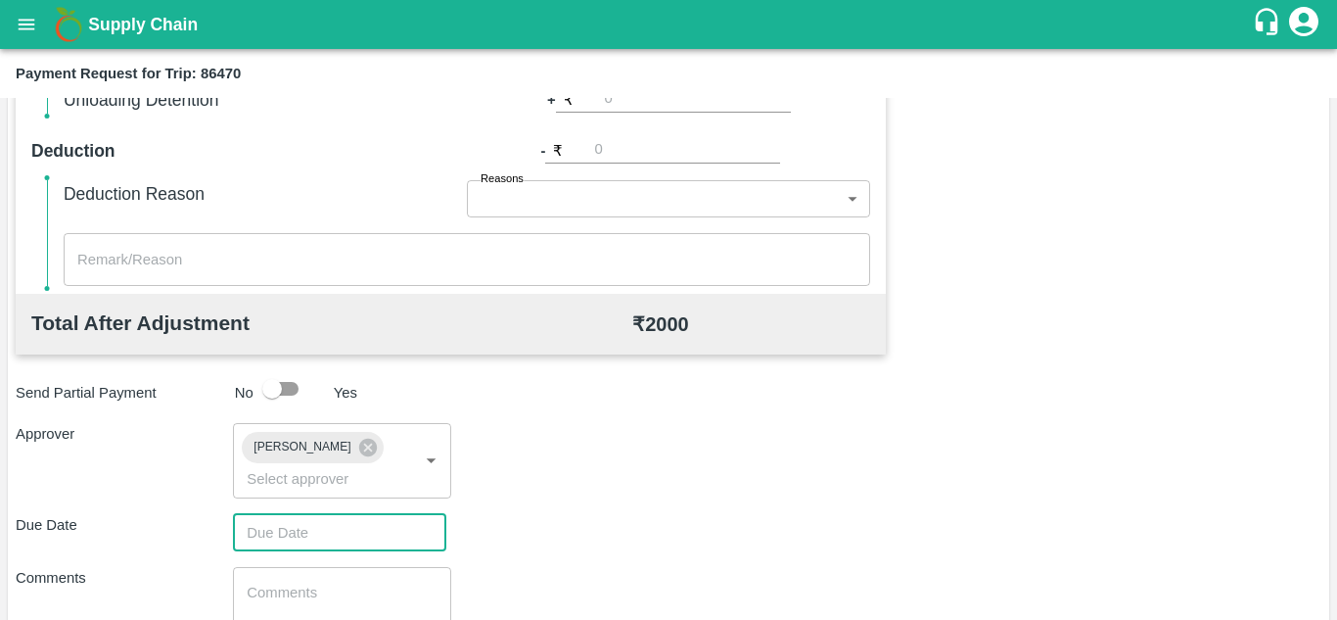
type input "DD/MM/YYYY hh:mm aa"
click at [295, 521] on input "DD/MM/YYYY hh:mm aa" at bounding box center [333, 532] width 200 height 37
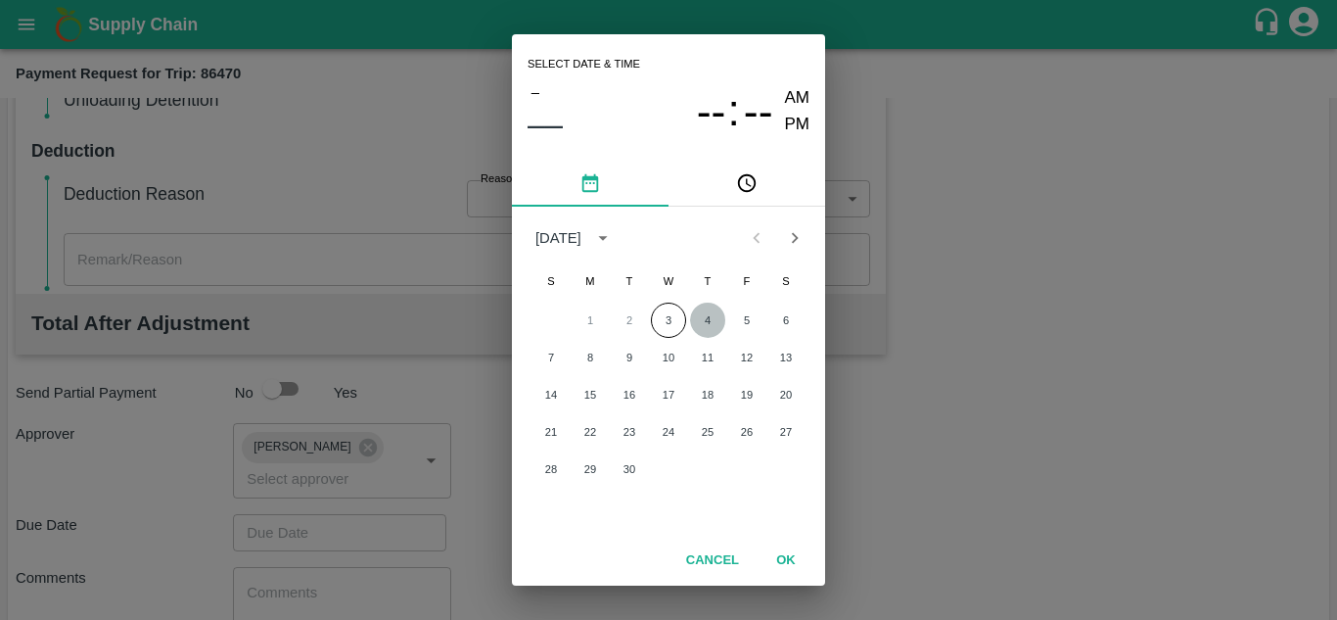
click at [697, 314] on button "4" at bounding box center [707, 319] width 35 height 35
type input "[DATE] 12:00 AM"
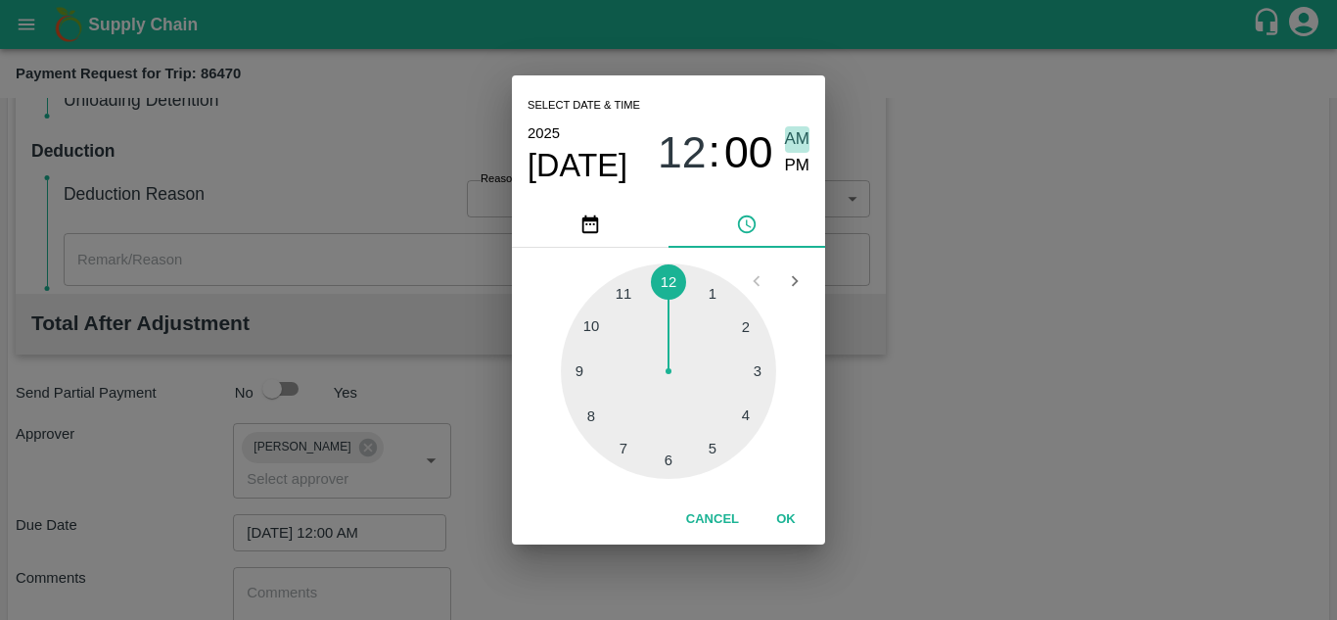
click at [794, 135] on span "AM" at bounding box center [797, 139] width 25 height 26
click at [783, 520] on button "OK" at bounding box center [786, 519] width 63 height 34
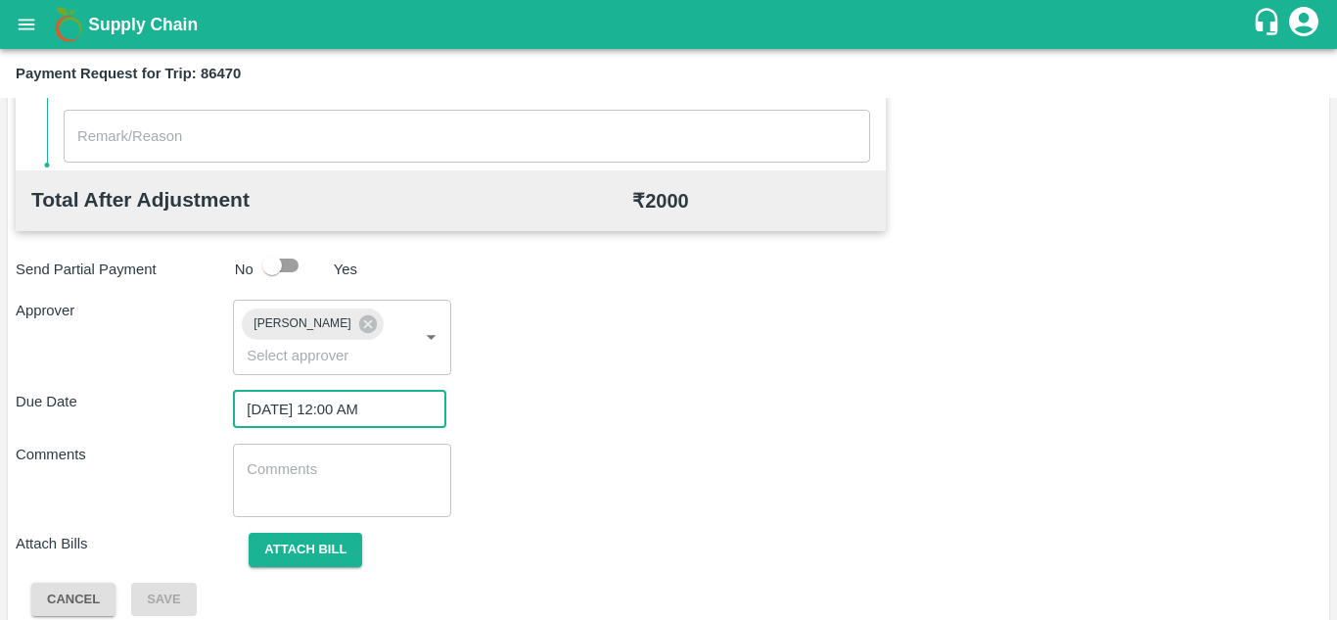
scroll to position [928, 0]
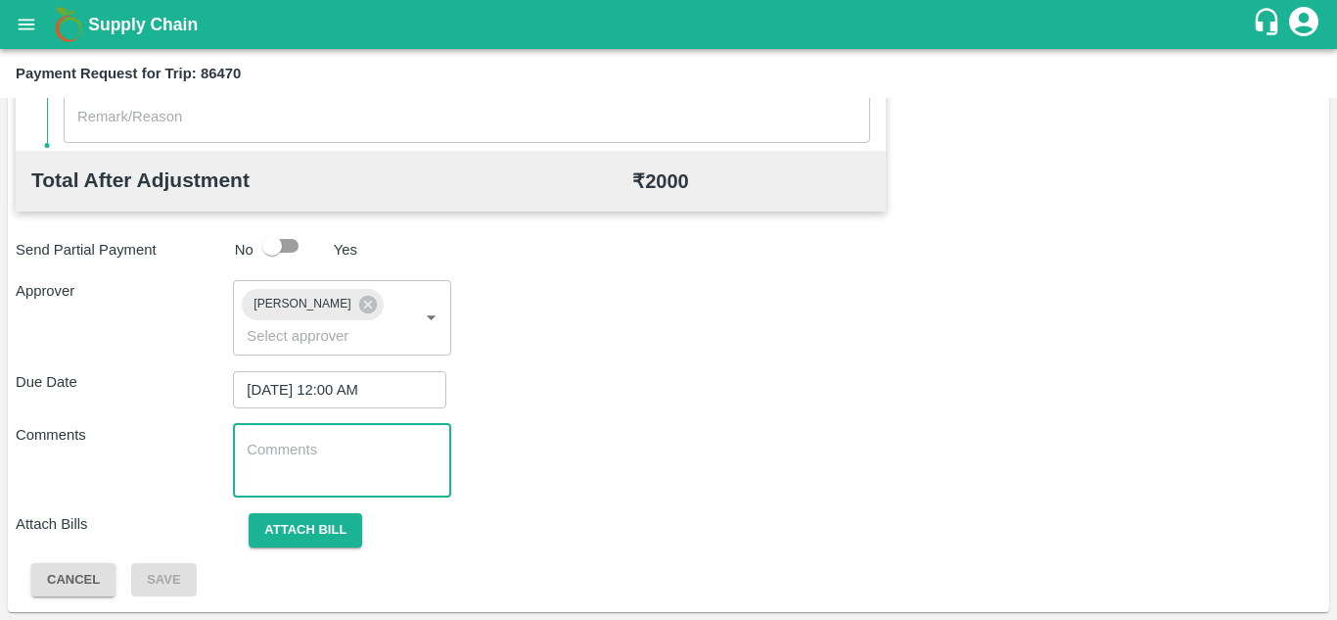
click at [252, 455] on textarea at bounding box center [342, 459] width 190 height 41
paste textarea "Transport Bill"
type textarea "Transport Bill"
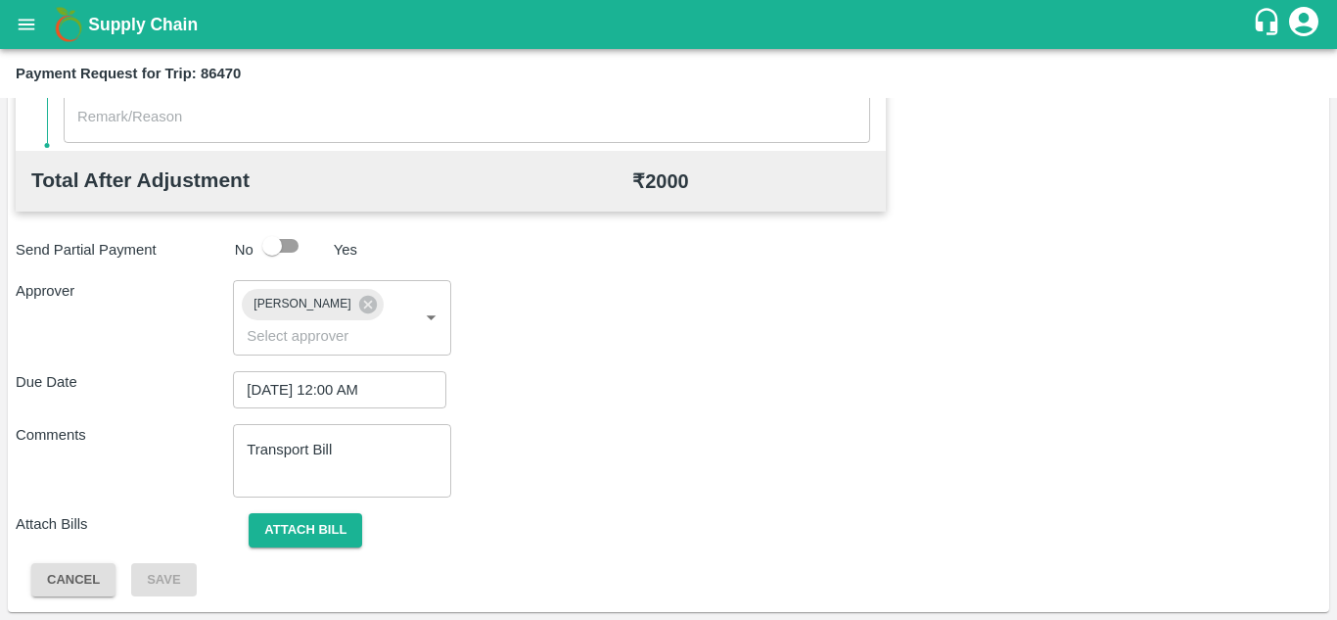
click at [661, 441] on div "Comments Transport Bill x ​" at bounding box center [669, 460] width 1306 height 73
click at [321, 515] on button "Attach bill" at bounding box center [306, 530] width 114 height 34
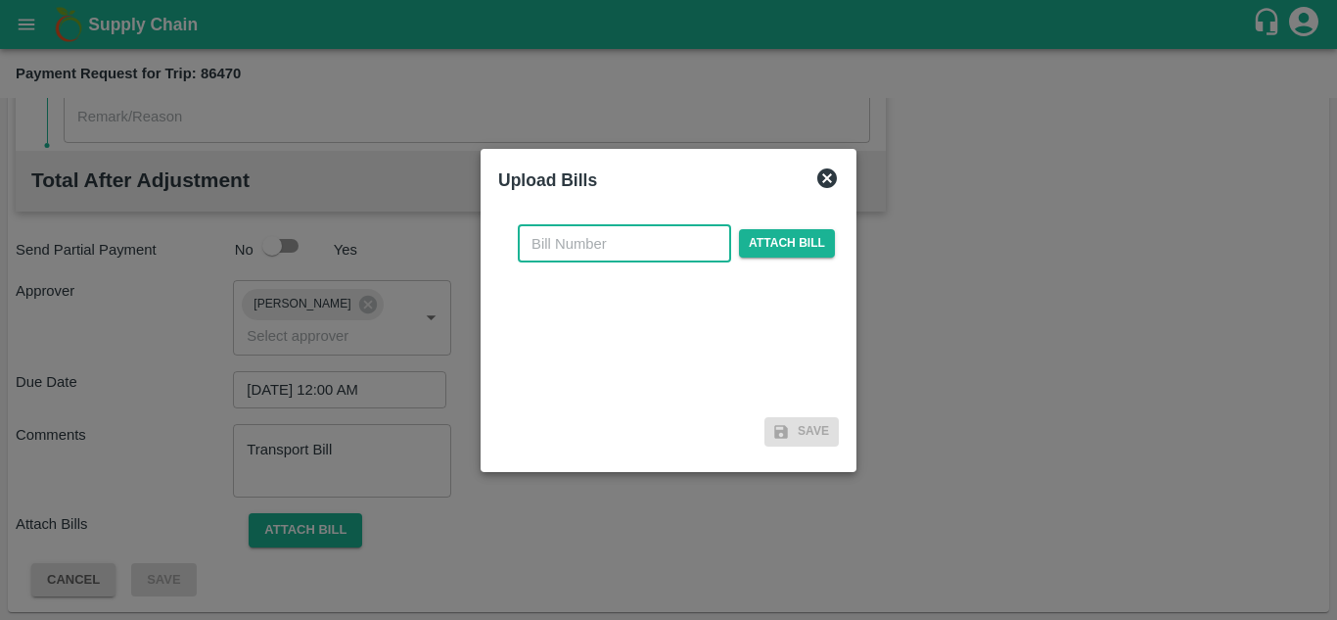
click at [547, 248] on input "text" at bounding box center [624, 243] width 213 height 37
type input "342"
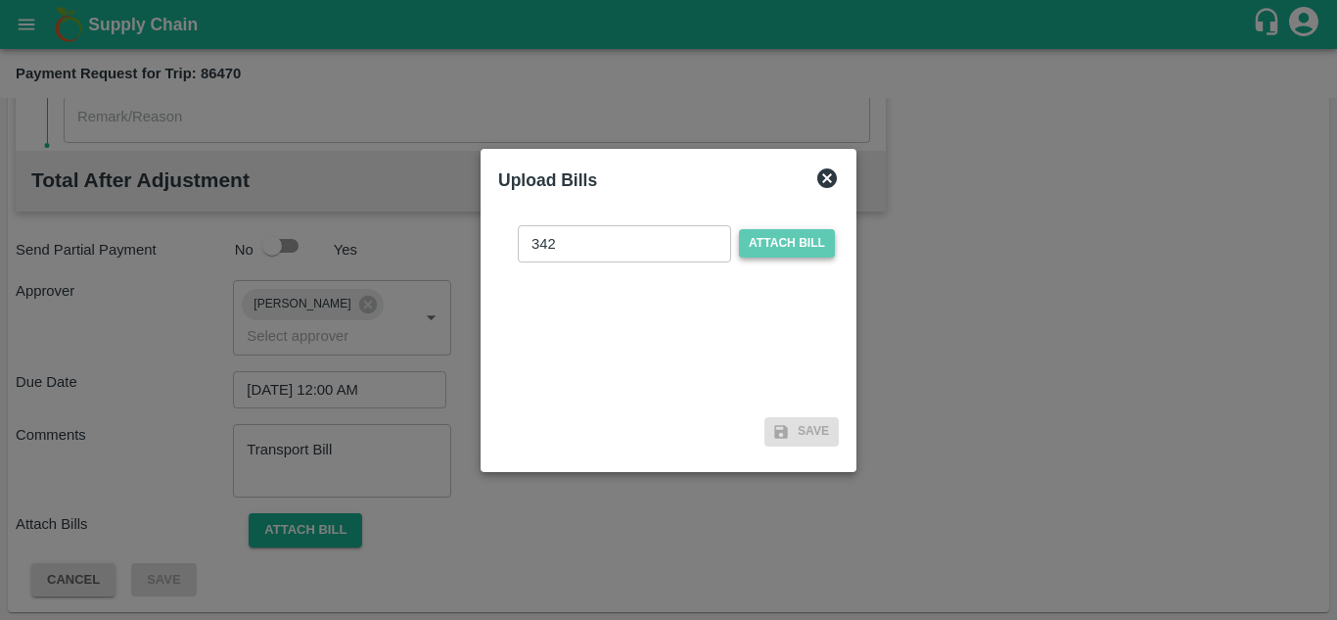
click at [771, 251] on span "Attach bill" at bounding box center [787, 243] width 96 height 28
click at [0, 0] on input "Attach bill" at bounding box center [0, 0] width 0 height 0
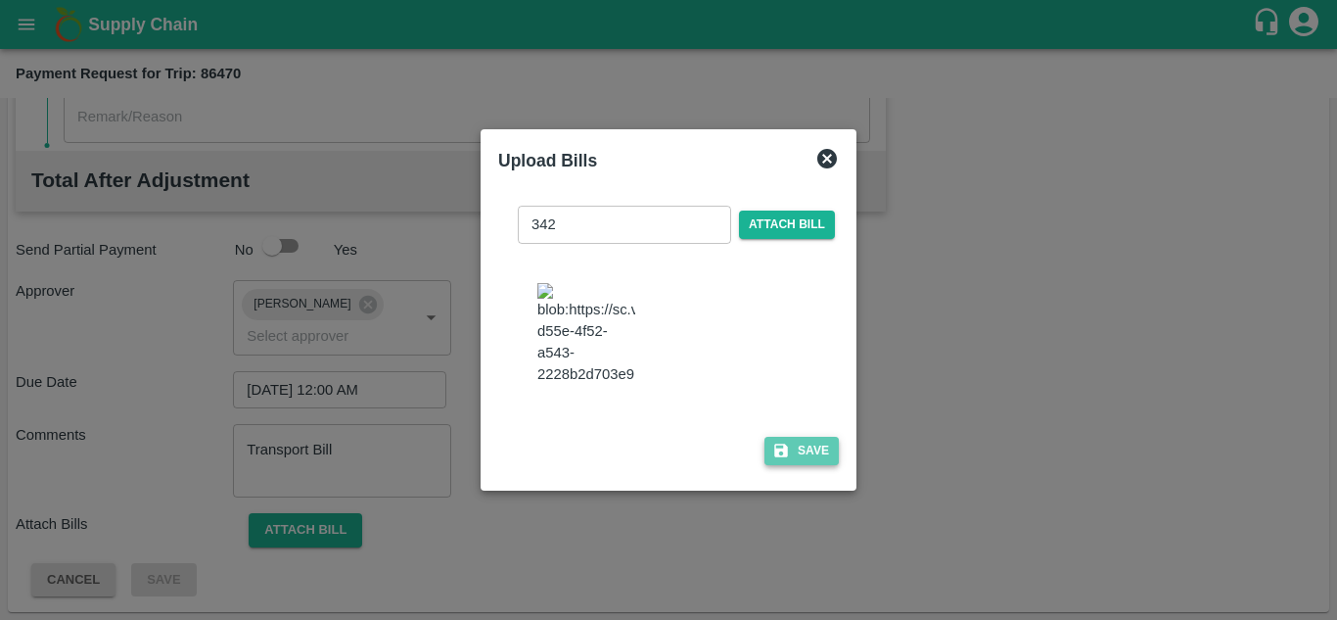
click at [815, 465] on button "Save" at bounding box center [801, 451] width 74 height 28
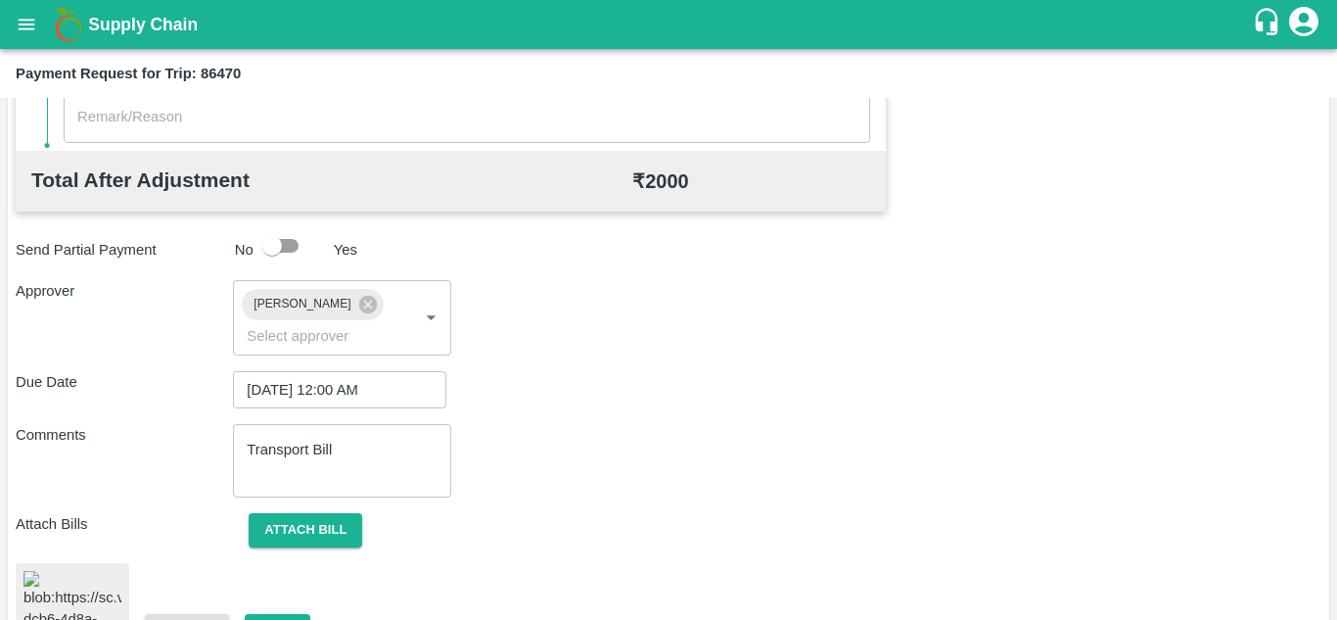
scroll to position [1070, 0]
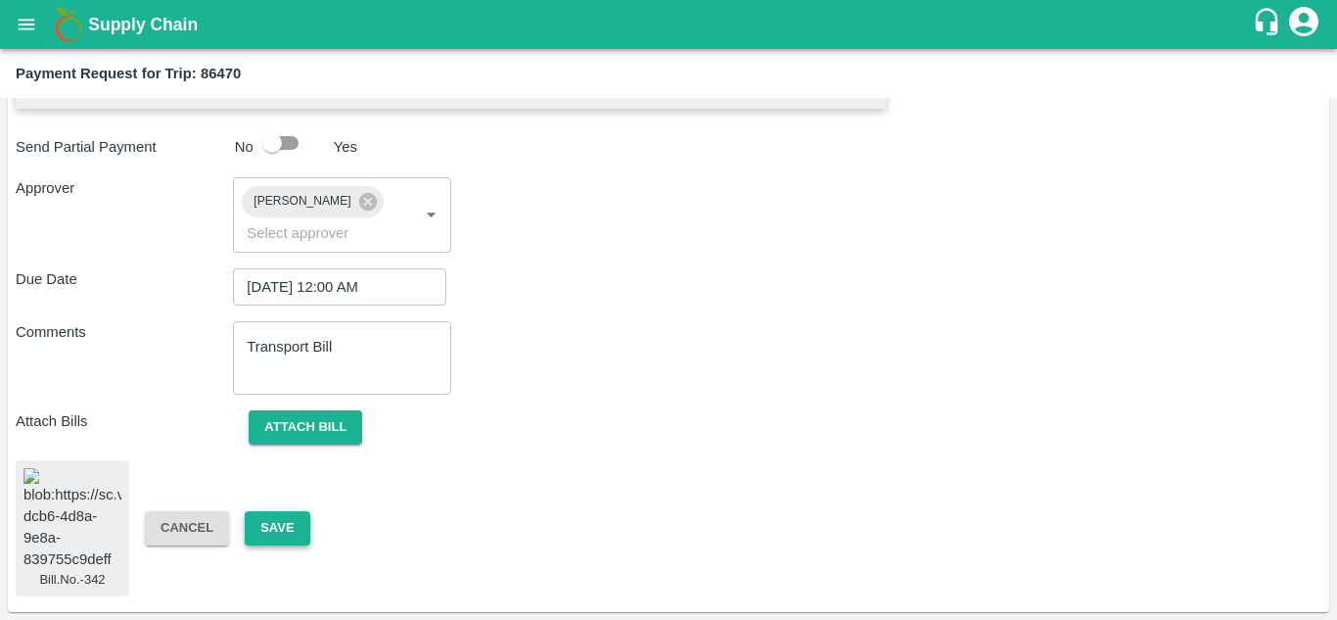
click at [287, 511] on button "Save" at bounding box center [277, 528] width 65 height 34
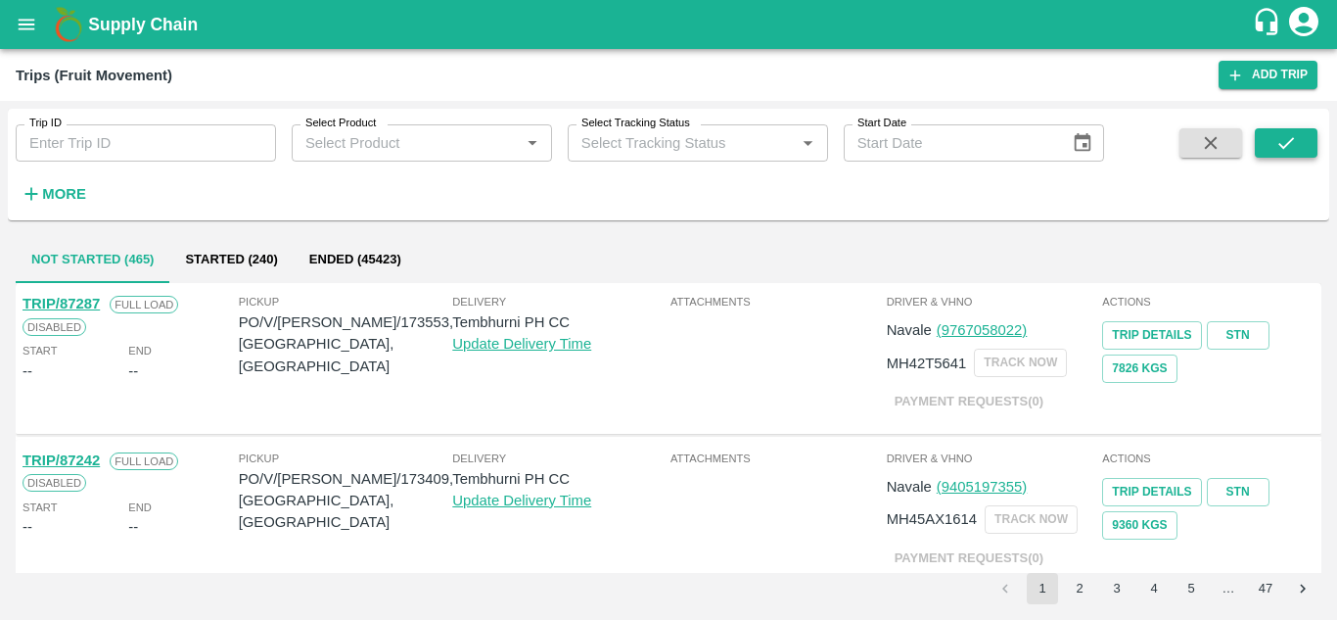
click at [1300, 140] on button "submit" at bounding box center [1286, 142] width 63 height 29
click at [64, 201] on strong "More" at bounding box center [64, 194] width 44 height 16
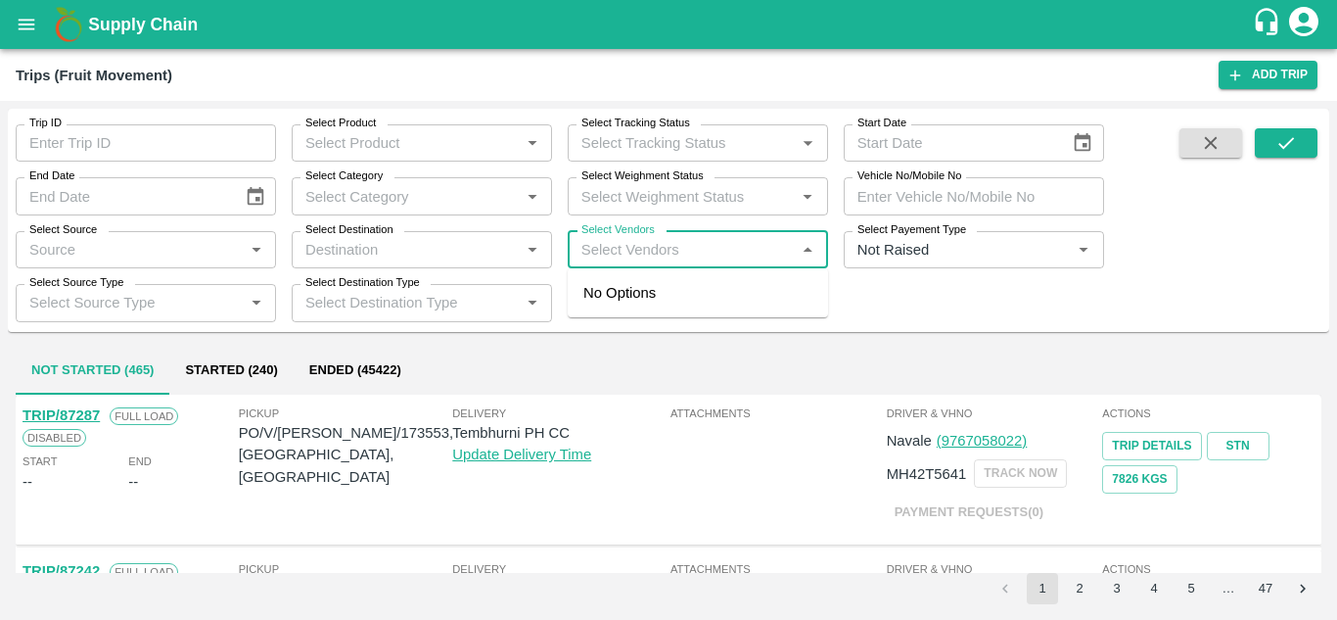
click at [624, 243] on input "Select Vendors" at bounding box center [682, 249] width 216 height 25
type input "P Y E"
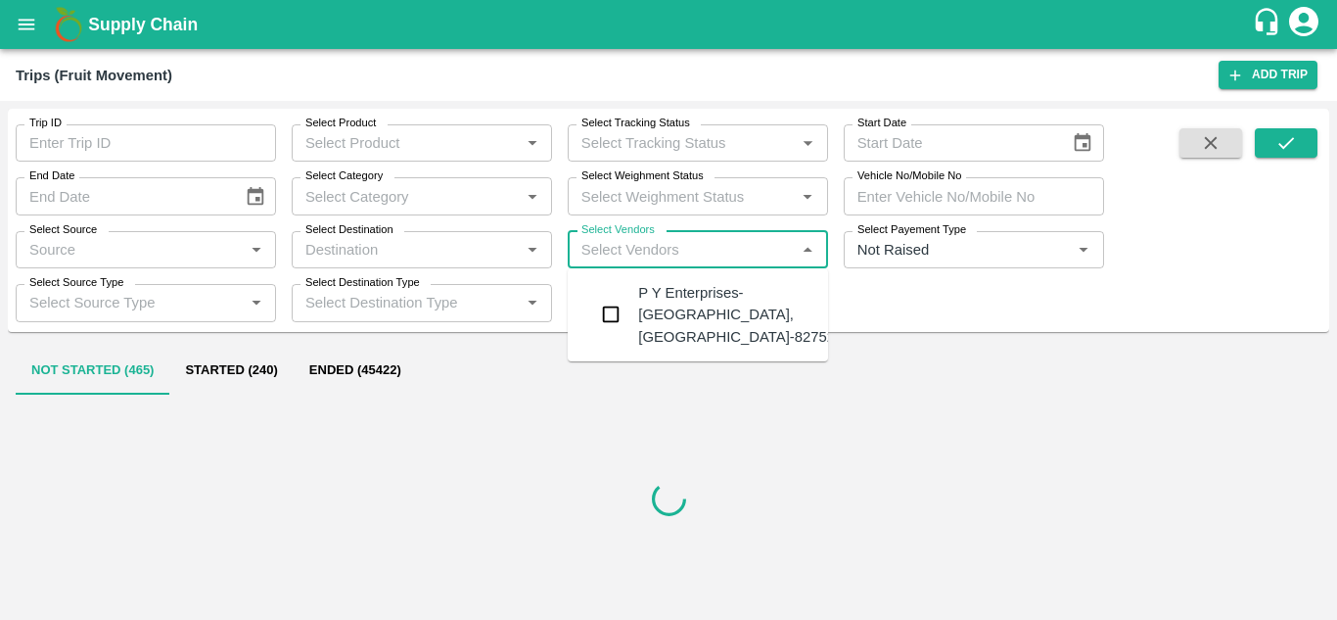
click at [695, 306] on div "P Y Enterprises-Kandar, Solapur-8275274400" at bounding box center [756, 315] width 237 height 66
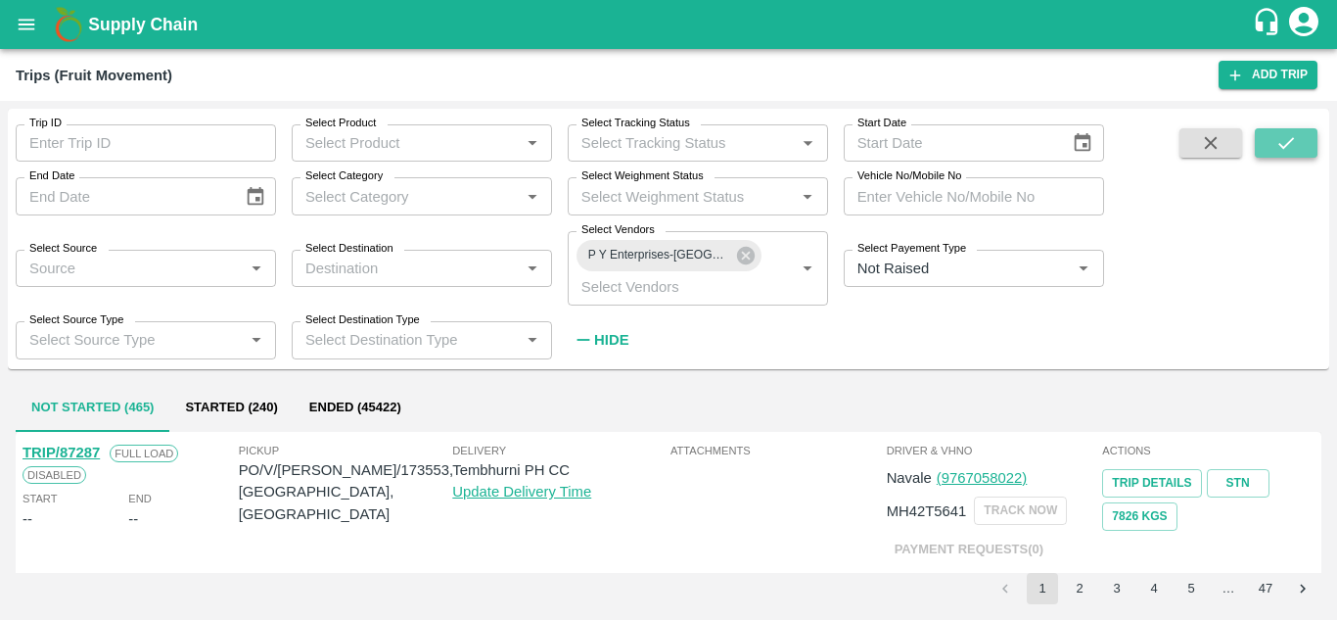
click at [1289, 142] on icon "submit" at bounding box center [1286, 143] width 16 height 12
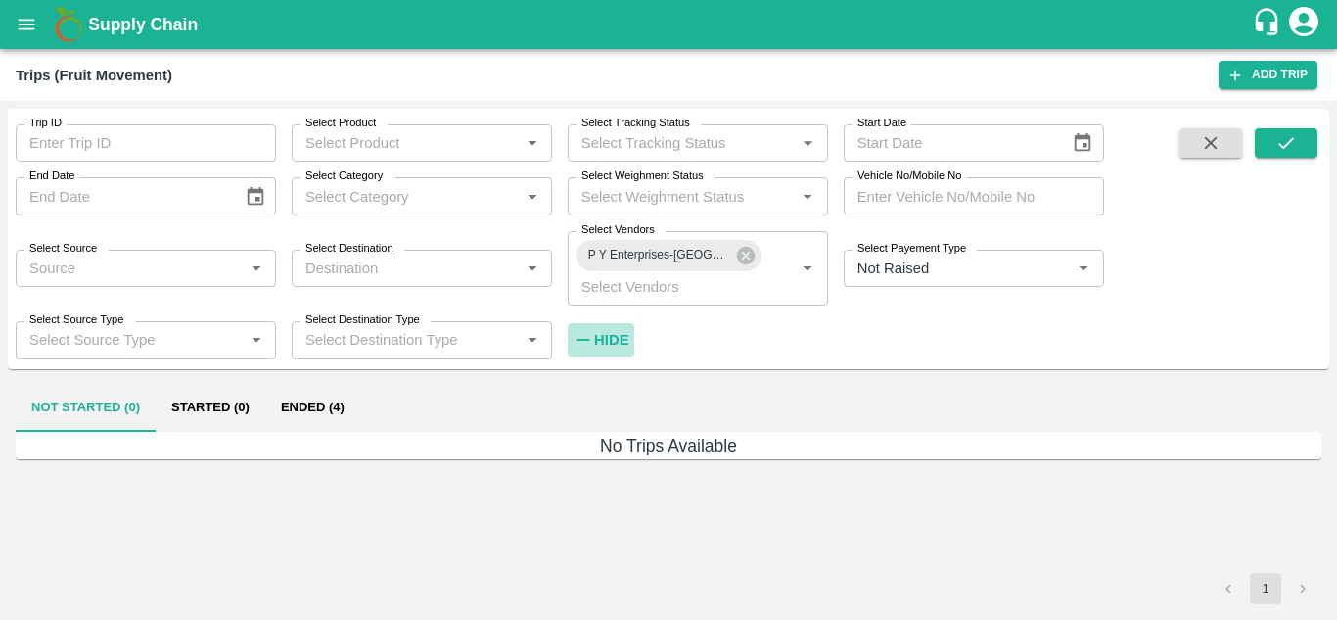
click at [609, 334] on strong "Hide" at bounding box center [611, 340] width 34 height 16
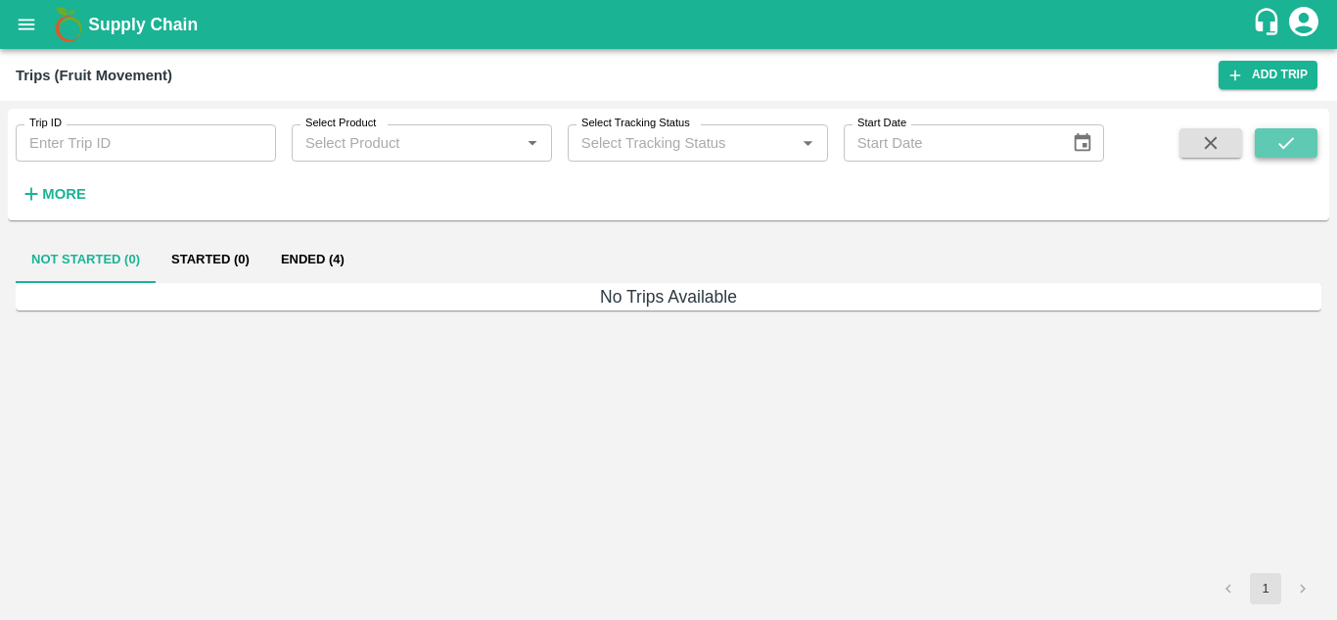
click at [1305, 137] on button "submit" at bounding box center [1286, 142] width 63 height 29
click at [318, 256] on button "Ended (4)" at bounding box center [312, 259] width 95 height 47
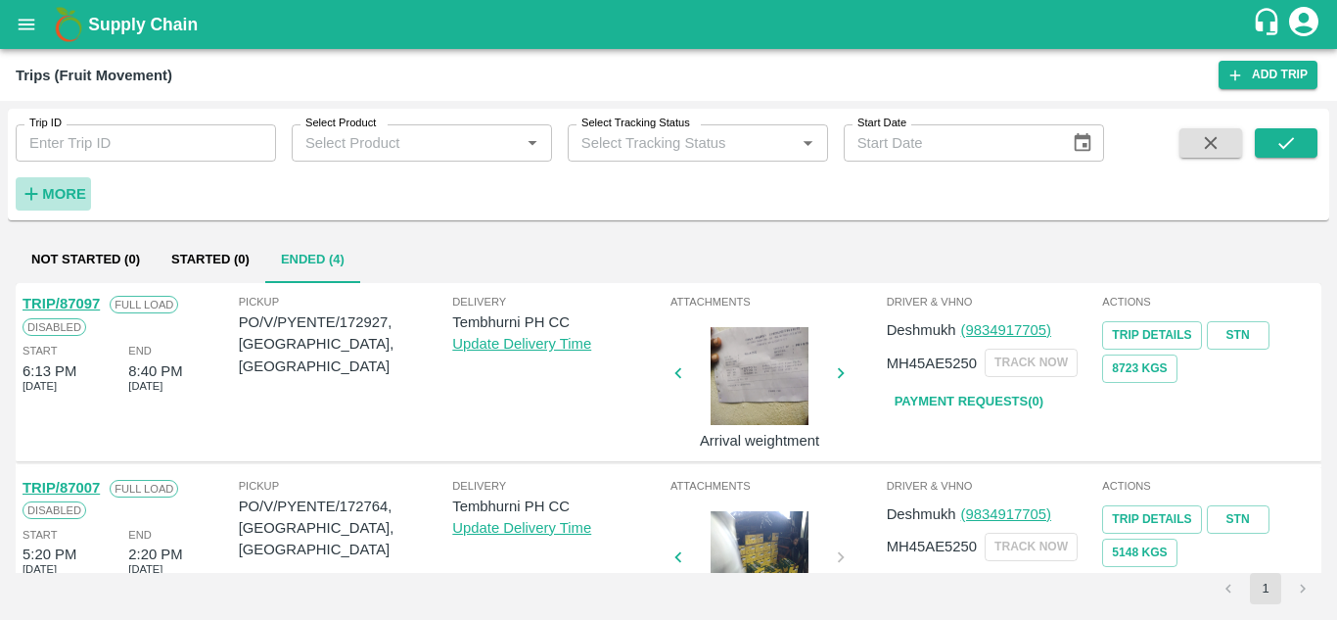
click at [53, 178] on button "More" at bounding box center [53, 193] width 75 height 33
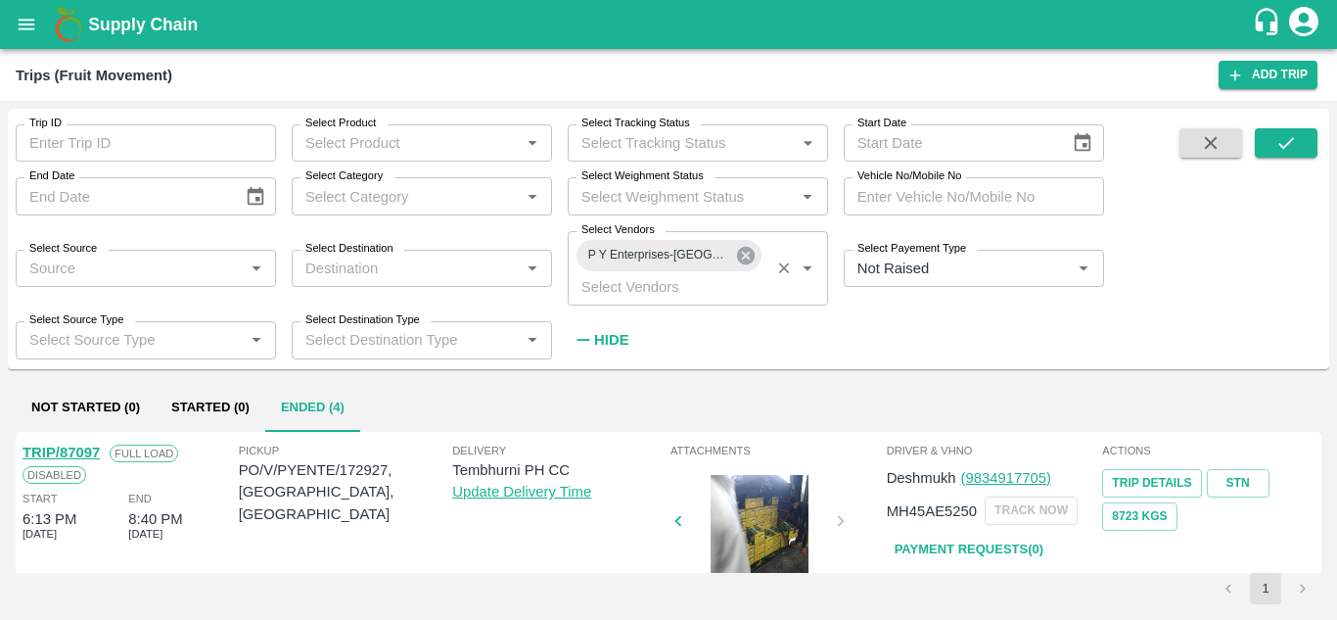
click at [743, 263] on icon at bounding box center [746, 256] width 18 height 18
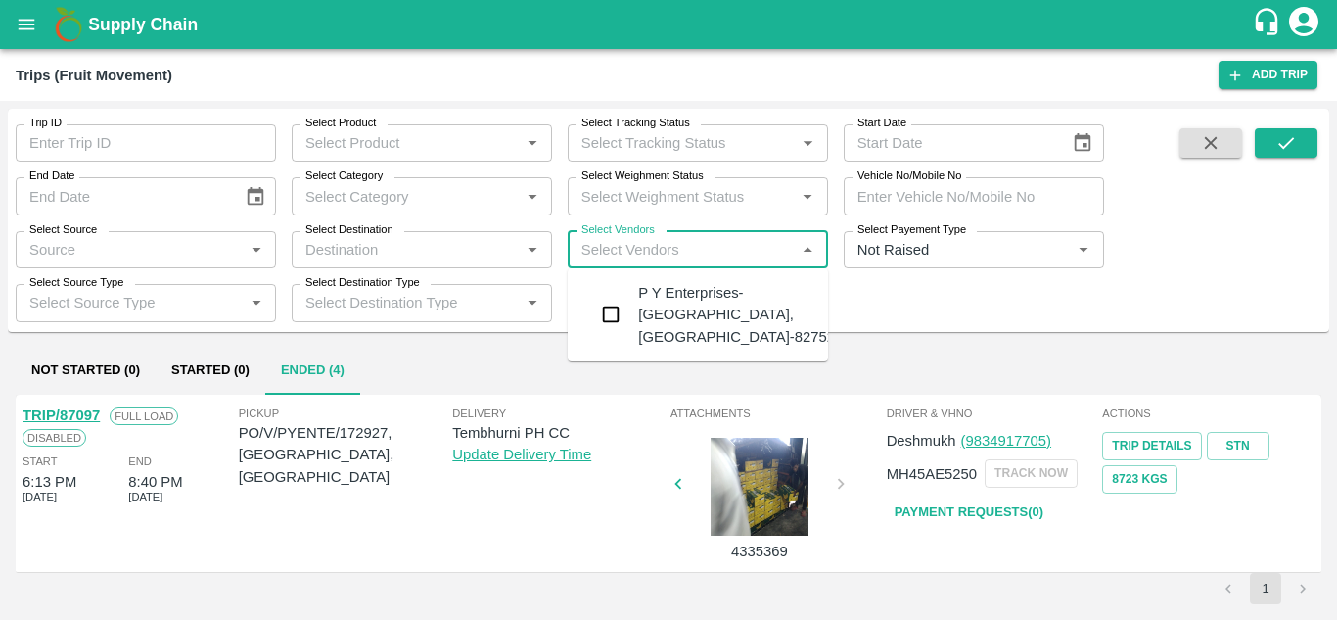
click at [605, 256] on input "Select Vendors" at bounding box center [682, 249] width 216 height 25
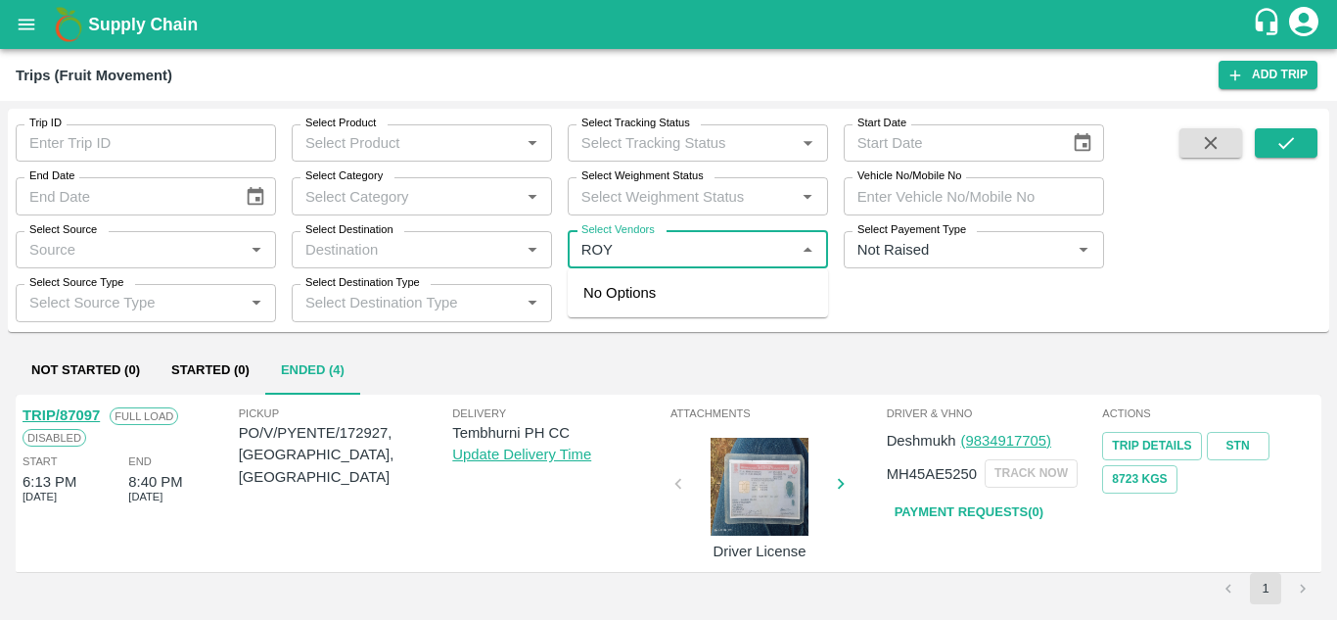
type input "ROYA"
type input "L"
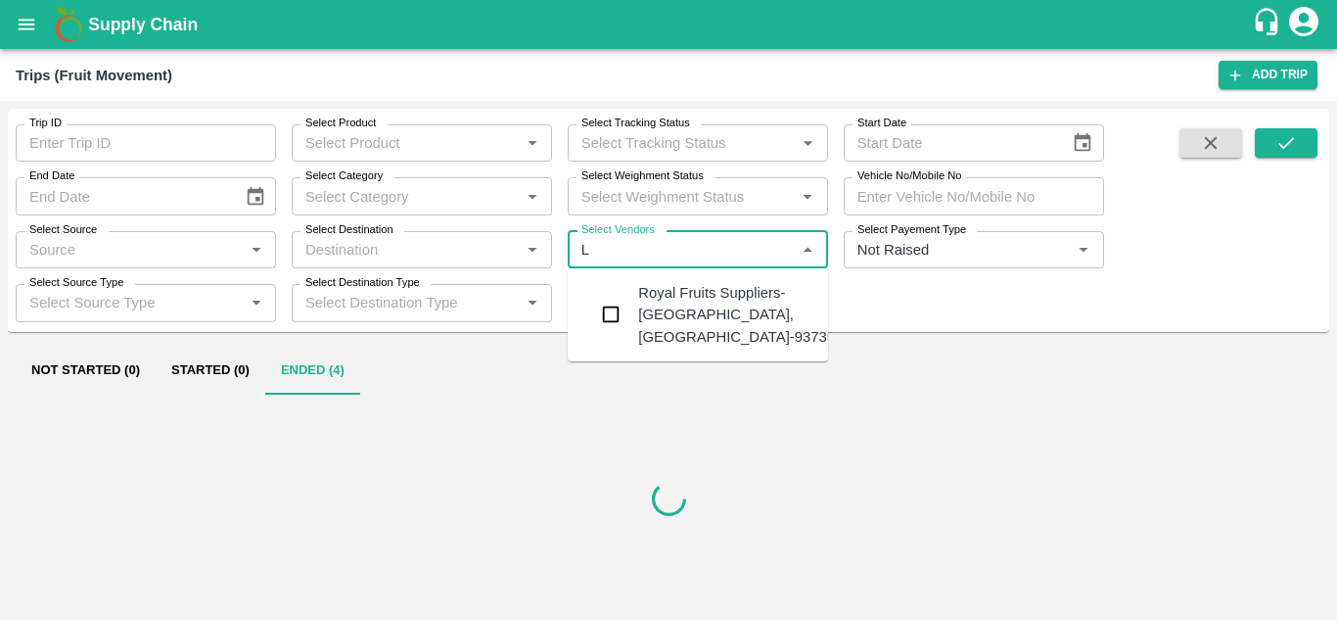
click at [707, 285] on div "Royal Fruits Suppliers-Surli, Solapur-9373530370" at bounding box center [756, 315] width 237 height 66
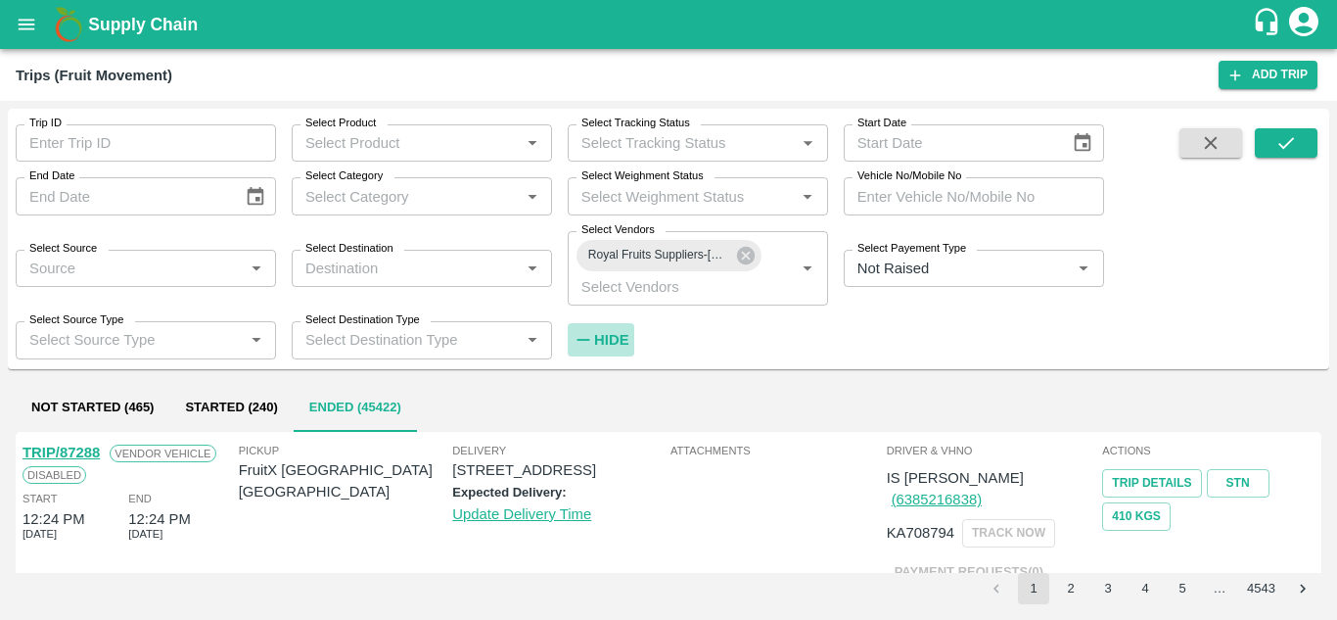
click at [621, 330] on h6 "Hide" at bounding box center [611, 339] width 34 height 25
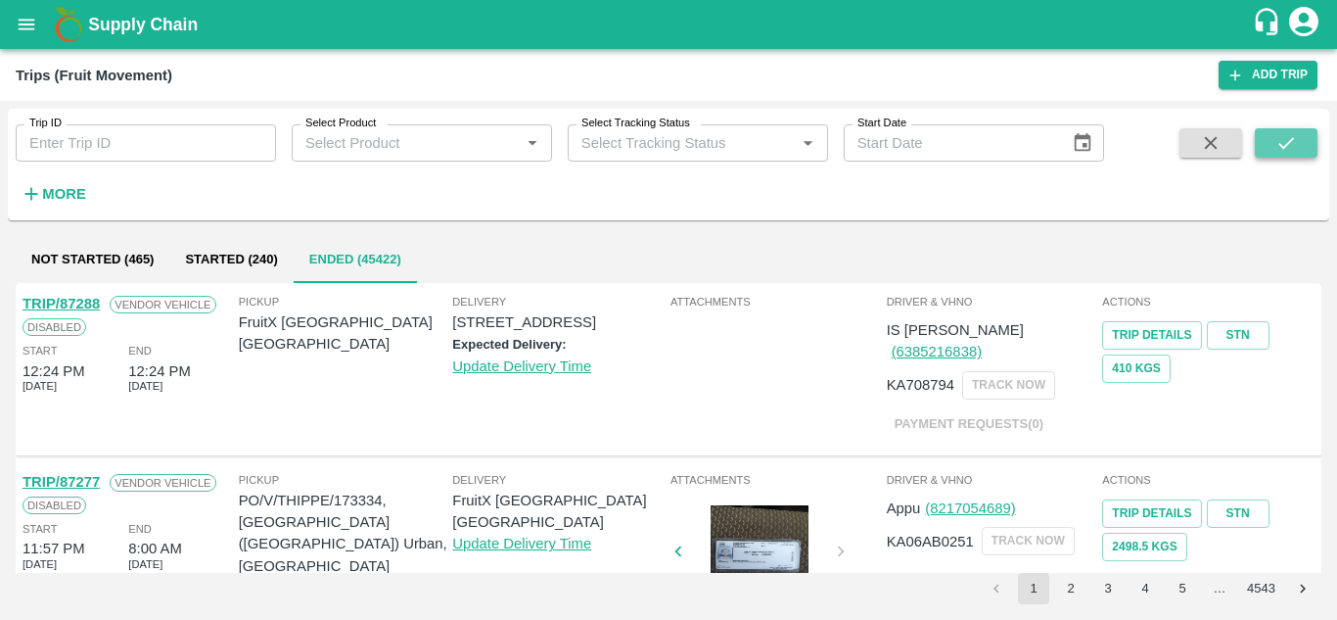
click at [1289, 135] on icon "submit" at bounding box center [1286, 143] width 22 height 22
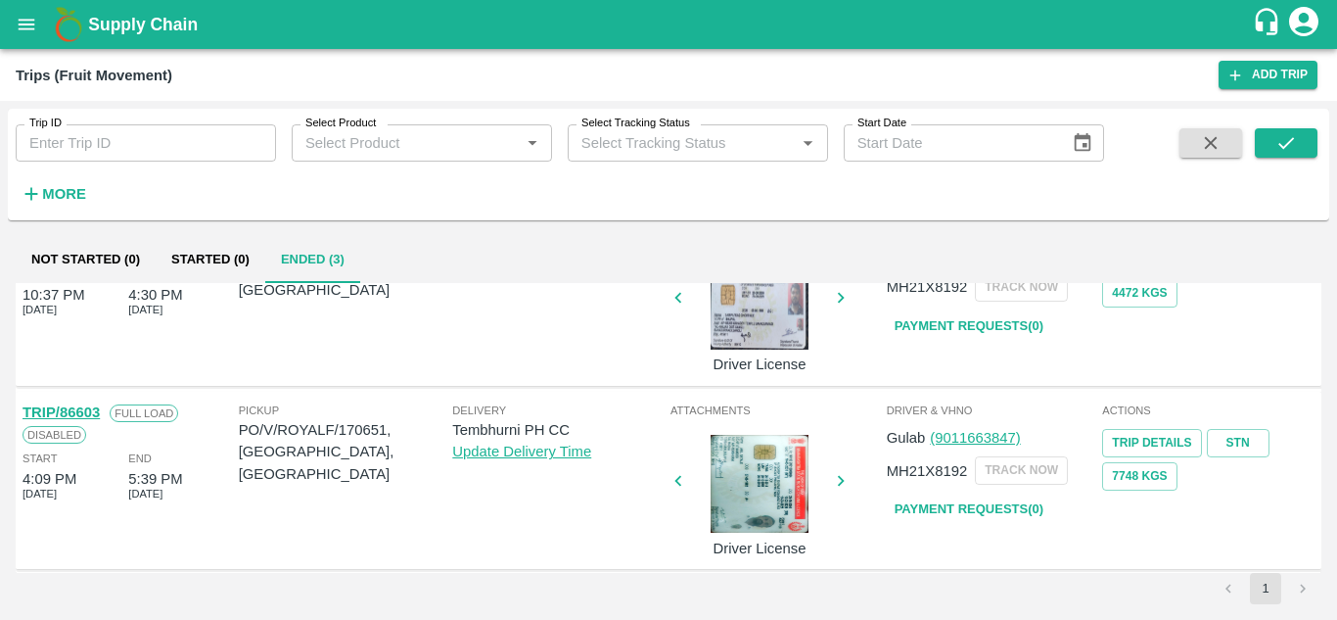
scroll to position [261, 0]
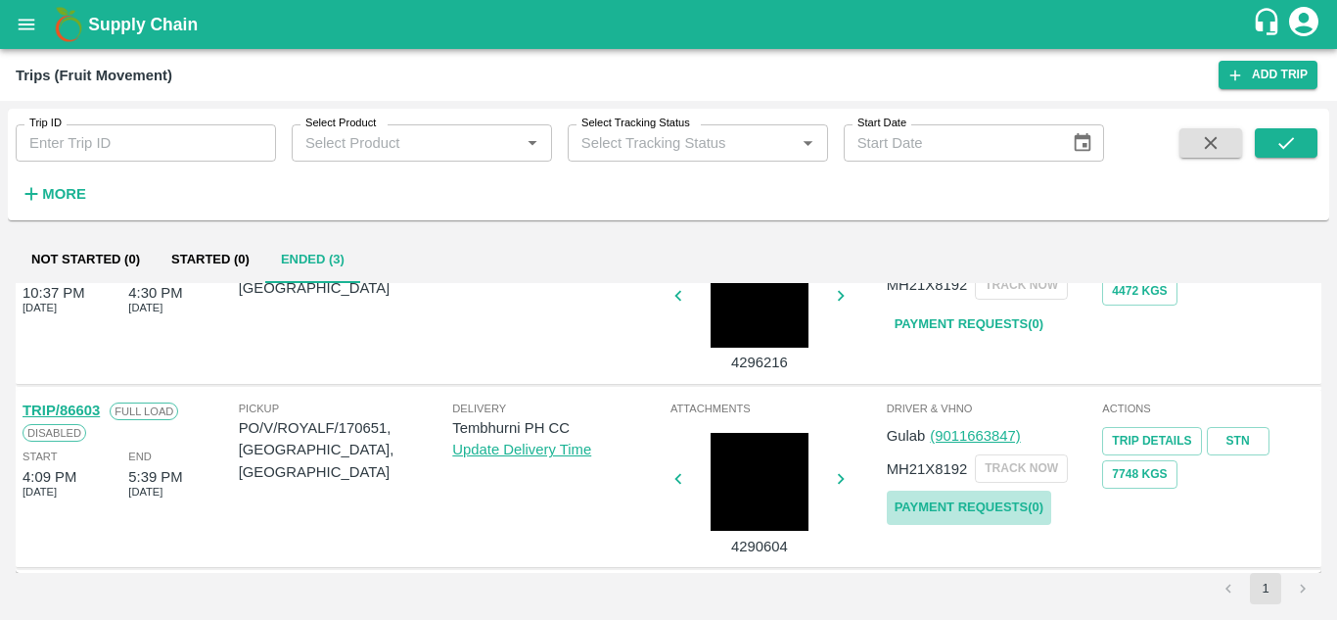
click at [963, 503] on link "Payment Requests( 0 )" at bounding box center [969, 507] width 164 height 34
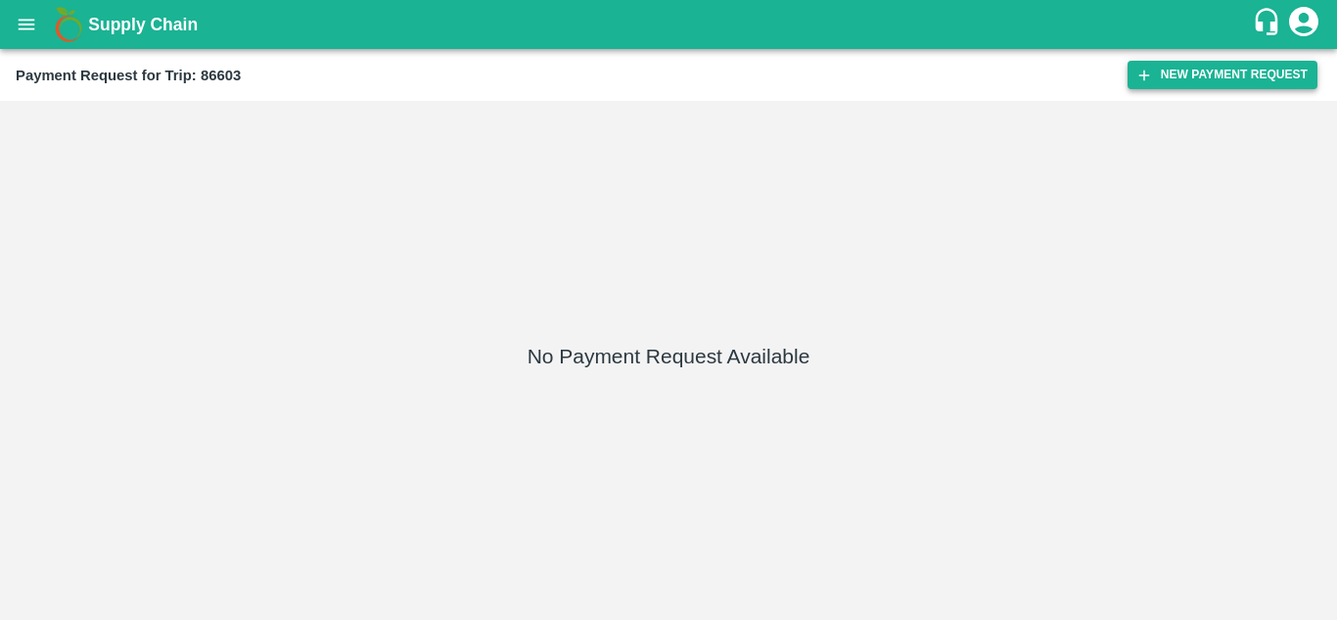
click at [1218, 68] on button "New Payment Request" at bounding box center [1222, 75] width 190 height 28
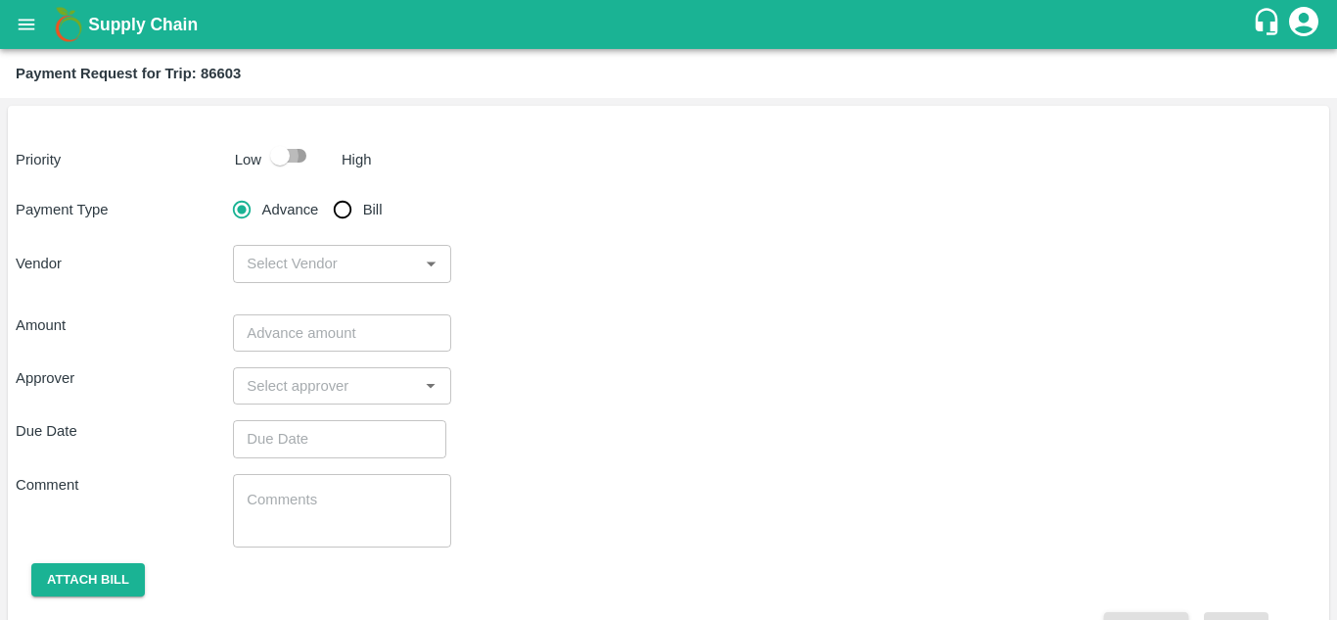
click at [304, 153] on input "checkbox" at bounding box center [280, 155] width 112 height 37
checkbox input "true"
click at [347, 207] on input "Bill" at bounding box center [342, 209] width 39 height 39
radio input "true"
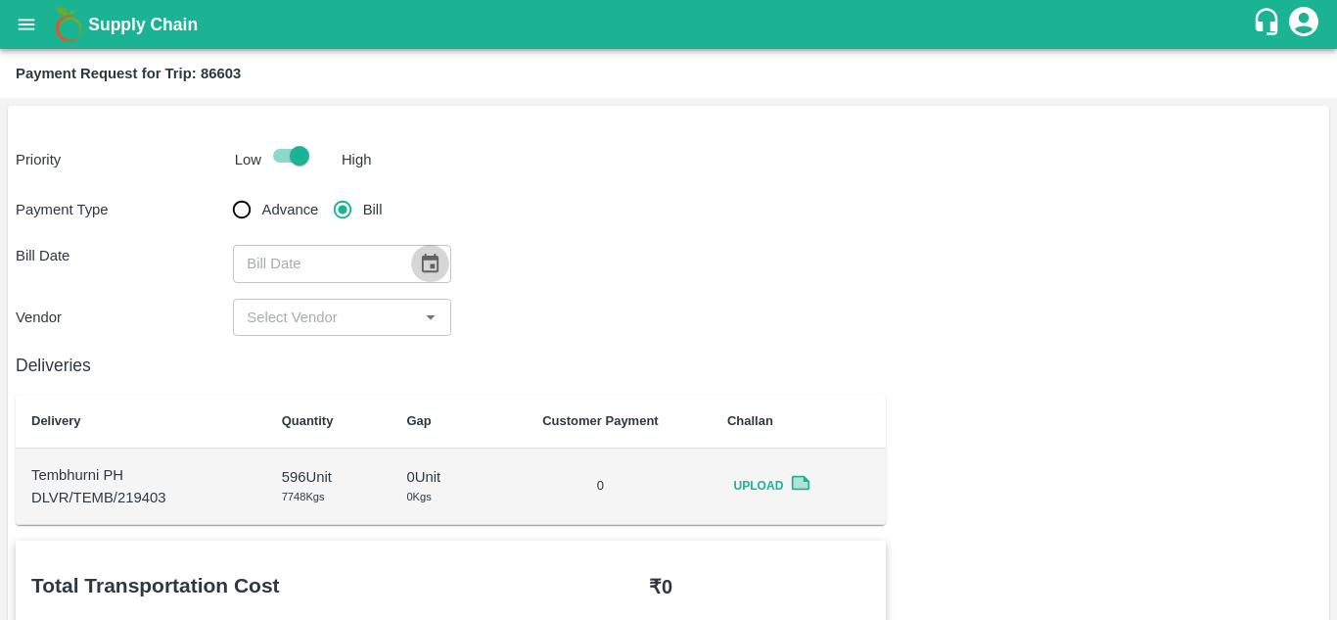
click at [432, 262] on icon "Choose date" at bounding box center [430, 264] width 22 height 22
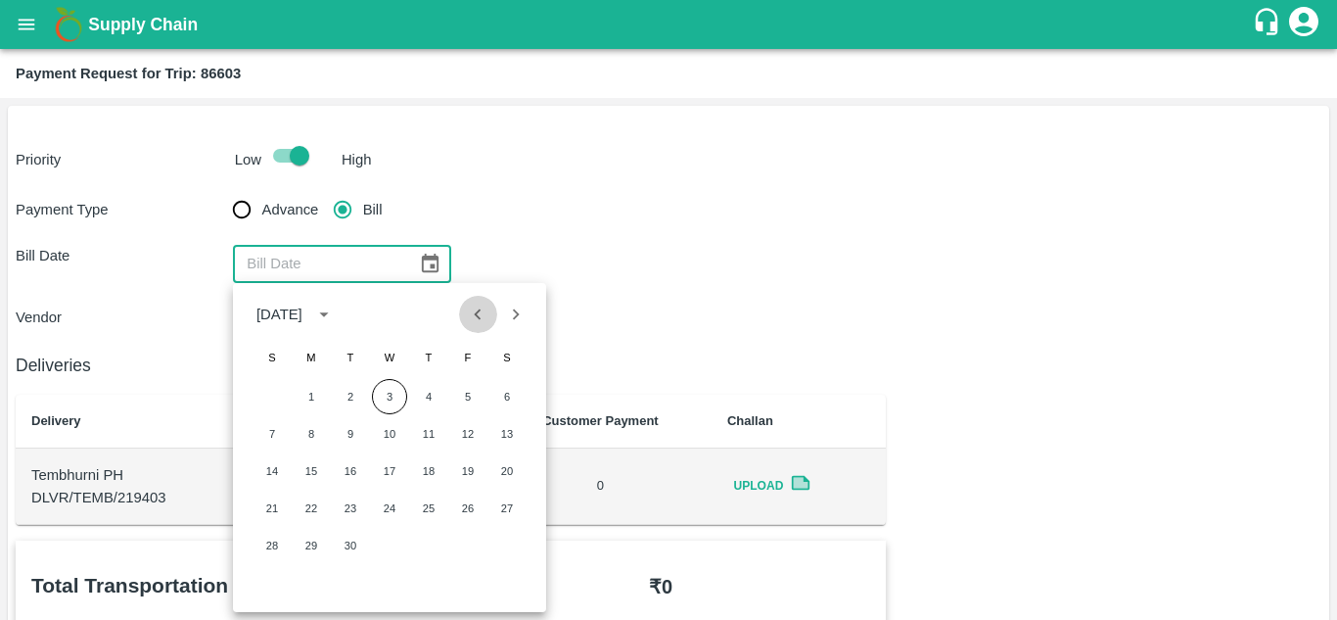
click at [482, 318] on icon "Previous month" at bounding box center [478, 314] width 22 height 22
click at [429, 508] on button "21" at bounding box center [428, 507] width 35 height 35
type input "21/08/2025"
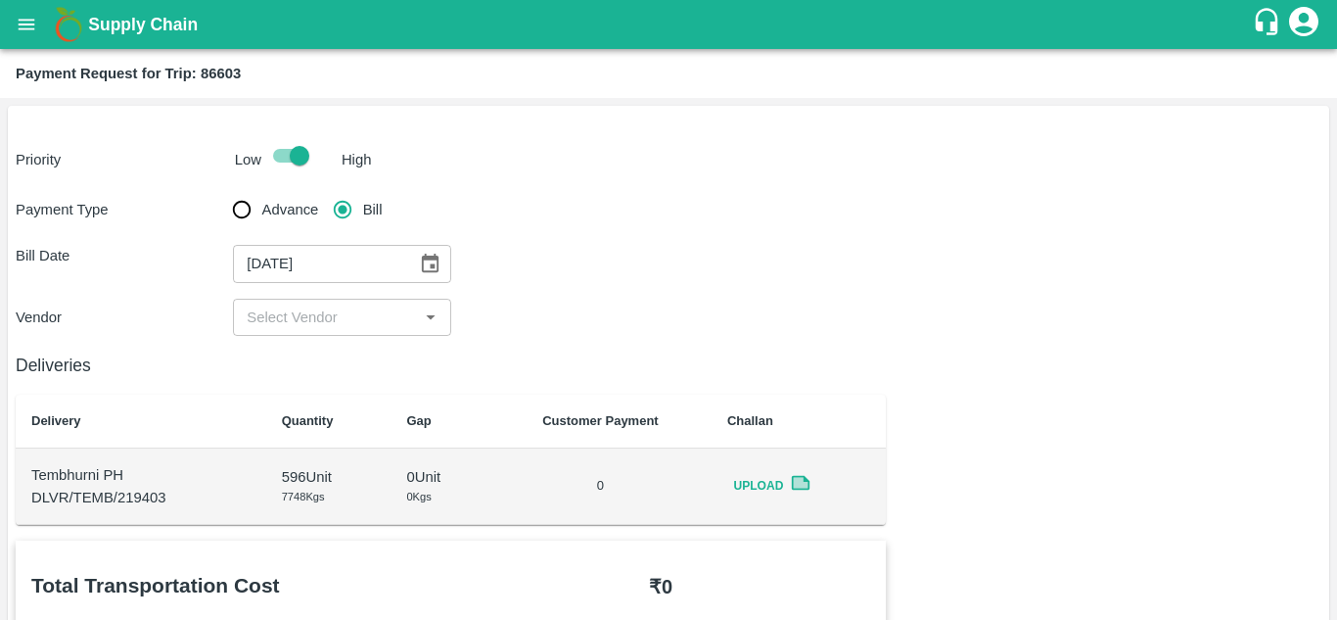
click at [348, 325] on input "input" at bounding box center [325, 316] width 173 height 25
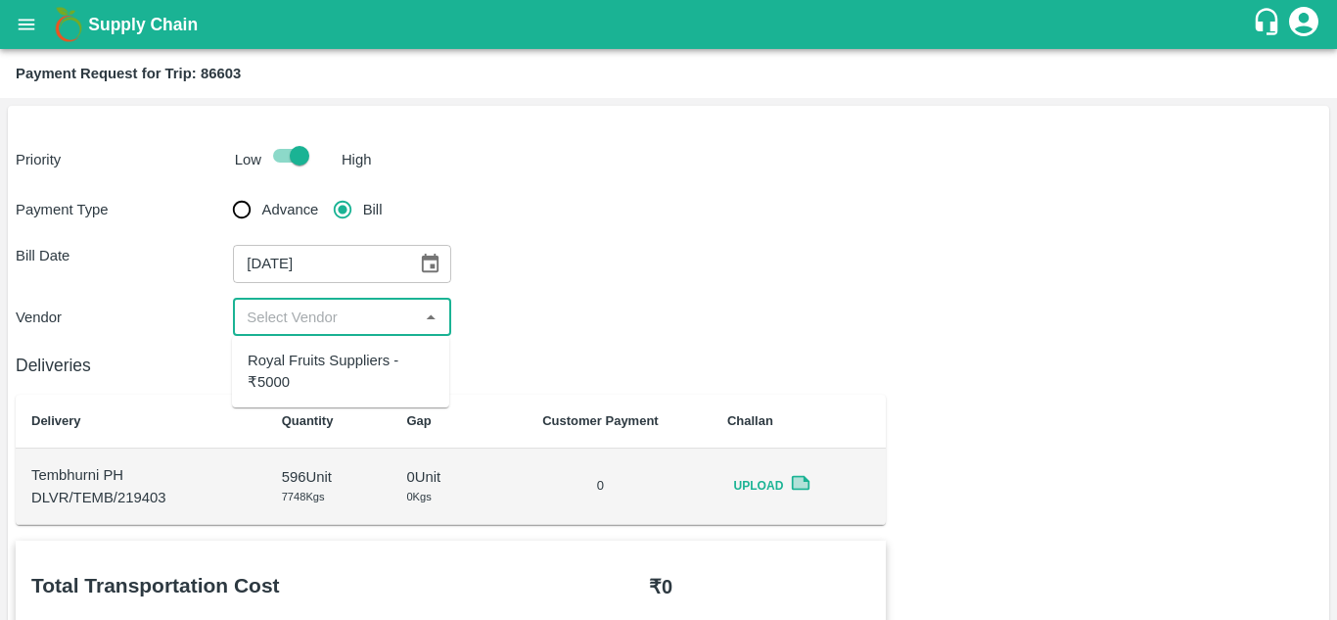
click at [319, 361] on div "Royal Fruits Suppliers - ₹5000" at bounding box center [341, 371] width 186 height 44
type input "Royal Fruits Suppliers - ₹5000"
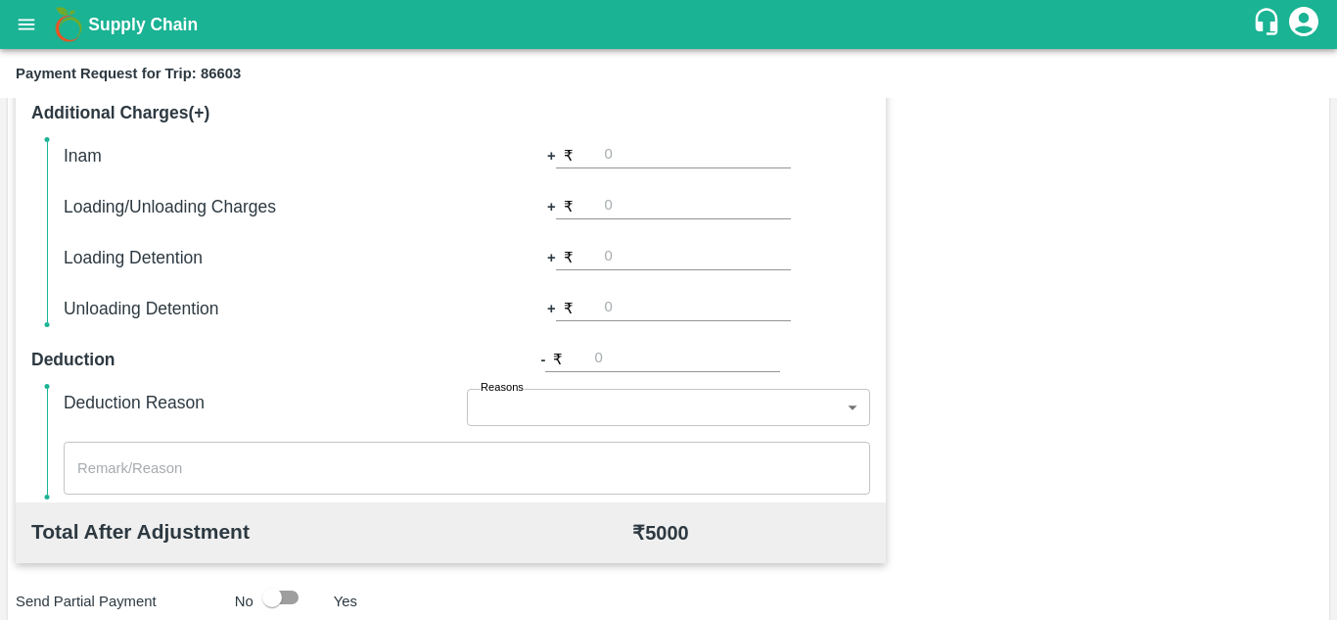
scroll to position [891, 0]
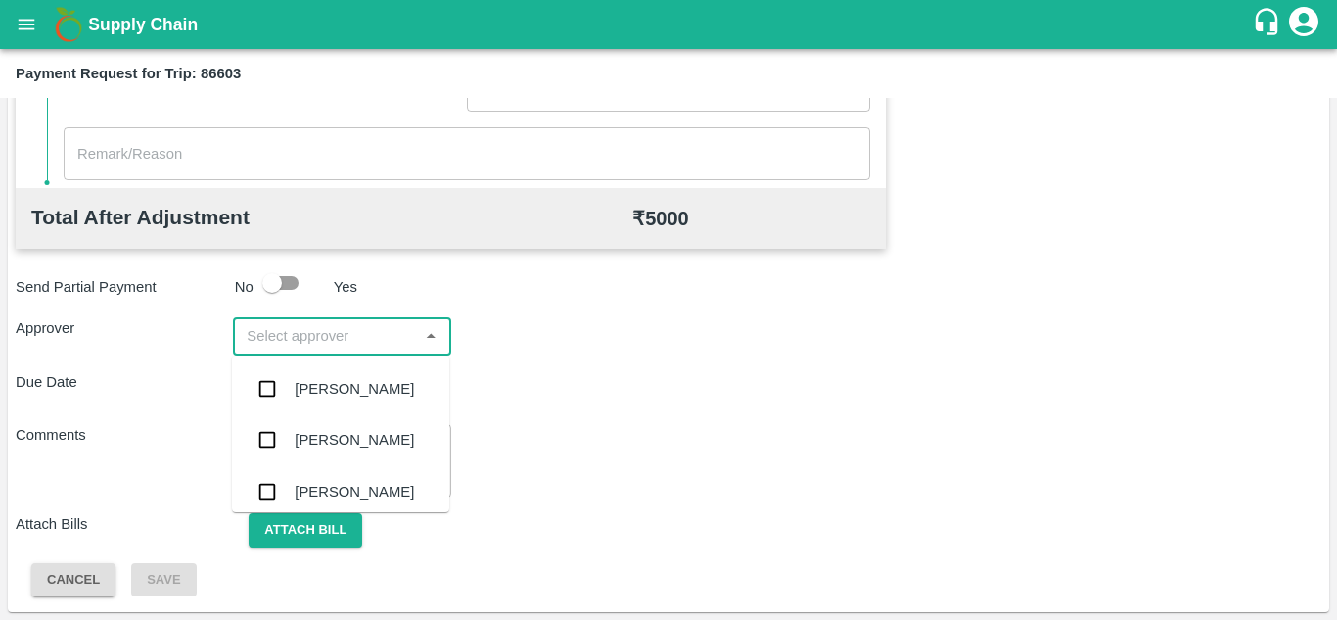
click at [333, 334] on input "input" at bounding box center [325, 335] width 173 height 25
type input "PRASA"
click at [354, 396] on div "[PERSON_NAME]" at bounding box center [354, 389] width 119 height 22
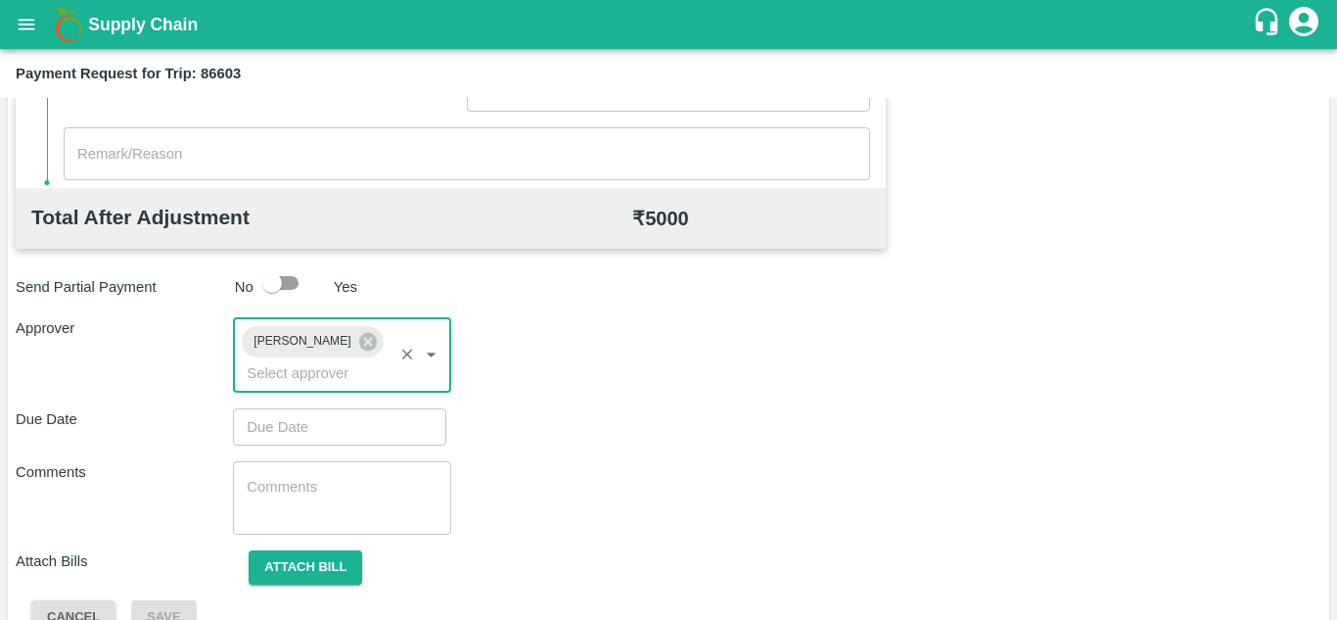
type input "DD/MM/YYYY hh:mm aa"
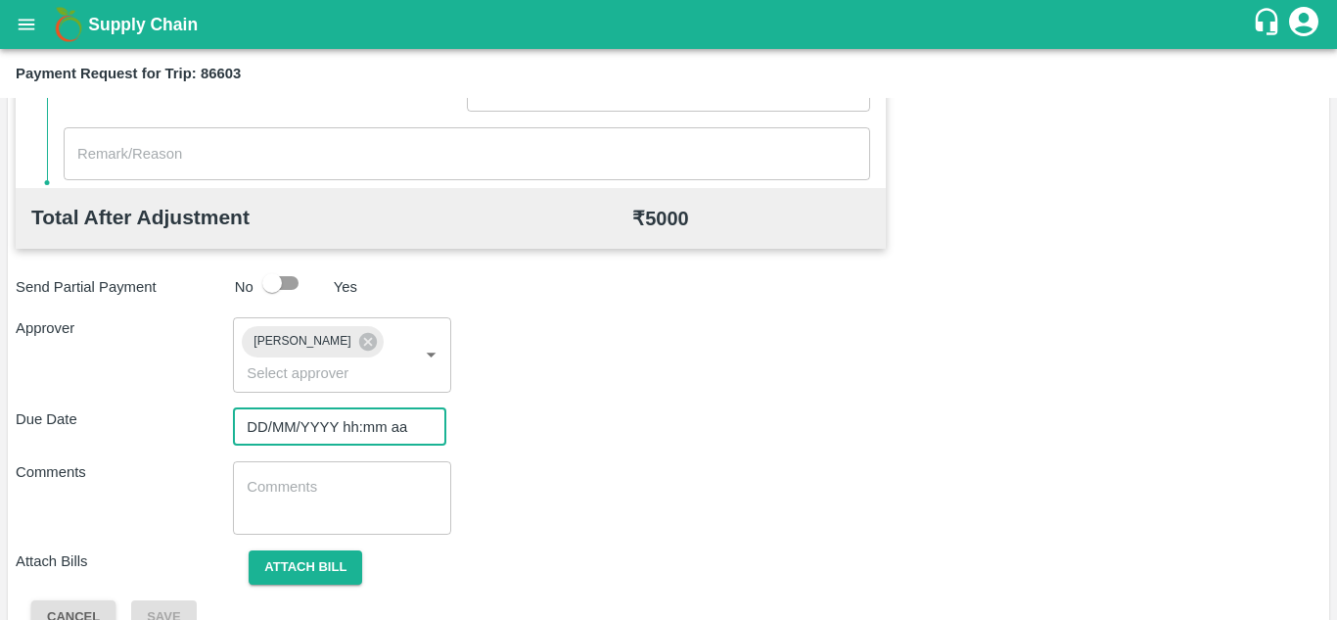
click at [277, 423] on input "DD/MM/YYYY hh:mm aa" at bounding box center [333, 426] width 200 height 37
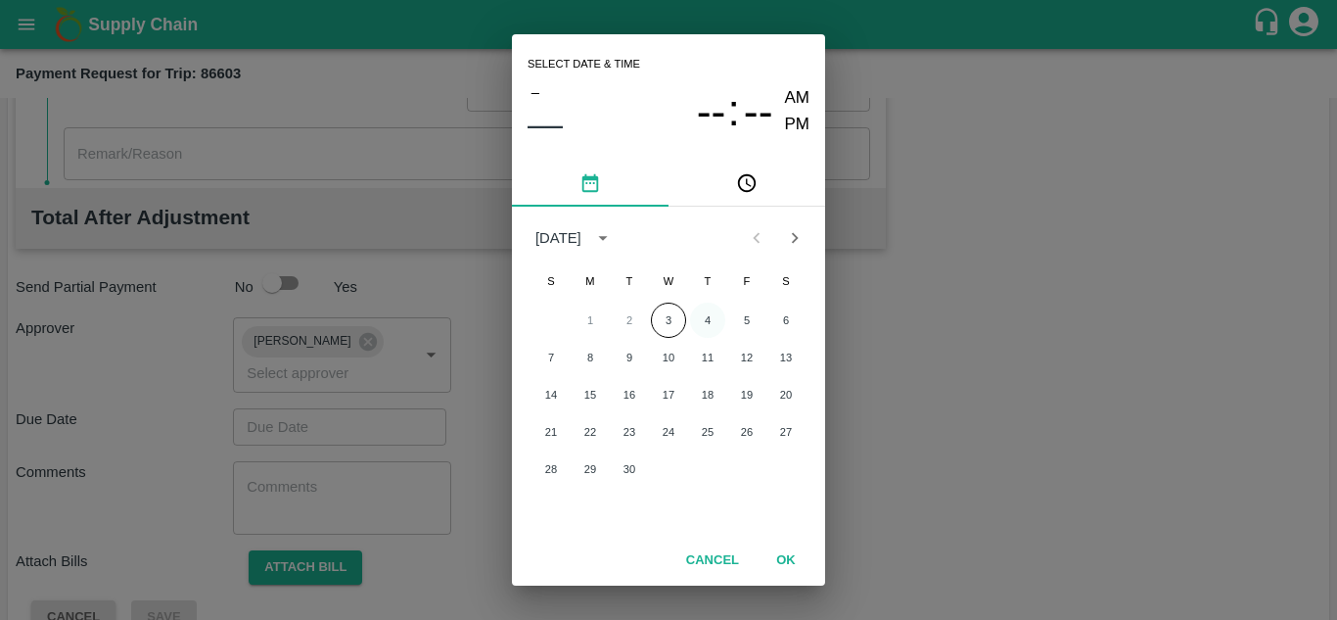
click at [706, 315] on button "4" at bounding box center [707, 319] width 35 height 35
type input "[DATE] 12:00 AM"
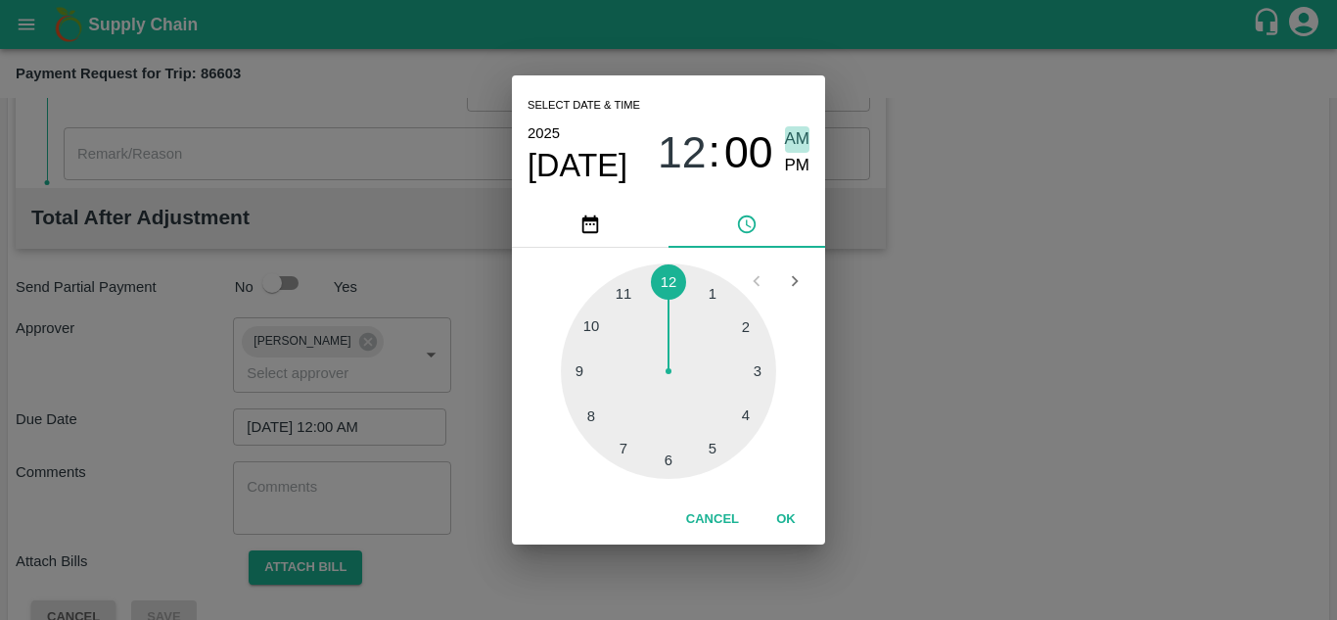
click at [804, 139] on span "AM" at bounding box center [797, 139] width 25 height 26
click at [784, 513] on button "OK" at bounding box center [786, 519] width 63 height 34
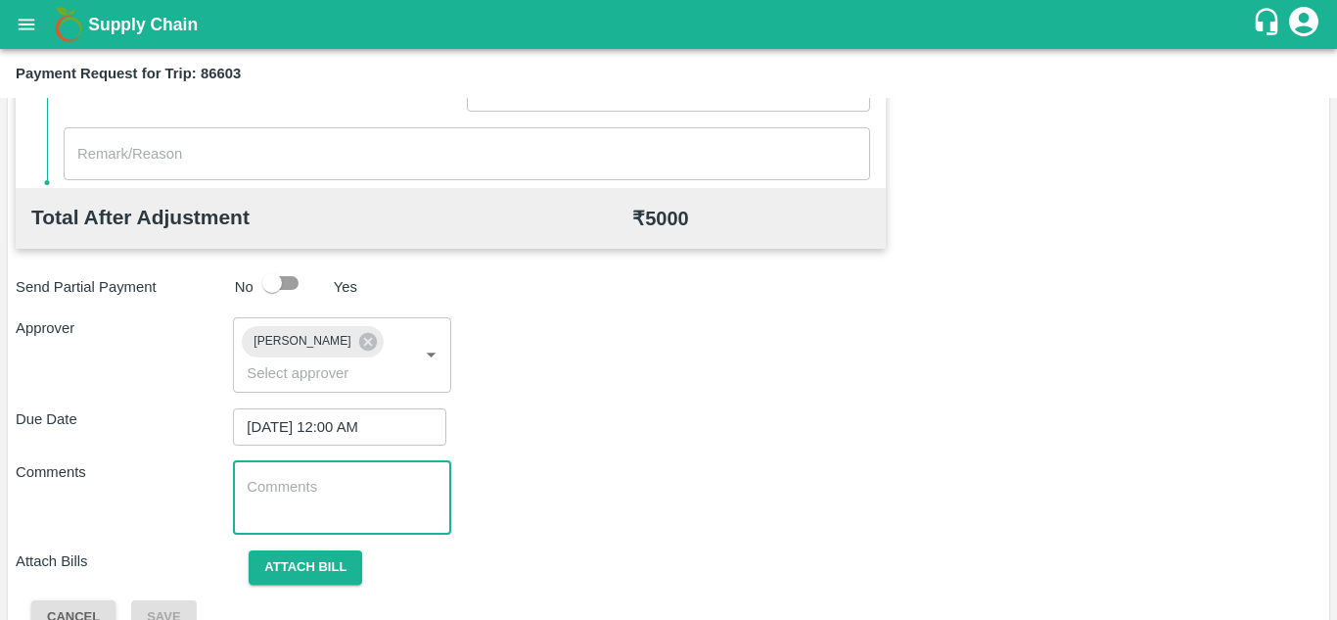
click at [288, 511] on textarea at bounding box center [342, 497] width 190 height 41
paste textarea "Transport Bill"
type textarea "Transport Bill"
click at [654, 467] on div "Comments Transport Bill x ​" at bounding box center [669, 497] width 1306 height 73
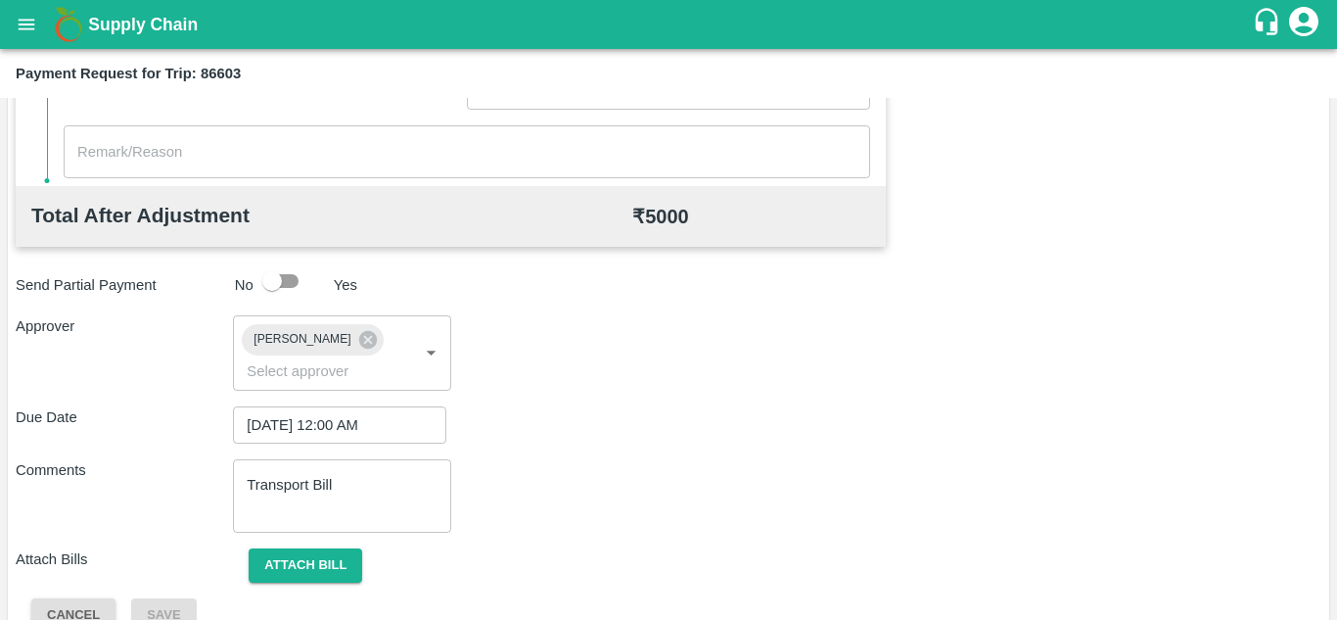
scroll to position [928, 0]
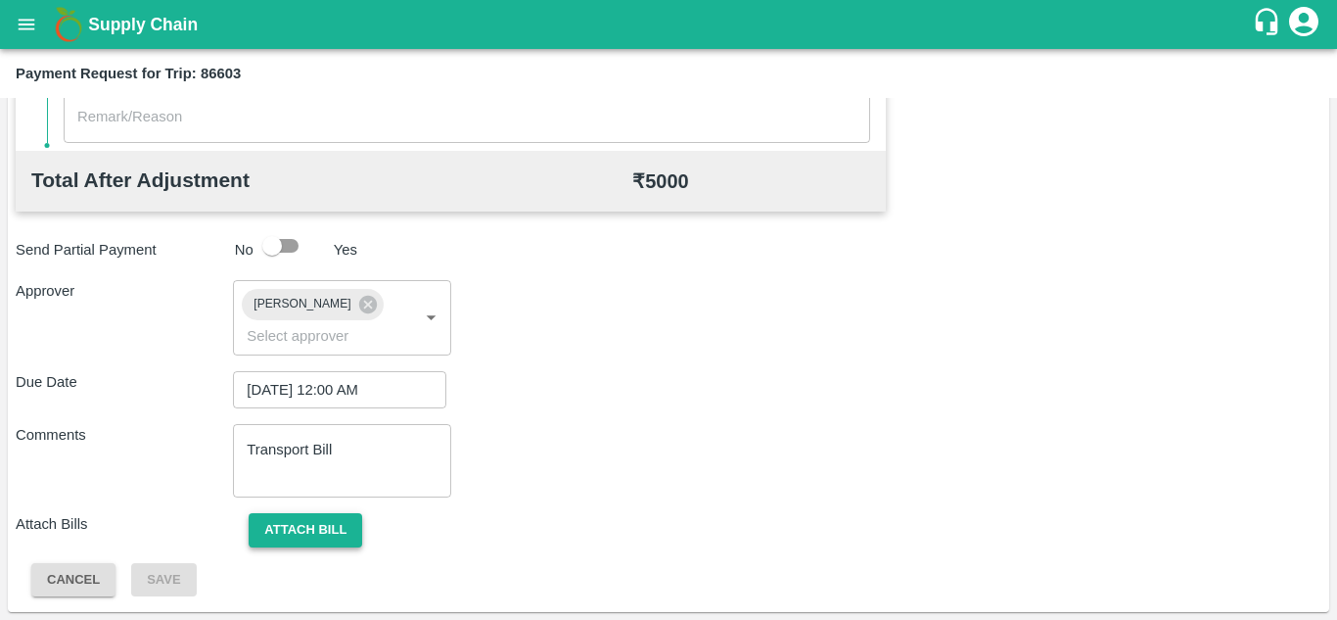
click at [304, 520] on button "Attach bill" at bounding box center [306, 530] width 114 height 34
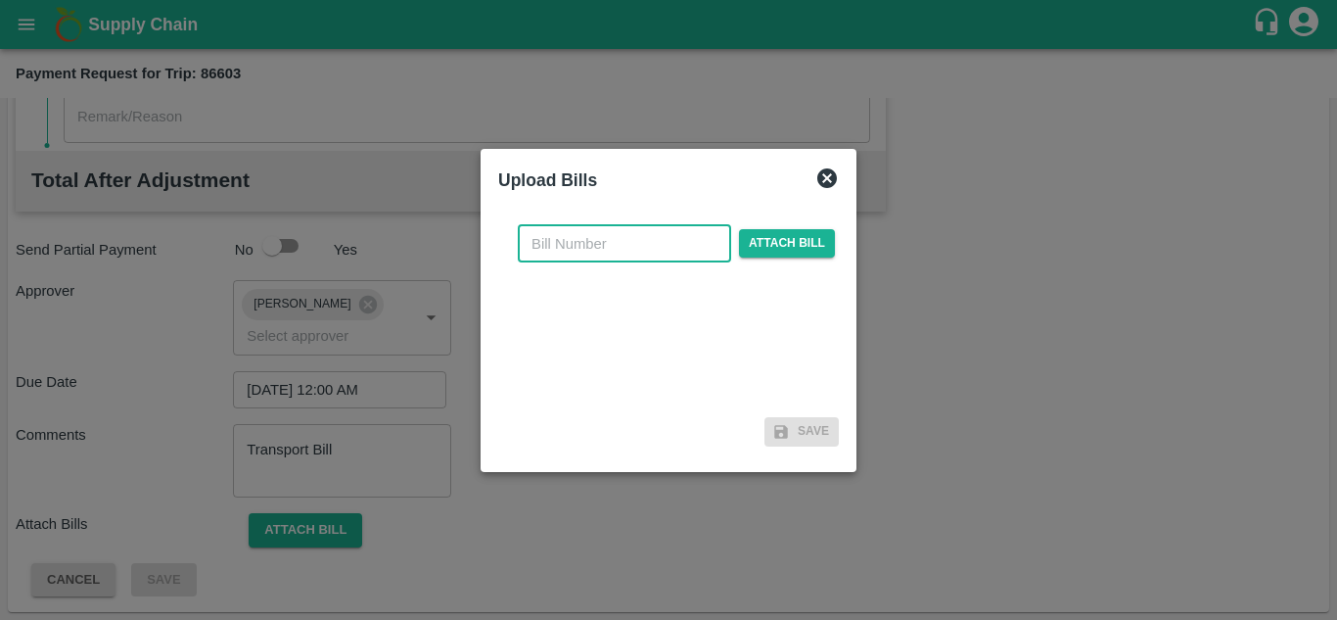
click at [594, 245] on input "text" at bounding box center [624, 243] width 213 height 37
type input "344"
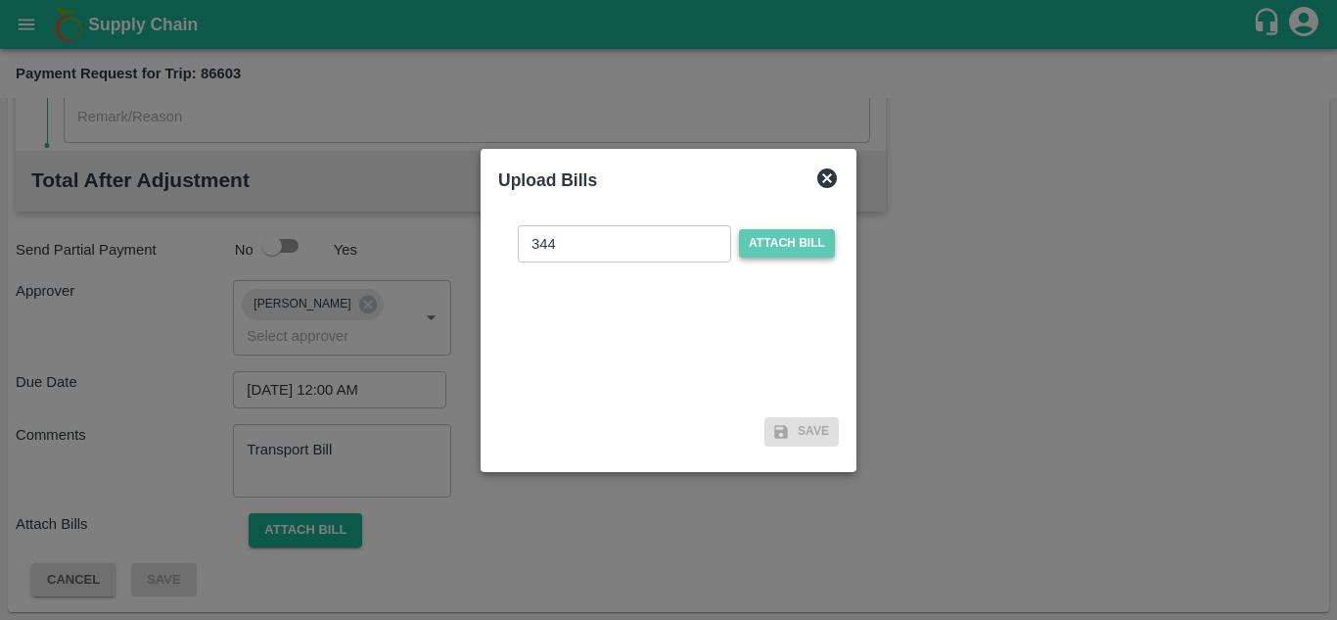
click at [800, 242] on span "Attach bill" at bounding box center [787, 243] width 96 height 28
click at [0, 0] on input "Attach bill" at bounding box center [0, 0] width 0 height 0
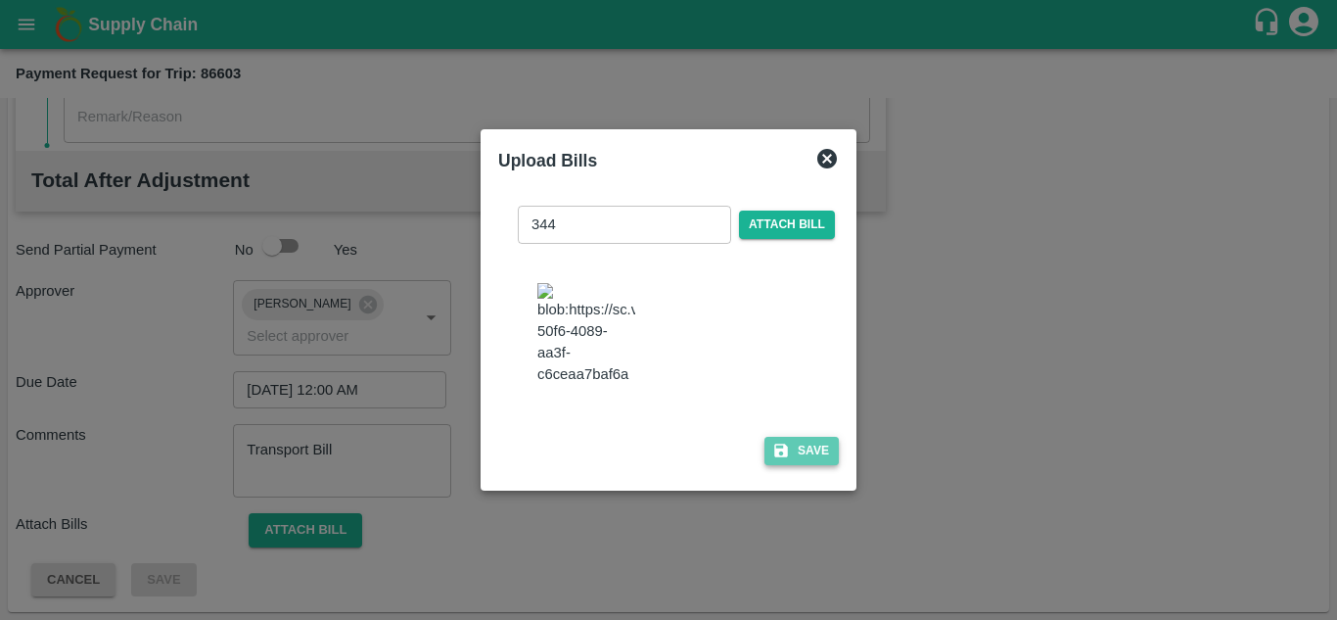
click at [806, 465] on button "Save" at bounding box center [801, 451] width 74 height 28
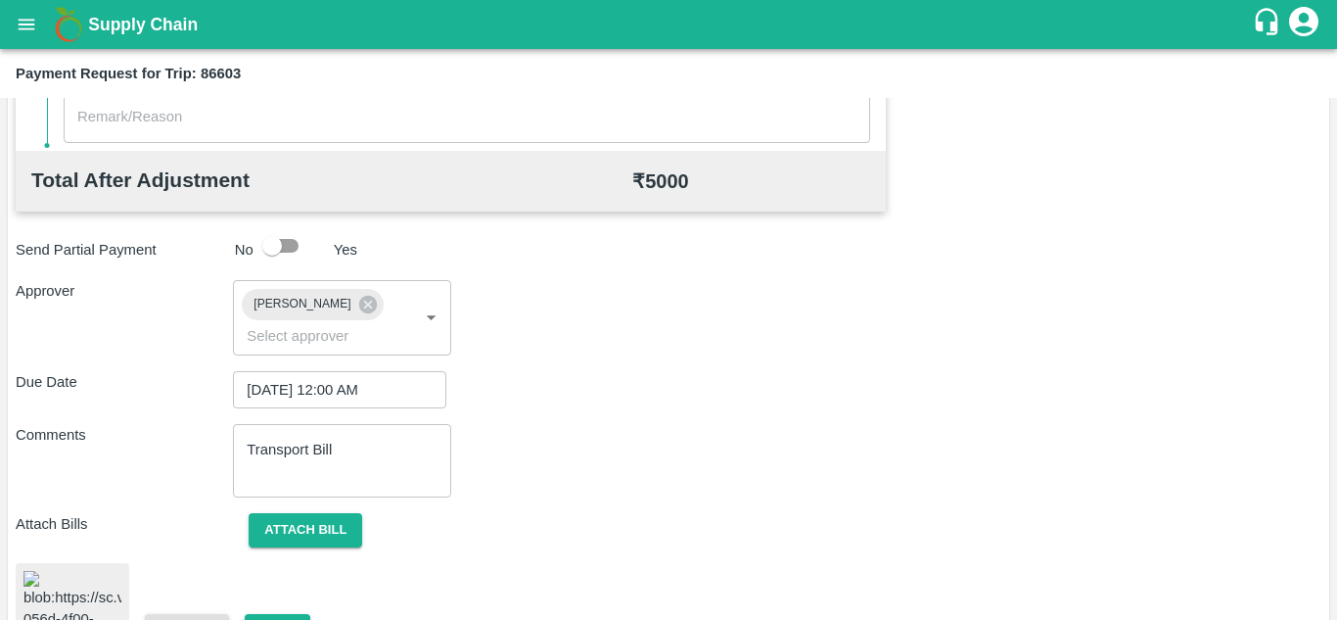
scroll to position [1065, 0]
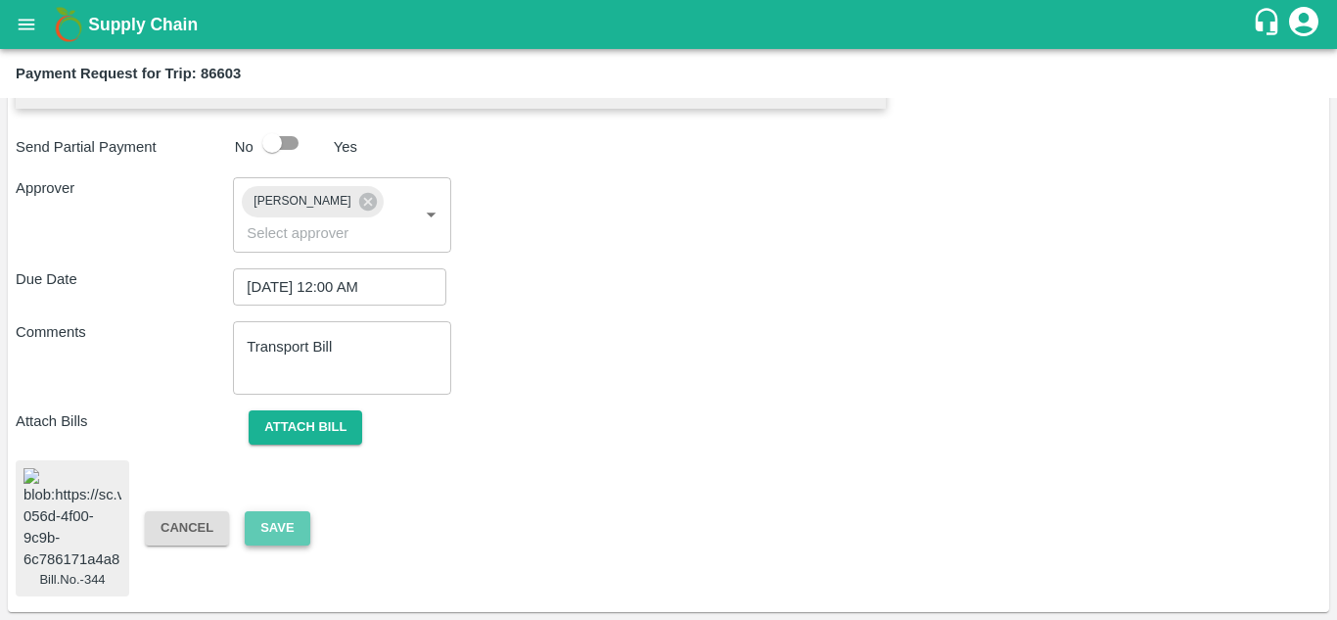
click at [257, 511] on button "Save" at bounding box center [277, 528] width 65 height 34
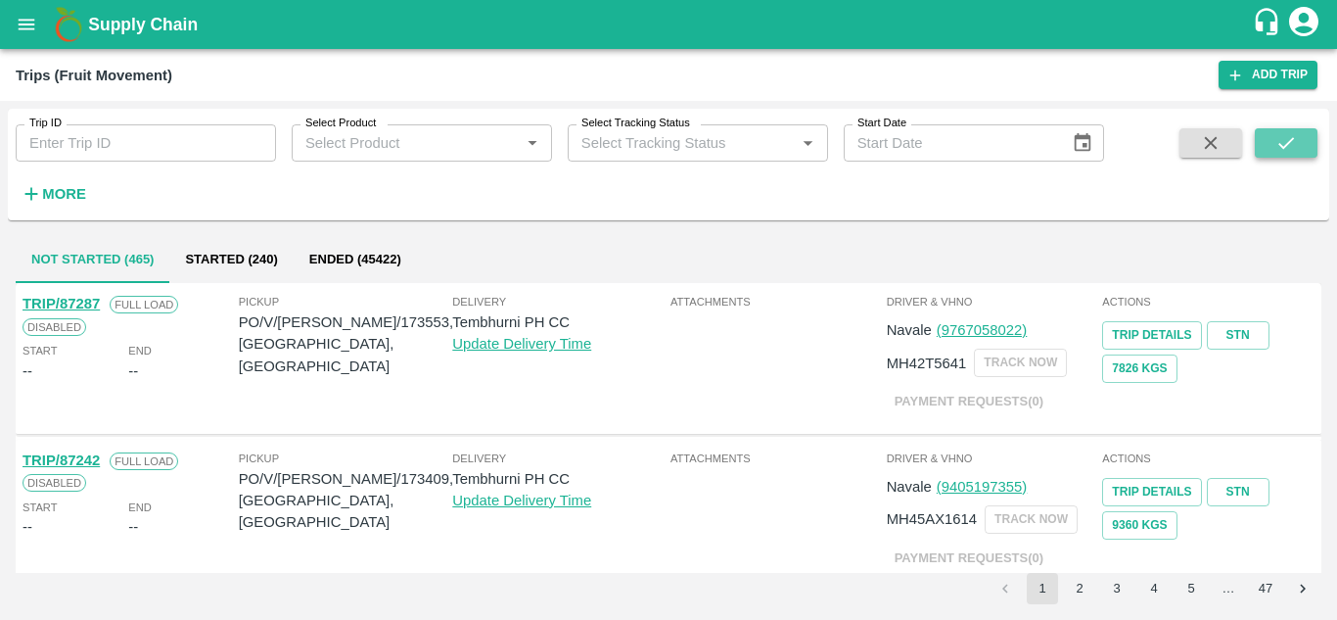
click at [1304, 132] on button "submit" at bounding box center [1286, 142] width 63 height 29
click at [78, 199] on strong "More" at bounding box center [64, 194] width 44 height 16
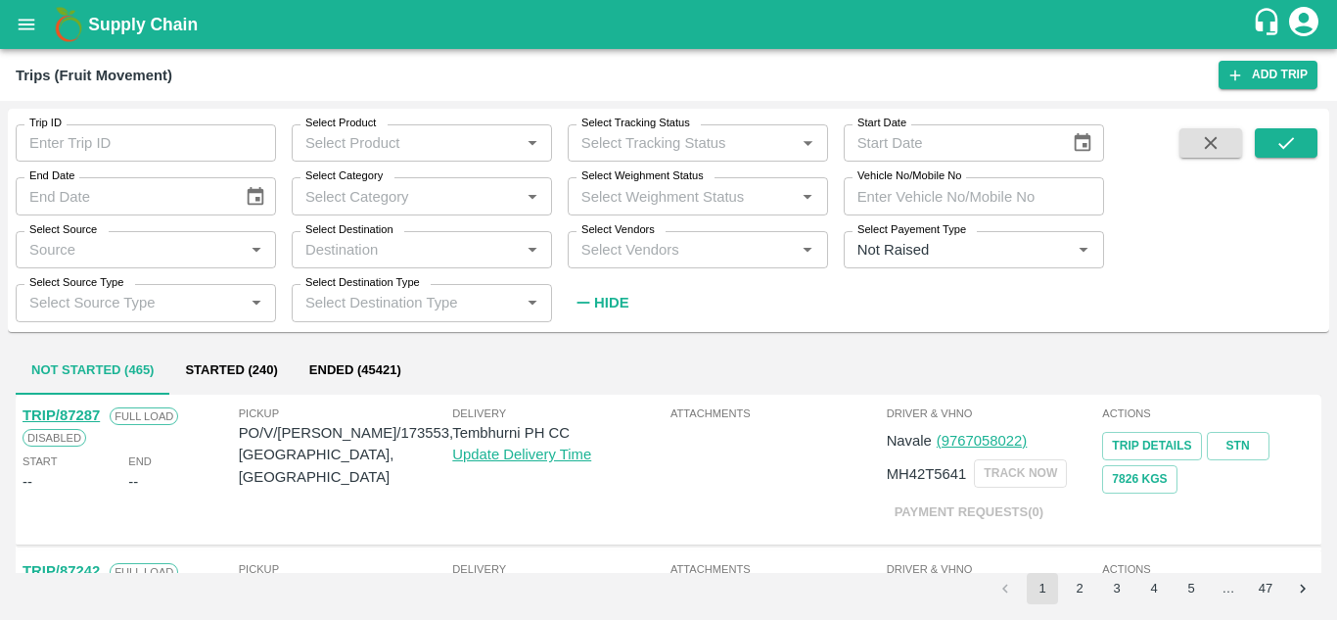
click at [602, 238] on label "Select Vendors" at bounding box center [617, 230] width 73 height 16
click at [602, 238] on input "Select Vendors" at bounding box center [682, 249] width 216 height 25
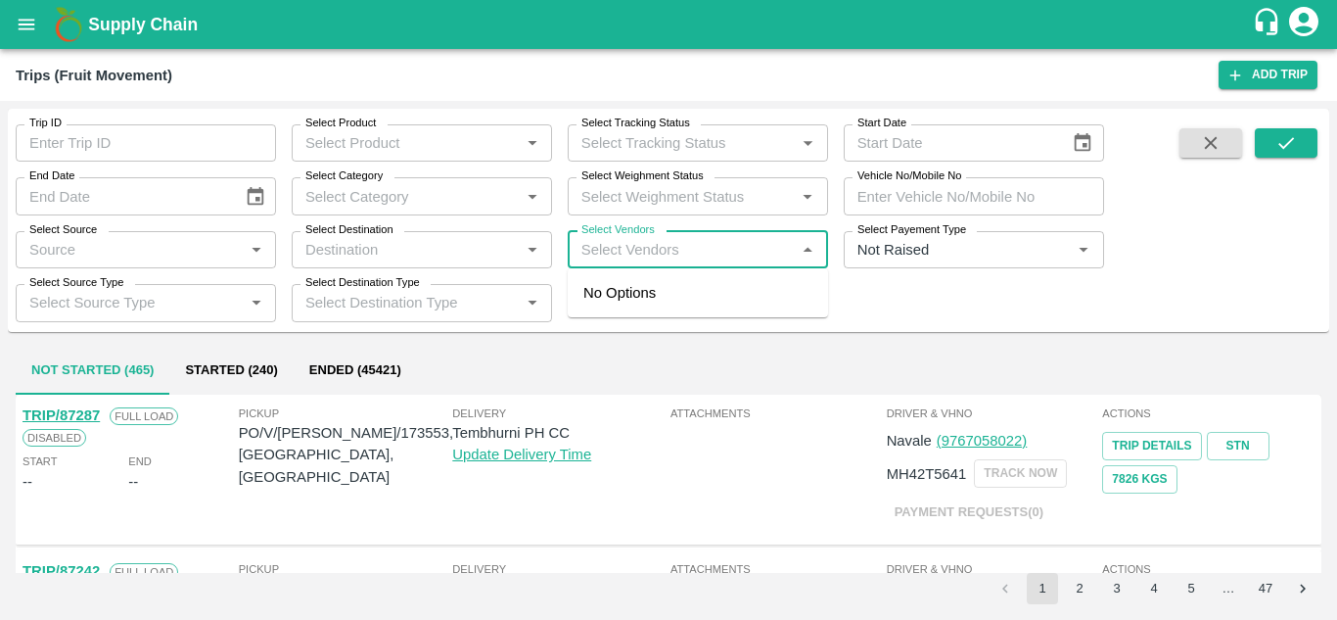
click at [596, 259] on input "Select Vendors" at bounding box center [682, 249] width 216 height 25
type input "ROYAL"
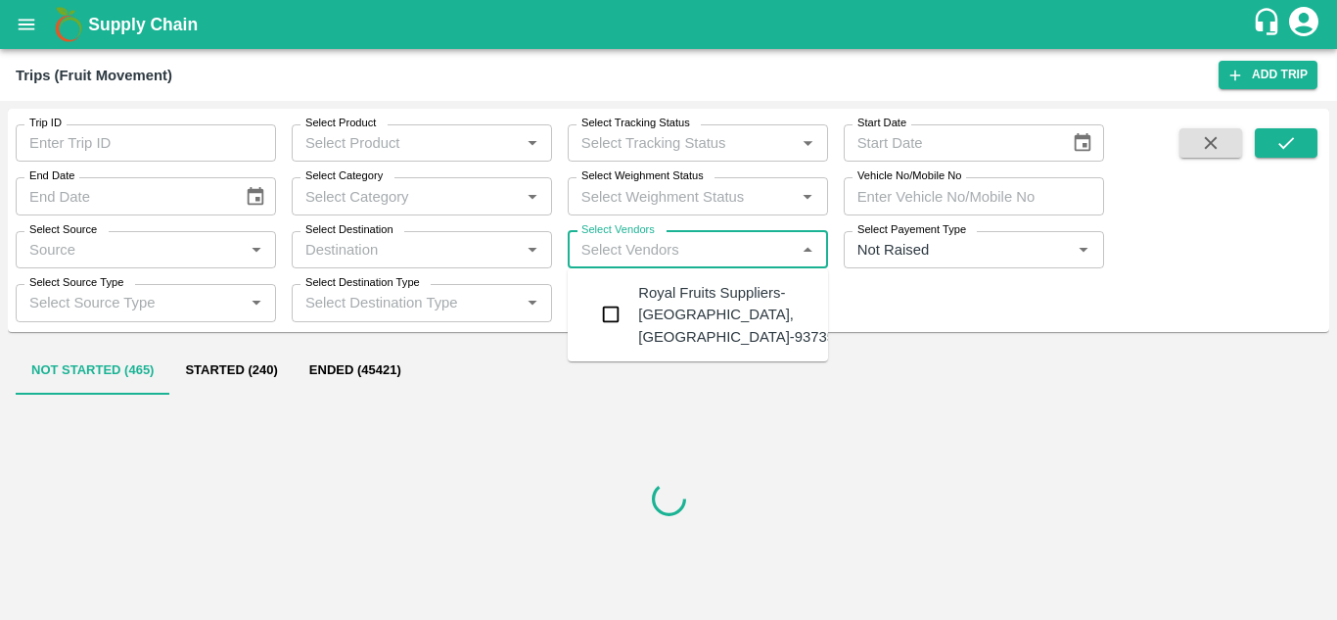
click at [698, 304] on div "Royal Fruits Suppliers-[GEOGRAPHIC_DATA], [GEOGRAPHIC_DATA]-9373530370" at bounding box center [756, 315] width 237 height 66
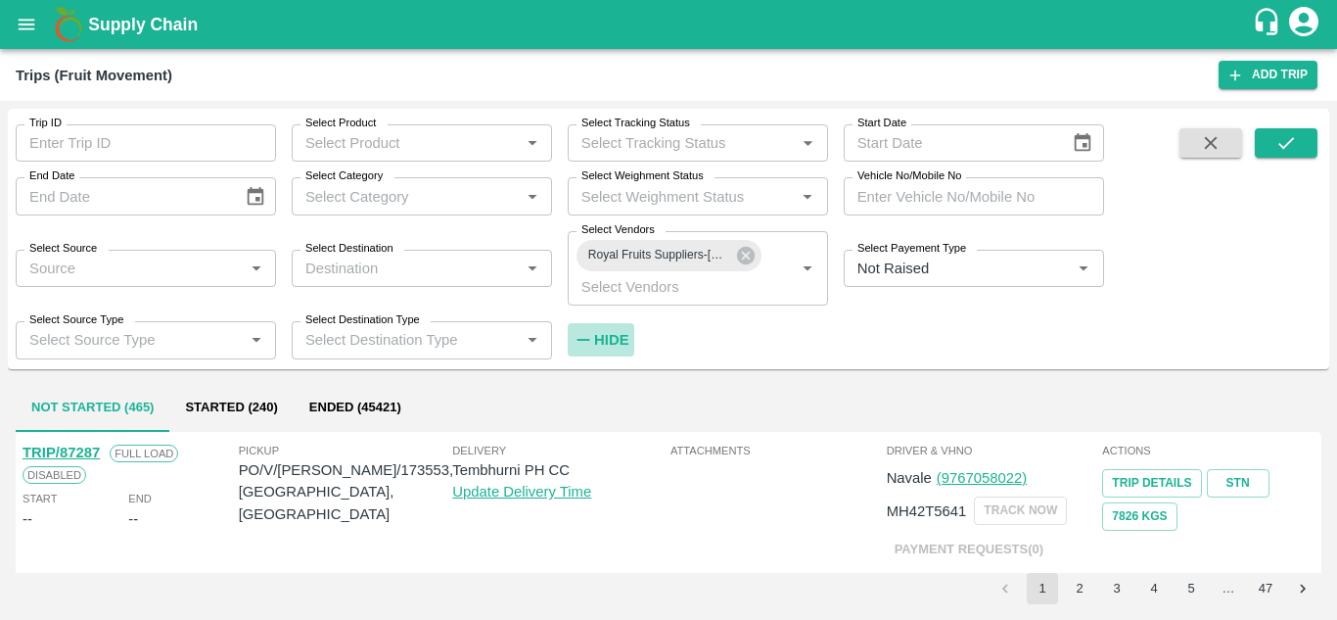
click at [612, 334] on strong "Hide" at bounding box center [611, 340] width 34 height 16
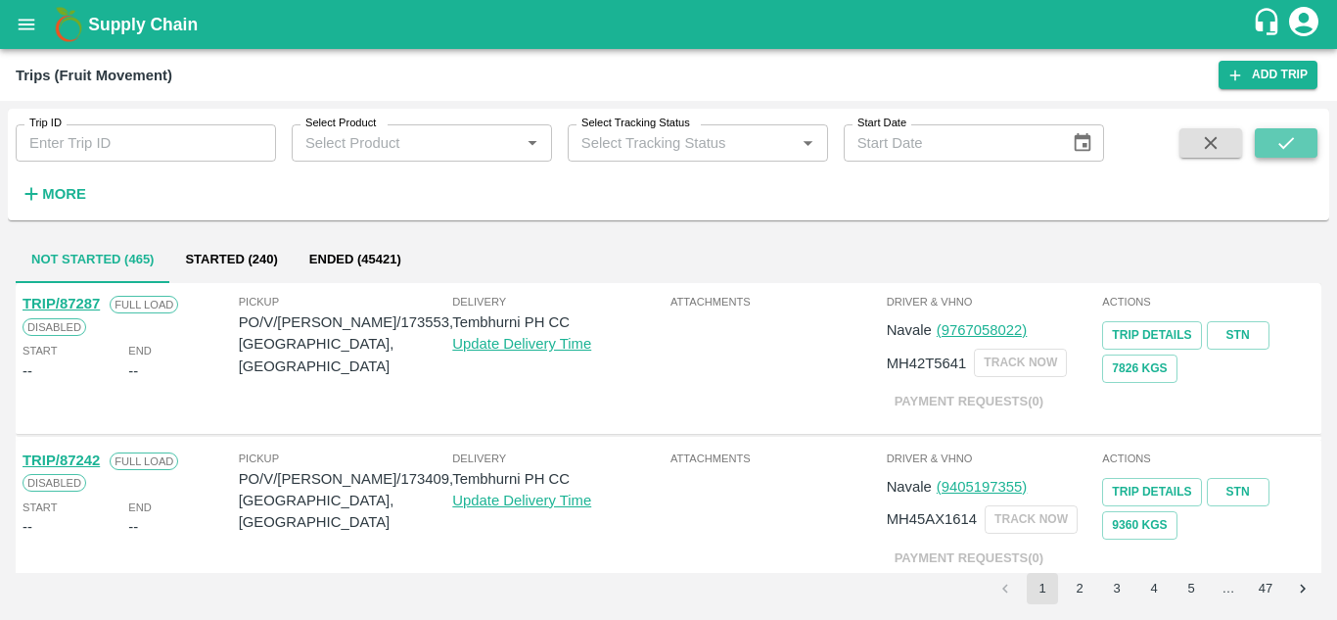
click at [1284, 150] on icon "submit" at bounding box center [1286, 143] width 22 height 22
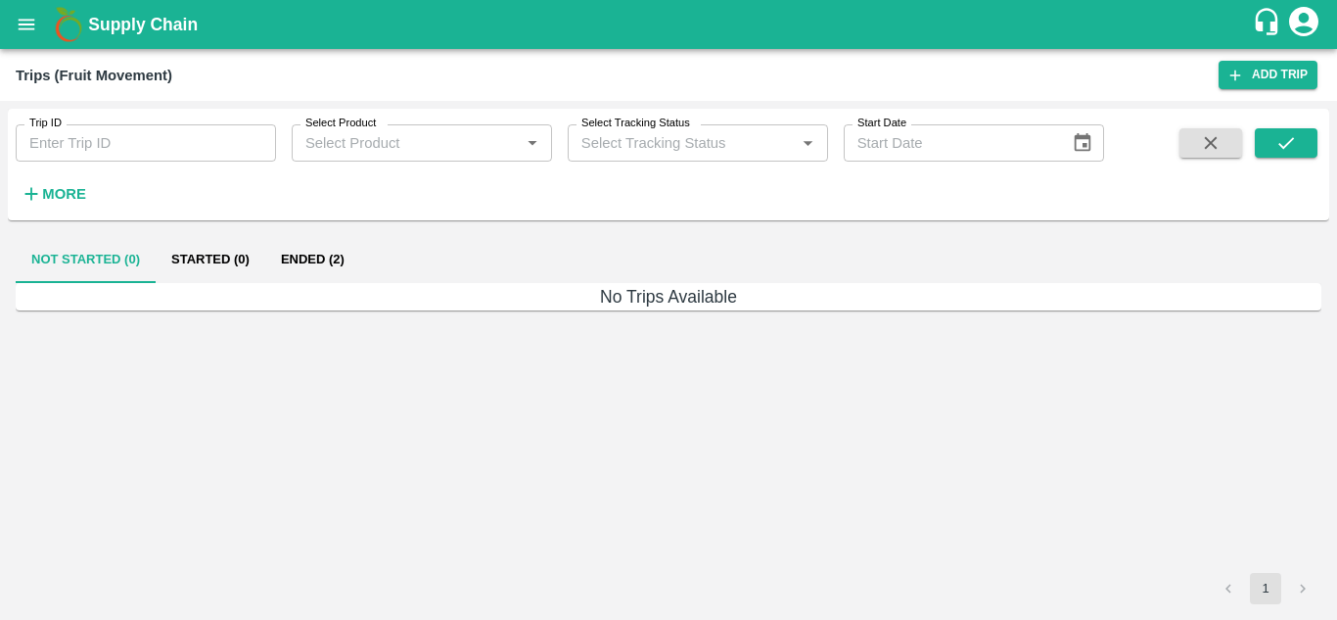
click at [324, 259] on button "Ended (2)" at bounding box center [312, 259] width 95 height 47
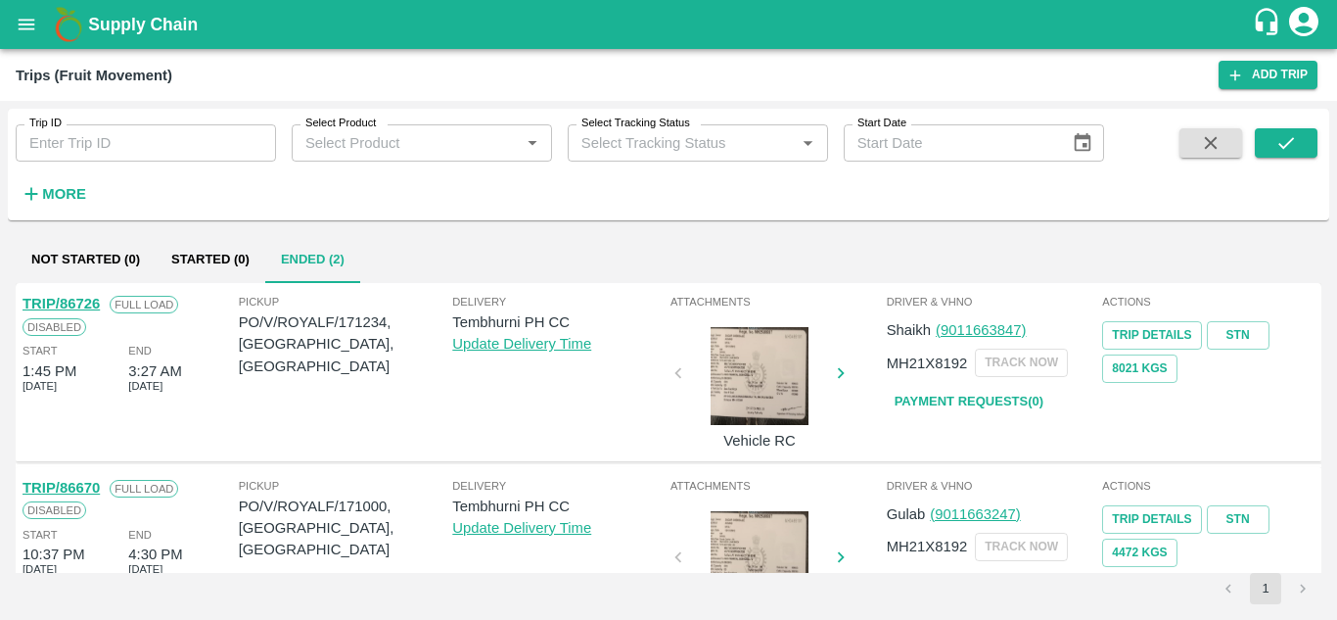
scroll to position [77, 0]
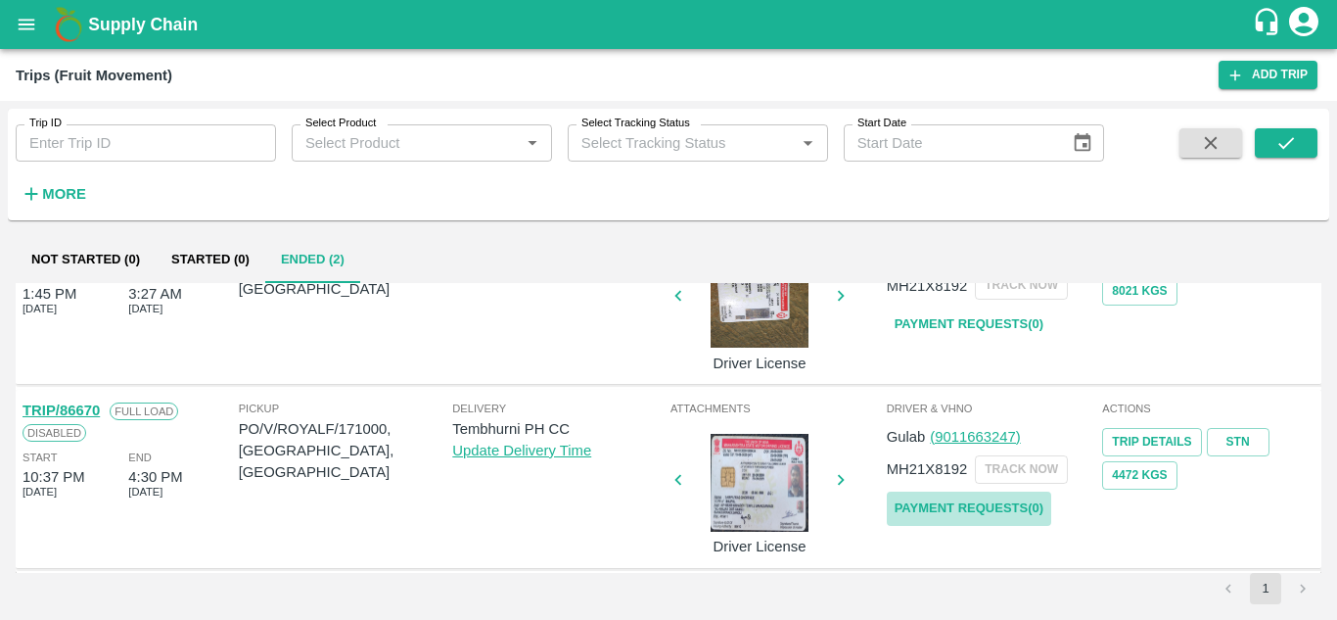
click at [952, 512] on link "Payment Requests( 0 )" at bounding box center [969, 508] width 164 height 34
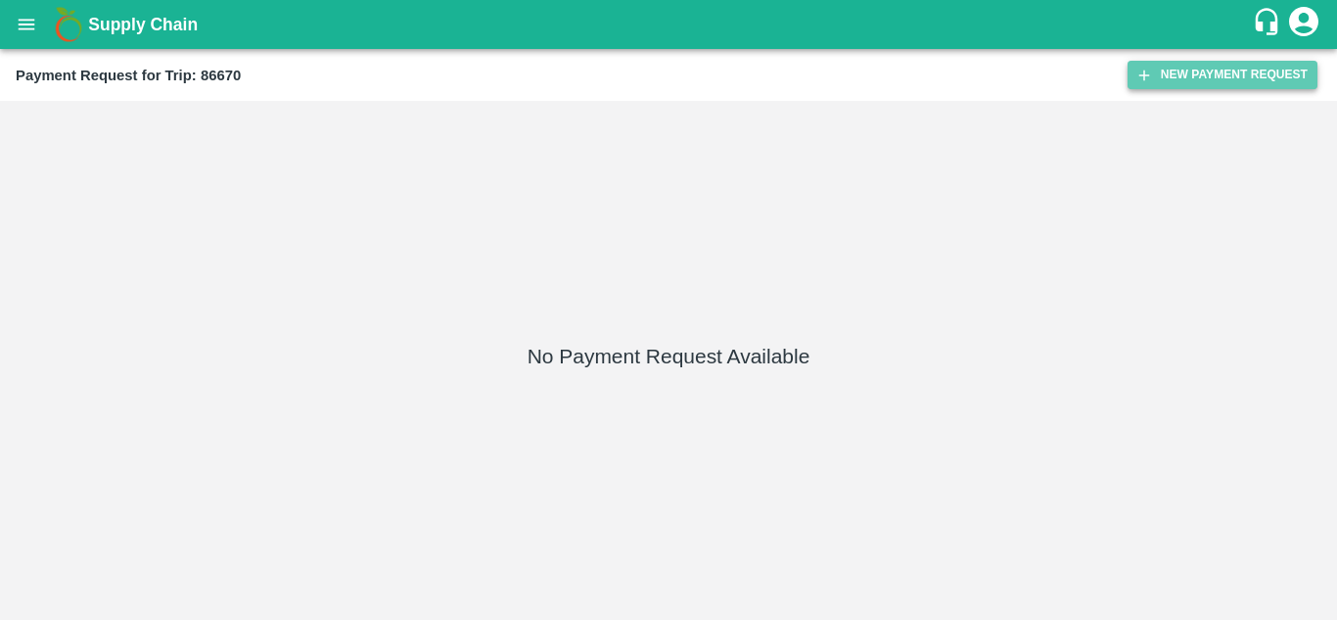
click at [1192, 69] on button "New Payment Request" at bounding box center [1222, 75] width 190 height 28
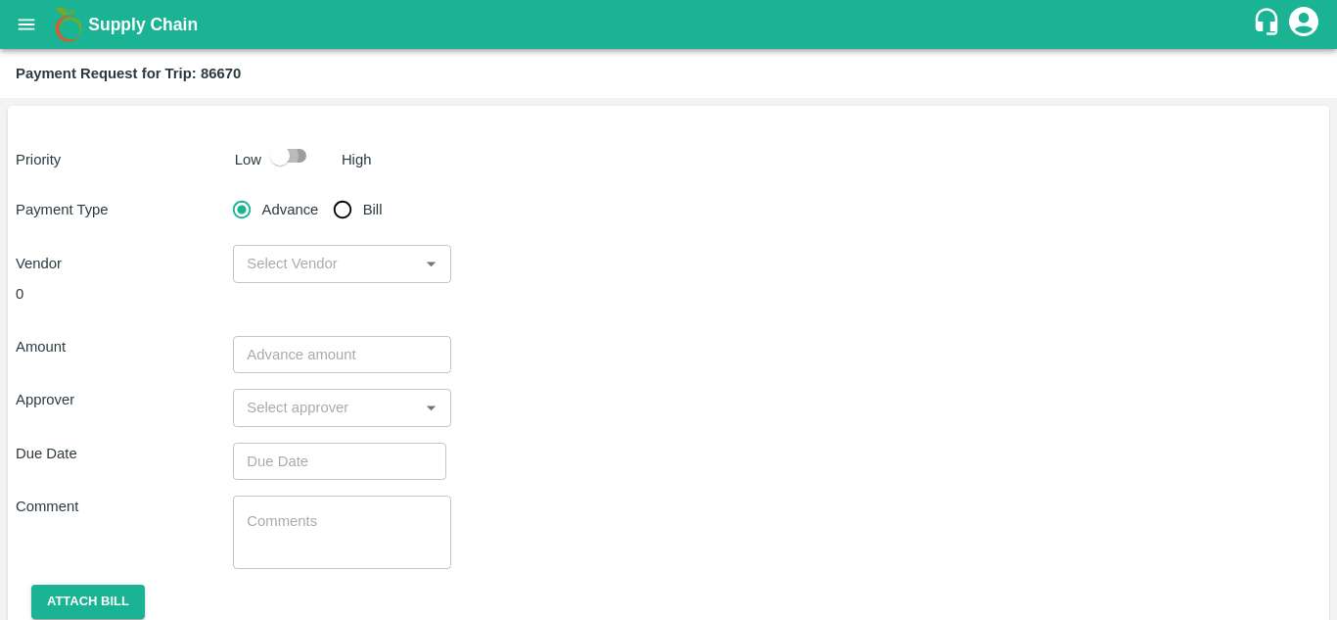
click at [300, 144] on input "checkbox" at bounding box center [280, 155] width 112 height 37
checkbox input "true"
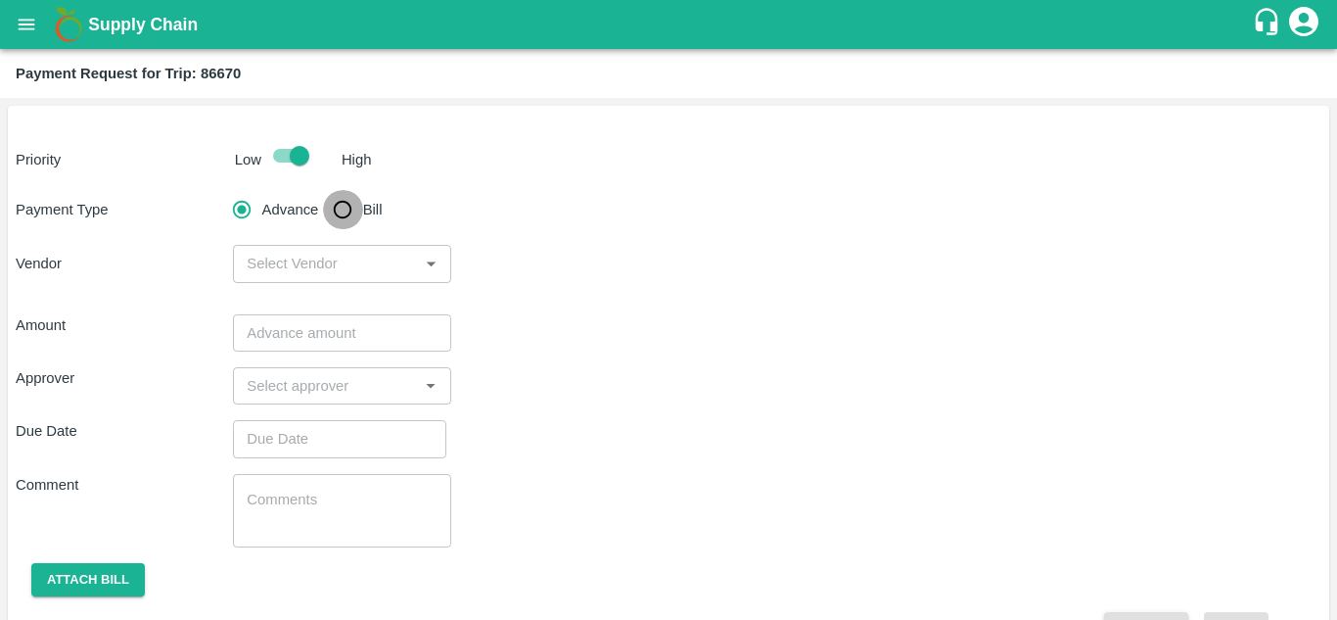
click at [335, 206] on input "Bill" at bounding box center [342, 209] width 39 height 39
radio input "true"
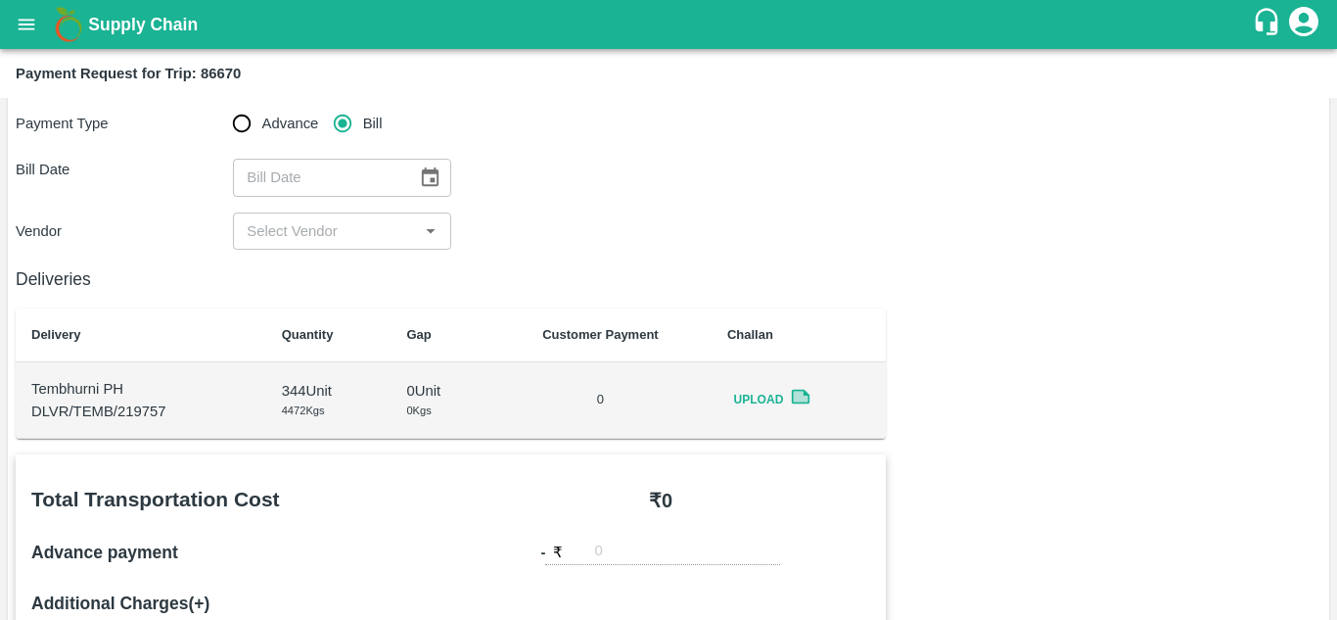
scroll to position [87, 0]
click at [429, 182] on icon "Choose date" at bounding box center [430, 176] width 22 height 22
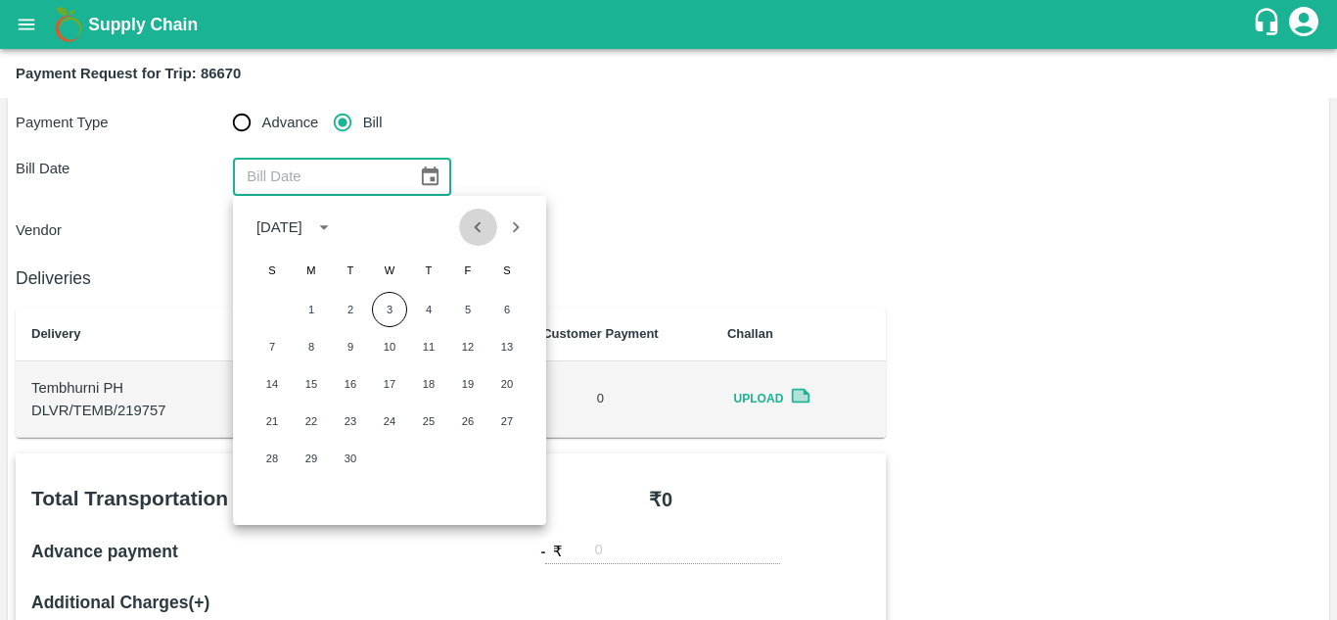
click at [477, 217] on icon "Previous month" at bounding box center [478, 227] width 22 height 22
click at [470, 412] on button "22" at bounding box center [467, 420] width 35 height 35
type input "[DATE]"
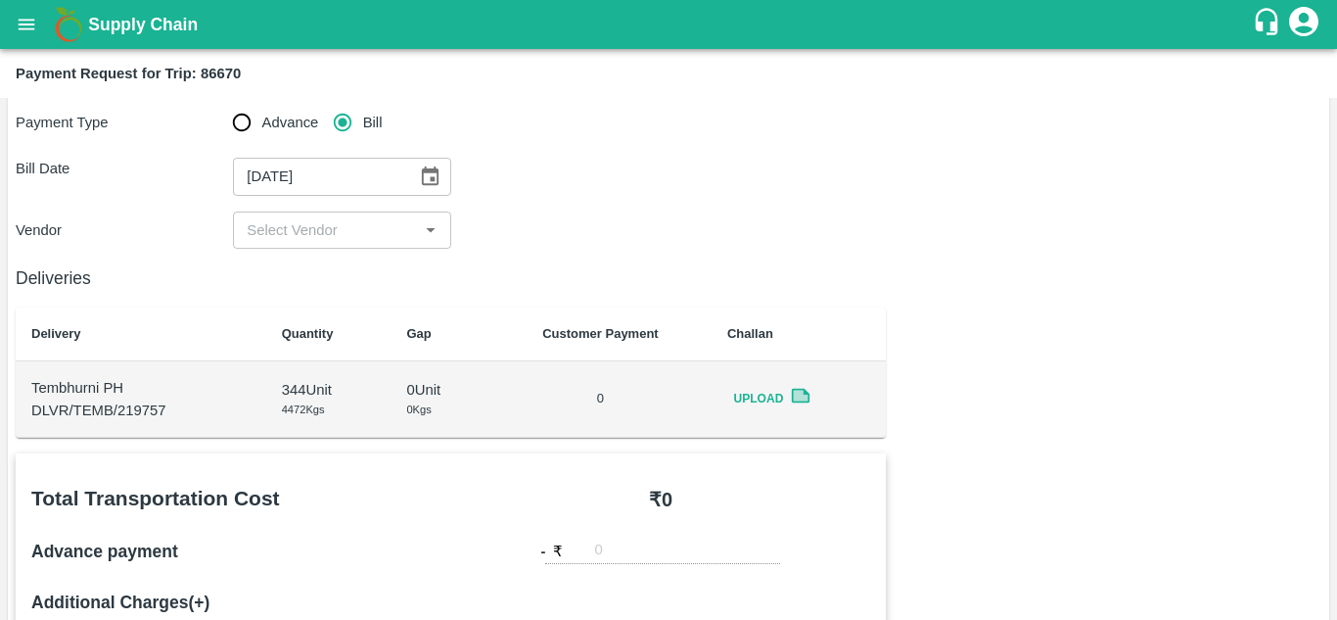
click at [414, 221] on div "​" at bounding box center [341, 229] width 217 height 37
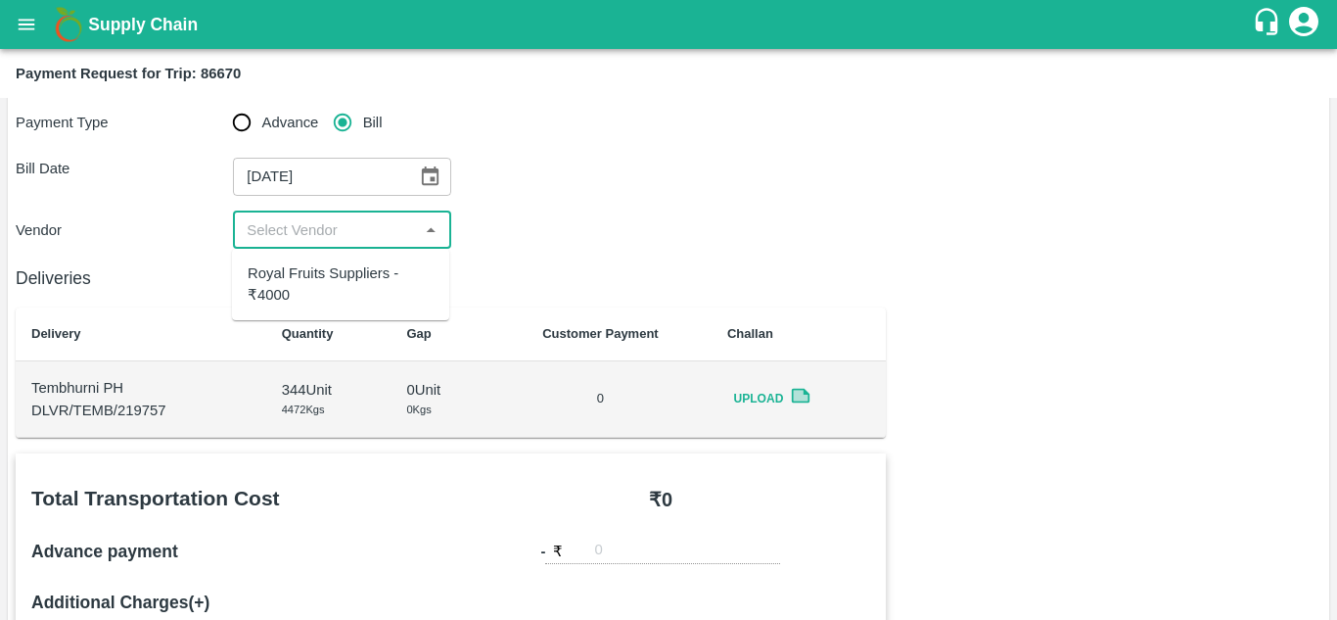
click at [331, 284] on div "Royal Fruits Suppliers - ₹4000" at bounding box center [341, 284] width 186 height 44
type input "Royal Fruits Suppliers - ₹4000"
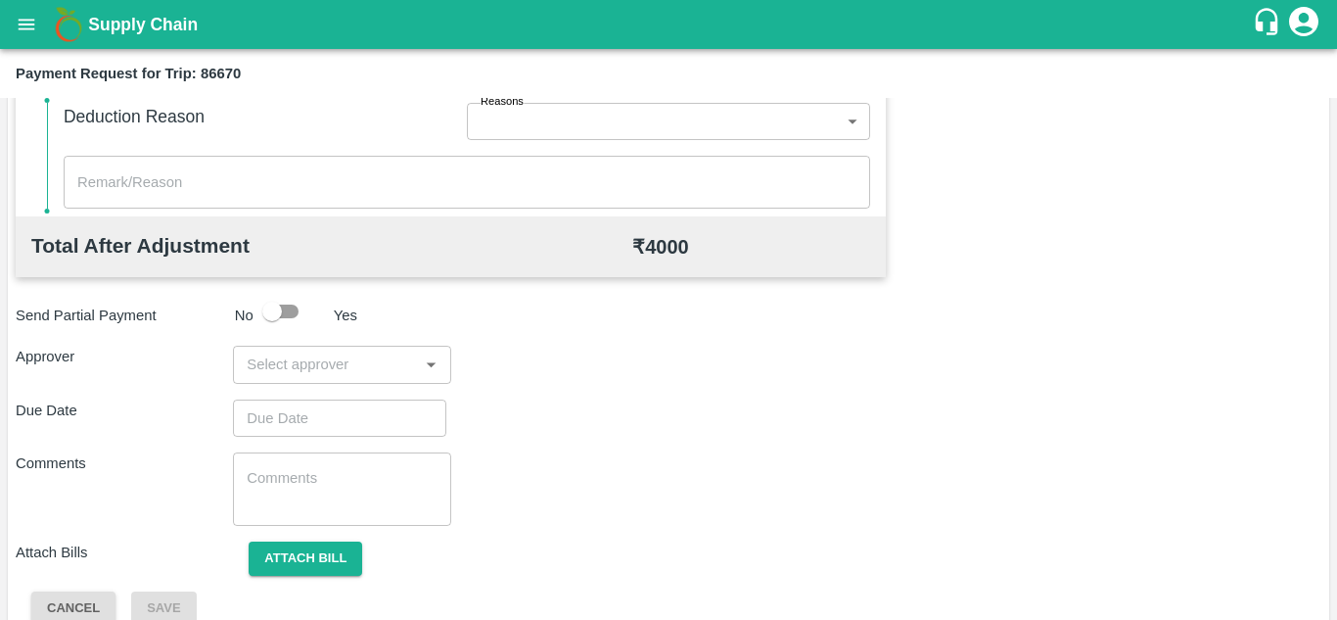
scroll to position [891, 0]
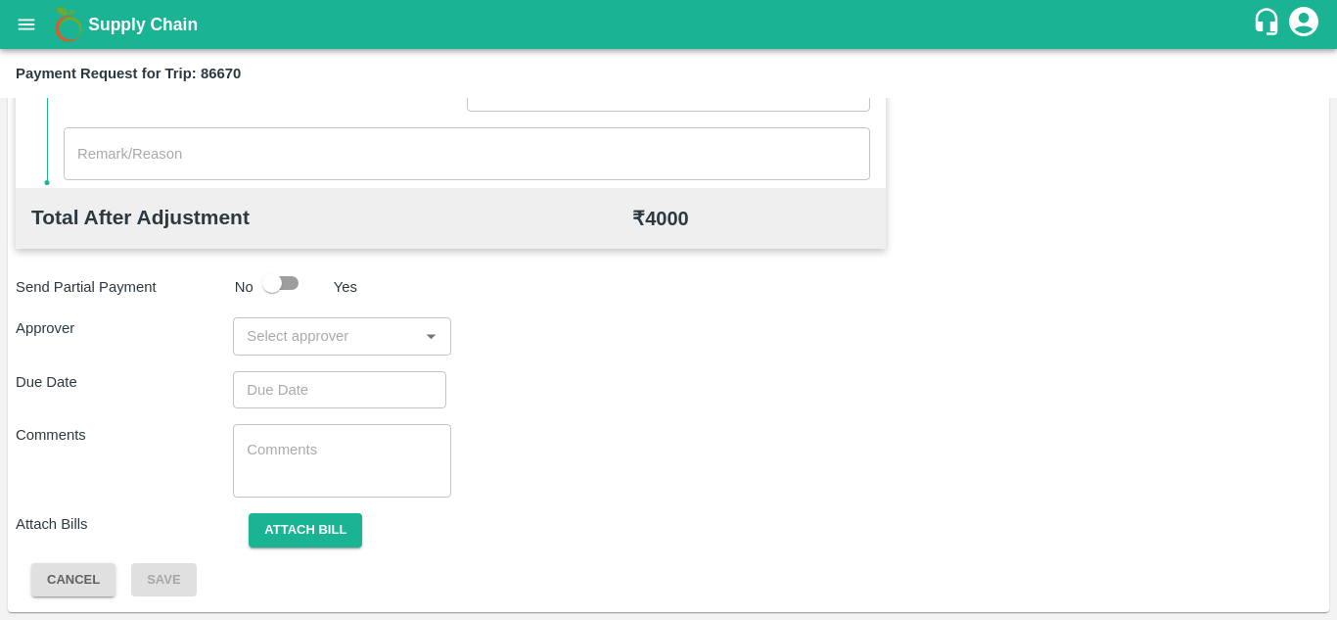
click at [342, 349] on div "​" at bounding box center [341, 335] width 217 height 37
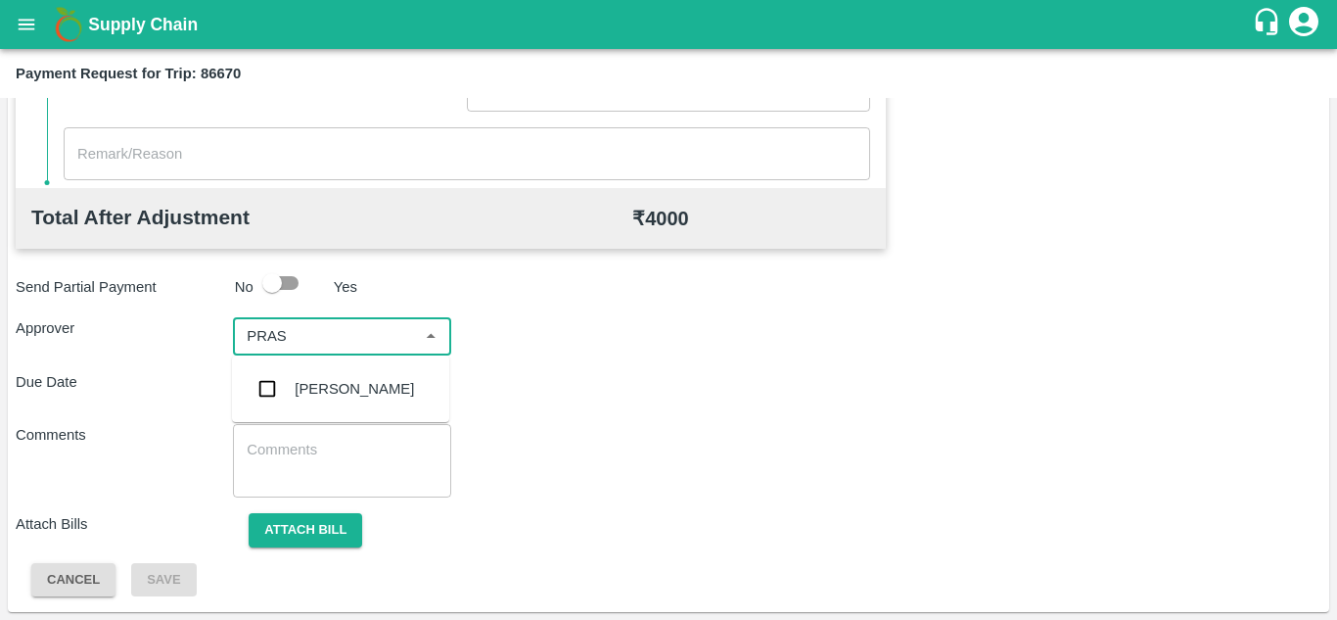
type input "PRASA"
click at [347, 381] on div "[PERSON_NAME]" at bounding box center [354, 389] width 119 height 22
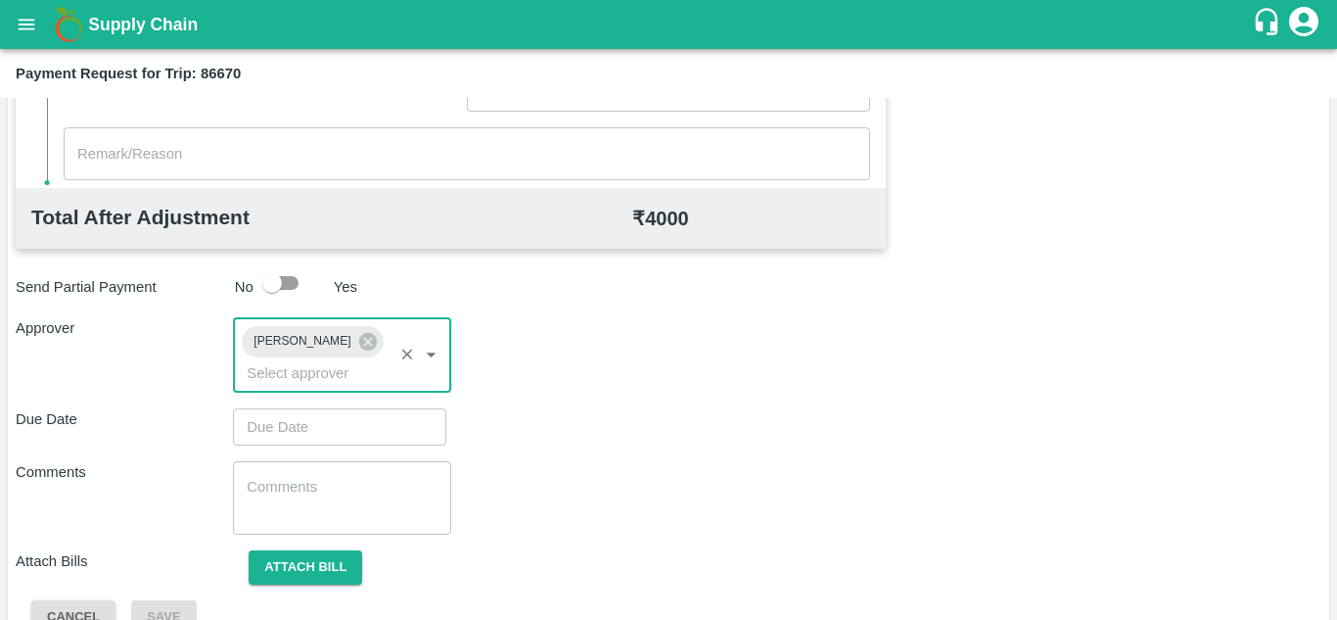
type input "DD/MM/YYYY hh:mm aa"
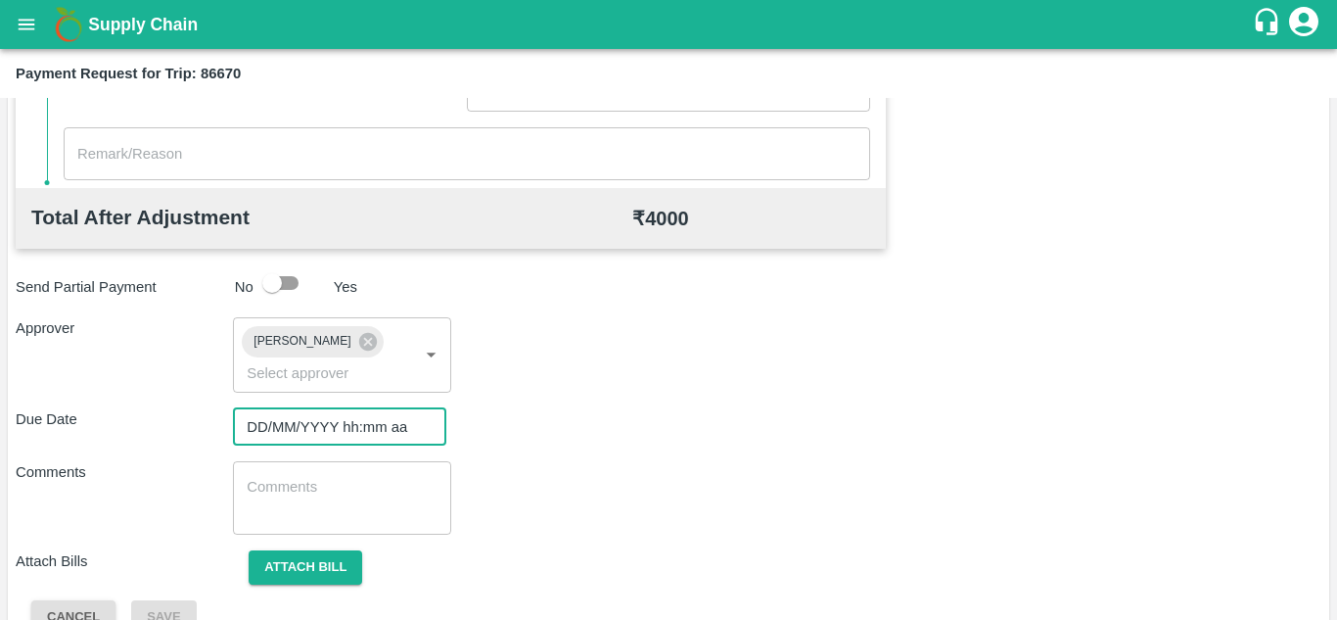
click at [286, 427] on input "DD/MM/YYYY hh:mm aa" at bounding box center [333, 426] width 200 height 37
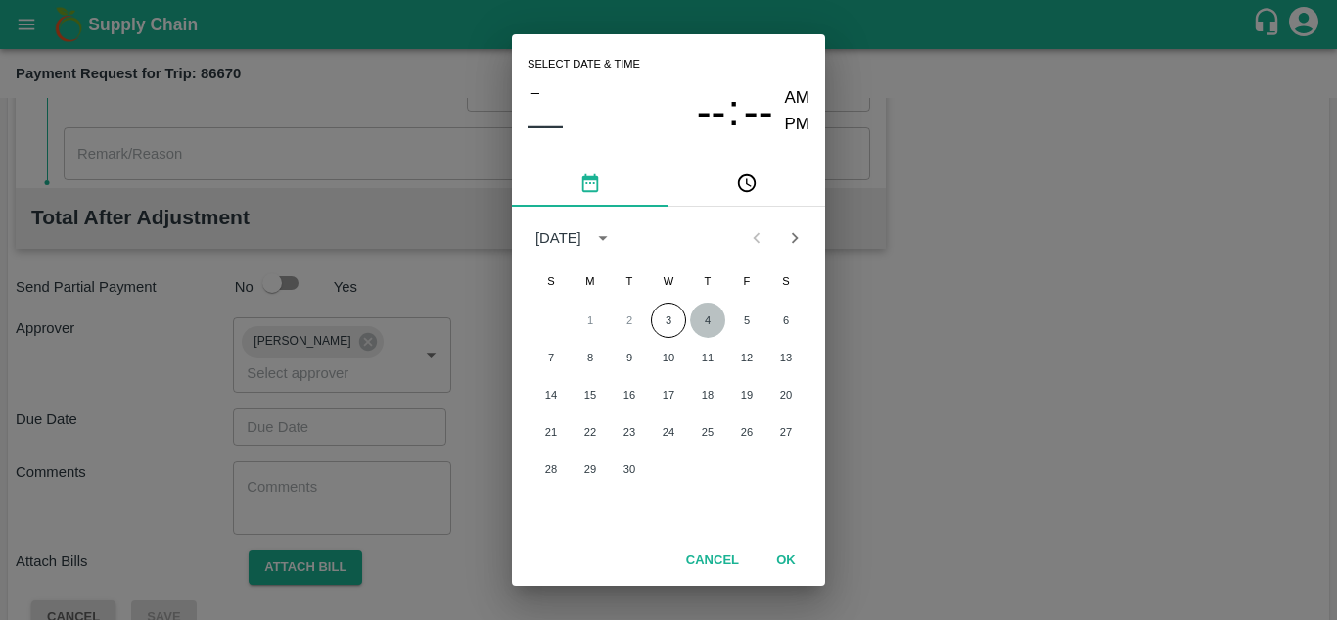
click at [716, 316] on button "4" at bounding box center [707, 319] width 35 height 35
type input "[DATE] 12:00 AM"
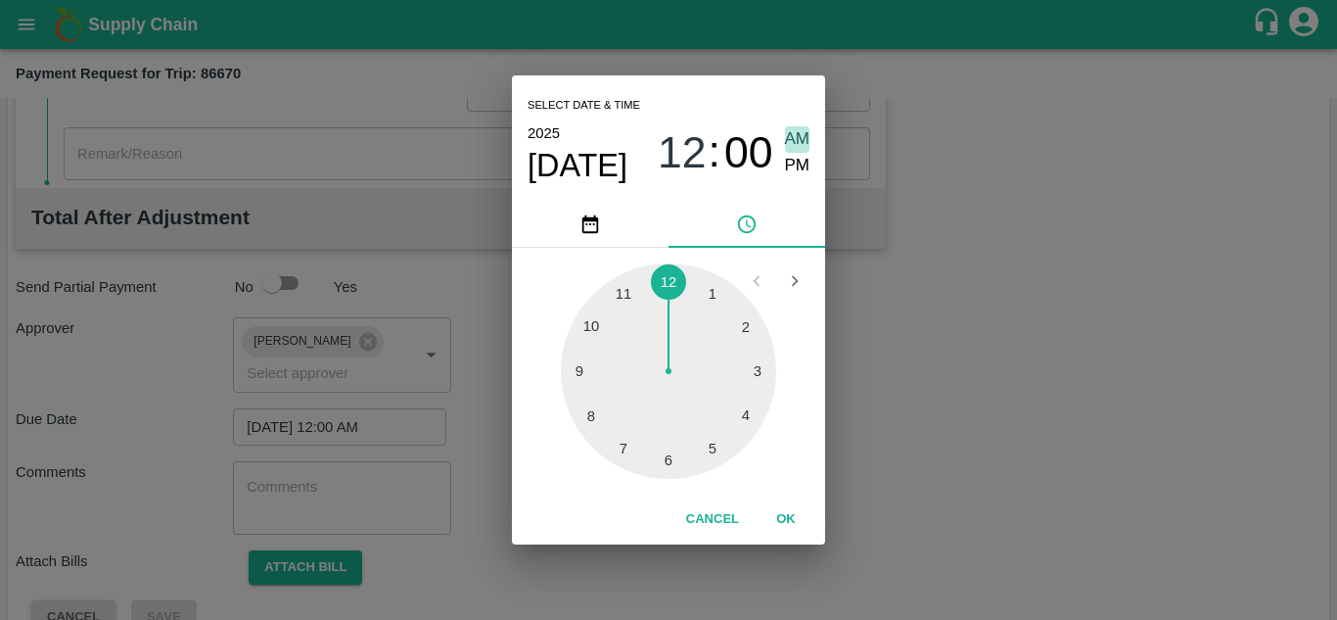
click at [795, 130] on span "AM" at bounding box center [797, 139] width 25 height 26
click at [783, 529] on button "OK" at bounding box center [786, 519] width 63 height 34
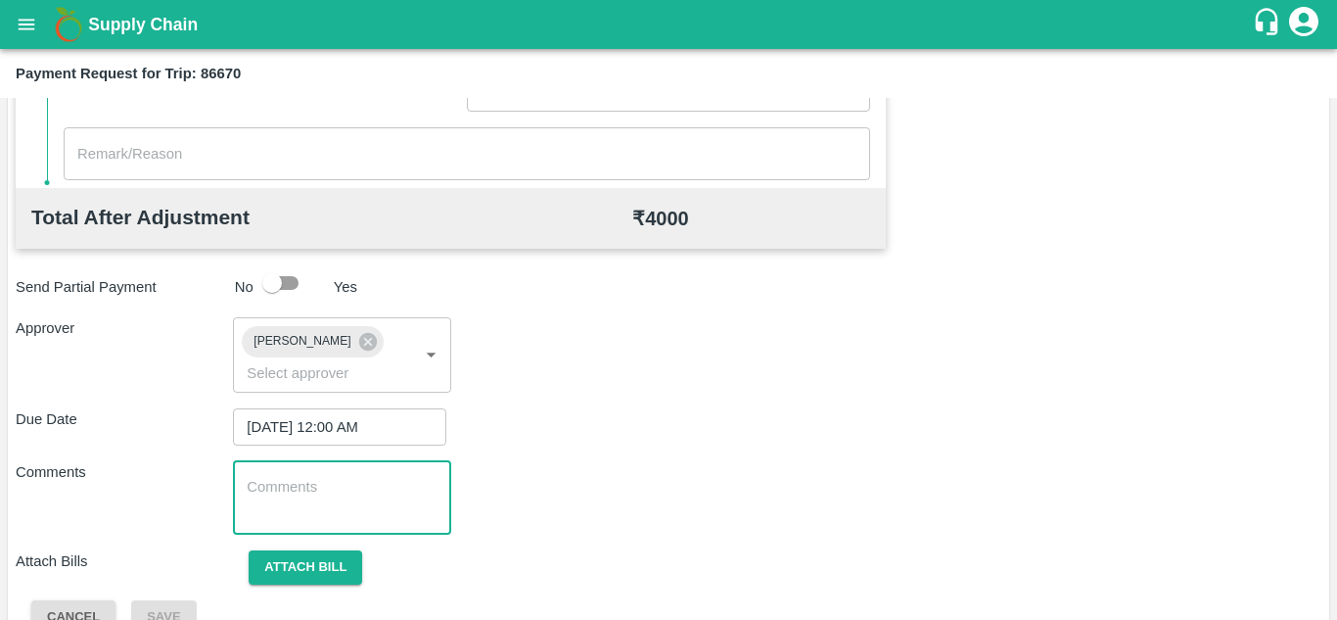
click at [331, 499] on textarea at bounding box center [342, 497] width 190 height 41
paste textarea "Transport Bill"
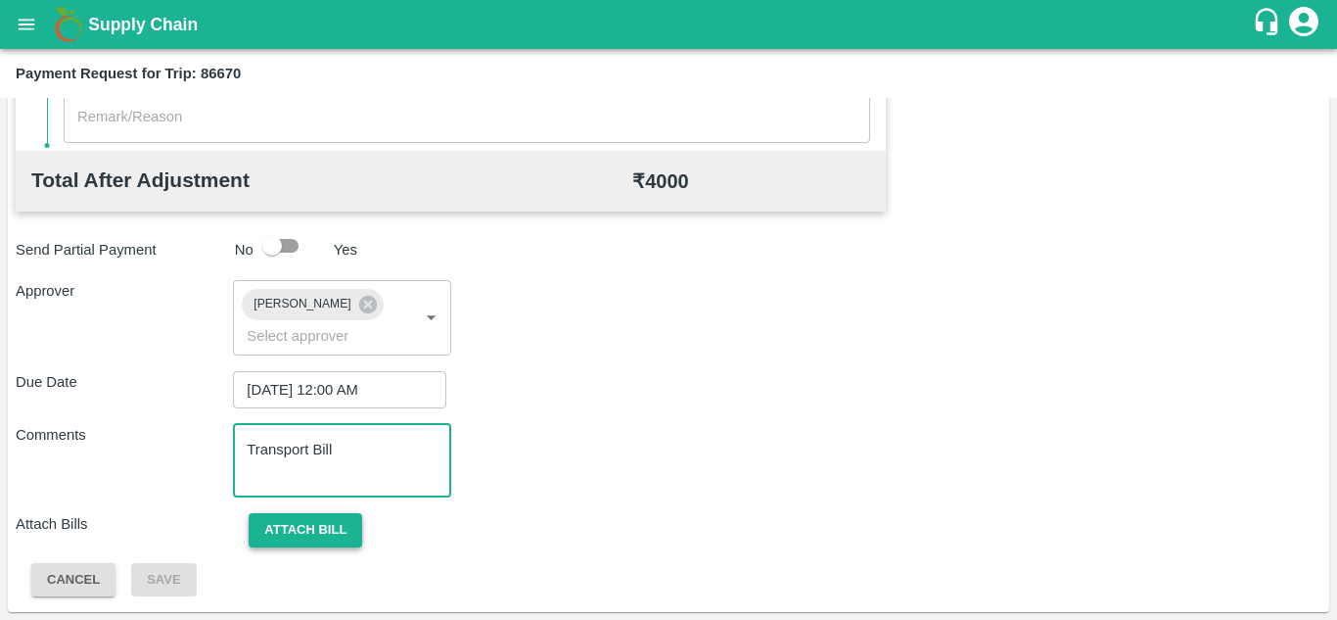
type textarea "Transport Bill"
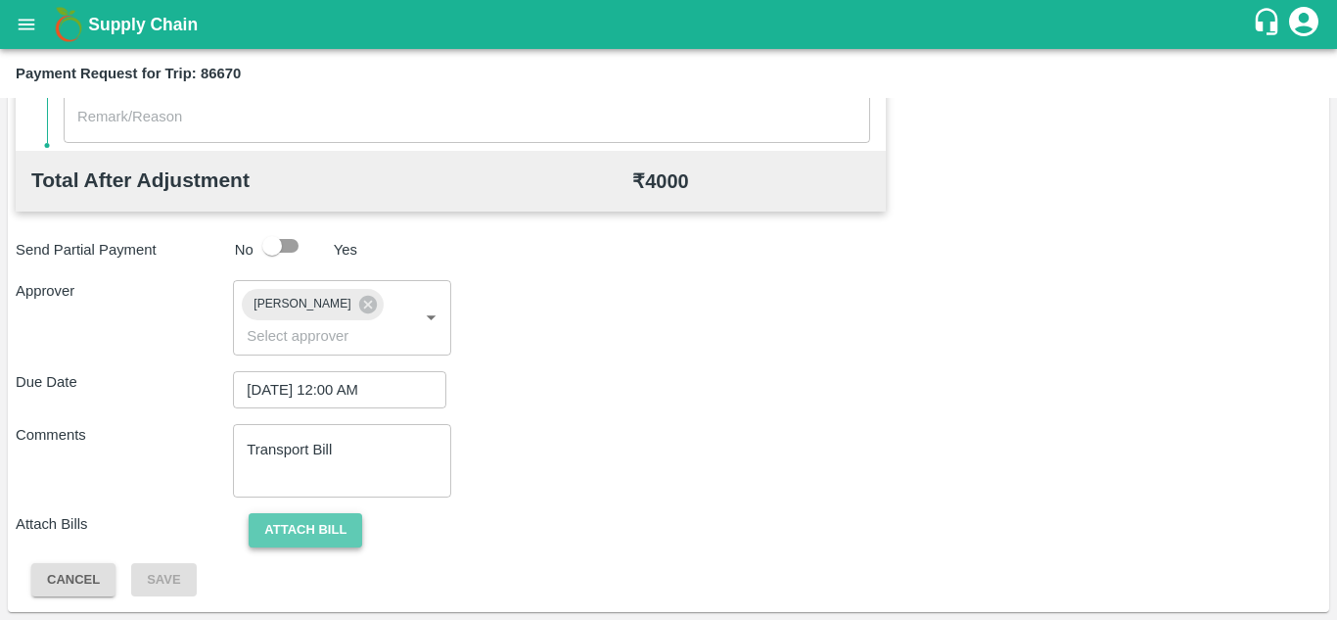
click at [284, 529] on button "Attach bill" at bounding box center [306, 530] width 114 height 34
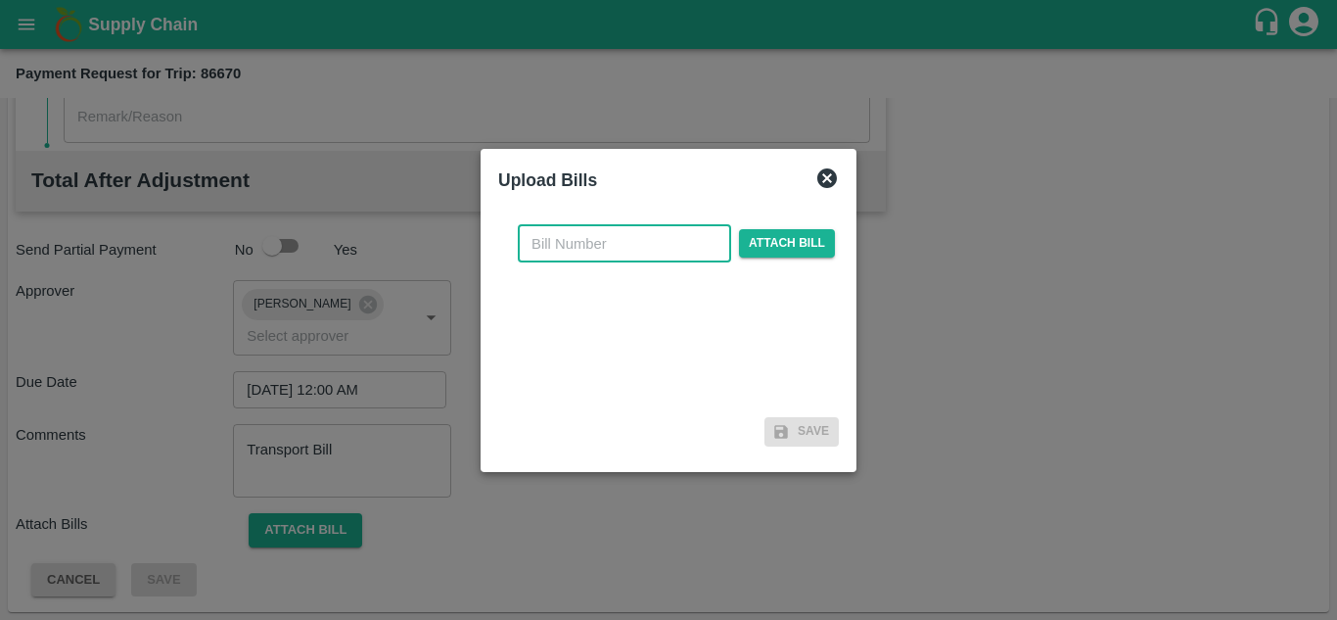
click at [610, 253] on input "text" at bounding box center [624, 243] width 213 height 37
type input "346"
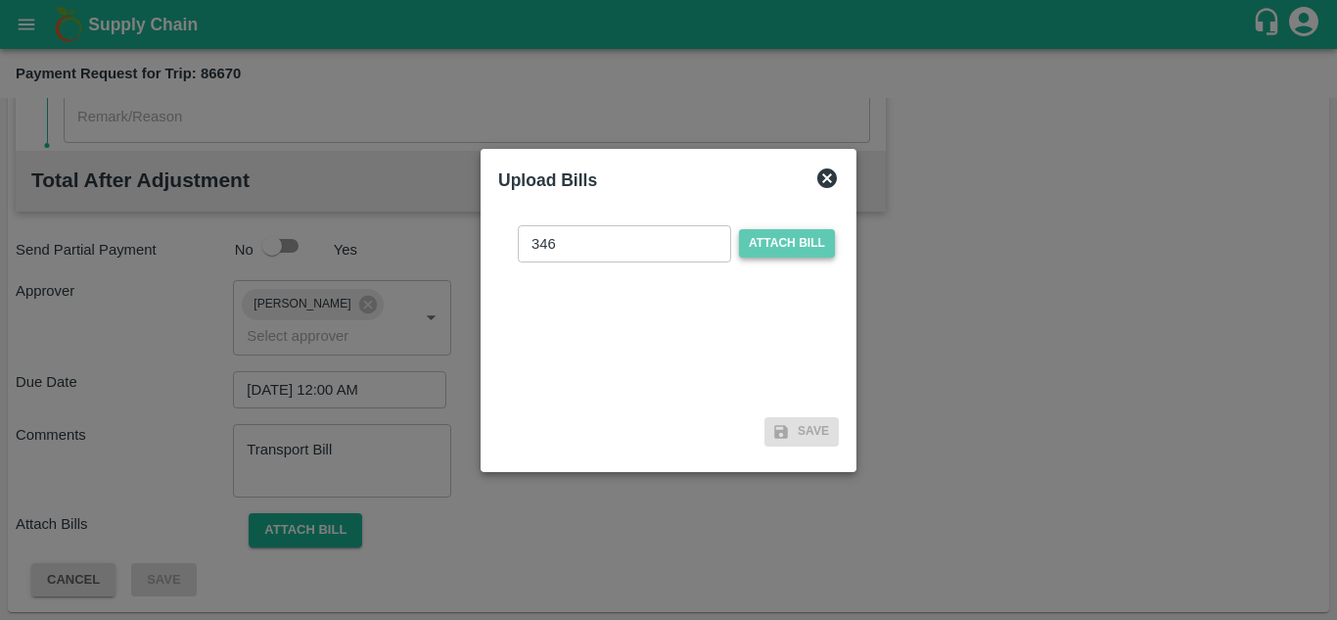
click at [788, 244] on span "Attach bill" at bounding box center [787, 243] width 96 height 28
click at [0, 0] on input "Attach bill" at bounding box center [0, 0] width 0 height 0
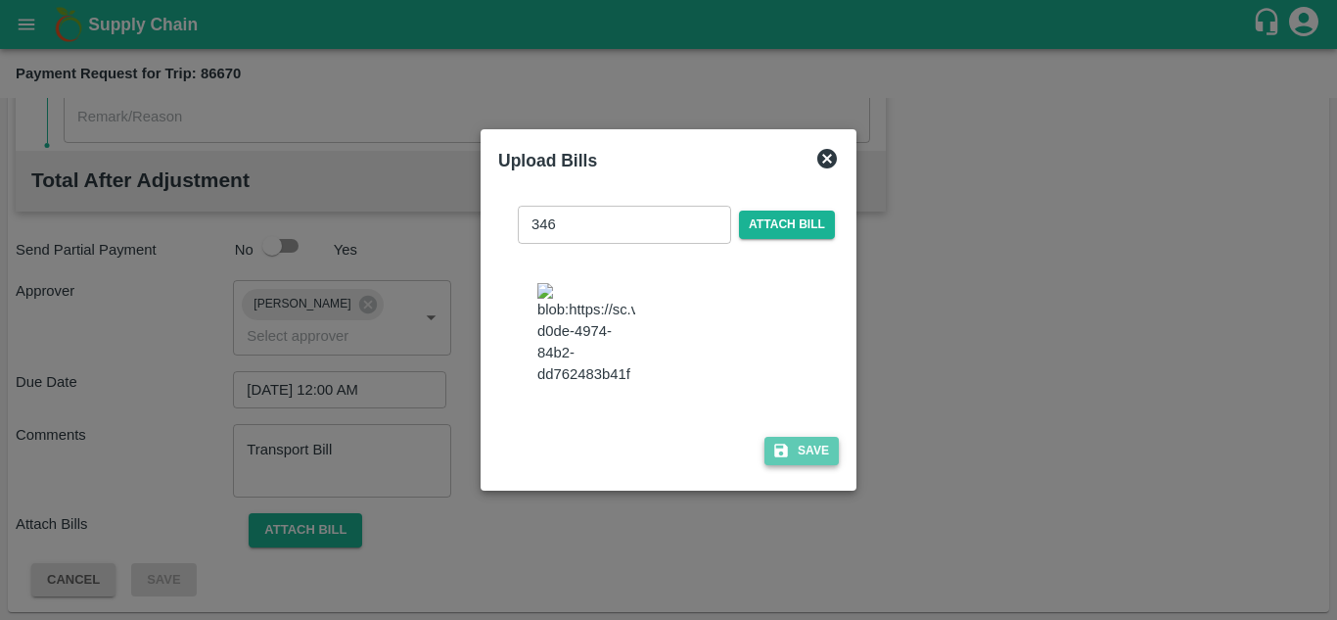
click at [814, 455] on button "Save" at bounding box center [801, 451] width 74 height 28
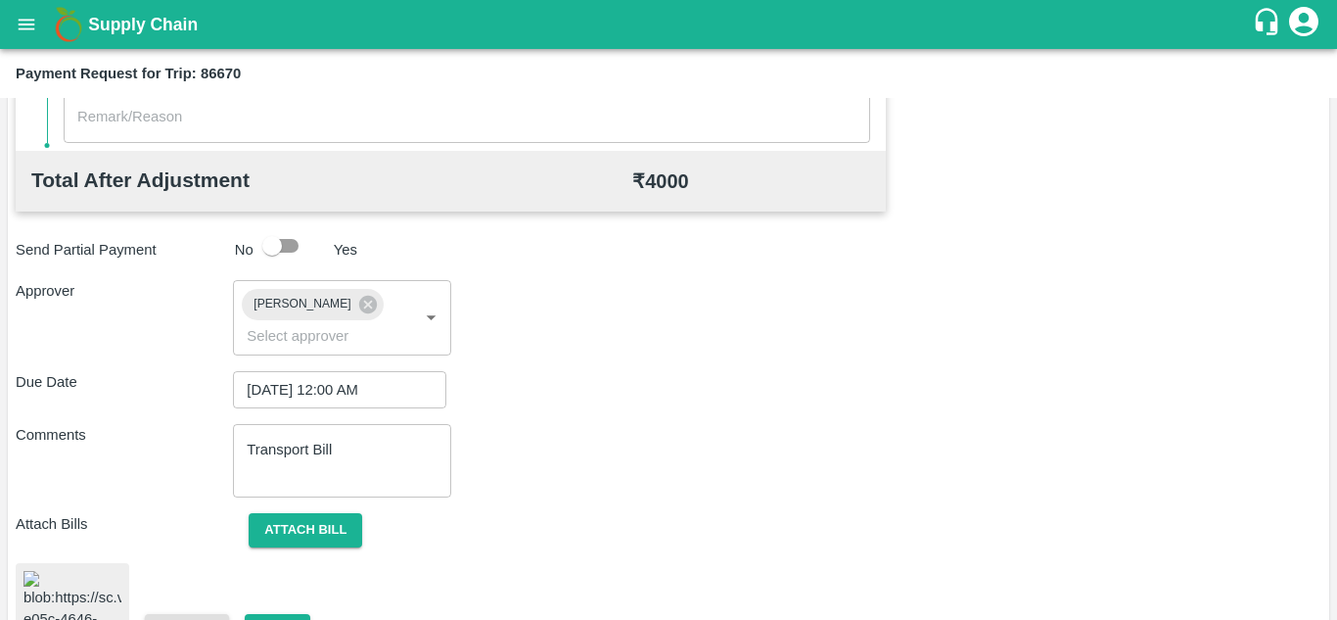
scroll to position [1057, 0]
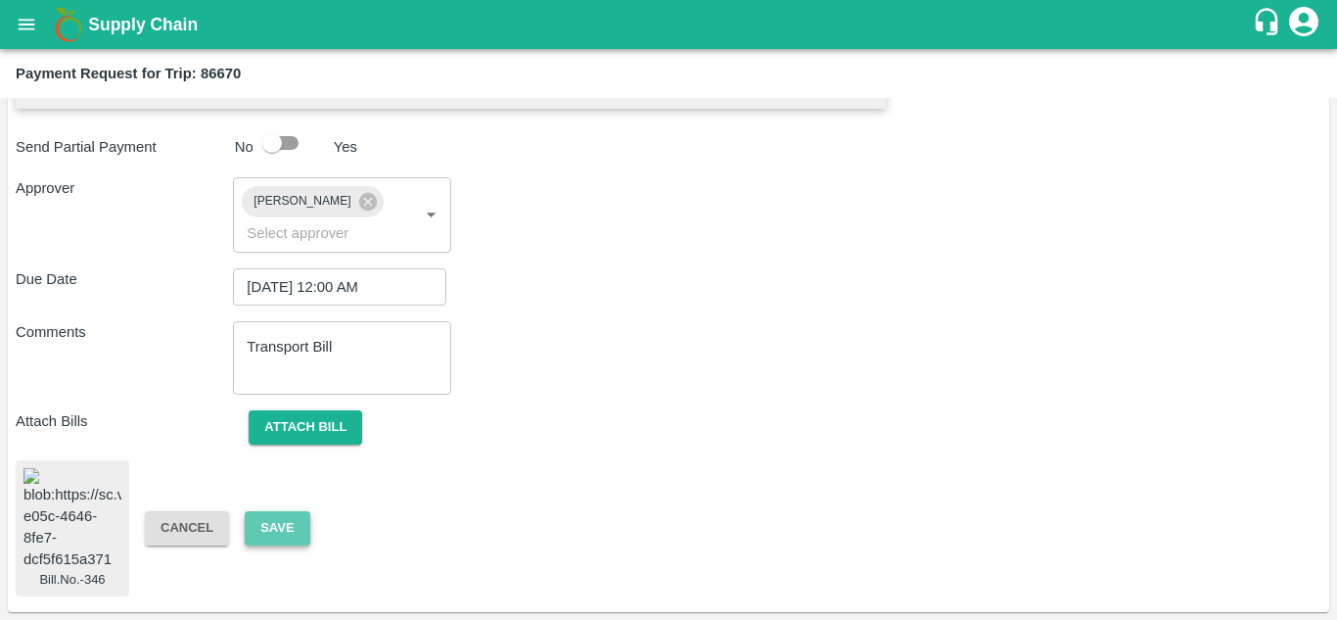
click at [277, 518] on button "Save" at bounding box center [277, 528] width 65 height 34
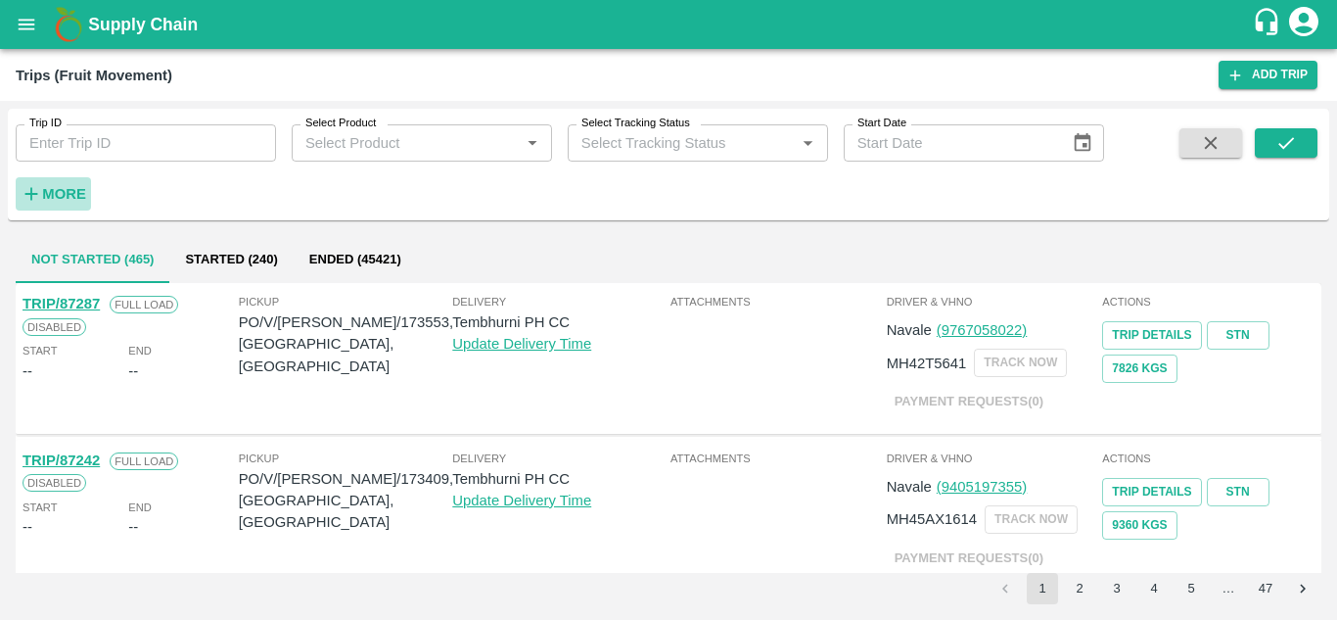
click at [69, 187] on strong "More" at bounding box center [64, 194] width 44 height 16
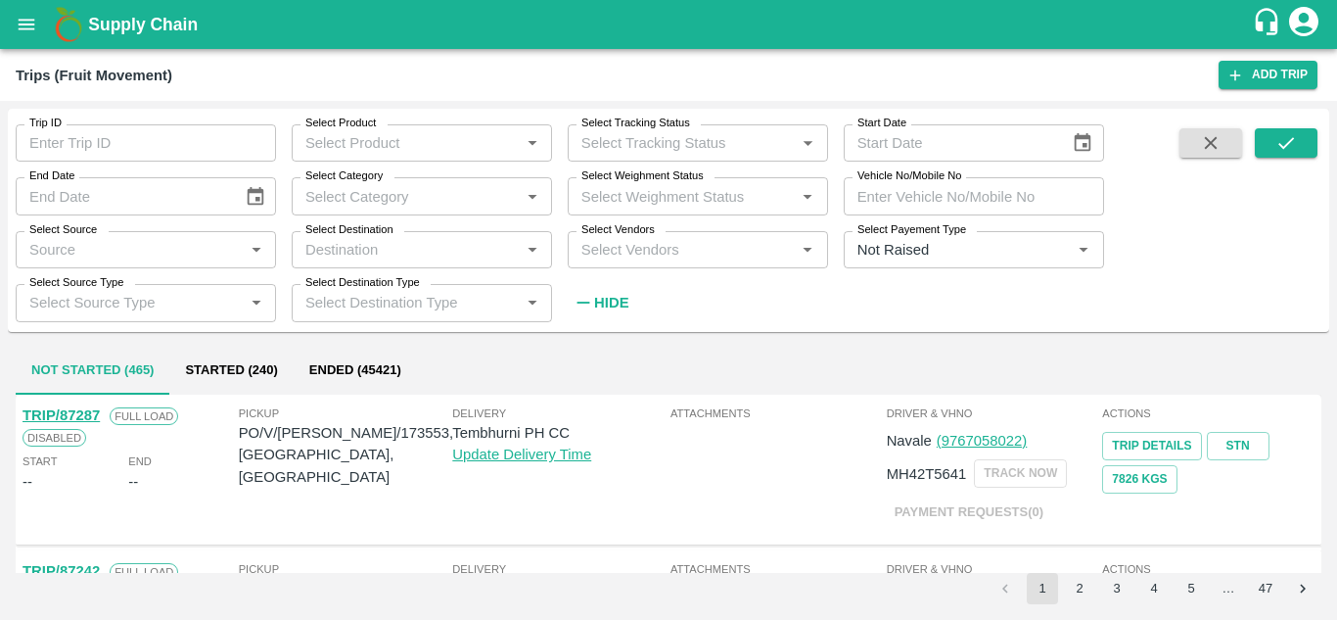
click at [441, 129] on div "Select Product   *" at bounding box center [422, 142] width 260 height 37
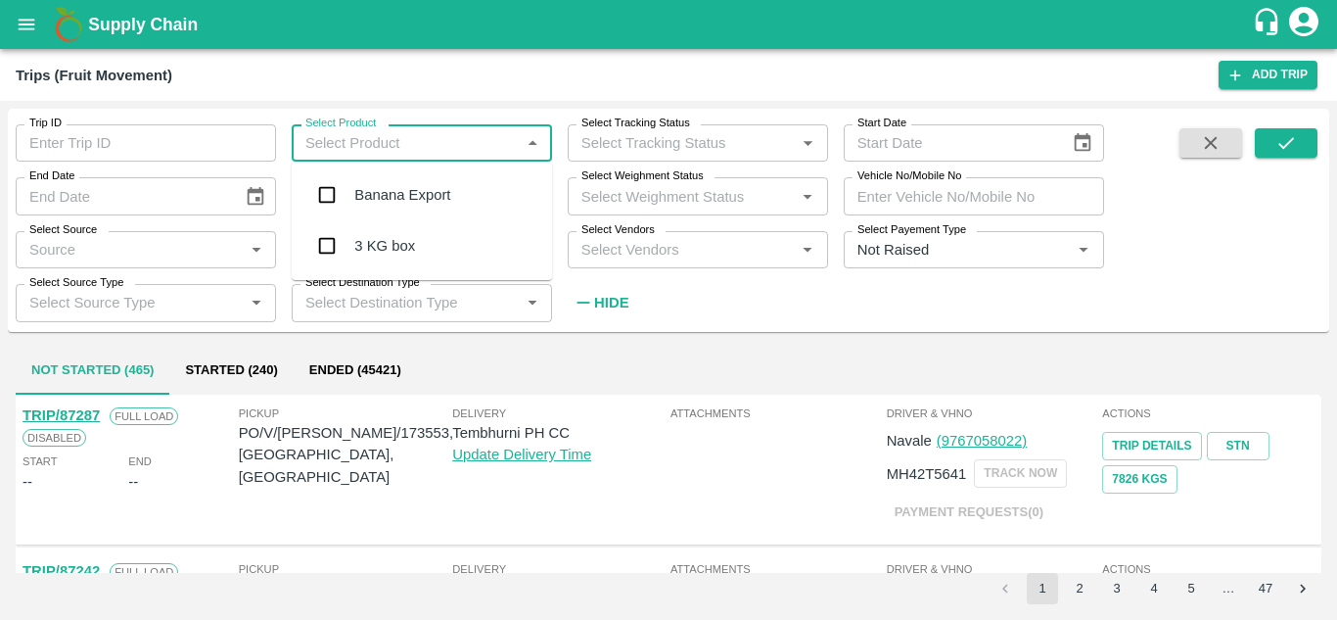
click at [414, 197] on div "Banana Export" at bounding box center [402, 195] width 96 height 22
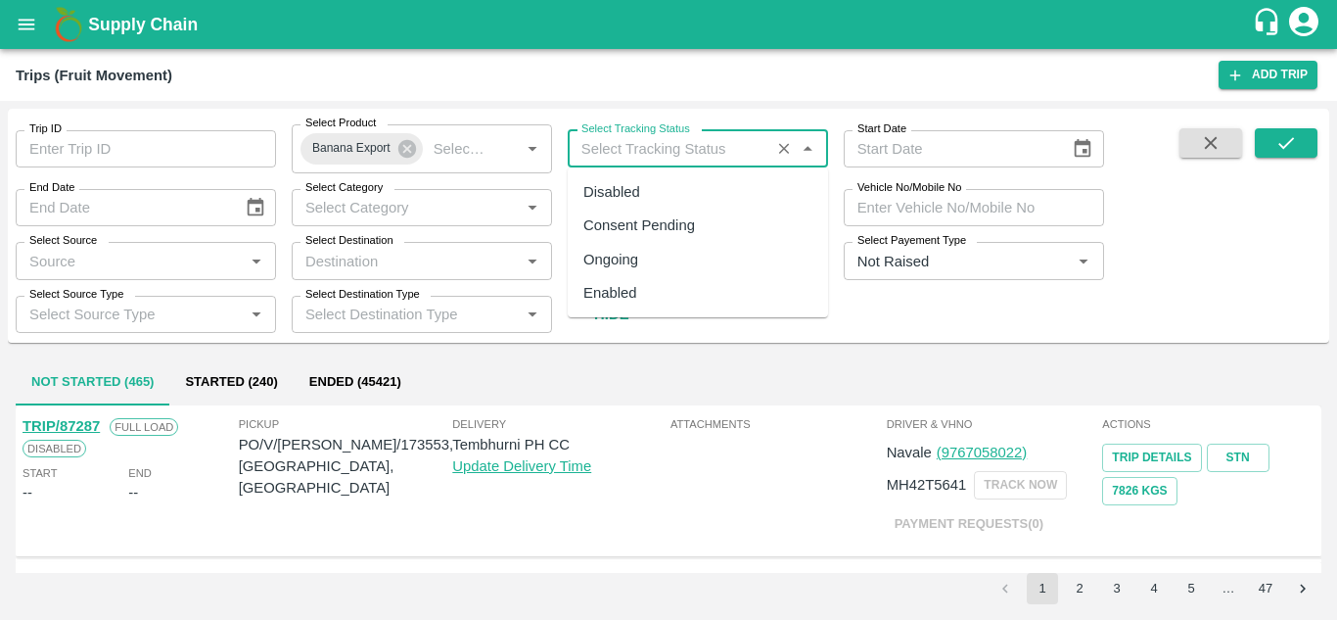
click at [665, 145] on input "Select Tracking Status" at bounding box center [669, 148] width 191 height 25
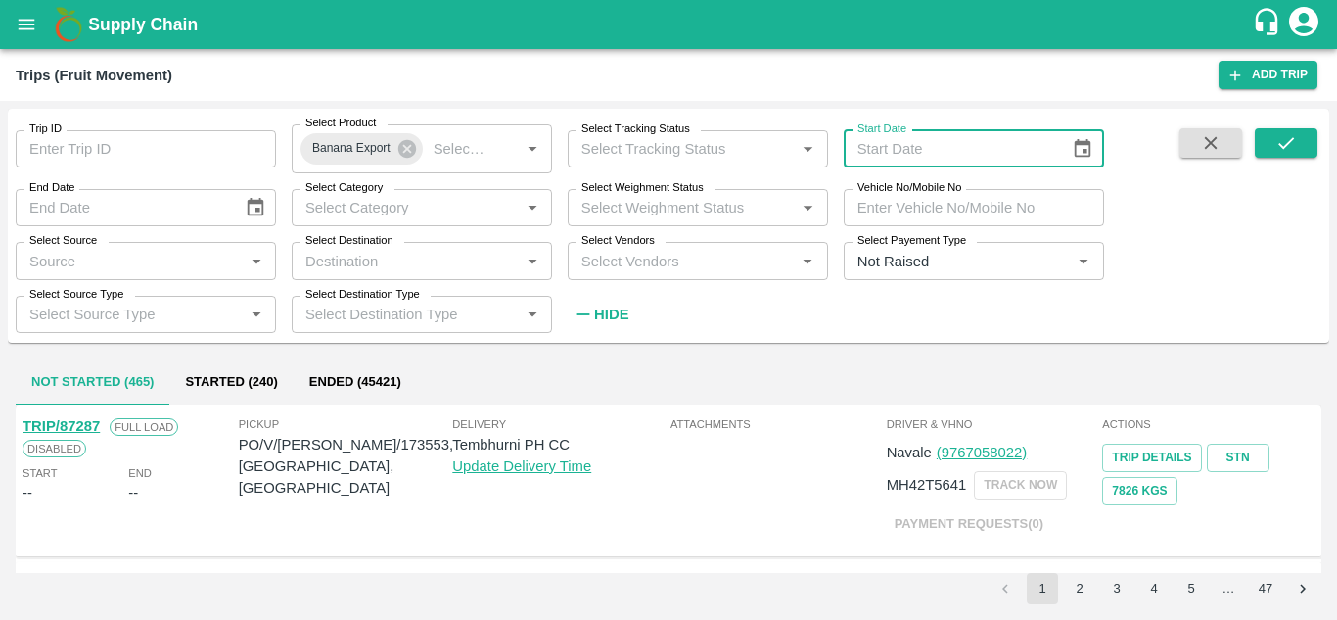
type input "DD/MM/YYYY"
click at [896, 149] on input "DD/MM/YYYY" at bounding box center [950, 148] width 213 height 37
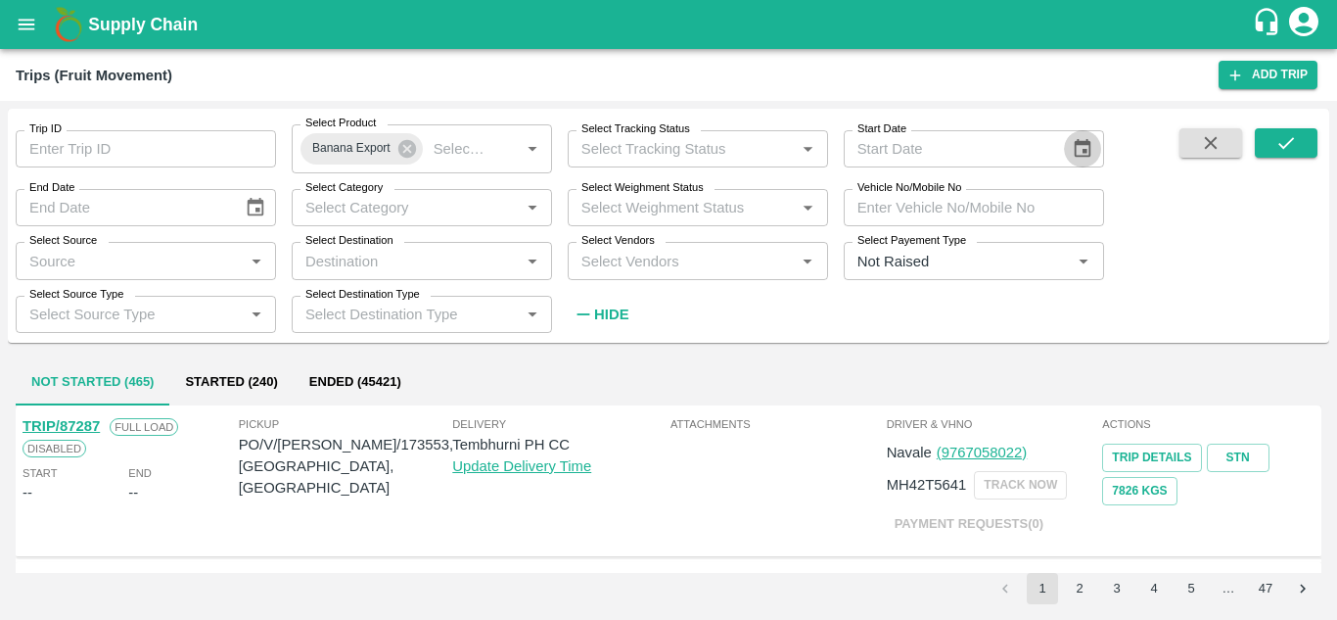
click at [1085, 151] on icon "Choose date" at bounding box center [1083, 148] width 17 height 19
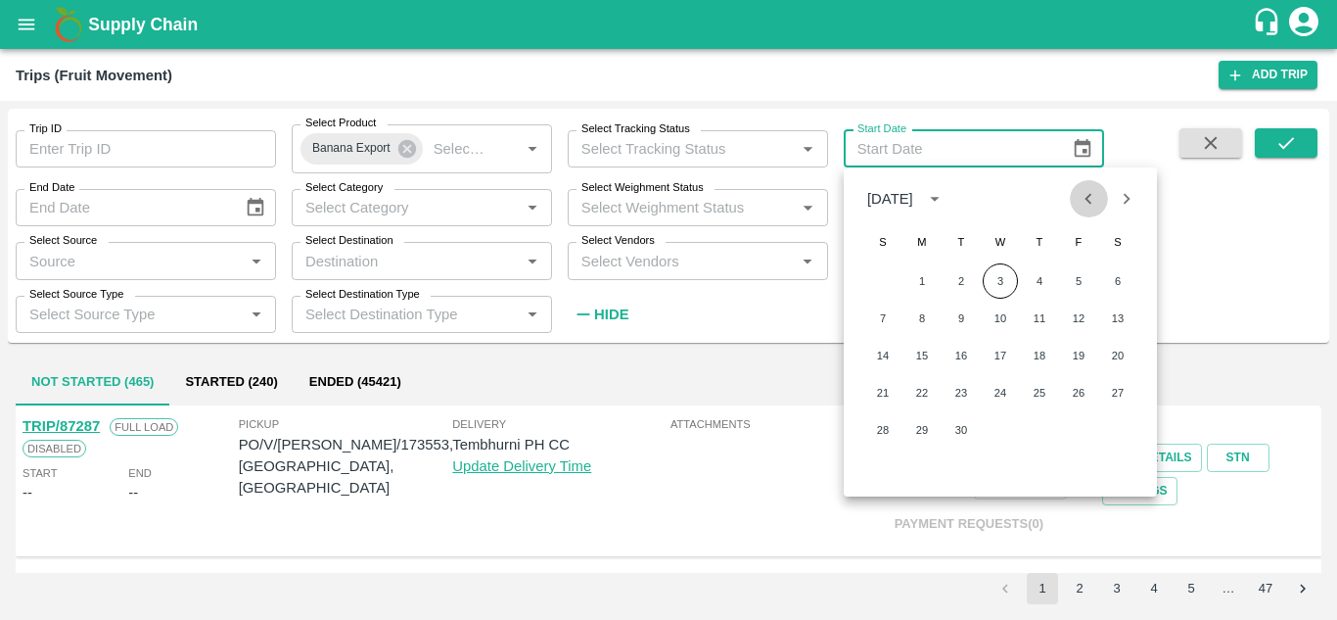
click at [1087, 203] on icon "Previous month" at bounding box center [1089, 199] width 22 height 22
click at [1083, 277] on button "1" at bounding box center [1078, 280] width 35 height 35
type input "[DATE]"
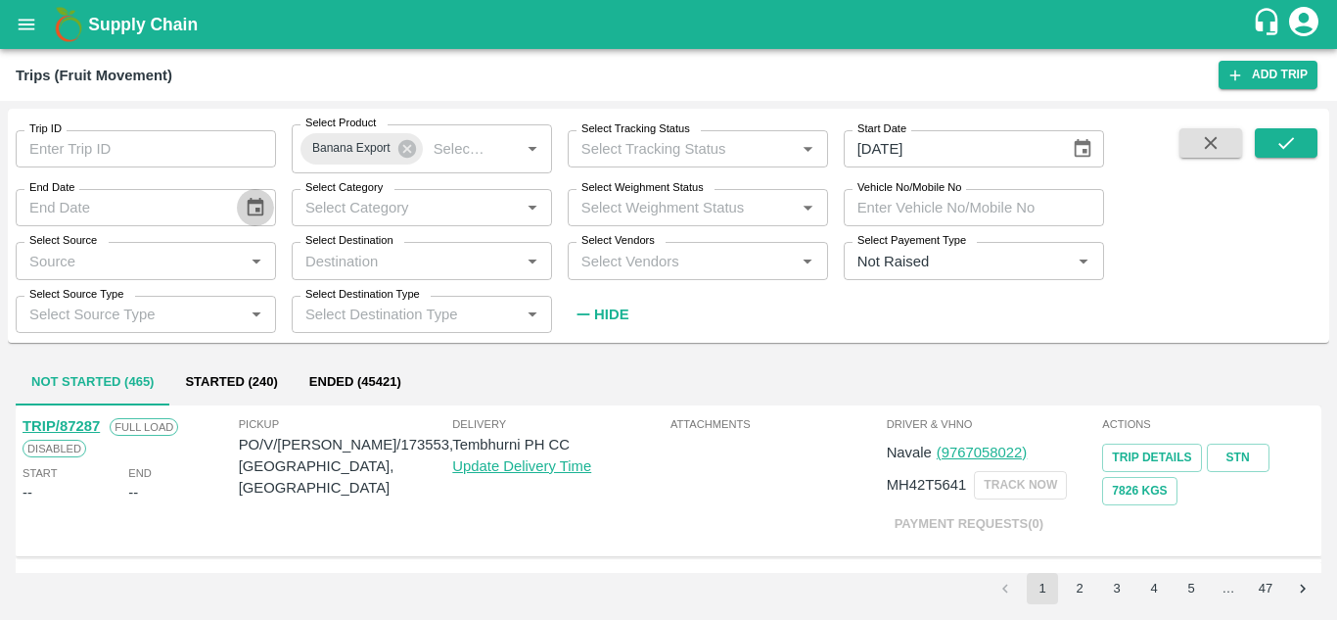
click at [250, 210] on icon "Choose date" at bounding box center [256, 208] width 22 height 22
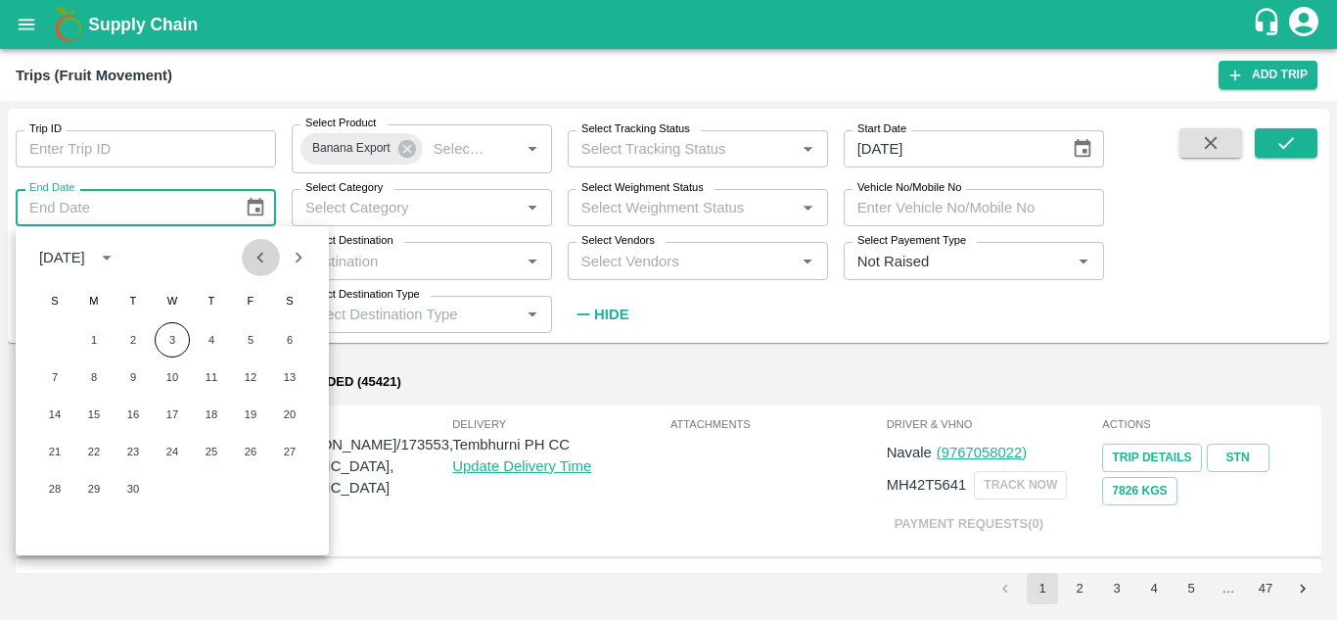
click at [254, 251] on icon "Previous month" at bounding box center [261, 258] width 22 height 22
click at [54, 527] on button "31" at bounding box center [54, 525] width 35 height 35
type input "[DATE]"
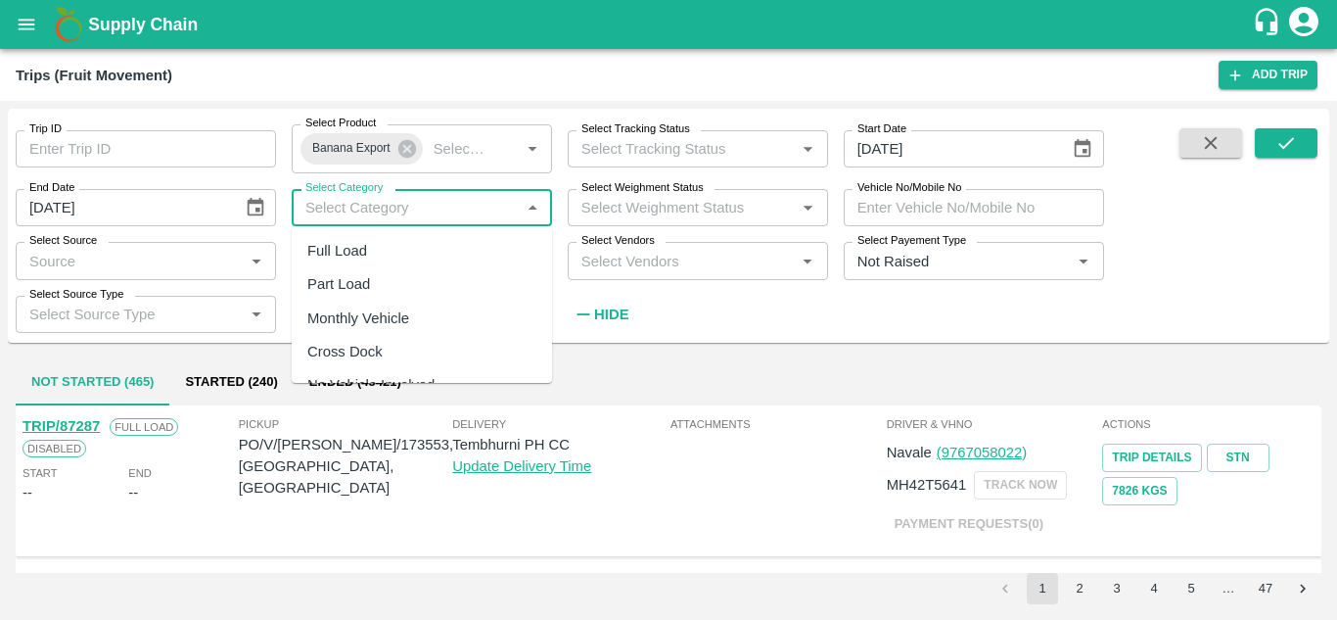
click at [413, 206] on input "Select Category" at bounding box center [406, 207] width 216 height 25
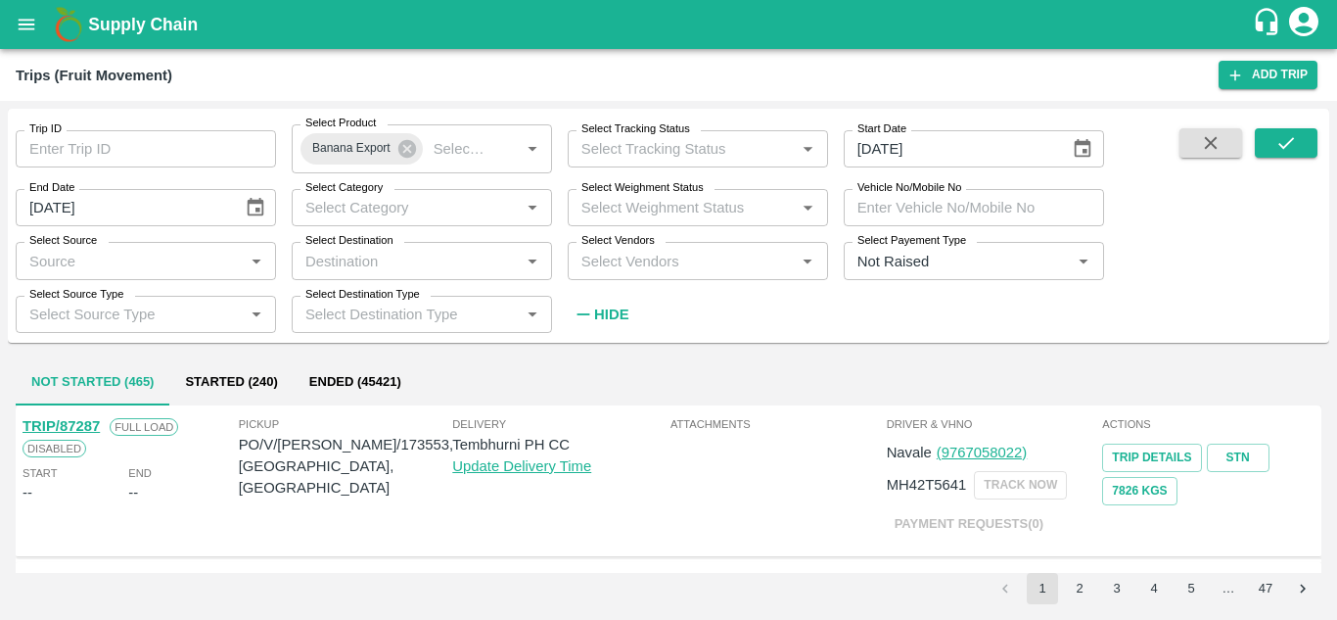
click at [621, 348] on div "Trip ID Trip ID Select Product Banana Export Select Product   * Select Tracking…" at bounding box center [668, 230] width 1321 height 242
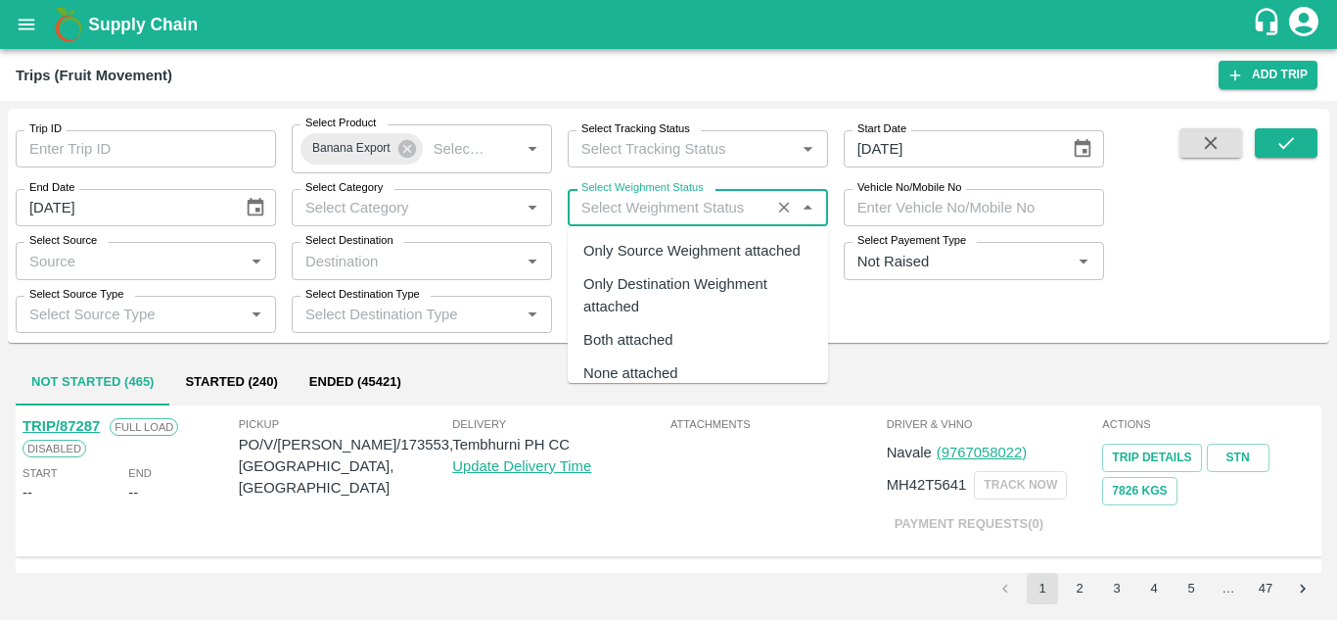
click at [669, 207] on input "Select Weighment Status" at bounding box center [669, 207] width 191 height 25
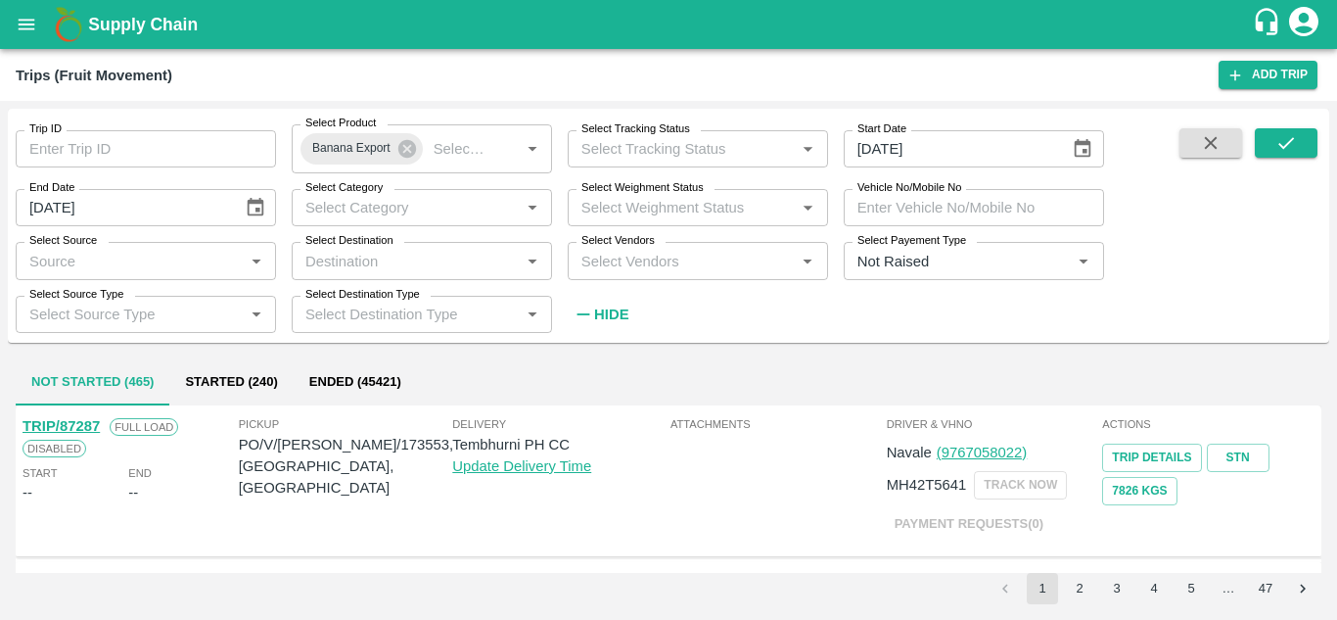
click at [888, 338] on div "Trip ID Trip ID Select Product Banana Export Select Product   * Select Tracking…" at bounding box center [668, 226] width 1321 height 234
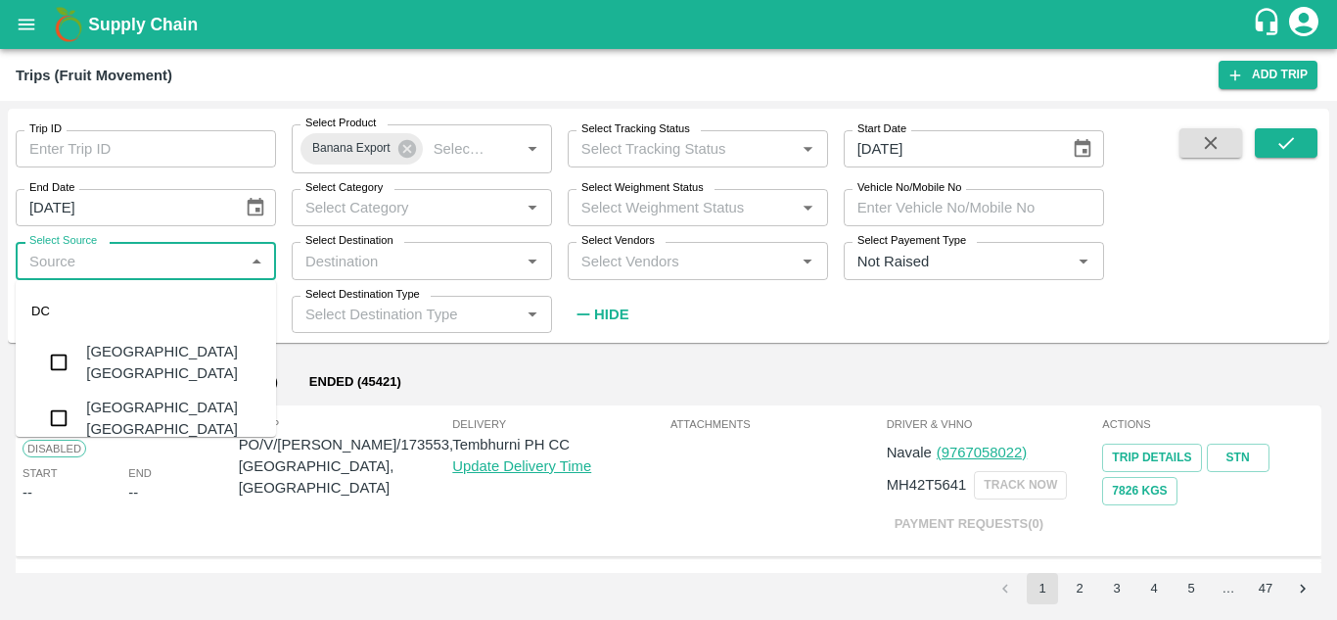
click at [184, 270] on input "Select Source" at bounding box center [130, 260] width 216 height 25
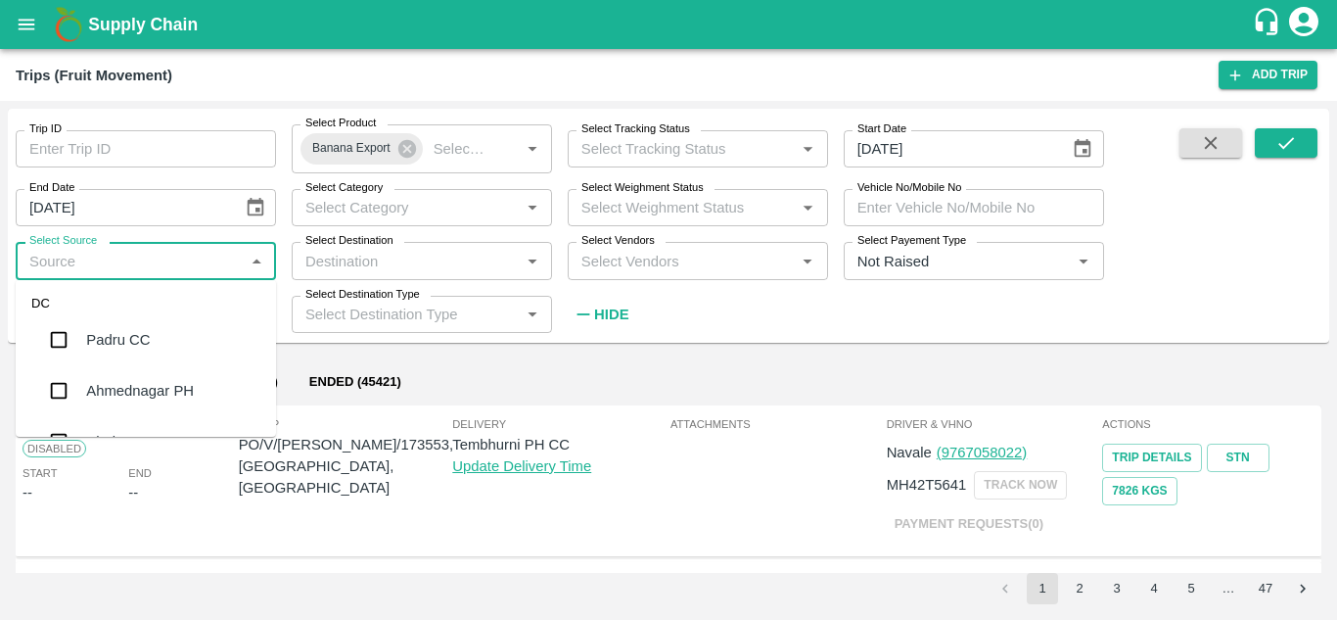
scroll to position [939, 0]
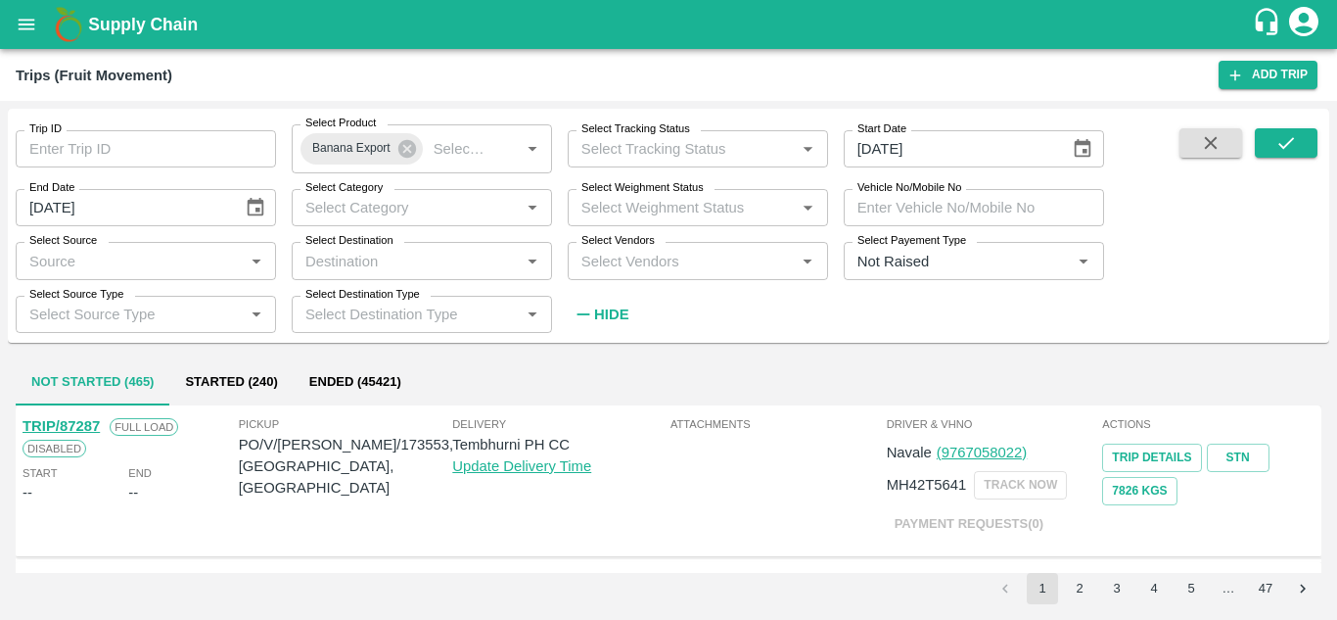
click at [480, 369] on div "Not Started (465) Started (240) Ended (45421)" at bounding box center [669, 381] width 1306 height 47
click at [429, 257] on input "Select Destination" at bounding box center [406, 260] width 216 height 25
drag, startPoint x: 603, startPoint y: 403, endPoint x: 655, endPoint y: 256, distance: 155.7
click at [655, 256] on div "Trip ID Trip ID Select Product Banana Export Select Product   * Select Tracking…" at bounding box center [668, 360] width 1321 height 503
click at [704, 355] on div "Not Started (465) Started (240) Ended (45421) TRIP/87287 Full Load Disabled Sta…" at bounding box center [668, 480] width 1321 height 261
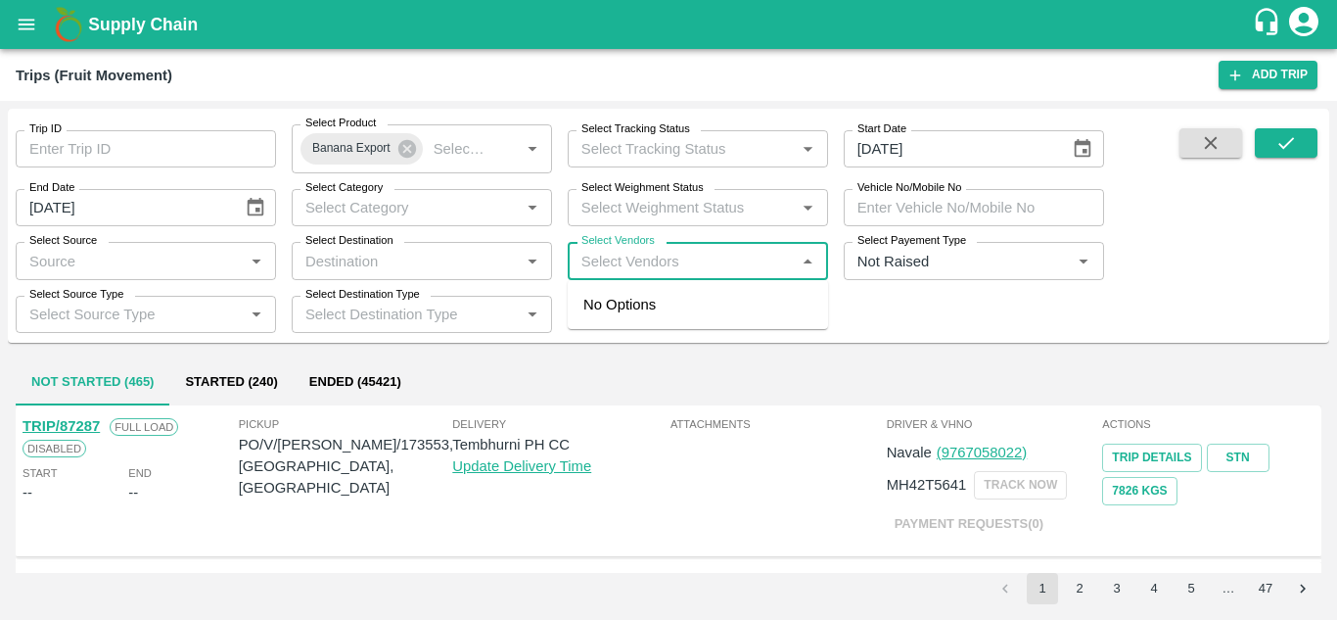
click at [721, 253] on input "Select Vendors" at bounding box center [682, 260] width 216 height 25
click at [699, 312] on div "Trip ID Trip ID Select Product Banana Export Select Product   * Select Tracking…" at bounding box center [552, 221] width 1104 height 224
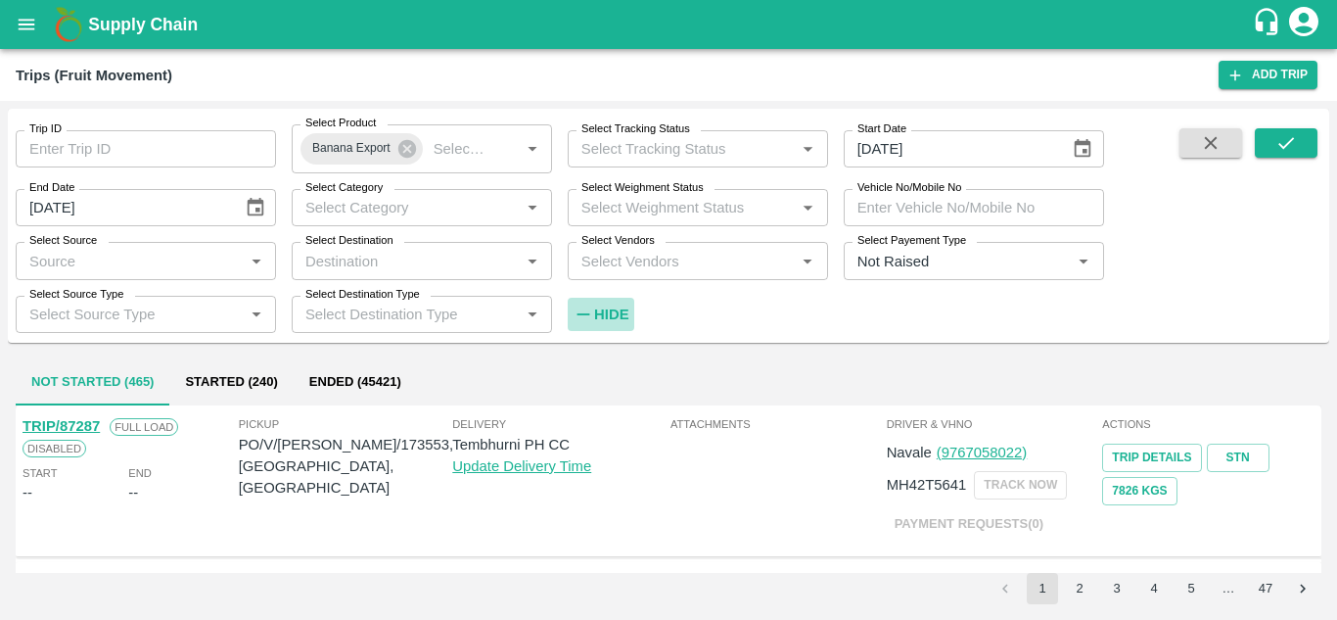
click at [599, 308] on strong "Hide" at bounding box center [611, 314] width 34 height 16
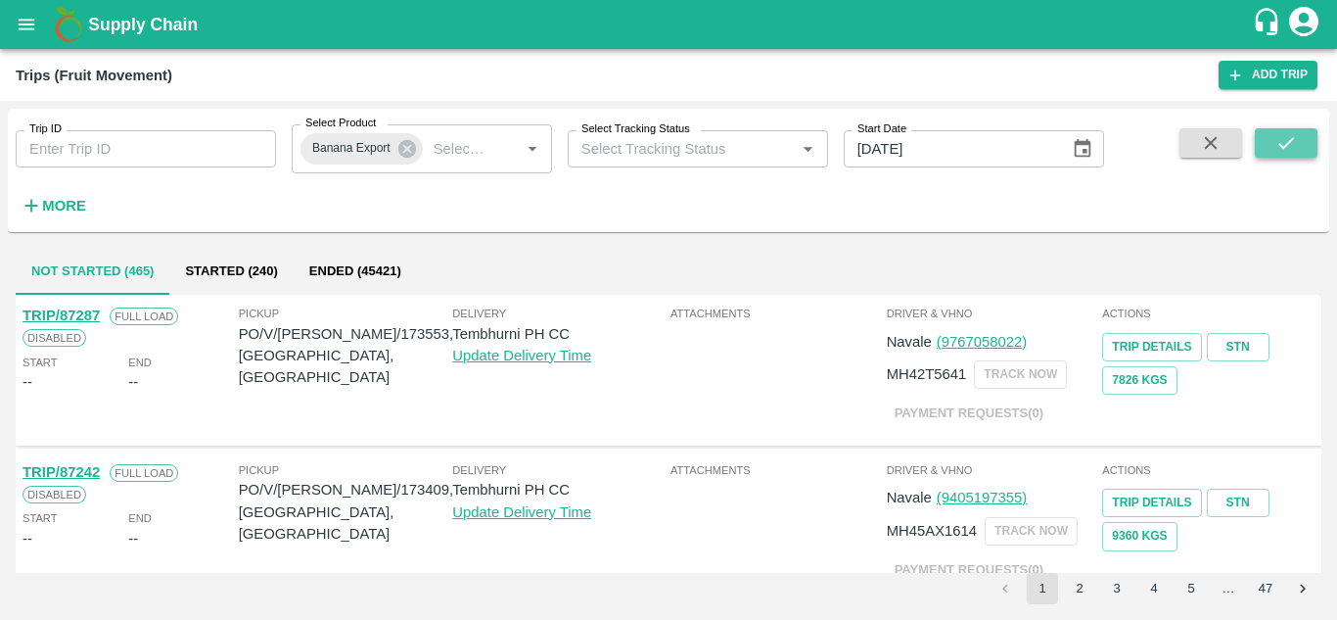
click at [1294, 138] on icon "submit" at bounding box center [1286, 143] width 22 height 22
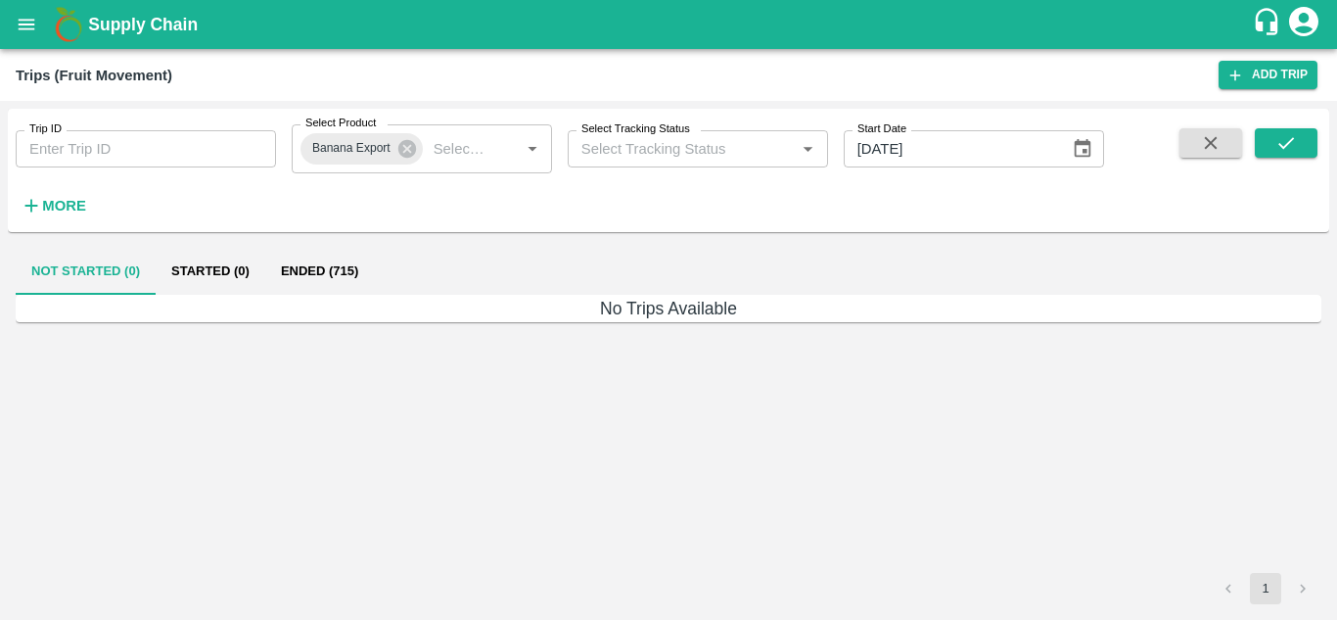
click at [213, 269] on button "Started (0)" at bounding box center [211, 271] width 110 height 47
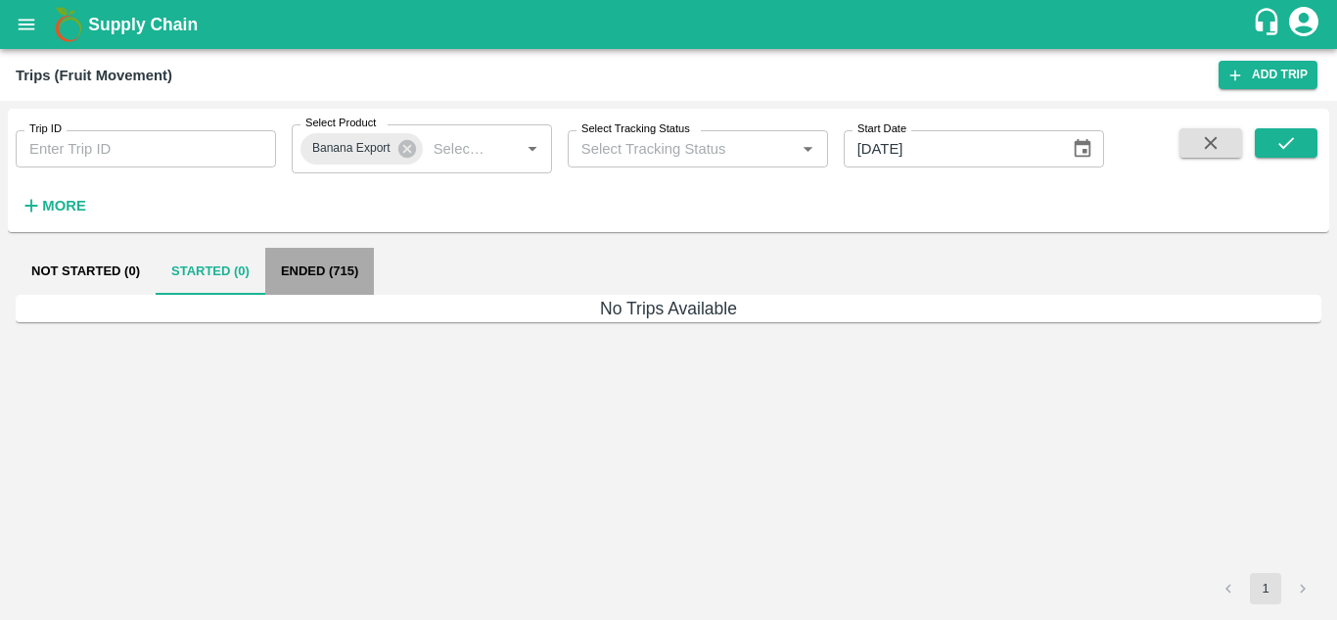
click at [303, 269] on button "Ended (715)" at bounding box center [319, 271] width 109 height 47
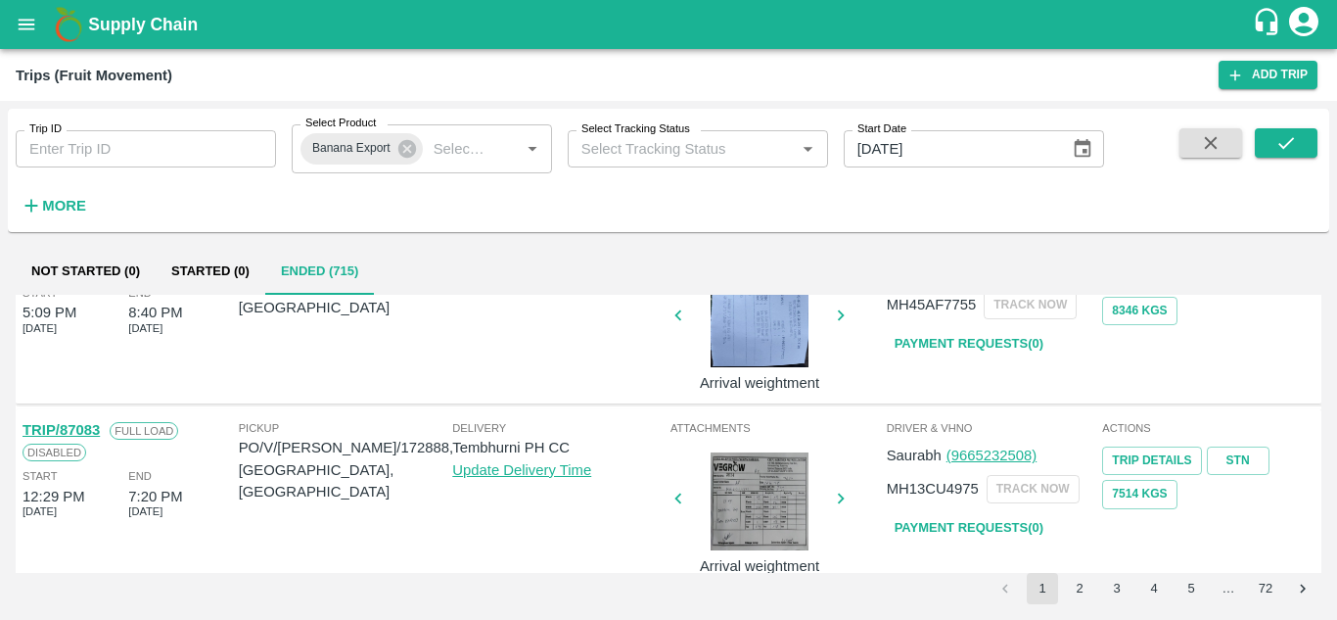
scroll to position [1384, 0]
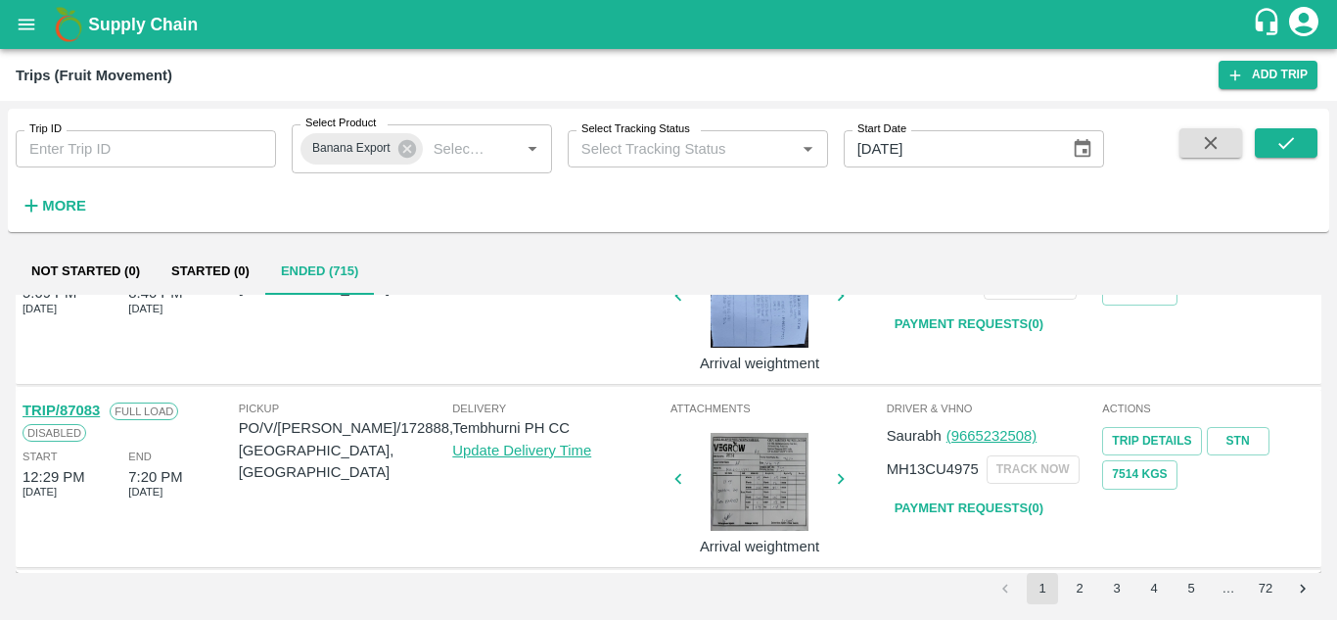
click at [64, 200] on strong "More" at bounding box center [64, 206] width 44 height 16
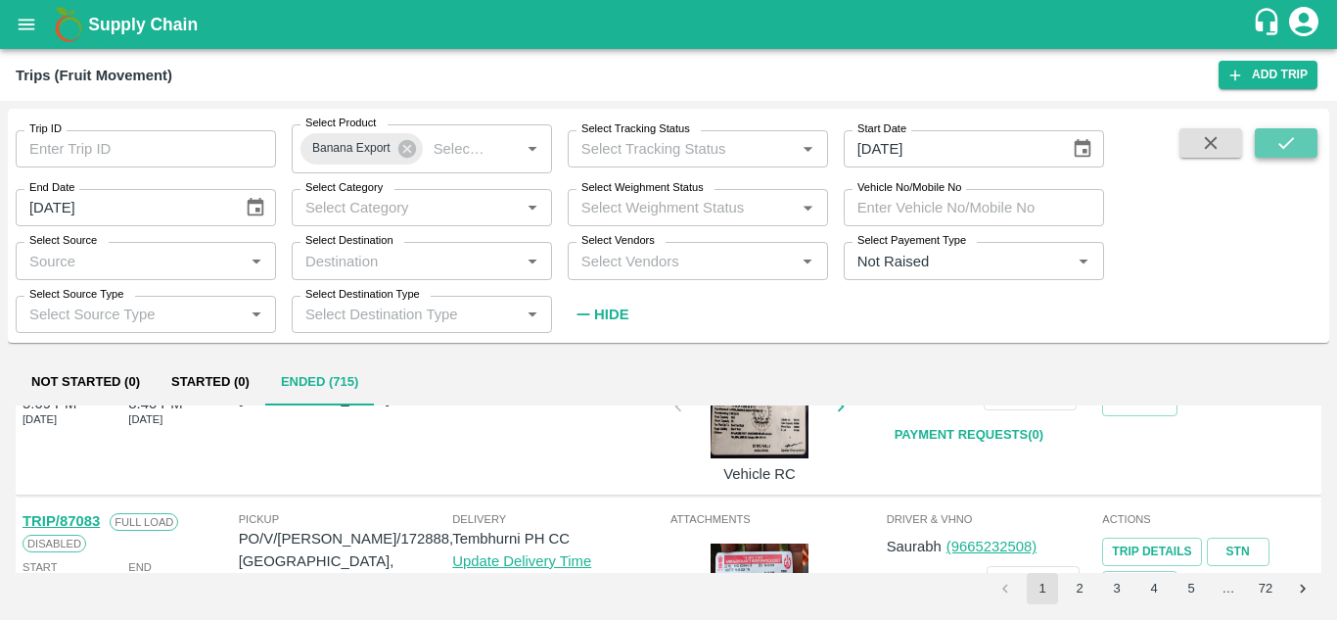
click at [1287, 145] on icon "submit" at bounding box center [1286, 143] width 16 height 12
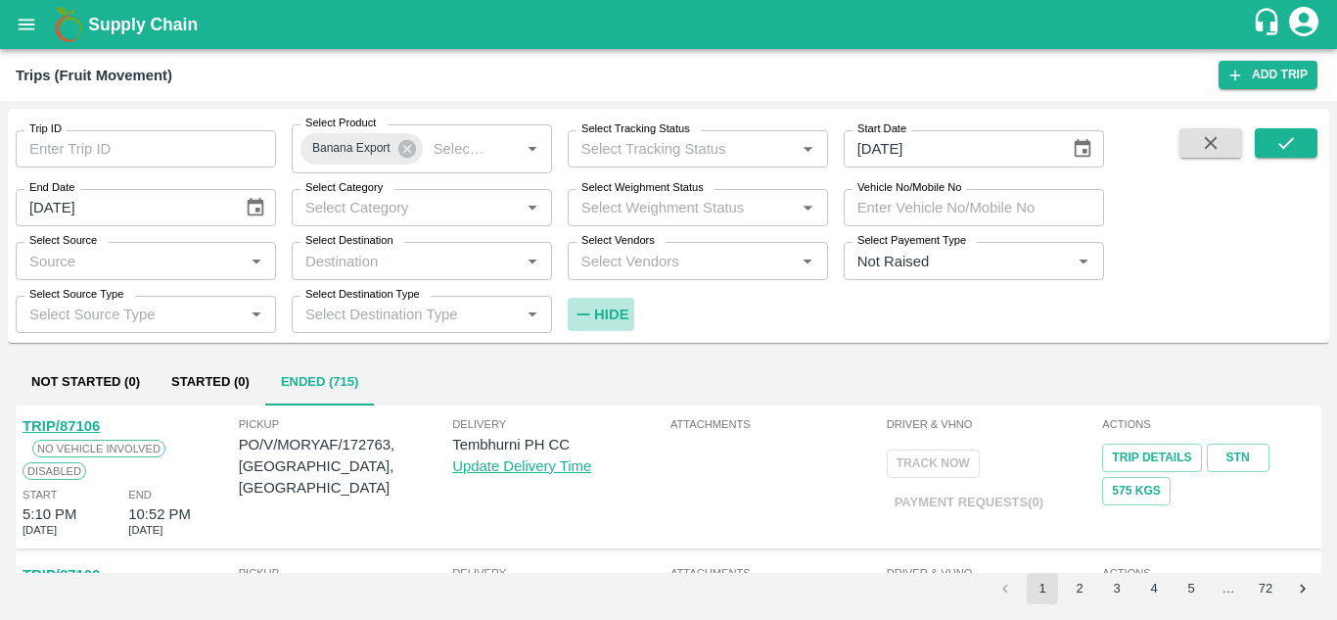
click at [609, 319] on strong "Hide" at bounding box center [611, 314] width 34 height 16
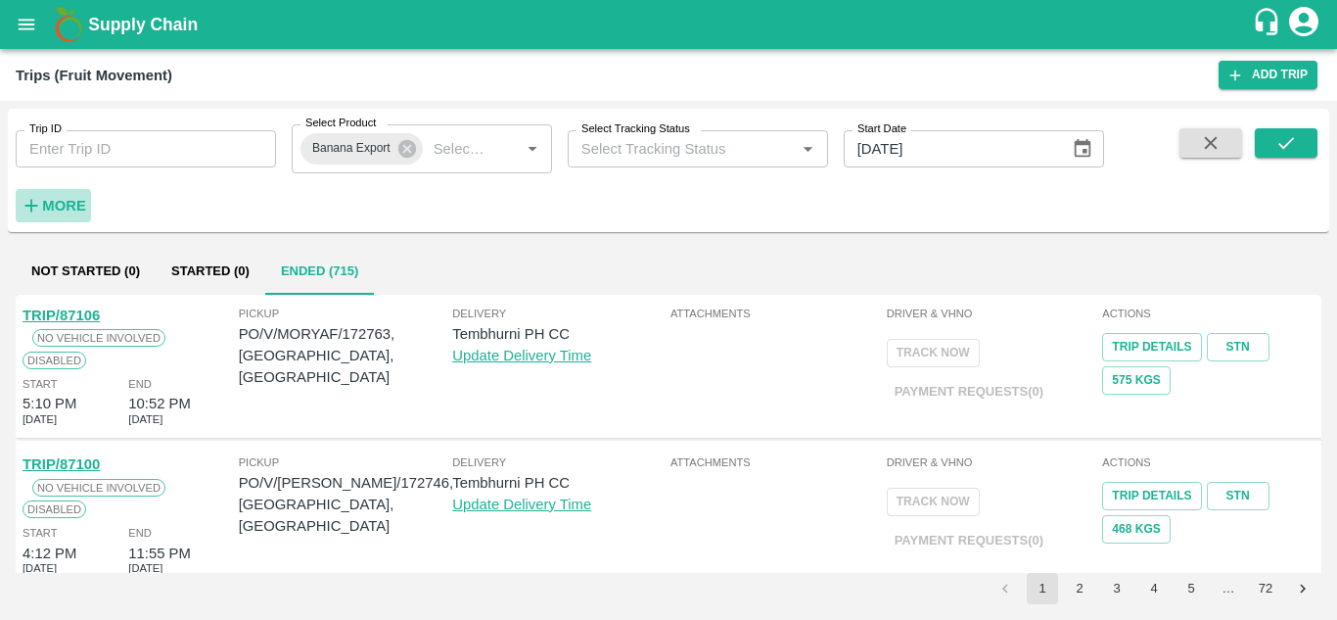
click at [76, 205] on strong "More" at bounding box center [64, 206] width 44 height 16
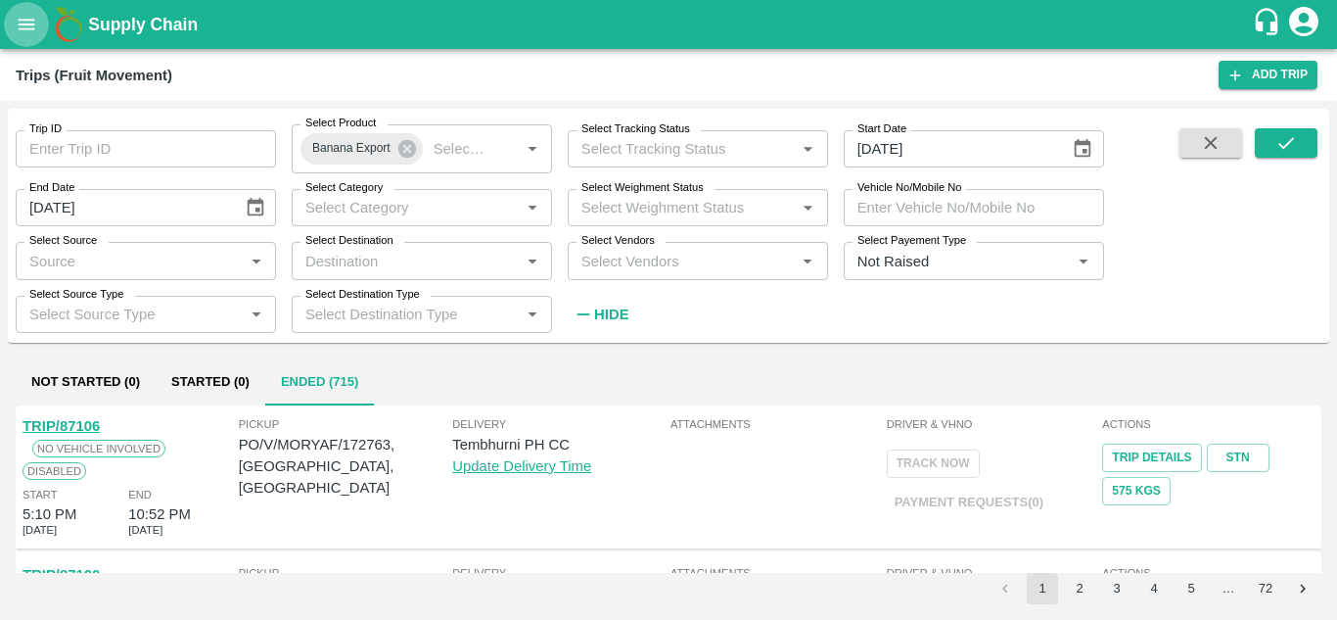
click at [19, 24] on icon "open drawer" at bounding box center [27, 24] width 17 height 11
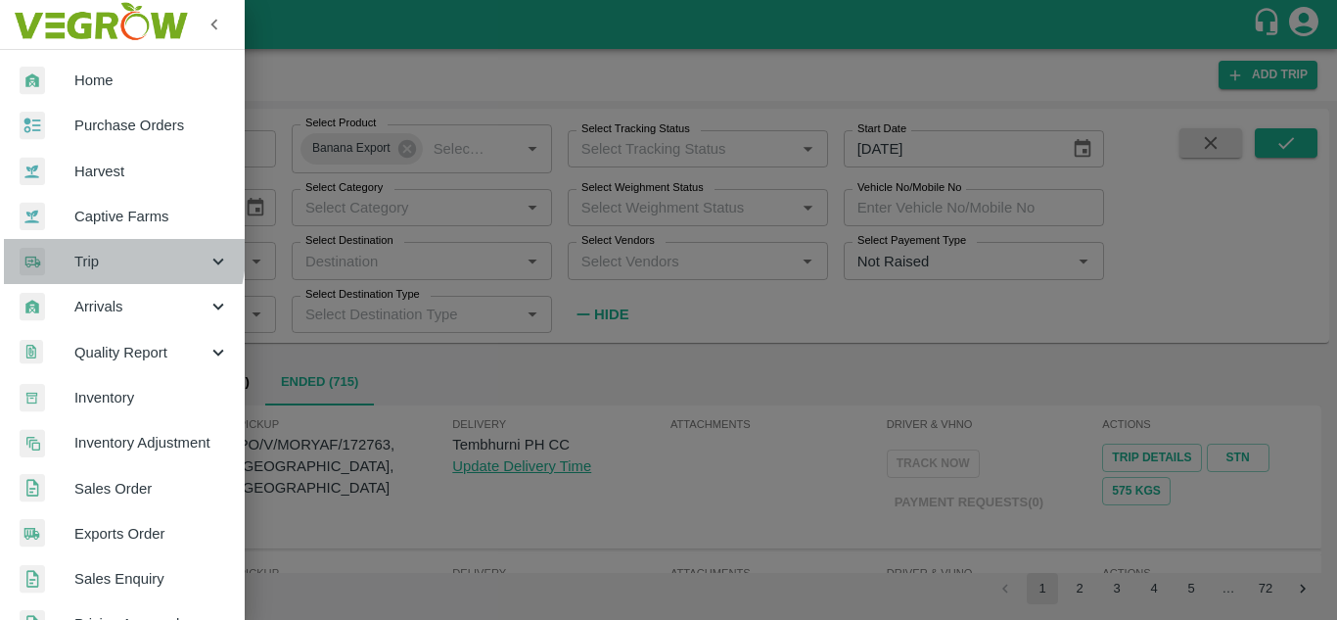
click at [120, 254] on span "Trip" at bounding box center [140, 262] width 133 height 22
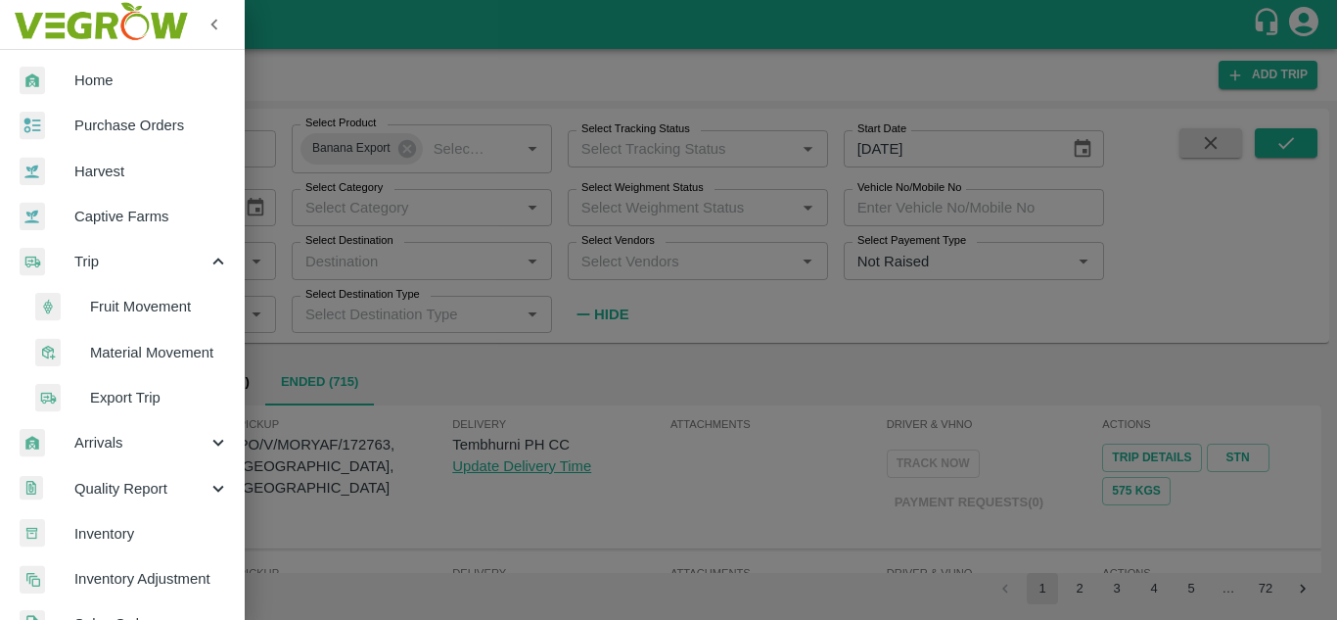
click at [81, 79] on span "Home" at bounding box center [151, 80] width 155 height 22
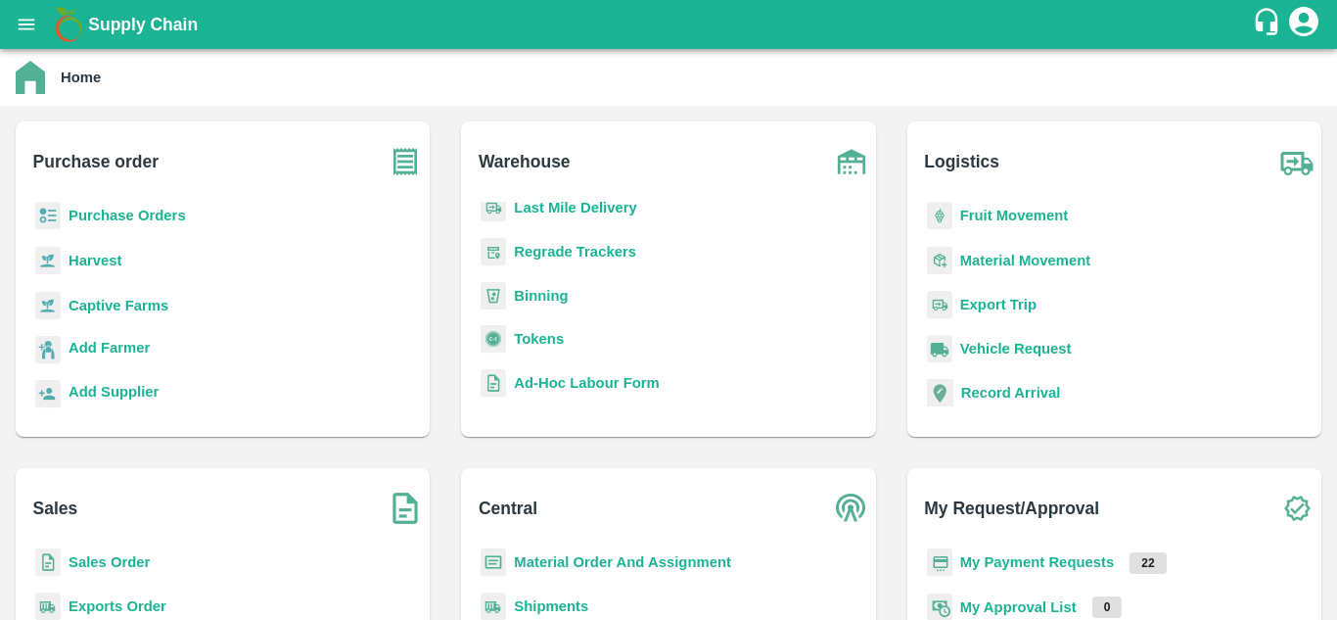
scroll to position [179, 0]
